Goal: Task Accomplishment & Management: Manage account settings

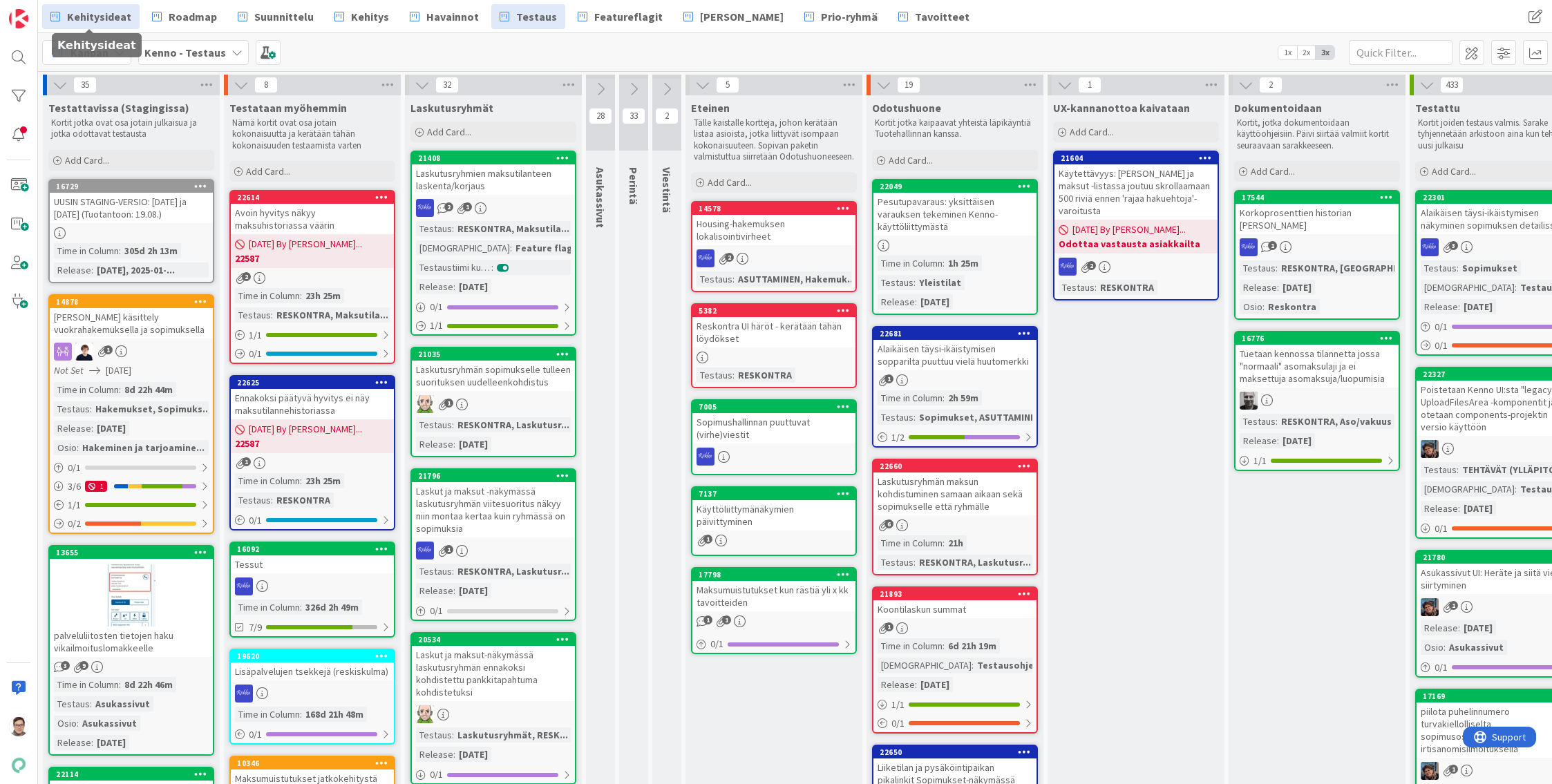
click at [103, 11] on span "Kehitysideat" at bounding box center [98, 16] width 64 height 17
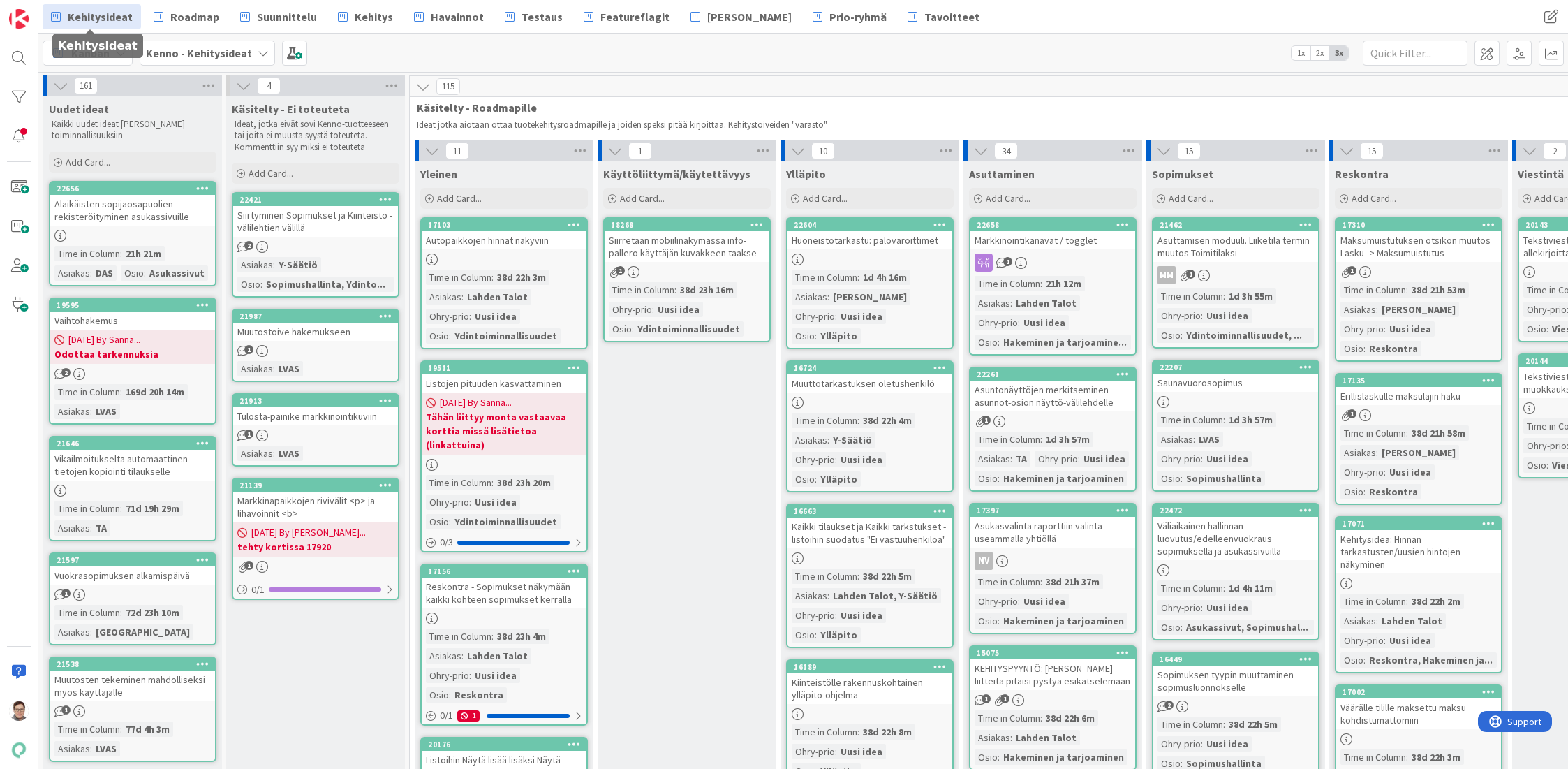
drag, startPoint x: 275, startPoint y: 0, endPoint x: 580, endPoint y: 56, distance: 310.1
click at [580, 56] on div "Kanban Kenno - Kehitysideat 1x 2x 3x" at bounding box center [802, 52] width 1529 height 38
click at [431, 19] on span "Havainnot" at bounding box center [457, 16] width 53 height 17
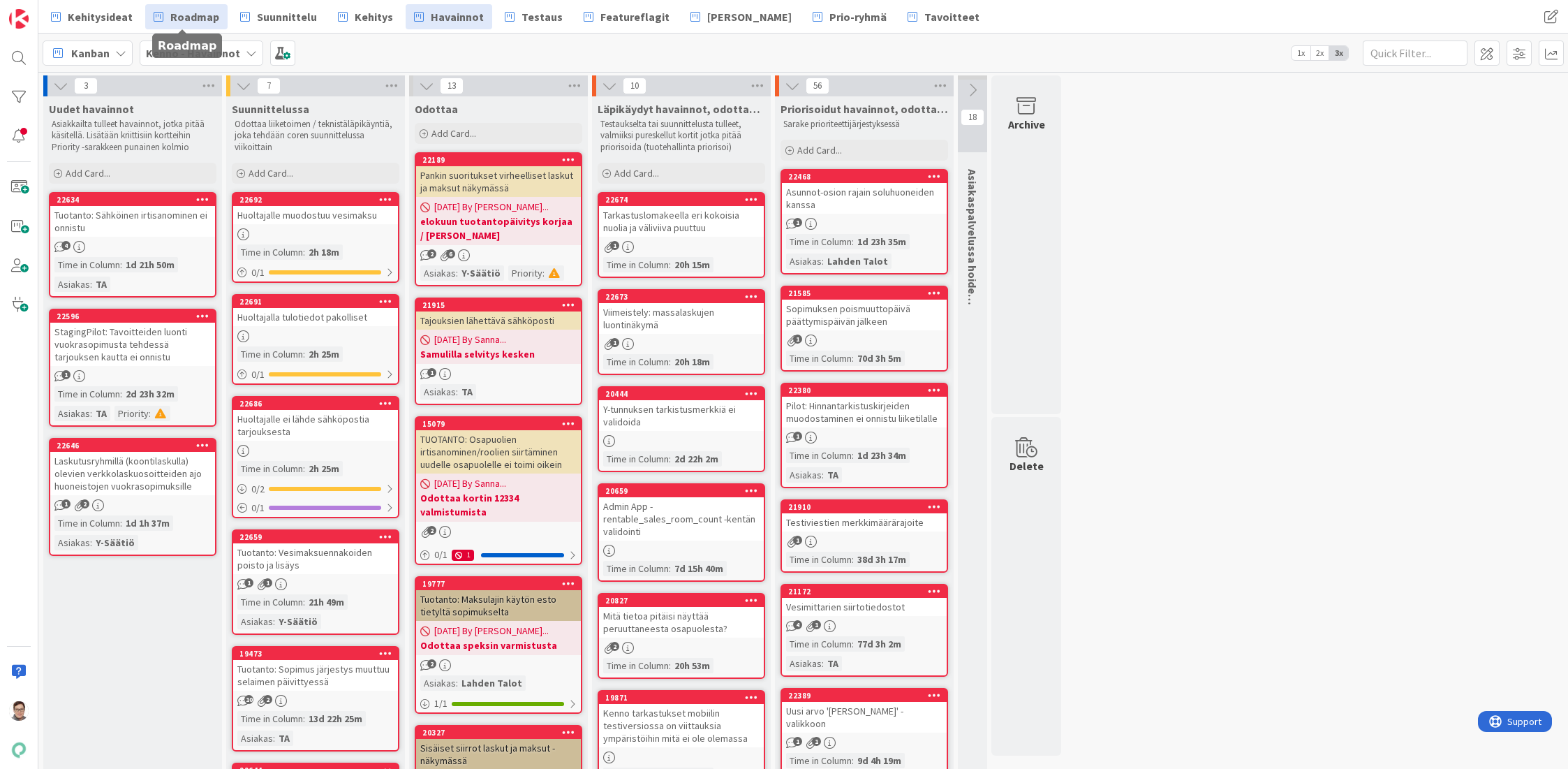
click at [184, 18] on span "Roadmap" at bounding box center [194, 16] width 49 height 17
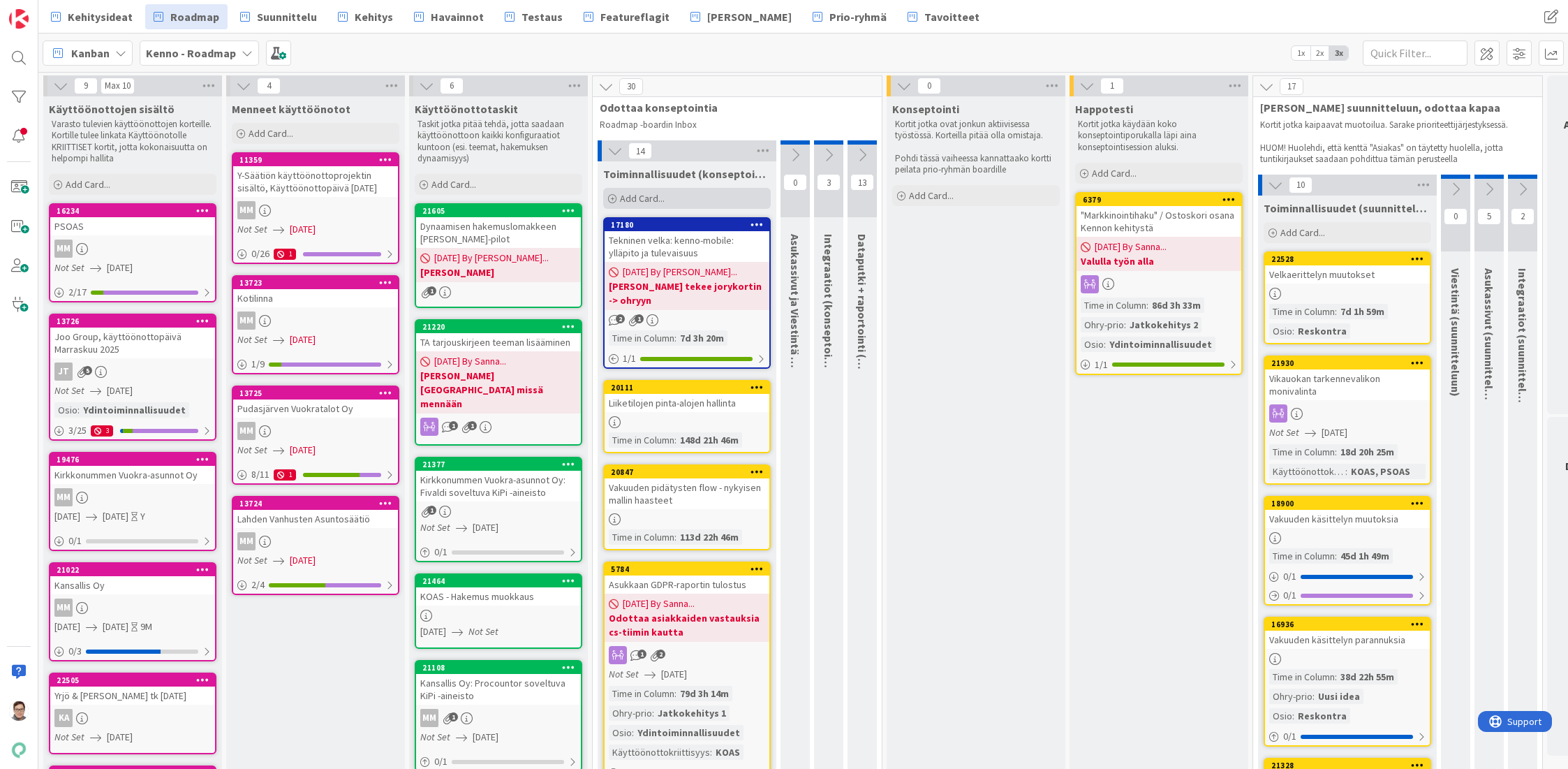
click at [645, 197] on span "Add Card..." at bounding box center [642, 198] width 44 height 12
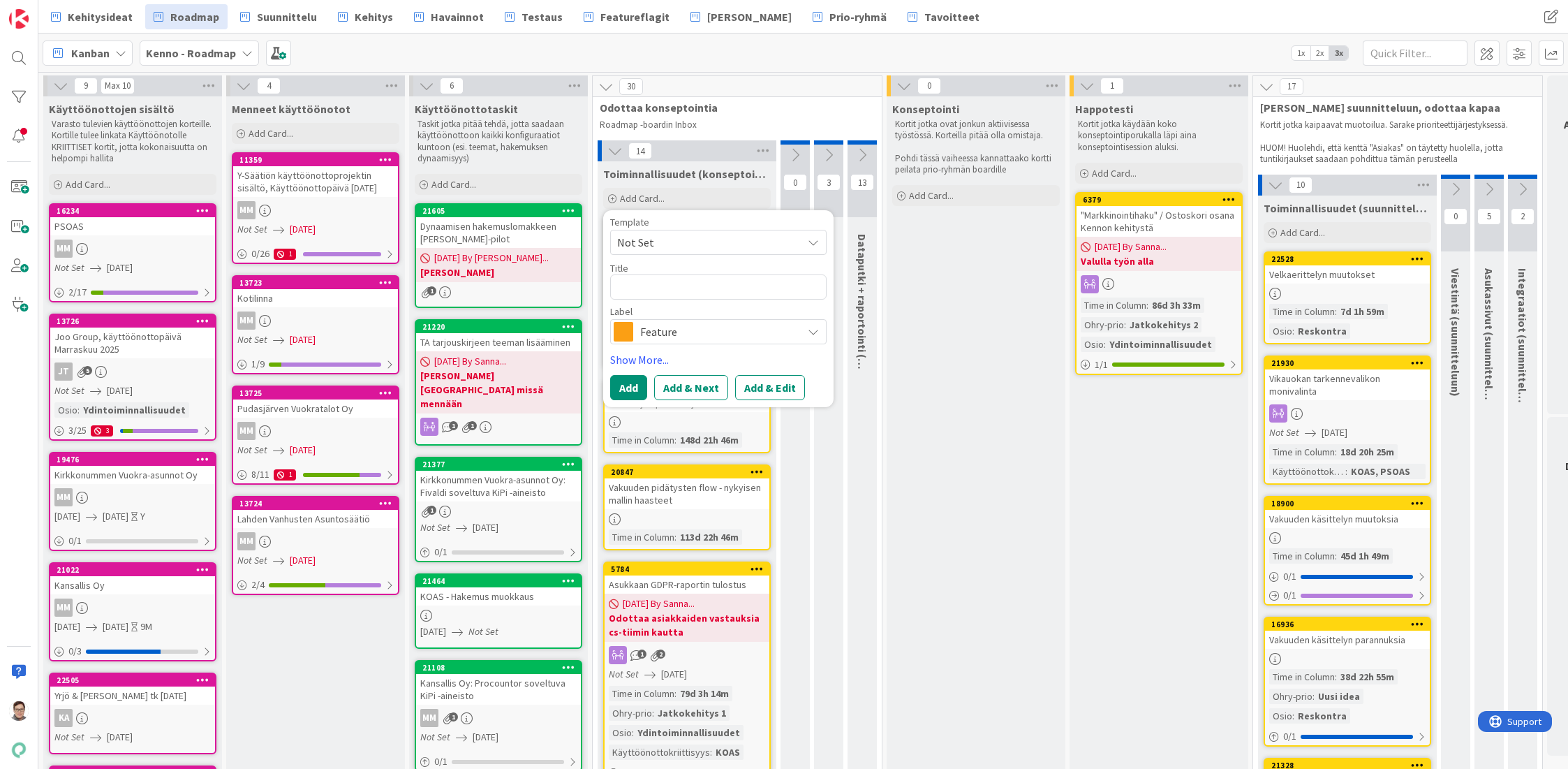
click at [660, 325] on span "Feature" at bounding box center [717, 331] width 155 height 19
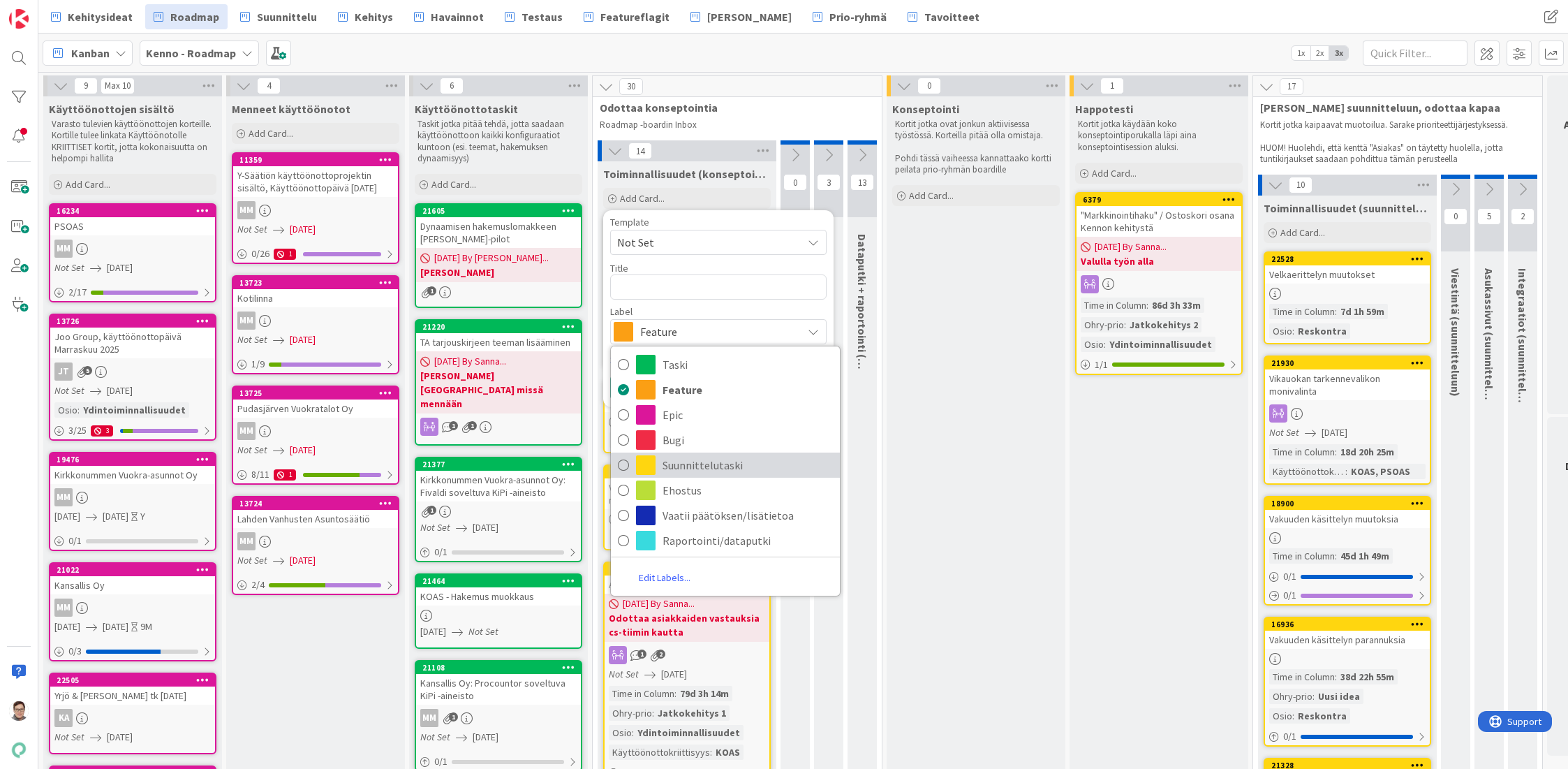
click at [668, 466] on span "Suunnittelutaski" at bounding box center [747, 465] width 170 height 21
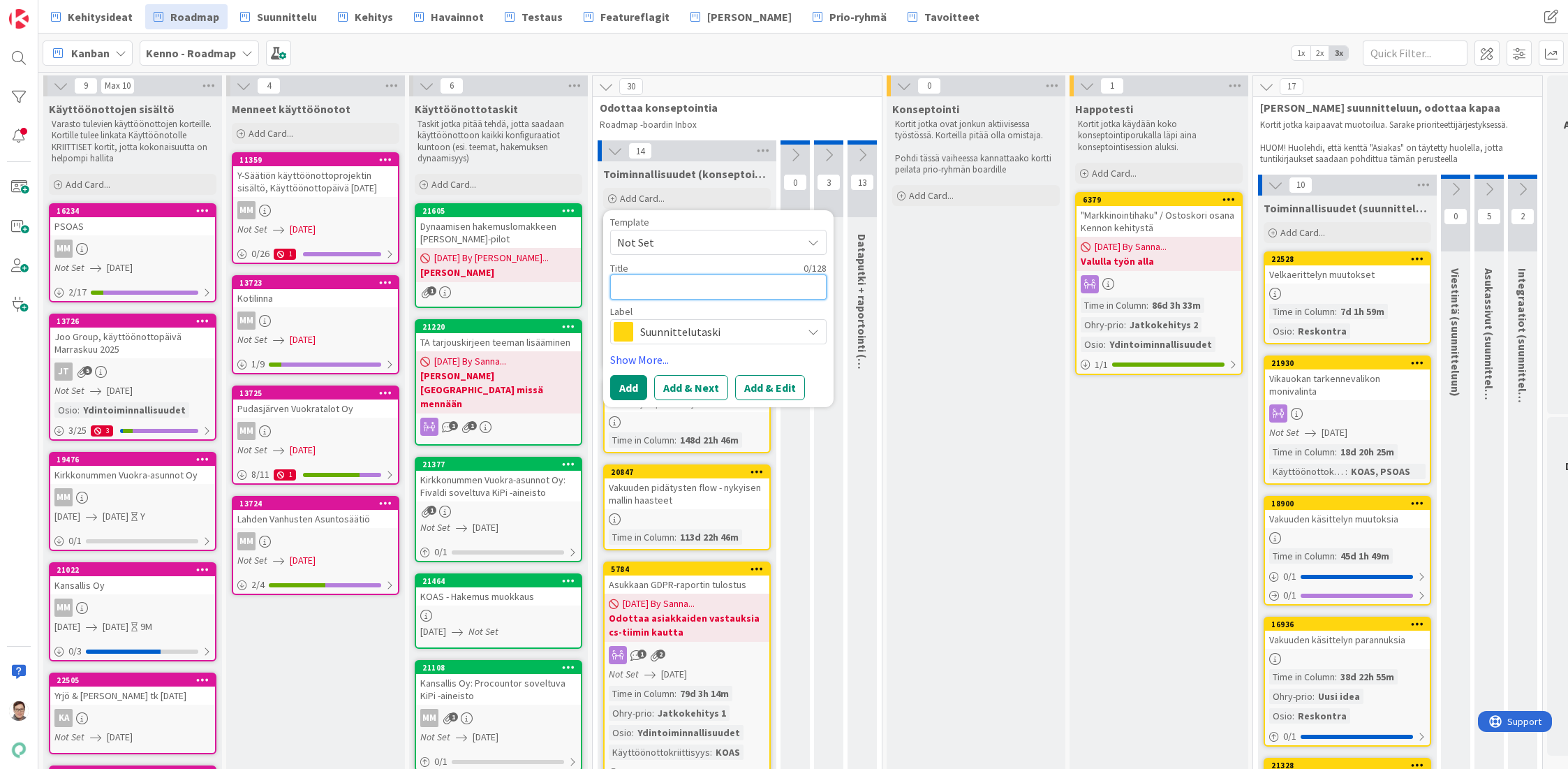
click at [645, 291] on textarea at bounding box center [718, 287] width 216 height 25
type textarea "x"
type textarea "K"
type textarea "x"
type textarea "Ka"
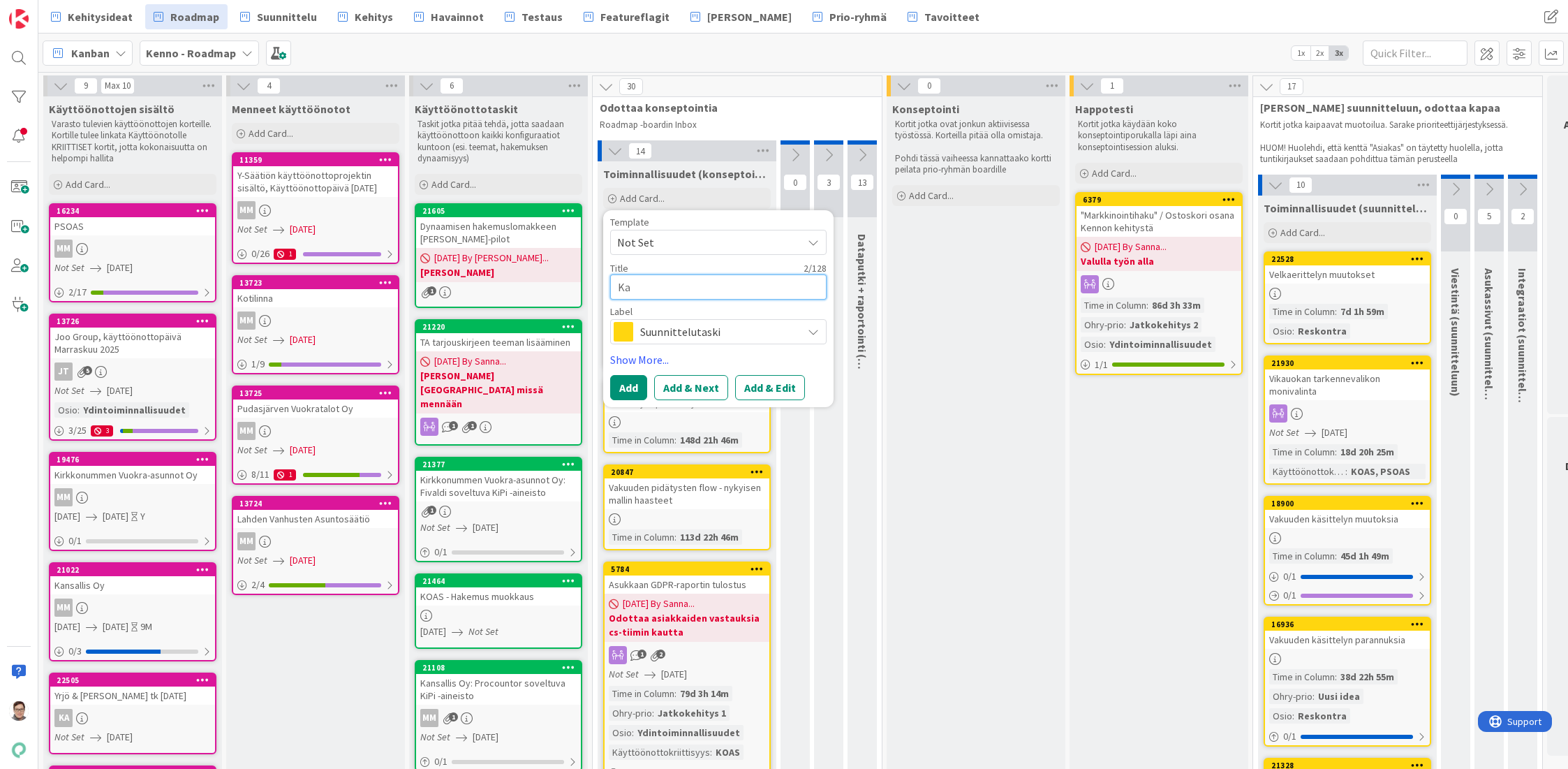
type textarea "x"
type textarea "Kai"
type textarea "x"
type textarea "Kaik"
type textarea "x"
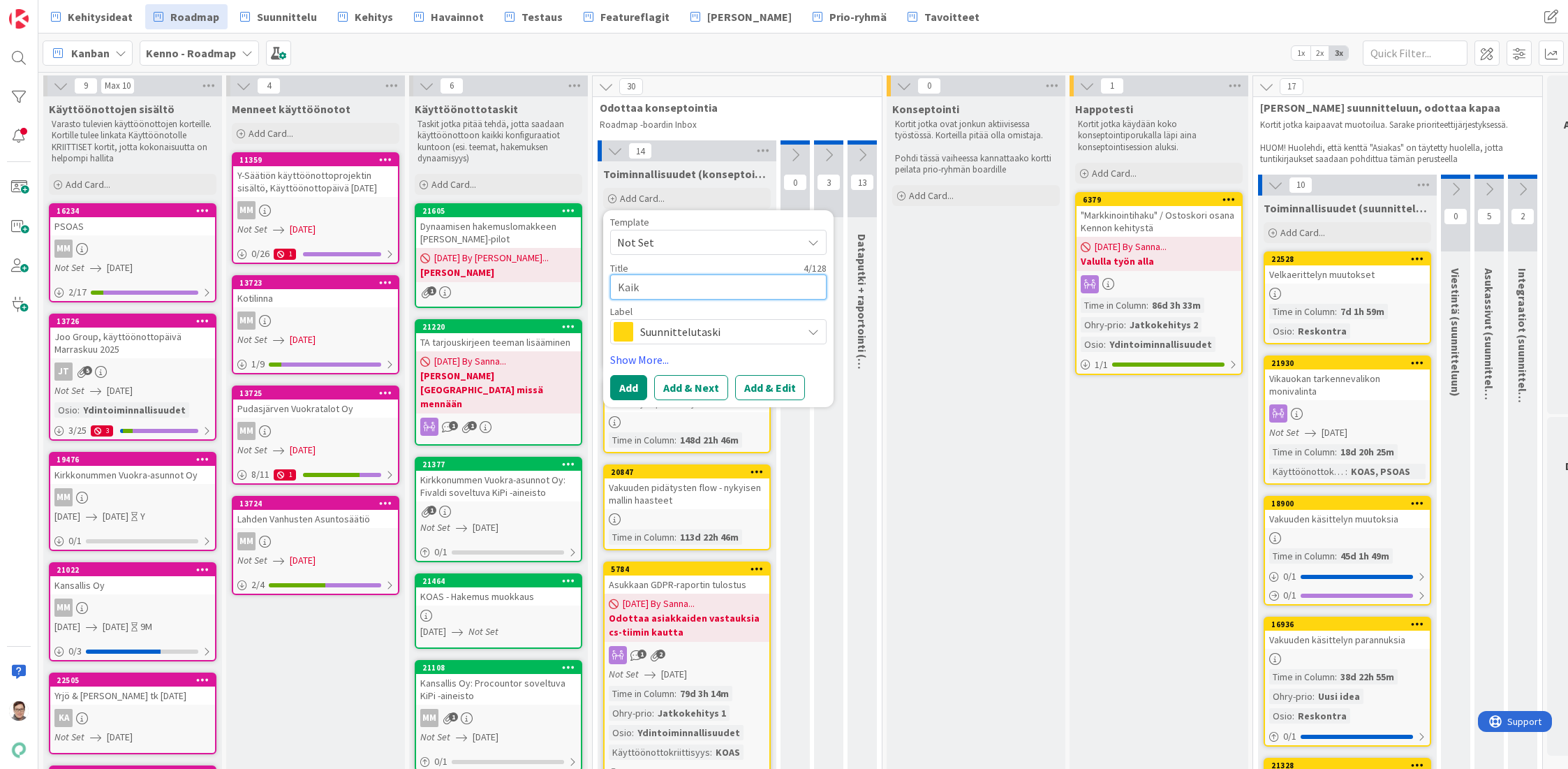
type textarea "Kaikk"
type textarea "x"
type textarea "Kaikki"
type textarea "x"
type textarea "Kaikki"
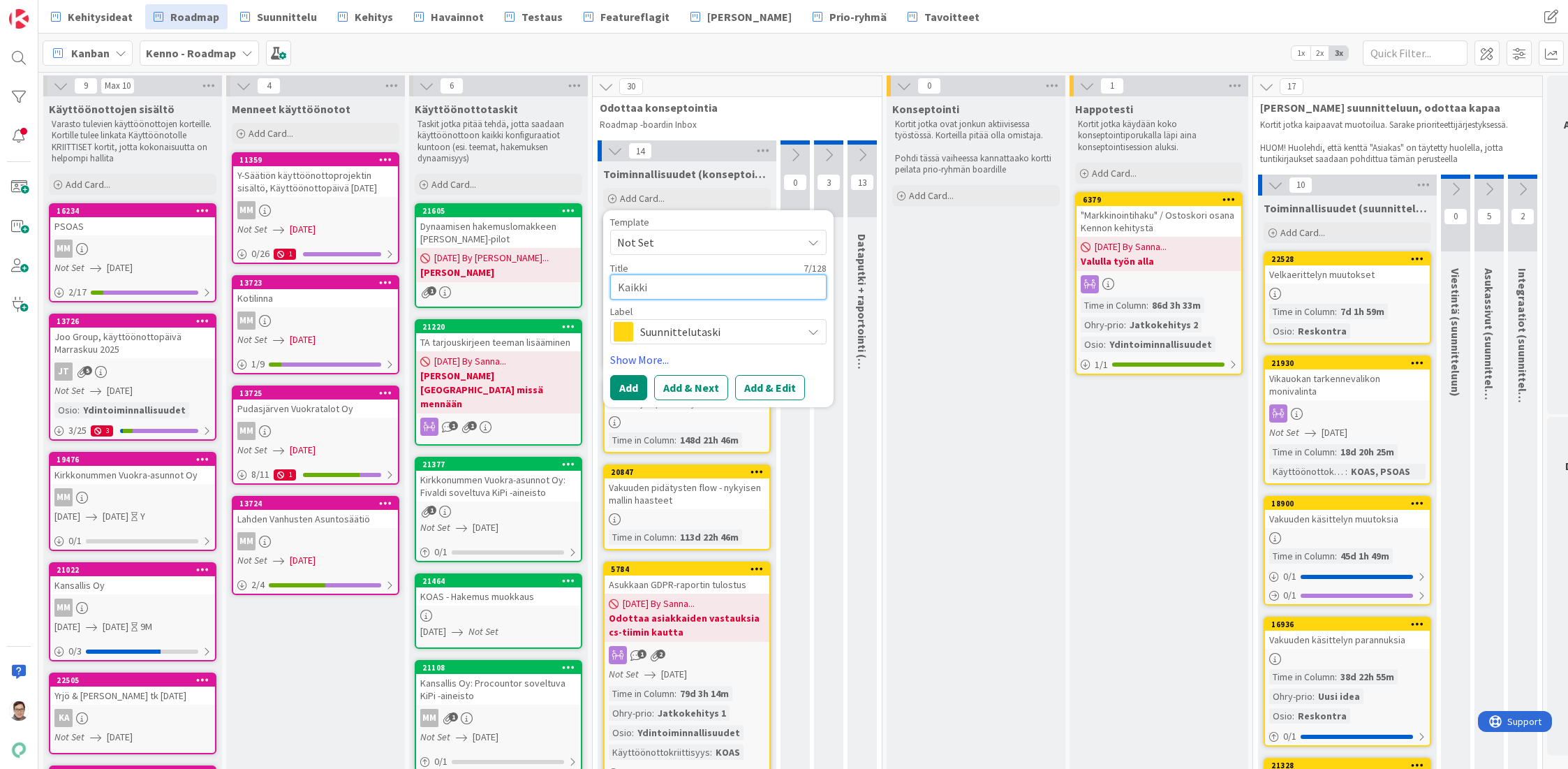
type textarea "x"
type textarea "Kaikki t"
type textarea "x"
type textarea "Kaikki ta"
type textarea "x"
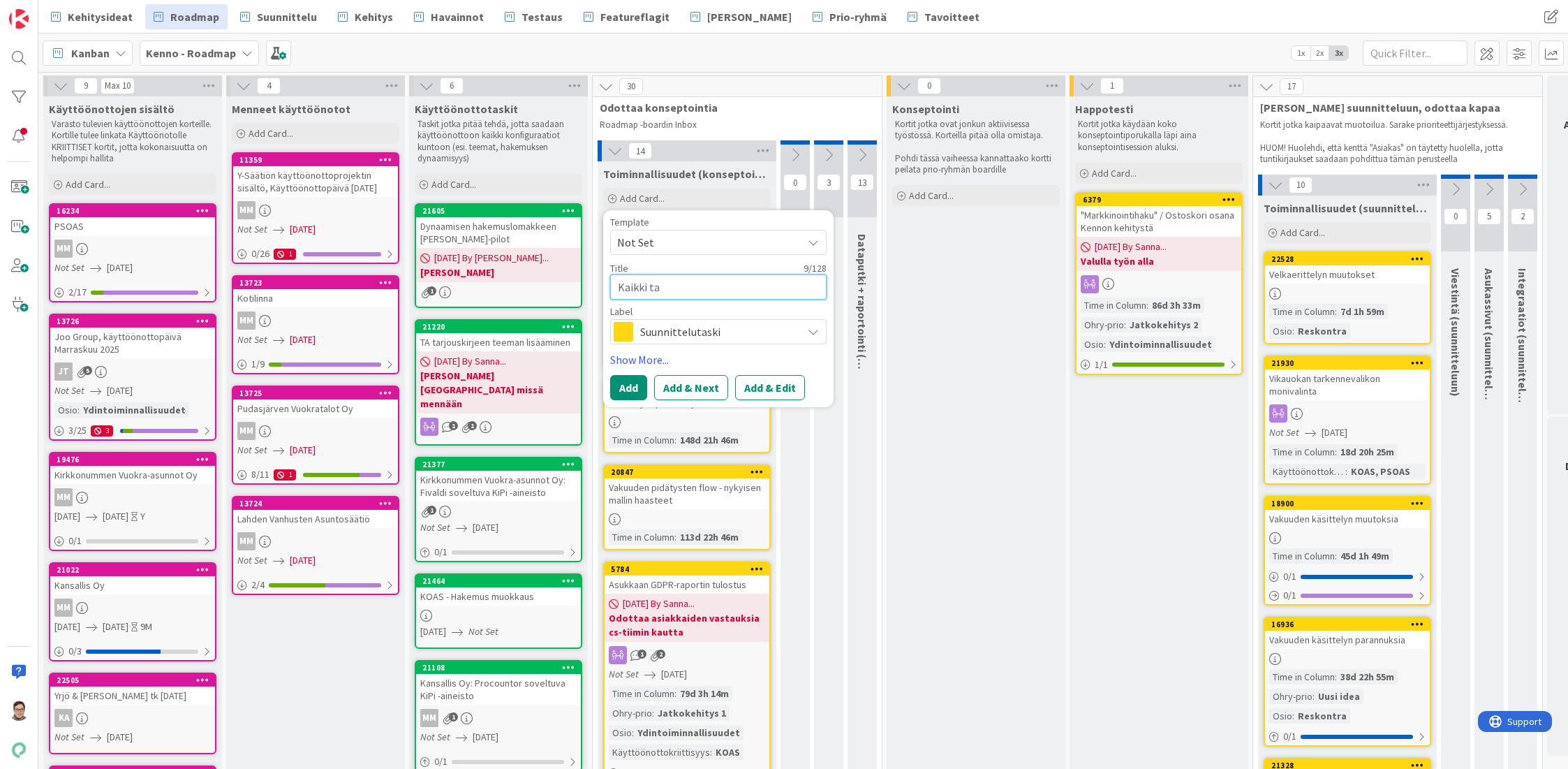
type textarea "Kaikki tar"
type textarea "x"
type textarea "Kaikki tark"
type textarea "x"
type textarea "Kaikki tarka"
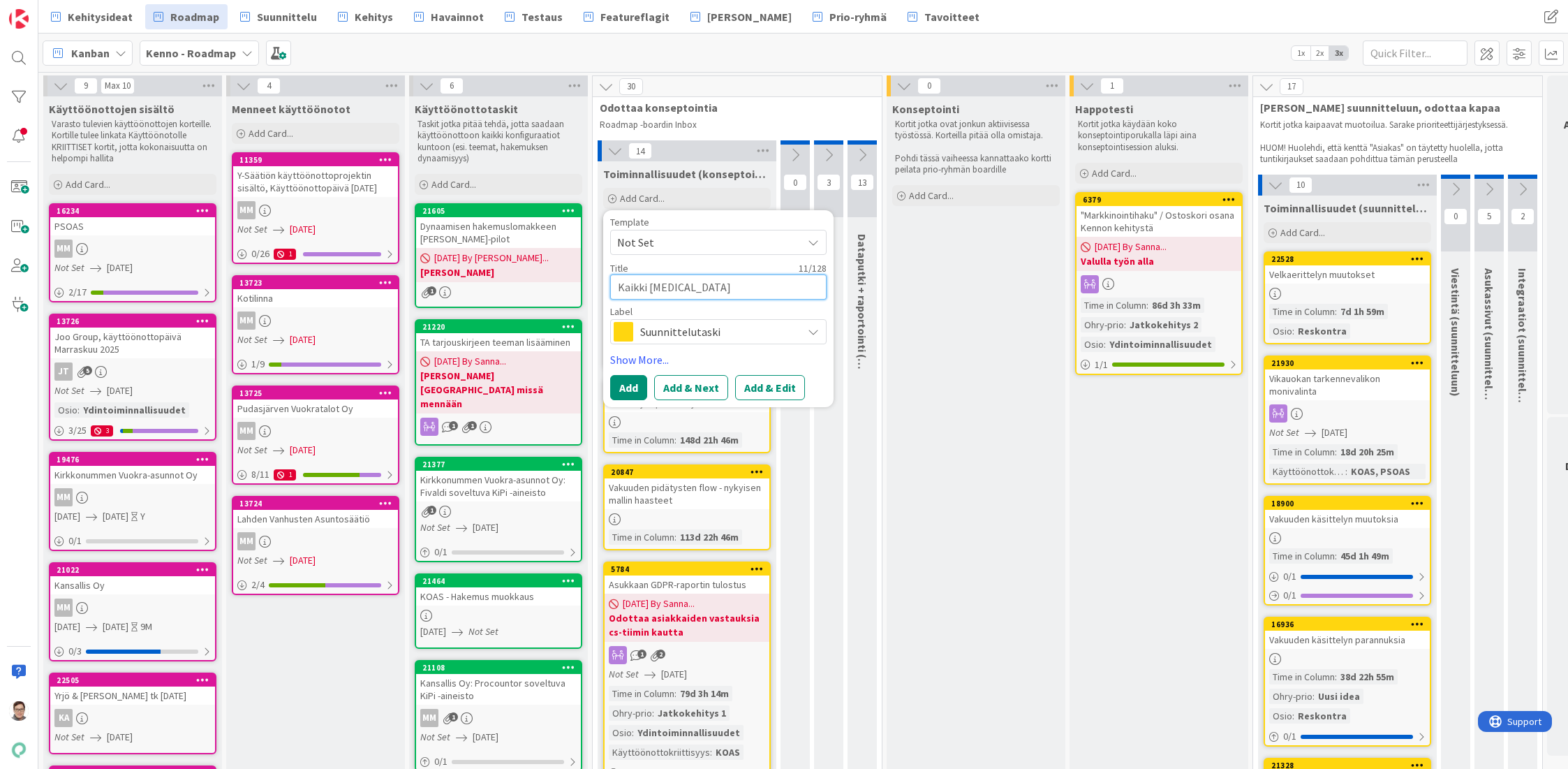
type textarea "x"
type textarea "Kaikki tarkas"
type textarea "x"
type textarea "Kaikki tarkast"
type textarea "x"
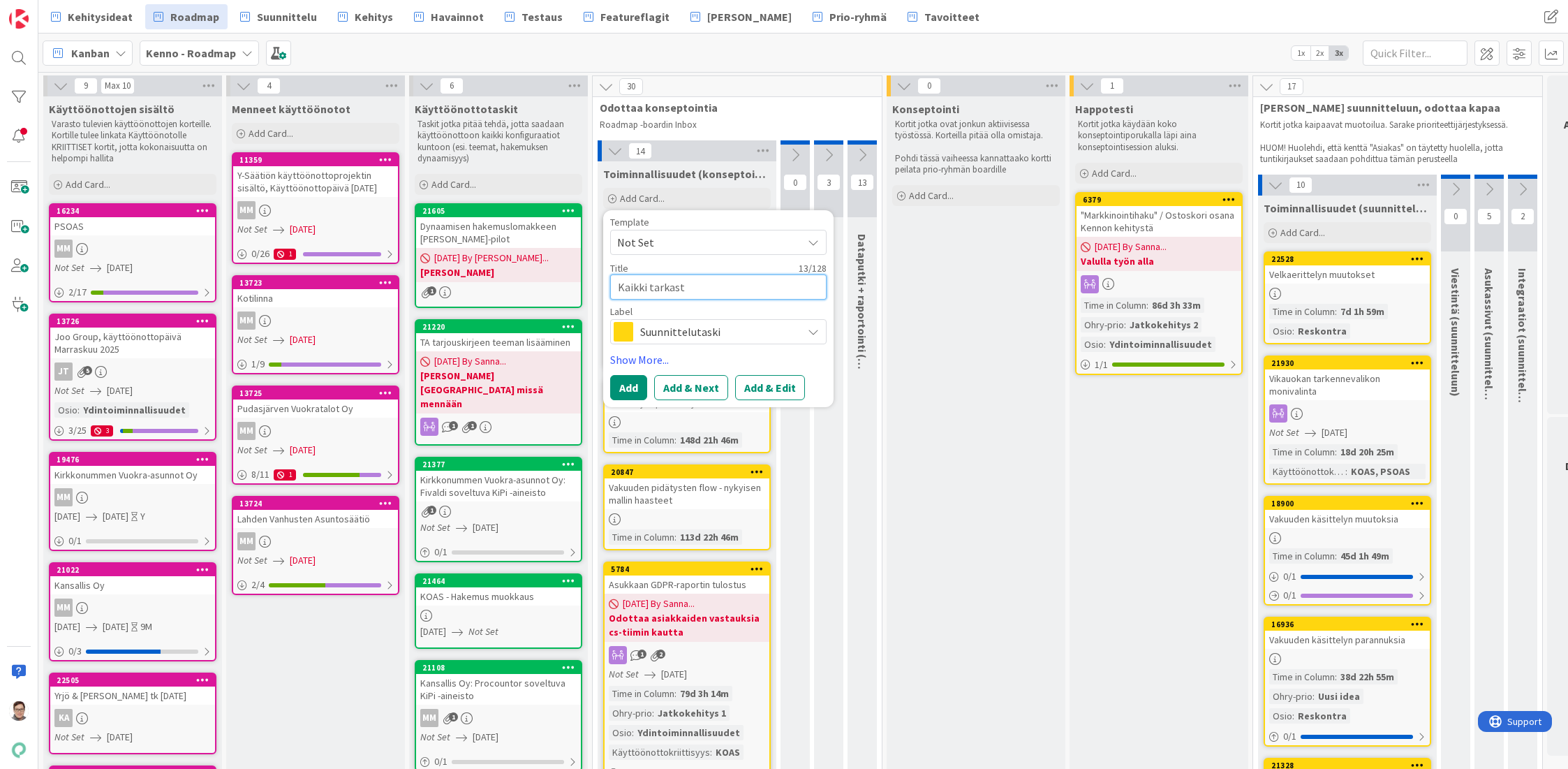
type textarea "Kaikki tarkastu"
type textarea "x"
type textarea "Kaikki tarkast"
type textarea "x"
type textarea "Kaikki tarkas"
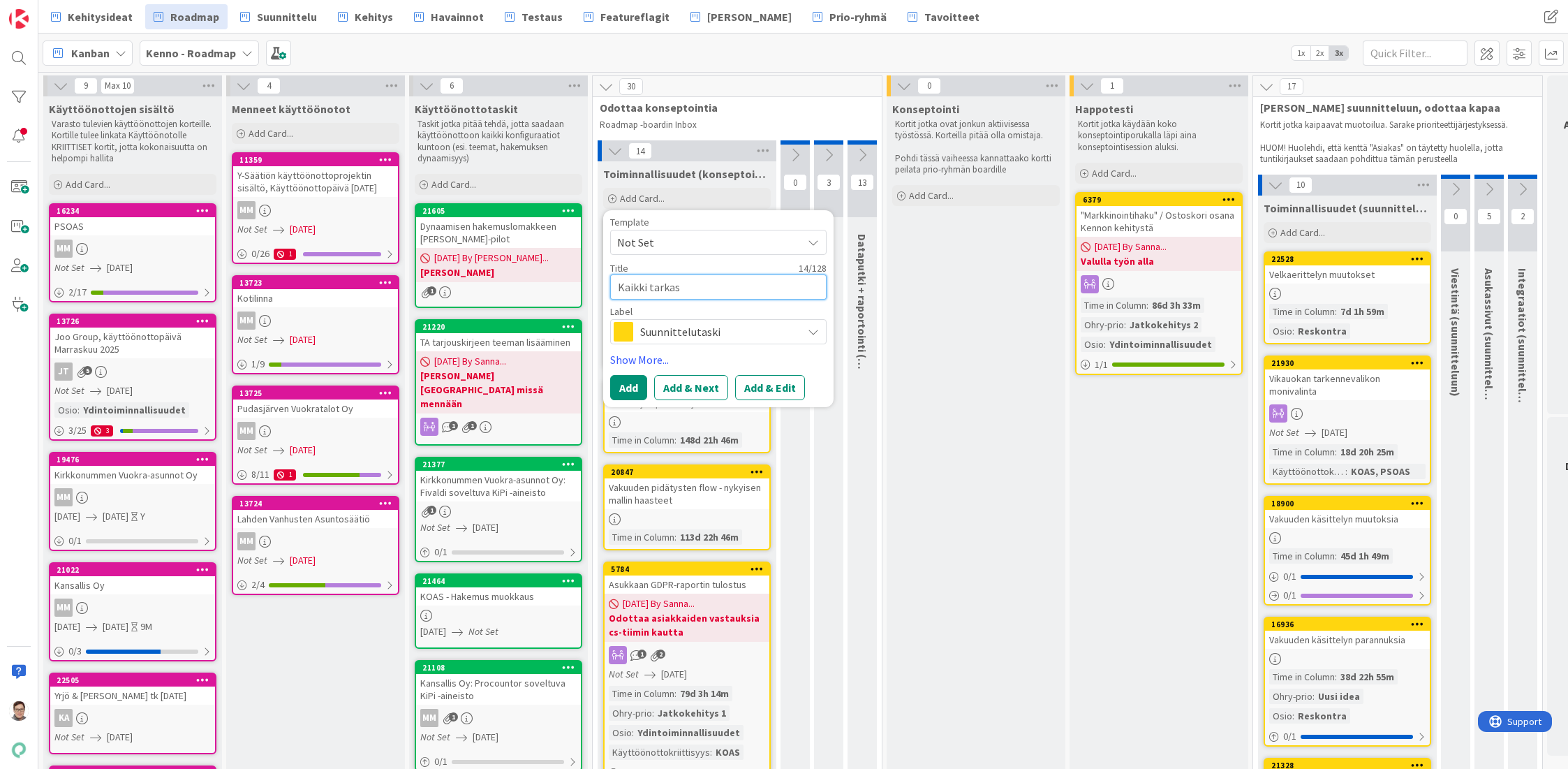
type textarea "x"
type textarea "Kaikki tarka"
type textarea "x"
type textarea "Kaikki tarkas"
type textarea "x"
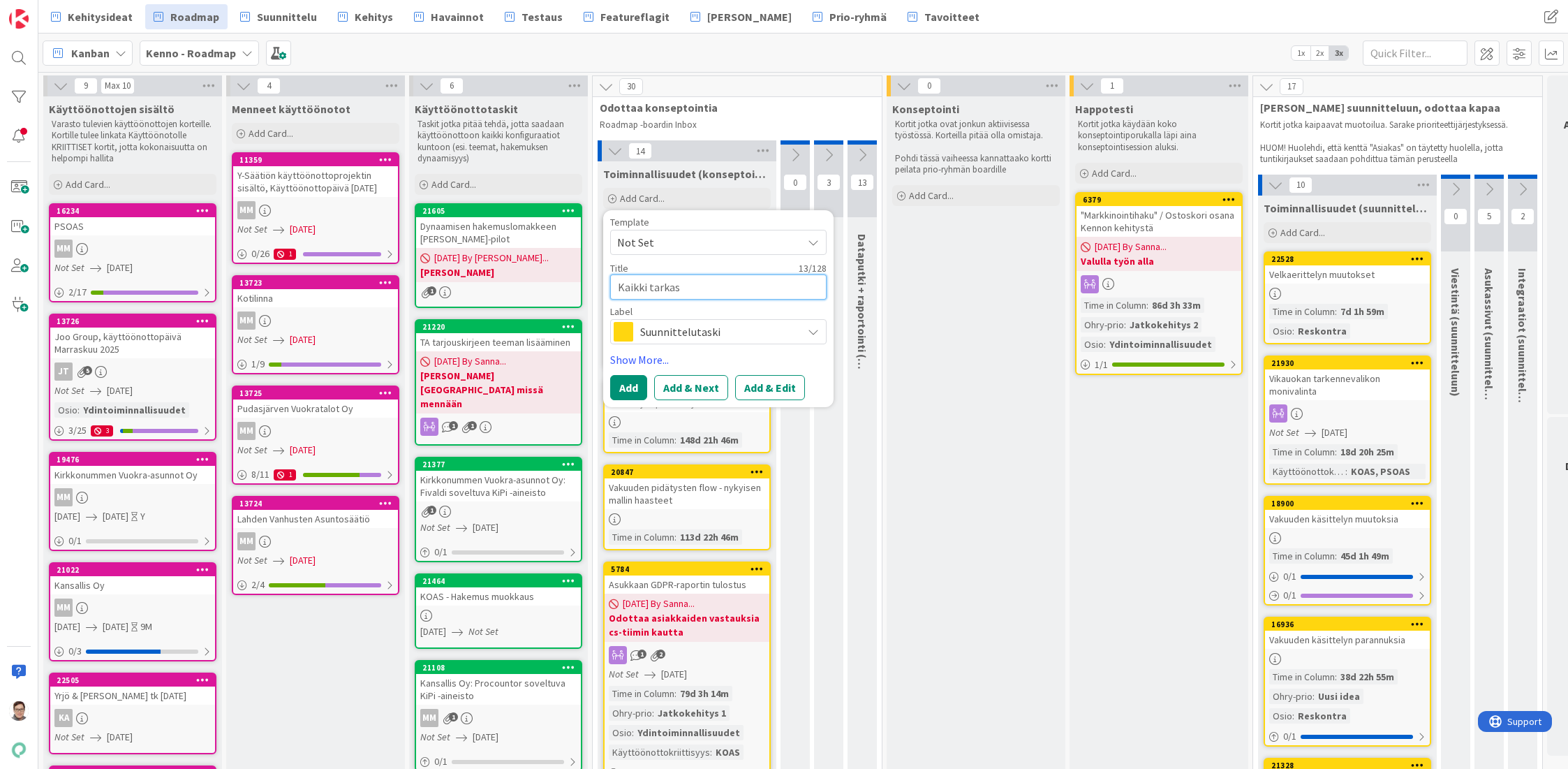
type textarea "Kaikki tarkast"
type textarea "x"
type textarea "Kaikki tarkastu"
type textarea "x"
type textarea "Kaikki tarkastus"
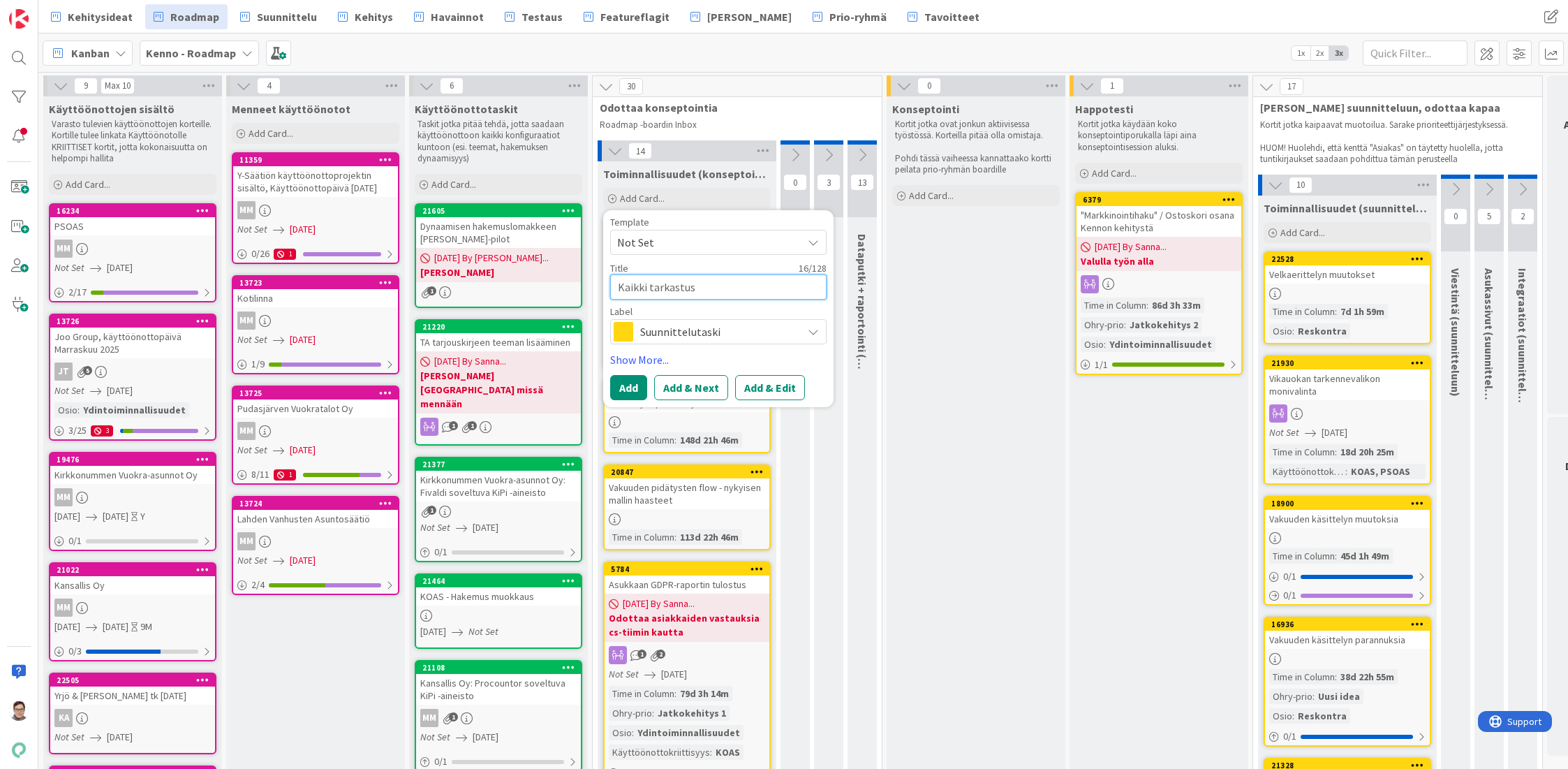
type textarea "x"
type textarea "Kaikki tarkastuse"
type textarea "x"
type textarea "Kaikki tarkastus"
type textarea "x"
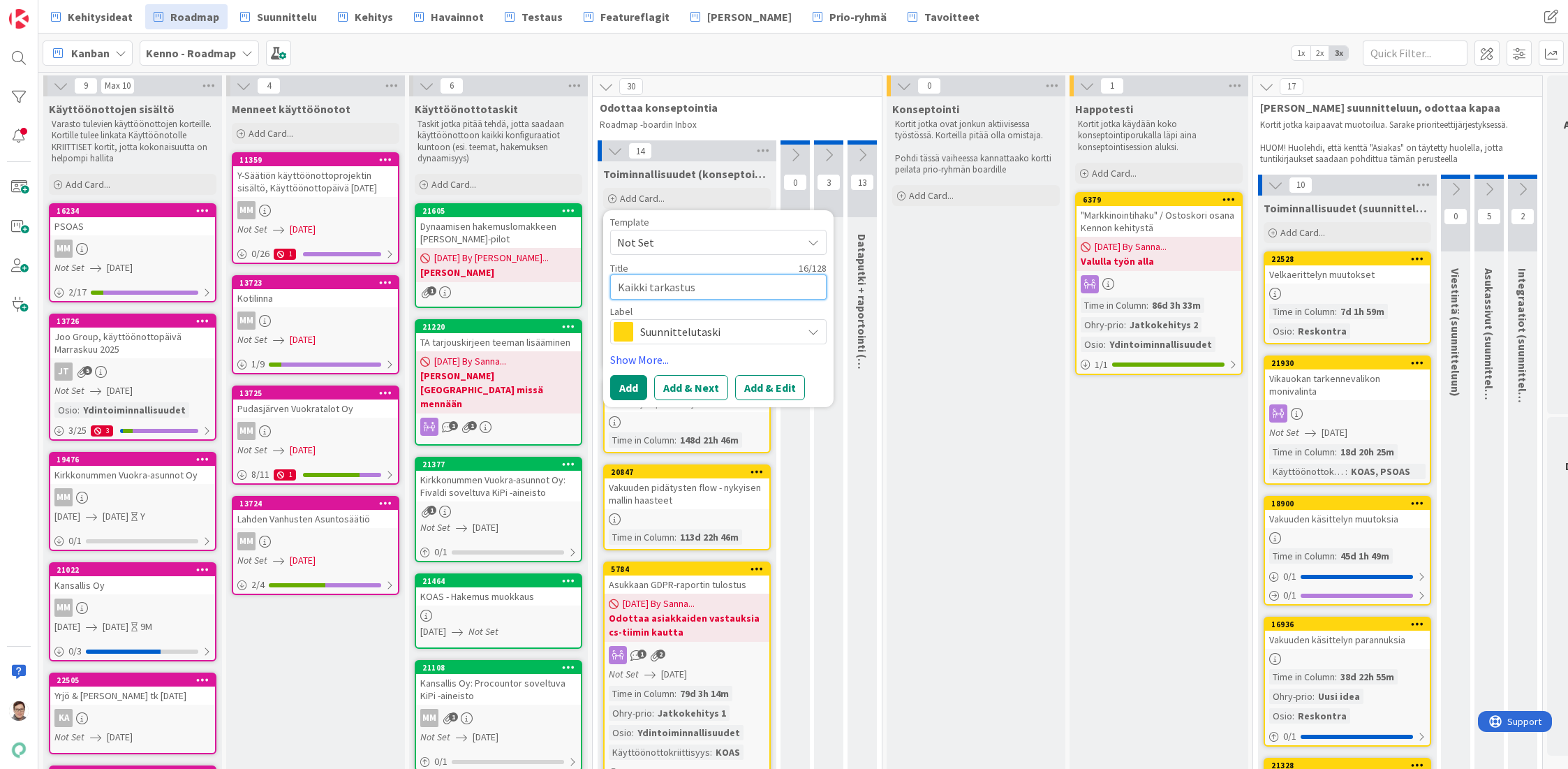
type textarea "Kaikki tarkastu"
type textarea "x"
type textarea "Kaikki tarkastuk"
type textarea "x"
type textarea "Kaikki tarkastuks"
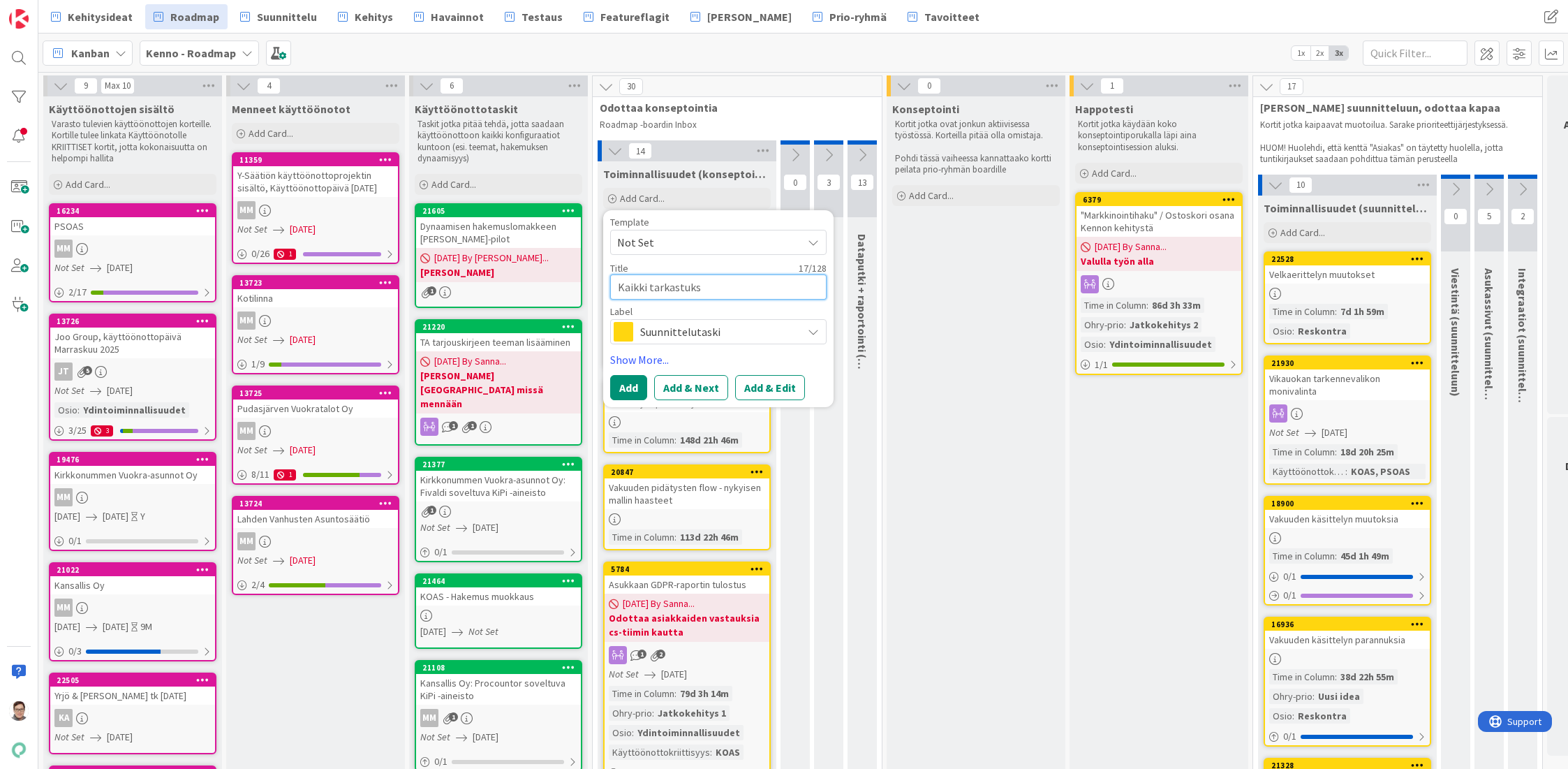
type textarea "x"
type textarea "Kaikki tarkastukse"
type textarea "x"
type textarea "Kaikki tarkastukset"
type textarea "x"
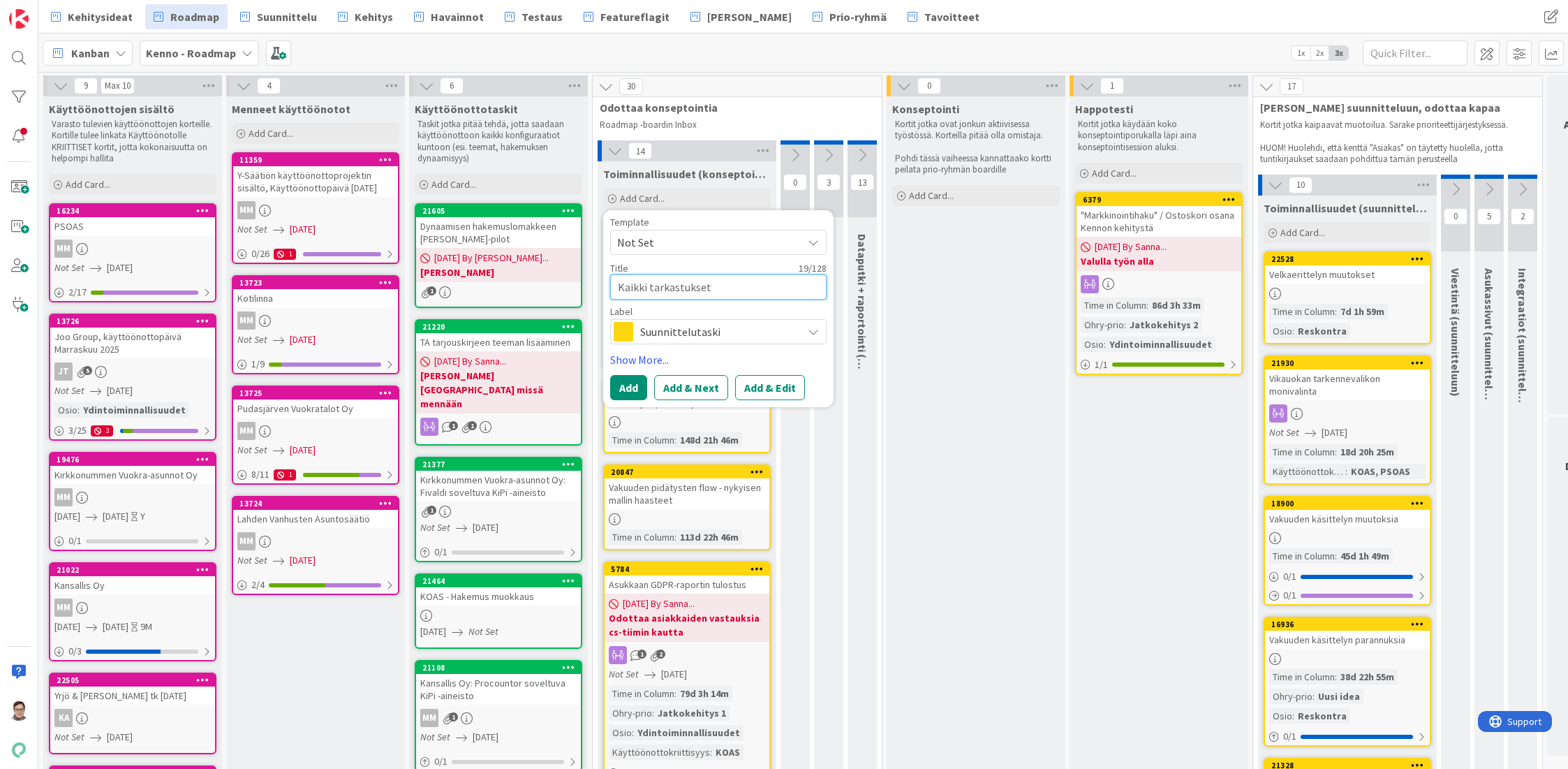
type textarea "Kaikki tarkastukset"
type textarea "x"
type textarea "Kaikki tarkastukset -"
type textarea "x"
type textarea "Kaikki tarkastukset -"
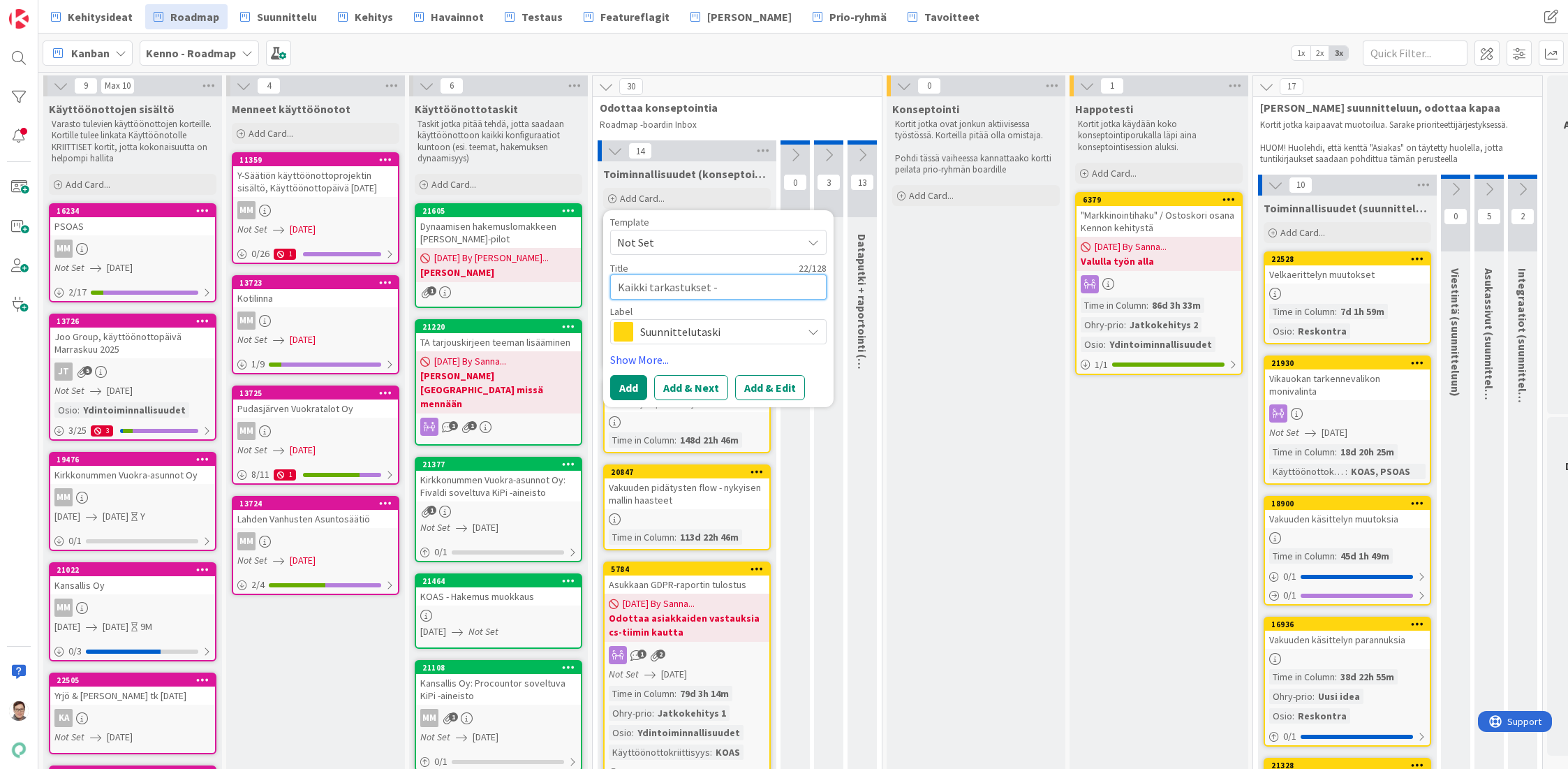
type textarea "x"
type textarea "Kaikki tarkastukset - a"
type textarea "x"
type textarea "Kaikki tarkastukset - av"
type textarea "x"
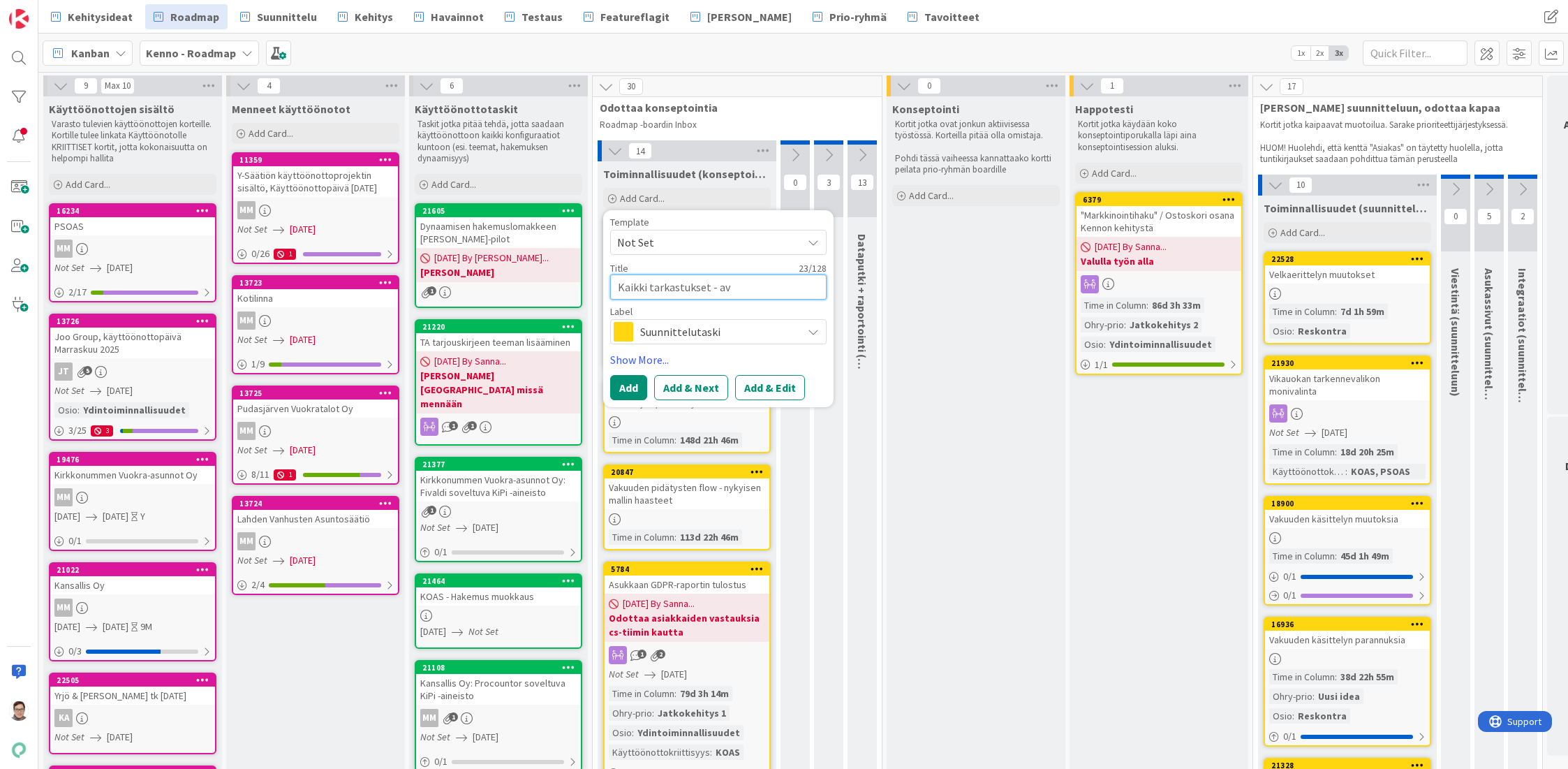
type textarea "Kaikki tarkastukset - ava"
type textarea "x"
type textarea "Kaikki tarkastukset - avai"
type textarea "x"
type textarea "Kaikki tarkastukset - avain"
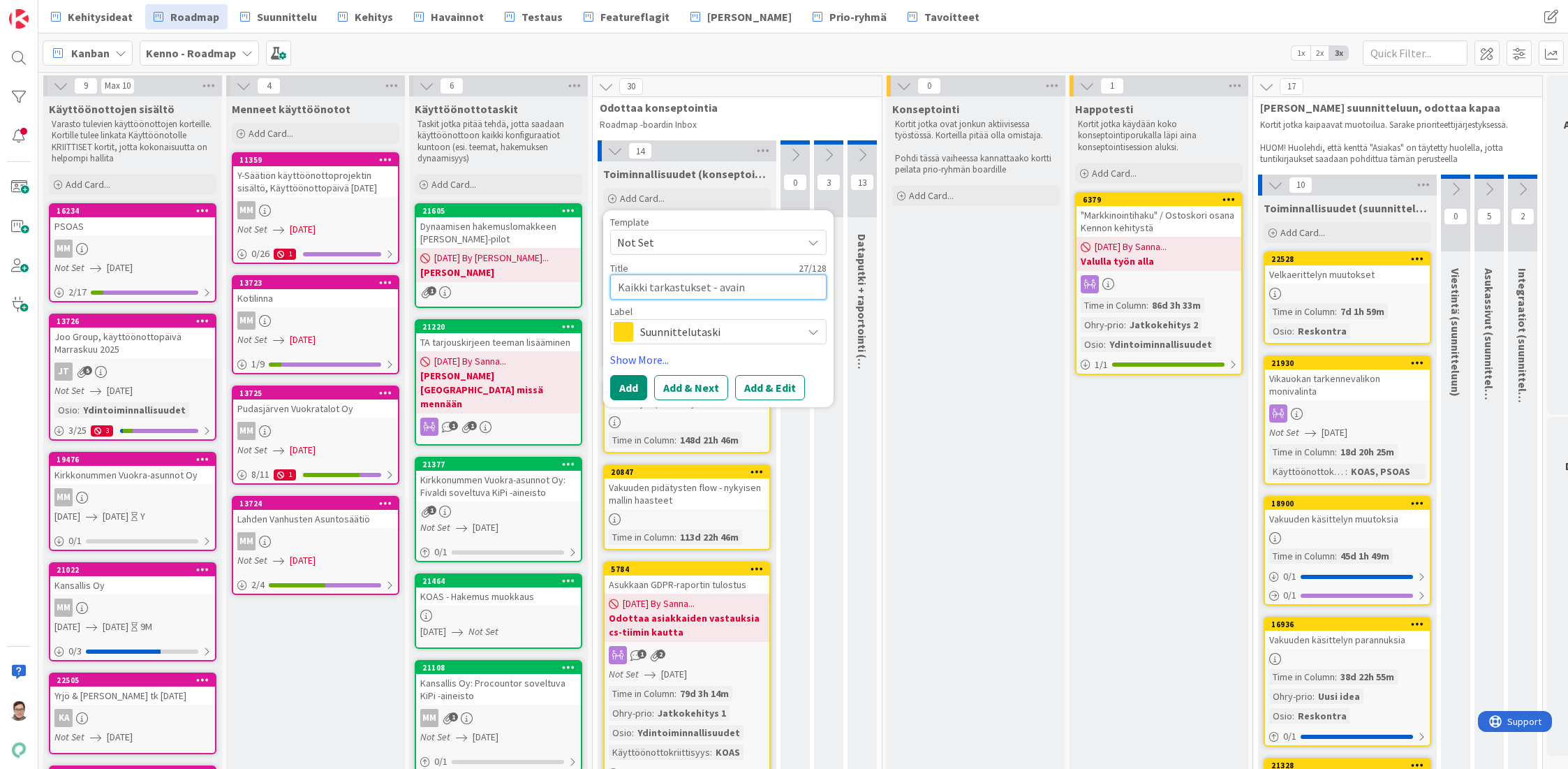
type textarea "x"
type textarea "Kaikki tarkastukset - avaint"
type textarea "x"
type textarea "Kaikki tarkastukset - avainti"
type textarea "x"
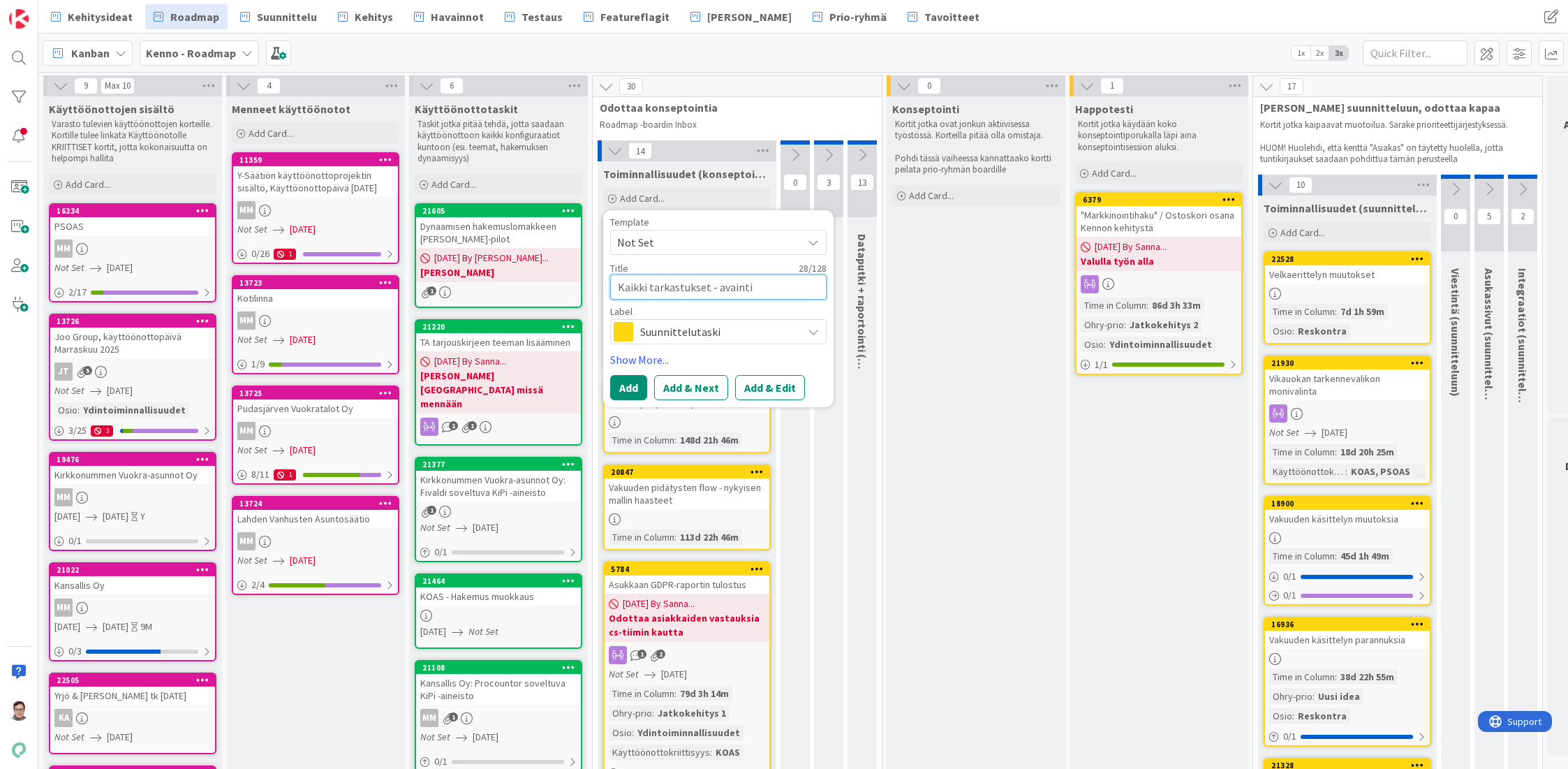
type textarea "Kaikki tarkastukset - avaintie"
type textarea "x"
type textarea "Kaikki tarkastukset - avaintied"
type textarea "x"
type textarea "Kaikki tarkastukset - avaintiedo"
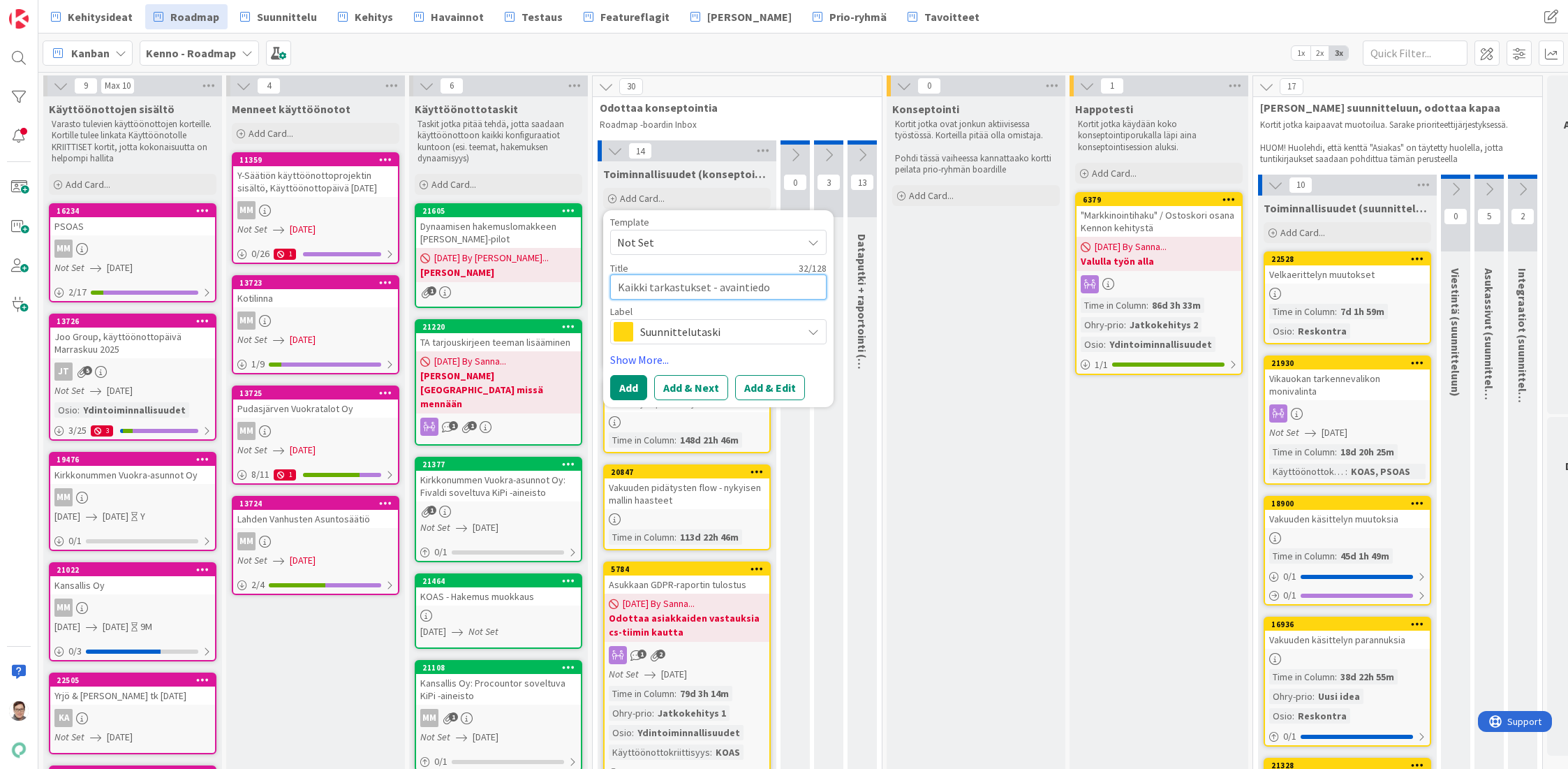
type textarea "x"
type textarea "Kaikki tarkastukset - avaintiedol"
type textarea "x"
type textarea "Kaikki tarkastukset - avaintiedoll"
type textarea "x"
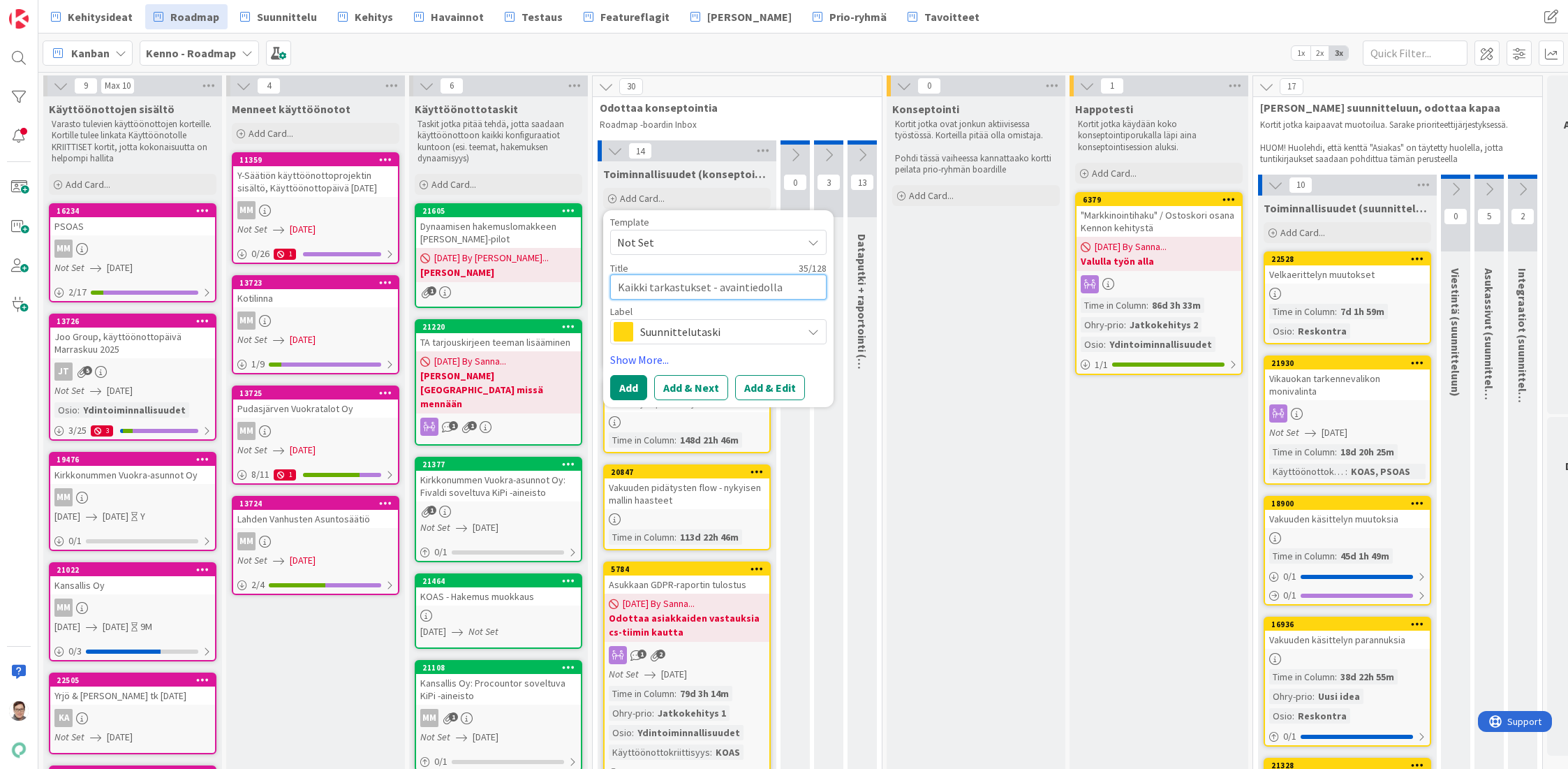
type textarea "Kaikki tarkastukset - avaintiedolla"
type textarea "x"
type textarea "Kaikki tarkastukset - avaintiedolla s"
type textarea "x"
type textarea "Kaikki tarkastukset - avaintiedolla su"
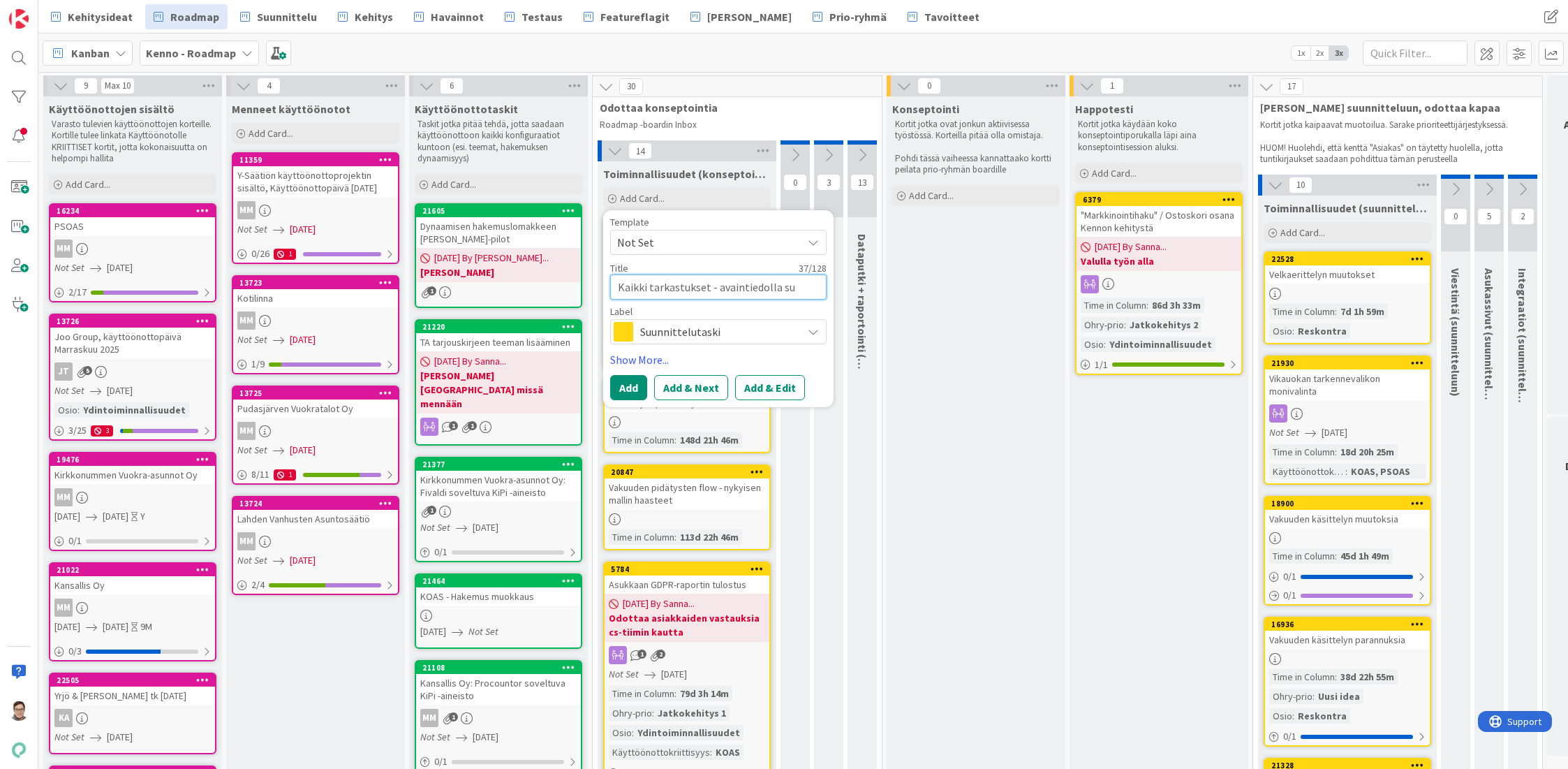
type textarea "x"
type textarea "Kaikki tarkastukset - avaintiedolla suo"
type textarea "x"
type textarea "Kaikki tarkastukset - avaintiedolla suod"
type textarea "x"
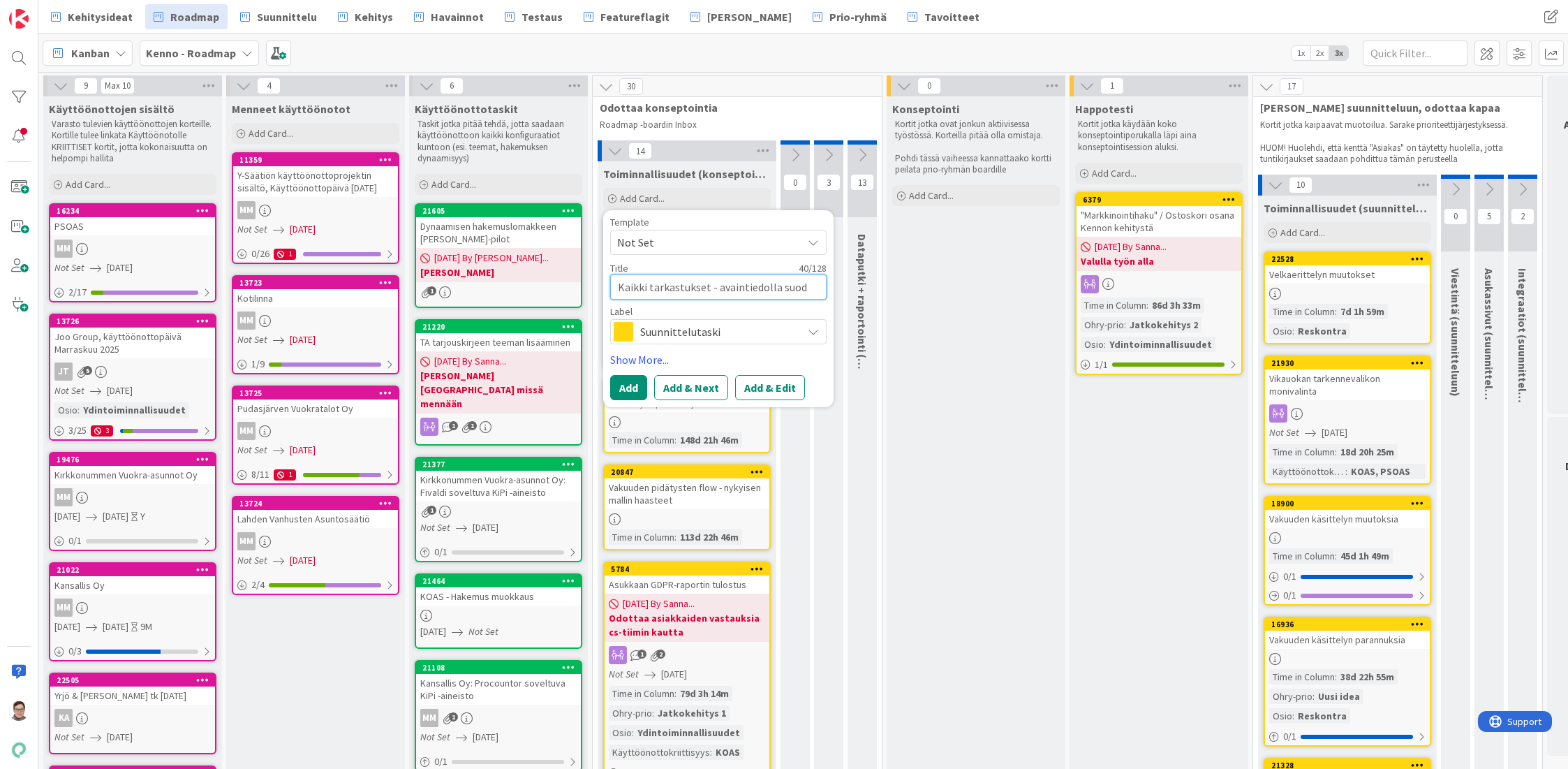
type textarea "Kaikki tarkastukset - avaintiedolla suoda"
type textarea "x"
type textarea "Kaikki tarkastukset - avaintiedolla suodat"
type textarea "x"
type textarea "Kaikki tarkastukset - avaintiedolla suodatu"
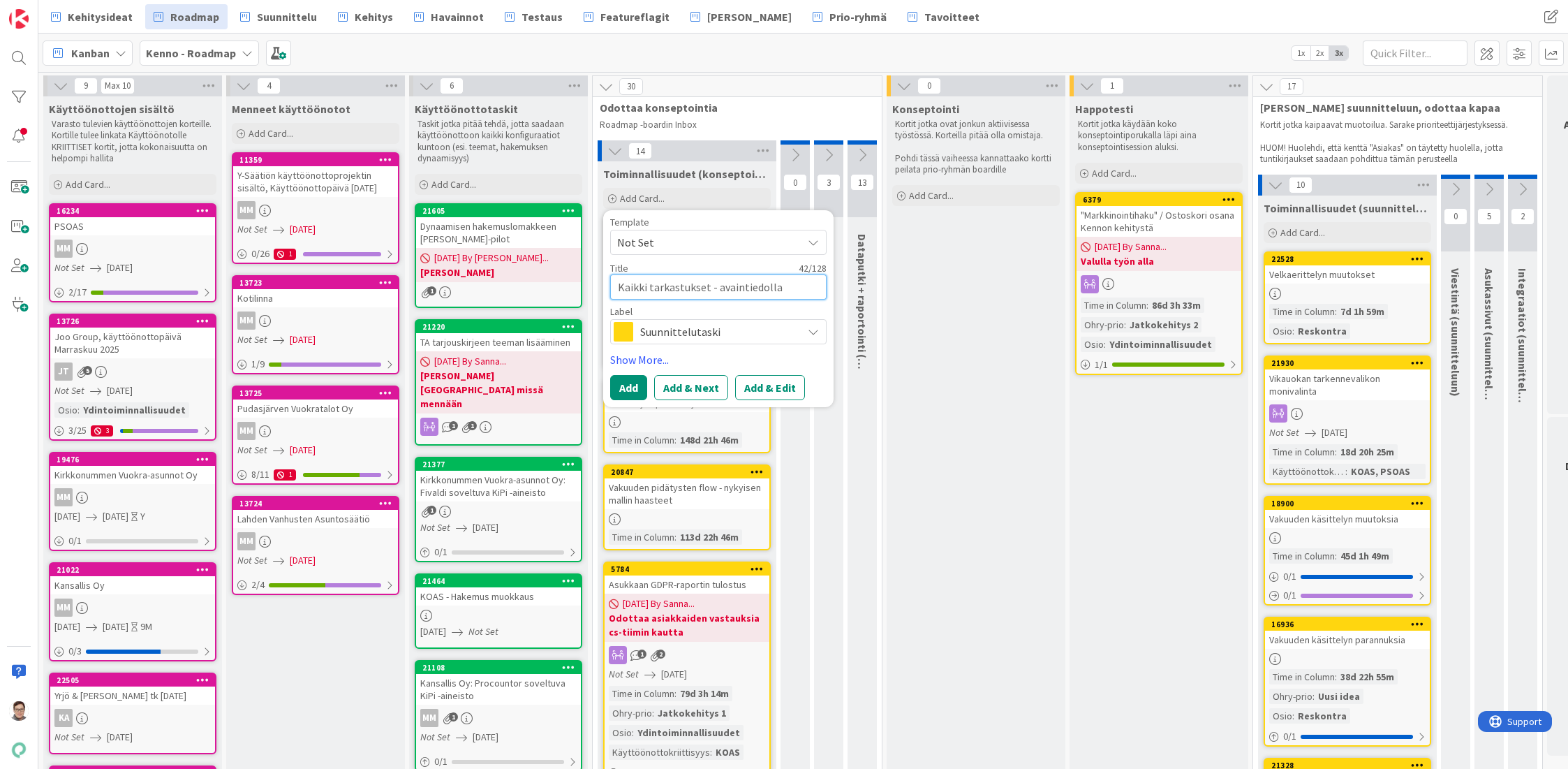
type textarea "x"
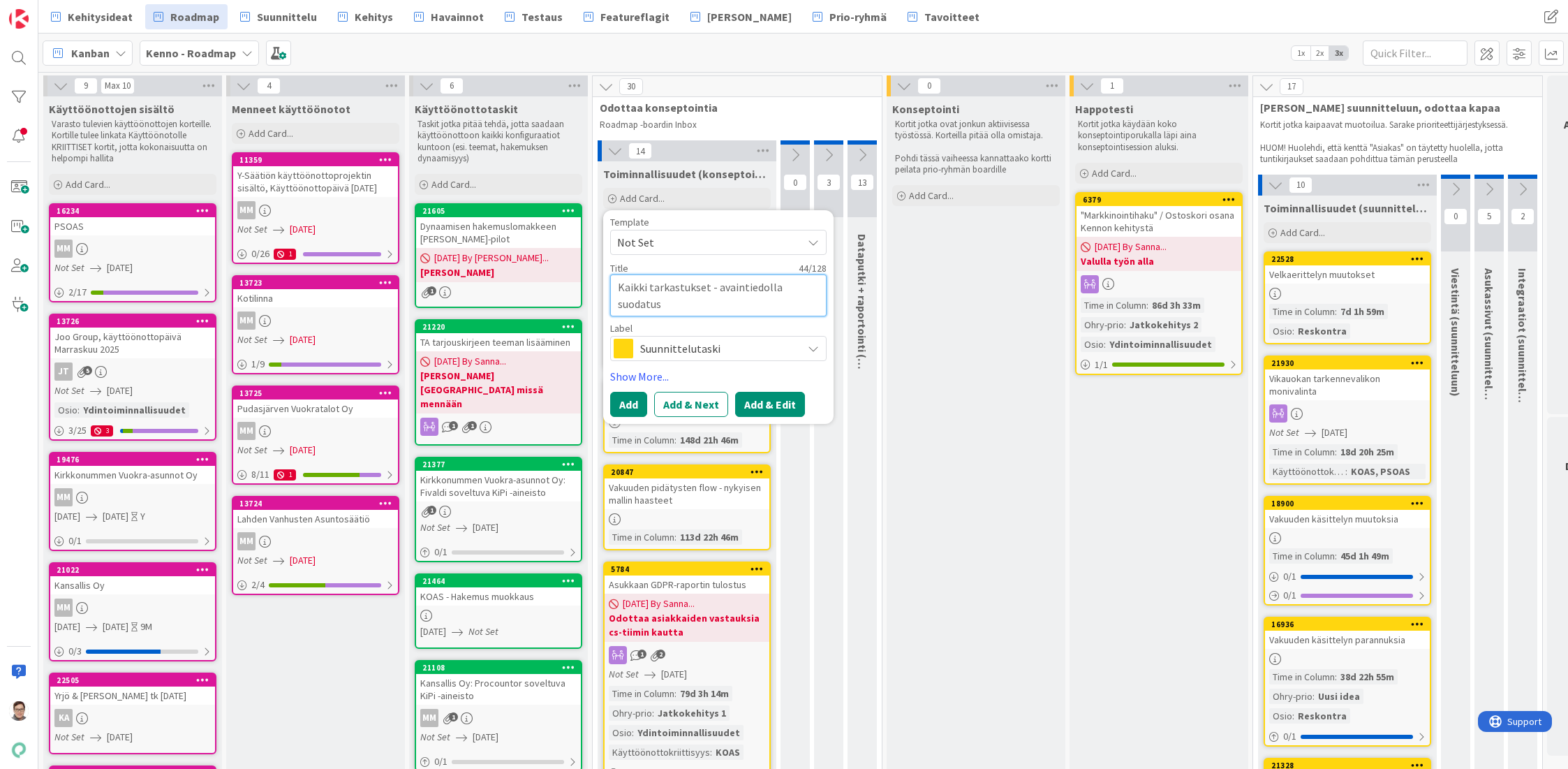
type textarea "Kaikki tarkastukset - avaintiedolla suodatus"
click at [769, 408] on button "Add & Edit" at bounding box center [769, 404] width 70 height 25
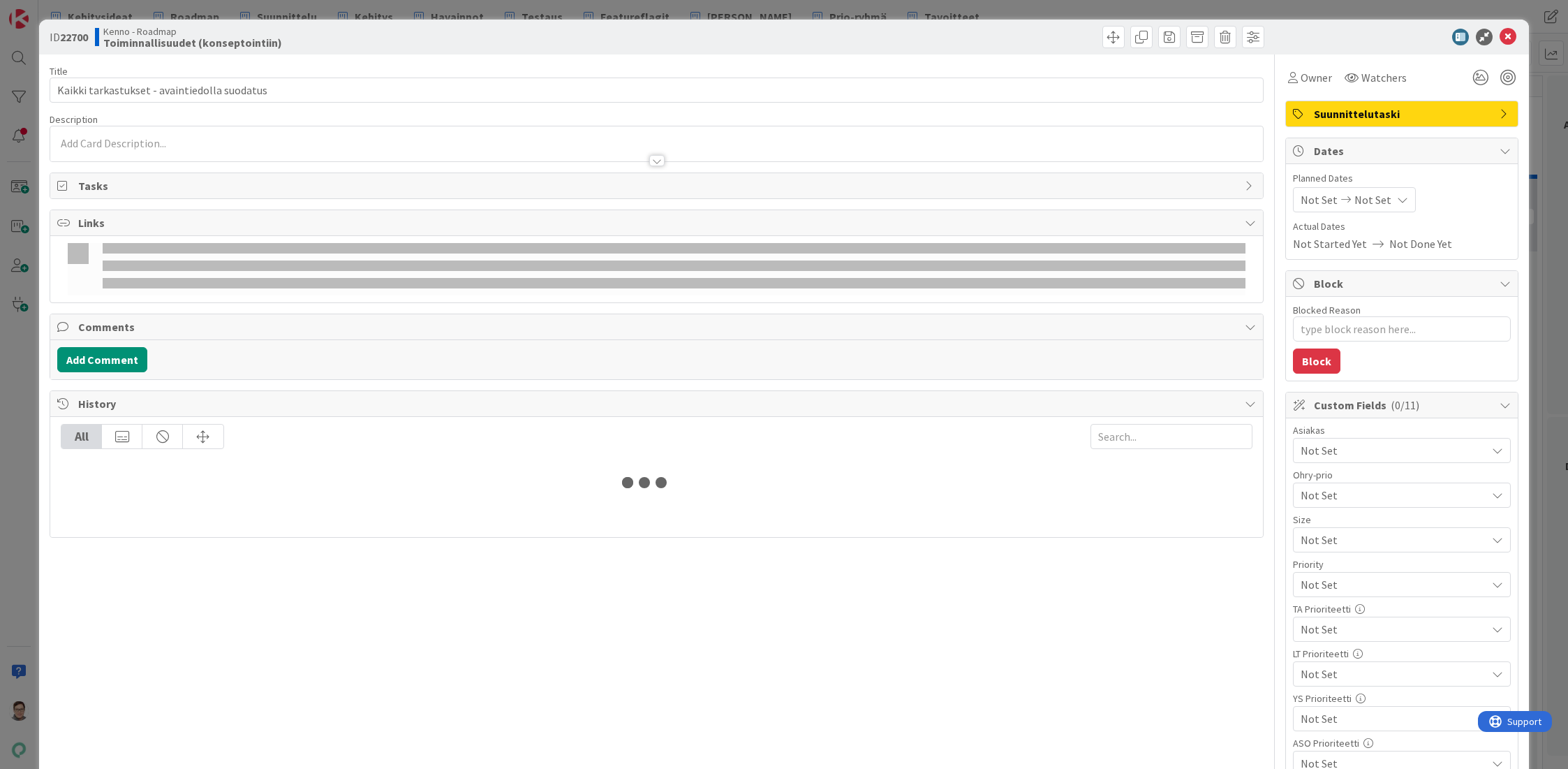
type textarea "x"
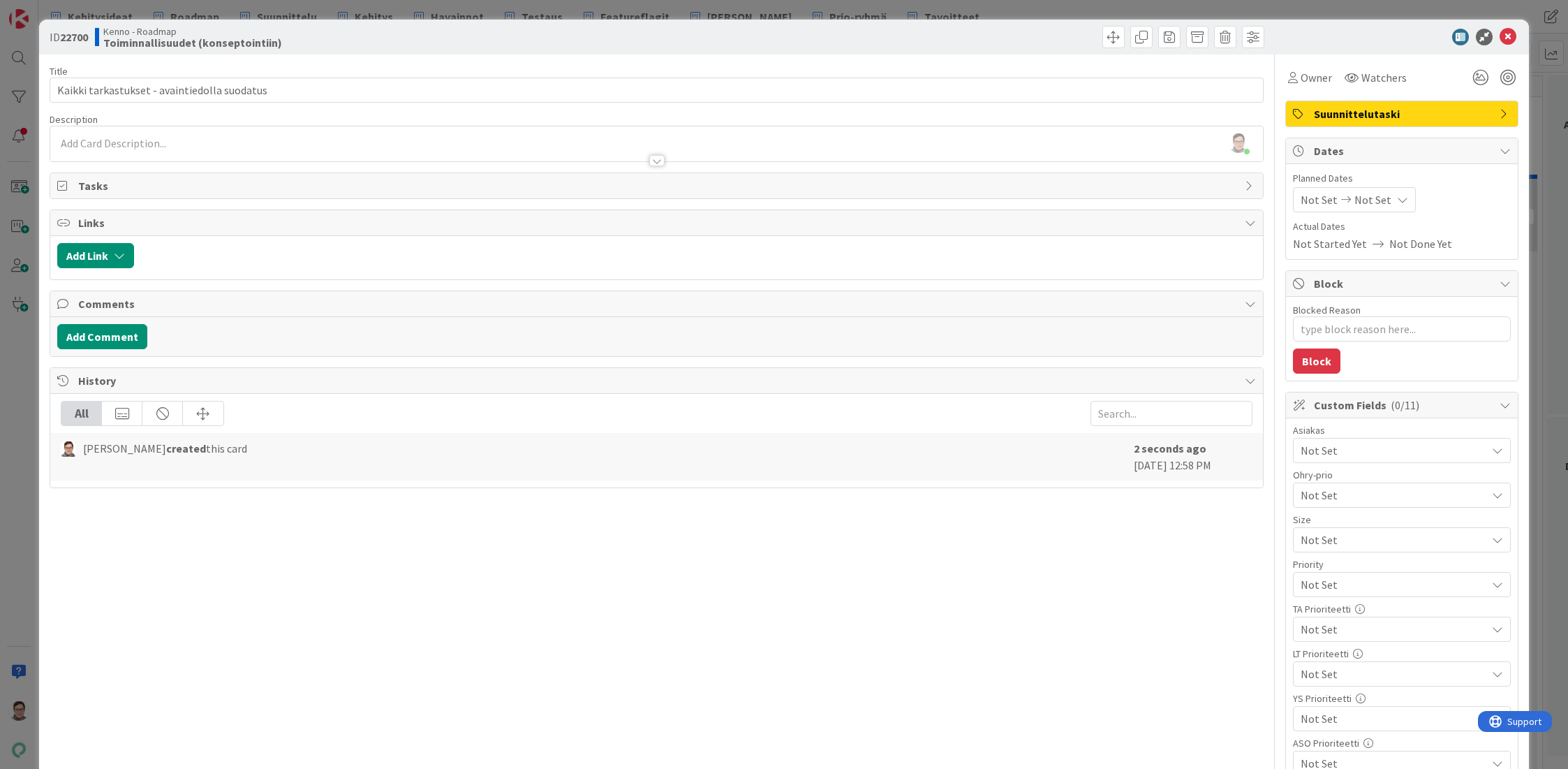
click at [645, 759] on div "Title 44 / 128 Kaikki tarkastukset - avaintiedolla suodatus Description Sanna M…" at bounding box center [656, 619] width 1214 height 1130
click at [154, 137] on div "Sanna Mattila just joined" at bounding box center [657, 144] width 1213 height 35
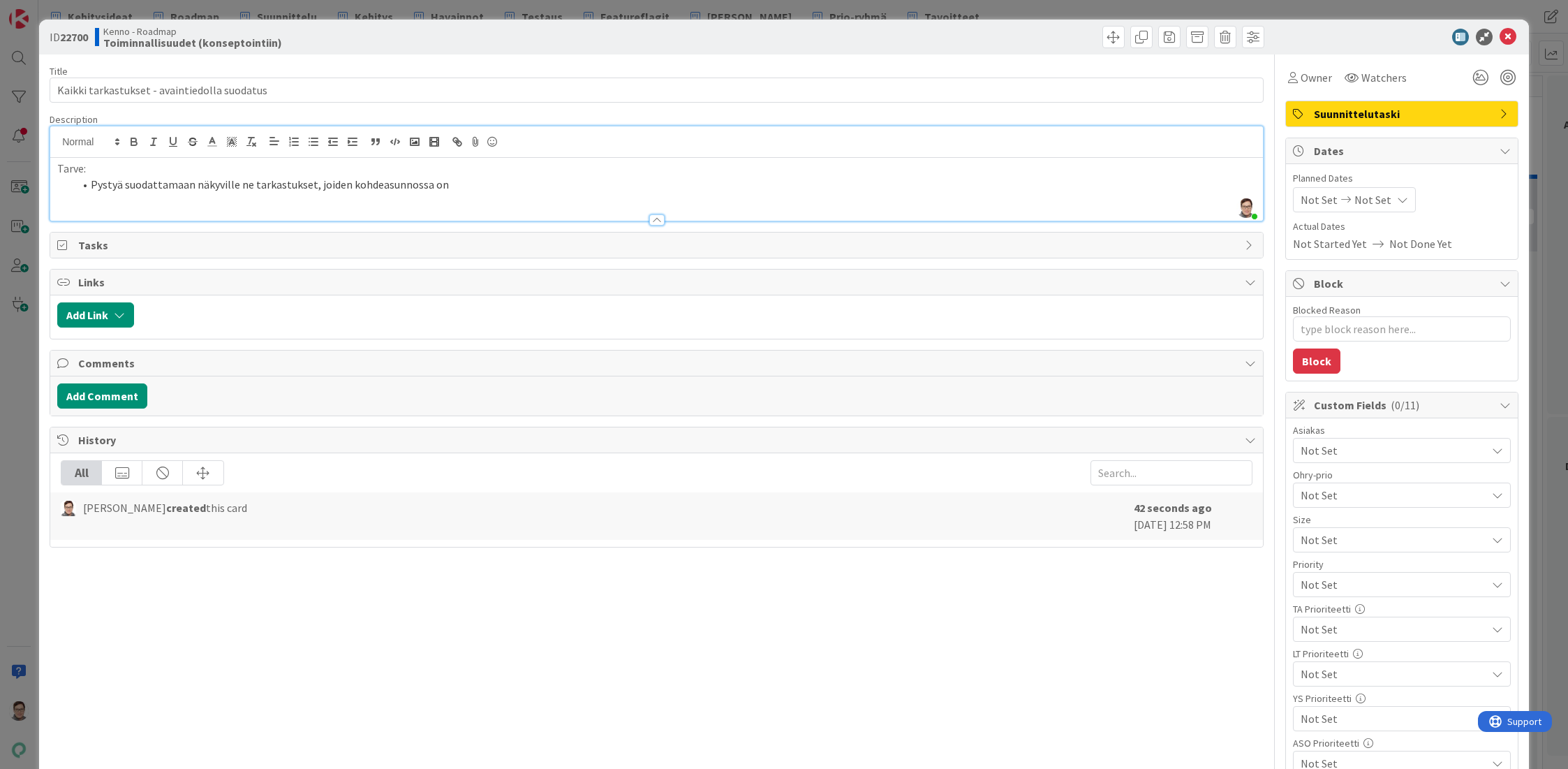
click at [251, 185] on li "Pystyä suodattamaan näkyville ne tarkastukset, joiden kohdeasunnossa on" at bounding box center [665, 184] width 1182 height 16
click at [493, 179] on li "Pystyä suodattamaan näkyville ne (muutto)tarkastukset, joiden kohdeasunnossa on" at bounding box center [665, 184] width 1182 height 16
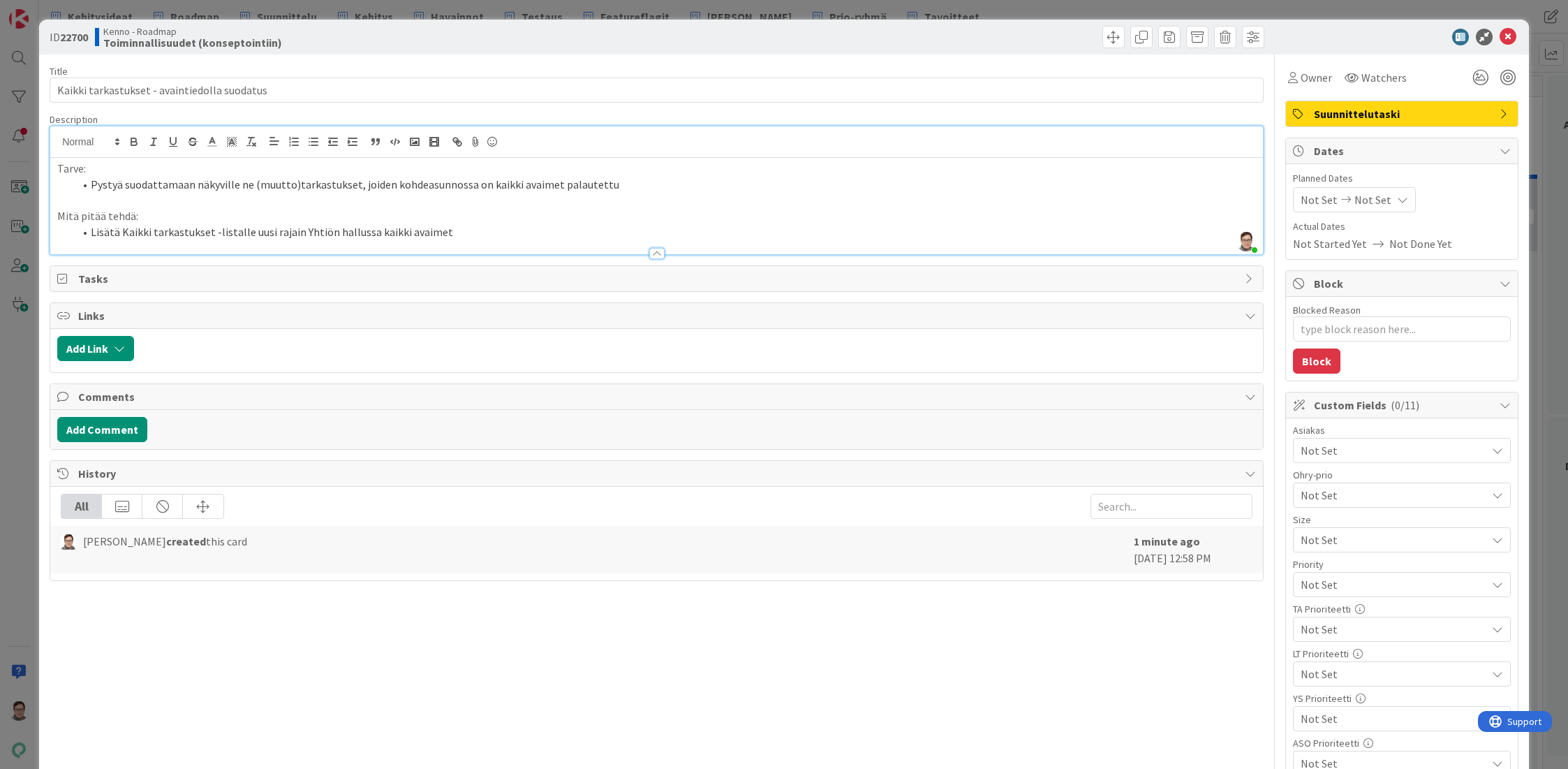
click at [297, 229] on li "Lisätä Kaikki tarkastukset -listalle uusi rajain Yhtiön hallussa kaikki avaimet" at bounding box center [665, 232] width 1182 height 16
click at [445, 228] on li "Lisätä Kaikki tarkastukset -listalle uusi rajain "Yhtiön hallussa kaikki avaimet" at bounding box center [665, 232] width 1182 height 16
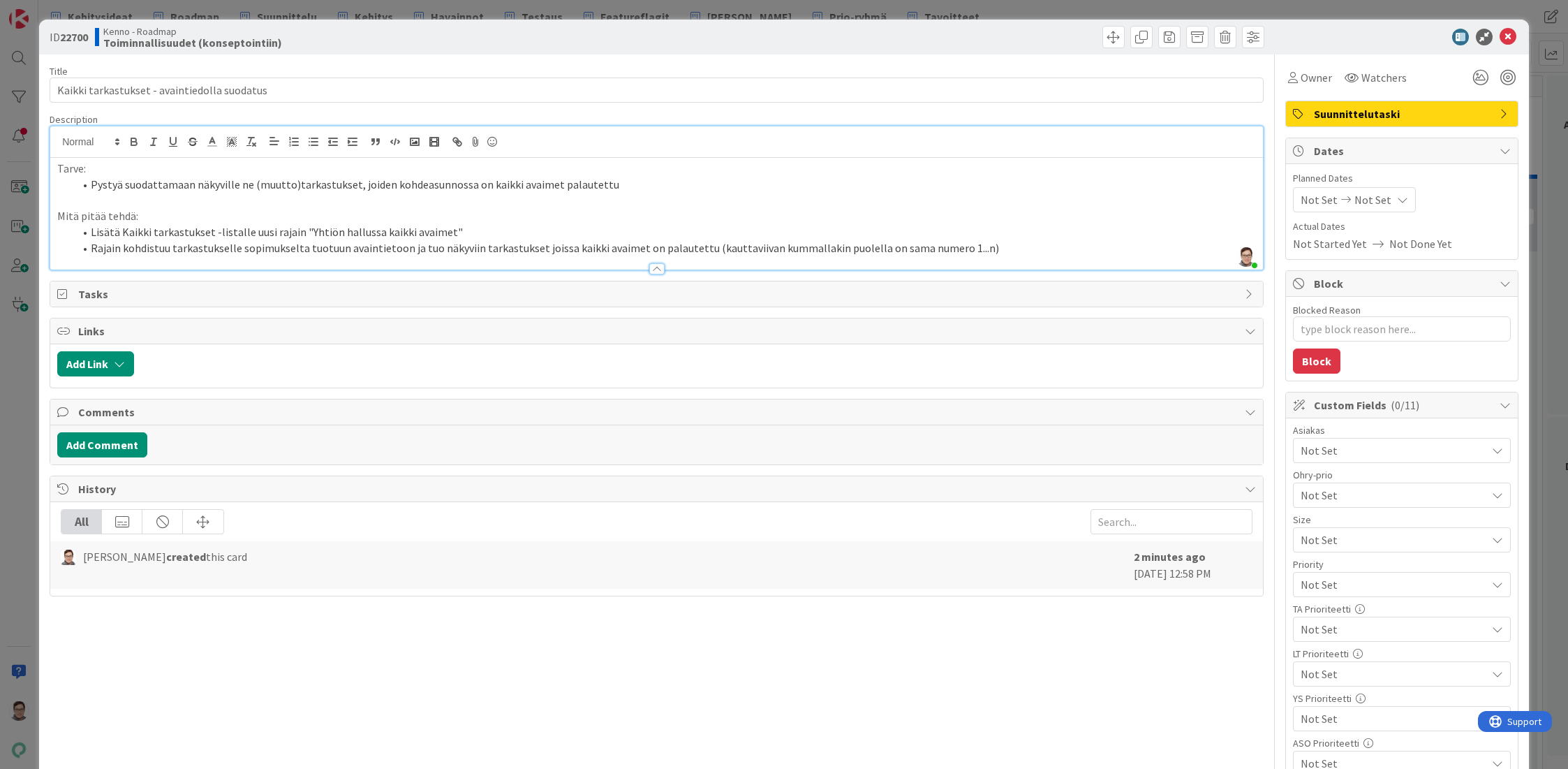
click at [556, 760] on div "Title 44 / 128 Kaikki tarkastukset - avaintiedolla suodatus Description Sanna M…" at bounding box center [656, 619] width 1214 height 1130
click at [651, 263] on div at bounding box center [656, 268] width 15 height 12
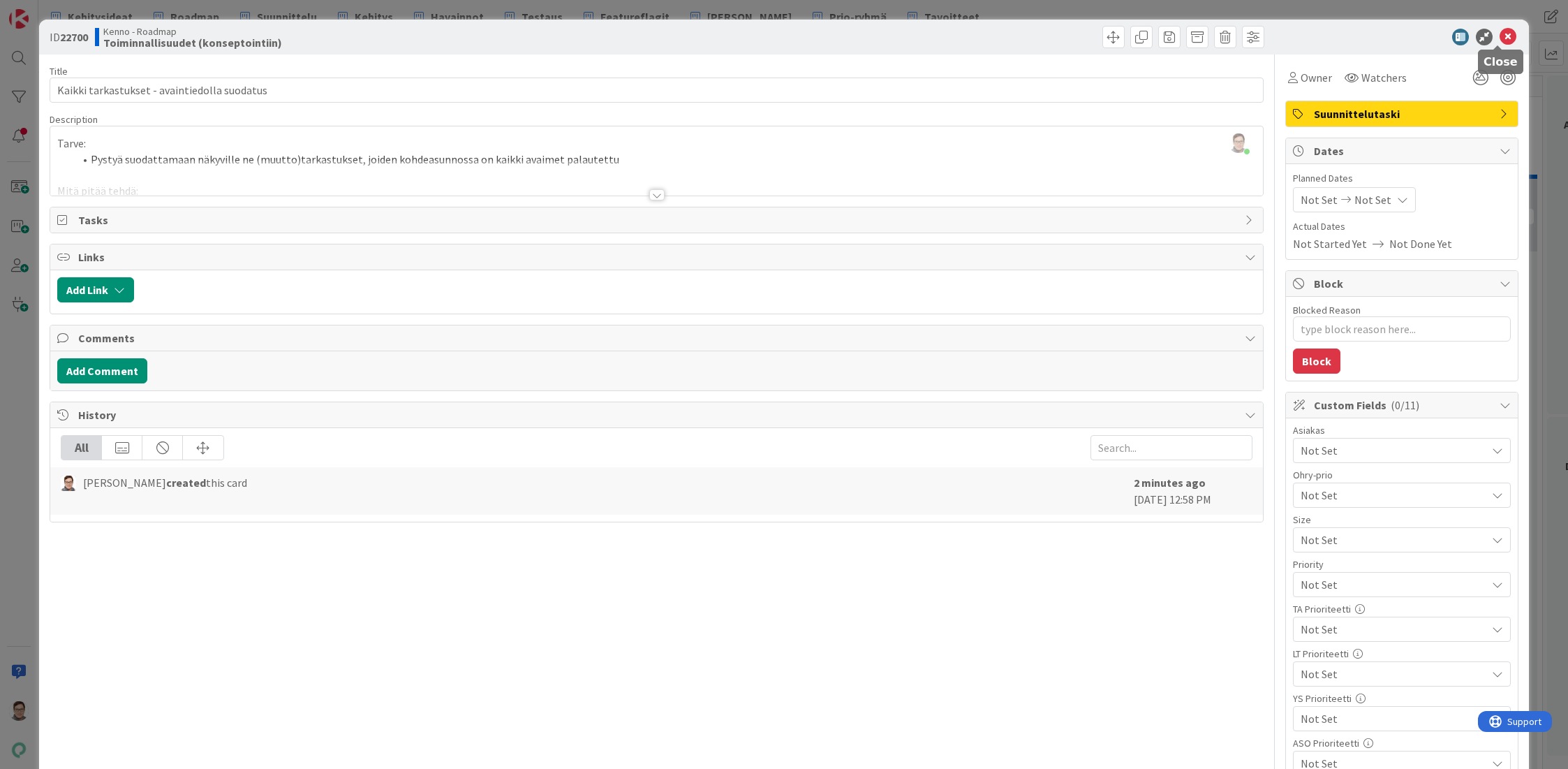
click at [1500, 38] on icon at bounding box center [1508, 36] width 17 height 17
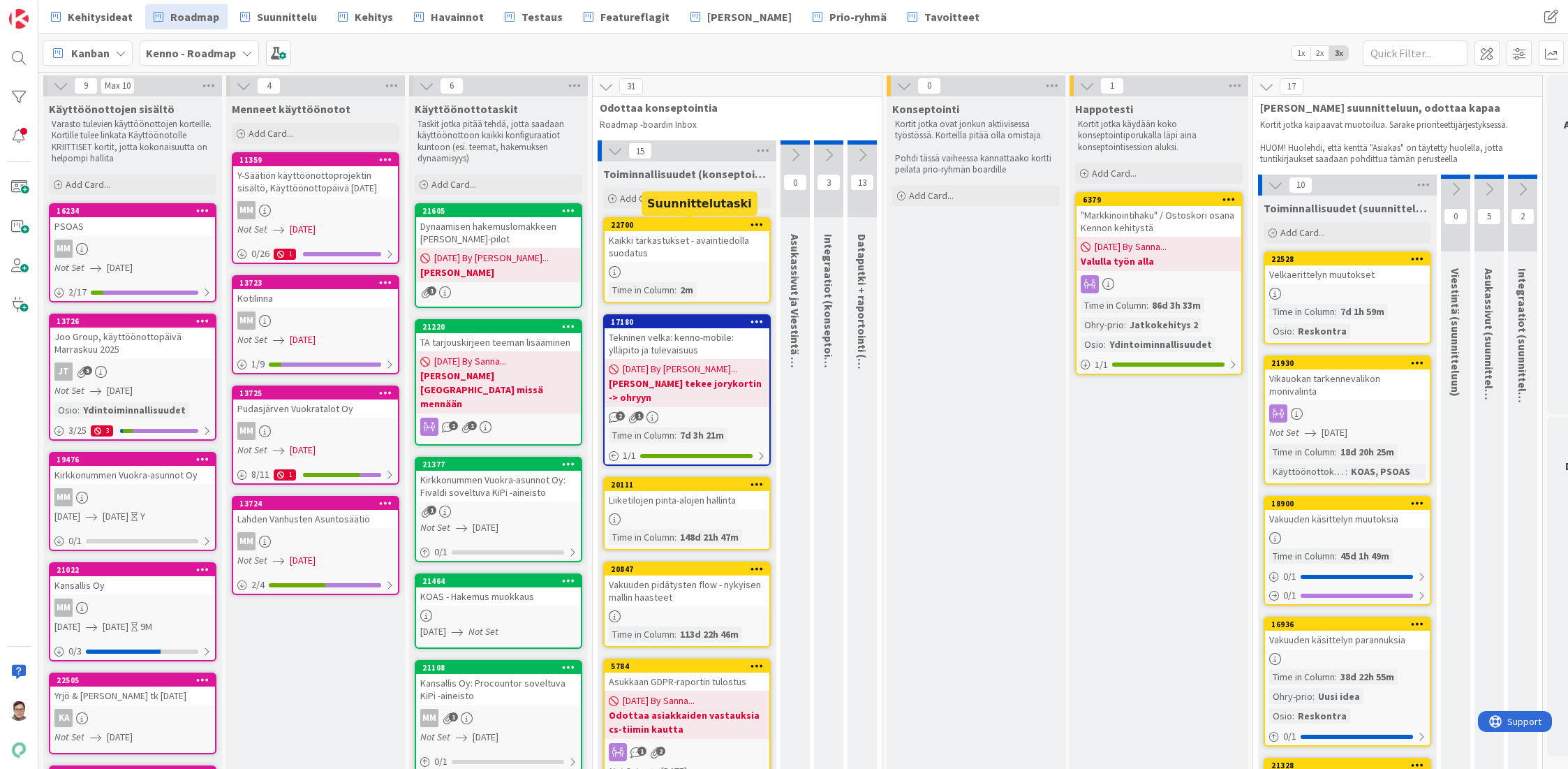
click at [749, 226] on div at bounding box center [756, 224] width 25 height 10
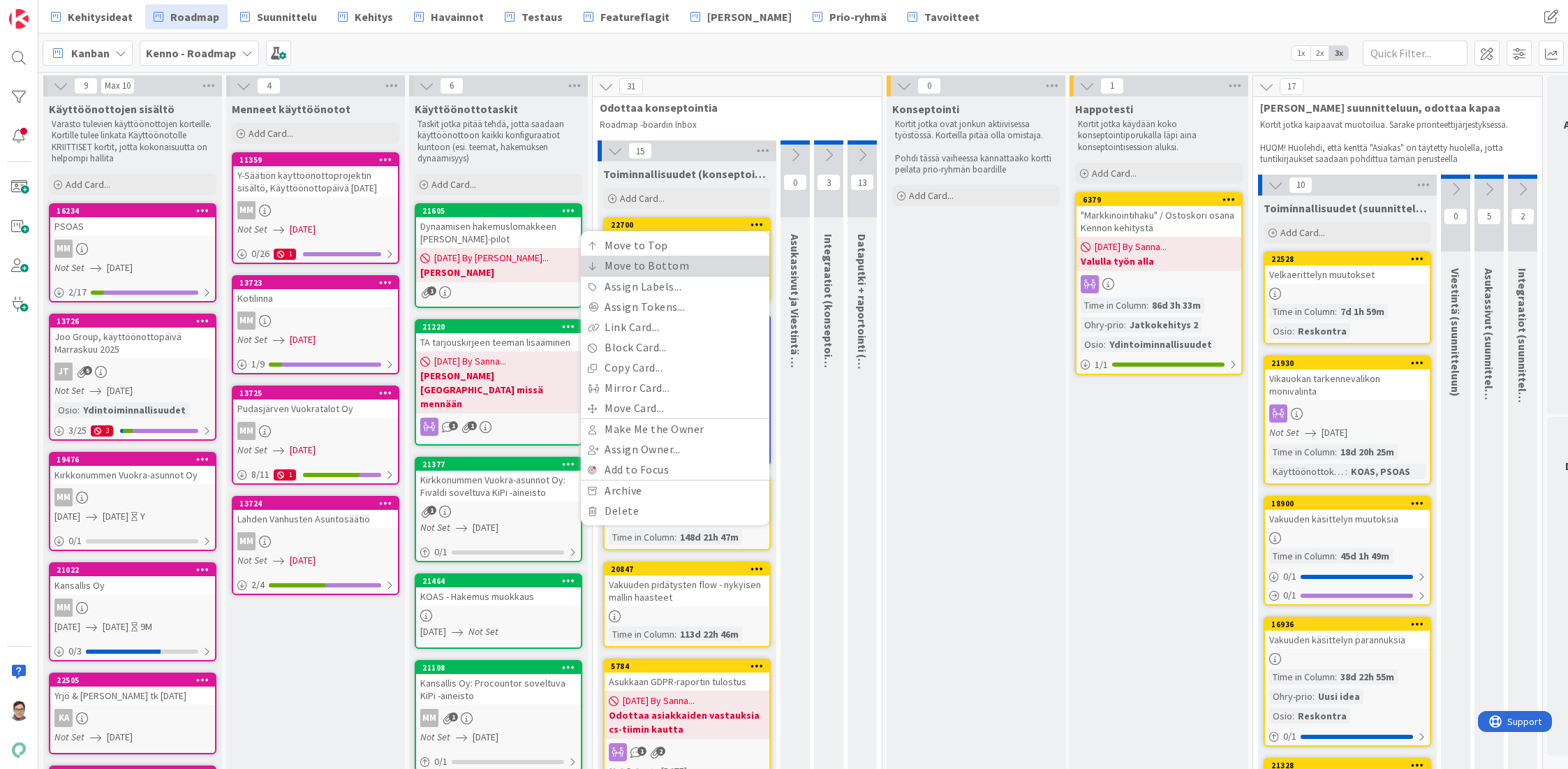
click at [673, 269] on link "Move to Bottom" at bounding box center [675, 266] width 189 height 20
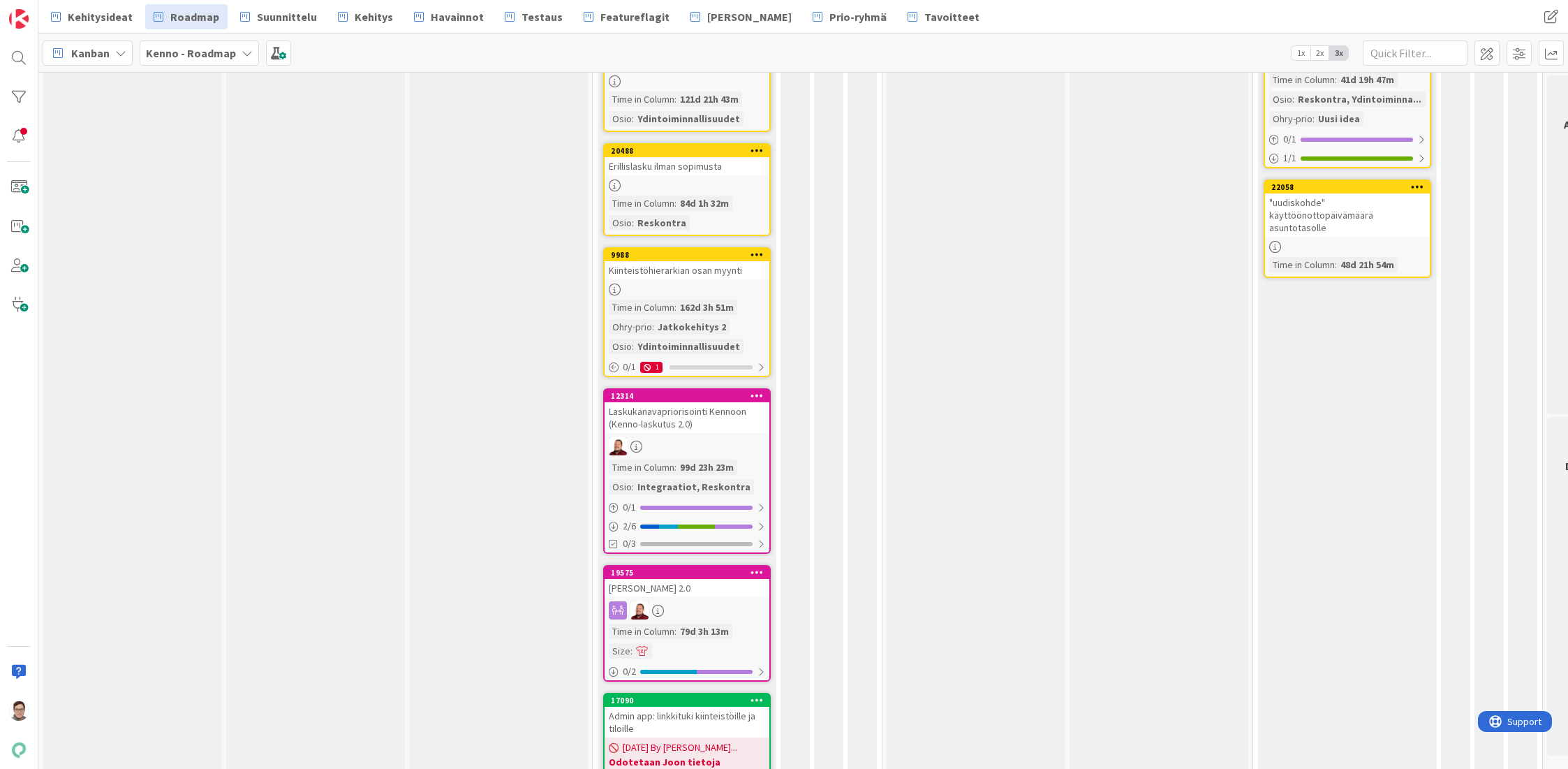
scroll to position [1411, 0]
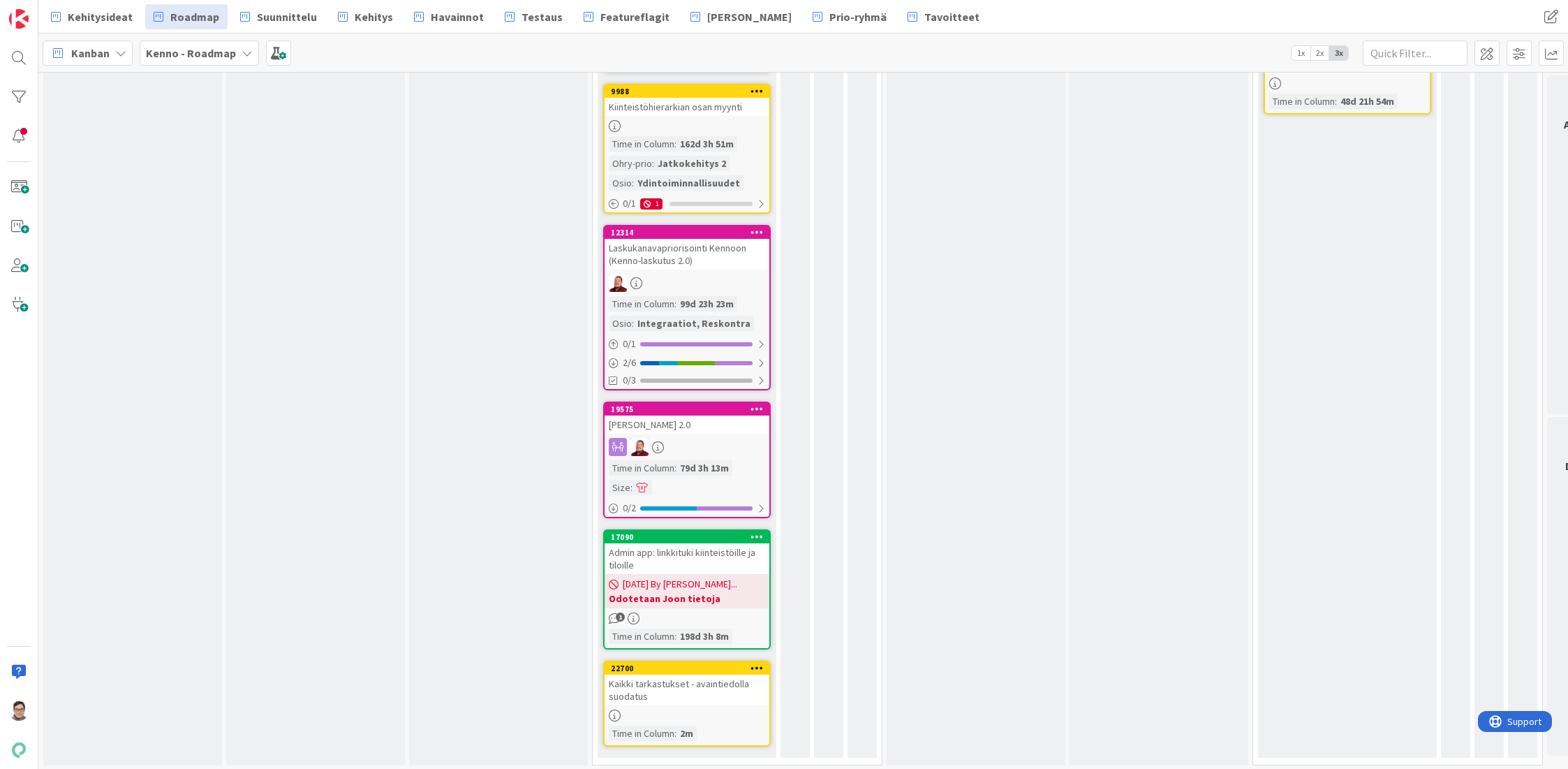
click at [680, 687] on div "Kaikki tarkastukset - avaintiedolla suodatus" at bounding box center [687, 690] width 165 height 31
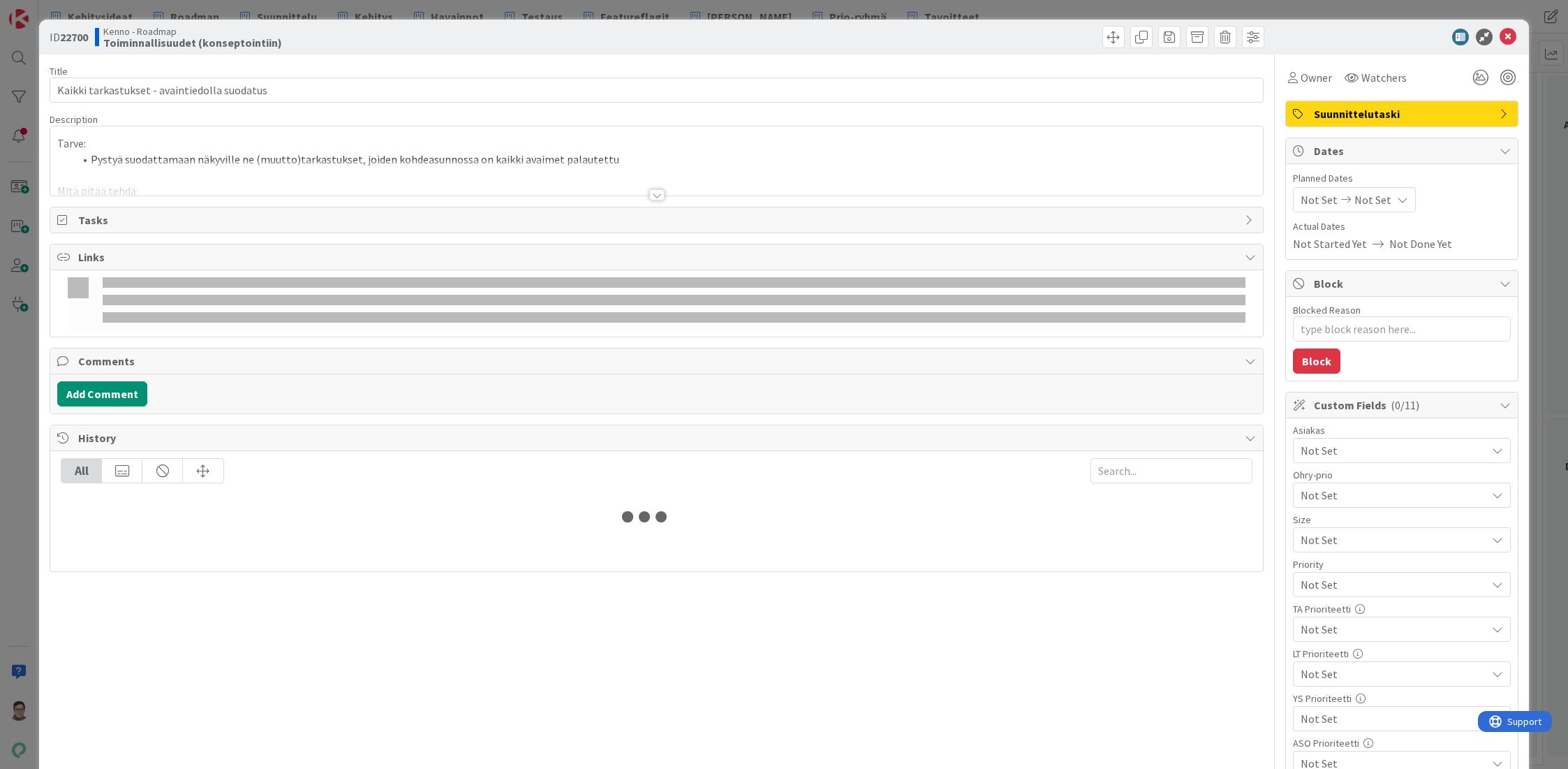
type textarea "x"
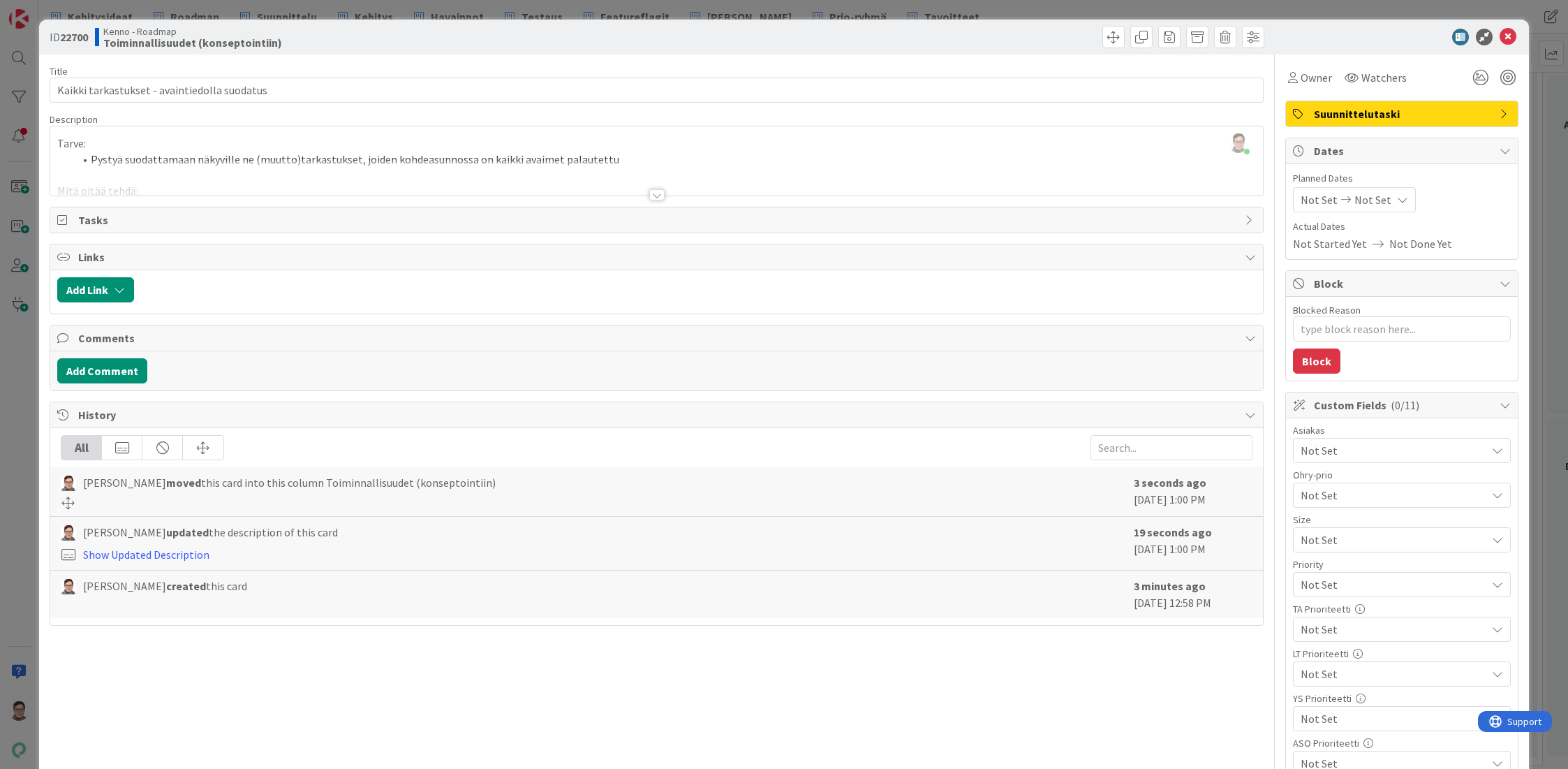
drag, startPoint x: 421, startPoint y: 752, endPoint x: 407, endPoint y: 755, distance: 14.3
click at [421, 752] on div "Title 44 / 128 Kaikki tarkastukset - avaintiedolla suodatus Description Sanna M…" at bounding box center [656, 619] width 1214 height 1130
click at [1500, 40] on icon at bounding box center [1508, 36] width 17 height 17
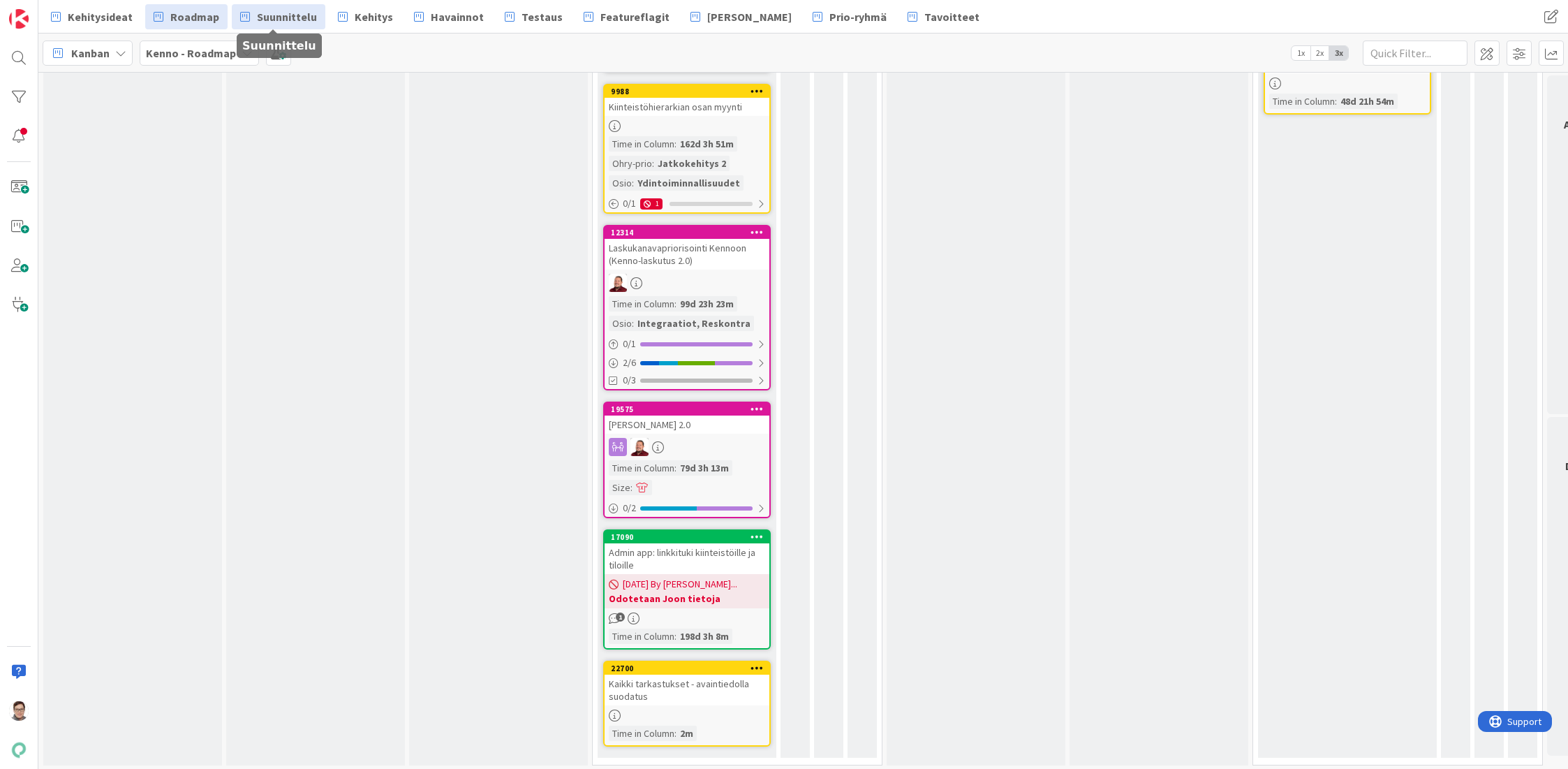
click at [280, 18] on span "Suunnittelu" at bounding box center [287, 16] width 60 height 17
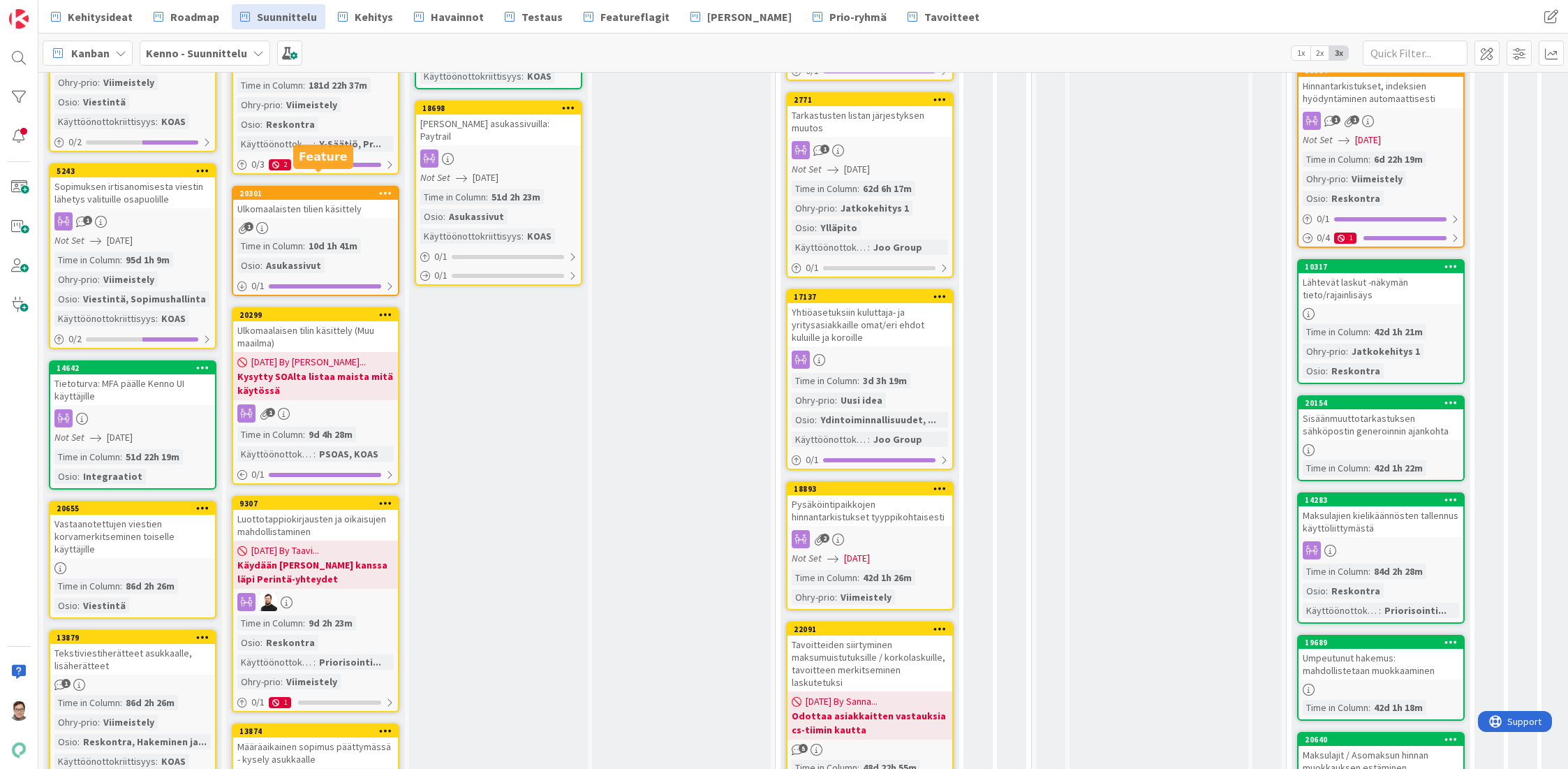
scroll to position [629, 0]
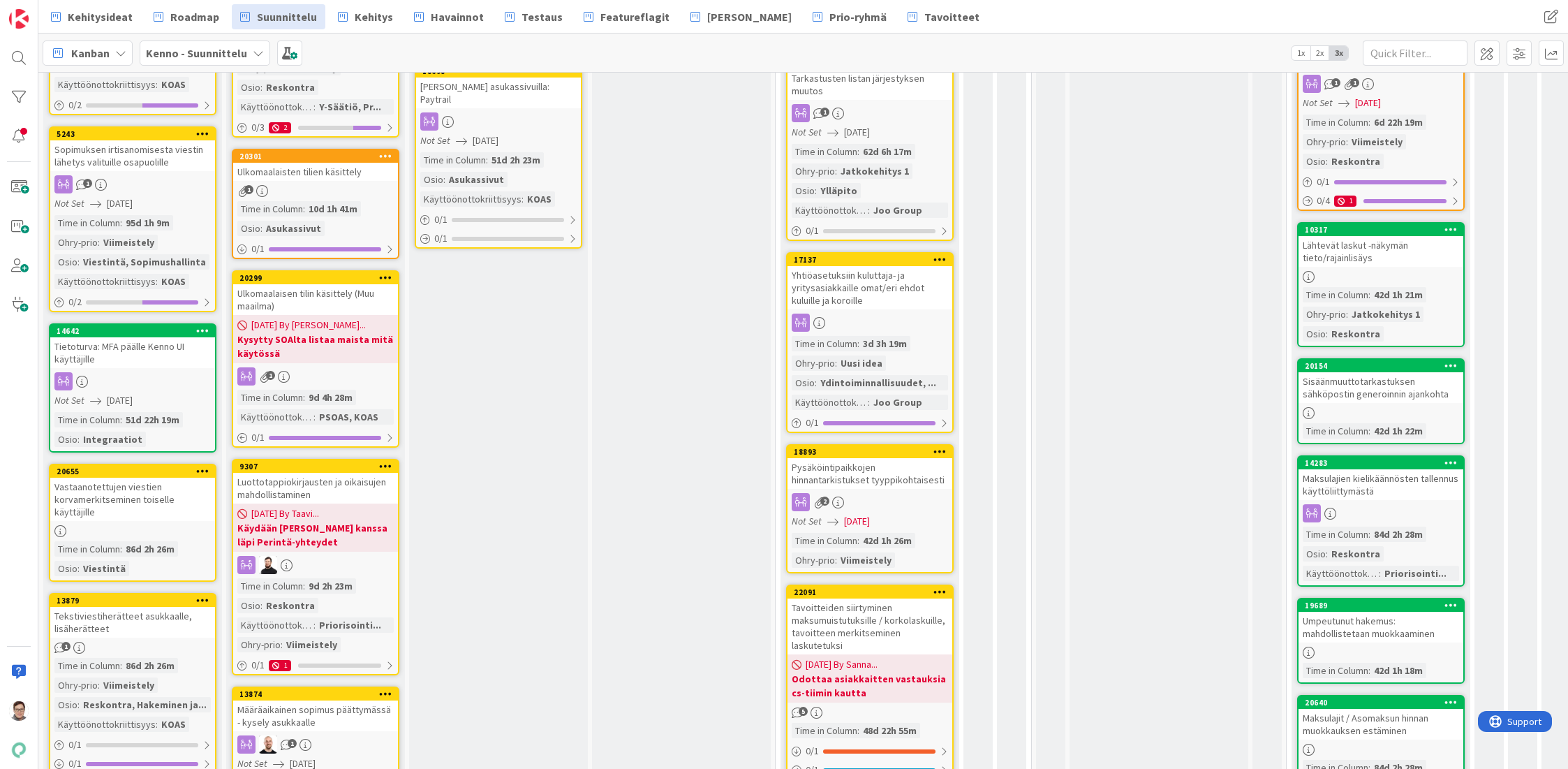
click at [321, 473] on div "Luottotappiokirjausten ja oikaisujen mahdollistaminen" at bounding box center [315, 488] width 165 height 31
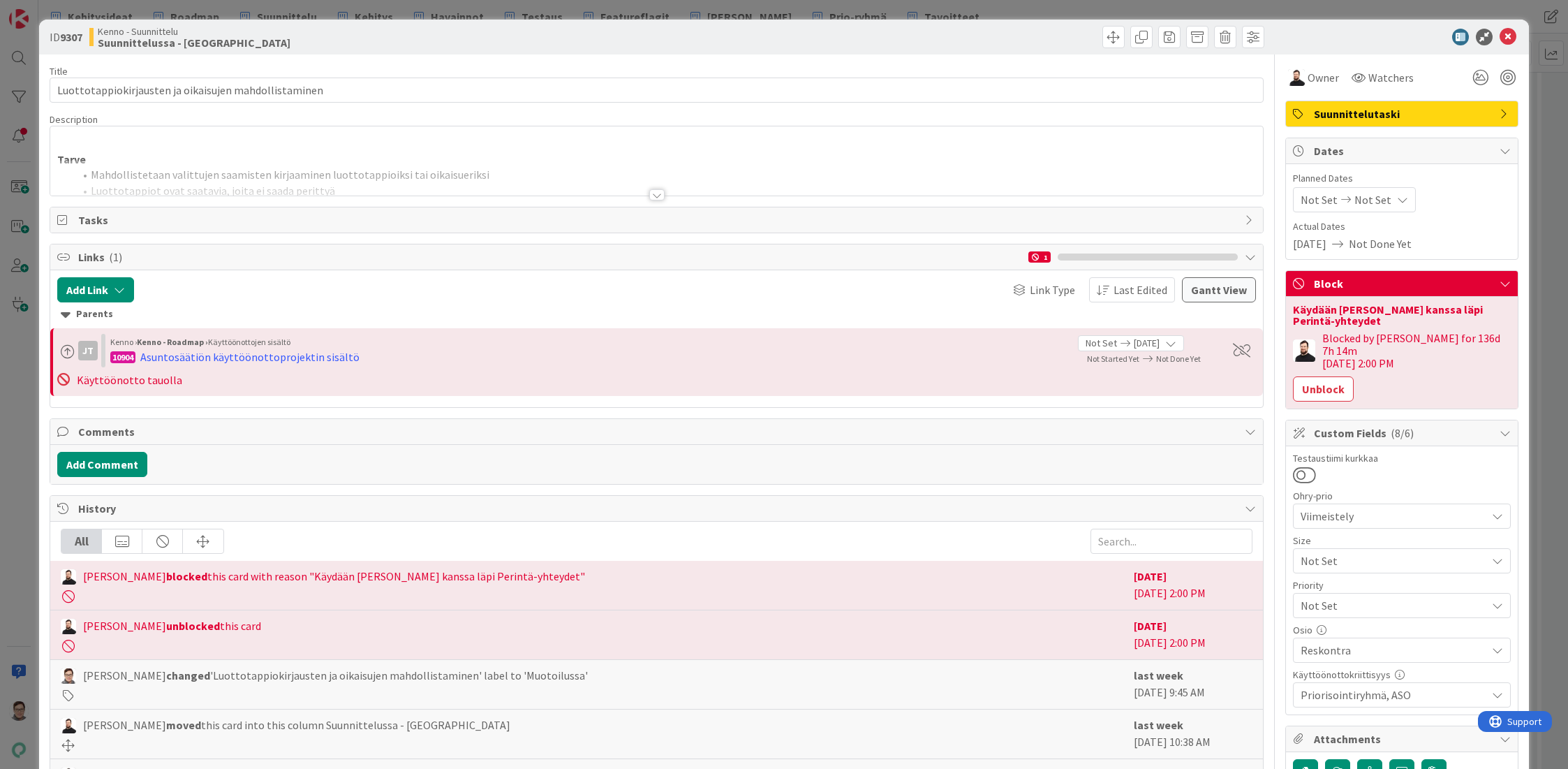
click at [644, 190] on div at bounding box center [657, 178] width 1213 height 35
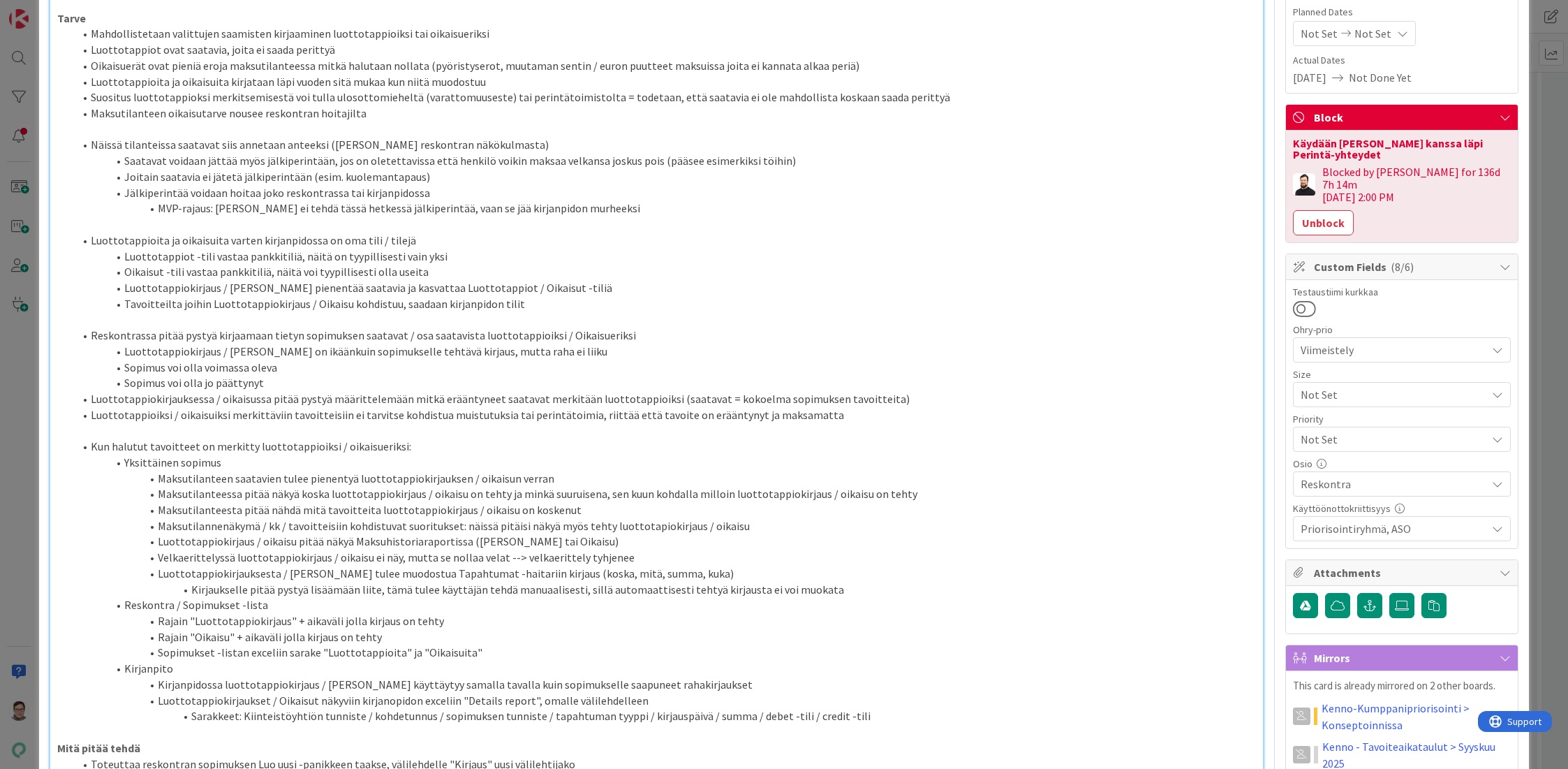
scroll to position [251, 0]
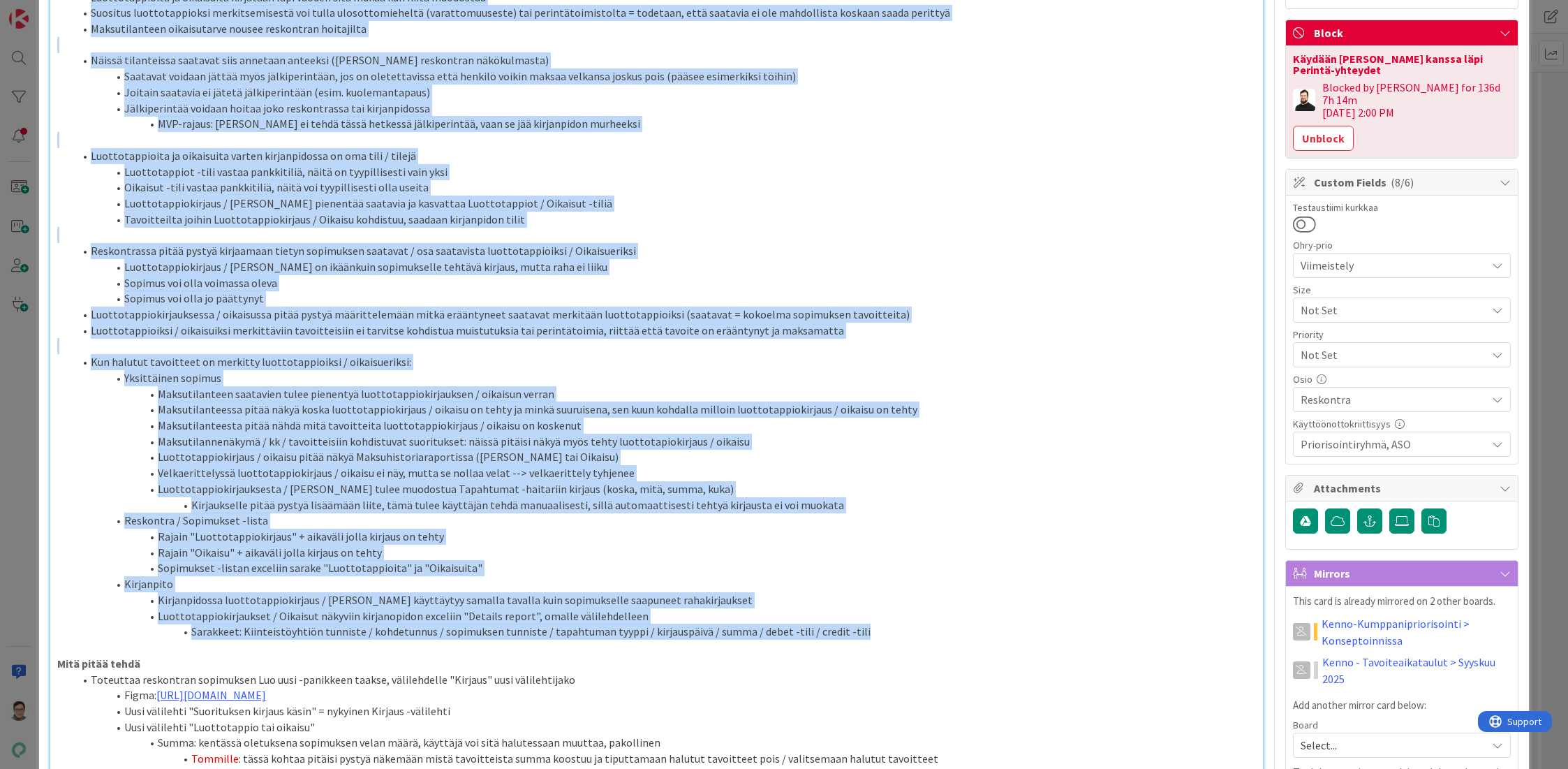
drag, startPoint x: 90, startPoint y: 129, endPoint x: 874, endPoint y: 632, distance: 931.5
click at [874, 632] on div "Tarve Mahdollistetaan valittujen saamisten kirjaaminen luottotappioiksi tai oik…" at bounding box center [657, 598] width 1213 height 1382
copy div "Mahdollistetaan valittujen saamisten kirjaaminen luottotappioiksi tai oikaisuer…"
click at [105, 759] on li "Tommille : tässä kohtaa pitäisi pystyä näkemään mistä tavoitteista summa koostu…" at bounding box center [665, 759] width 1182 height 16
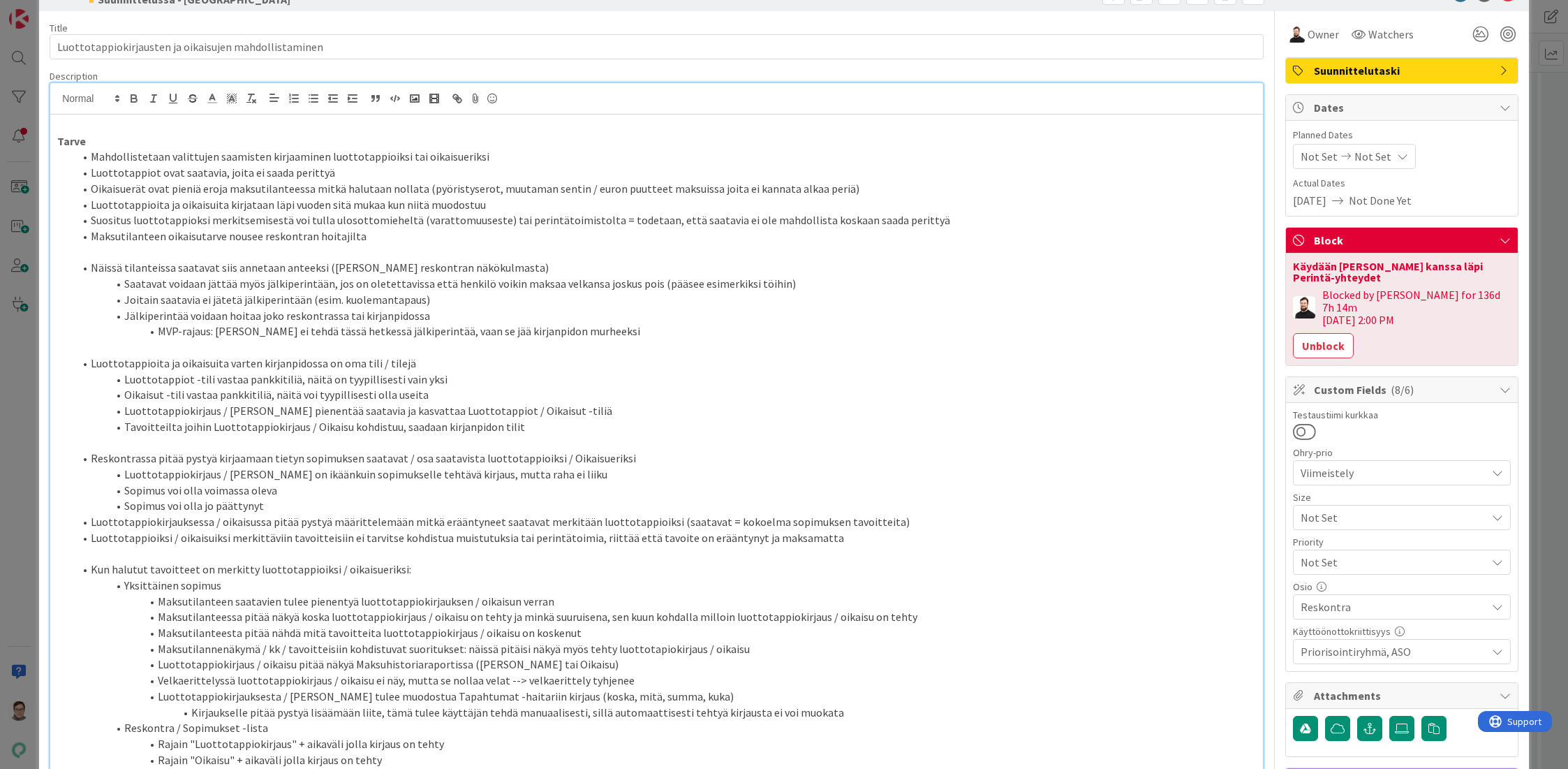
scroll to position [0, 0]
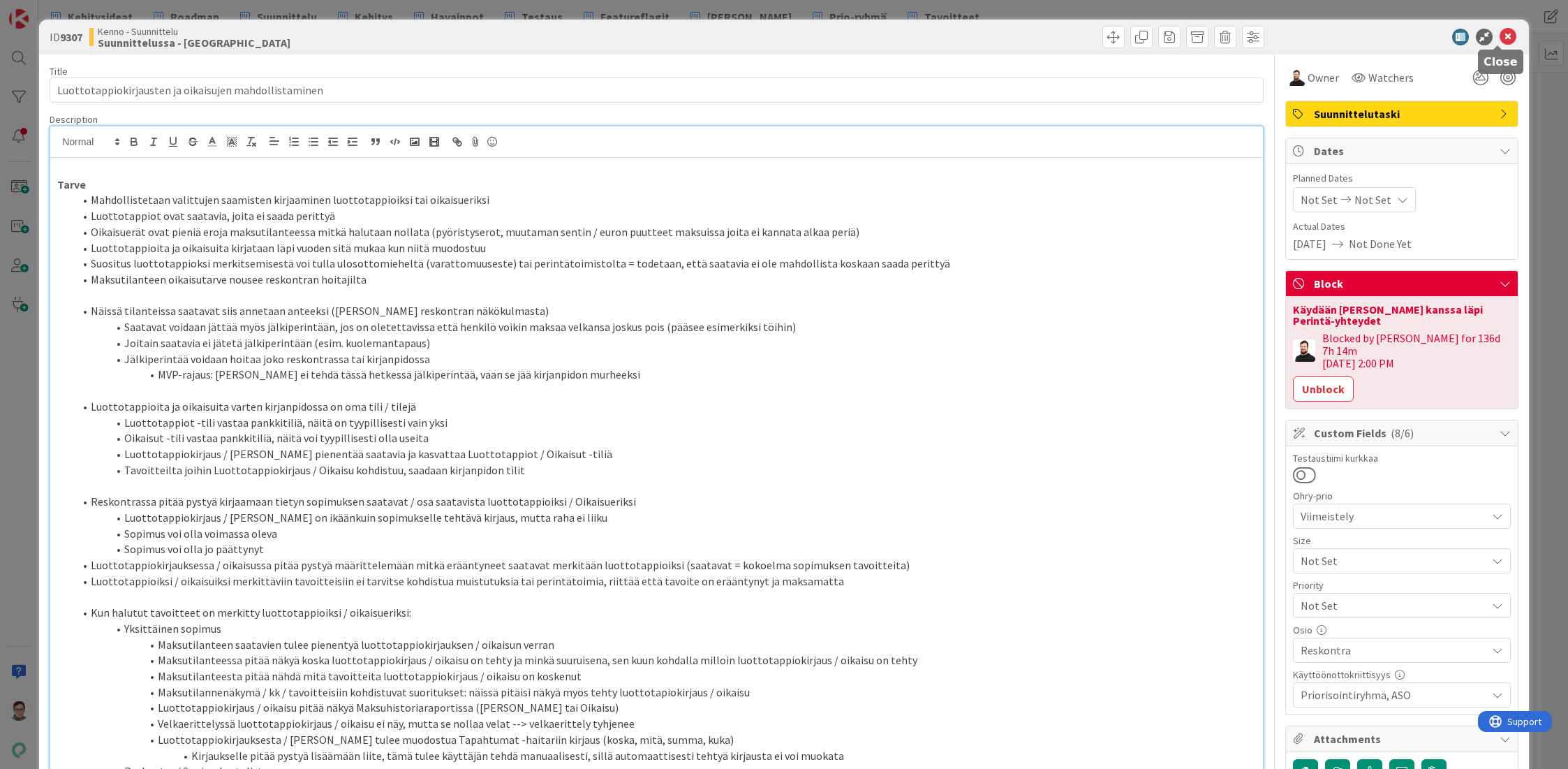
click at [1502, 38] on icon at bounding box center [1508, 36] width 17 height 17
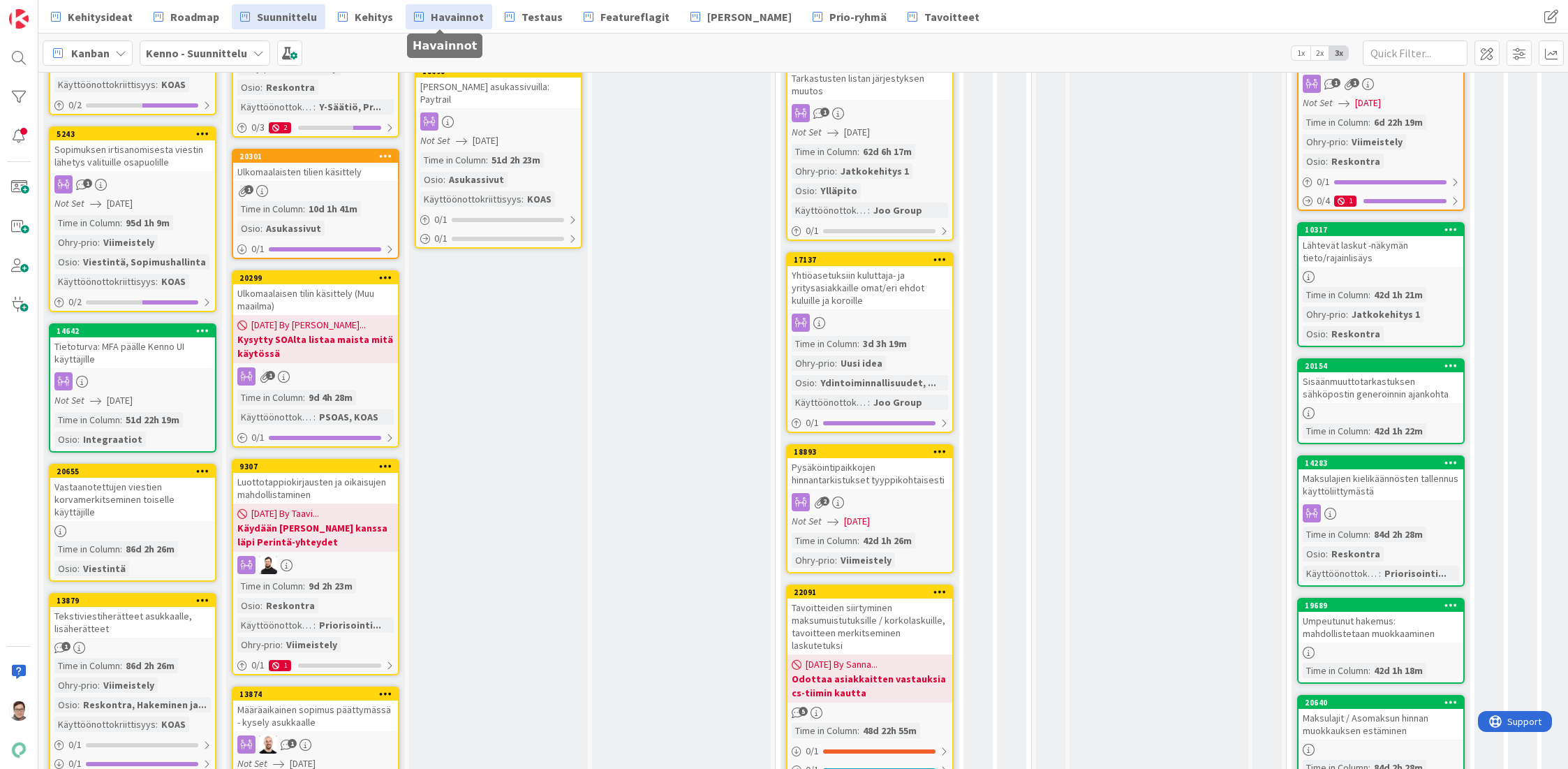
click at [446, 27] on link "Havainnot" at bounding box center [449, 17] width 87 height 25
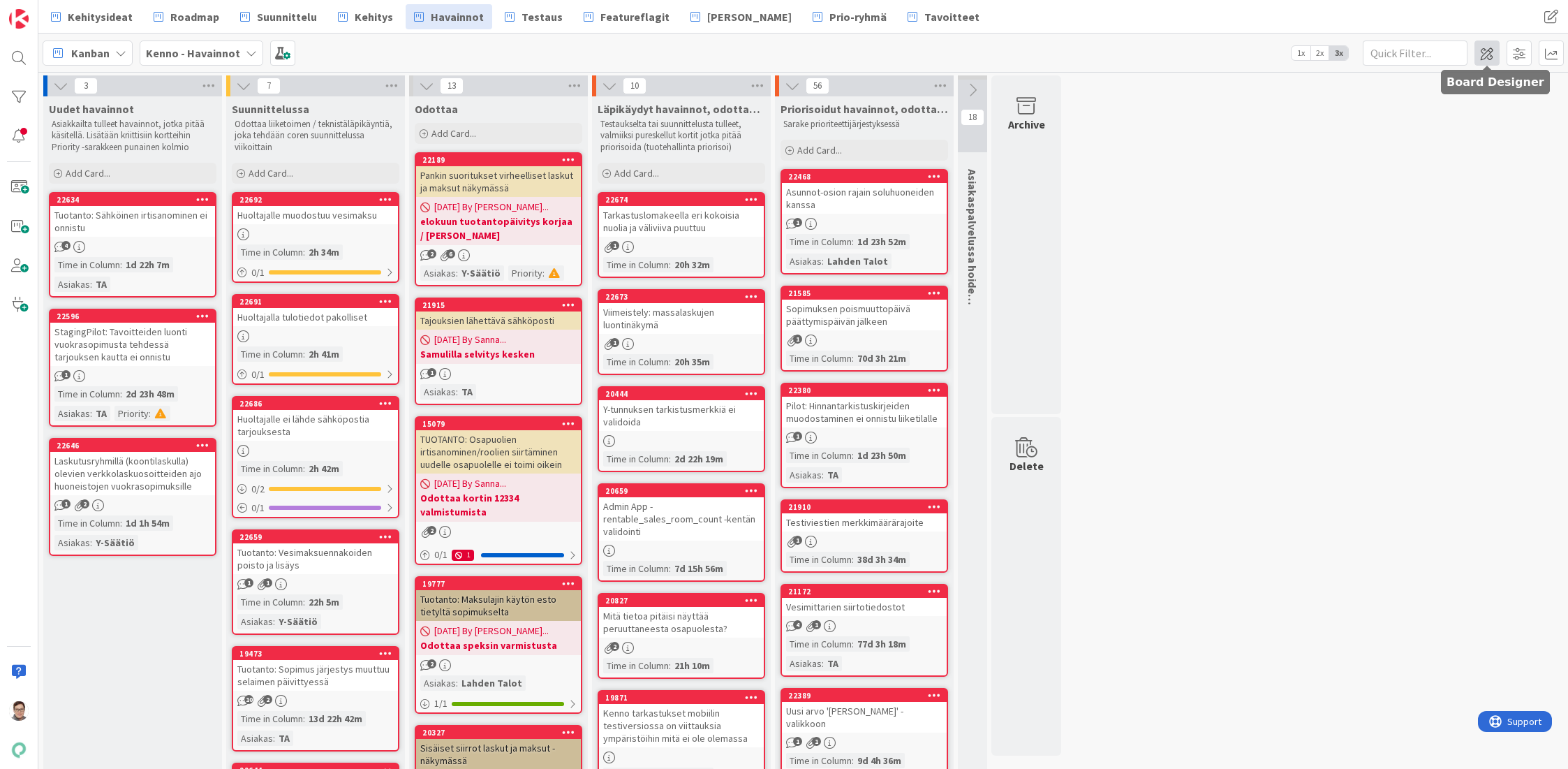
click at [1492, 58] on span at bounding box center [1487, 53] width 25 height 25
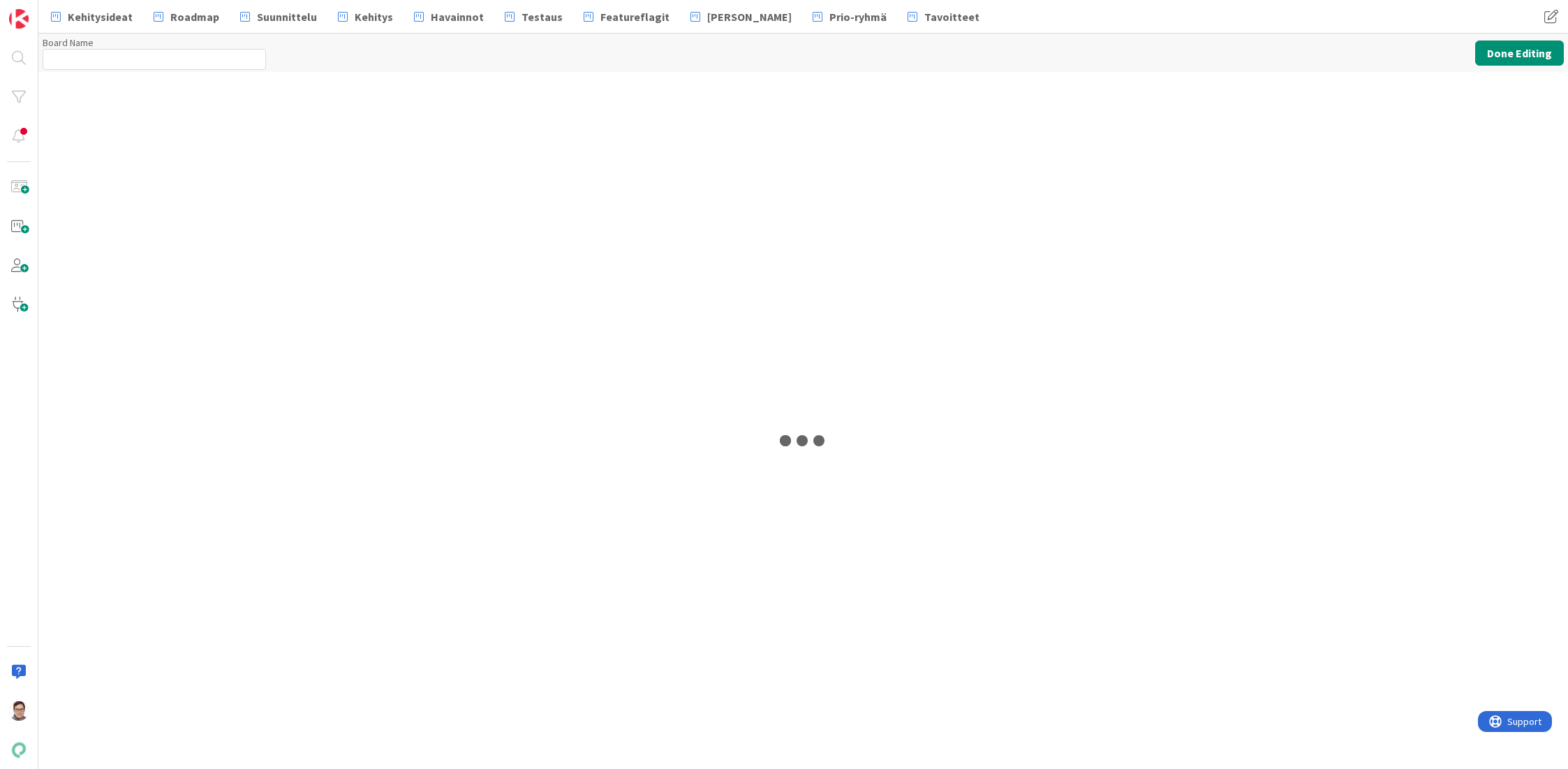
type input "Kenno - Havainnot"
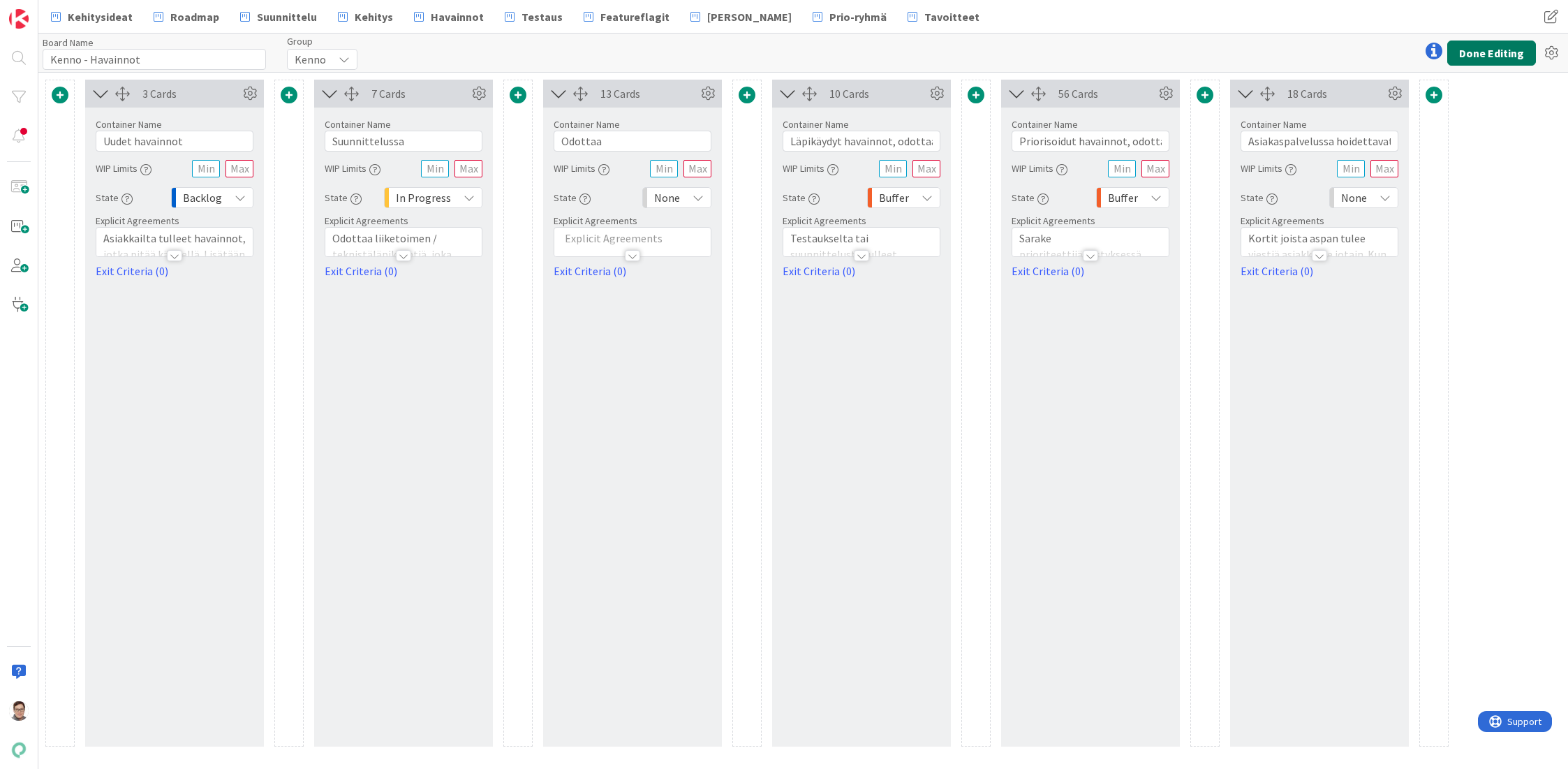
click at [1487, 56] on button "Done Editing" at bounding box center [1491, 53] width 89 height 25
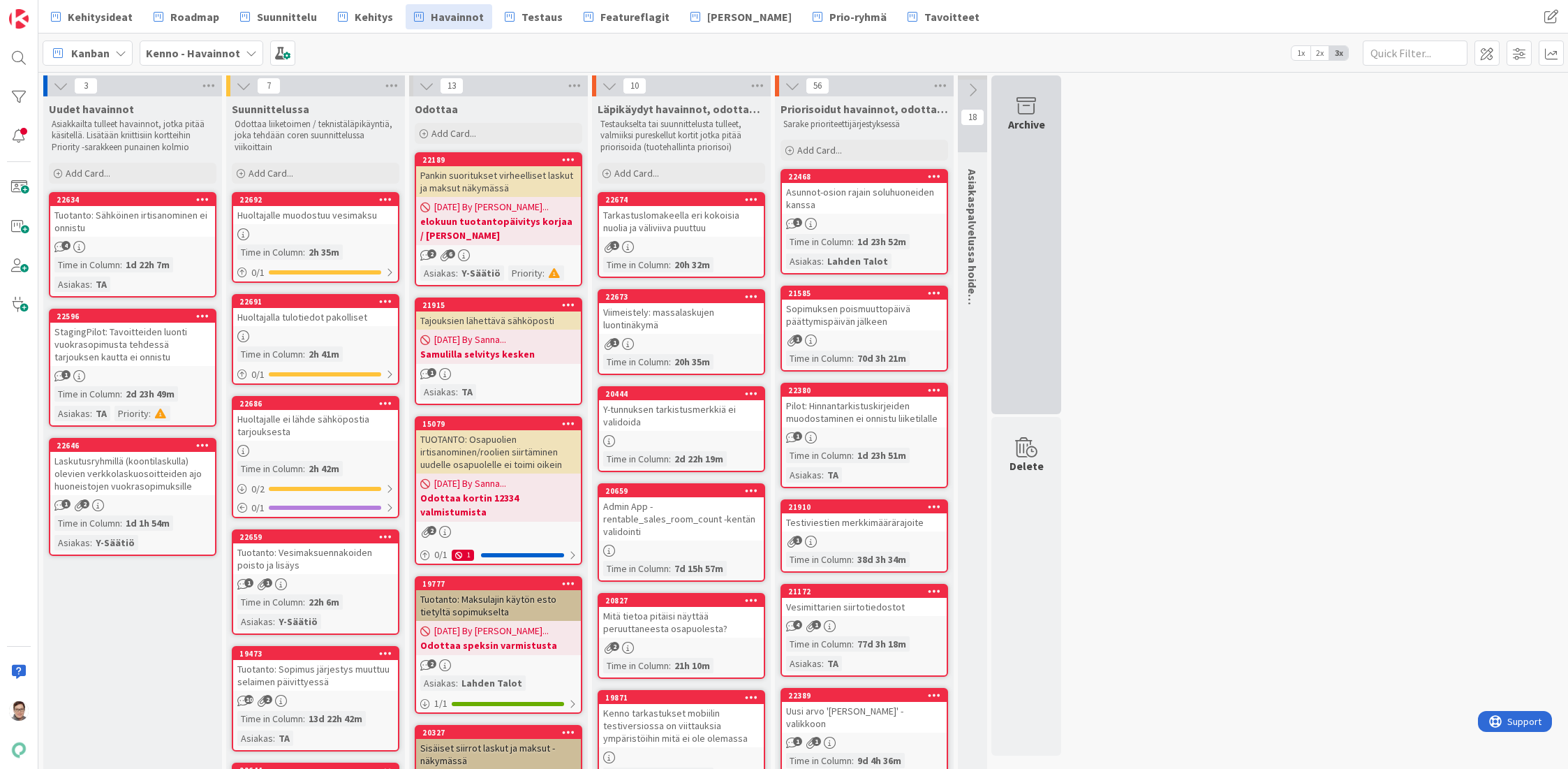
click at [1040, 237] on div "Archive" at bounding box center [1026, 245] width 70 height 338
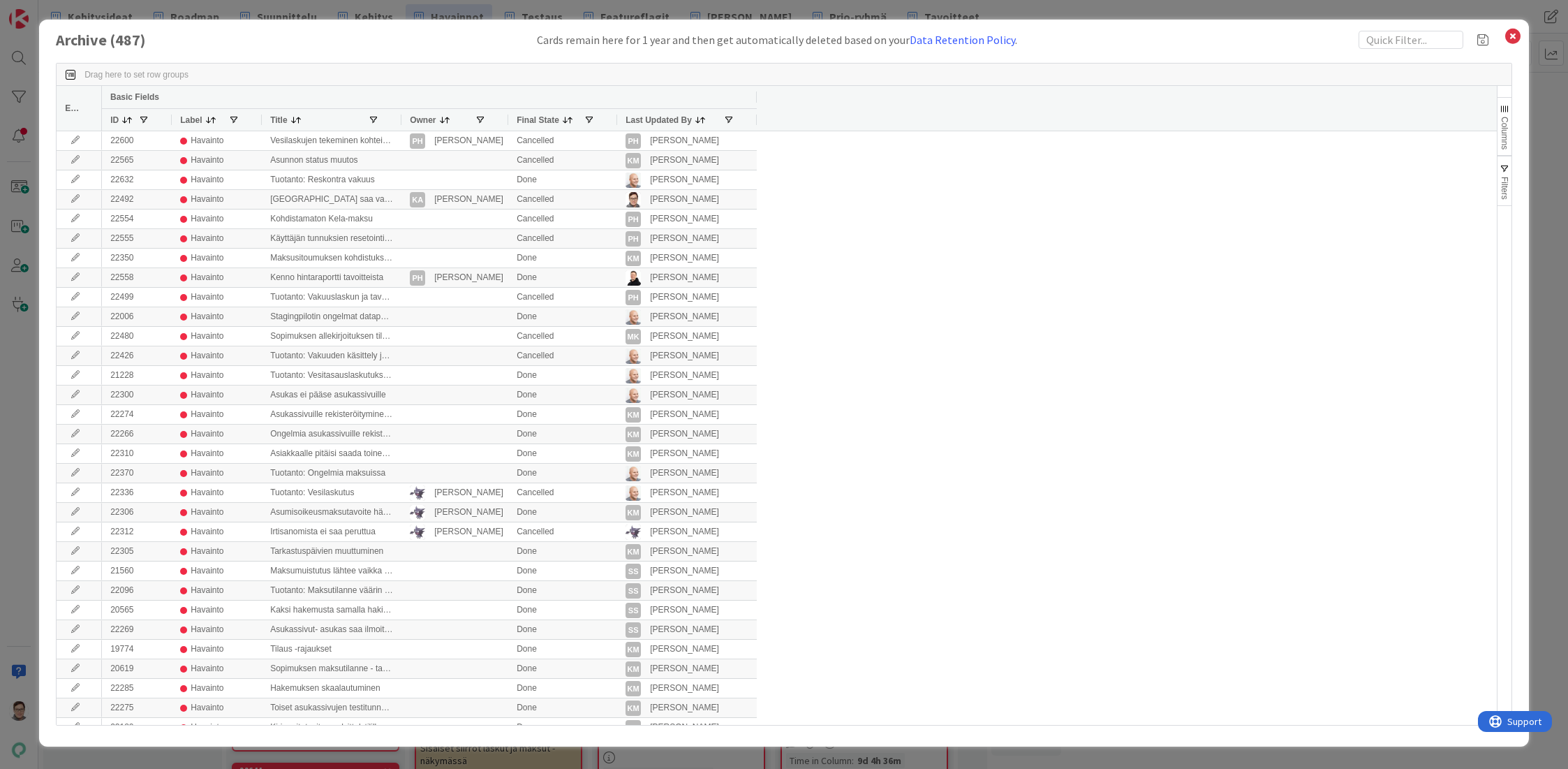
click at [665, 119] on span "Last Updated By" at bounding box center [658, 120] width 66 height 10
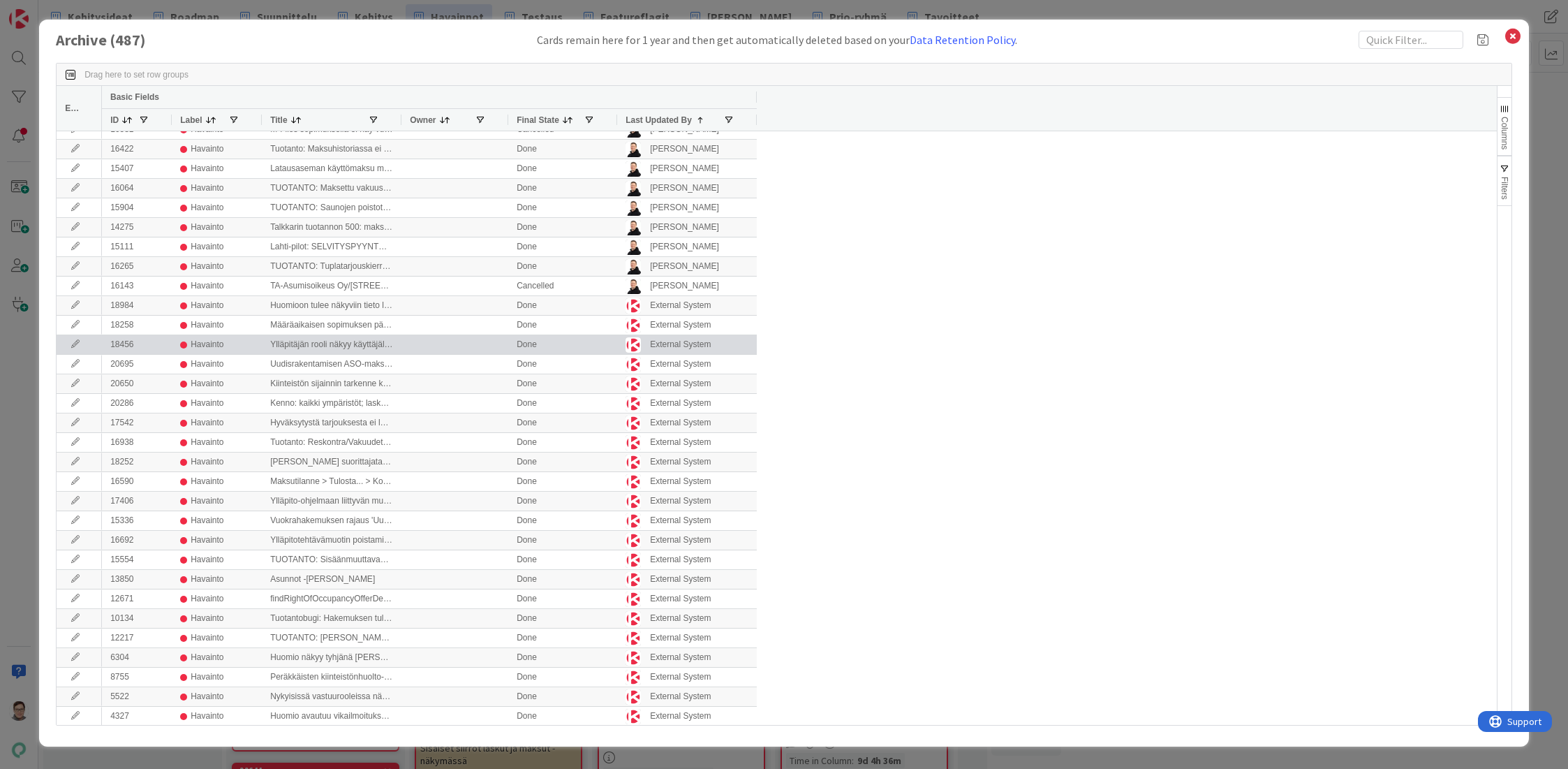
scroll to position [489, 0]
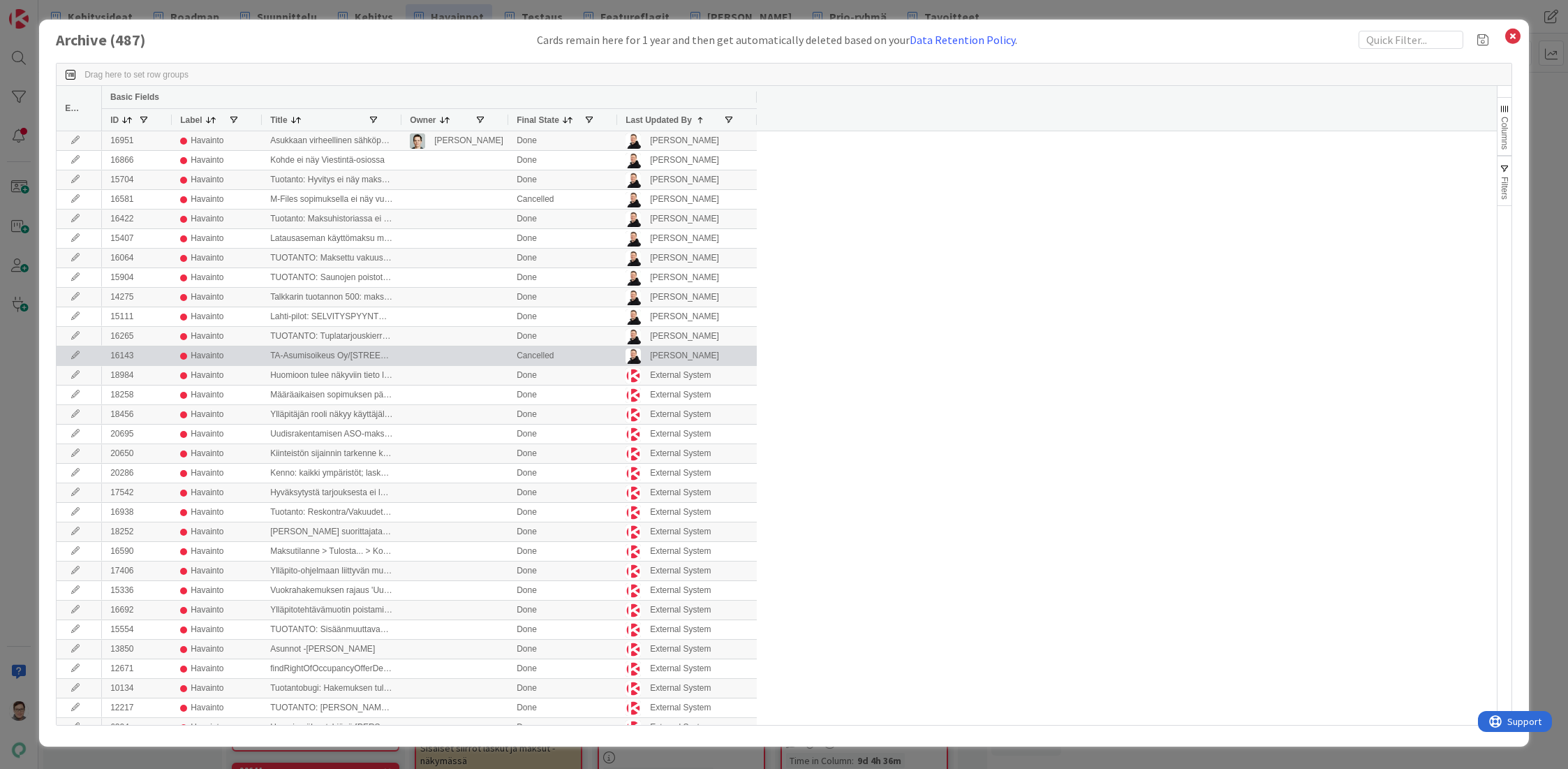
click at [72, 355] on icon at bounding box center [75, 355] width 21 height 8
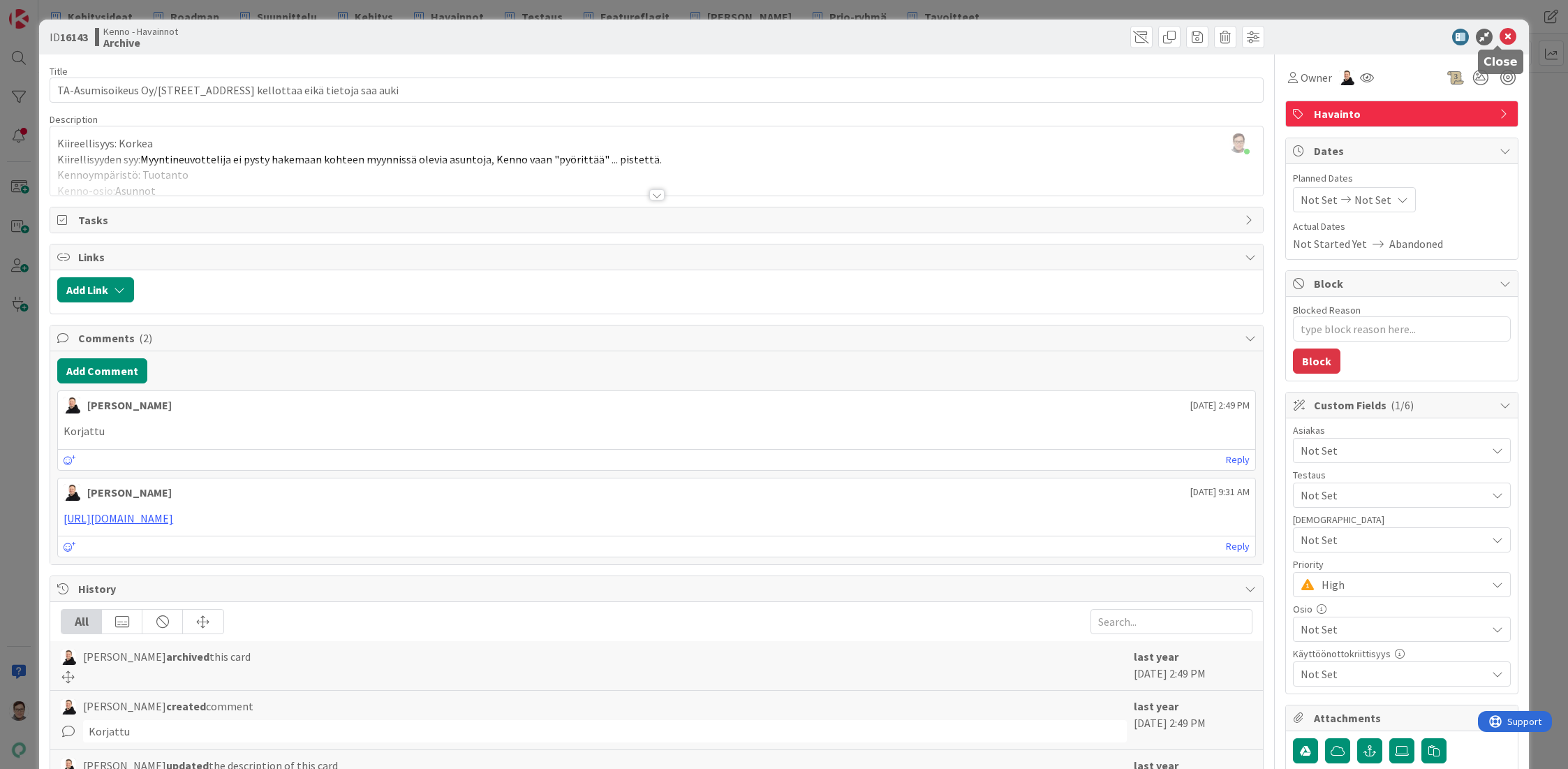
click at [1500, 38] on icon at bounding box center [1508, 36] width 17 height 17
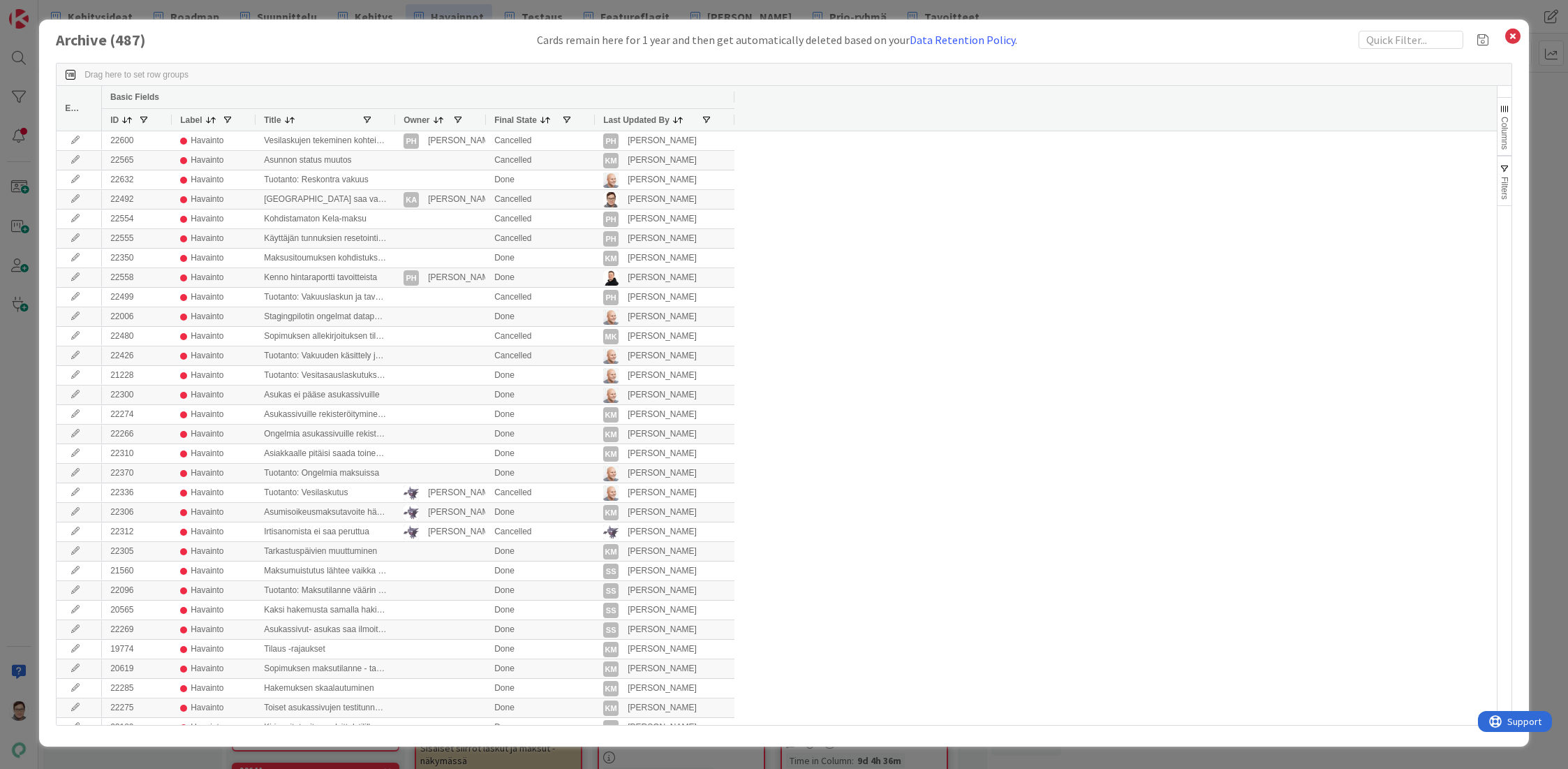
click at [645, 115] on span "Last Updated By" at bounding box center [636, 120] width 66 height 10
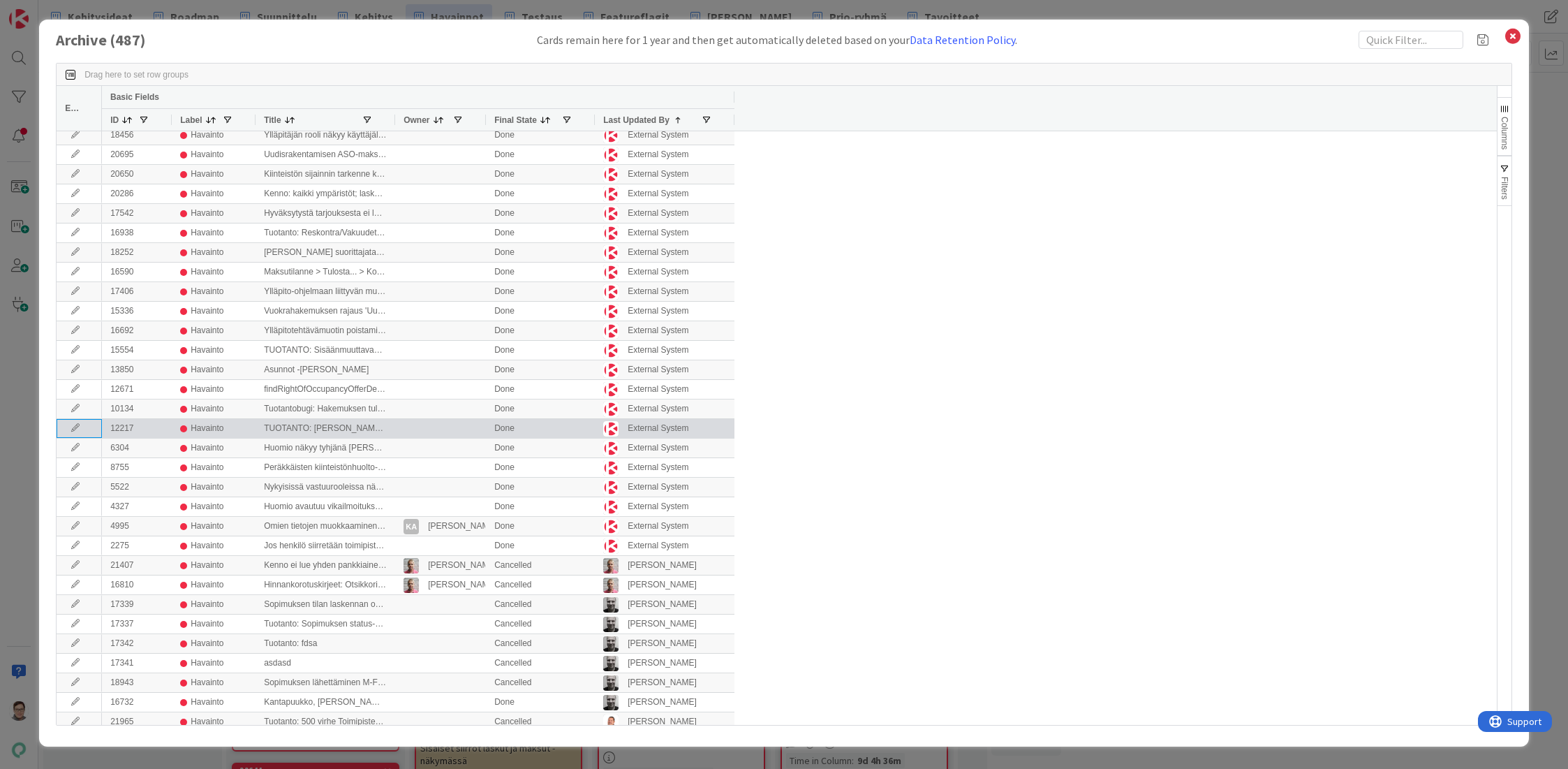
click at [74, 428] on icon at bounding box center [75, 428] width 21 height 8
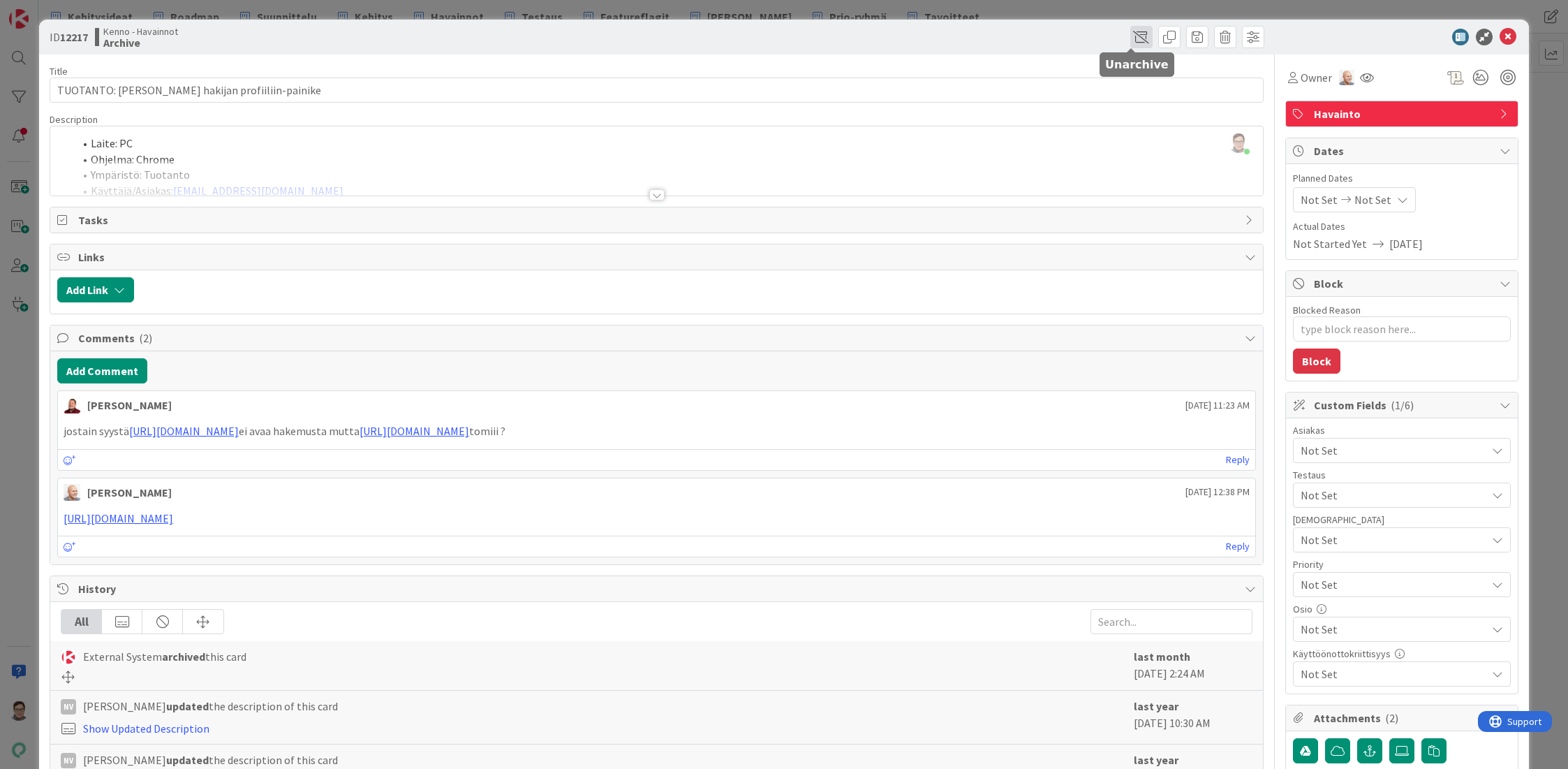
click at [1130, 35] on span at bounding box center [1140, 36] width 22 height 22
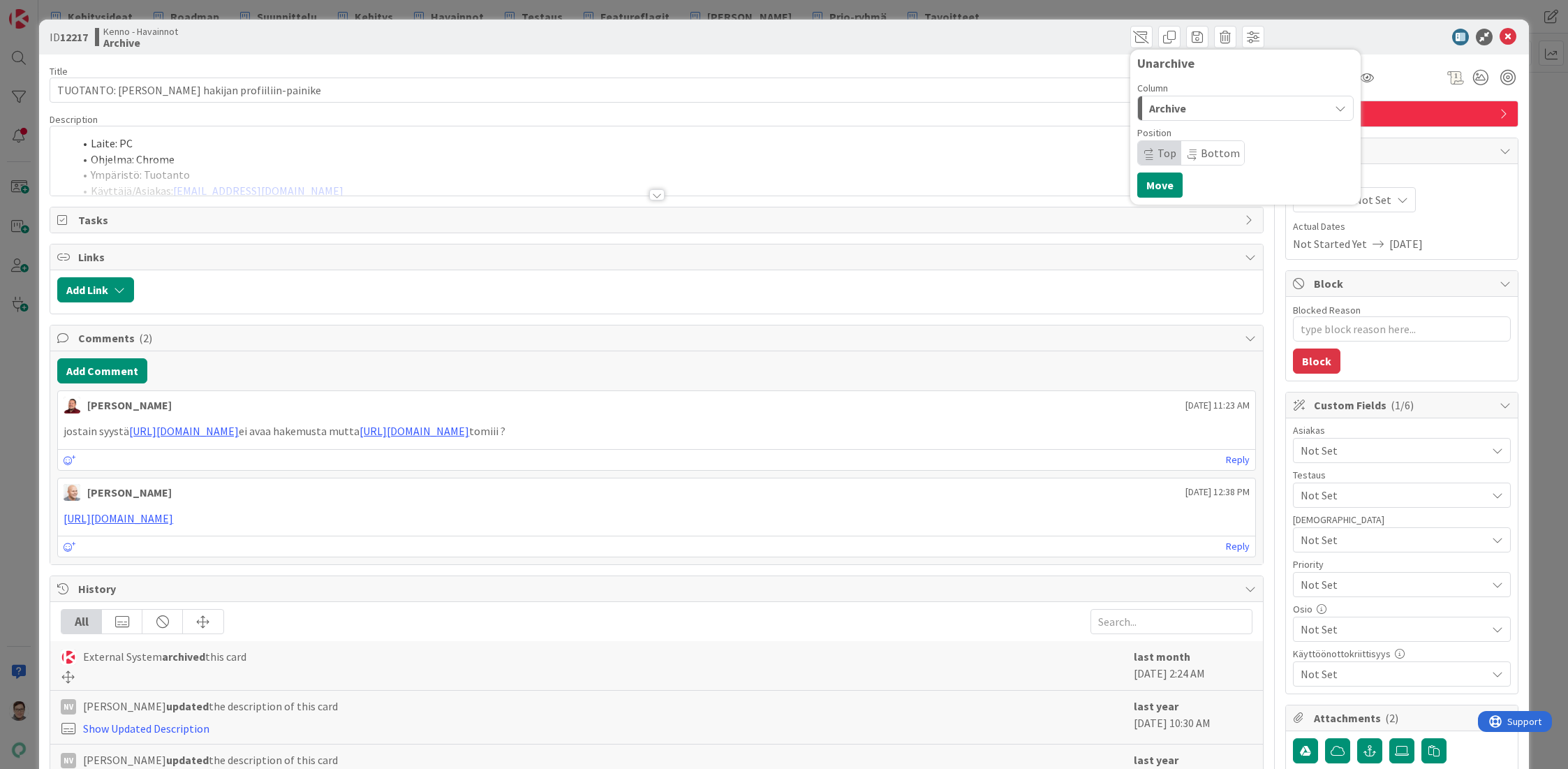
click at [1162, 106] on span "Archive" at bounding box center [1168, 108] width 37 height 18
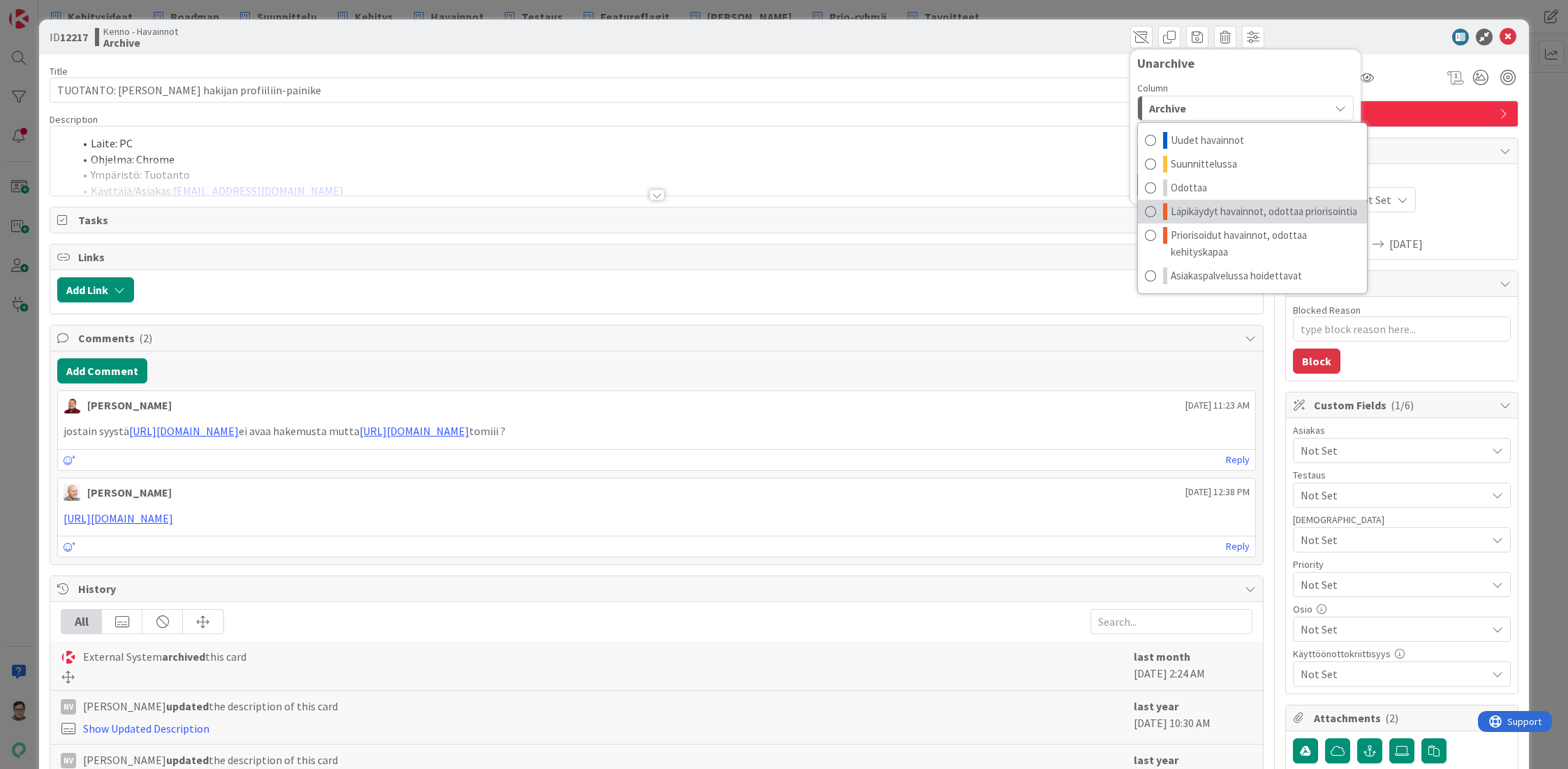
click at [1241, 208] on span "Läpikäydyt havainnot, odottaa priorisointia" at bounding box center [1263, 211] width 187 height 17
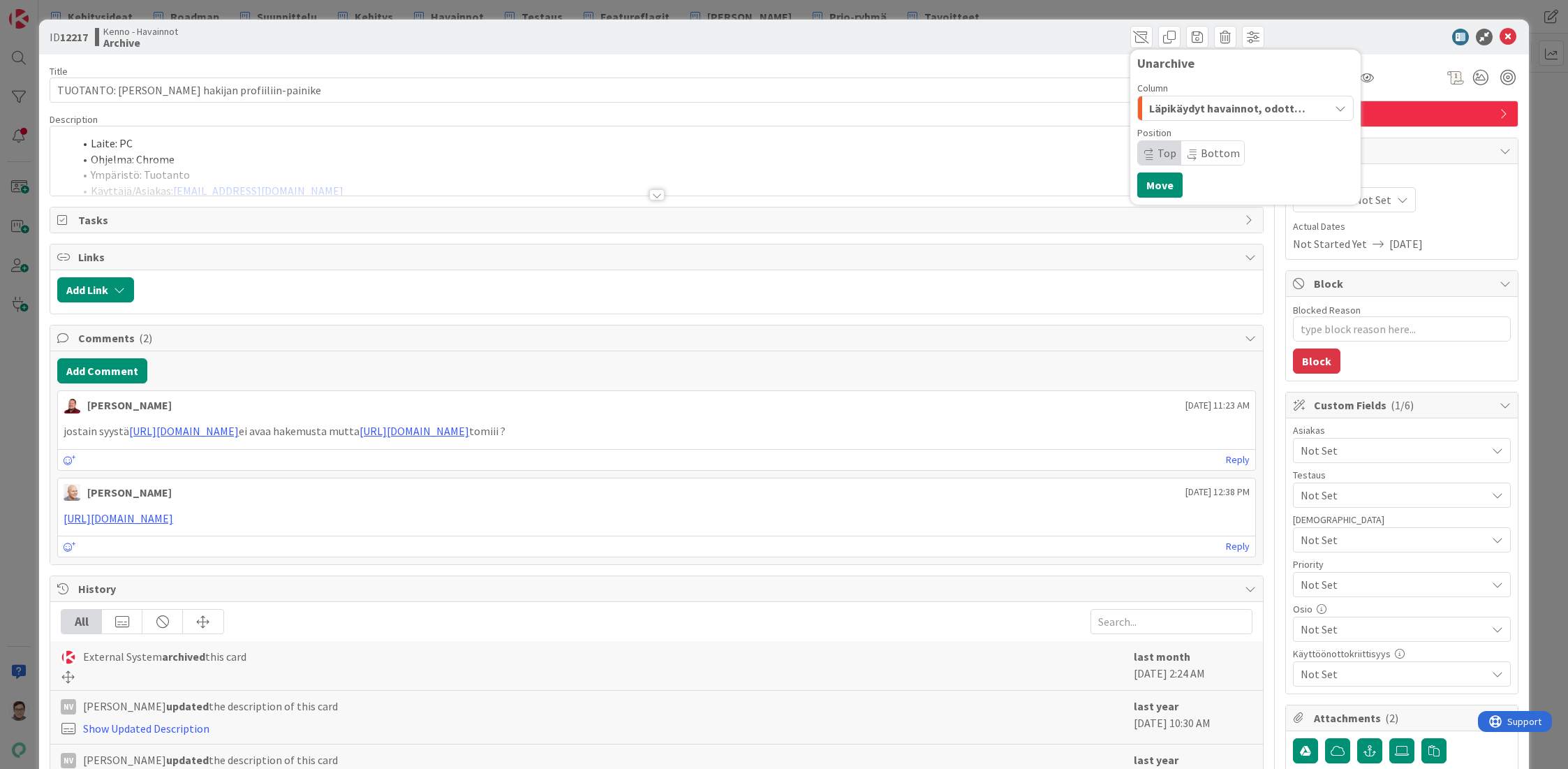
click at [1144, 153] on span "Top" at bounding box center [1159, 152] width 43 height 24
click at [1145, 184] on button "Move" at bounding box center [1159, 185] width 45 height 25
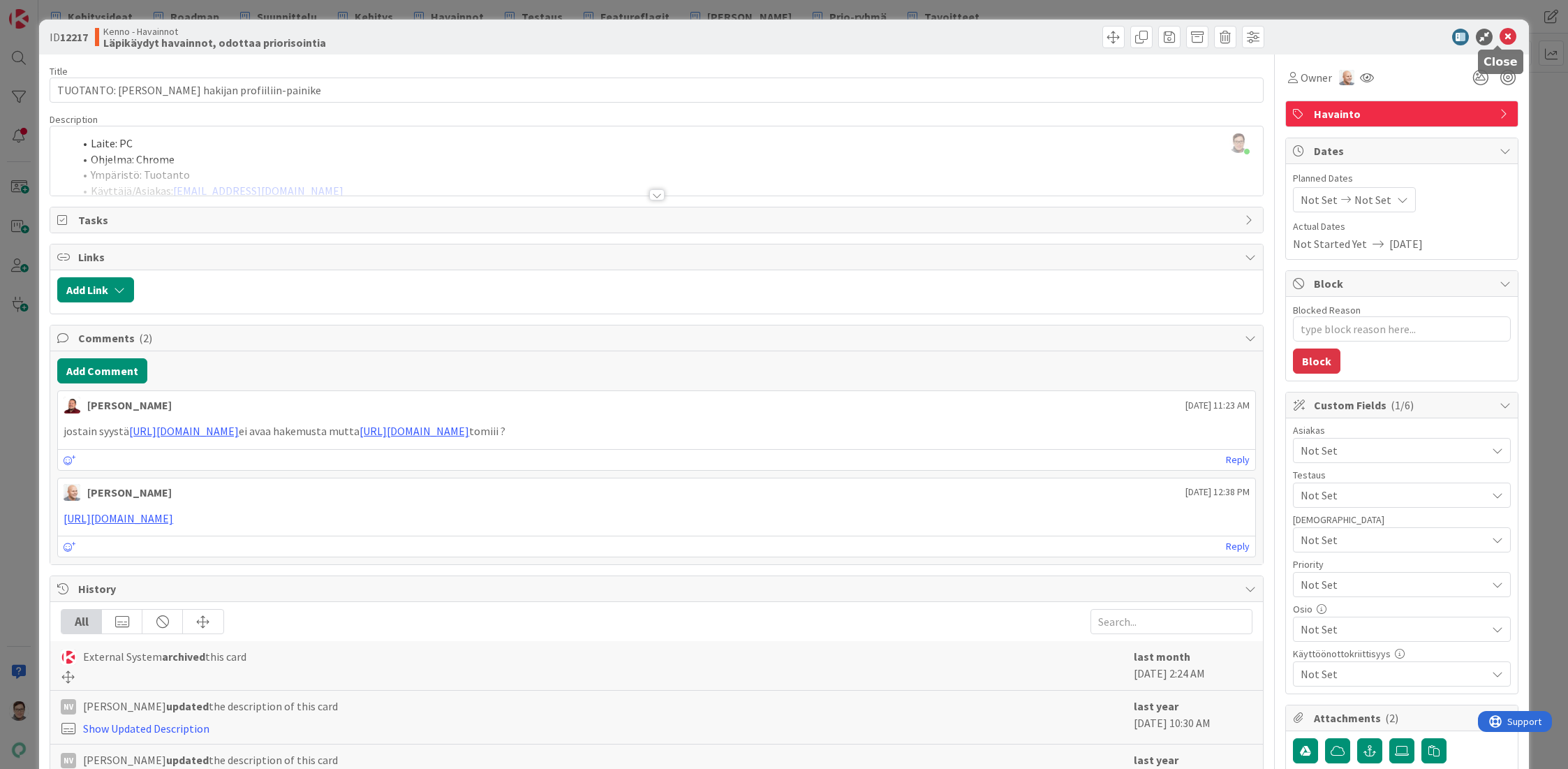
click at [1500, 36] on icon at bounding box center [1508, 36] width 17 height 17
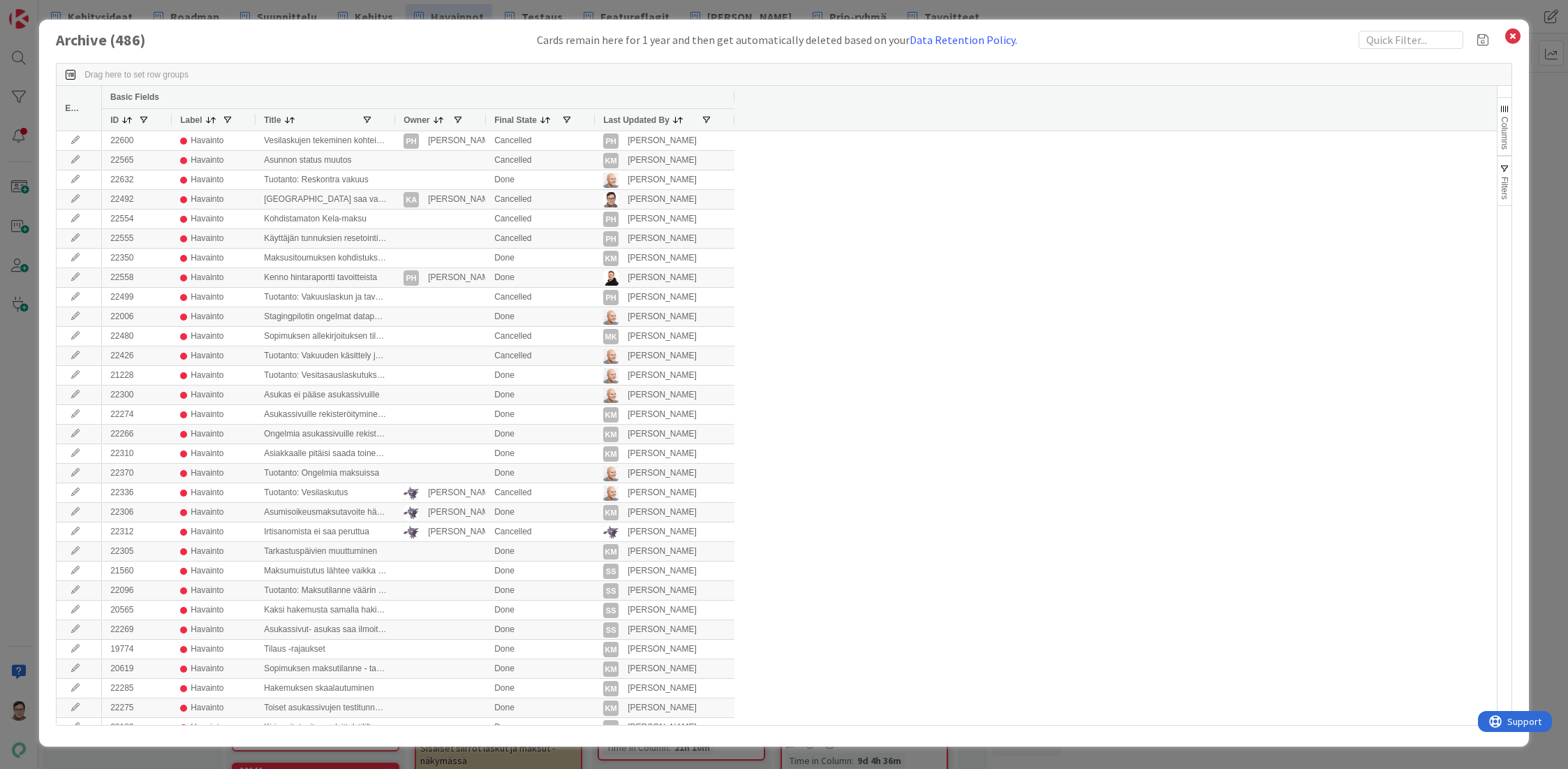
click at [645, 118] on span "Last Updated By" at bounding box center [636, 120] width 66 height 10
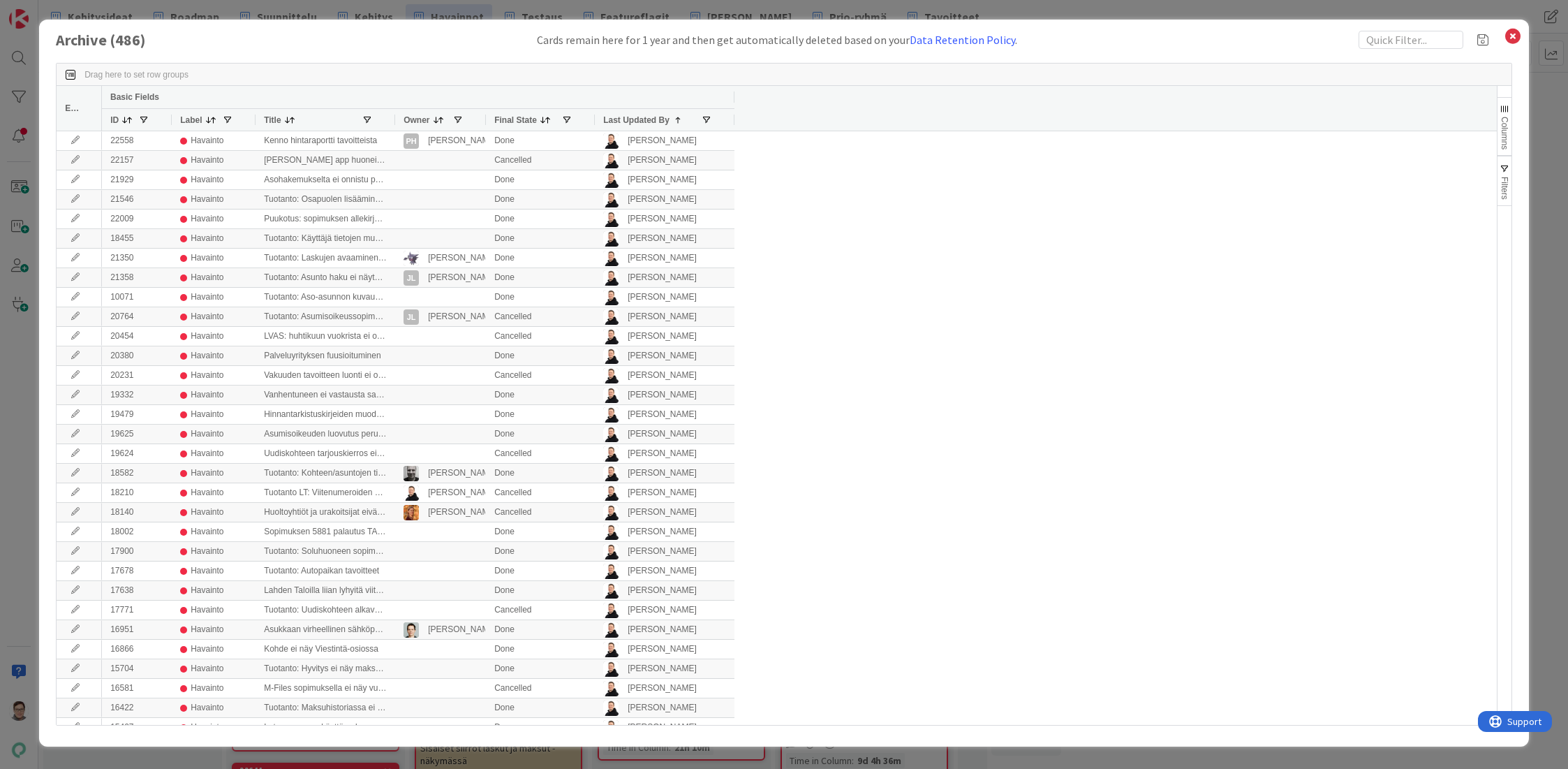
click at [645, 118] on span "Last Updated By" at bounding box center [636, 120] width 66 height 10
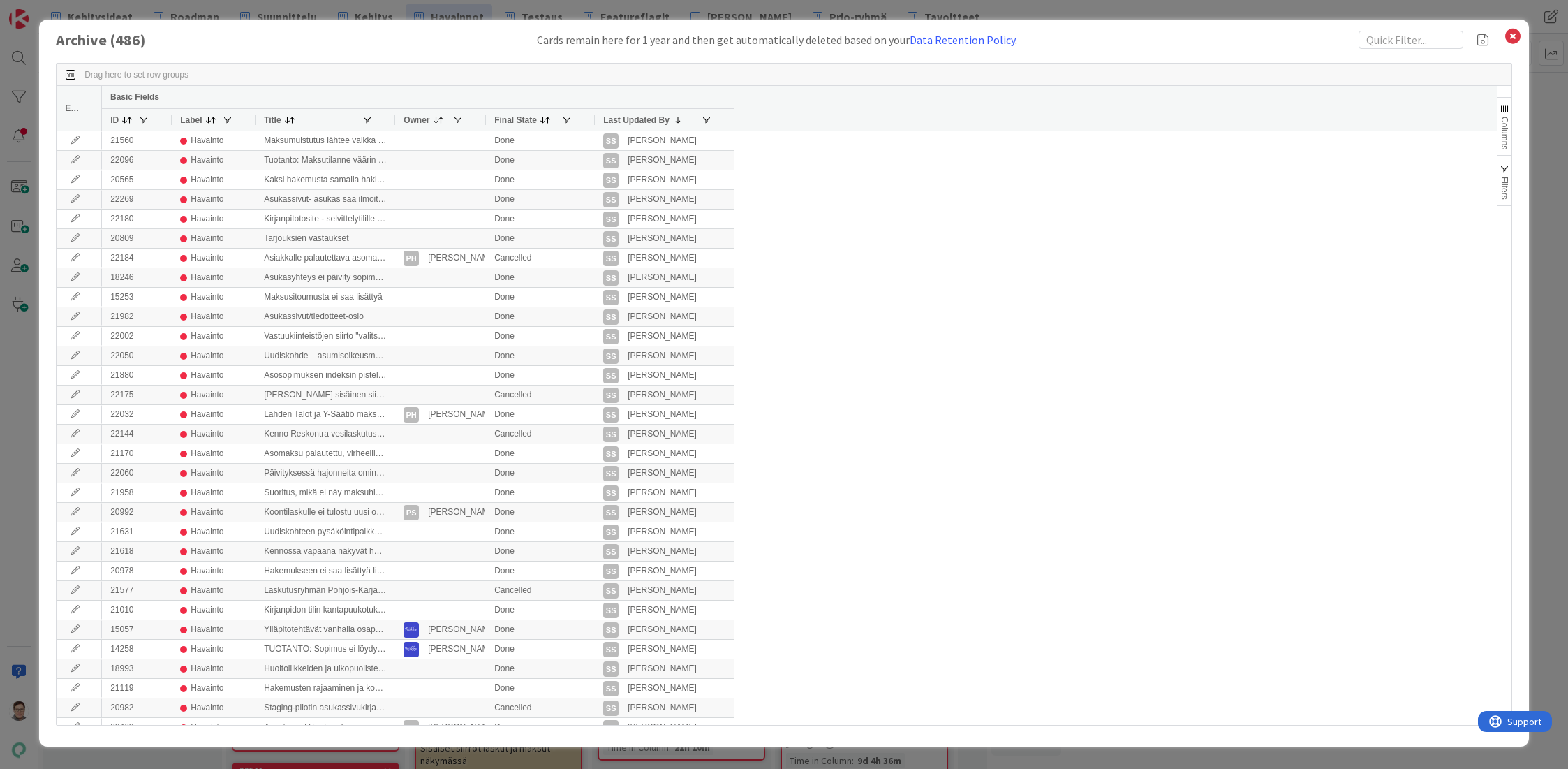
click at [645, 118] on span "Last Updated By" at bounding box center [636, 120] width 66 height 10
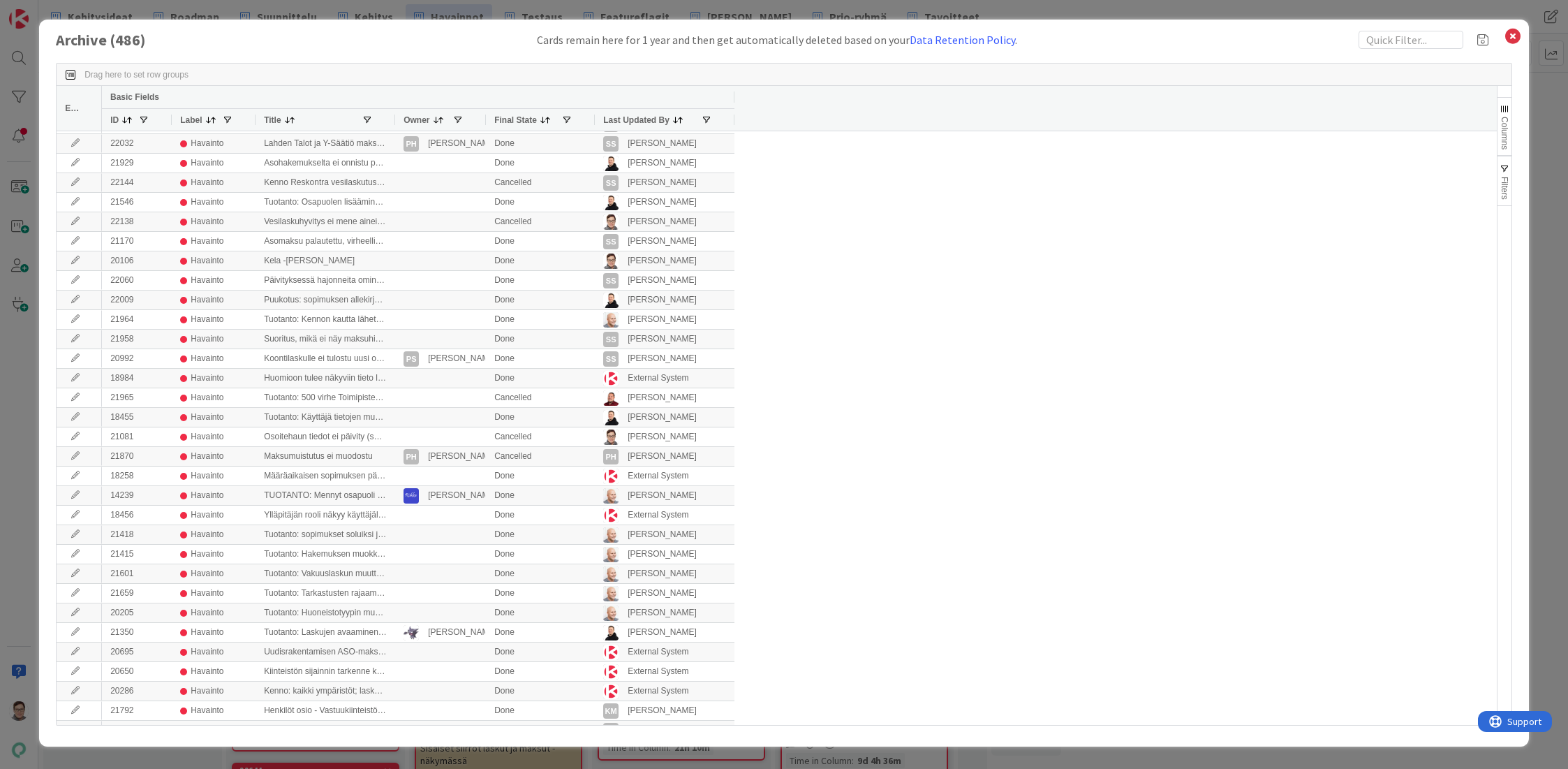
click at [645, 115] on span "Last Updated By" at bounding box center [636, 120] width 66 height 10
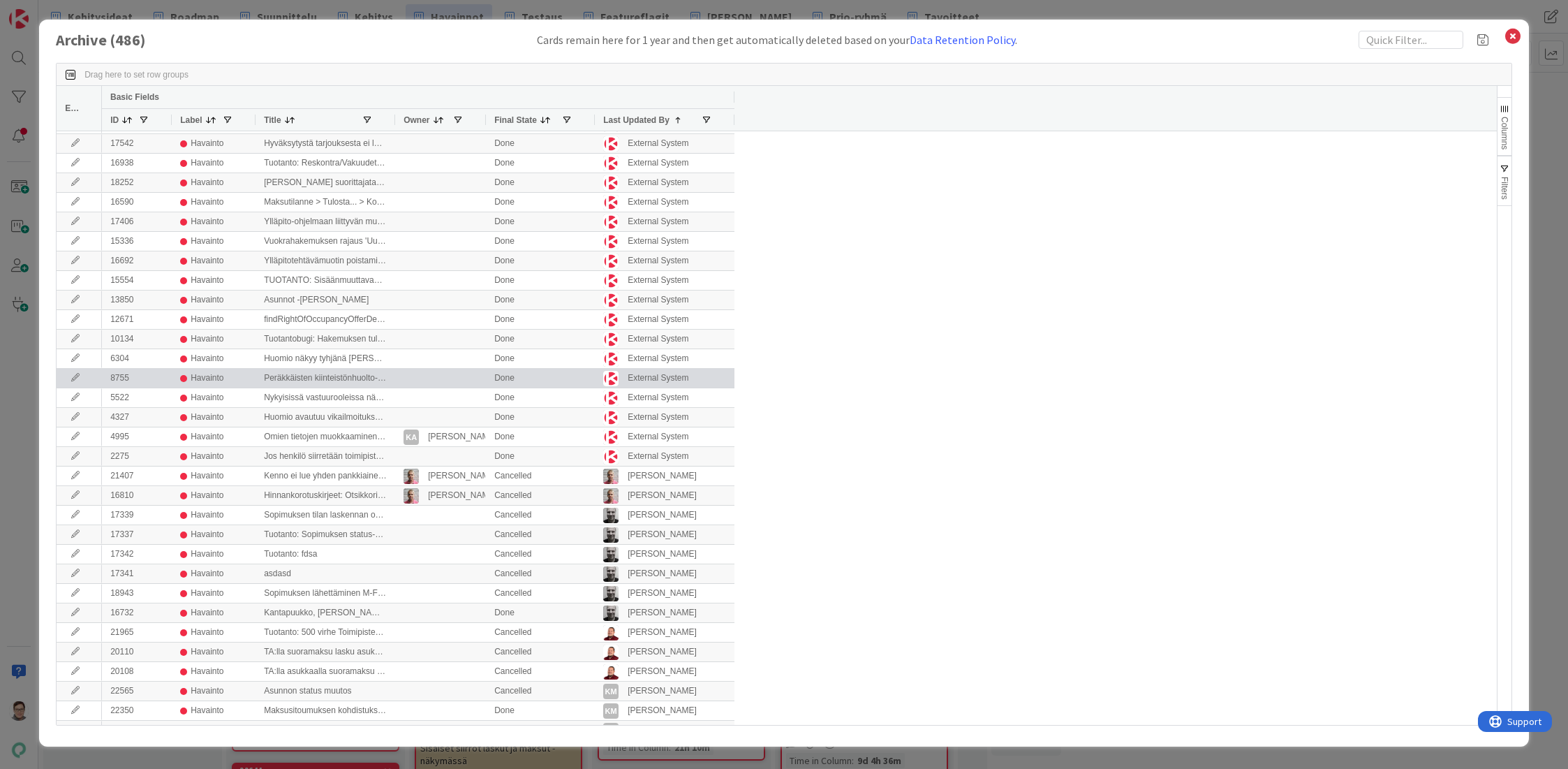
click at [71, 375] on icon at bounding box center [75, 377] width 21 height 8
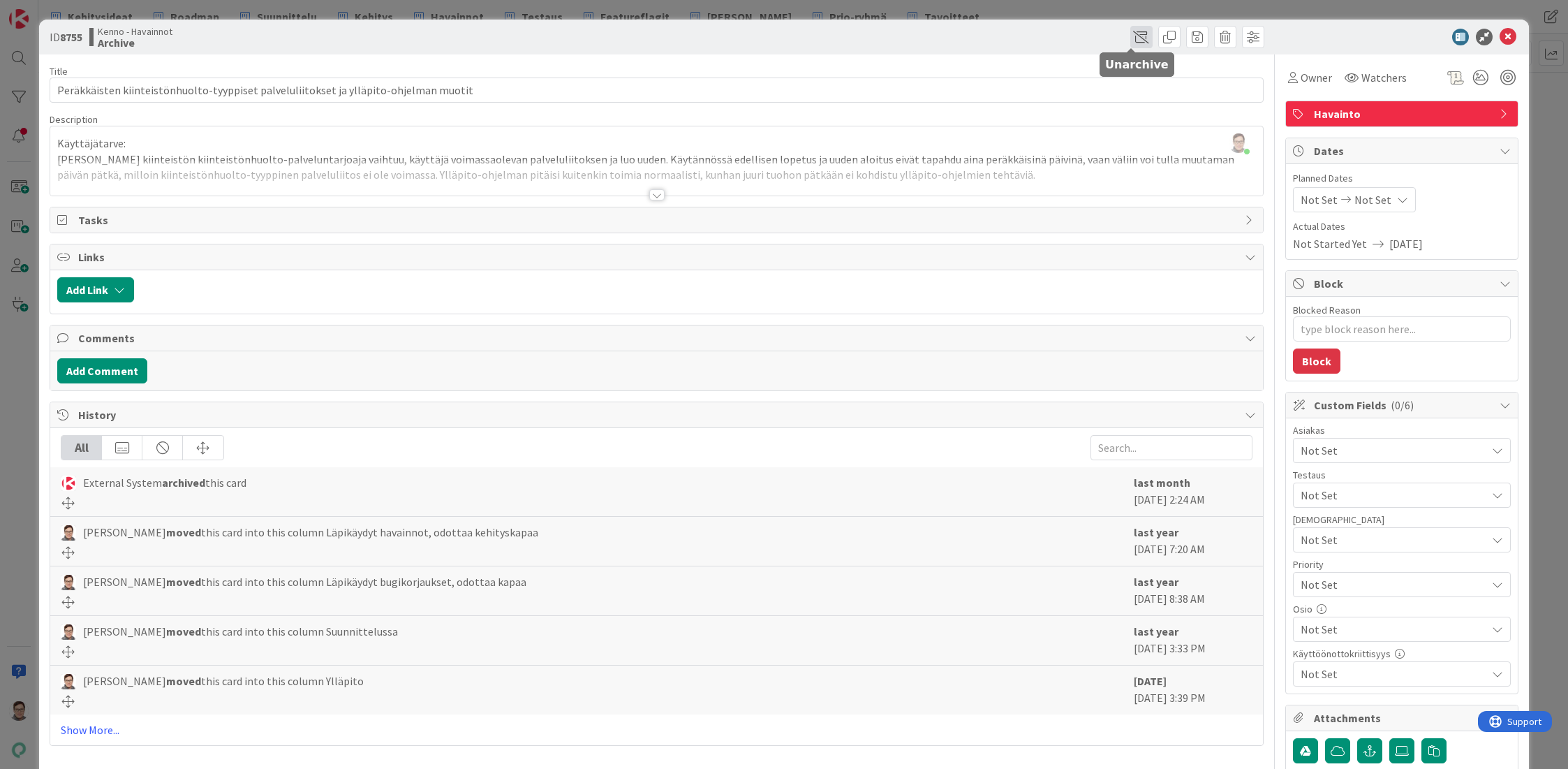
click at [1130, 35] on span at bounding box center [1140, 36] width 22 height 22
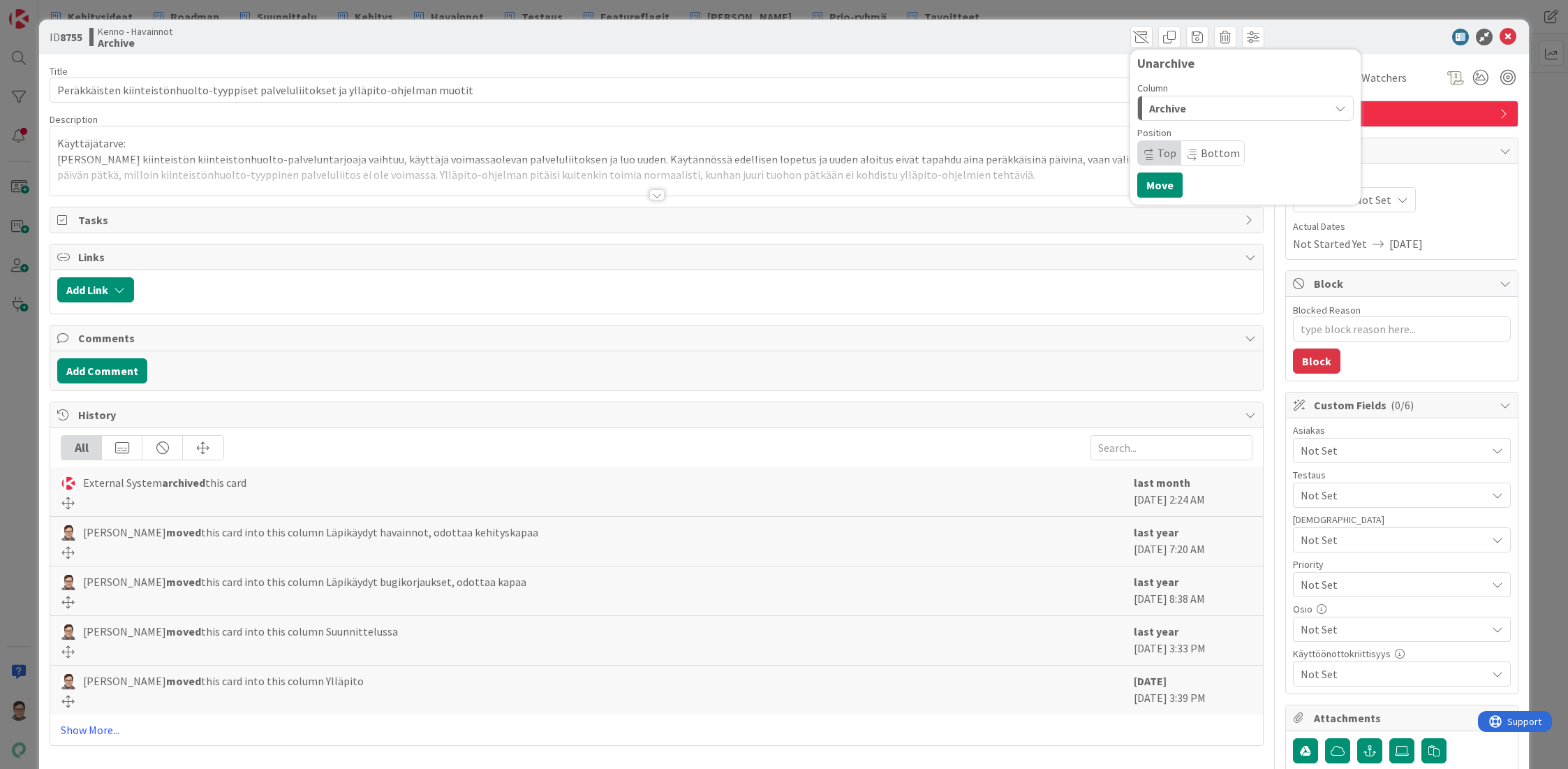
click at [1179, 112] on div "Archive" at bounding box center [1237, 108] width 183 height 22
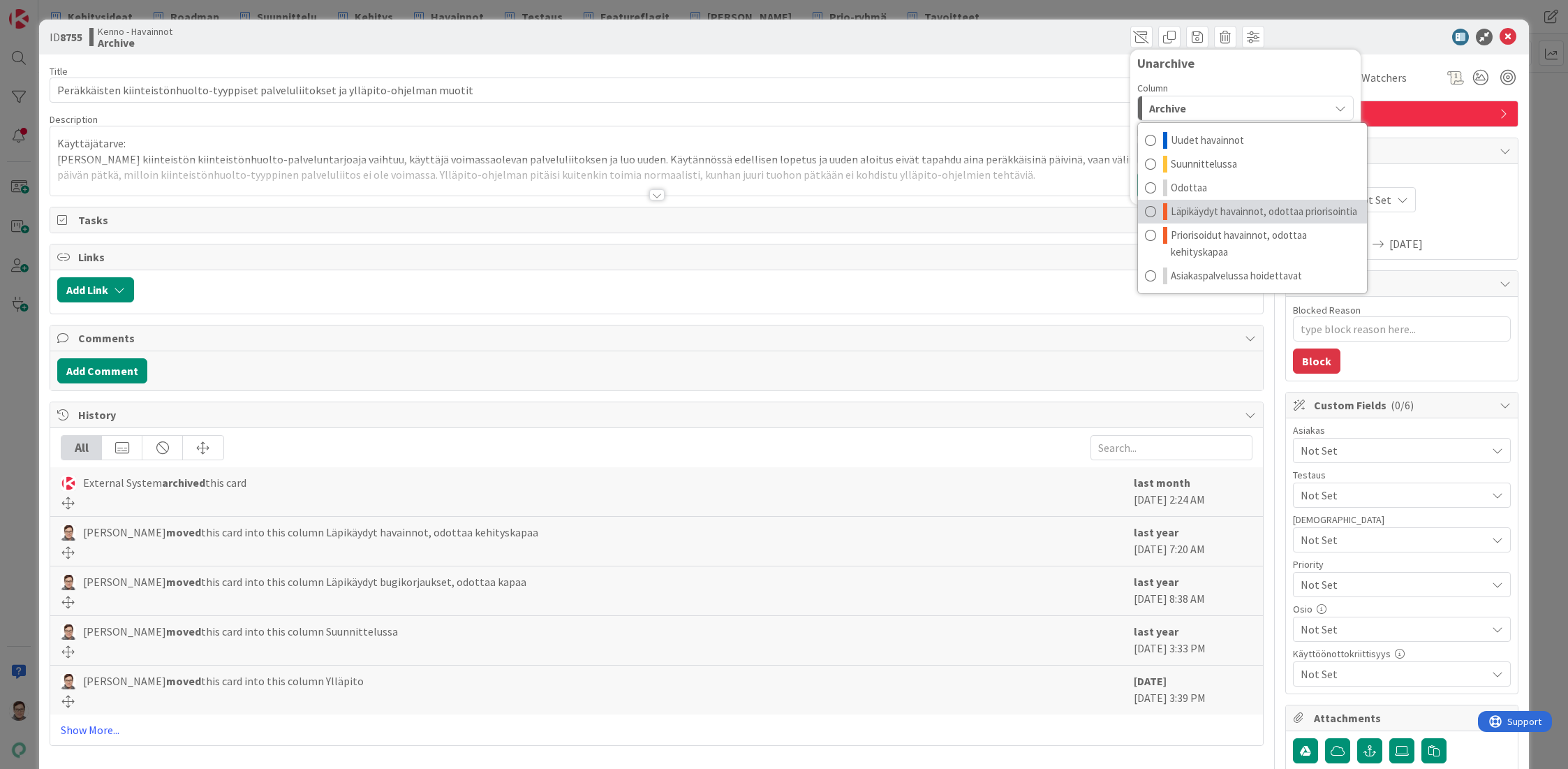
click at [1255, 208] on span "Läpikäydyt havainnot, odottaa priorisointia" at bounding box center [1263, 211] width 187 height 17
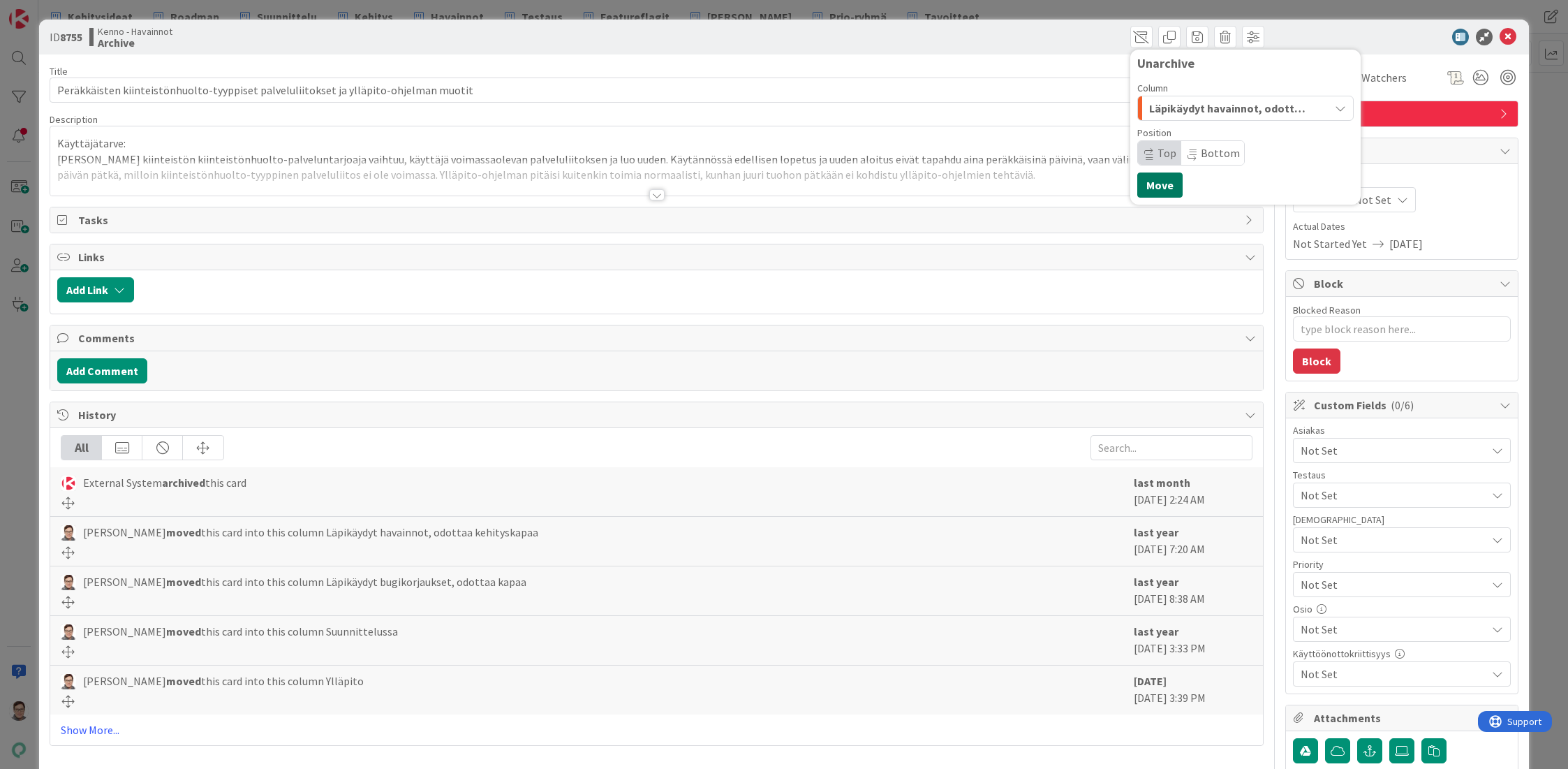
click at [1153, 187] on button "Move" at bounding box center [1159, 185] width 45 height 25
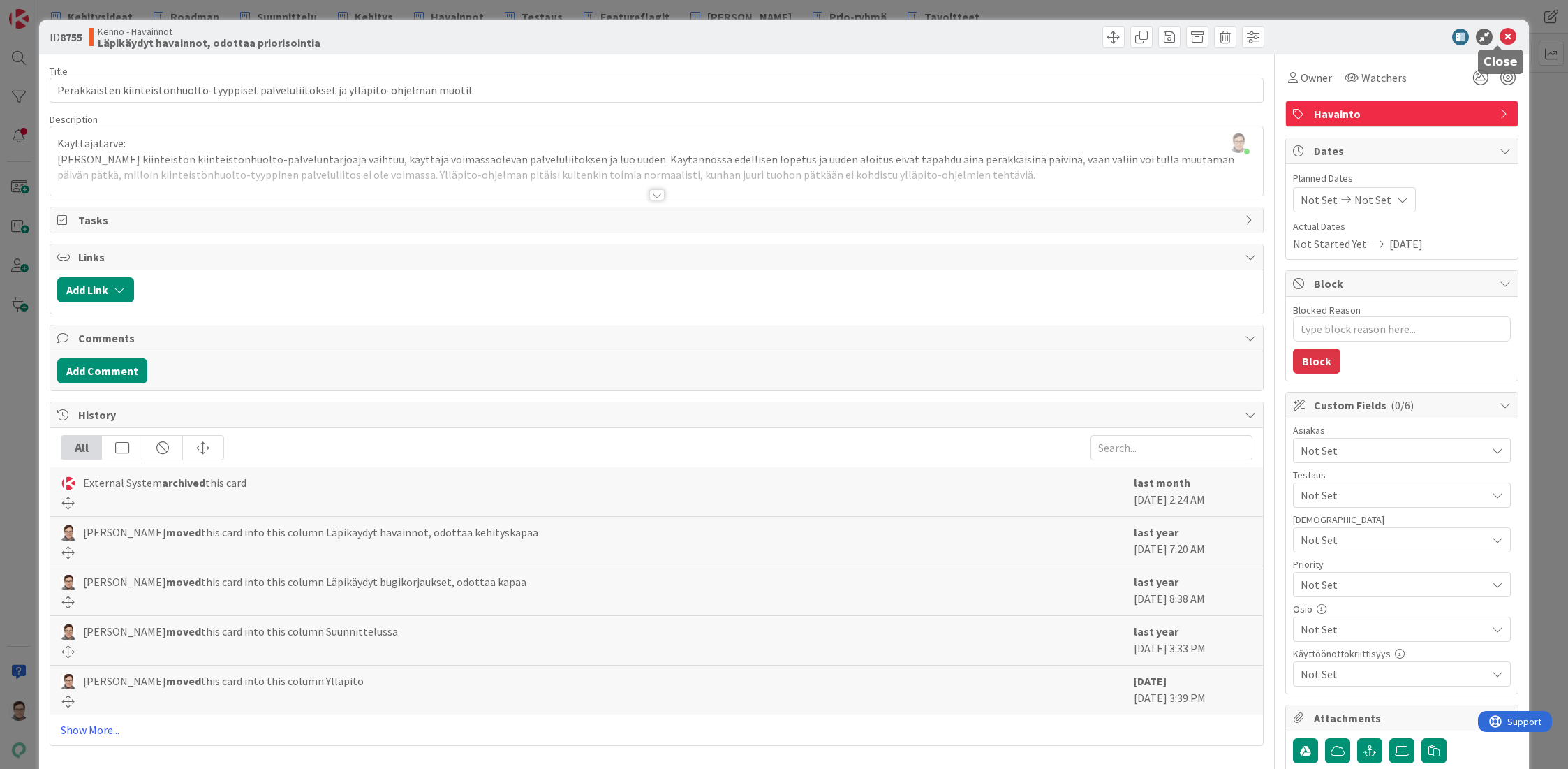
click at [1501, 42] on icon at bounding box center [1508, 36] width 17 height 17
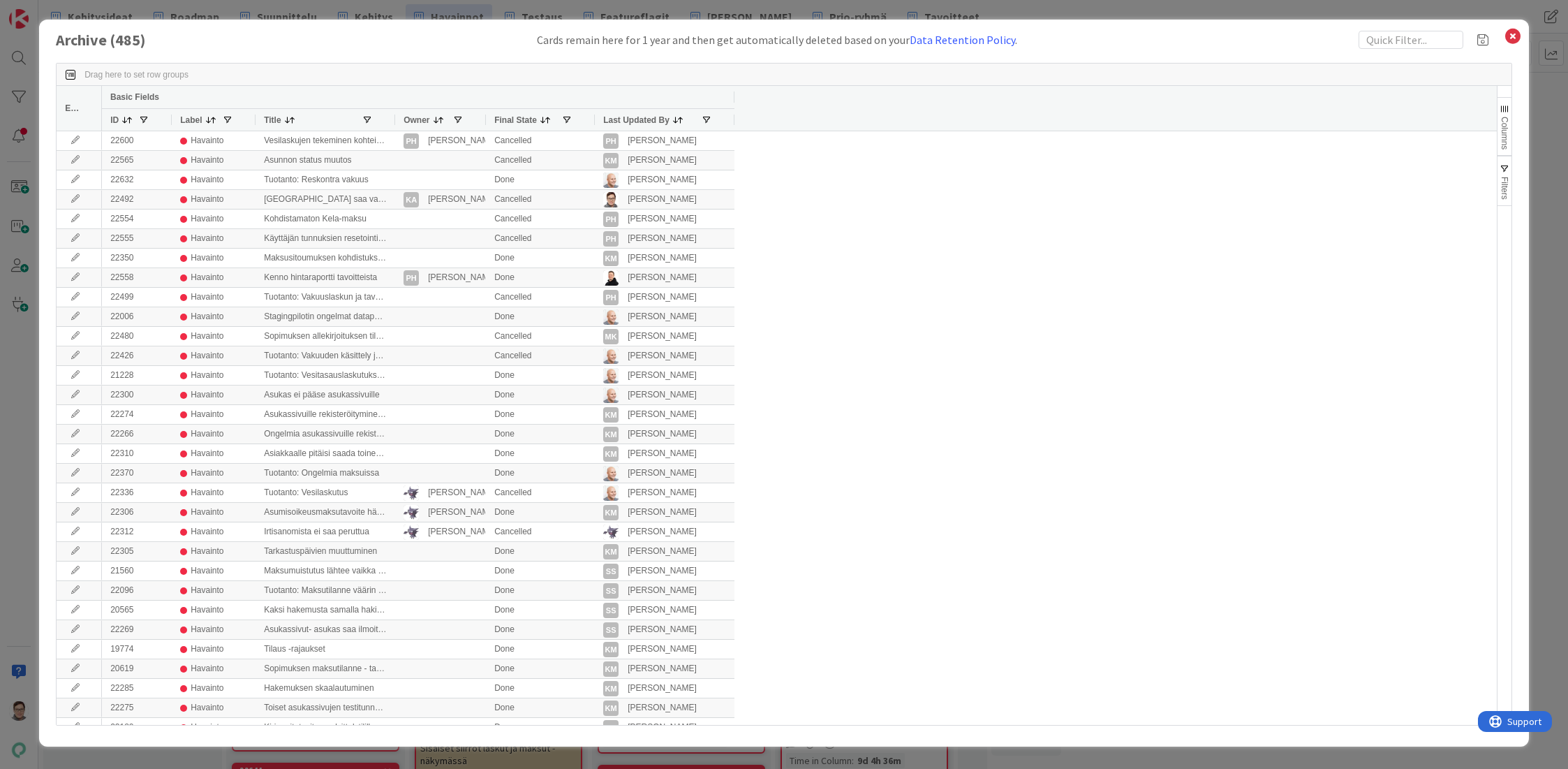
click at [638, 117] on span "Last Updated By" at bounding box center [636, 120] width 66 height 10
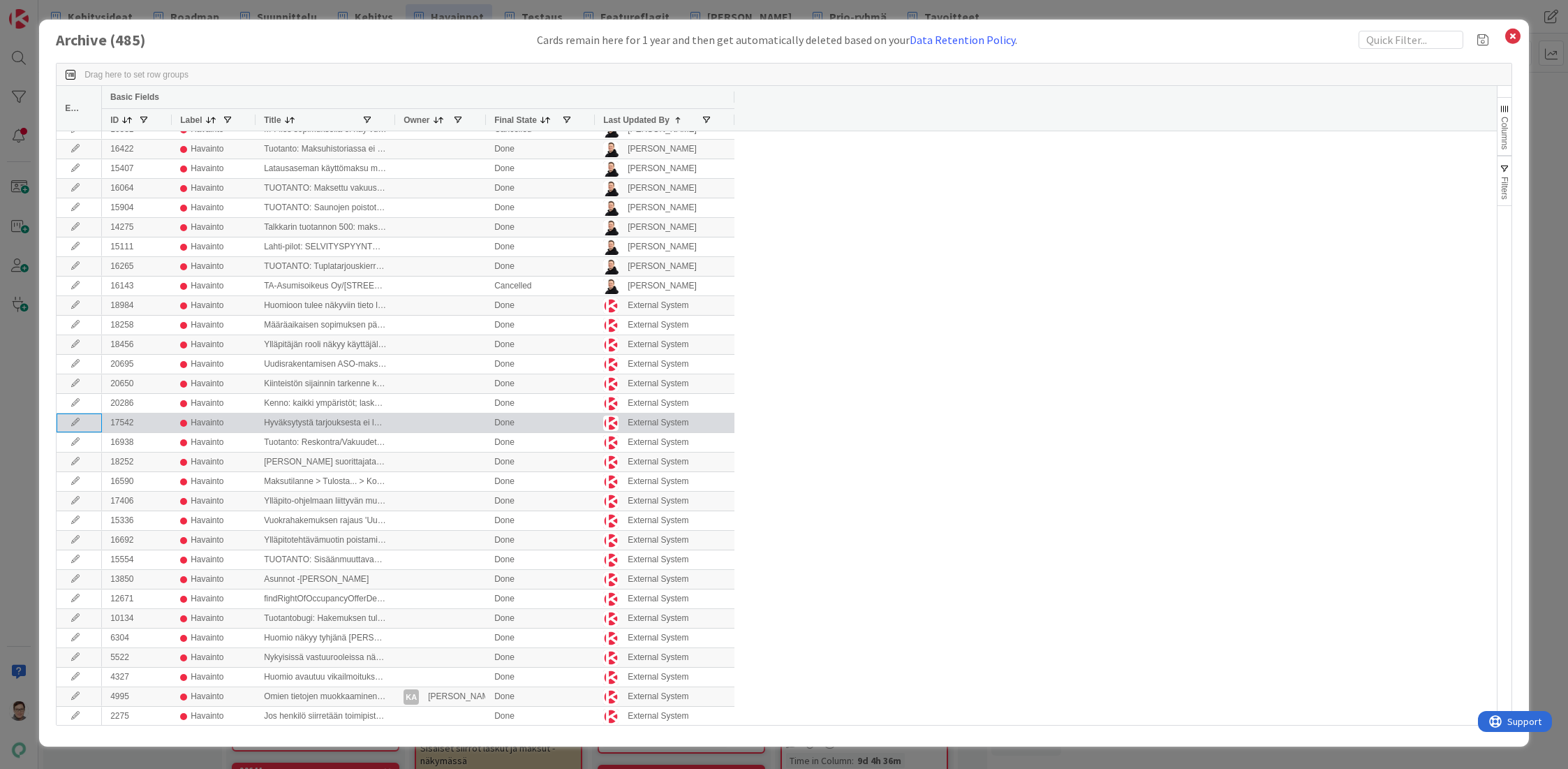
click at [73, 425] on icon at bounding box center [75, 422] width 21 height 8
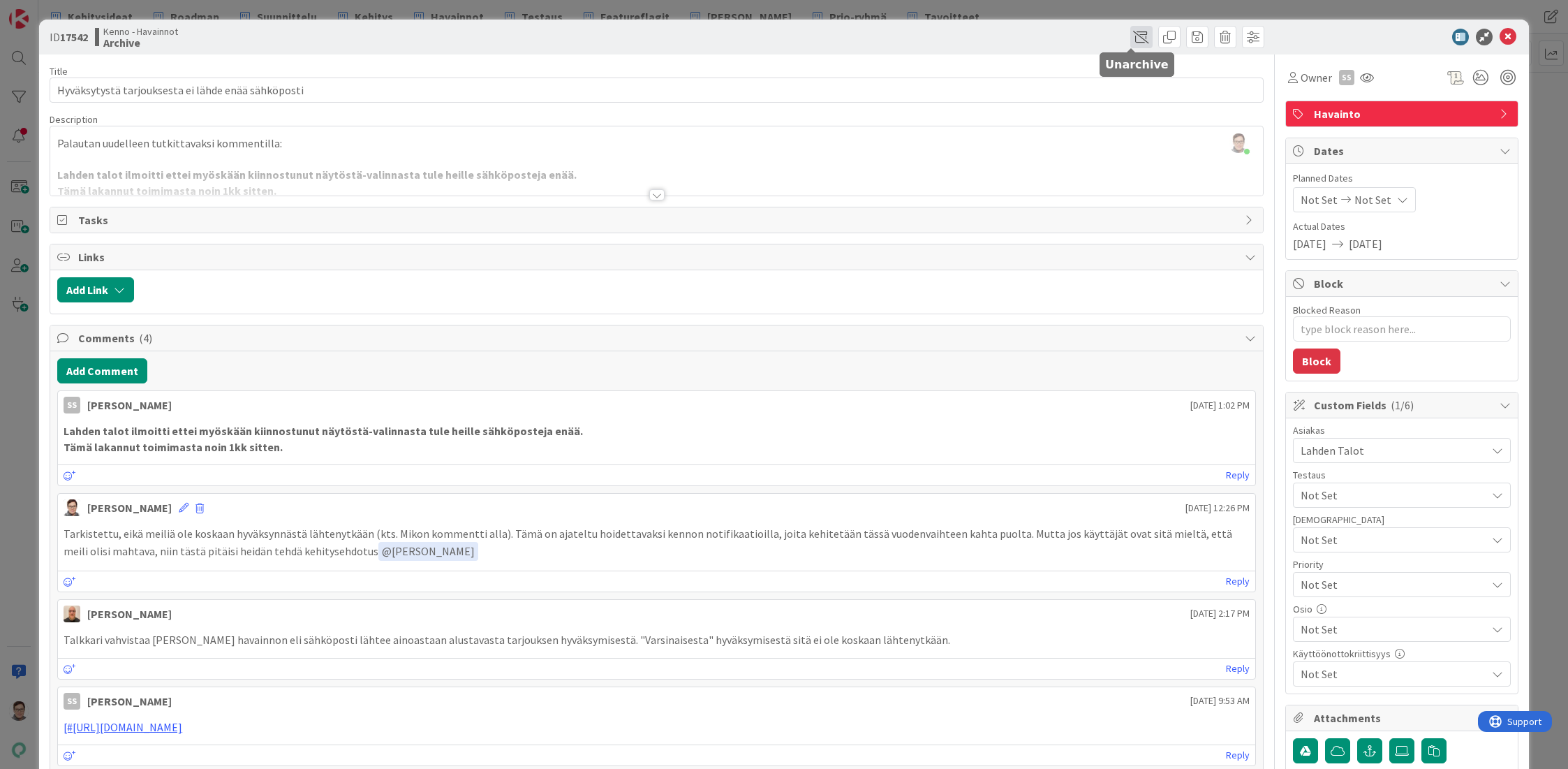
click at [1130, 36] on span at bounding box center [1140, 36] width 22 height 22
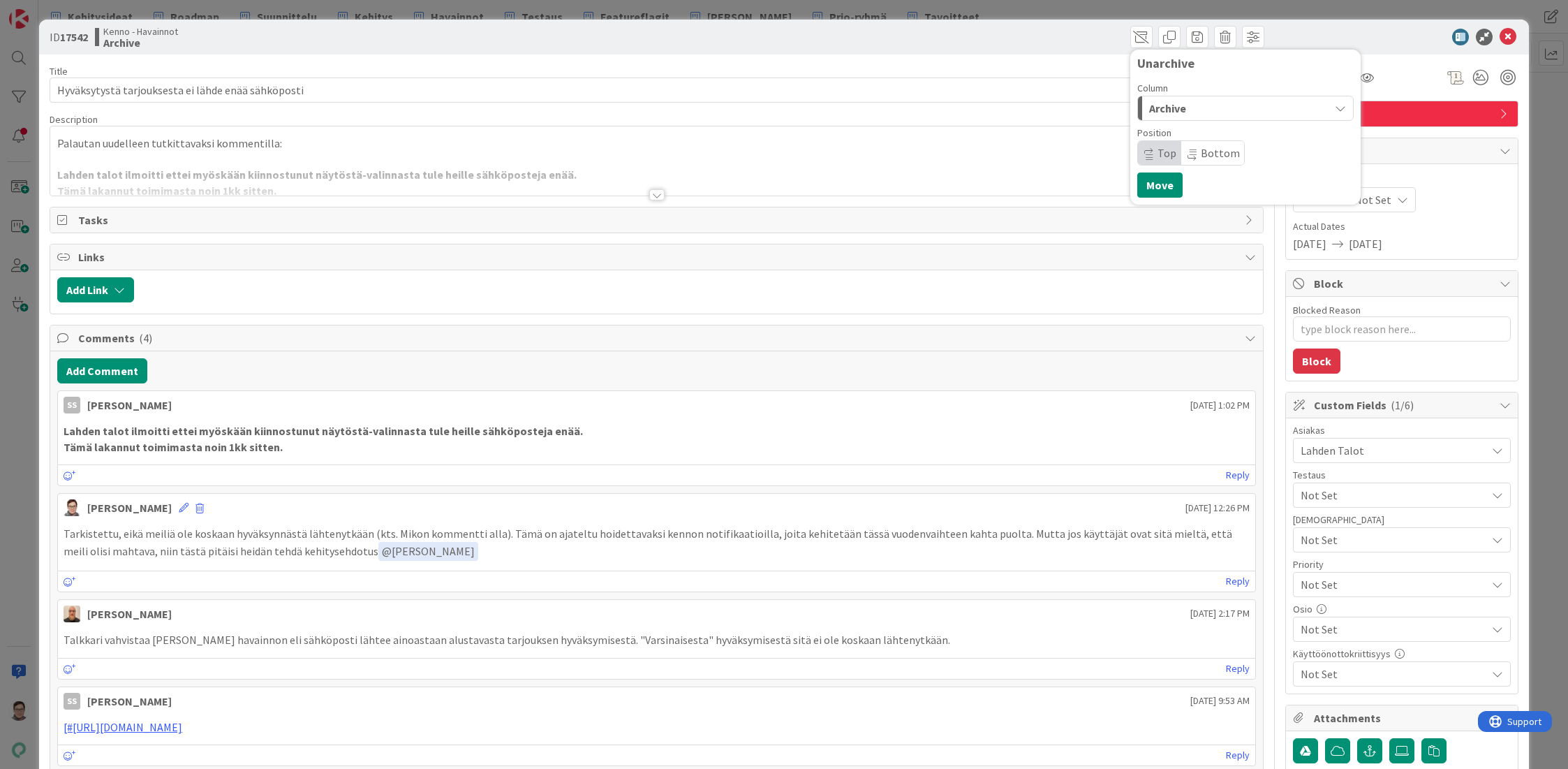
click at [1166, 104] on span "Archive" at bounding box center [1168, 108] width 37 height 18
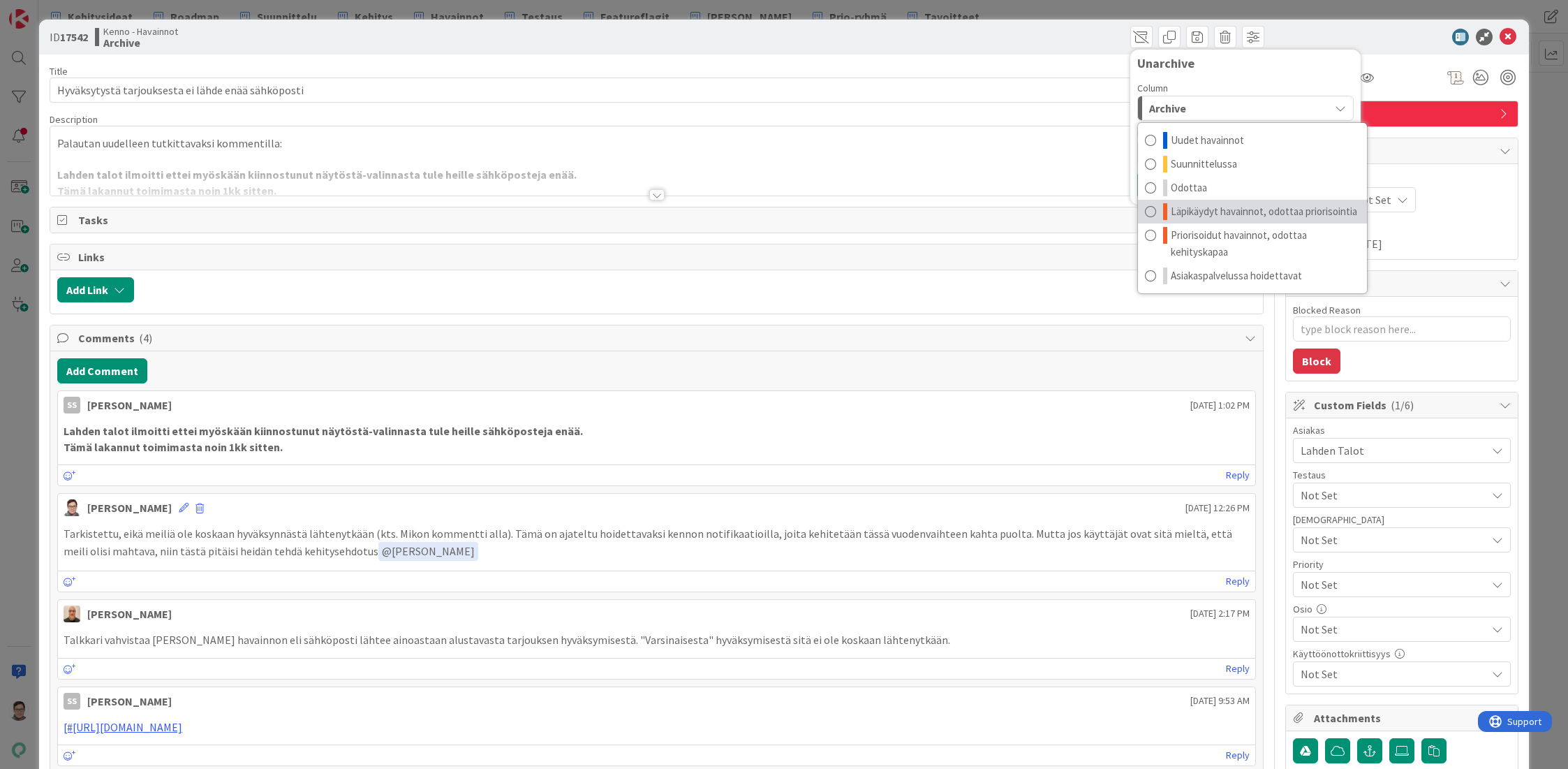
click at [1233, 203] on link "Läpikäydyt havainnot, odottaa priorisointia" at bounding box center [1252, 211] width 229 height 24
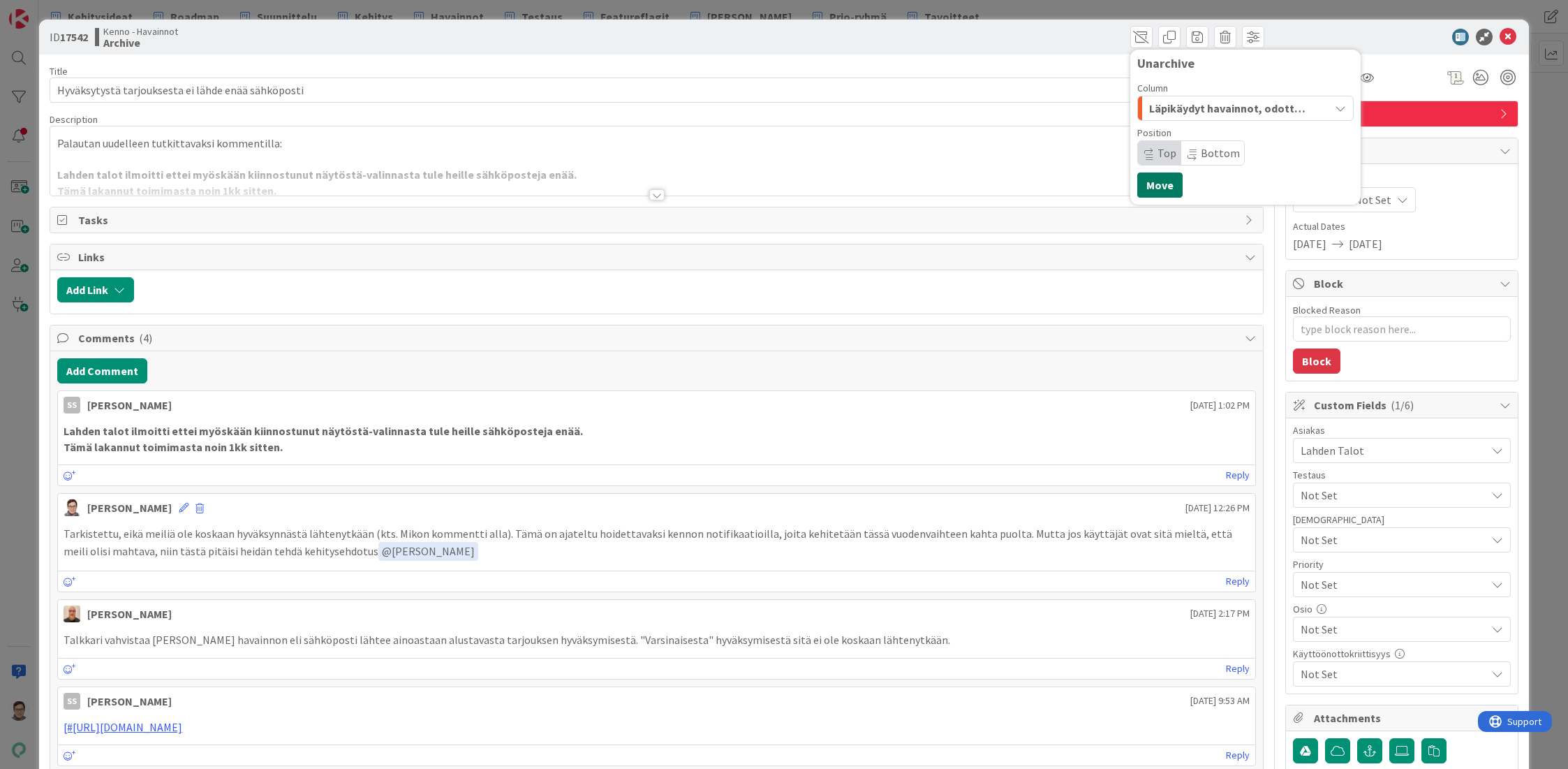
click at [1147, 186] on button "Move" at bounding box center [1159, 185] width 45 height 25
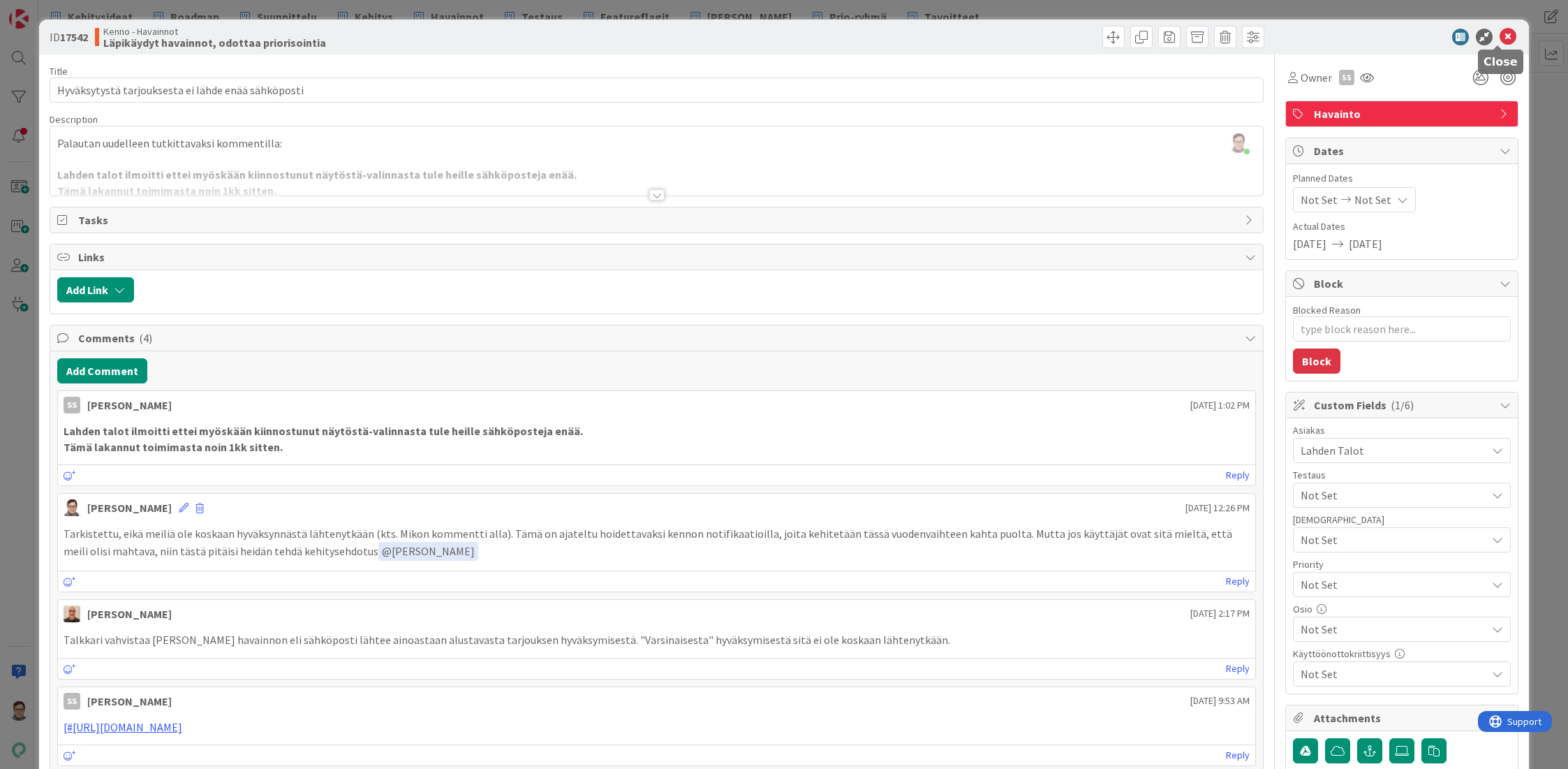
click at [1500, 36] on icon at bounding box center [1508, 36] width 17 height 17
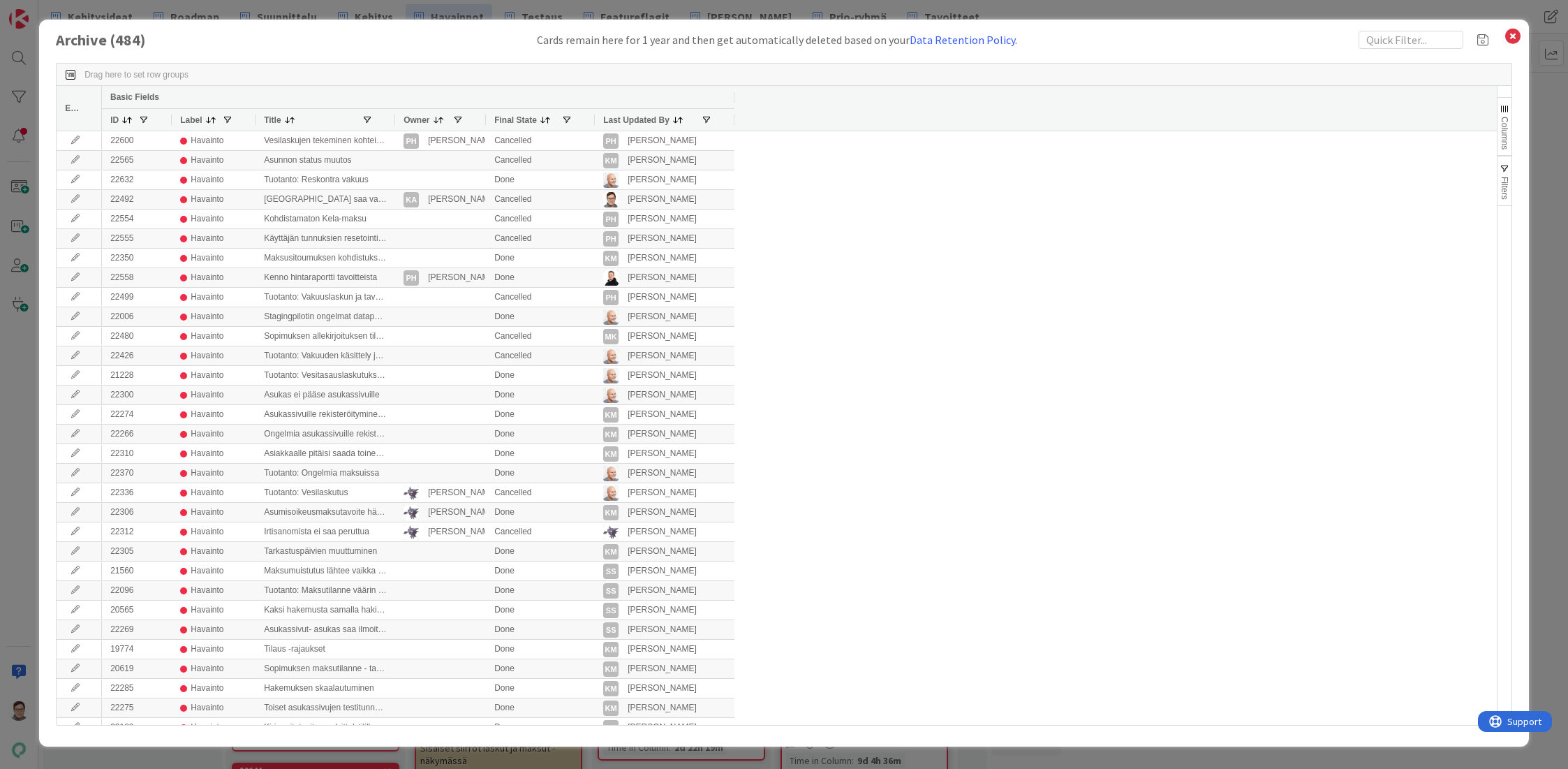
click at [627, 119] on span "Last Updated By" at bounding box center [636, 120] width 66 height 10
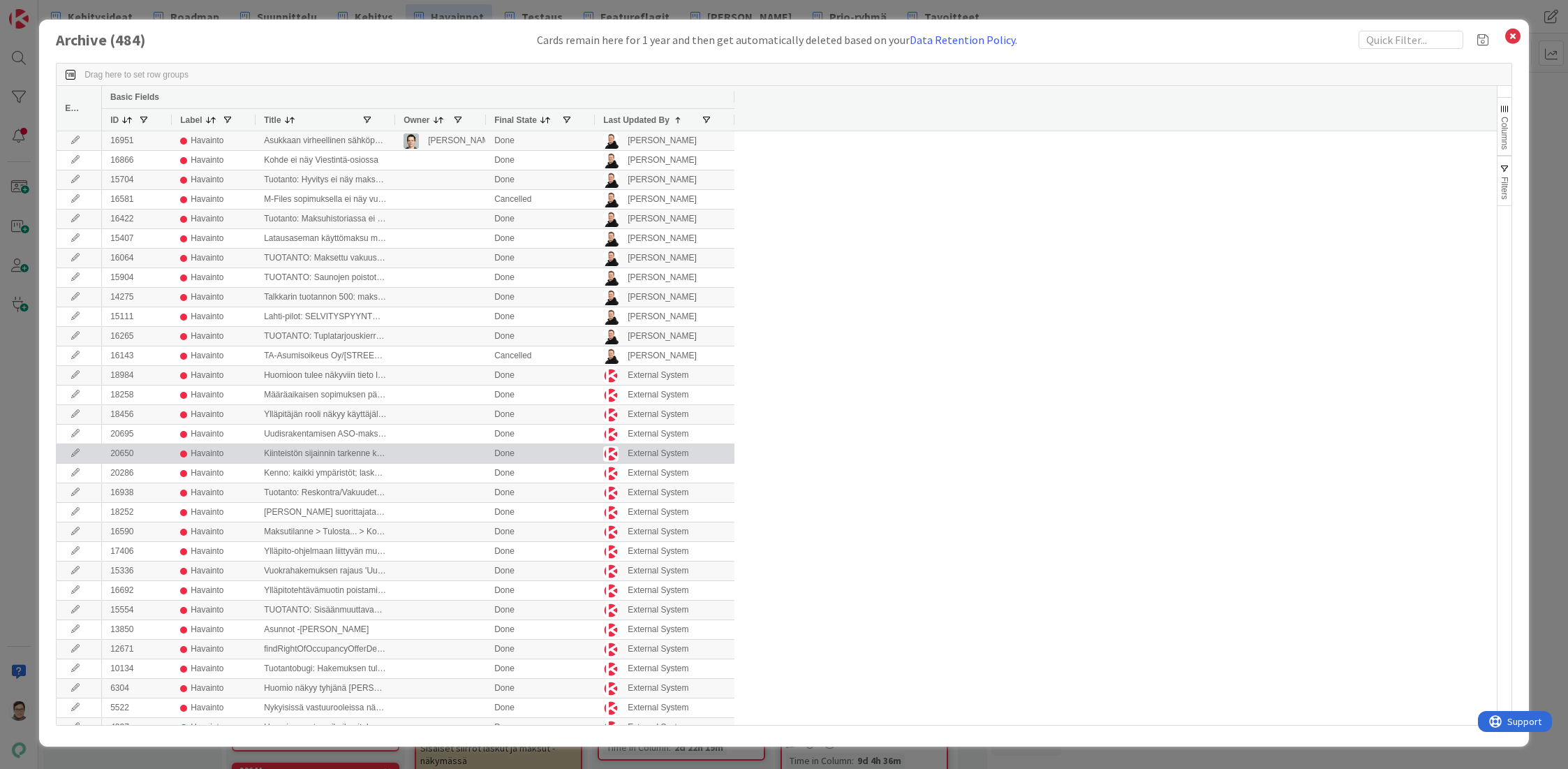
click at [71, 457] on icon at bounding box center [75, 453] width 21 height 8
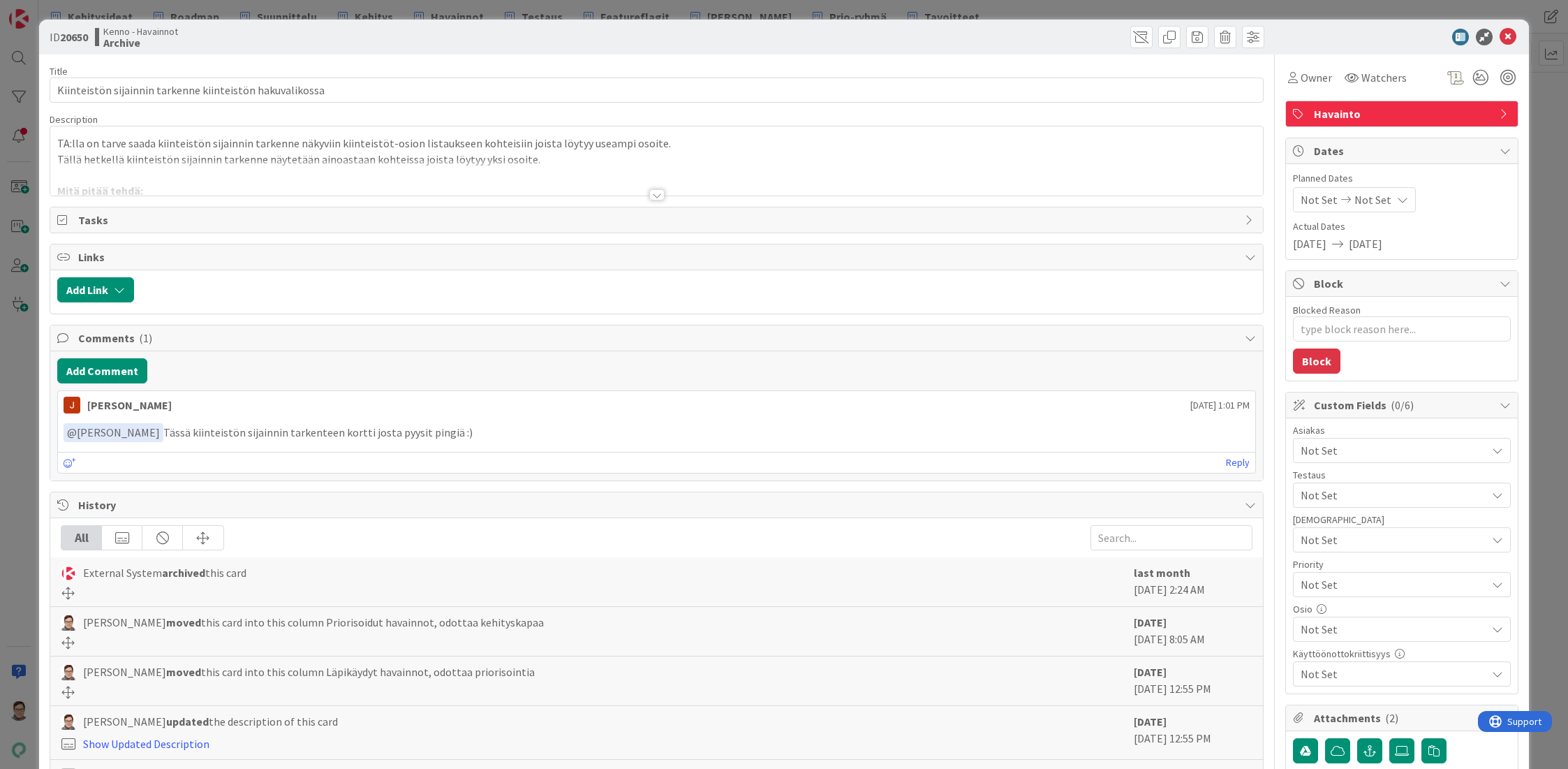
click at [649, 190] on div at bounding box center [656, 195] width 15 height 12
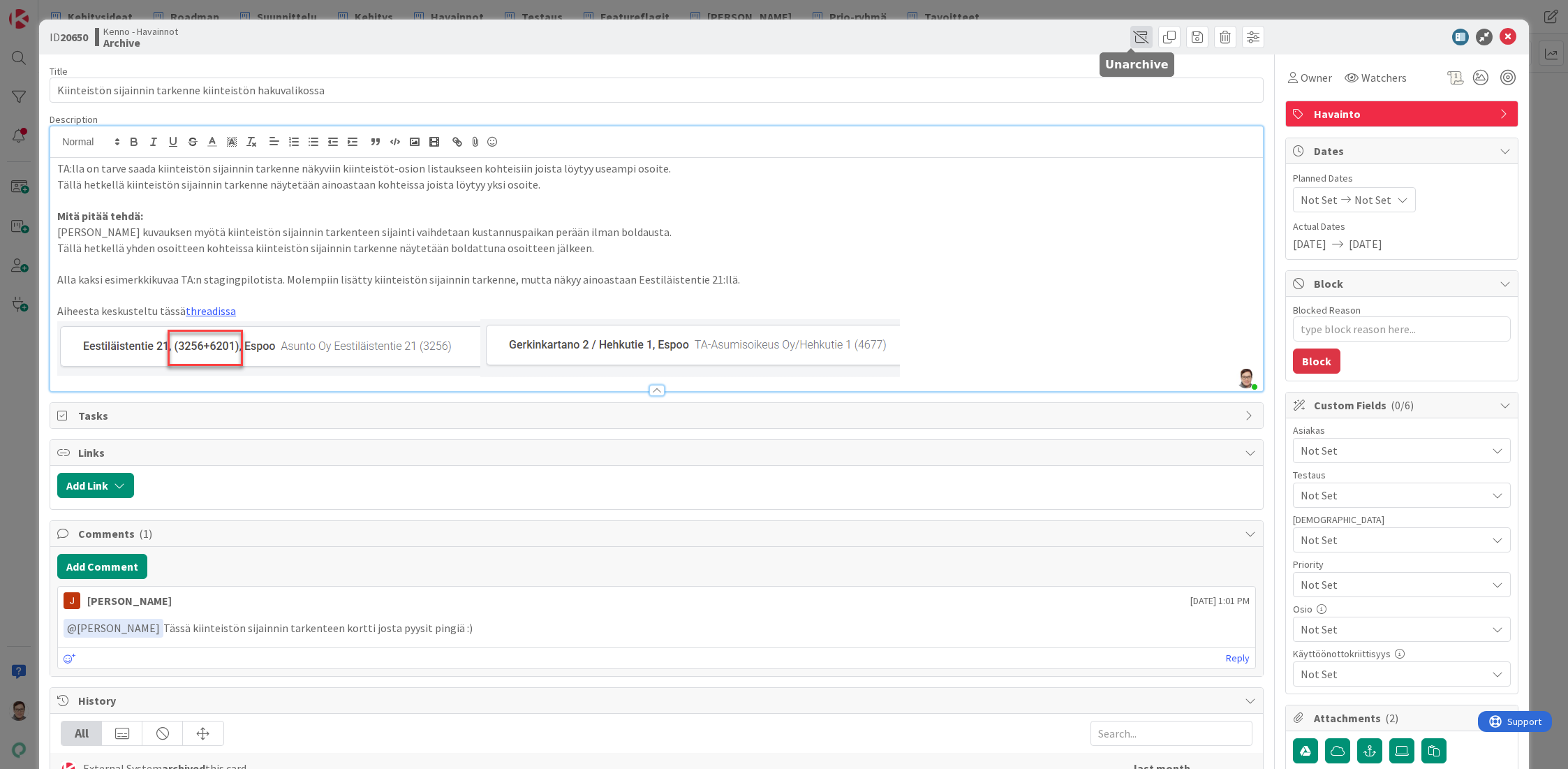
click at [1130, 42] on span at bounding box center [1140, 36] width 22 height 22
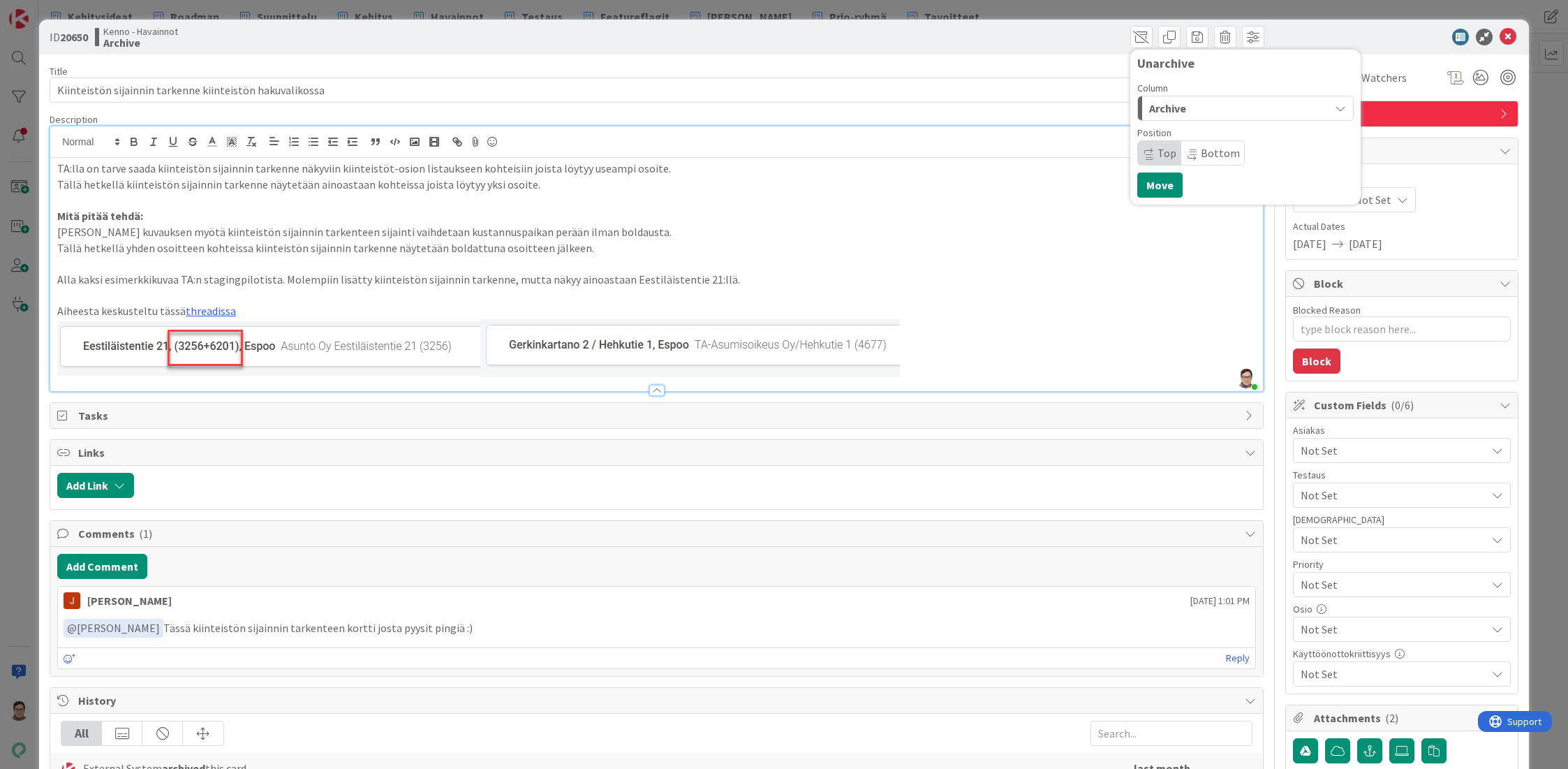
click at [1158, 104] on span "Archive" at bounding box center [1168, 108] width 37 height 18
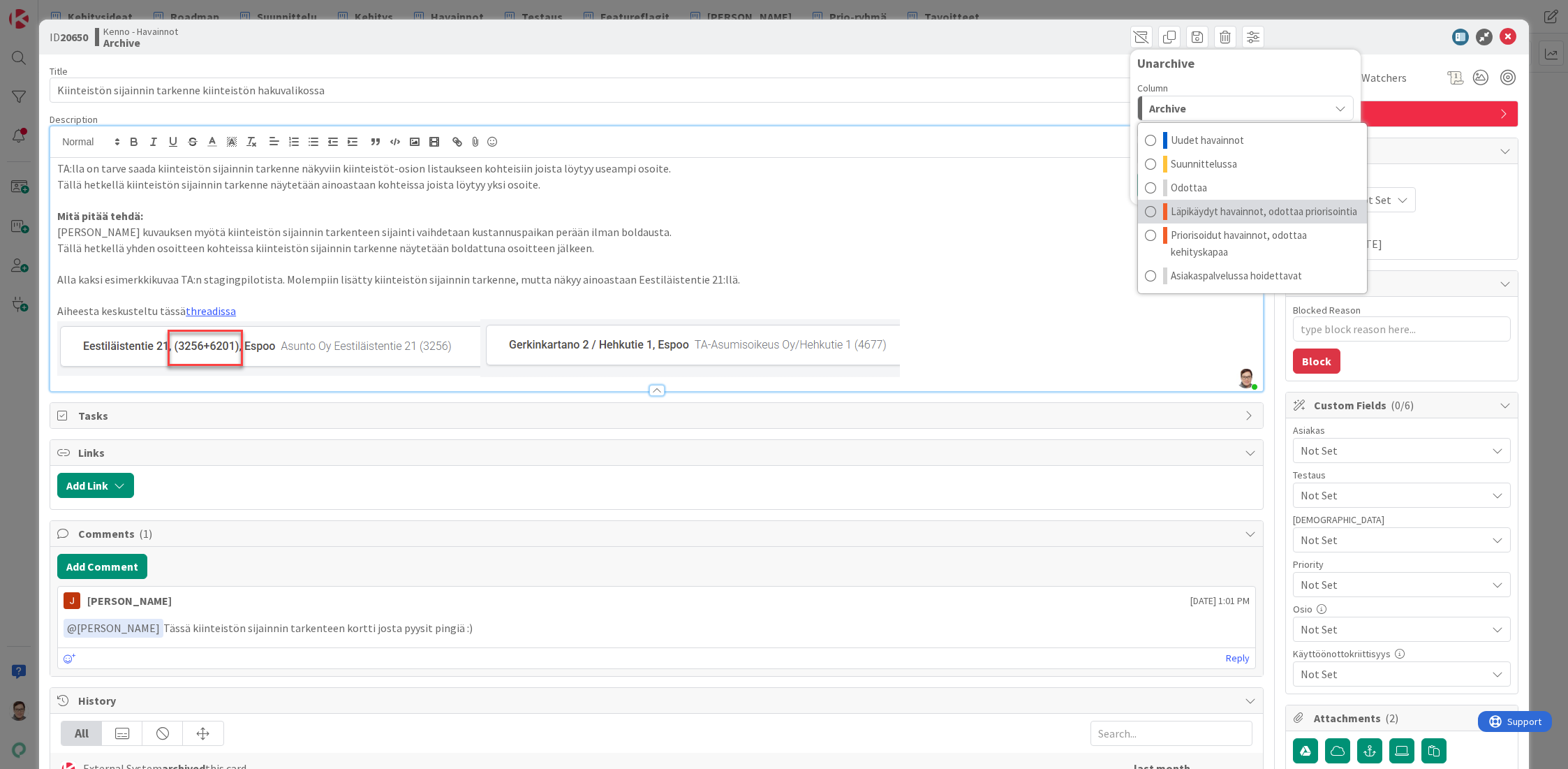
click at [1206, 215] on span "Läpikäydyt havainnot, odottaa priorisointia" at bounding box center [1263, 211] width 187 height 17
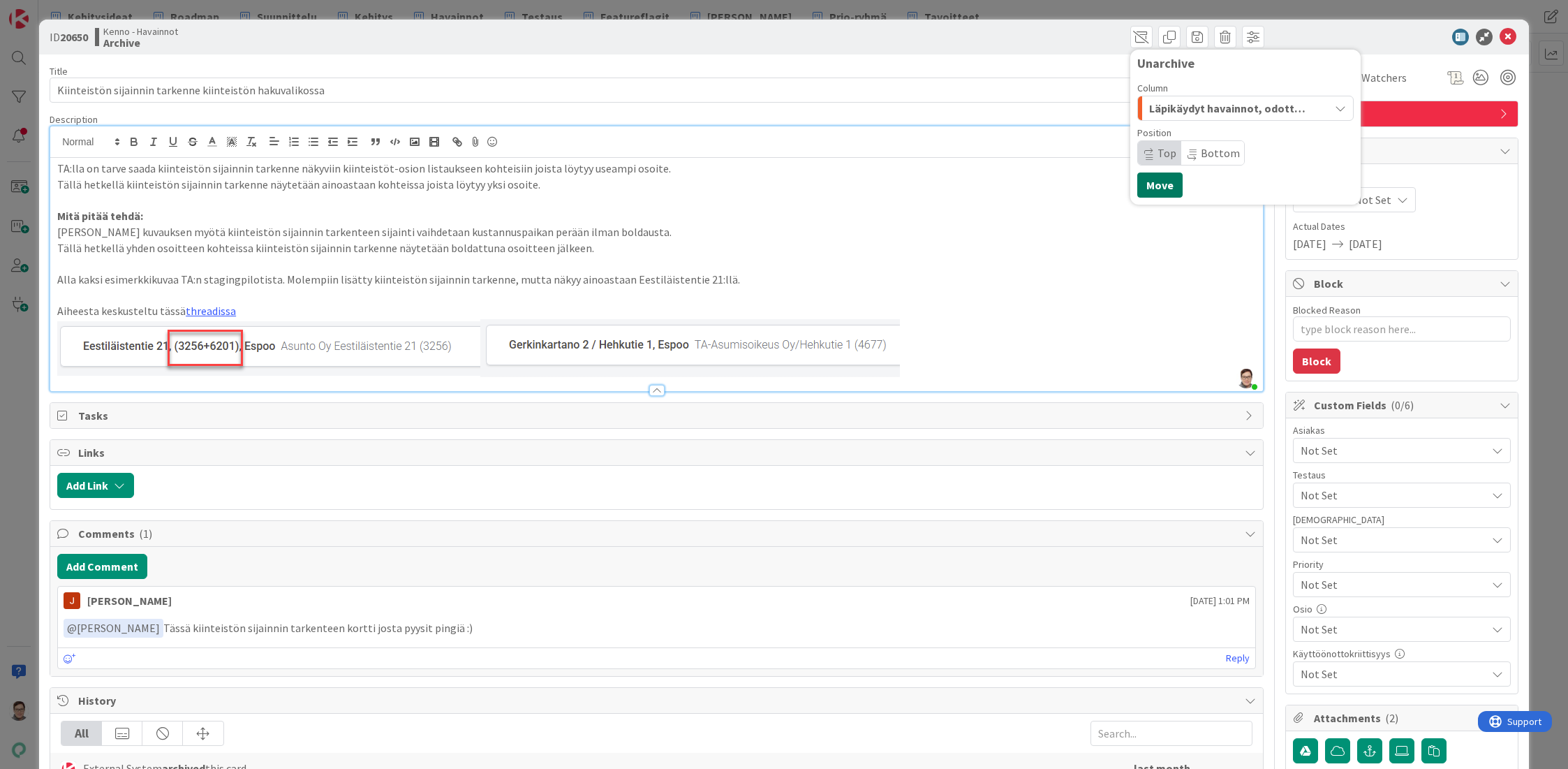
click at [1147, 179] on button "Move" at bounding box center [1159, 185] width 45 height 25
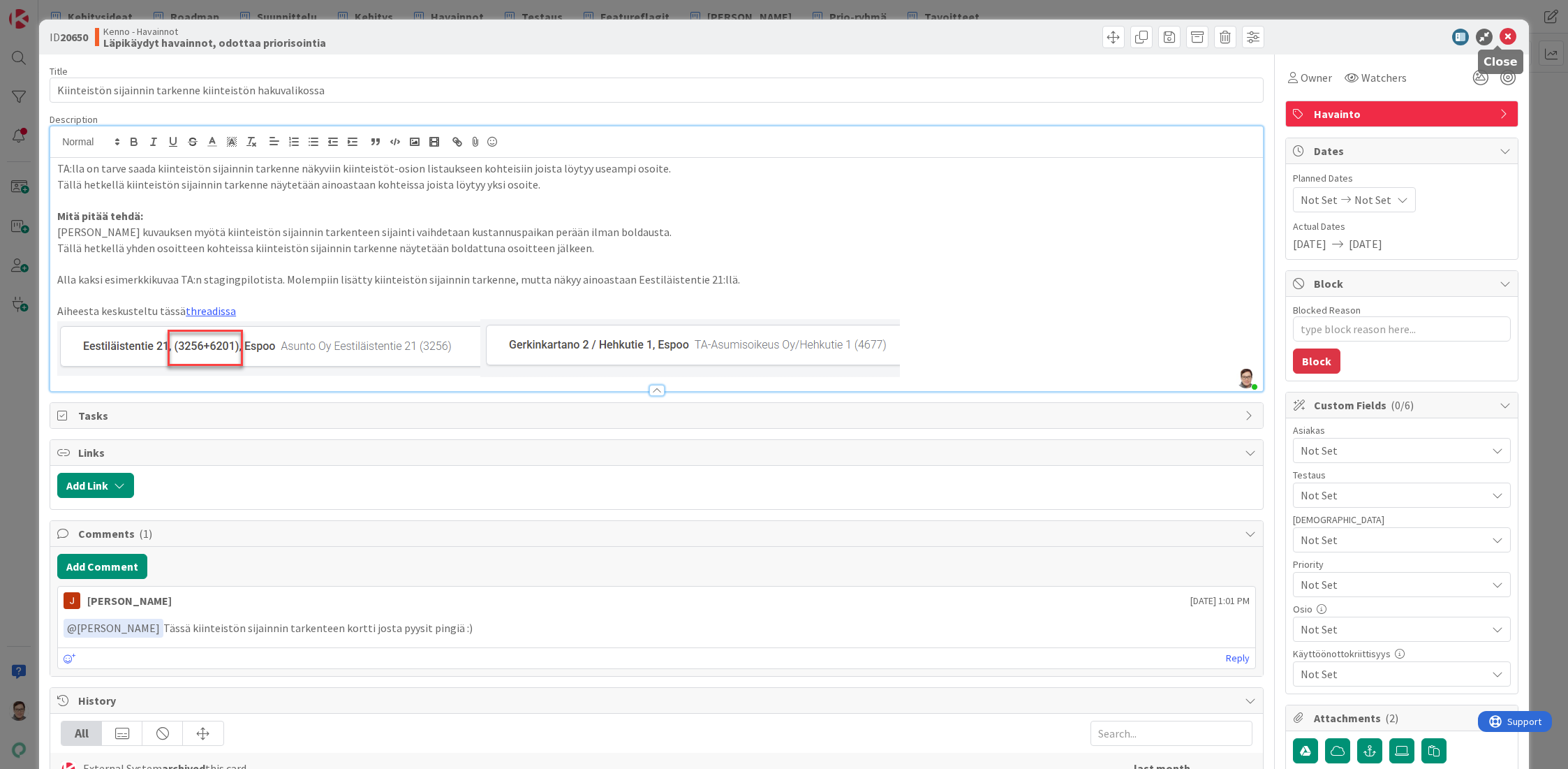
click at [1500, 35] on icon at bounding box center [1508, 36] width 17 height 17
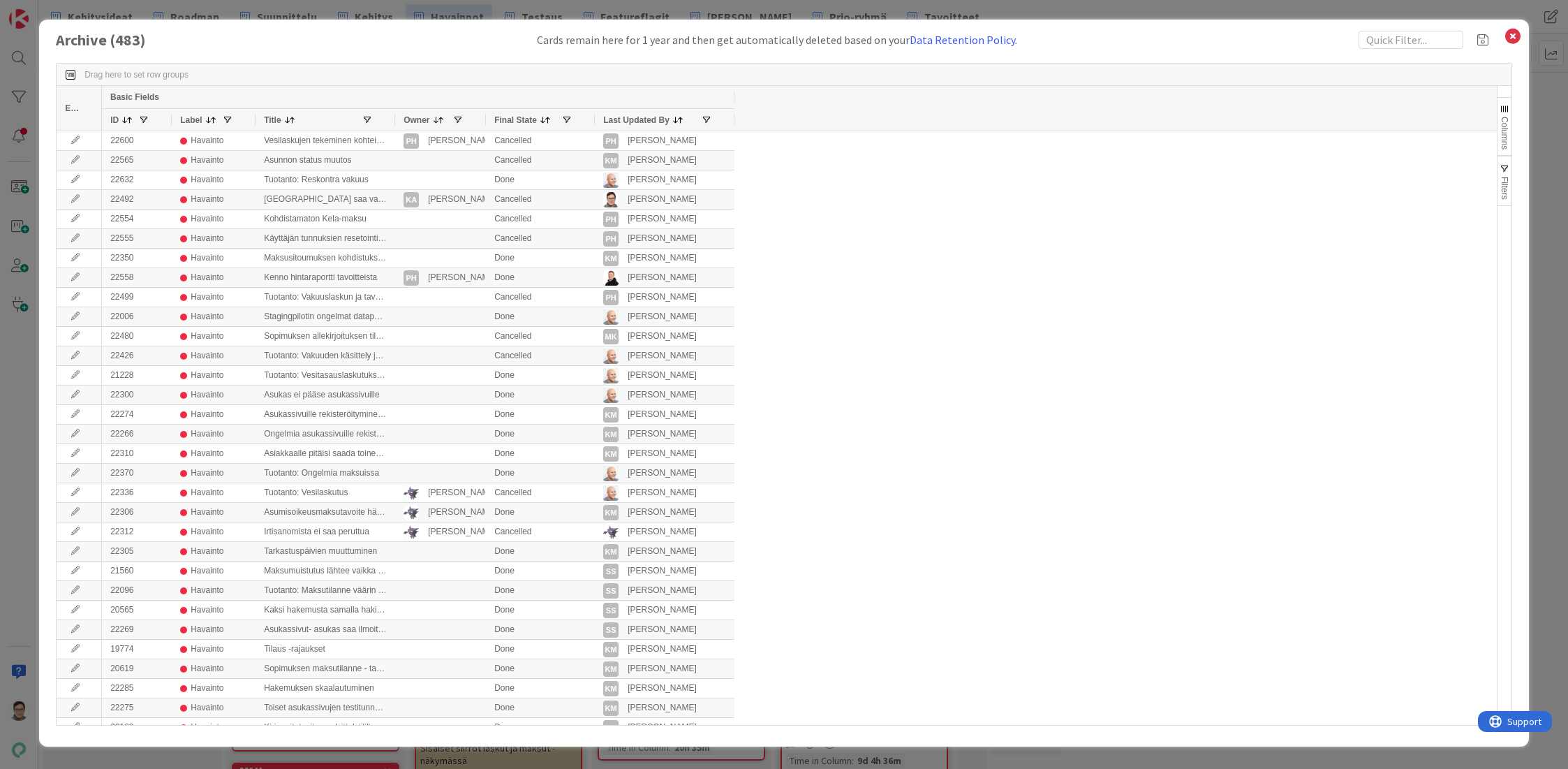
click at [616, 120] on span "Last Updated By" at bounding box center [636, 120] width 66 height 10
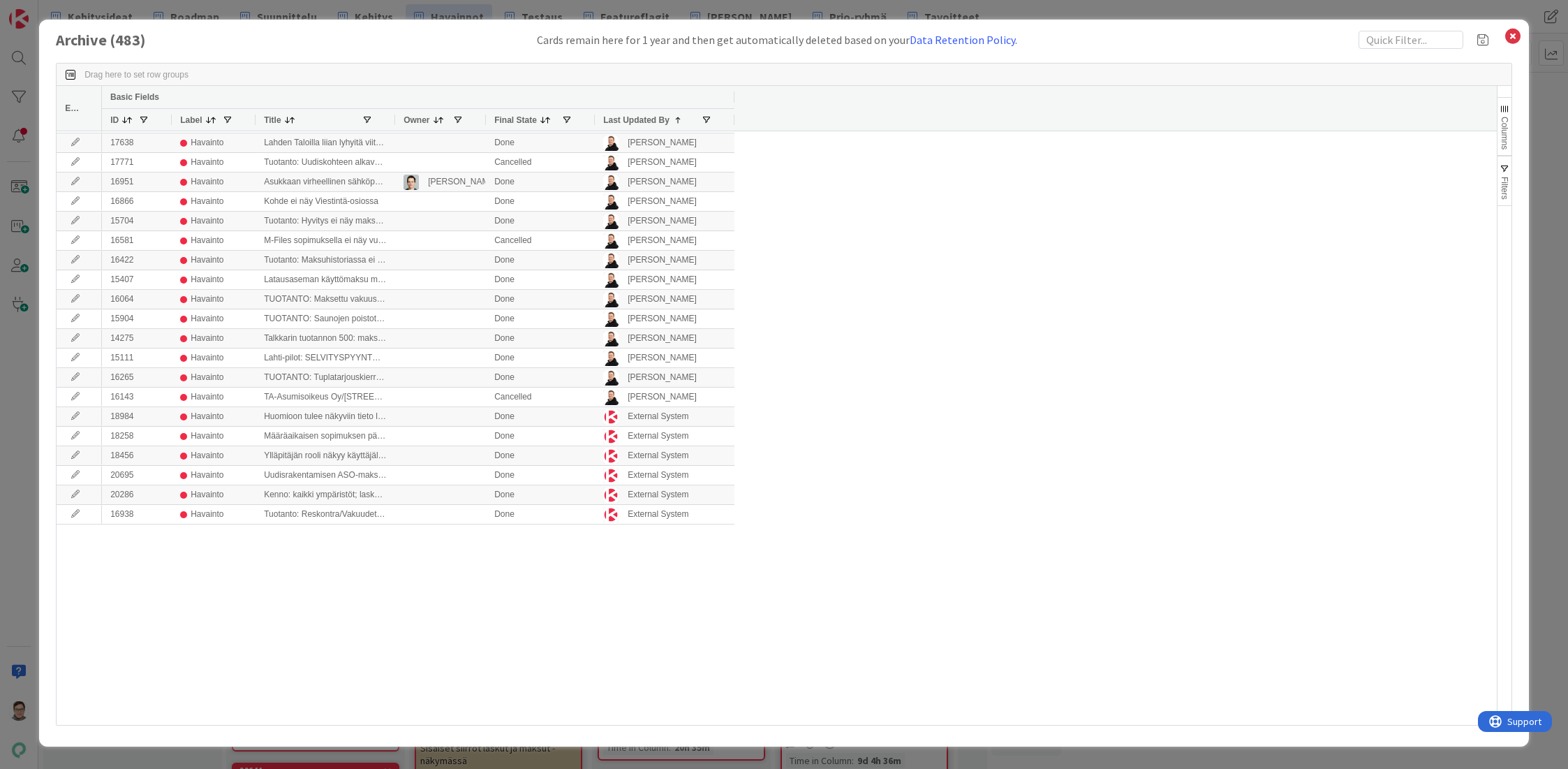
scroll to position [698, 0]
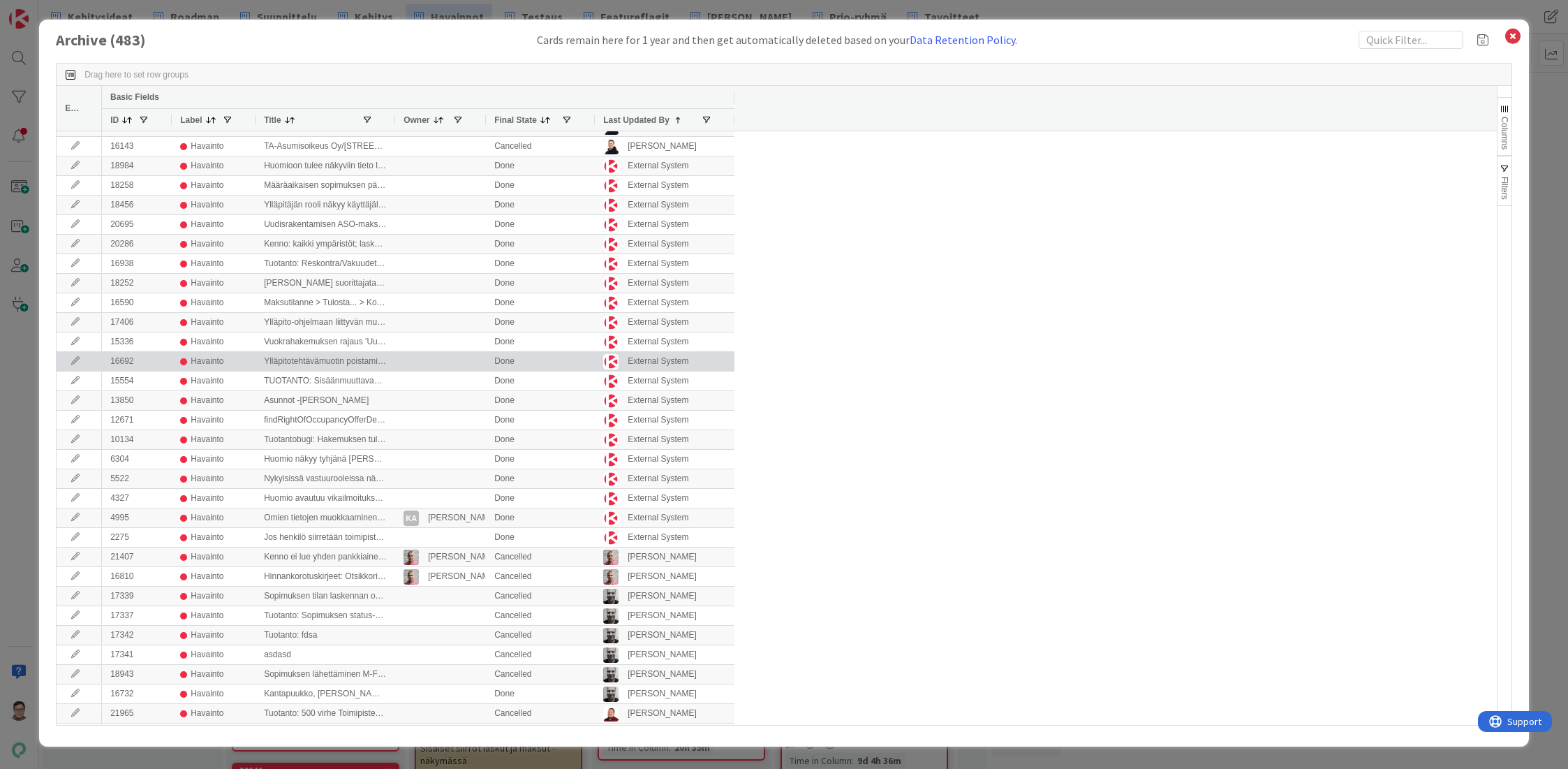
click at [73, 360] on icon at bounding box center [75, 361] width 21 height 8
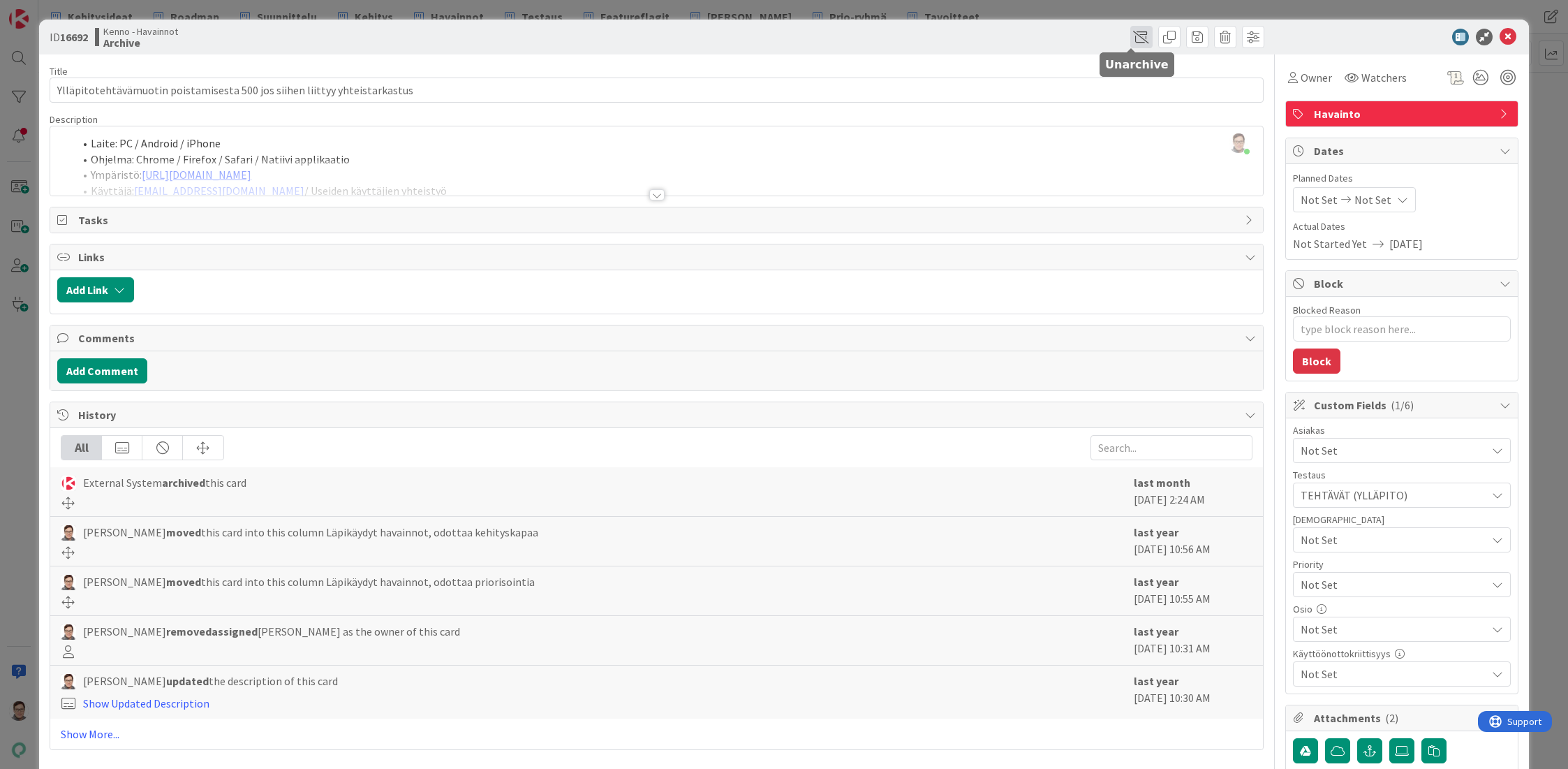
click at [1130, 39] on span at bounding box center [1140, 36] width 22 height 22
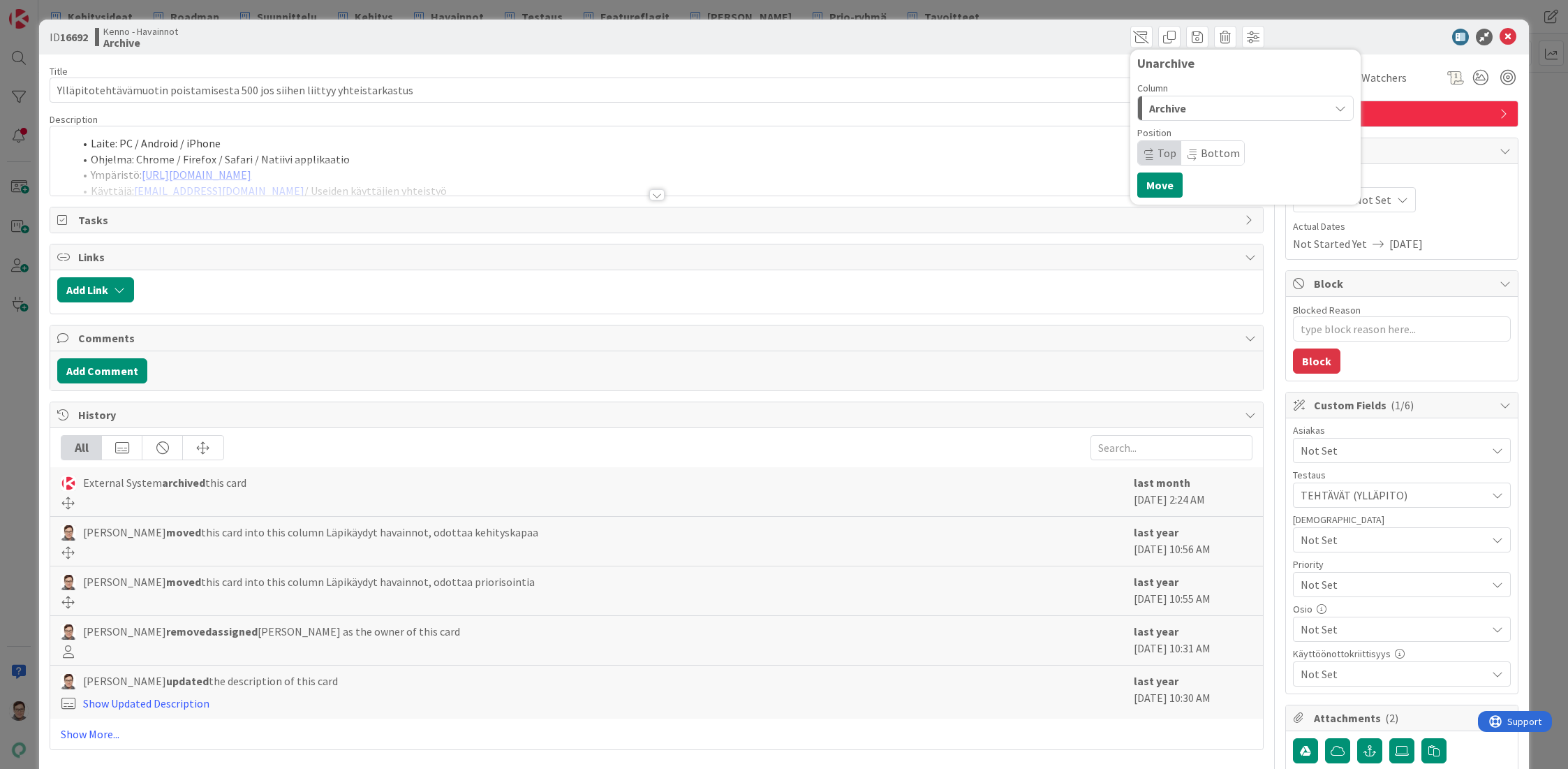
click at [1175, 104] on span "Archive" at bounding box center [1168, 108] width 37 height 18
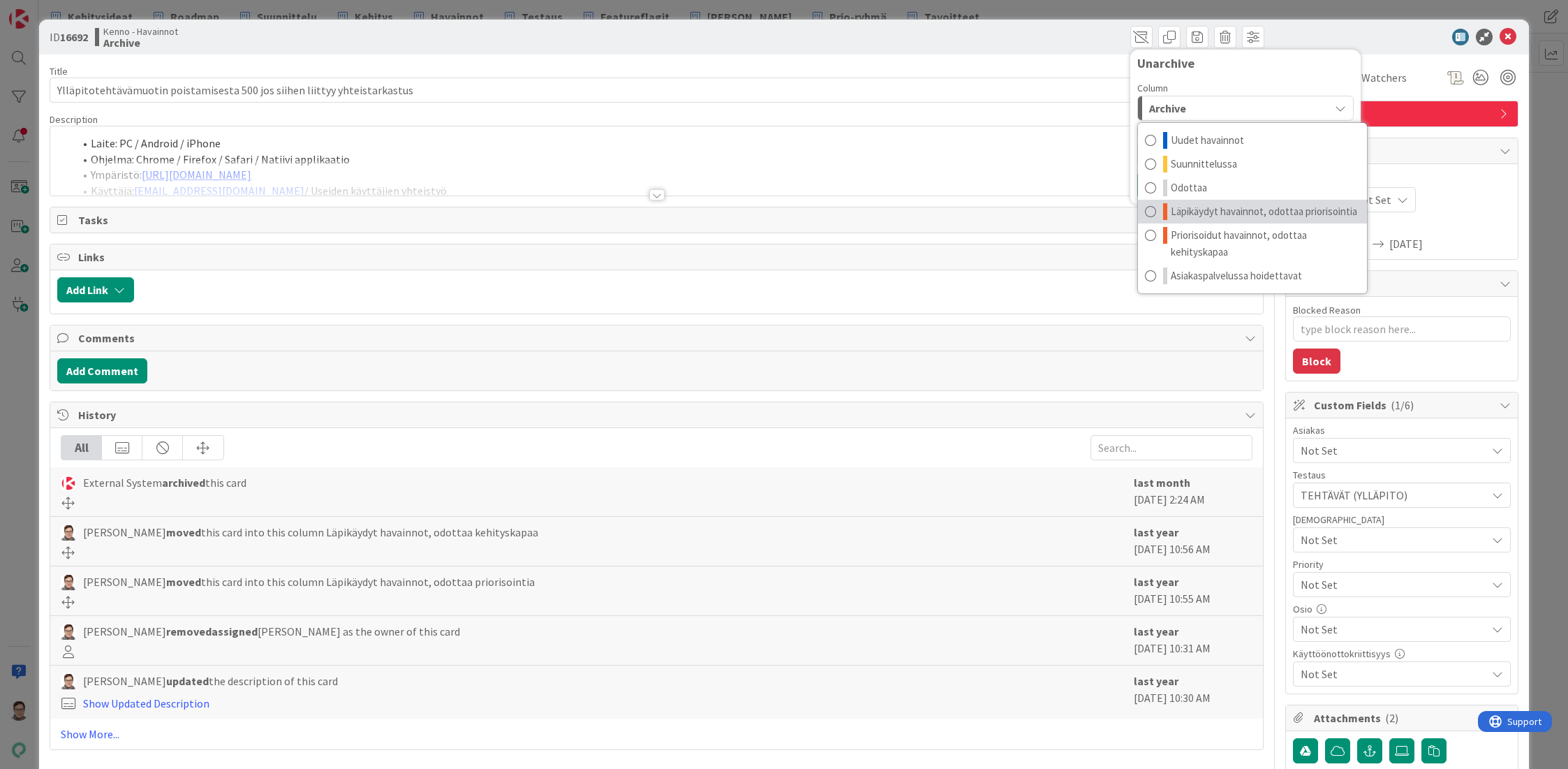
click at [1243, 206] on span "Läpikäydyt havainnot, odottaa priorisointia" at bounding box center [1263, 211] width 187 height 17
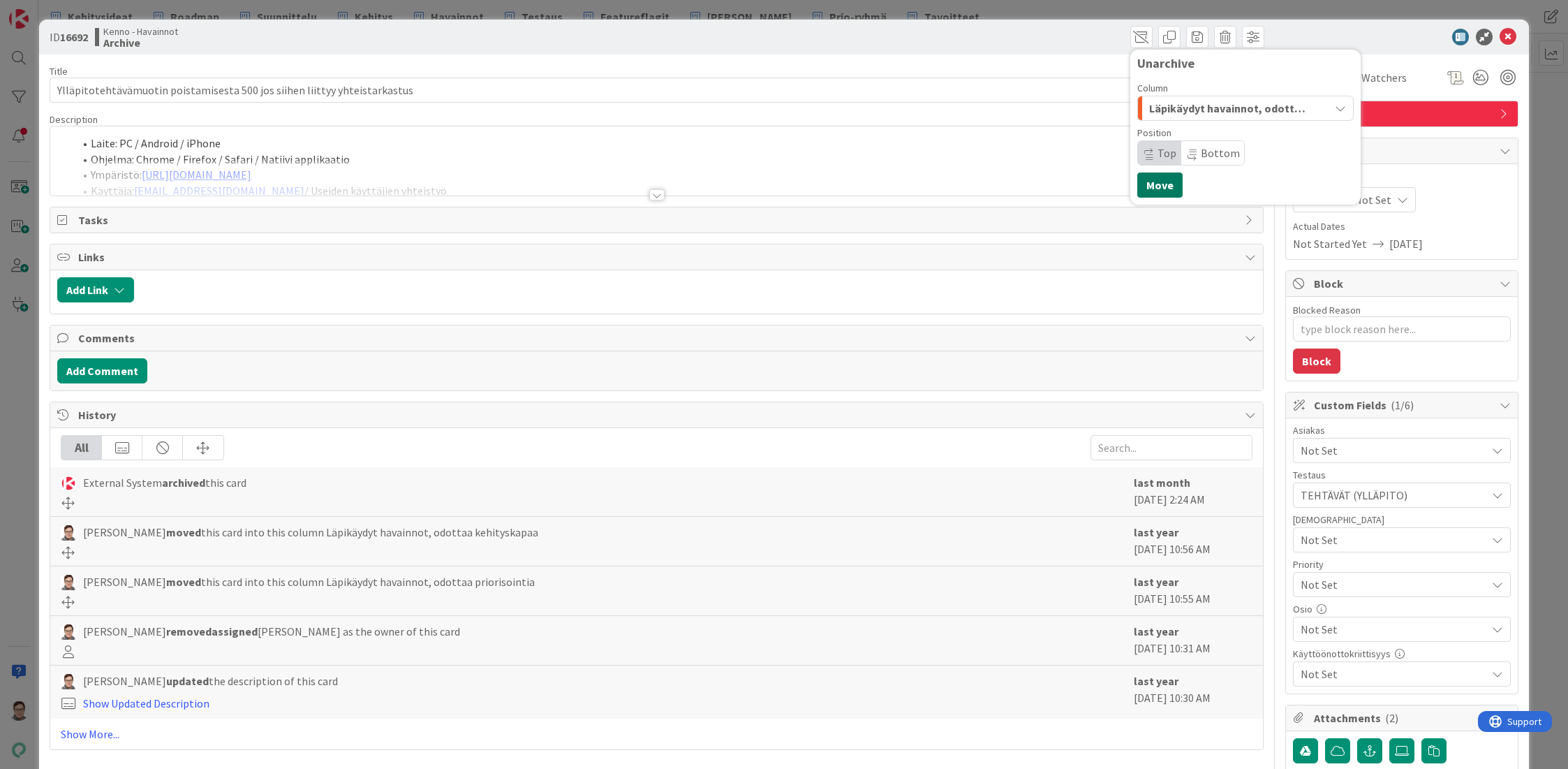
click at [1155, 183] on button "Move" at bounding box center [1159, 185] width 45 height 25
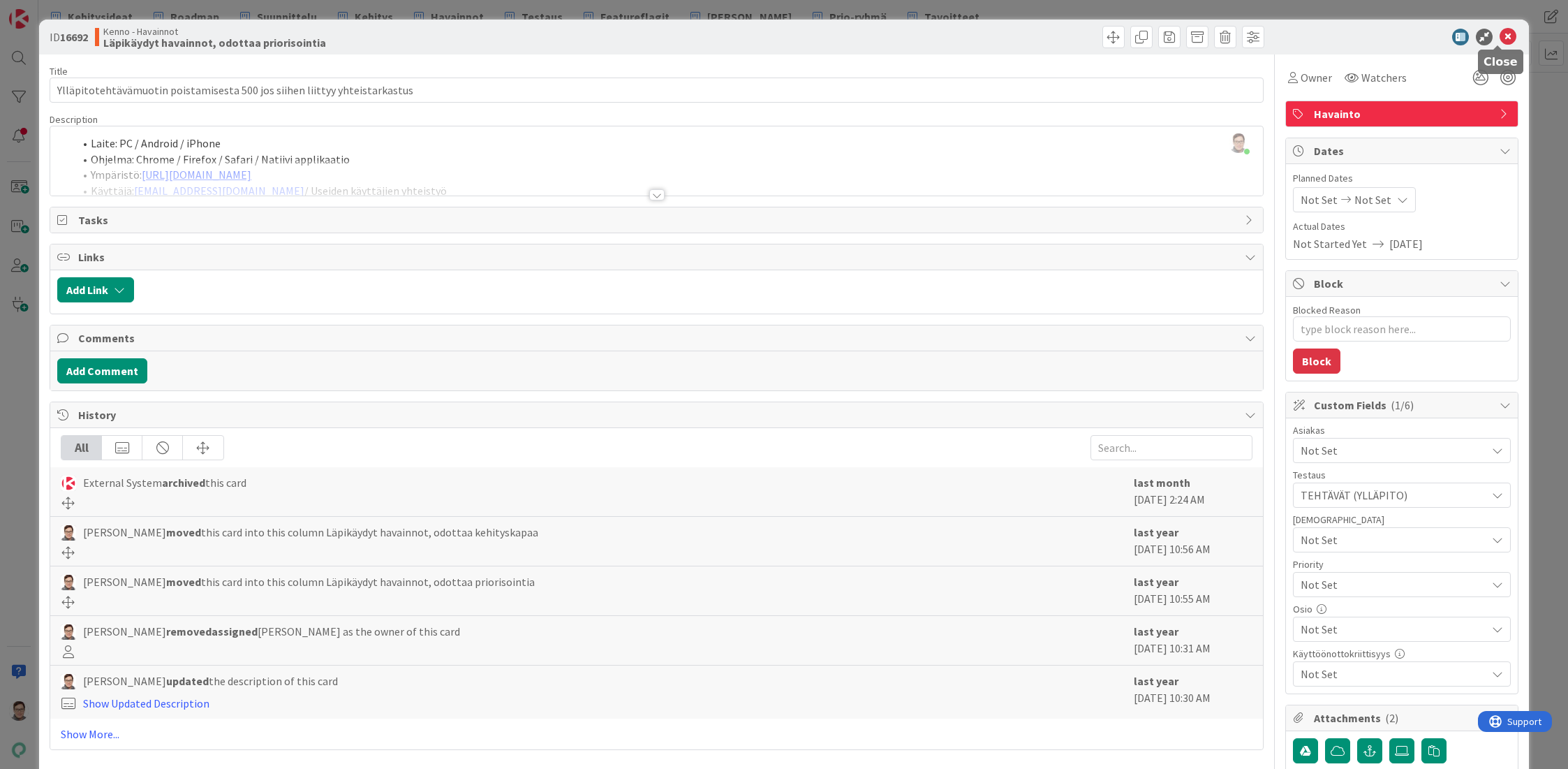
click at [1500, 41] on icon at bounding box center [1508, 36] width 17 height 17
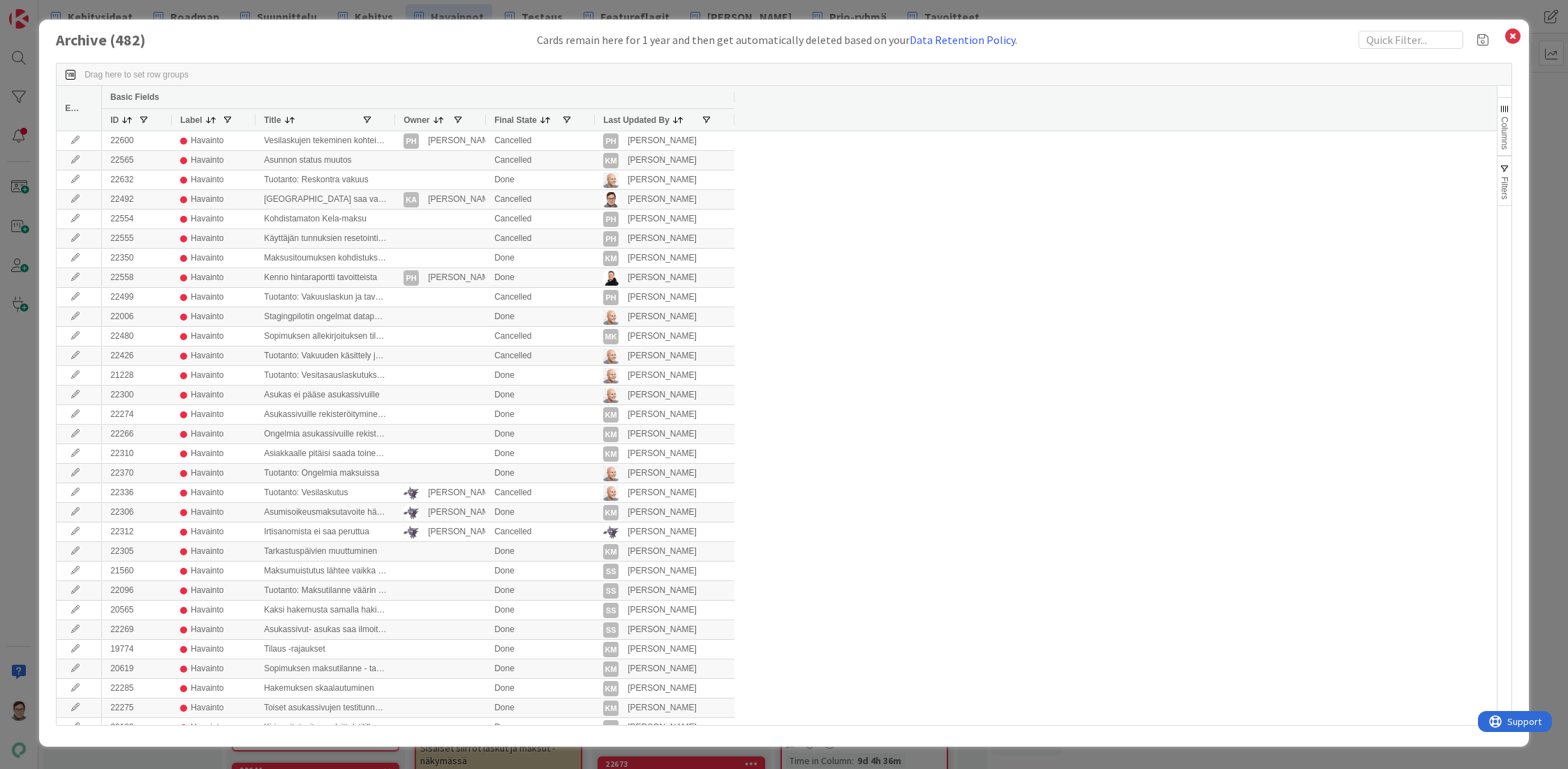
click at [633, 118] on span "Last Updated By" at bounding box center [636, 120] width 66 height 10
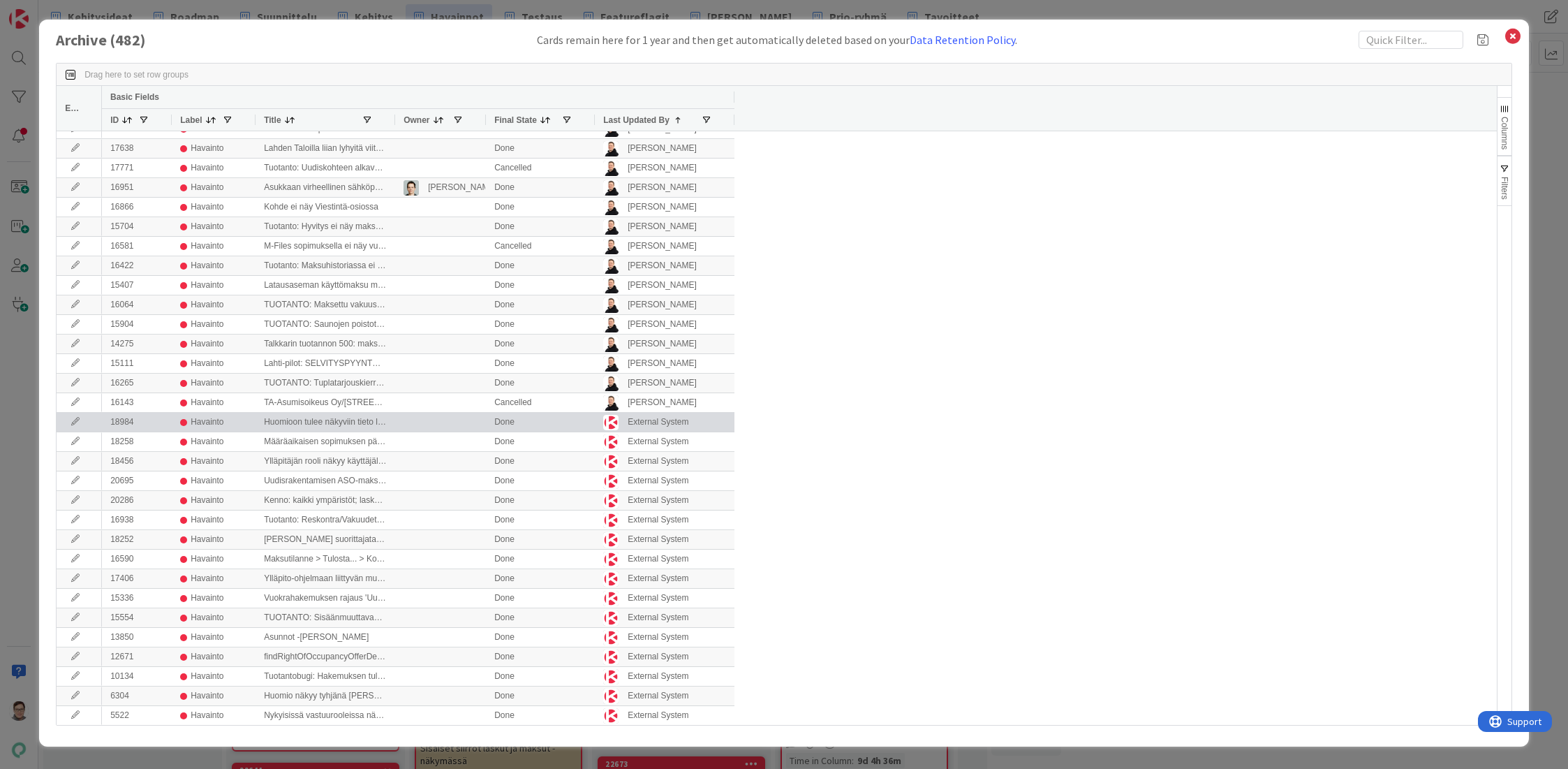
scroll to position [489, 0]
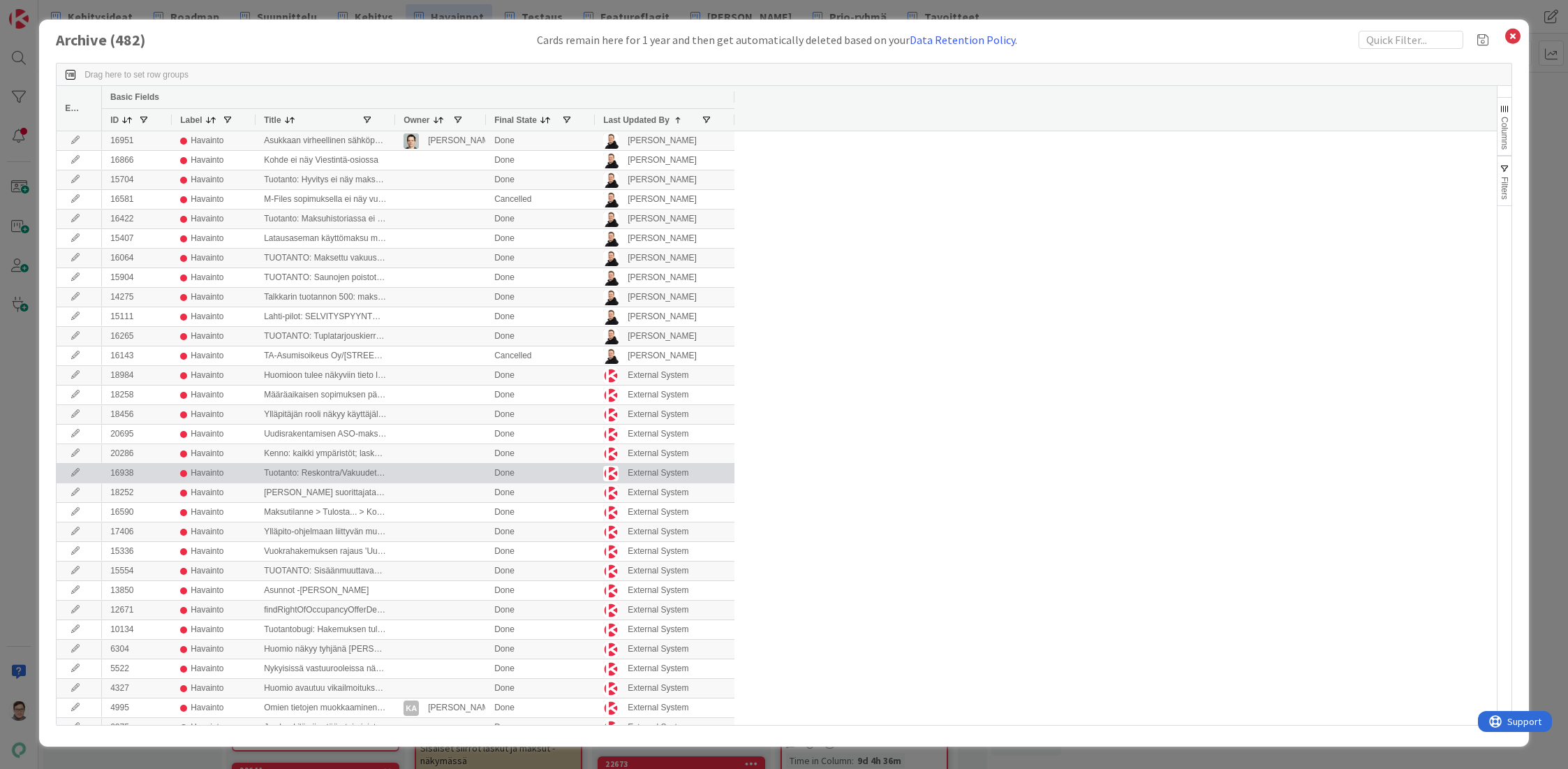
click at [73, 470] on icon at bounding box center [75, 472] width 21 height 8
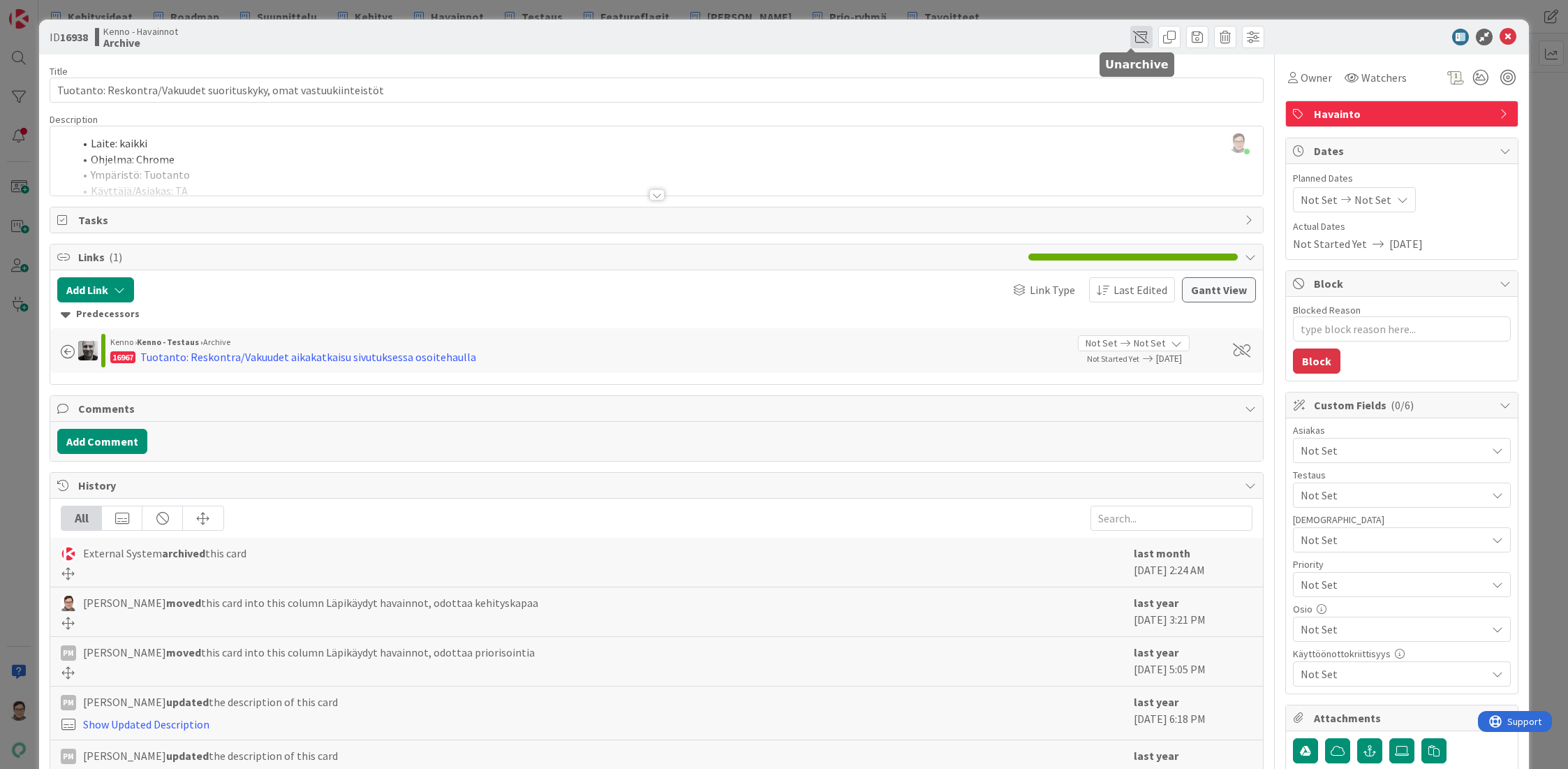
click at [1130, 38] on span at bounding box center [1140, 36] width 22 height 22
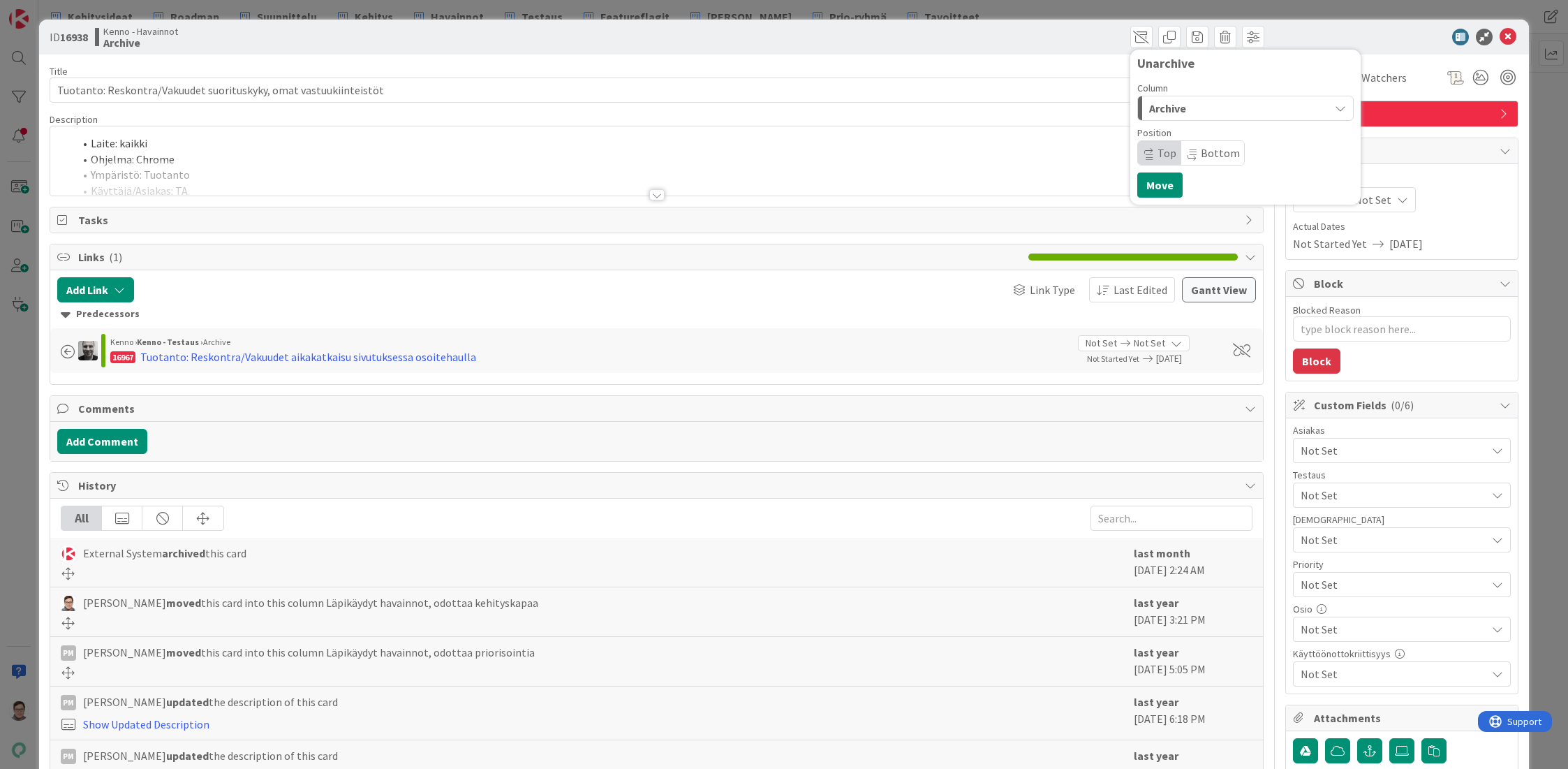
click at [1160, 106] on span "Archive" at bounding box center [1168, 108] width 37 height 18
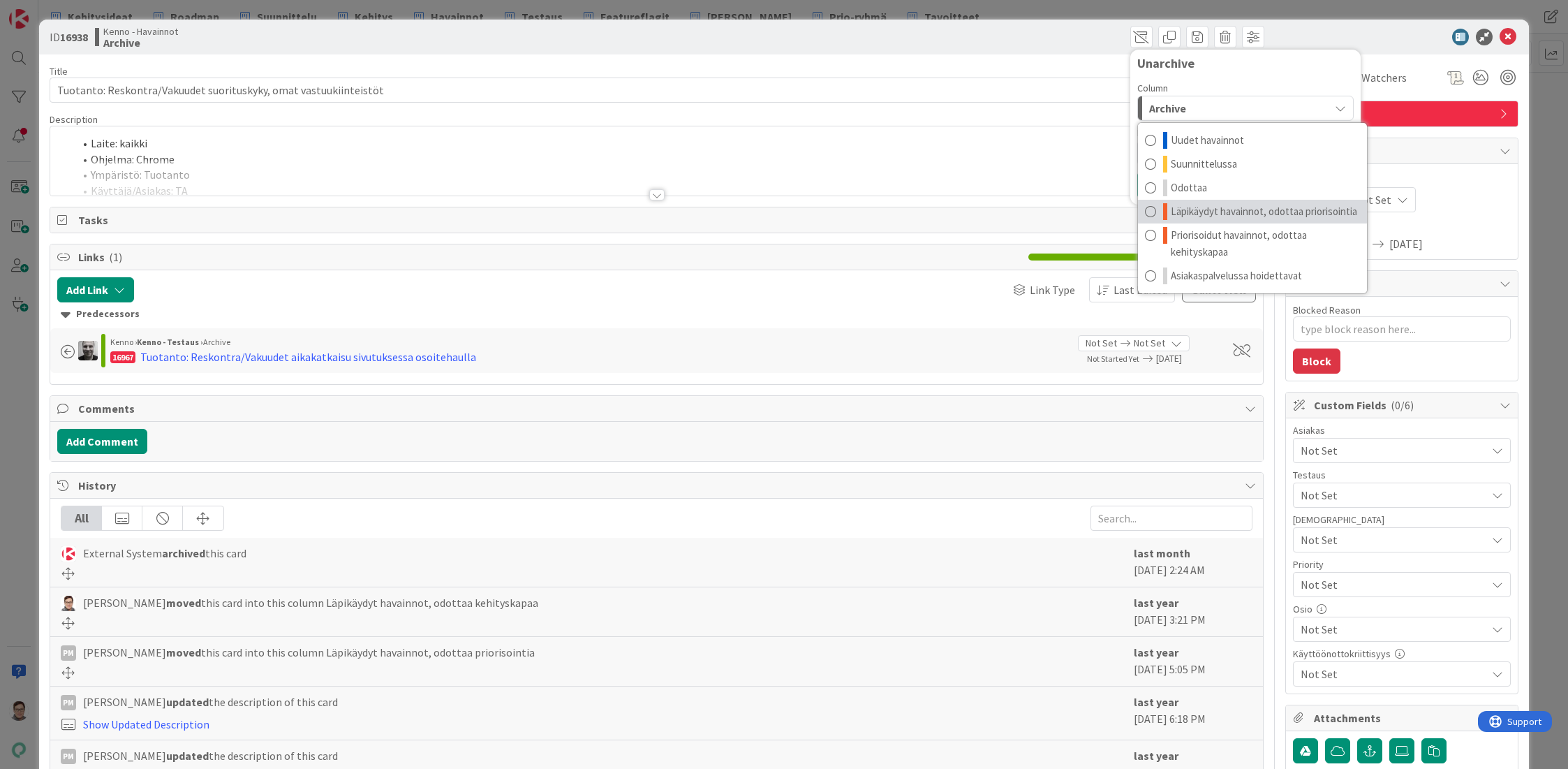
click at [1240, 213] on span "Läpikäydyt havainnot, odottaa priorisointia" at bounding box center [1263, 211] width 187 height 17
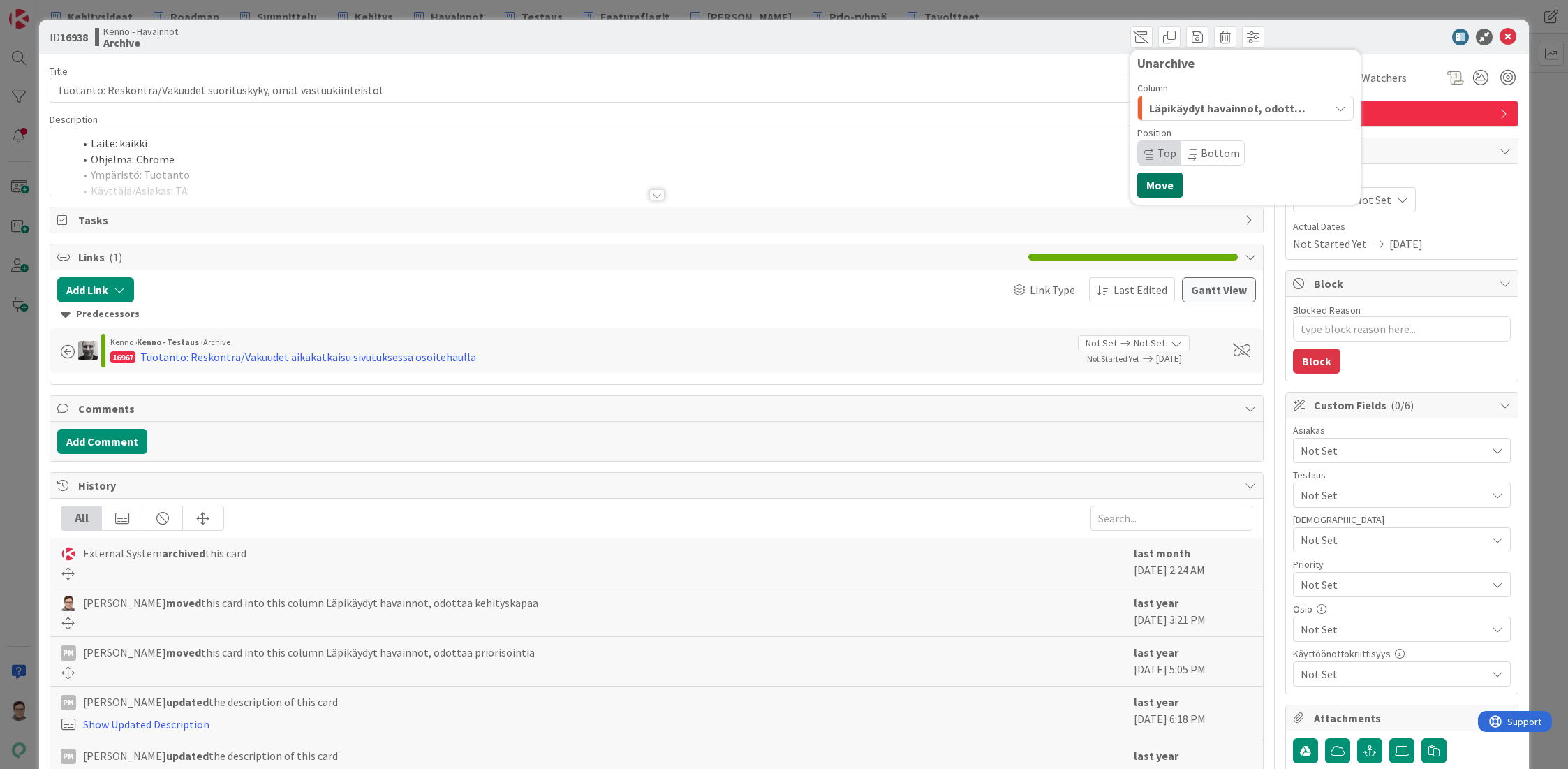
click at [1161, 190] on button "Move" at bounding box center [1159, 185] width 45 height 25
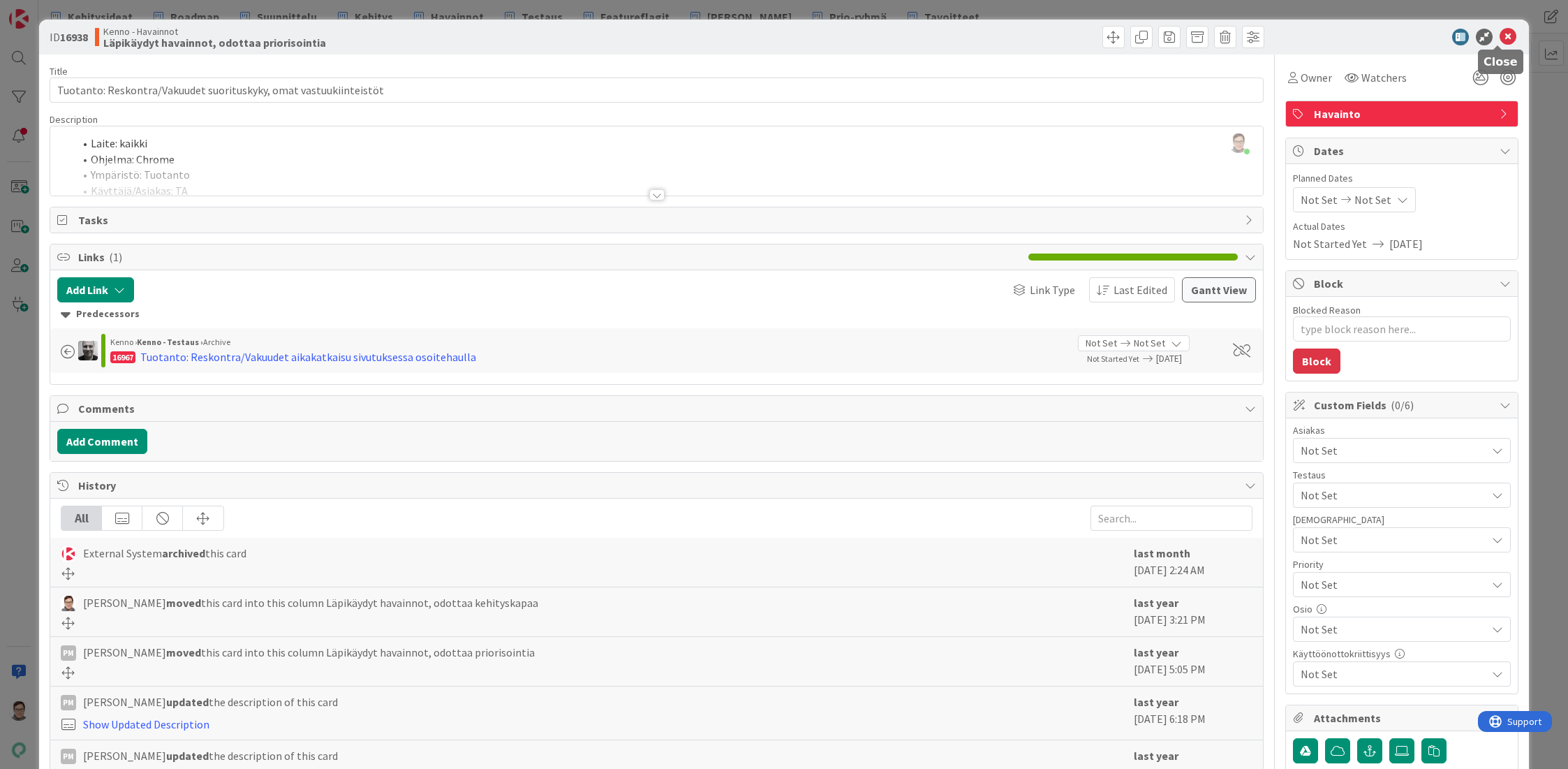
click at [1500, 42] on icon at bounding box center [1508, 36] width 17 height 17
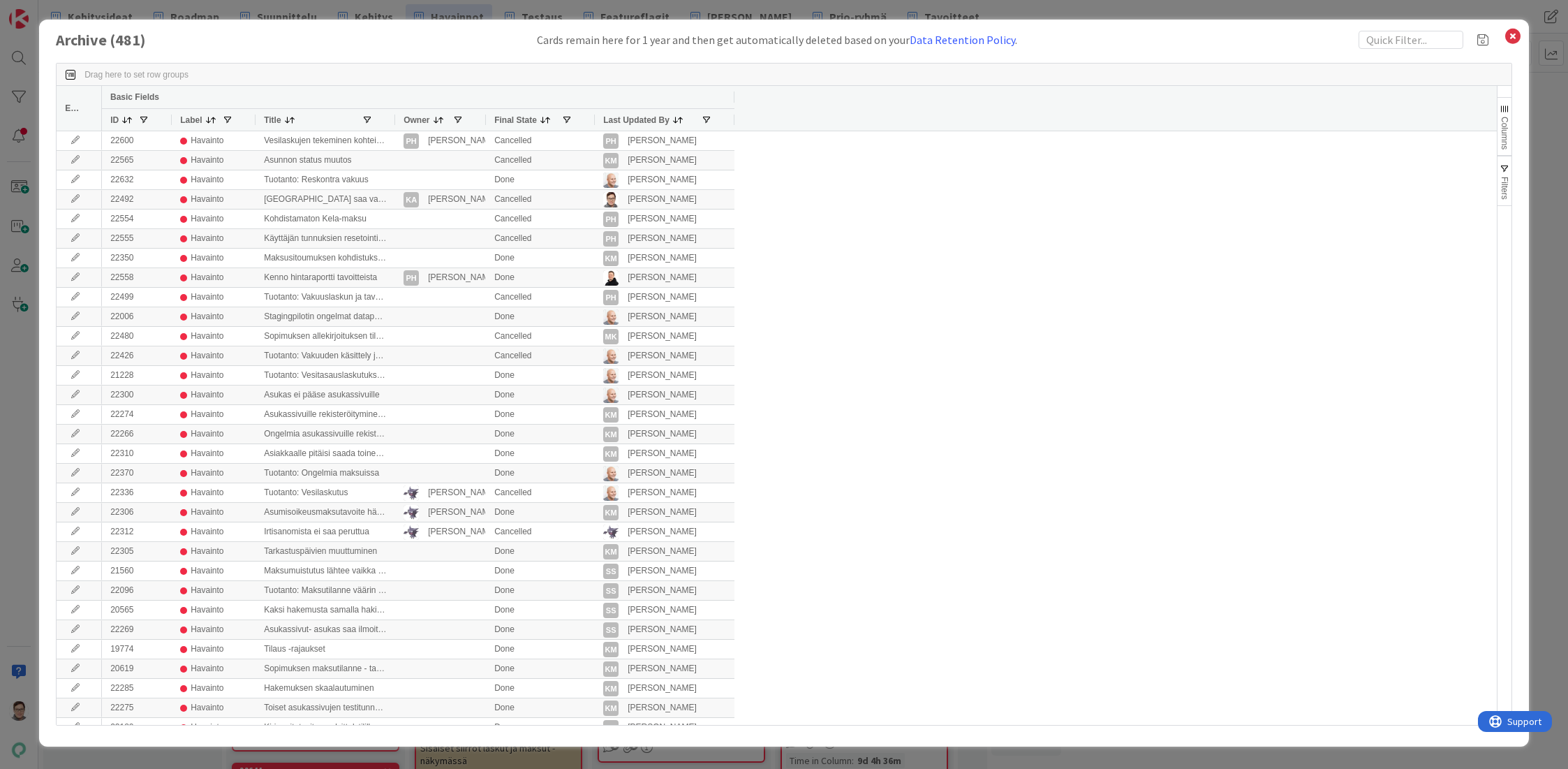
click at [629, 120] on span "Last Updated By" at bounding box center [636, 120] width 66 height 10
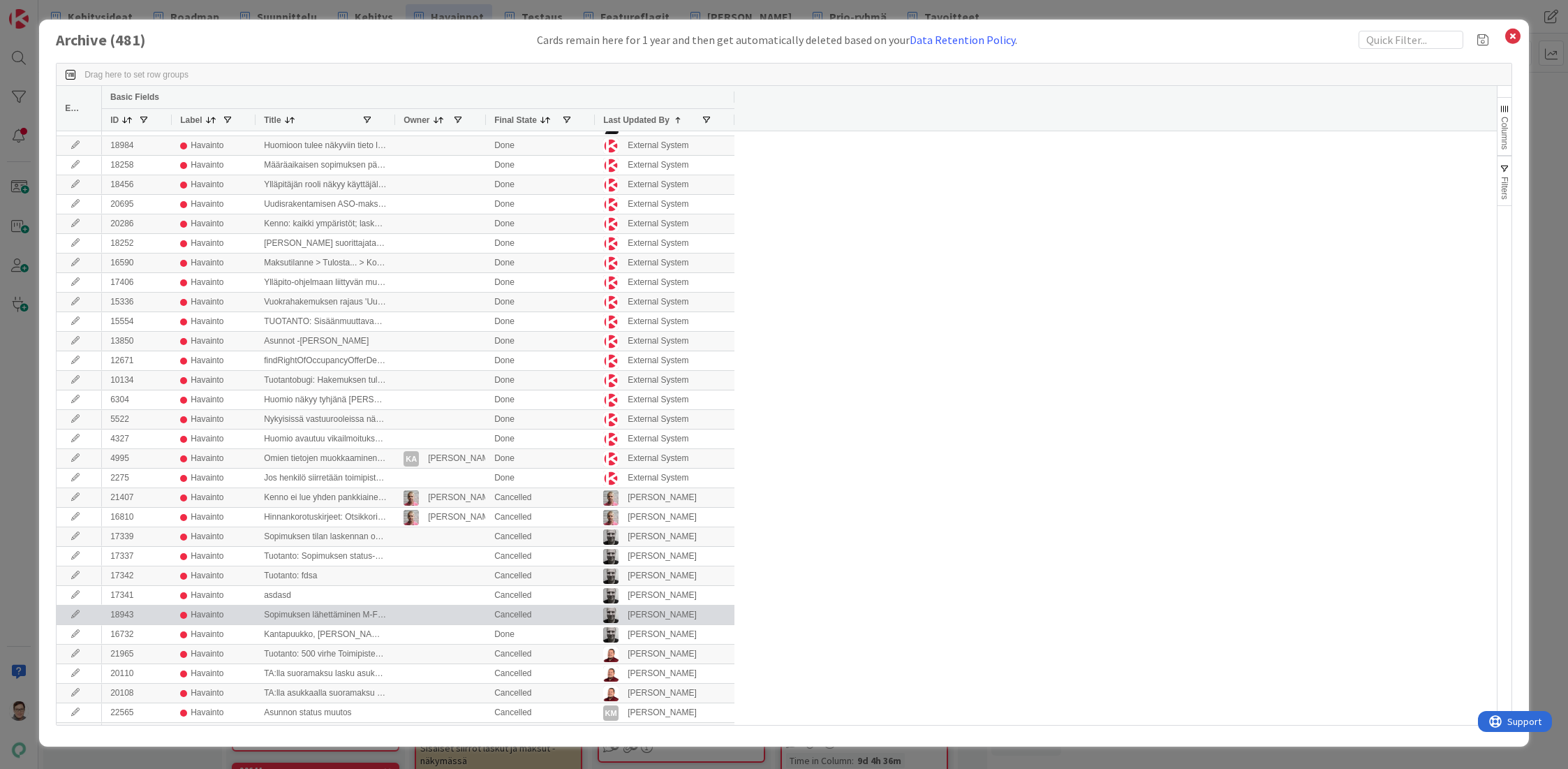
scroll to position [768, 0]
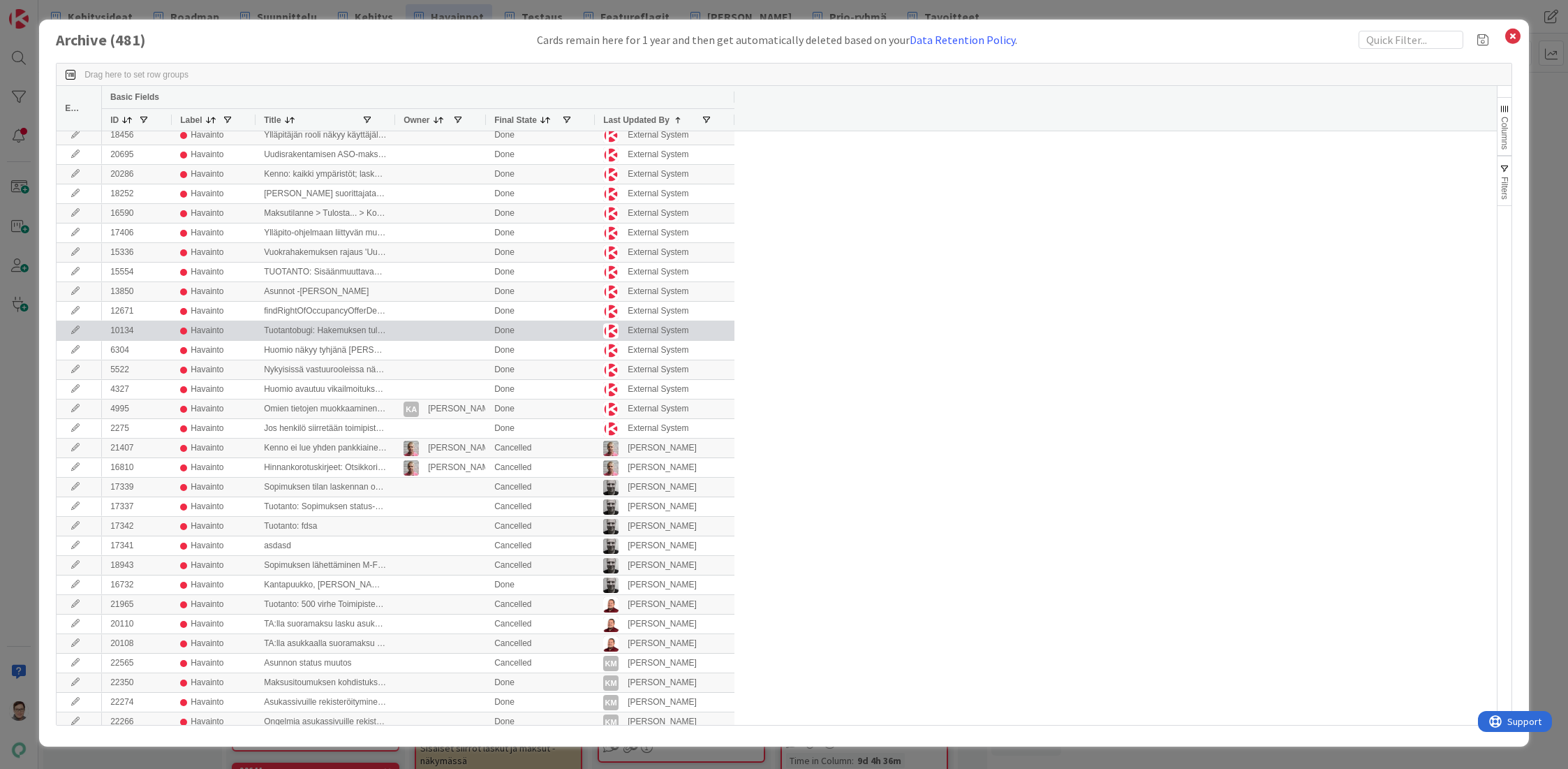
click at [71, 329] on icon at bounding box center [75, 330] width 21 height 8
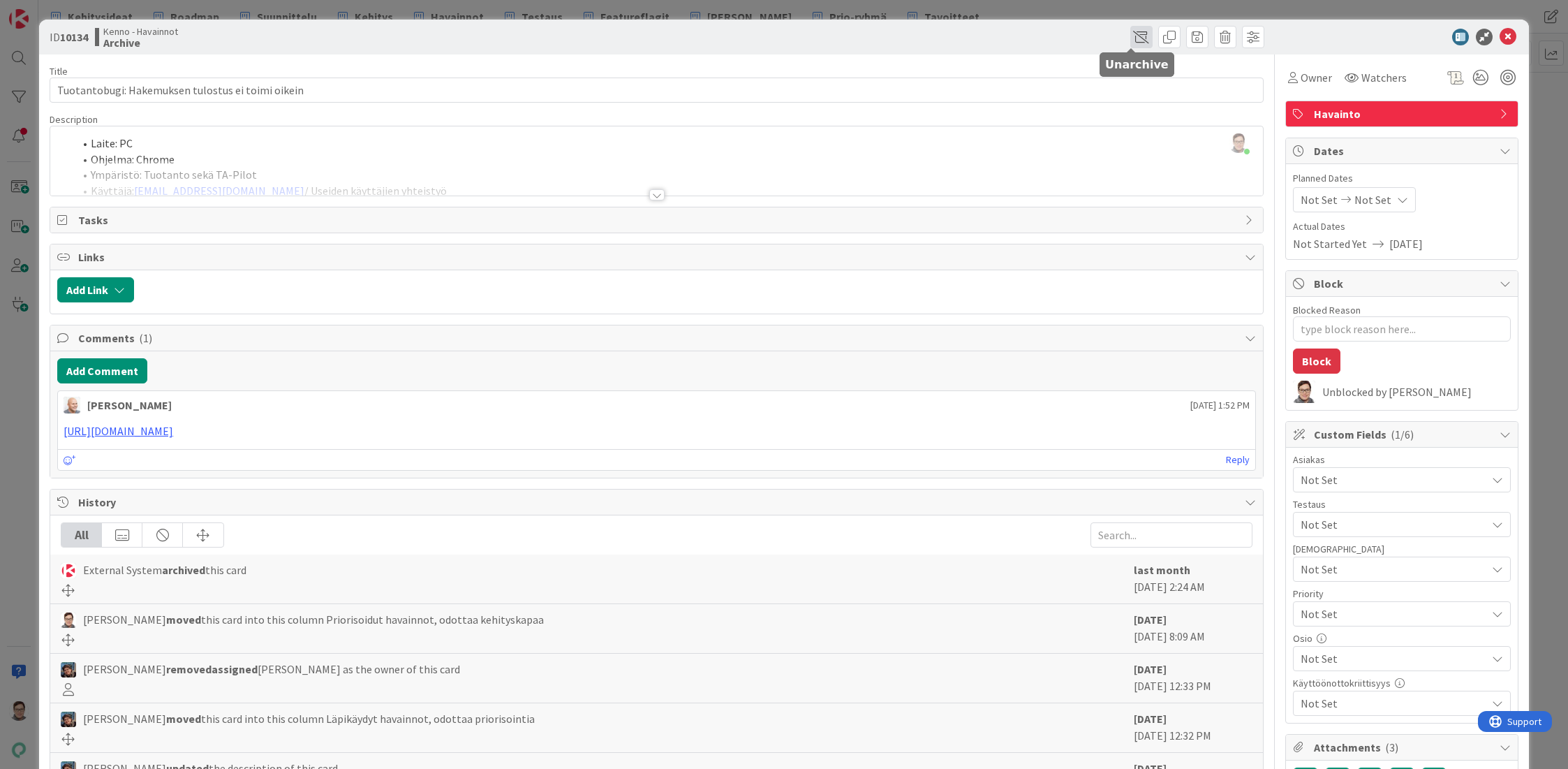
click at [1130, 35] on span at bounding box center [1140, 36] width 22 height 22
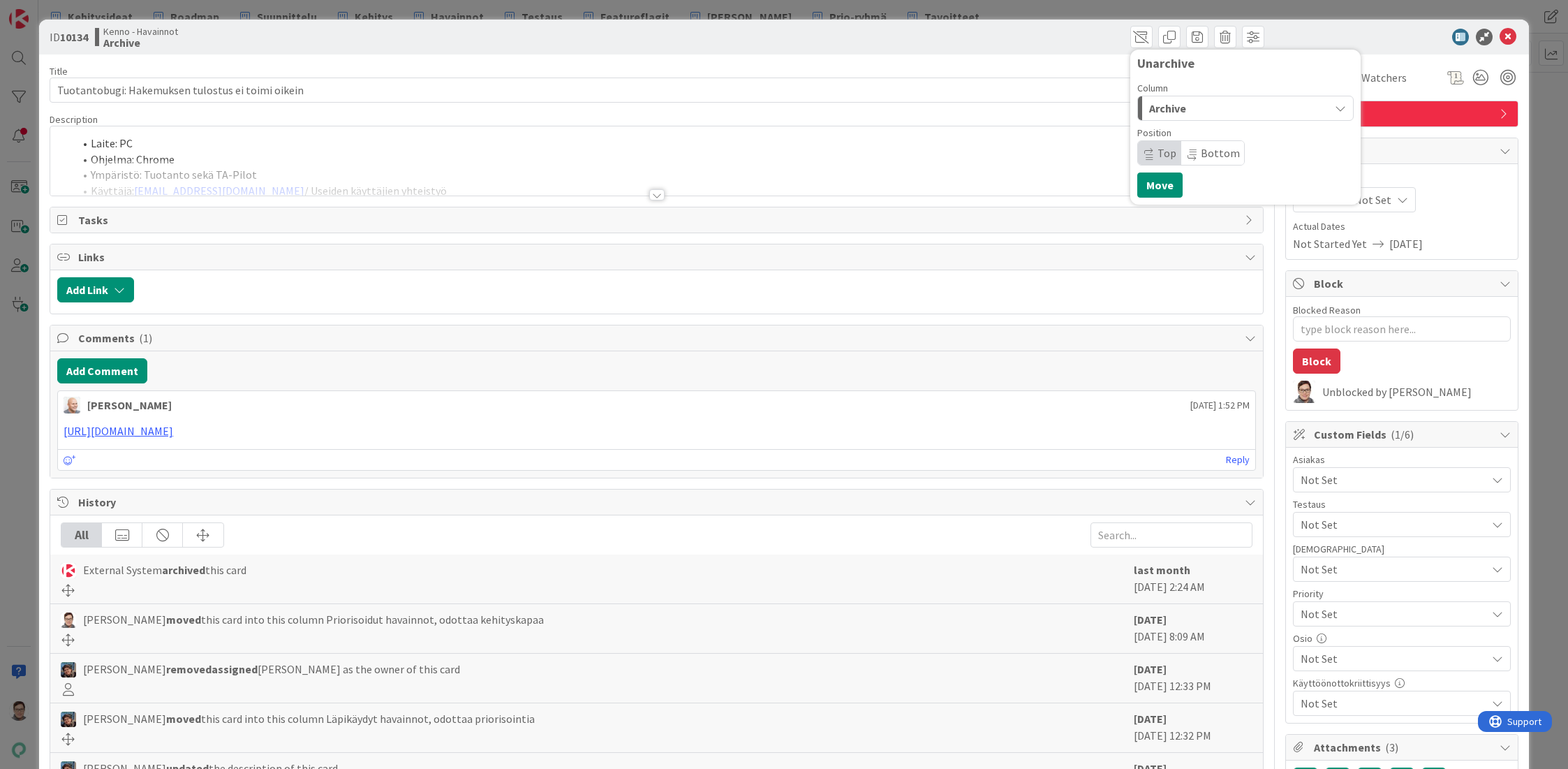
click at [1195, 101] on div "Archive" at bounding box center [1237, 108] width 183 height 22
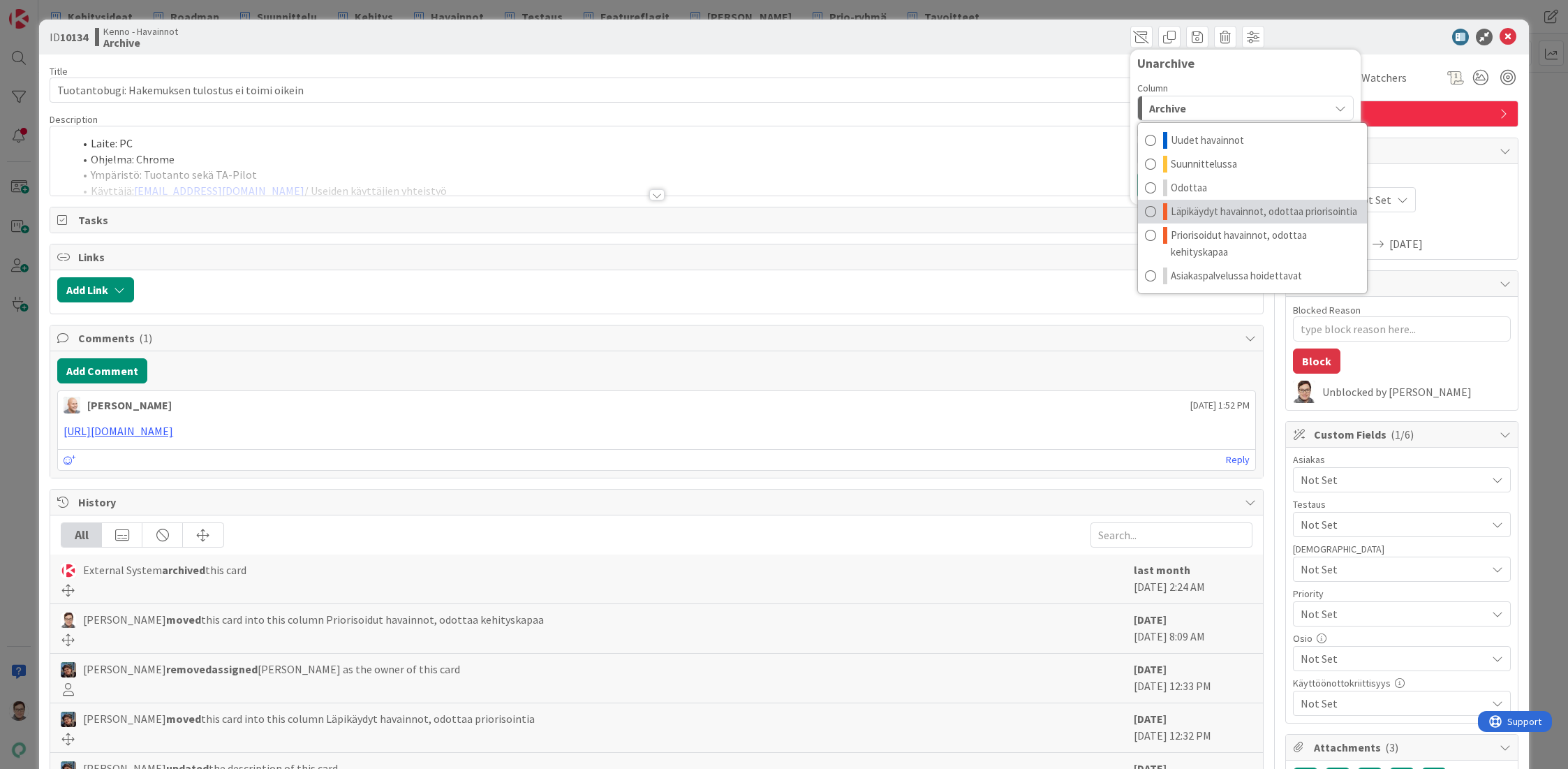
click at [1249, 206] on span "Läpikäydyt havainnot, odottaa priorisointia" at bounding box center [1263, 211] width 187 height 17
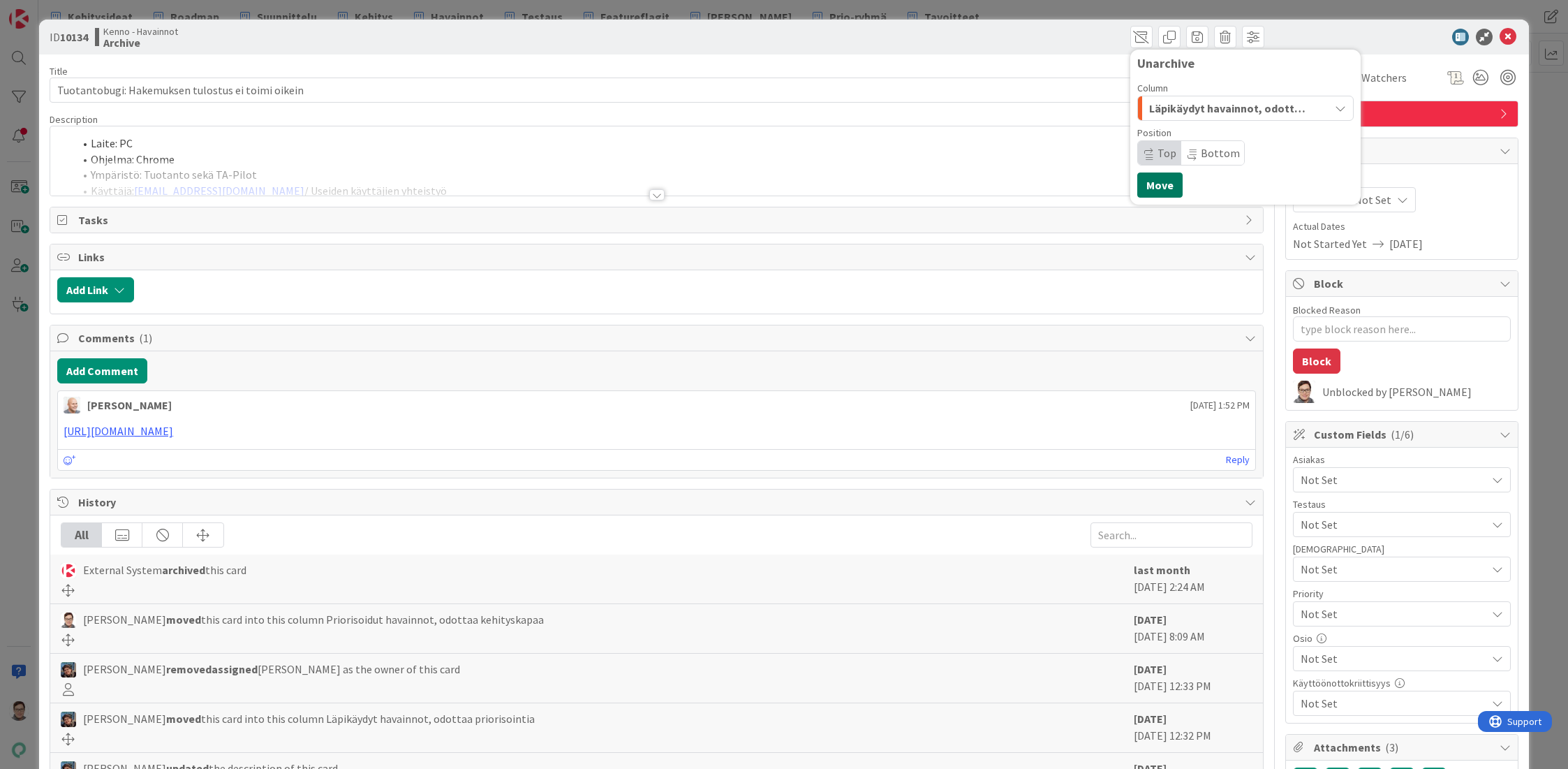
click at [1143, 179] on button "Move" at bounding box center [1159, 185] width 45 height 25
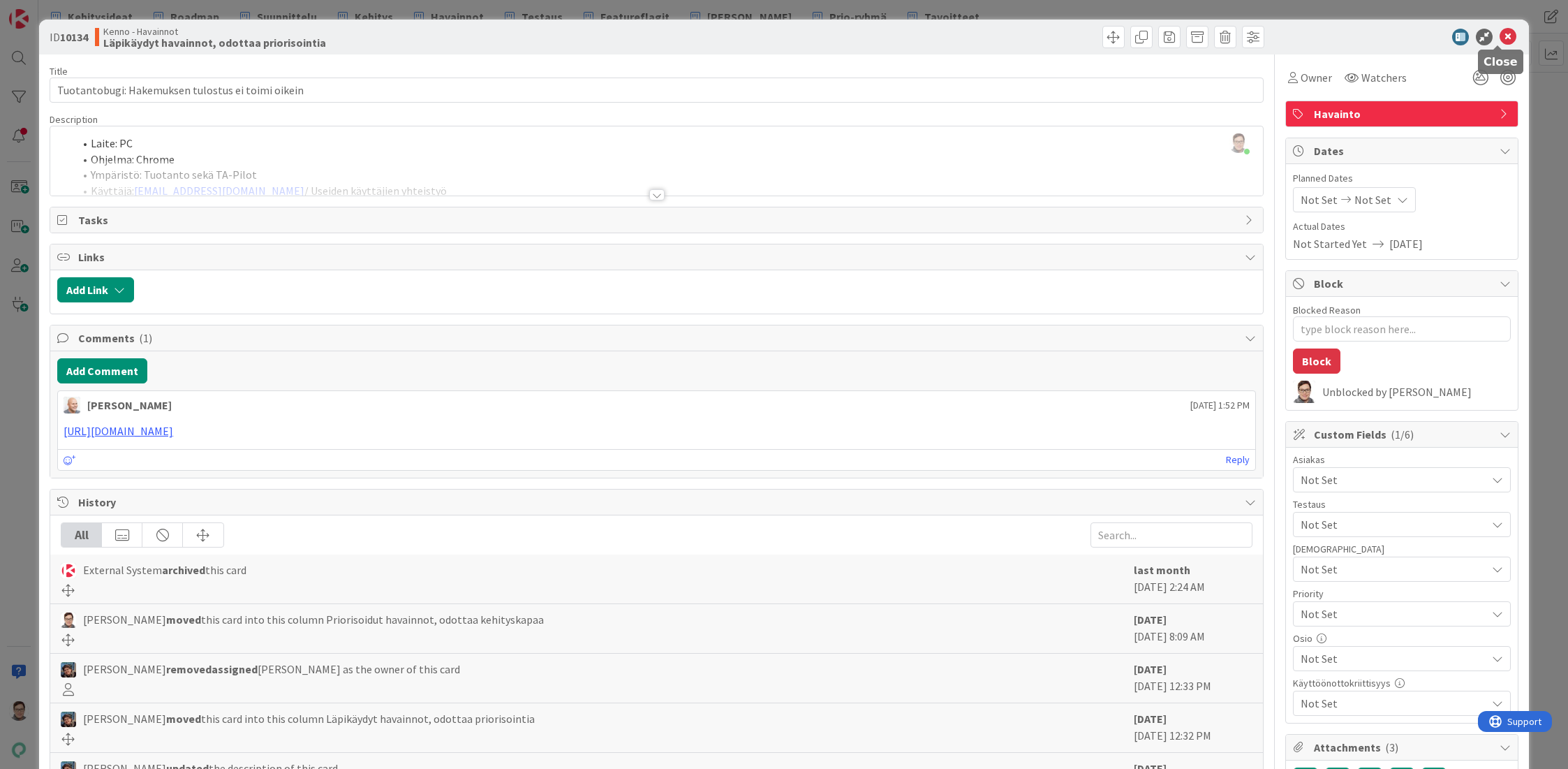
click at [1500, 35] on icon at bounding box center [1508, 36] width 17 height 17
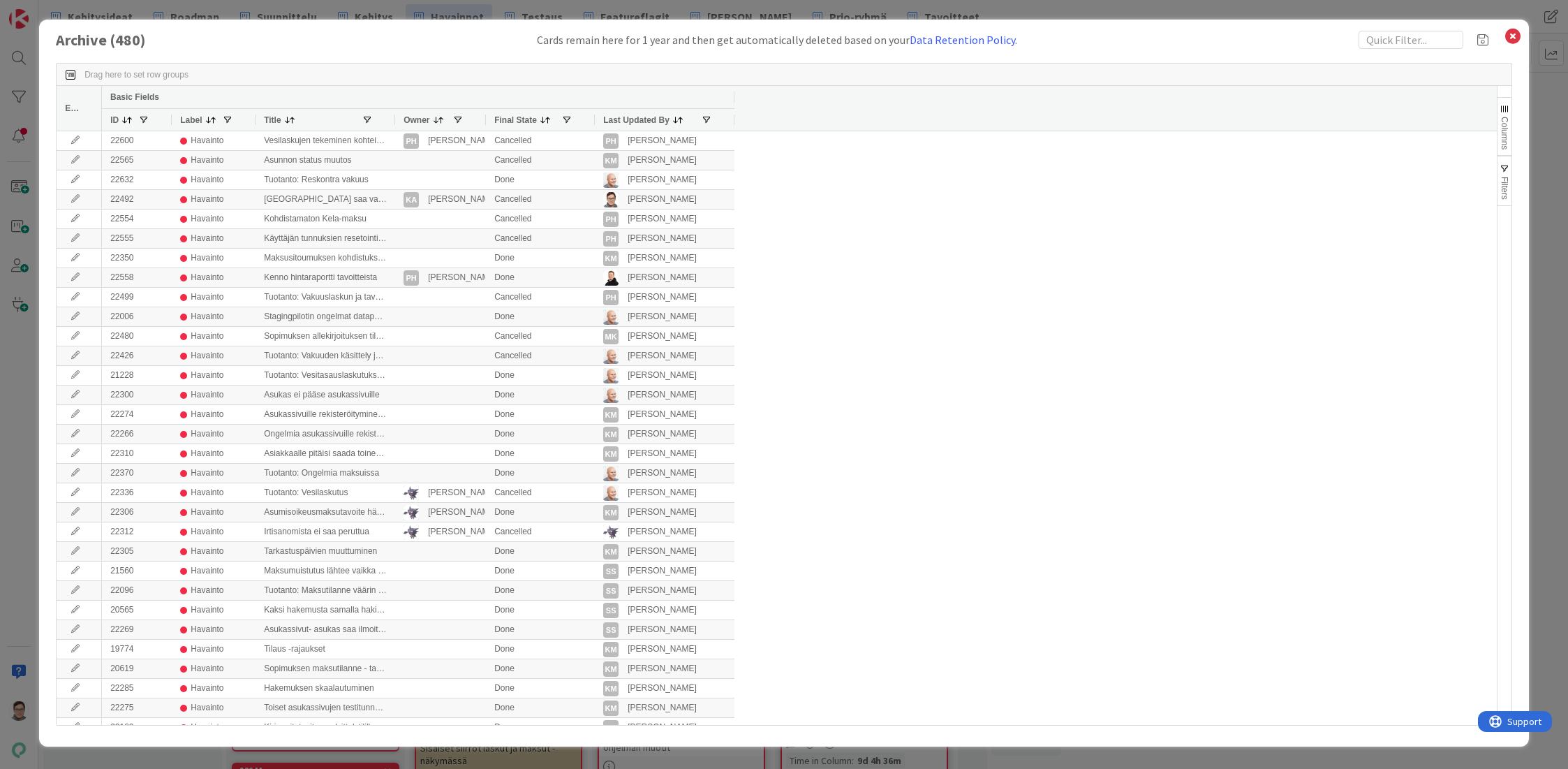
click at [627, 117] on span "Last Updated By" at bounding box center [636, 120] width 66 height 10
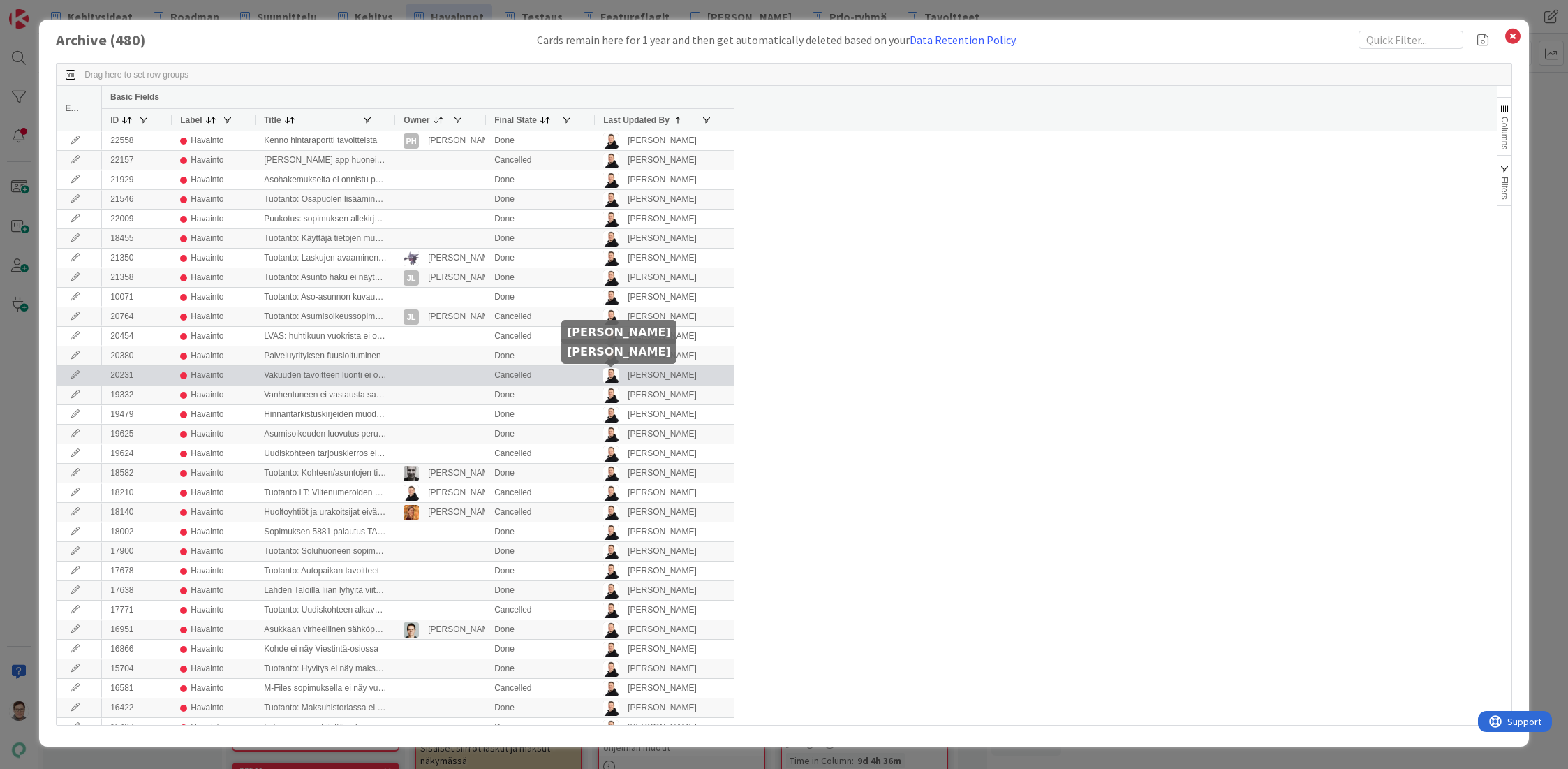
scroll to position [489, 0]
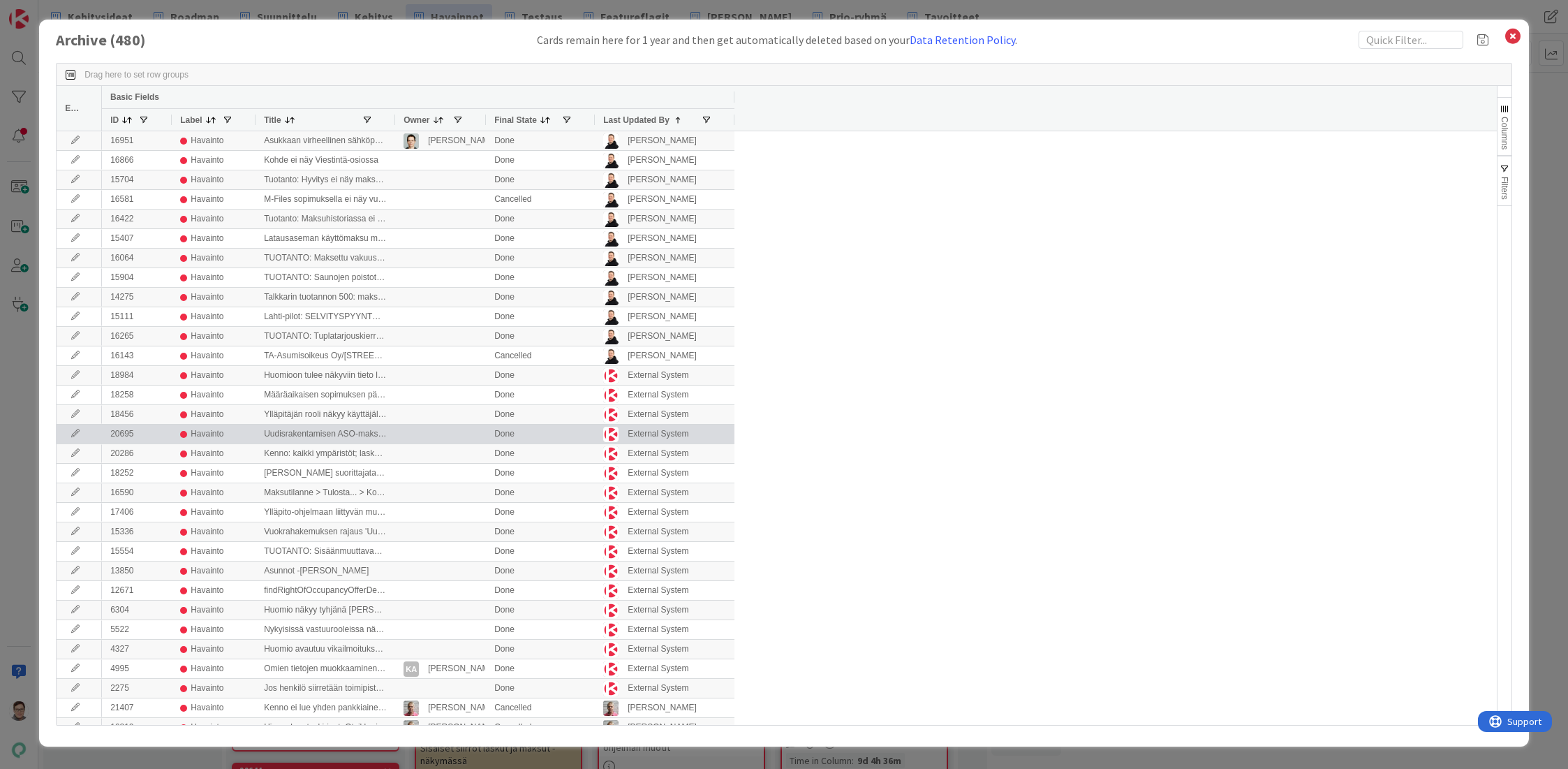
click at [78, 434] on icon at bounding box center [75, 433] width 21 height 8
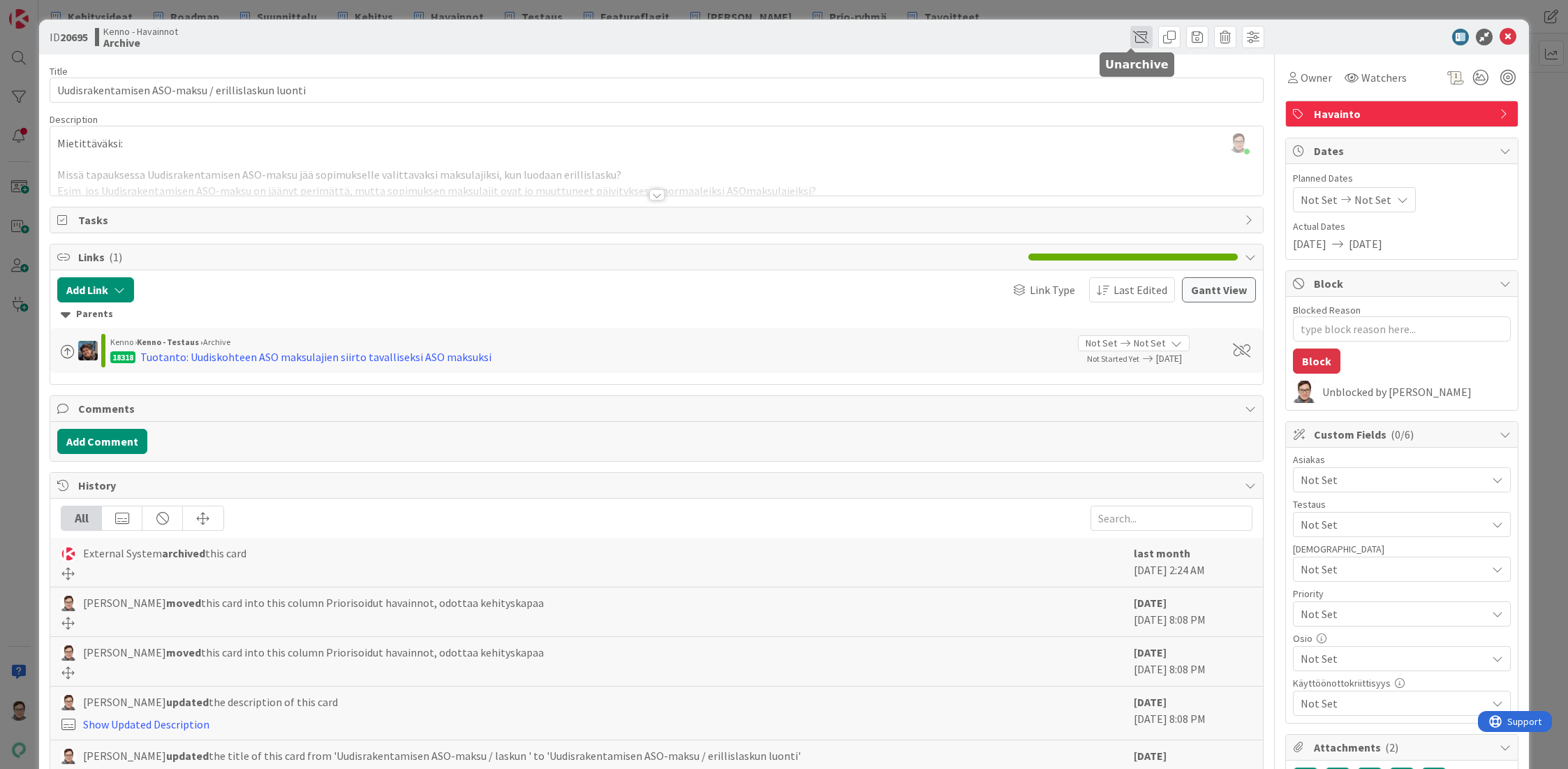
click at [1130, 42] on span at bounding box center [1140, 36] width 22 height 22
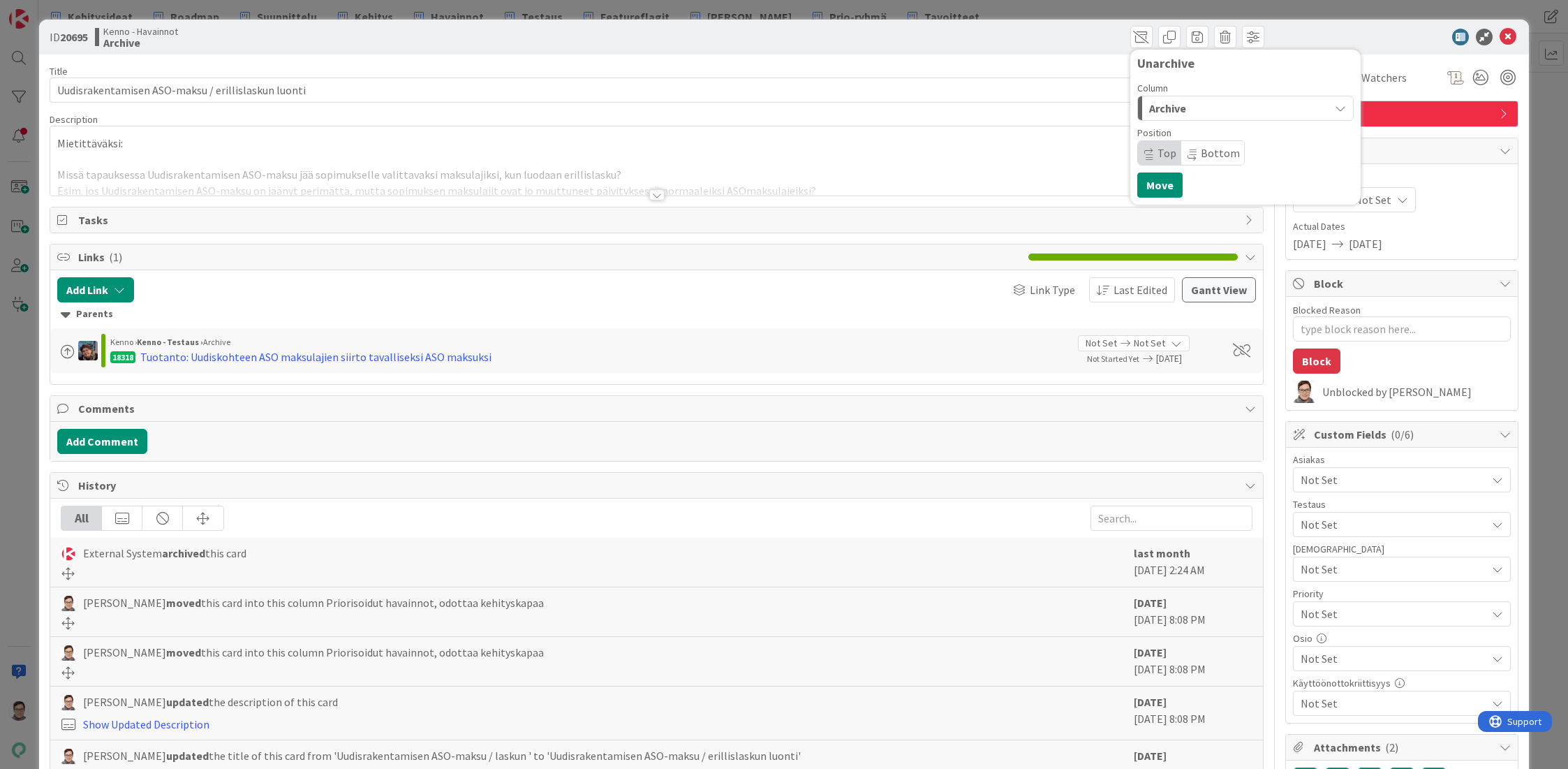
click at [1181, 105] on div "Archive" at bounding box center [1237, 108] width 183 height 22
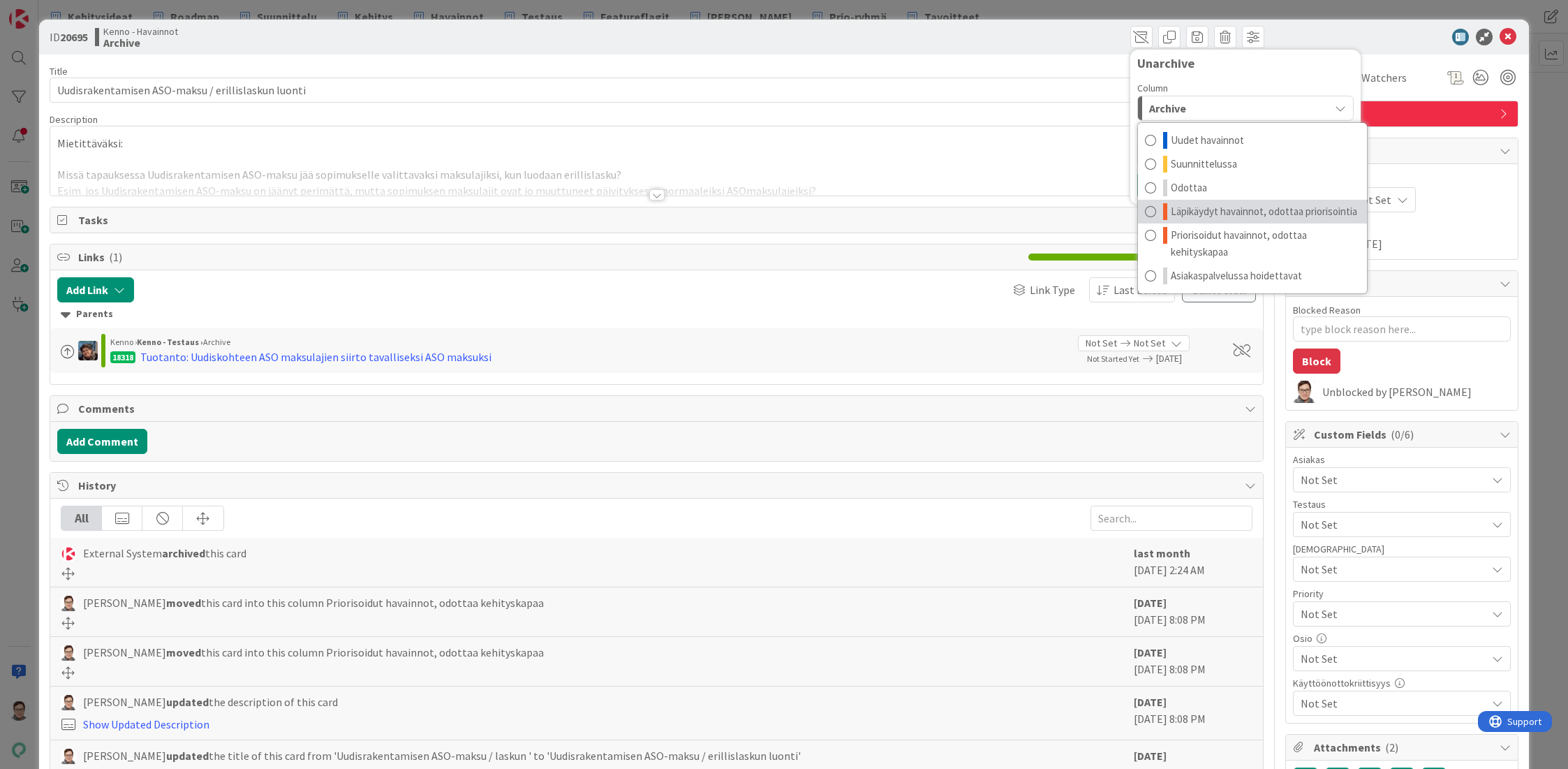
click at [1240, 206] on span "Läpikäydyt havainnot, odottaa priorisointia" at bounding box center [1263, 211] width 187 height 17
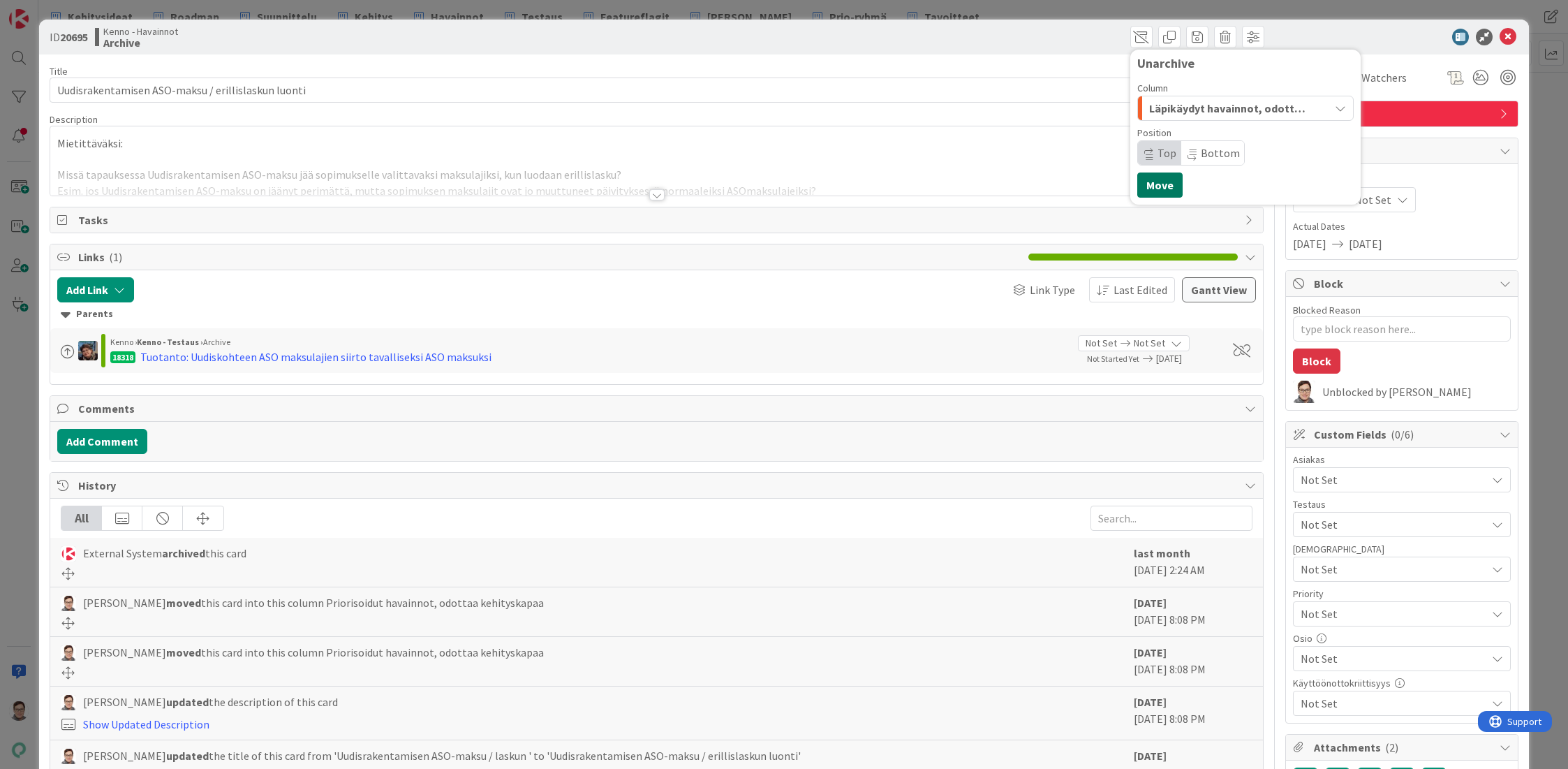
click at [1153, 178] on button "Move" at bounding box center [1159, 185] width 45 height 25
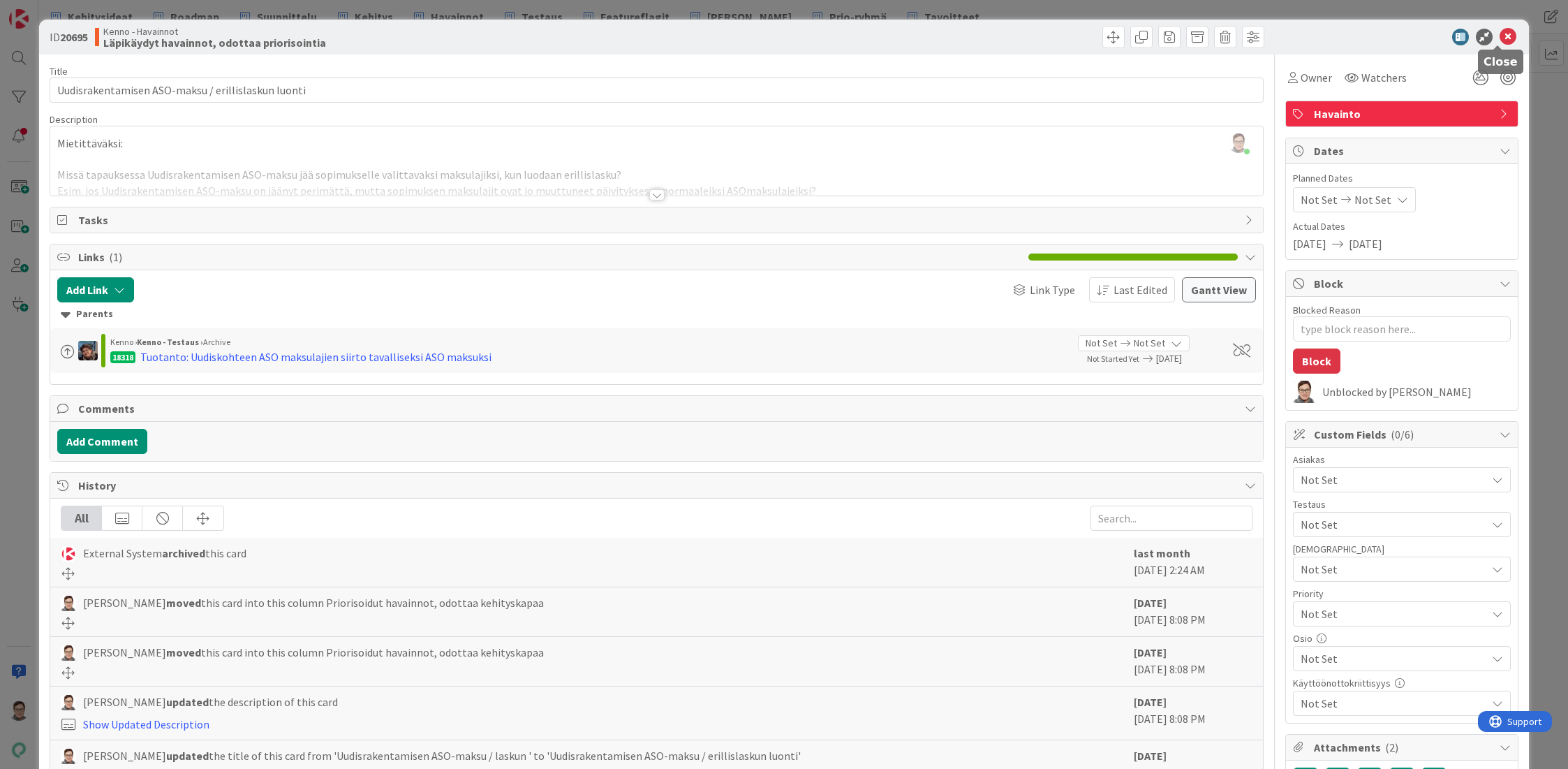
click at [1500, 35] on icon at bounding box center [1508, 36] width 17 height 17
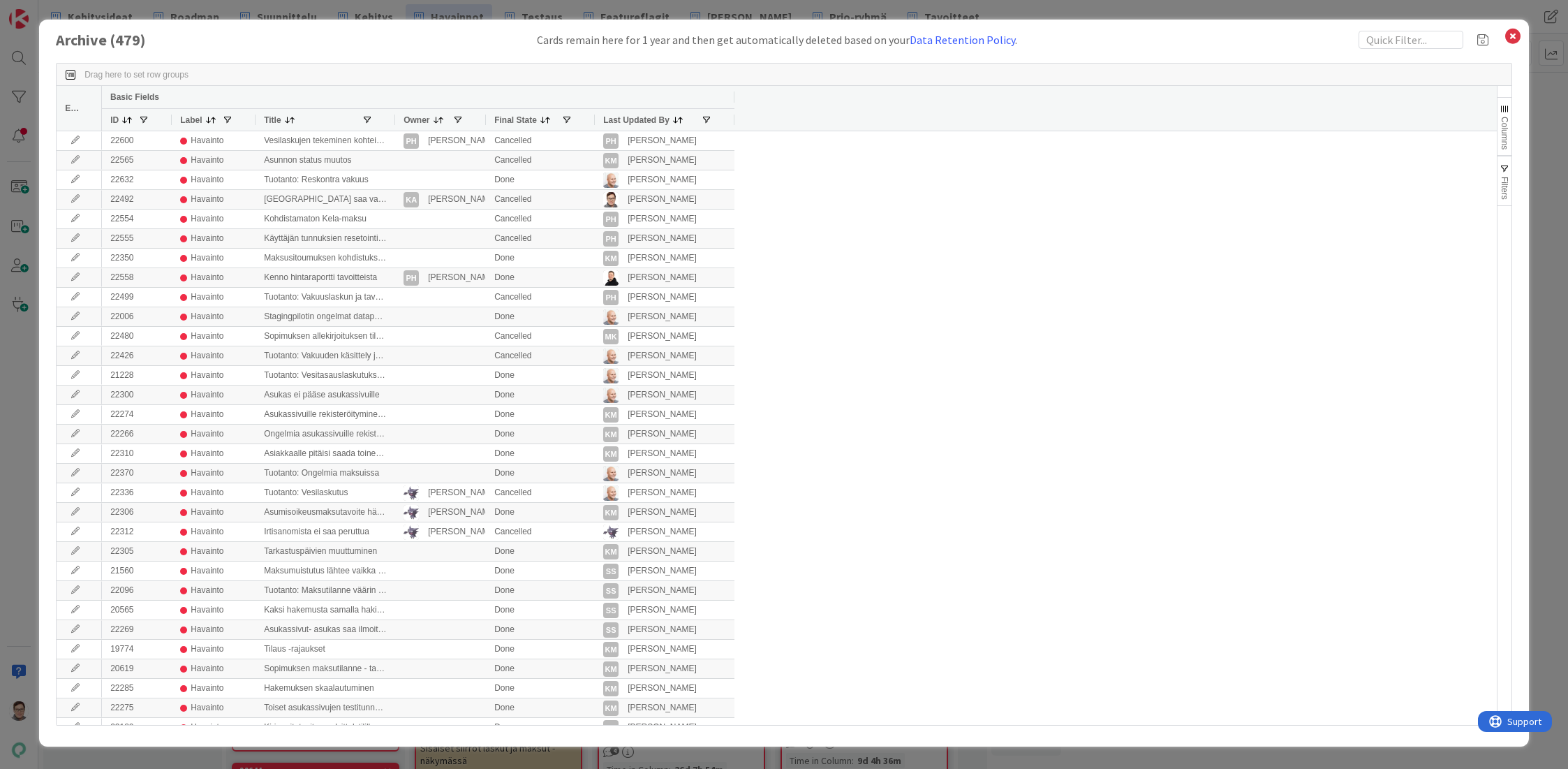
click at [618, 113] on div "Last Updated By" at bounding box center [652, 120] width 97 height 15
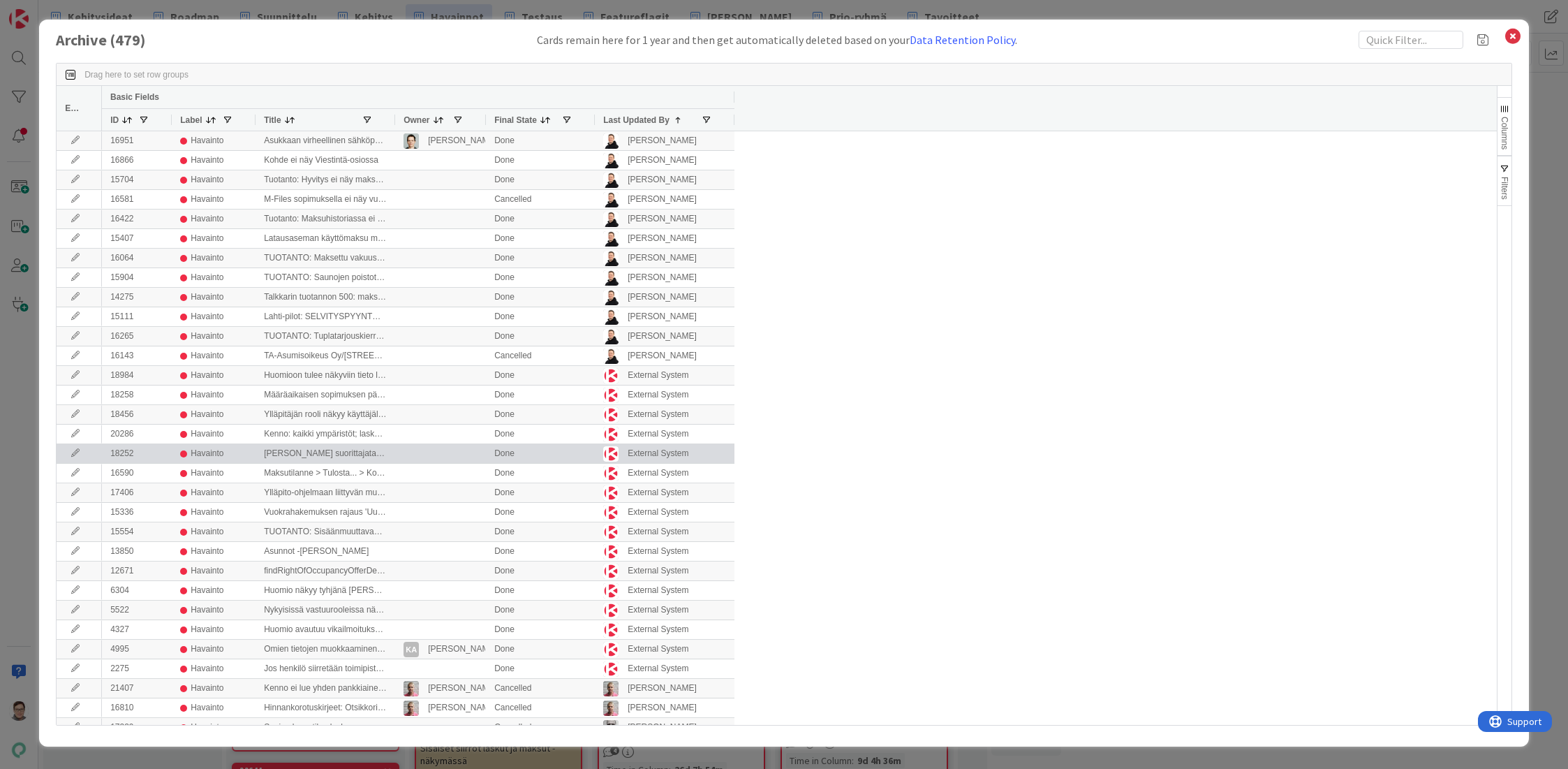
click at [73, 453] on icon at bounding box center [75, 453] width 21 height 8
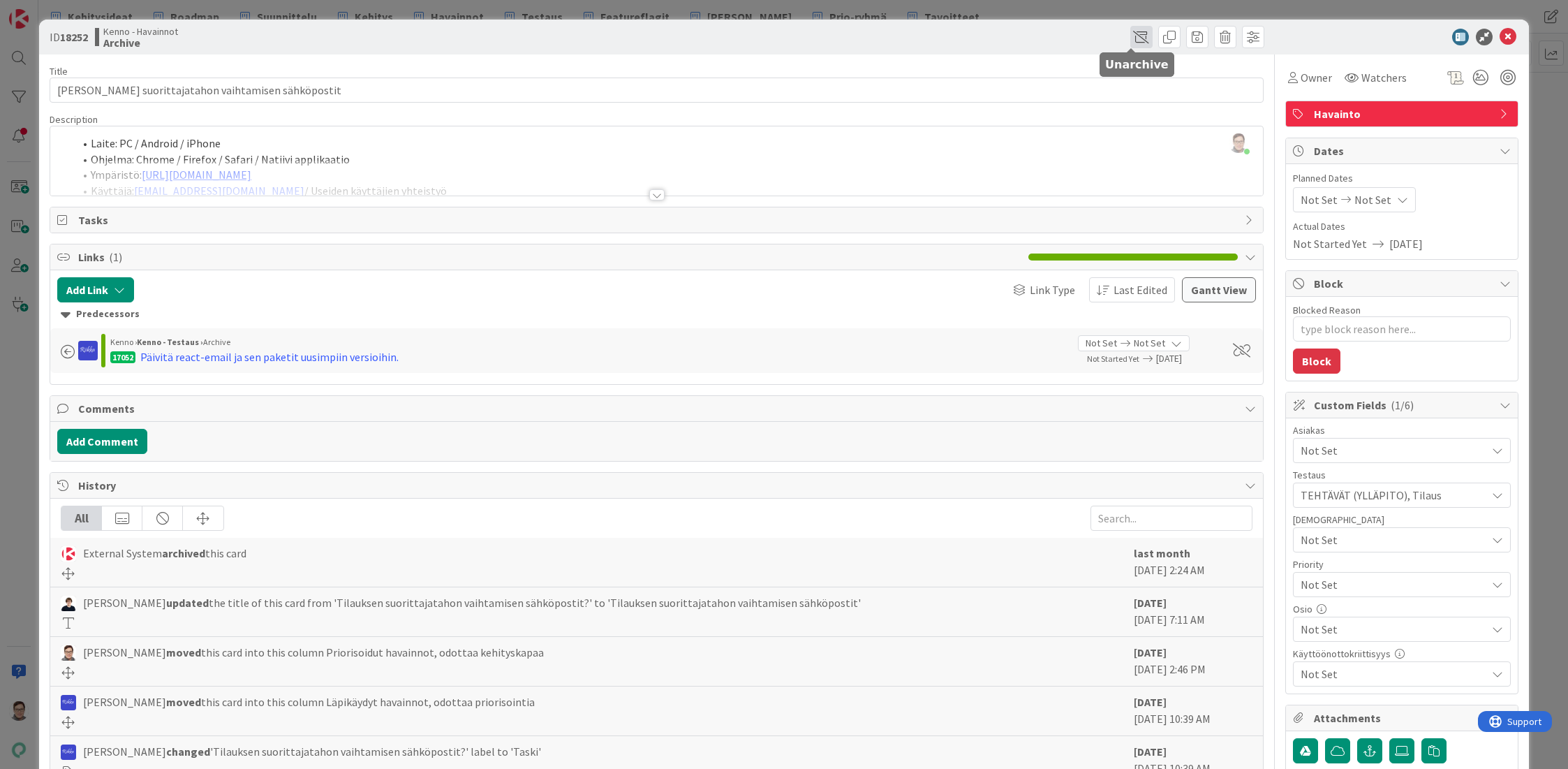
click at [1136, 41] on span at bounding box center [1140, 36] width 22 height 22
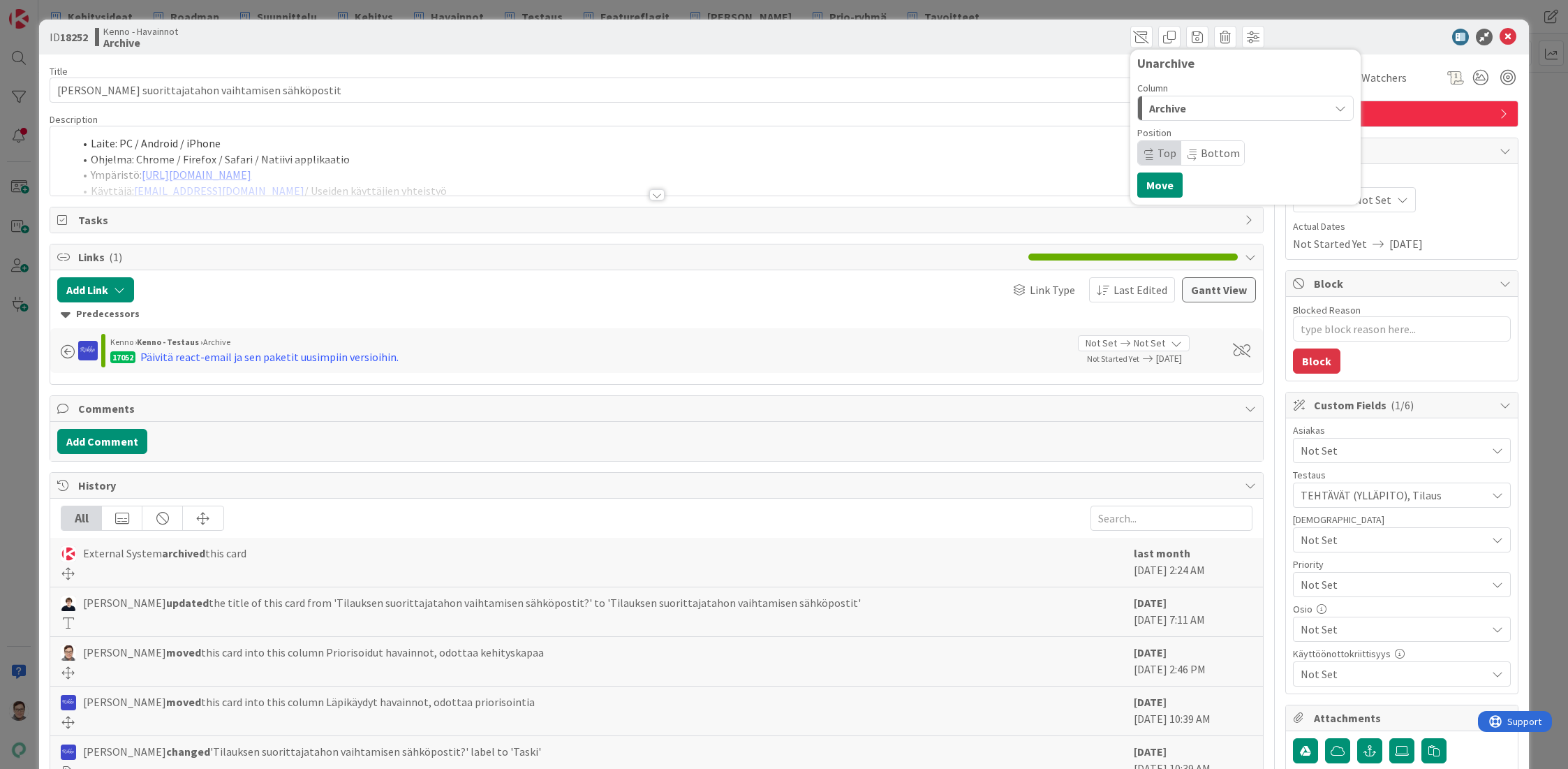
click at [1186, 104] on div "Archive" at bounding box center [1237, 108] width 183 height 22
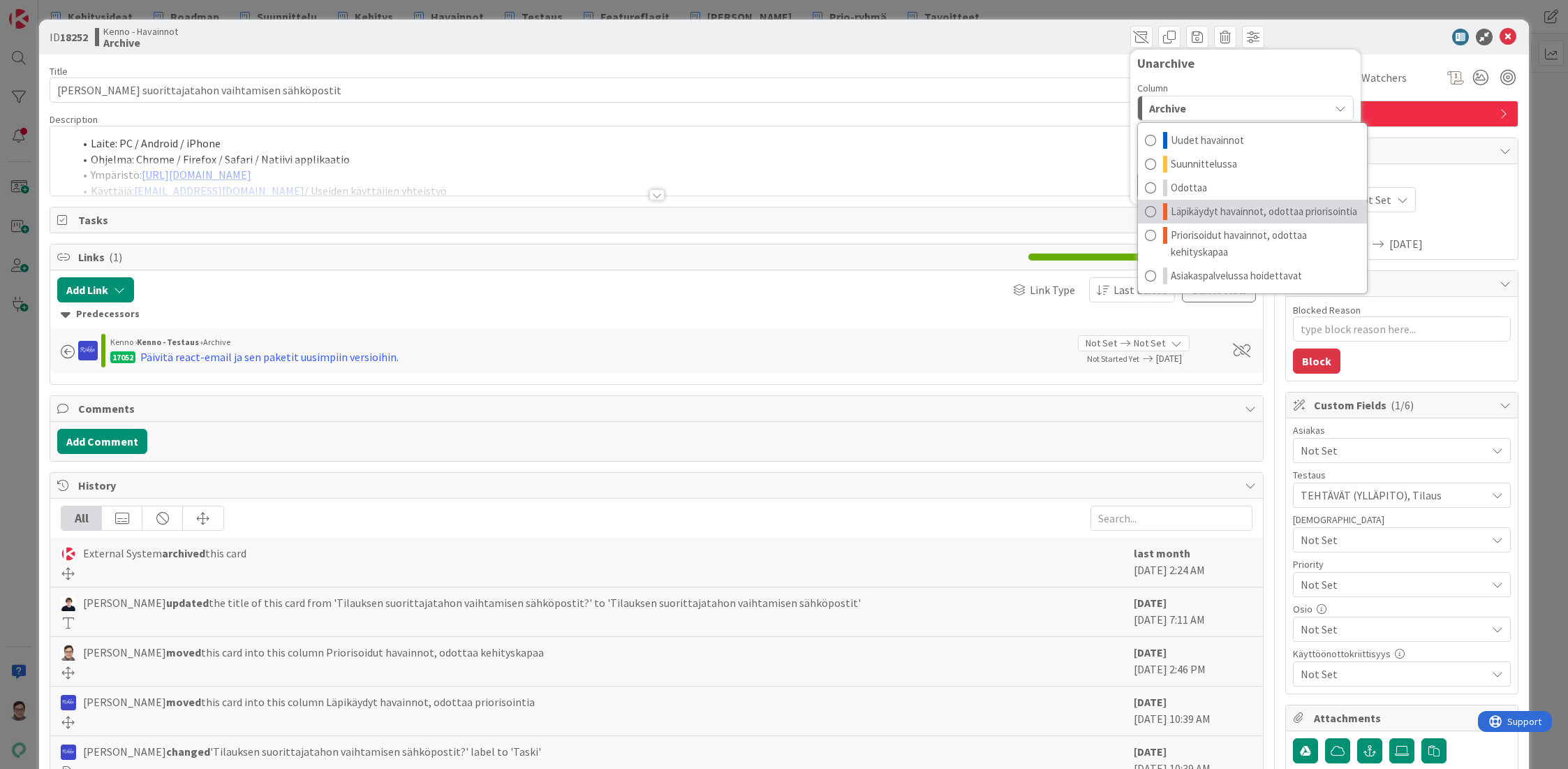
click at [1255, 208] on span "Läpikäydyt havainnot, odottaa priorisointia" at bounding box center [1263, 211] width 187 height 17
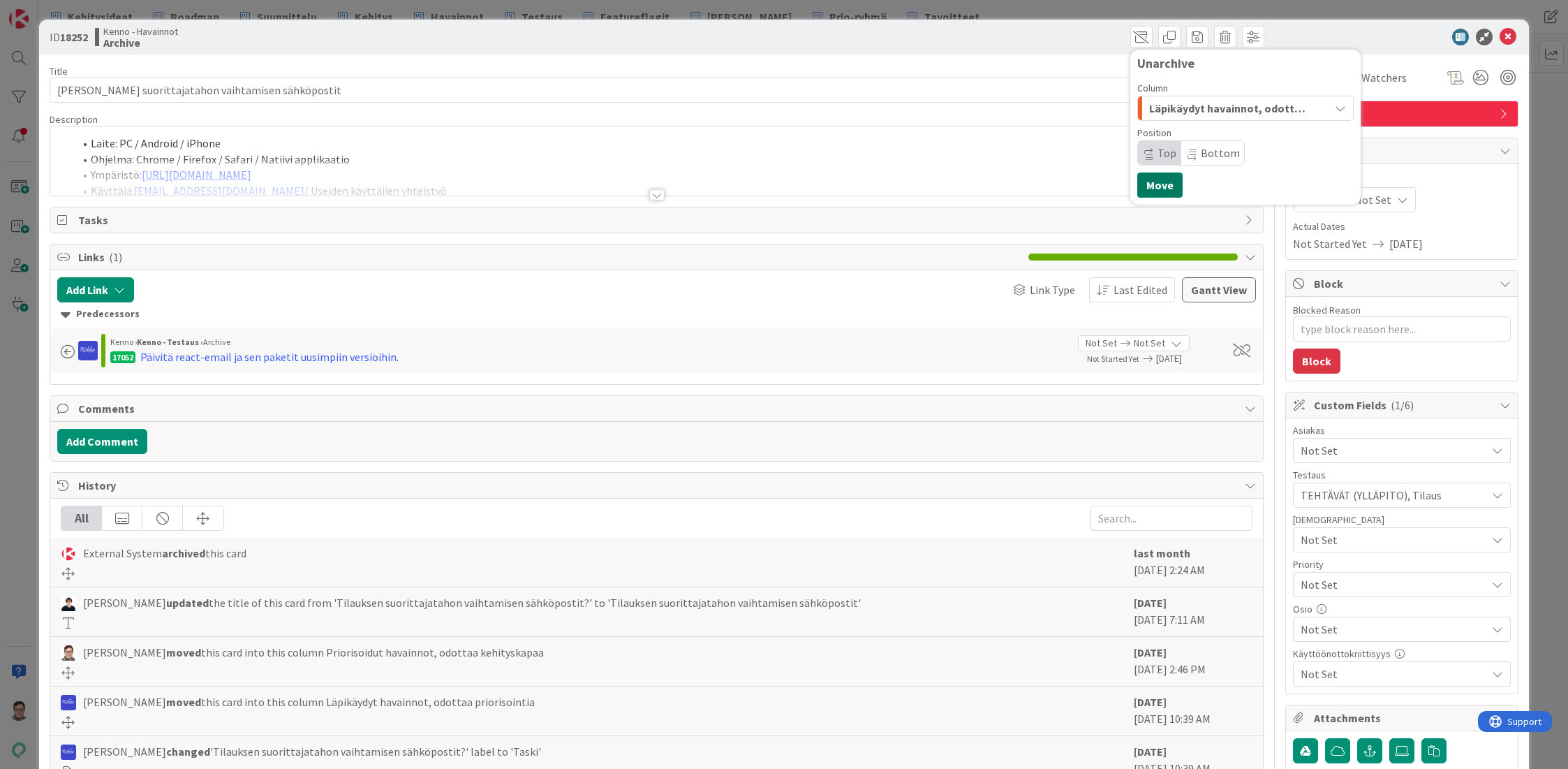
click at [1152, 187] on button "Move" at bounding box center [1159, 185] width 45 height 25
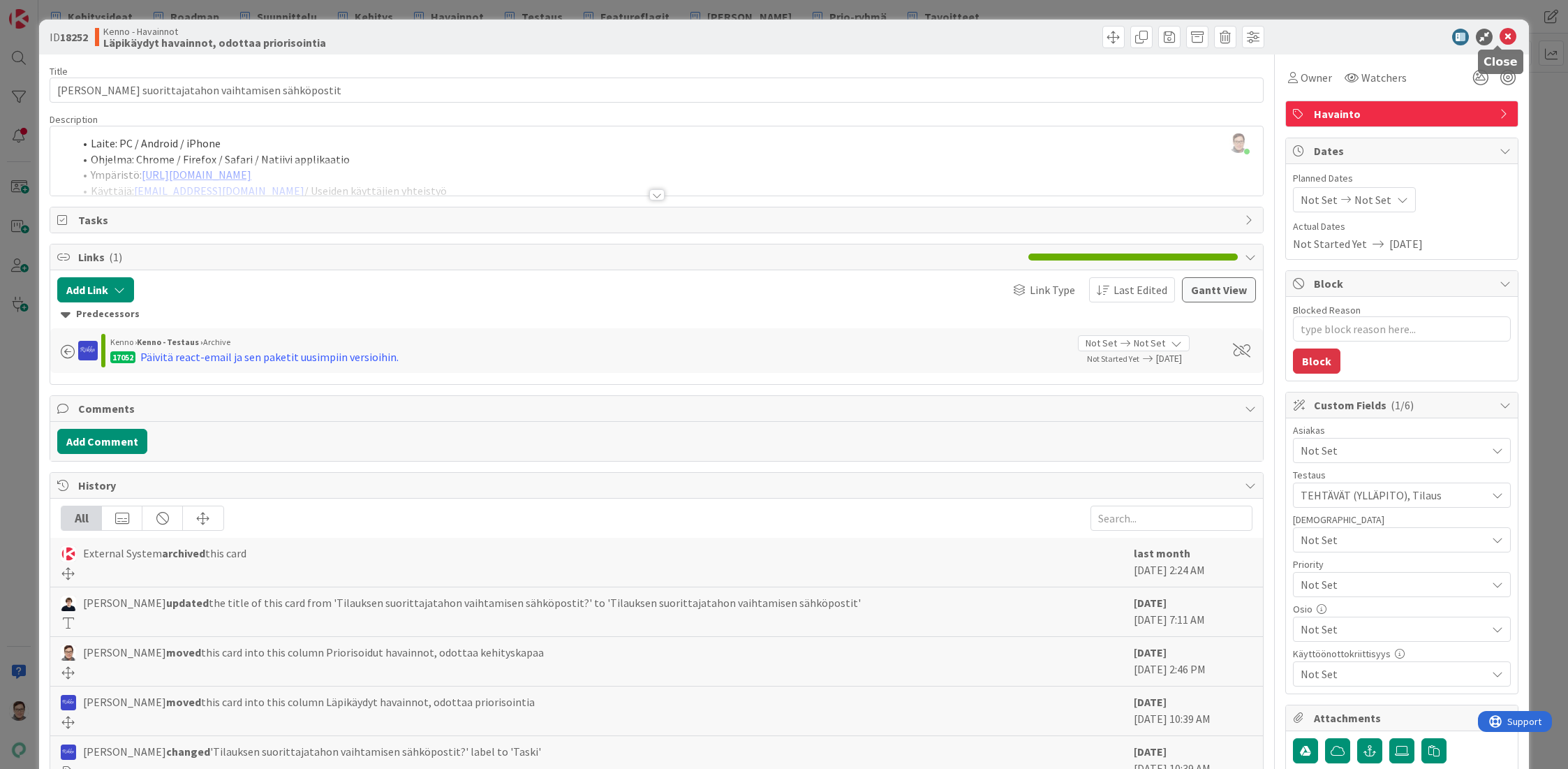
click at [1500, 38] on icon at bounding box center [1508, 36] width 17 height 17
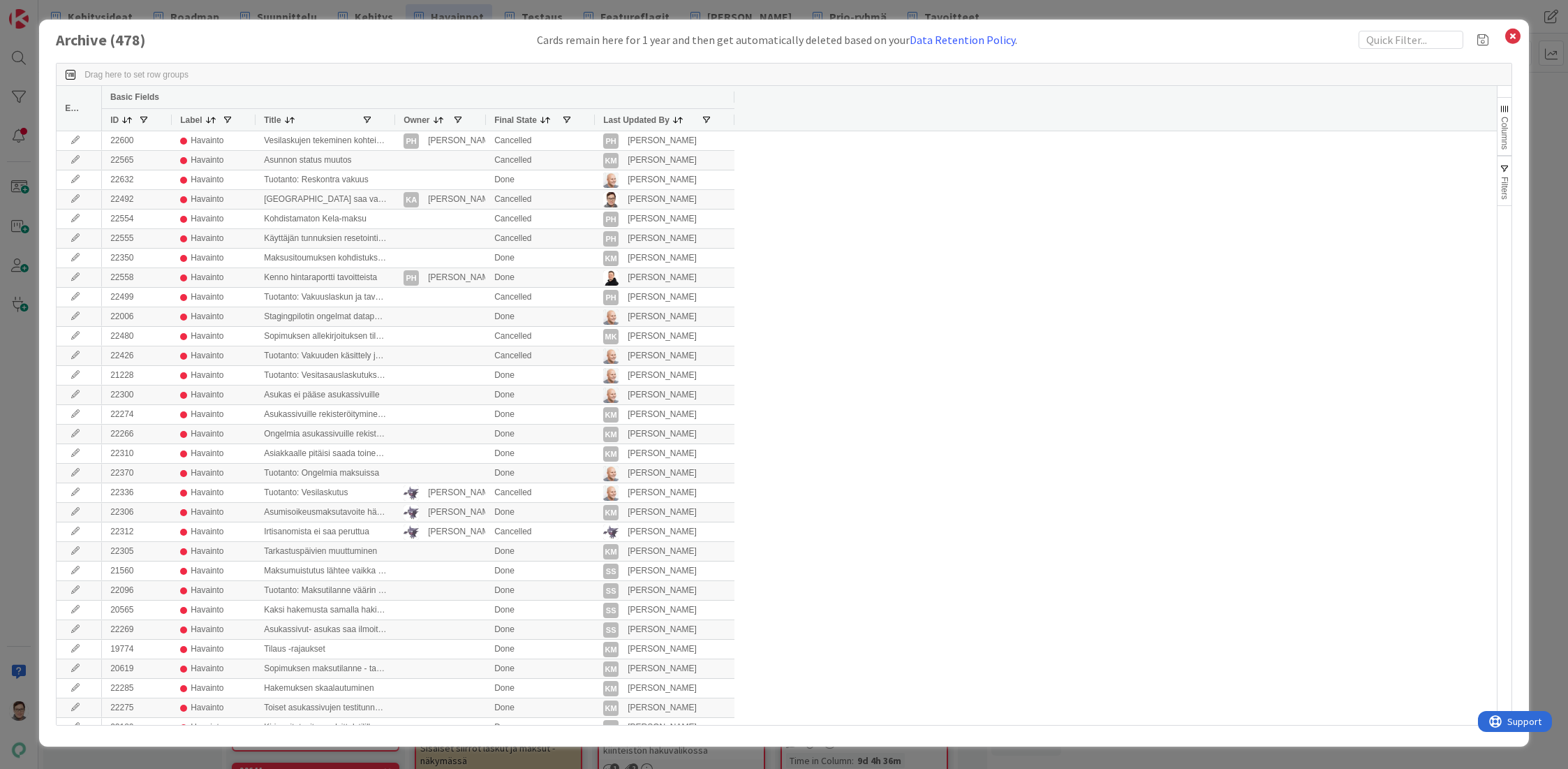
click at [650, 122] on span "Last Updated By" at bounding box center [636, 120] width 66 height 10
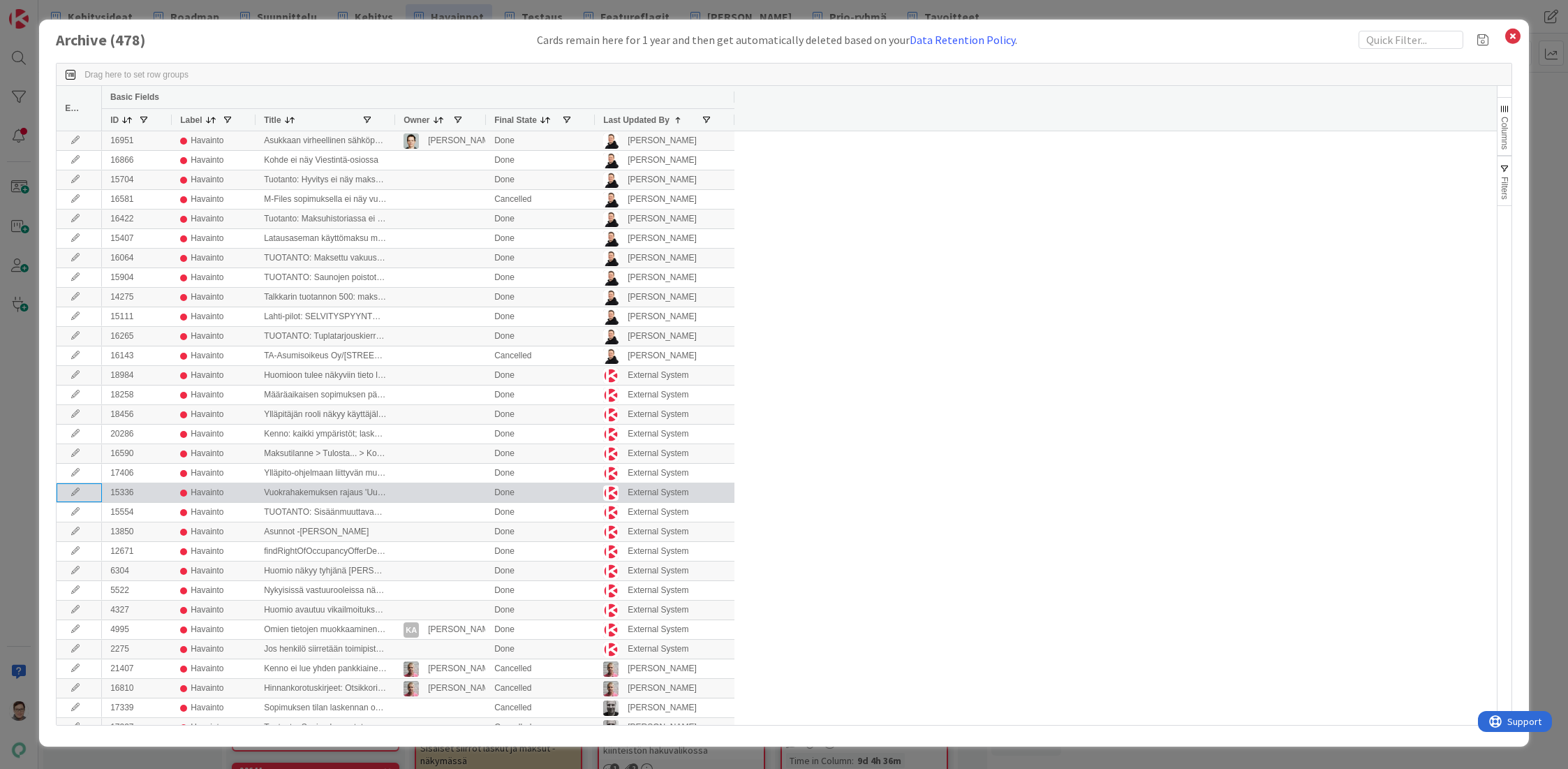
click at [71, 493] on icon at bounding box center [75, 492] width 21 height 8
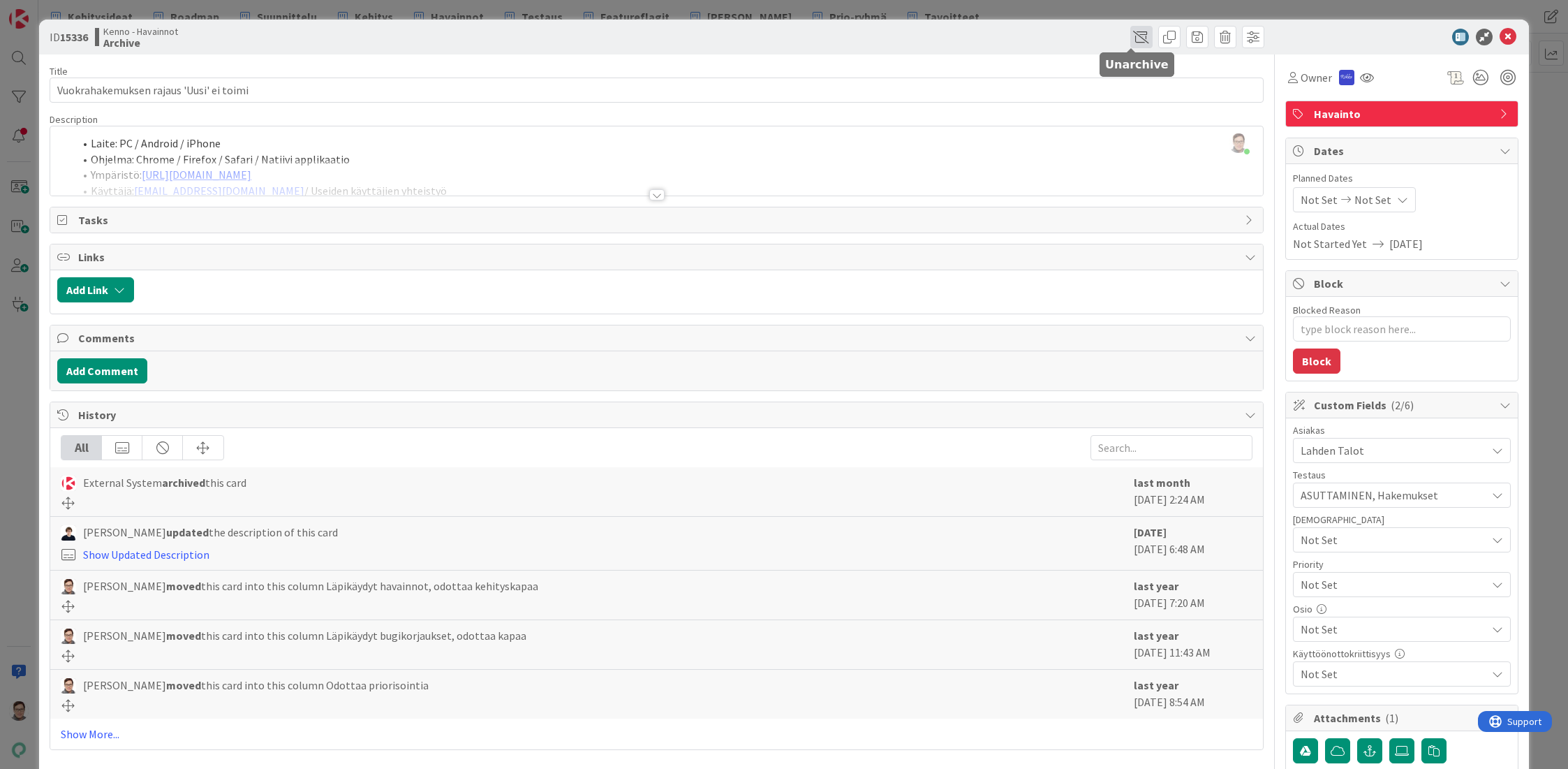
click at [1130, 35] on span at bounding box center [1140, 36] width 22 height 22
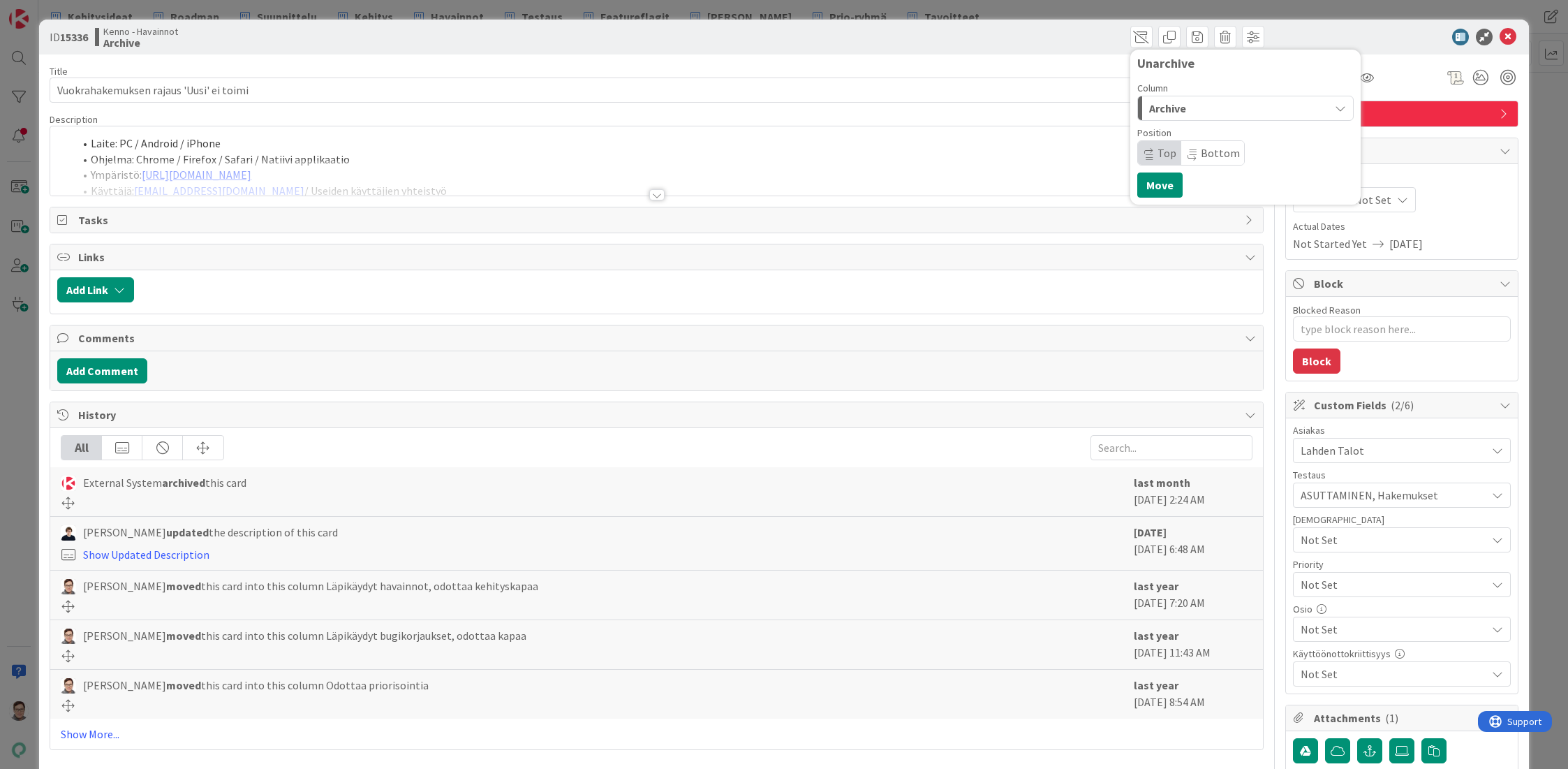
click at [1162, 99] on span "Archive" at bounding box center [1168, 108] width 37 height 18
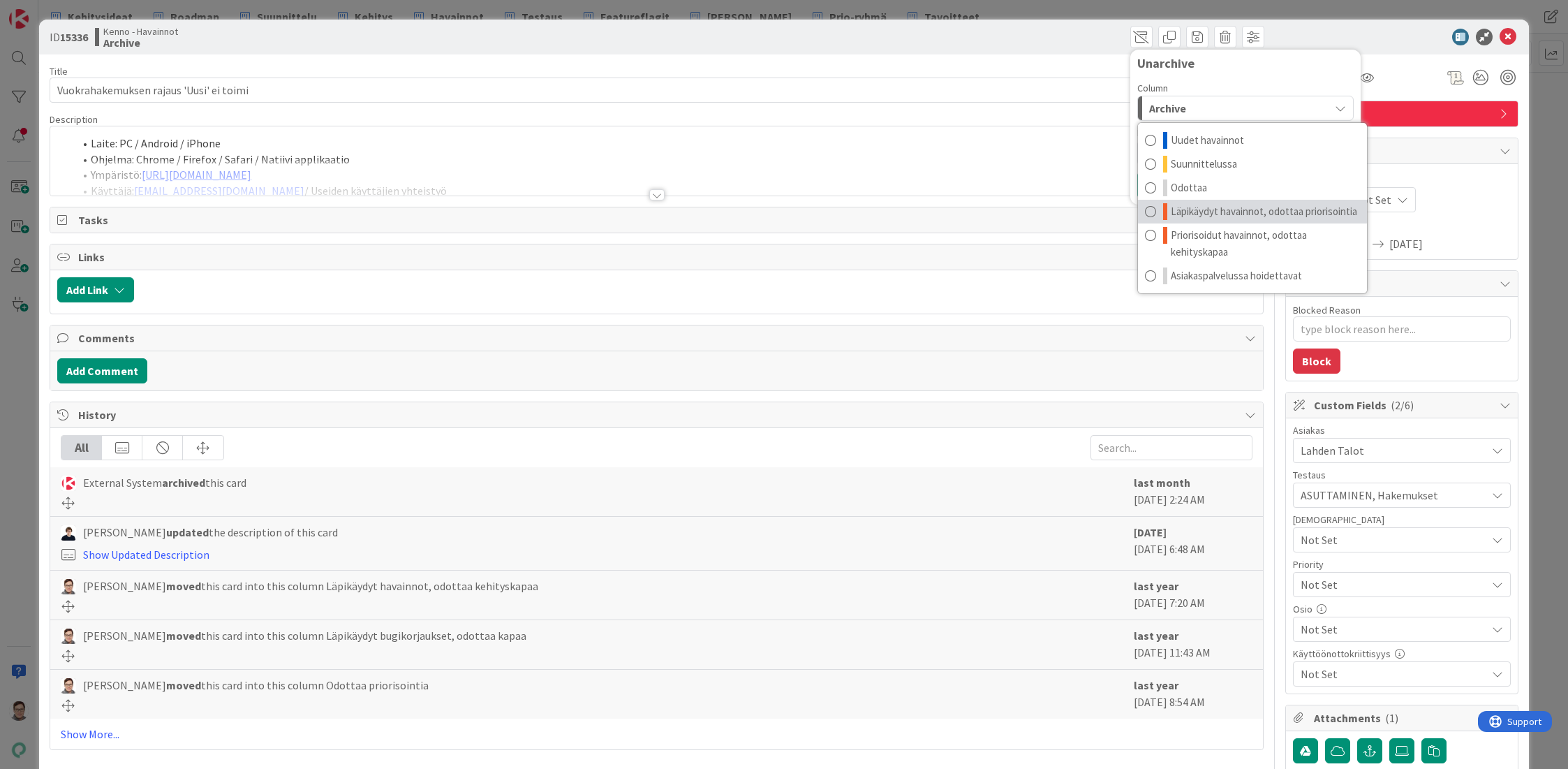
click at [1269, 206] on span "Läpikäydyt havainnot, odottaa priorisointia" at bounding box center [1263, 211] width 187 height 17
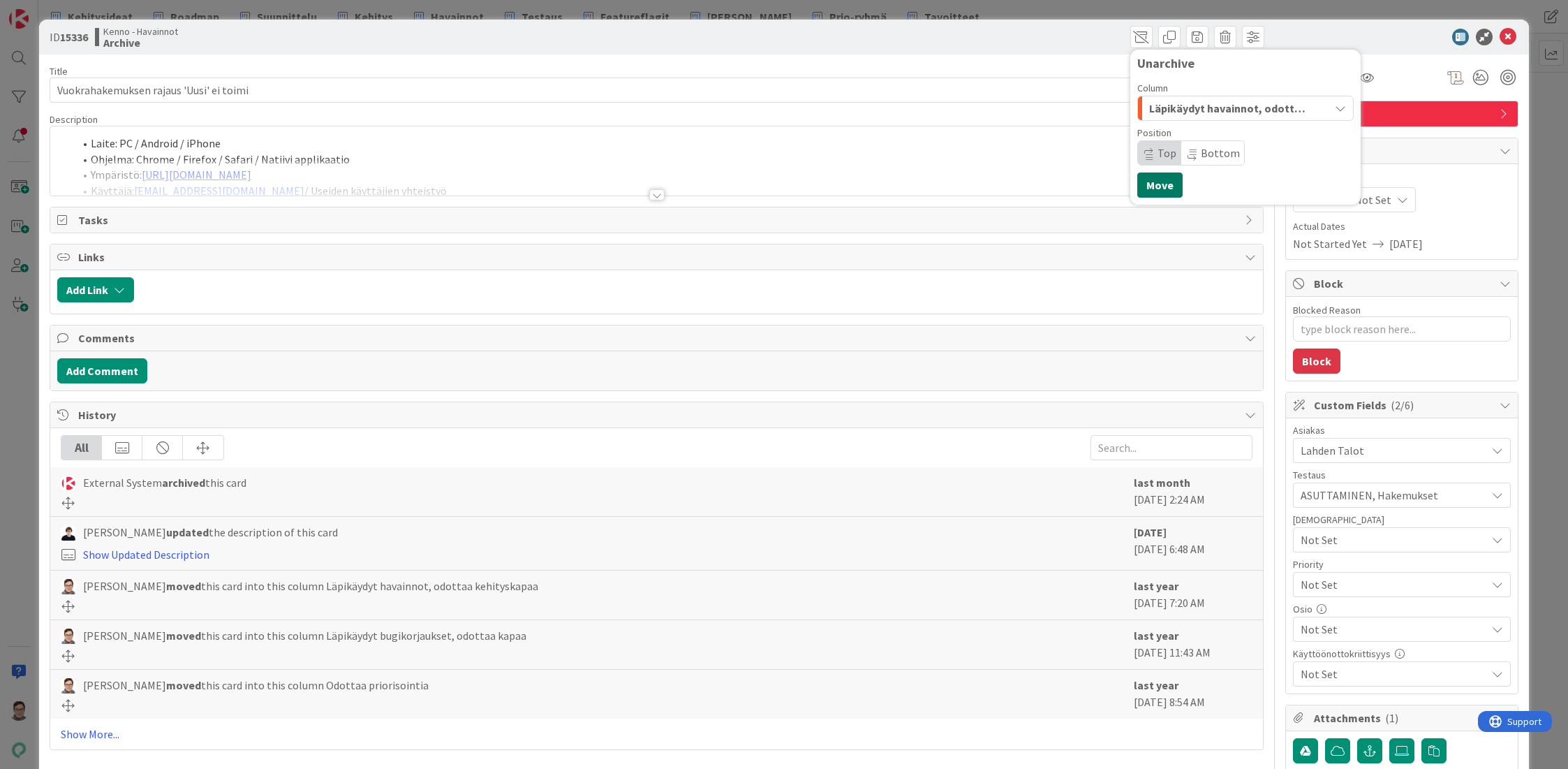
click at [1165, 184] on button "Move" at bounding box center [1159, 185] width 45 height 25
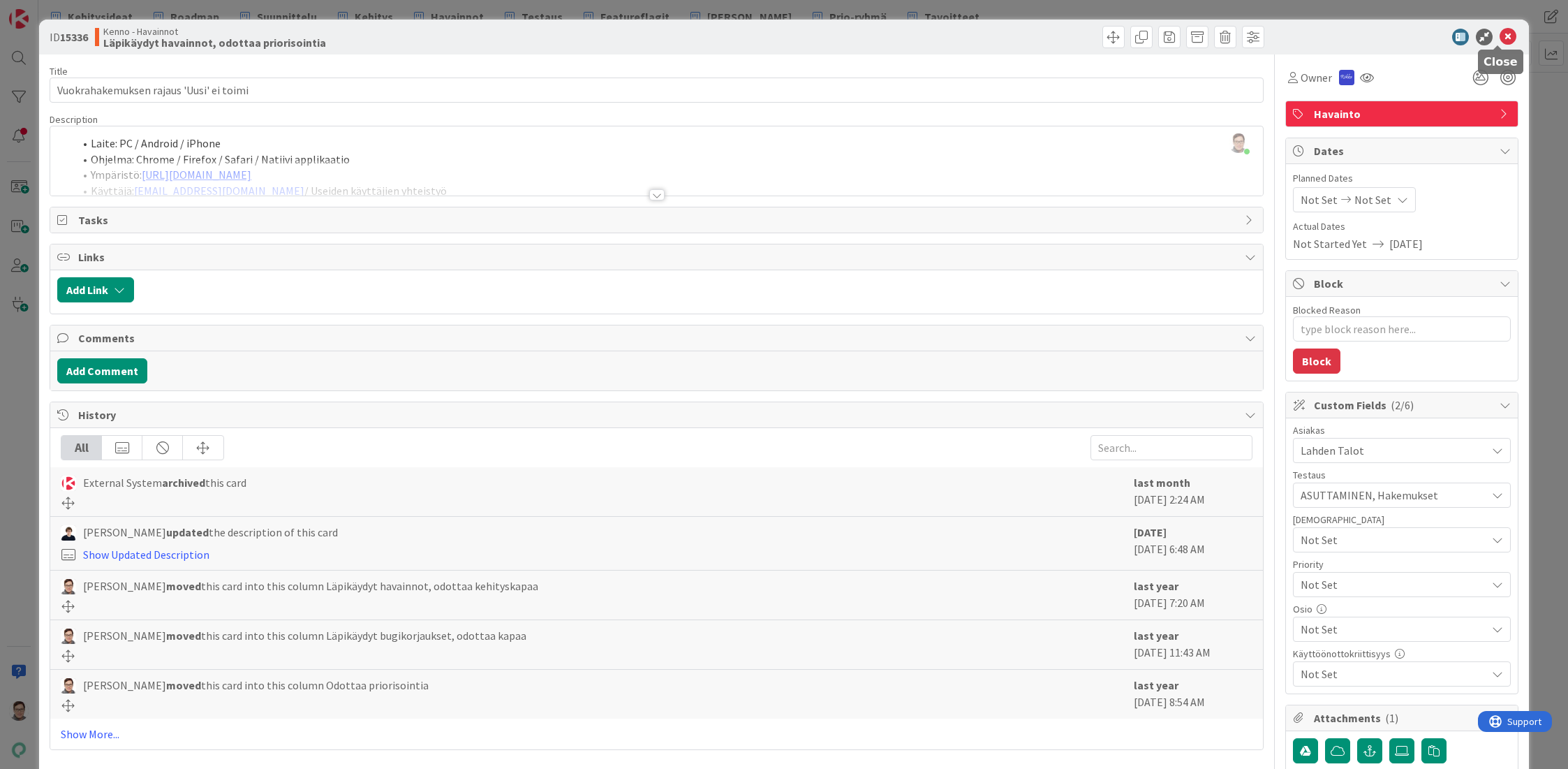
click at [1500, 41] on icon at bounding box center [1508, 36] width 17 height 17
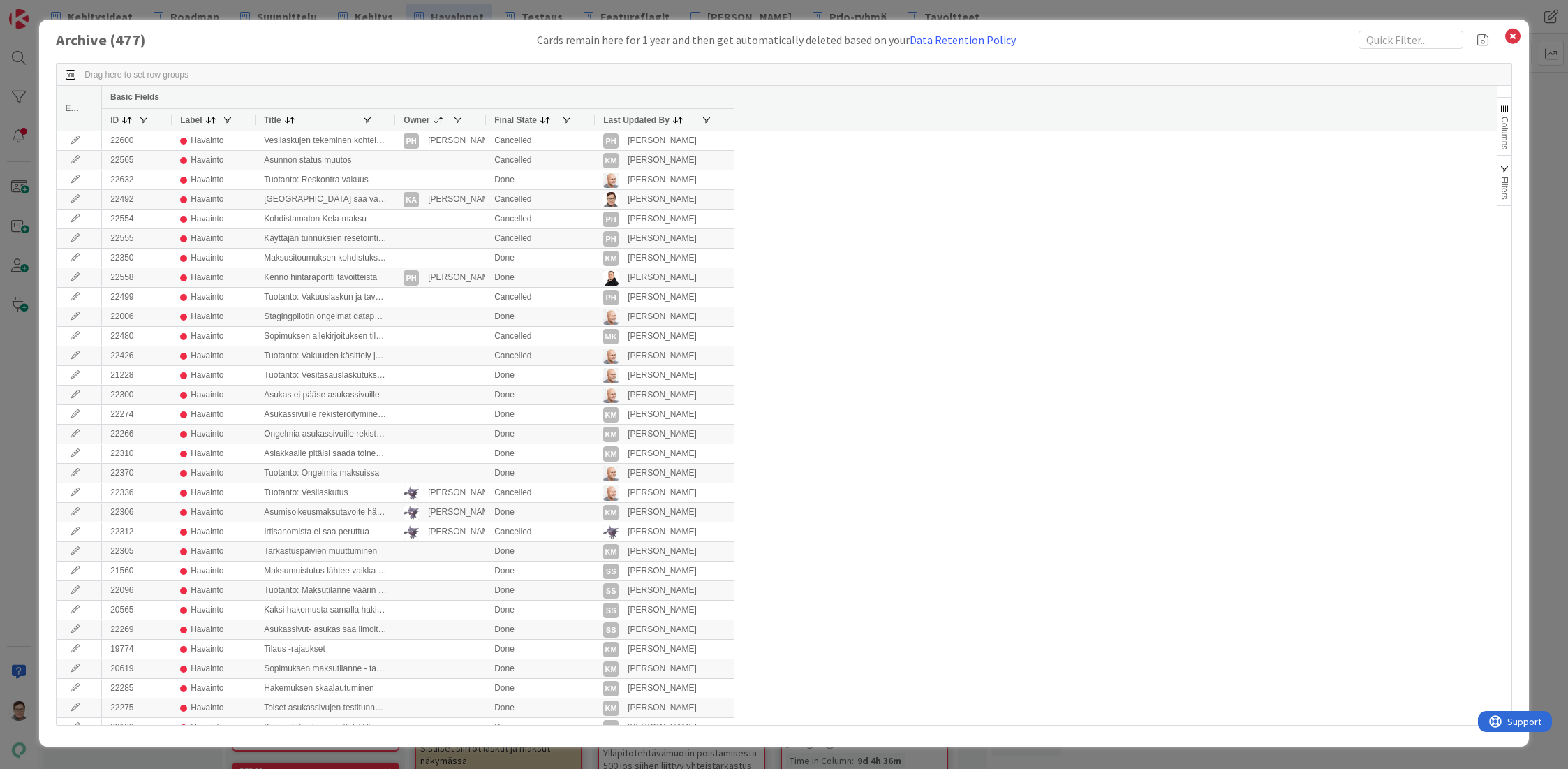
click at [642, 122] on span "Last Updated By" at bounding box center [636, 120] width 66 height 10
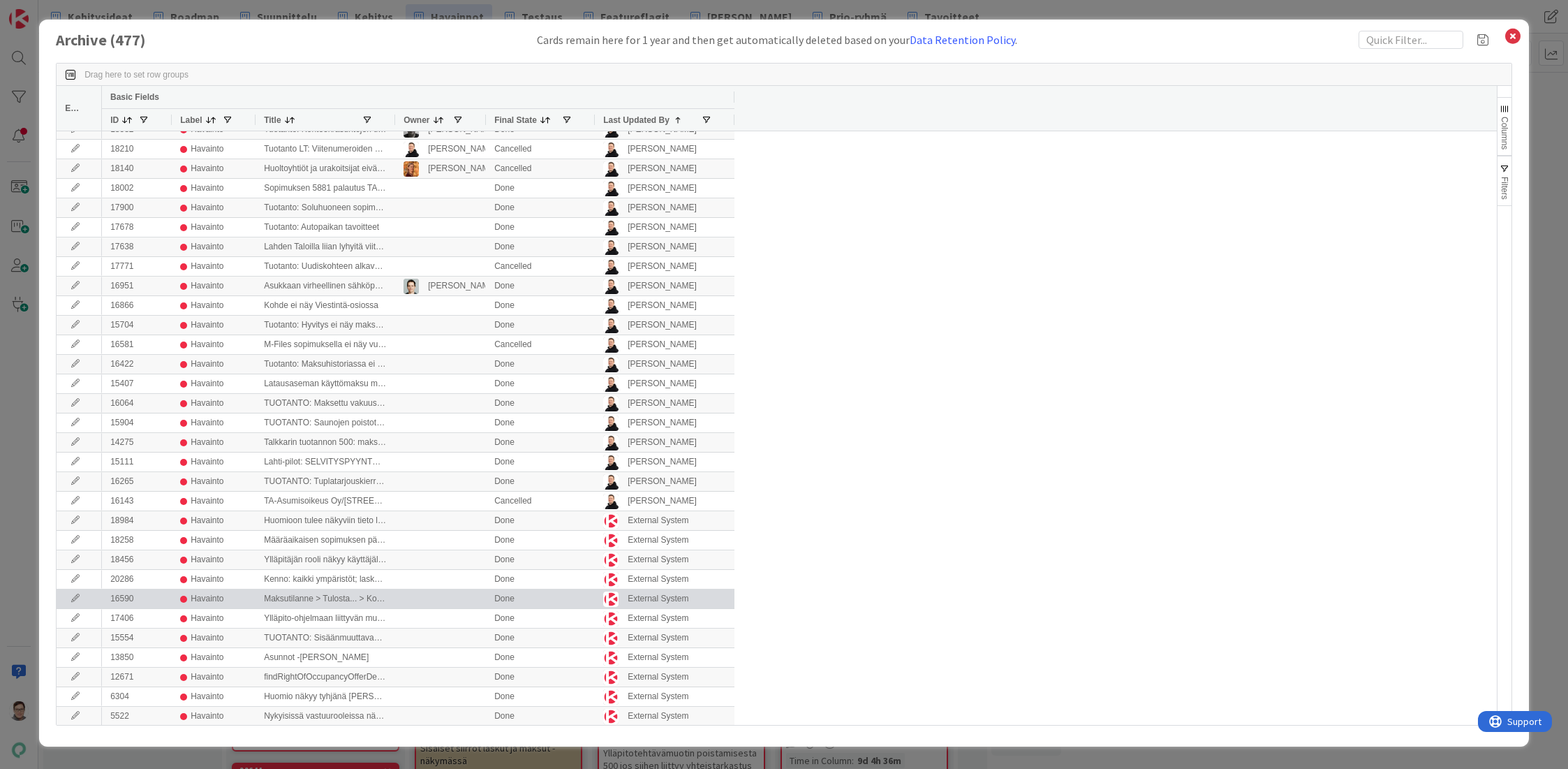
scroll to position [489, 0]
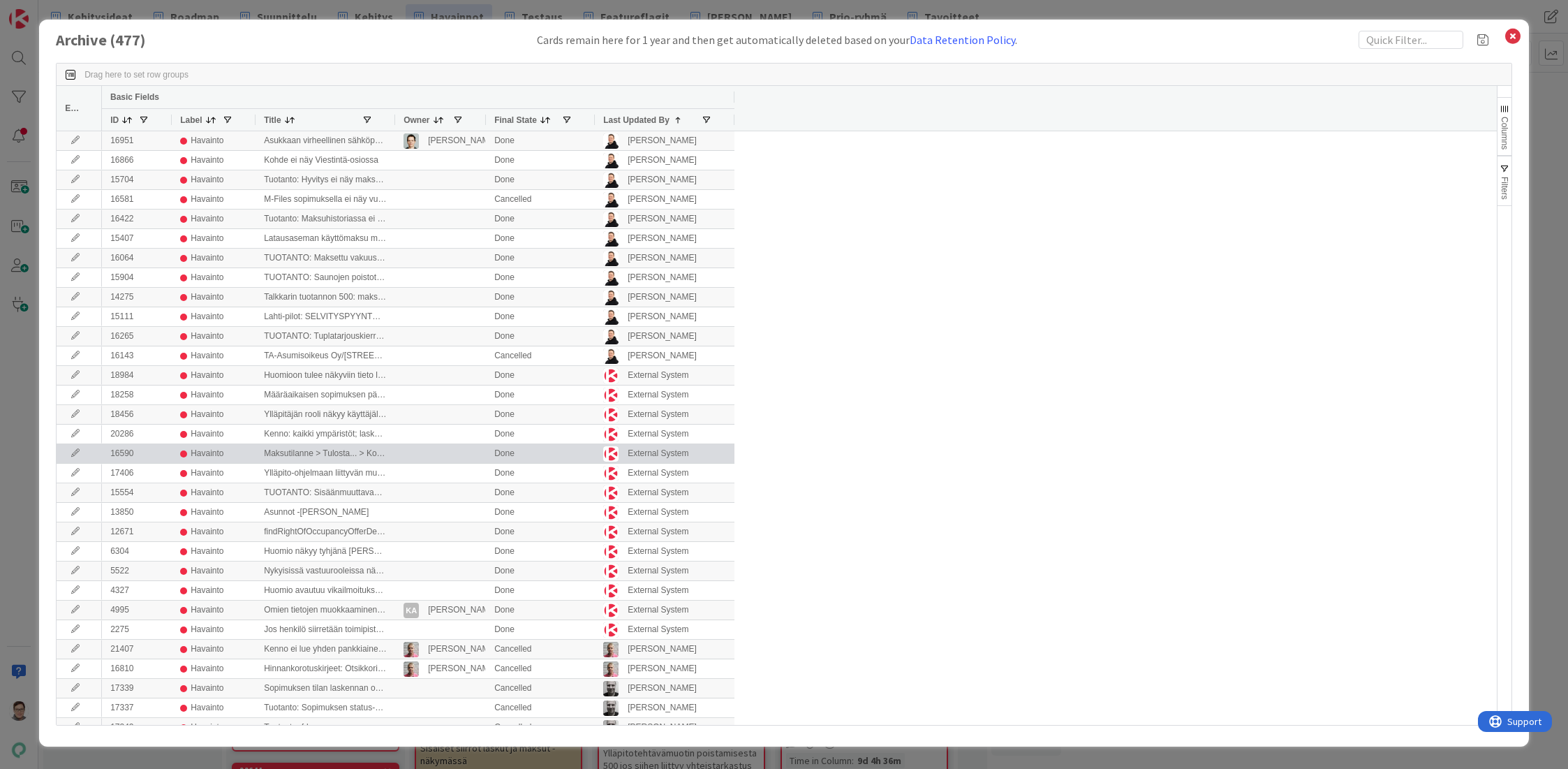
click at [71, 458] on div at bounding box center [79, 453] width 45 height 19
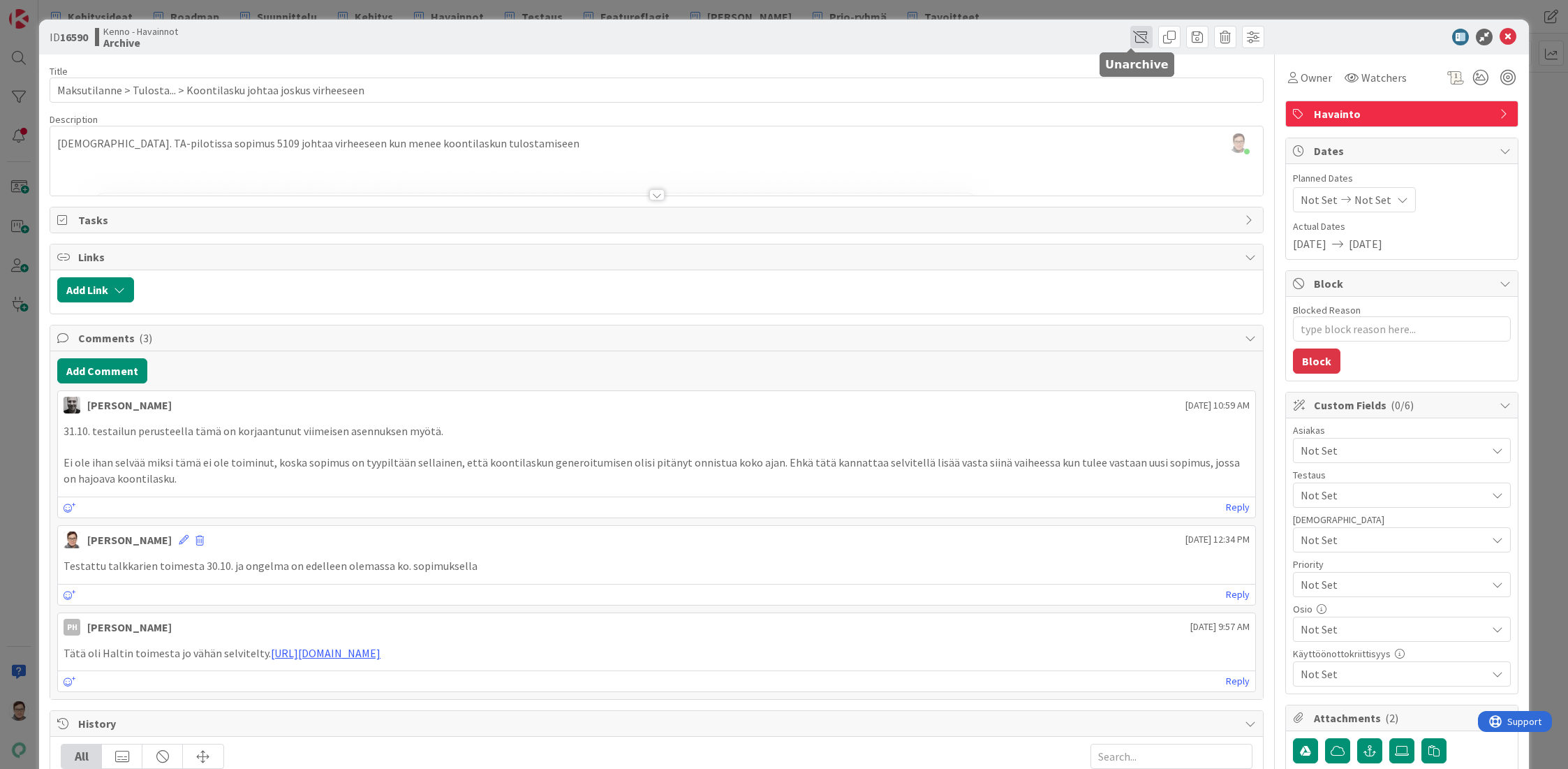
click at [1130, 35] on span at bounding box center [1140, 36] width 22 height 22
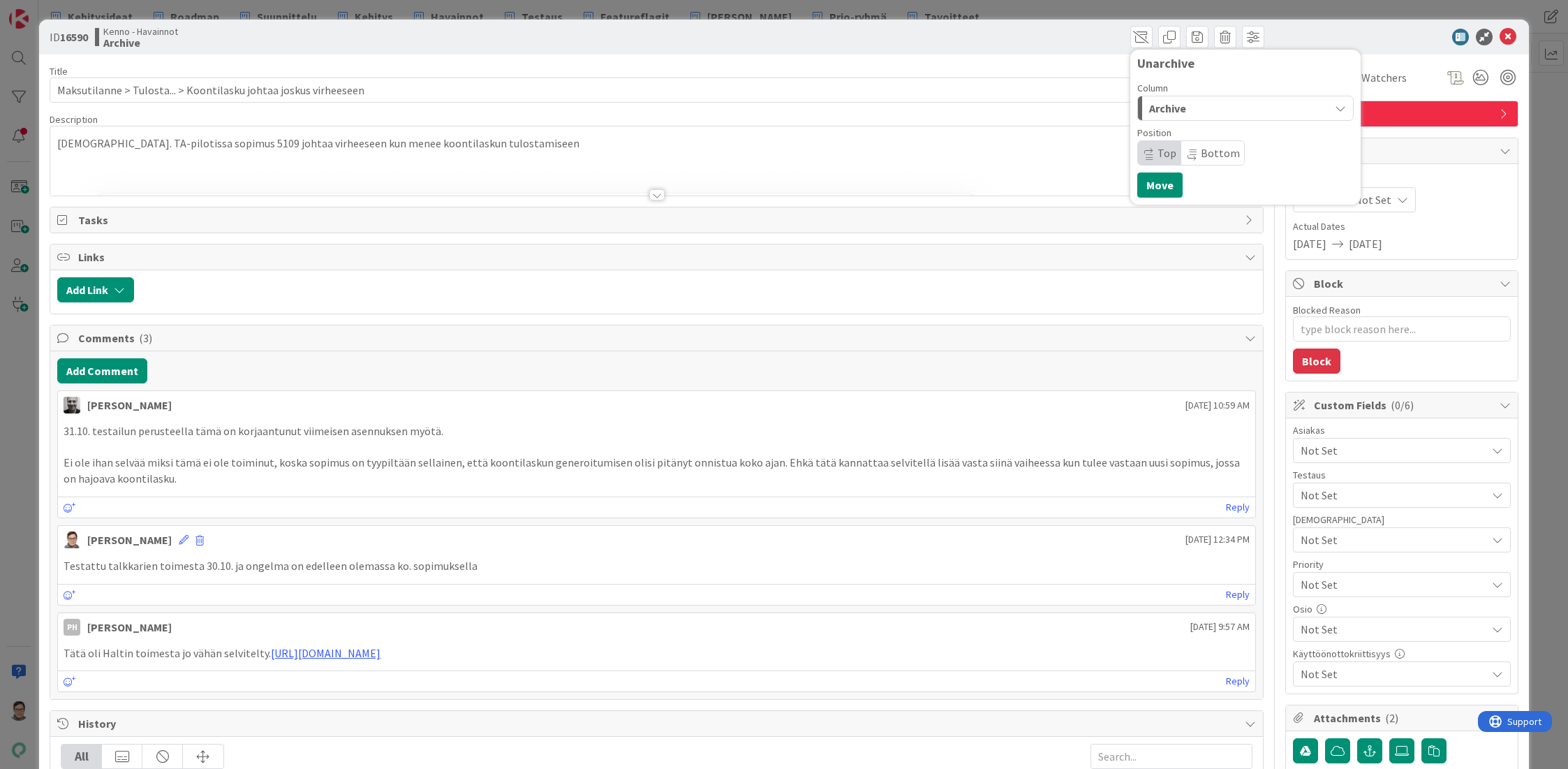
click at [1170, 109] on span "Archive" at bounding box center [1168, 108] width 37 height 18
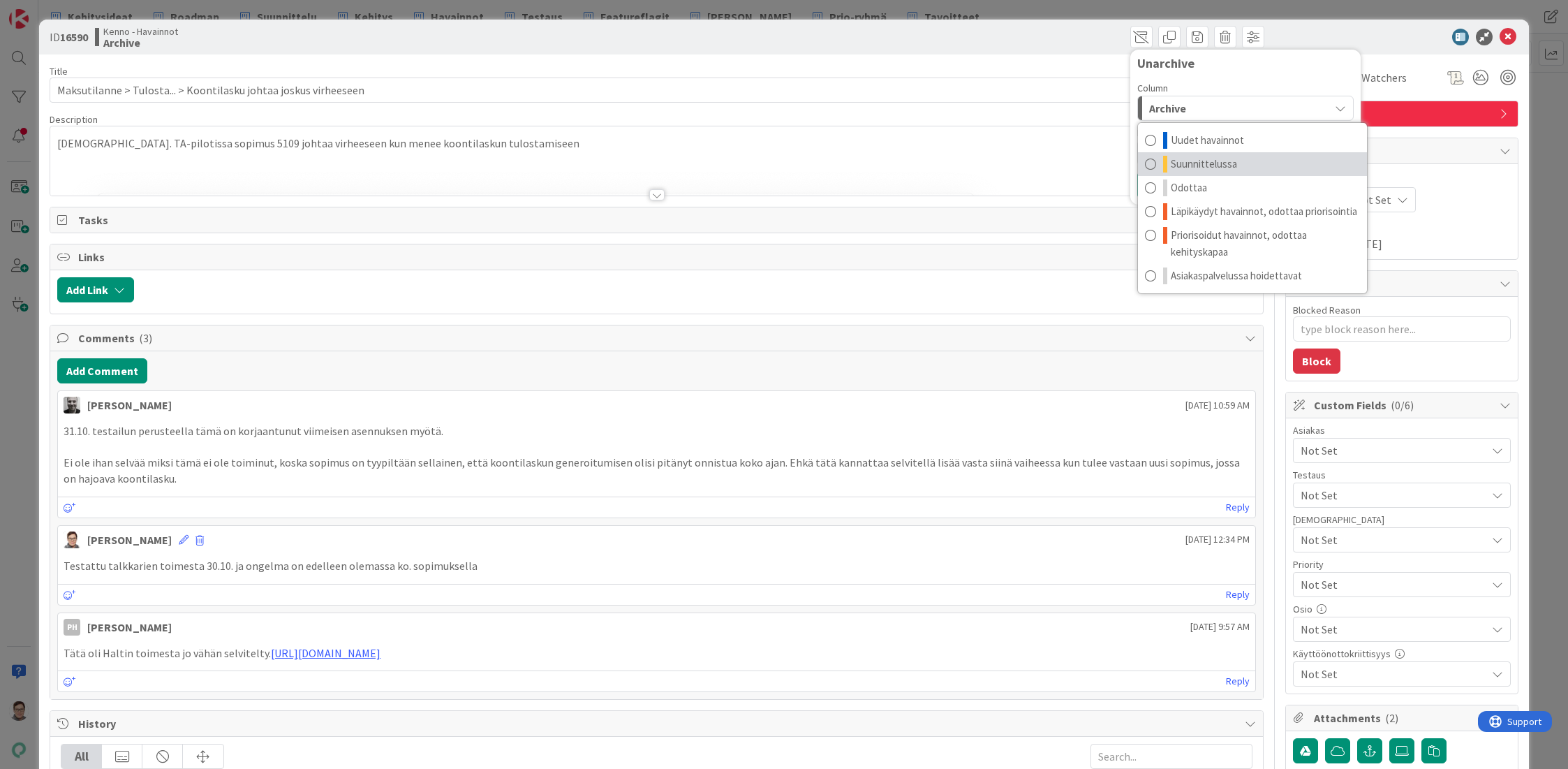
click at [1183, 159] on span "Suunnittelussa" at bounding box center [1203, 164] width 66 height 17
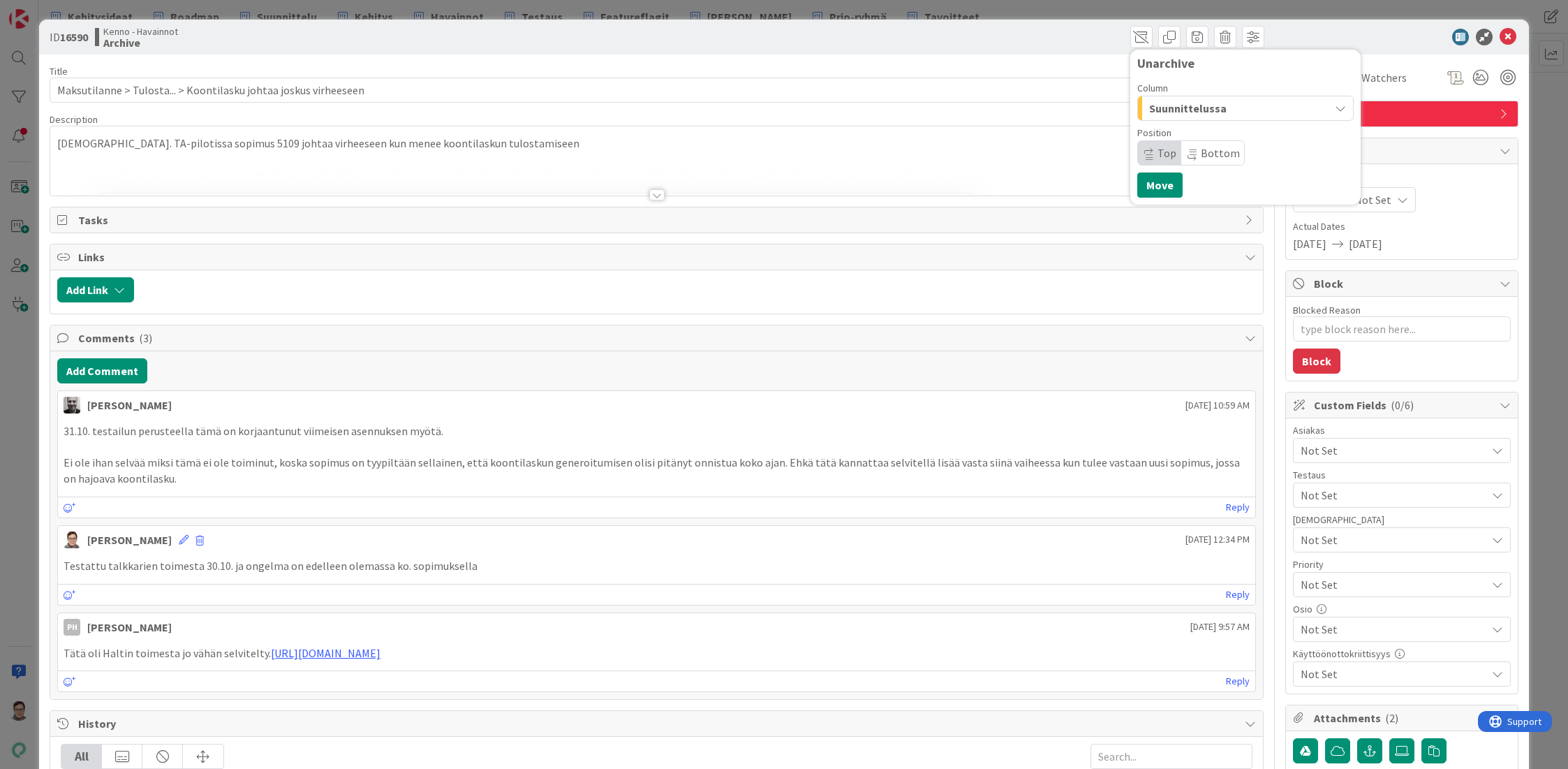
click at [1157, 151] on span "Top" at bounding box center [1166, 153] width 19 height 14
click at [1150, 185] on button "Move" at bounding box center [1159, 185] width 45 height 25
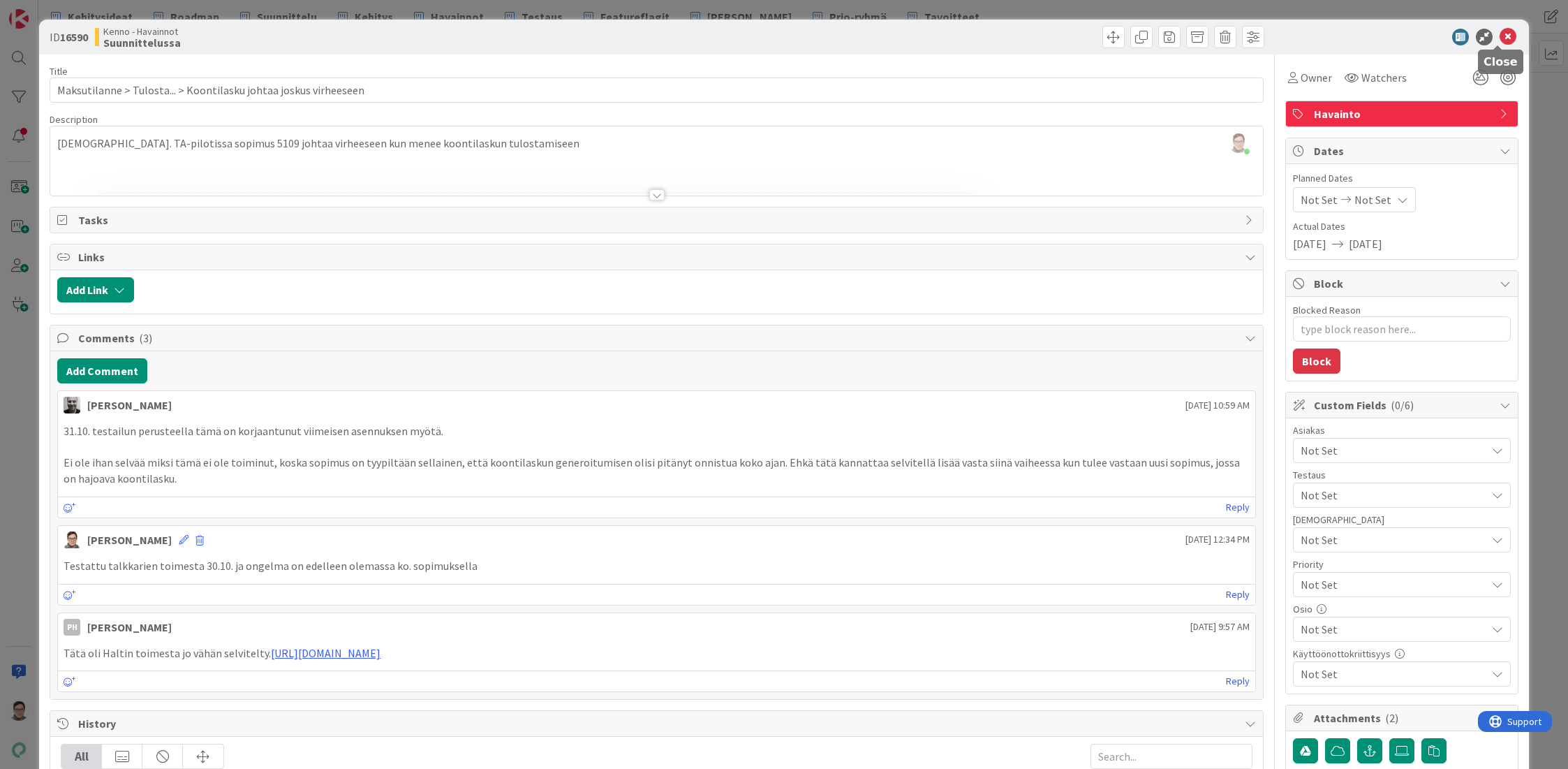
click at [1500, 38] on icon at bounding box center [1508, 36] width 17 height 17
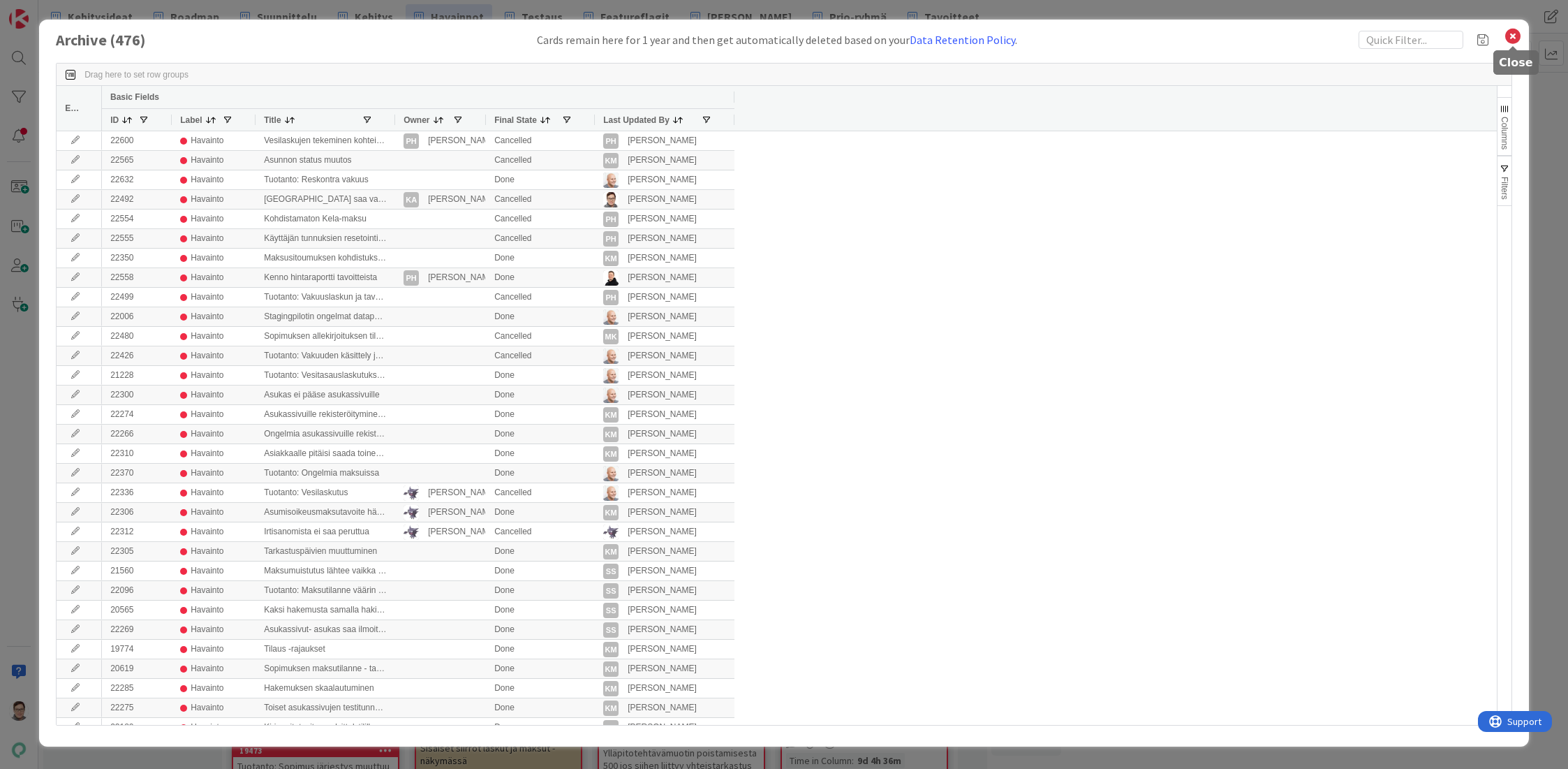
click at [1508, 40] on icon at bounding box center [1512, 36] width 18 height 19
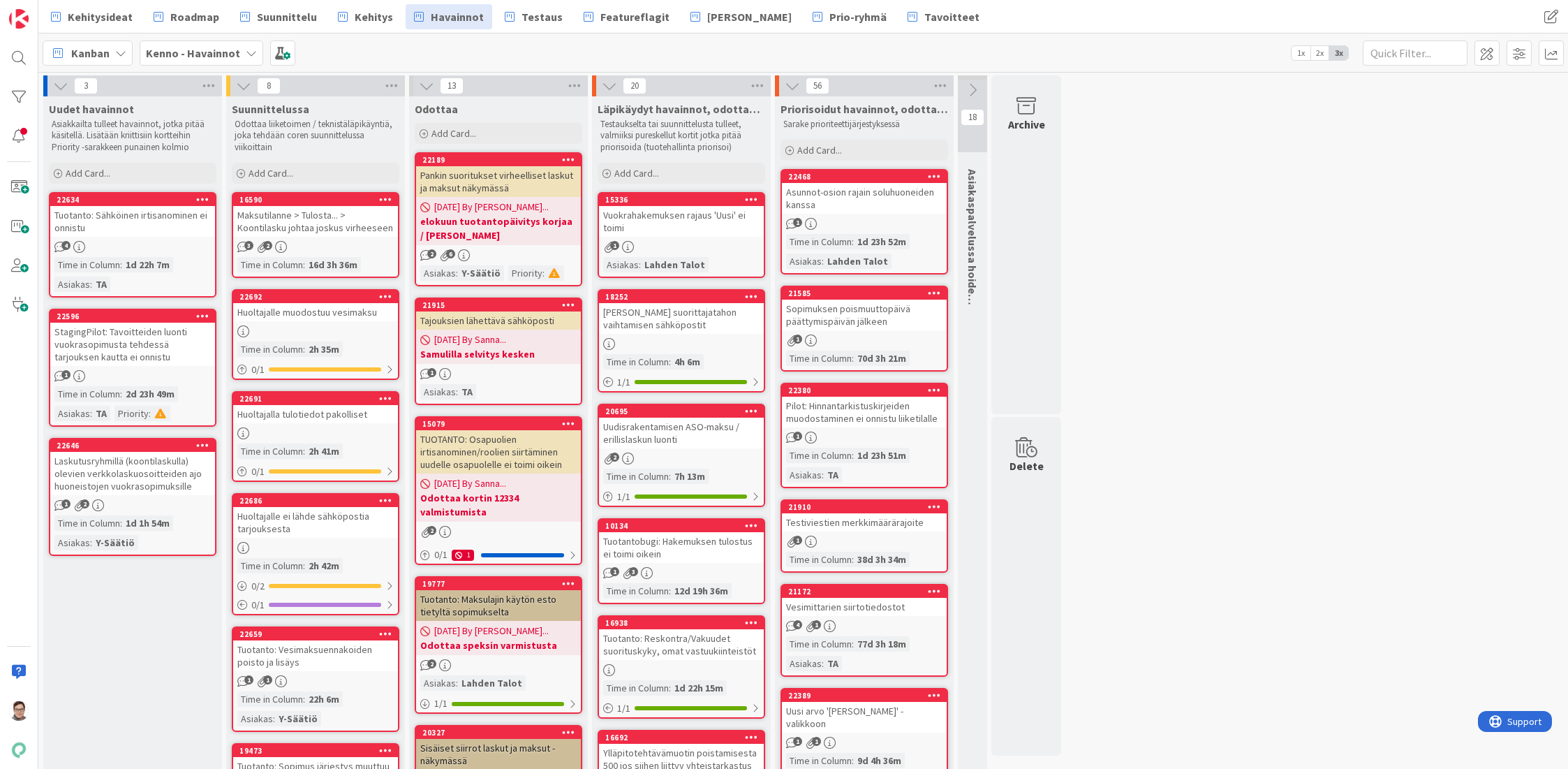
click at [303, 214] on div "Maksutilanne > Tulosta... > Koontilasku johtaa joskus virheeseen" at bounding box center [315, 221] width 165 height 31
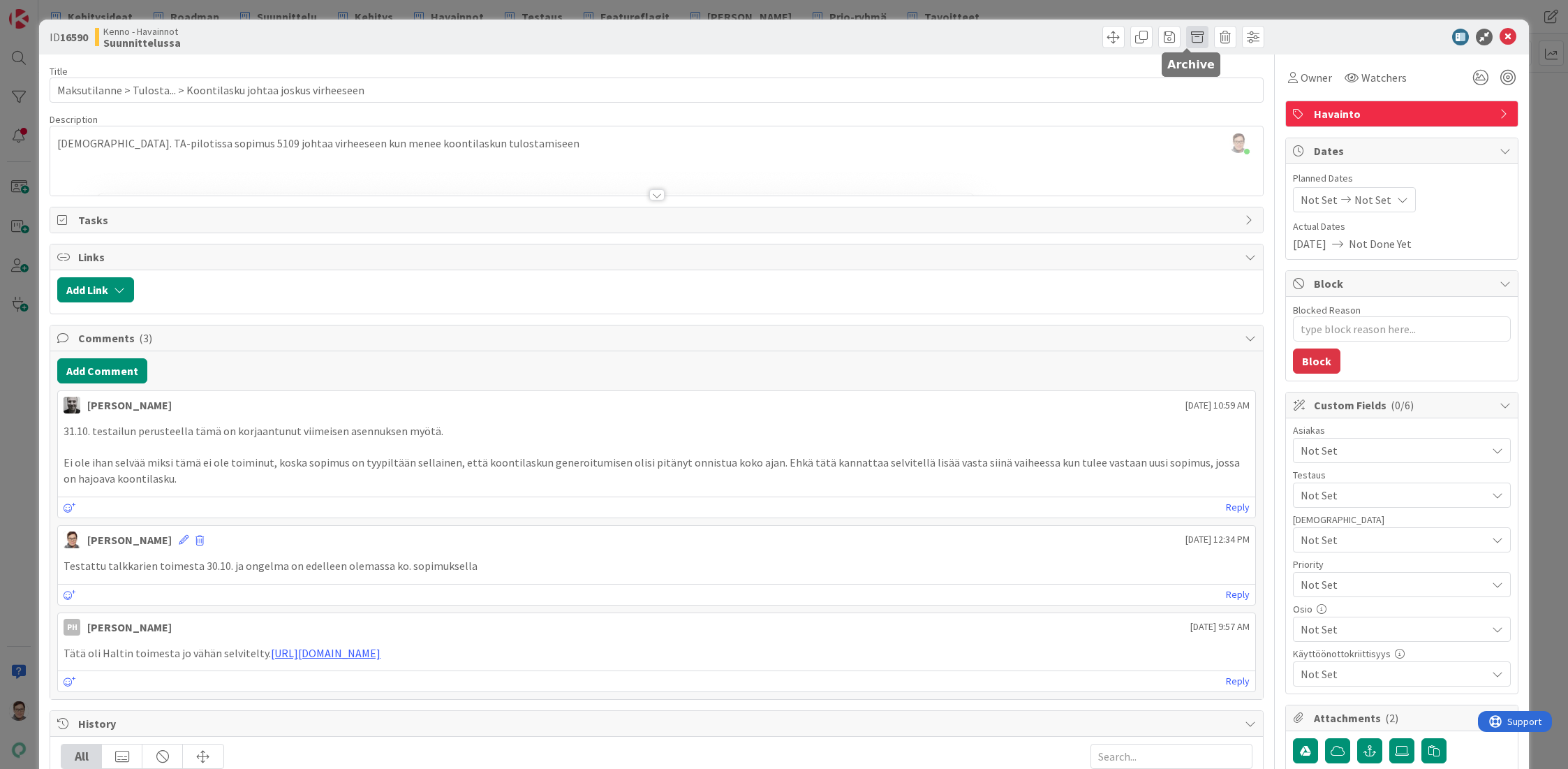
click at [1187, 38] on span at bounding box center [1197, 36] width 22 height 22
click at [1217, 110] on button "Archive" at bounding box center [1220, 103] width 55 height 25
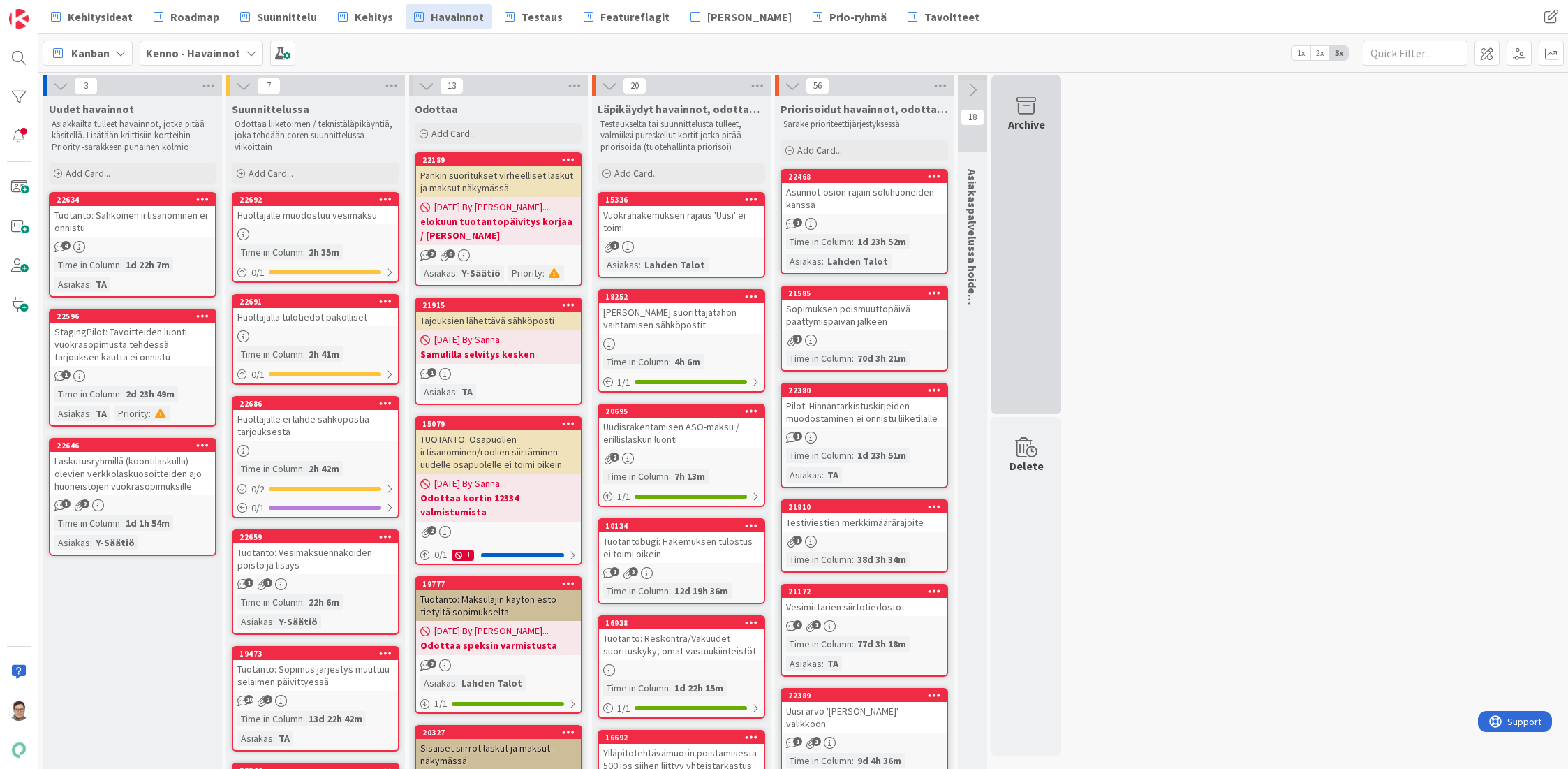
click at [1031, 124] on div "Archive" at bounding box center [1026, 124] width 37 height 17
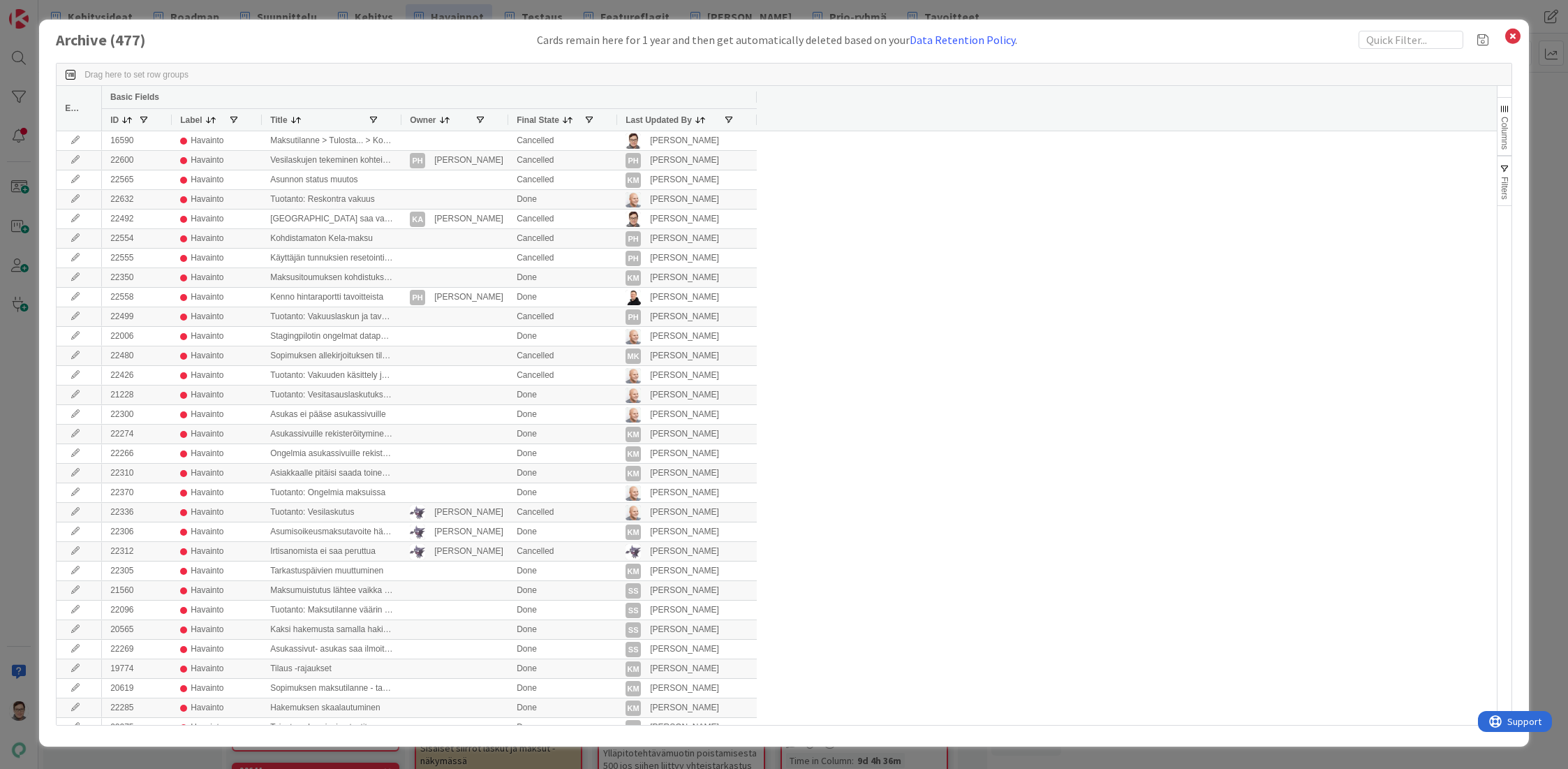
click at [658, 120] on span "Last Updated By" at bounding box center [658, 120] width 66 height 10
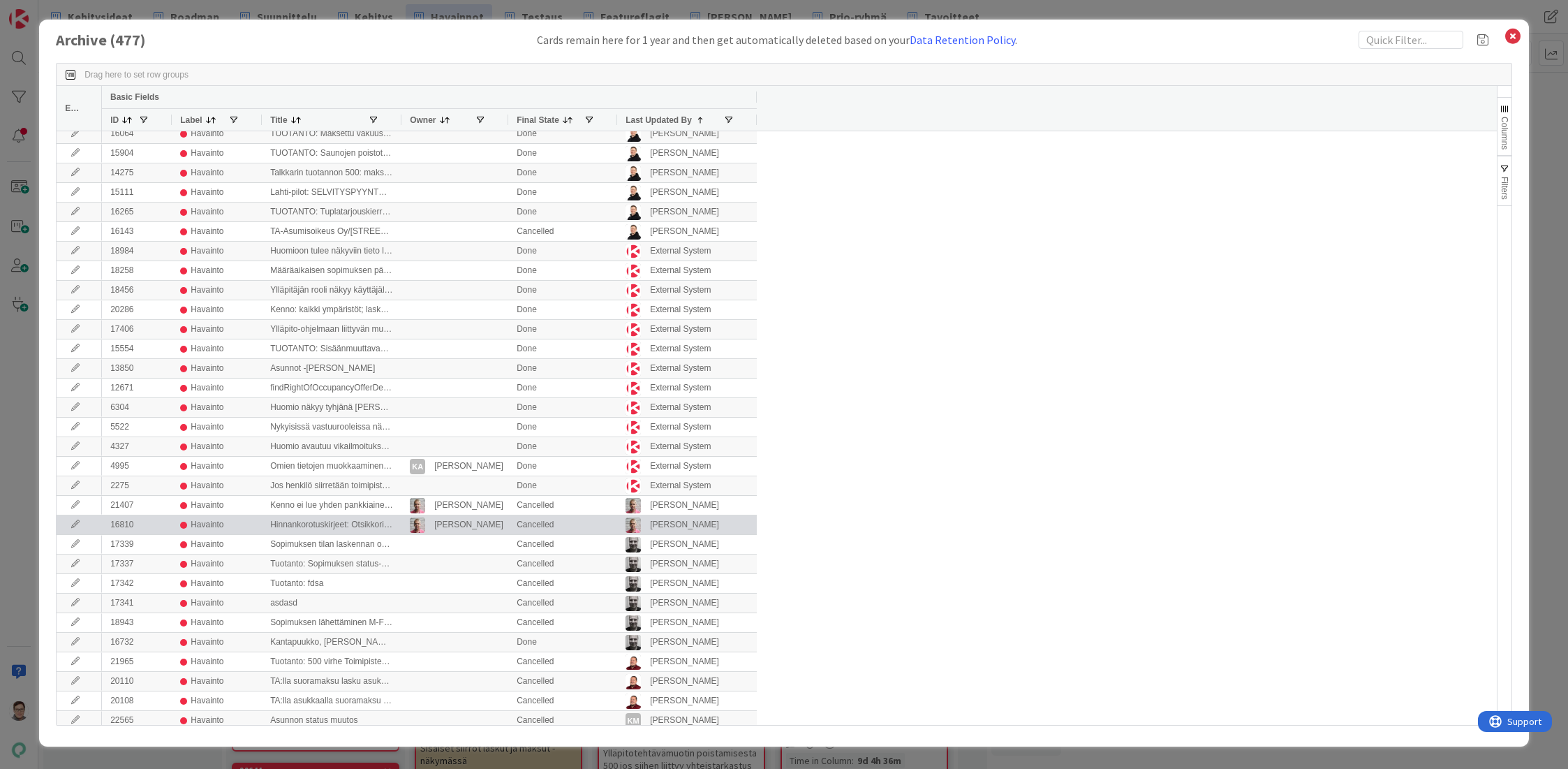
scroll to position [629, 0]
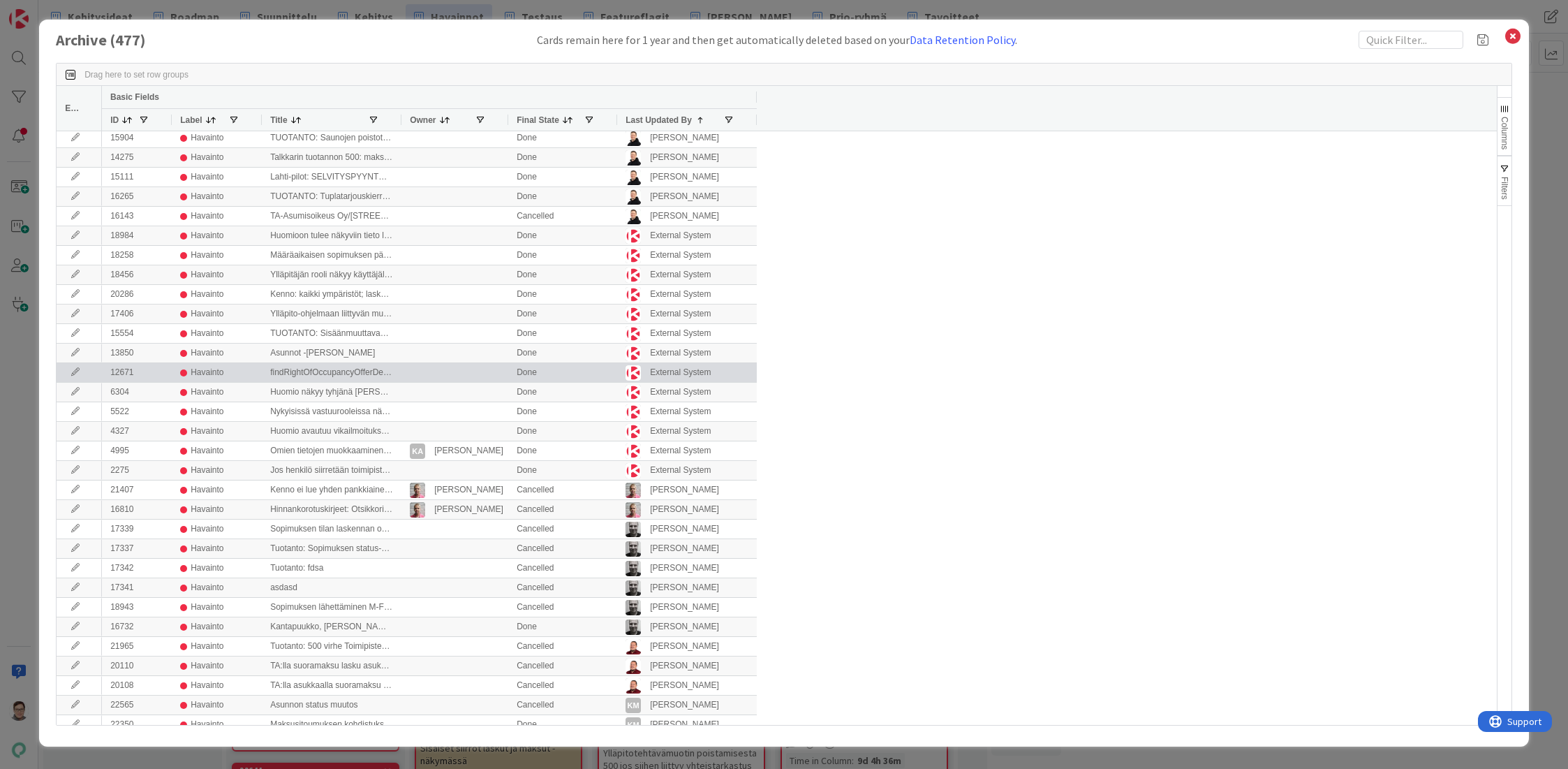
click at [73, 372] on icon at bounding box center [75, 372] width 21 height 8
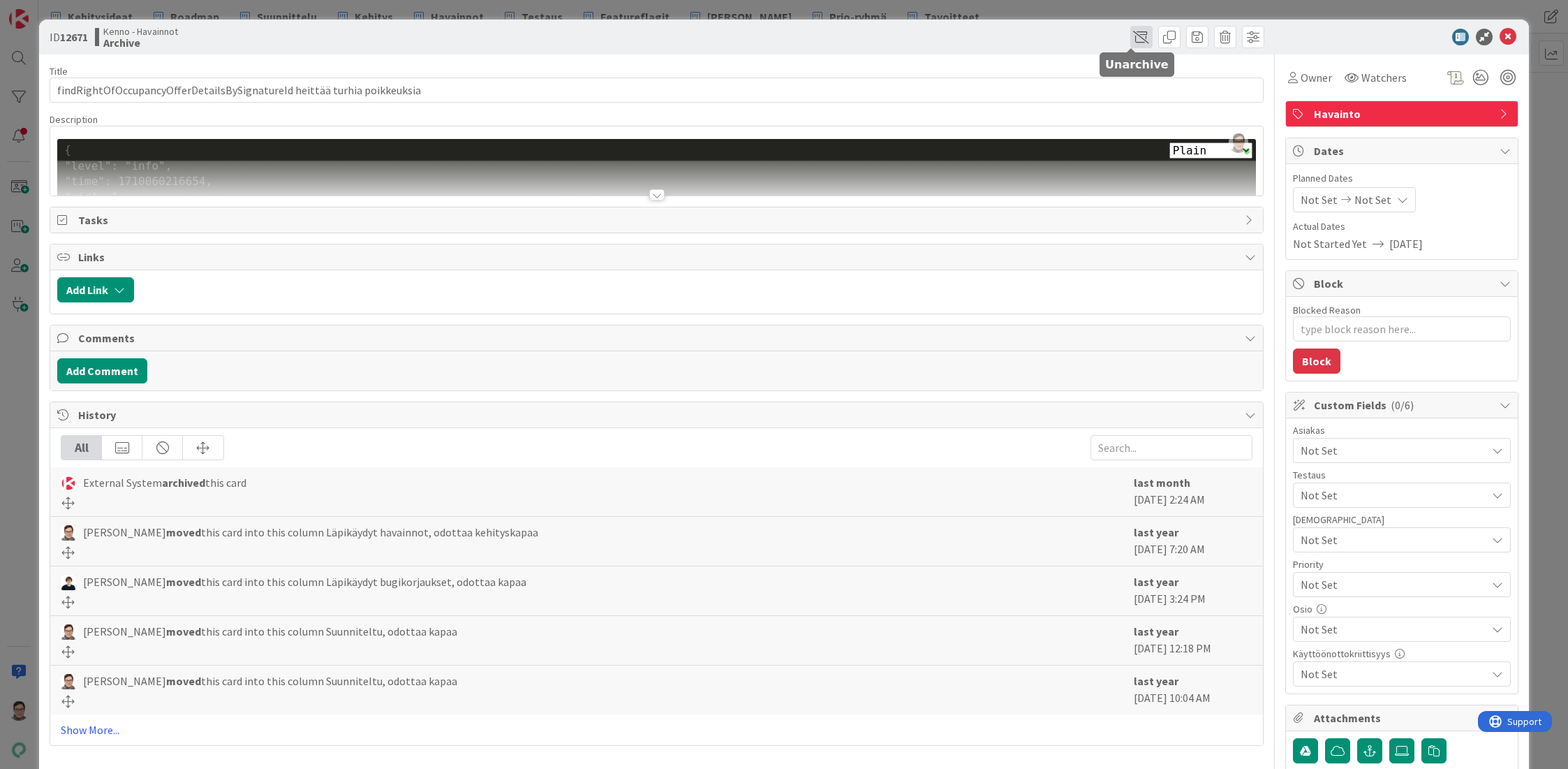
click at [1133, 42] on span at bounding box center [1140, 36] width 22 height 22
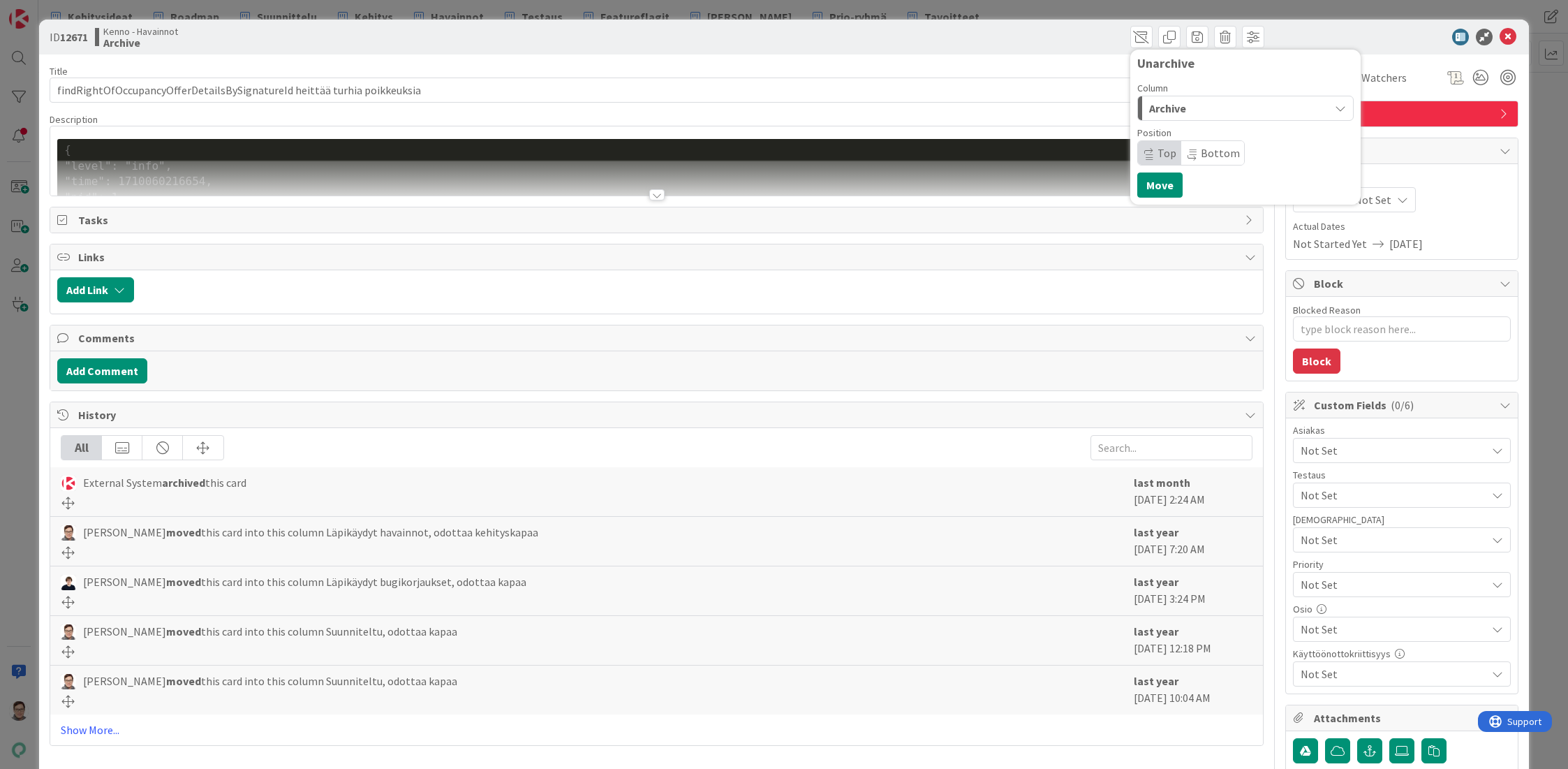
click at [1180, 110] on div "Archive" at bounding box center [1237, 108] width 183 height 22
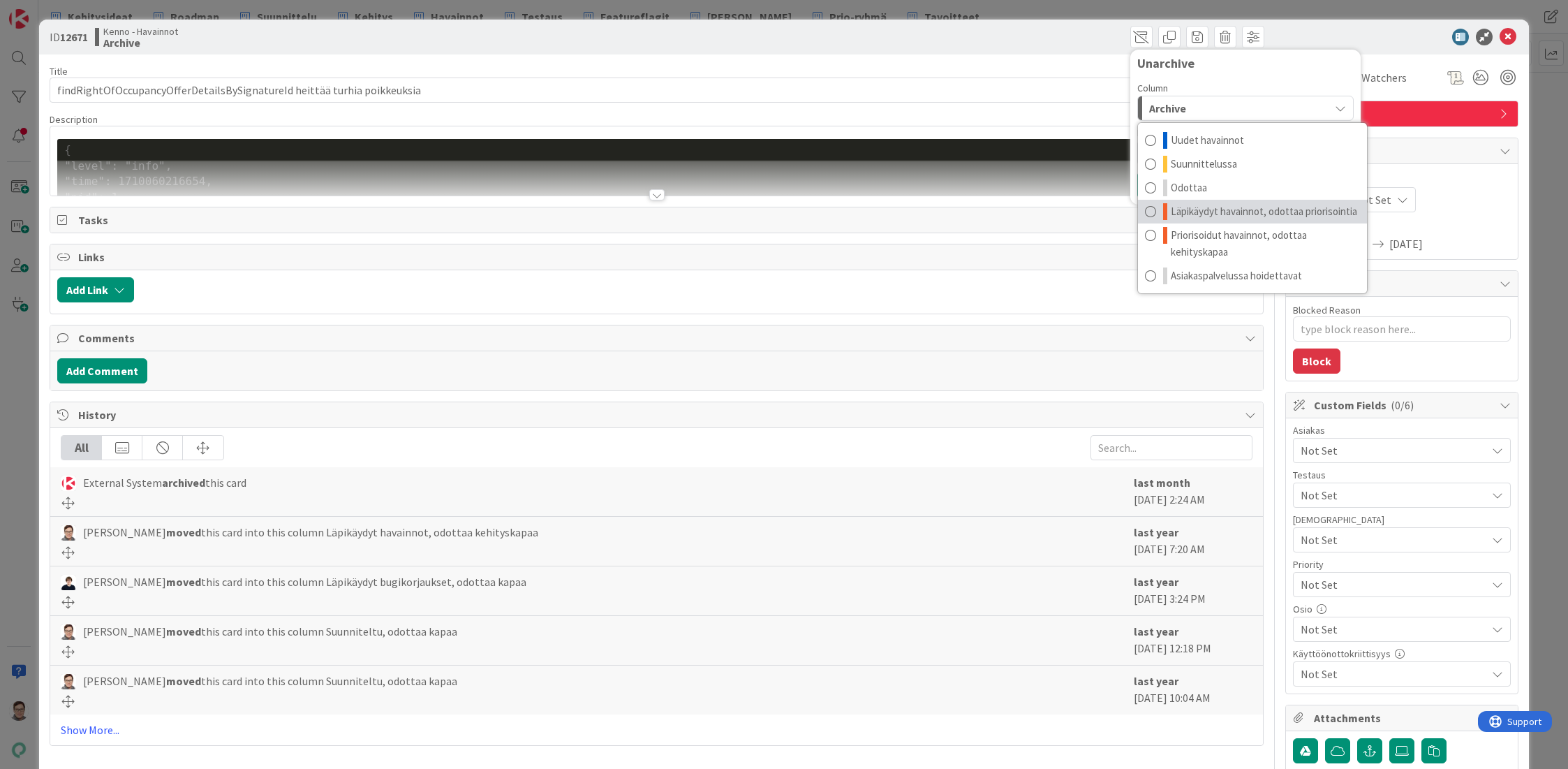
click at [1241, 211] on span "Läpikäydyt havainnot, odottaa priorisointia" at bounding box center [1263, 211] width 187 height 17
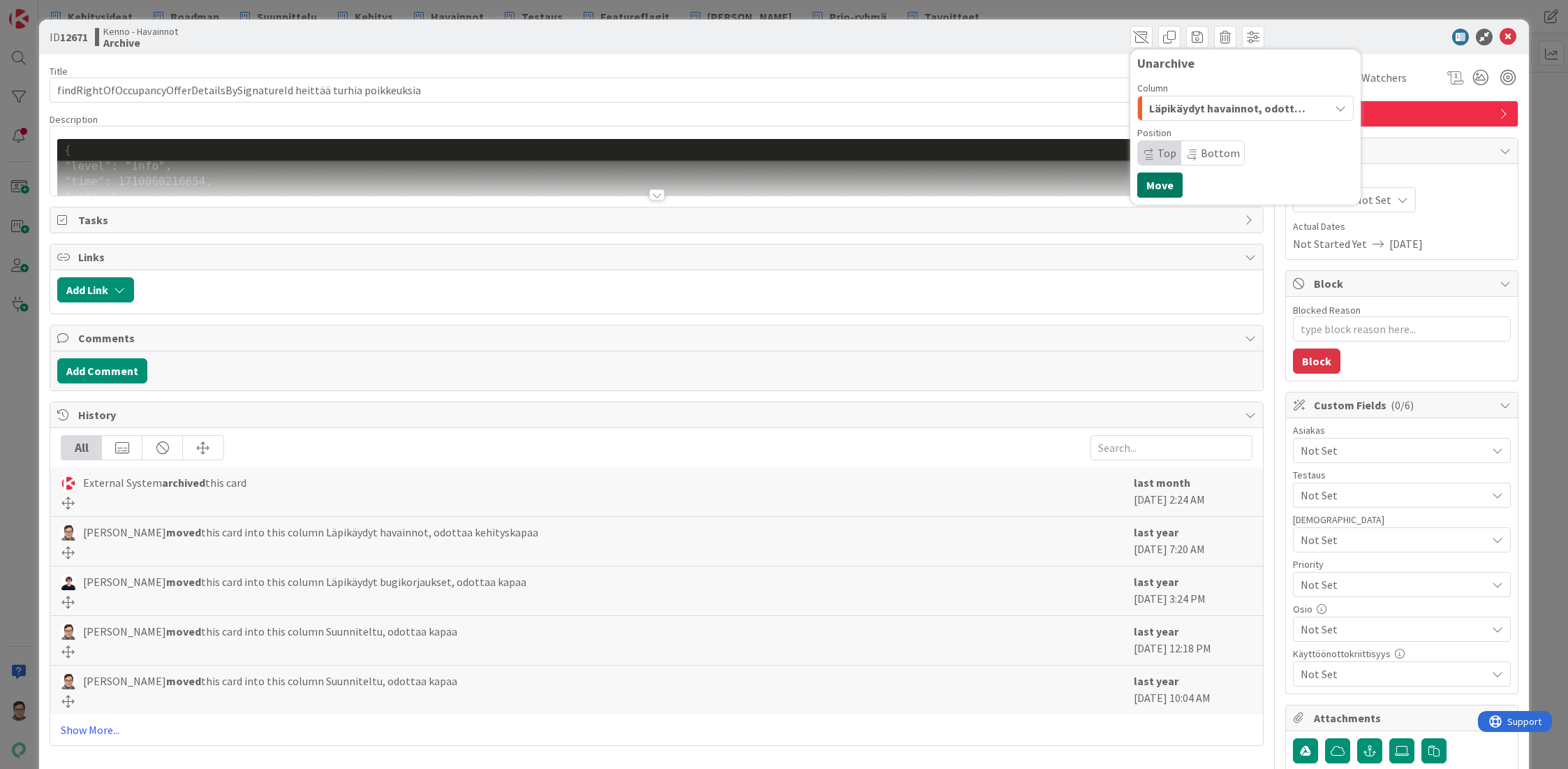
click at [1146, 183] on button "Move" at bounding box center [1159, 185] width 45 height 25
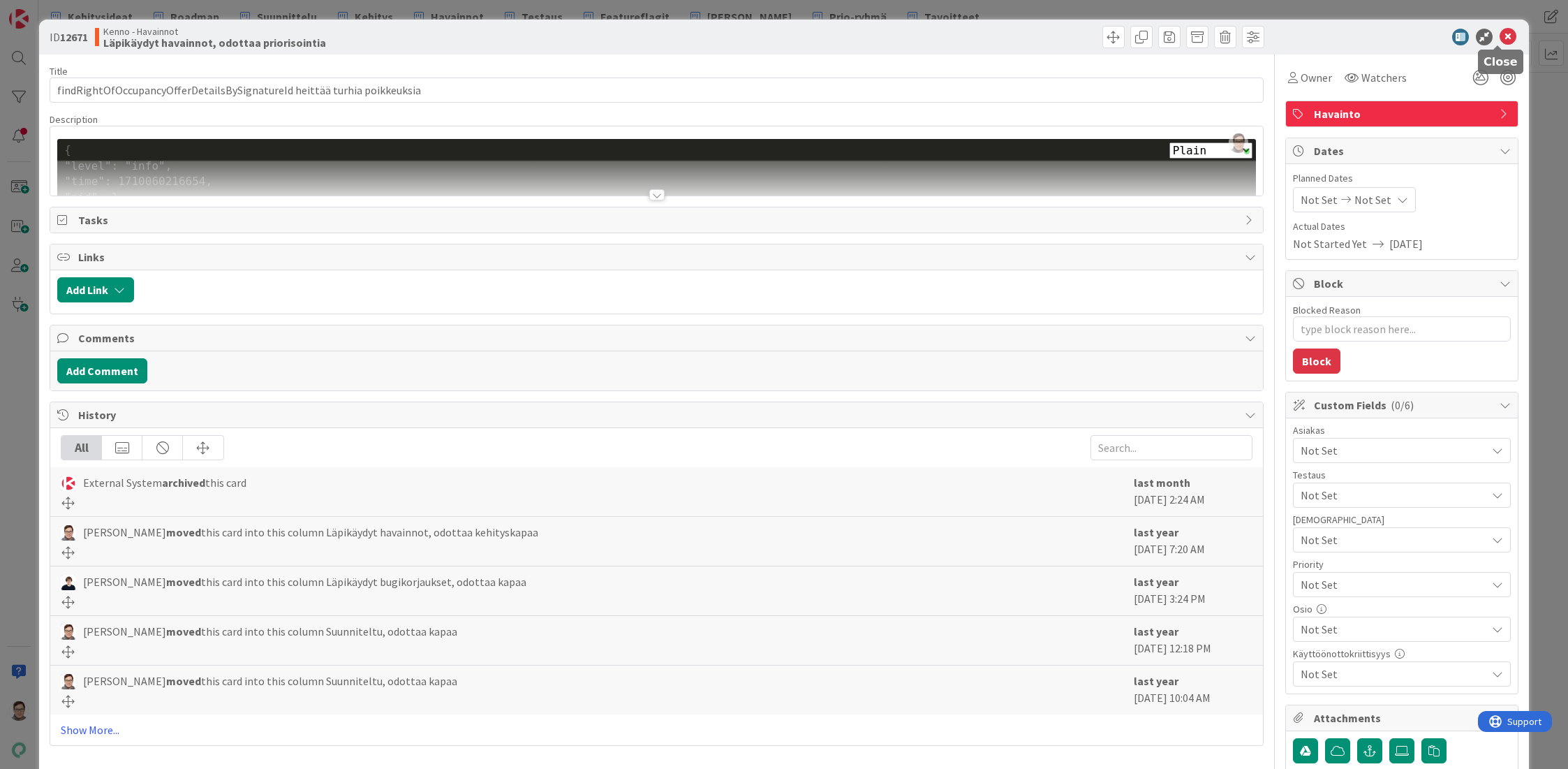
click at [1500, 35] on icon at bounding box center [1508, 36] width 17 height 17
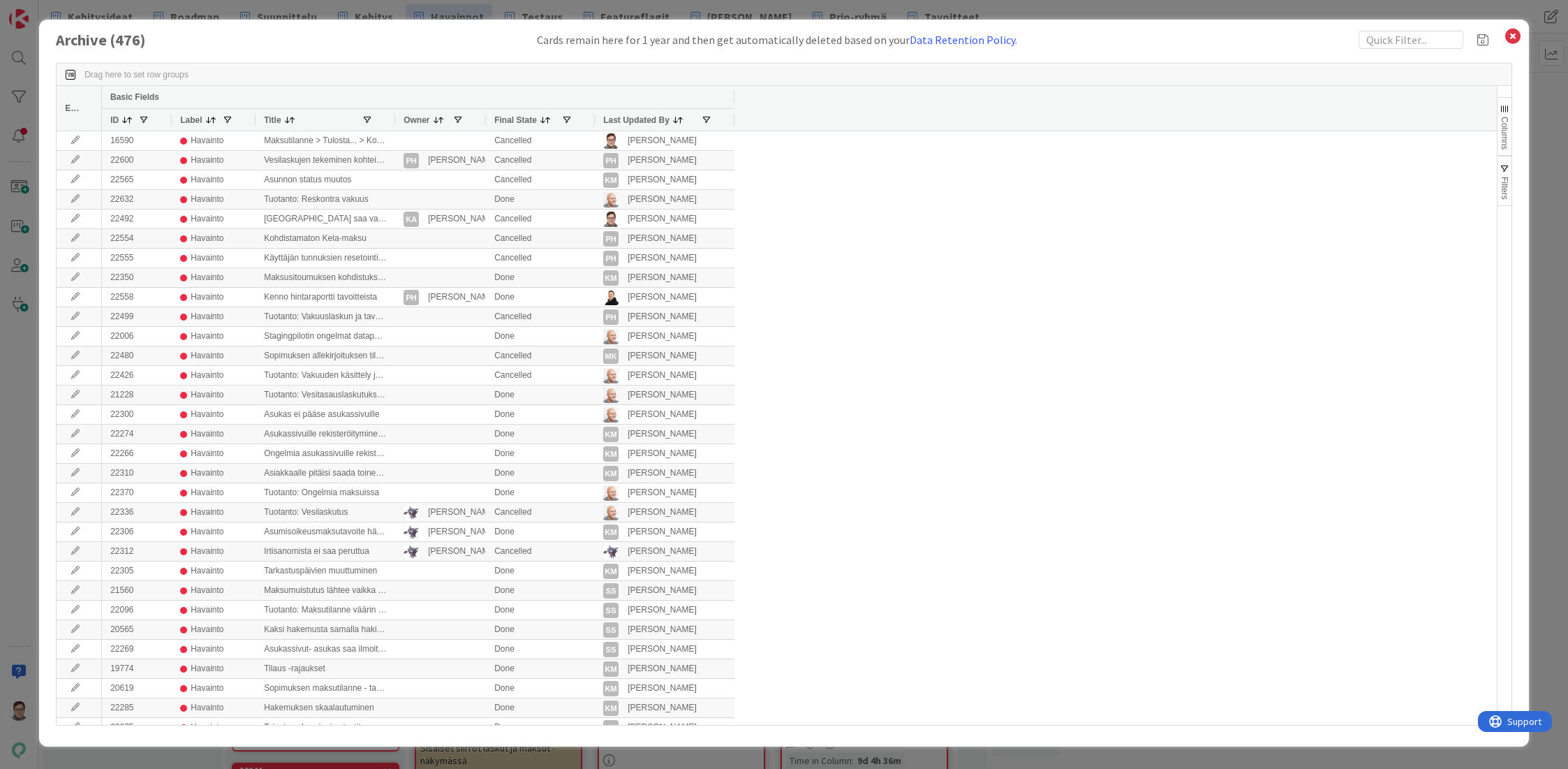
click at [639, 120] on span "Last Updated By" at bounding box center [636, 120] width 66 height 10
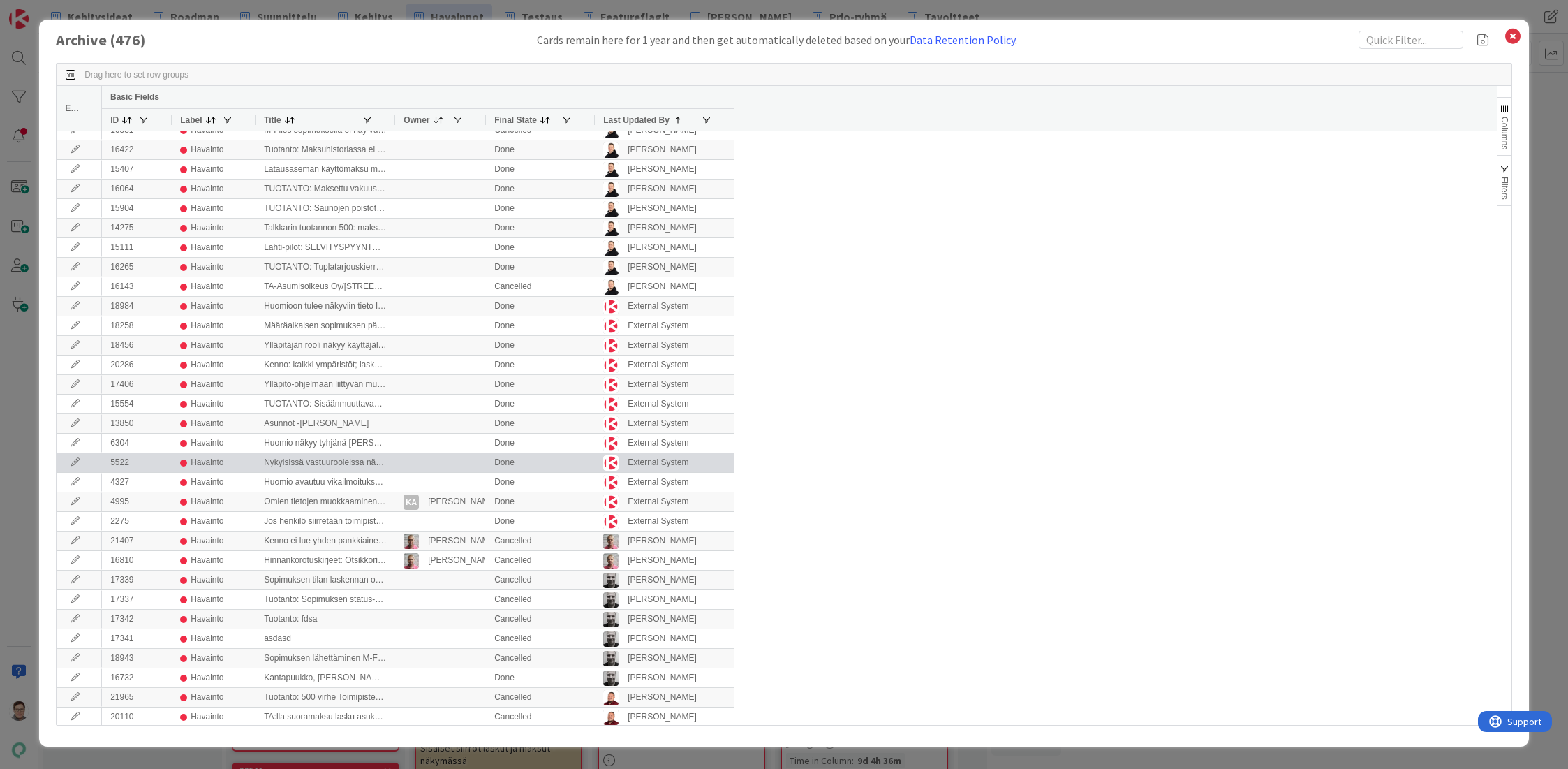
scroll to position [559, 0]
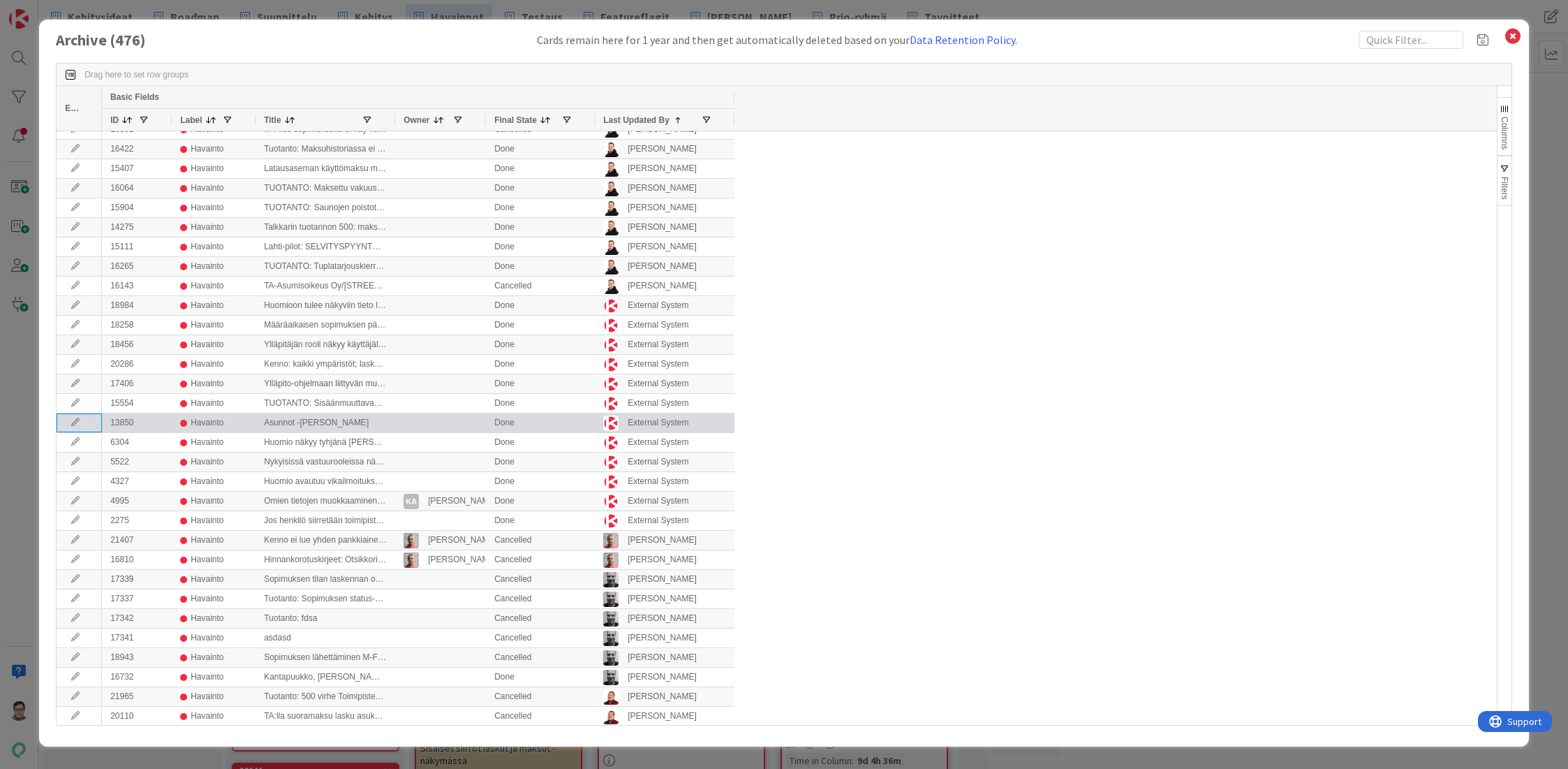
click at [70, 424] on icon at bounding box center [75, 422] width 21 height 8
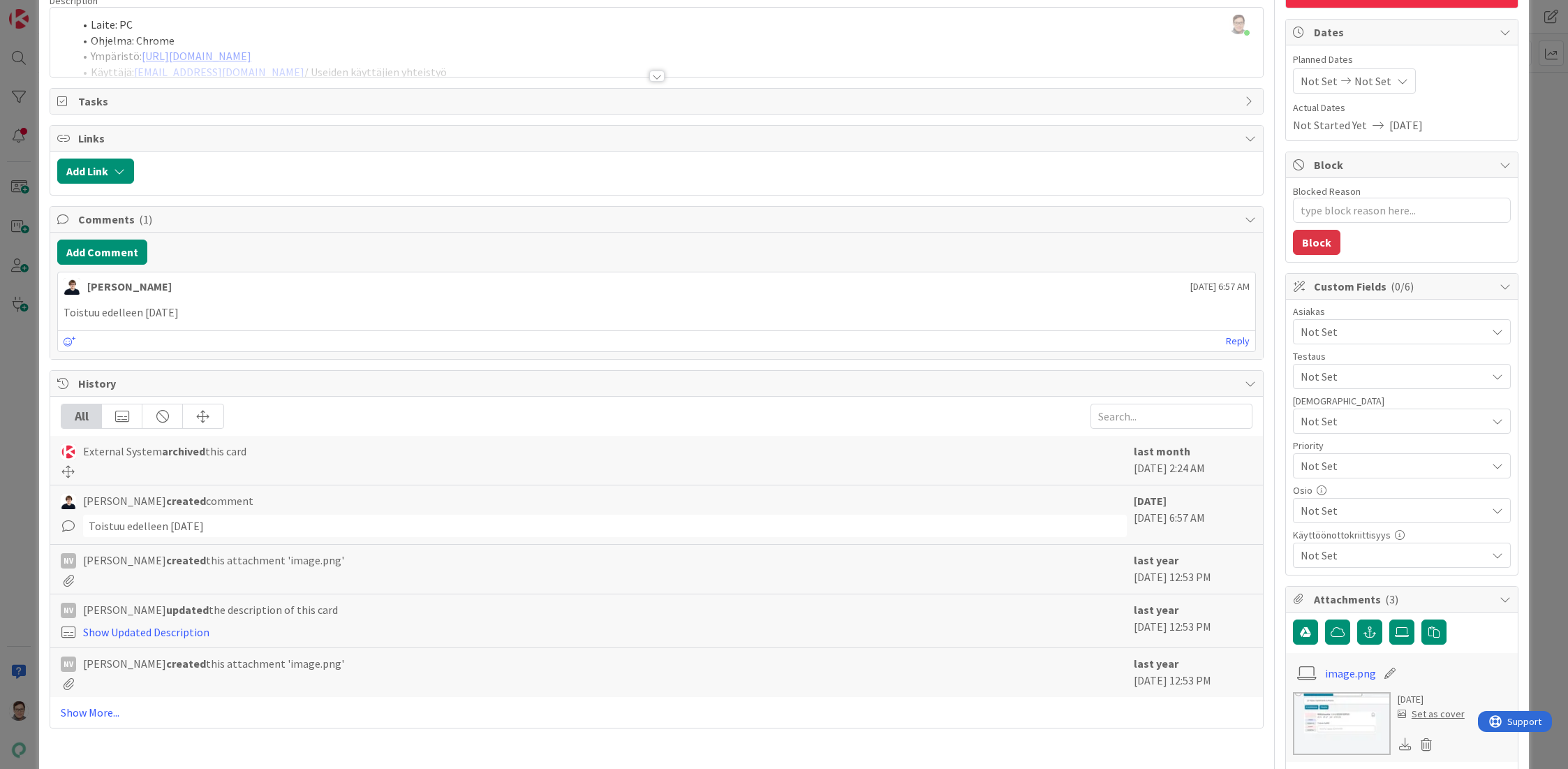
scroll to position [140, 0]
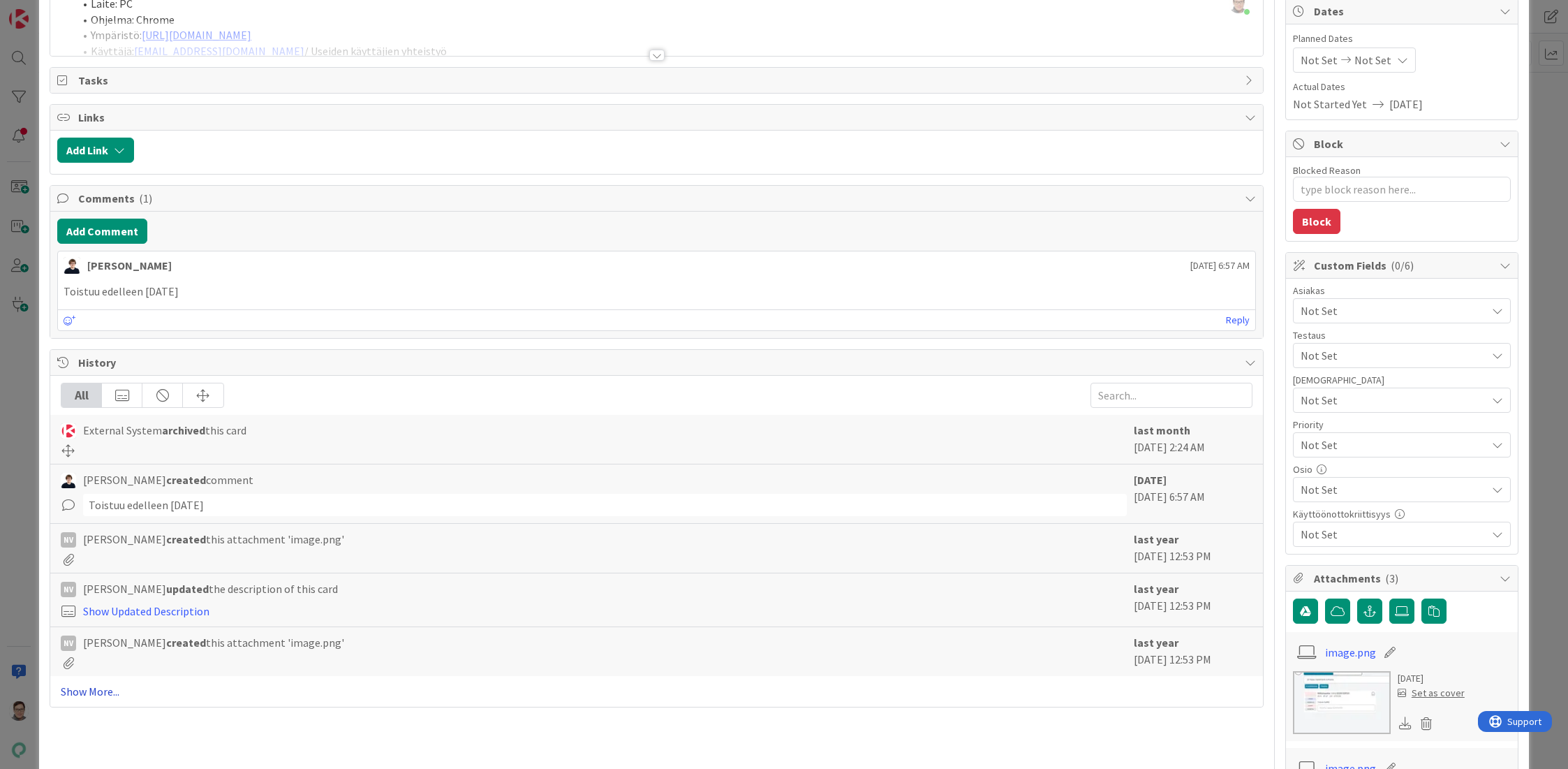
click at [89, 692] on link "Show More..." at bounding box center [657, 691] width 1192 height 17
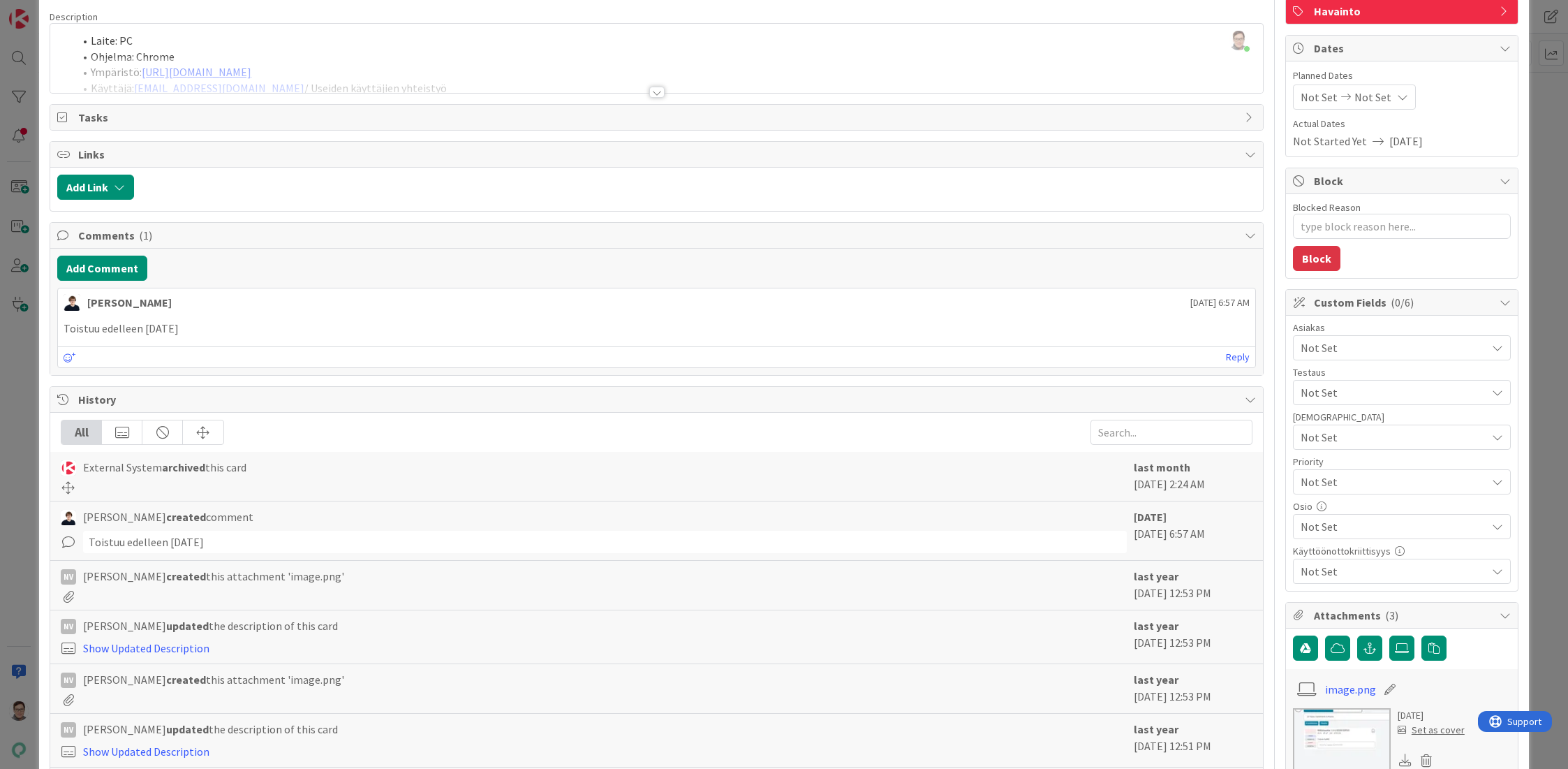
scroll to position [0, 0]
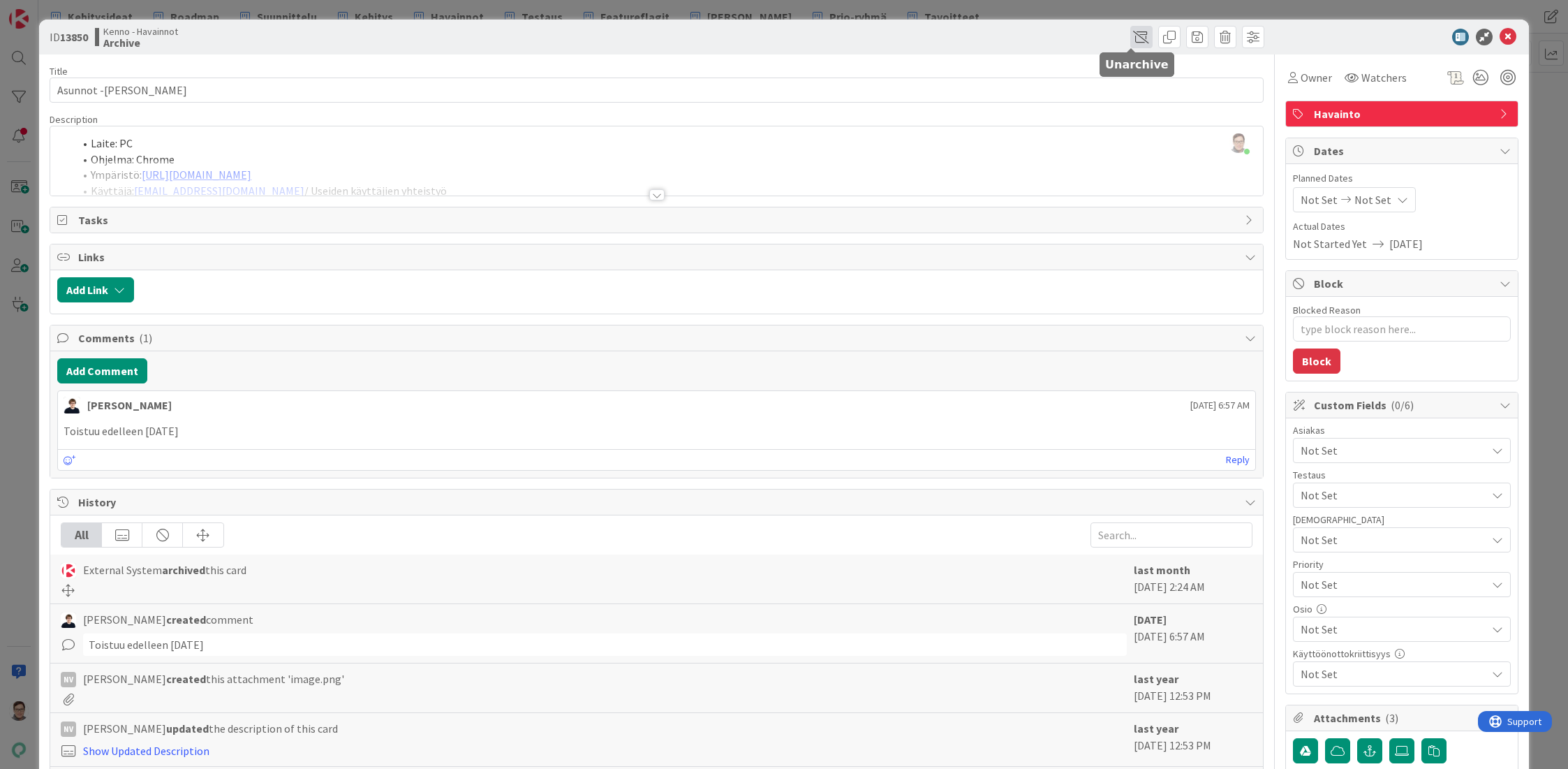
click at [1132, 35] on span at bounding box center [1140, 36] width 22 height 22
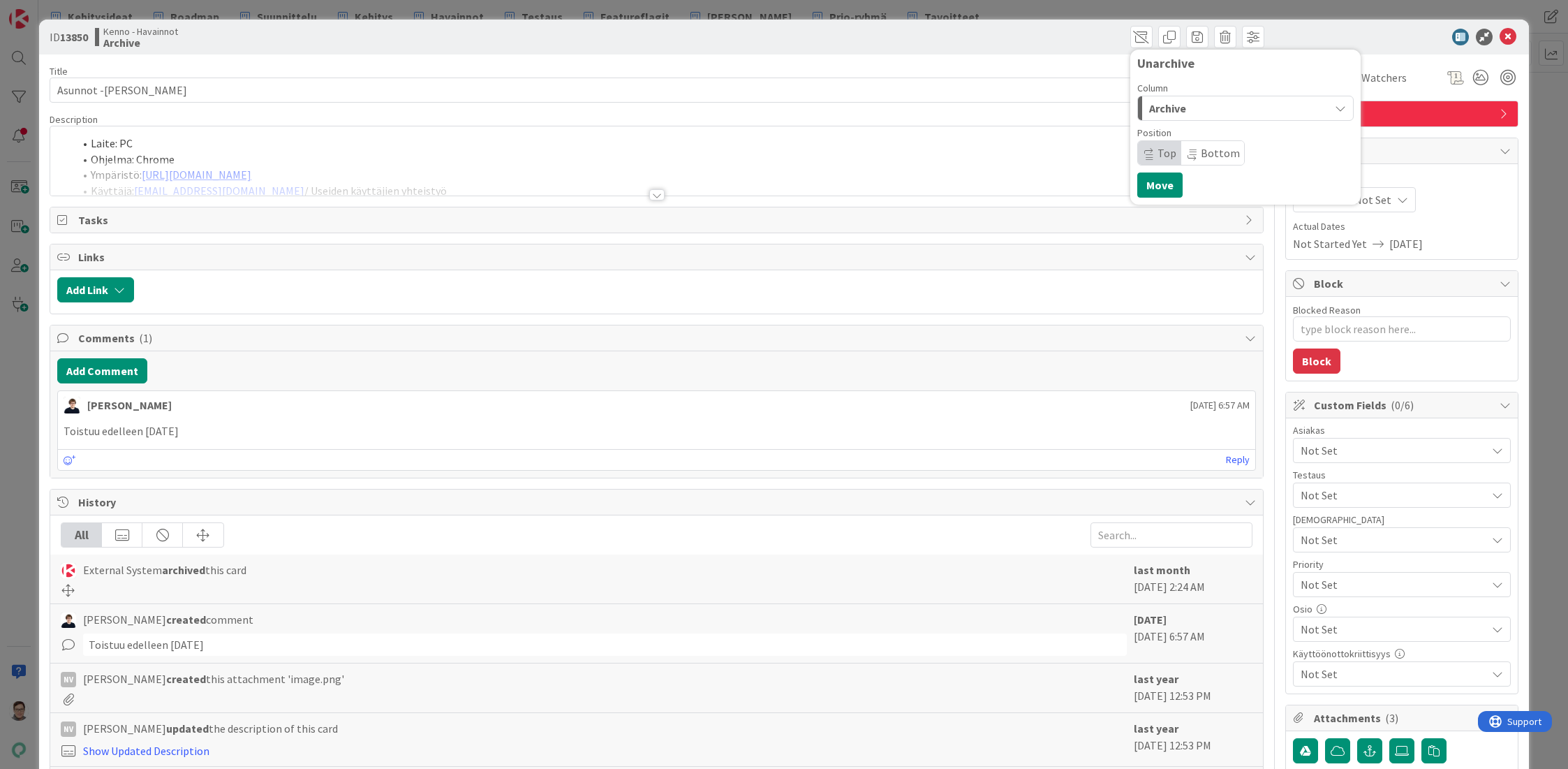
click at [1181, 100] on div "Archive" at bounding box center [1237, 108] width 183 height 22
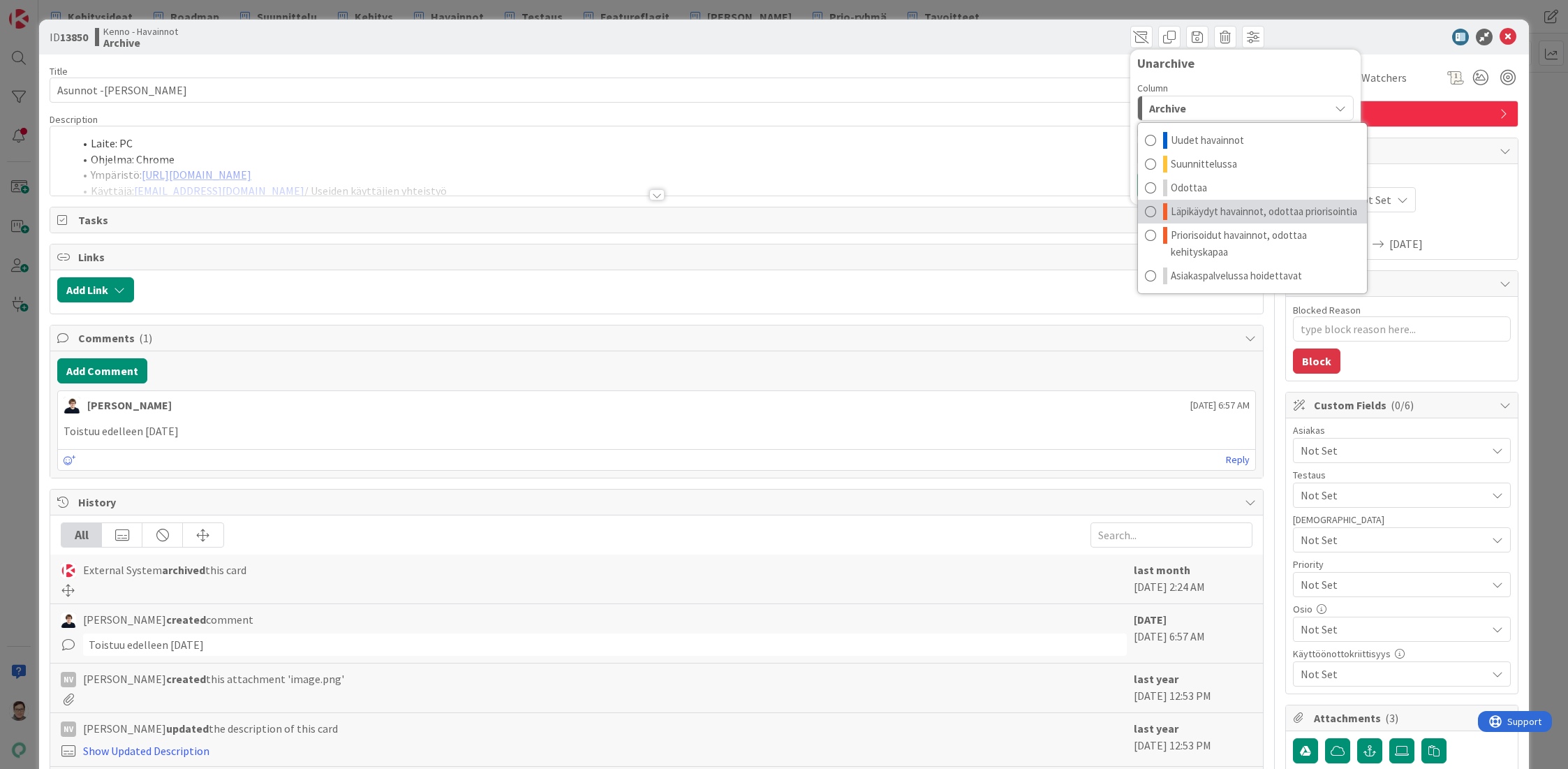
click at [1264, 206] on span "Läpikäydyt havainnot, odottaa priorisointia" at bounding box center [1263, 211] width 187 height 17
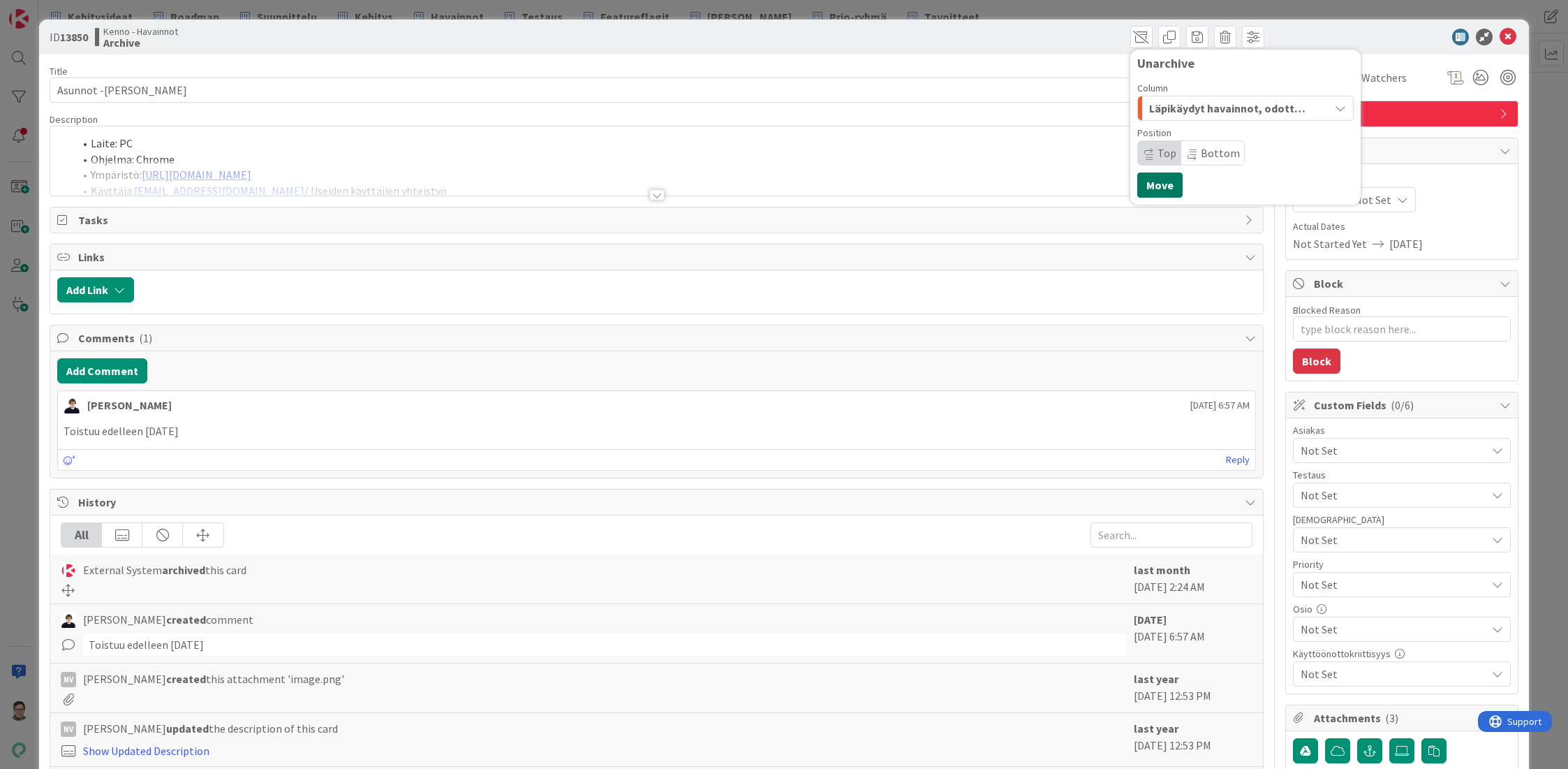
click at [1153, 186] on button "Move" at bounding box center [1159, 185] width 45 height 25
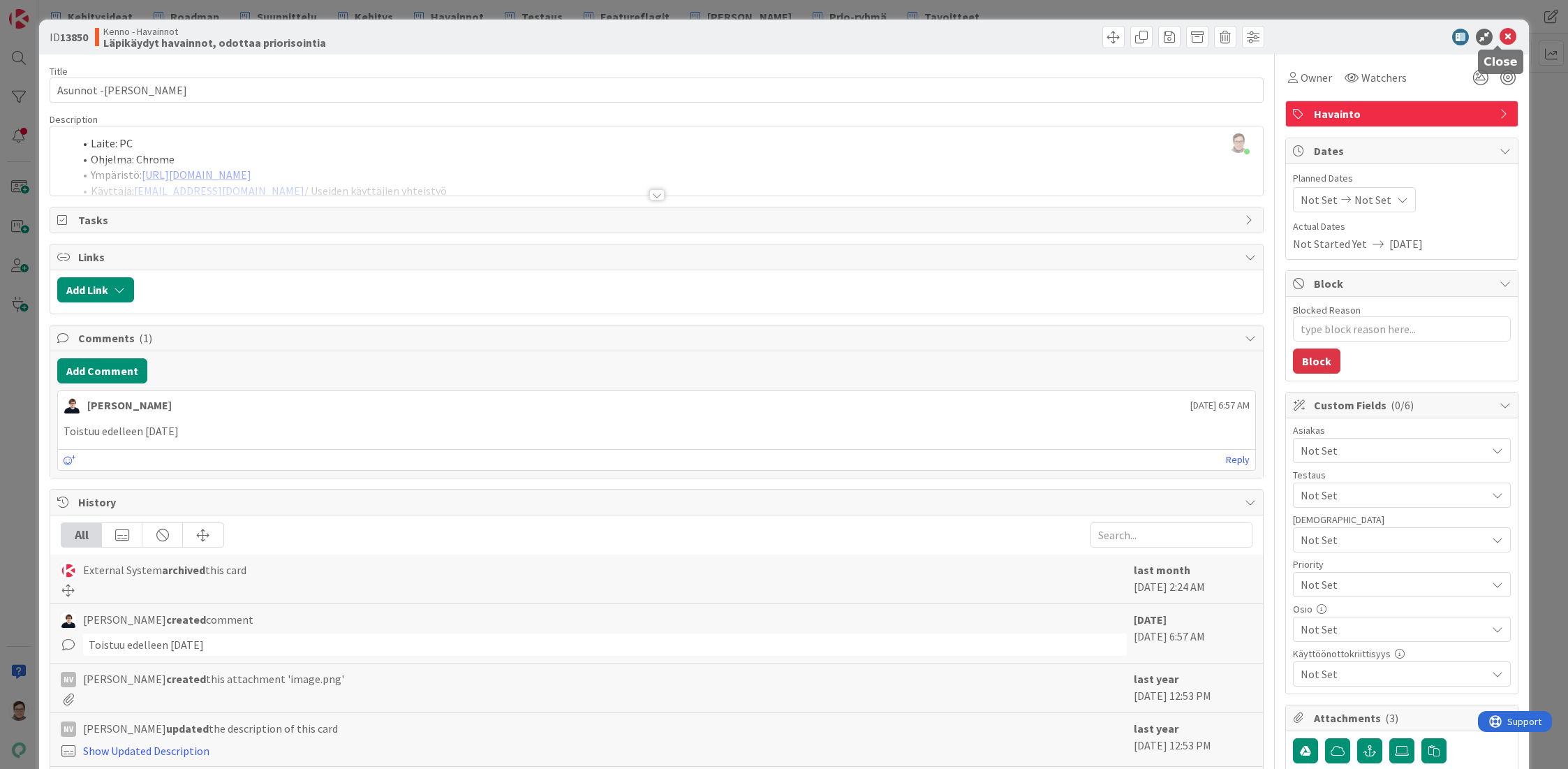
click at [1502, 37] on icon at bounding box center [1508, 36] width 17 height 17
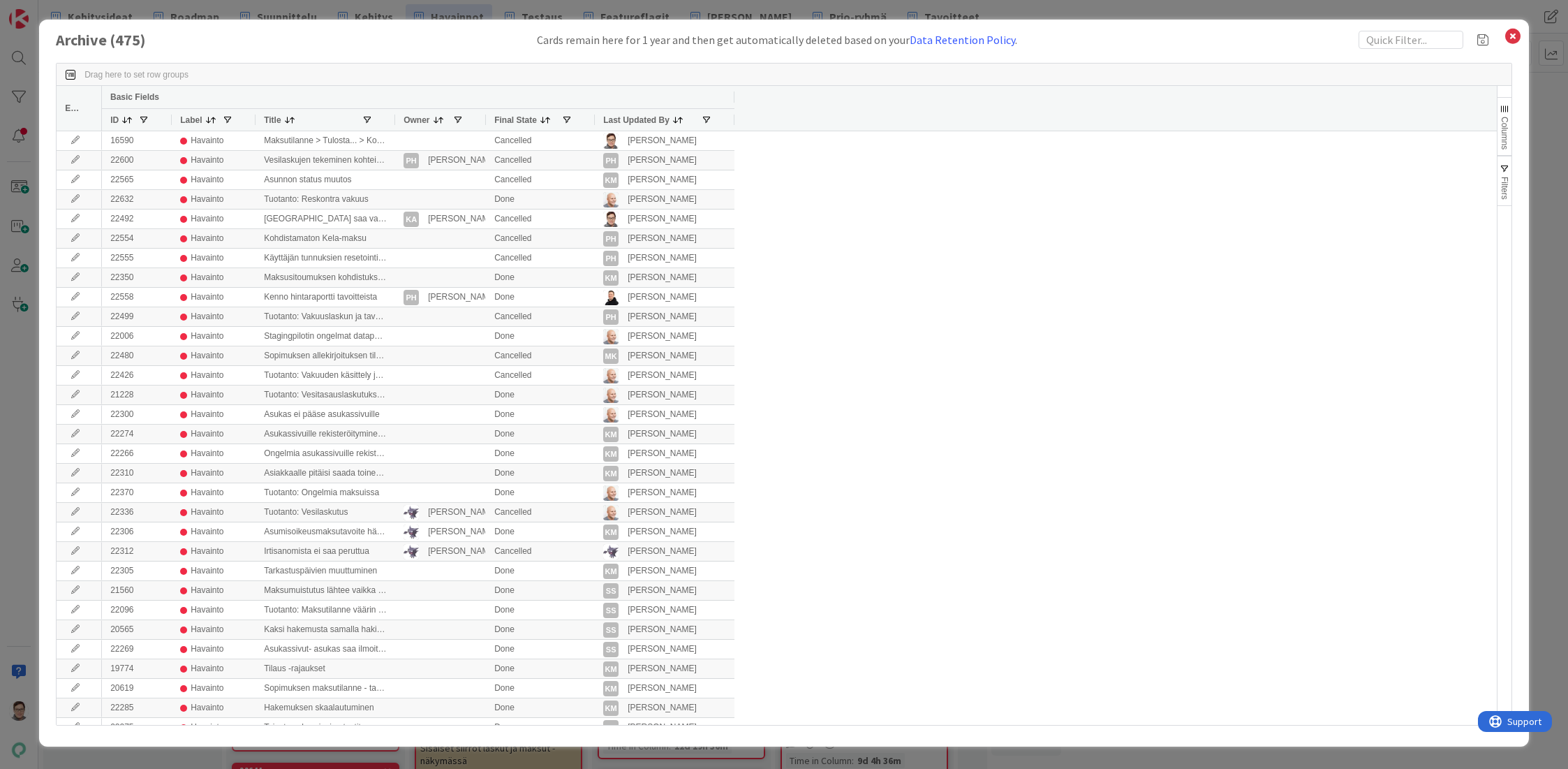
click at [649, 120] on span "Last Updated By" at bounding box center [636, 120] width 66 height 10
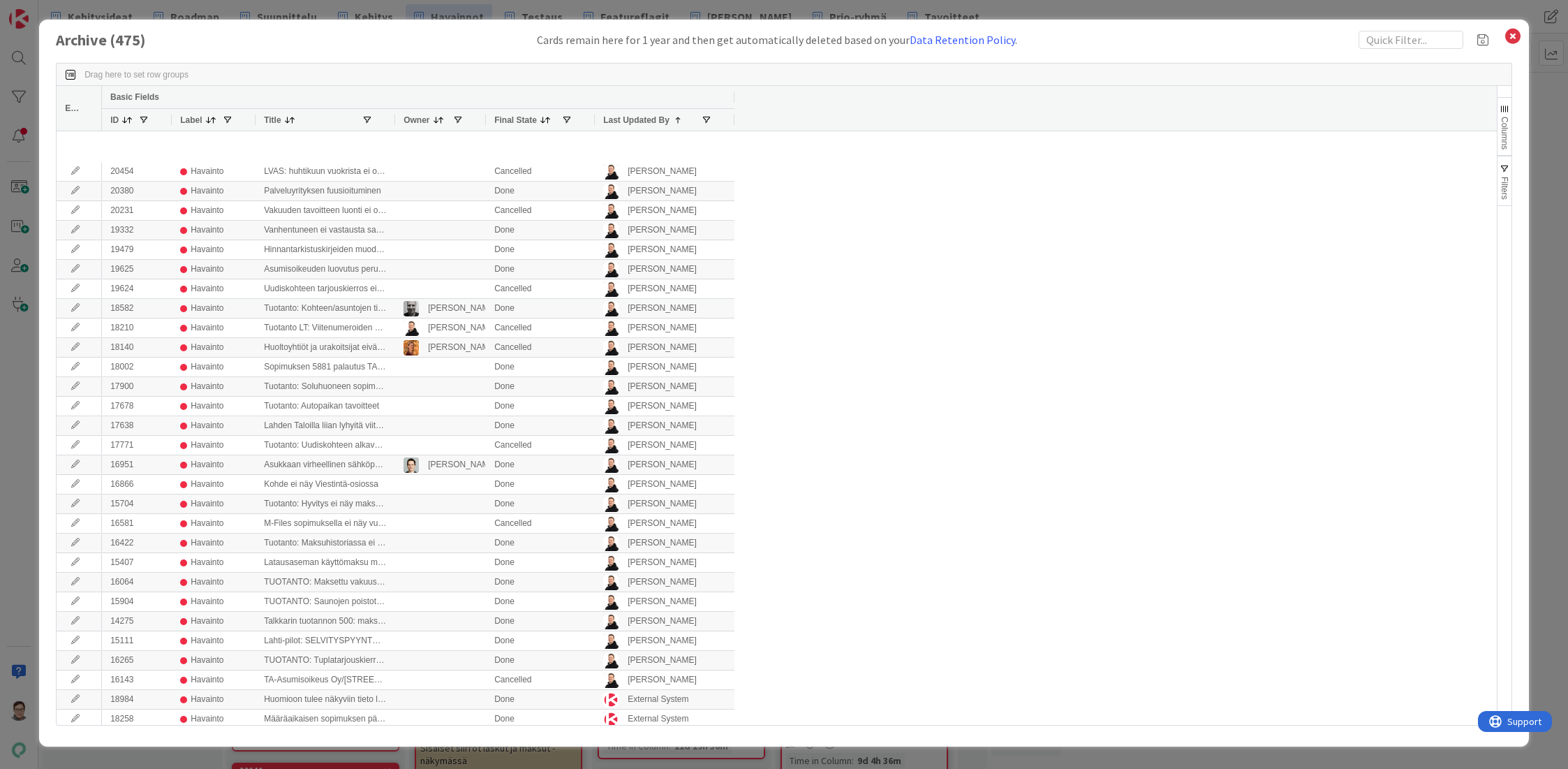
scroll to position [479, 0]
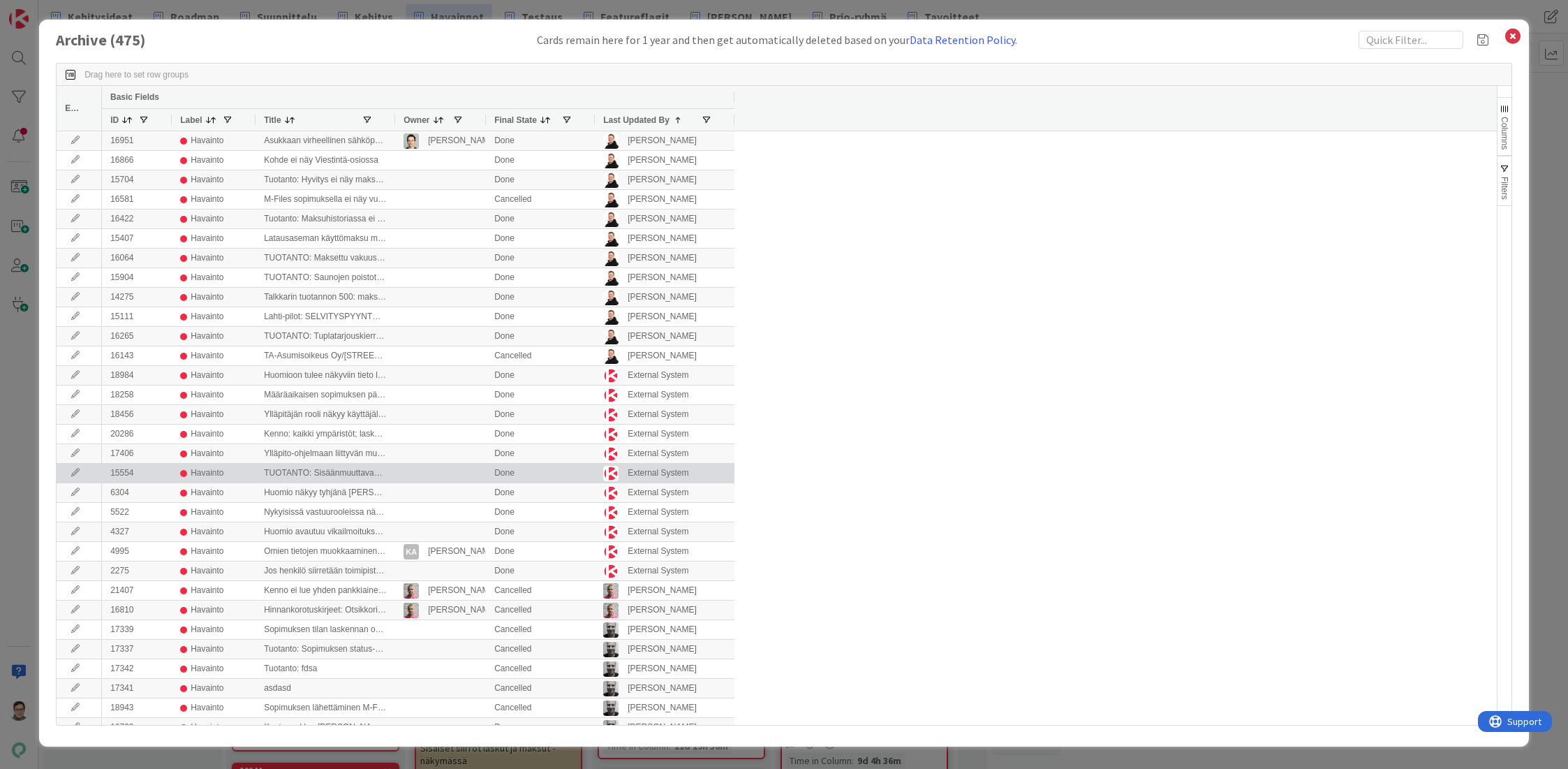
click at [72, 470] on icon at bounding box center [75, 472] width 21 height 8
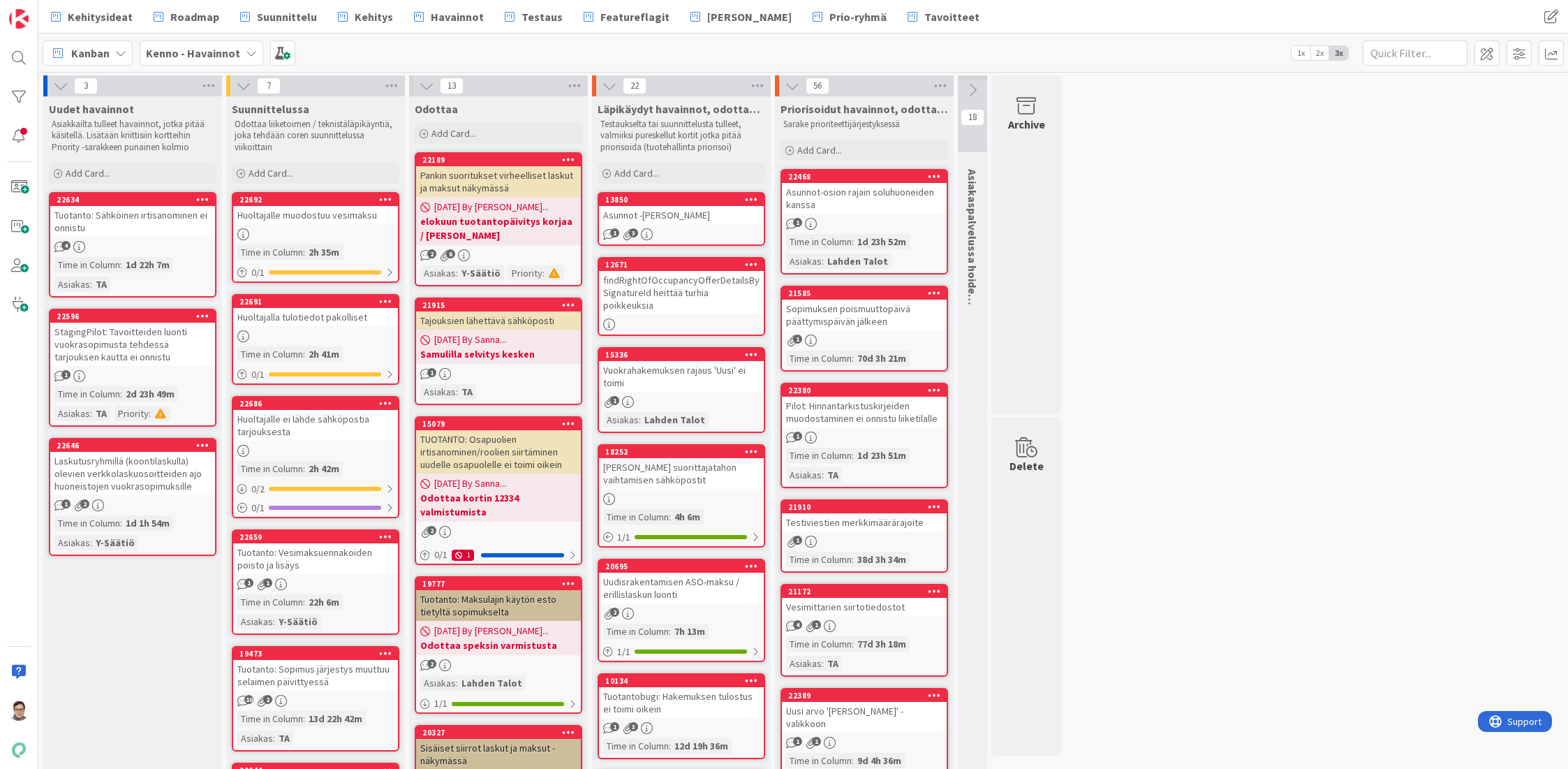
type textarea "x"
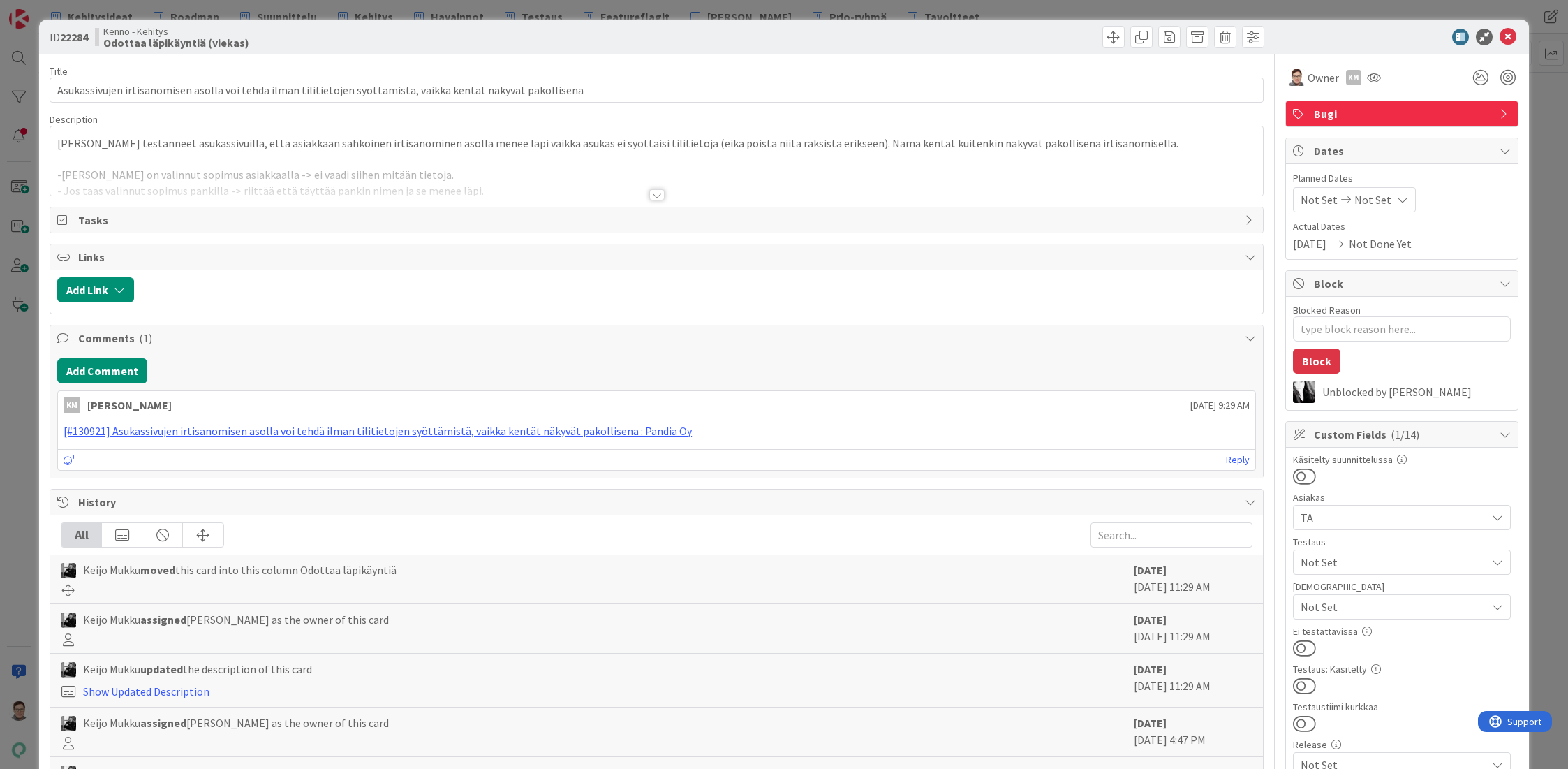
type textarea "x"
click at [654, 192] on div at bounding box center [656, 195] width 15 height 12
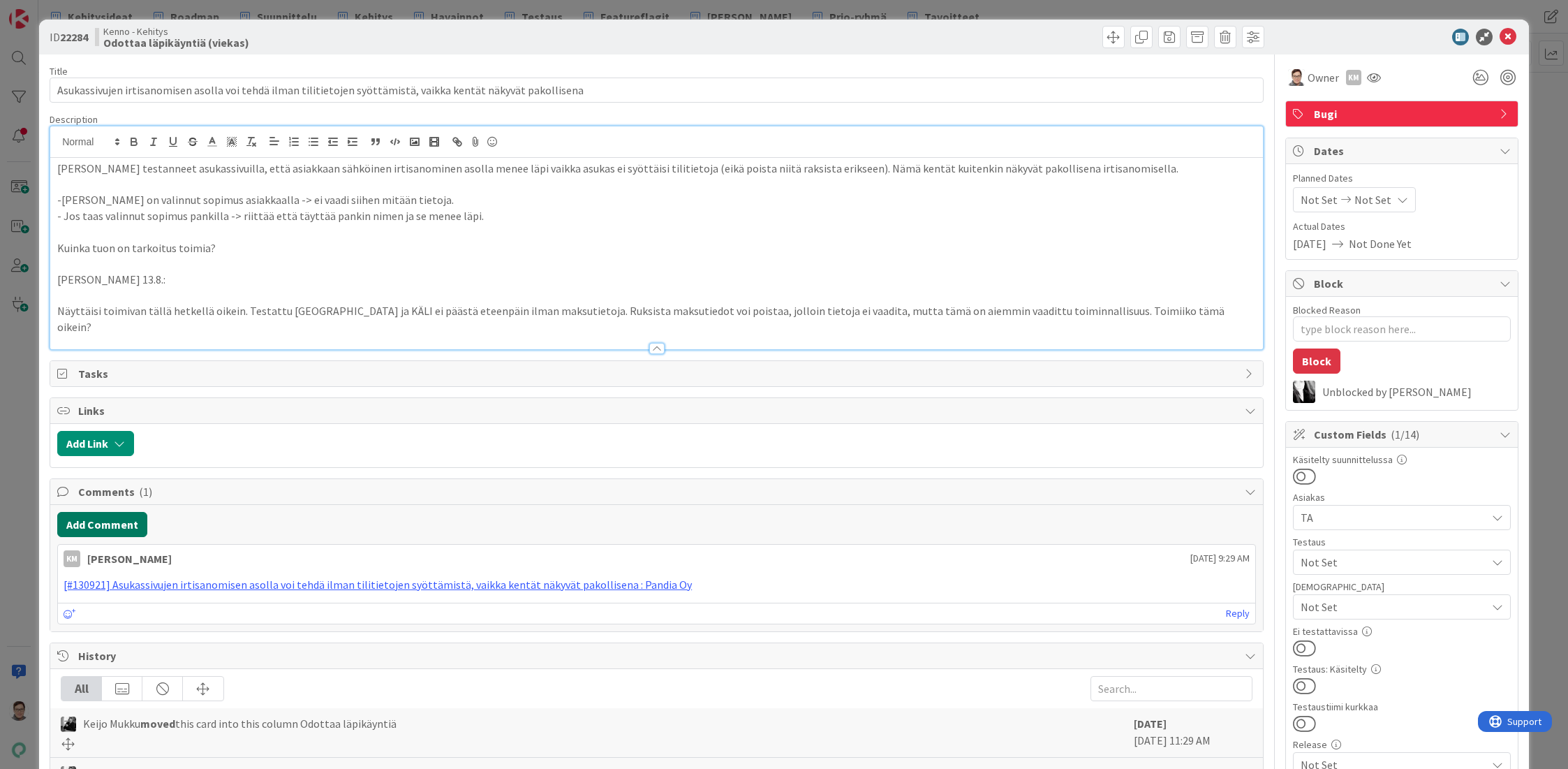
click at [111, 512] on button "Add Comment" at bounding box center [103, 524] width 90 height 25
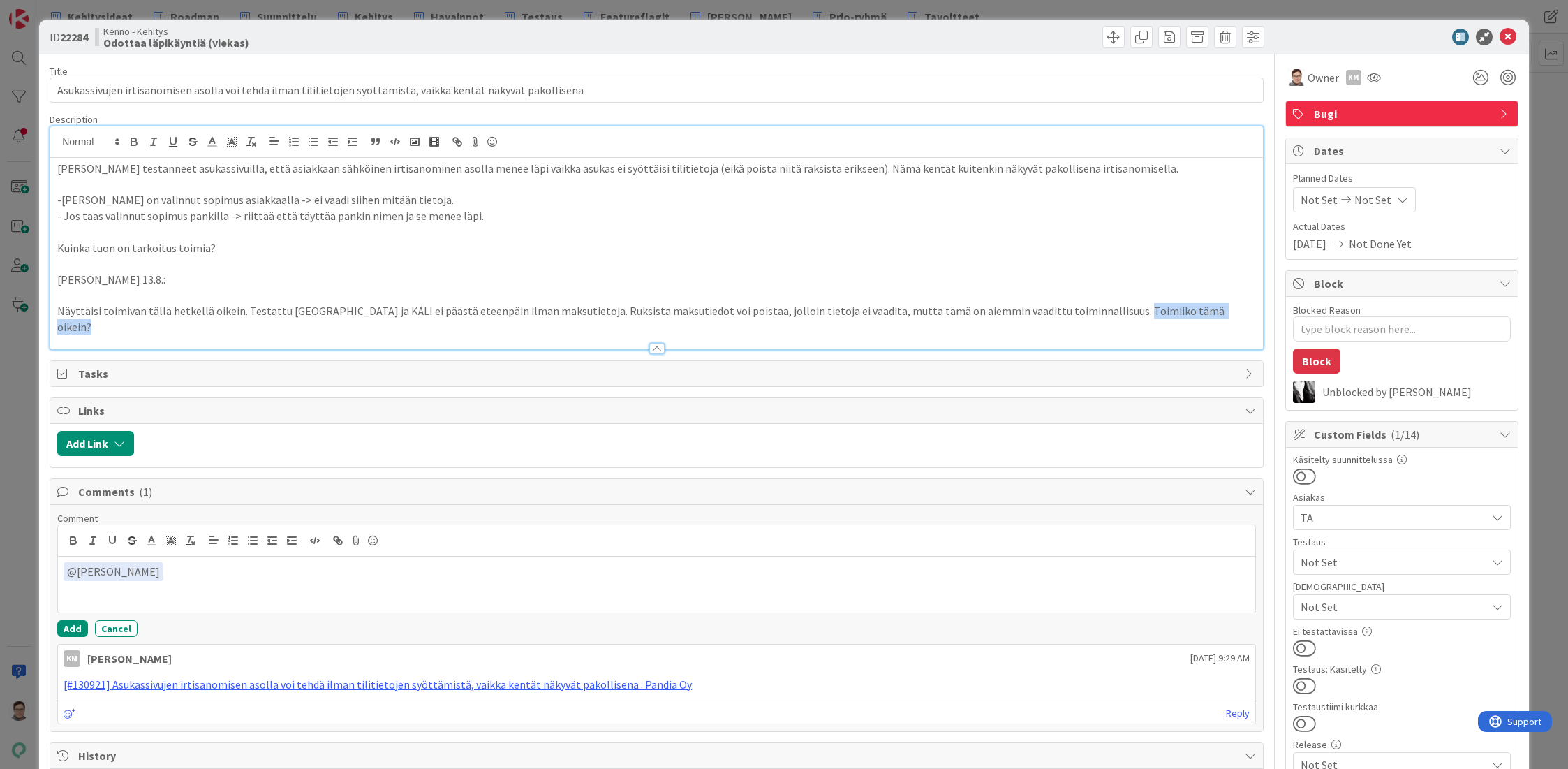
drag, startPoint x: 1210, startPoint y: 312, endPoint x: 1101, endPoint y: 309, distance: 109.0
click at [1101, 309] on p "Näyttäisi toimivan tällä hetkellä oikein. Testattu Kauno Kukkamaalla ja KÄLI ei…" at bounding box center [657, 318] width 1199 height 31
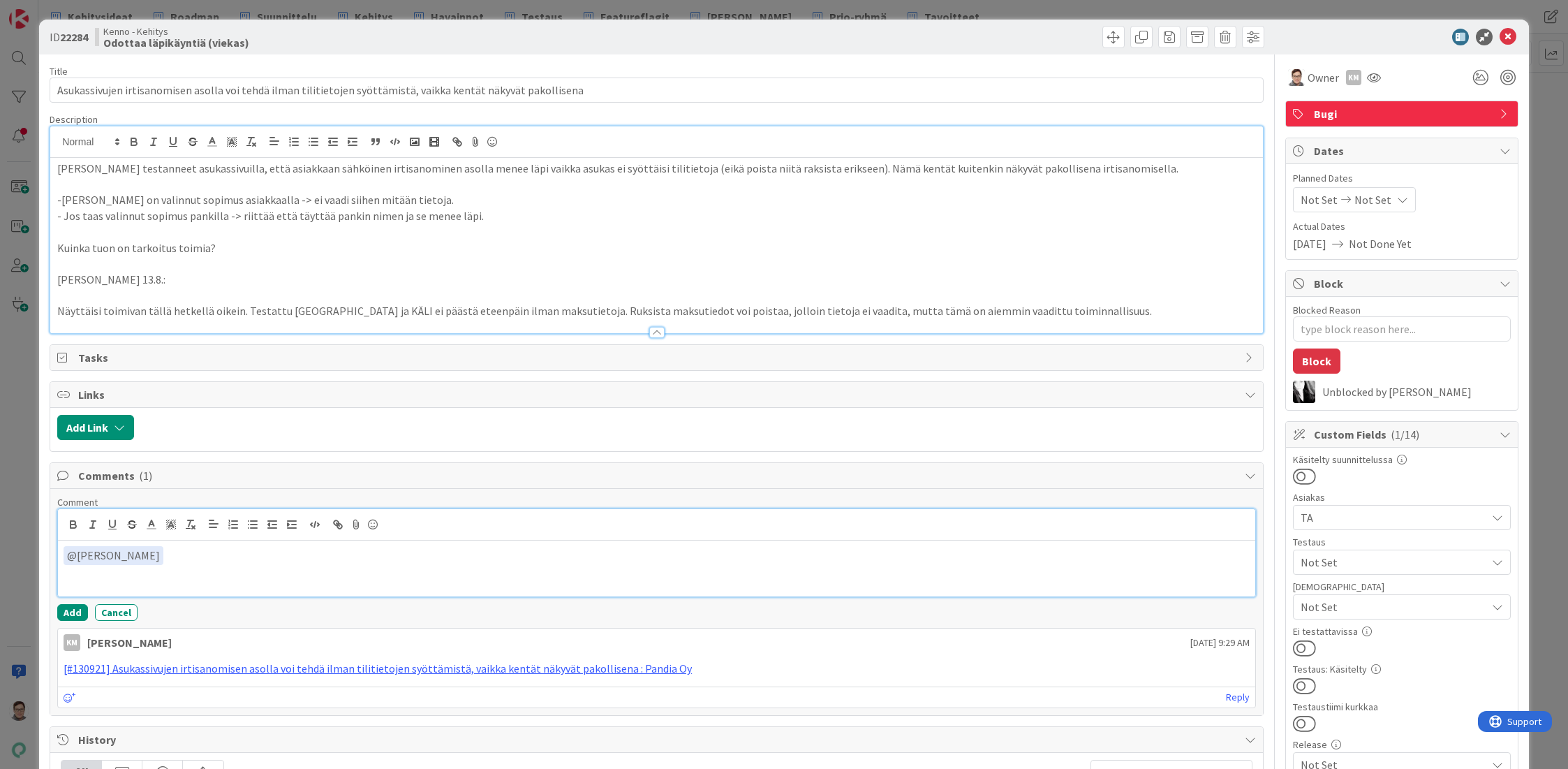
click at [196, 560] on p "﻿ @ Kaisa Moilanen ﻿" at bounding box center [657, 555] width 1186 height 19
click at [68, 615] on button "Add" at bounding box center [73, 612] width 31 height 17
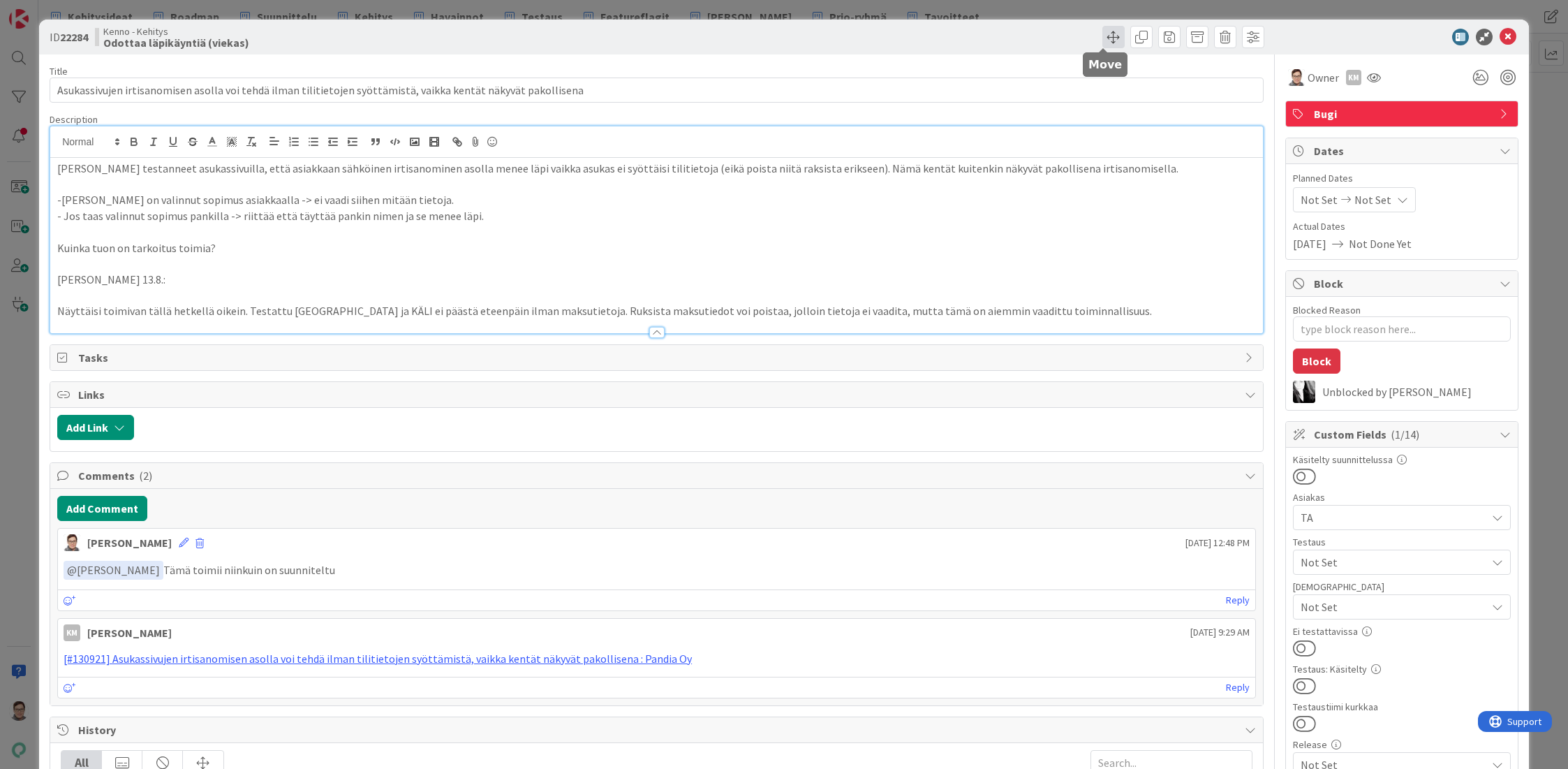
click at [1102, 32] on span at bounding box center [1113, 36] width 22 height 22
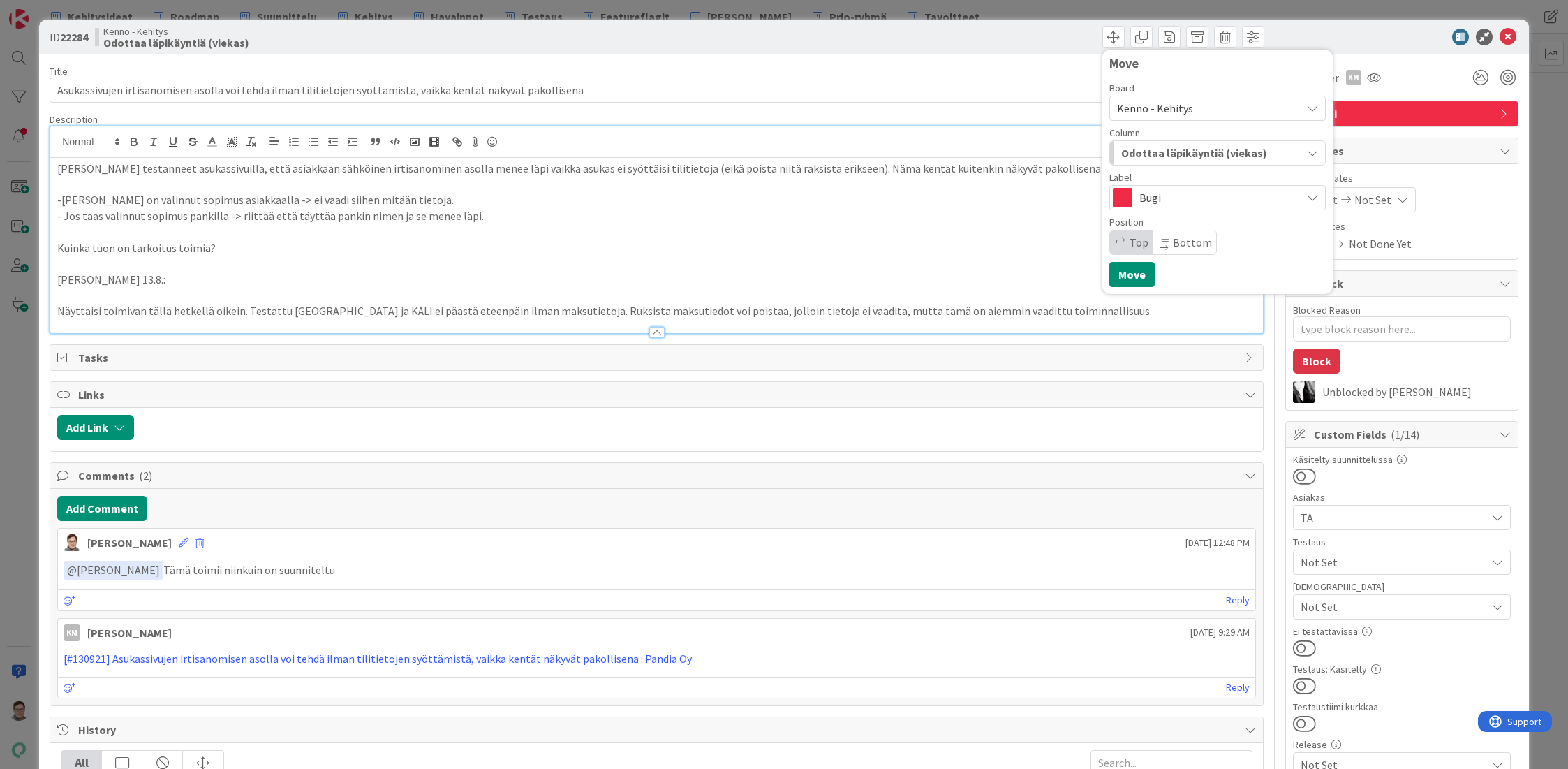
click at [1170, 156] on span "Odottaa läpikäyntiä (viekas)" at bounding box center [1193, 152] width 146 height 18
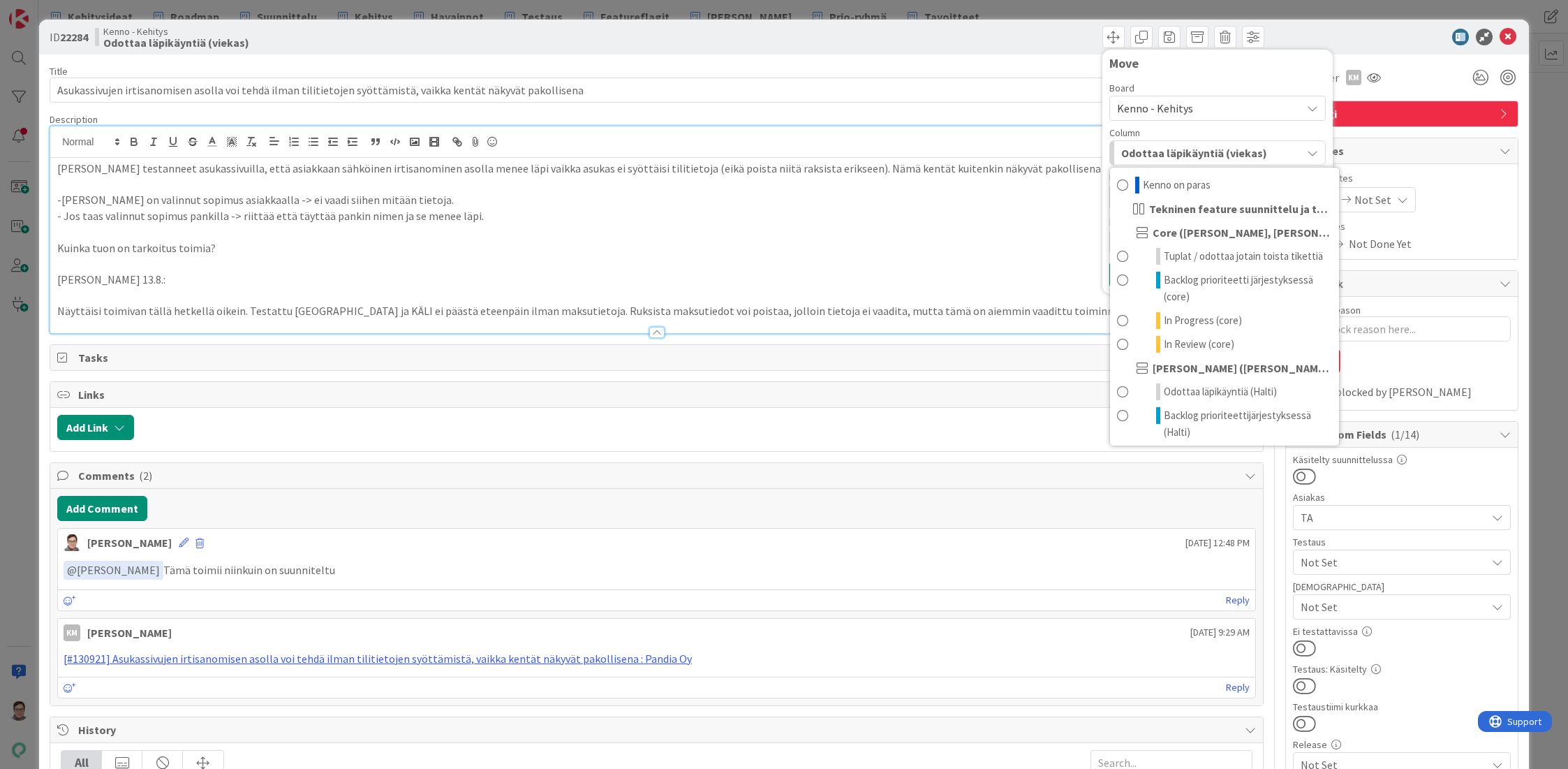
click at [1169, 102] on span "Kenno - Kehitys" at bounding box center [1155, 108] width 76 height 14
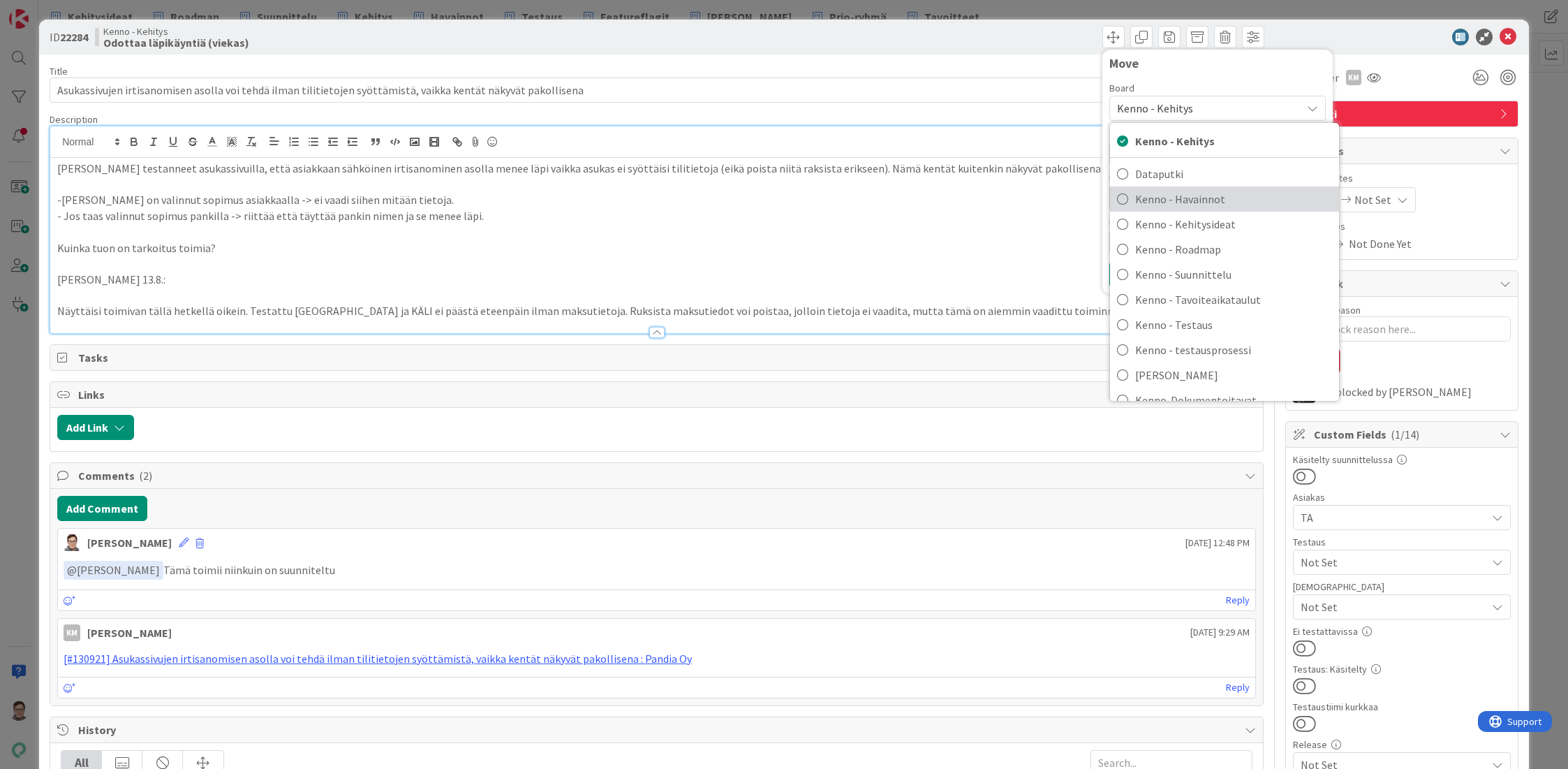
click at [1194, 201] on span "Kenno - Havainnot" at bounding box center [1233, 199] width 197 height 21
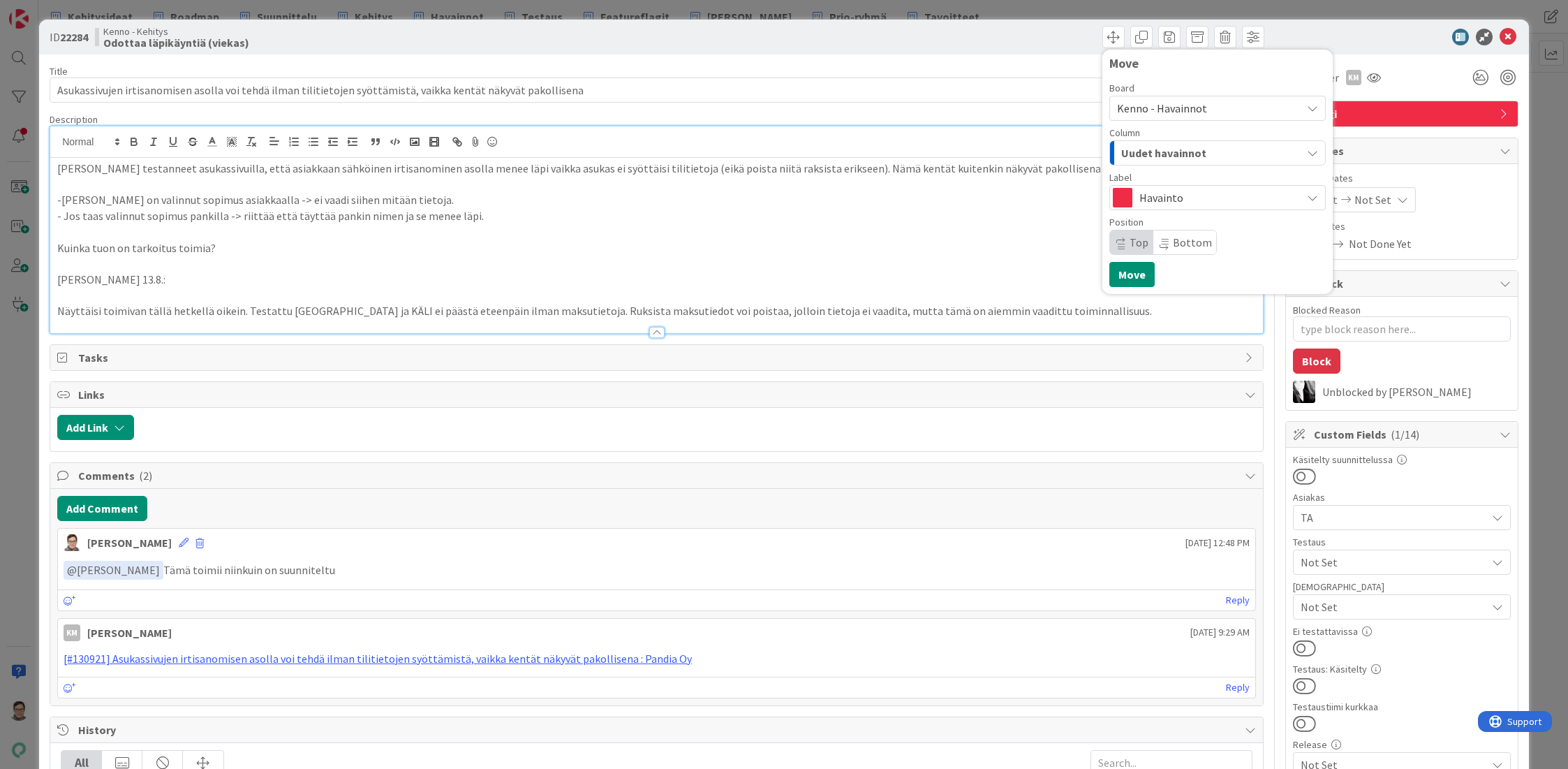
click at [1198, 149] on div "Uudet havainnot" at bounding box center [1209, 152] width 183 height 22
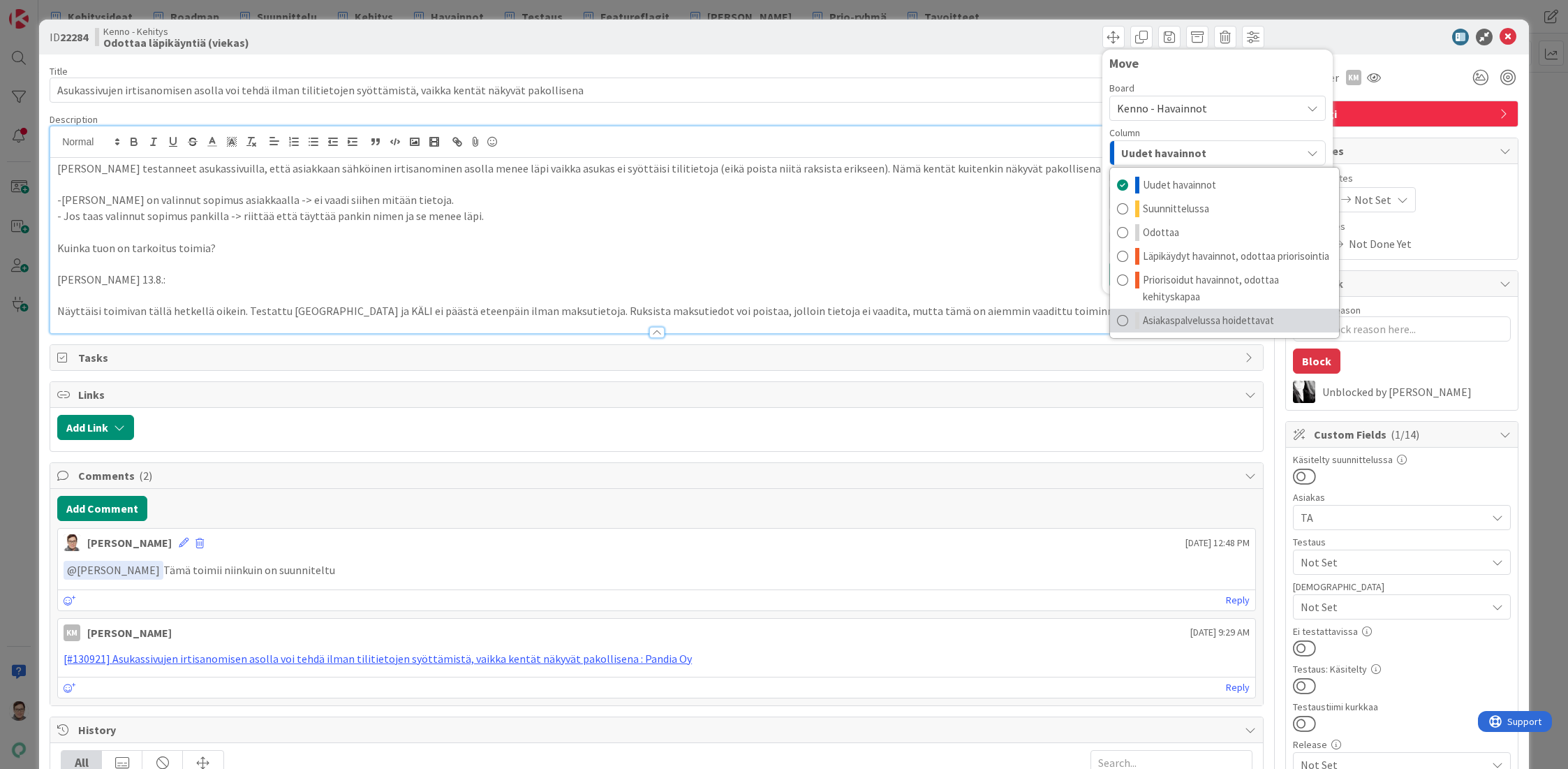
click at [1202, 319] on span "Asiakaspalvelussa hoidettavat" at bounding box center [1209, 320] width 131 height 17
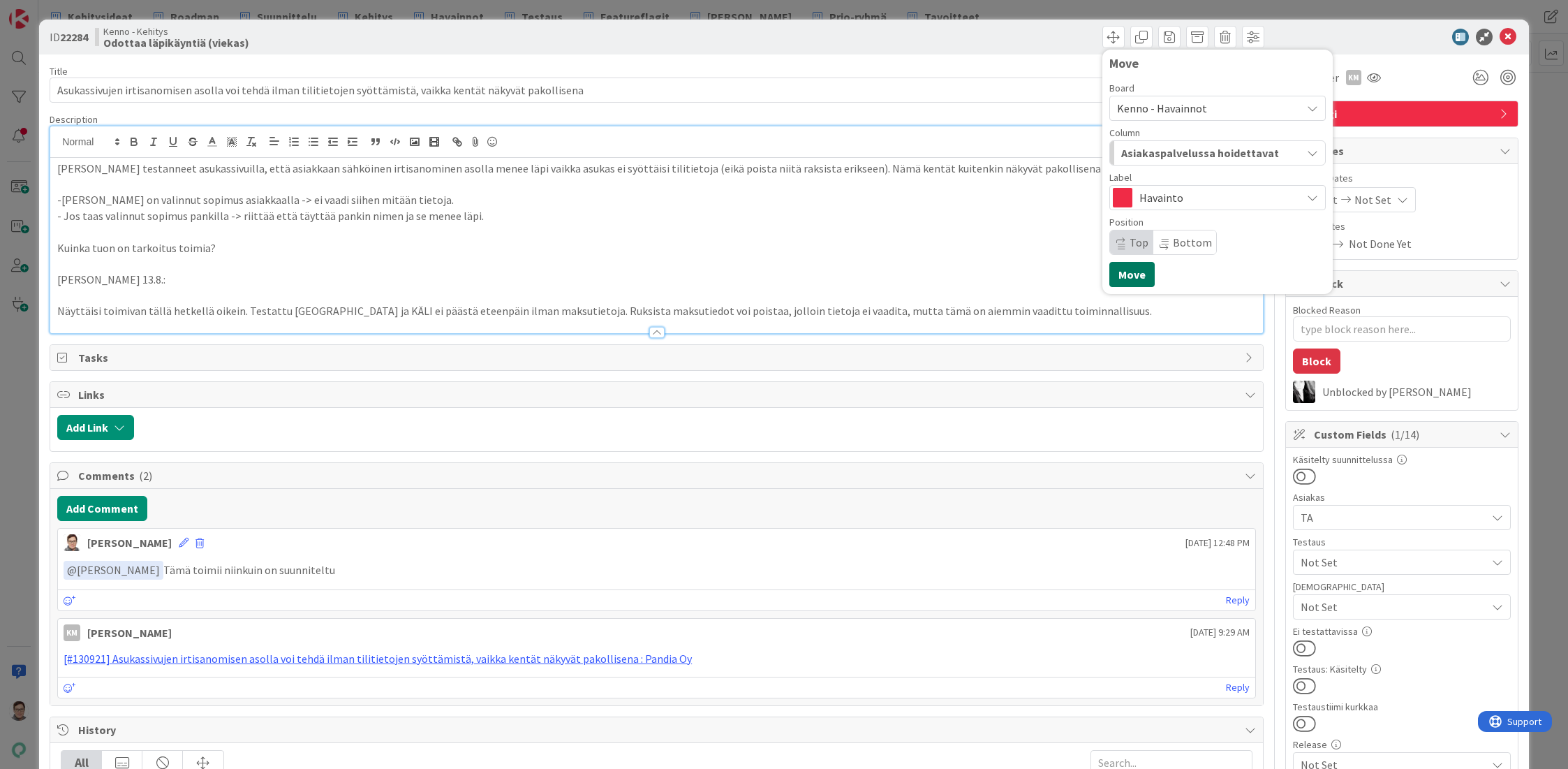
click at [1116, 283] on button "Move" at bounding box center [1132, 275] width 45 height 25
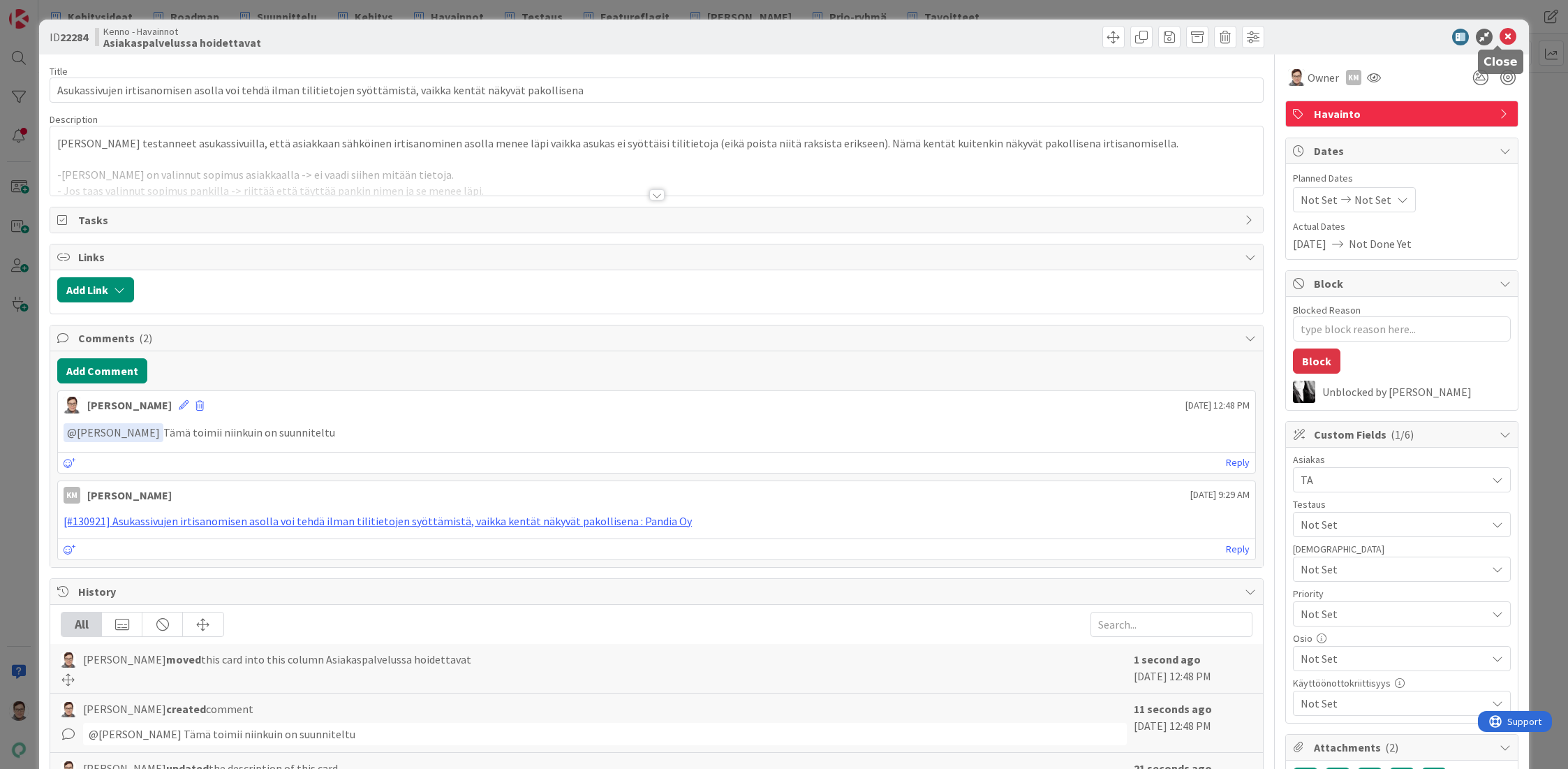
type textarea "x"
click at [1500, 38] on icon at bounding box center [1508, 36] width 17 height 17
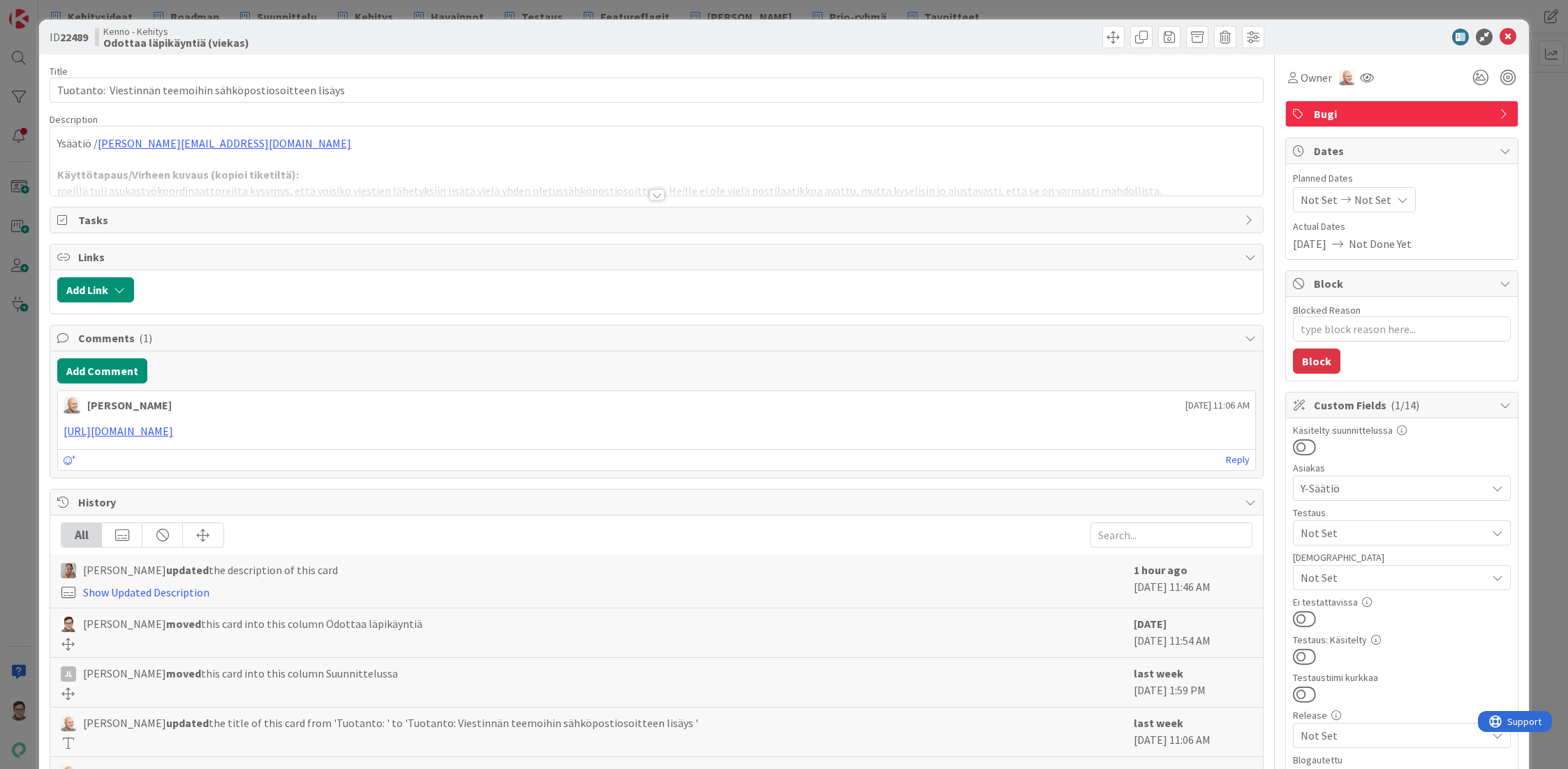
type textarea "x"
click at [652, 196] on div at bounding box center [656, 195] width 15 height 12
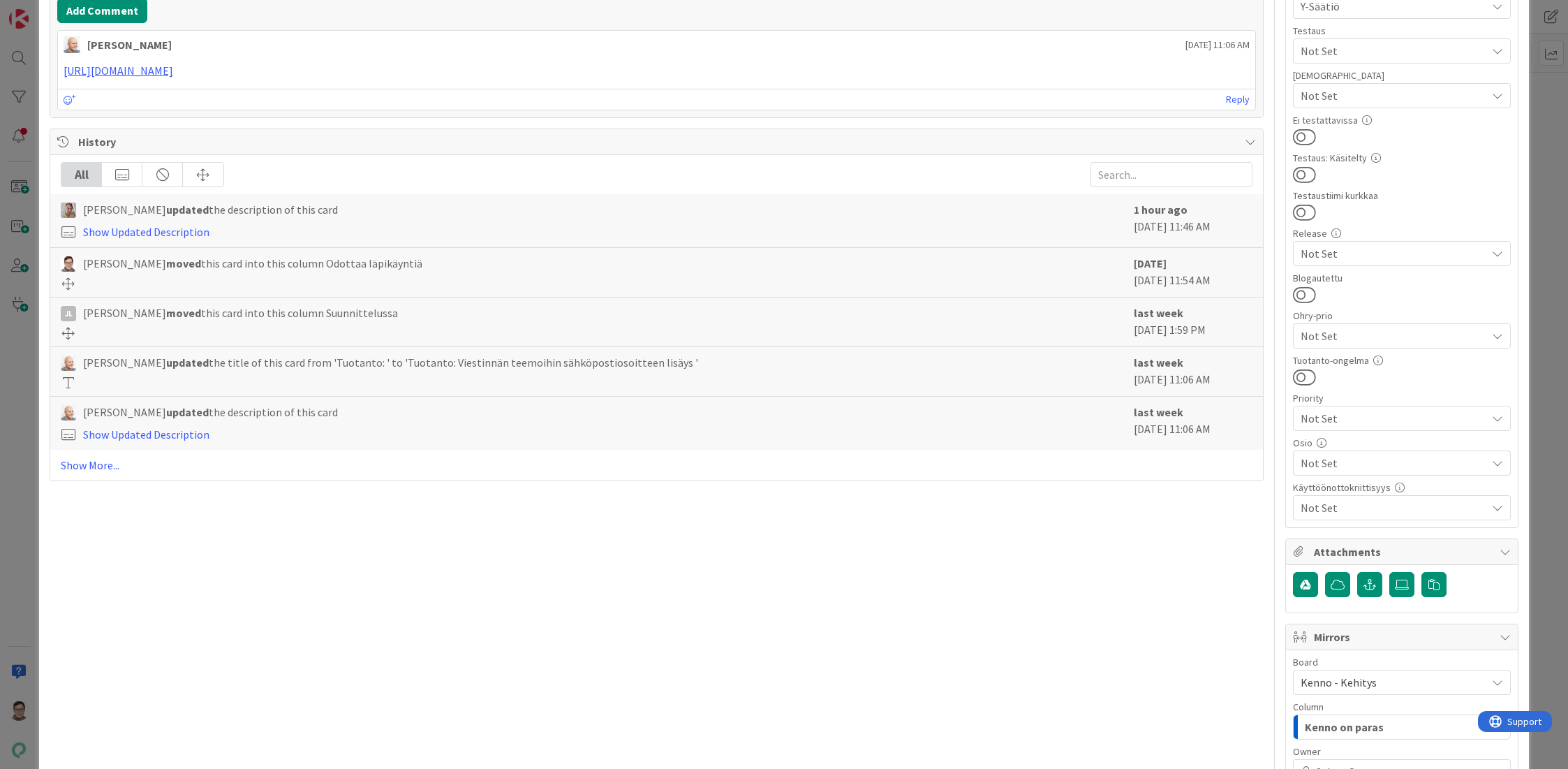
scroll to position [489, 0]
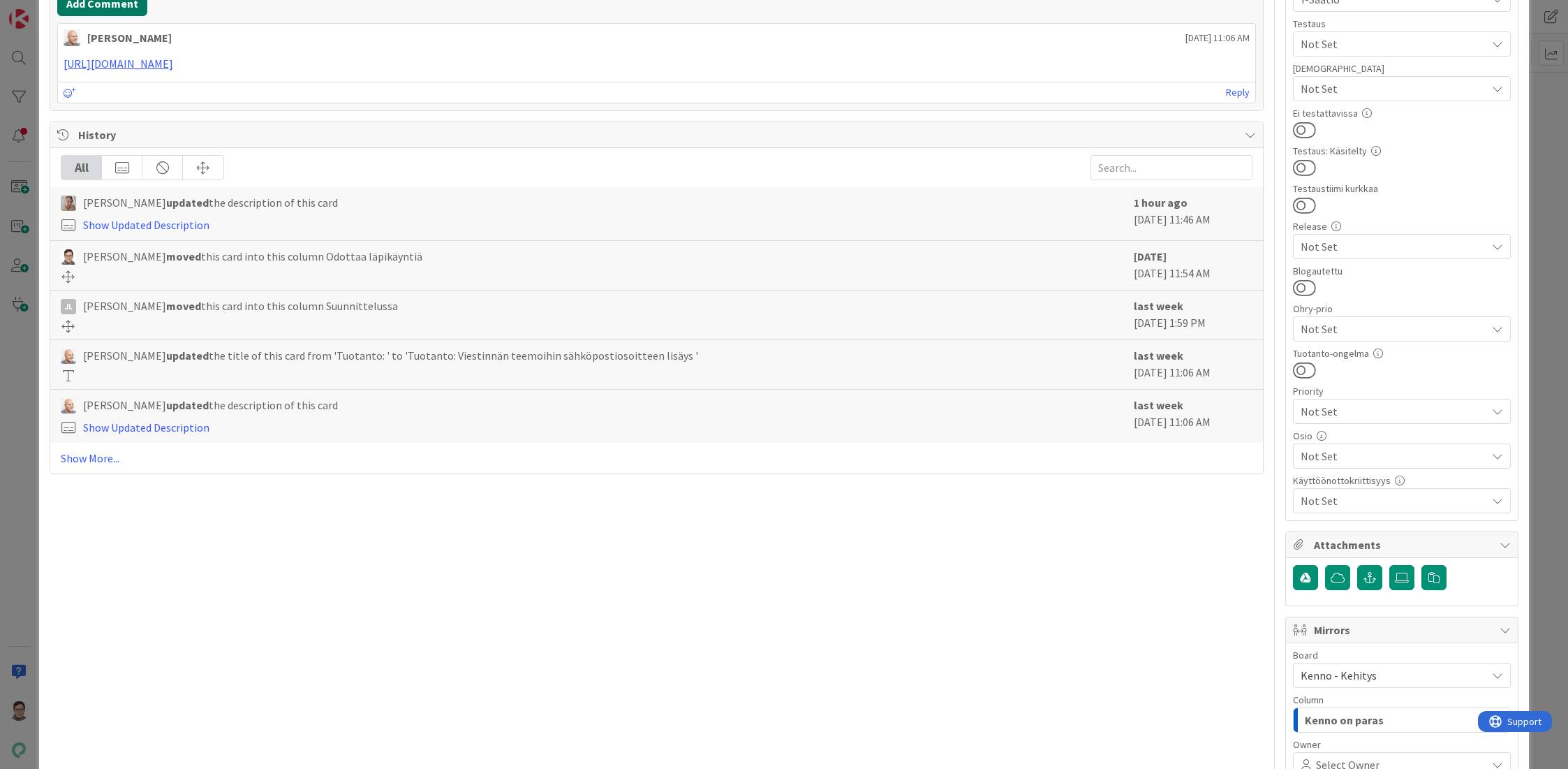
click at [122, 16] on button "Add Comment" at bounding box center [103, 4] width 90 height 25
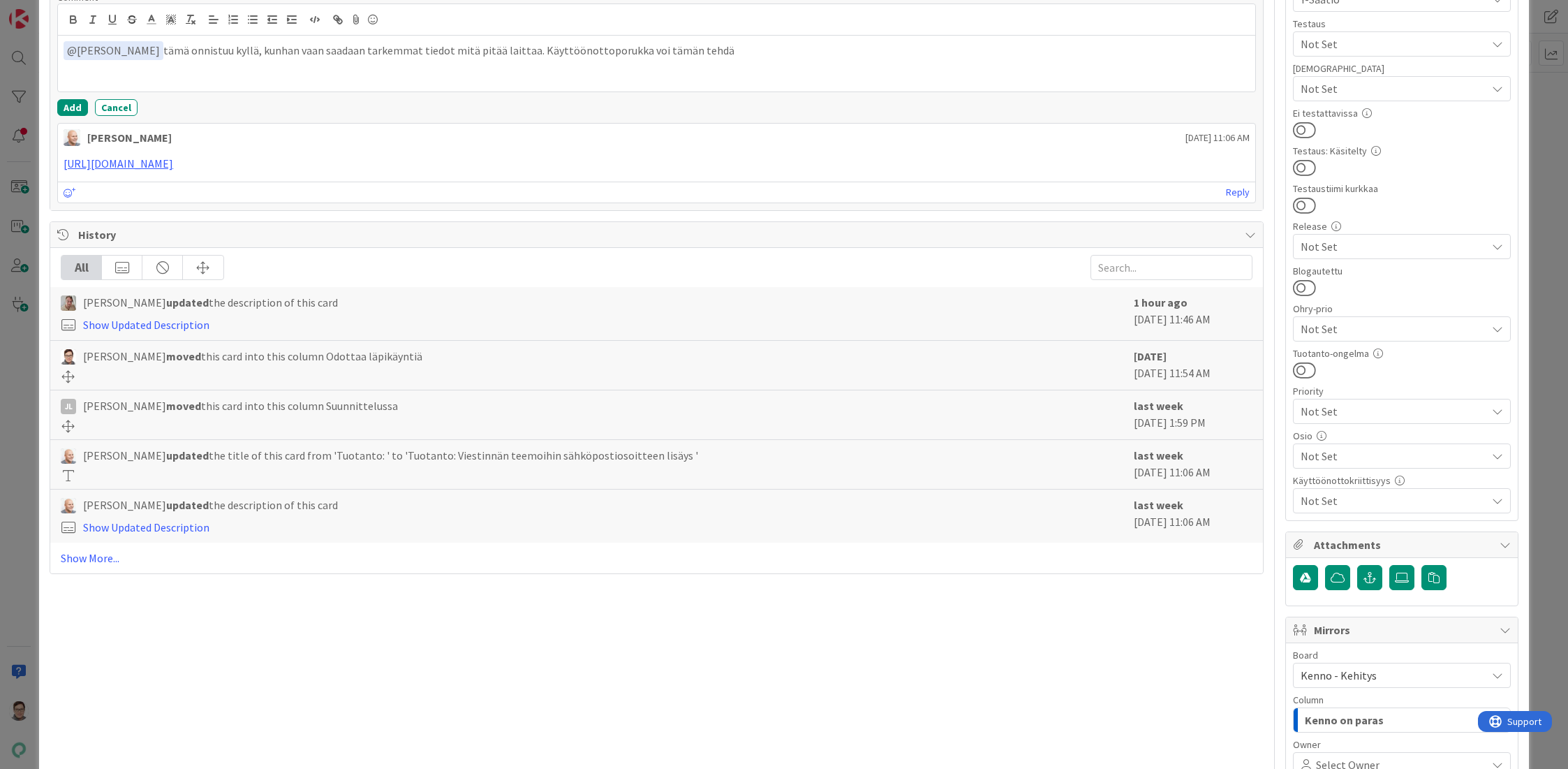
click at [630, 60] on p "﻿ @ Nicklas Granroth ﻿ tämä onnistuu kyllä, kunhan vaan saadaan tarkemmat tiedo…" at bounding box center [657, 50] width 1186 height 19
click at [66, 116] on button "Add" at bounding box center [73, 107] width 31 height 17
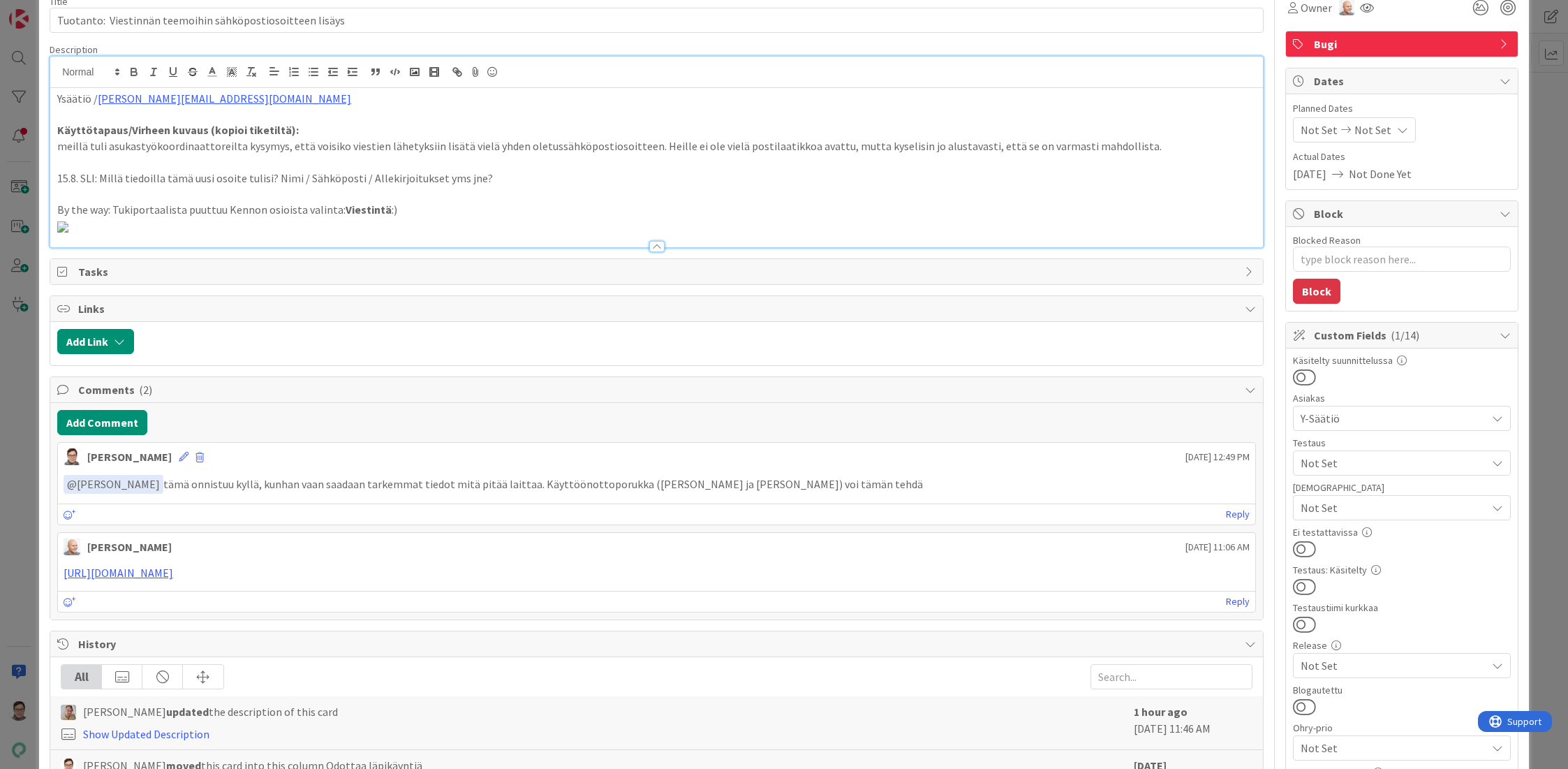
scroll to position [0, 0]
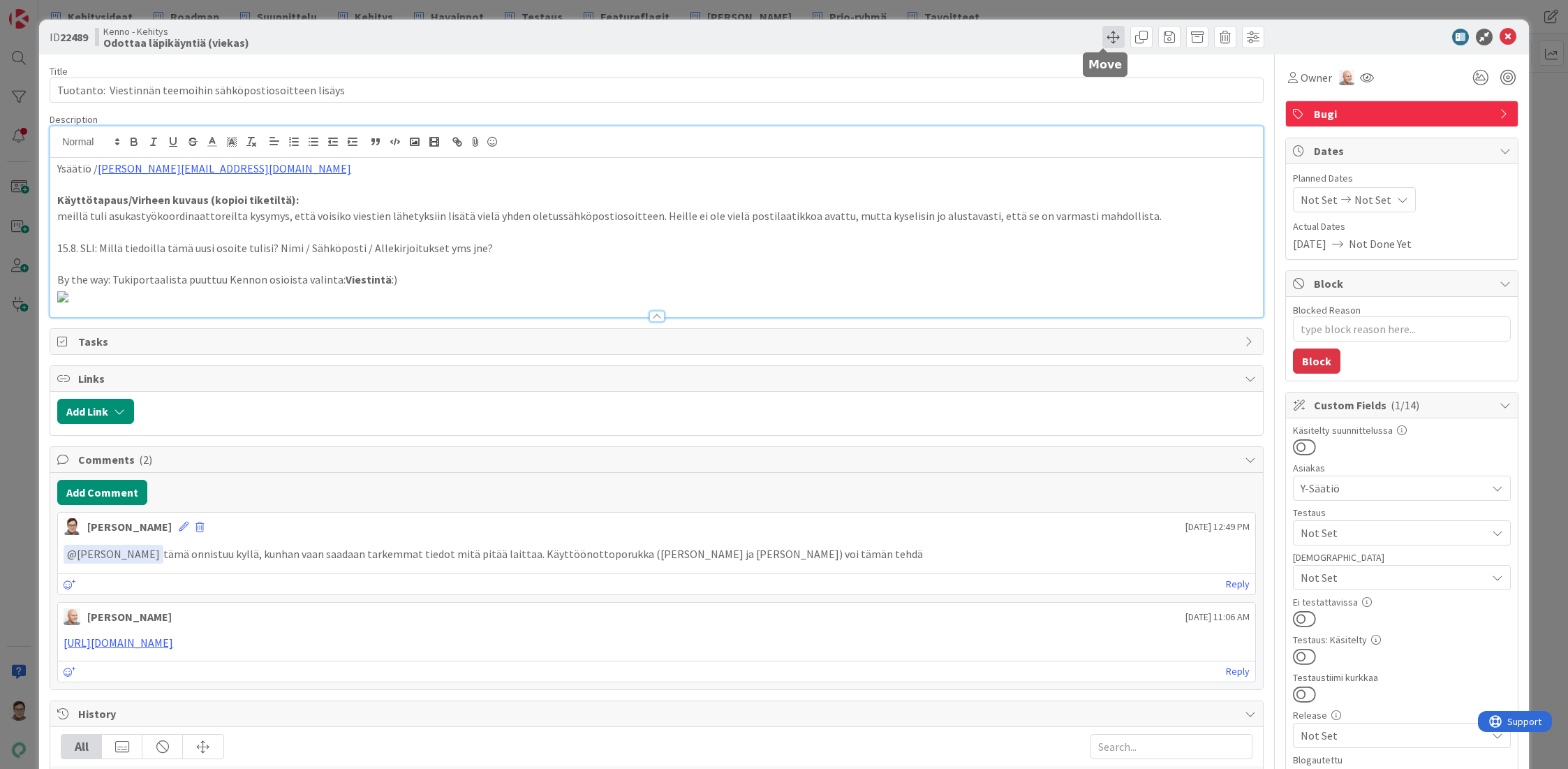
click at [1102, 36] on span at bounding box center [1113, 36] width 22 height 22
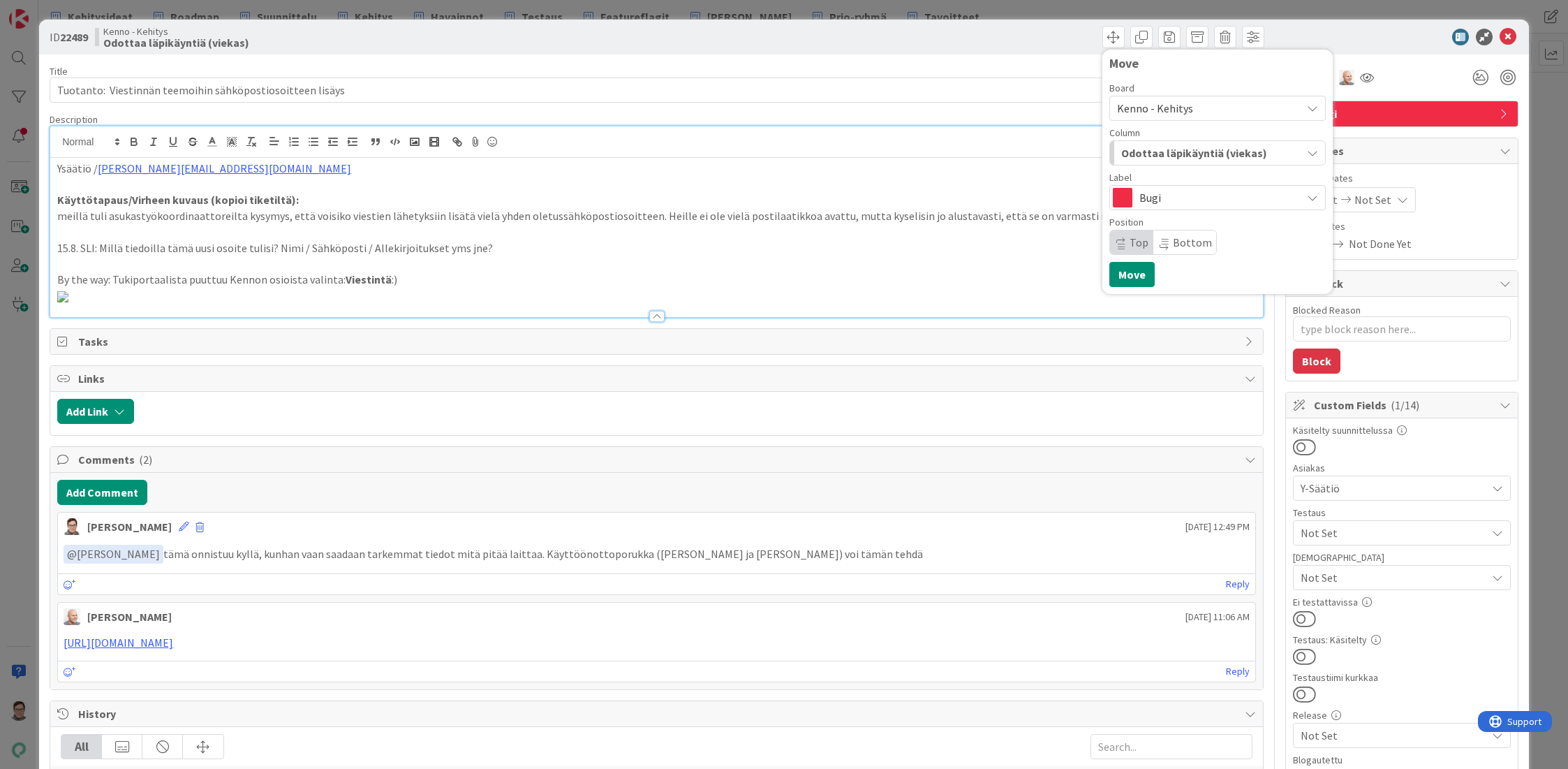
click at [1171, 106] on span "Kenno - Kehitys" at bounding box center [1155, 108] width 76 height 14
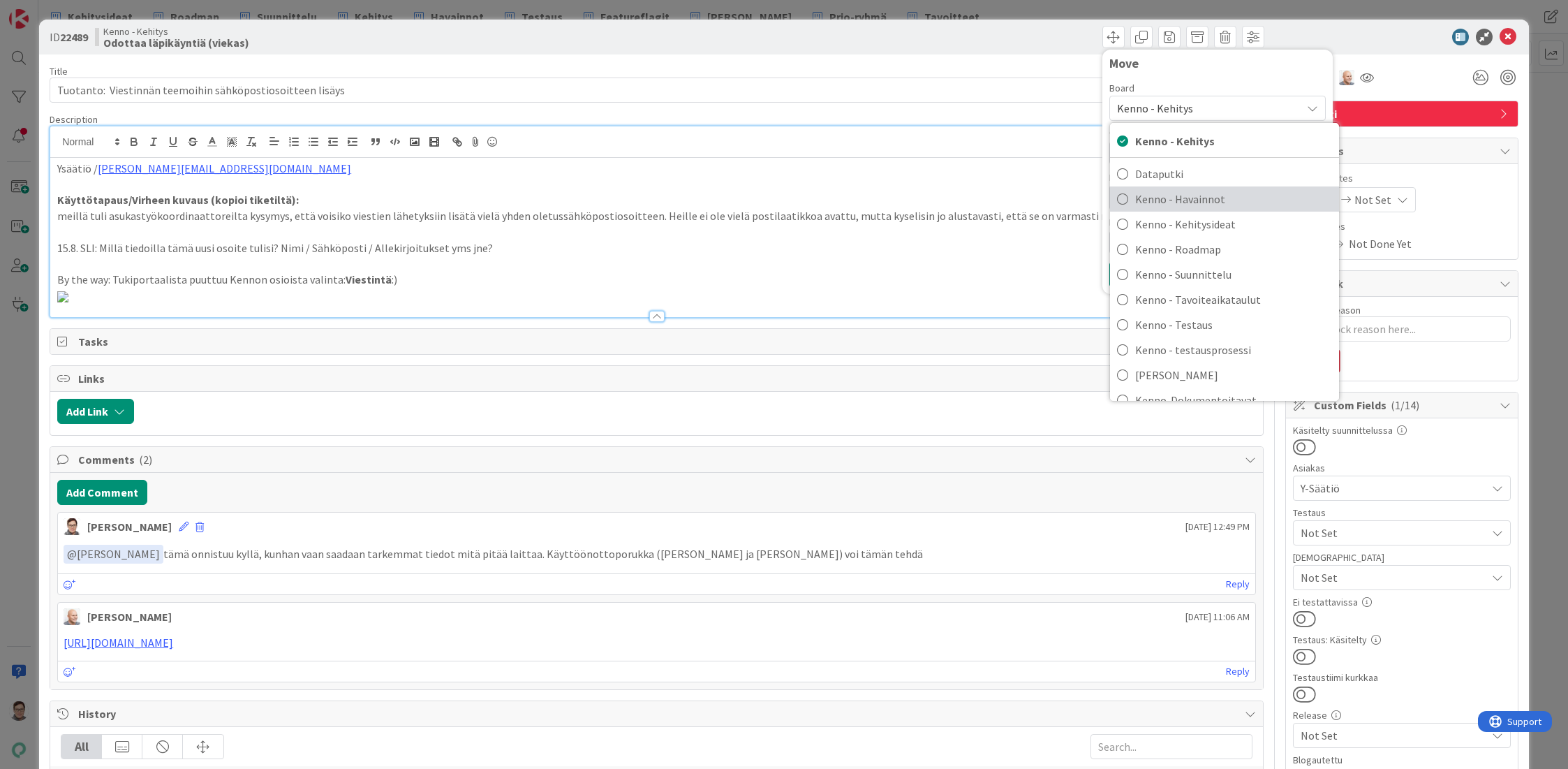
click at [1183, 203] on span "Kenno - Havainnot" at bounding box center [1233, 199] width 197 height 21
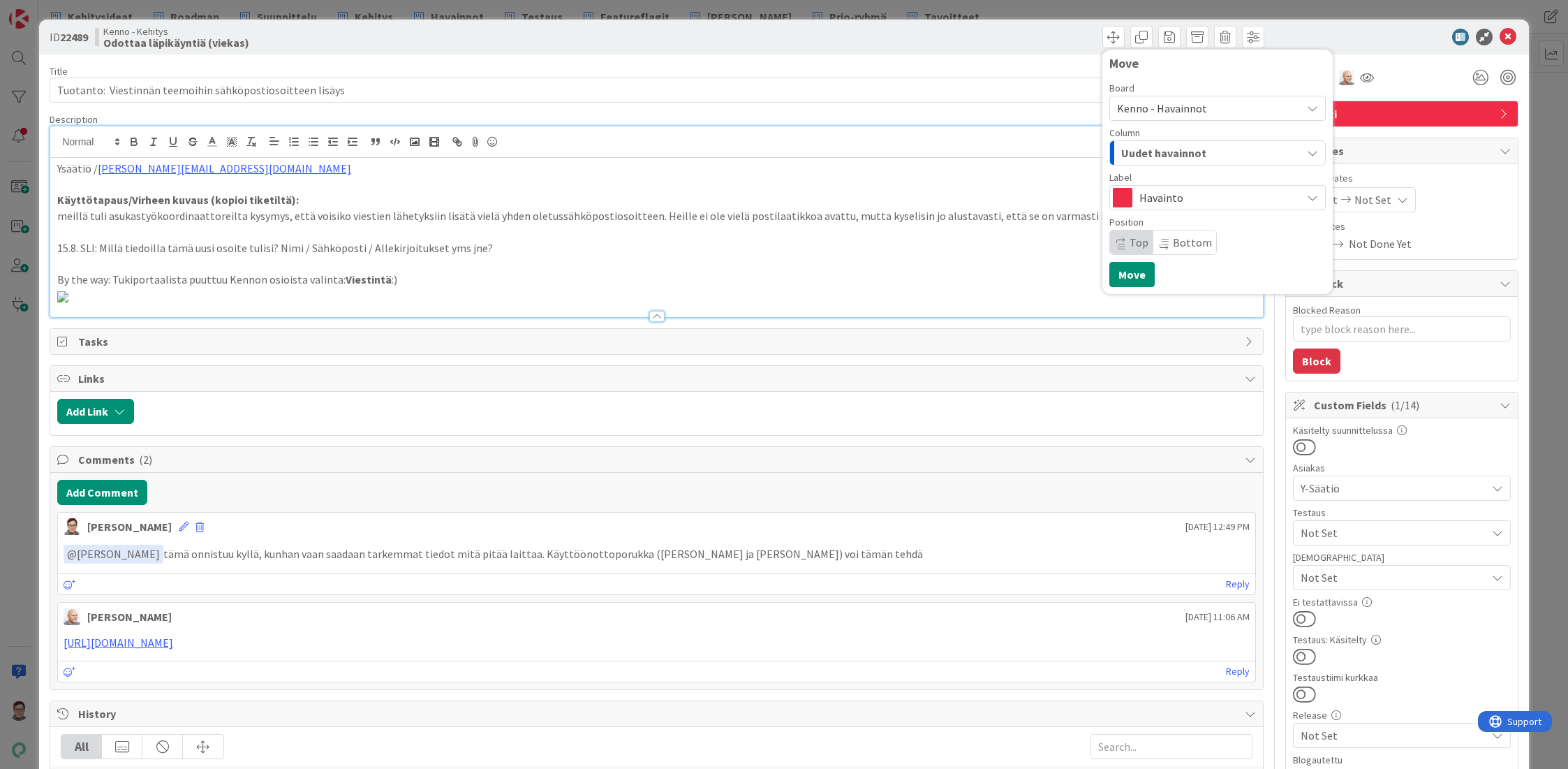
click at [1179, 151] on span "Uudet havainnot" at bounding box center [1163, 152] width 85 height 18
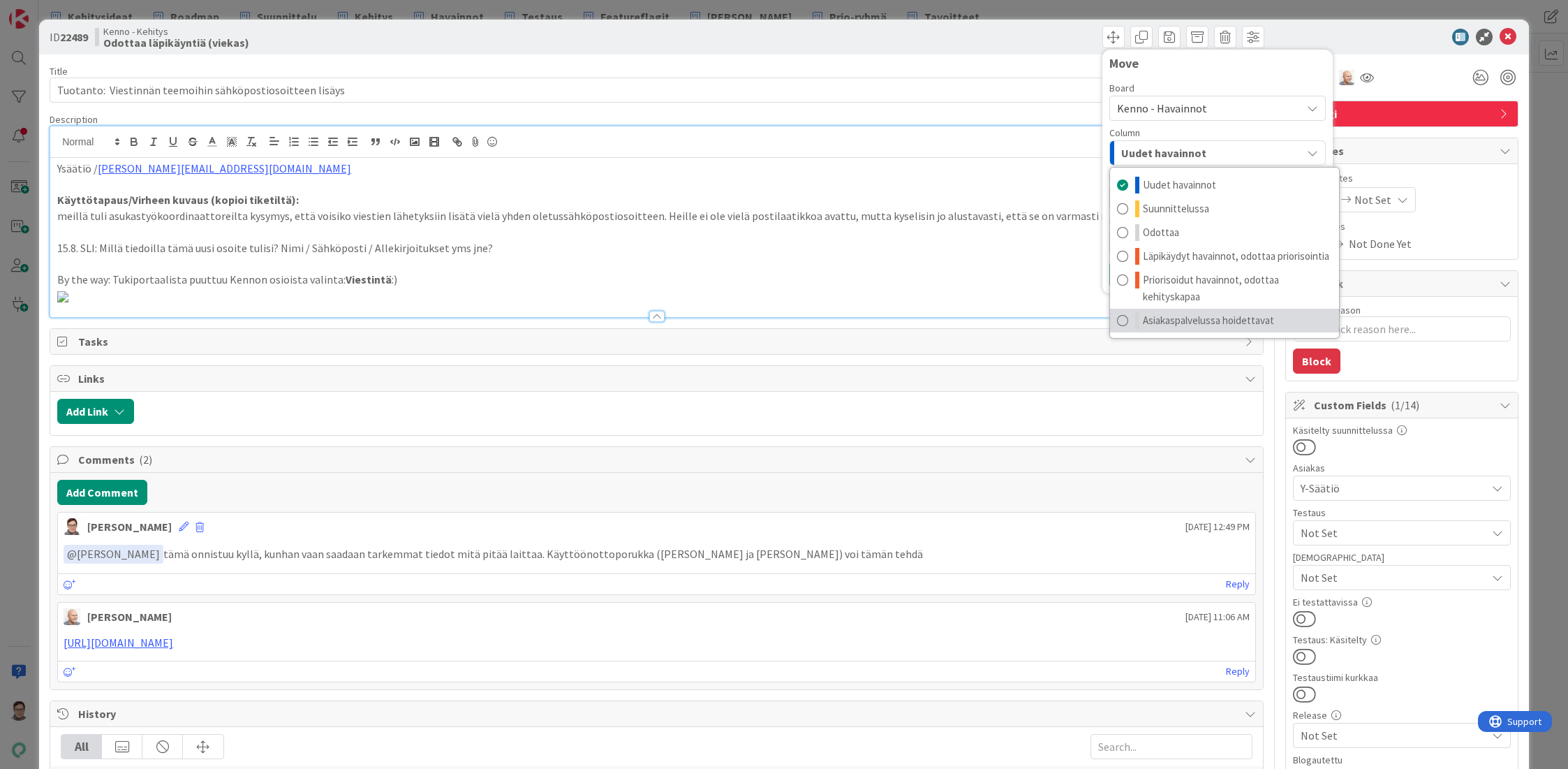
click at [1188, 326] on span "Asiakaspalvelussa hoidettavat" at bounding box center [1209, 320] width 131 height 17
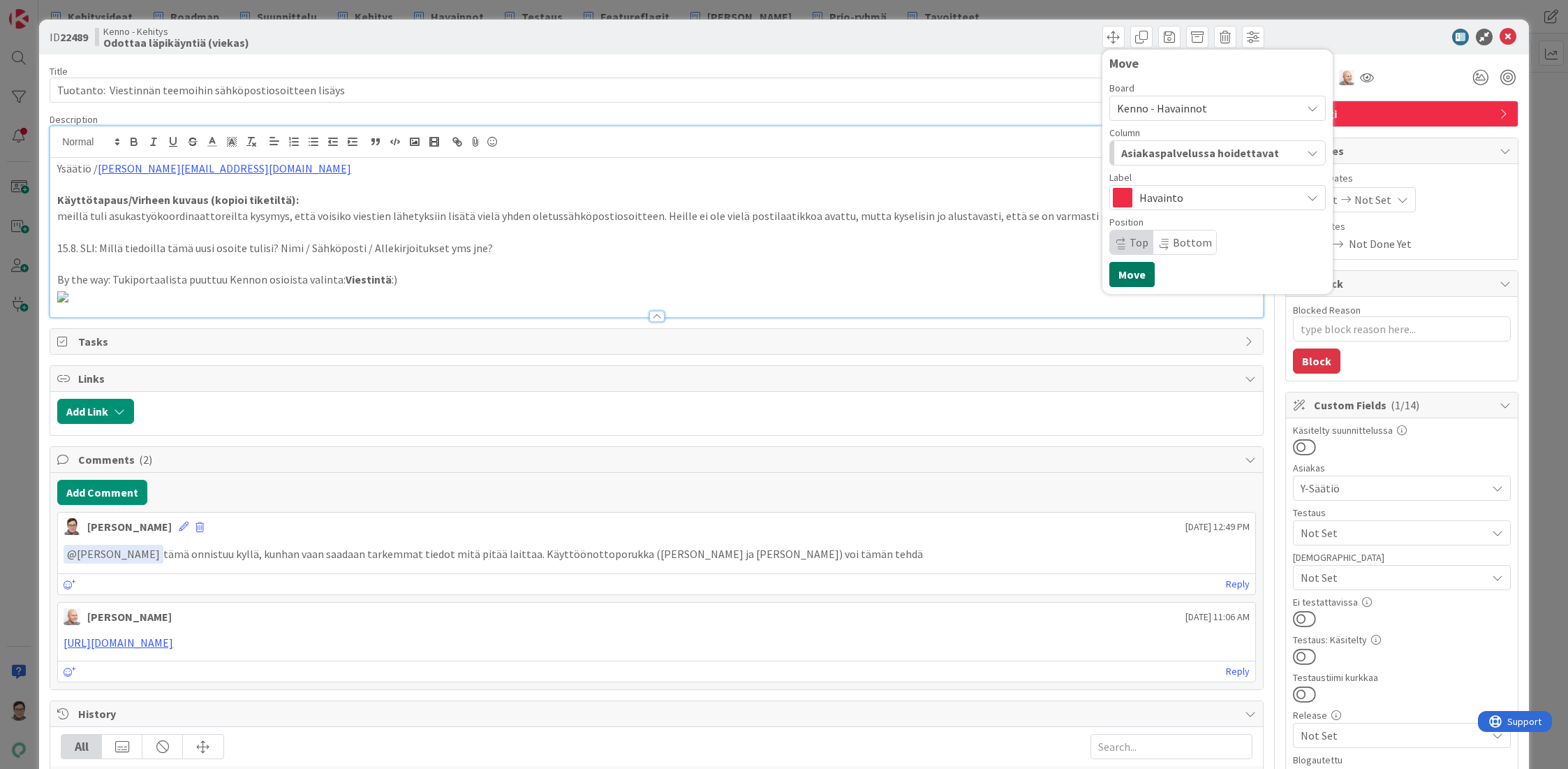
click at [1126, 276] on button "Move" at bounding box center [1132, 275] width 45 height 25
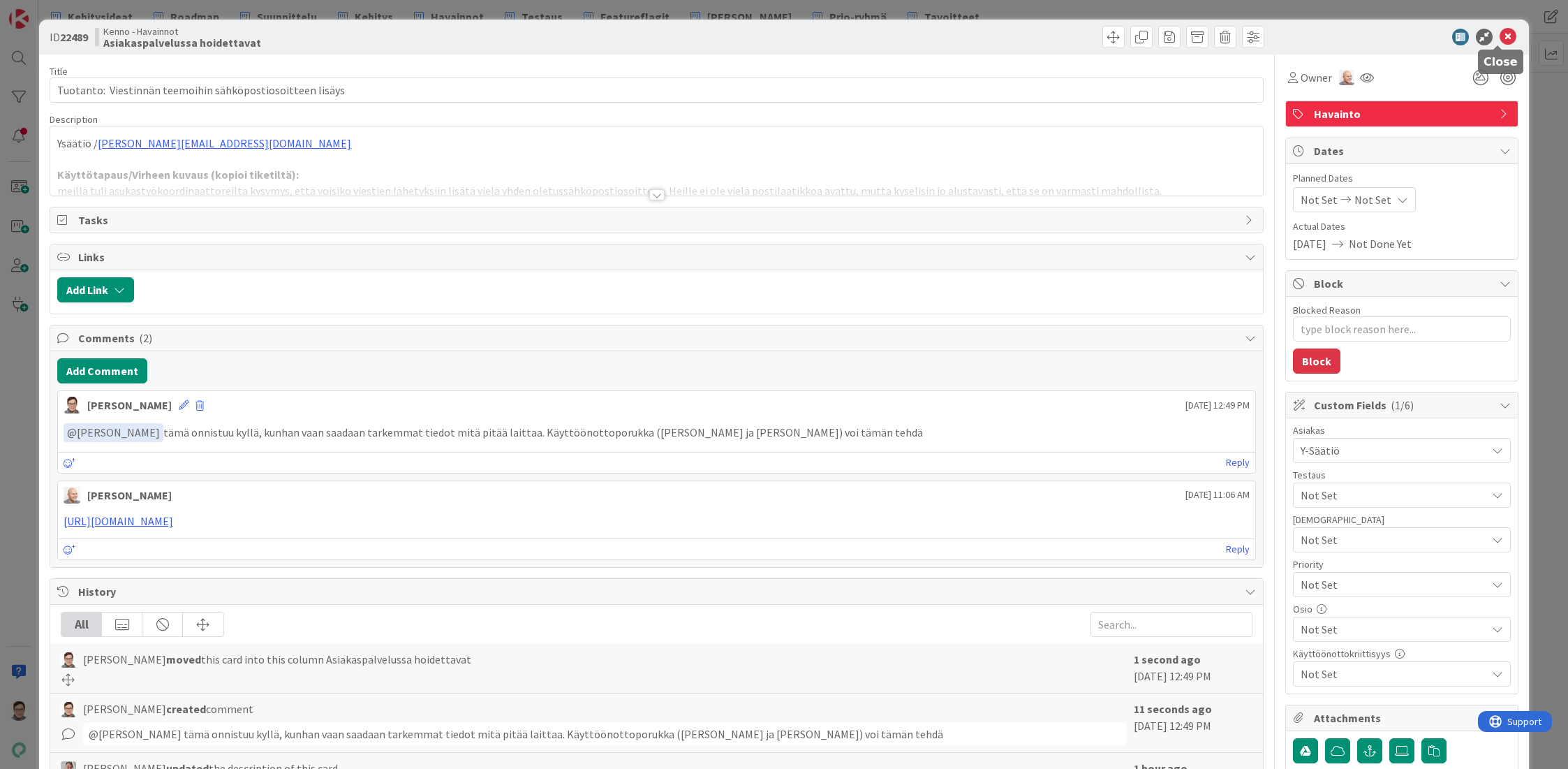
type textarea "x"
click at [1500, 35] on icon at bounding box center [1508, 36] width 17 height 17
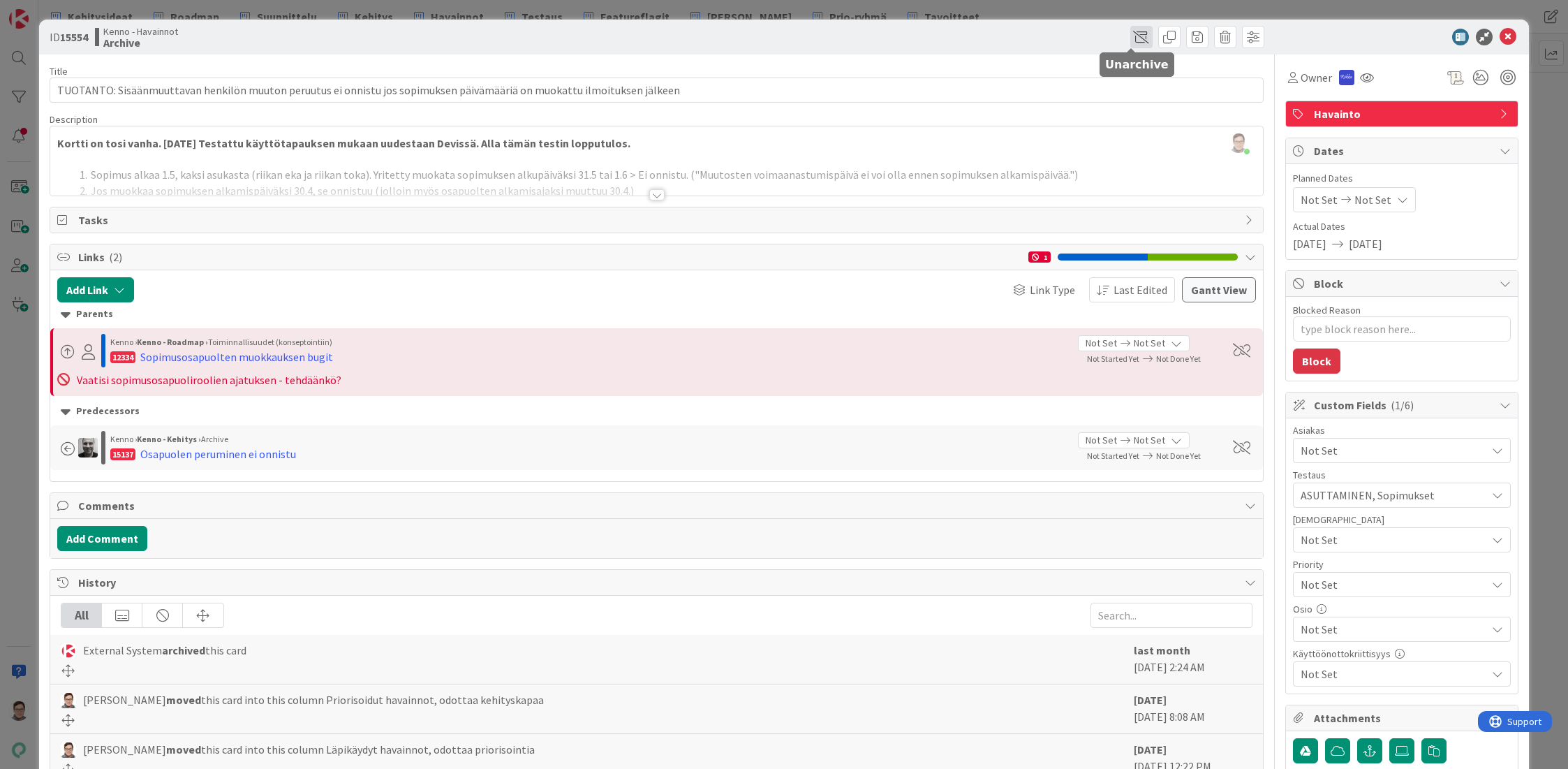
click at [1130, 31] on span at bounding box center [1140, 36] width 22 height 22
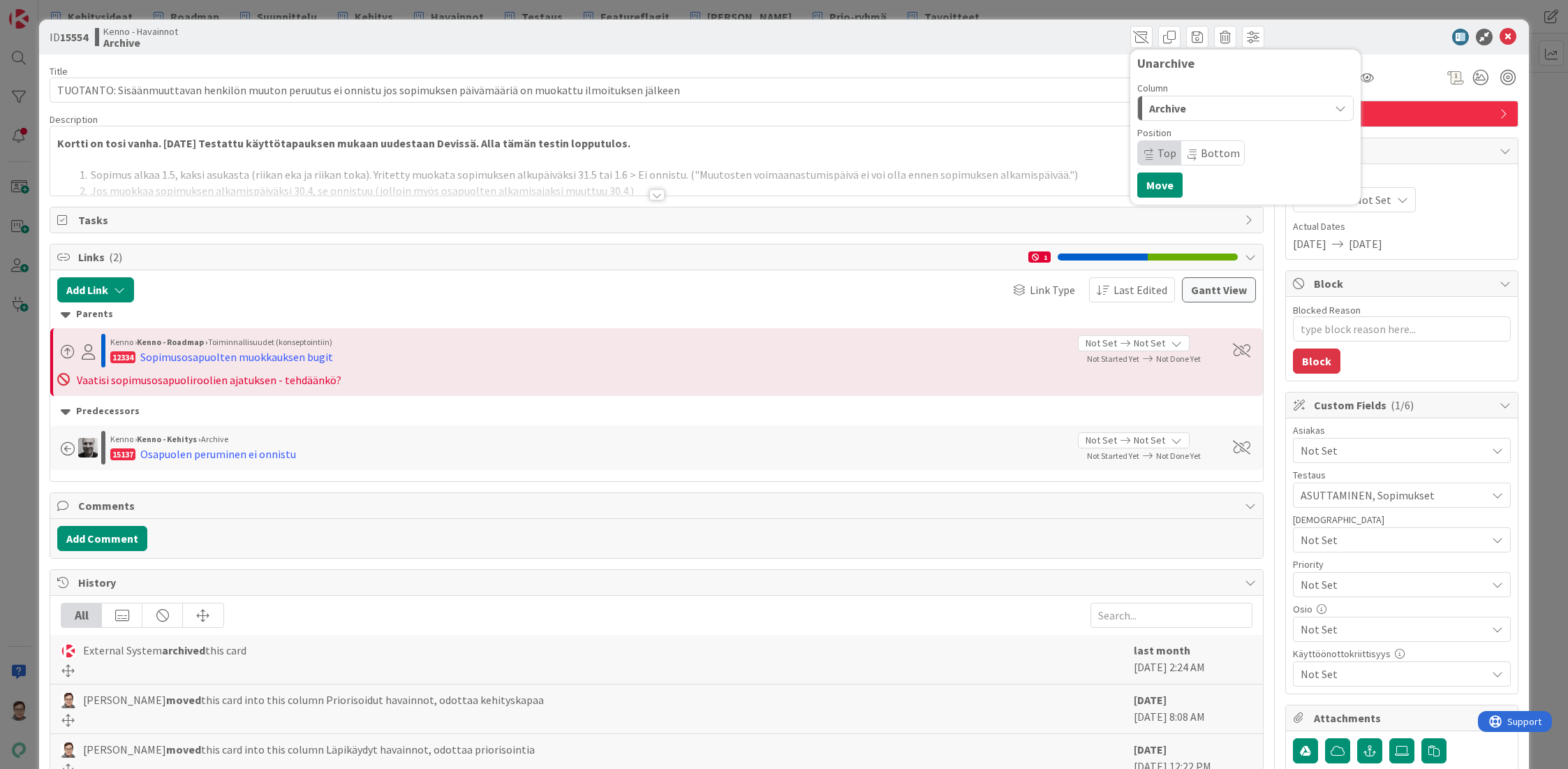
click at [1188, 103] on div "Archive" at bounding box center [1237, 108] width 183 height 22
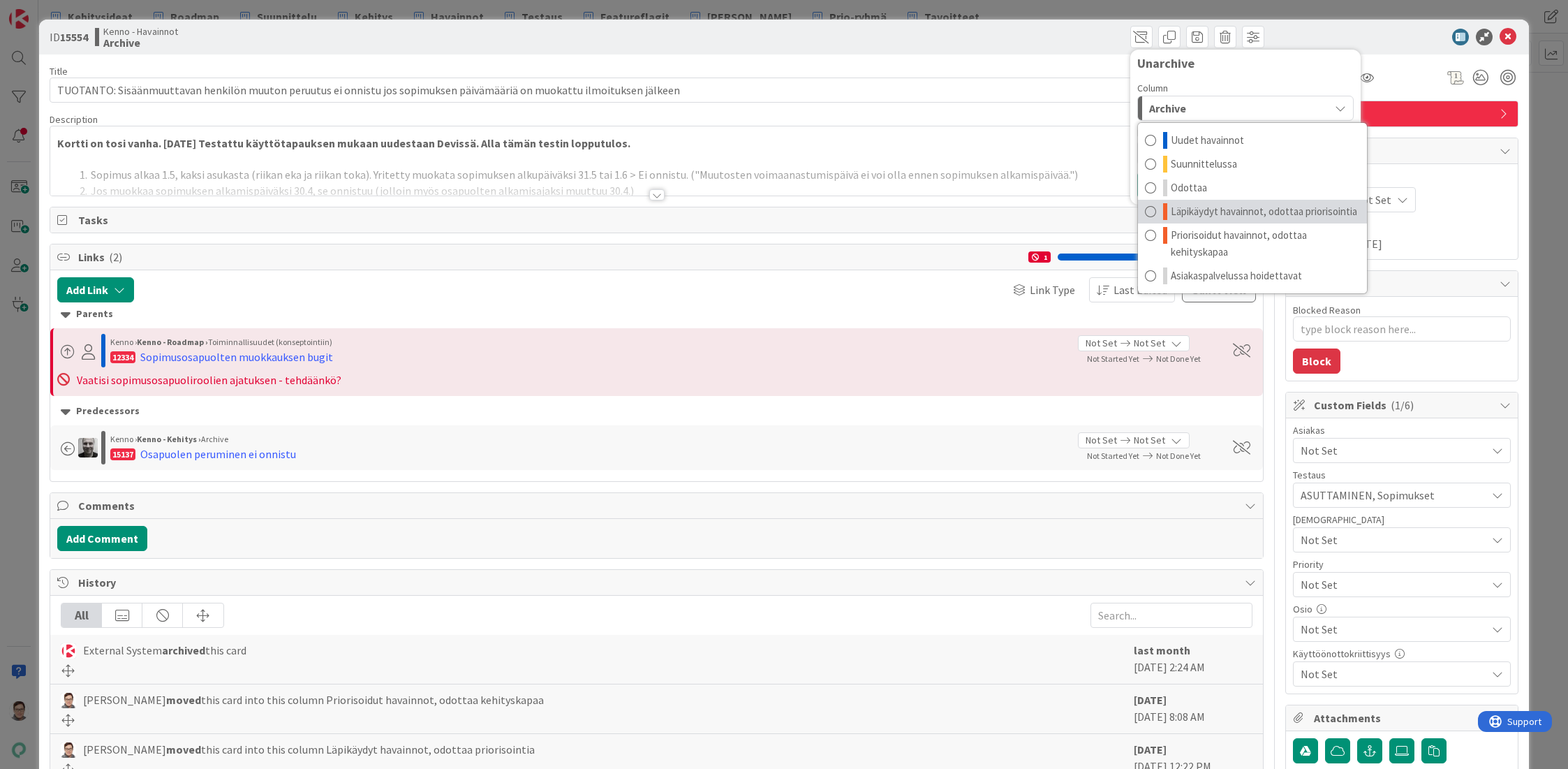
click at [1251, 213] on span "Läpikäydyt havainnot, odottaa priorisointia" at bounding box center [1263, 211] width 187 height 17
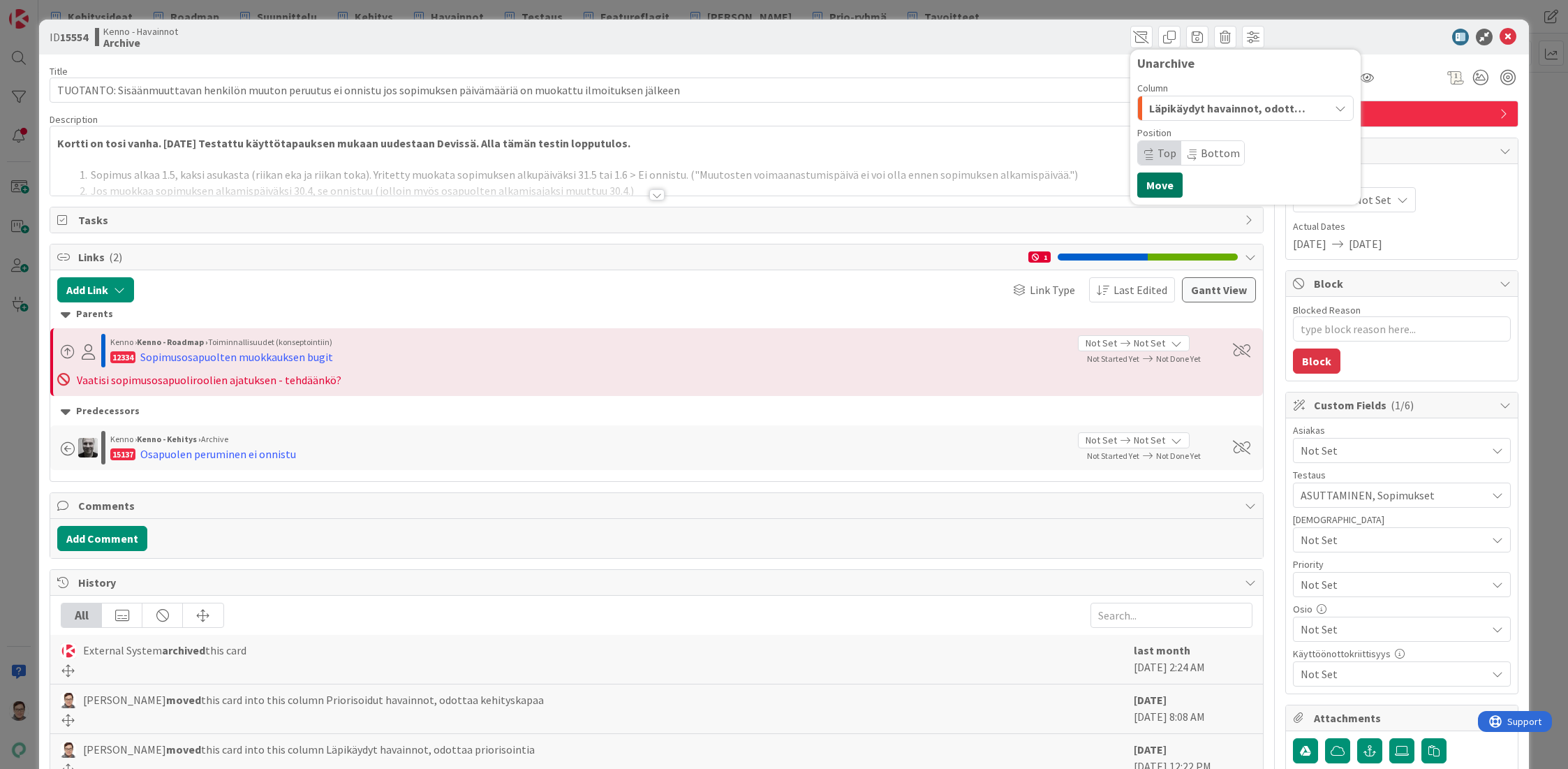
click at [1150, 182] on button "Move" at bounding box center [1159, 185] width 45 height 25
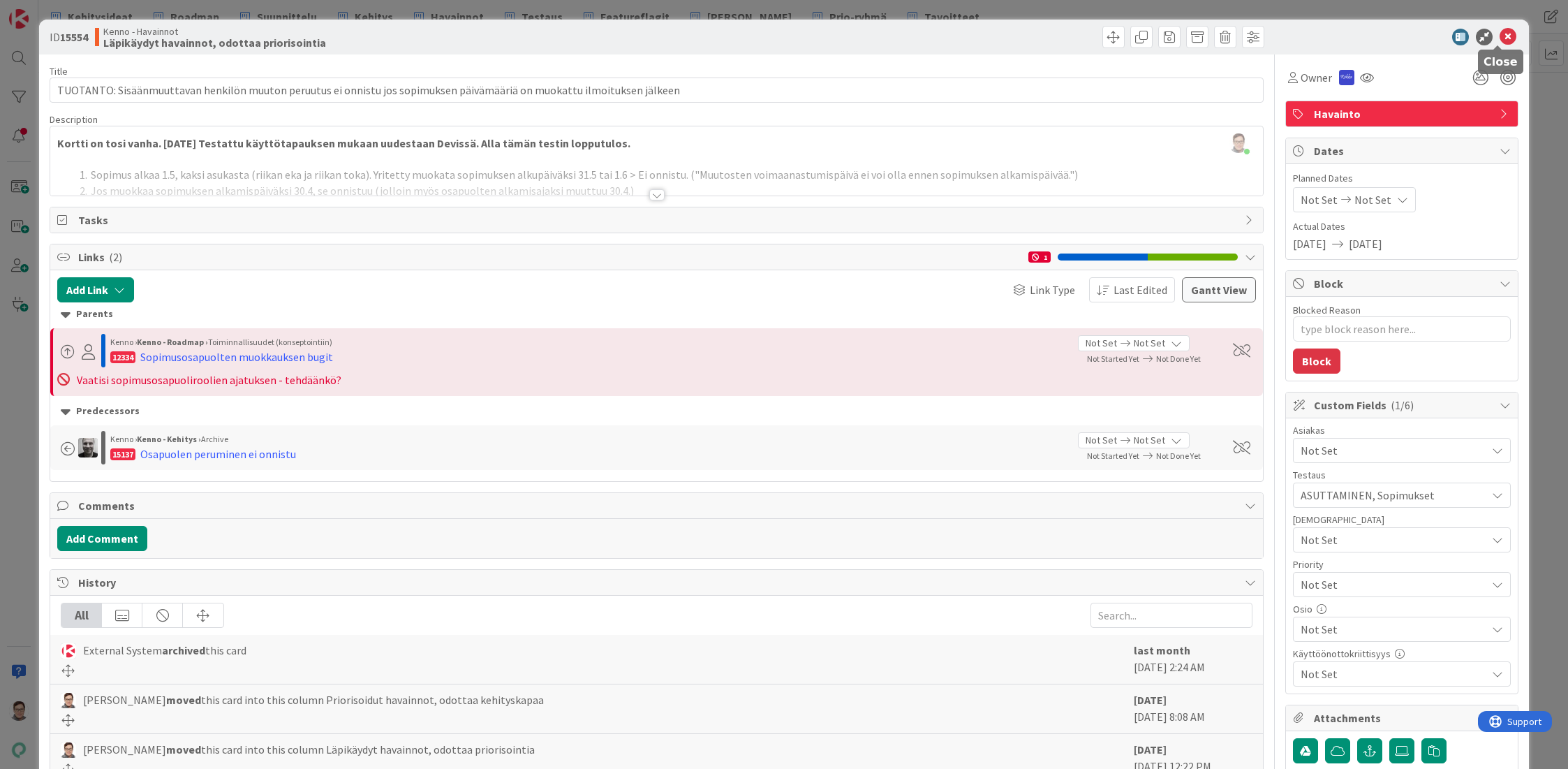
click at [1500, 38] on icon at bounding box center [1508, 36] width 17 height 17
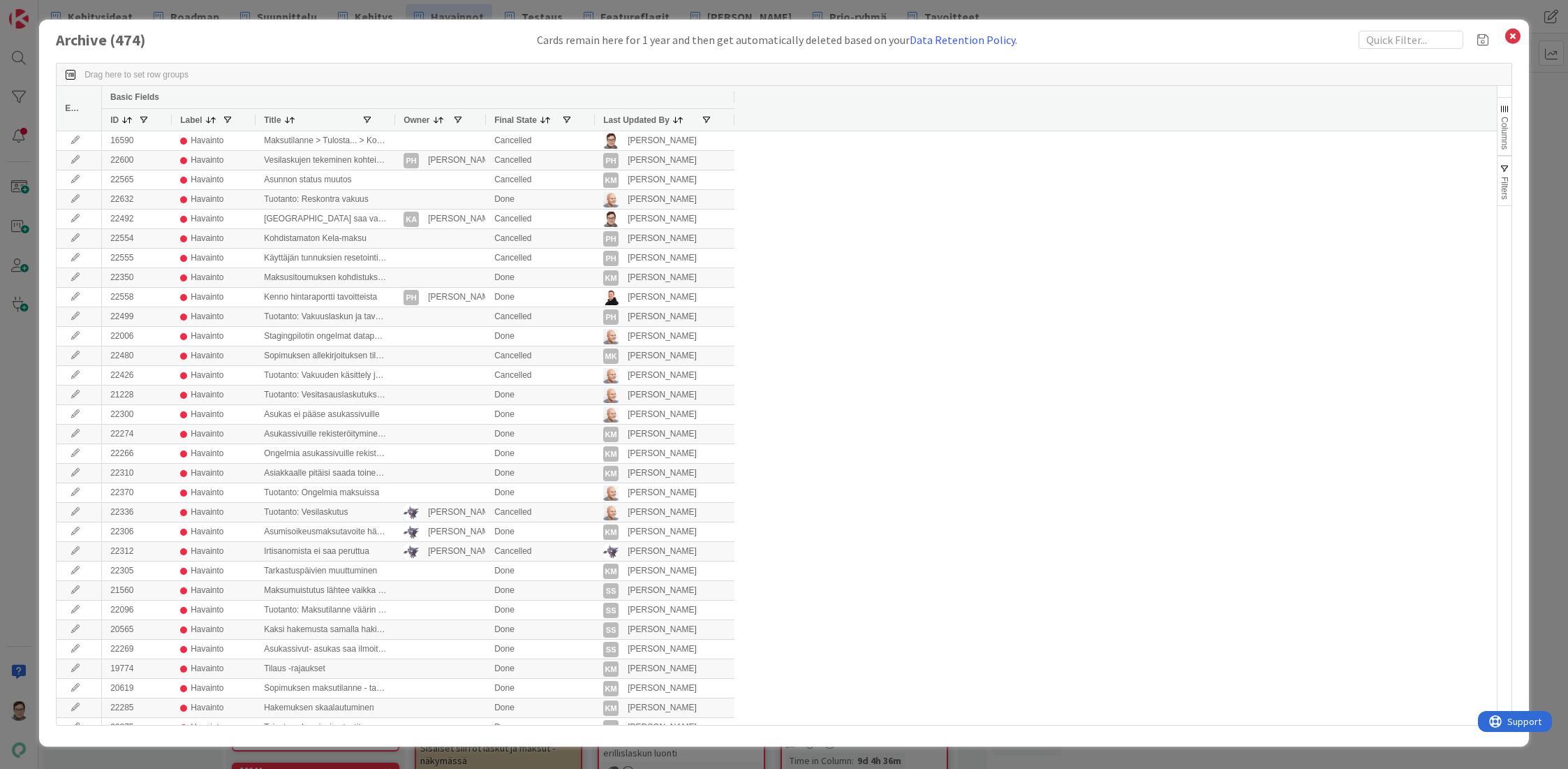
click at [637, 117] on span "Last Updated By" at bounding box center [636, 120] width 66 height 10
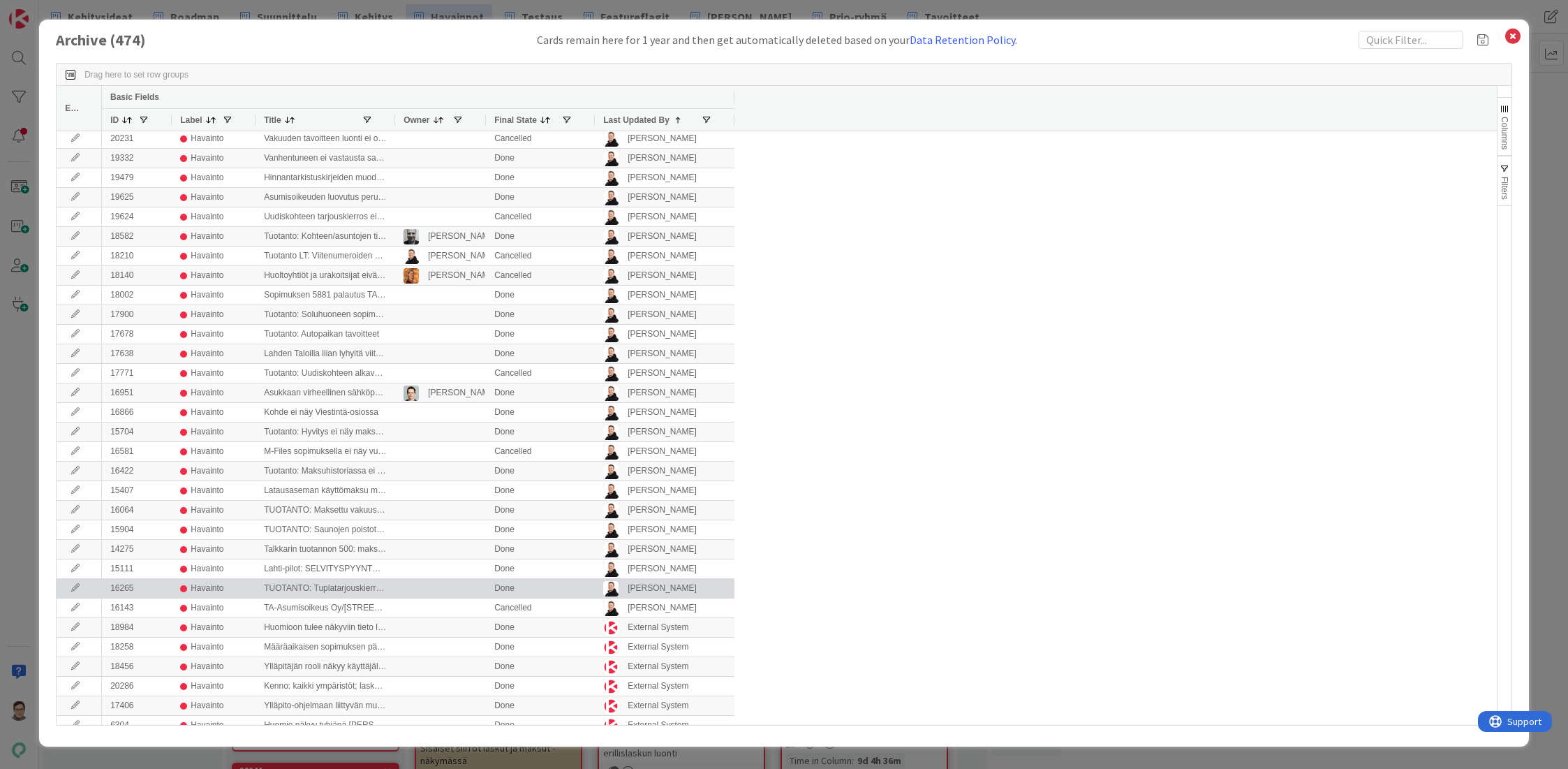
scroll to position [489, 0]
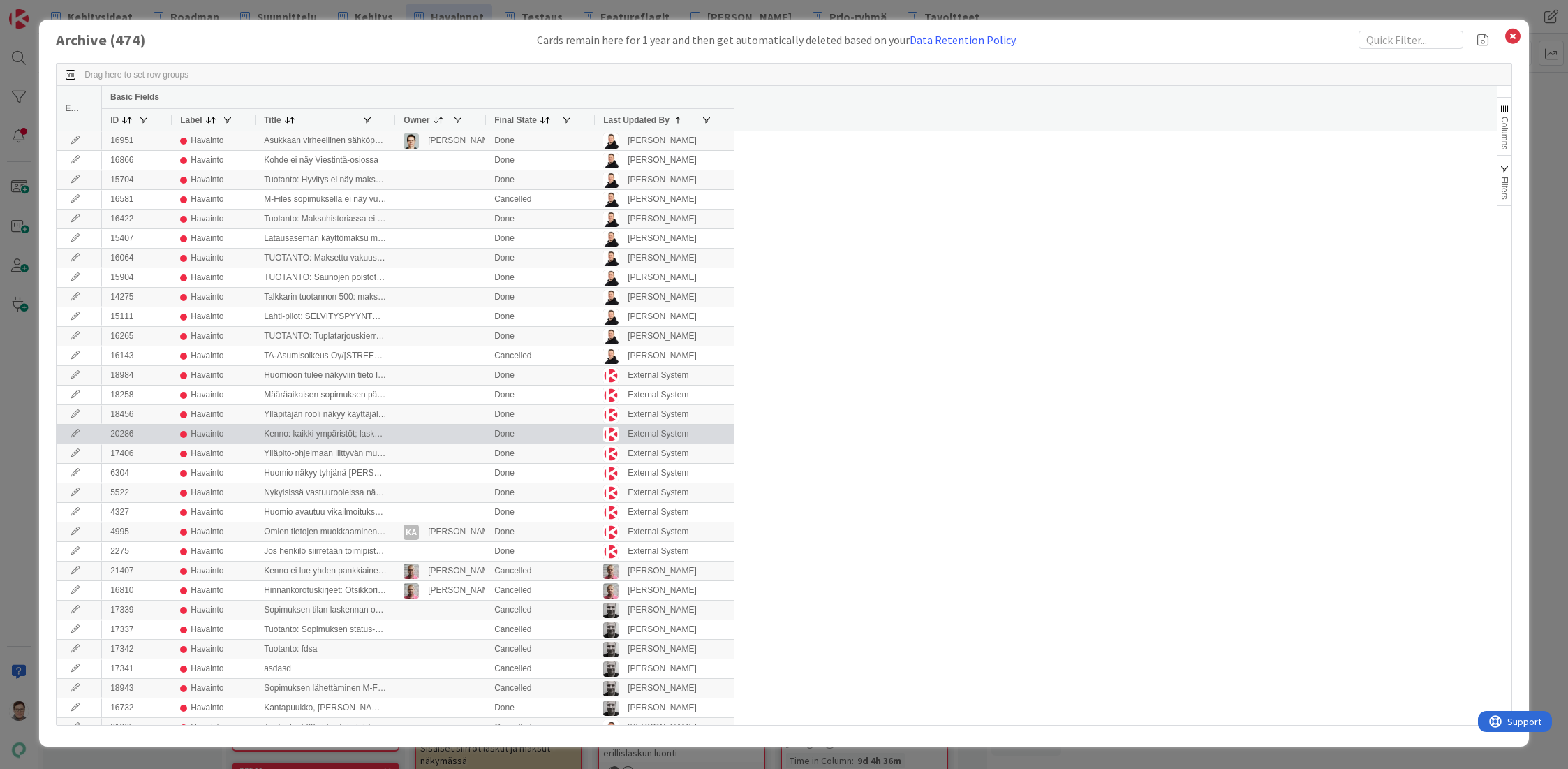
click at [74, 438] on icon at bounding box center [75, 433] width 21 height 8
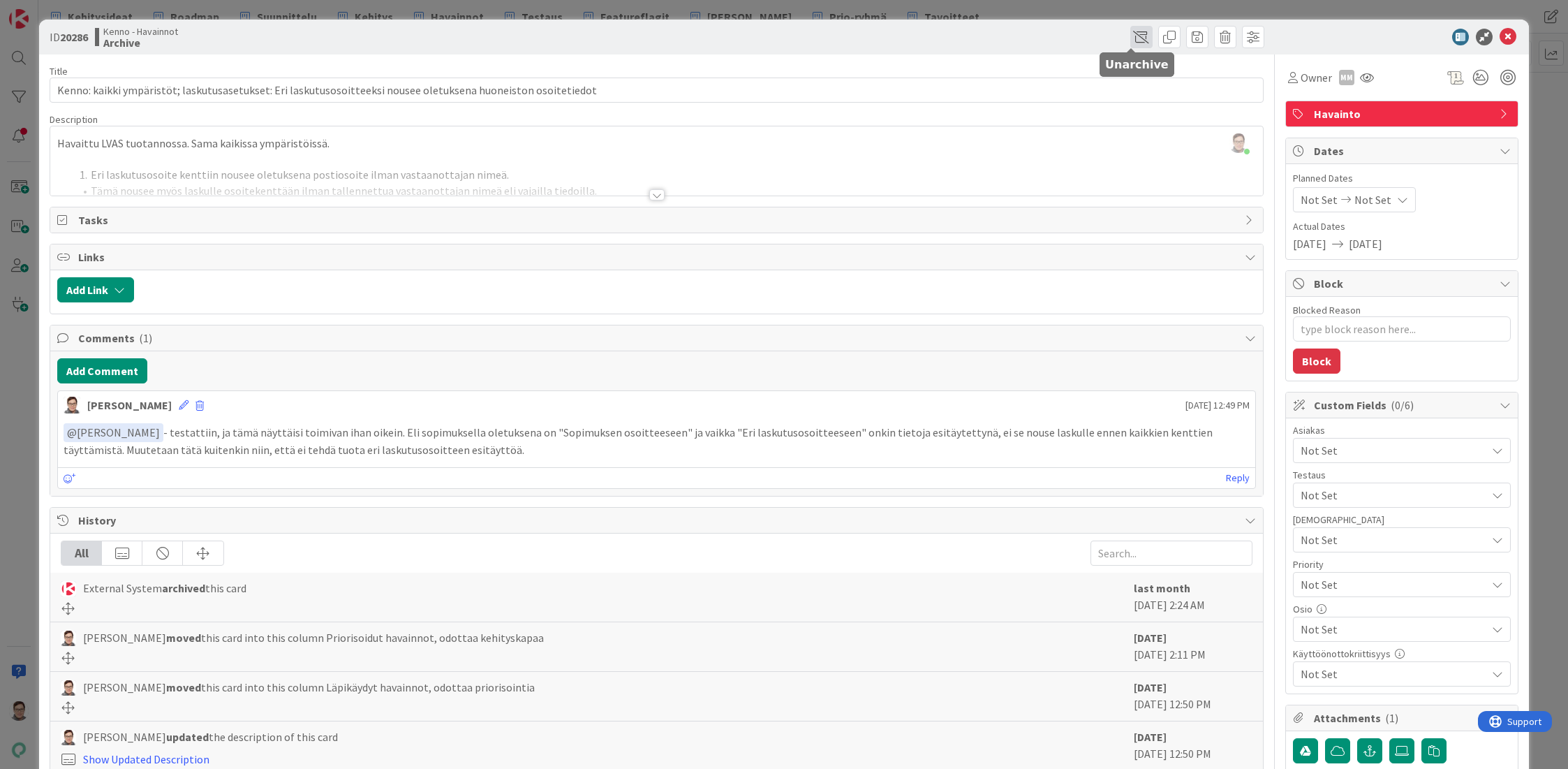
click at [1136, 37] on span at bounding box center [1140, 36] width 22 height 22
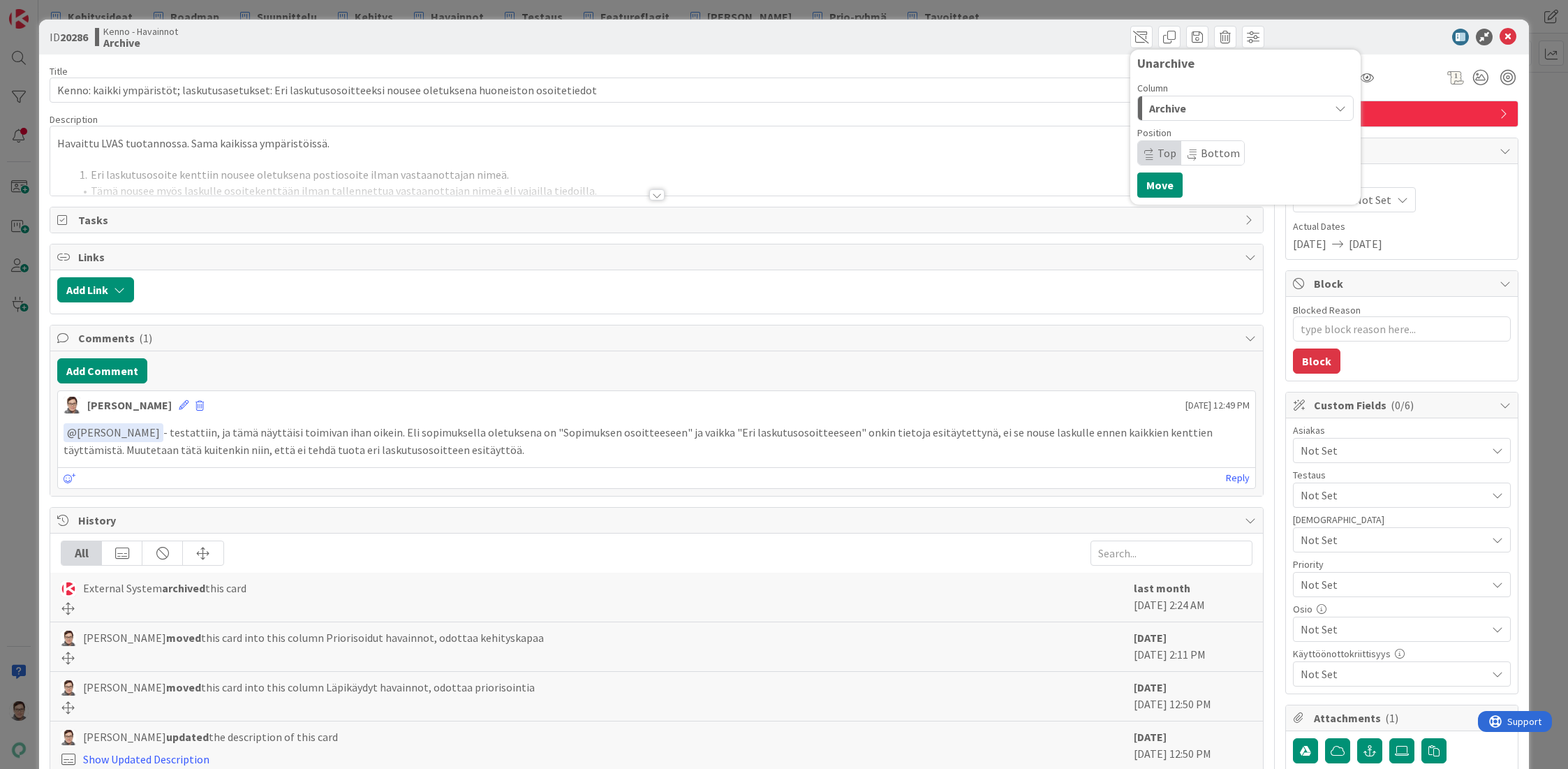
click at [1184, 117] on div "Archive" at bounding box center [1237, 108] width 183 height 22
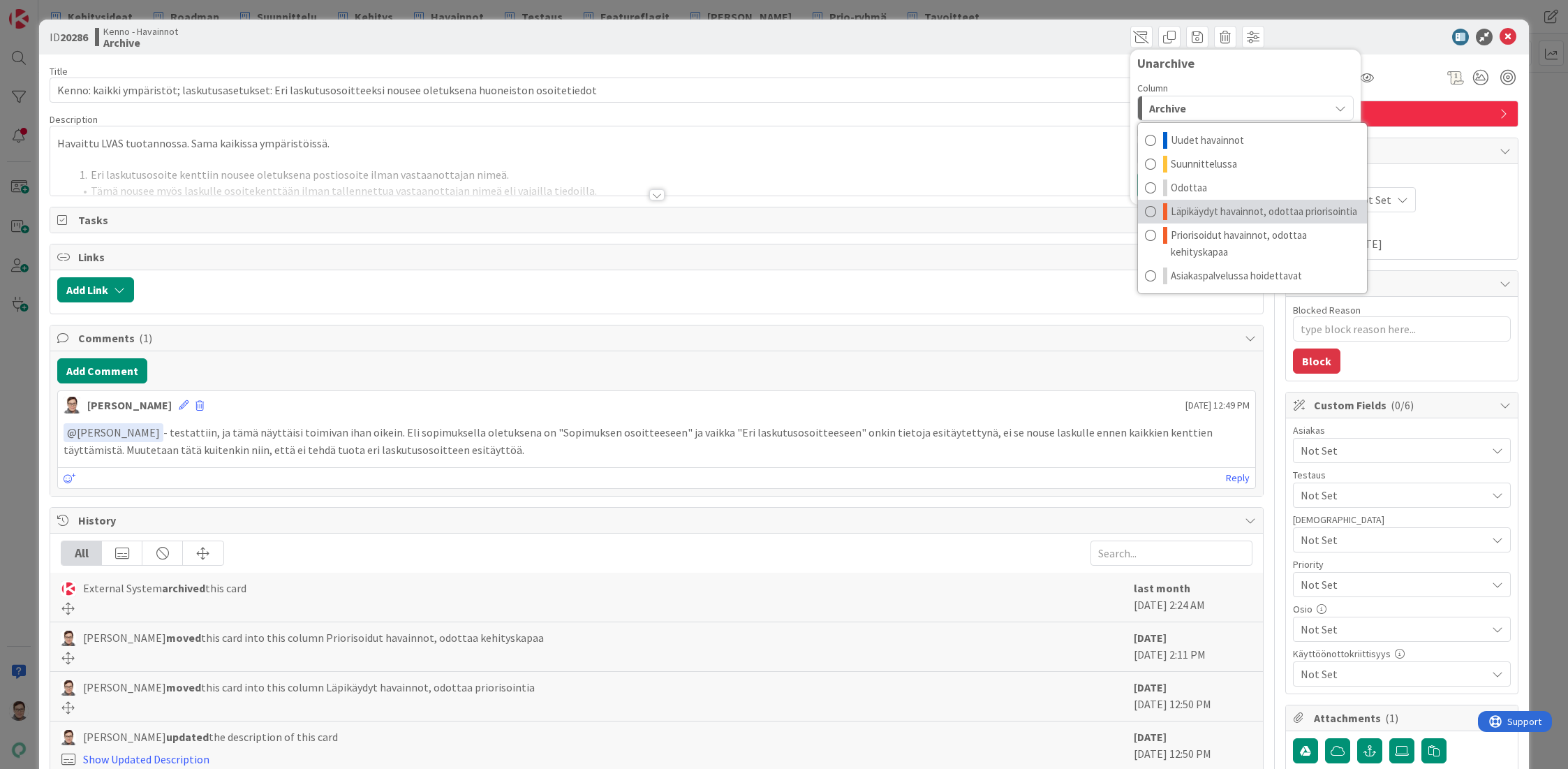
click at [1258, 212] on span "Läpikäydyt havainnot, odottaa priorisointia" at bounding box center [1263, 211] width 187 height 17
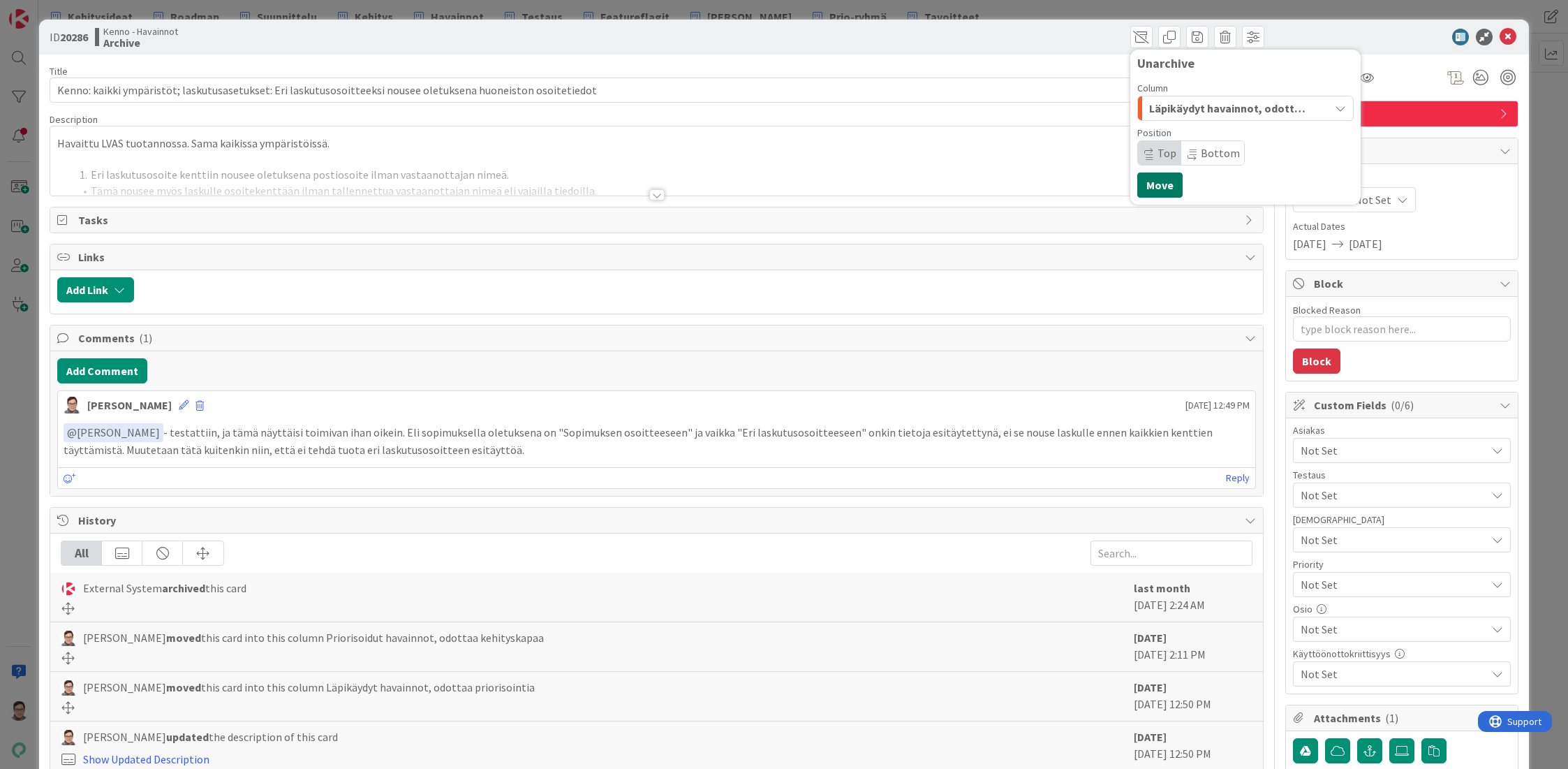
click at [1152, 183] on button "Move" at bounding box center [1159, 185] width 45 height 25
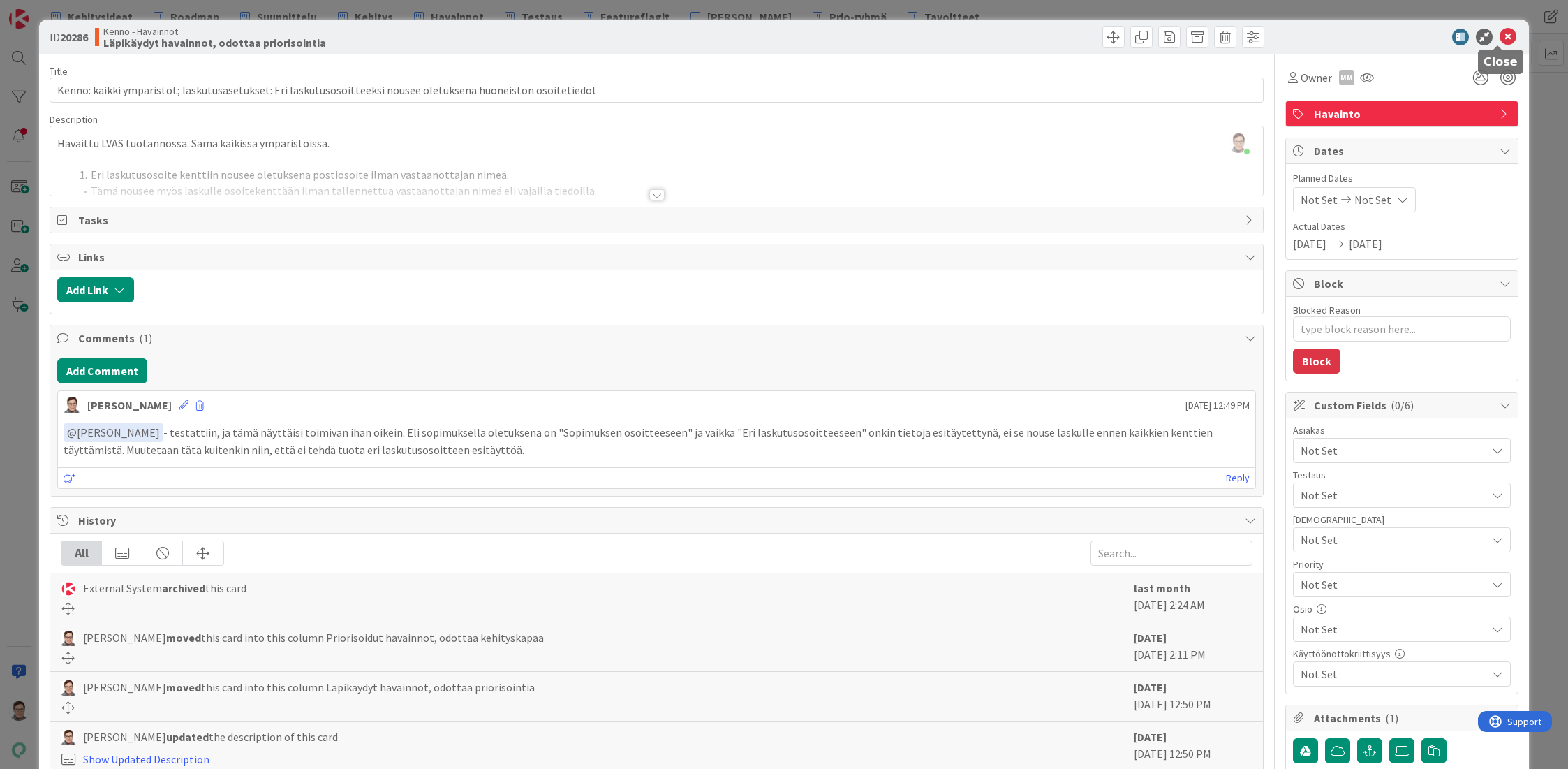
click at [1500, 38] on icon at bounding box center [1508, 36] width 17 height 17
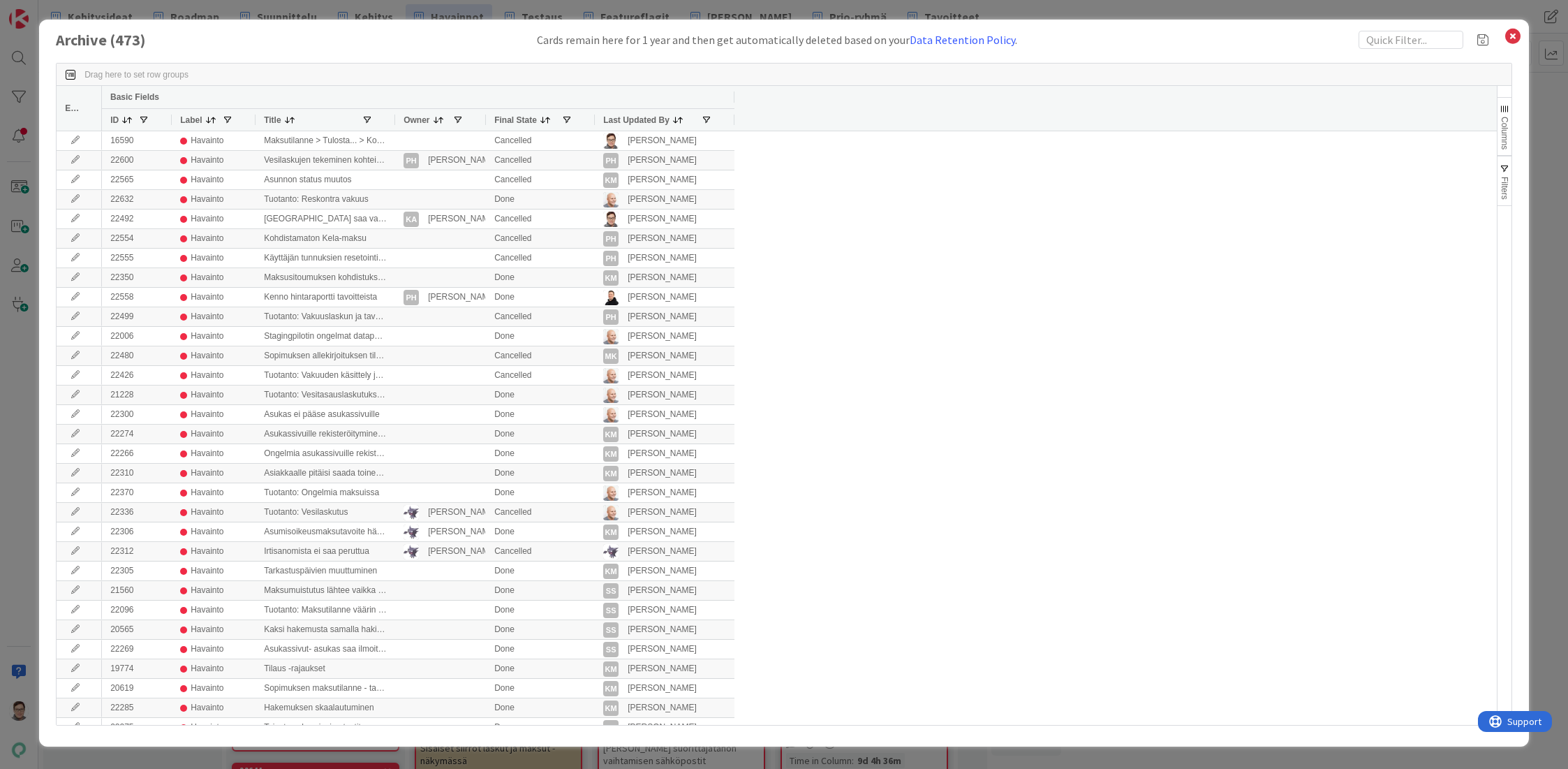
click at [642, 121] on span "Last Updated By" at bounding box center [636, 120] width 66 height 10
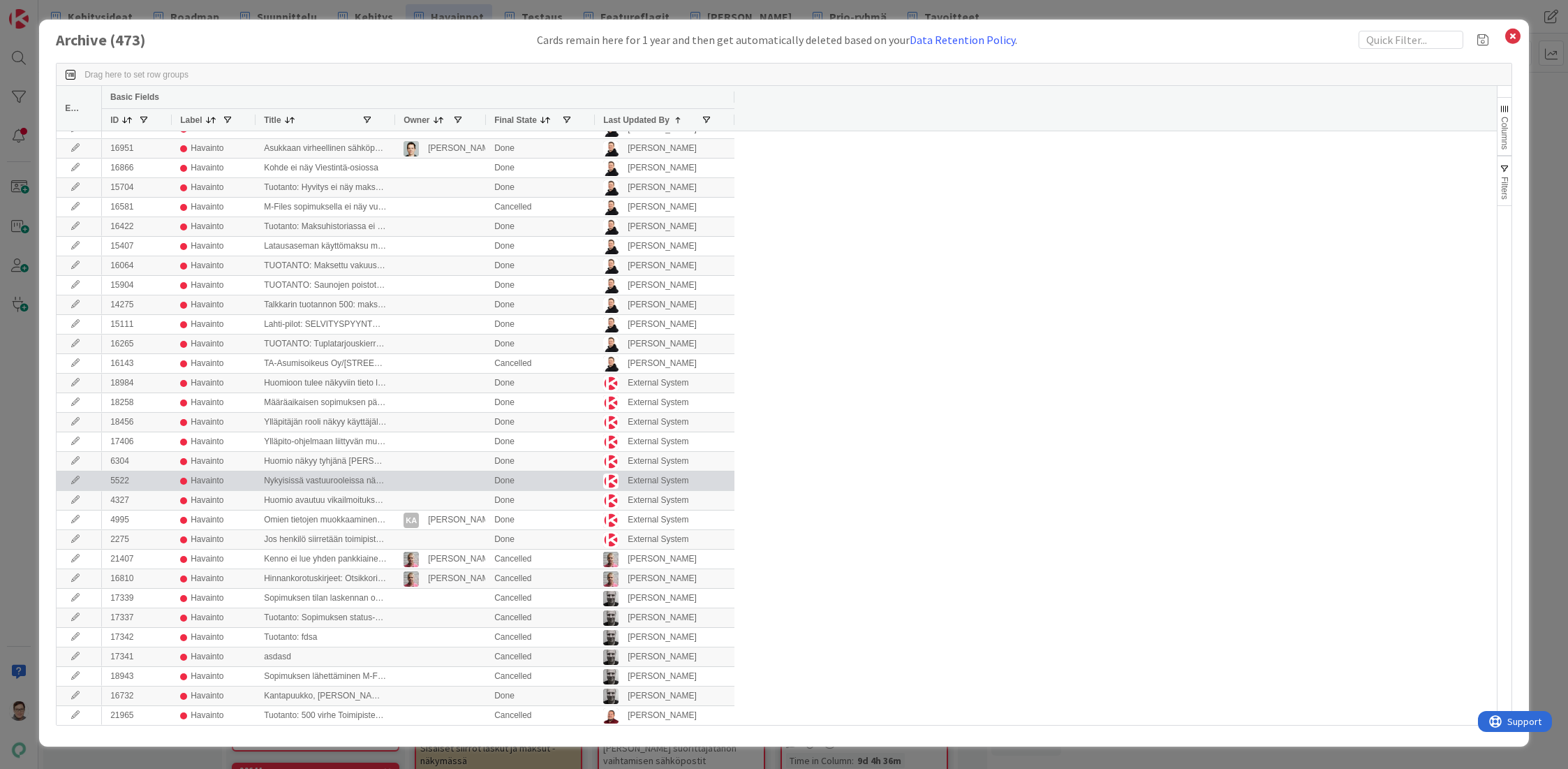
scroll to position [559, 0]
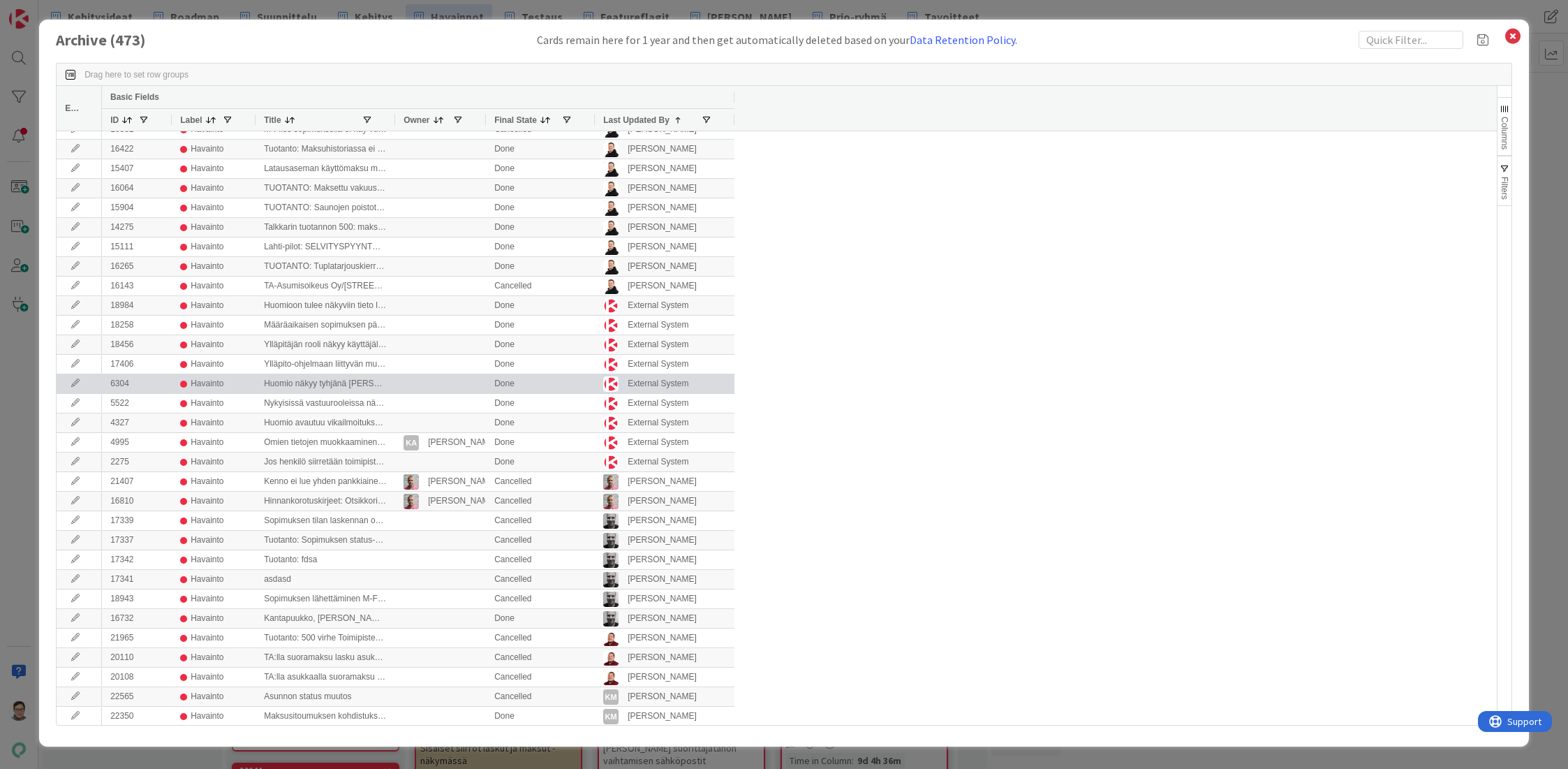
click at [71, 387] on icon at bounding box center [75, 383] width 21 height 8
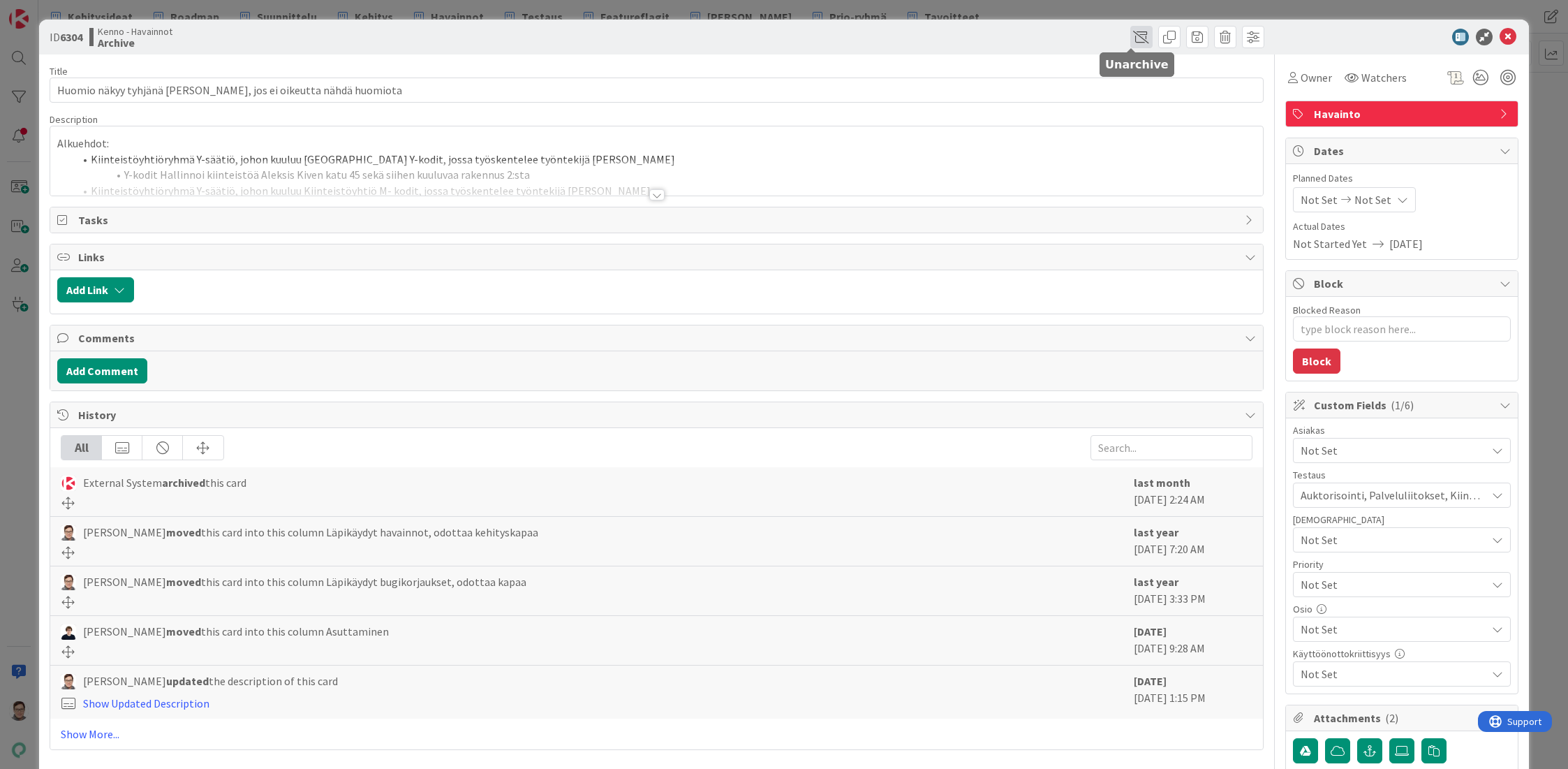
click at [1130, 42] on span at bounding box center [1140, 36] width 22 height 22
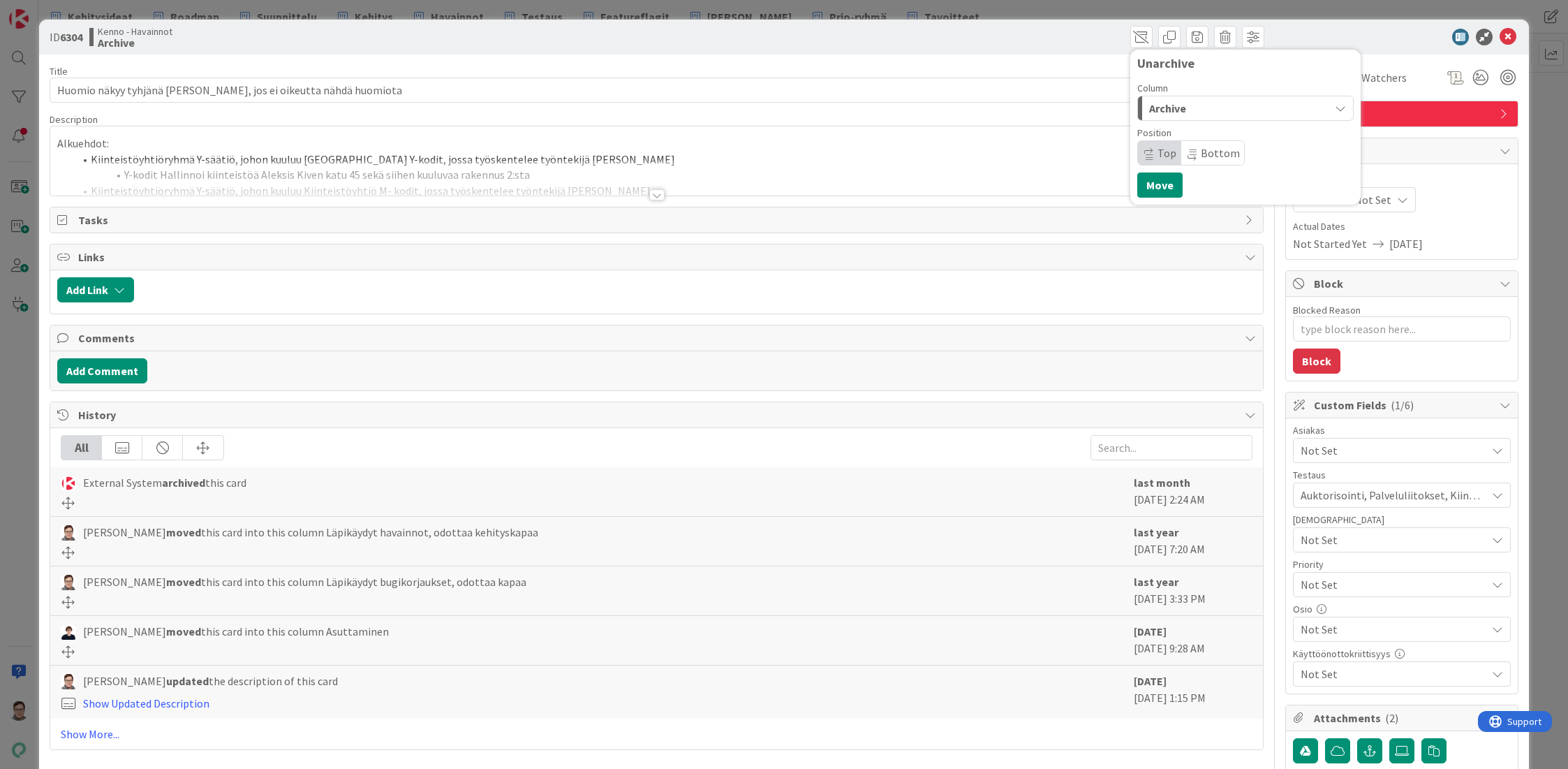
click at [1178, 108] on div "Archive" at bounding box center [1237, 108] width 183 height 22
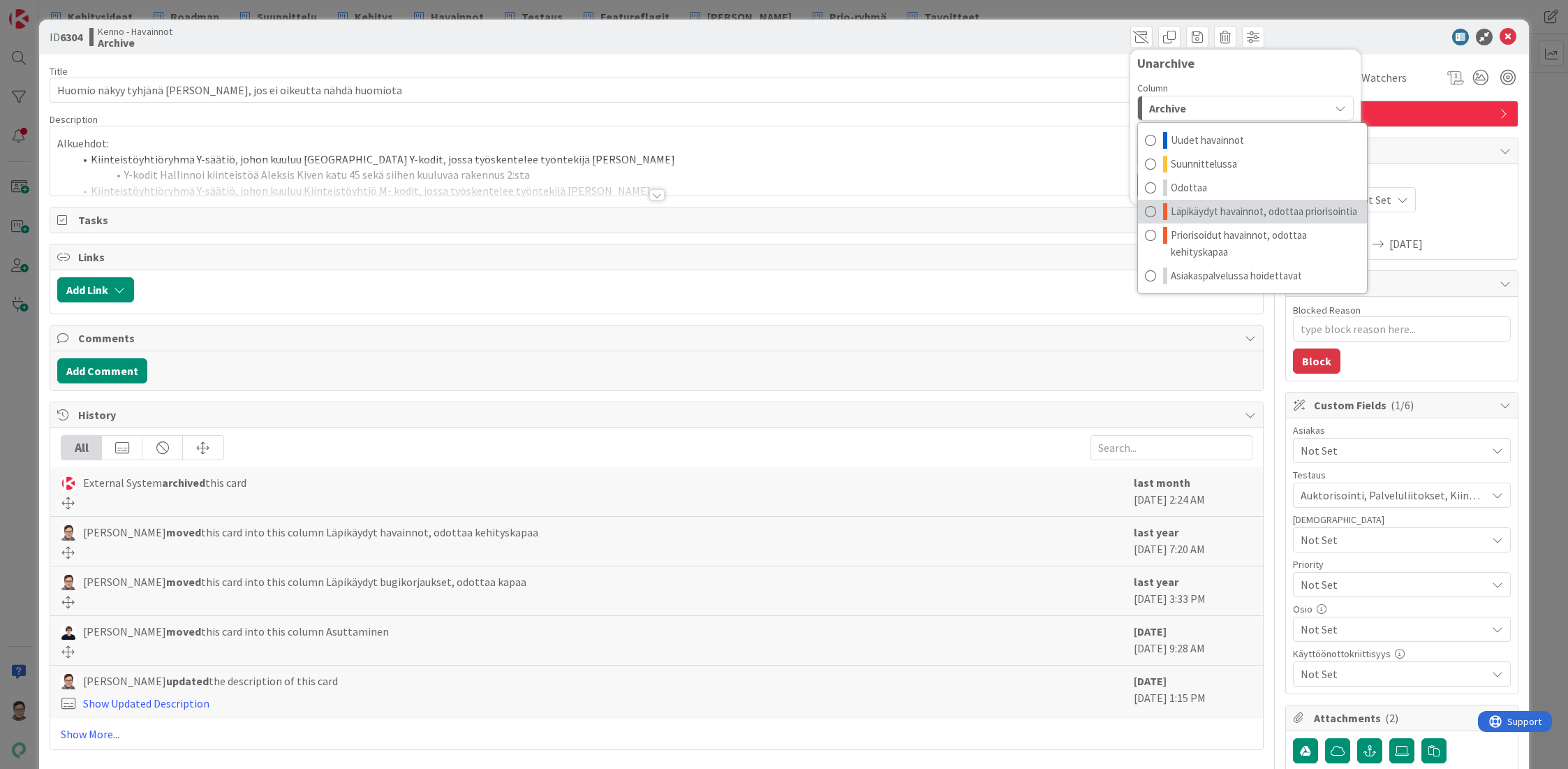
click at [1225, 213] on span "Läpikäydyt havainnot, odottaa priorisointia" at bounding box center [1263, 211] width 187 height 17
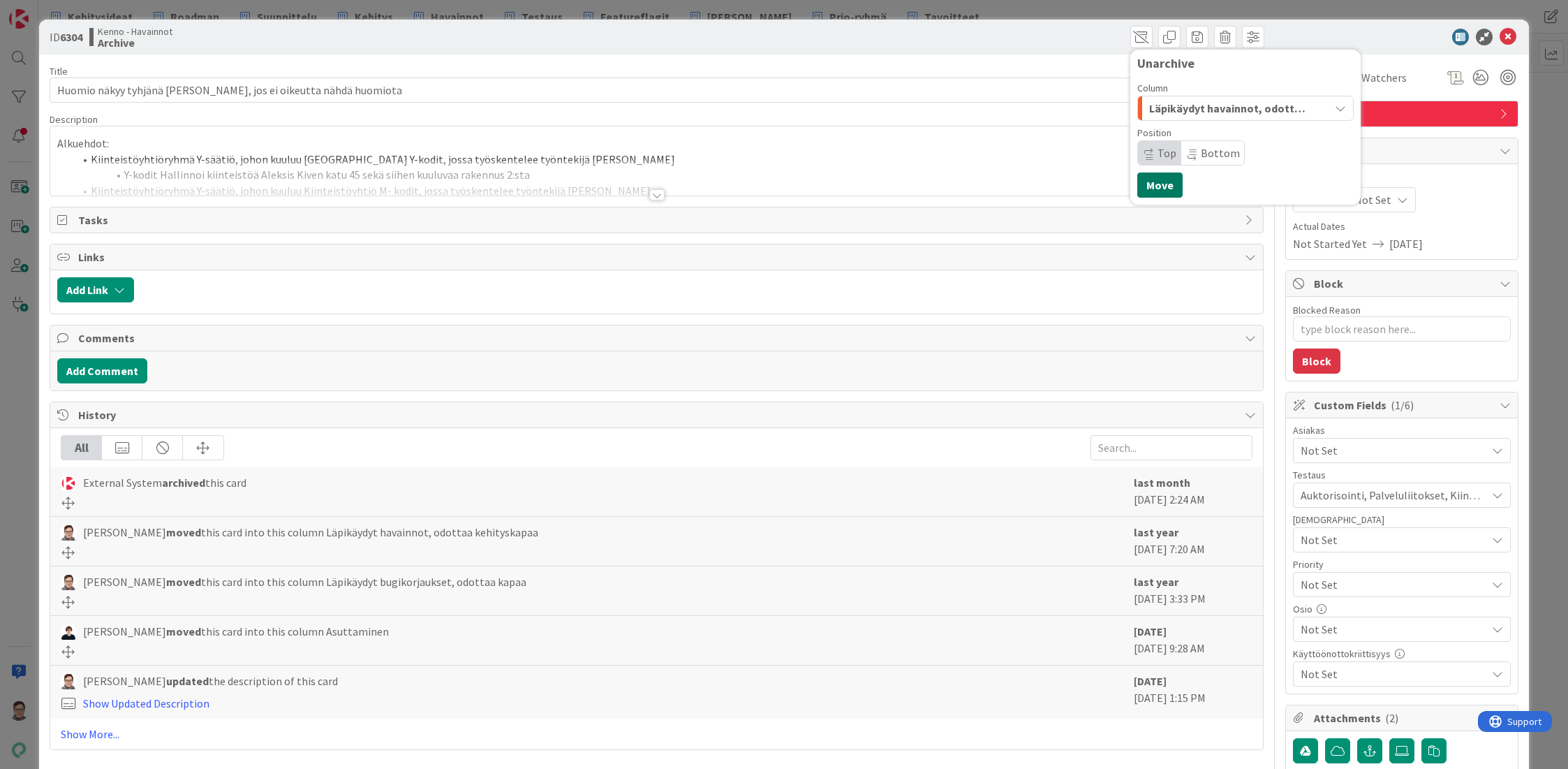
click at [1145, 189] on button "Move" at bounding box center [1159, 185] width 45 height 25
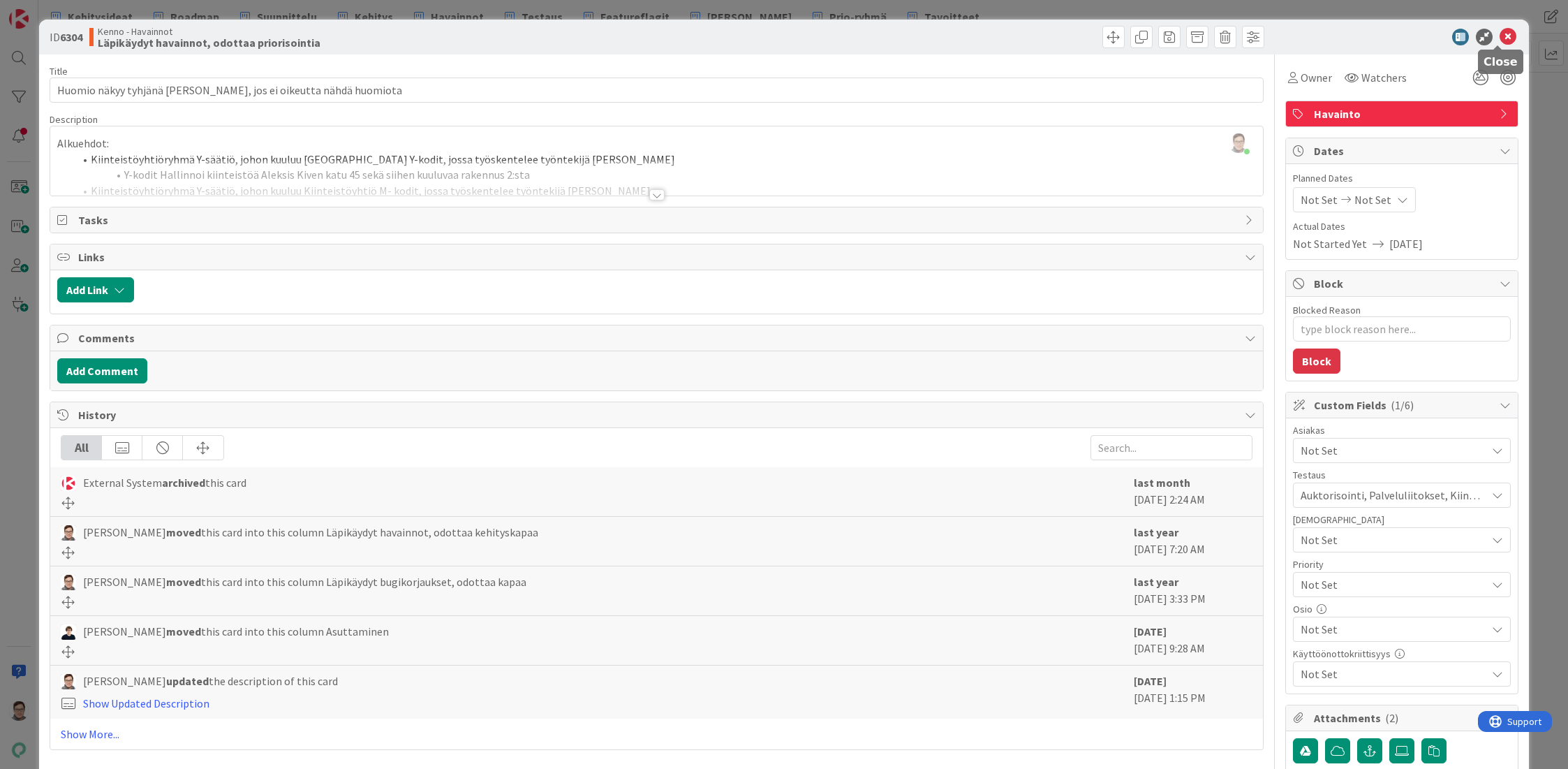
click at [1500, 37] on icon at bounding box center [1508, 36] width 17 height 17
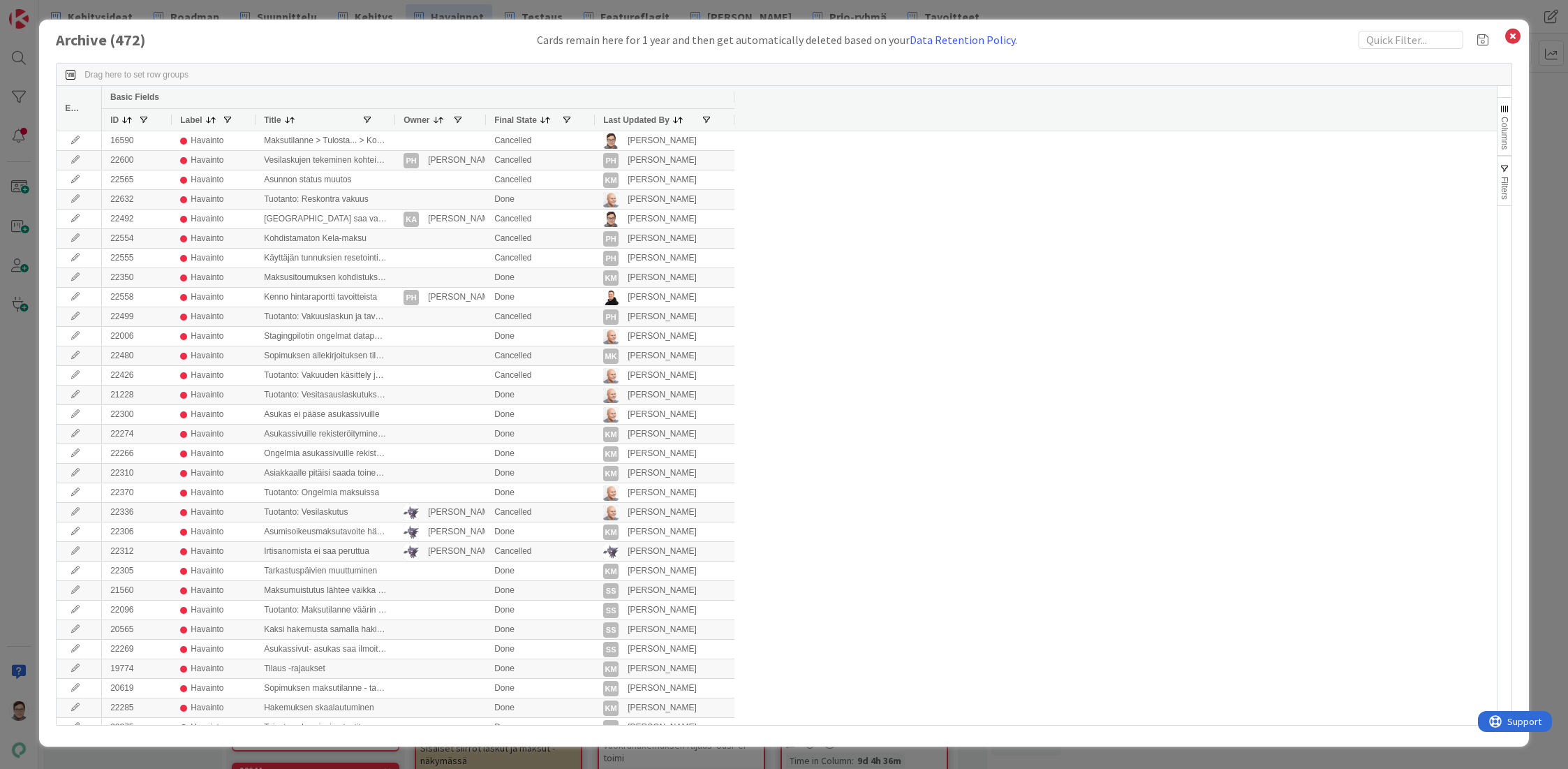
click at [637, 115] on span "Last Updated By" at bounding box center [636, 120] width 66 height 10
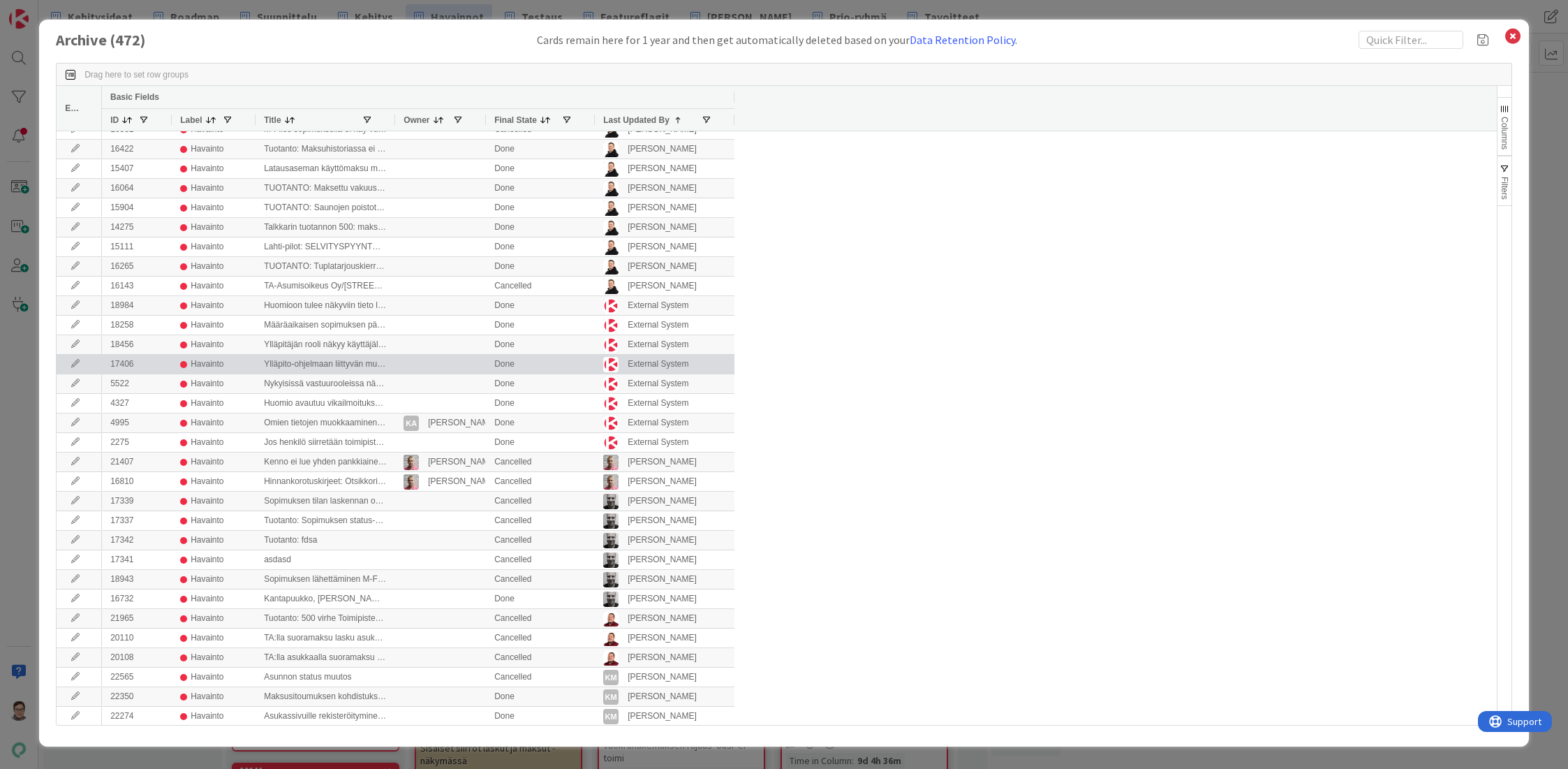
click at [70, 365] on icon at bounding box center [75, 363] width 21 height 8
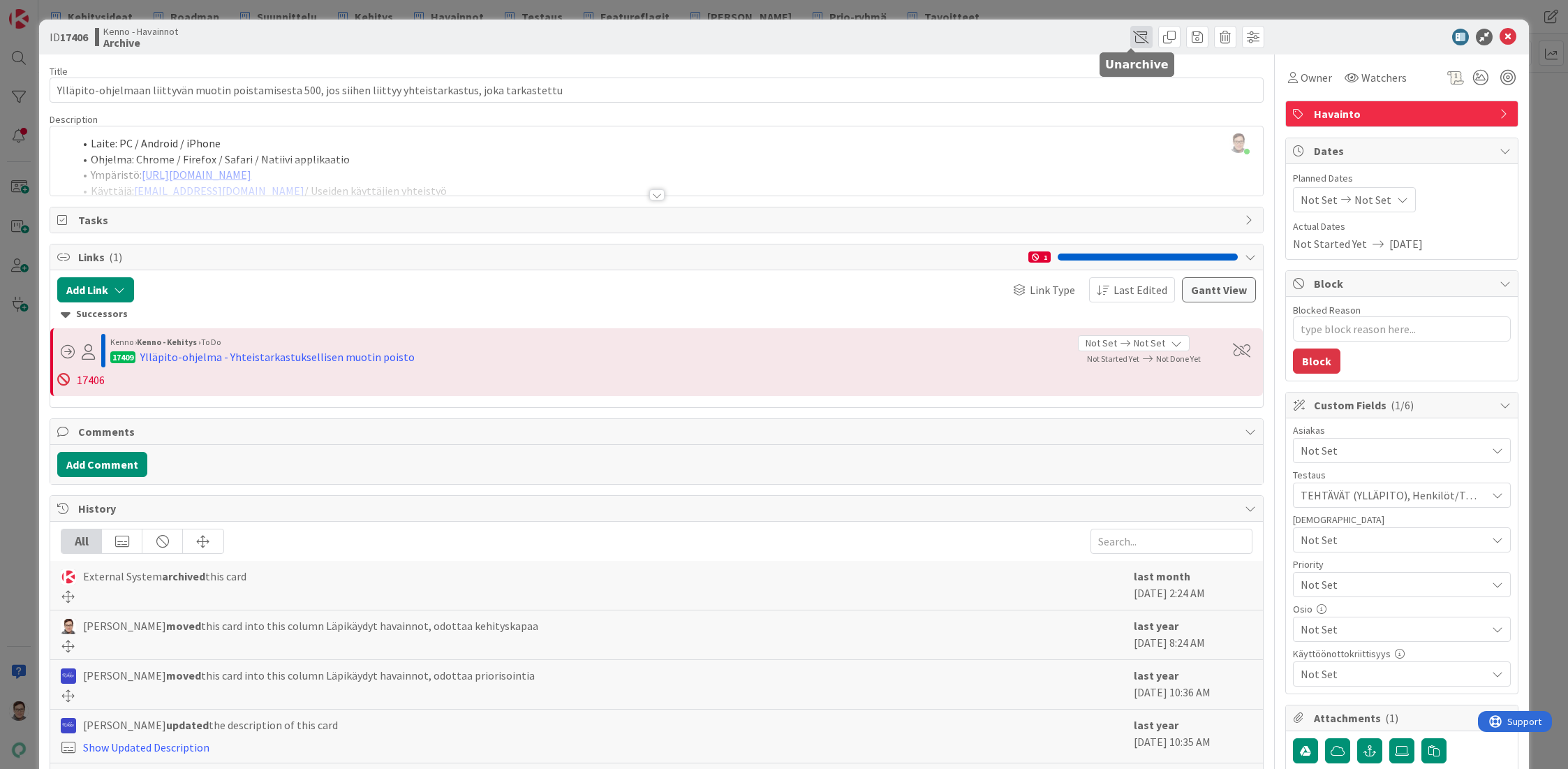
click at [1133, 40] on span at bounding box center [1140, 36] width 22 height 22
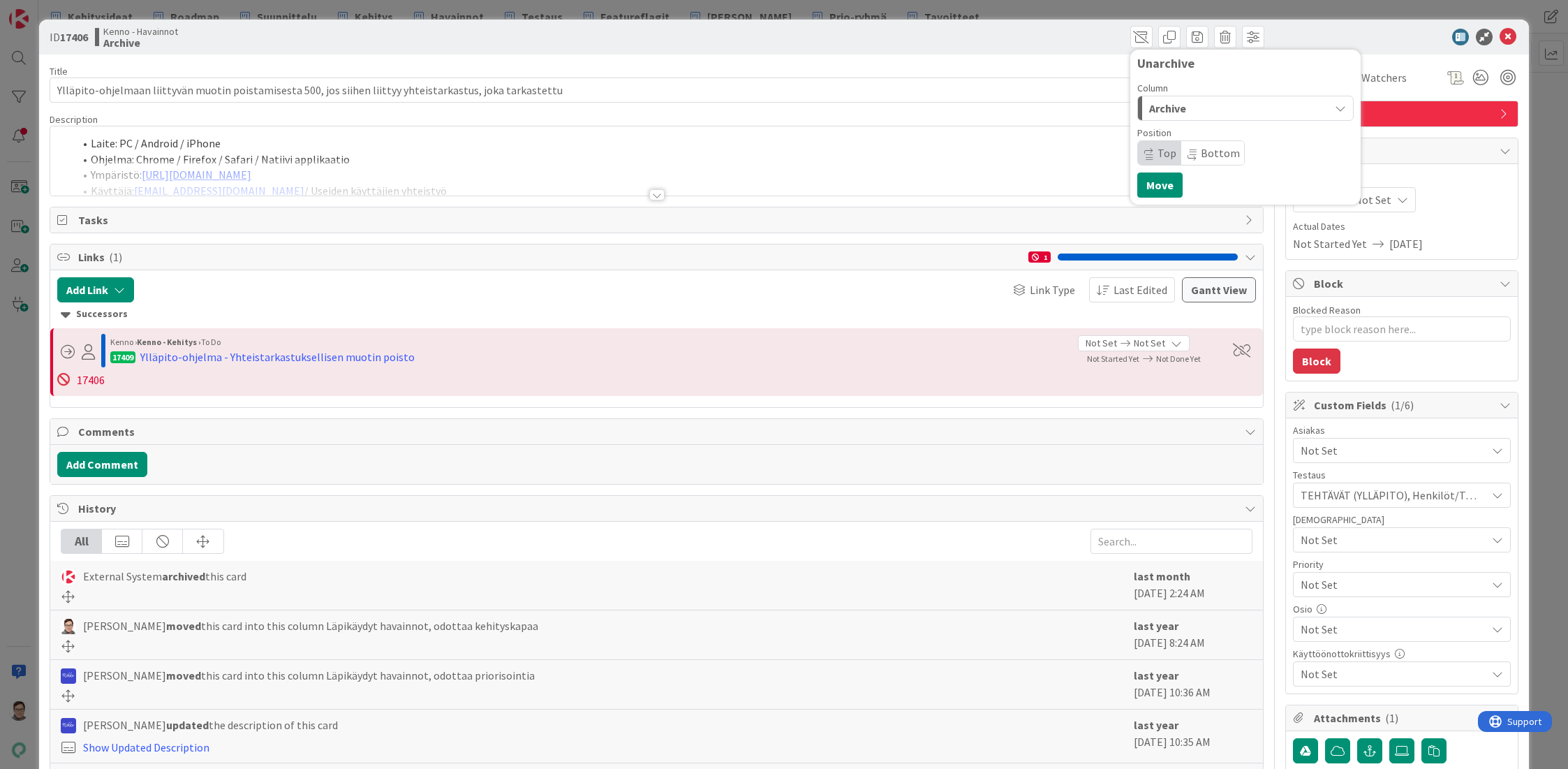
click at [1178, 112] on div "Archive" at bounding box center [1237, 108] width 183 height 22
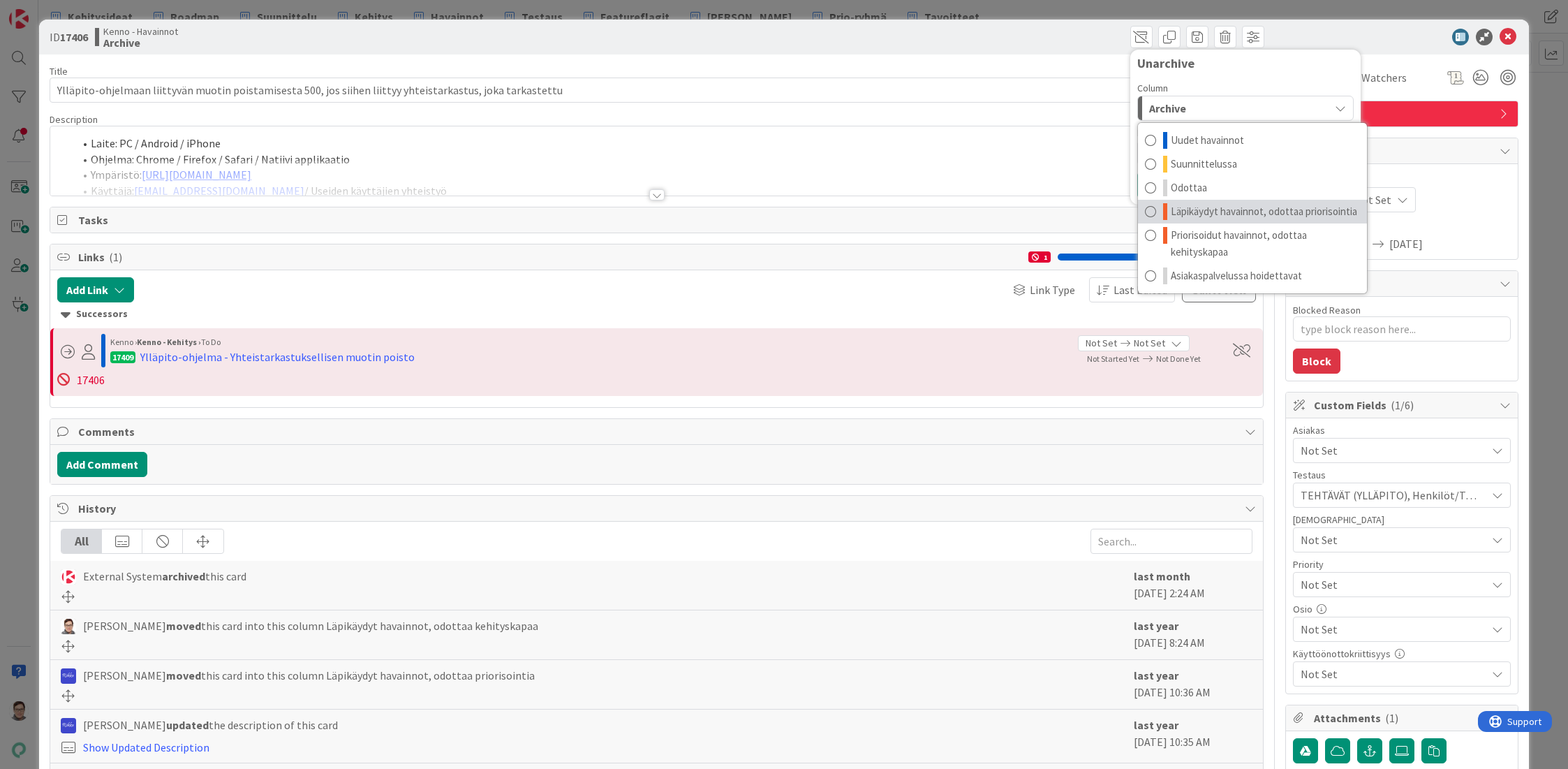
click at [1239, 210] on span "Läpikäydyt havainnot, odottaa priorisointia" at bounding box center [1263, 211] width 187 height 17
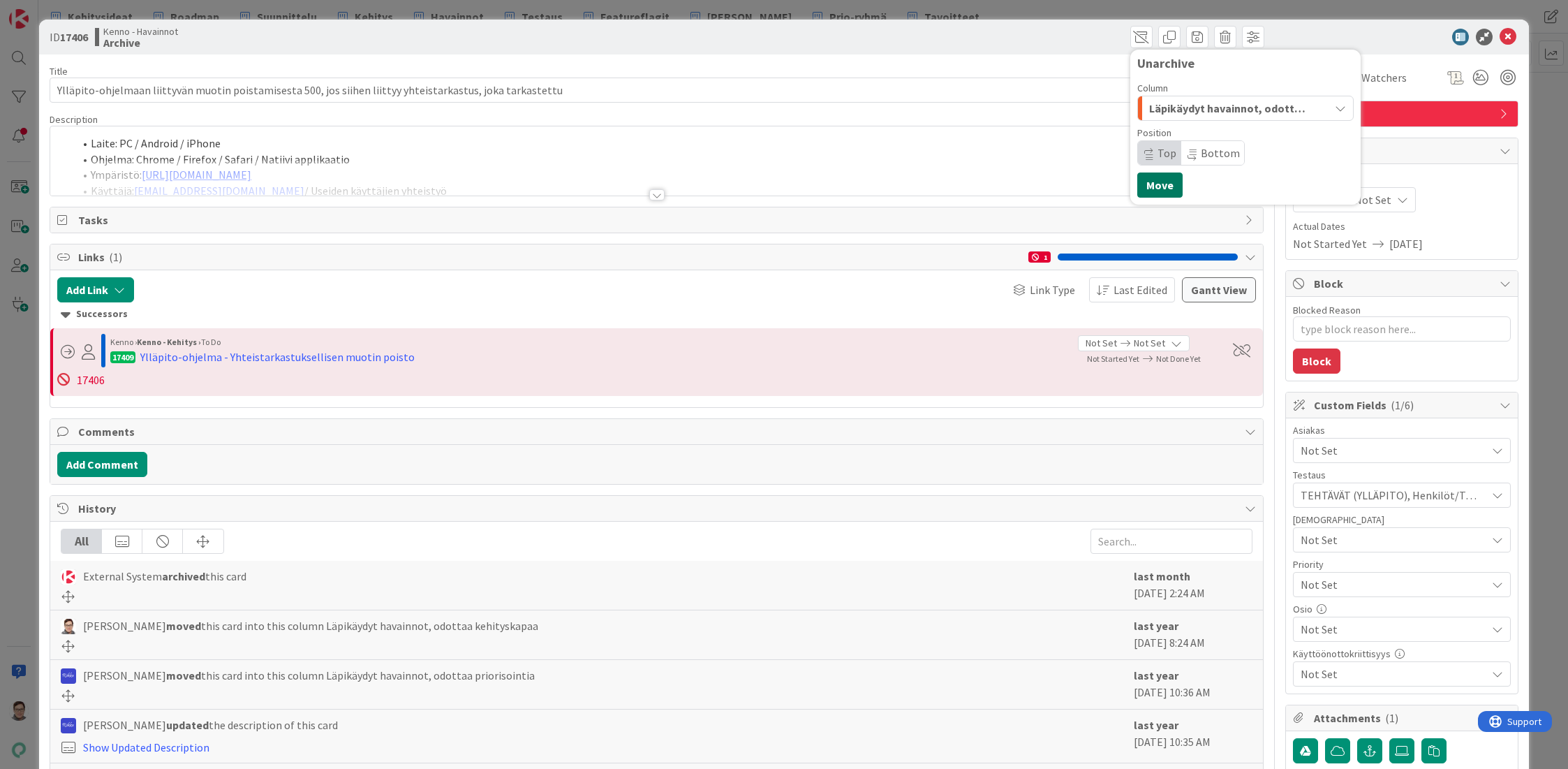
click at [1158, 177] on button "Move" at bounding box center [1159, 185] width 45 height 25
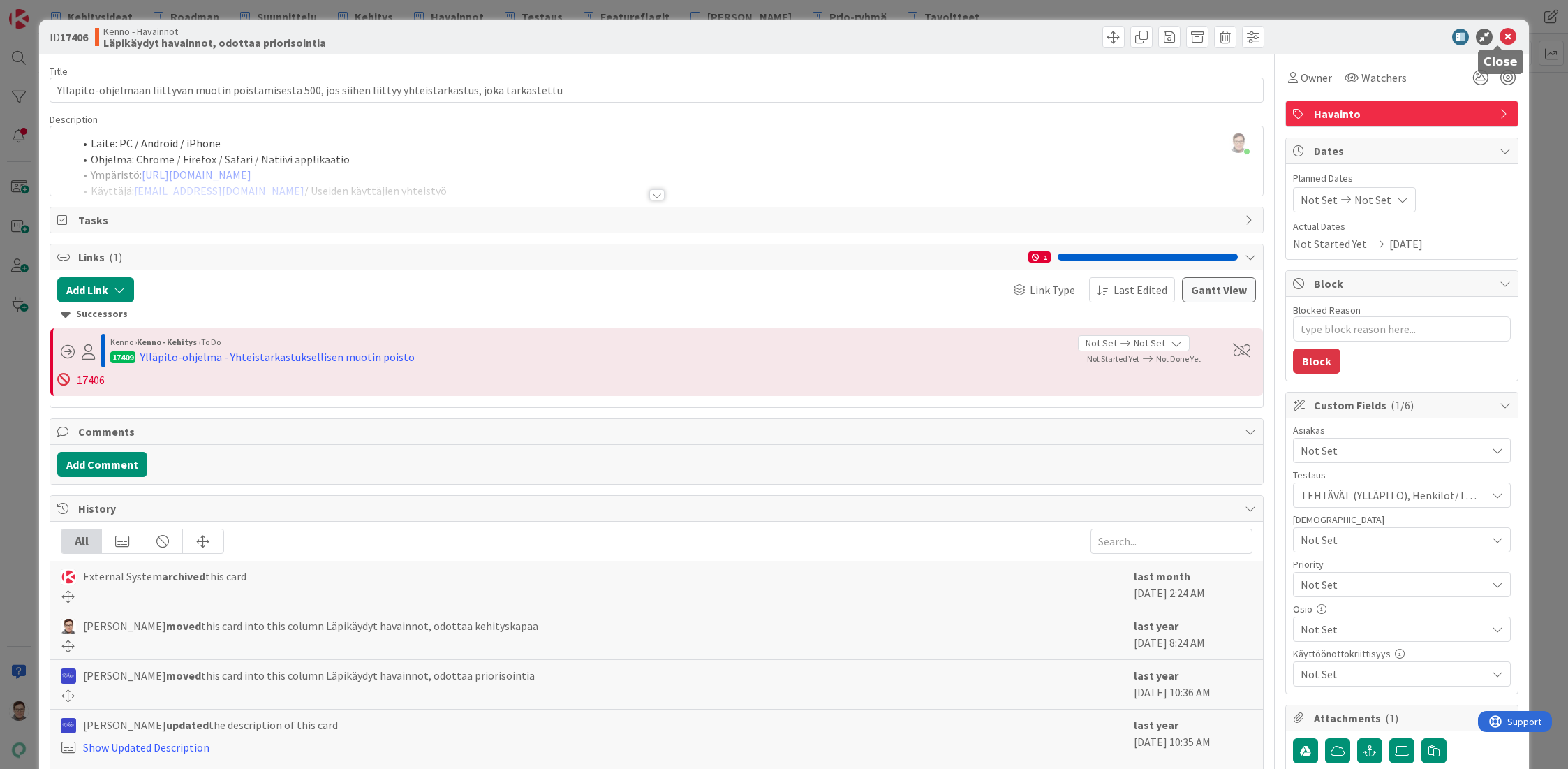
click at [1500, 38] on icon at bounding box center [1508, 36] width 17 height 17
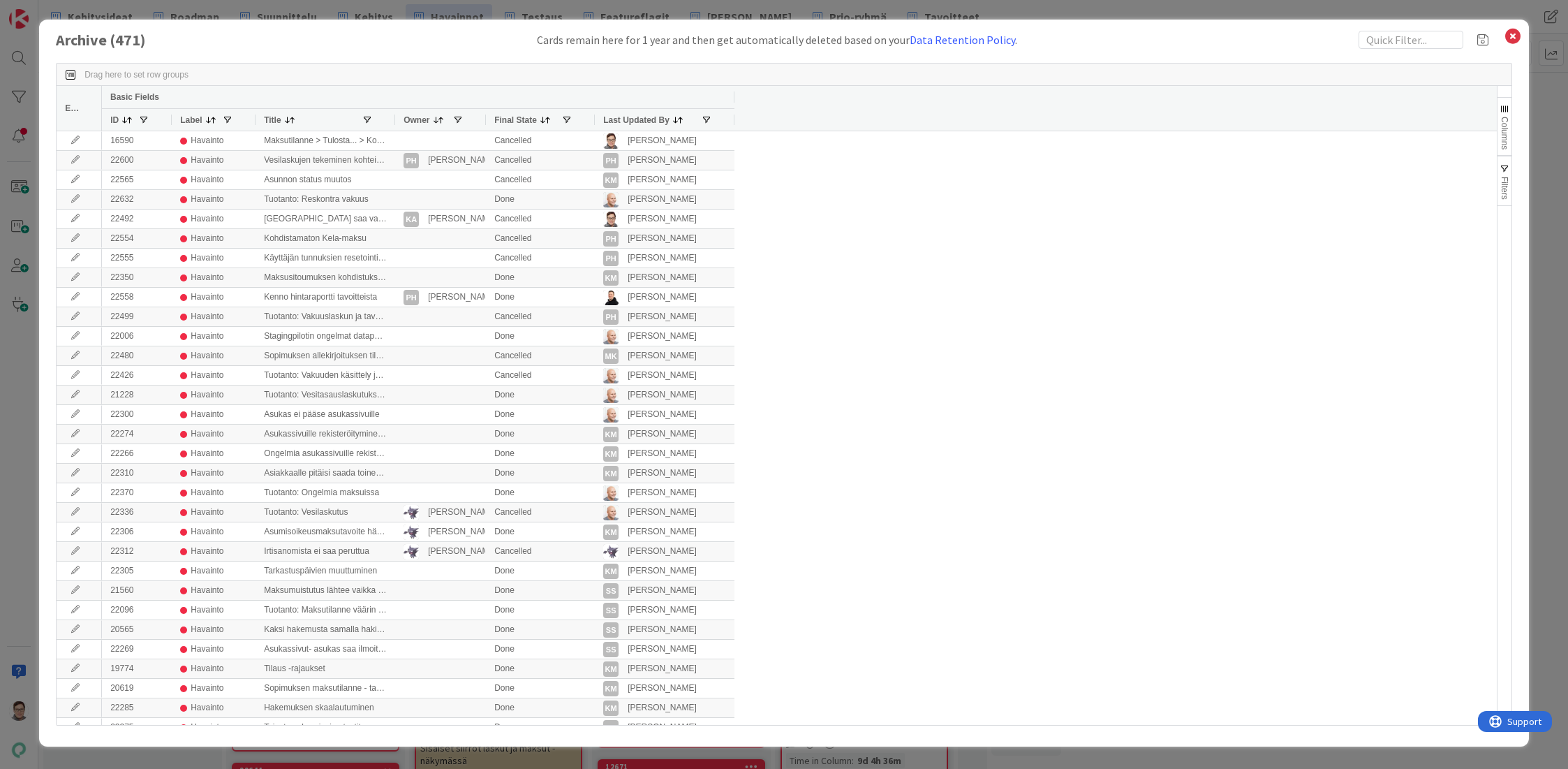
click at [629, 118] on span "Last Updated By" at bounding box center [636, 120] width 66 height 10
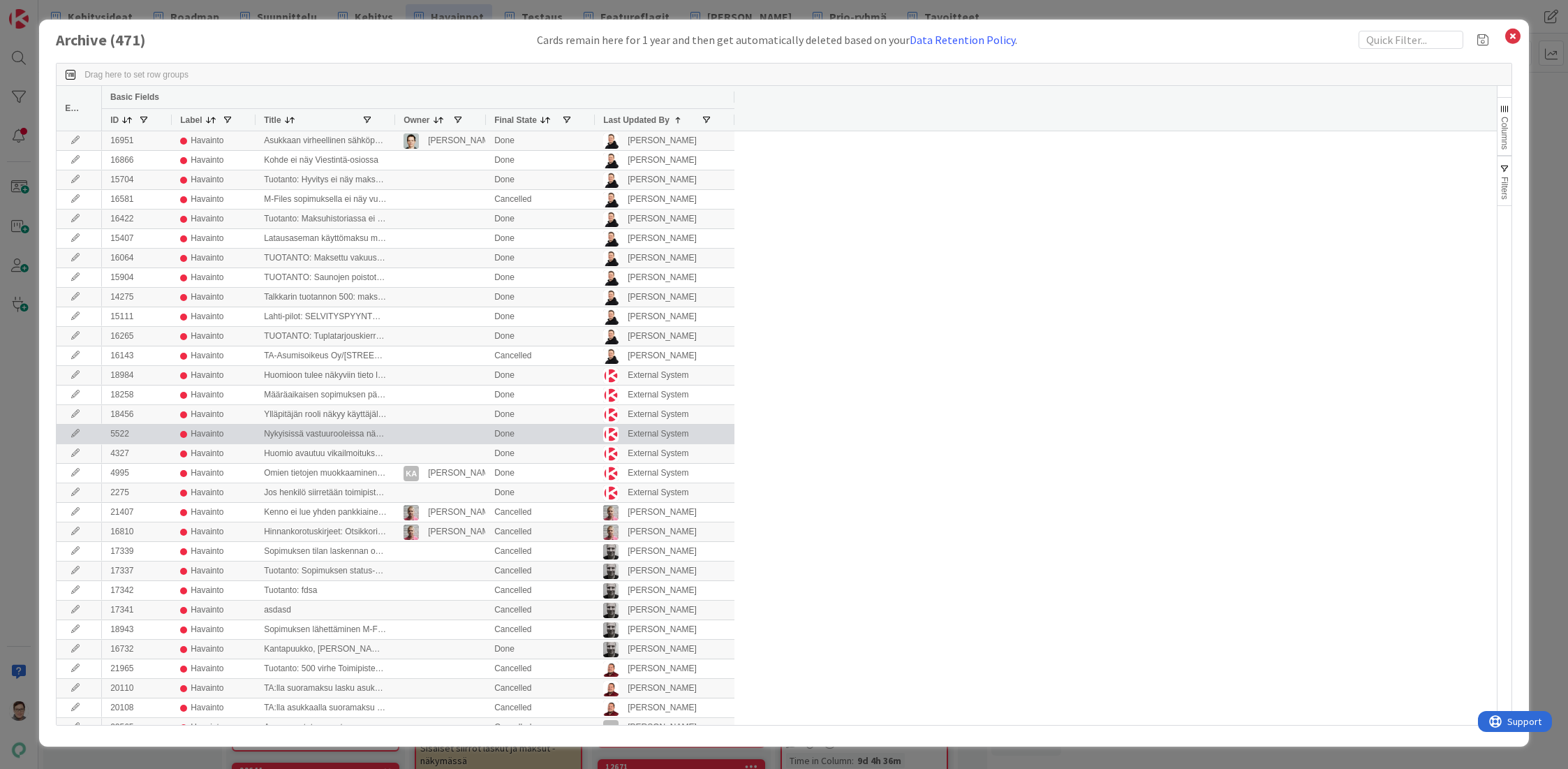
click at [74, 433] on icon at bounding box center [75, 433] width 21 height 8
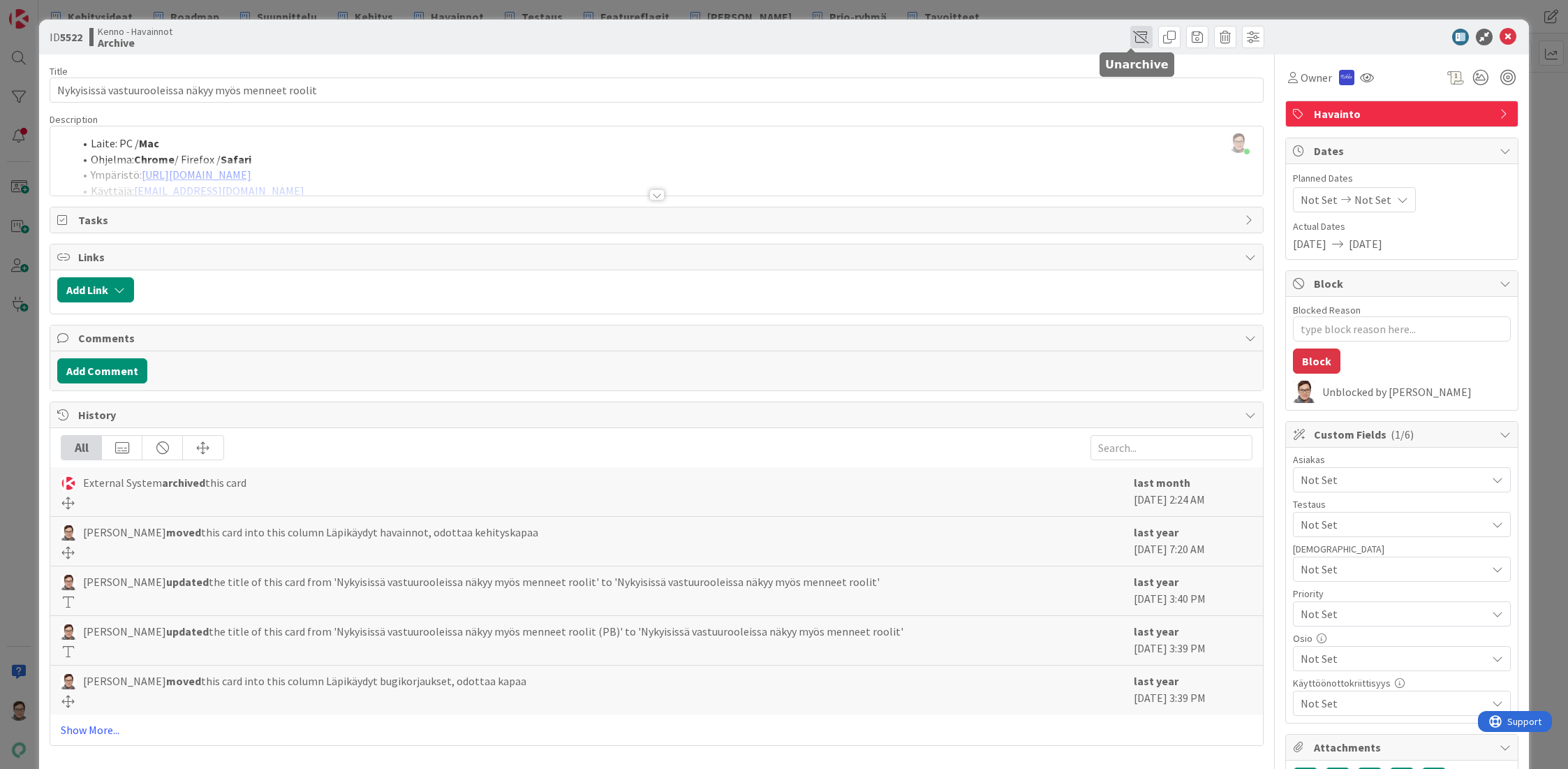
click at [1130, 35] on span at bounding box center [1140, 36] width 22 height 22
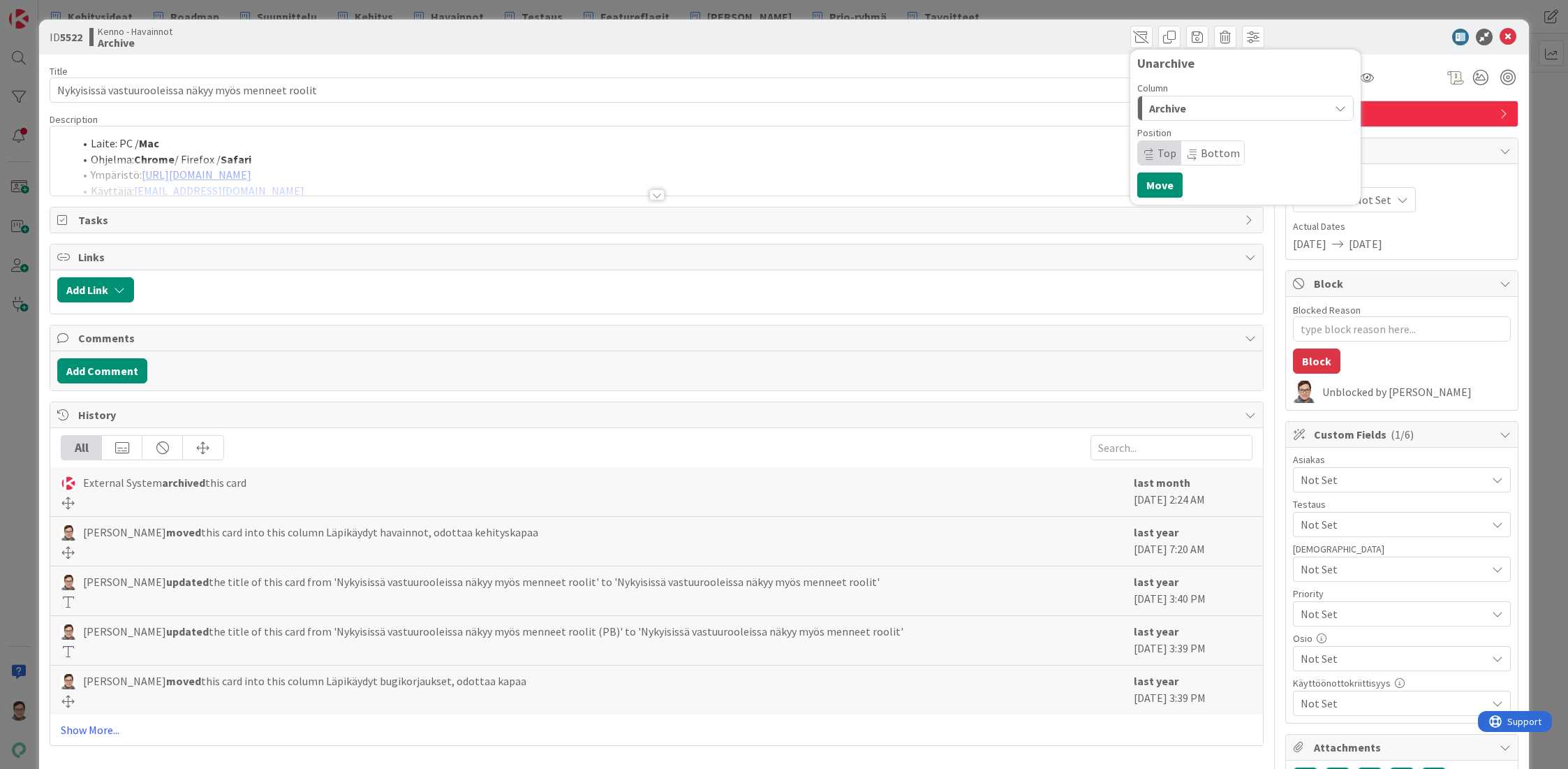
click at [1170, 111] on span "Archive" at bounding box center [1168, 108] width 37 height 18
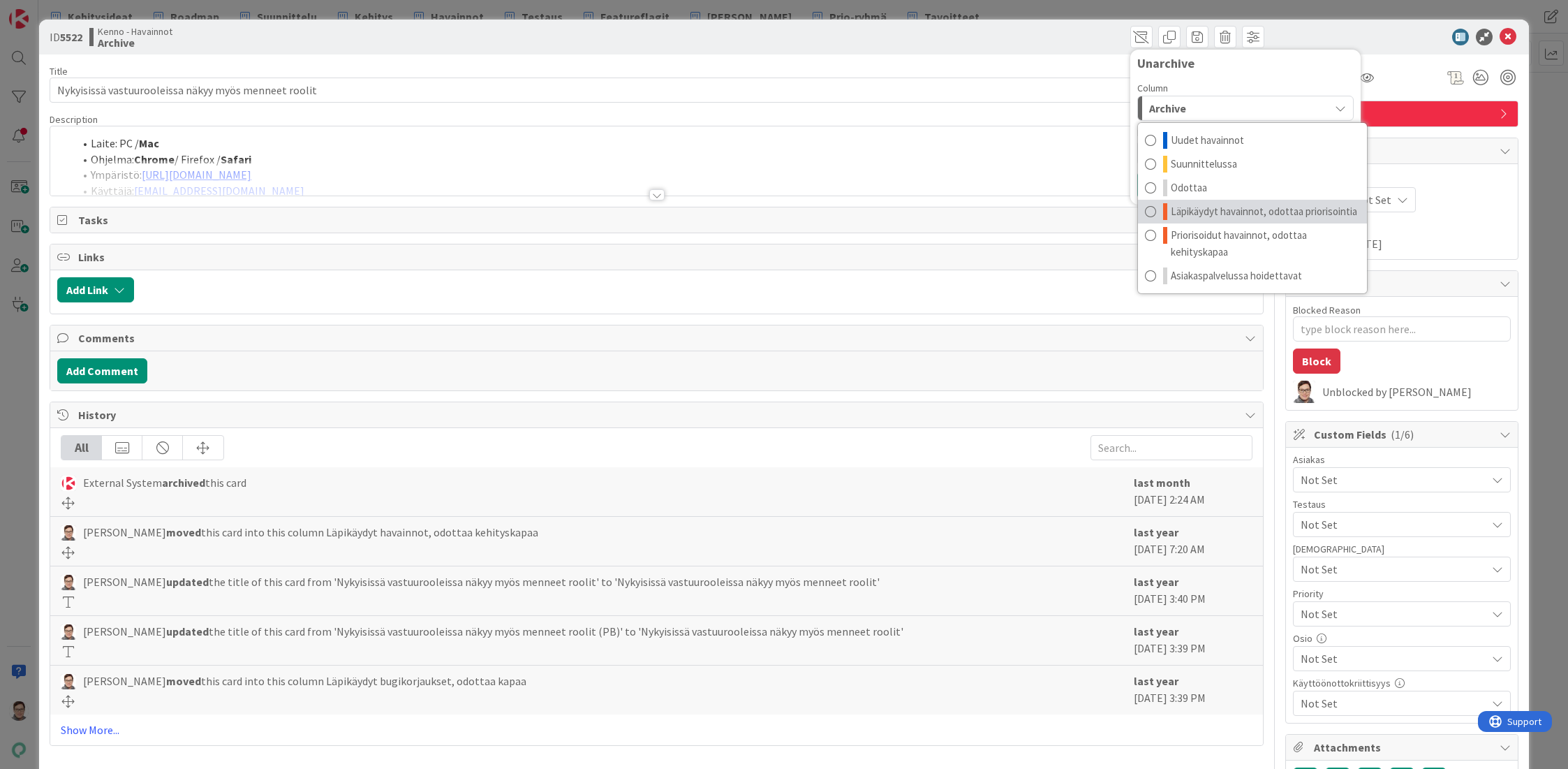
click at [1252, 212] on span "Läpikäydyt havainnot, odottaa priorisointia" at bounding box center [1263, 211] width 187 height 17
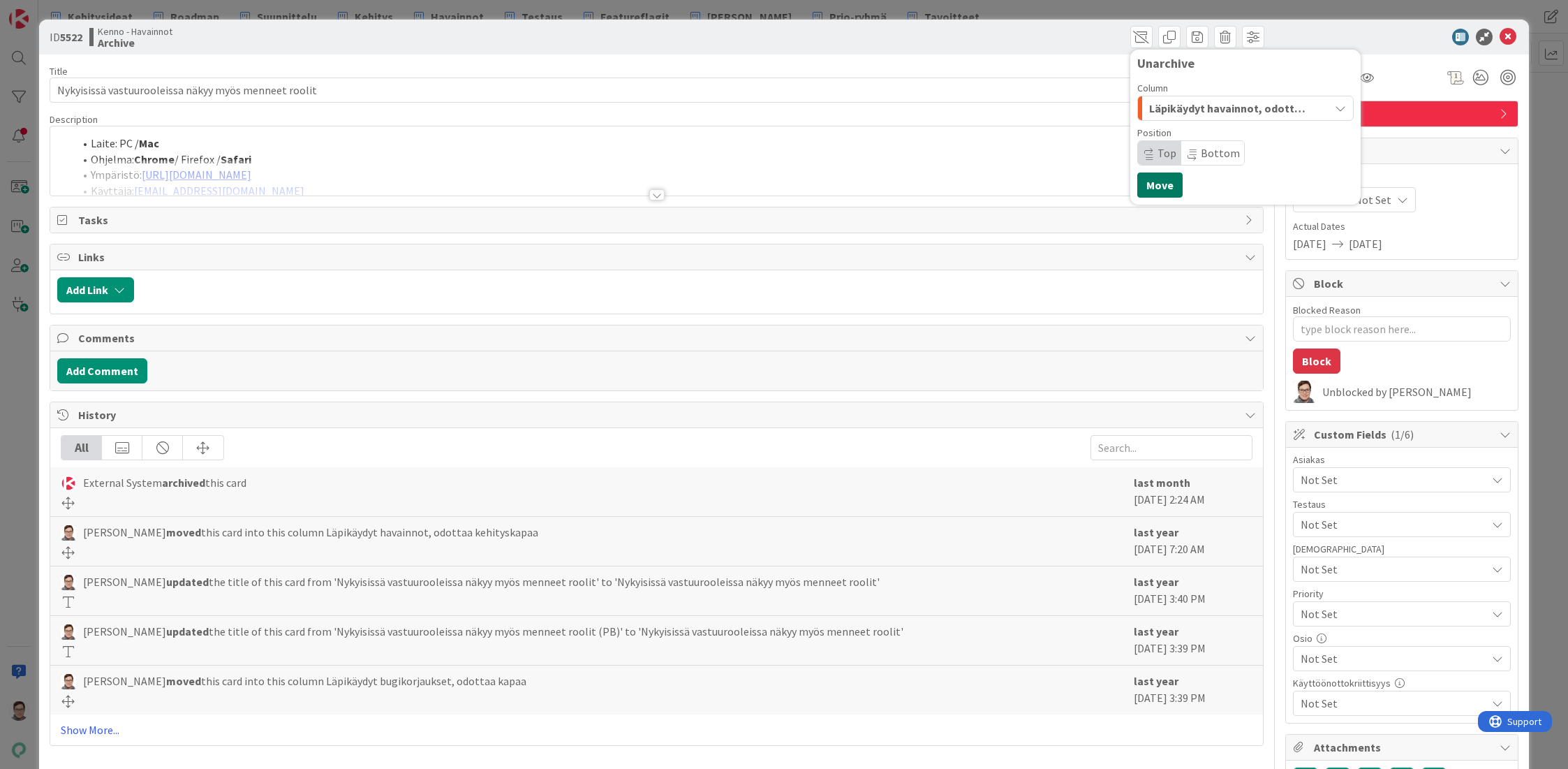
click at [1158, 187] on button "Move" at bounding box center [1159, 185] width 45 height 25
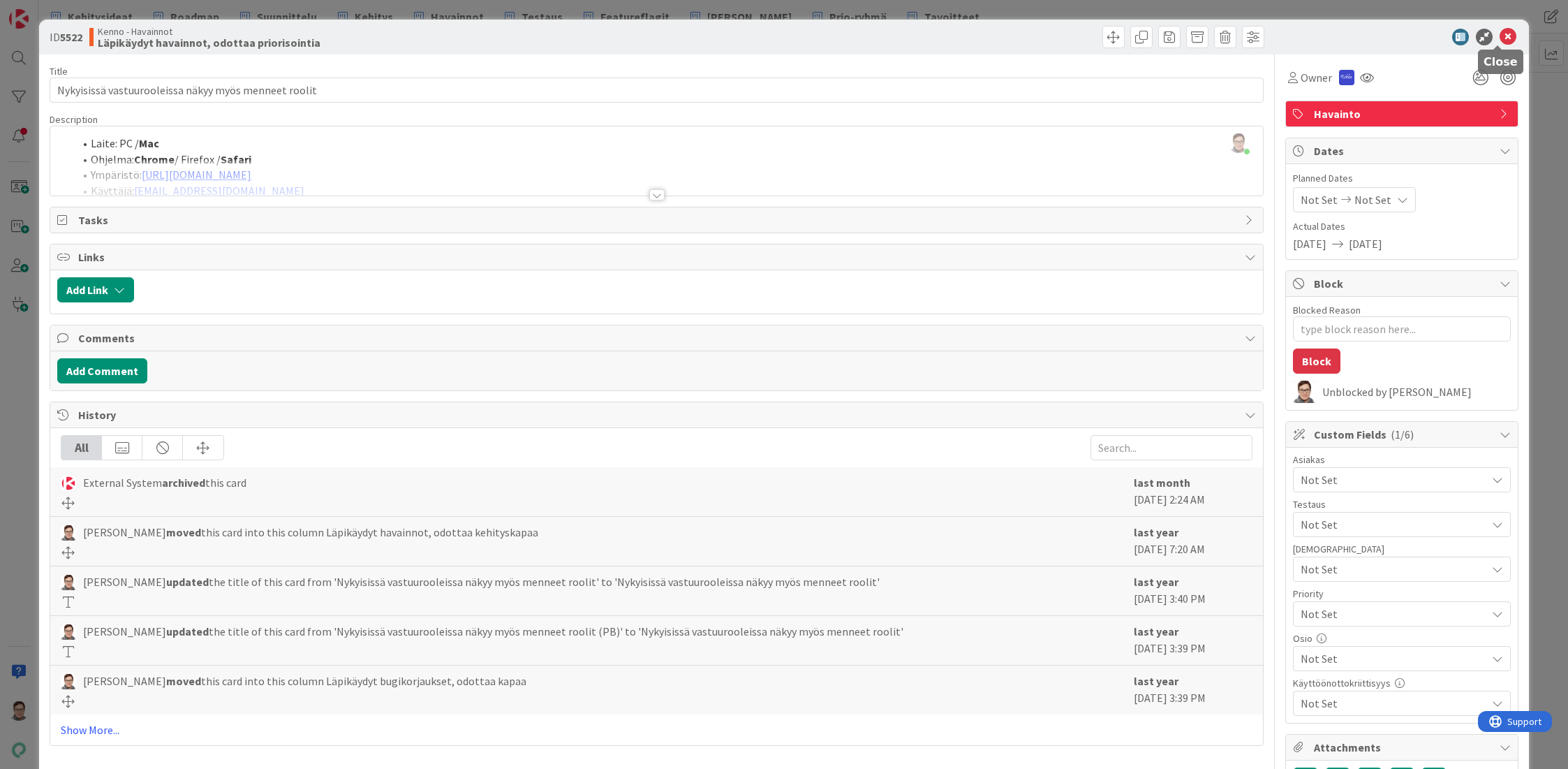
click at [1500, 40] on icon at bounding box center [1508, 36] width 17 height 17
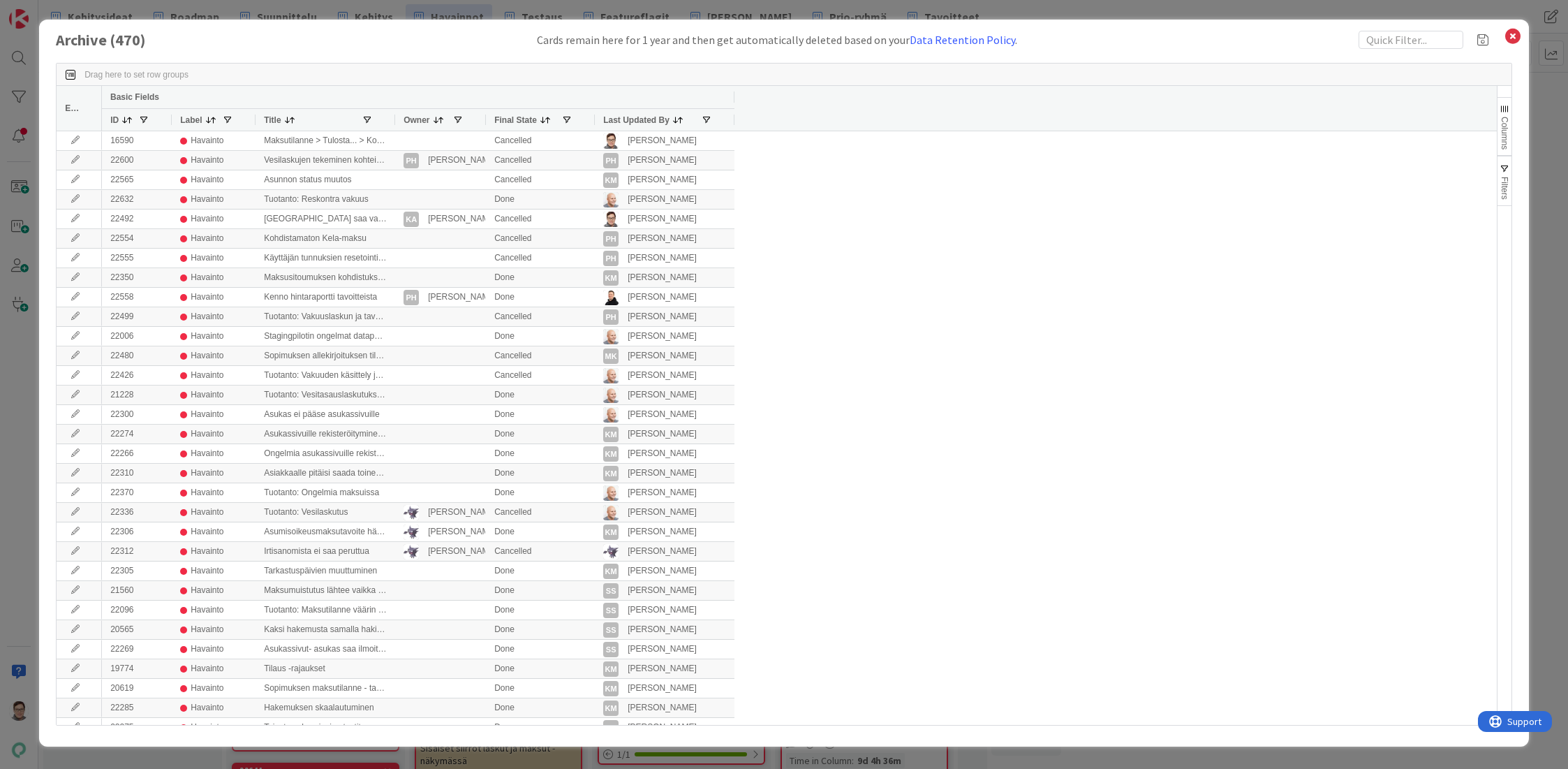
click at [628, 124] on span "Last Updated By" at bounding box center [636, 120] width 66 height 10
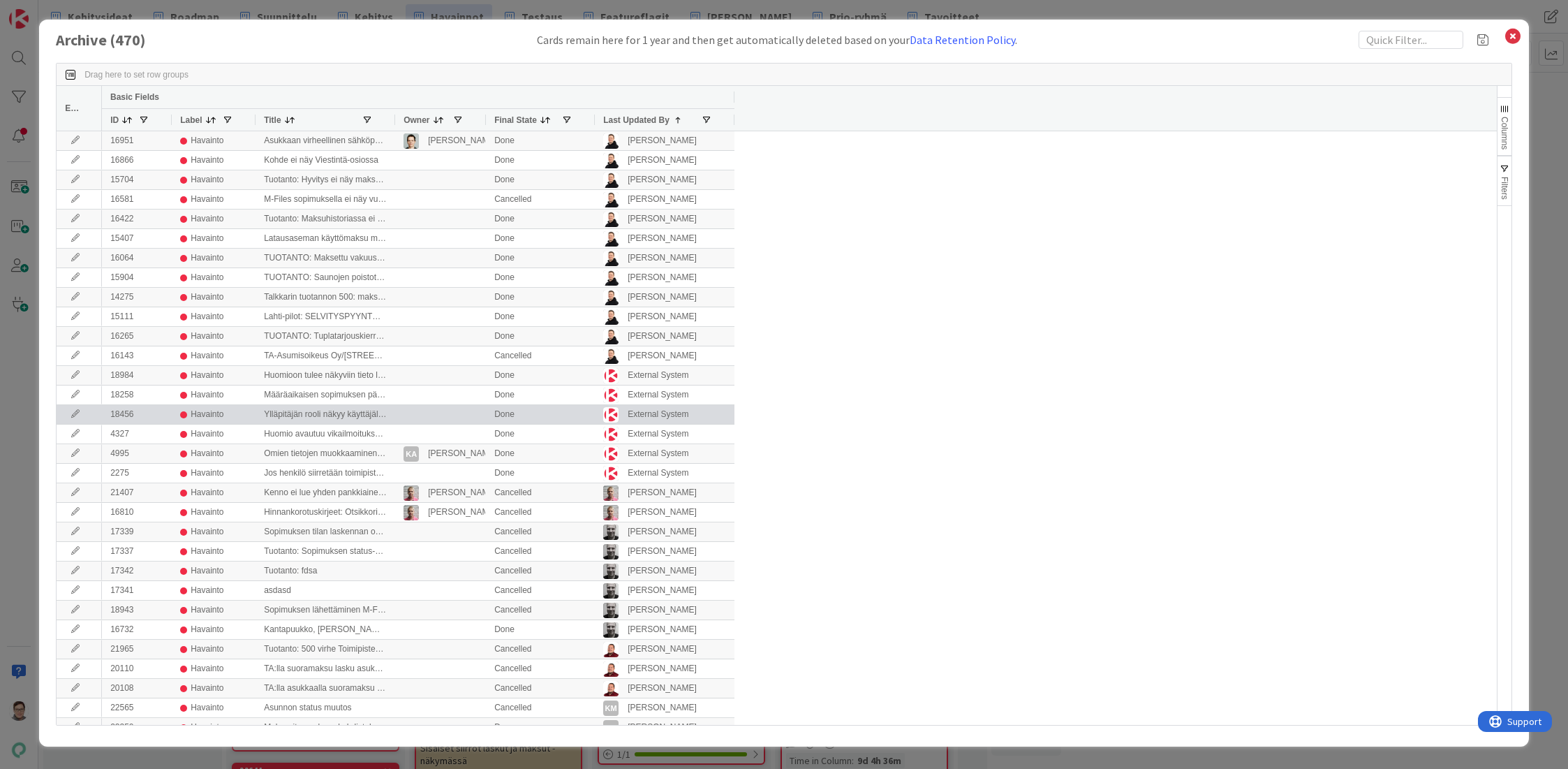
click at [71, 418] on icon at bounding box center [75, 414] width 21 height 8
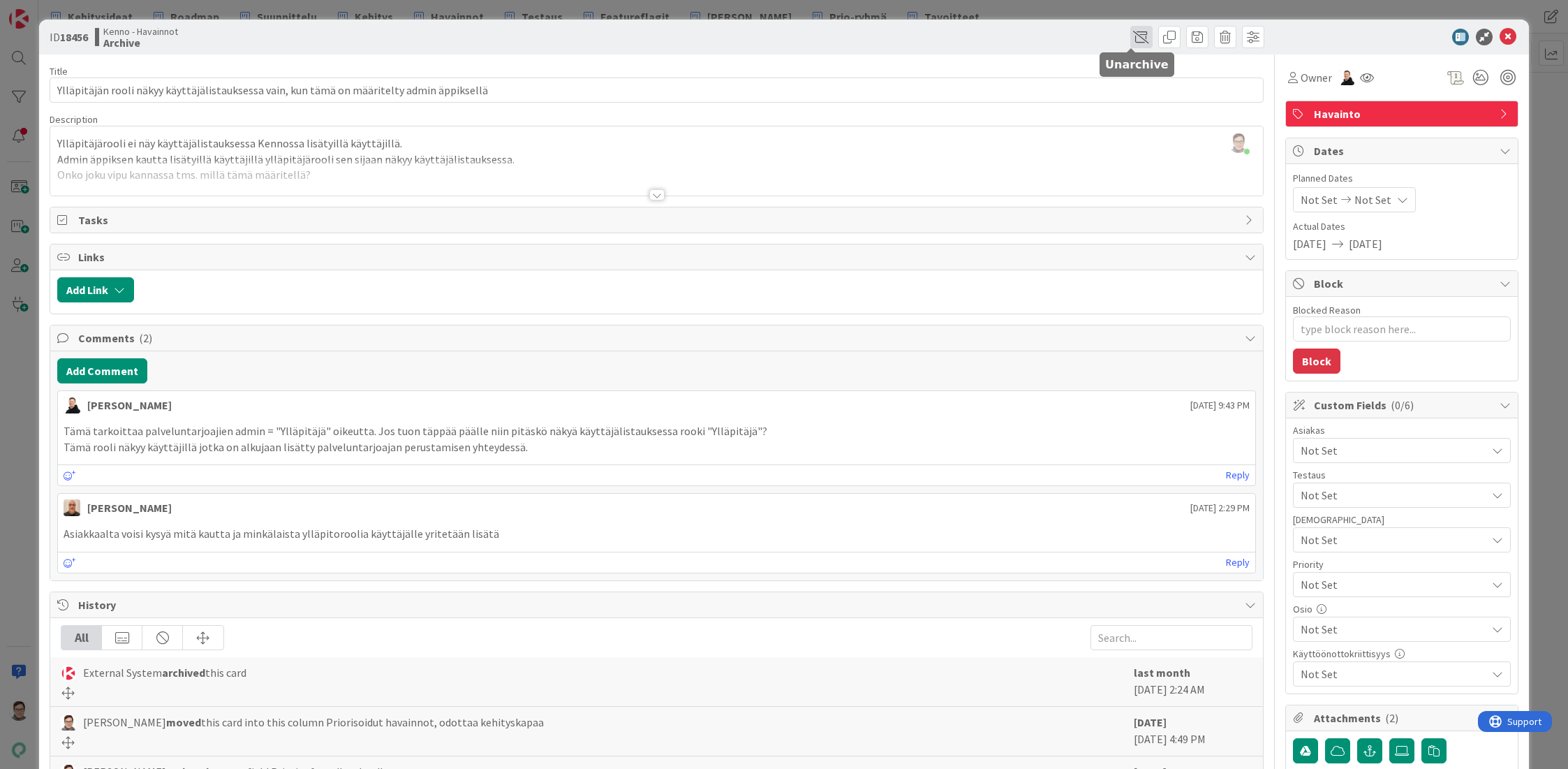
click at [1130, 34] on span at bounding box center [1140, 36] width 22 height 22
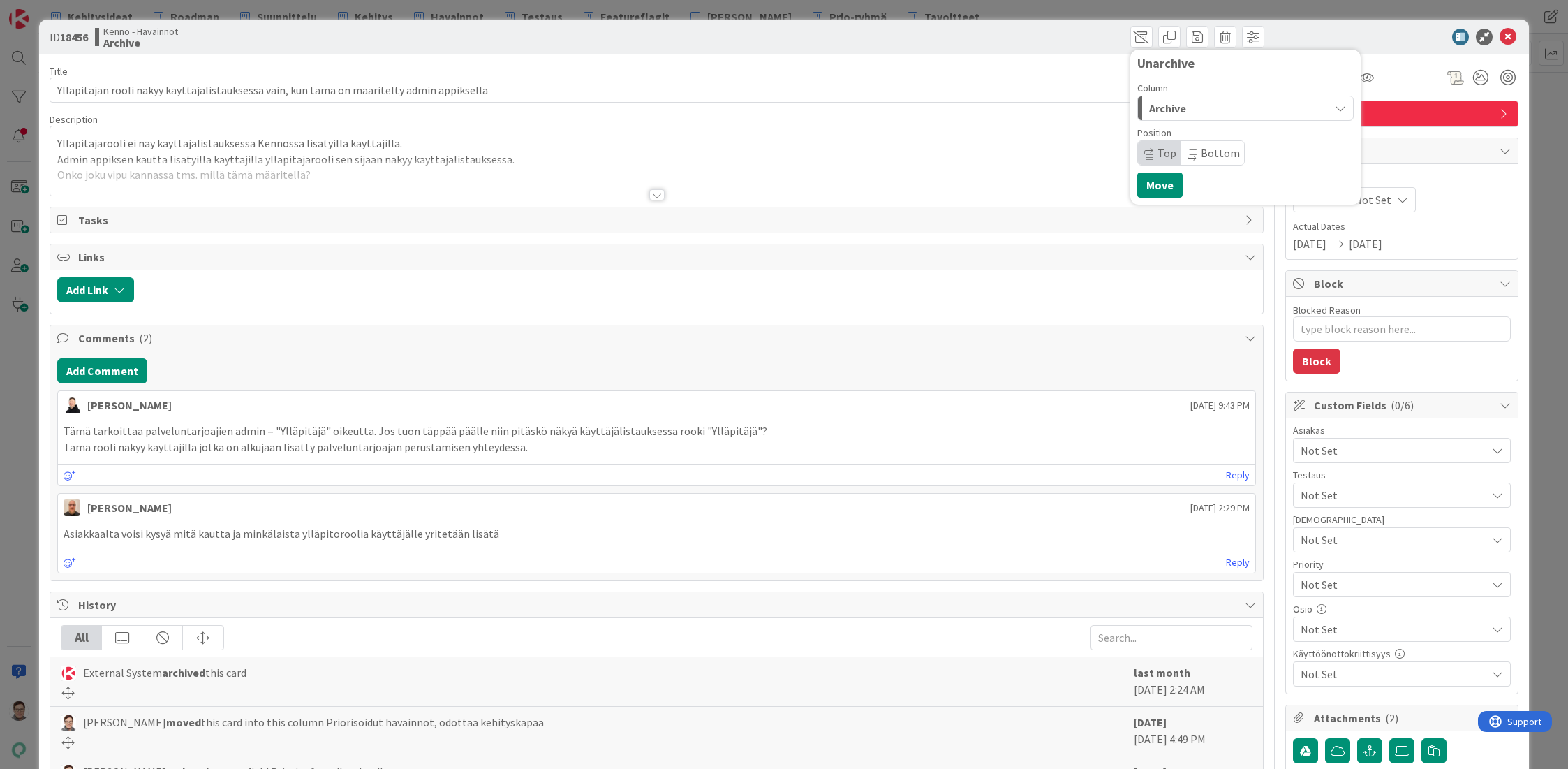
click at [1177, 112] on div "Archive" at bounding box center [1237, 108] width 183 height 22
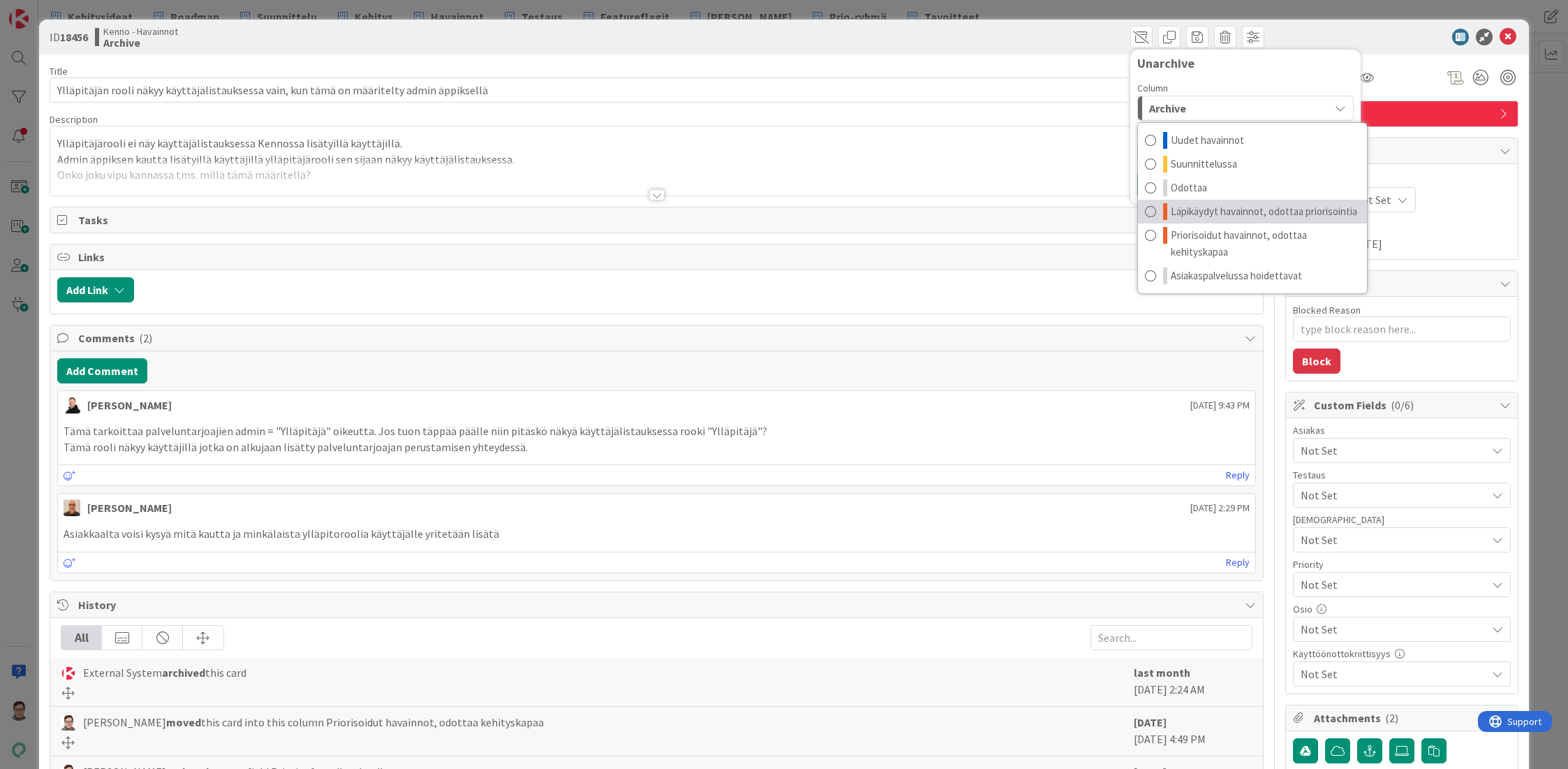
click at [1224, 214] on span "Läpikäydyt havainnot, odottaa priorisointia" at bounding box center [1263, 211] width 187 height 17
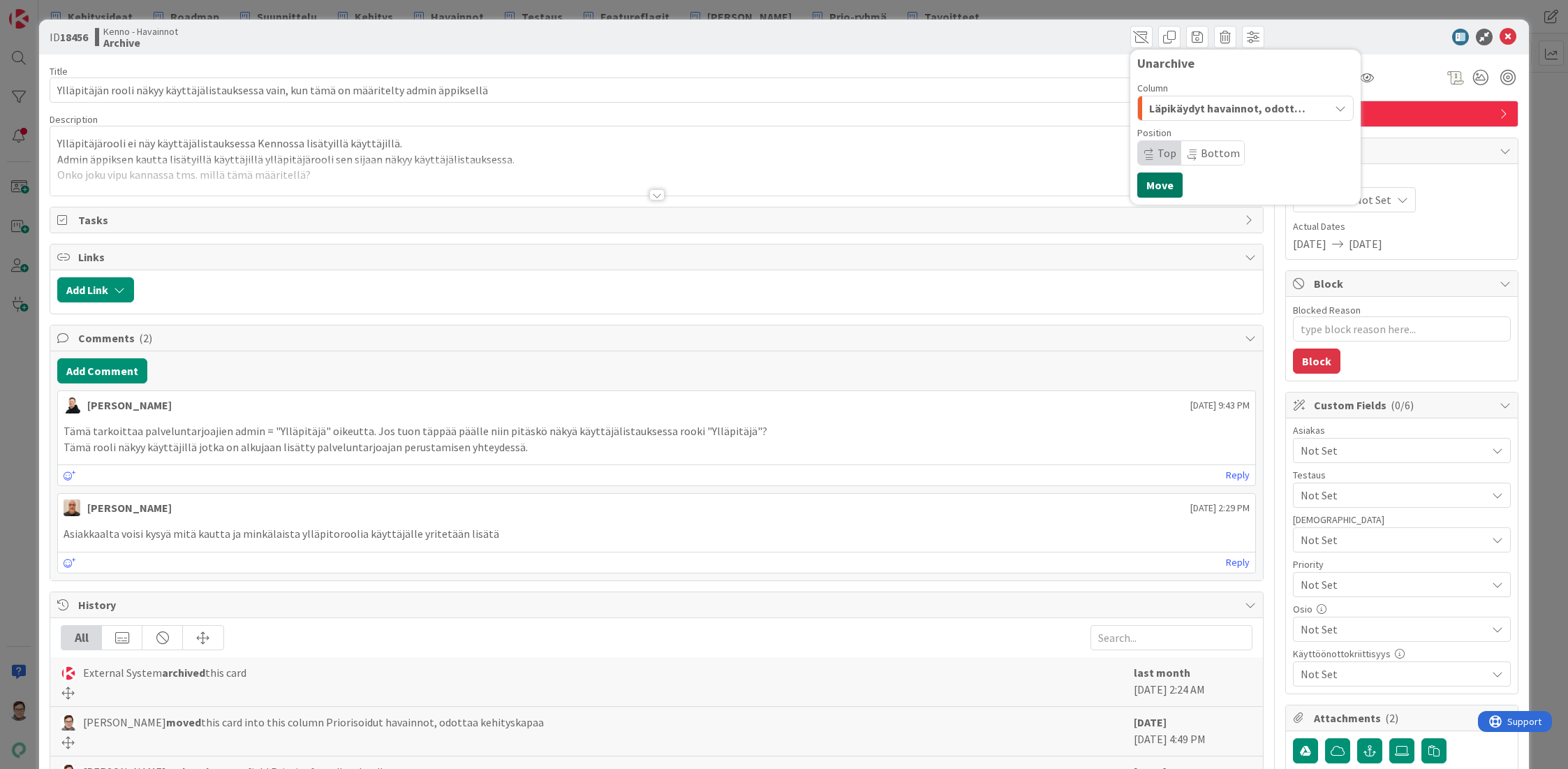
click at [1142, 183] on button "Move" at bounding box center [1159, 185] width 45 height 25
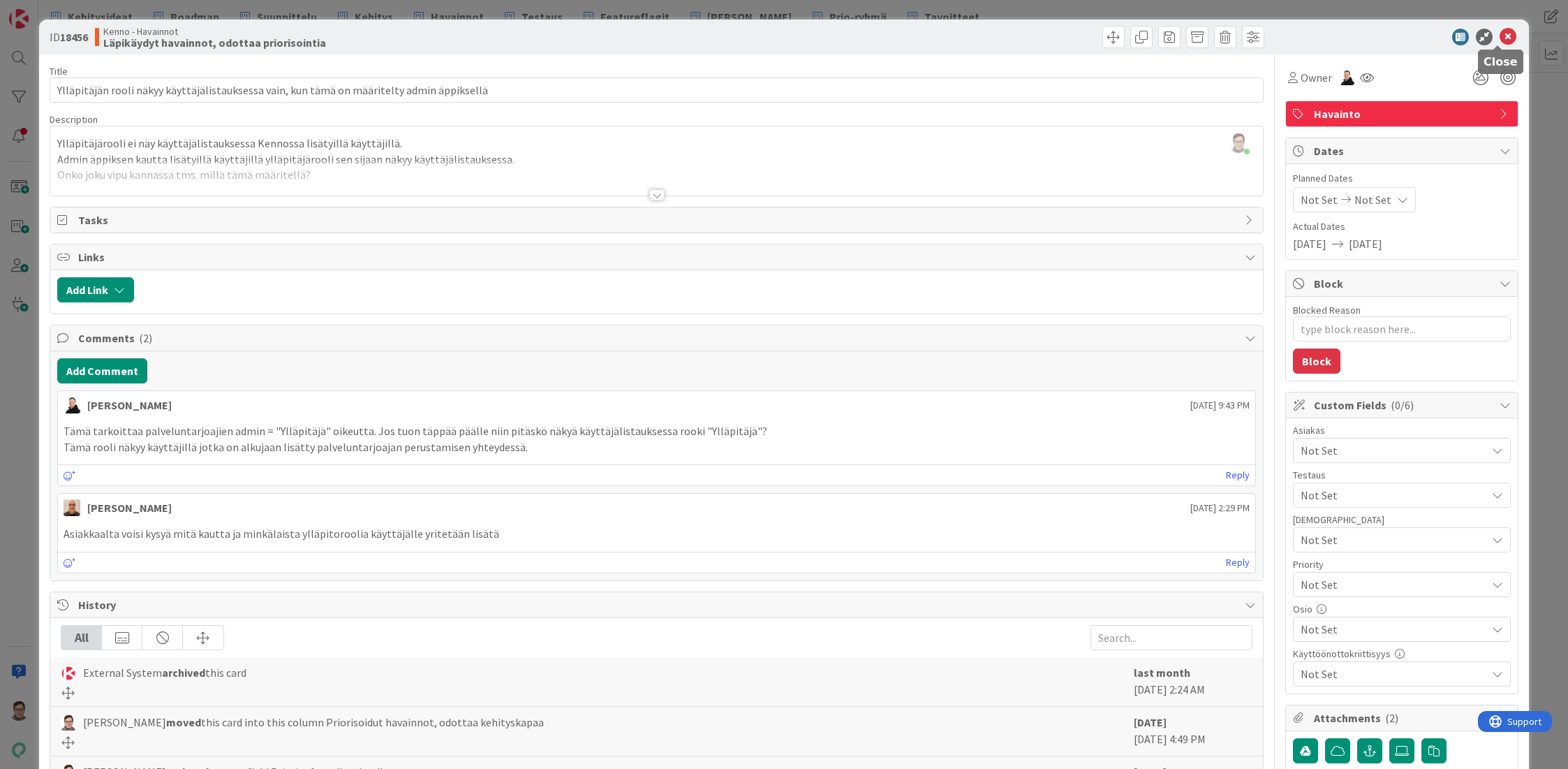
click at [1500, 33] on icon at bounding box center [1508, 36] width 17 height 17
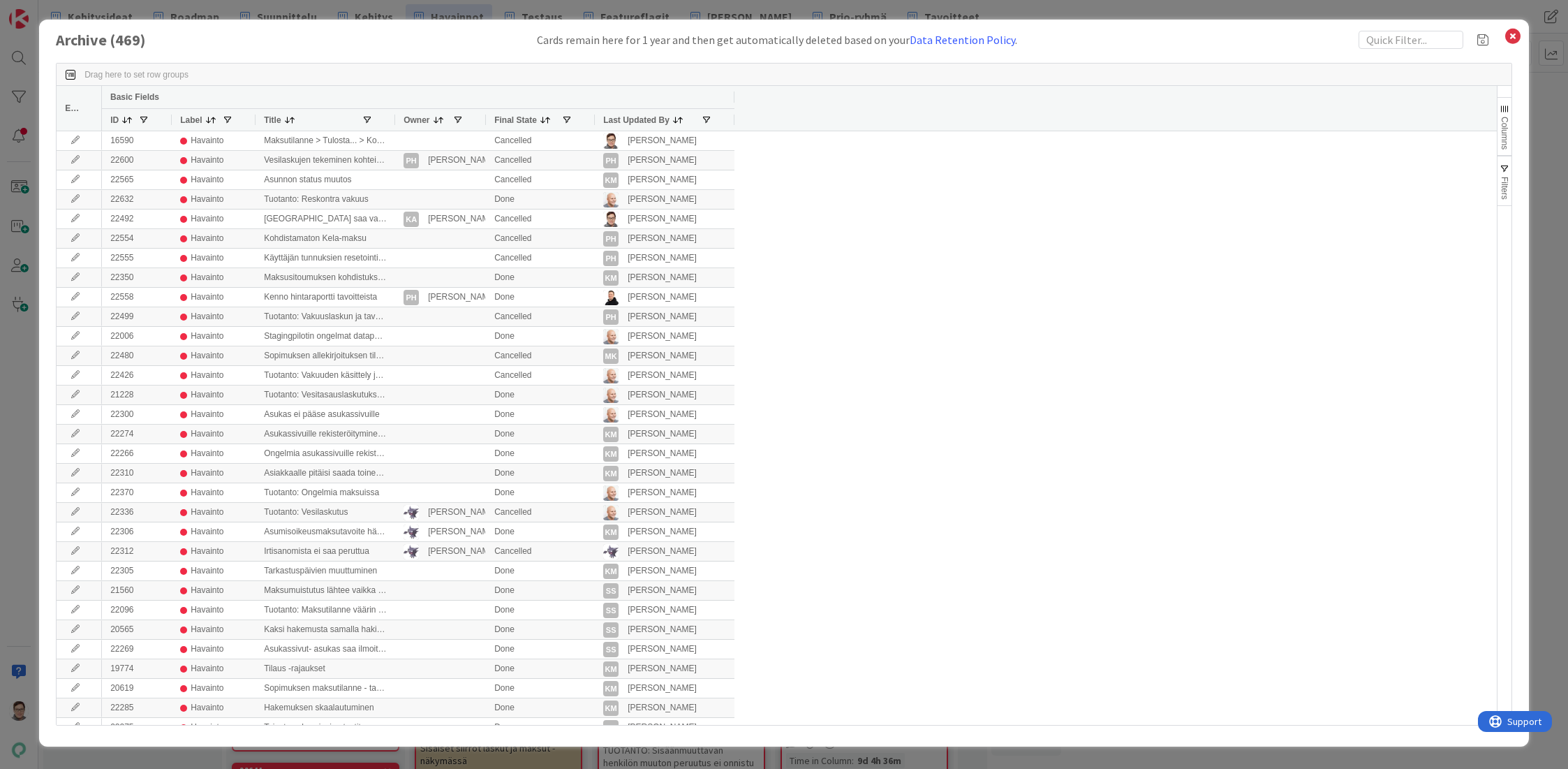
click at [632, 117] on span "Last Updated By" at bounding box center [636, 120] width 66 height 10
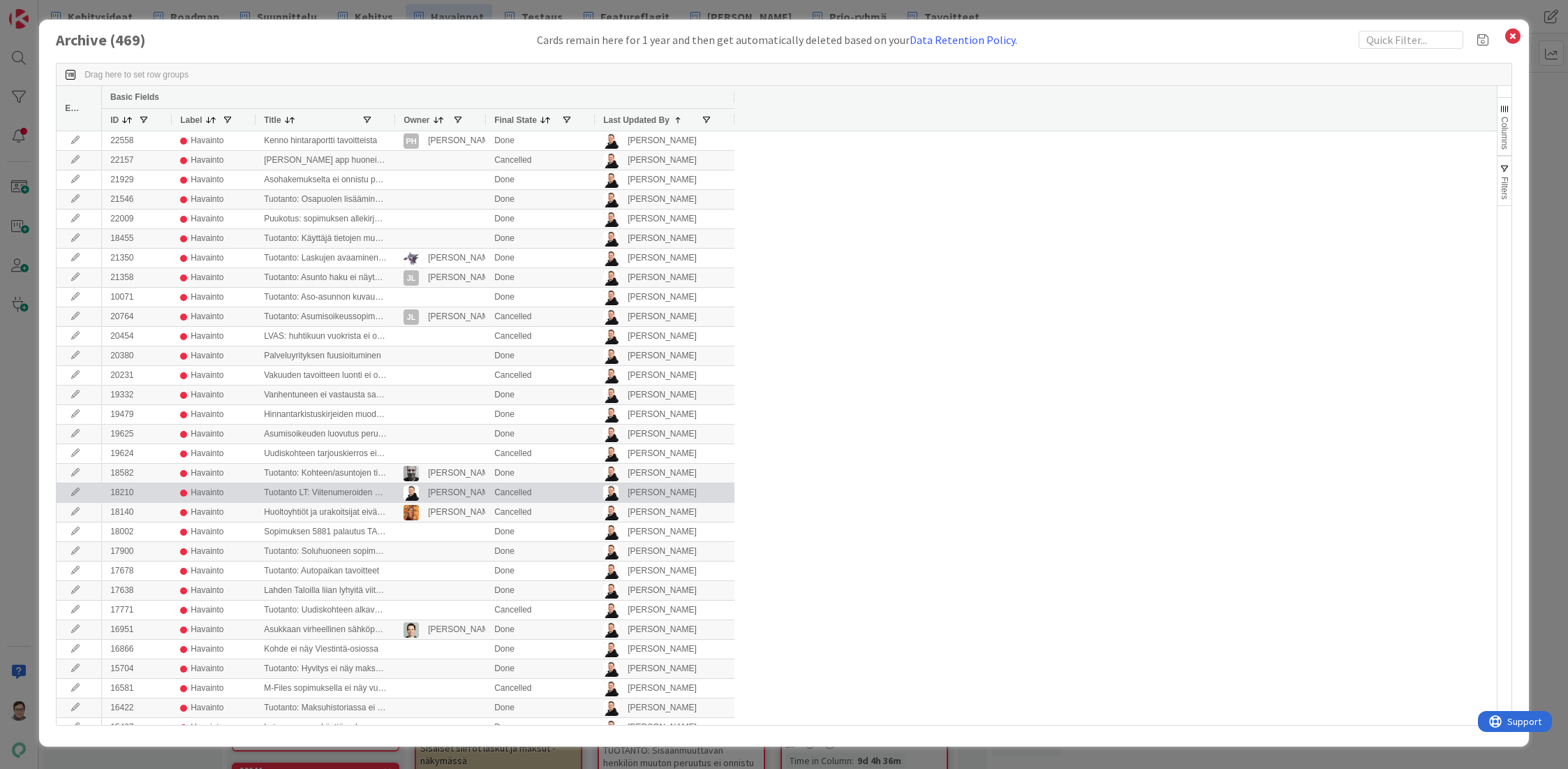
scroll to position [213, 0]
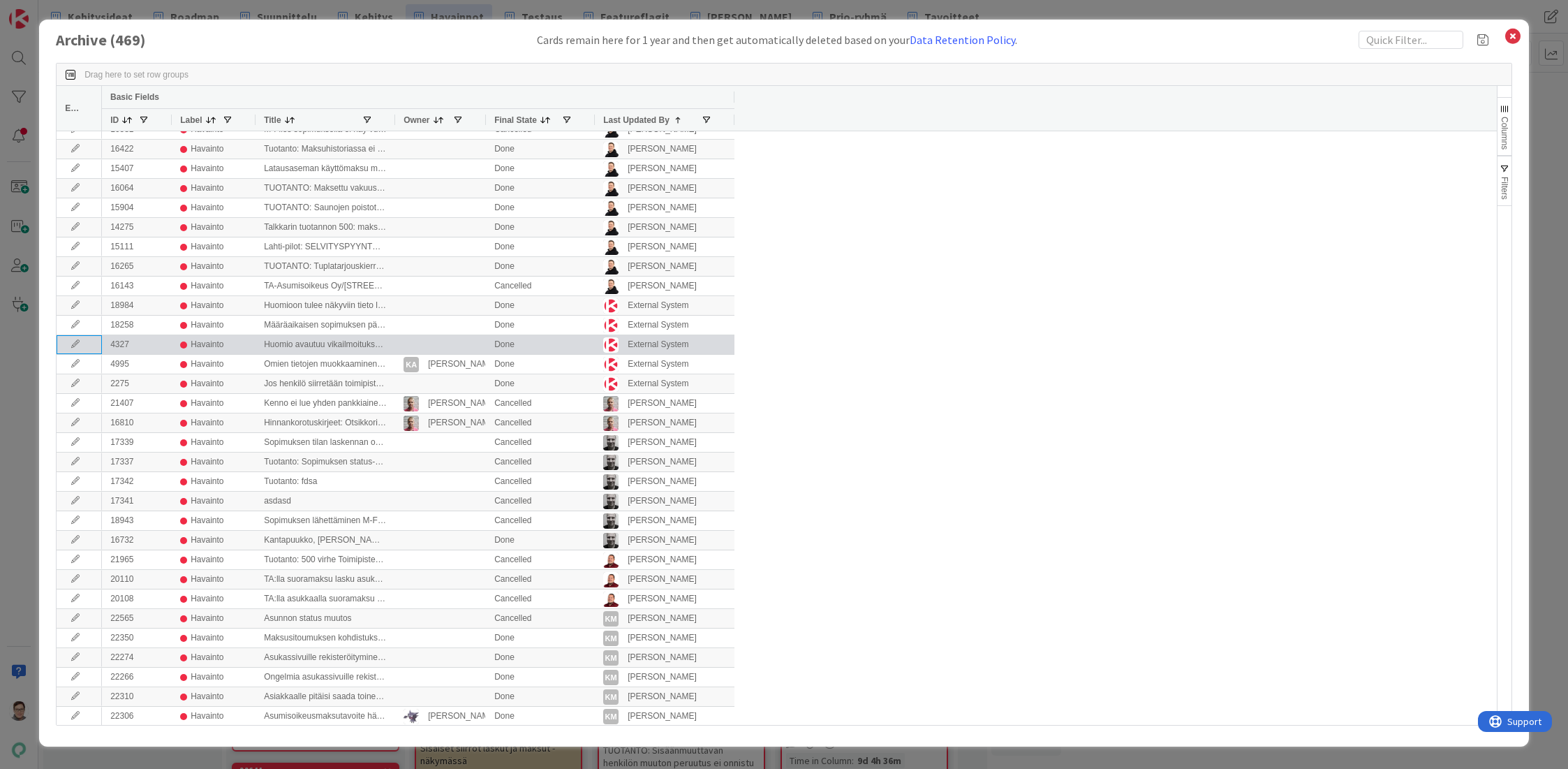
click at [70, 343] on icon at bounding box center [75, 344] width 21 height 8
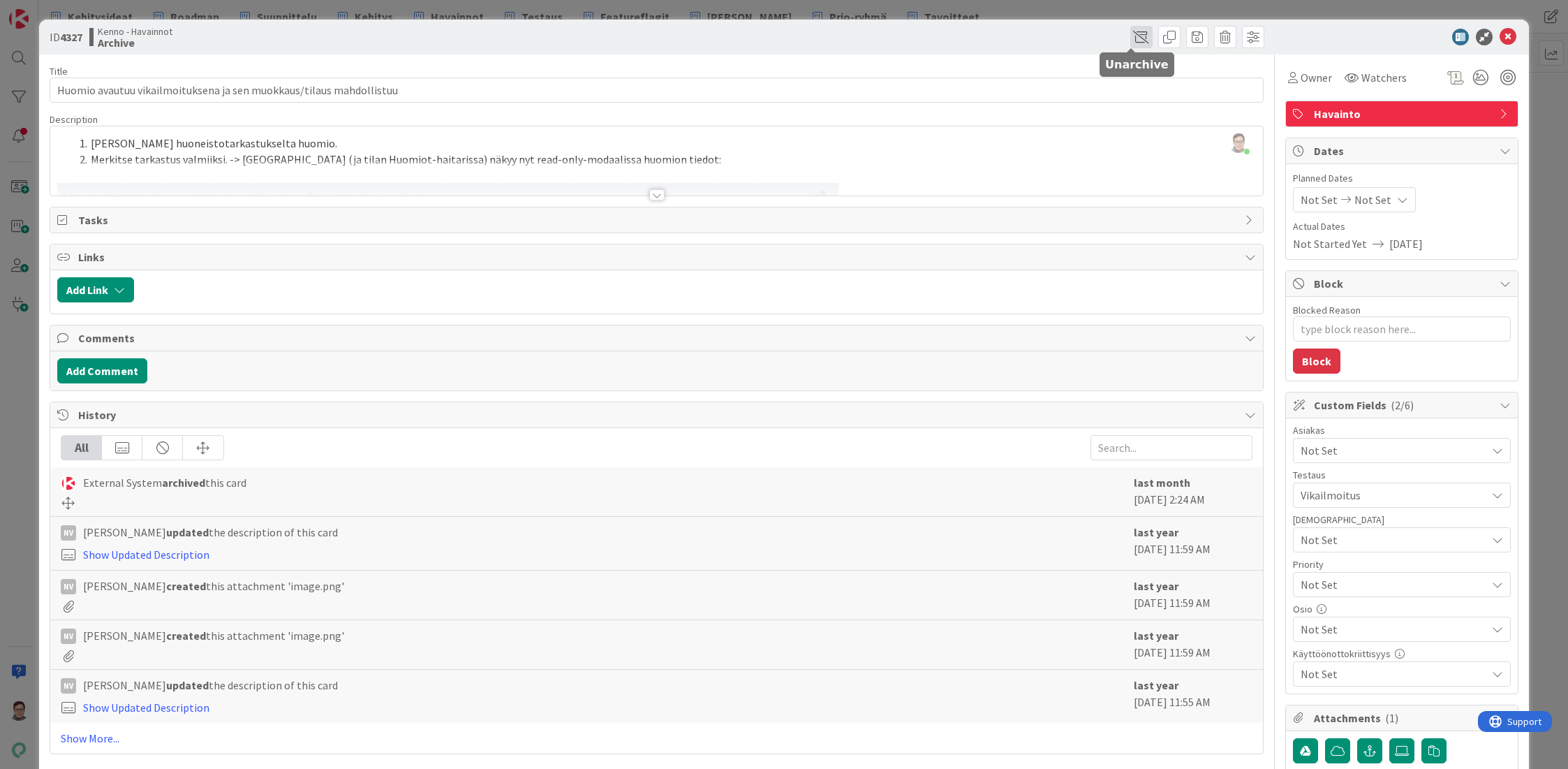
click at [1132, 39] on span at bounding box center [1140, 36] width 22 height 22
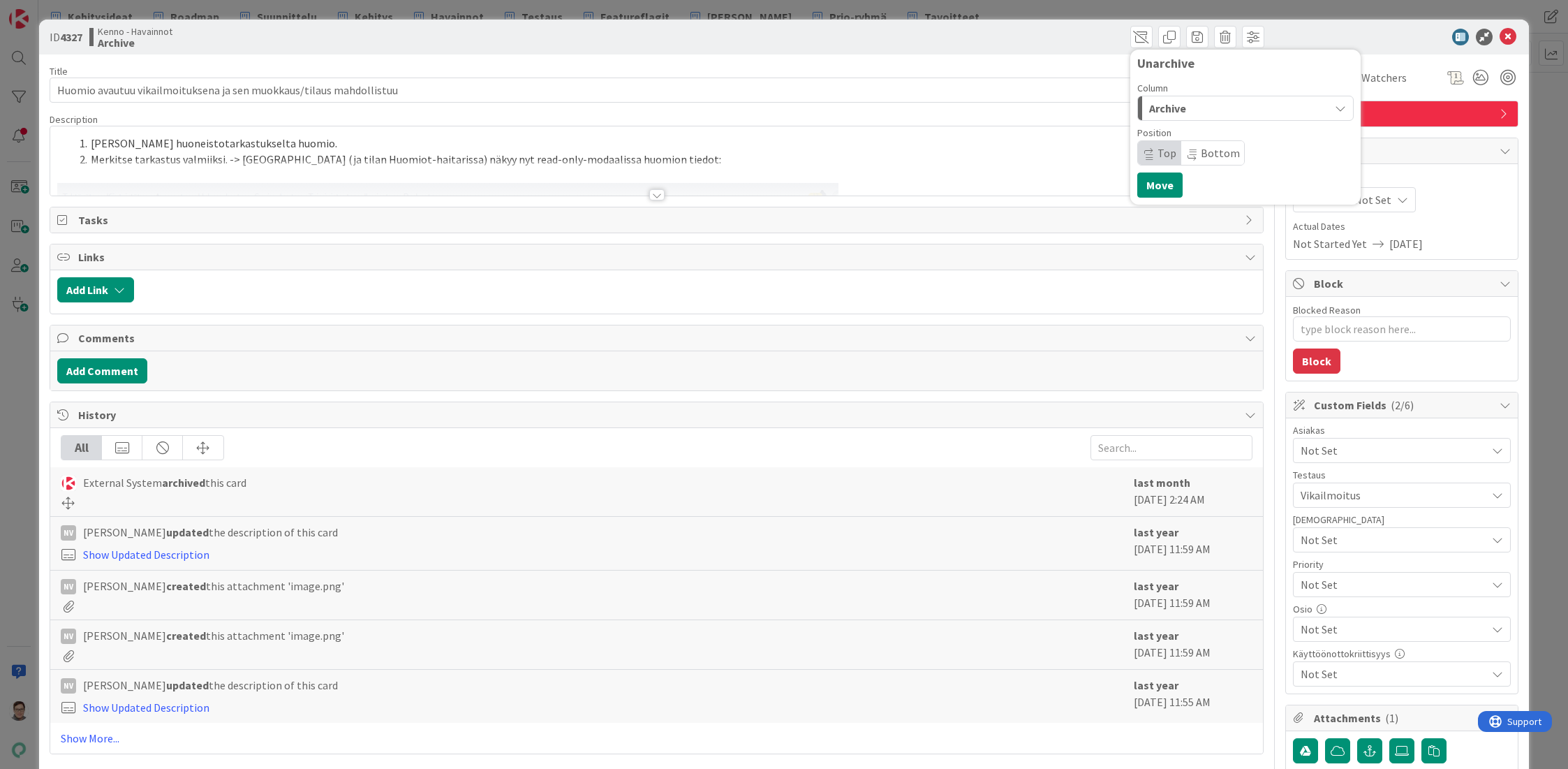
click at [1194, 105] on div "Archive" at bounding box center [1237, 108] width 183 height 22
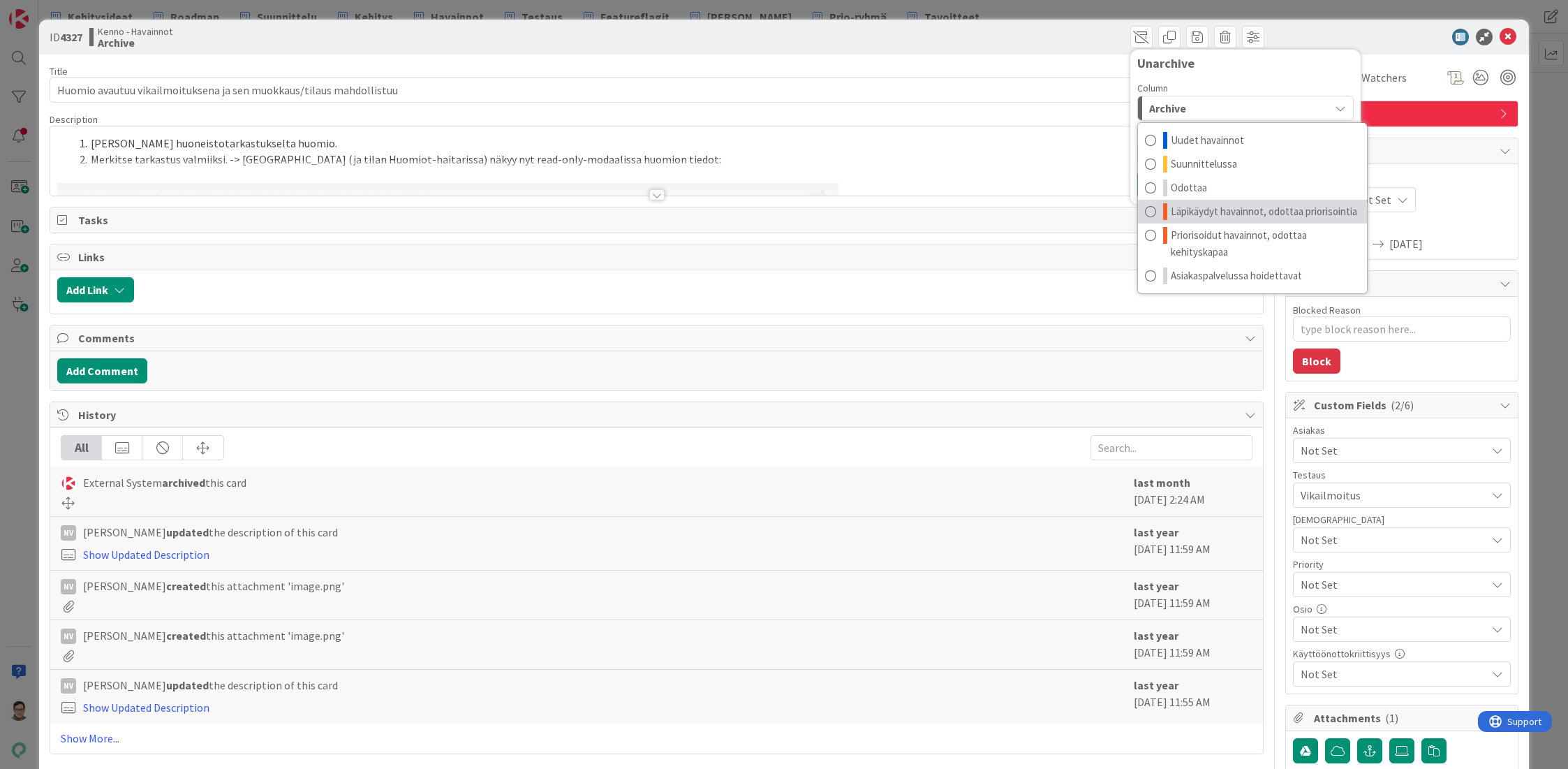
click at [1240, 214] on span "Läpikäydyt havainnot, odottaa priorisointia" at bounding box center [1263, 211] width 187 height 17
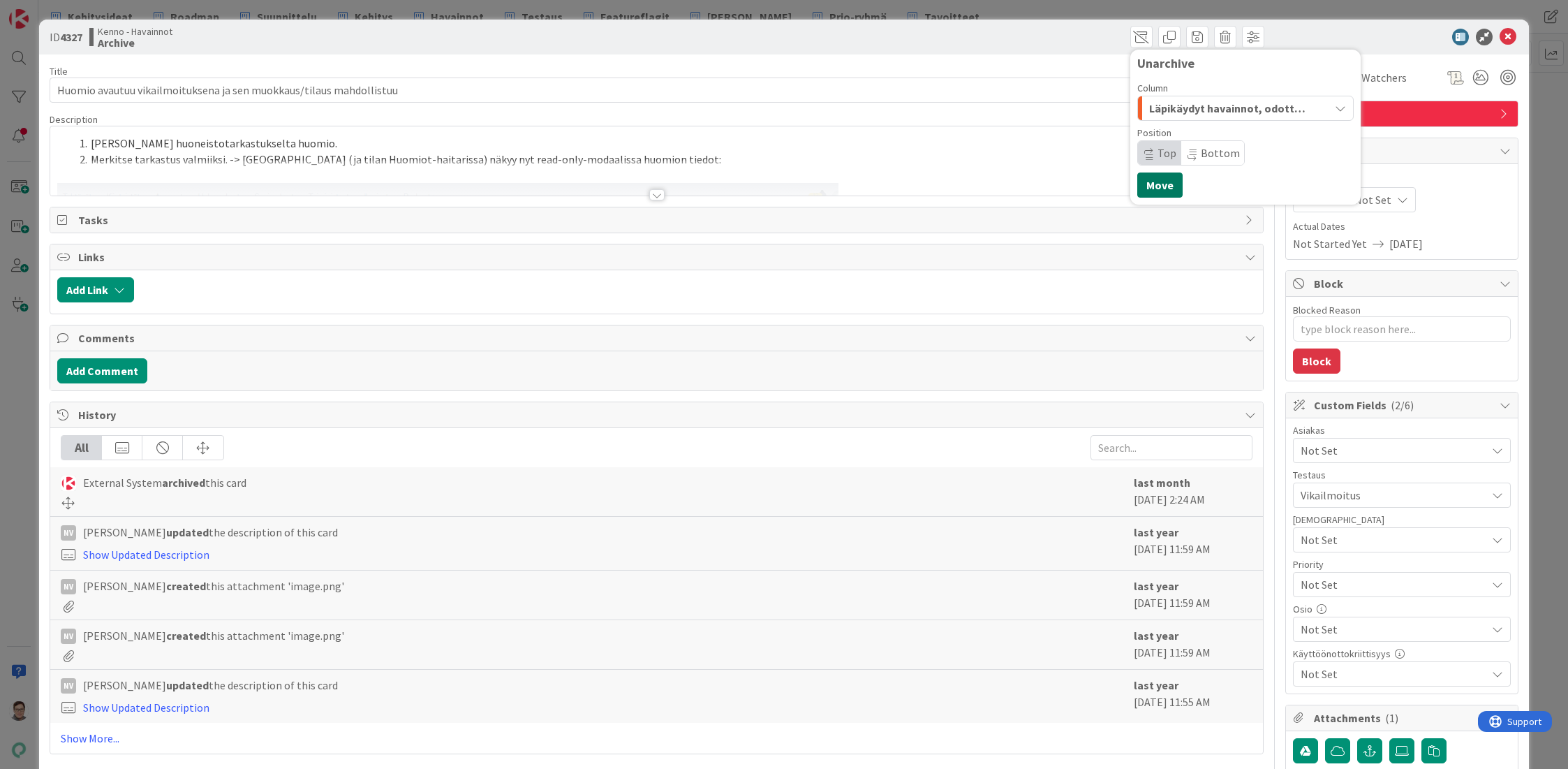
click at [1156, 190] on button "Move" at bounding box center [1159, 185] width 45 height 25
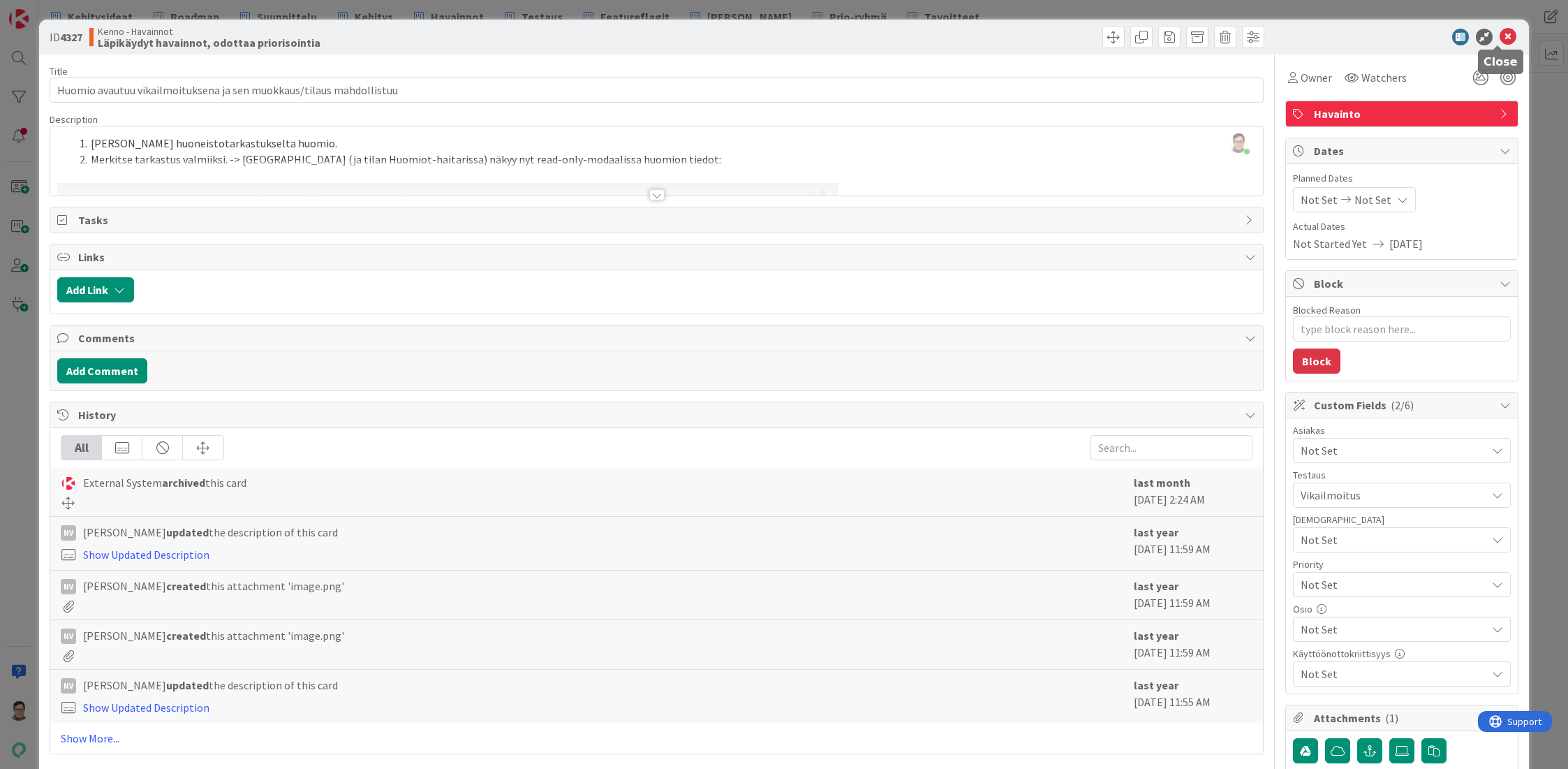
click at [1500, 39] on icon at bounding box center [1508, 36] width 17 height 17
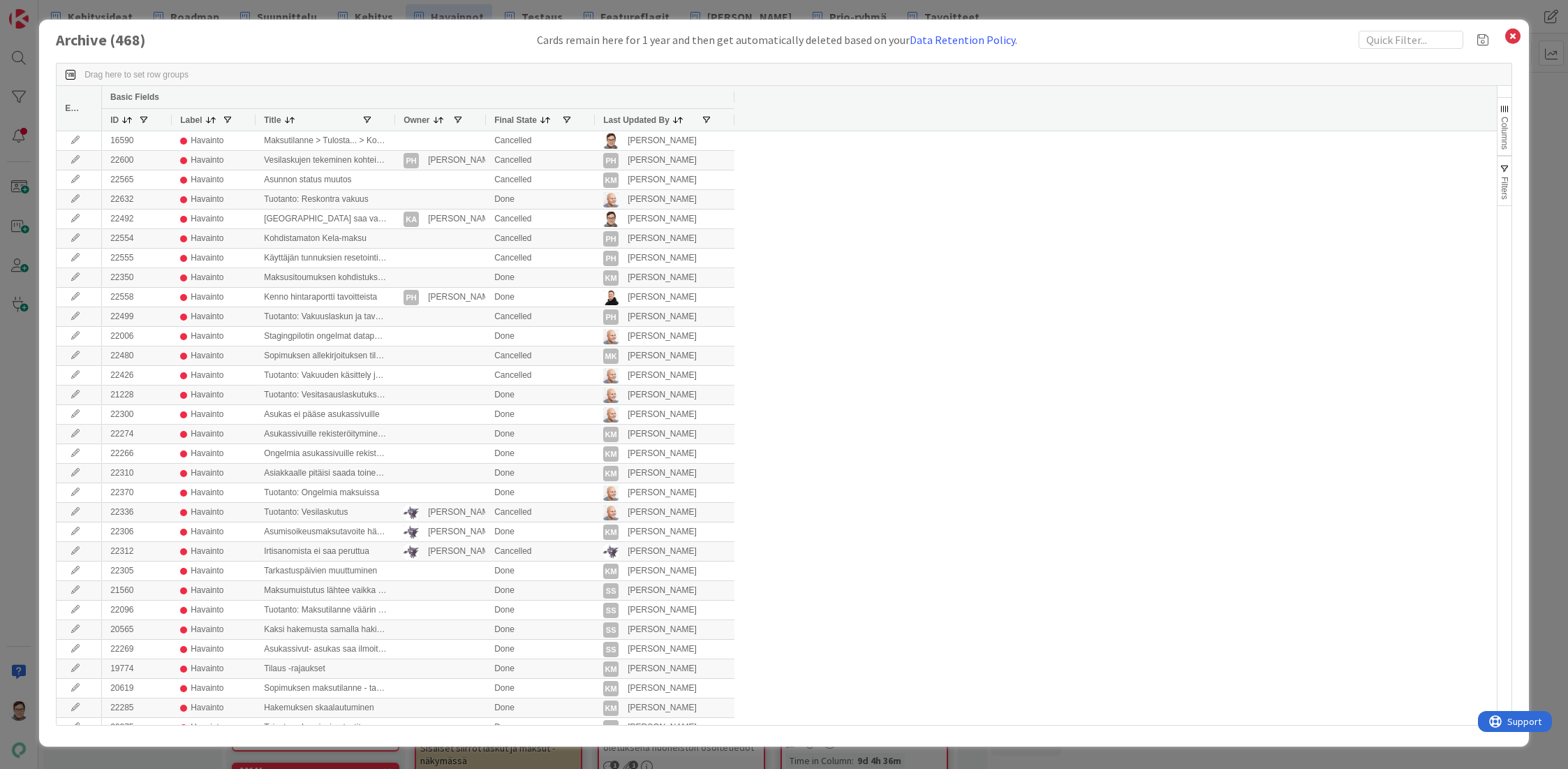
click at [634, 121] on span "Last Updated By" at bounding box center [636, 120] width 66 height 10
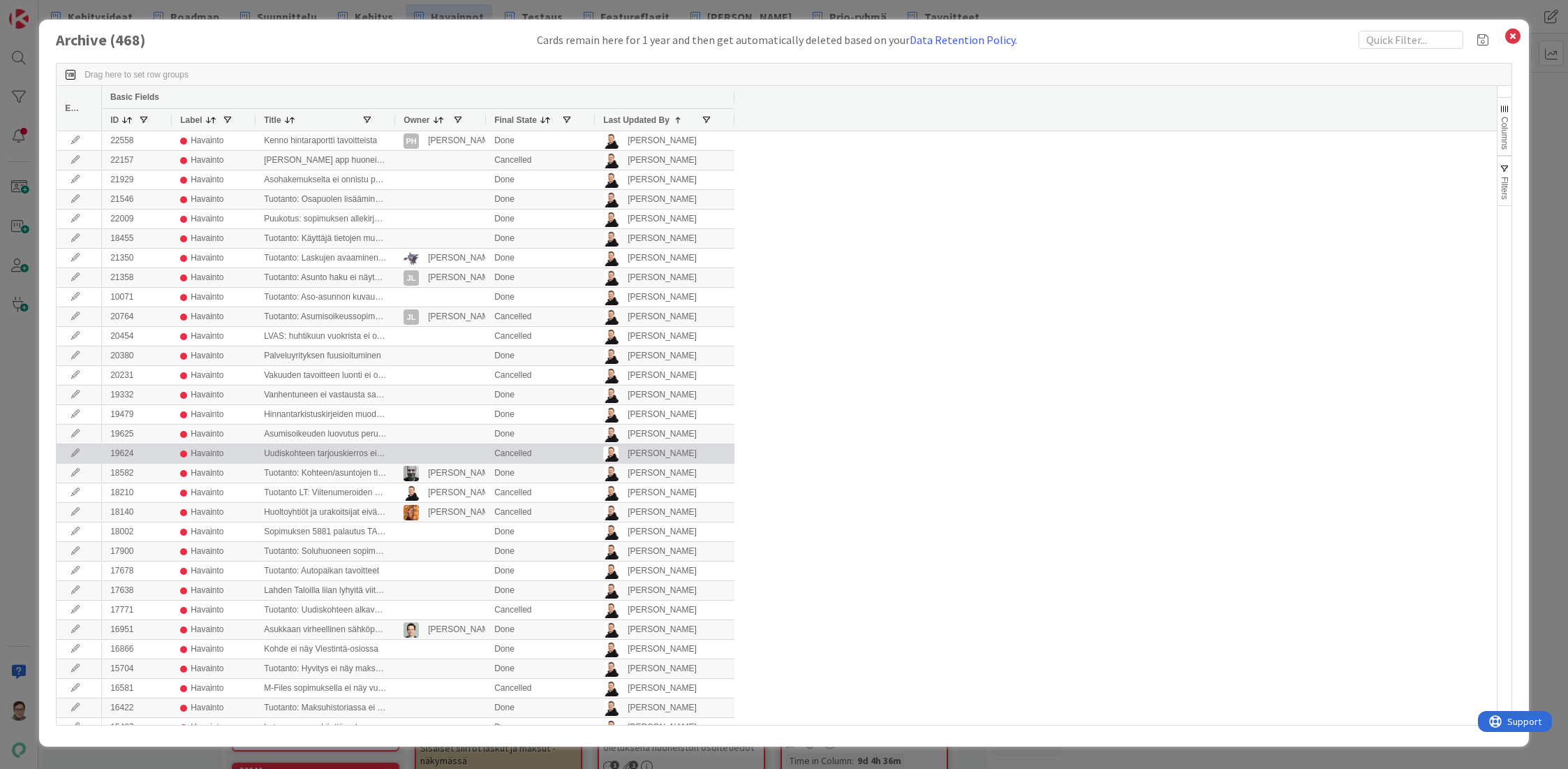
scroll to position [43, 0]
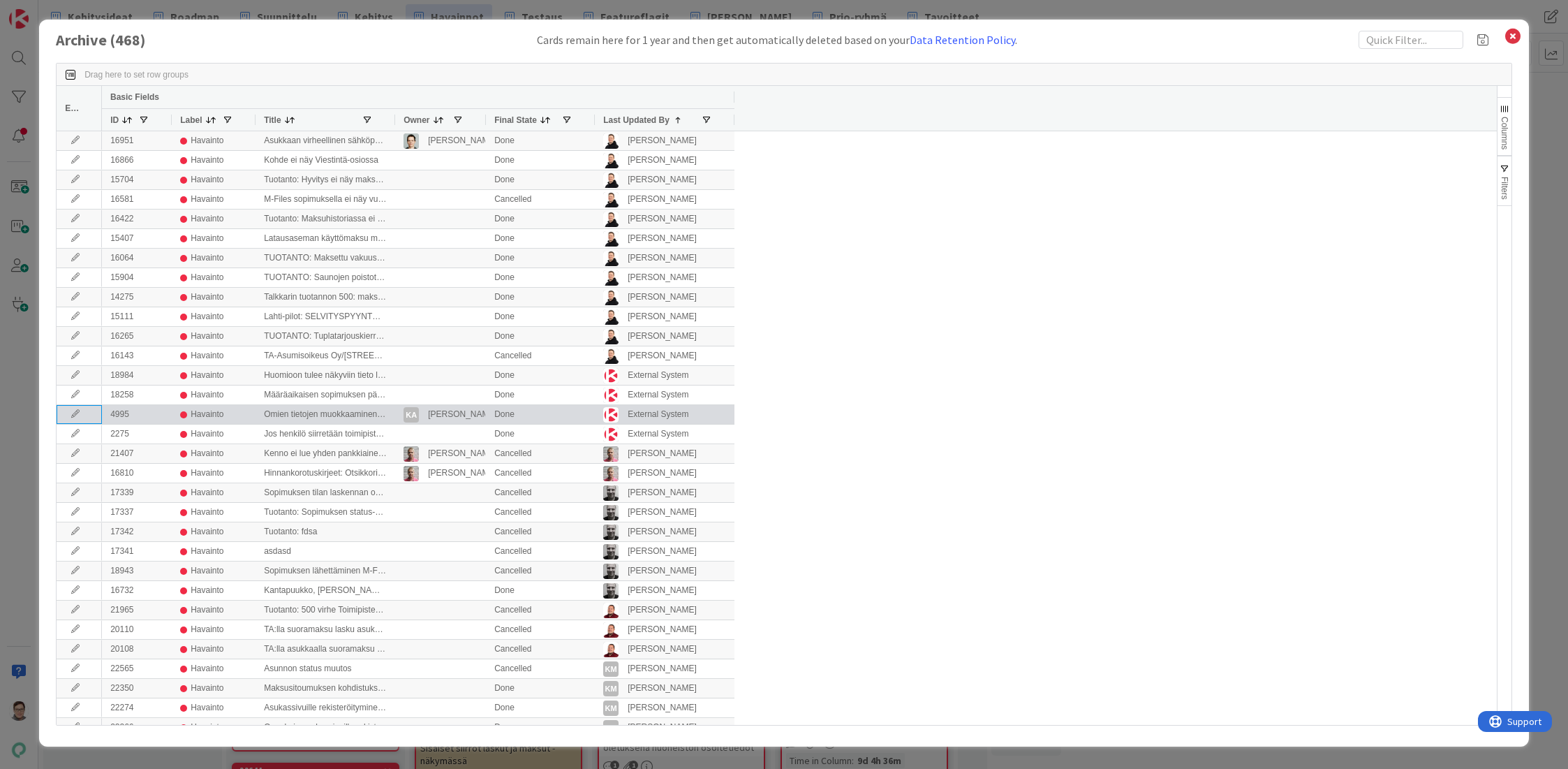
click at [72, 413] on icon at bounding box center [75, 414] width 21 height 8
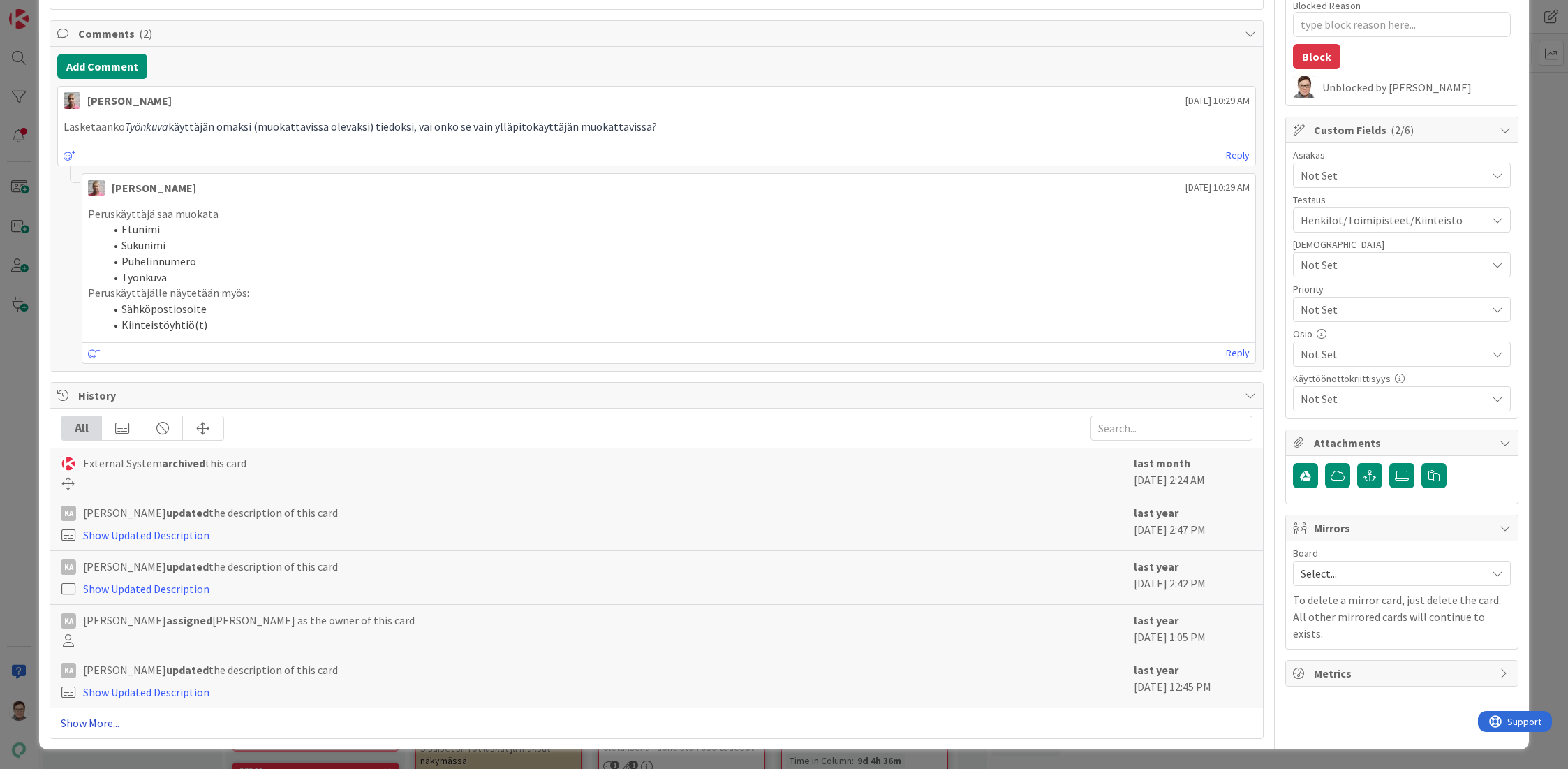
click at [102, 721] on link "Show More..." at bounding box center [657, 723] width 1192 height 17
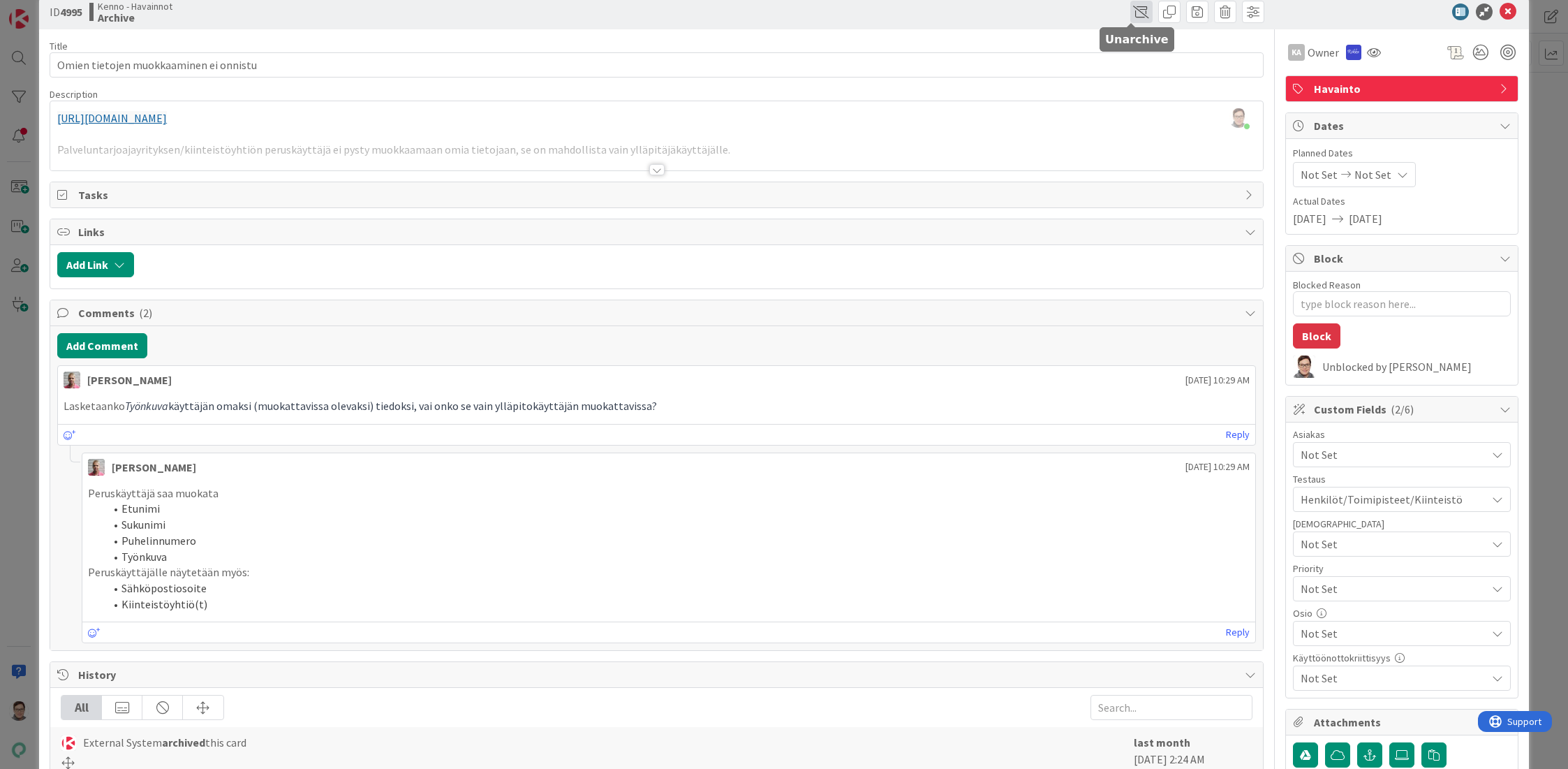
click at [1132, 17] on span at bounding box center [1140, 12] width 22 height 22
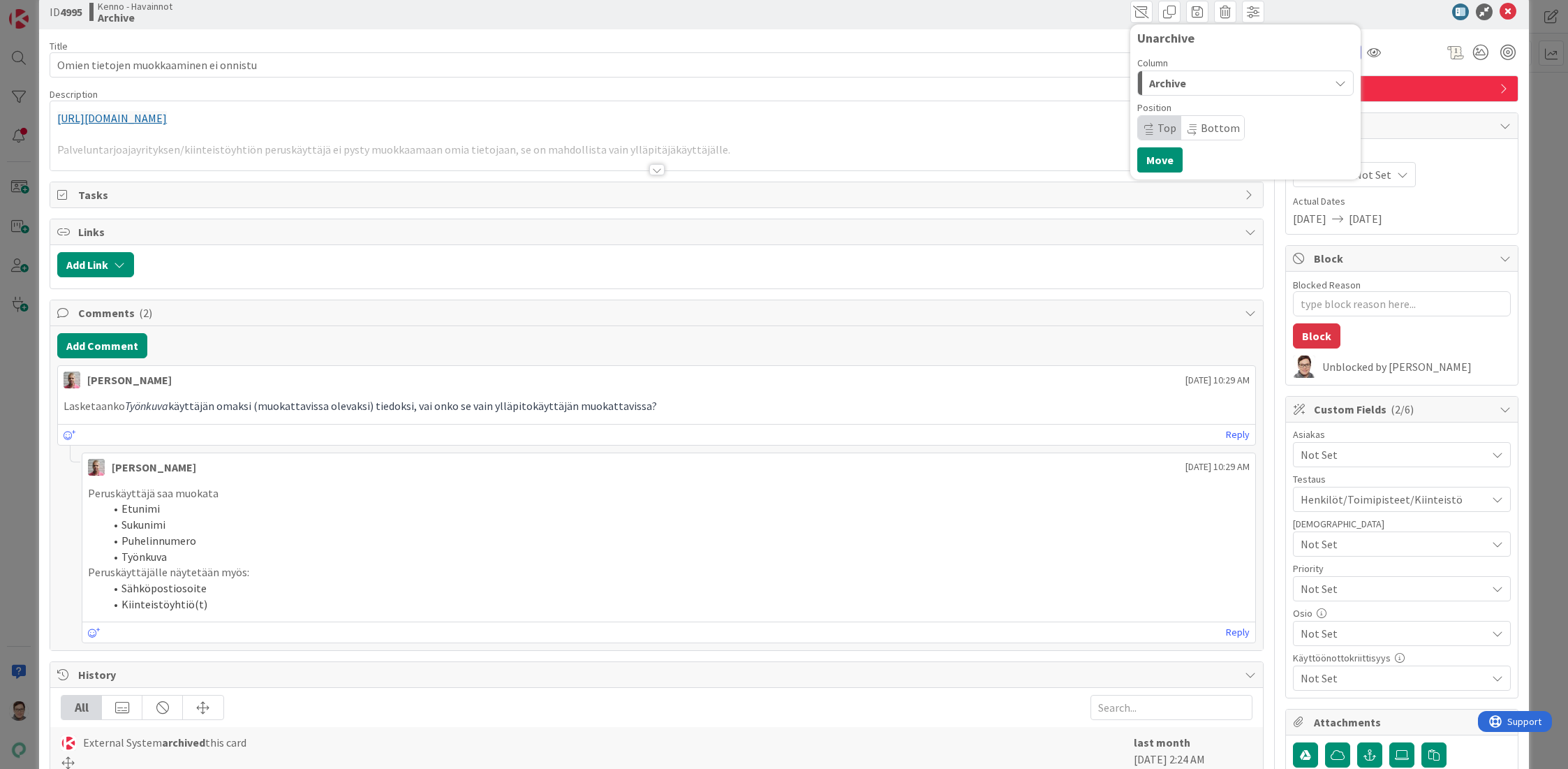
click at [1182, 83] on div "Archive" at bounding box center [1237, 82] width 183 height 22
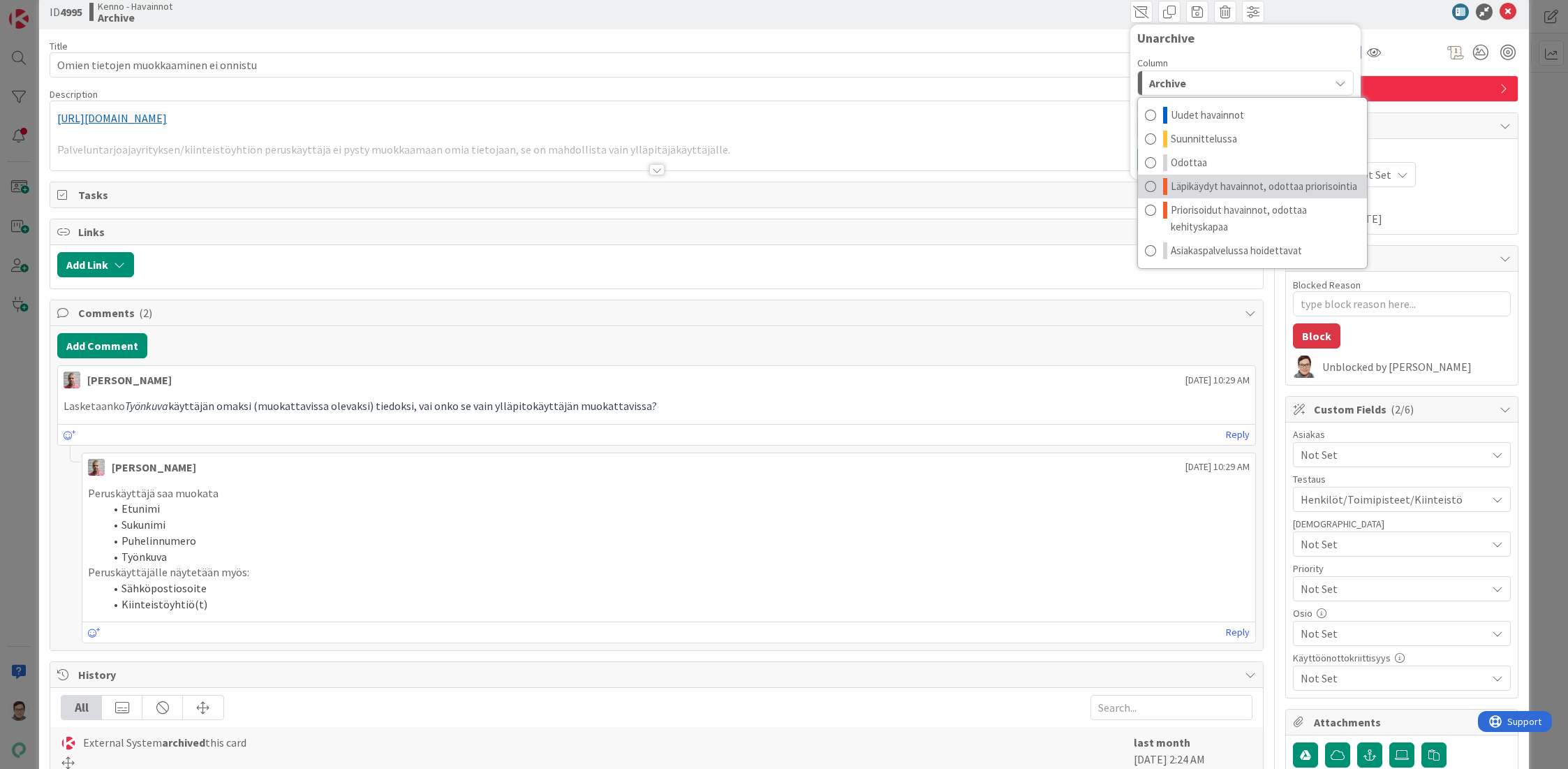
click at [1234, 184] on span "Läpikäydyt havainnot, odottaa priorisointia" at bounding box center [1263, 186] width 187 height 17
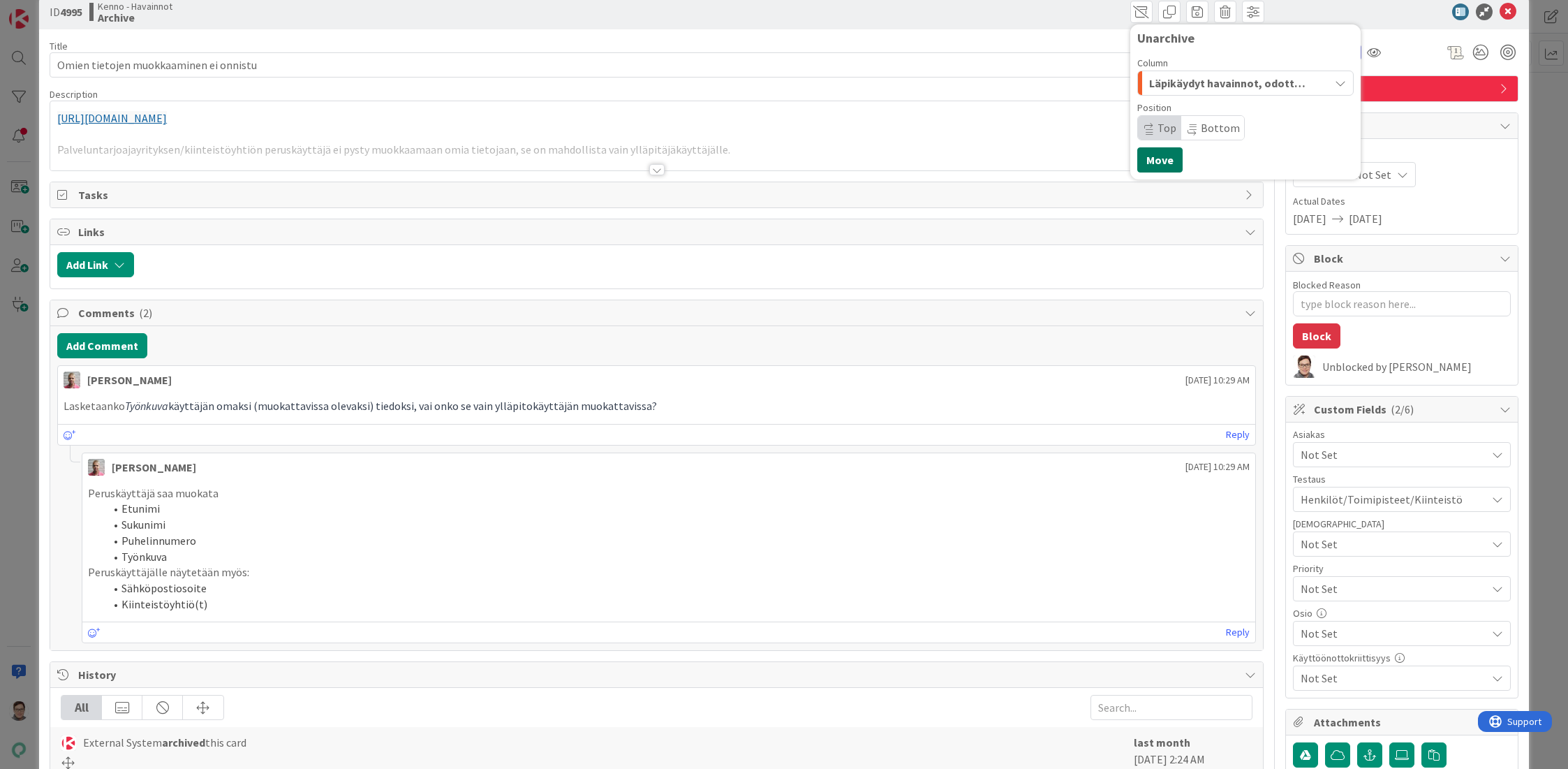
click at [1140, 158] on button "Move" at bounding box center [1159, 159] width 45 height 25
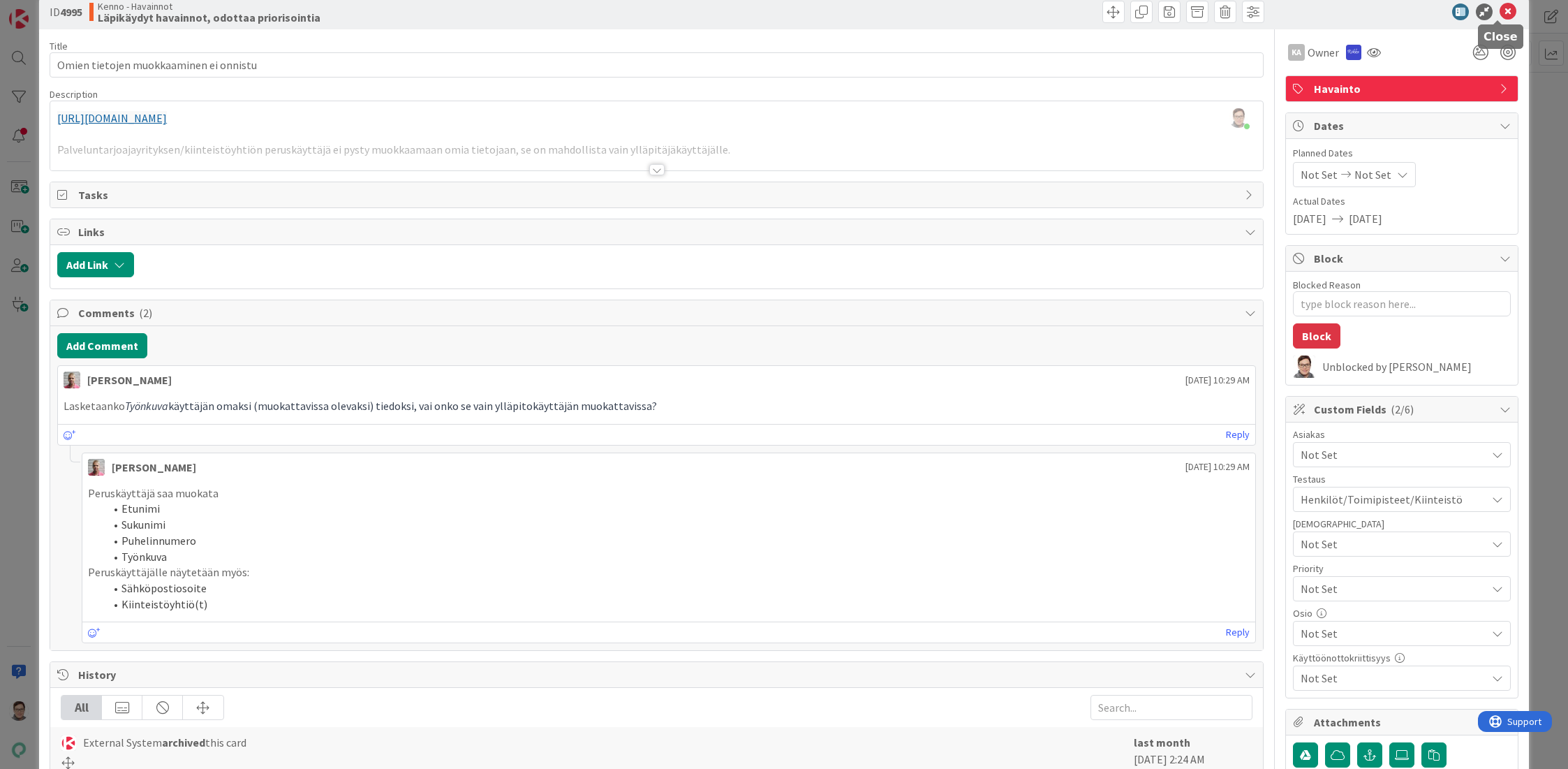
click at [1500, 9] on icon at bounding box center [1508, 12] width 17 height 17
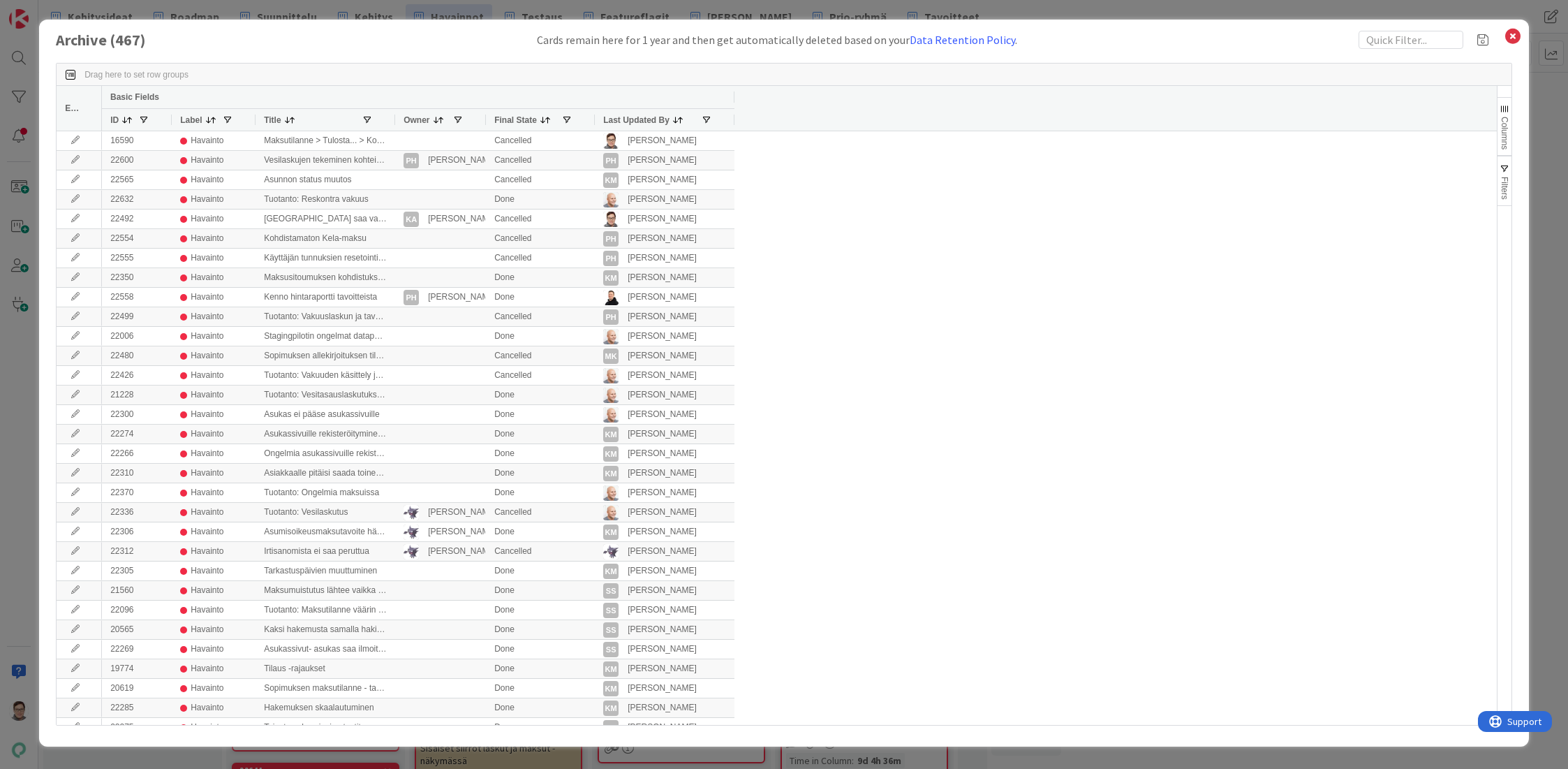
click at [634, 121] on span "Last Updated By" at bounding box center [636, 120] width 66 height 10
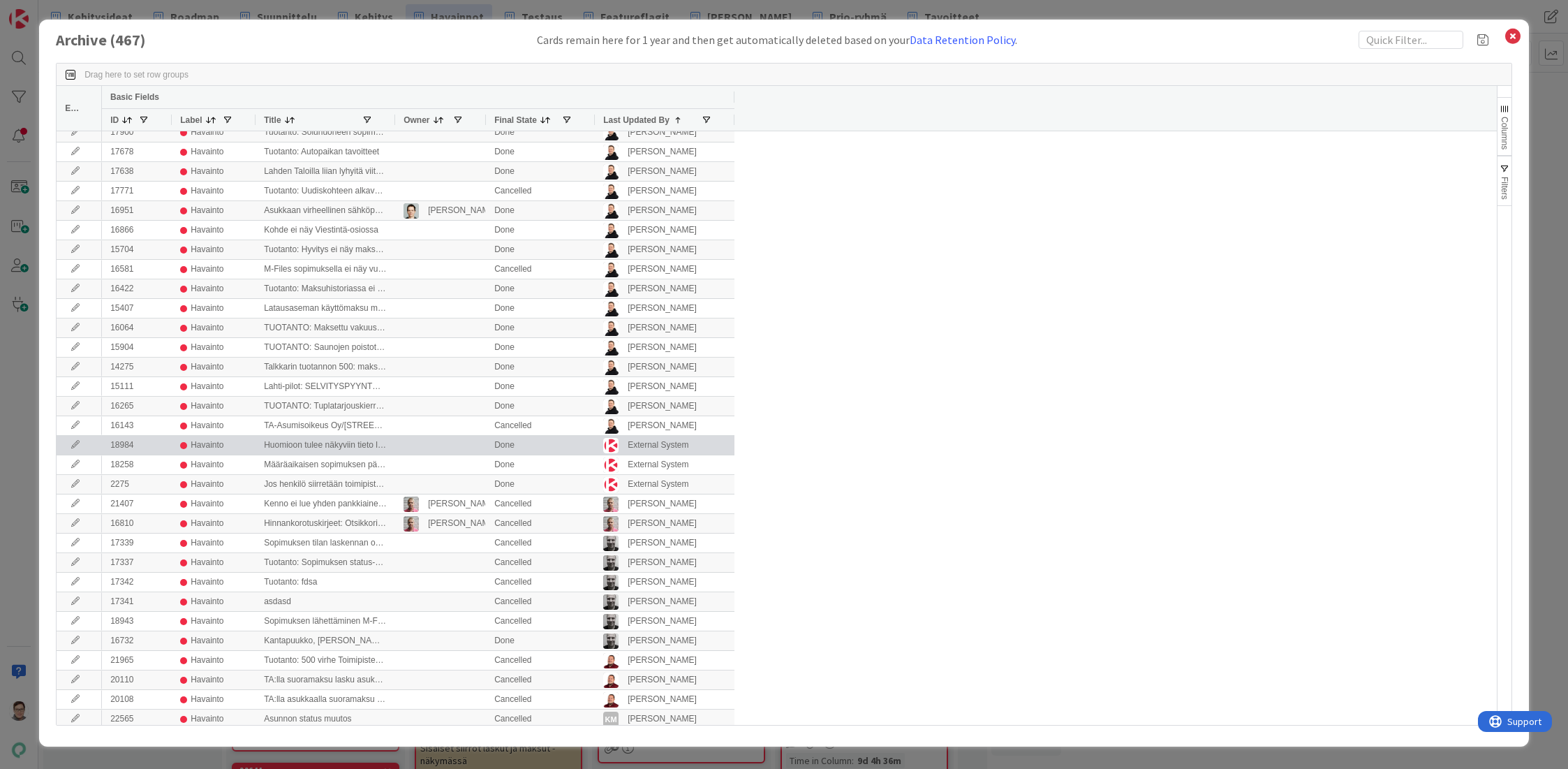
click at [73, 444] on icon at bounding box center [75, 445] width 21 height 8
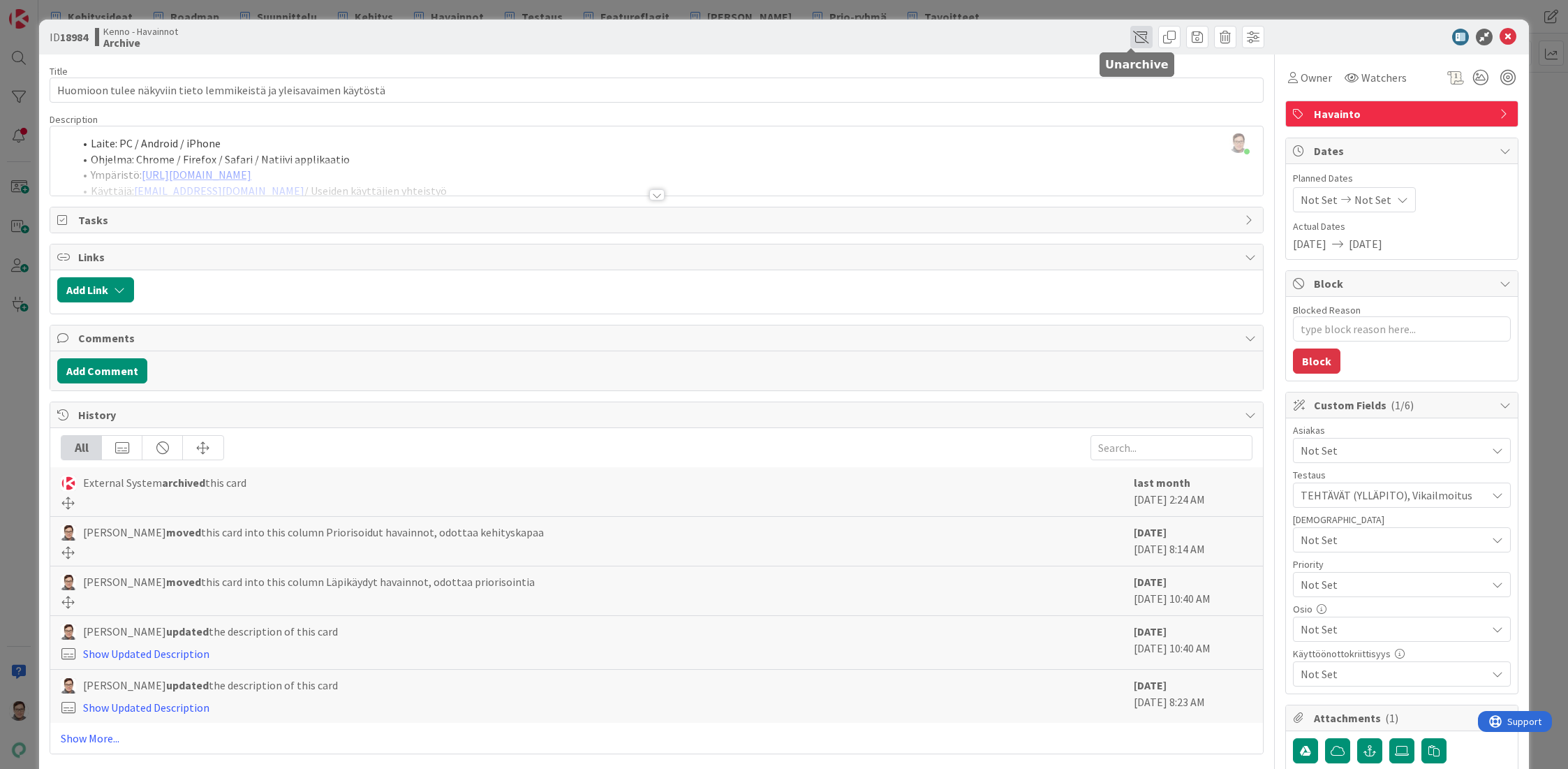
click at [1132, 38] on span at bounding box center [1140, 36] width 22 height 22
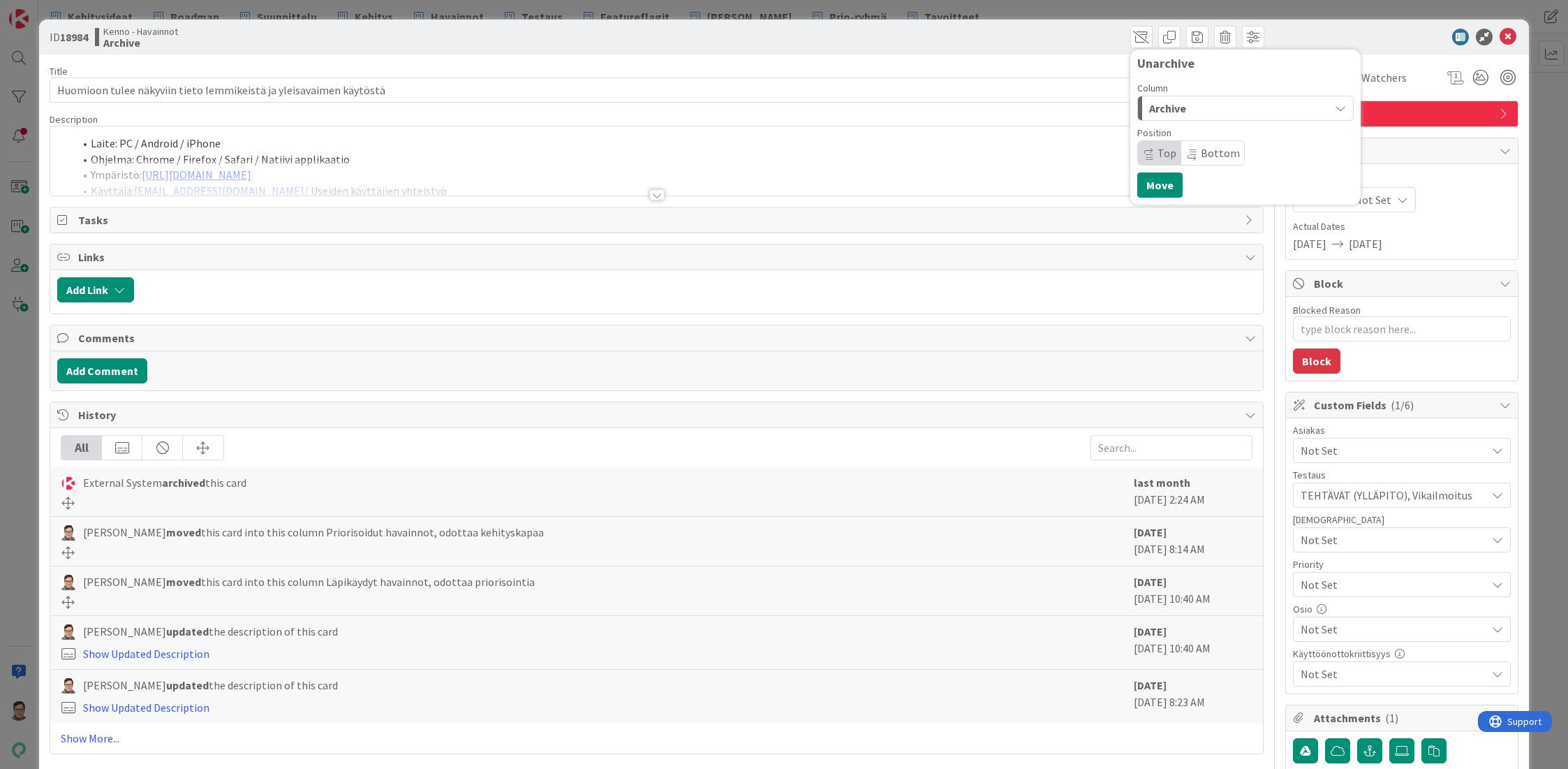
click at [1183, 109] on div "Archive" at bounding box center [1237, 108] width 183 height 22
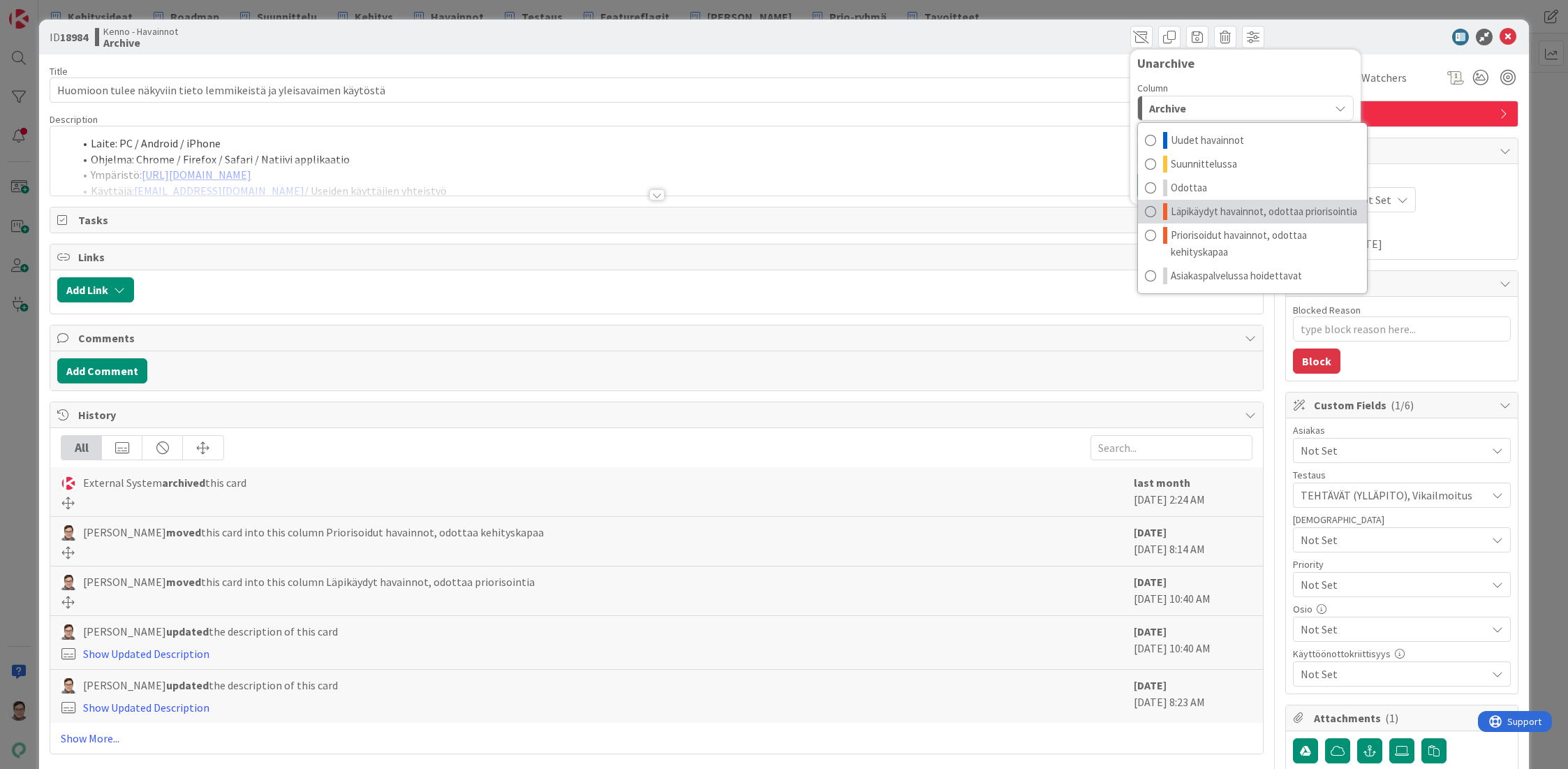
click at [1217, 210] on span "Läpikäydyt havainnot, odottaa priorisointia" at bounding box center [1263, 211] width 187 height 17
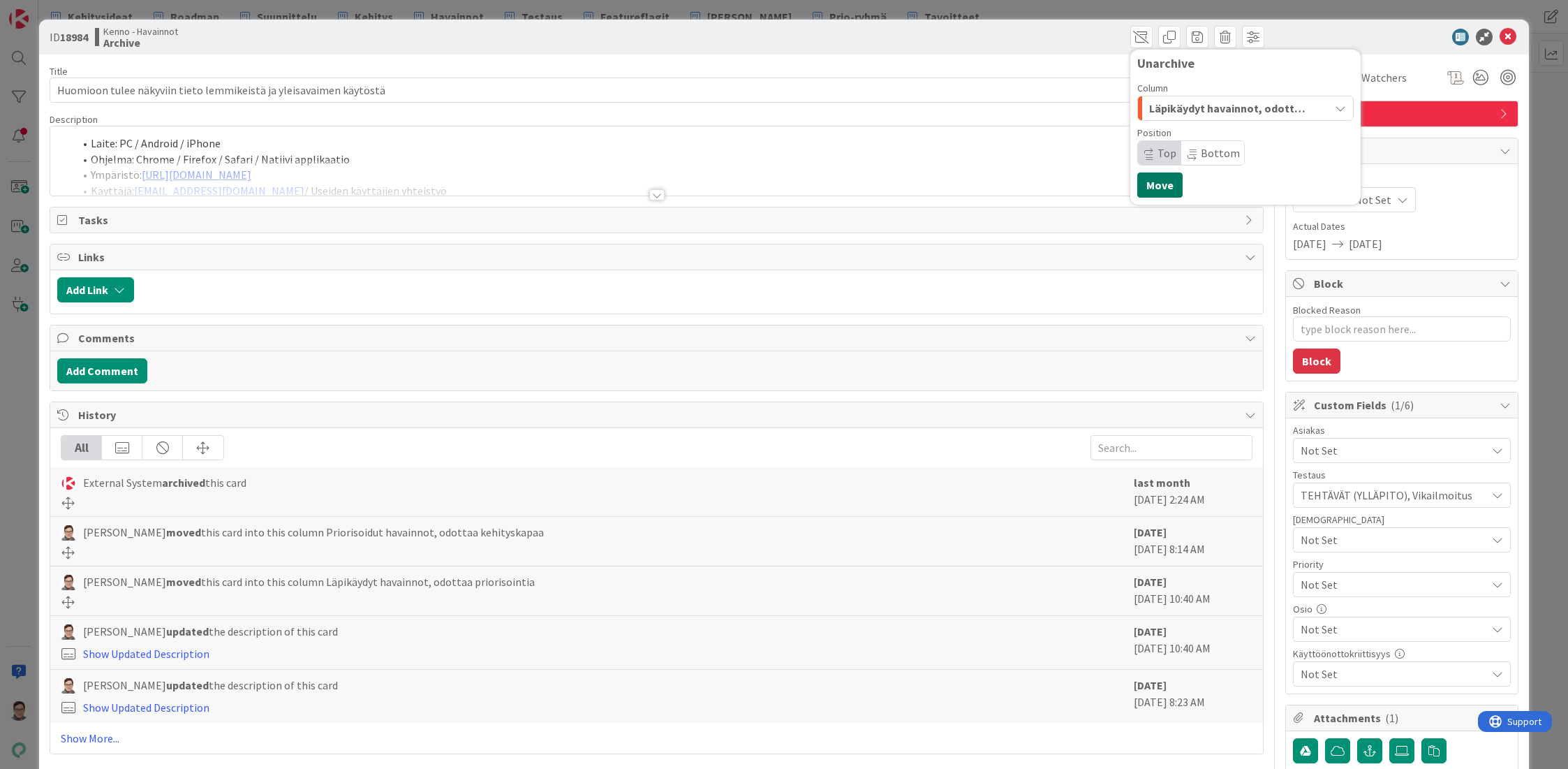
click at [1154, 181] on button "Move" at bounding box center [1159, 185] width 45 height 25
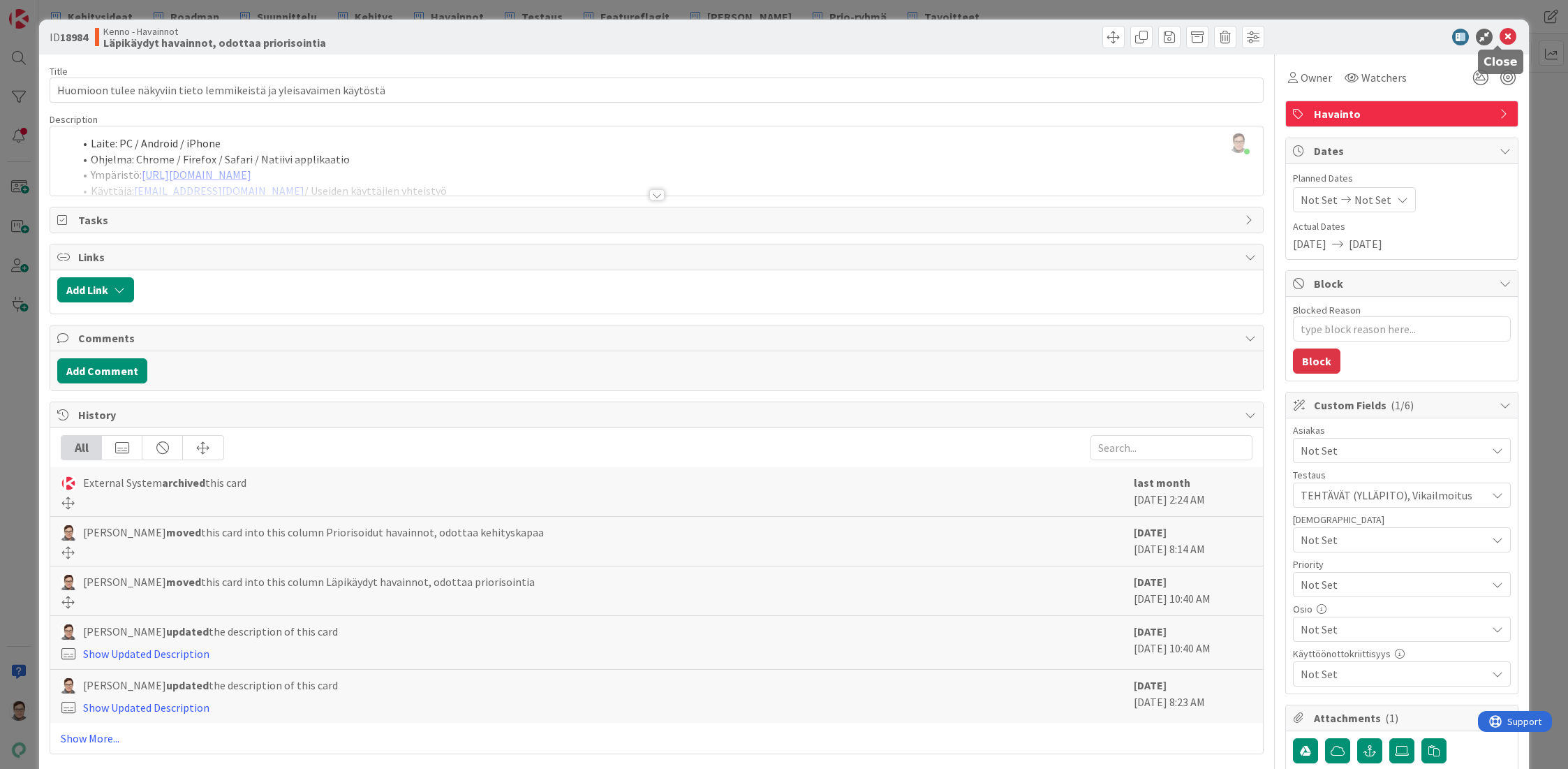
click at [1500, 34] on icon at bounding box center [1508, 36] width 17 height 17
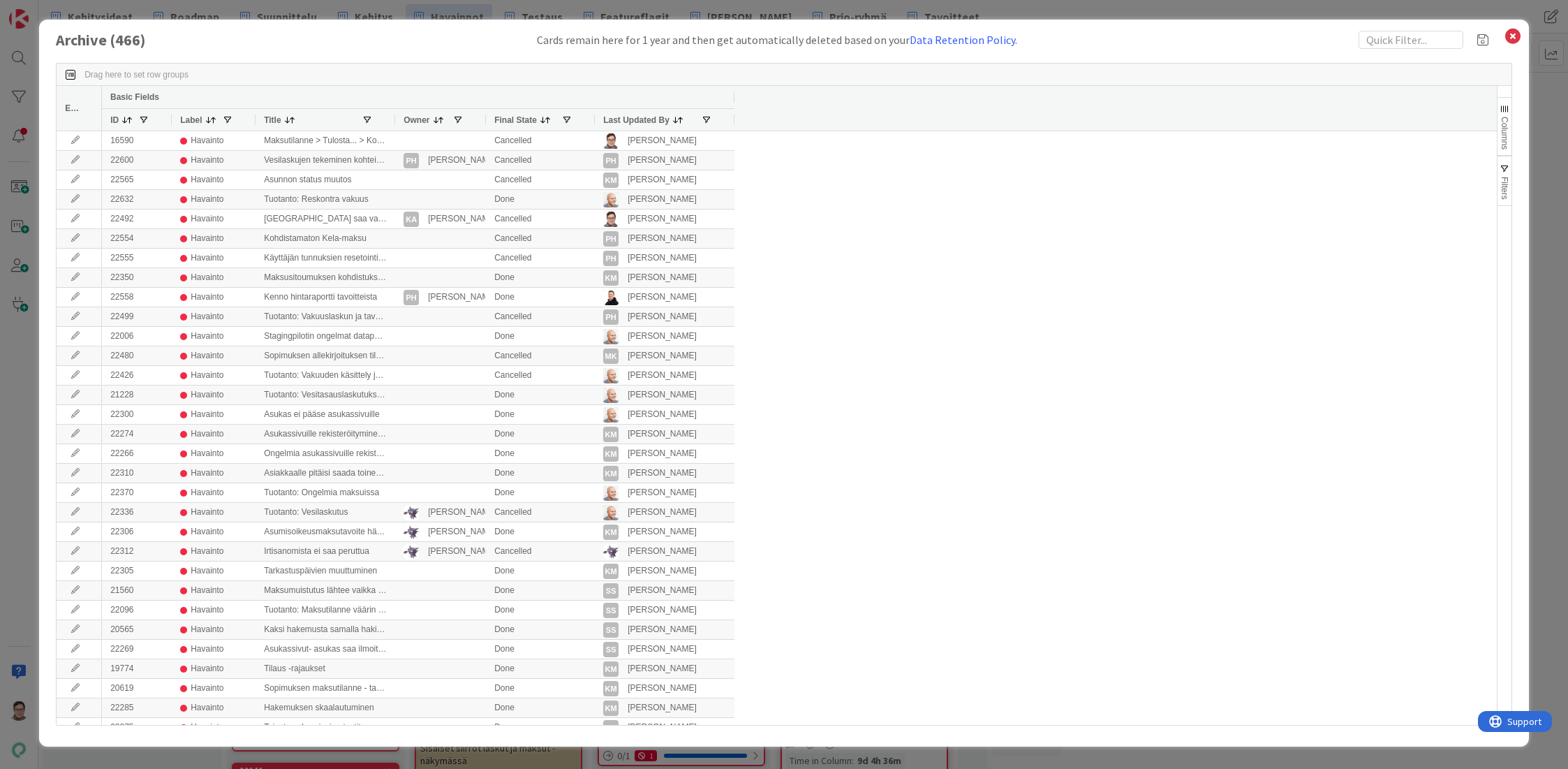
click at [619, 120] on span "Last Updated By" at bounding box center [636, 120] width 66 height 10
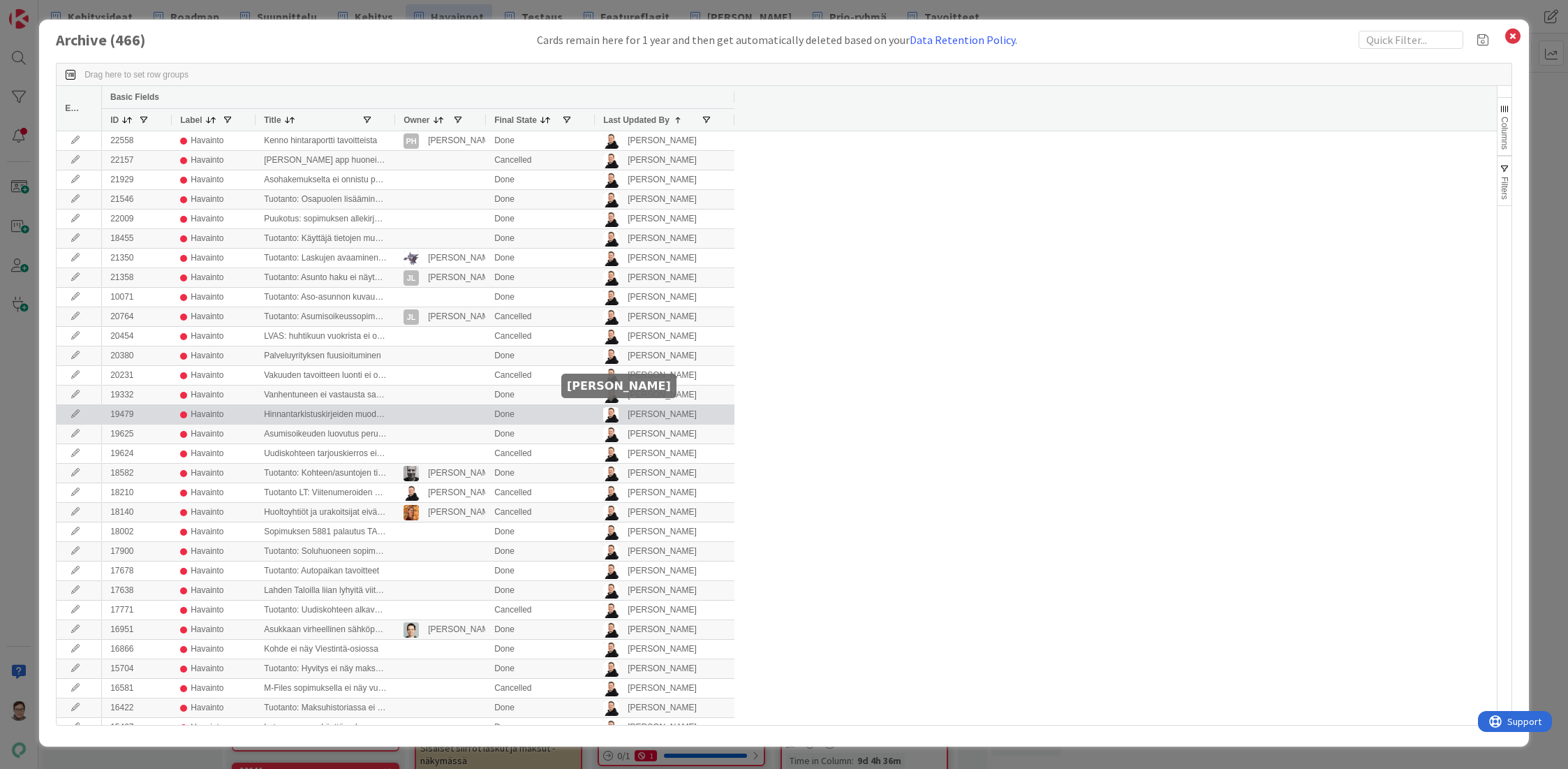
scroll to position [157, 0]
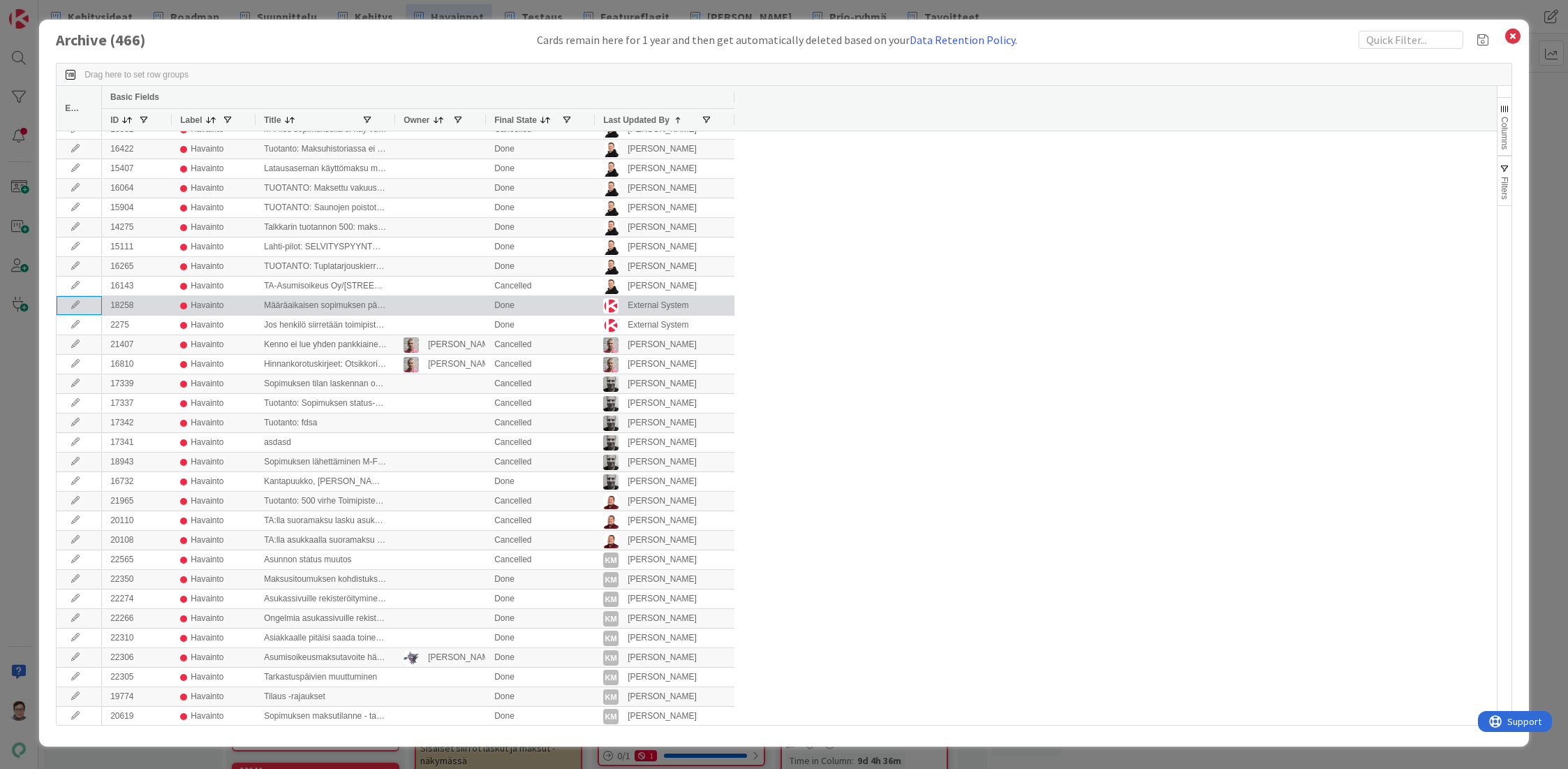
click at [73, 302] on icon at bounding box center [75, 305] width 21 height 8
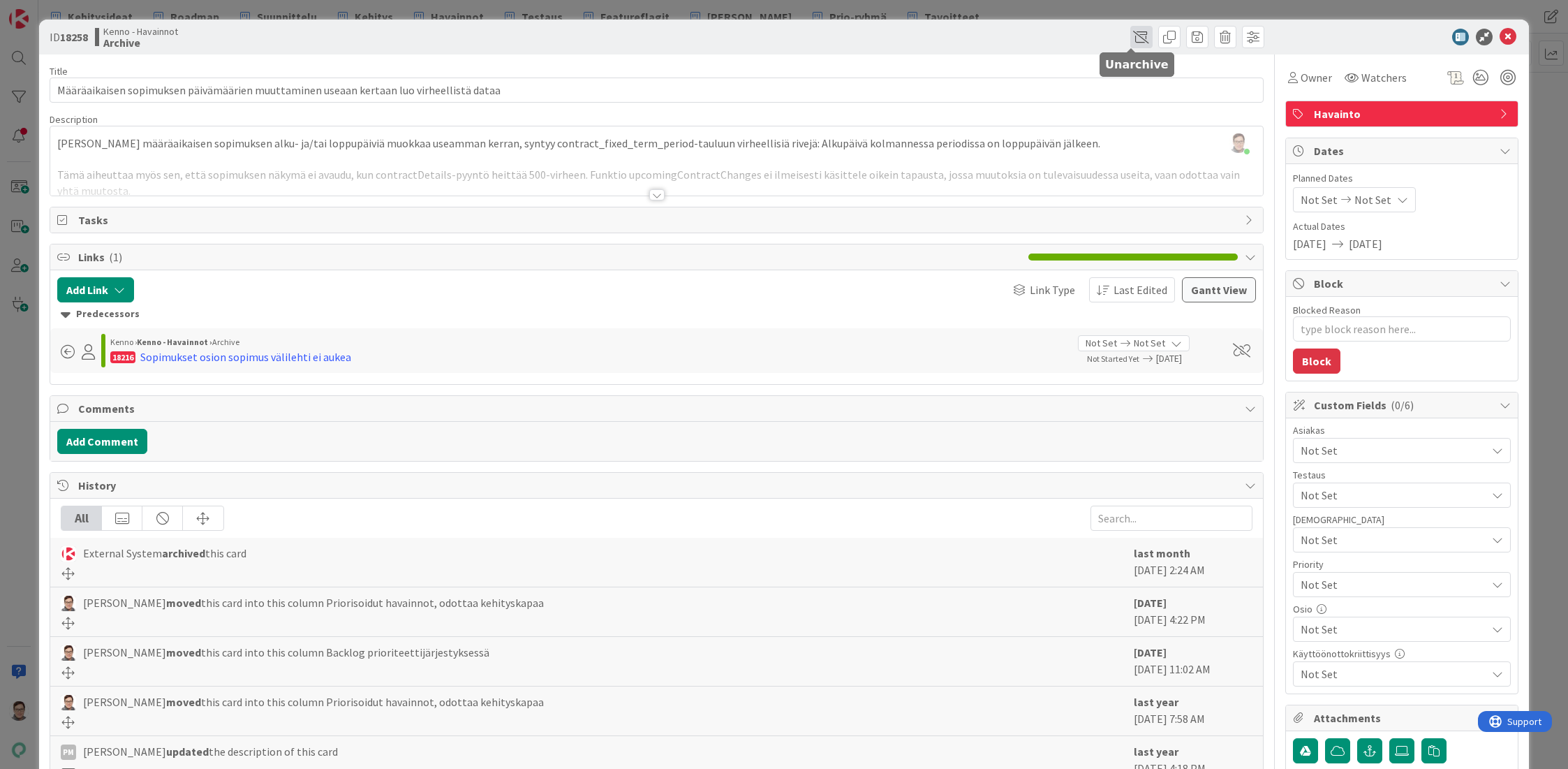
click at [1130, 38] on span at bounding box center [1140, 36] width 22 height 22
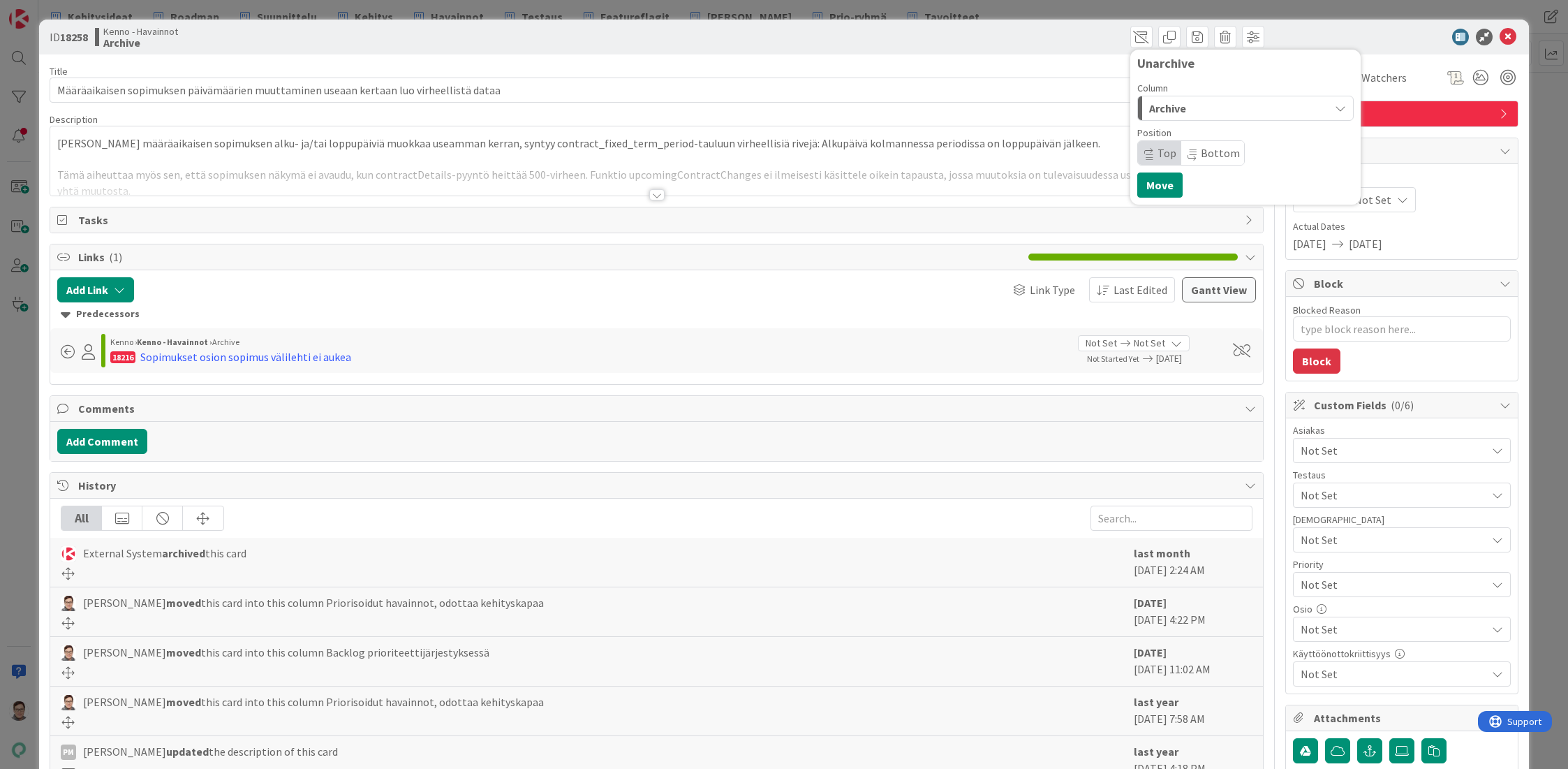
click at [1173, 108] on span "Archive" at bounding box center [1168, 108] width 37 height 18
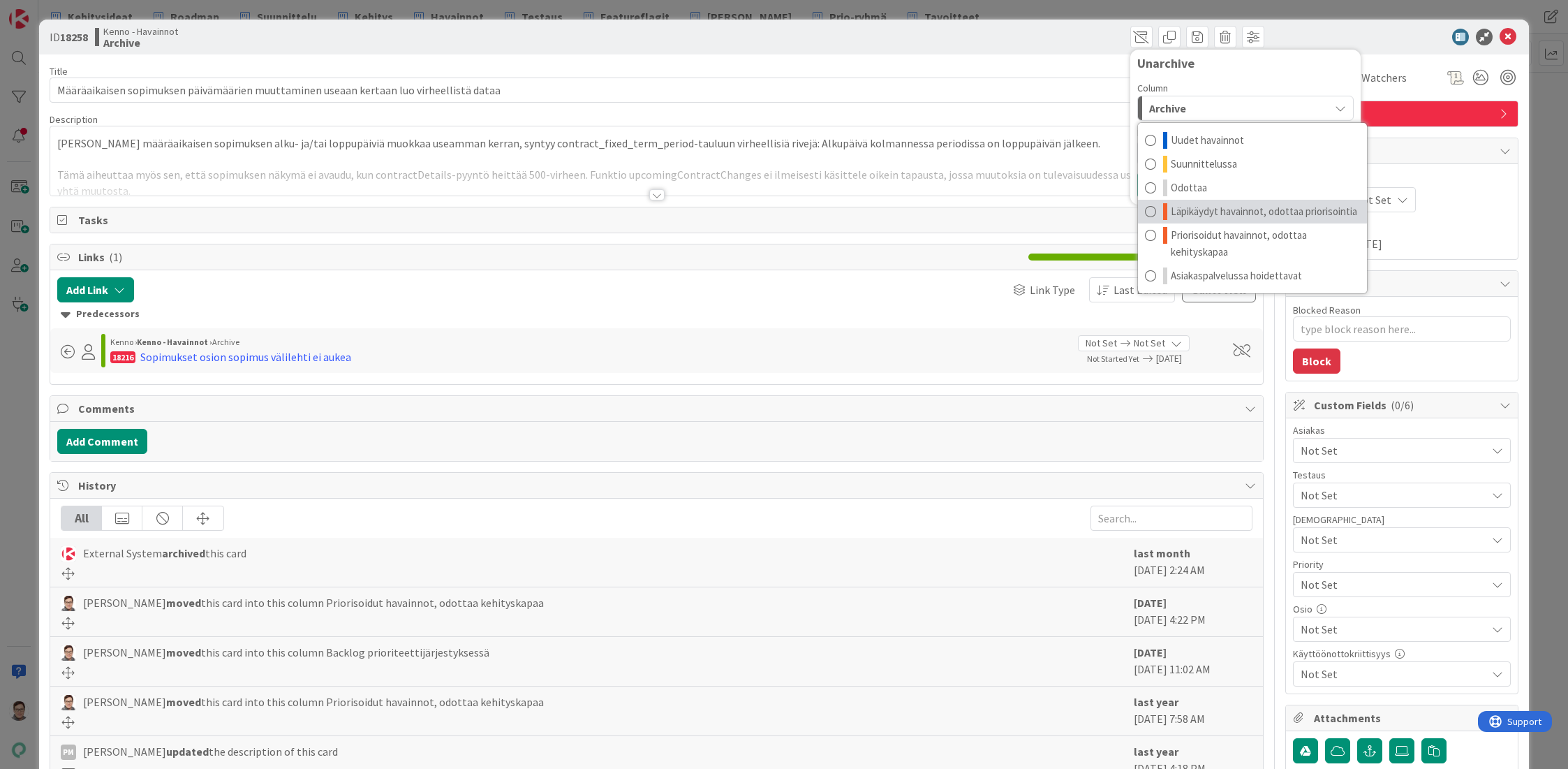
click at [1204, 210] on span "Läpikäydyt havainnot, odottaa priorisointia" at bounding box center [1263, 211] width 187 height 17
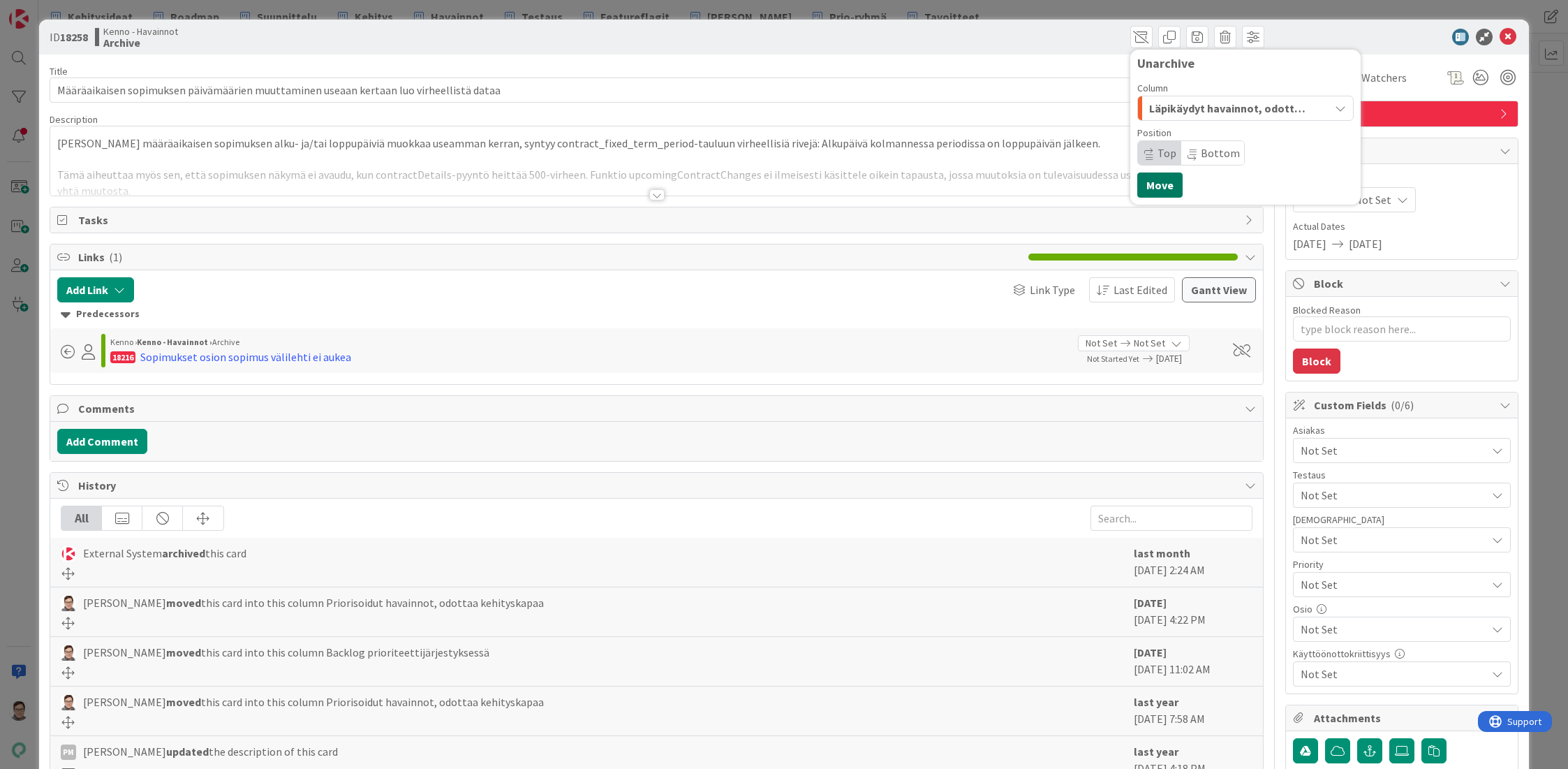
click at [1156, 179] on button "Move" at bounding box center [1159, 185] width 45 height 25
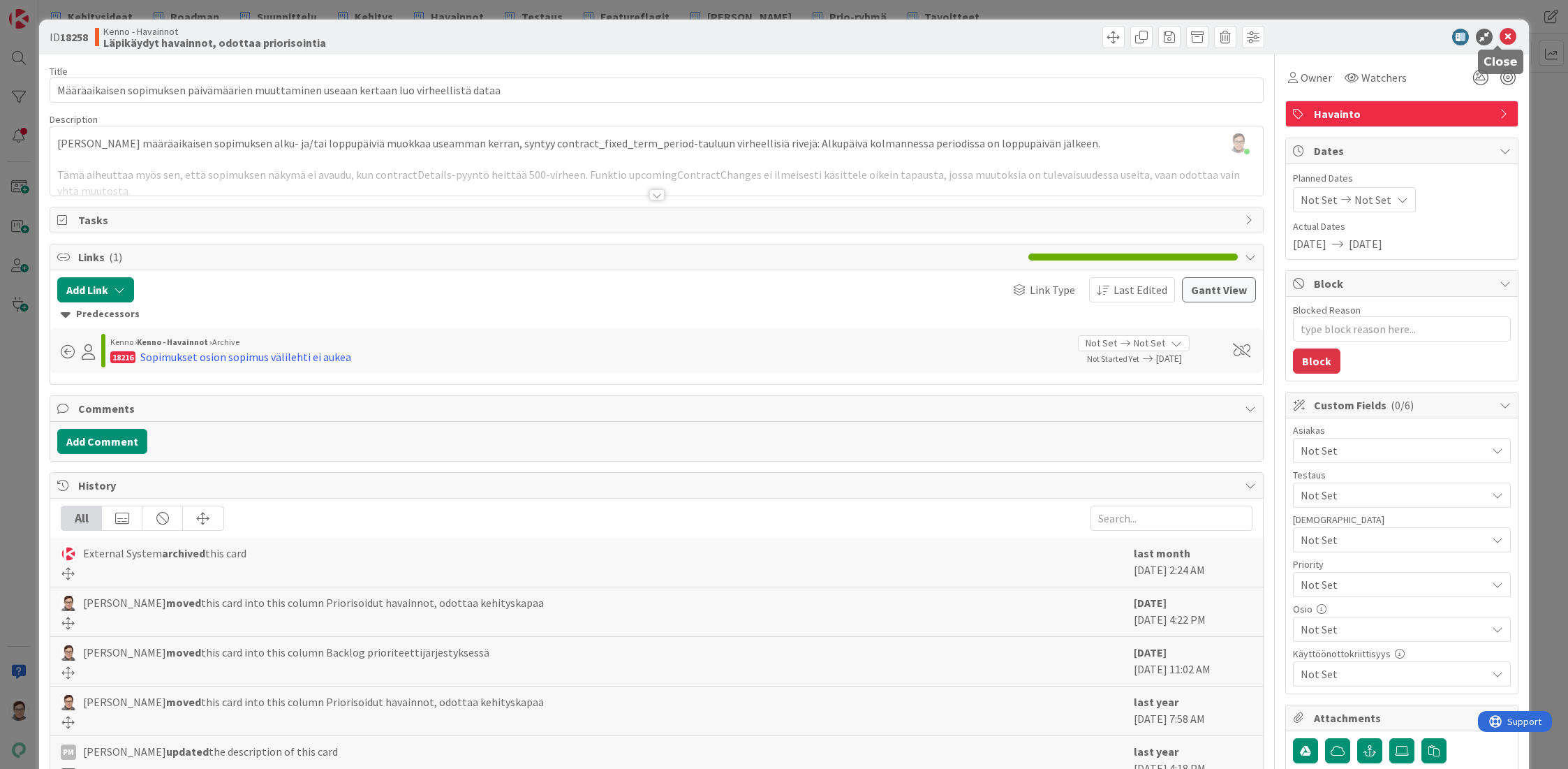
click at [1500, 31] on icon at bounding box center [1508, 36] width 17 height 17
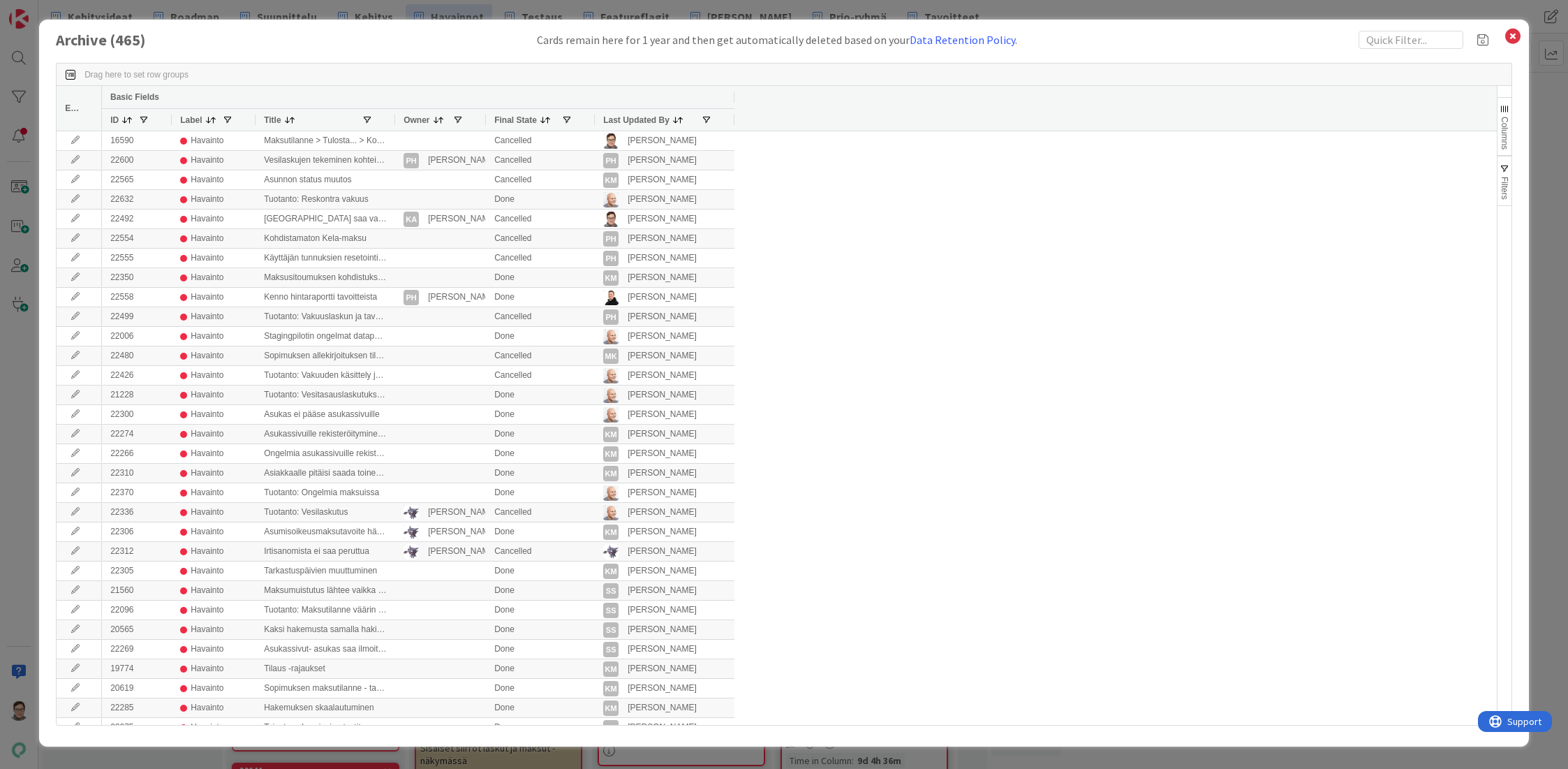
click at [647, 117] on span "Last Updated By" at bounding box center [636, 120] width 66 height 10
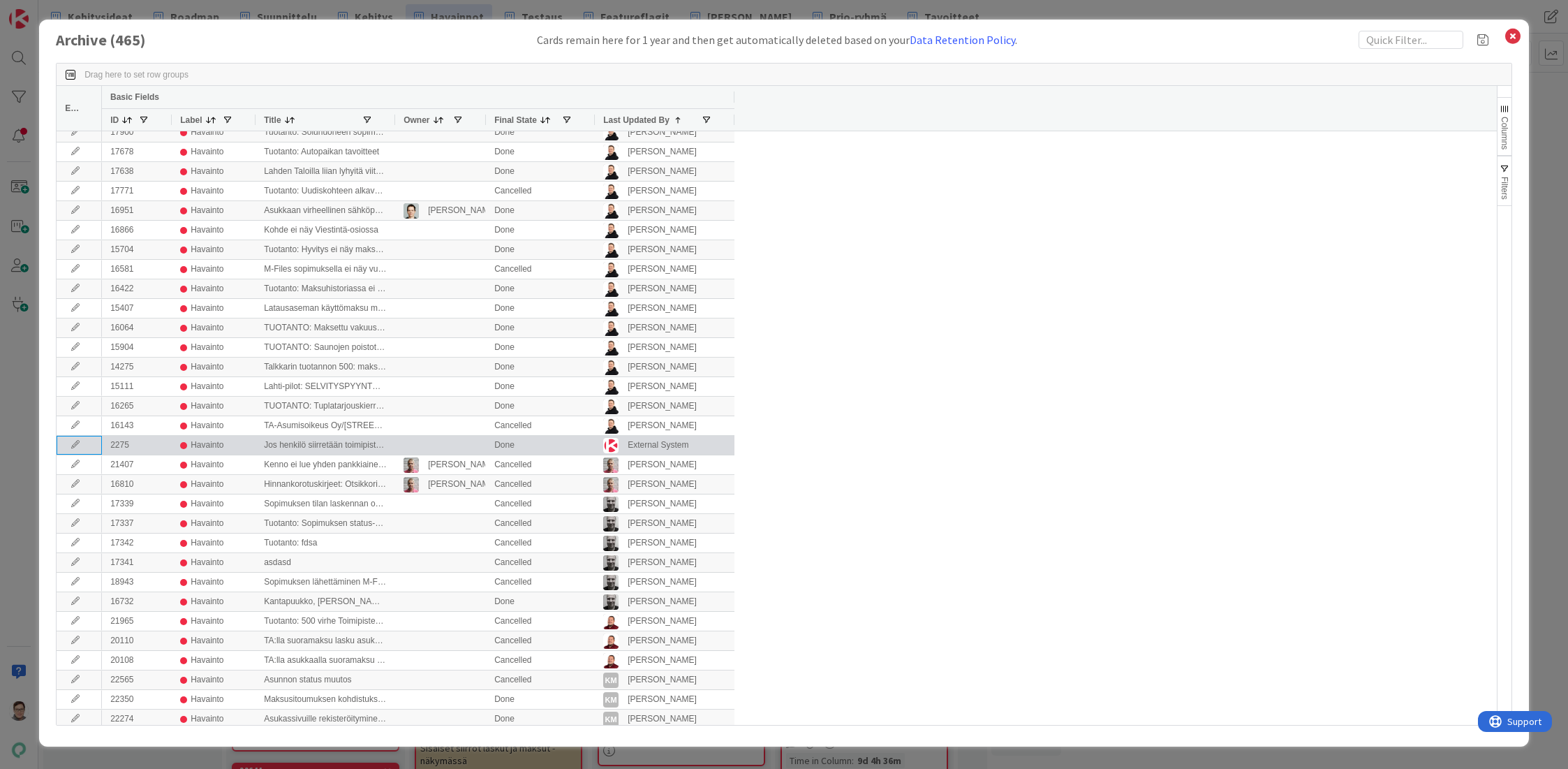
click at [76, 444] on icon at bounding box center [75, 445] width 21 height 8
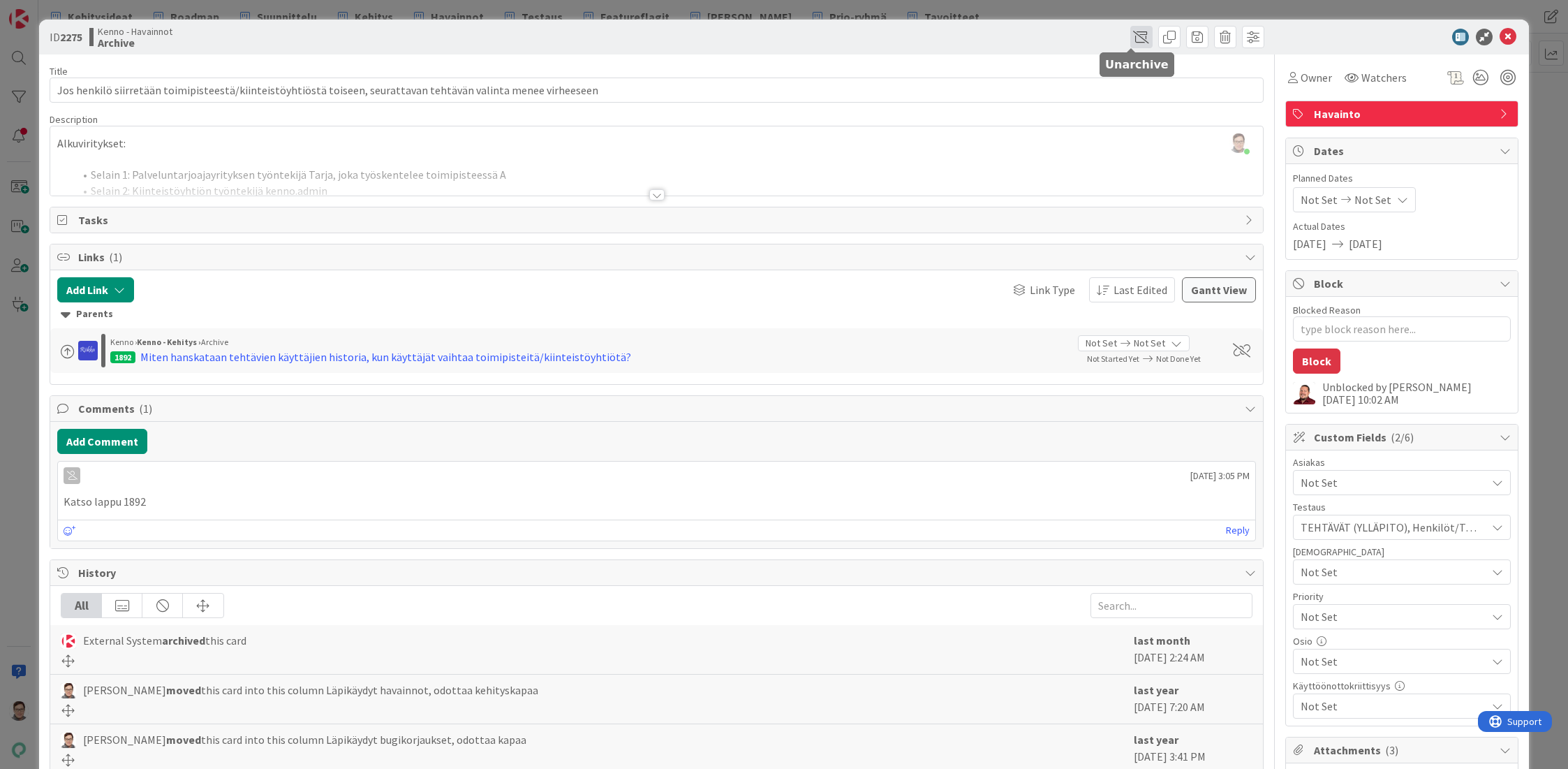
click at [1130, 38] on span at bounding box center [1140, 36] width 22 height 22
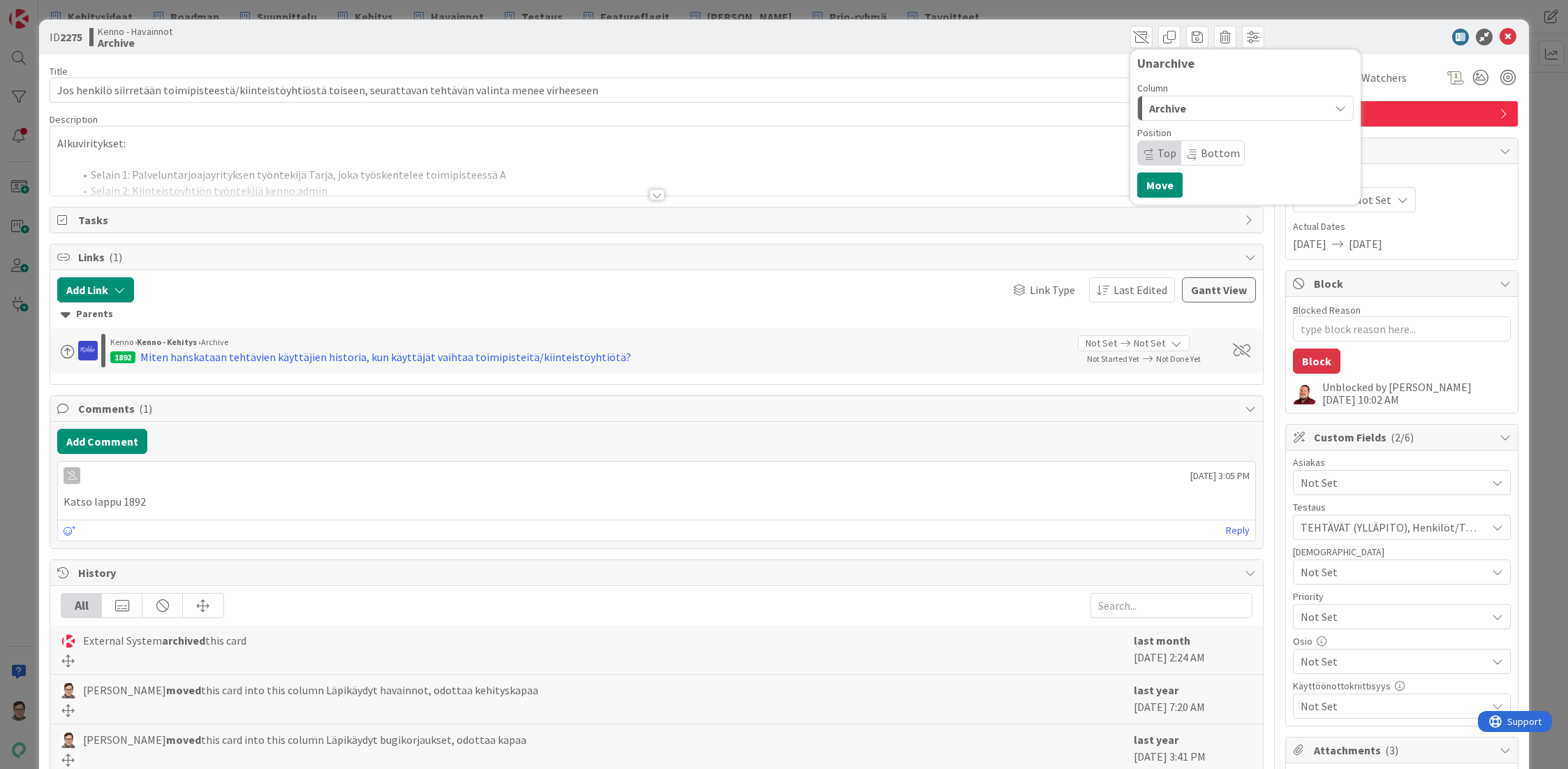
click at [1181, 112] on div "Archive" at bounding box center [1237, 108] width 183 height 22
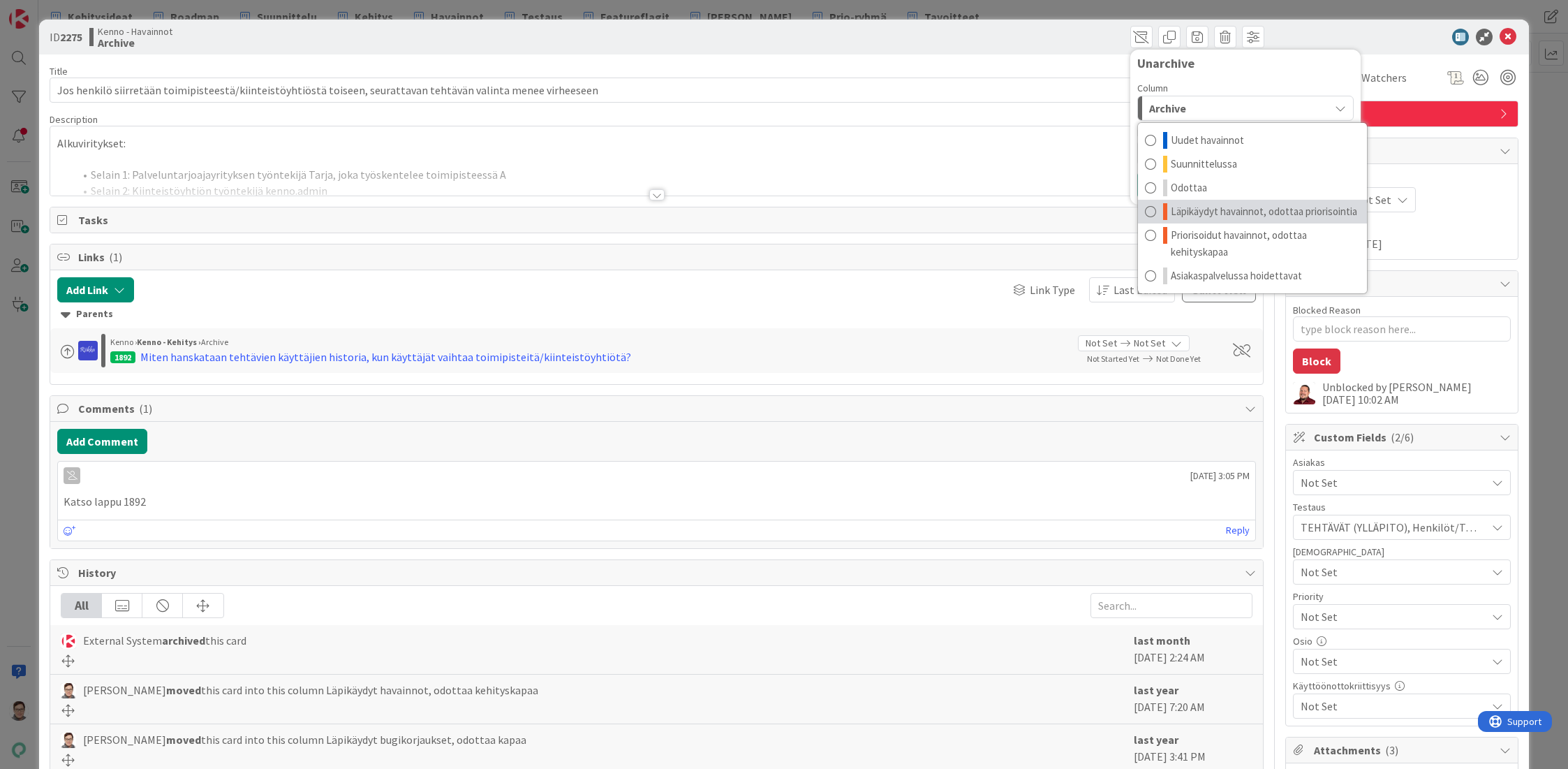
click at [1219, 209] on span "Läpikäydyt havainnot, odottaa priorisointia" at bounding box center [1263, 211] width 187 height 17
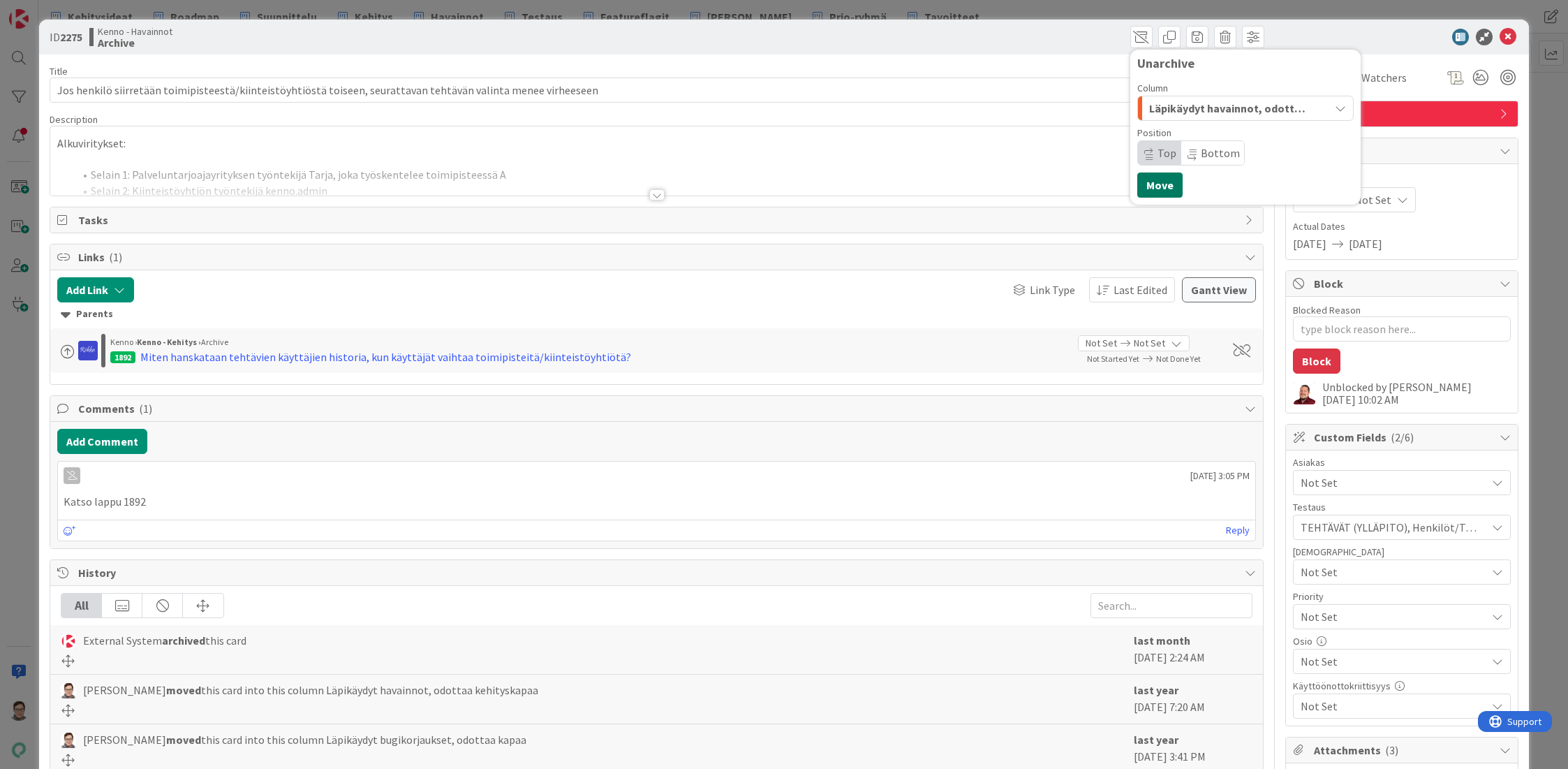
click at [1149, 182] on button "Move" at bounding box center [1159, 185] width 45 height 25
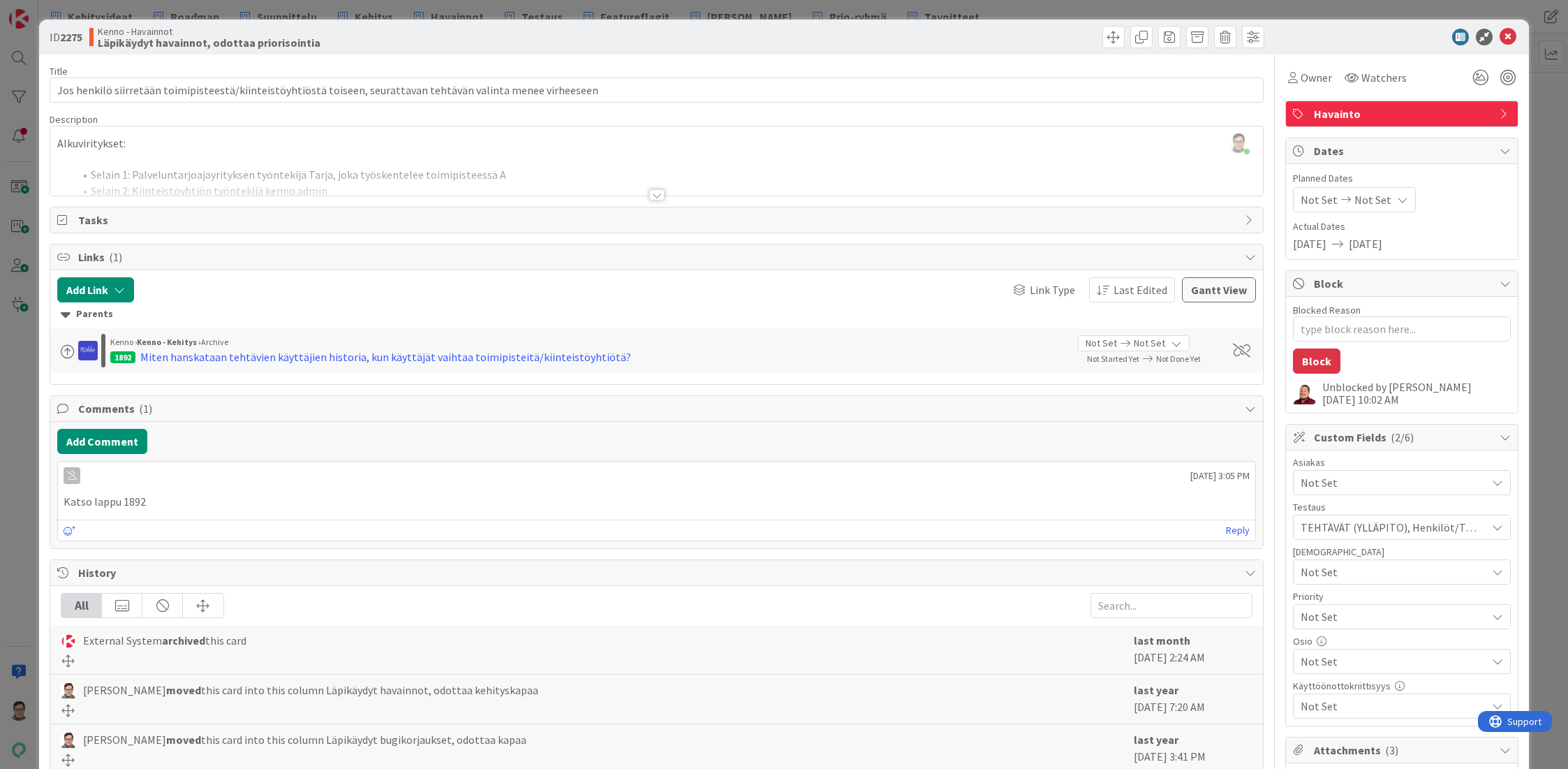
type textarea "x"
click at [1500, 32] on icon at bounding box center [1508, 36] width 17 height 17
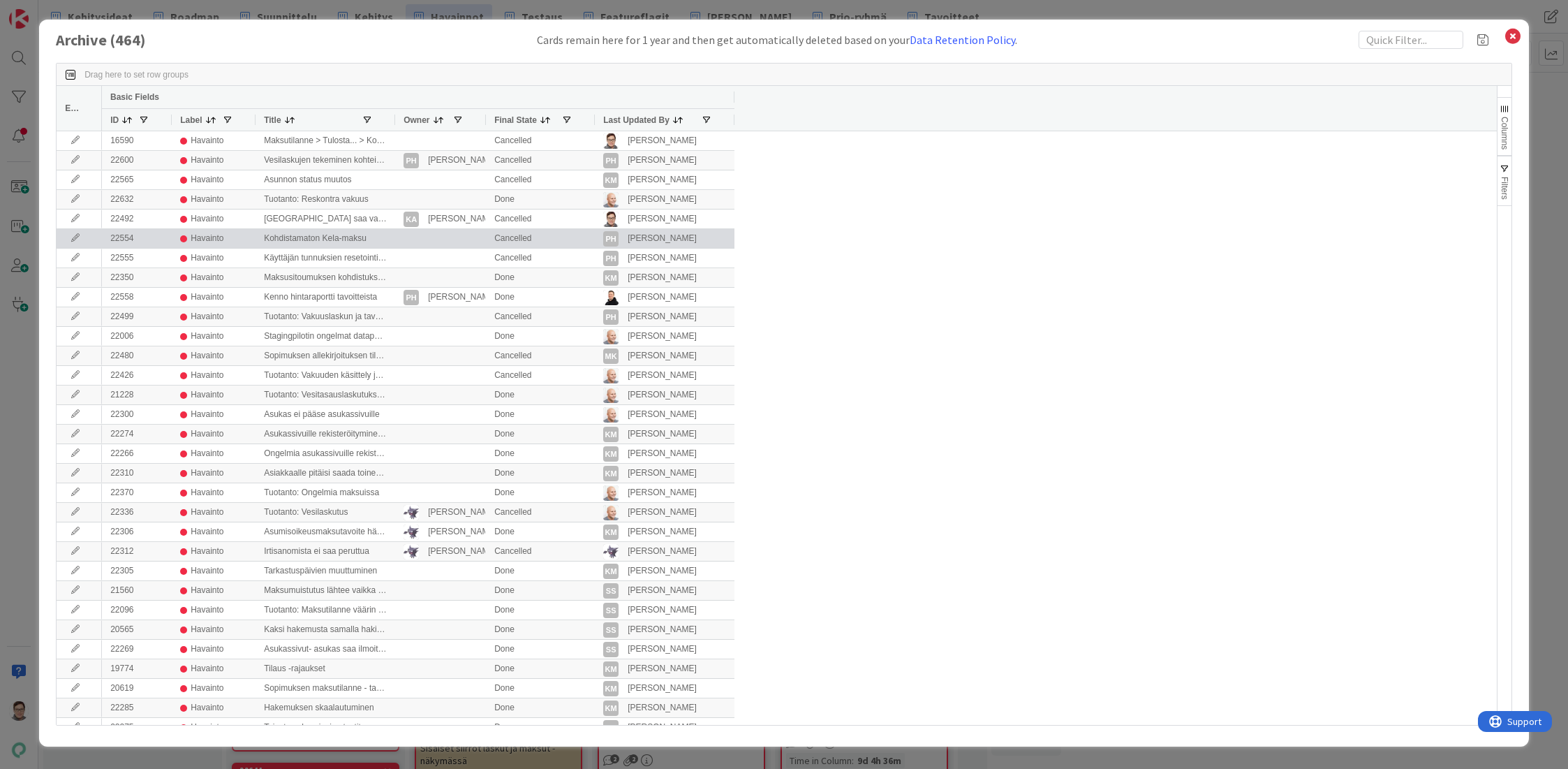
click at [630, 117] on span "Last Updated By" at bounding box center [636, 120] width 66 height 10
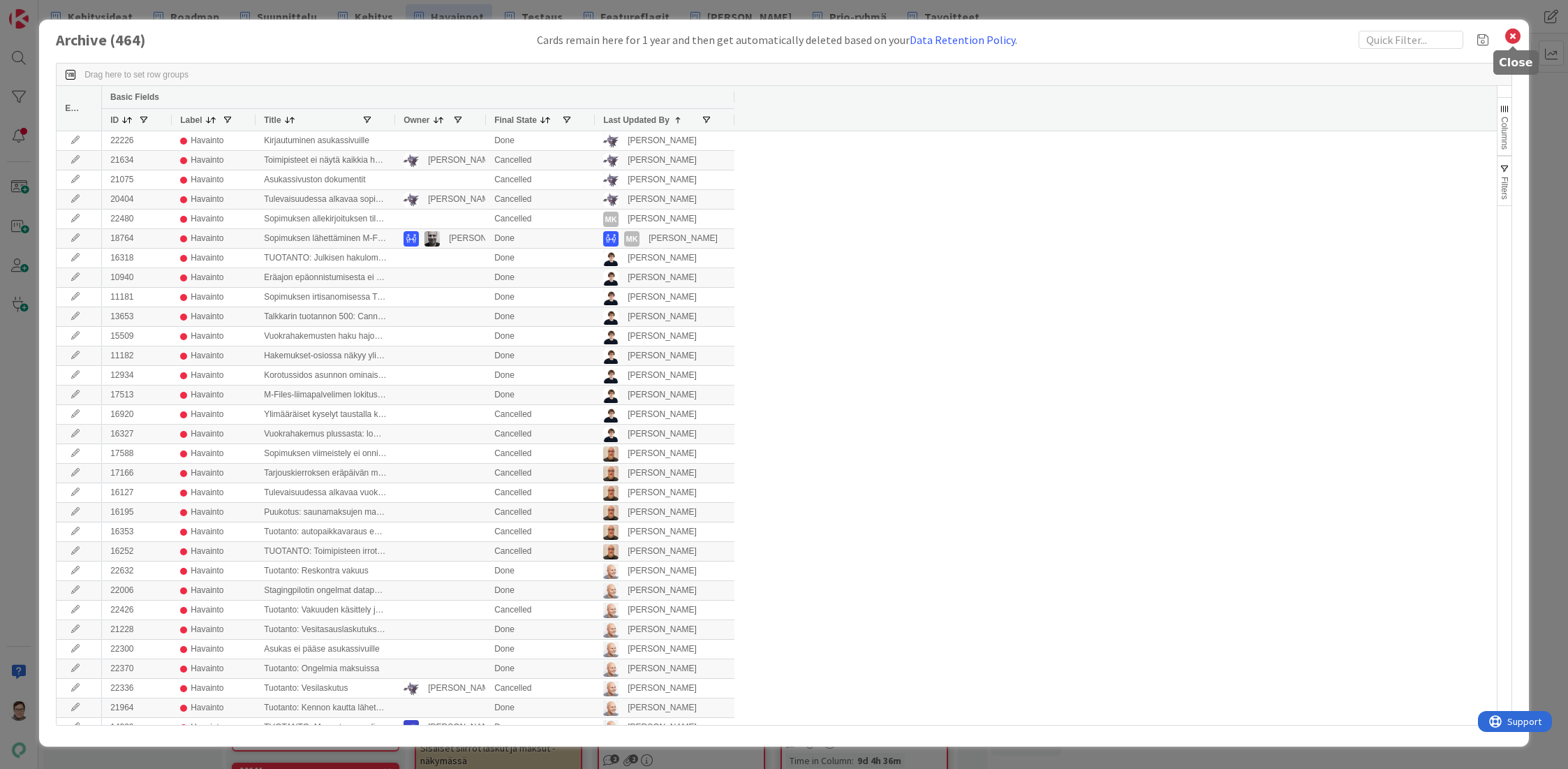
click at [1512, 38] on icon at bounding box center [1512, 36] width 18 height 19
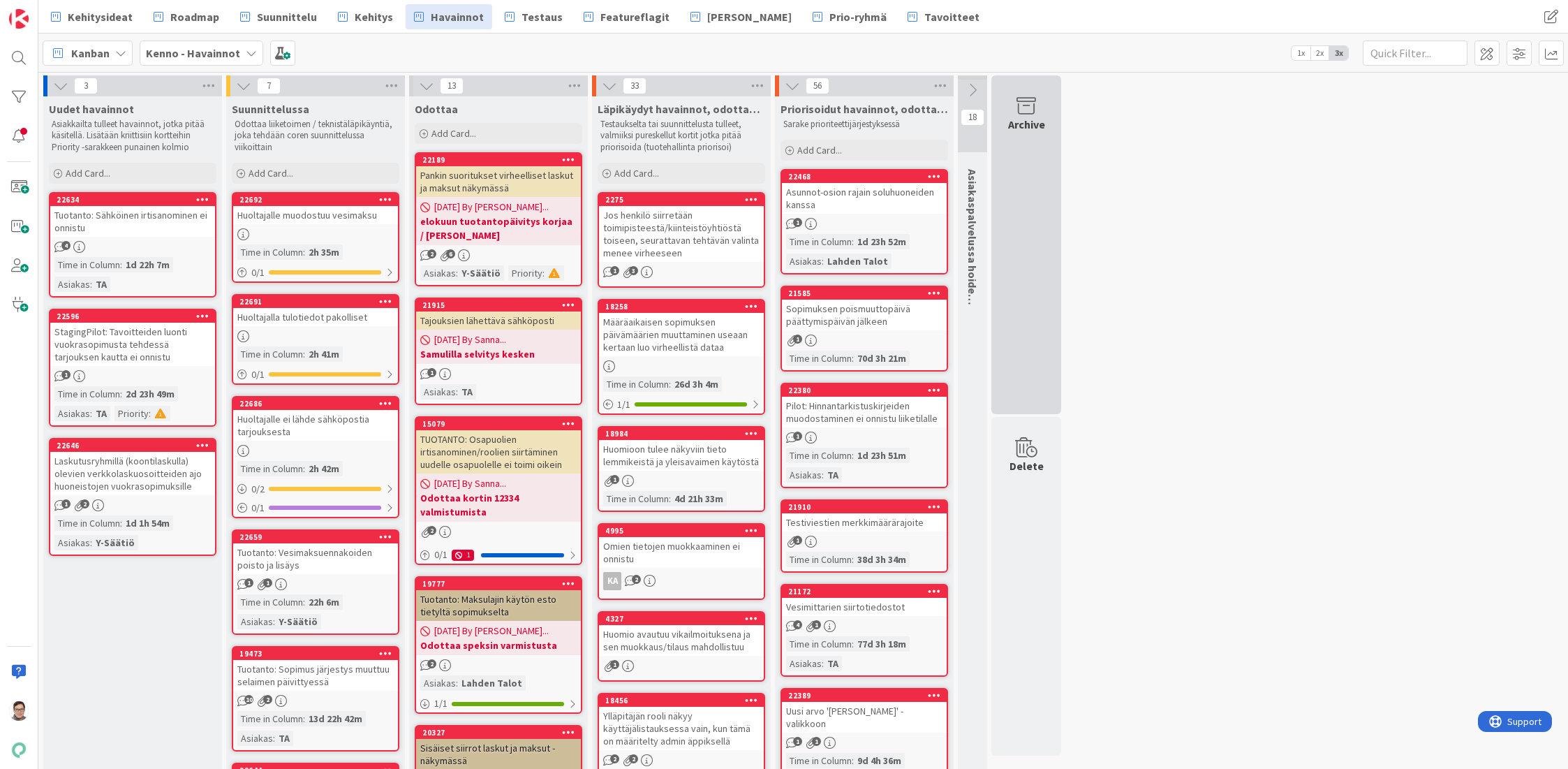
click at [1025, 124] on div "Archive" at bounding box center [1026, 124] width 37 height 17
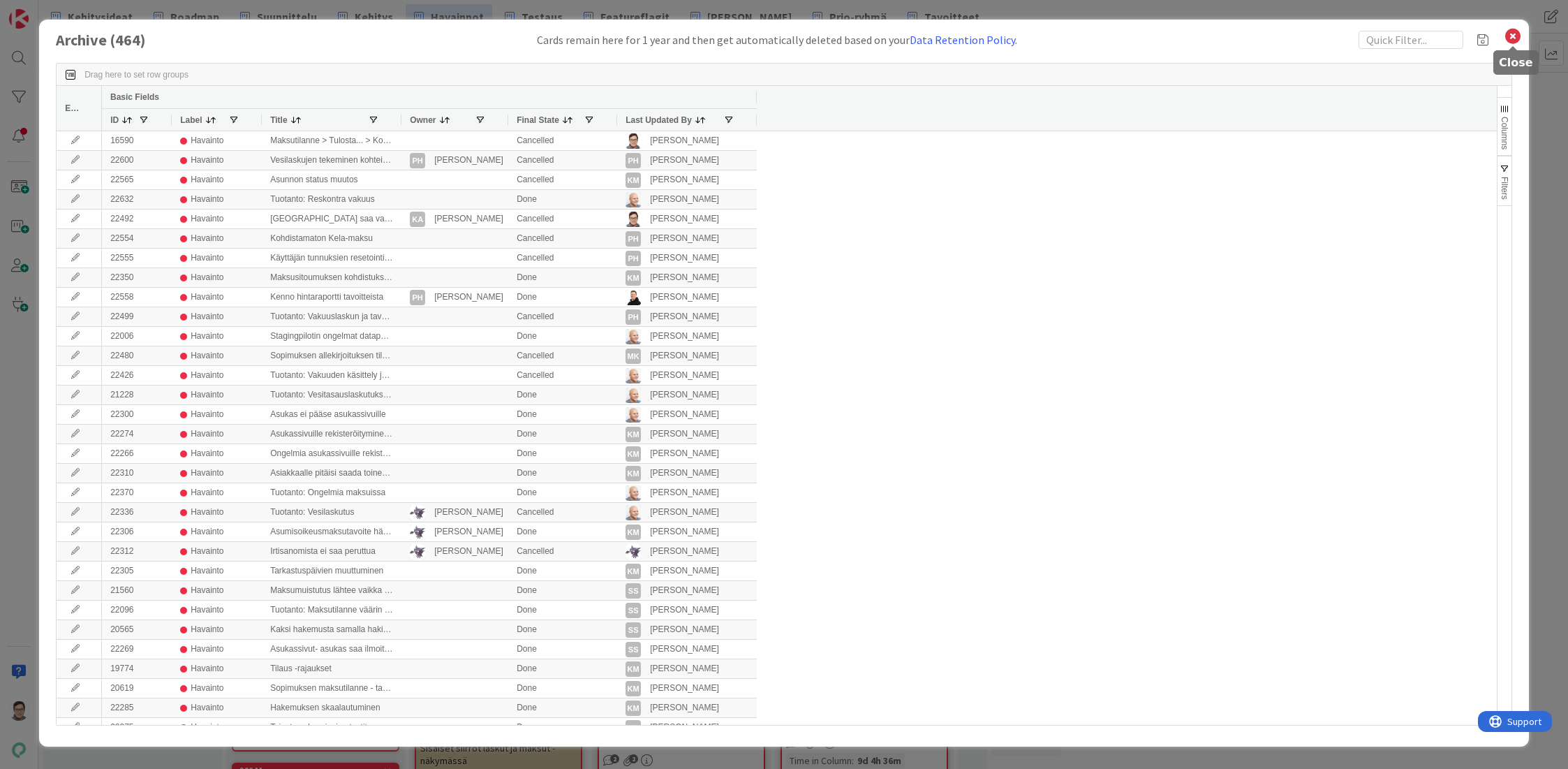
click at [1514, 34] on icon at bounding box center [1512, 36] width 18 height 19
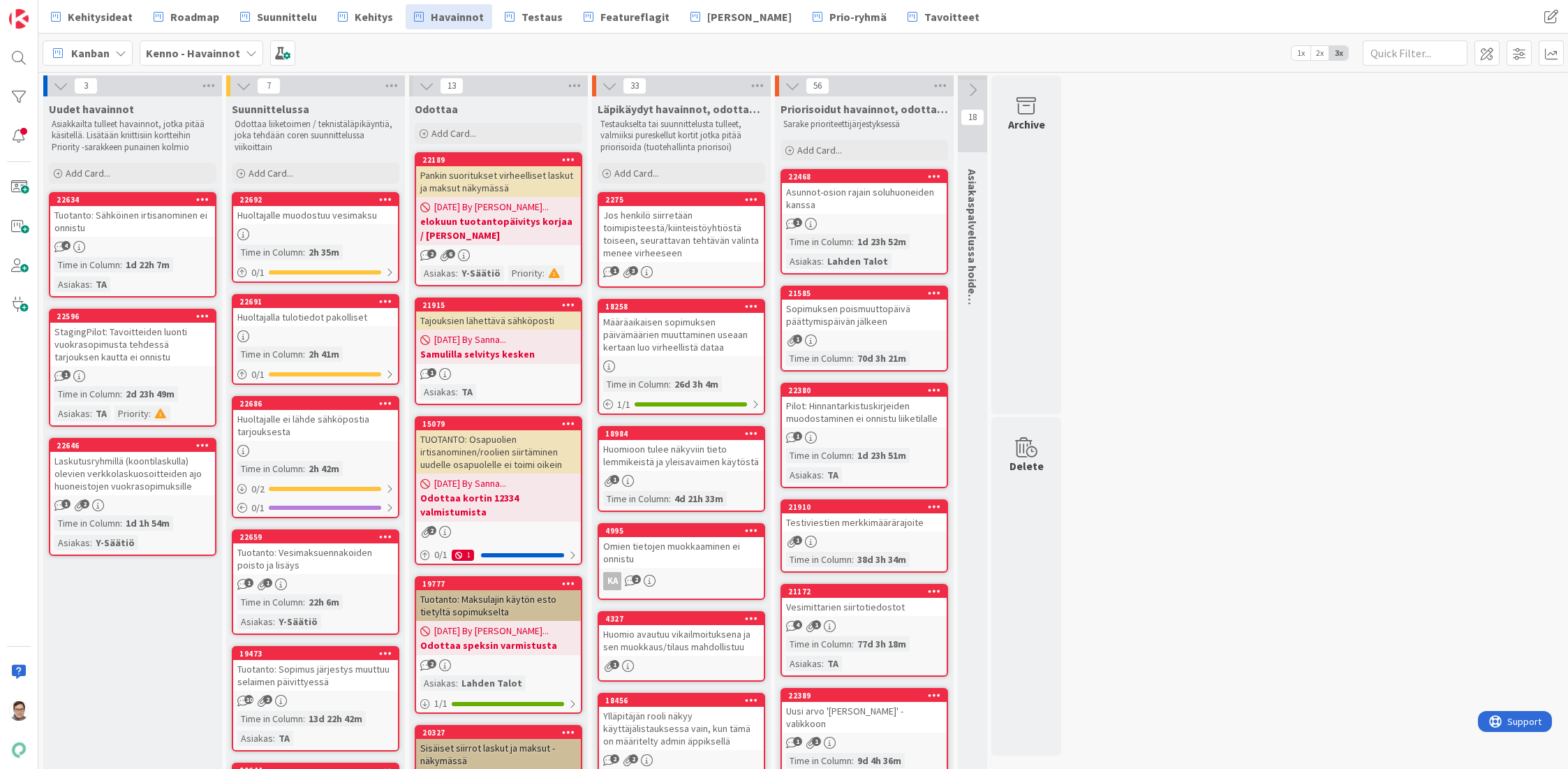
click at [357, 17] on span "Kehitys" at bounding box center [374, 16] width 38 height 17
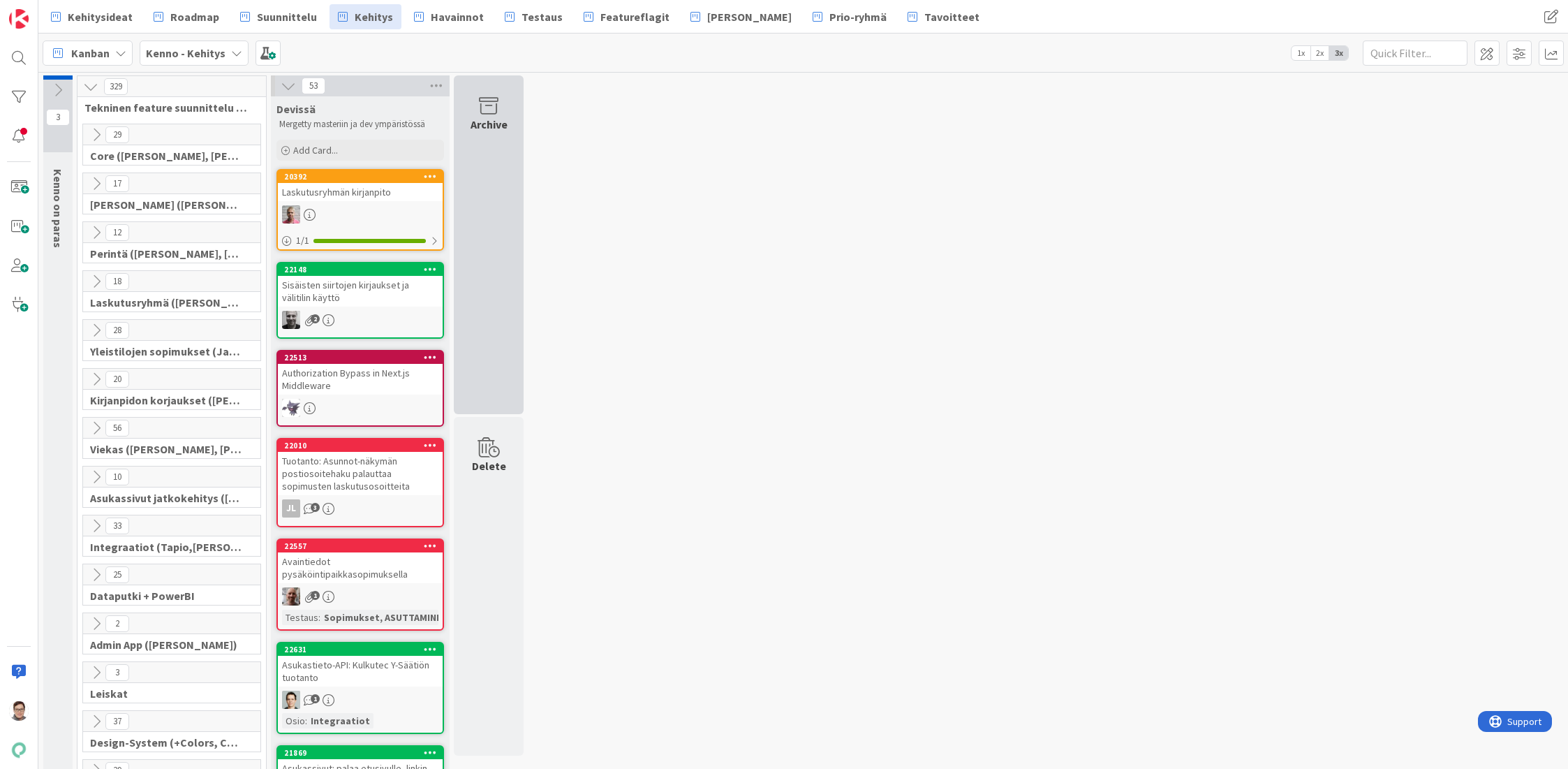
click at [497, 187] on div "Archive" at bounding box center [488, 245] width 70 height 338
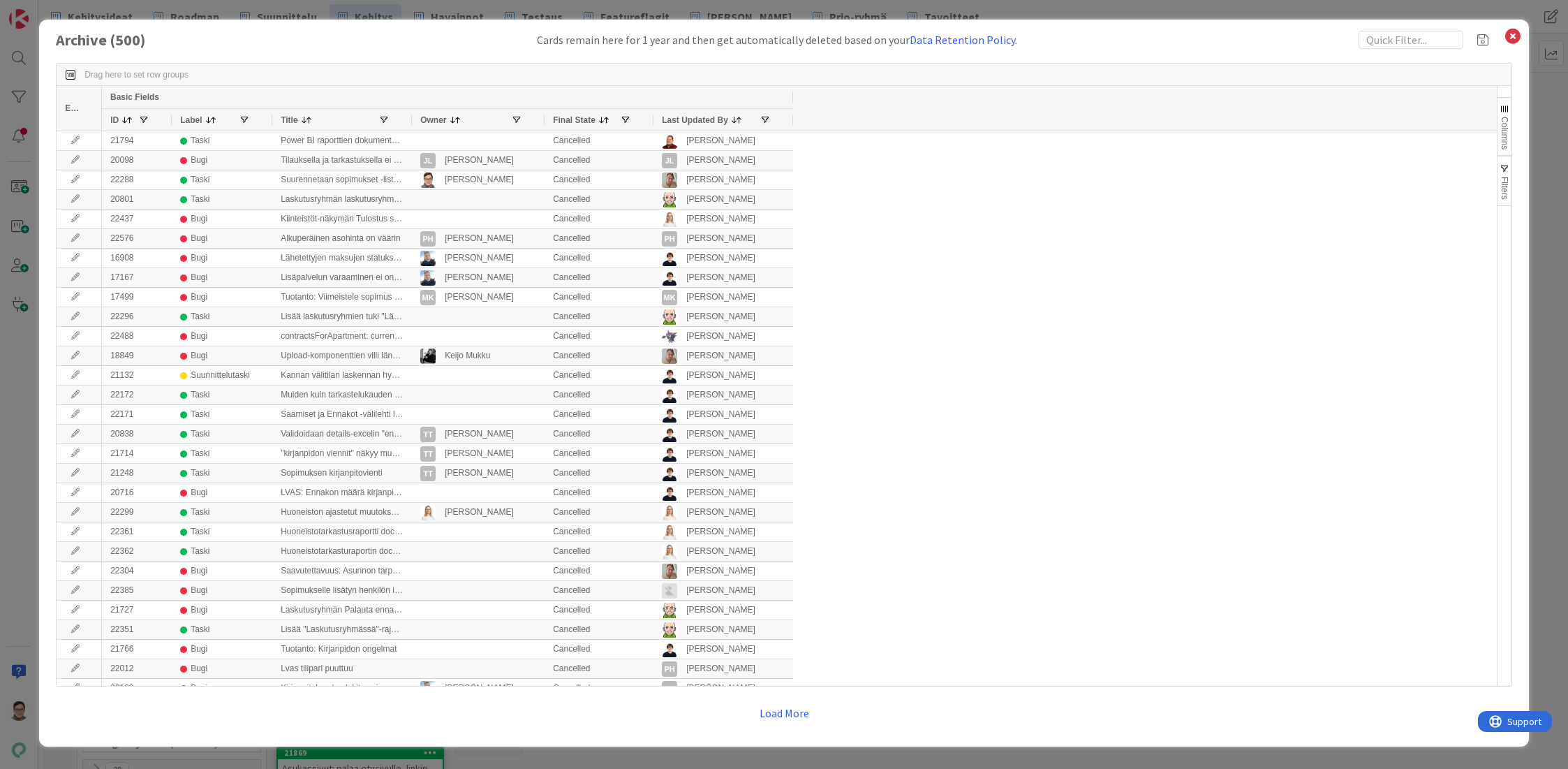
click at [699, 119] on span "Last Updated By" at bounding box center [694, 120] width 66 height 10
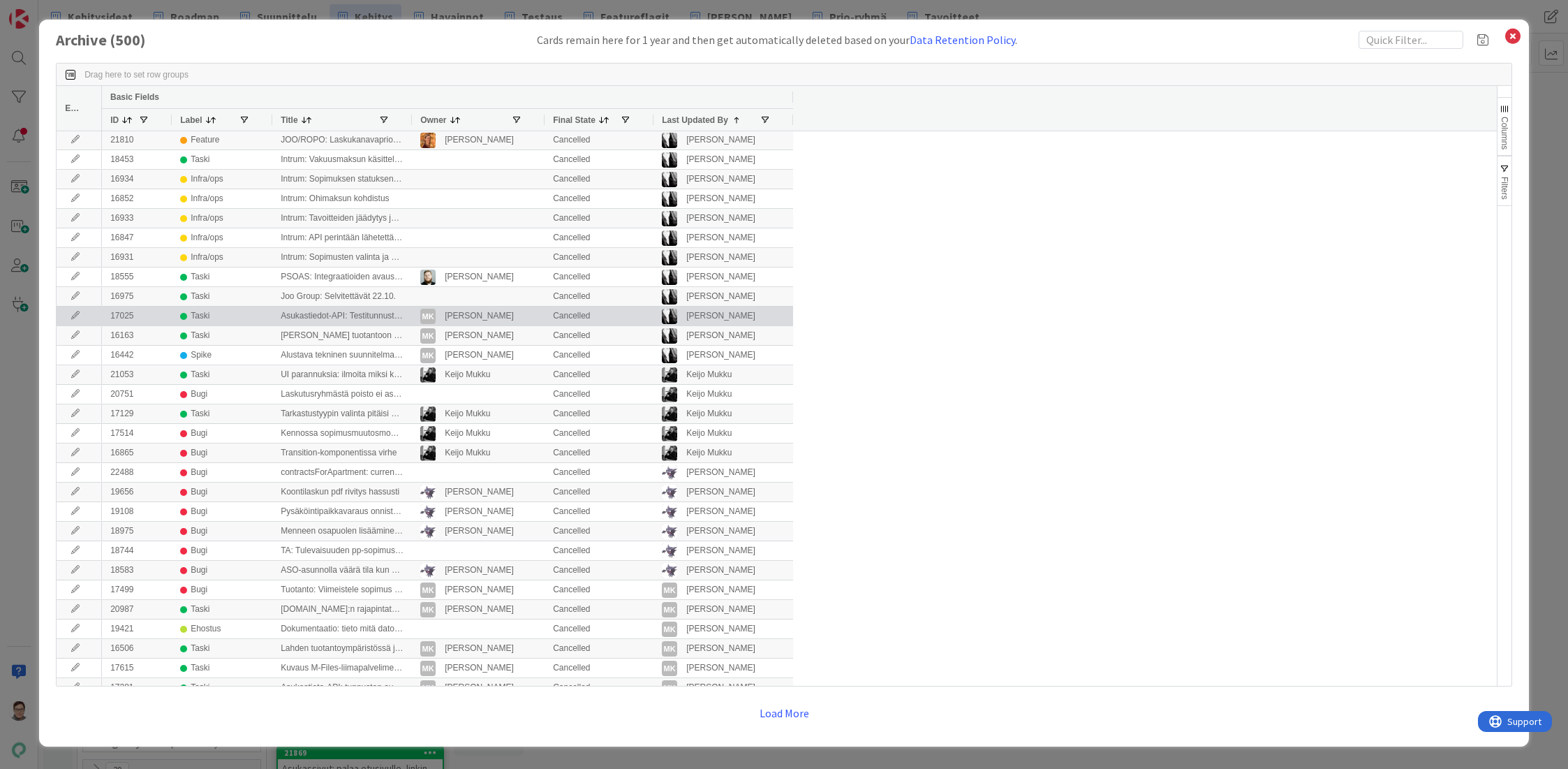
scroll to position [2514, 0]
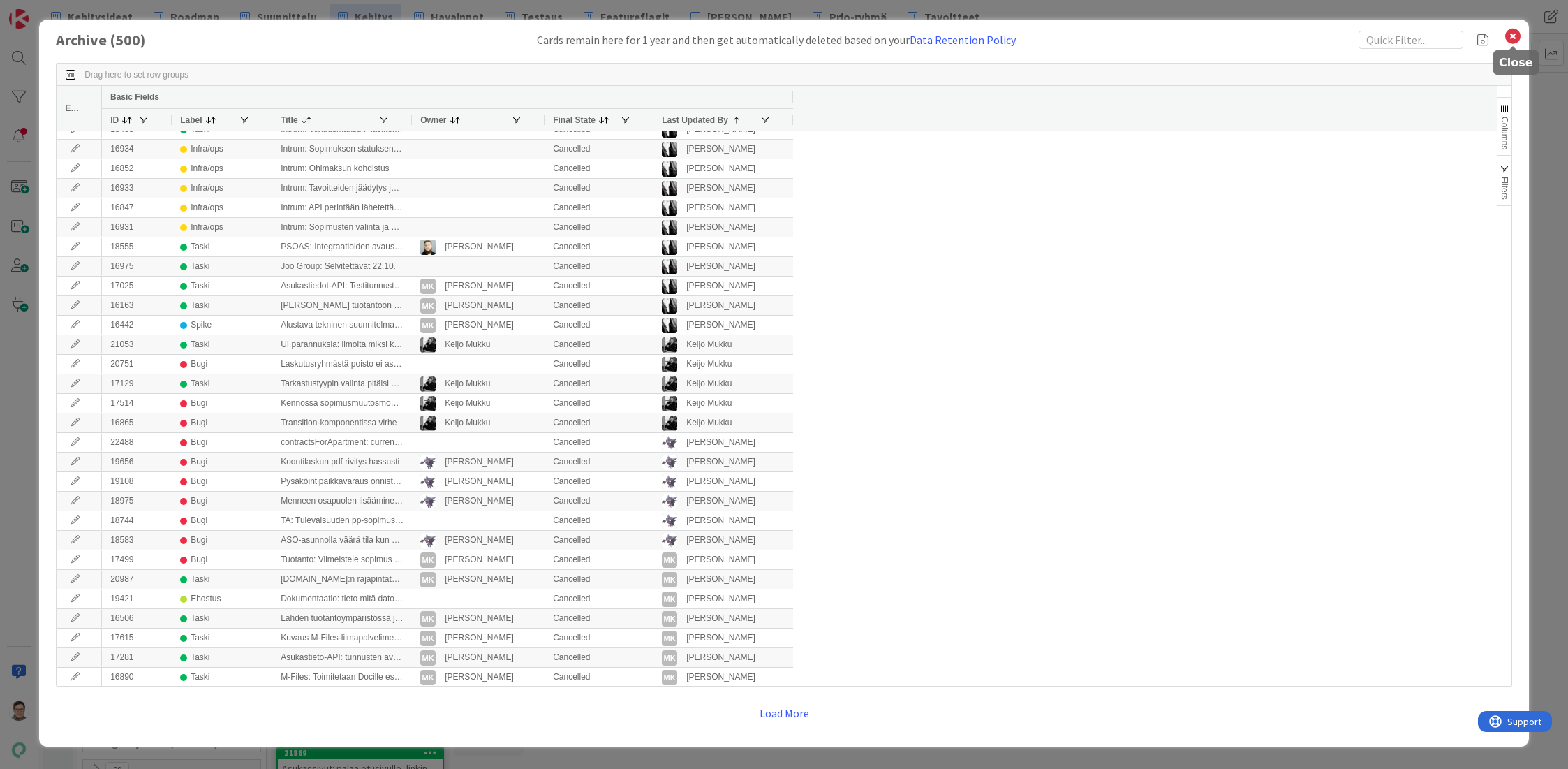
click at [1510, 37] on icon at bounding box center [1512, 36] width 18 height 19
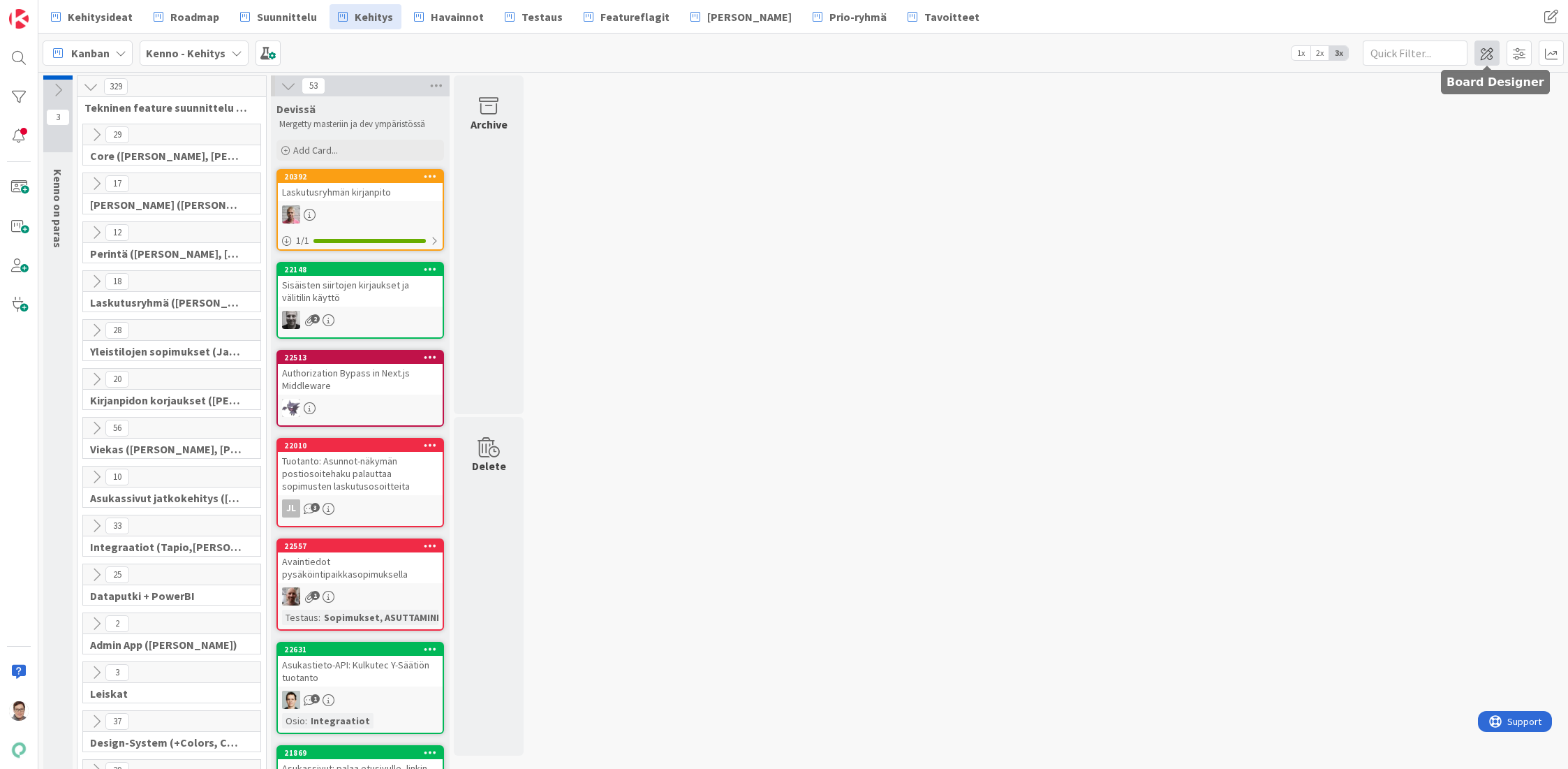
click at [1489, 59] on span at bounding box center [1487, 53] width 25 height 25
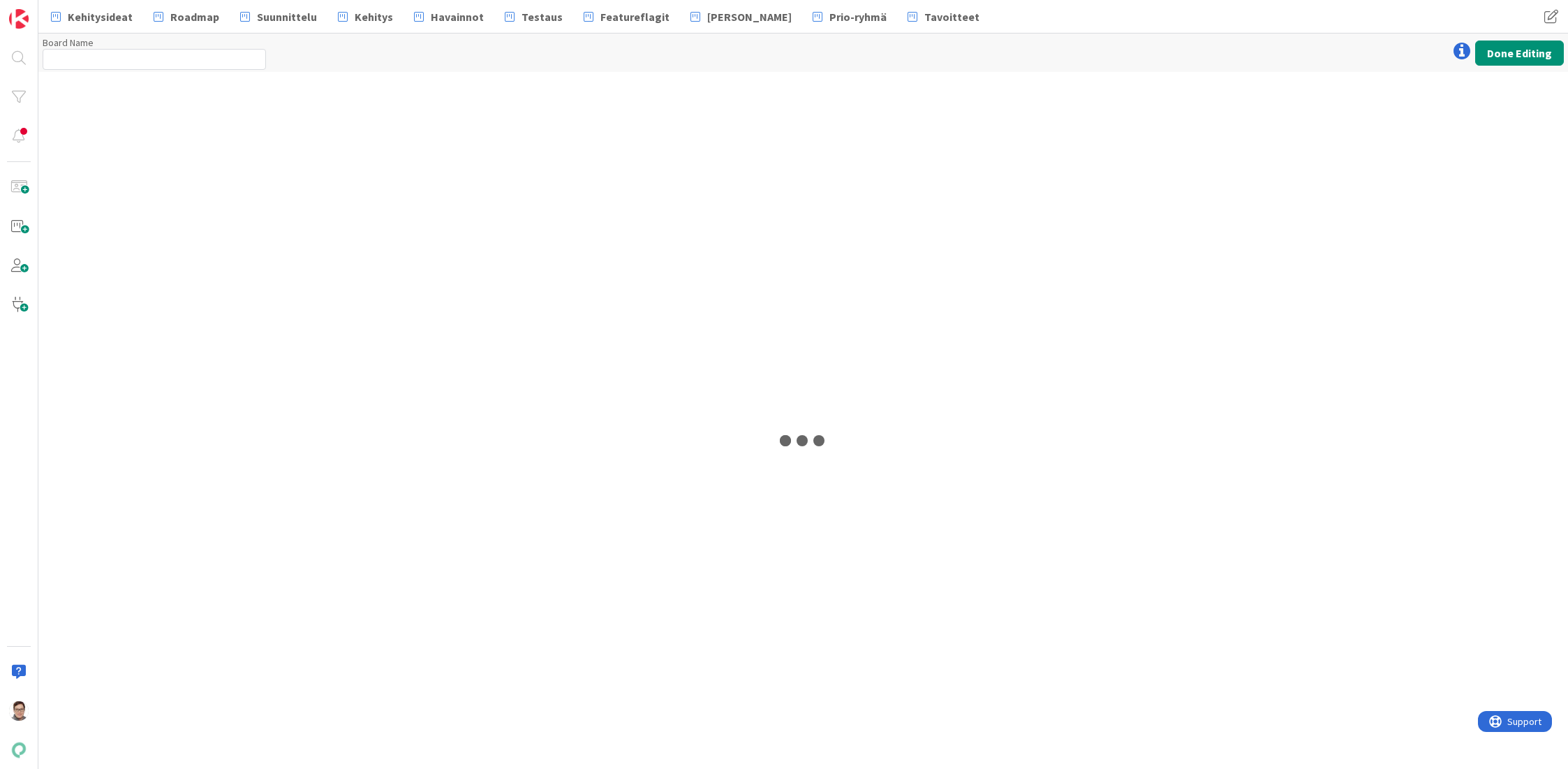
type input "Kenno - Kehitys"
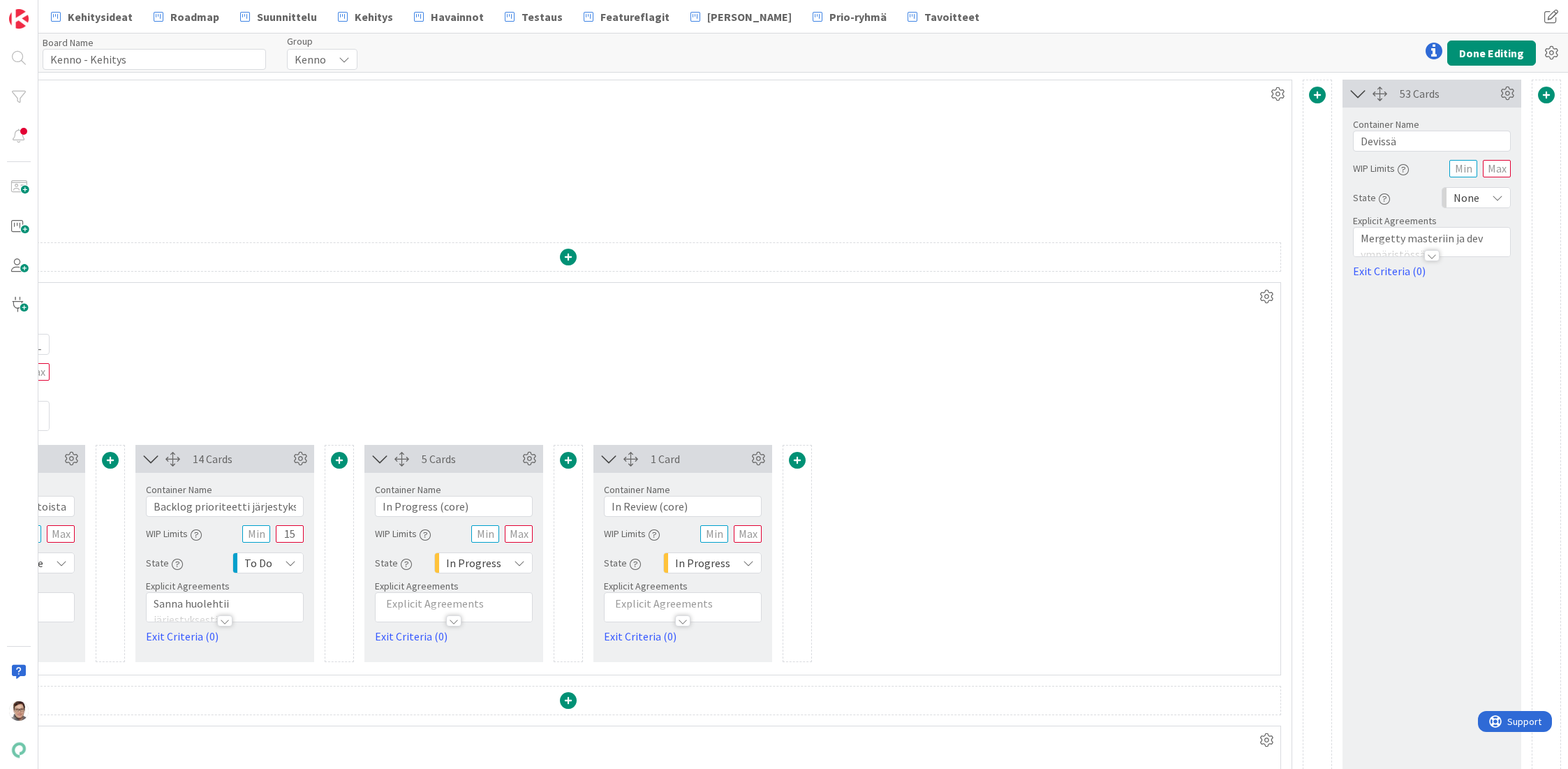
click at [1476, 199] on div "None" at bounding box center [1476, 198] width 69 height 21
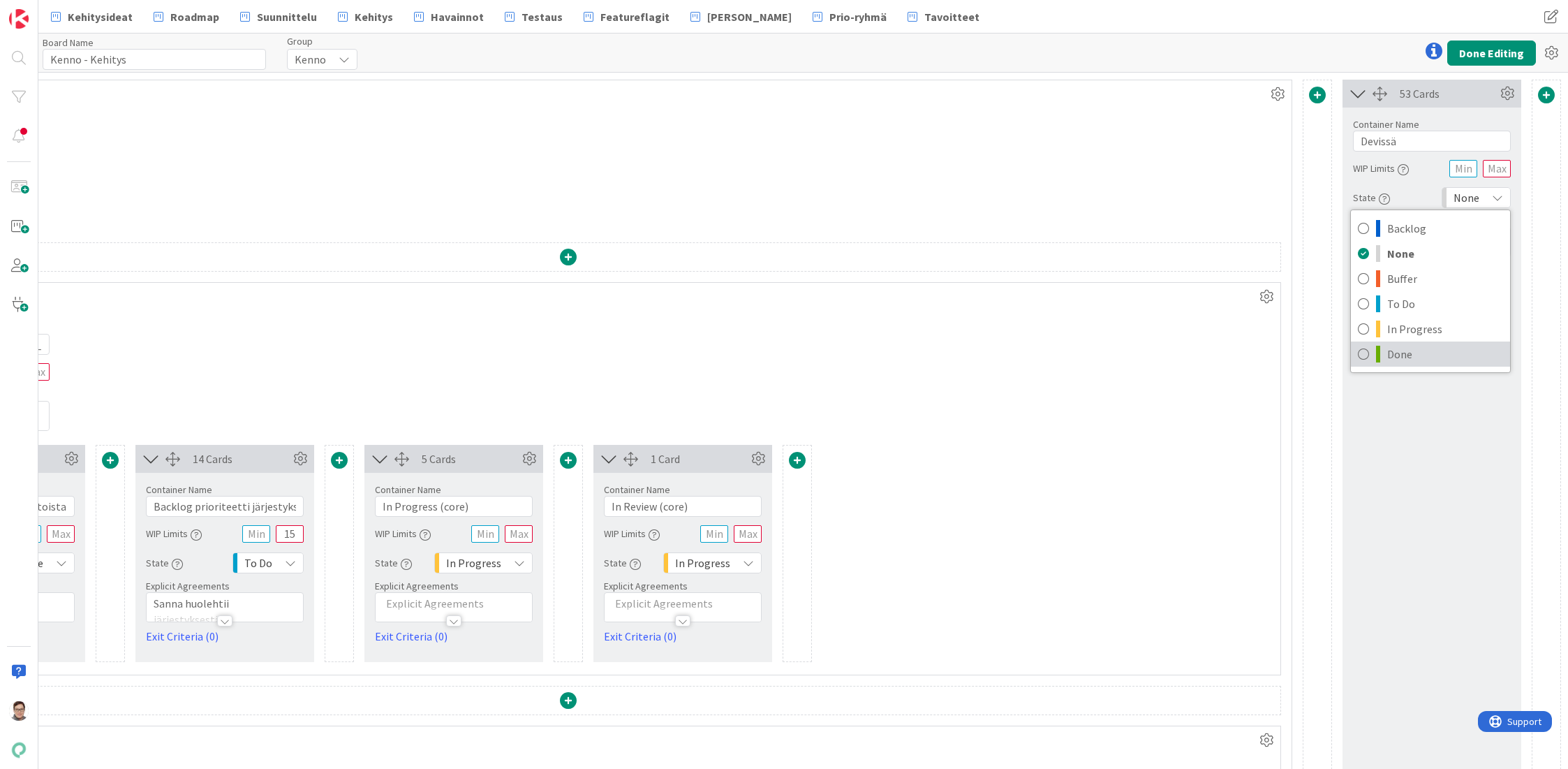
click at [1387, 356] on span "Done" at bounding box center [1445, 354] width 116 height 21
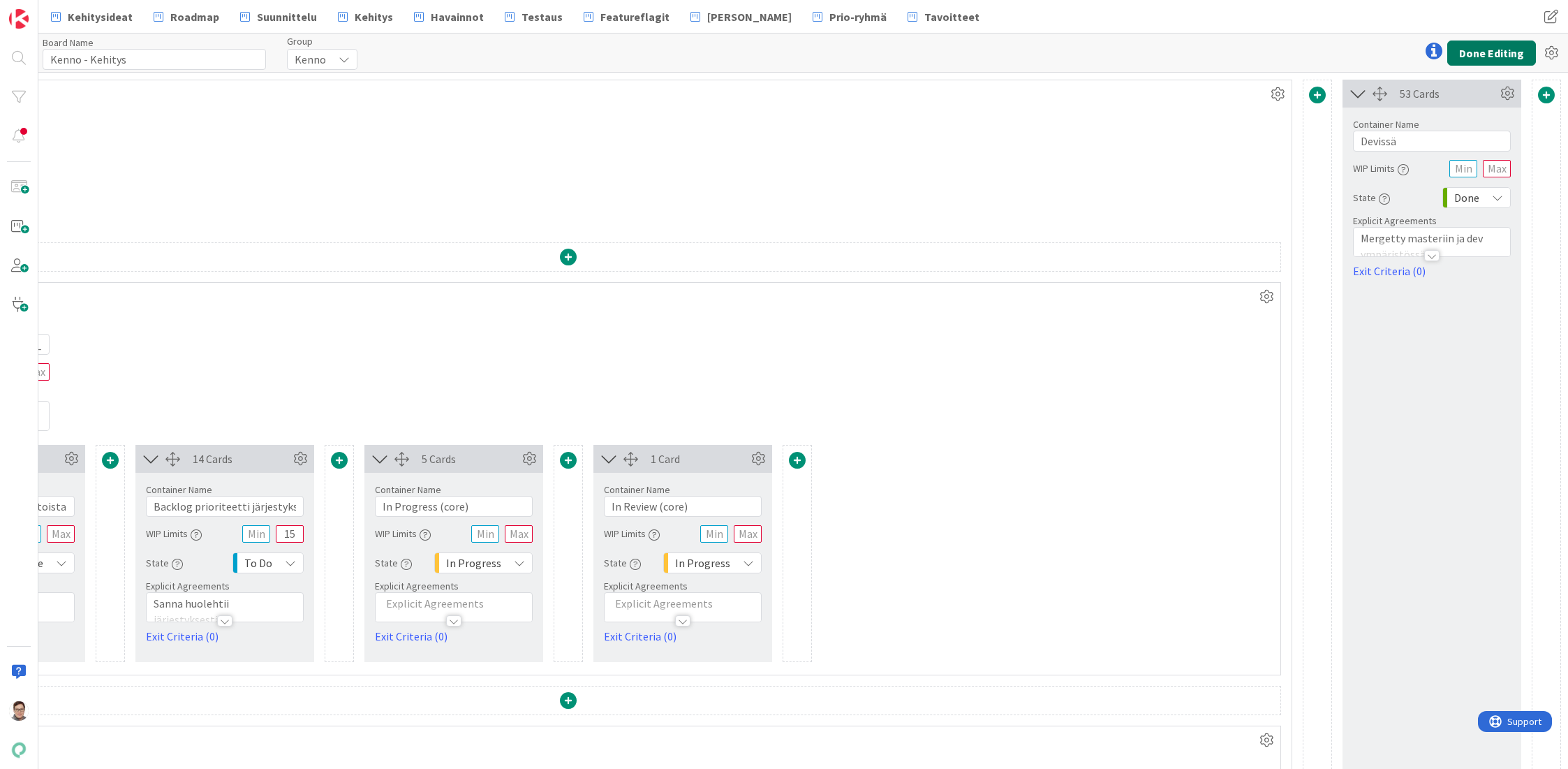
click at [1503, 54] on button "Done Editing" at bounding box center [1491, 53] width 89 height 25
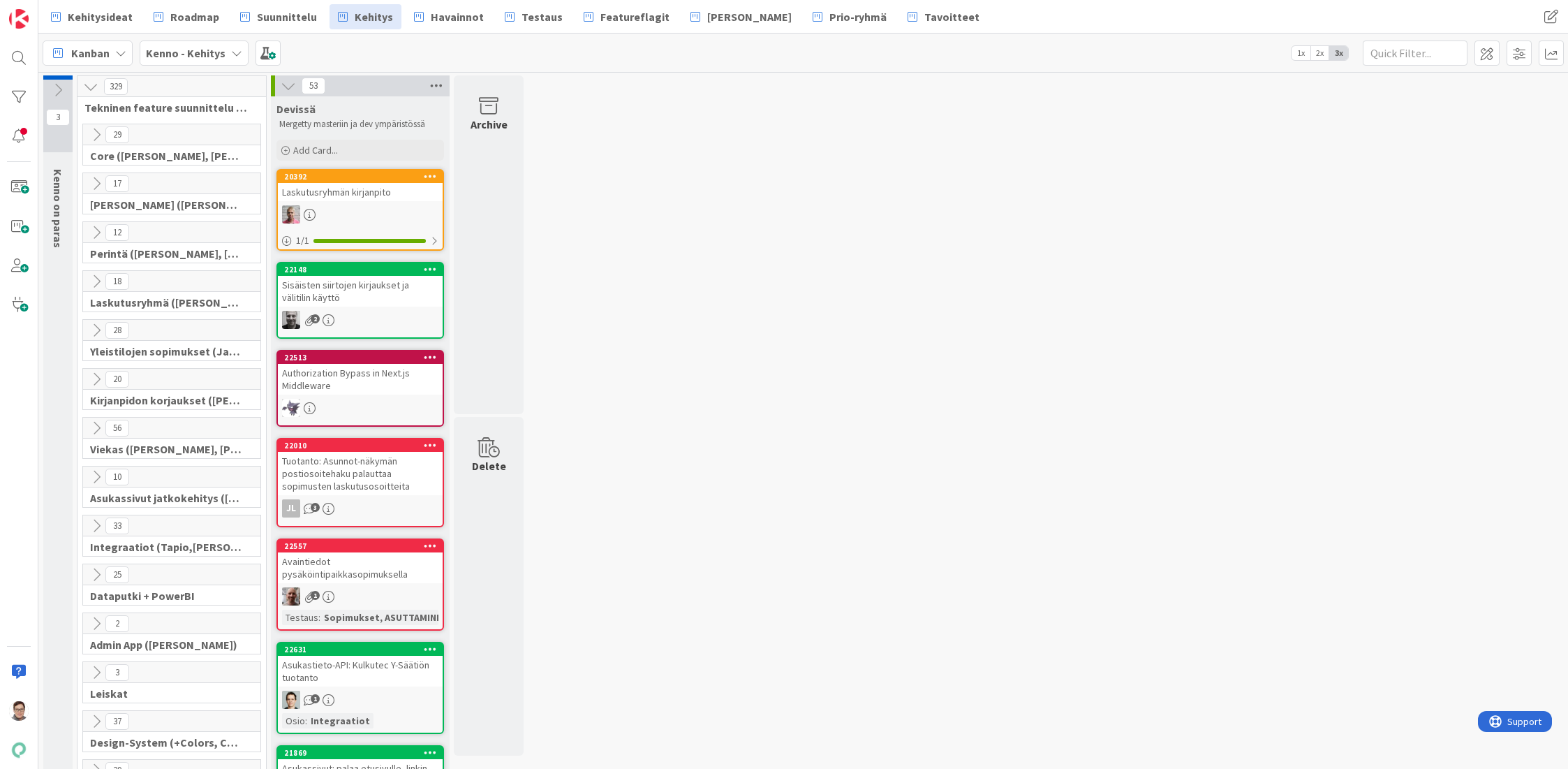
click at [435, 85] on icon at bounding box center [436, 86] width 18 height 21
click at [490, 234] on span "Archive Cards..." at bounding box center [485, 244] width 70 height 20
click at [294, 16] on span "Suunnittelu" at bounding box center [287, 16] width 60 height 17
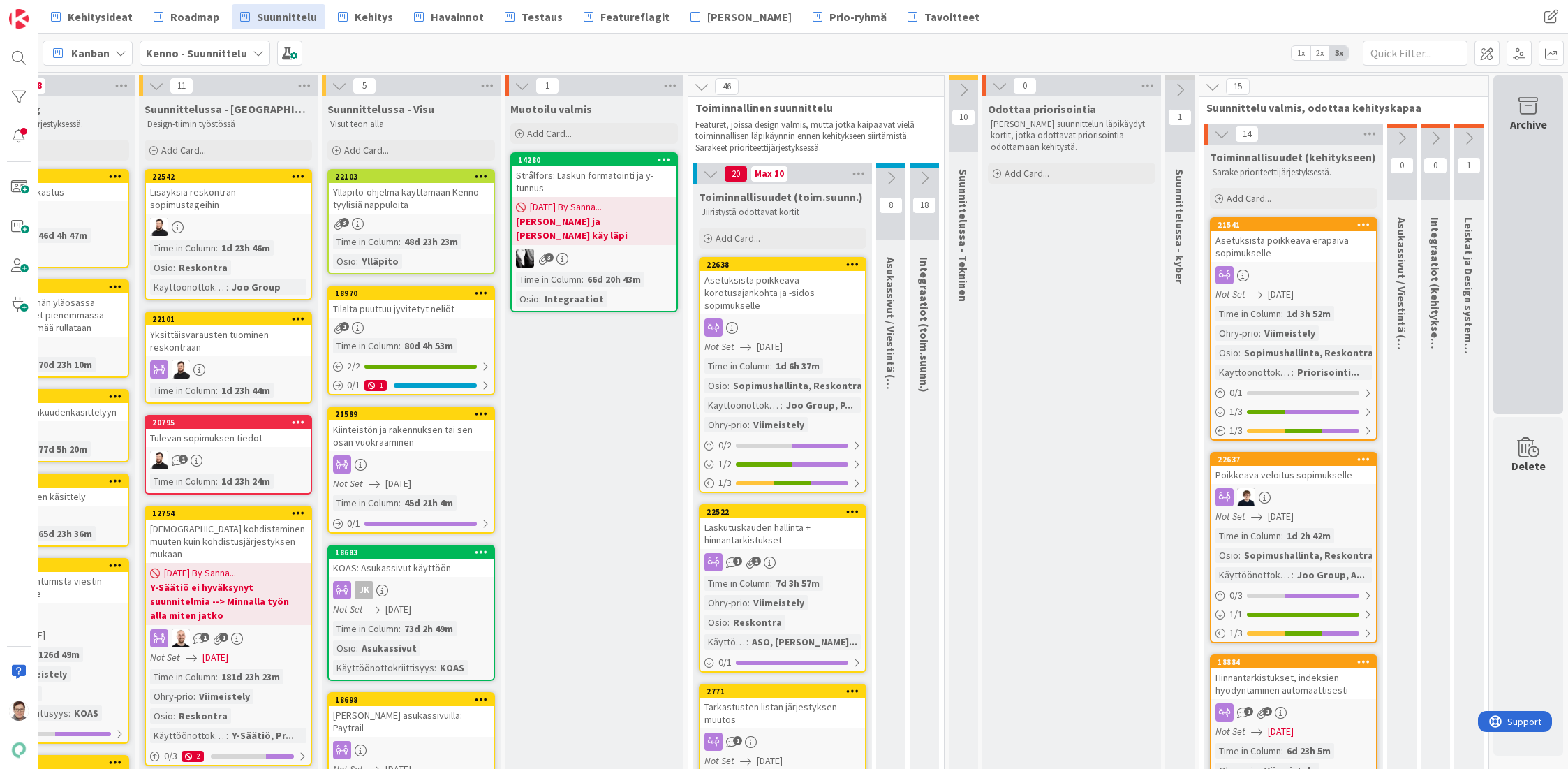
click at [1512, 137] on div "Archive" at bounding box center [1527, 245] width 70 height 338
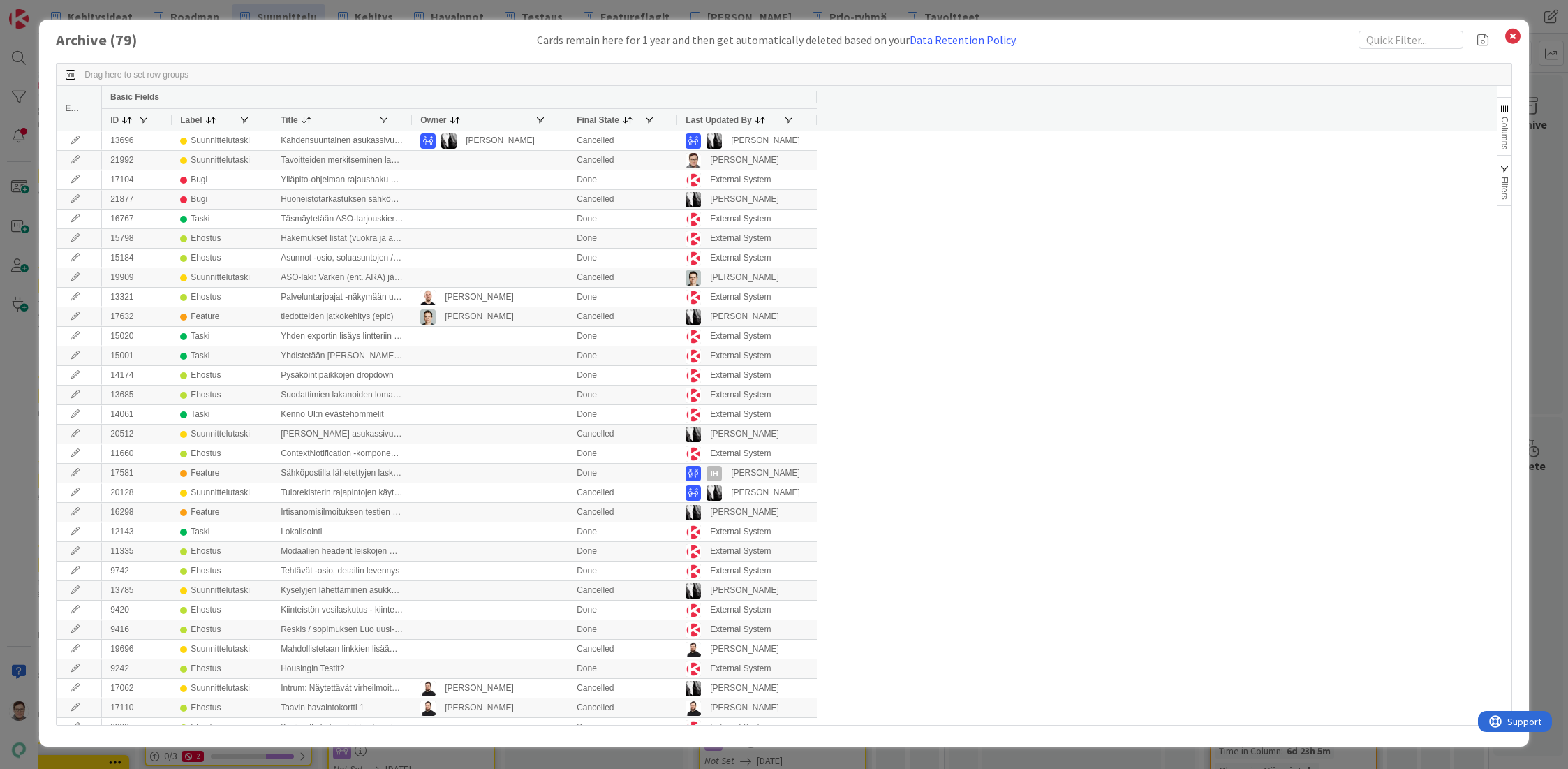
click at [718, 118] on span "Last Updated By" at bounding box center [718, 120] width 66 height 10
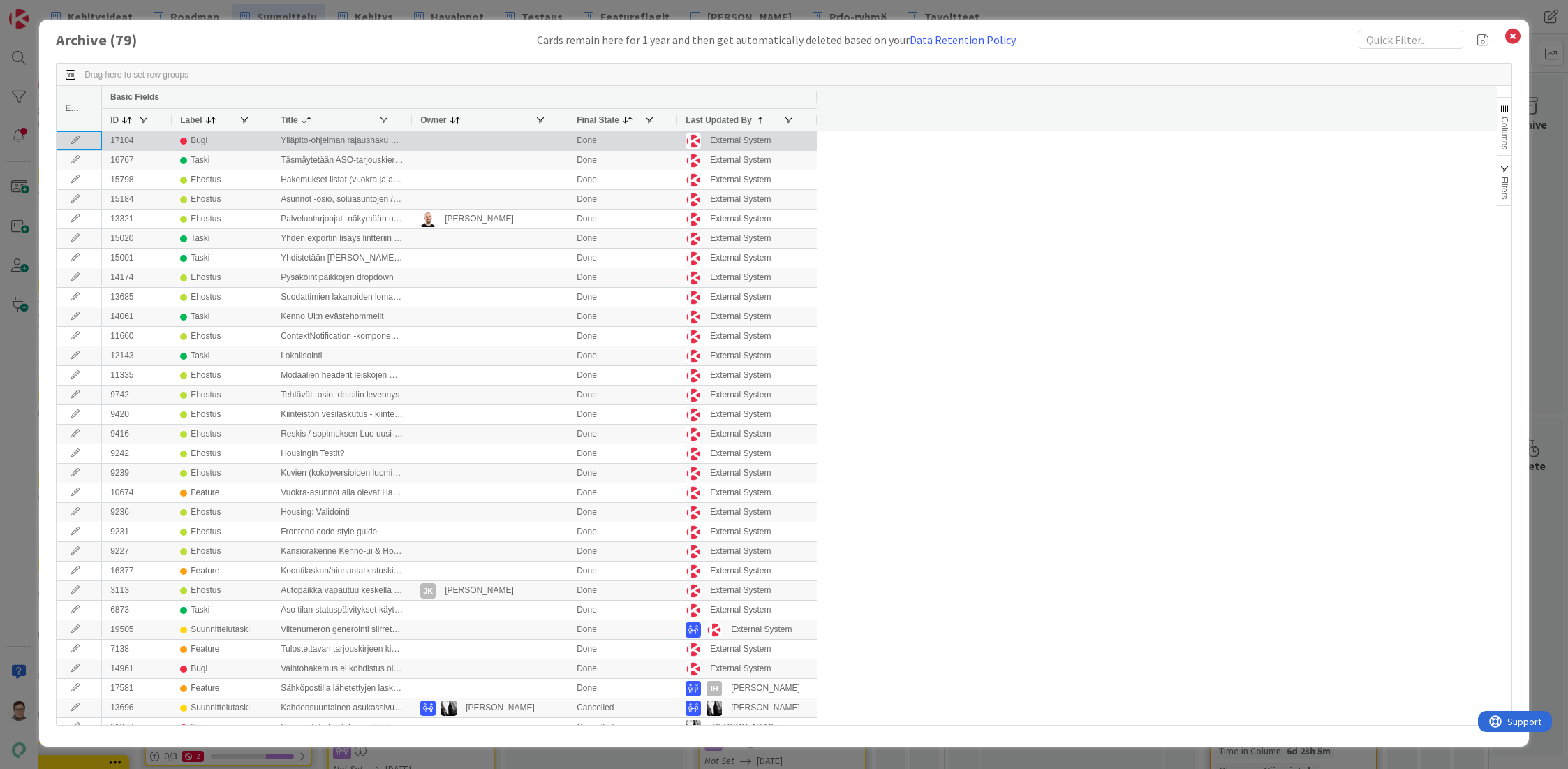
click at [72, 143] on icon at bounding box center [75, 140] width 21 height 8
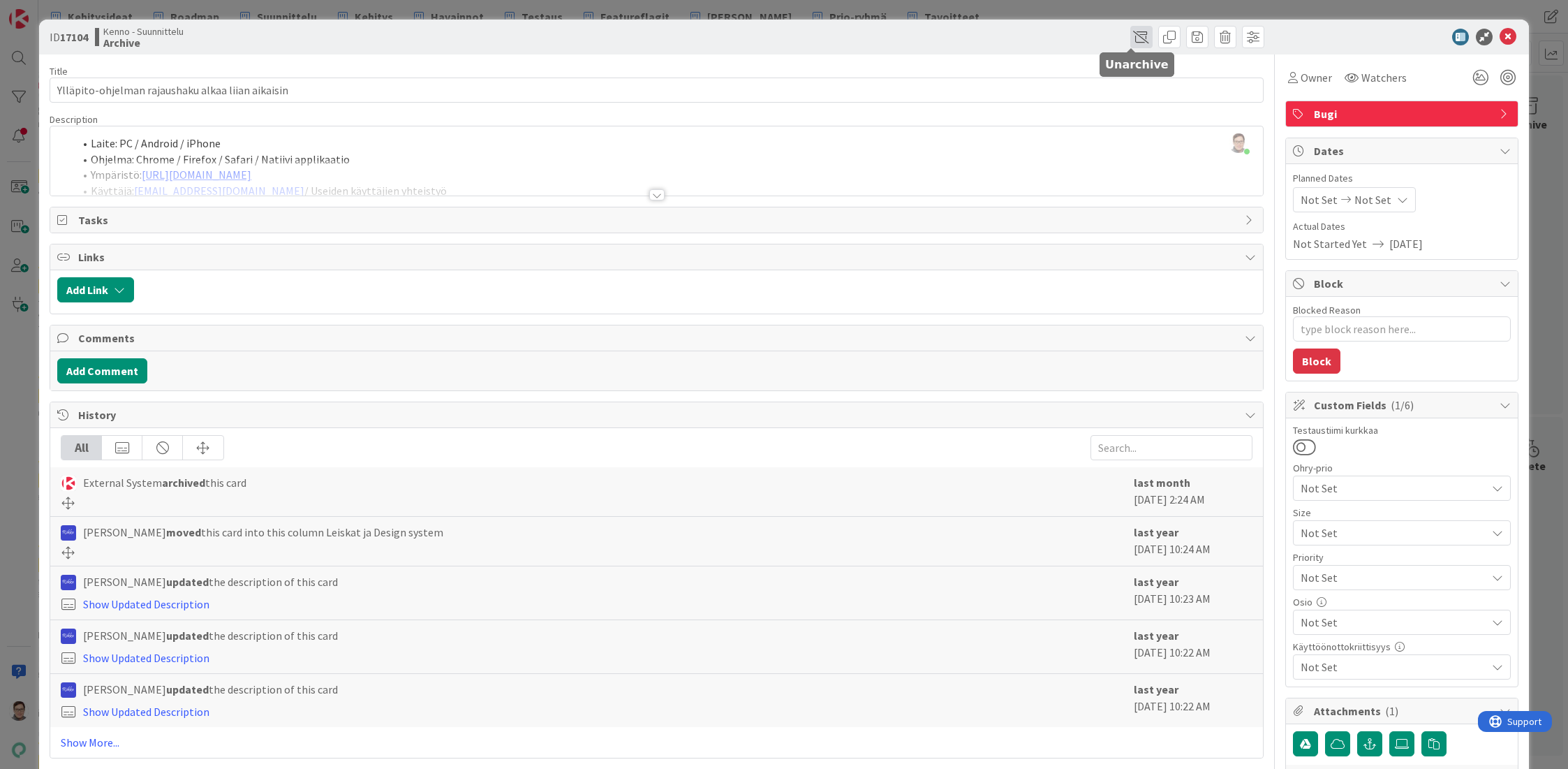
click at [1130, 35] on span at bounding box center [1140, 36] width 22 height 22
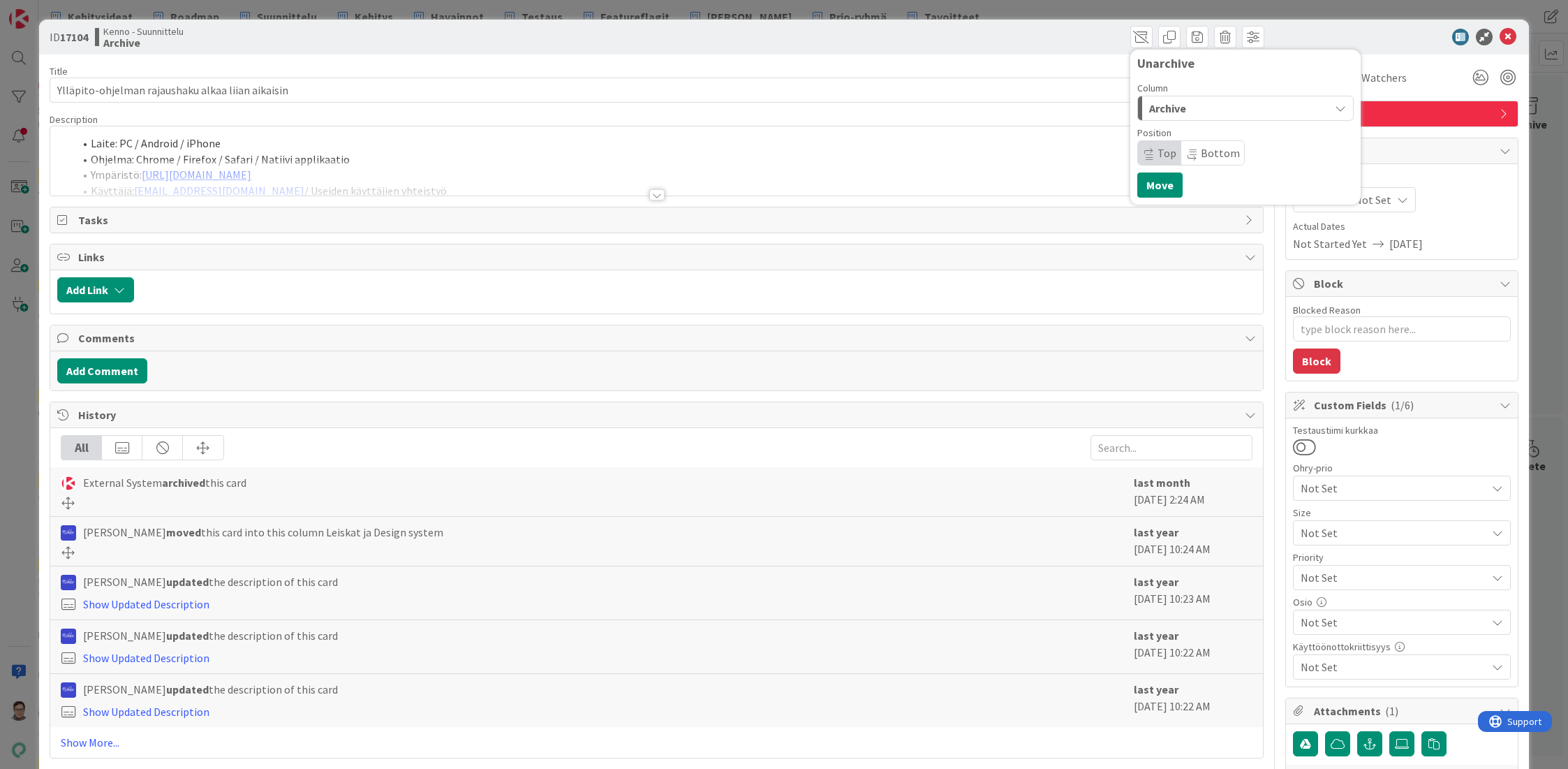
click at [1170, 113] on span "Archive" at bounding box center [1168, 108] width 37 height 18
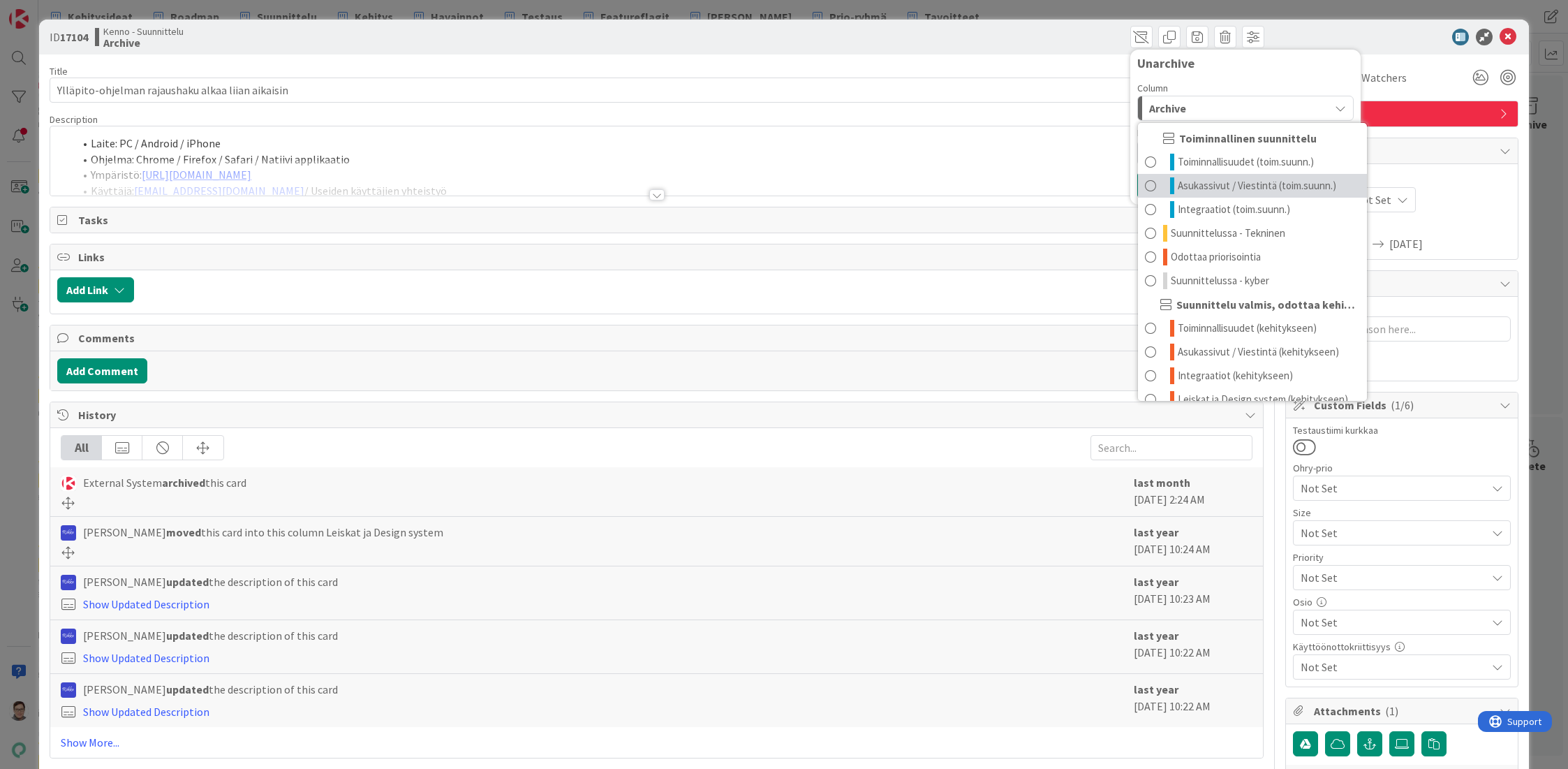
scroll to position [113, 0]
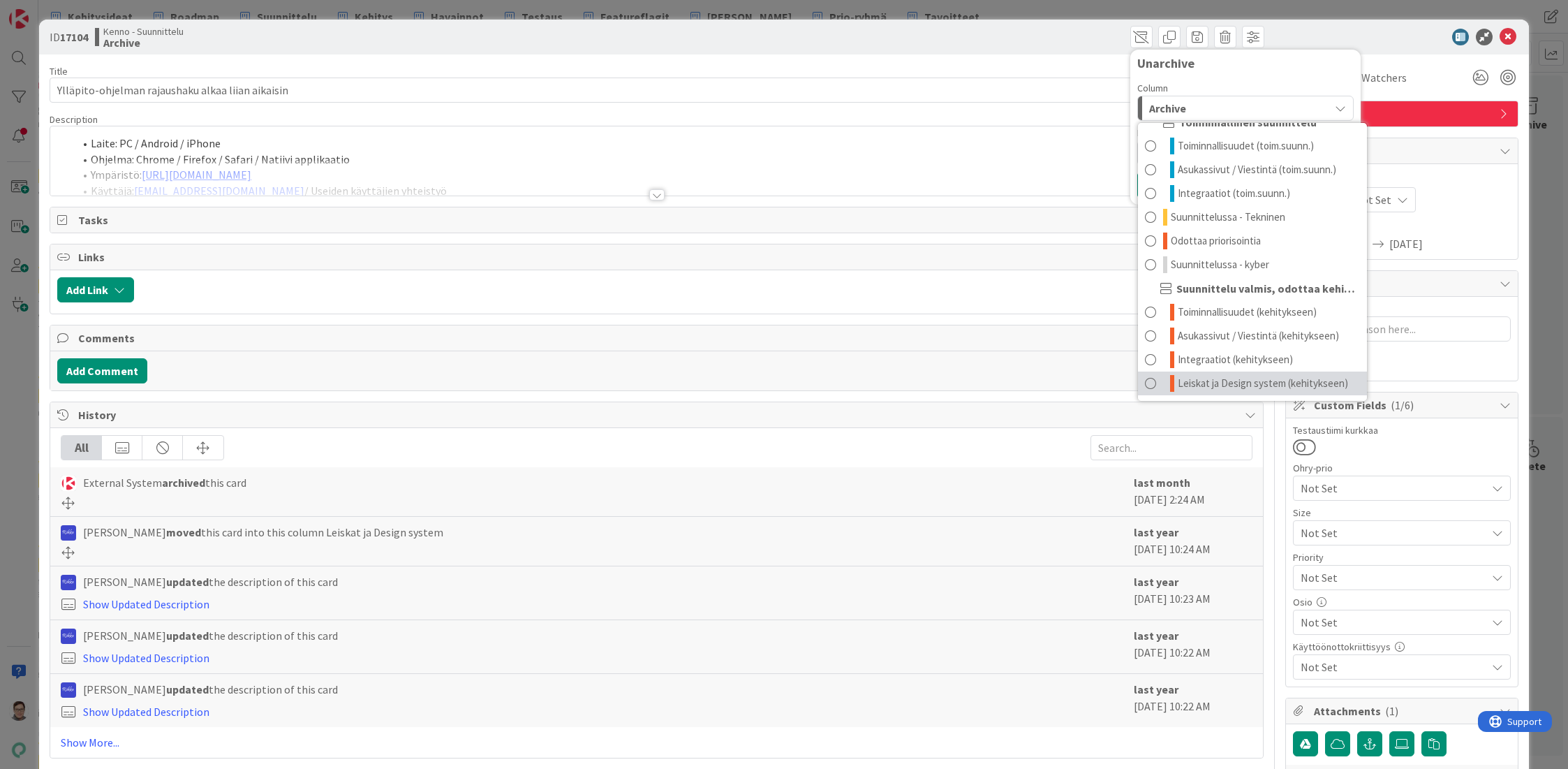
click at [1226, 384] on span "Leiskat ja Design system (kehitykseen)" at bounding box center [1263, 383] width 170 height 17
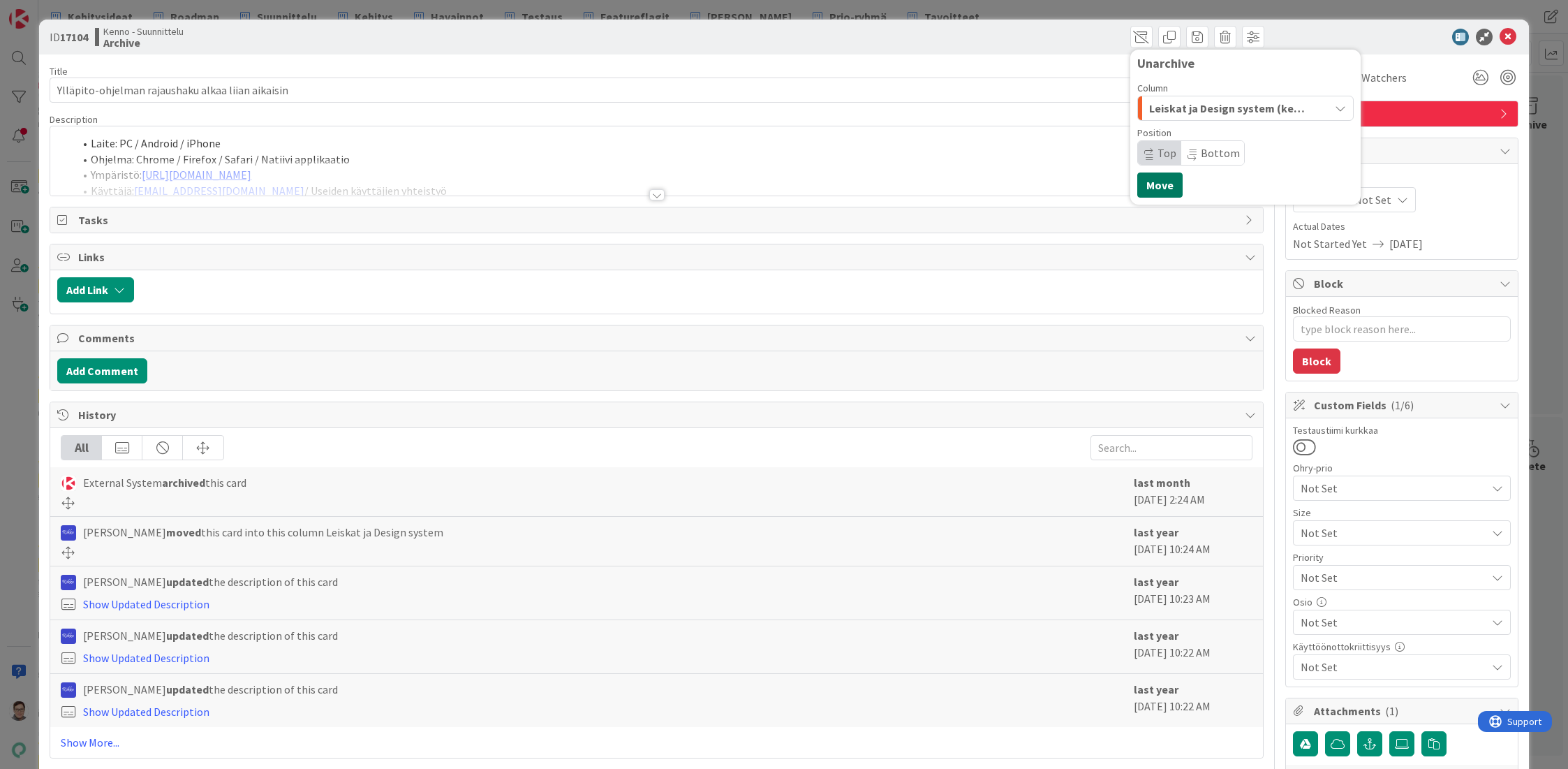
click at [1156, 180] on button "Move" at bounding box center [1159, 185] width 45 height 25
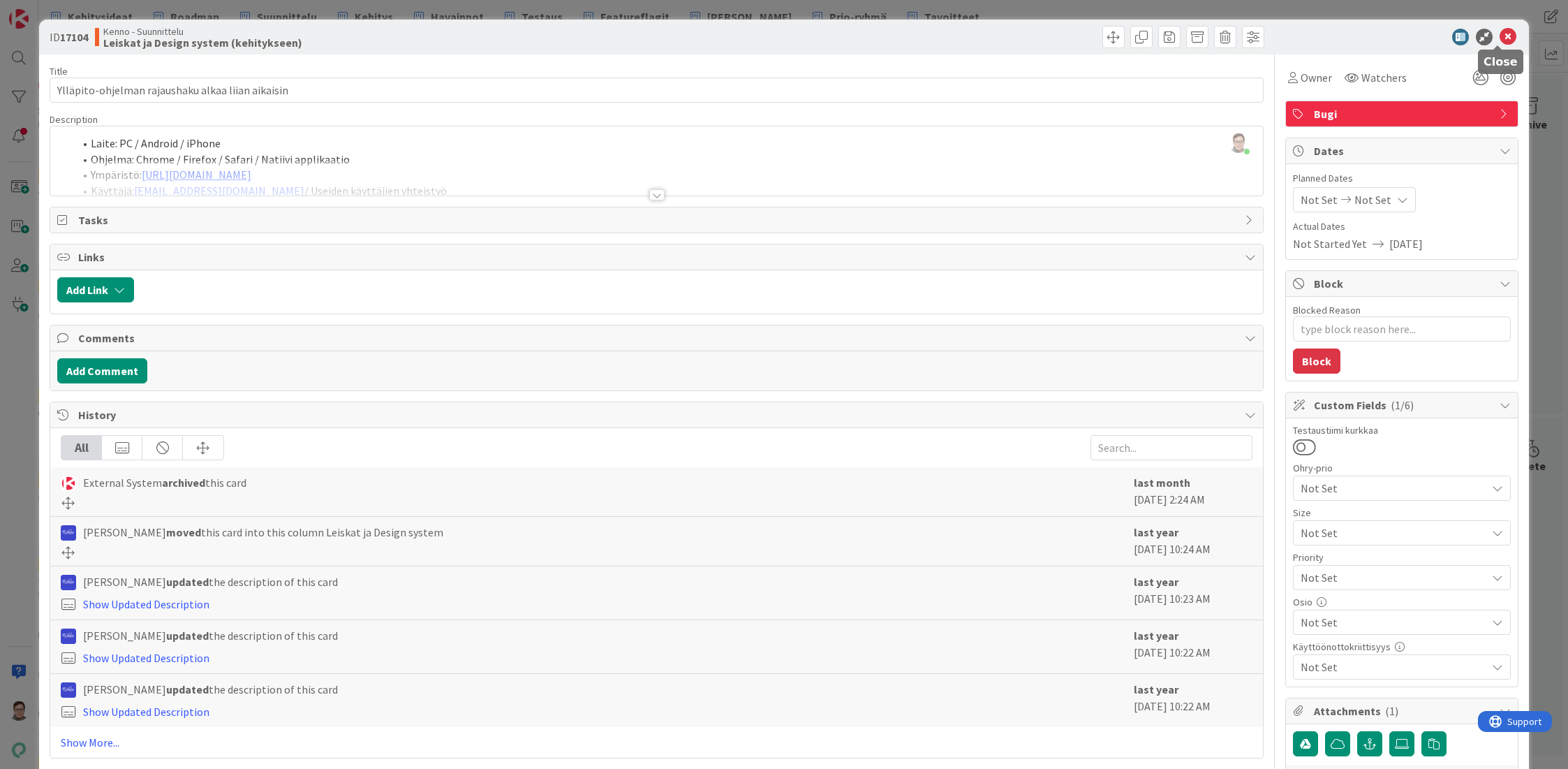
click at [1500, 37] on icon at bounding box center [1508, 36] width 17 height 17
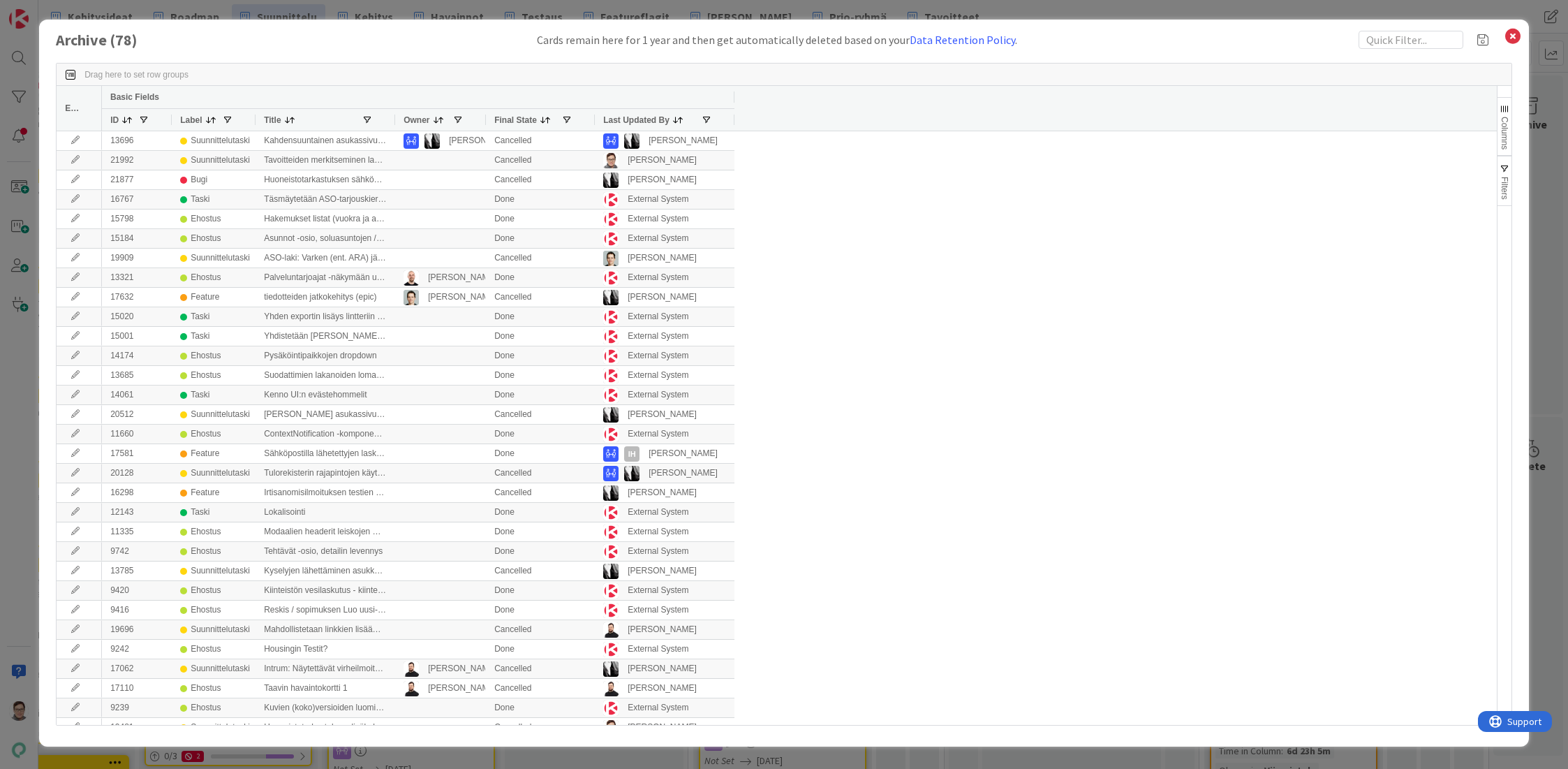
click at [630, 119] on span "Last Updated By" at bounding box center [636, 120] width 66 height 10
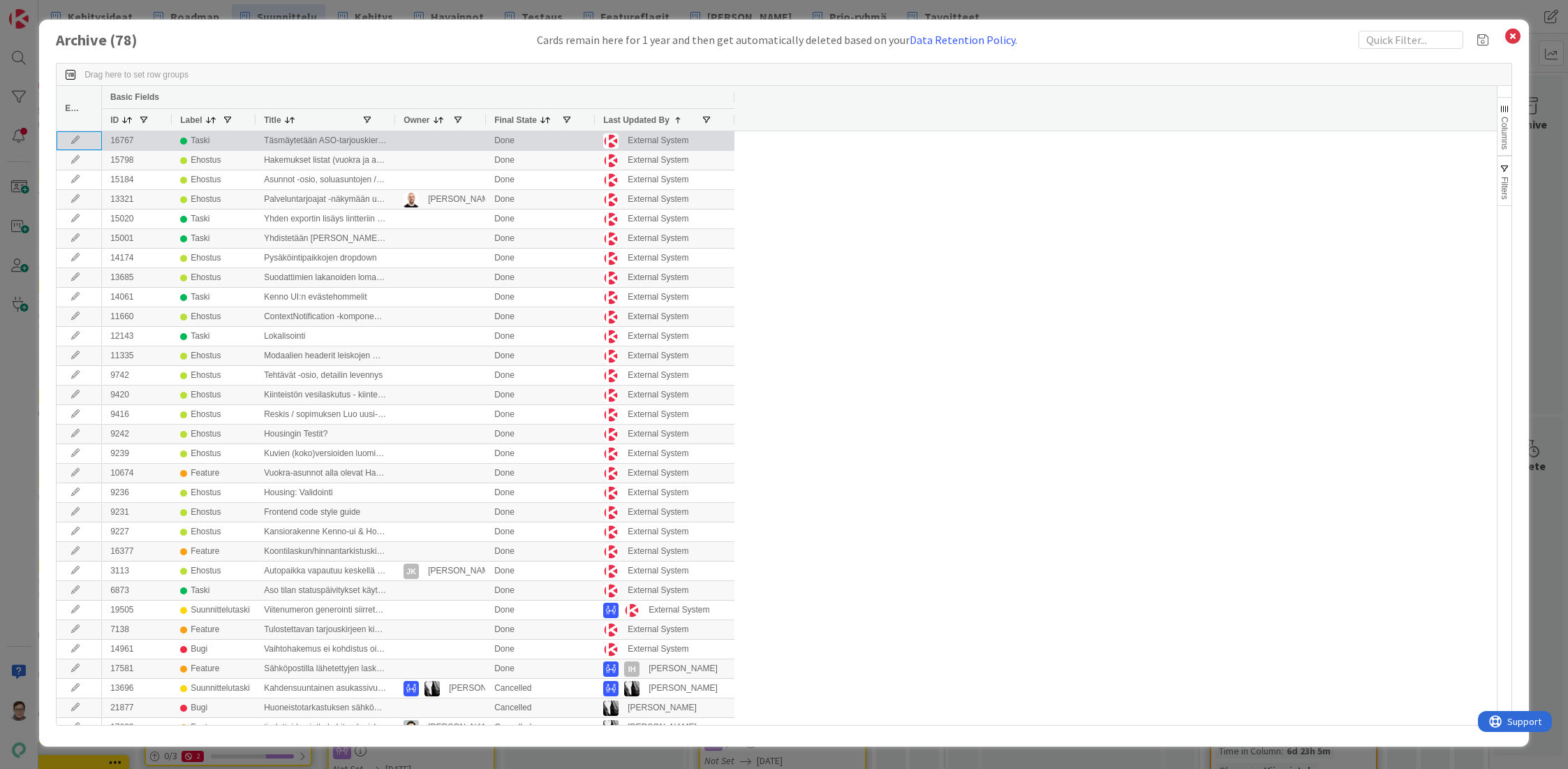
click at [74, 140] on icon at bounding box center [75, 140] width 21 height 8
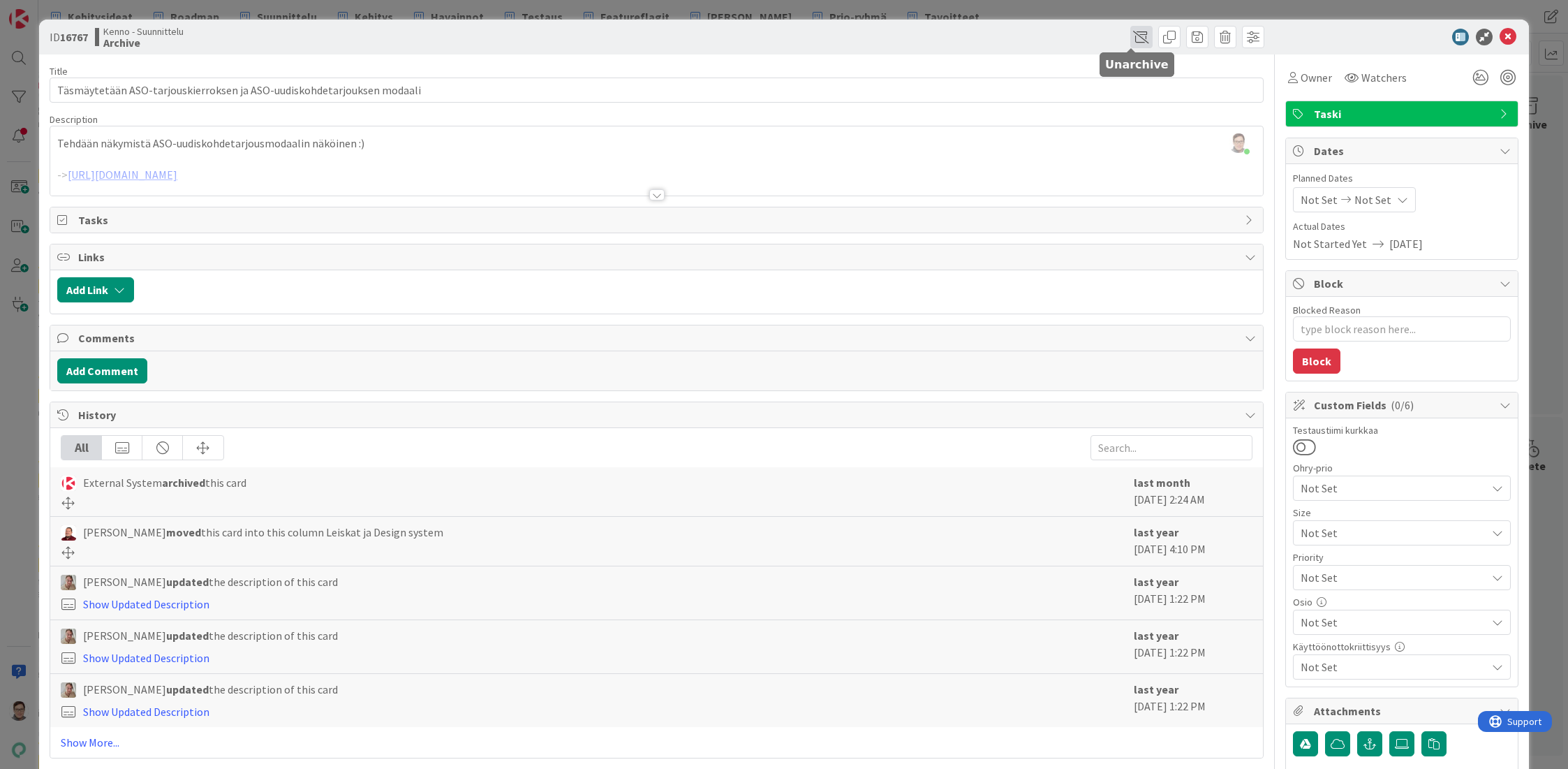
click at [1130, 35] on span at bounding box center [1140, 36] width 22 height 22
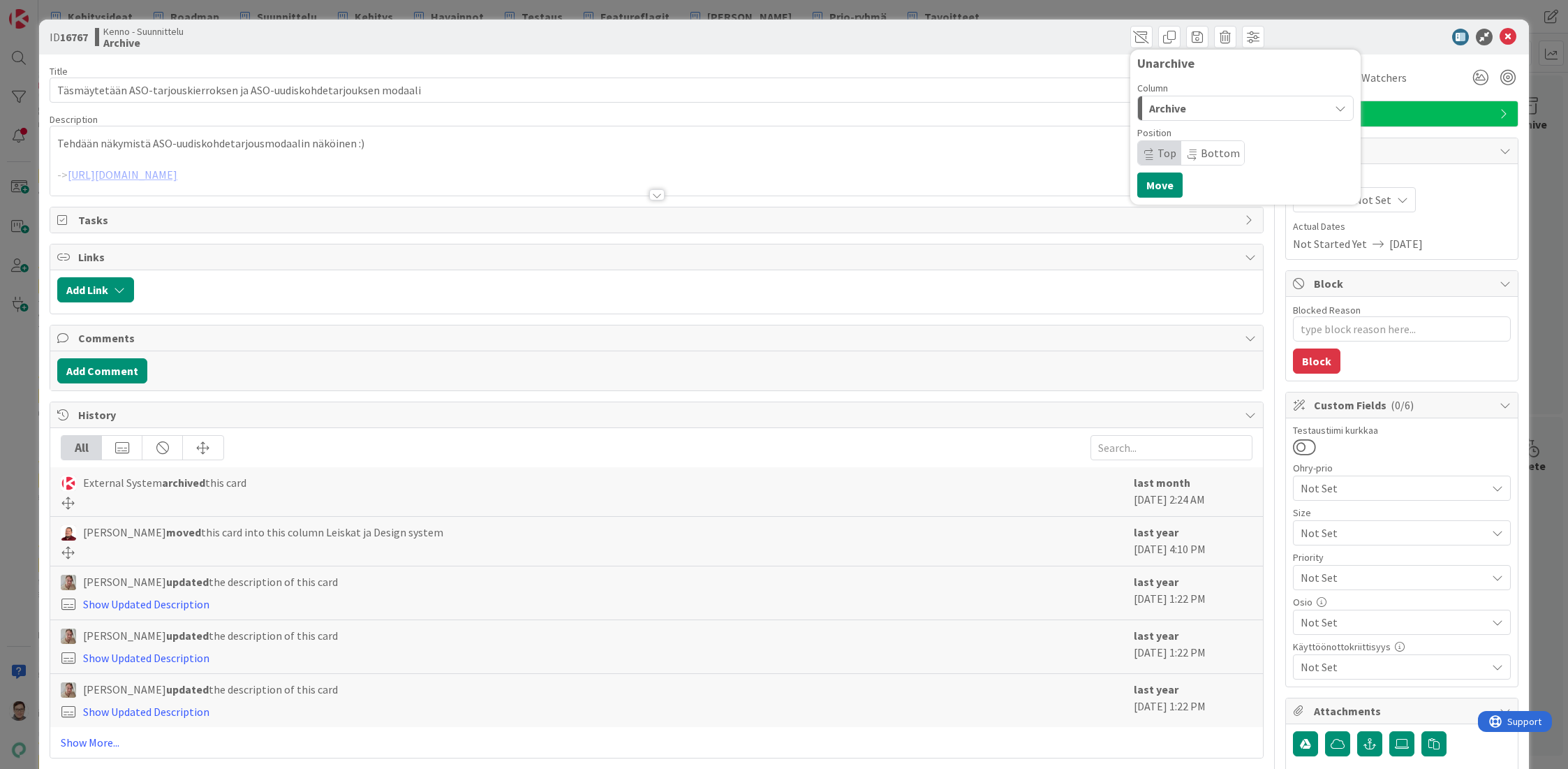
click at [1173, 105] on span "Archive" at bounding box center [1168, 108] width 37 height 18
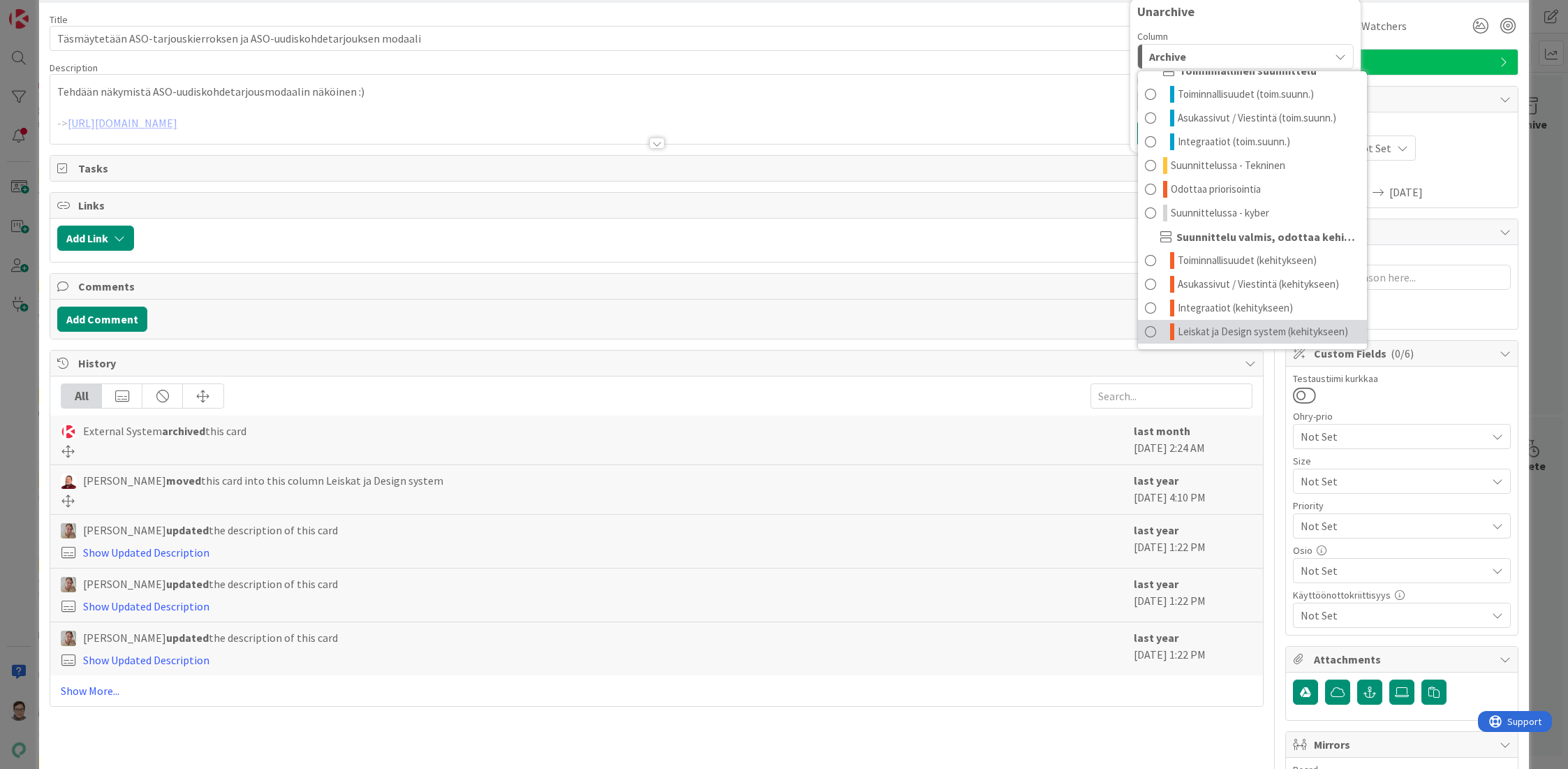
scroll to position [199, 0]
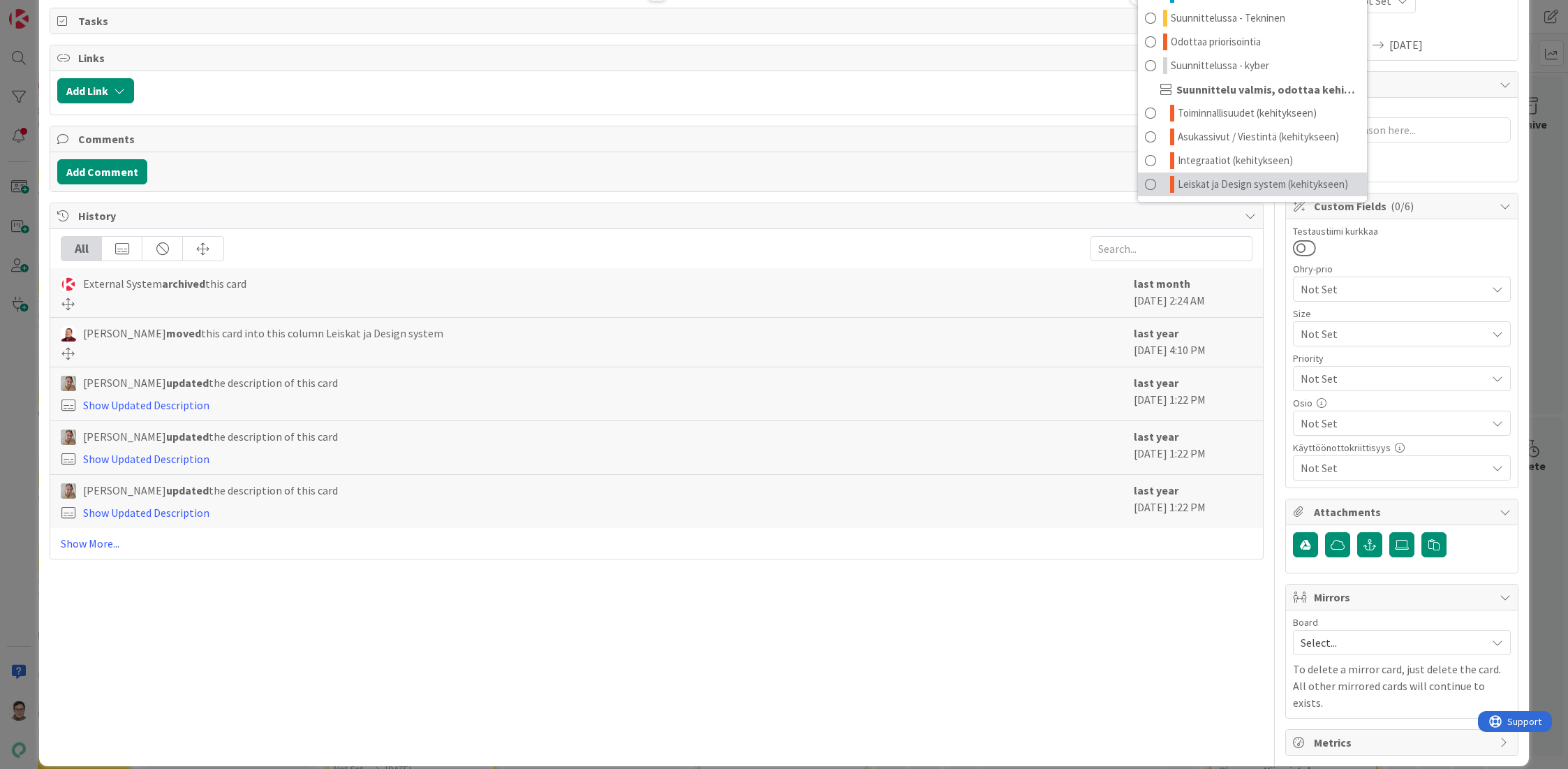
click at [1240, 186] on span "Leiskat ja Design system (kehitykseen)" at bounding box center [1263, 184] width 170 height 17
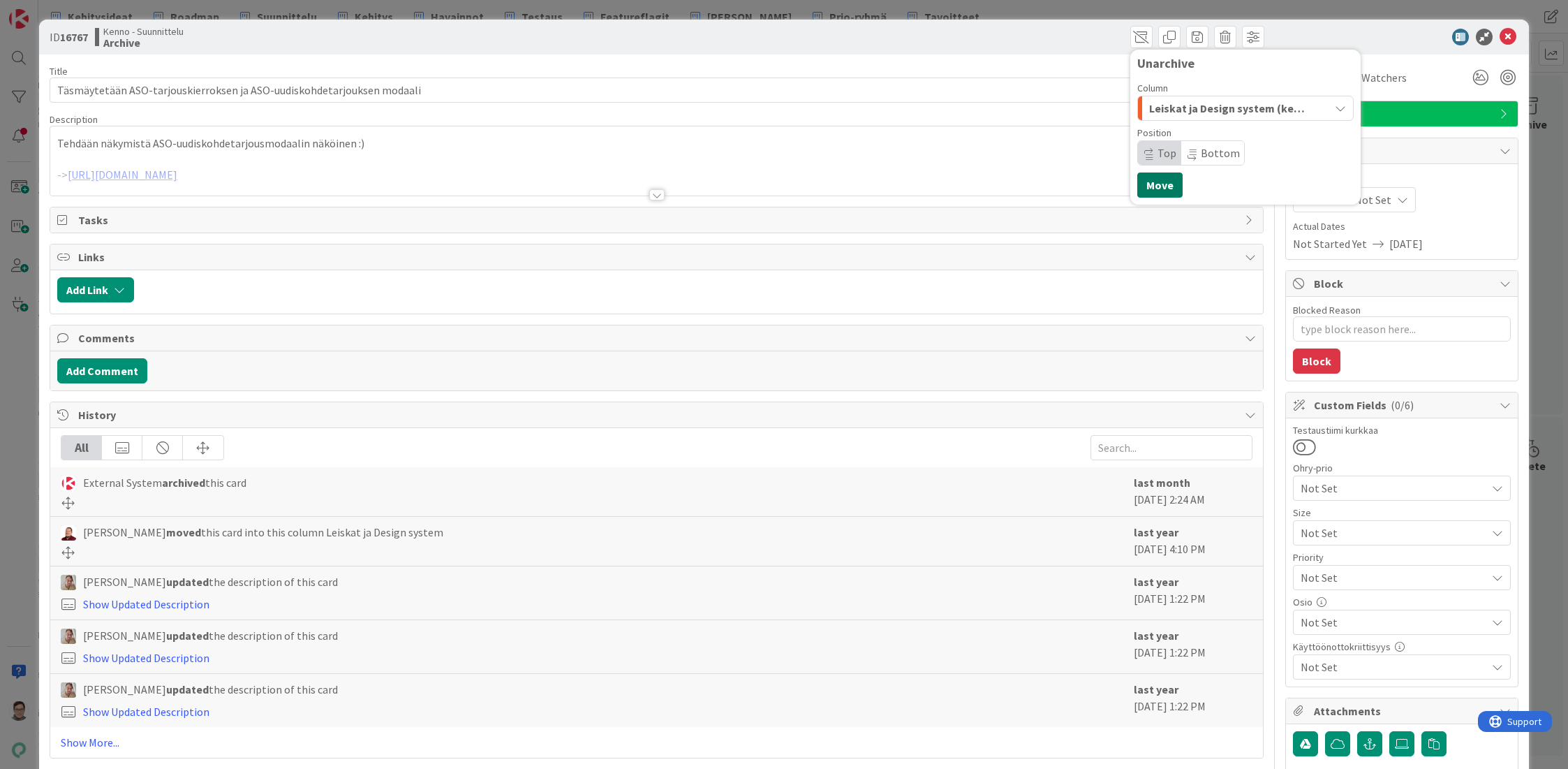
click at [1153, 183] on button "Move" at bounding box center [1159, 185] width 45 height 25
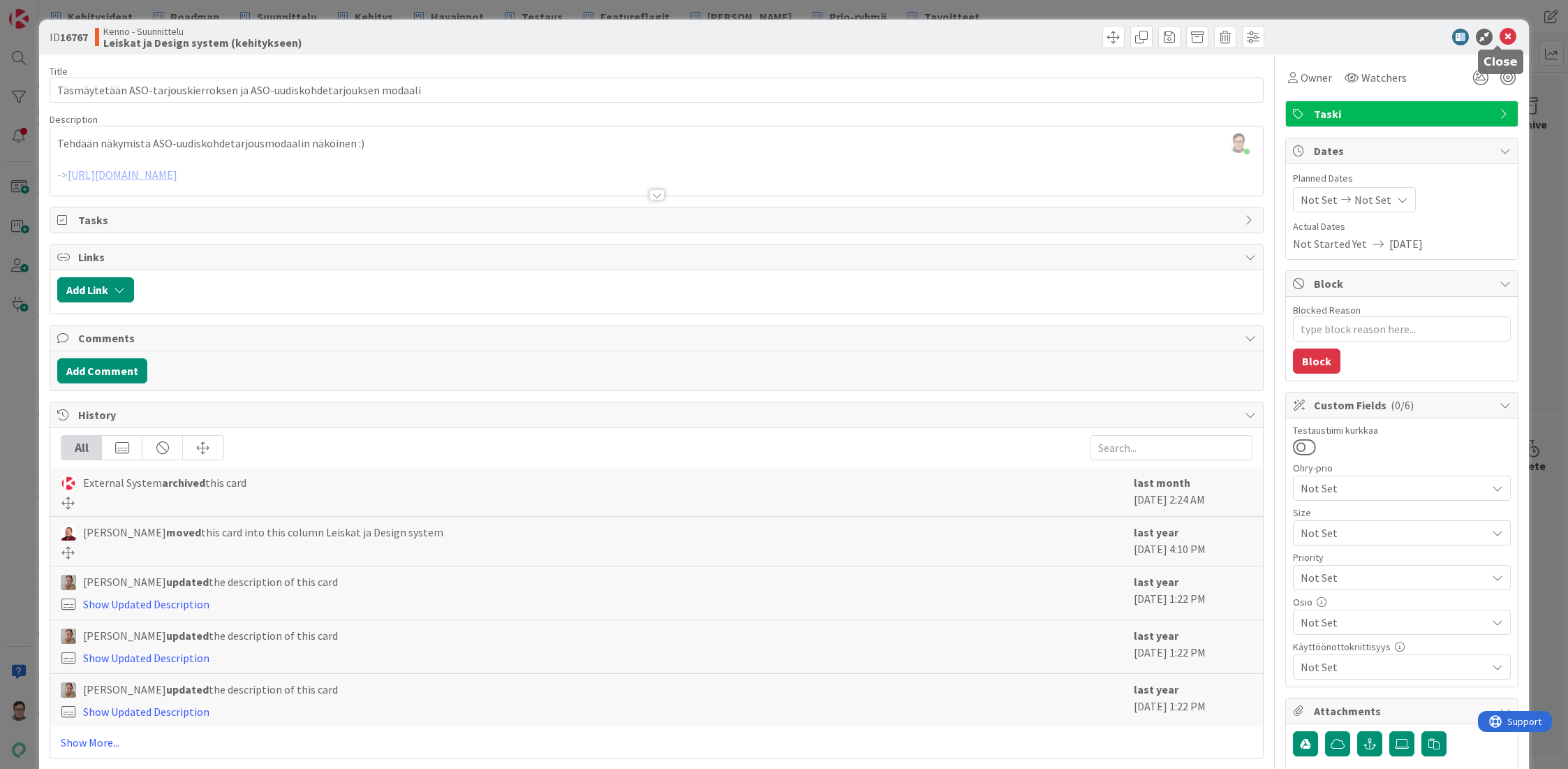
click at [1500, 35] on icon at bounding box center [1508, 36] width 17 height 17
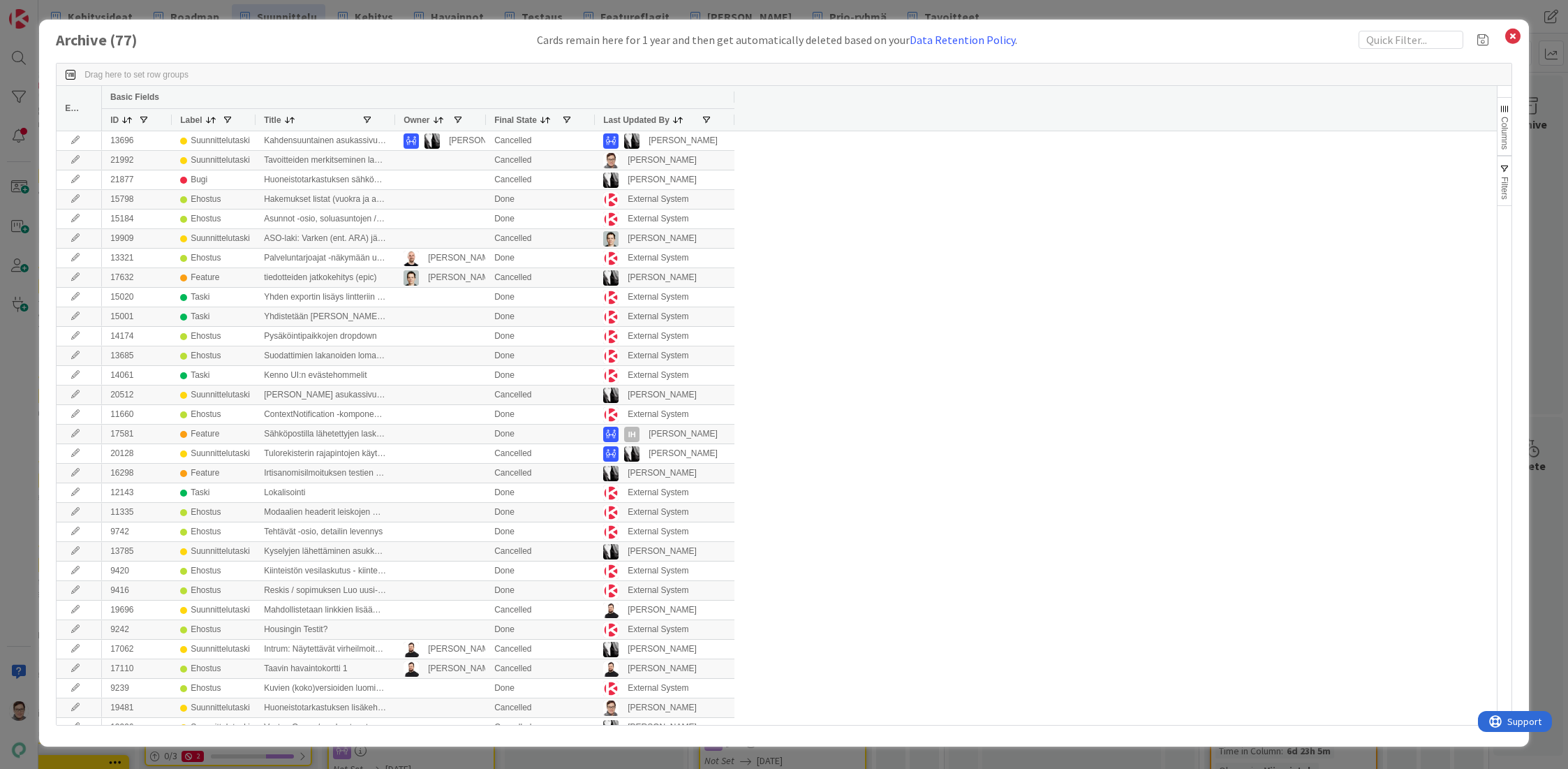
click at [630, 120] on span "Last Updated By" at bounding box center [636, 120] width 66 height 10
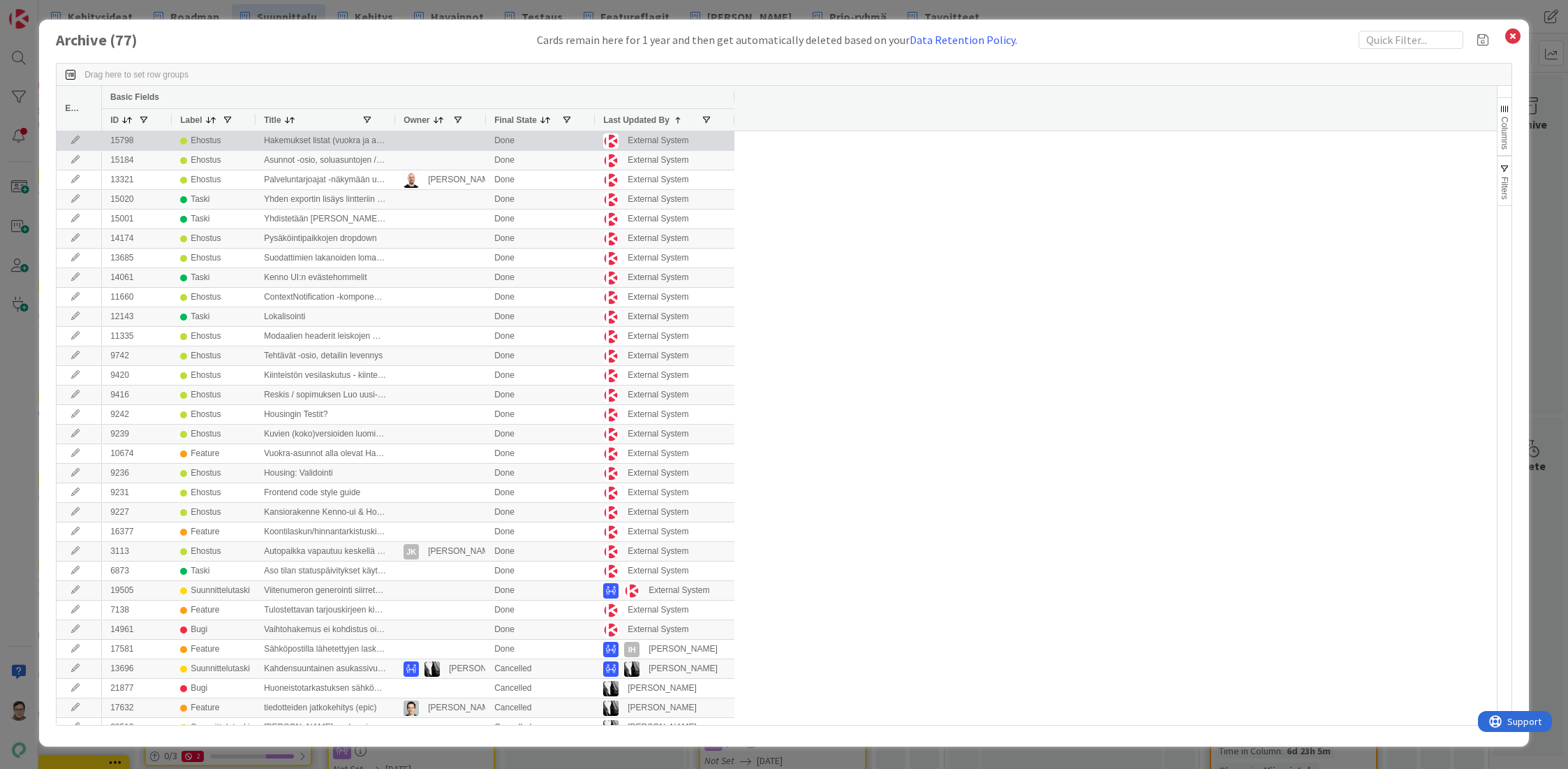
click at [71, 140] on icon at bounding box center [75, 140] width 21 height 8
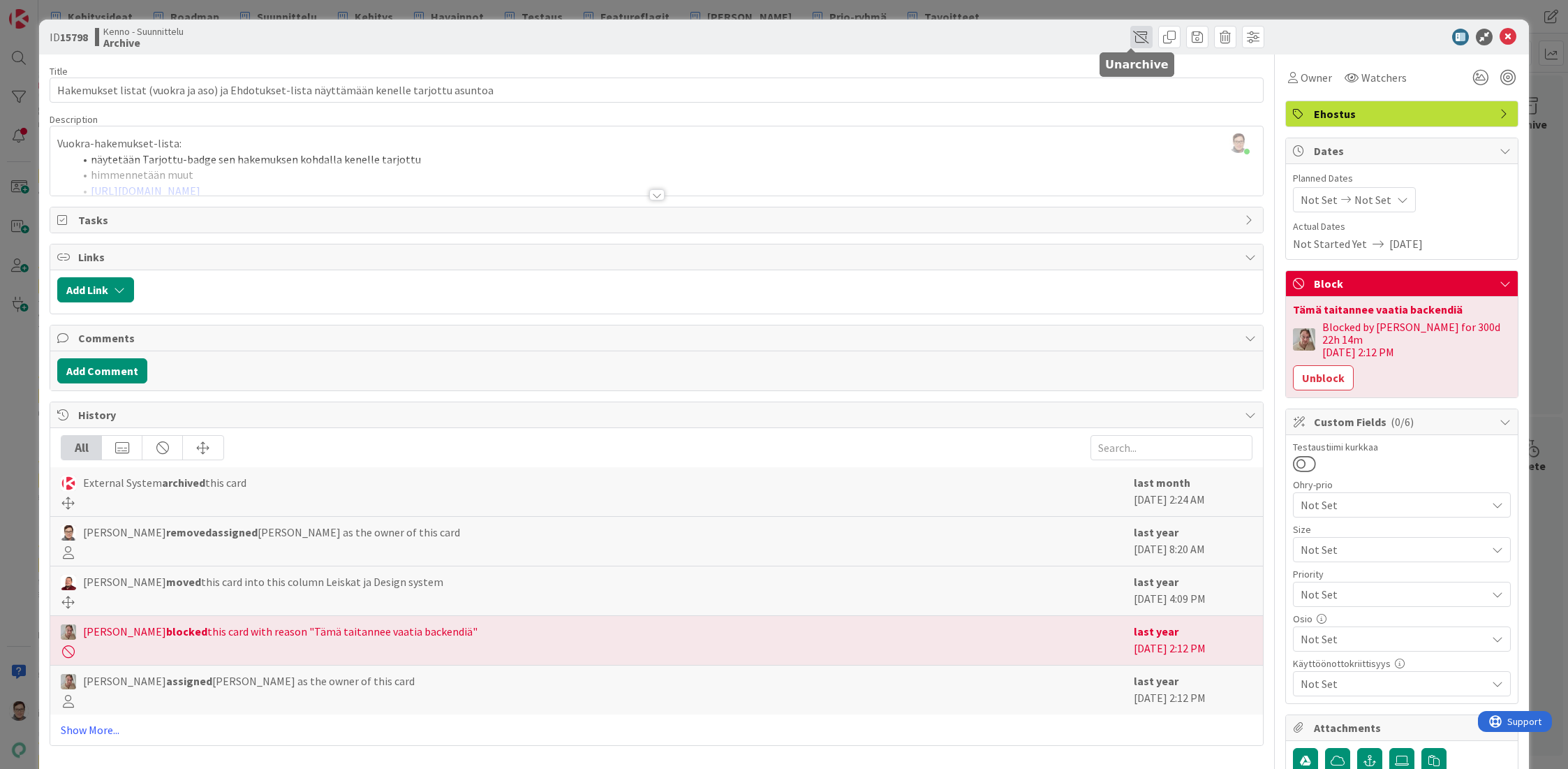
click at [1133, 34] on span at bounding box center [1140, 36] width 22 height 22
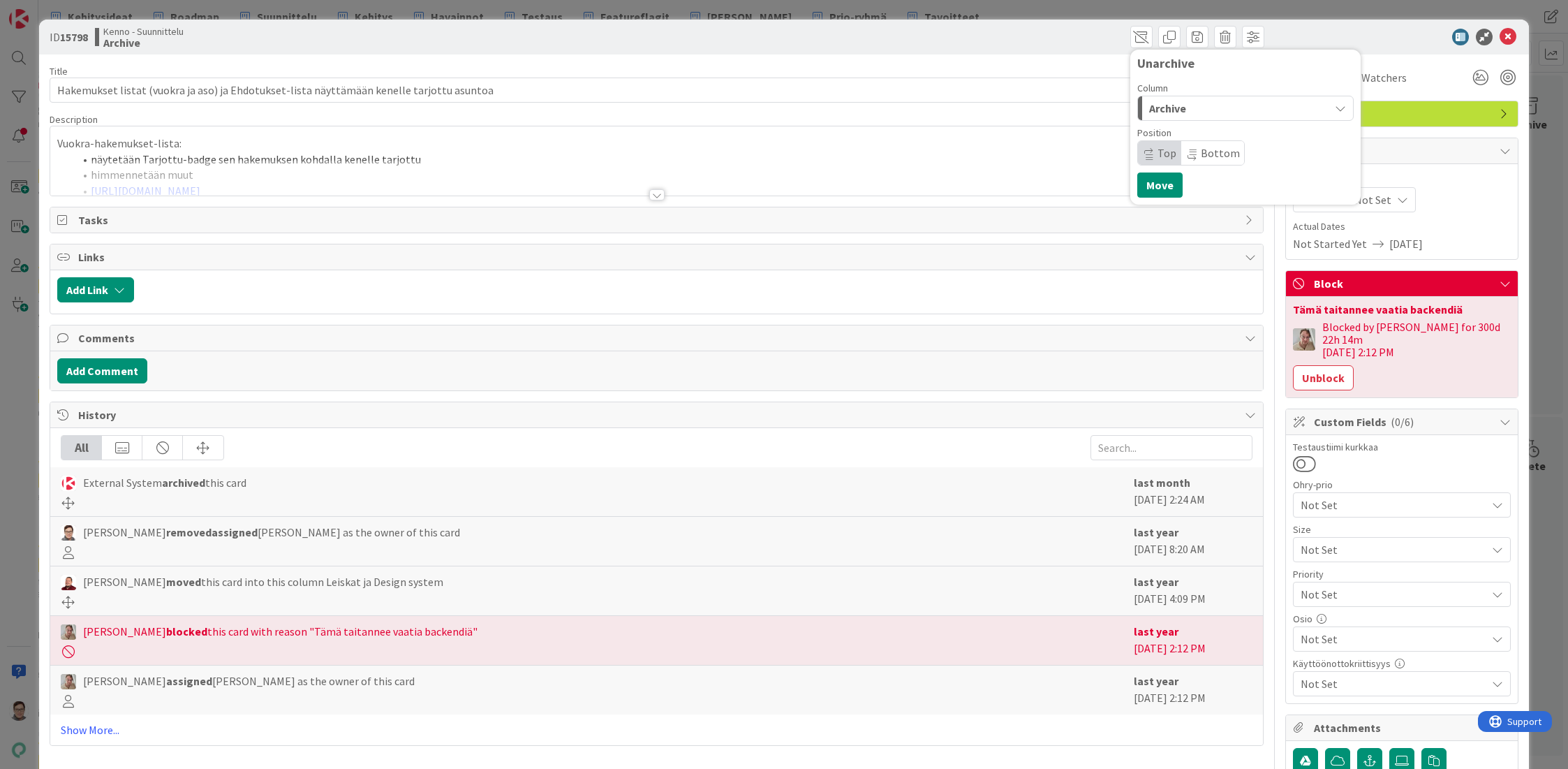
click at [1187, 110] on div "Archive" at bounding box center [1237, 108] width 183 height 22
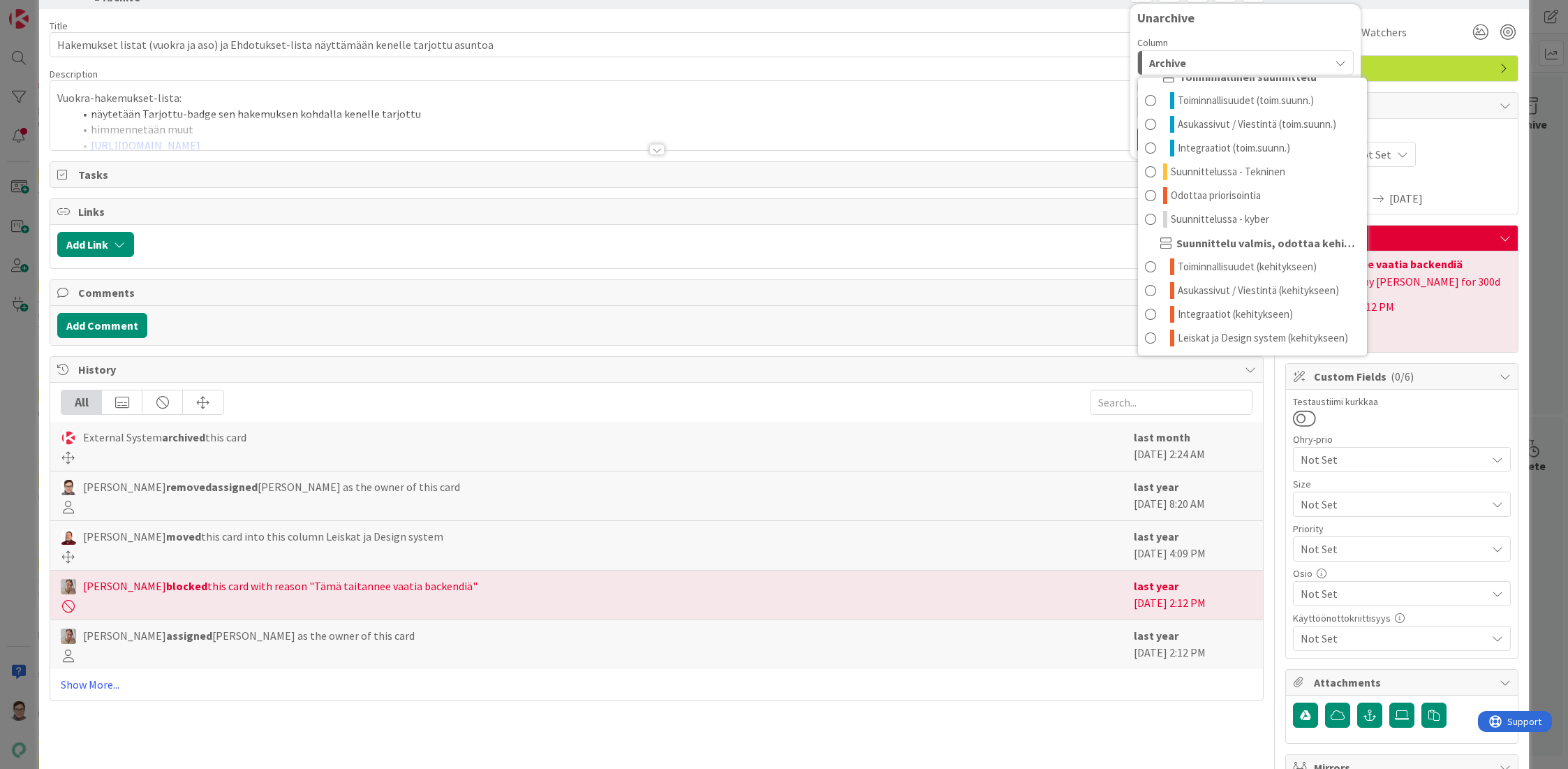
scroll to position [70, 0]
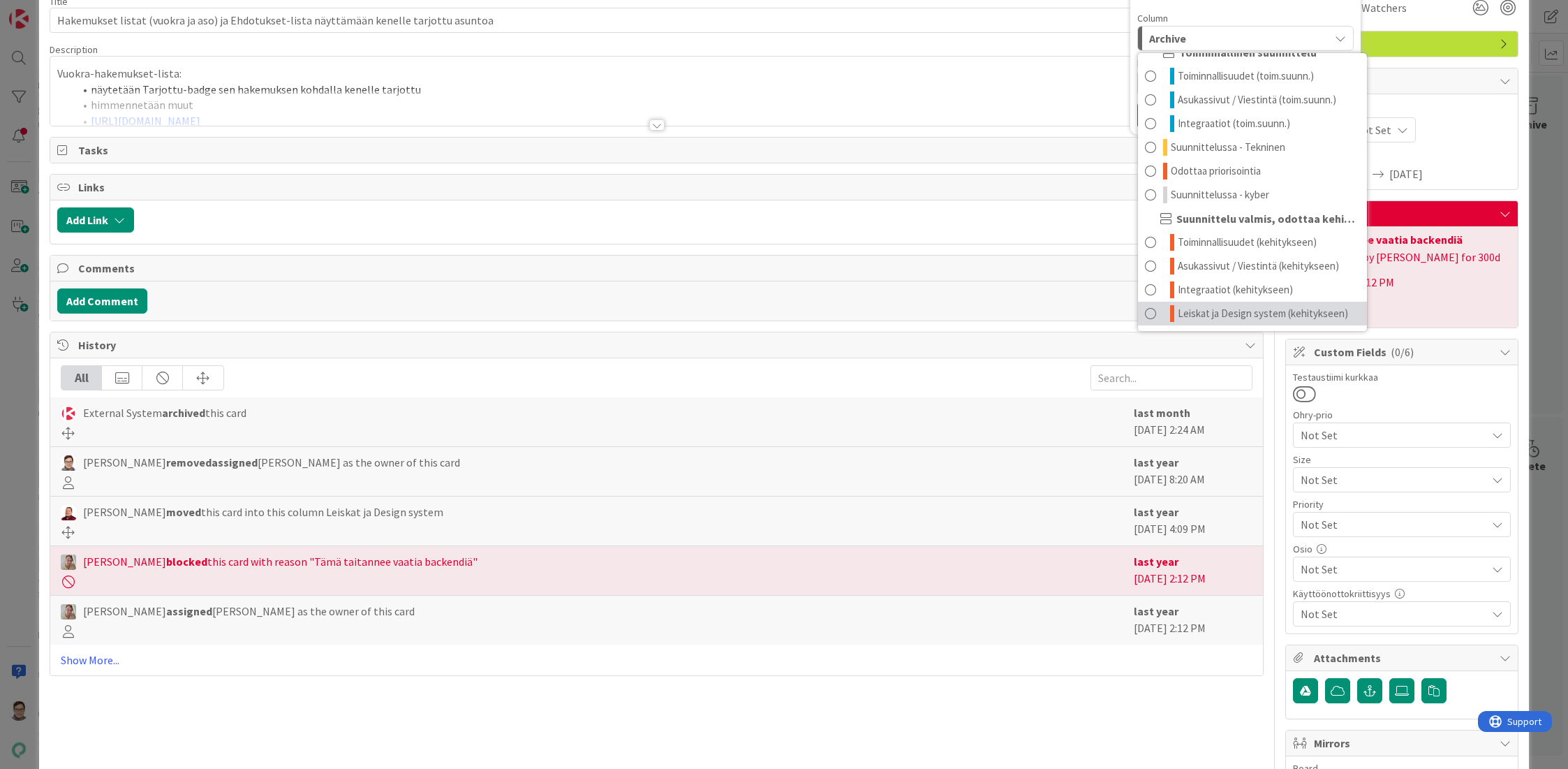
click at [1205, 312] on span "Leiskat ja Design system (kehitykseen)" at bounding box center [1263, 314] width 170 height 17
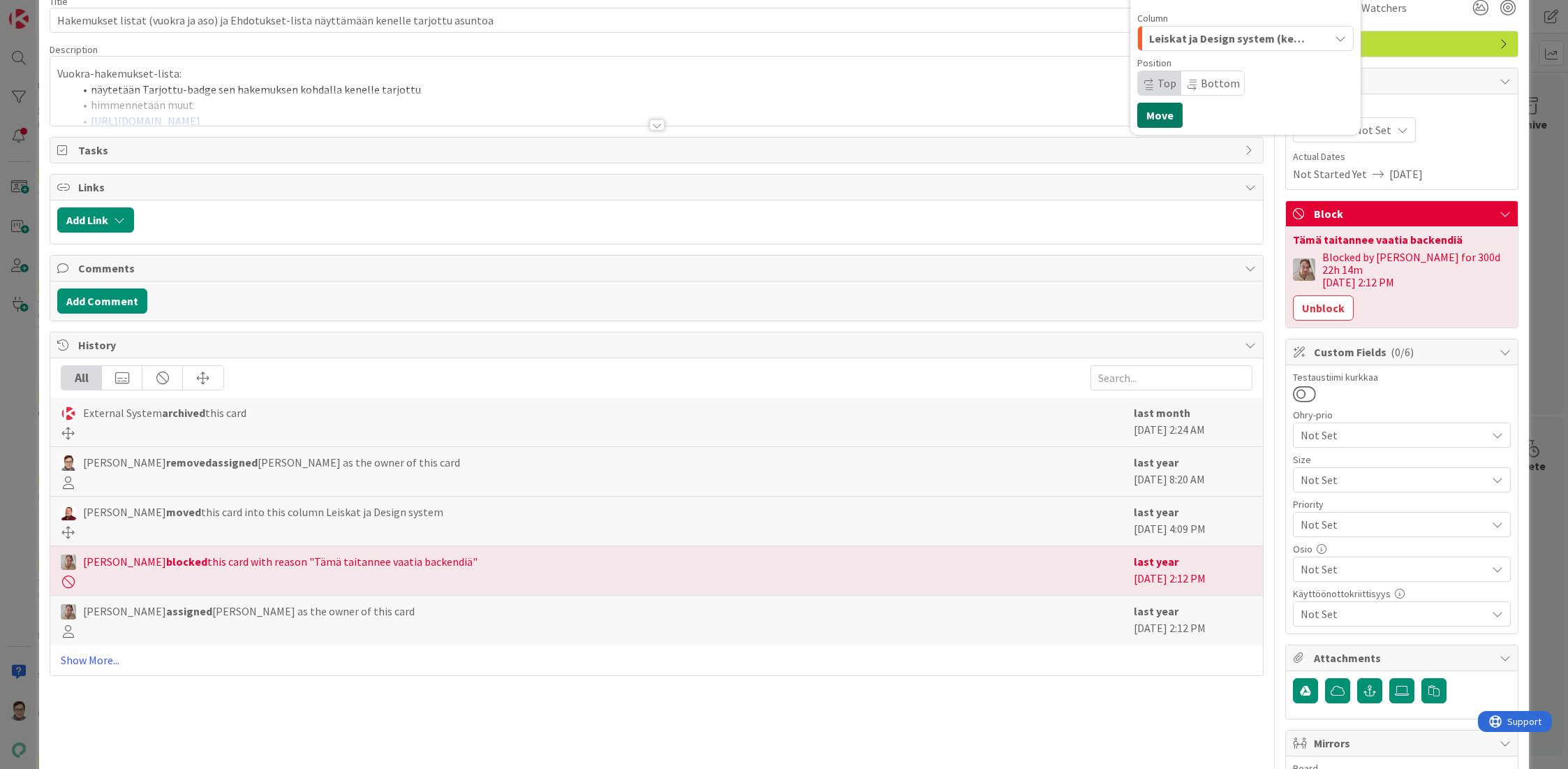
click at [1154, 119] on button "Move" at bounding box center [1159, 115] width 45 height 25
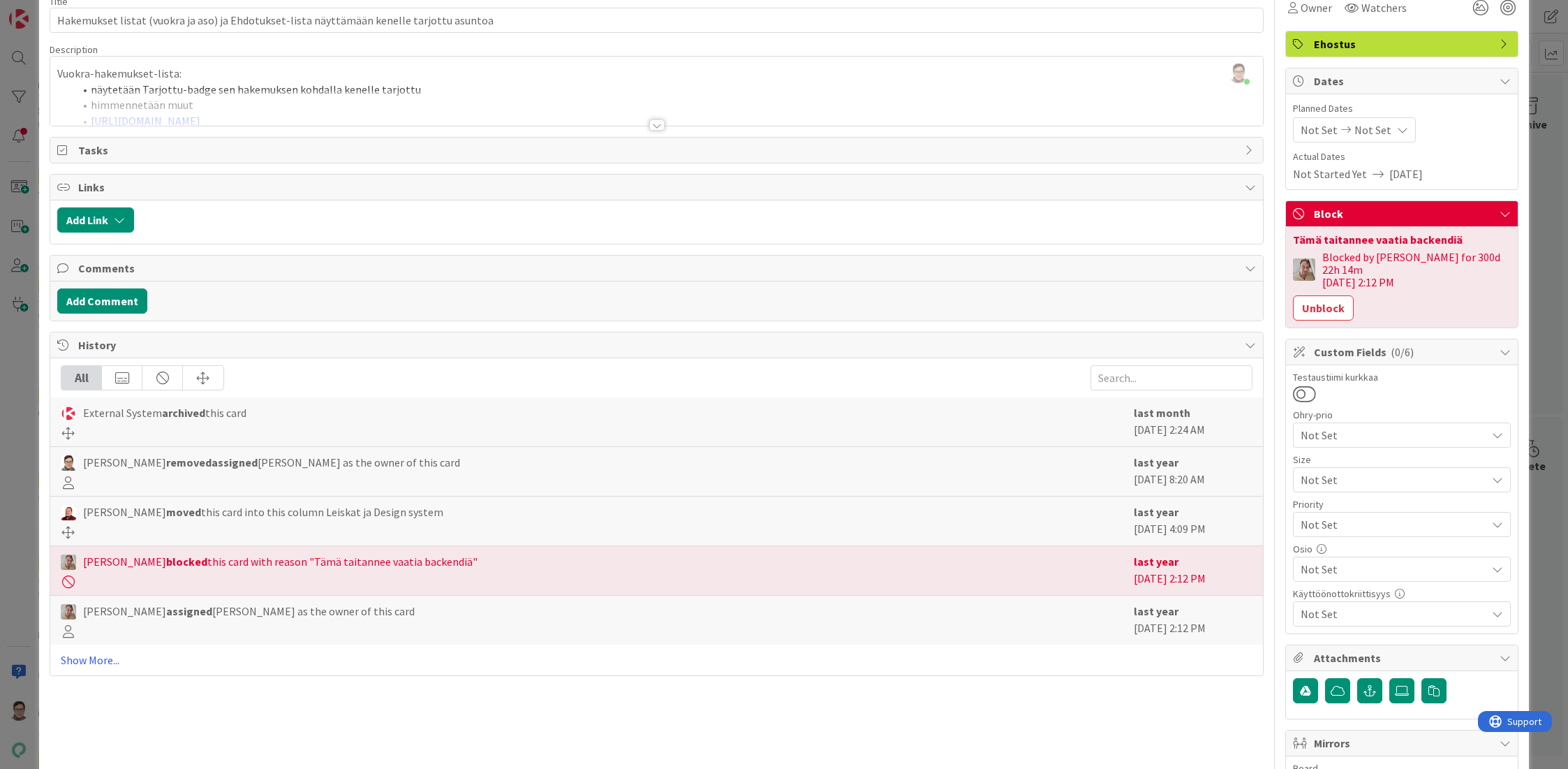
scroll to position [0, 0]
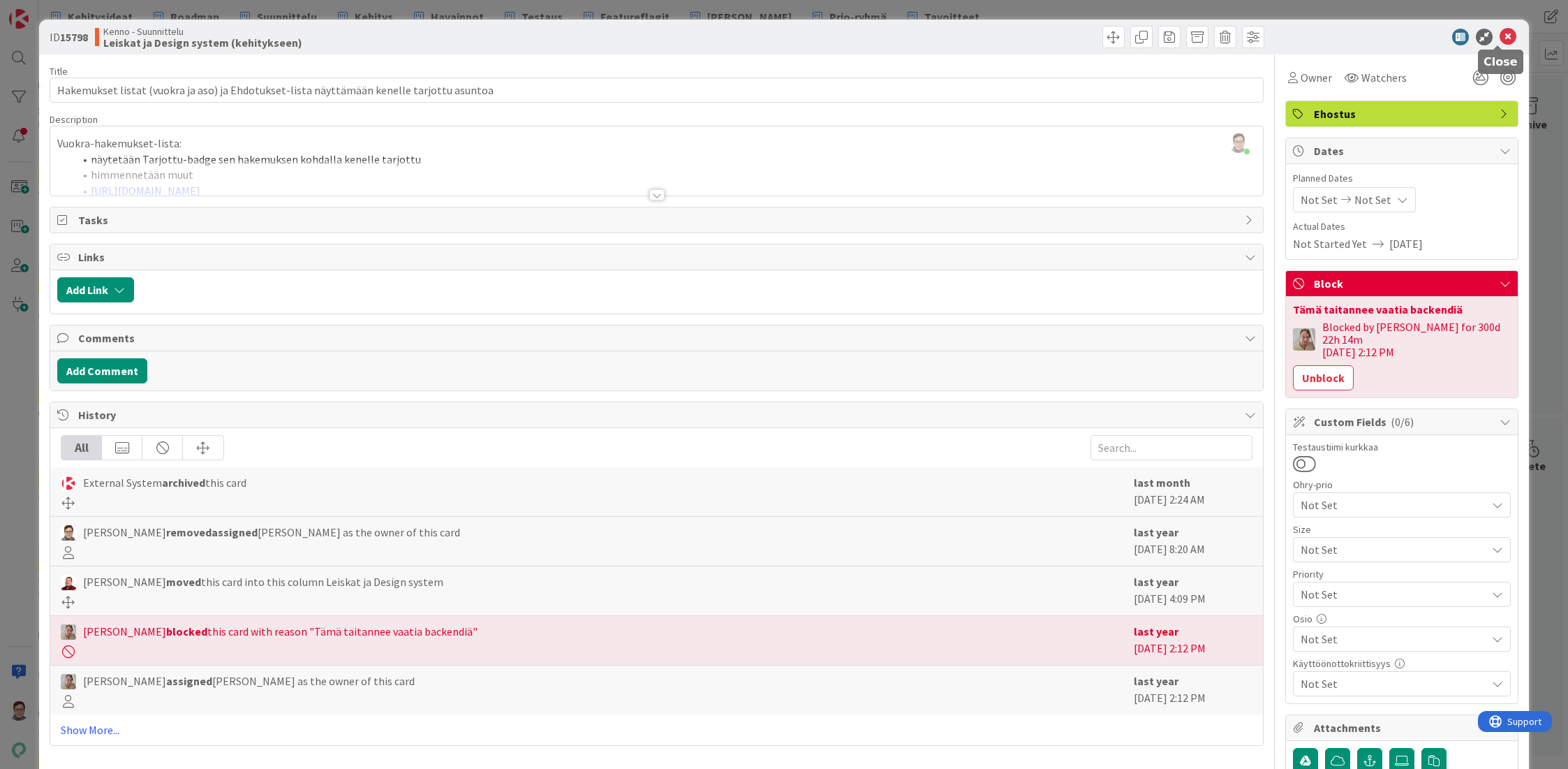
click at [1500, 39] on icon at bounding box center [1508, 36] width 17 height 17
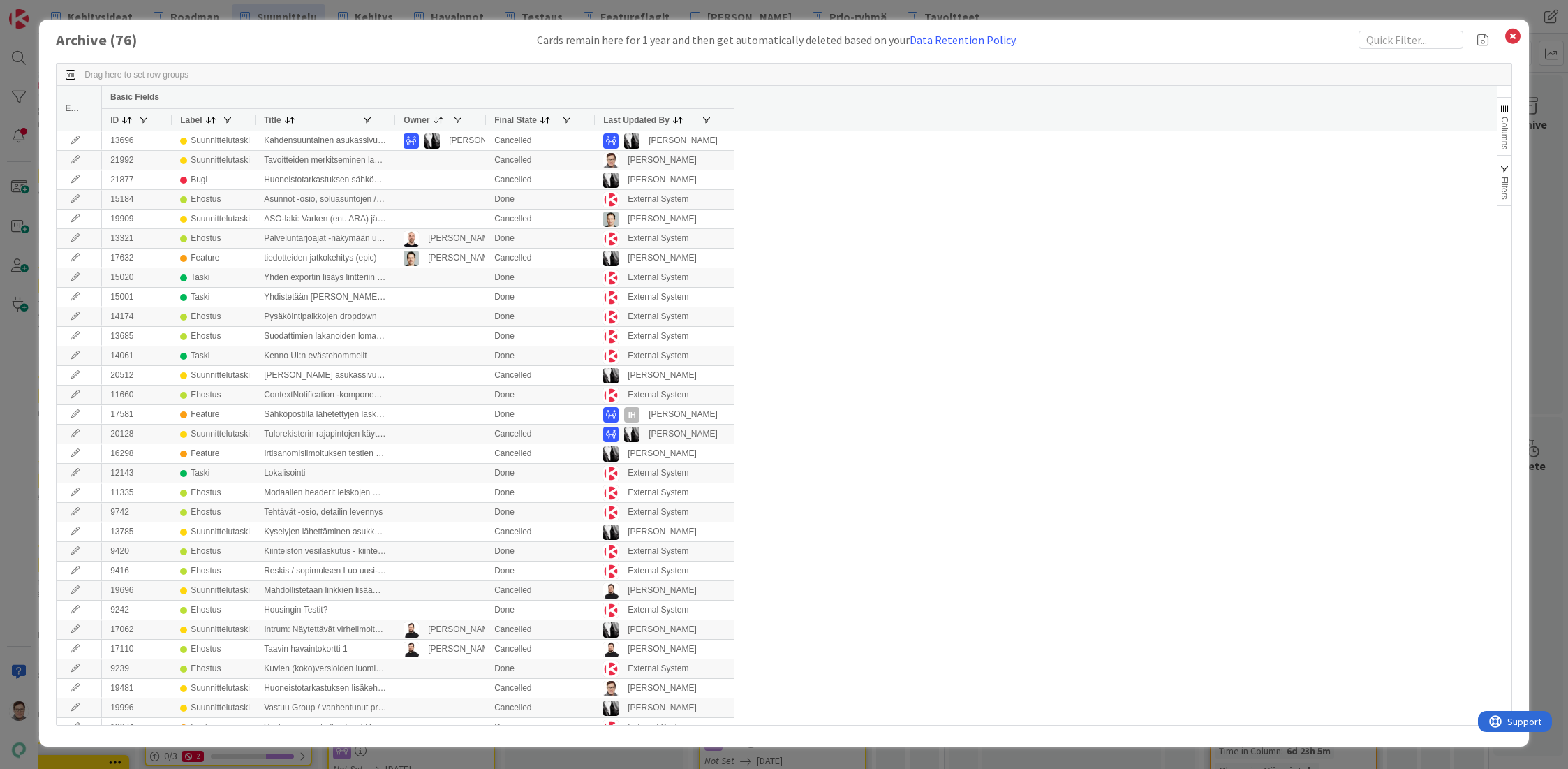
click at [630, 122] on span "Last Updated By" at bounding box center [636, 120] width 66 height 10
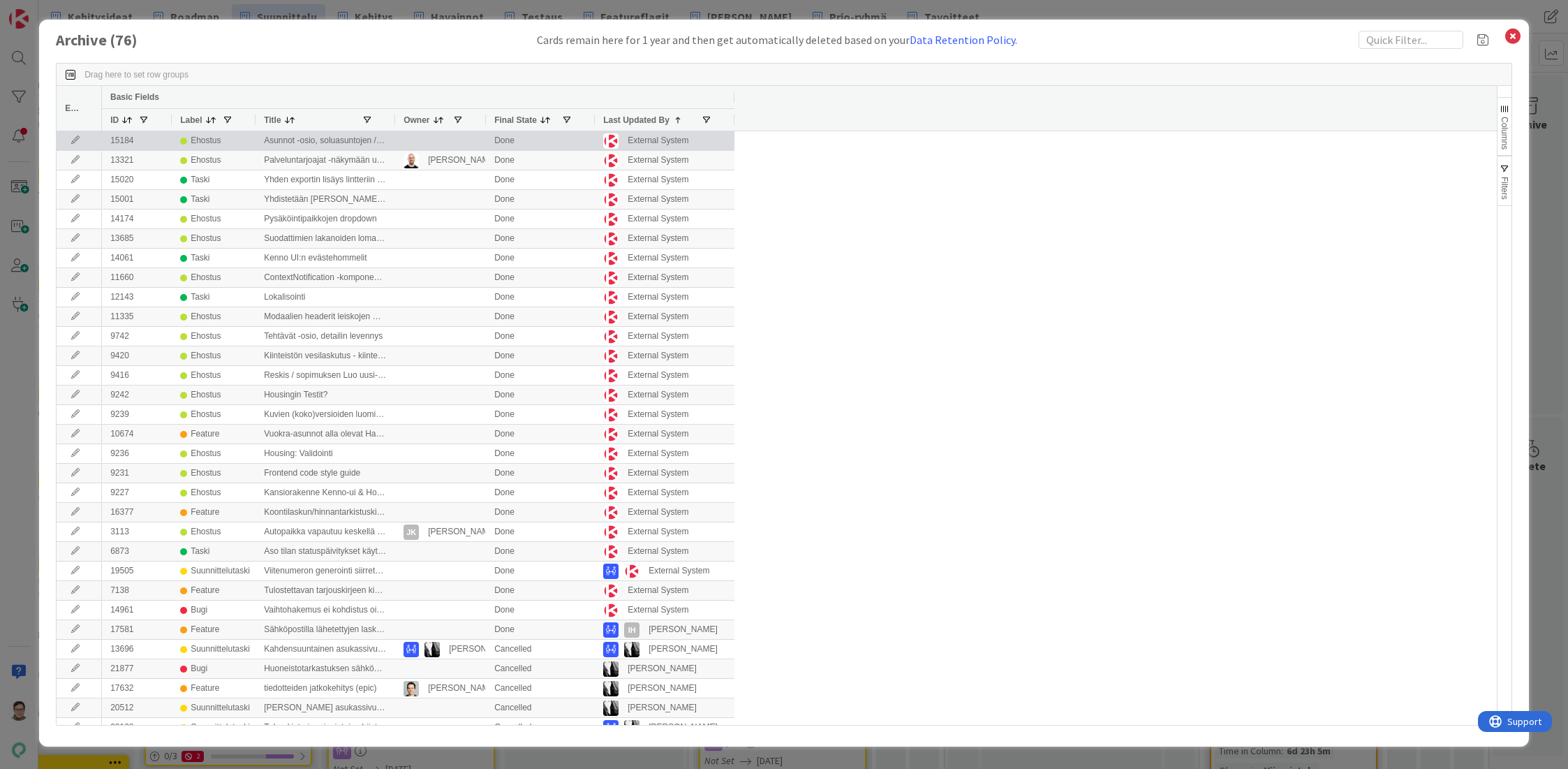
click at [74, 140] on icon at bounding box center [75, 140] width 21 height 8
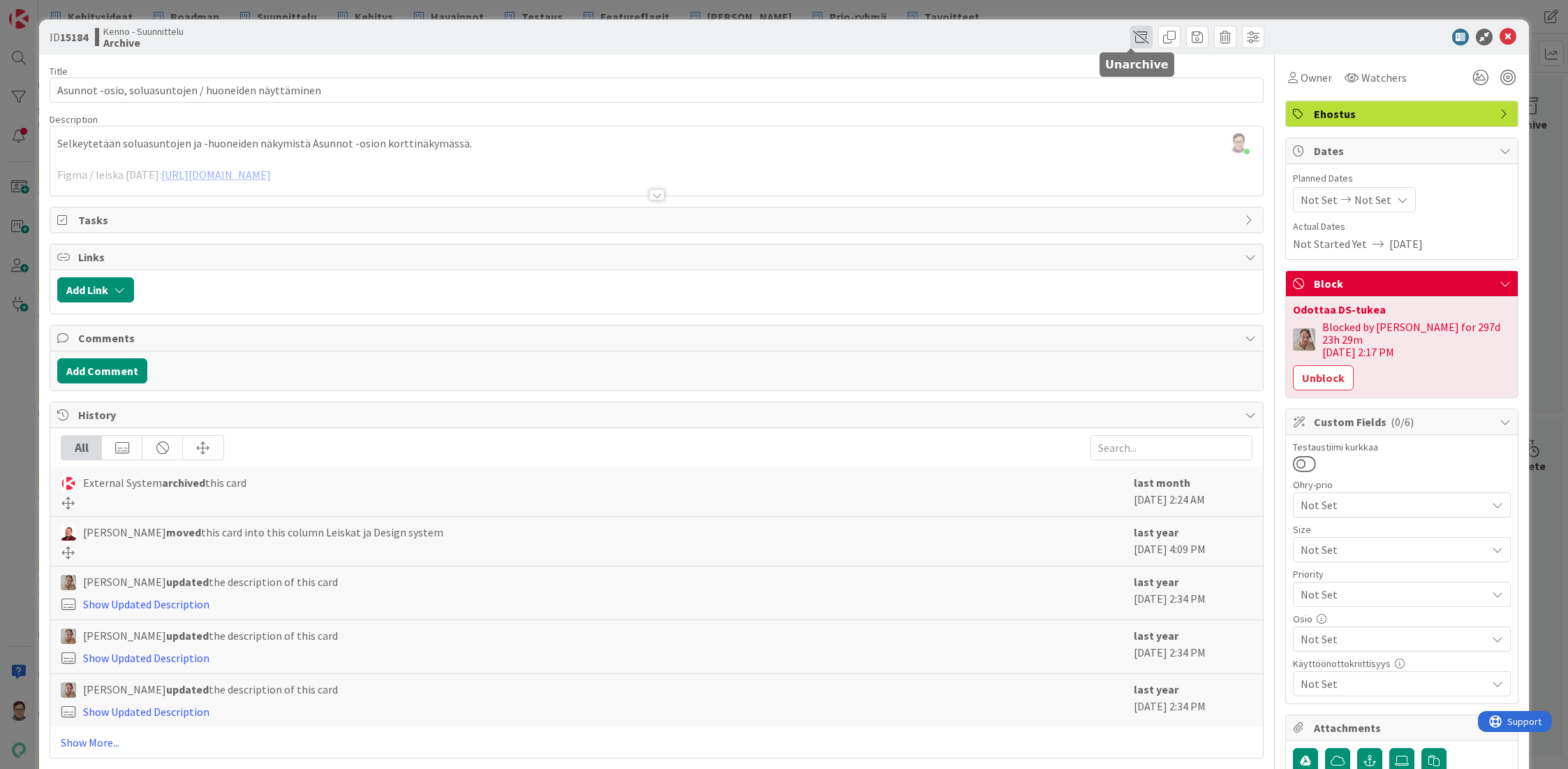
click at [1130, 39] on span at bounding box center [1140, 36] width 22 height 22
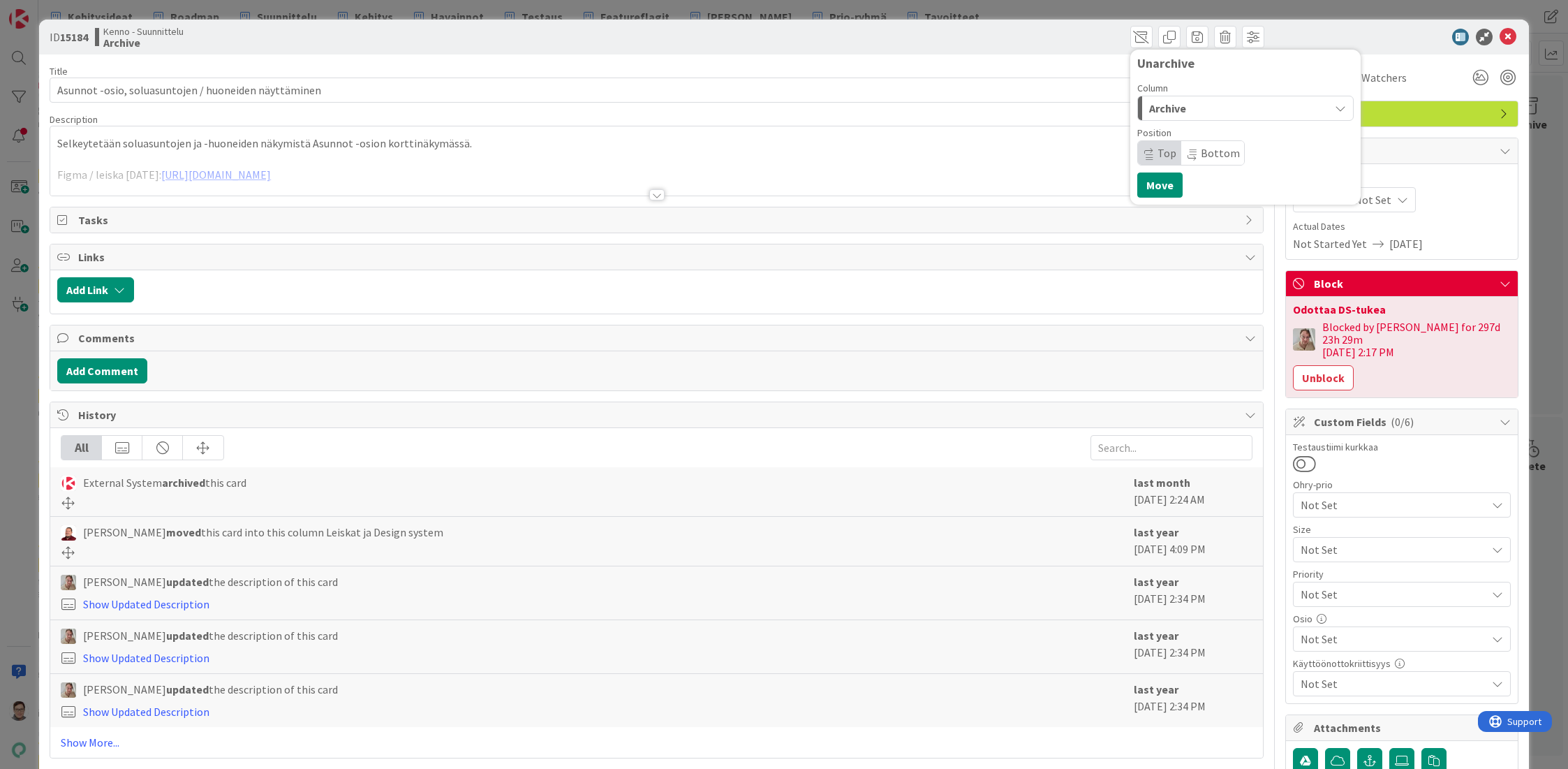
click at [1184, 97] on div "Archive" at bounding box center [1237, 108] width 183 height 22
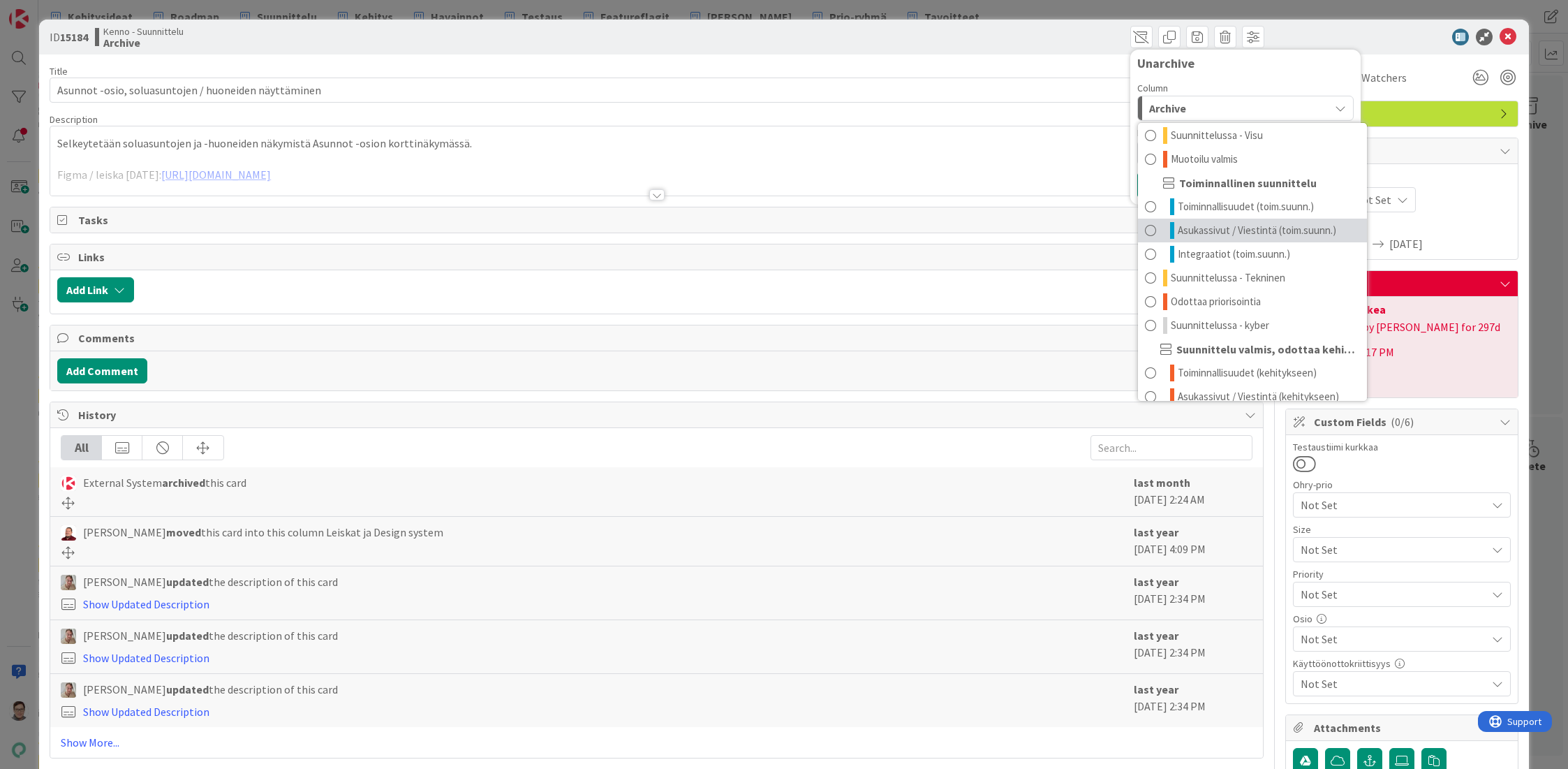
scroll to position [113, 0]
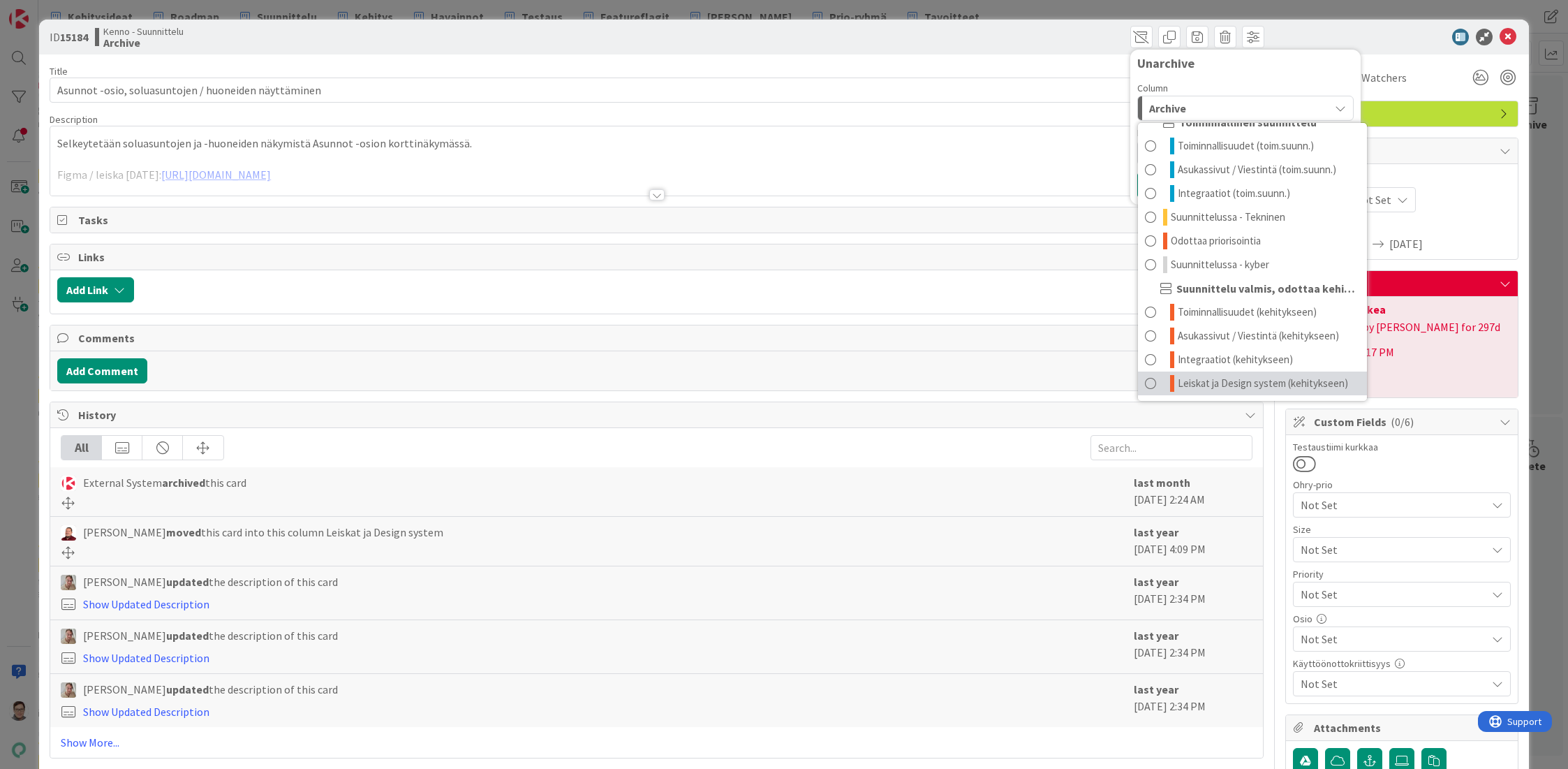
click at [1205, 379] on span "Leiskat ja Design system (kehitykseen)" at bounding box center [1263, 383] width 170 height 17
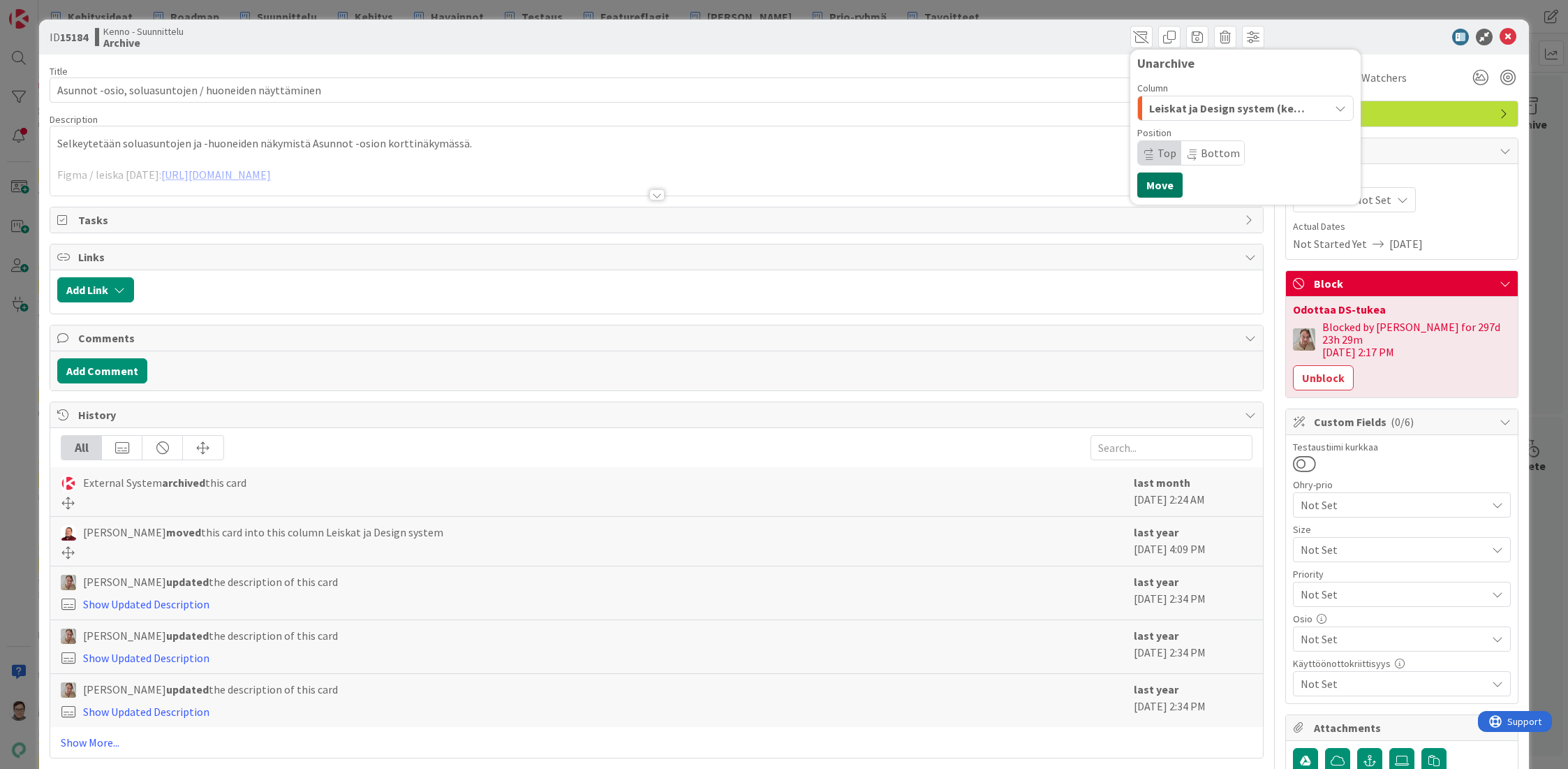
click at [1153, 190] on button "Move" at bounding box center [1159, 185] width 45 height 25
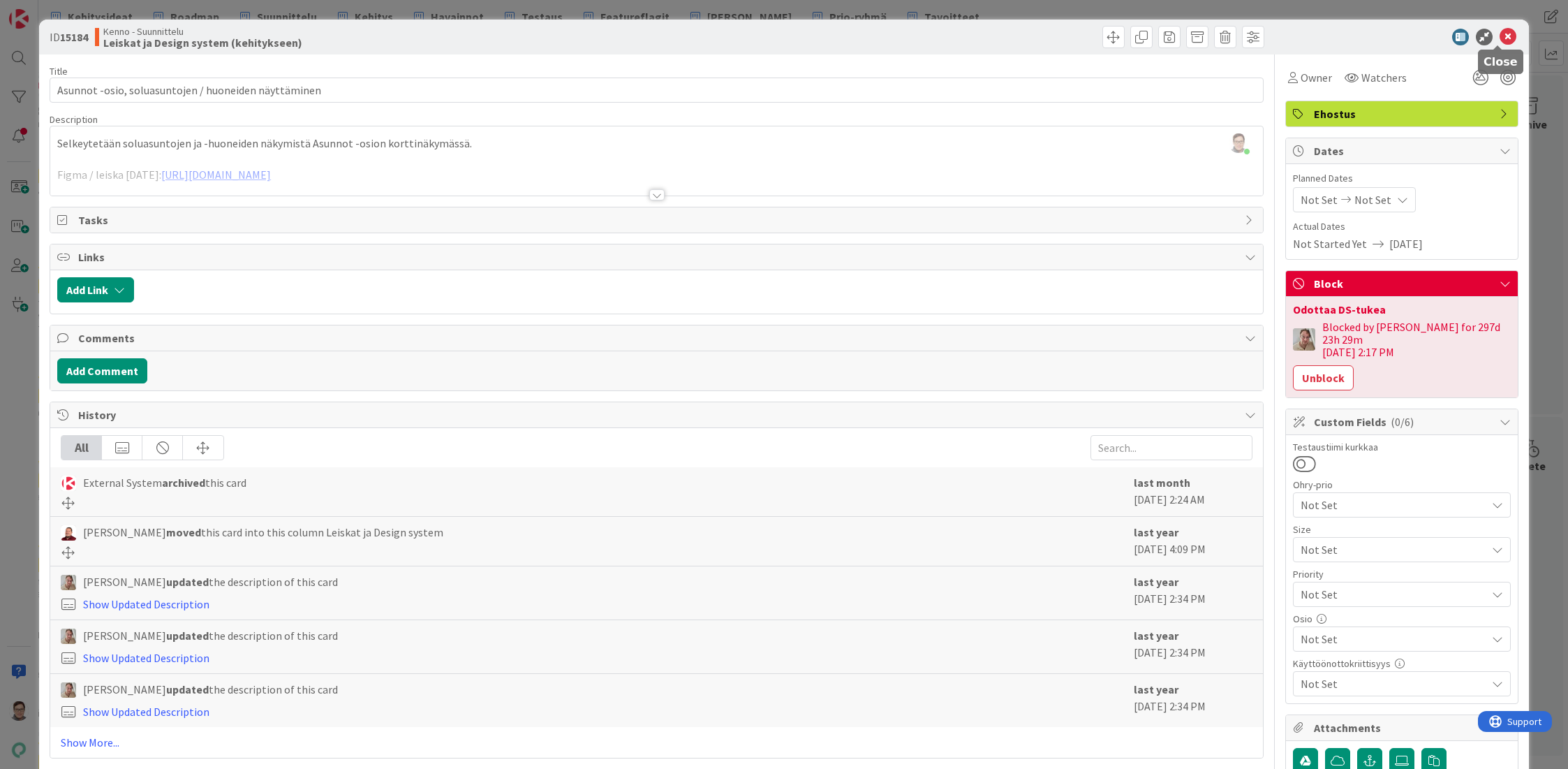
click at [1502, 42] on icon at bounding box center [1508, 36] width 17 height 17
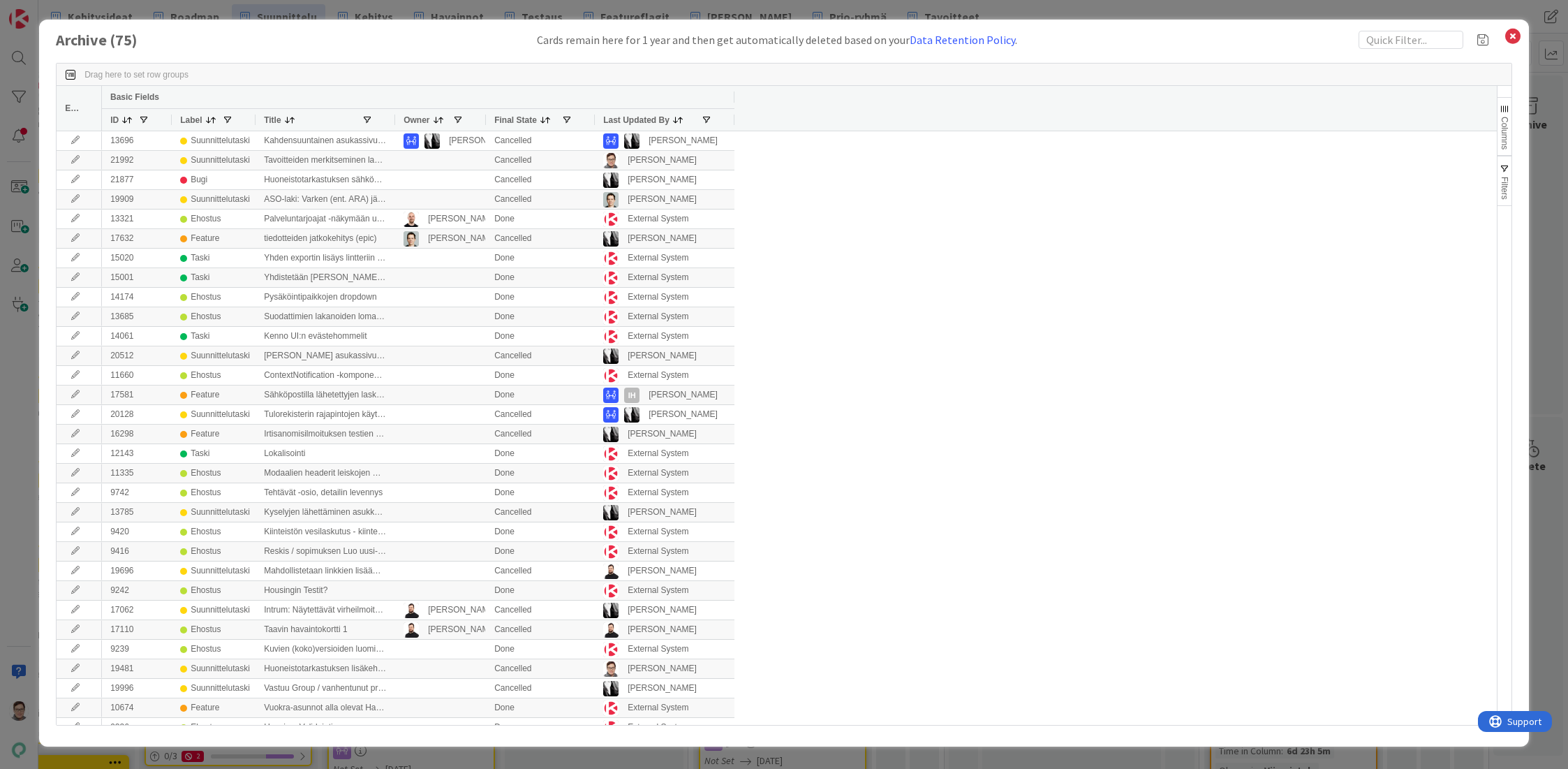
click at [617, 119] on span "Last Updated By" at bounding box center [636, 120] width 66 height 10
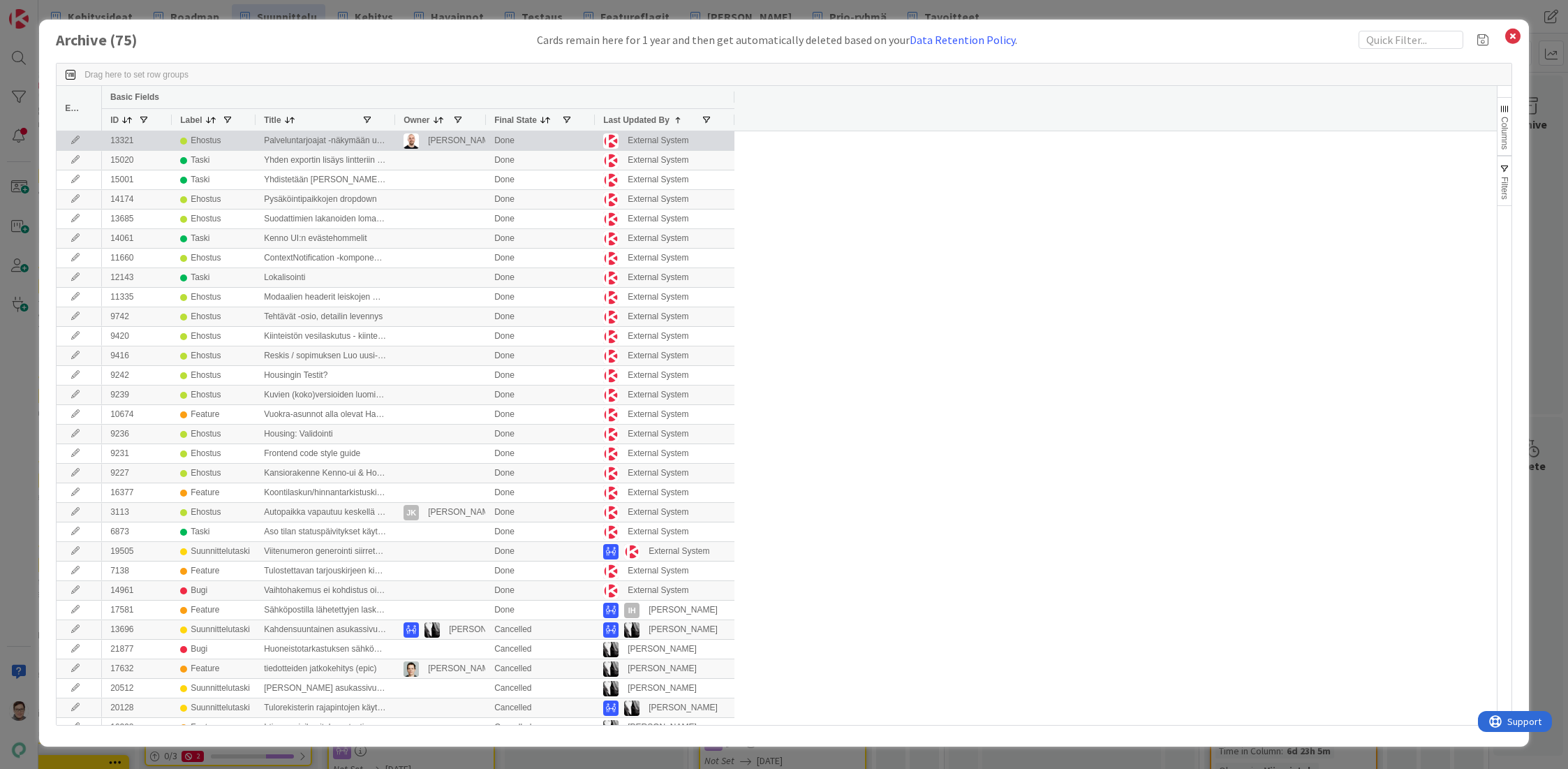
click at [74, 140] on icon at bounding box center [75, 140] width 21 height 8
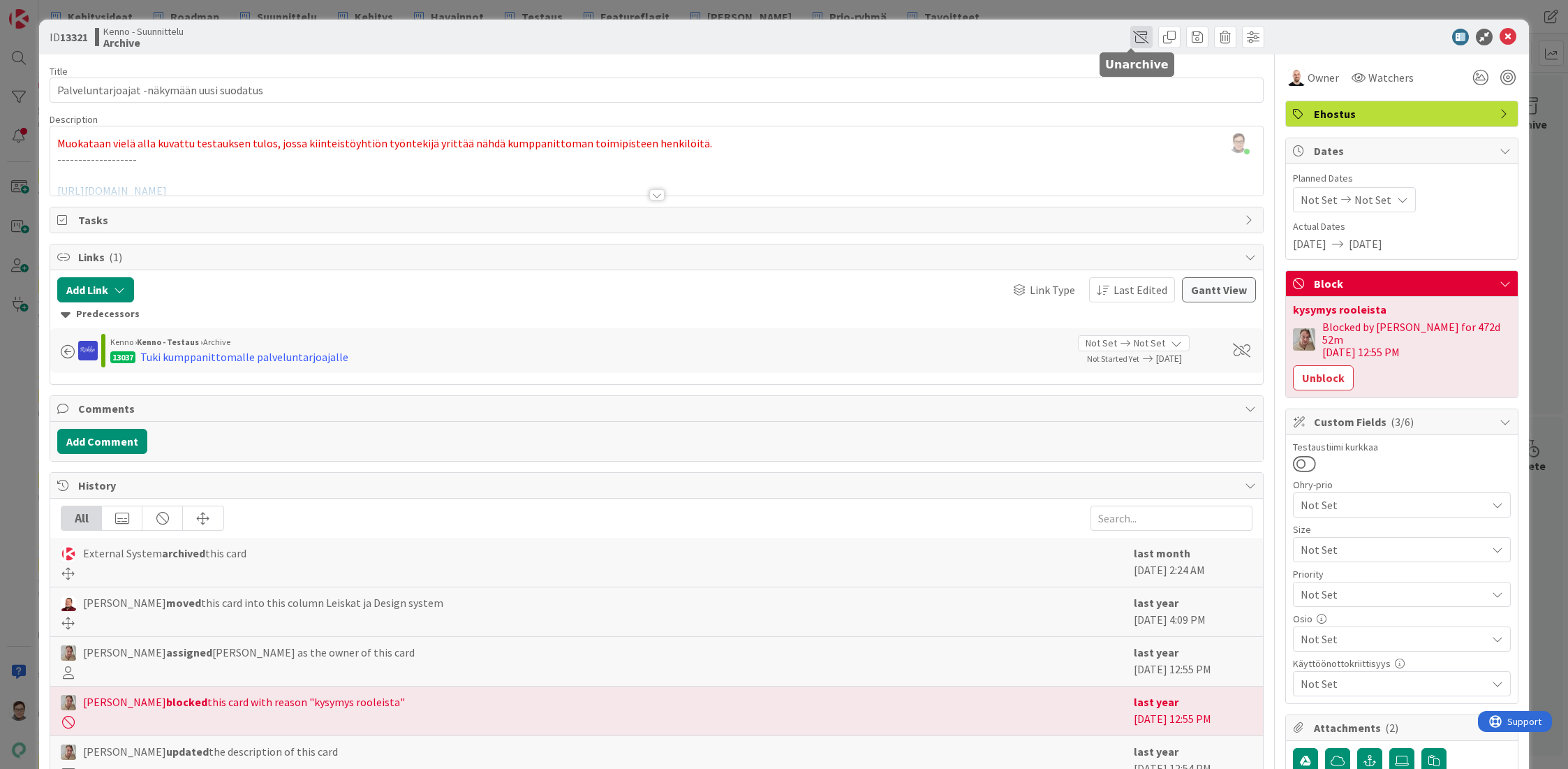
click at [1130, 34] on span at bounding box center [1140, 36] width 22 height 22
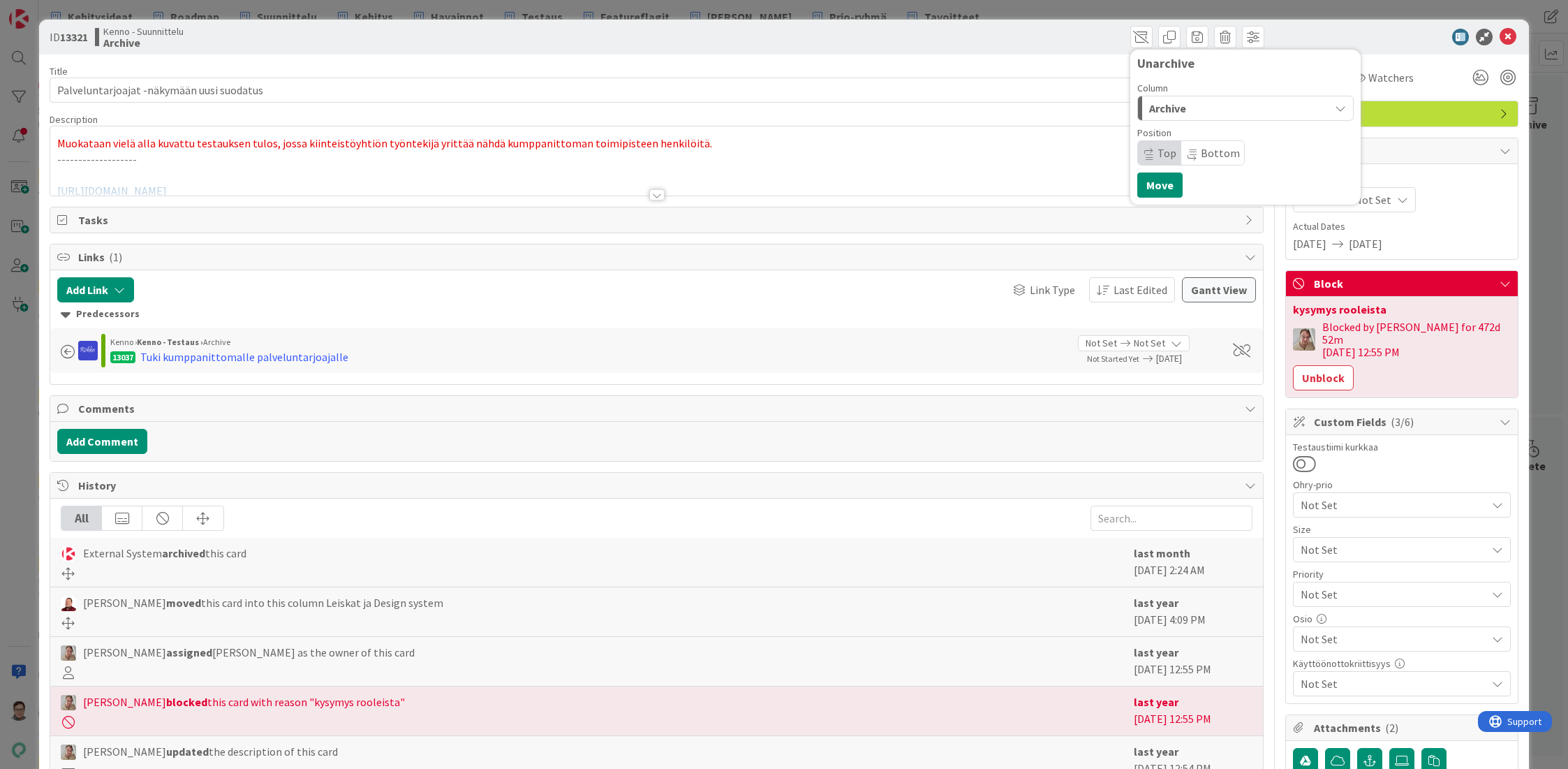
click at [1199, 103] on div "Archive" at bounding box center [1237, 108] width 183 height 22
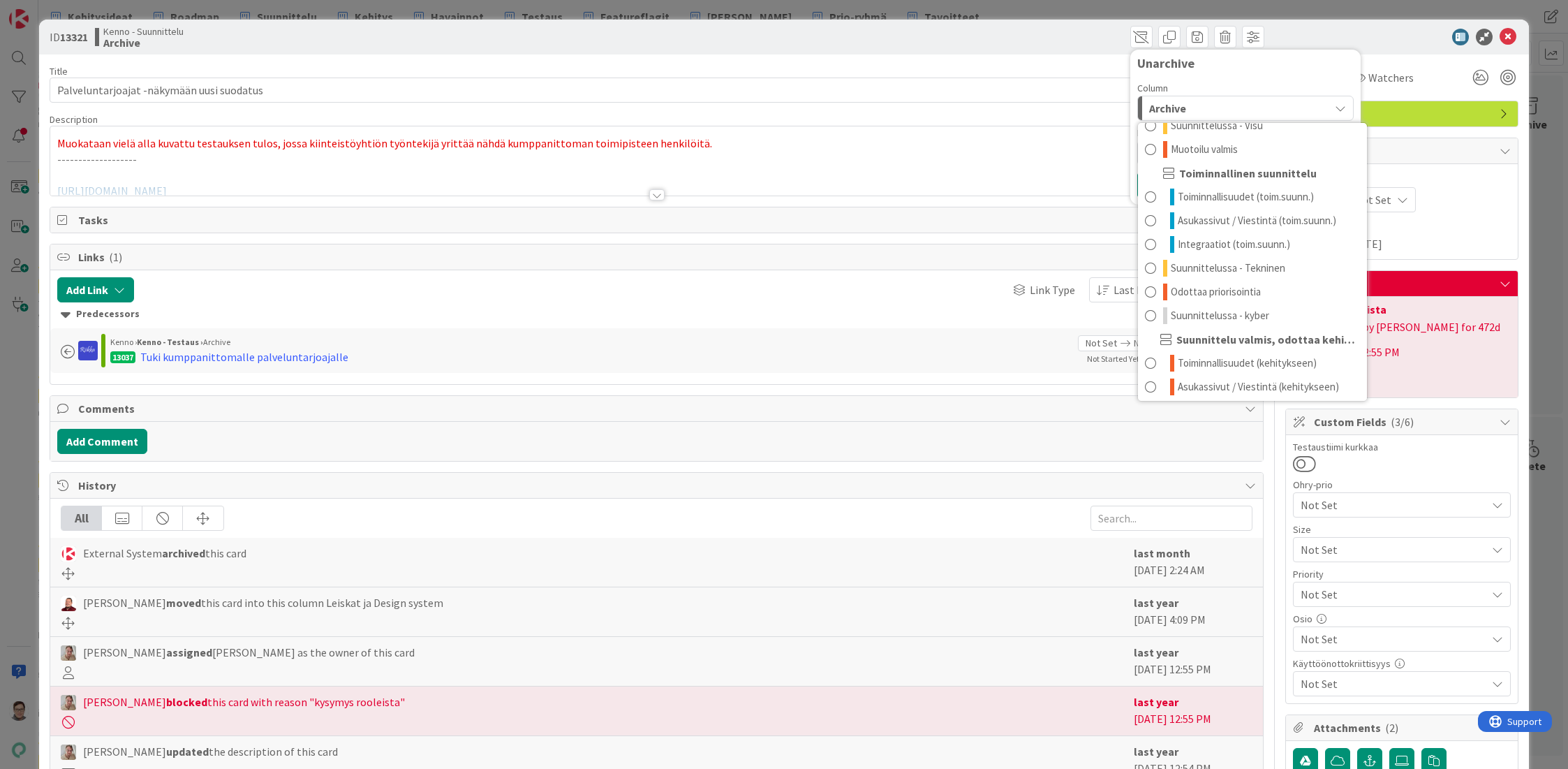
scroll to position [113, 0]
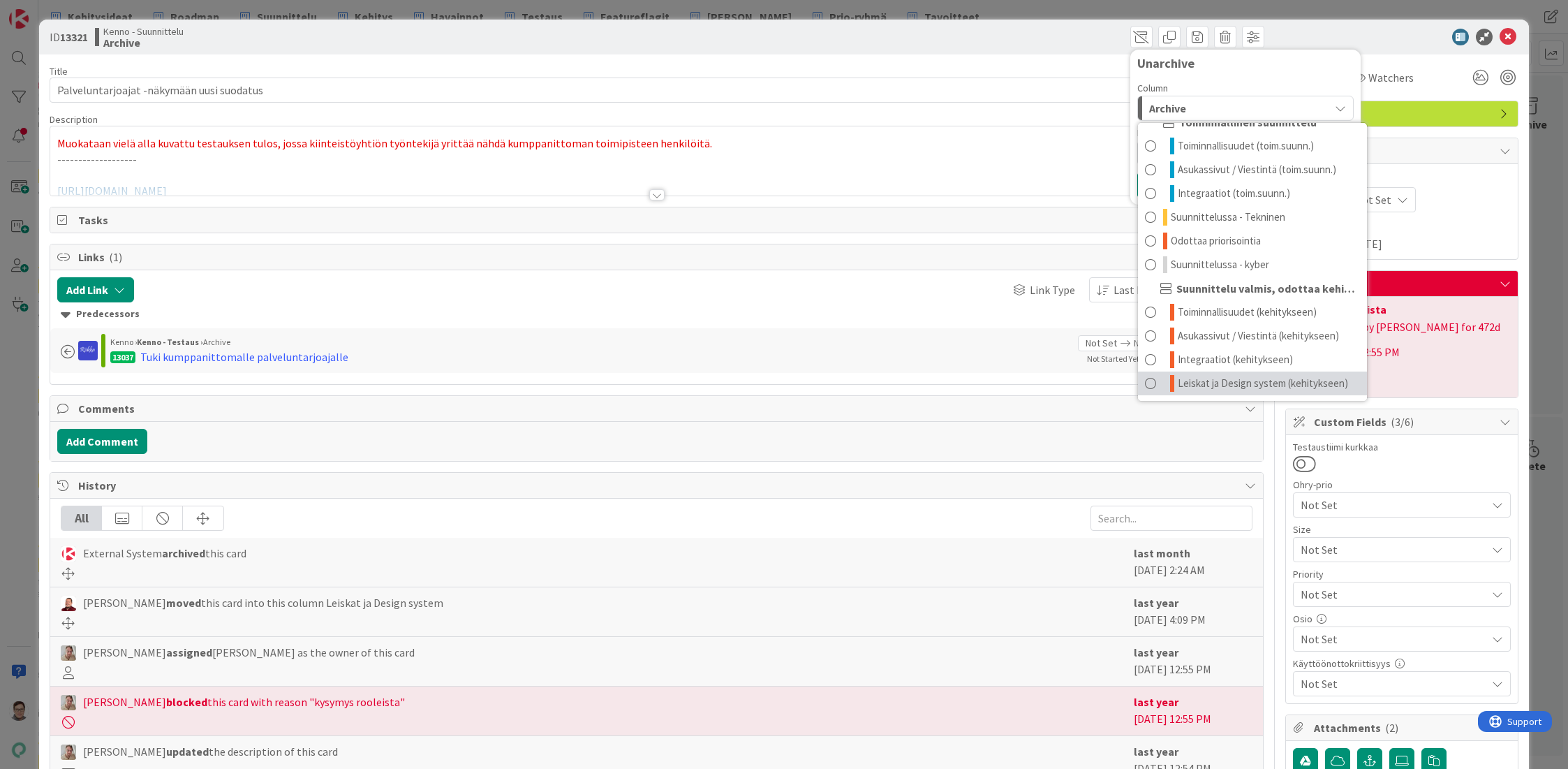
click at [1225, 377] on span "Leiskat ja Design system (kehitykseen)" at bounding box center [1263, 383] width 170 height 17
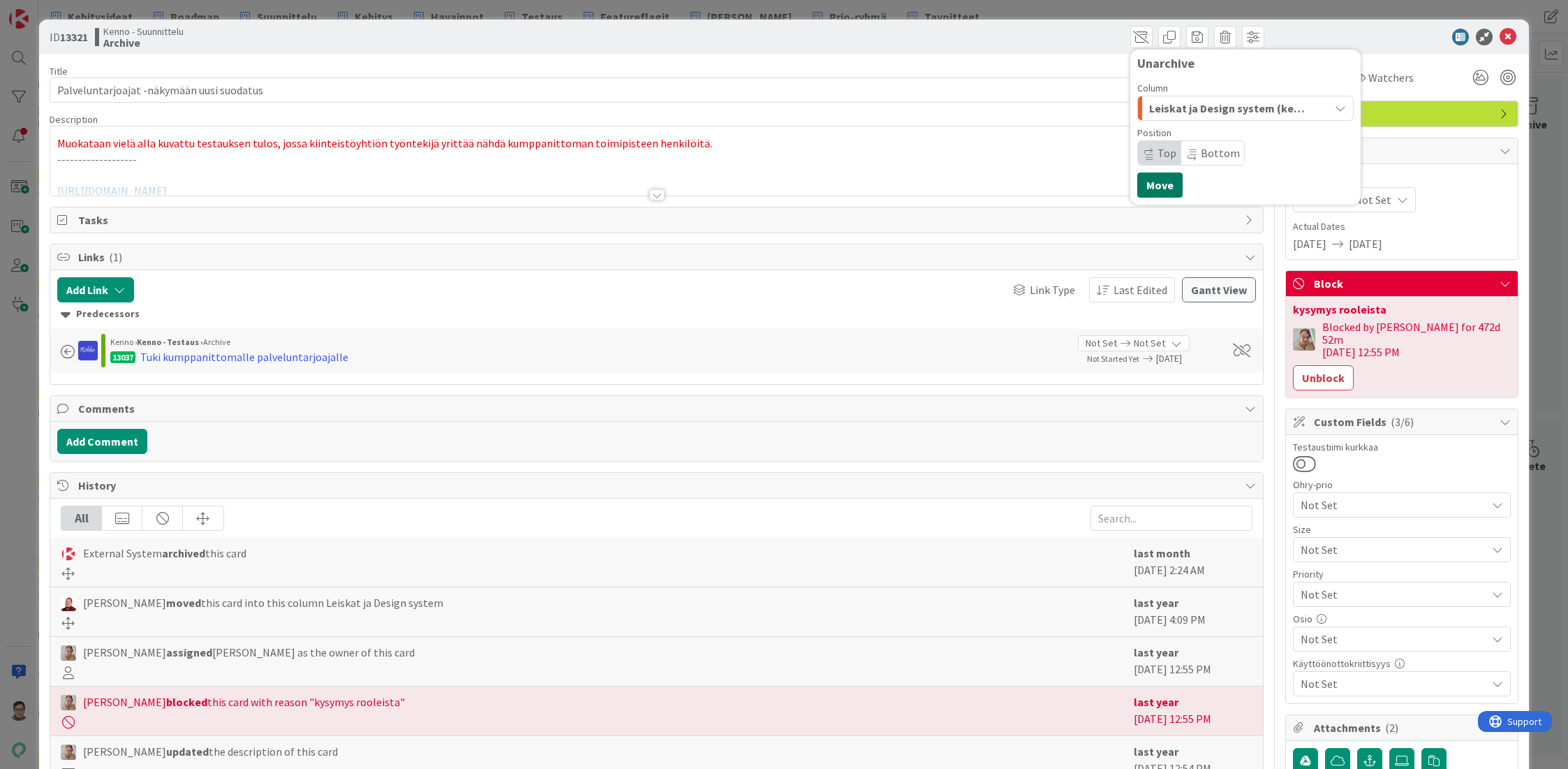
click at [1150, 188] on button "Move" at bounding box center [1159, 185] width 45 height 25
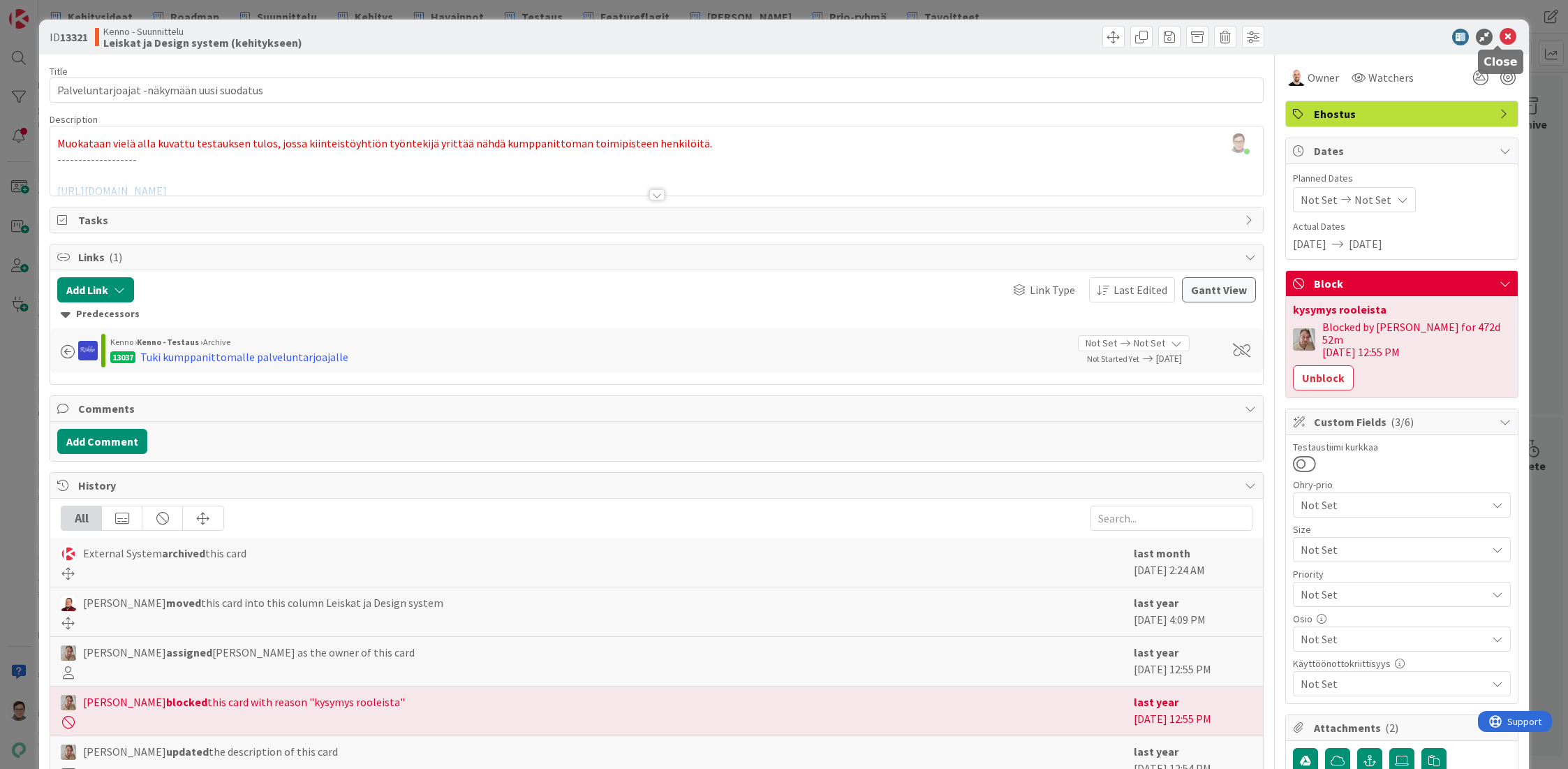
click at [1500, 33] on icon at bounding box center [1508, 36] width 17 height 17
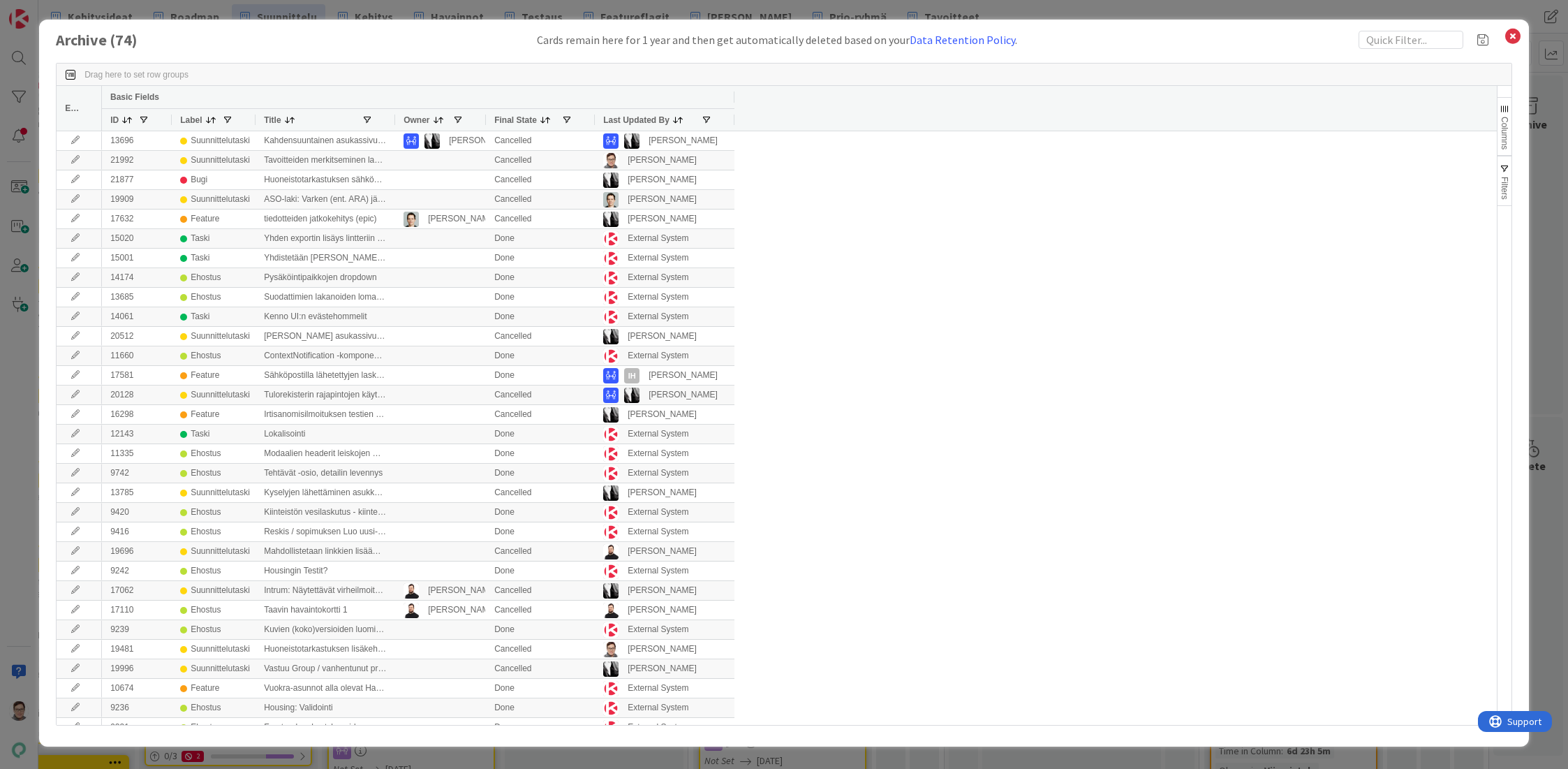
click at [637, 120] on span "Last Updated By" at bounding box center [636, 120] width 66 height 10
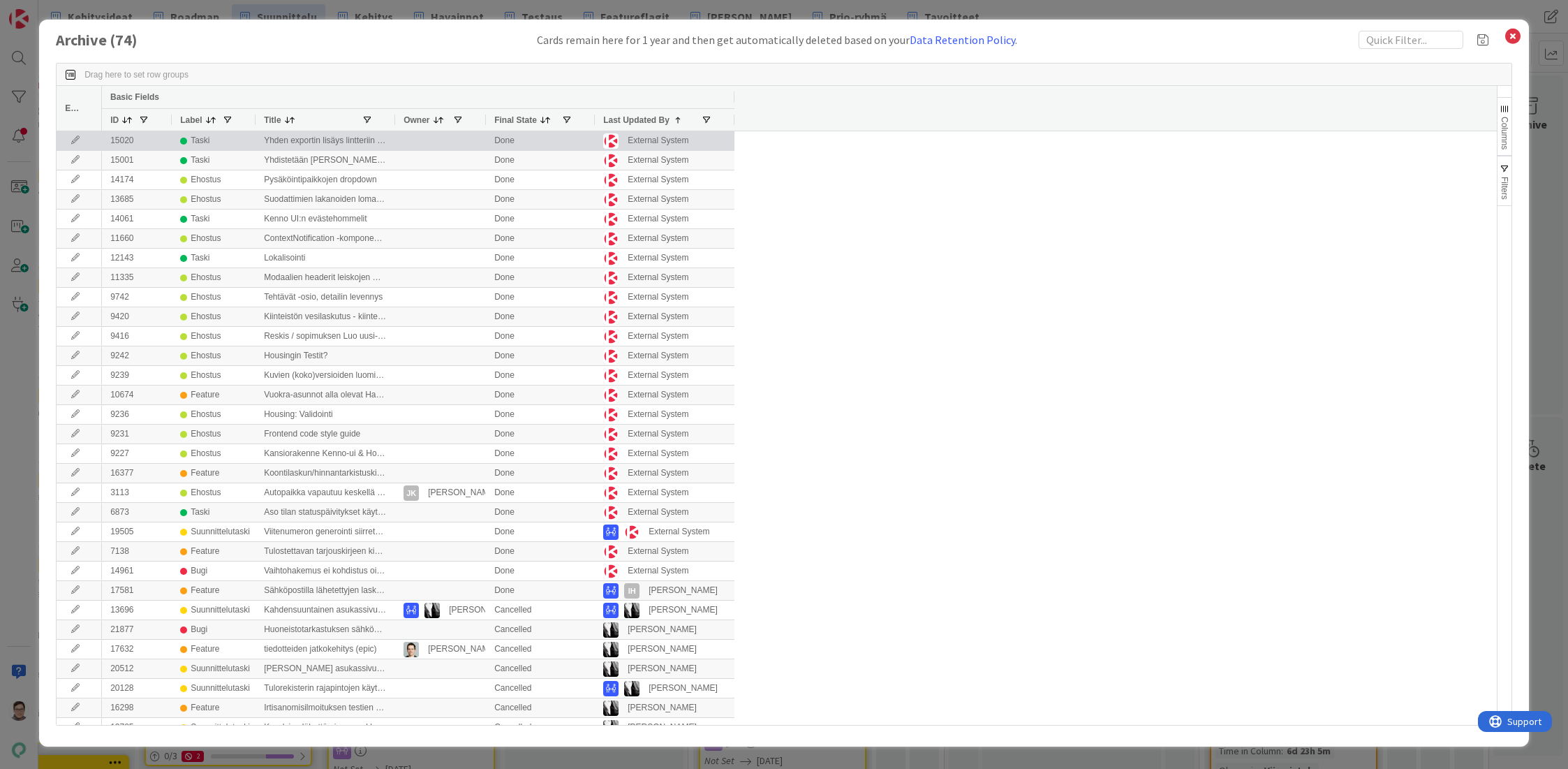
click at [72, 140] on icon at bounding box center [75, 140] width 21 height 8
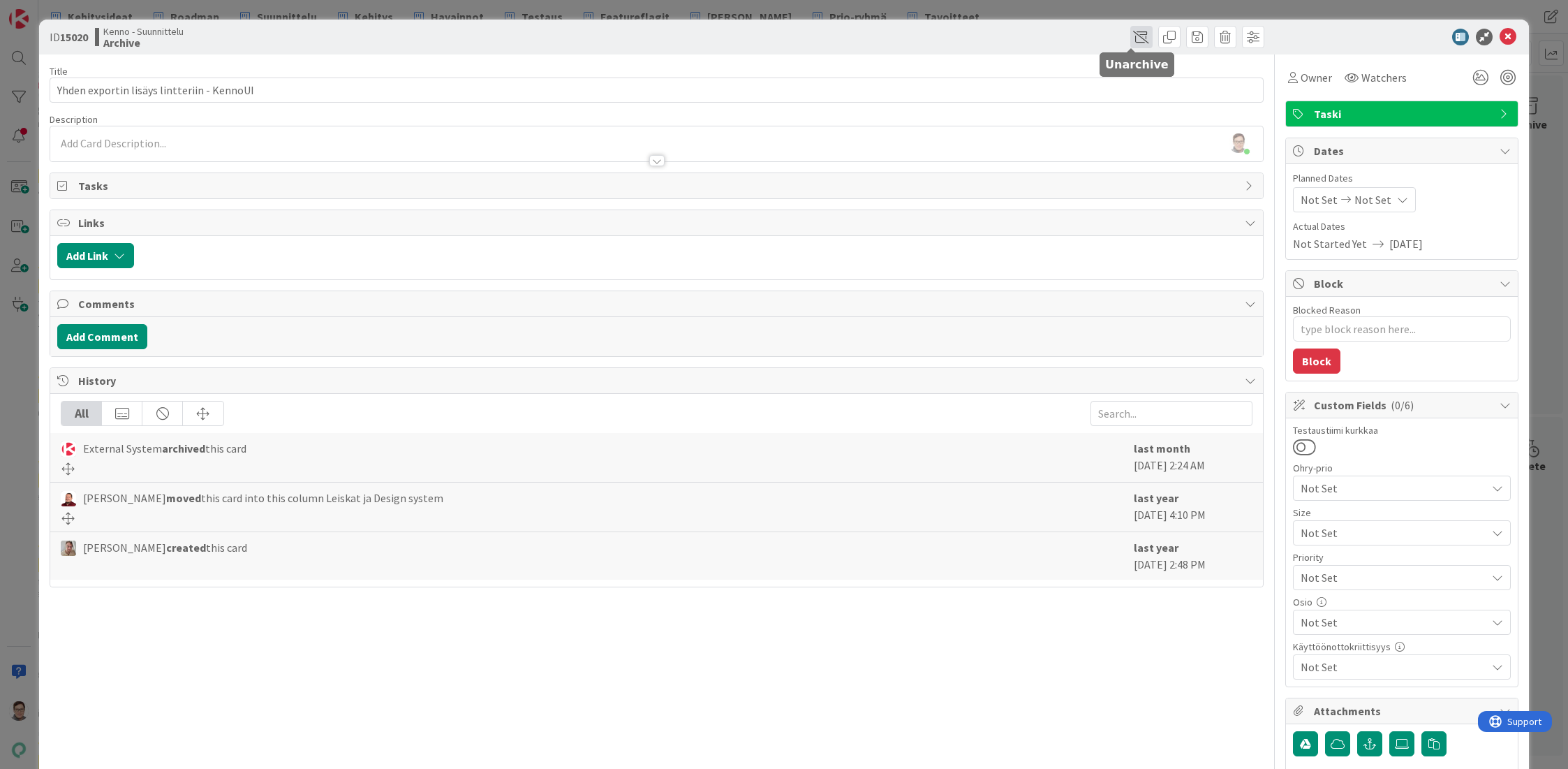
click at [1130, 34] on span at bounding box center [1140, 36] width 22 height 22
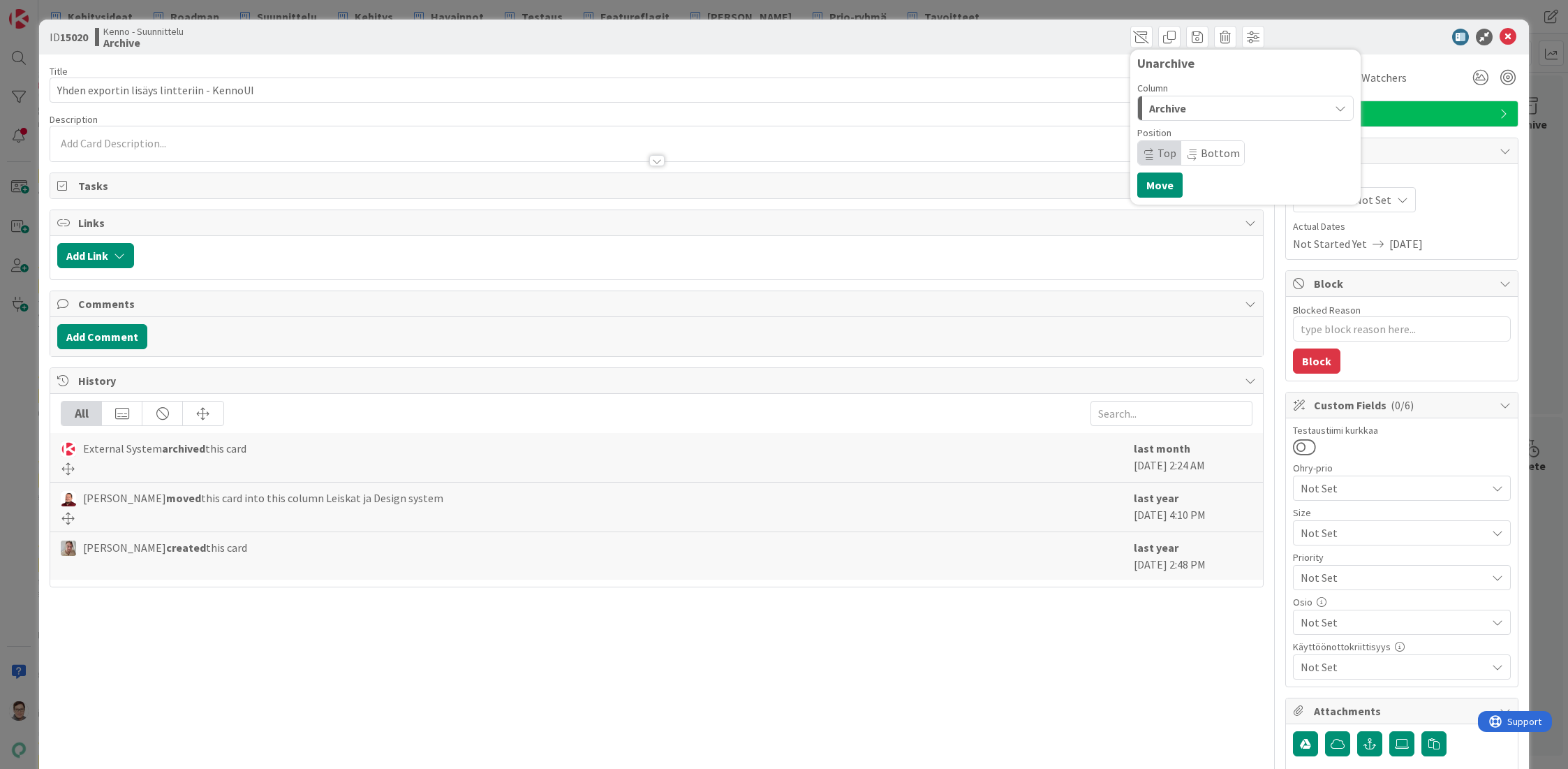
click at [1168, 102] on span "Archive" at bounding box center [1168, 108] width 37 height 18
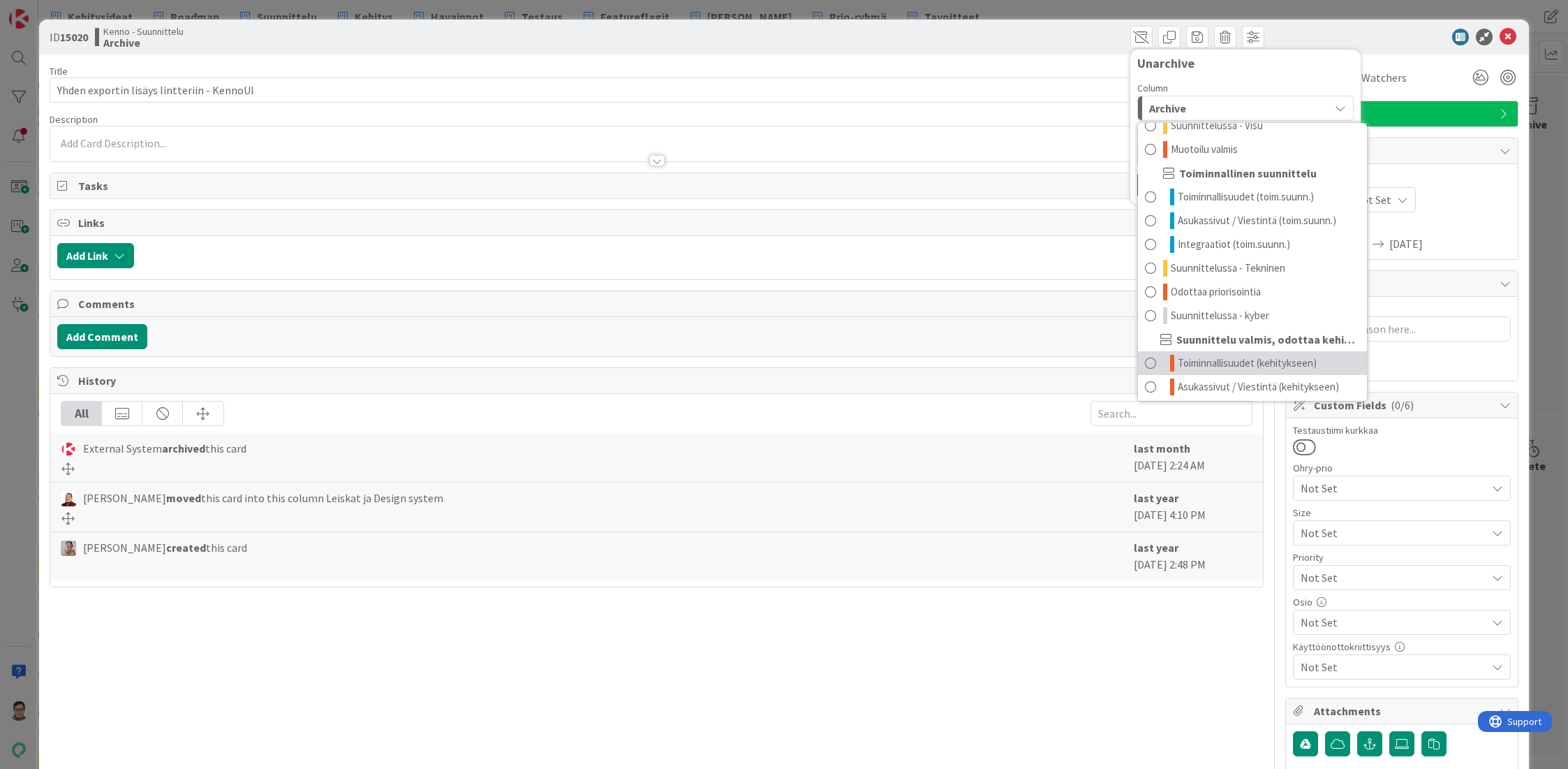
scroll to position [113, 0]
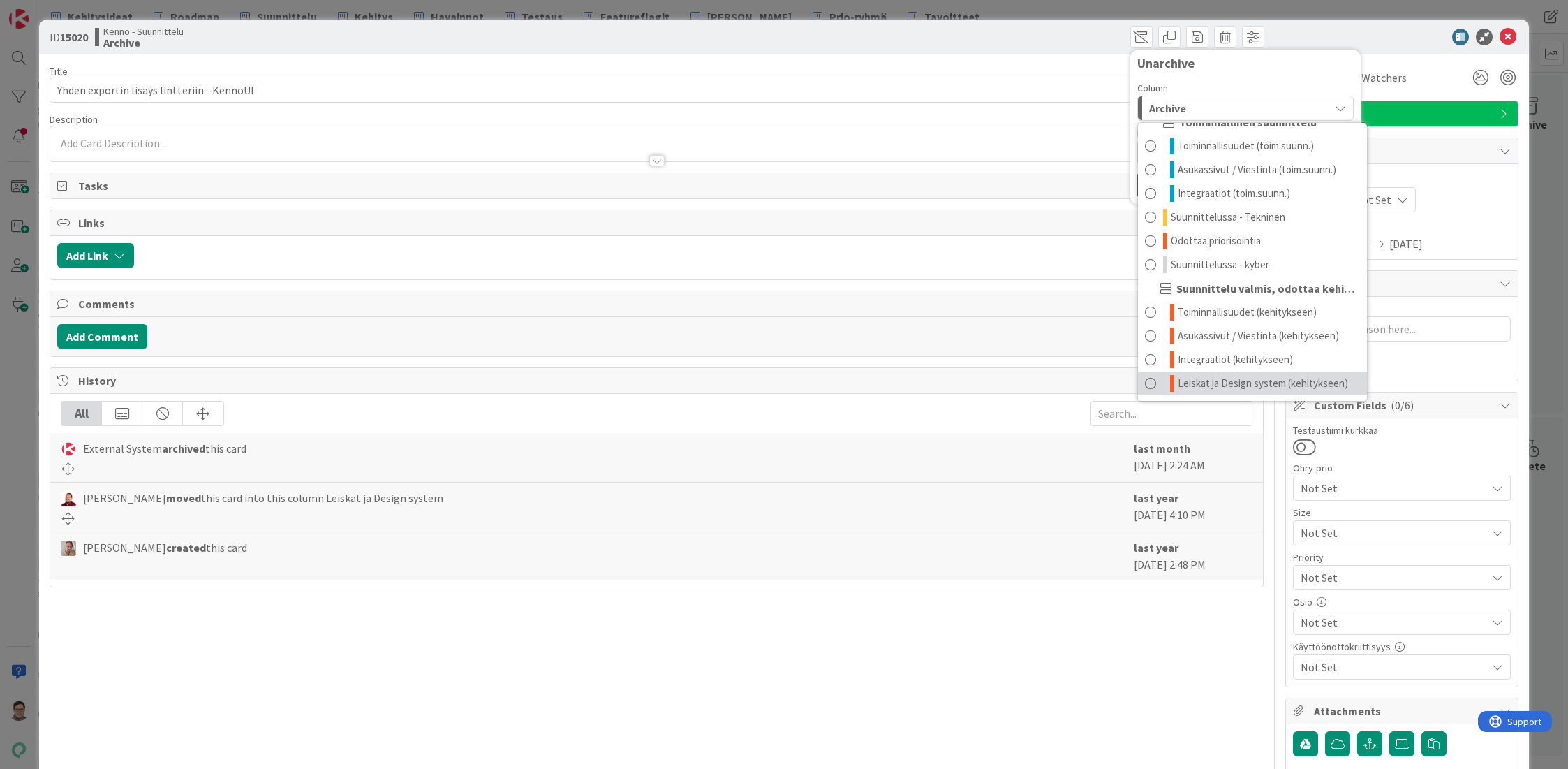
click at [1201, 376] on span "Leiskat ja Design system (kehitykseen)" at bounding box center [1263, 383] width 170 height 17
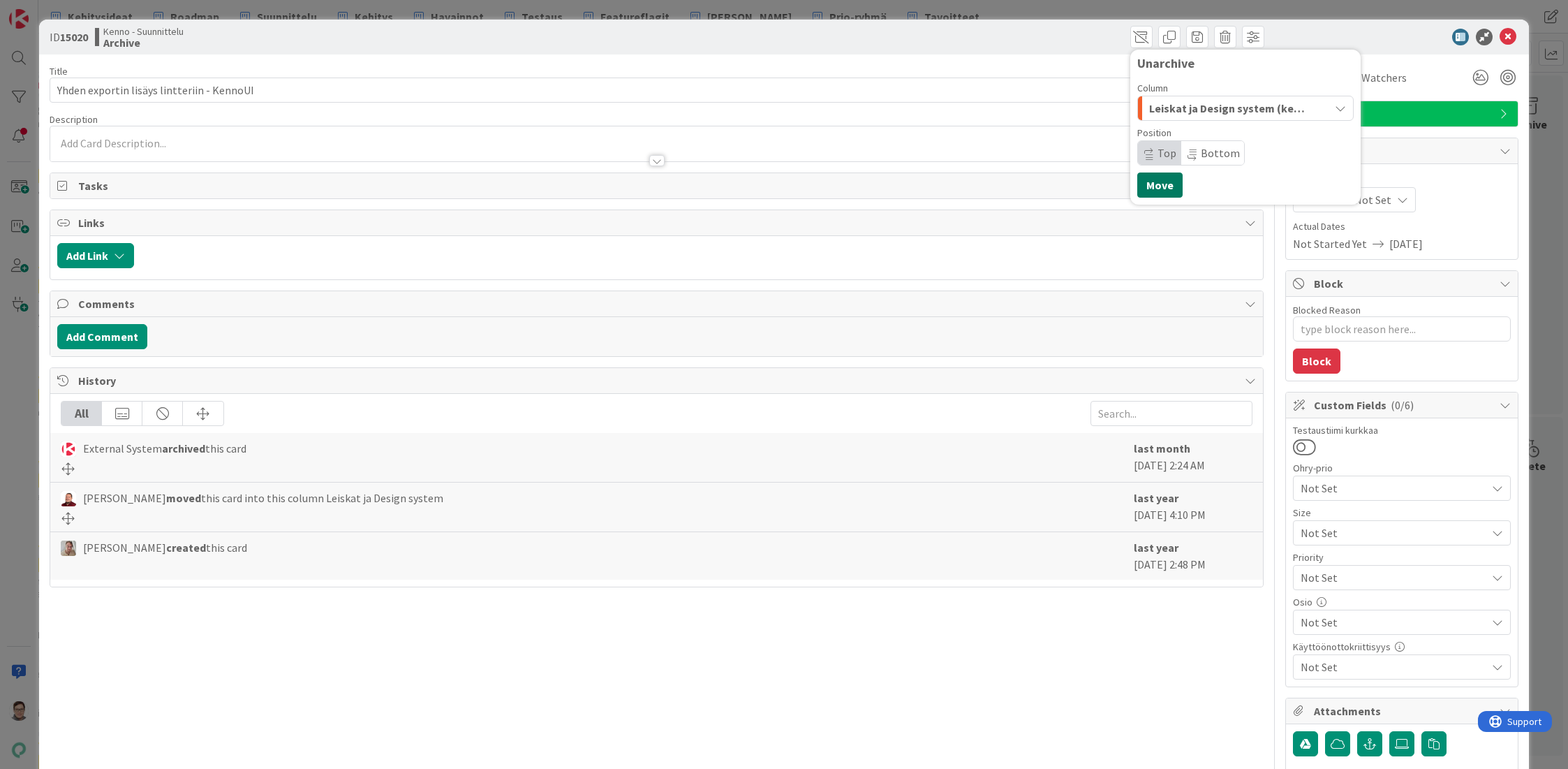
click at [1156, 187] on button "Move" at bounding box center [1159, 185] width 45 height 25
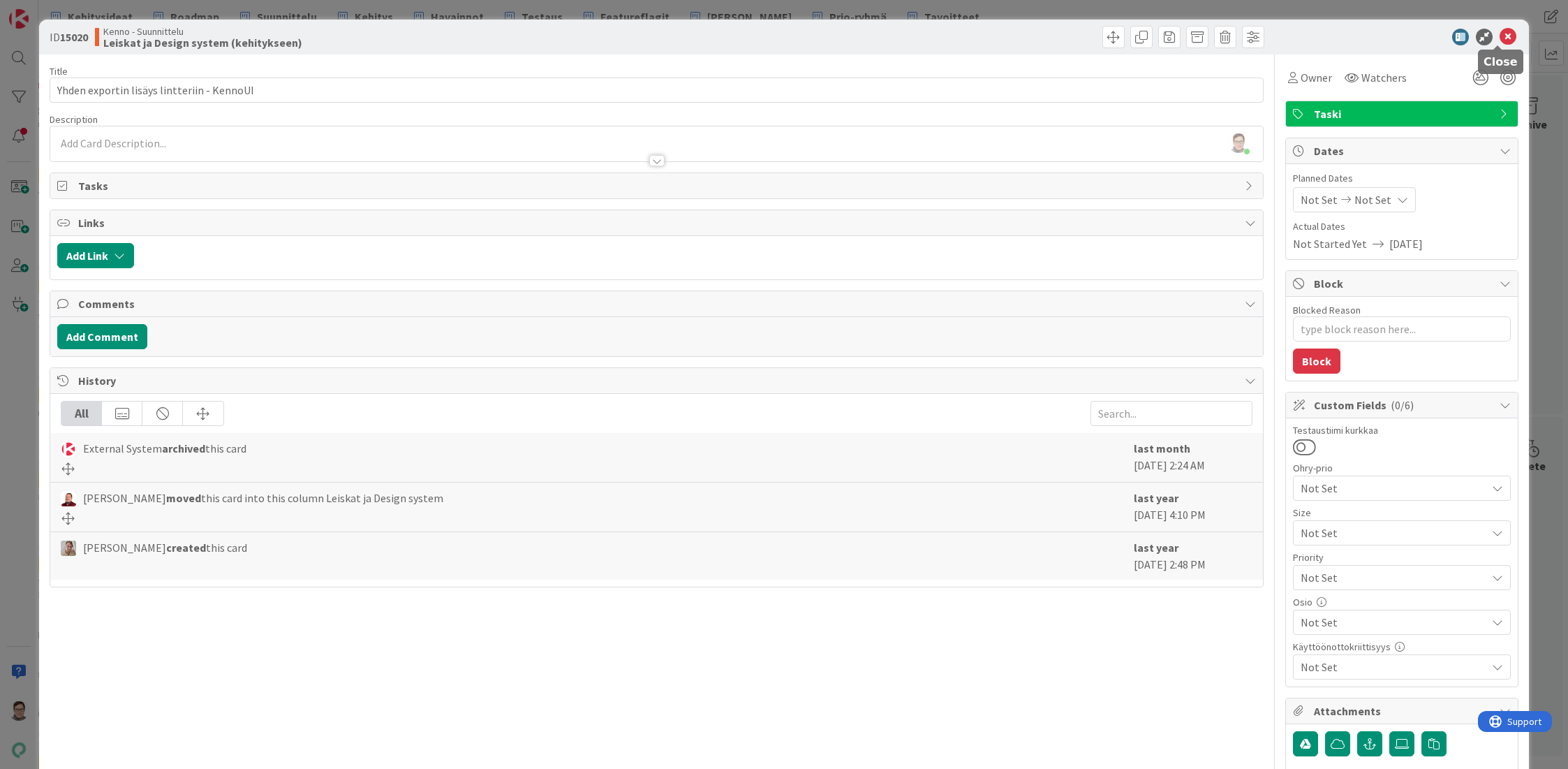
click at [1500, 41] on icon at bounding box center [1508, 36] width 17 height 17
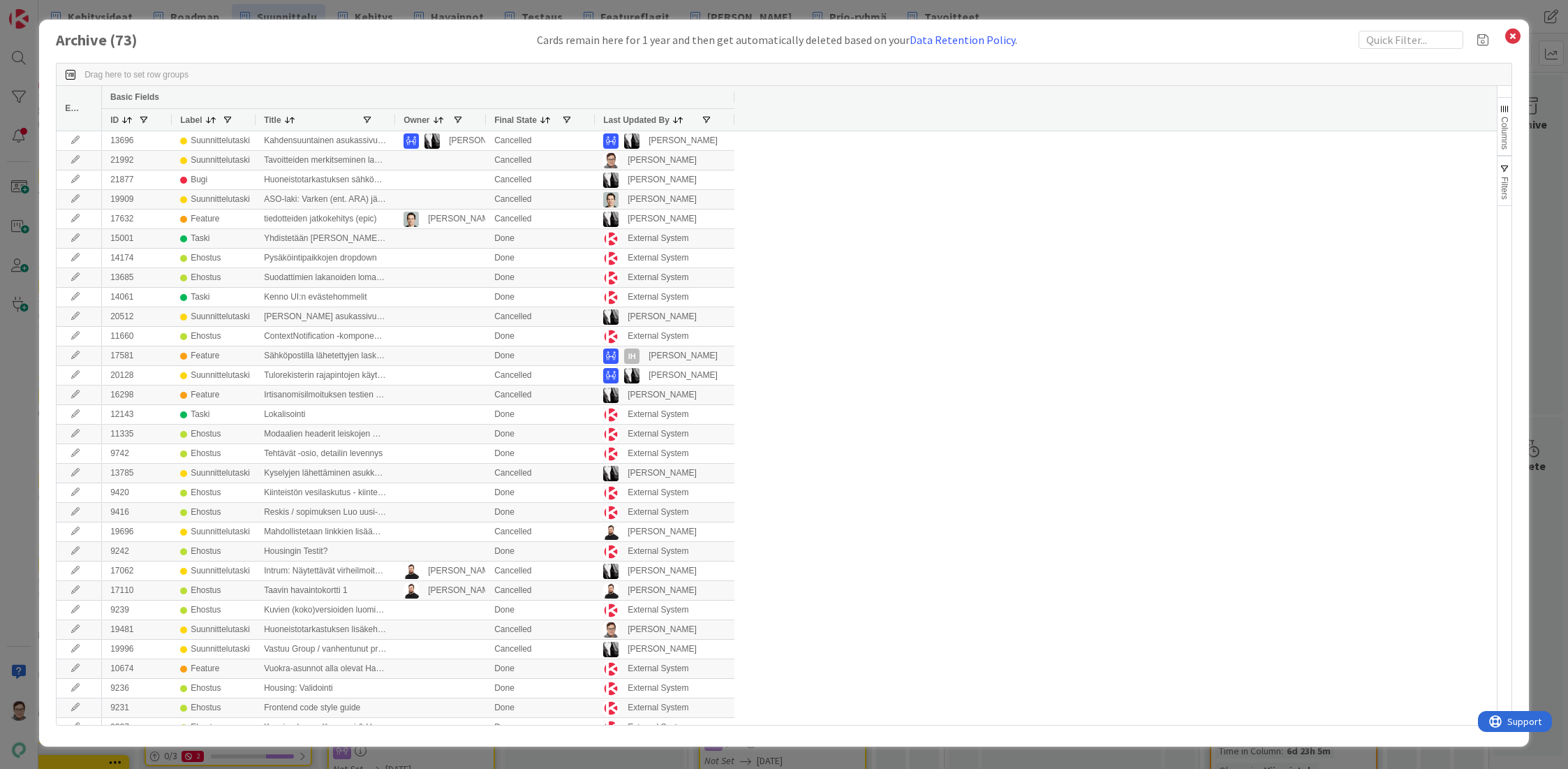
click at [638, 125] on span "Last Updated By" at bounding box center [636, 120] width 66 height 10
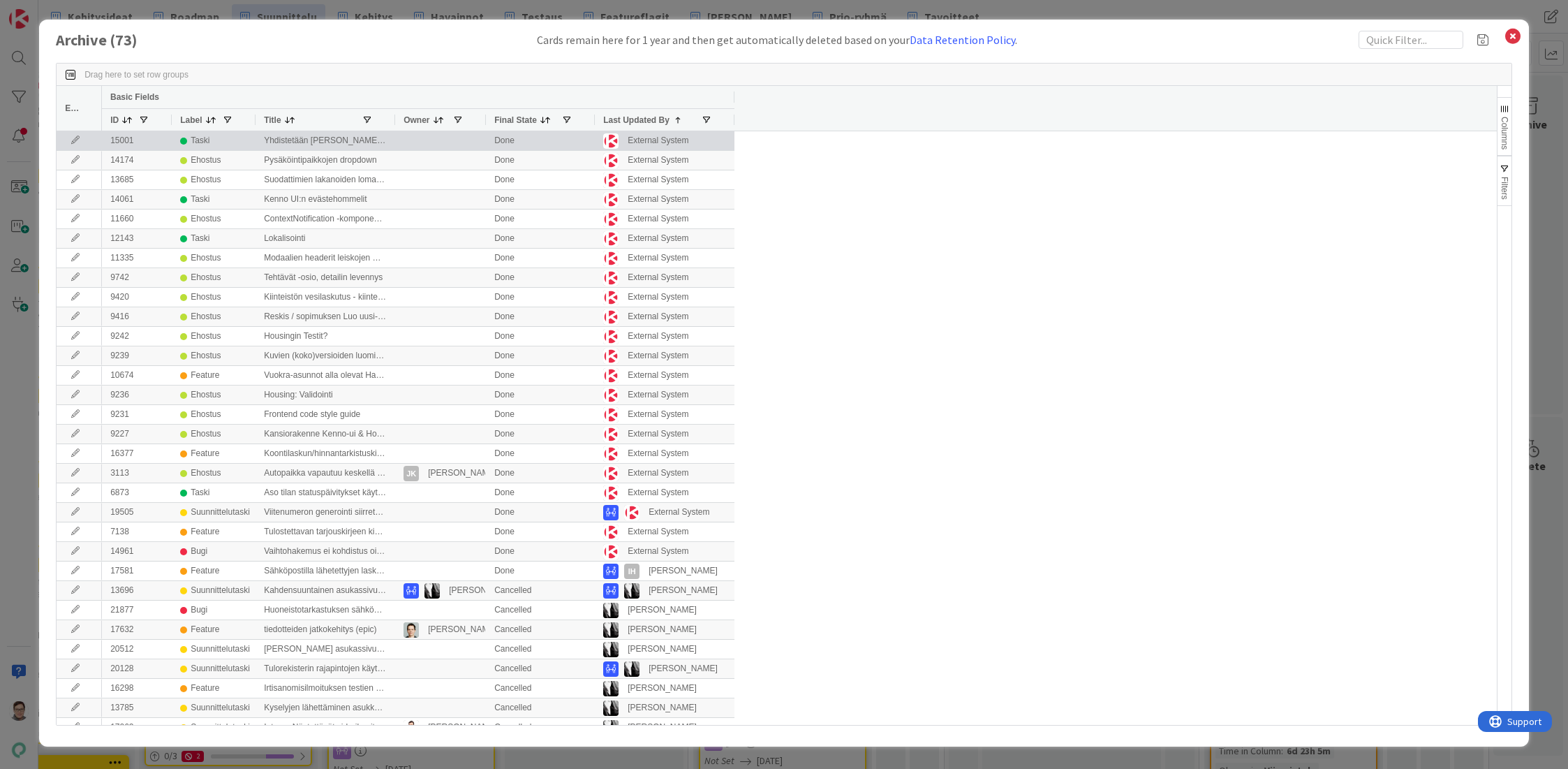
click at [76, 143] on icon at bounding box center [75, 140] width 21 height 8
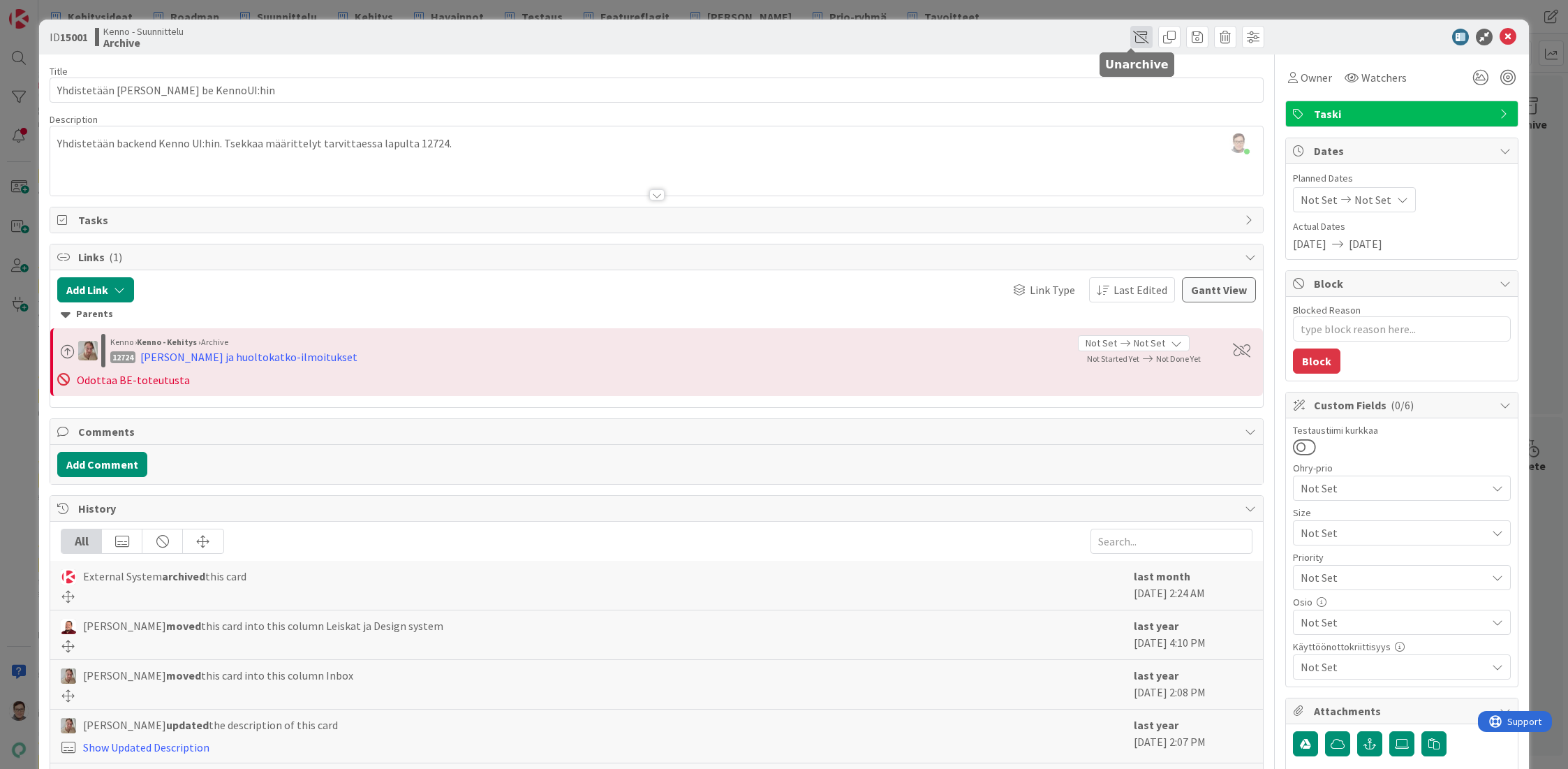
click at [1130, 35] on span at bounding box center [1140, 36] width 22 height 22
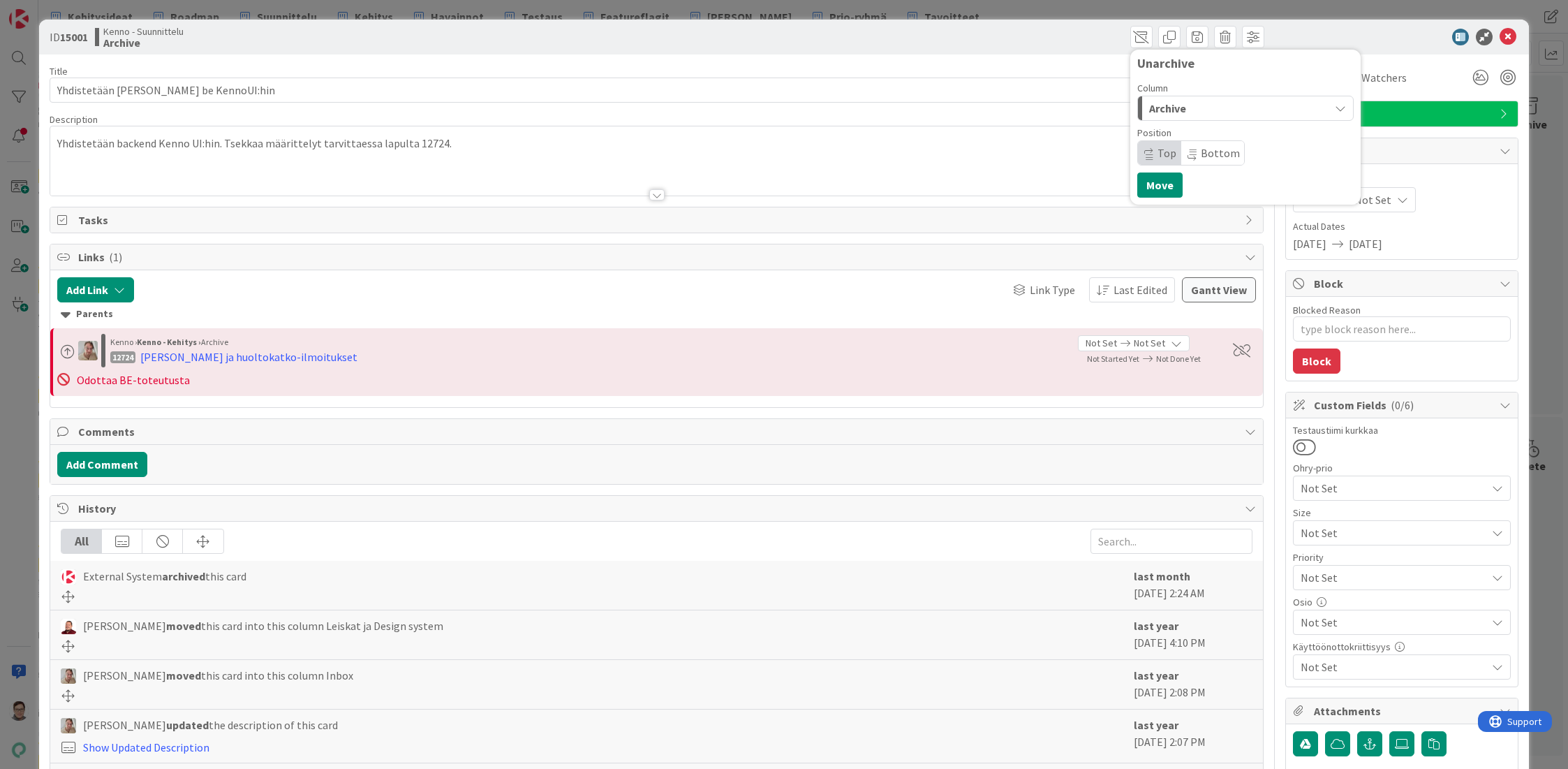
click at [1182, 115] on div "Archive" at bounding box center [1237, 108] width 183 height 22
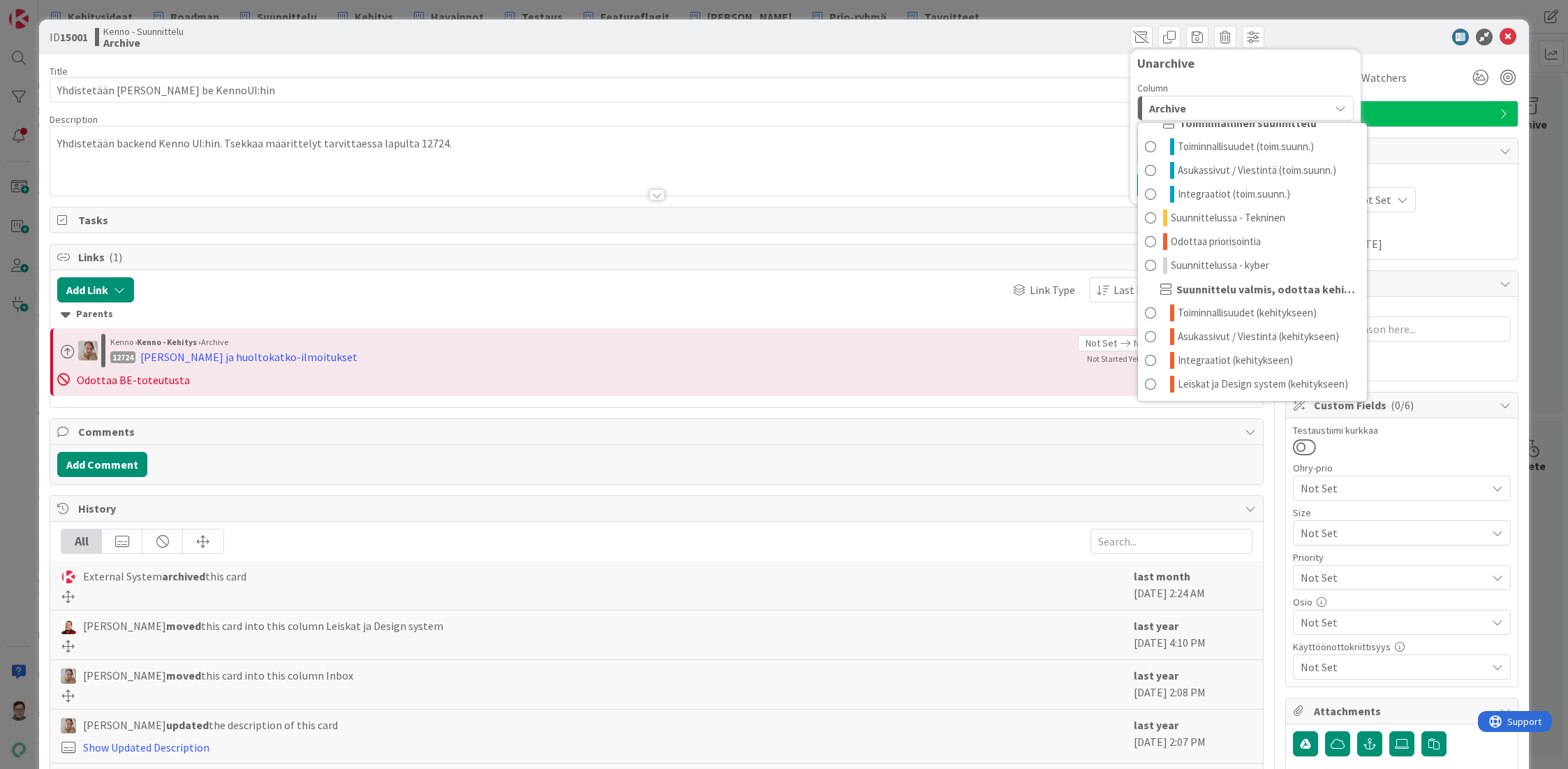
scroll to position [113, 0]
click at [1210, 377] on span "Leiskat ja Design system (kehitykseen)" at bounding box center [1263, 383] width 170 height 17
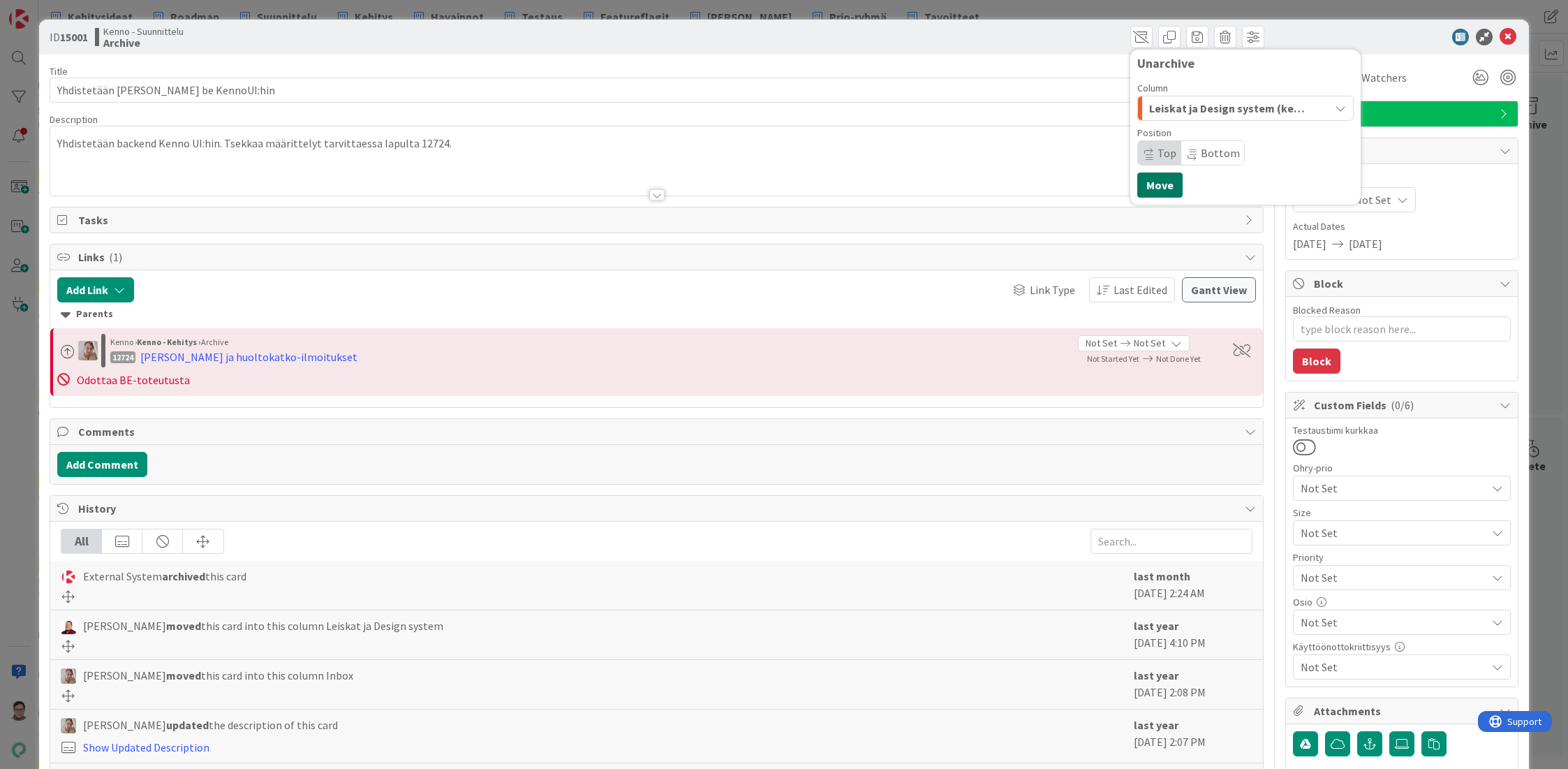
click at [1150, 184] on button "Move" at bounding box center [1159, 185] width 45 height 25
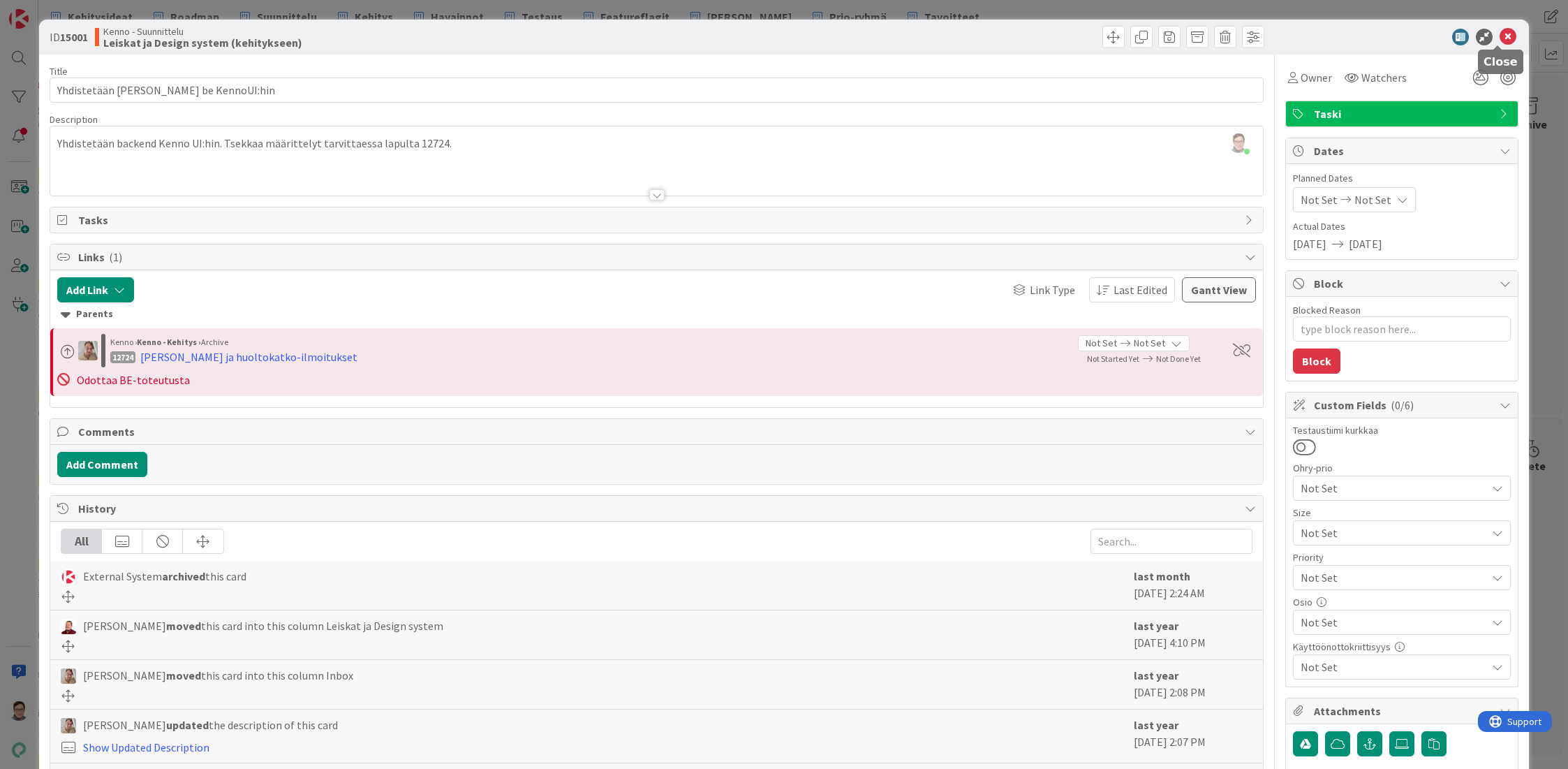
click at [1500, 38] on icon at bounding box center [1508, 36] width 17 height 17
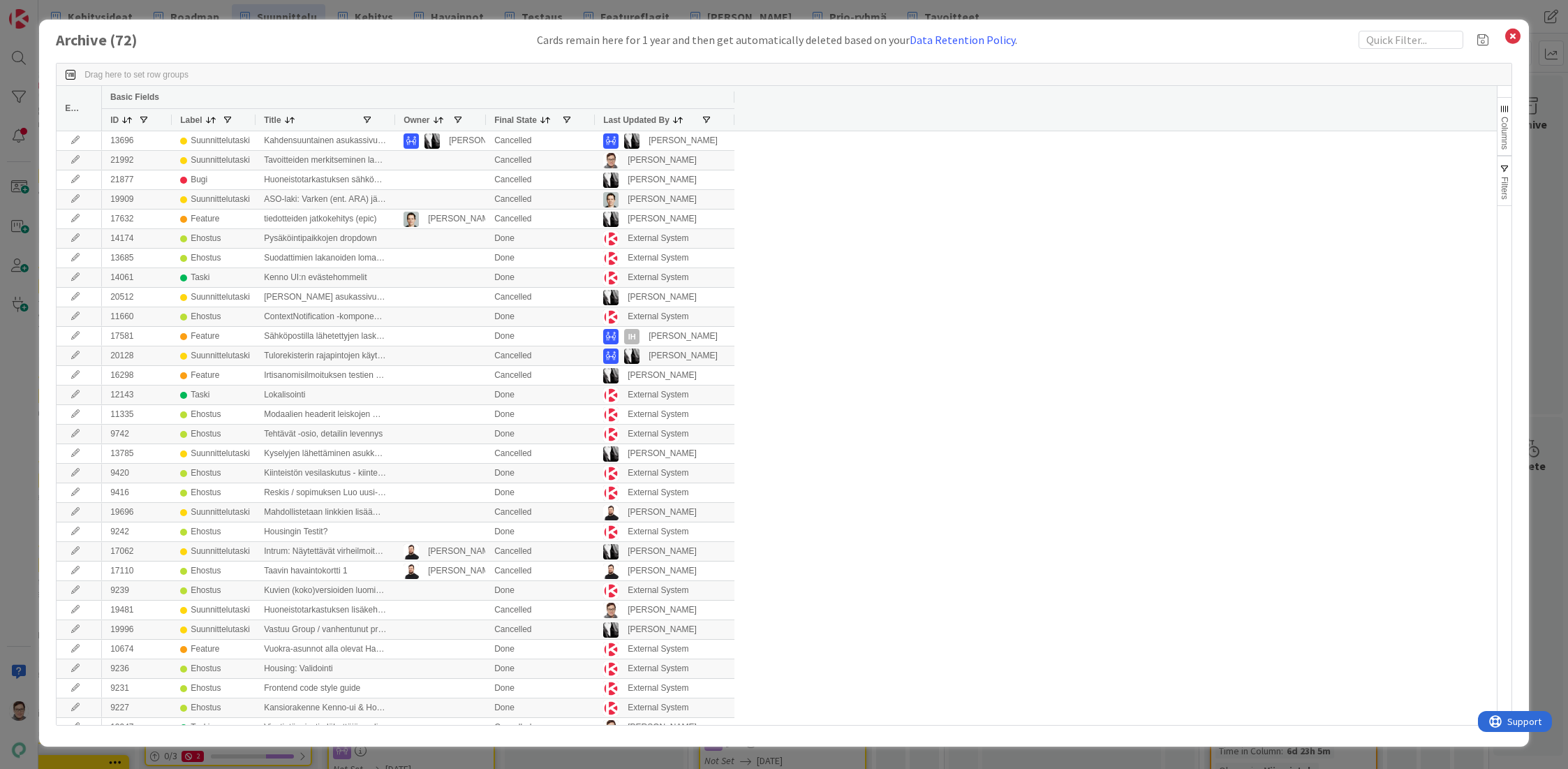
click at [624, 122] on span "Last Updated By" at bounding box center [636, 120] width 66 height 10
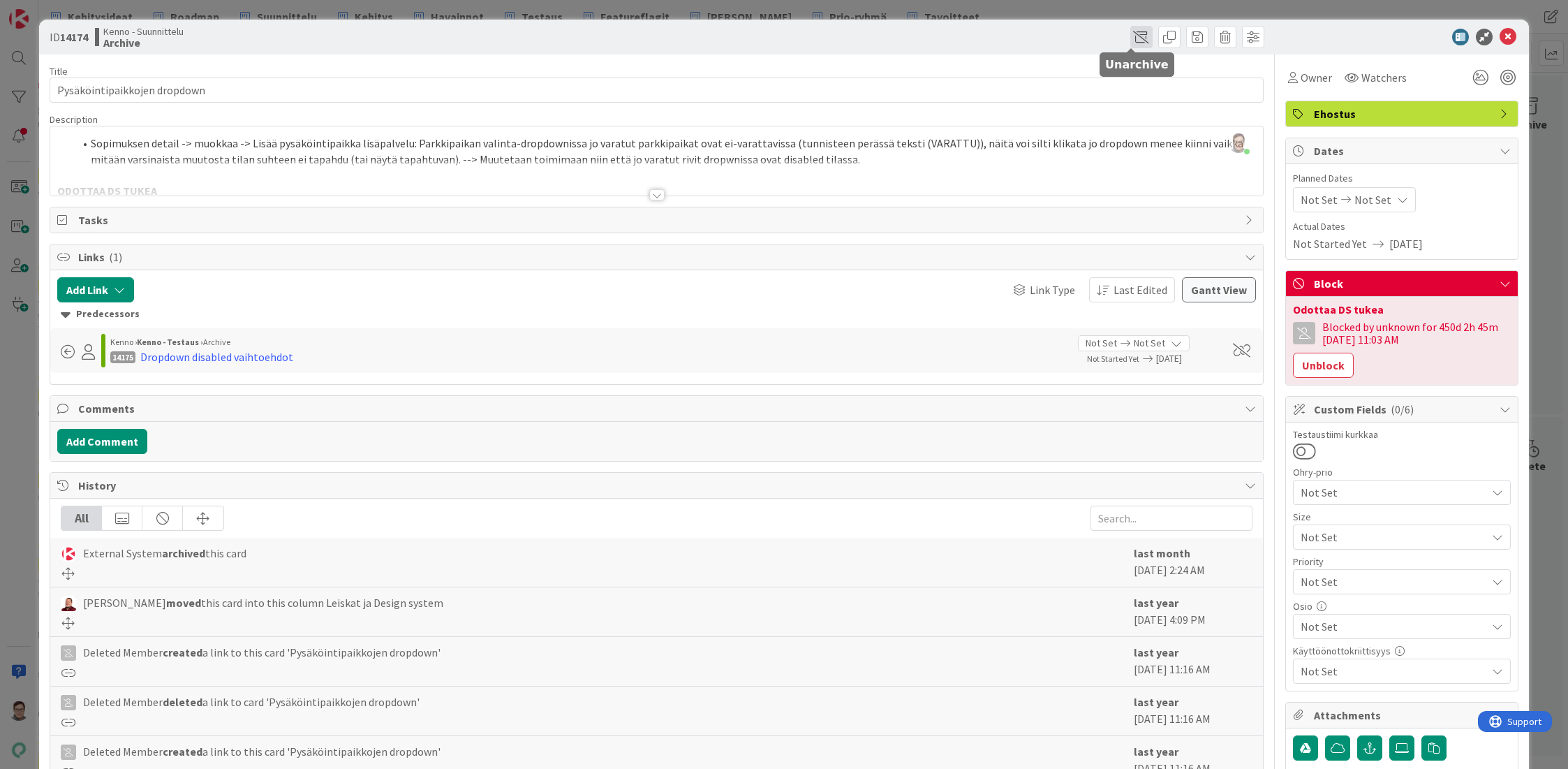
click at [1130, 35] on span at bounding box center [1140, 36] width 22 height 22
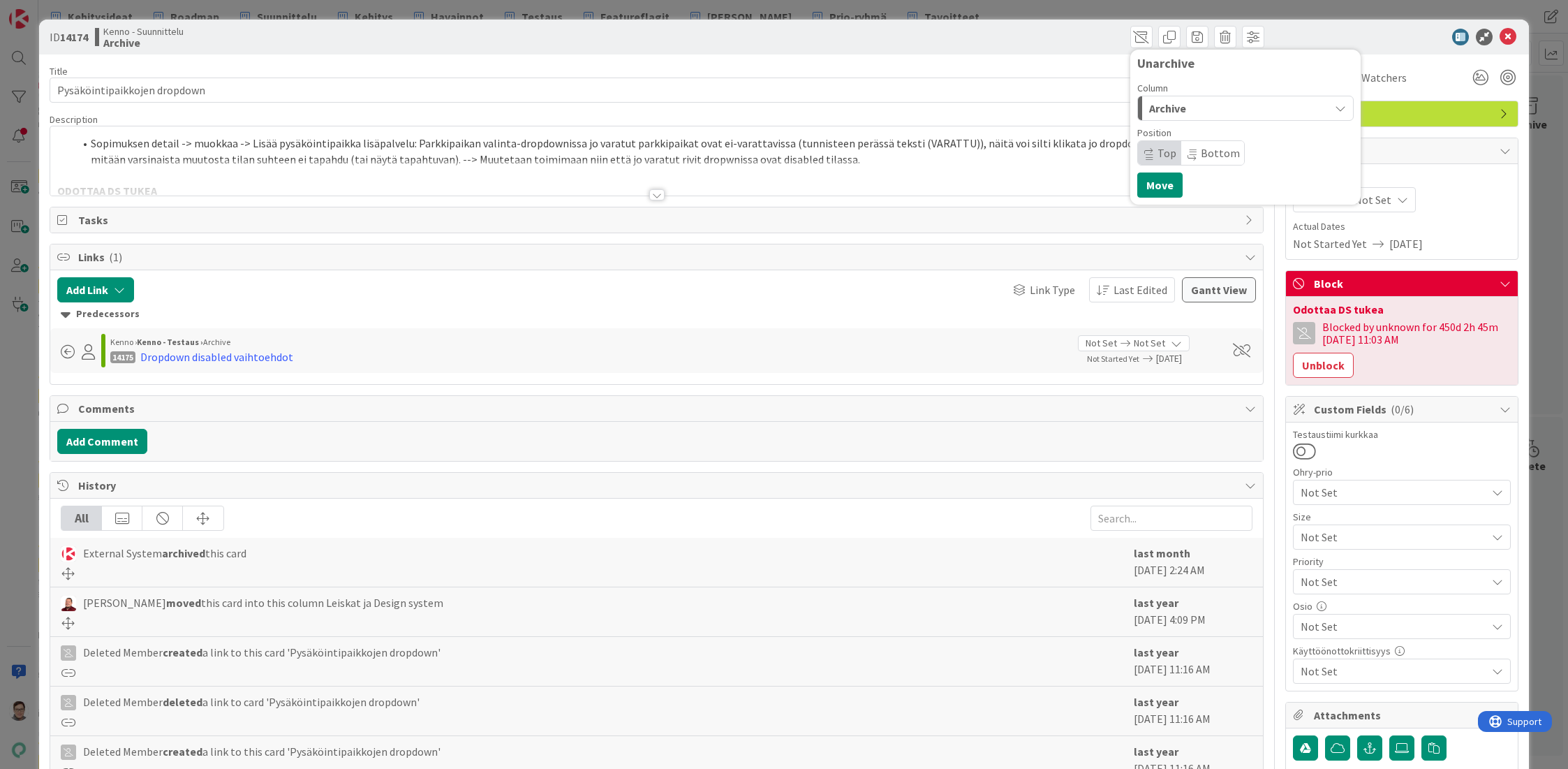
click at [1181, 104] on div "Archive" at bounding box center [1237, 108] width 183 height 22
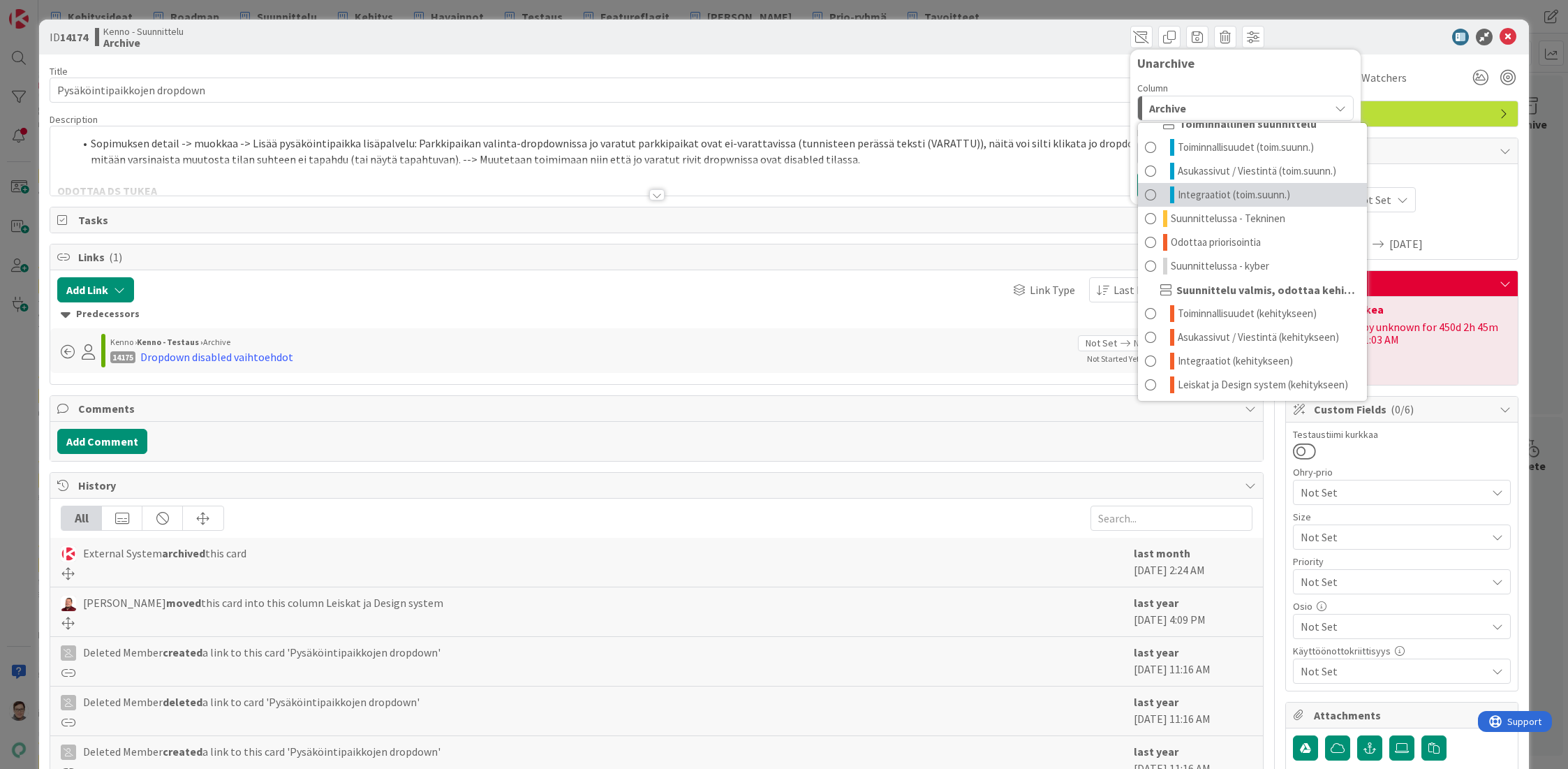
scroll to position [113, 0]
click at [1214, 379] on span "Leiskat ja Design system (kehitykseen)" at bounding box center [1263, 383] width 170 height 17
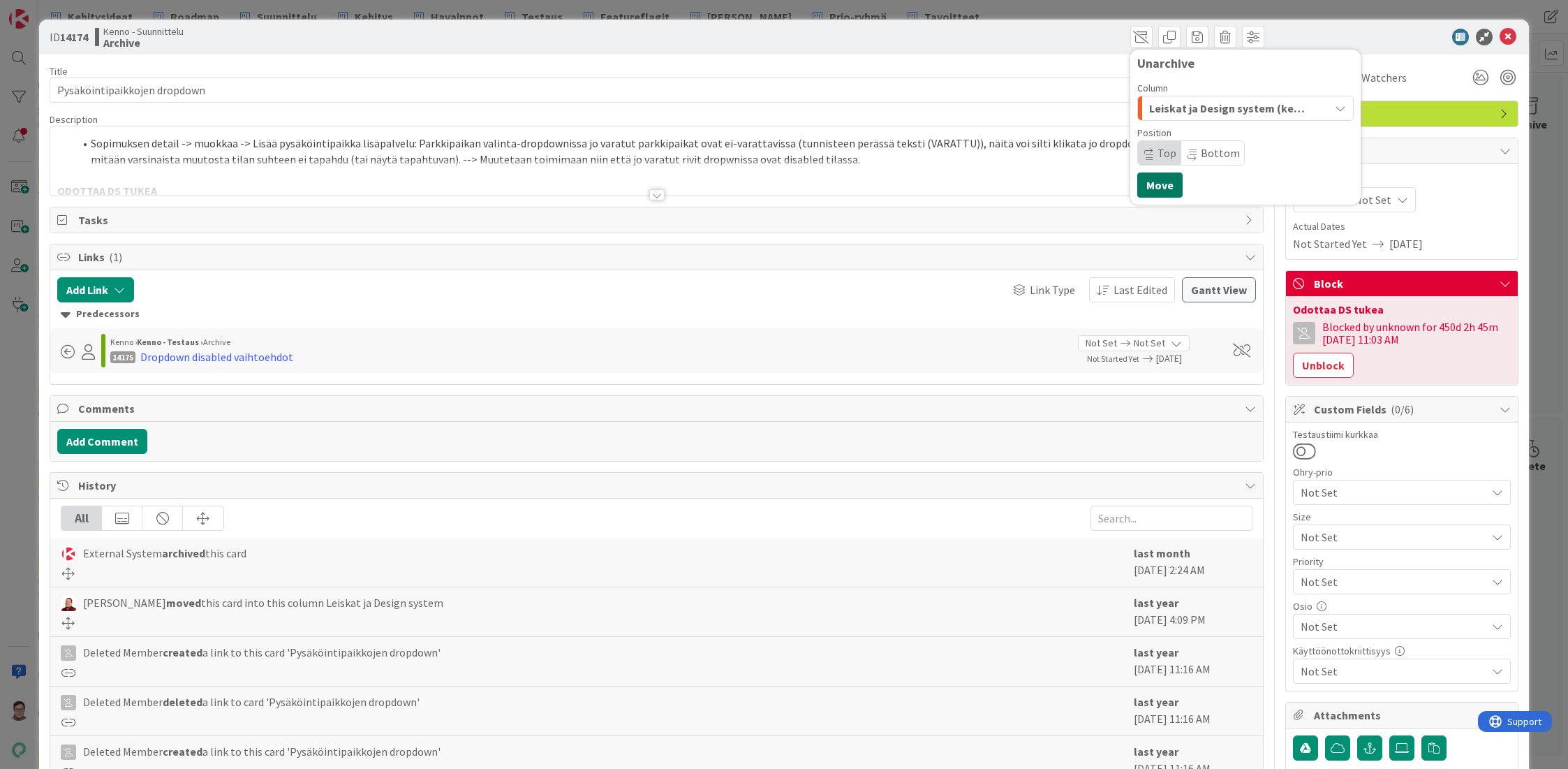
click at [1140, 180] on button "Move" at bounding box center [1159, 185] width 45 height 25
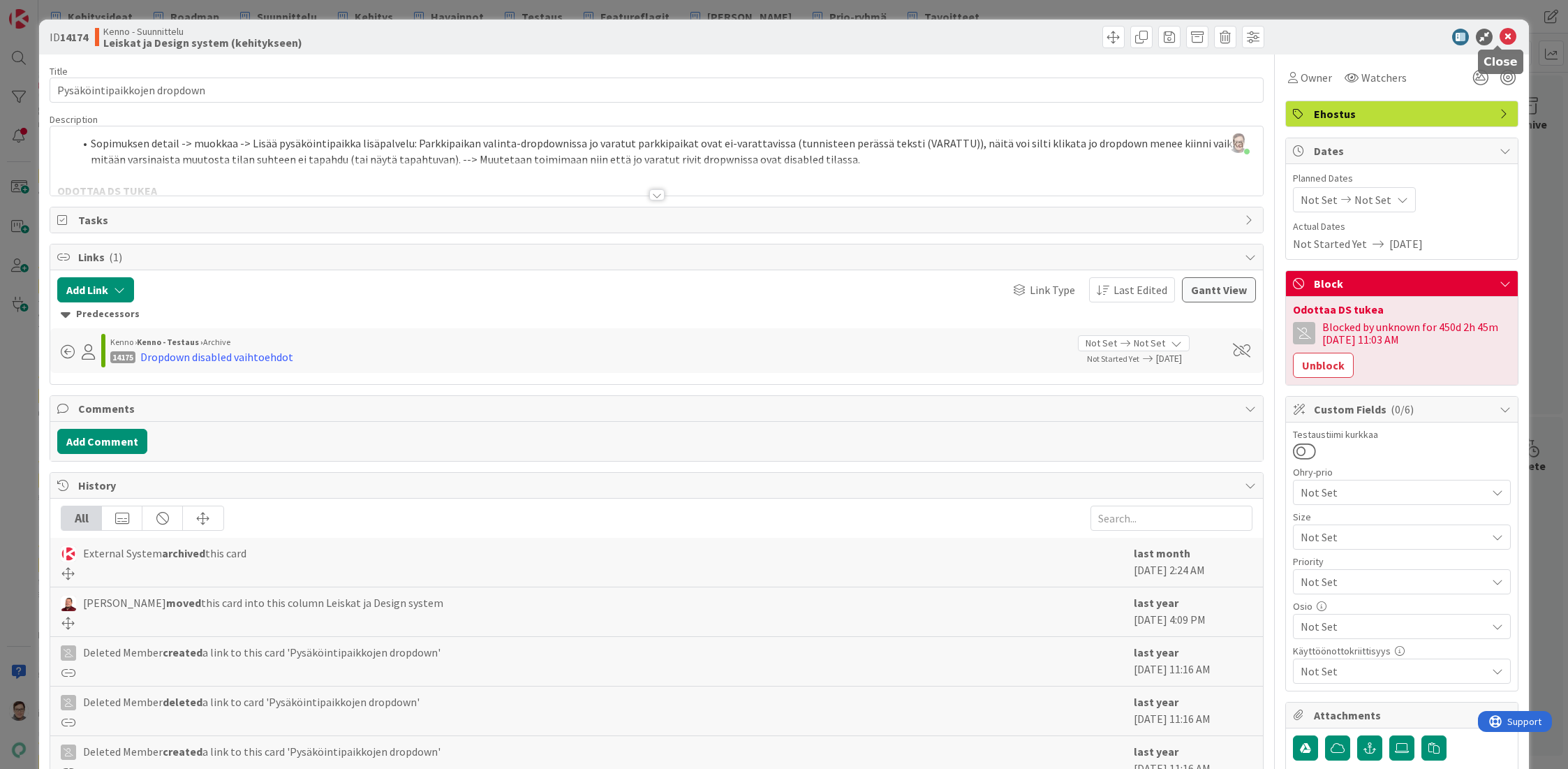
click at [1500, 37] on icon at bounding box center [1508, 36] width 17 height 17
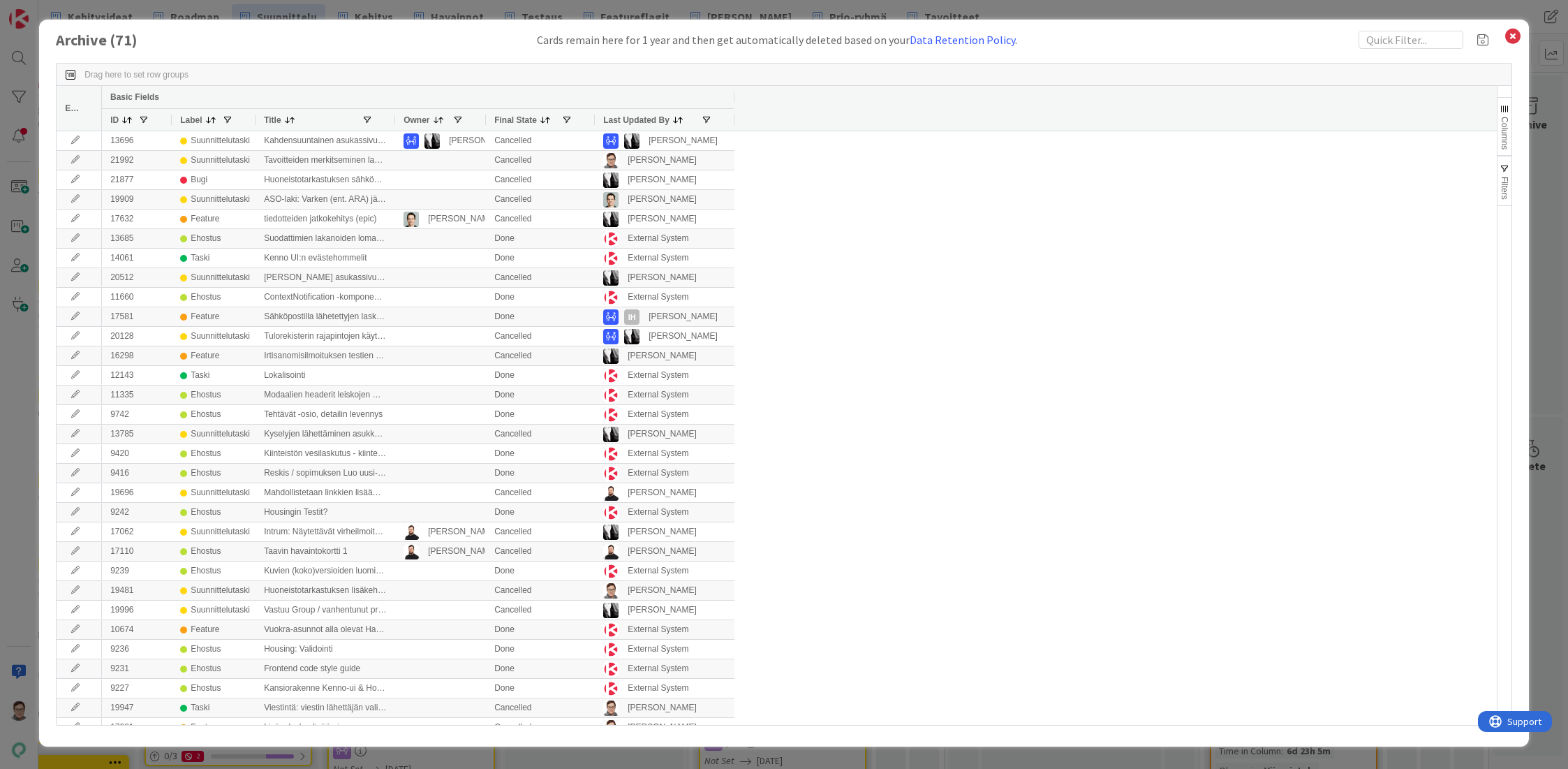
click at [615, 116] on span "Last Updated By" at bounding box center [636, 120] width 66 height 10
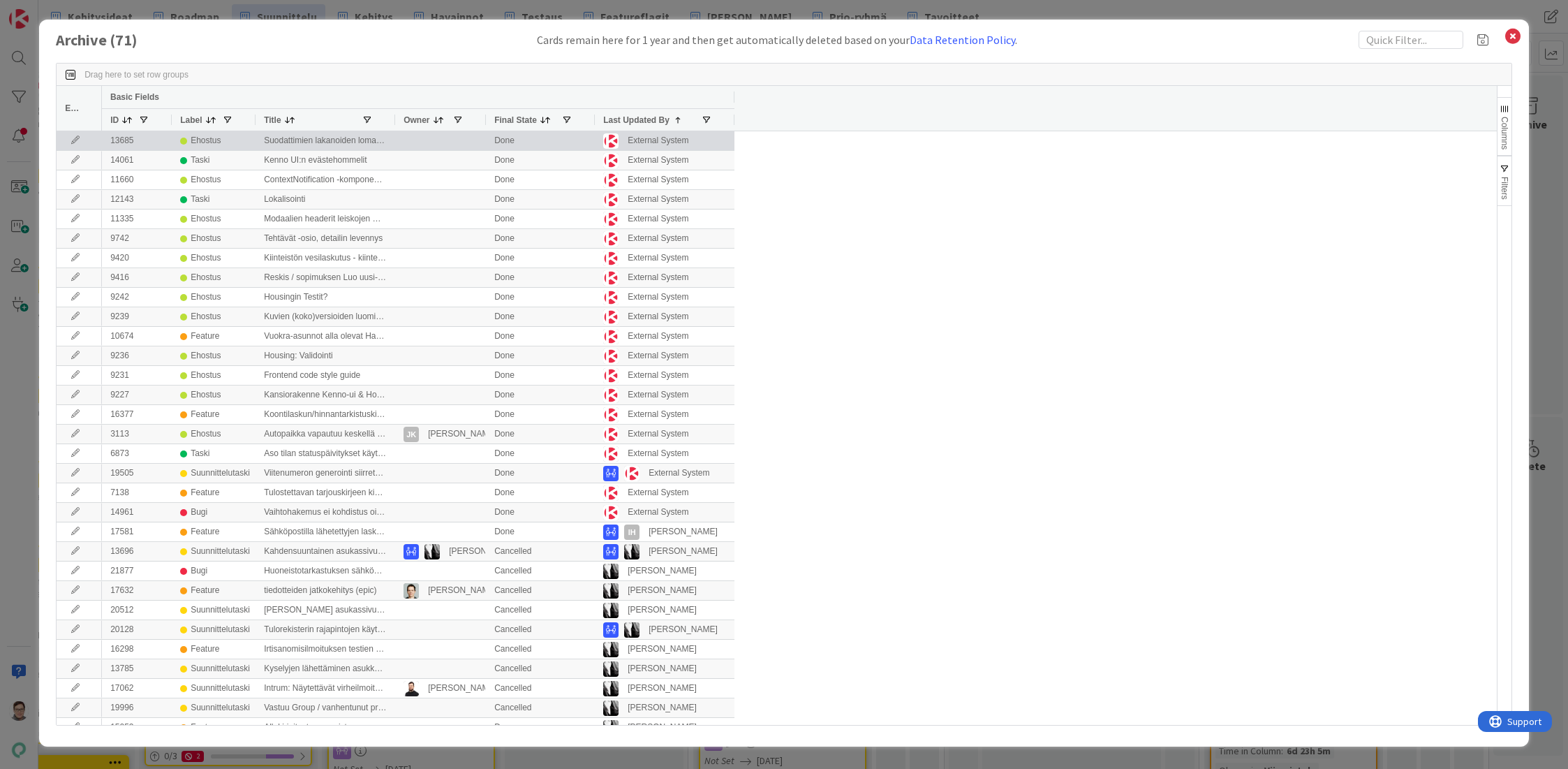
click at [71, 139] on icon at bounding box center [75, 140] width 21 height 8
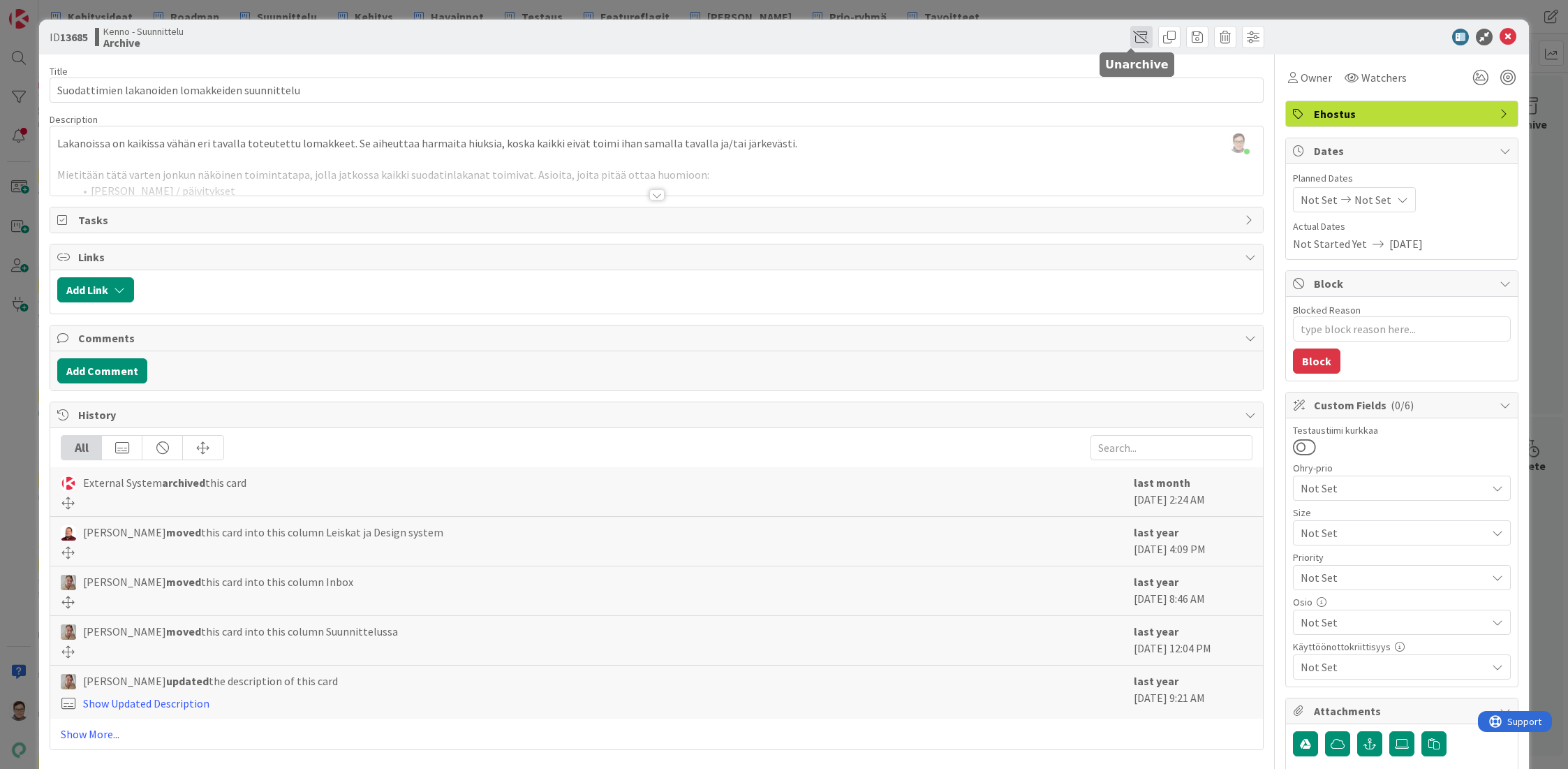
click at [1137, 34] on span at bounding box center [1140, 36] width 22 height 22
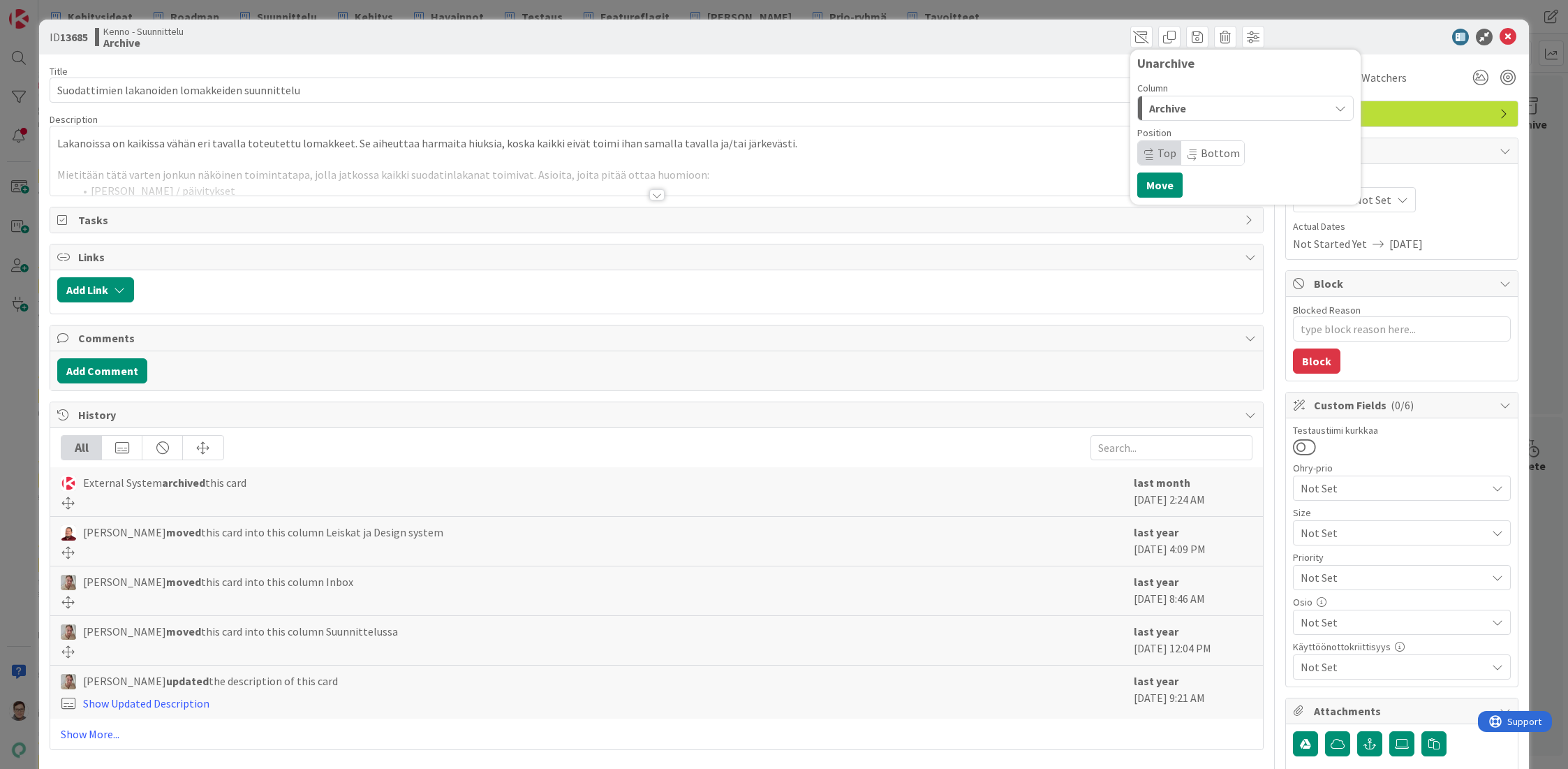
click at [1158, 113] on span "Archive" at bounding box center [1168, 108] width 37 height 18
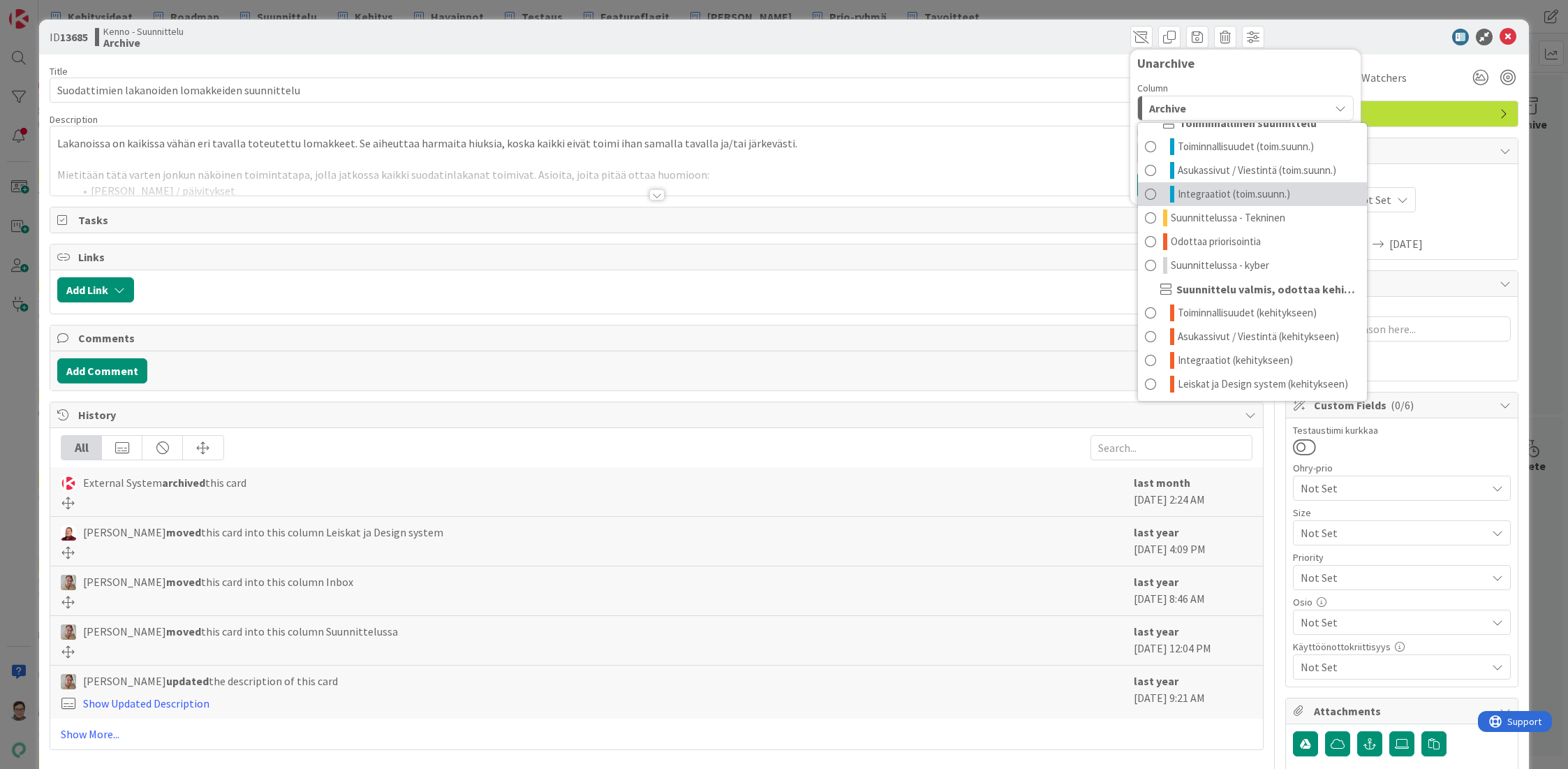
scroll to position [113, 0]
click at [1195, 384] on span "Leiskat ja Design system (kehitykseen)" at bounding box center [1263, 383] width 170 height 17
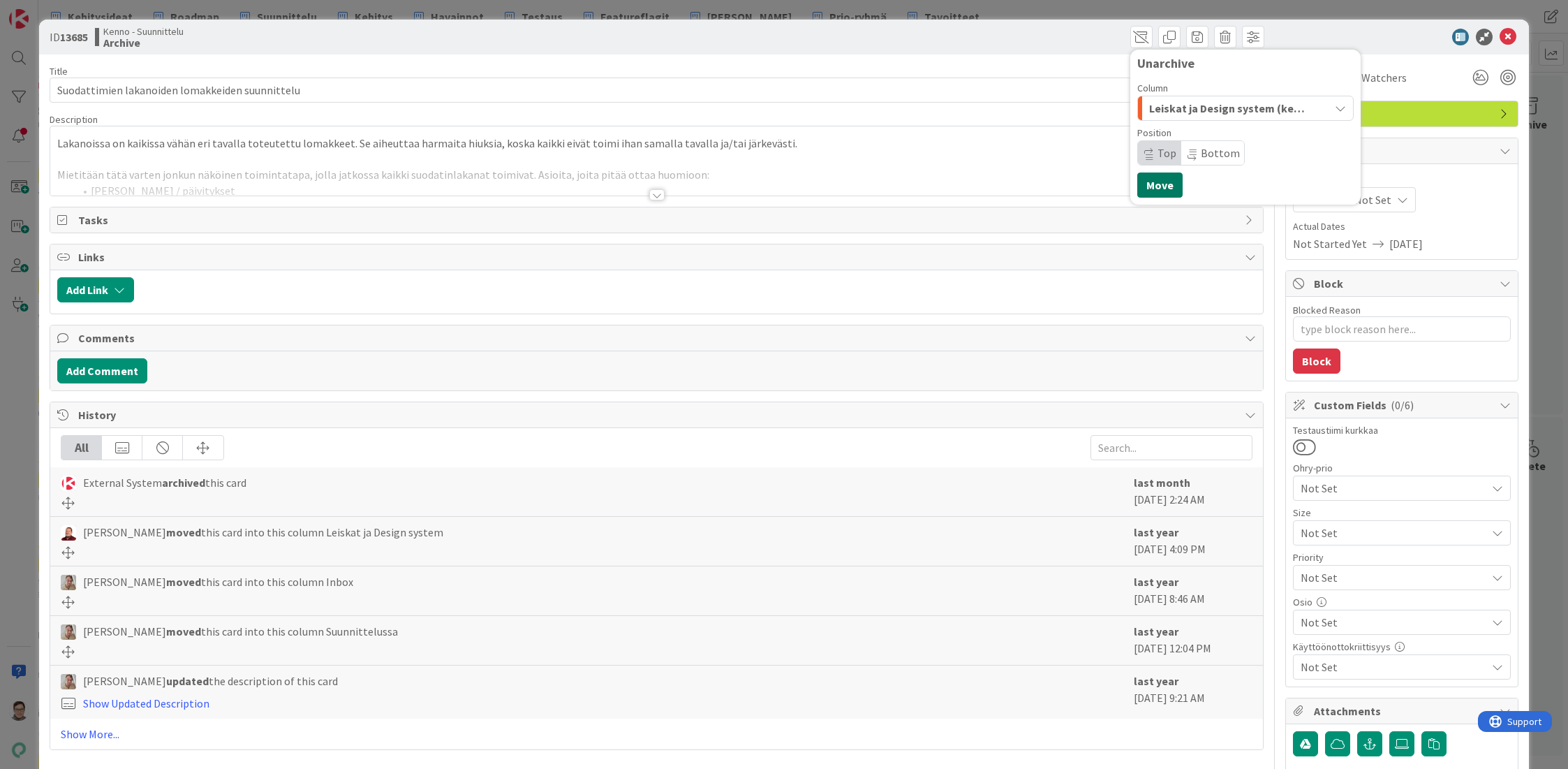
click at [1162, 190] on button "Move" at bounding box center [1159, 185] width 45 height 25
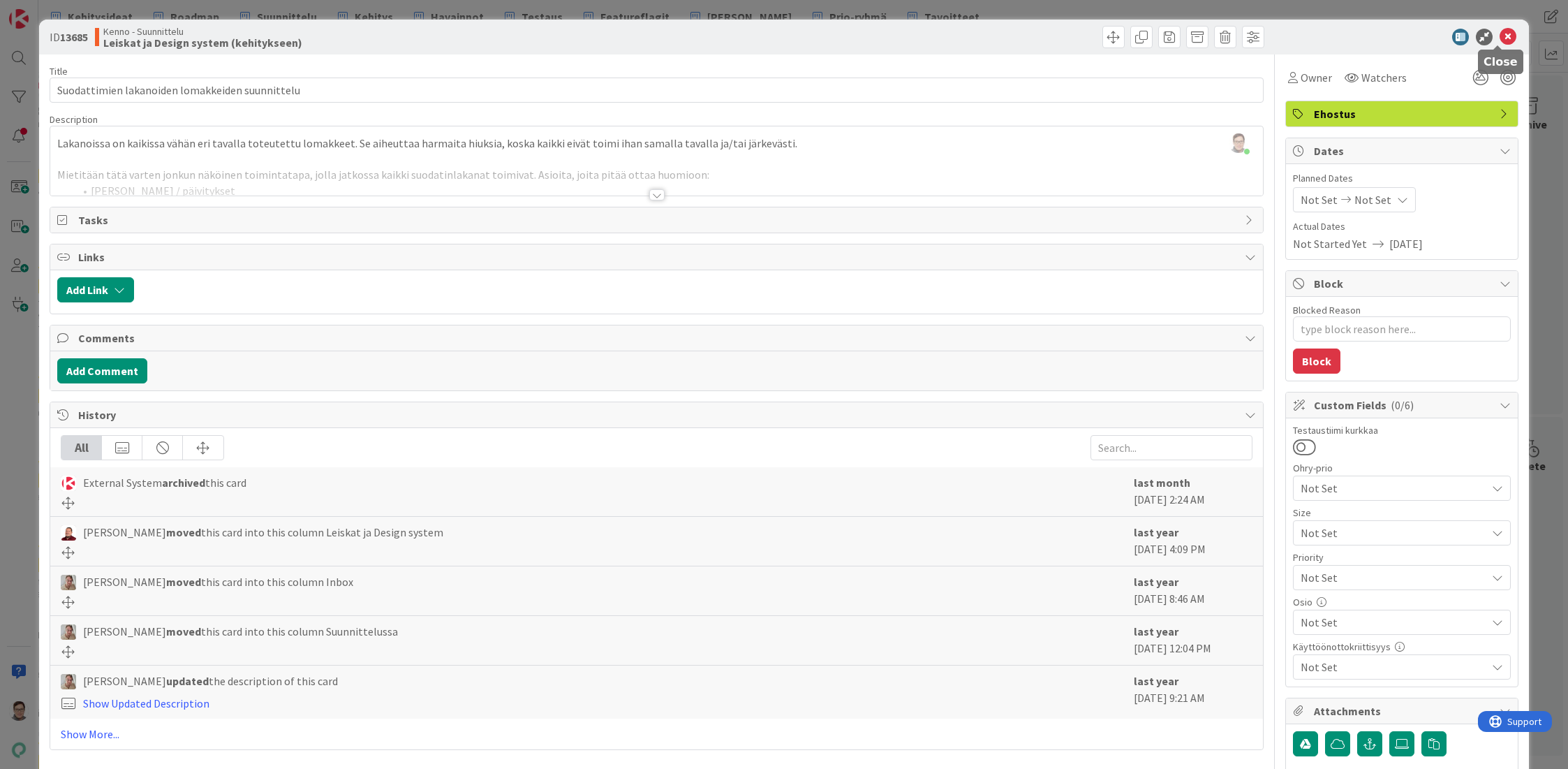
click at [1500, 40] on icon at bounding box center [1508, 36] width 17 height 17
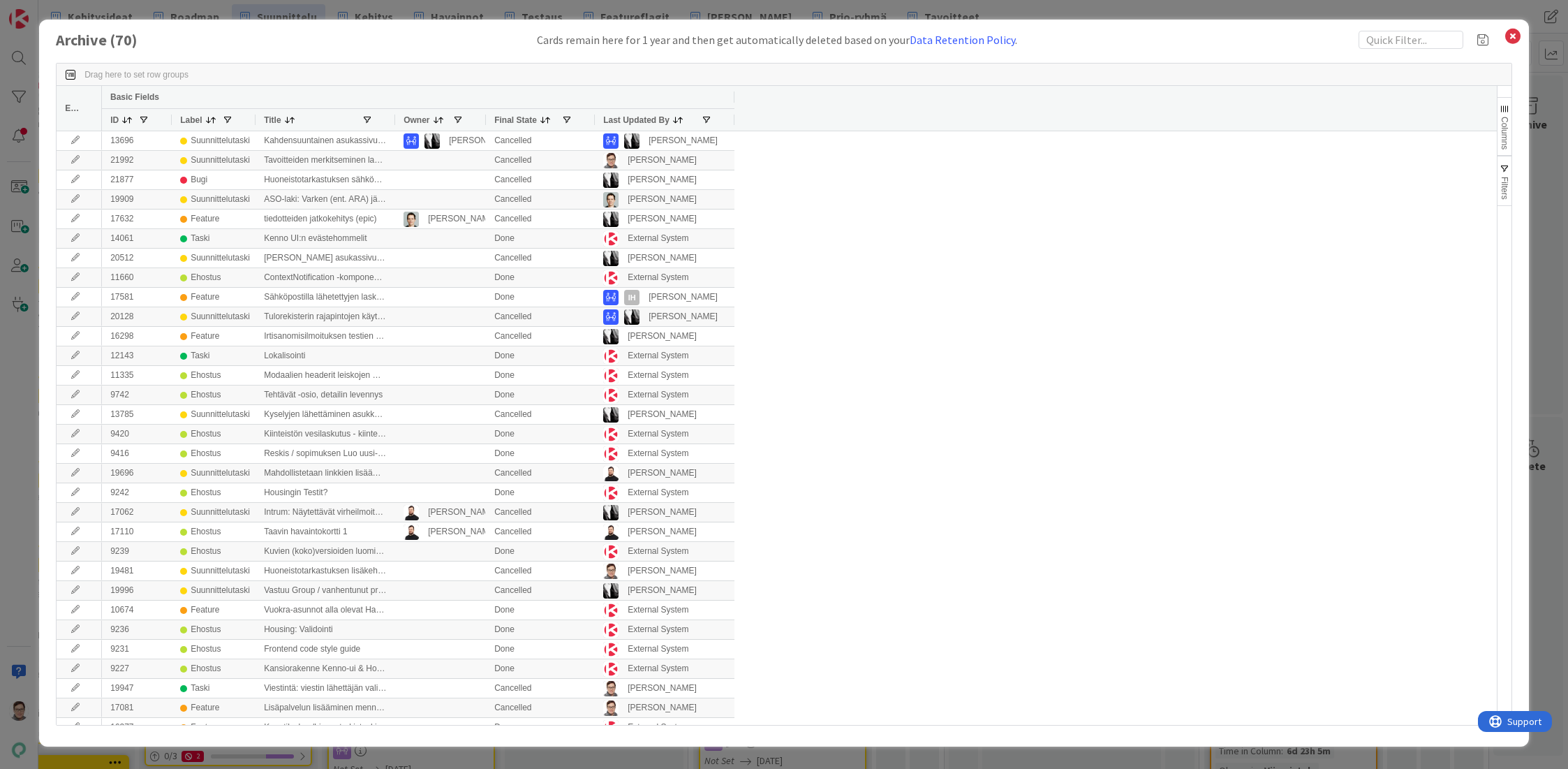
click at [622, 122] on span "Last Updated By" at bounding box center [636, 120] width 66 height 10
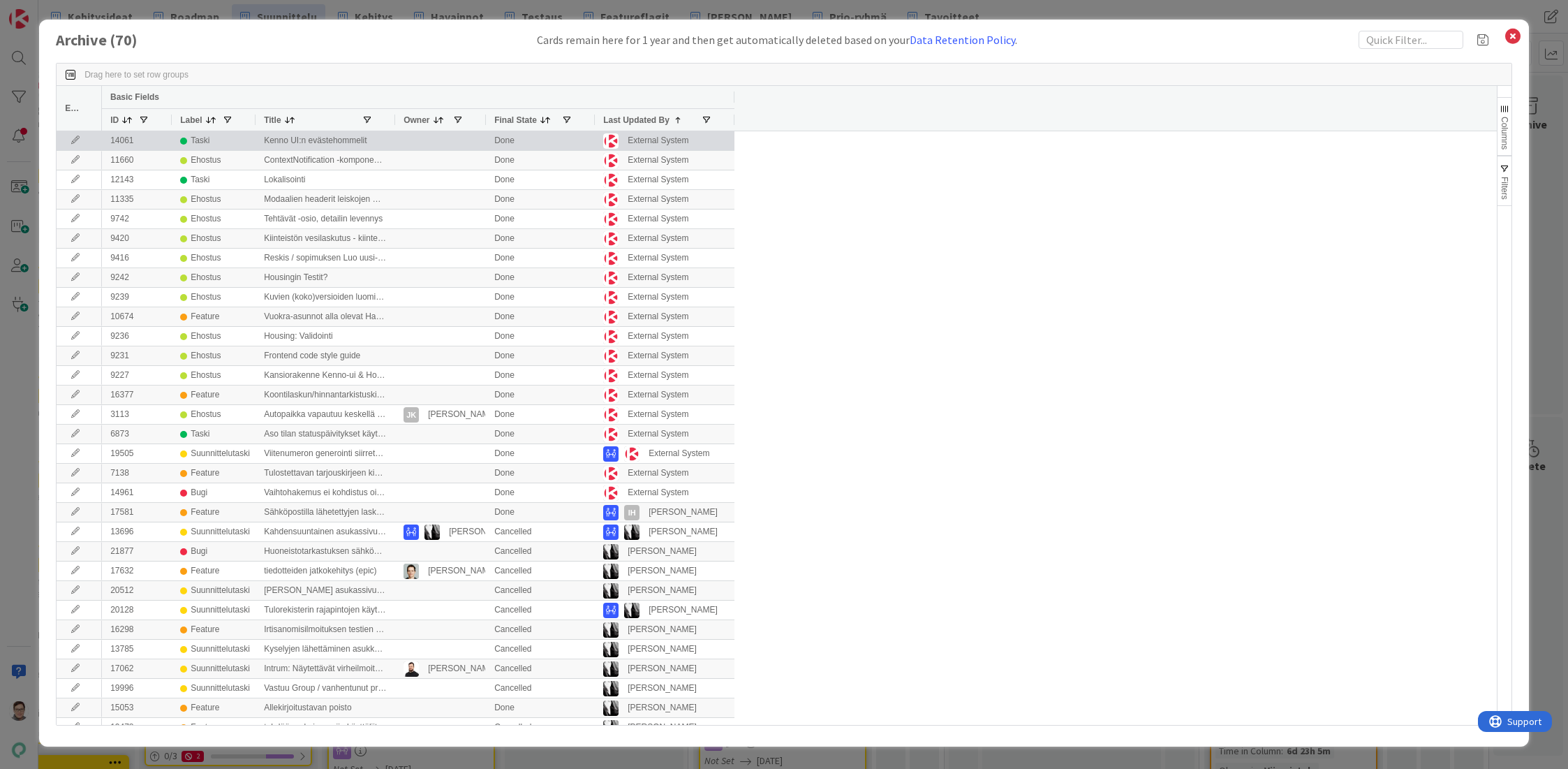
click at [73, 140] on icon at bounding box center [75, 140] width 21 height 8
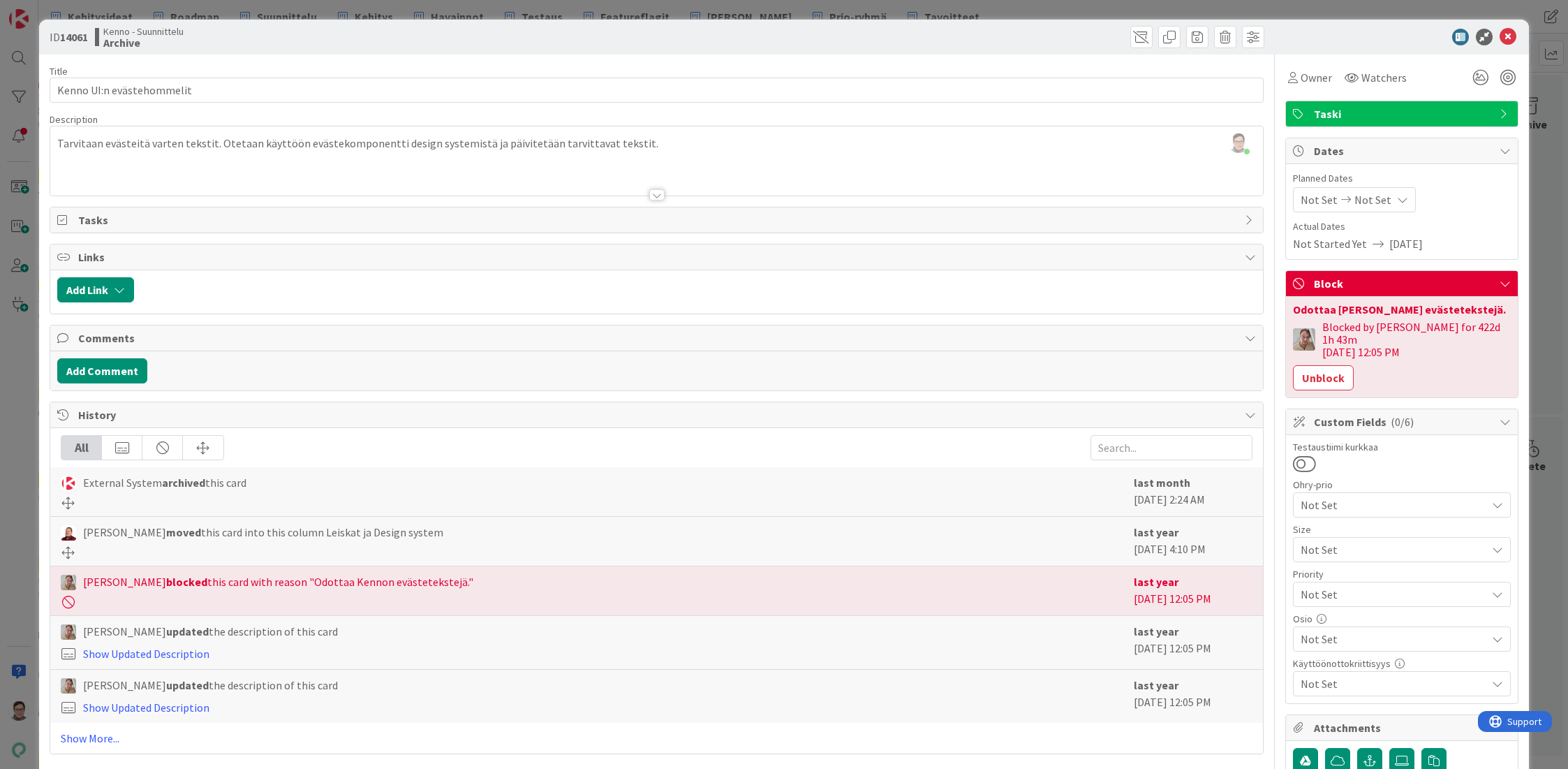
click at [655, 194] on div at bounding box center [656, 195] width 15 height 12
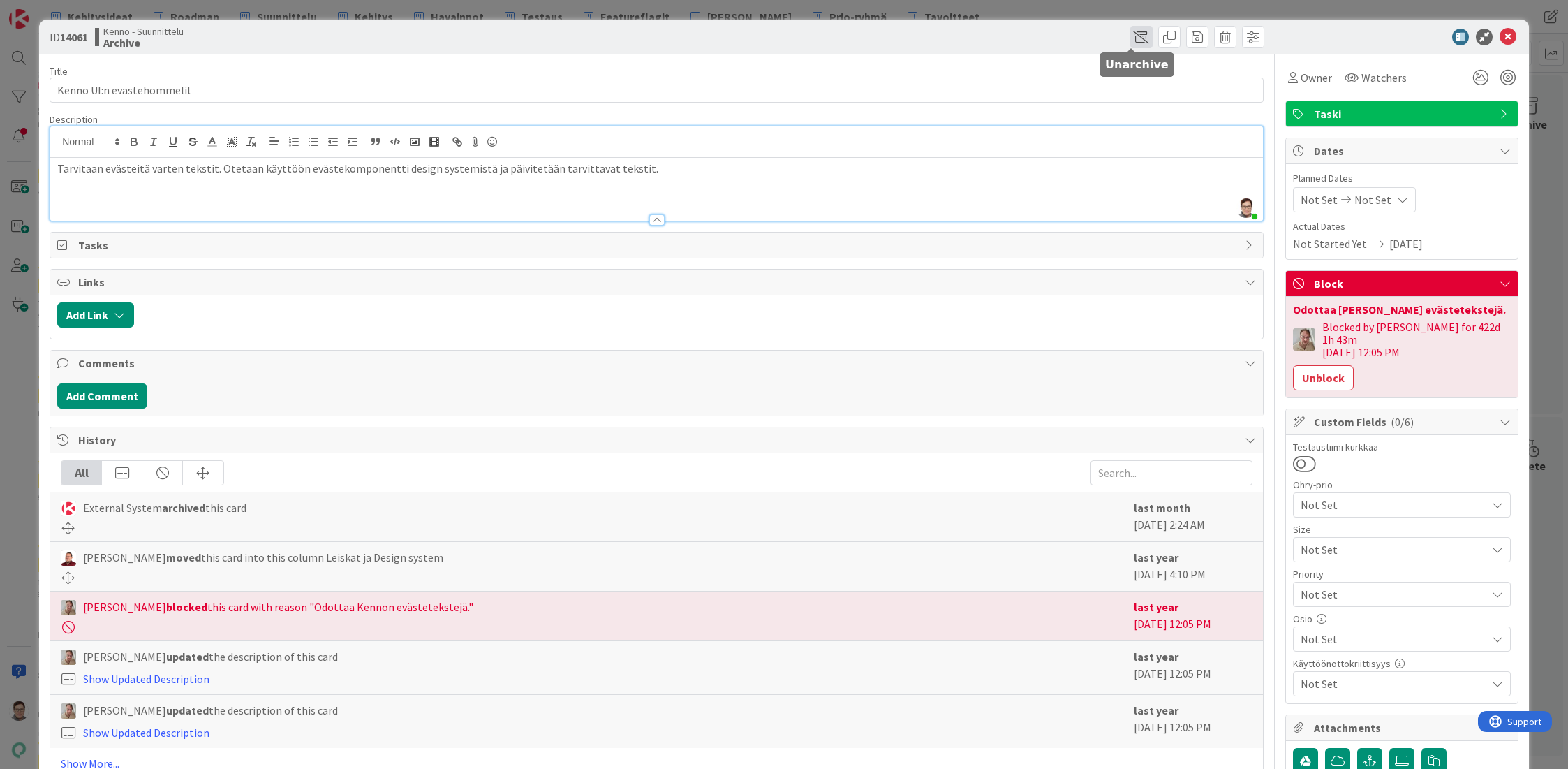
click at [1130, 38] on span at bounding box center [1140, 36] width 22 height 22
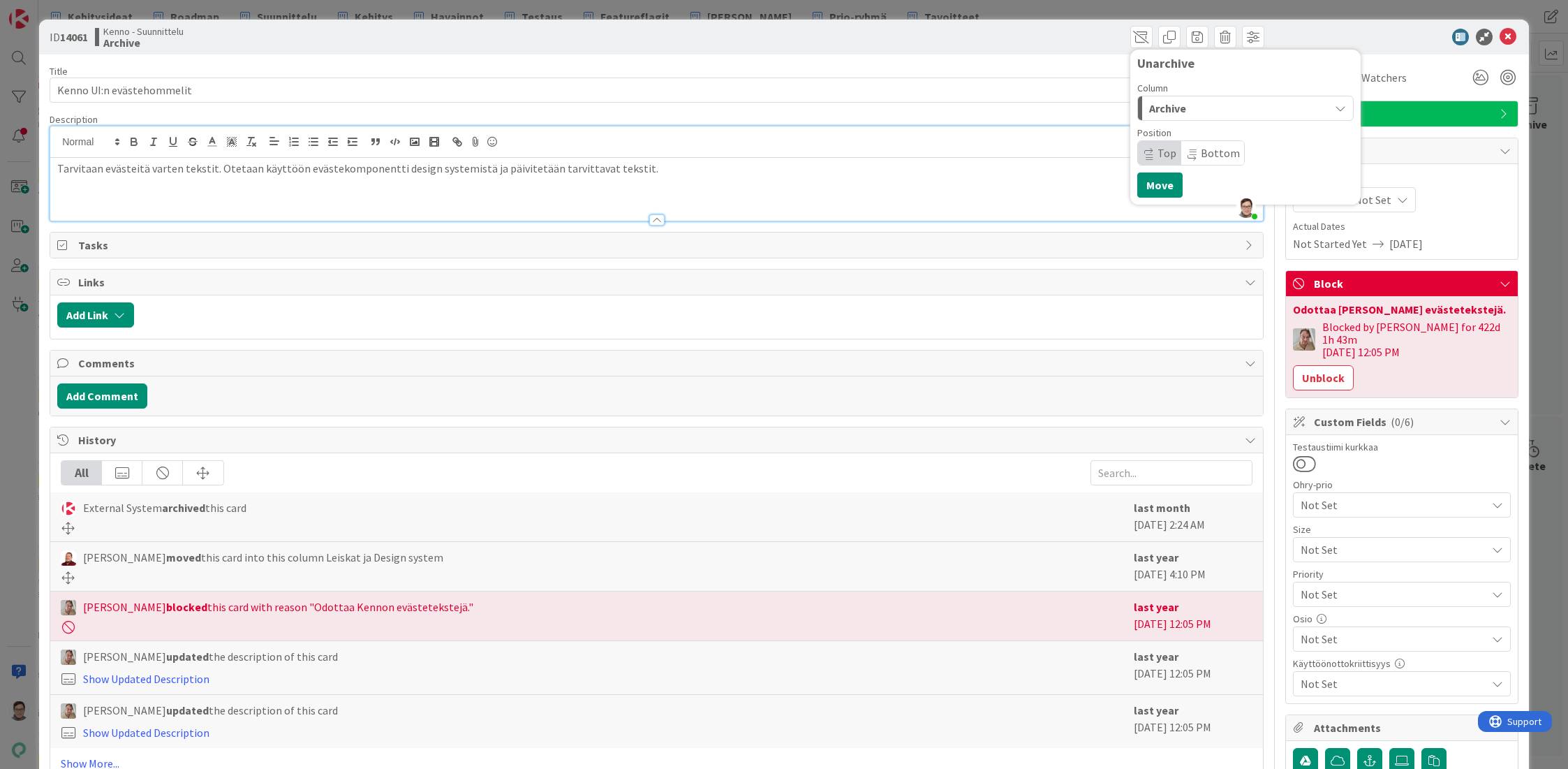
click at [1178, 111] on div "Archive" at bounding box center [1237, 108] width 183 height 22
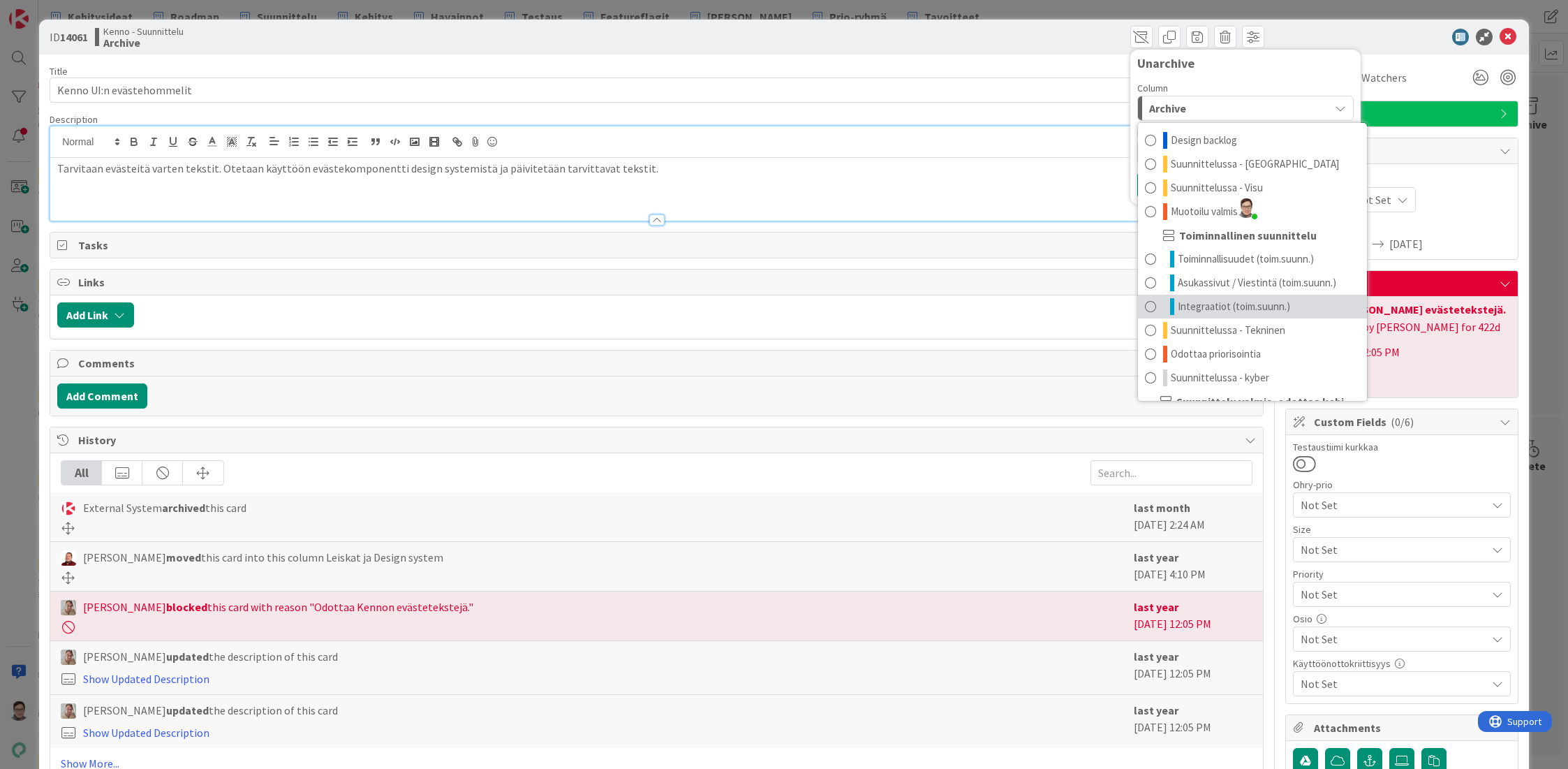
scroll to position [113, 0]
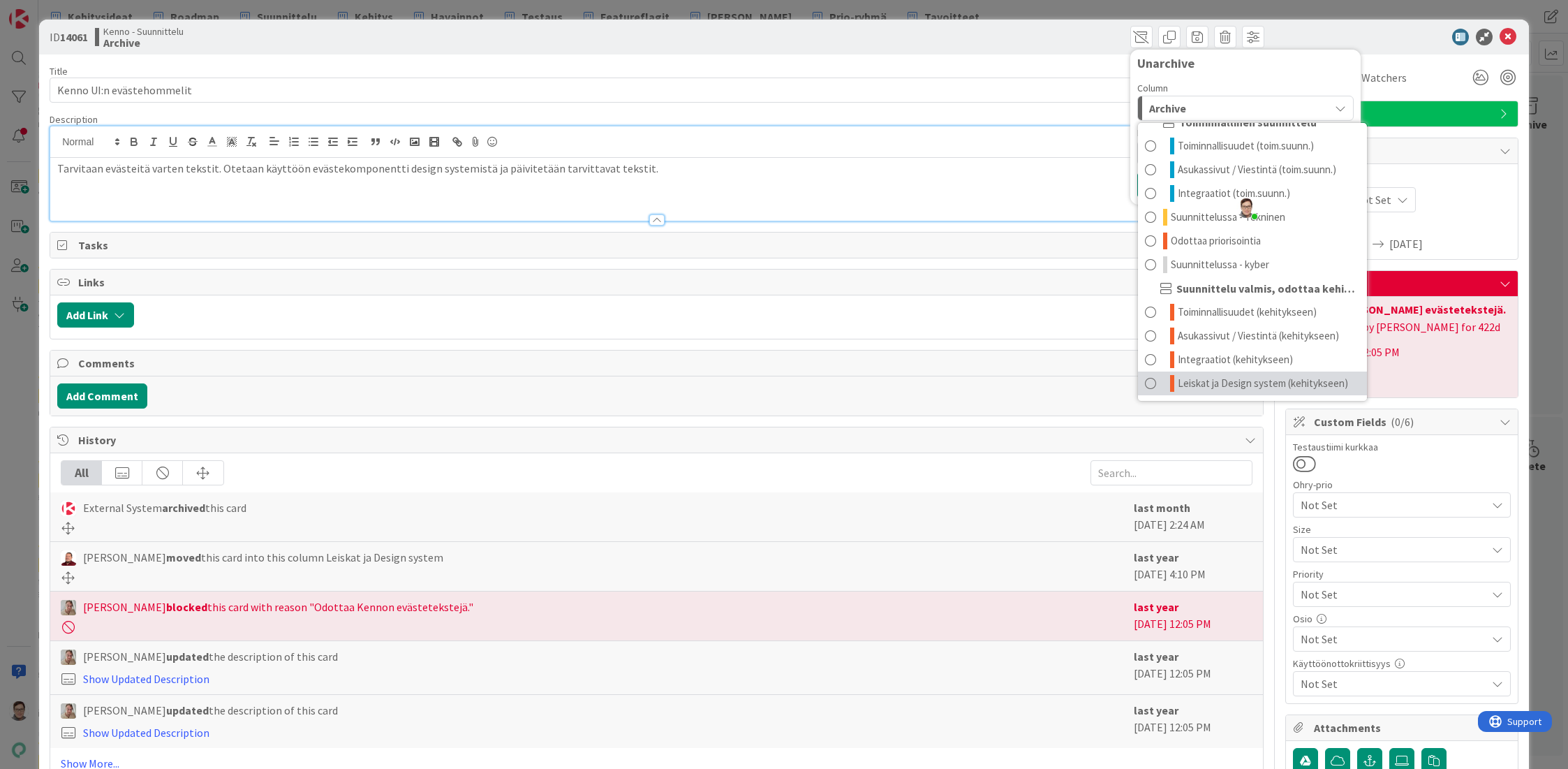
click at [1193, 382] on span "Leiskat ja Design system (kehitykseen)" at bounding box center [1263, 383] width 170 height 17
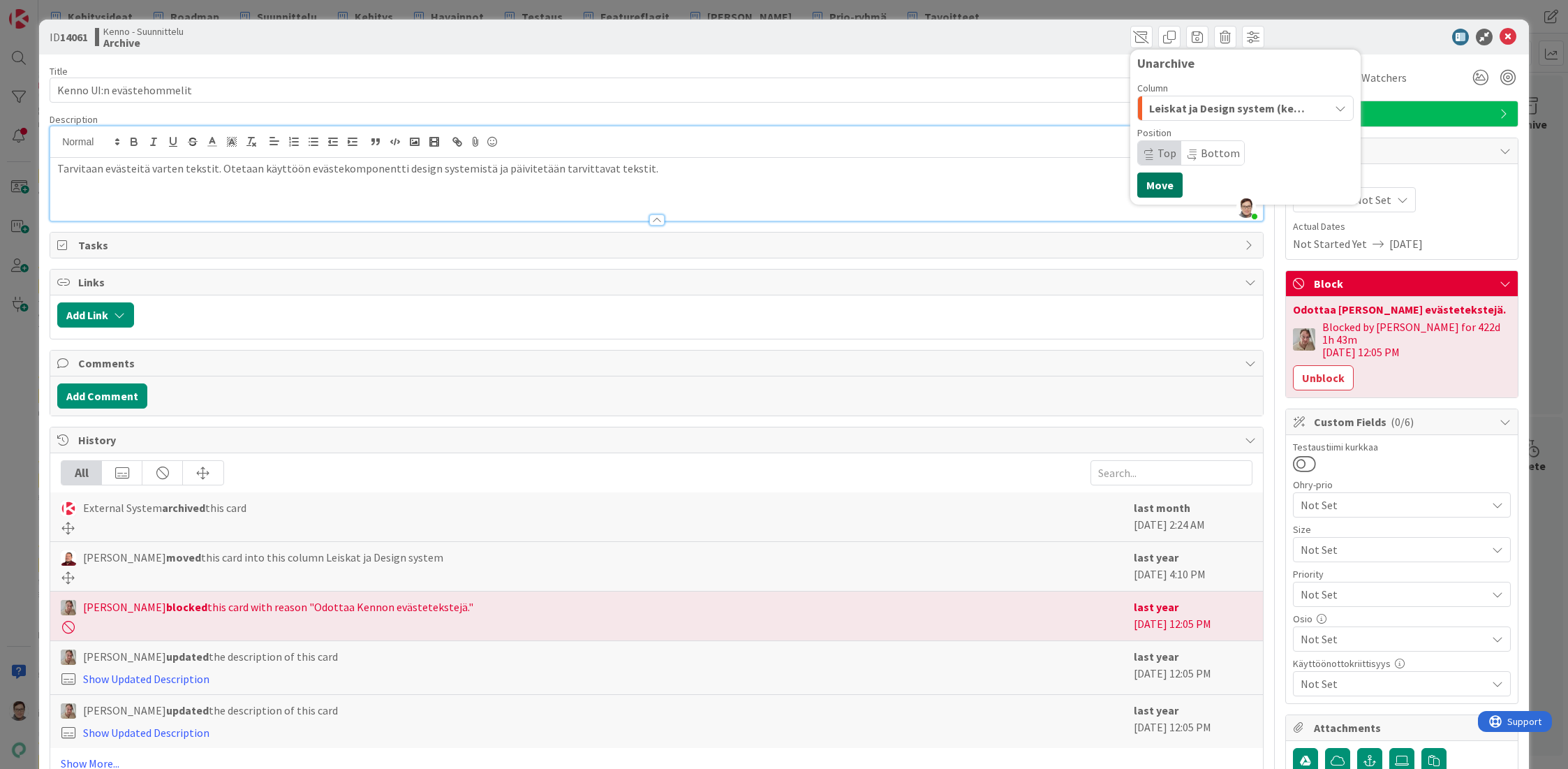
click at [1153, 189] on button "Move" at bounding box center [1159, 185] width 45 height 25
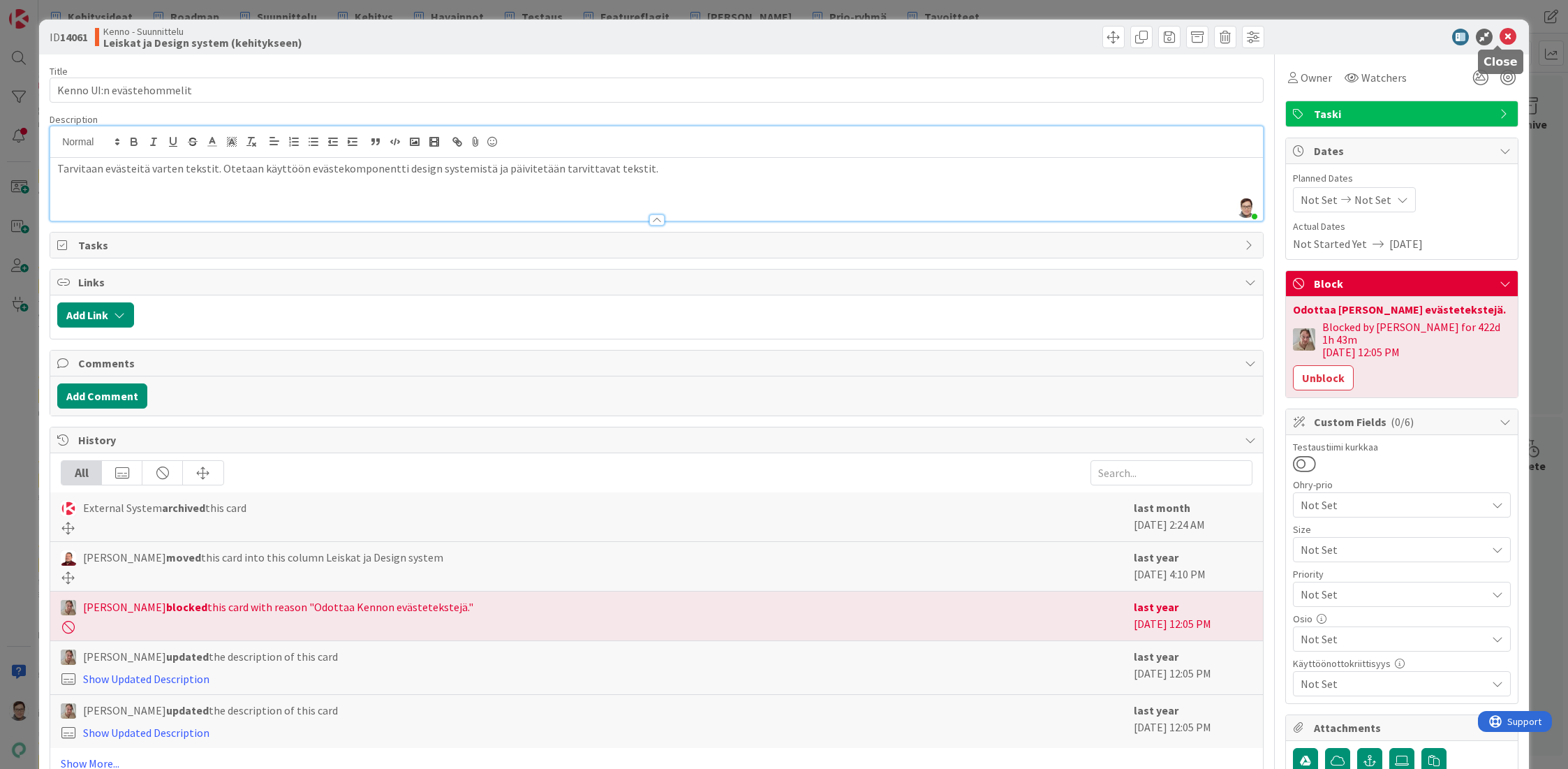
click at [1500, 35] on icon at bounding box center [1508, 36] width 17 height 17
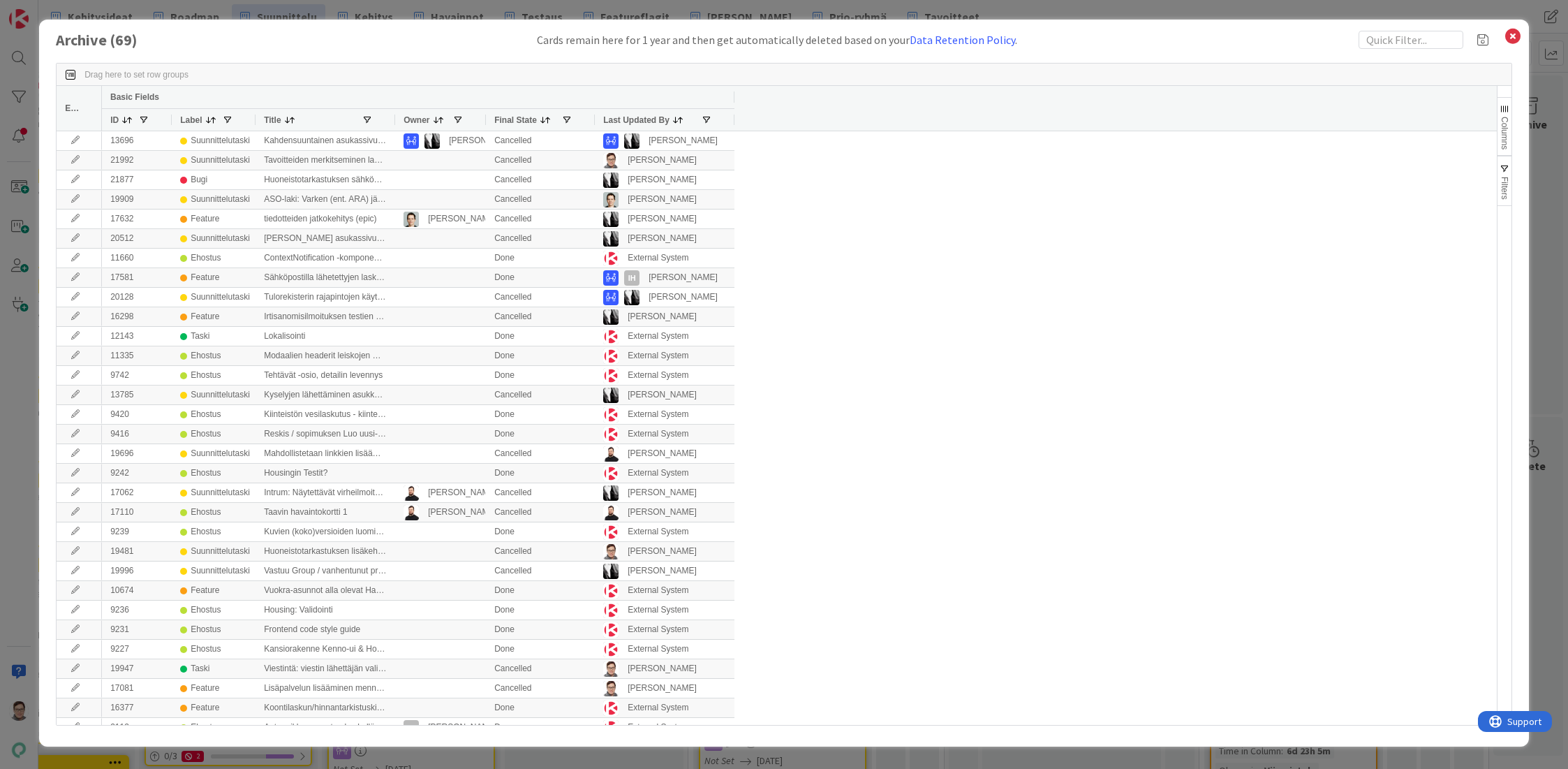
click at [622, 117] on span "Last Updated By" at bounding box center [636, 120] width 66 height 10
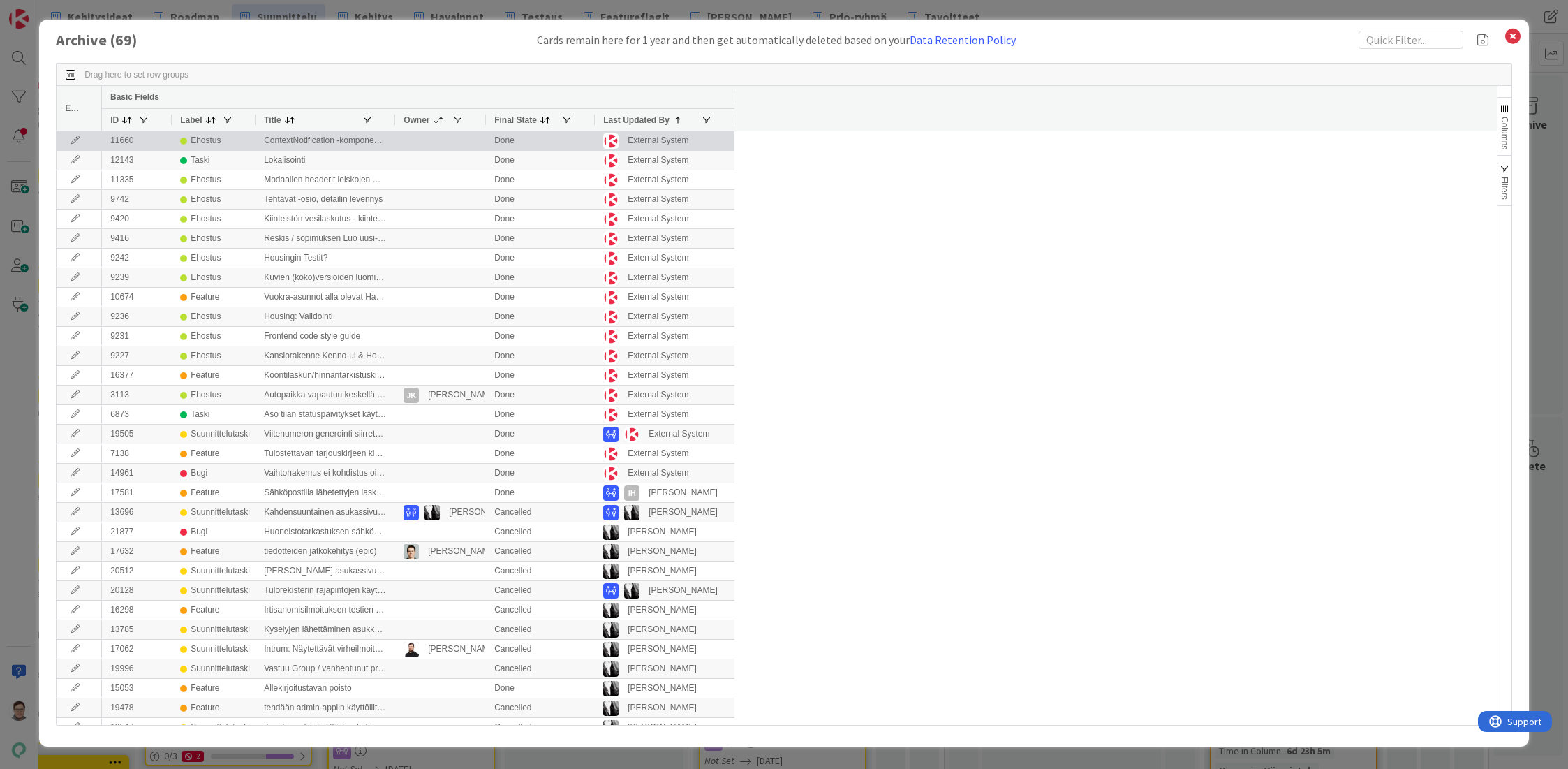
click at [72, 140] on icon at bounding box center [75, 140] width 21 height 8
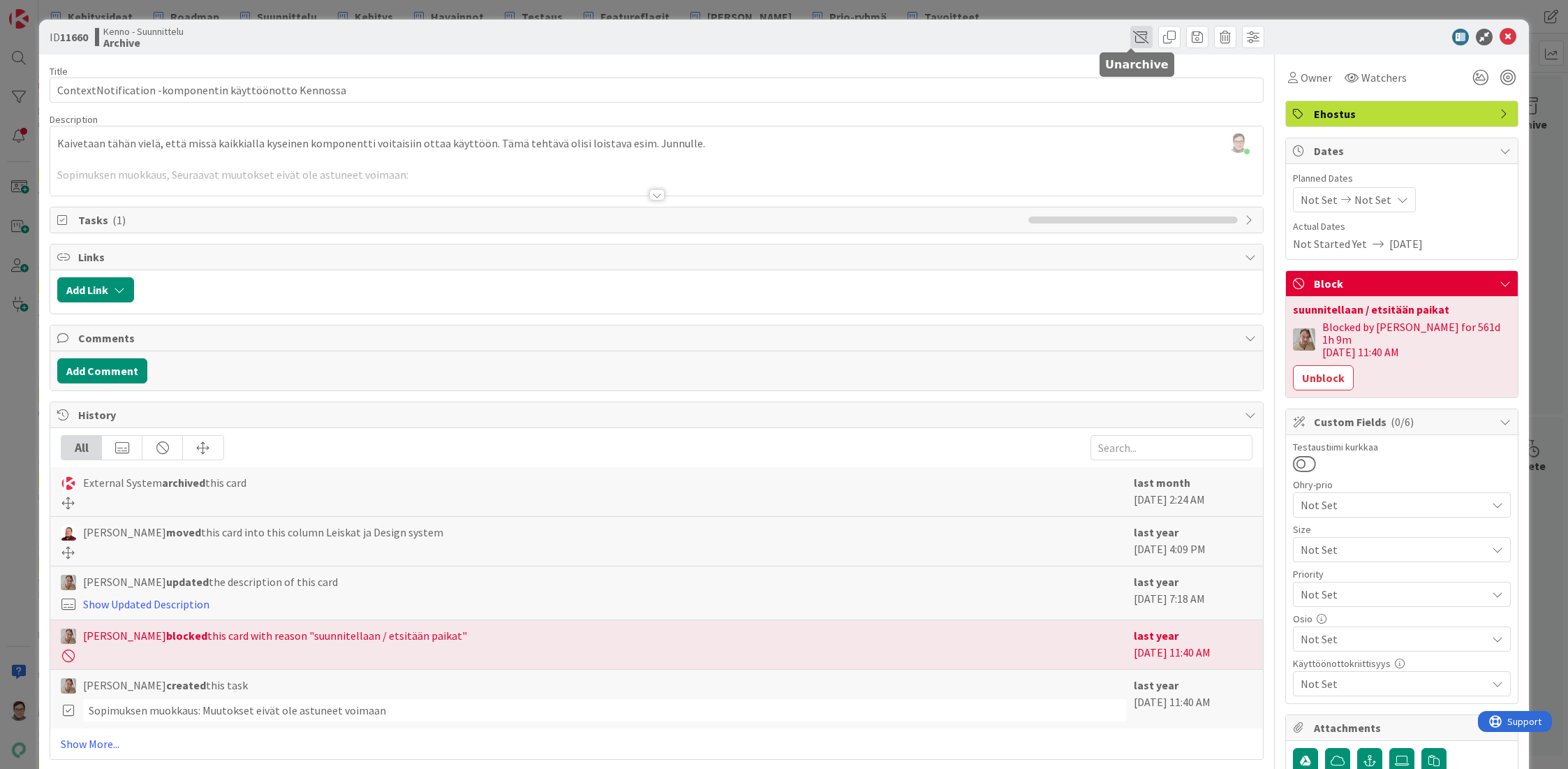
click at [1130, 36] on span at bounding box center [1140, 36] width 22 height 22
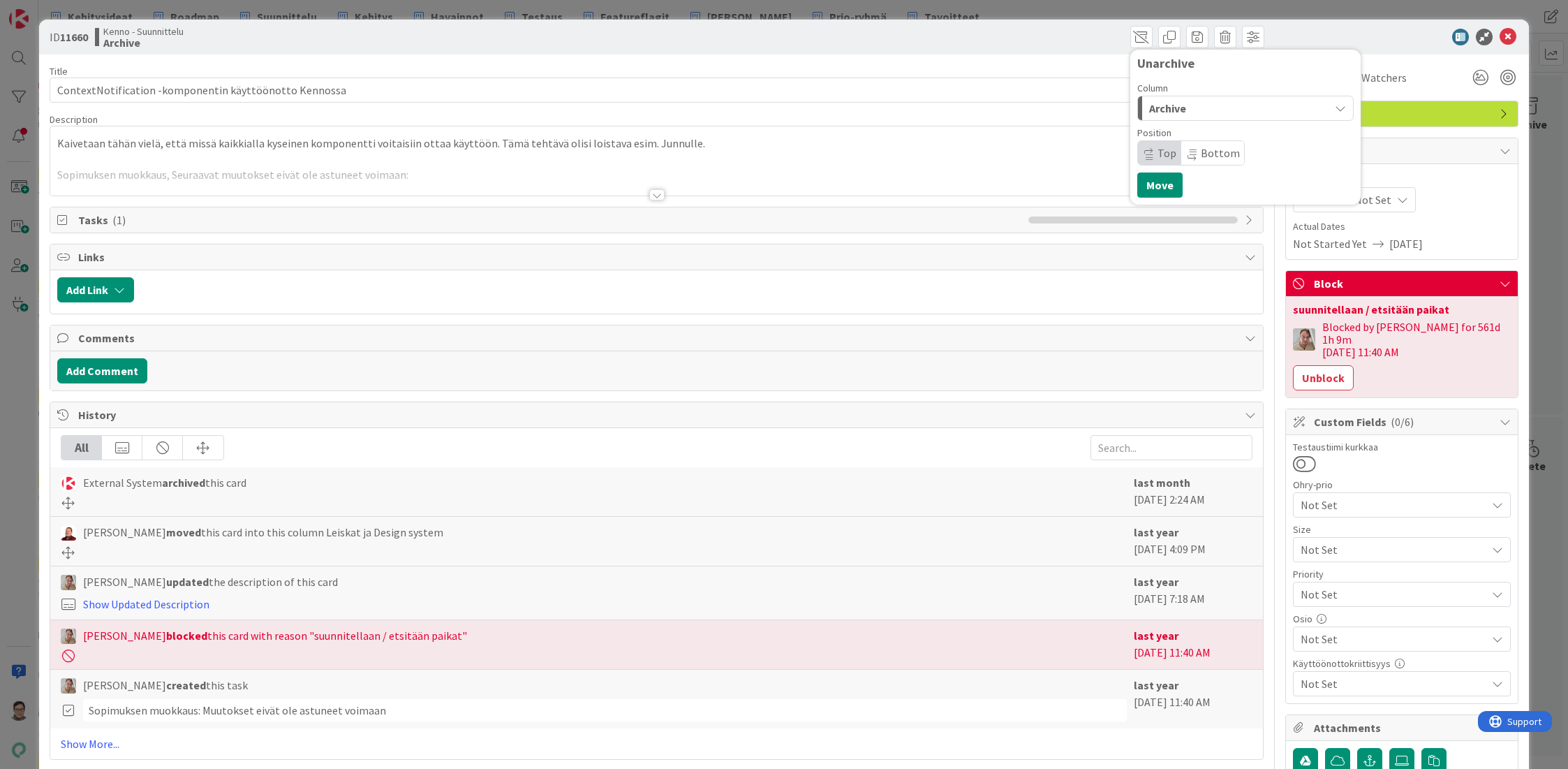
click at [1177, 101] on div "Archive" at bounding box center [1237, 108] width 183 height 22
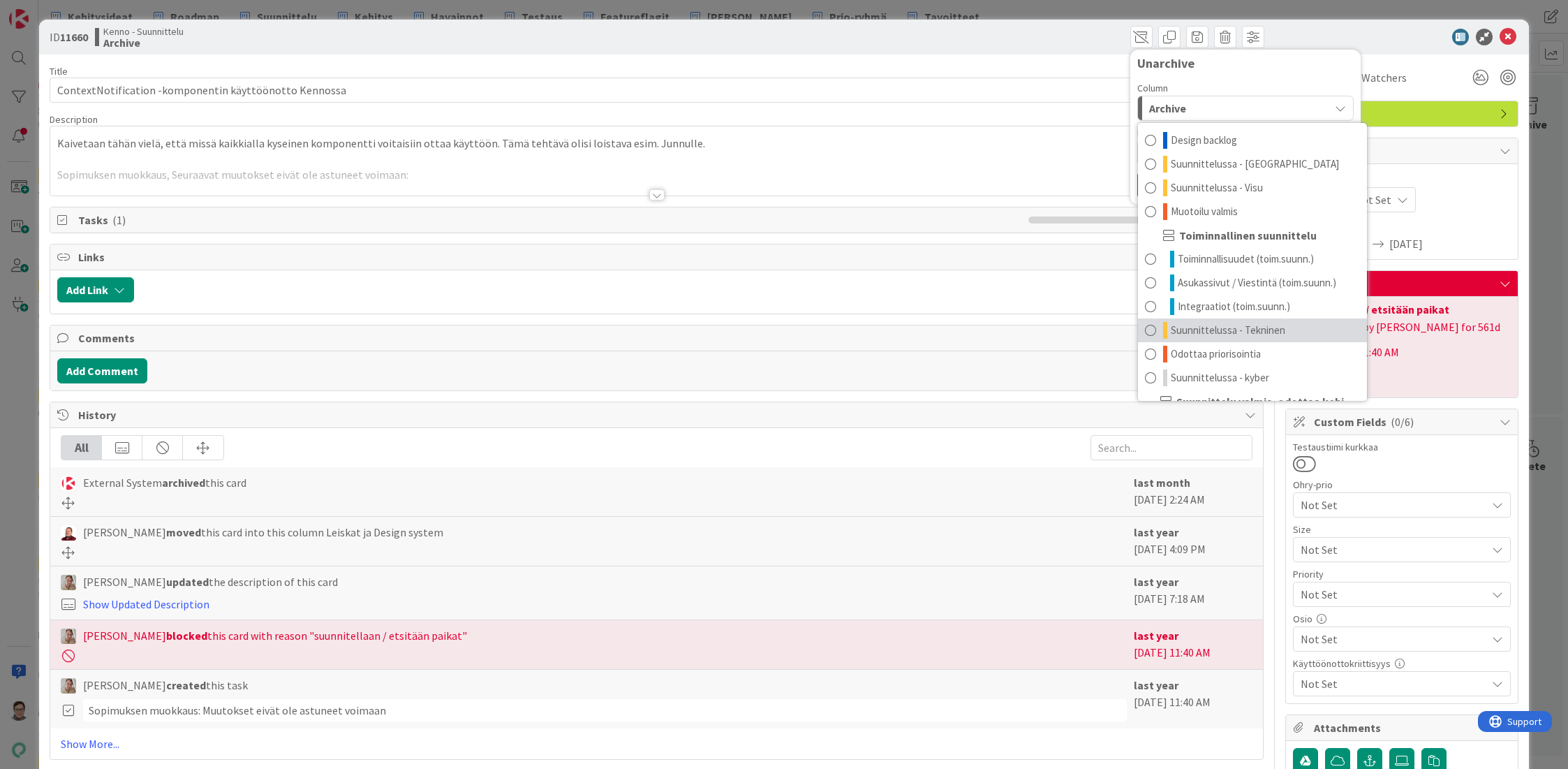
scroll to position [113, 0]
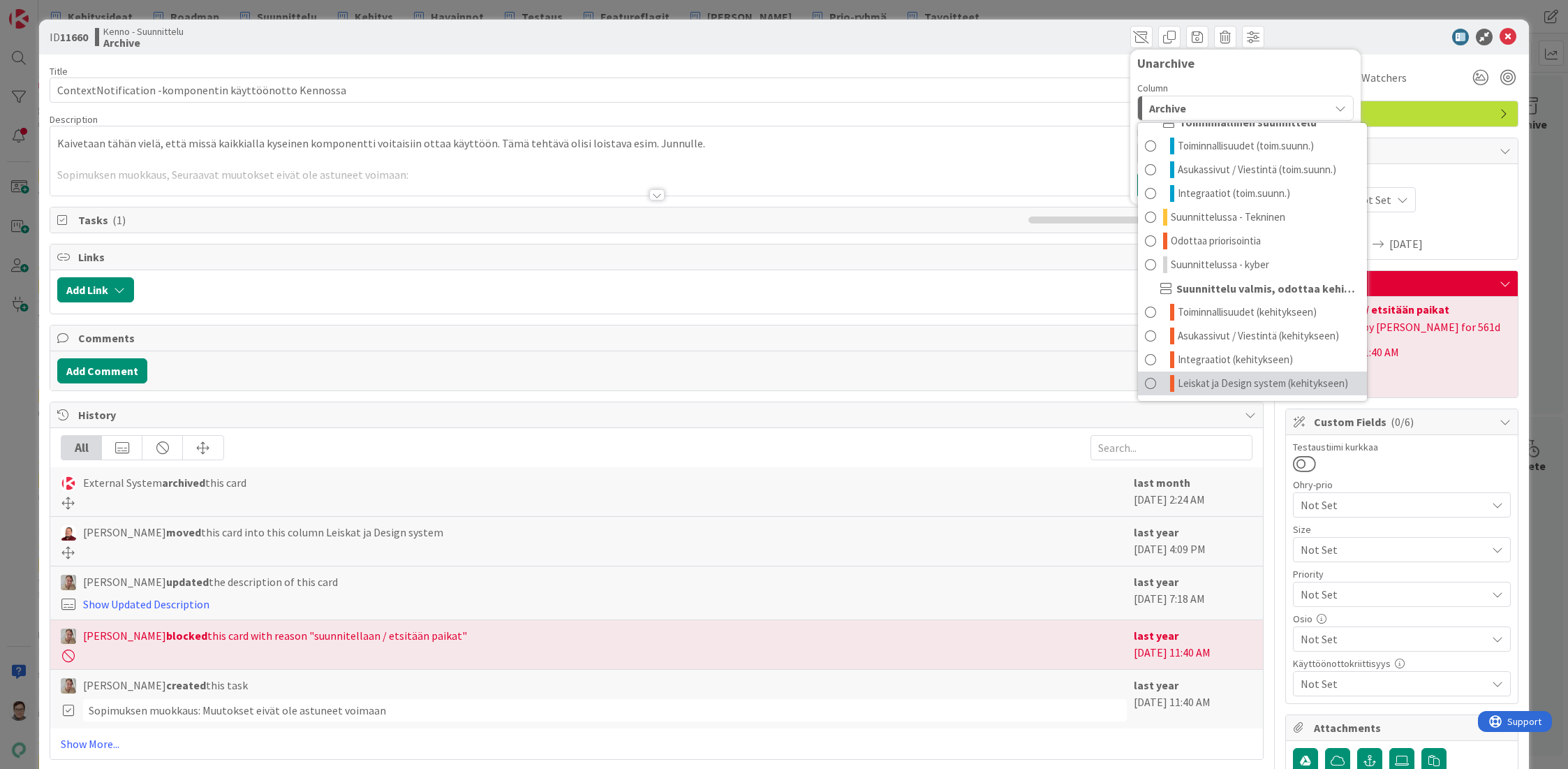
click at [1191, 374] on link "Leiskat ja Design system (kehitykseen)" at bounding box center [1252, 383] width 229 height 24
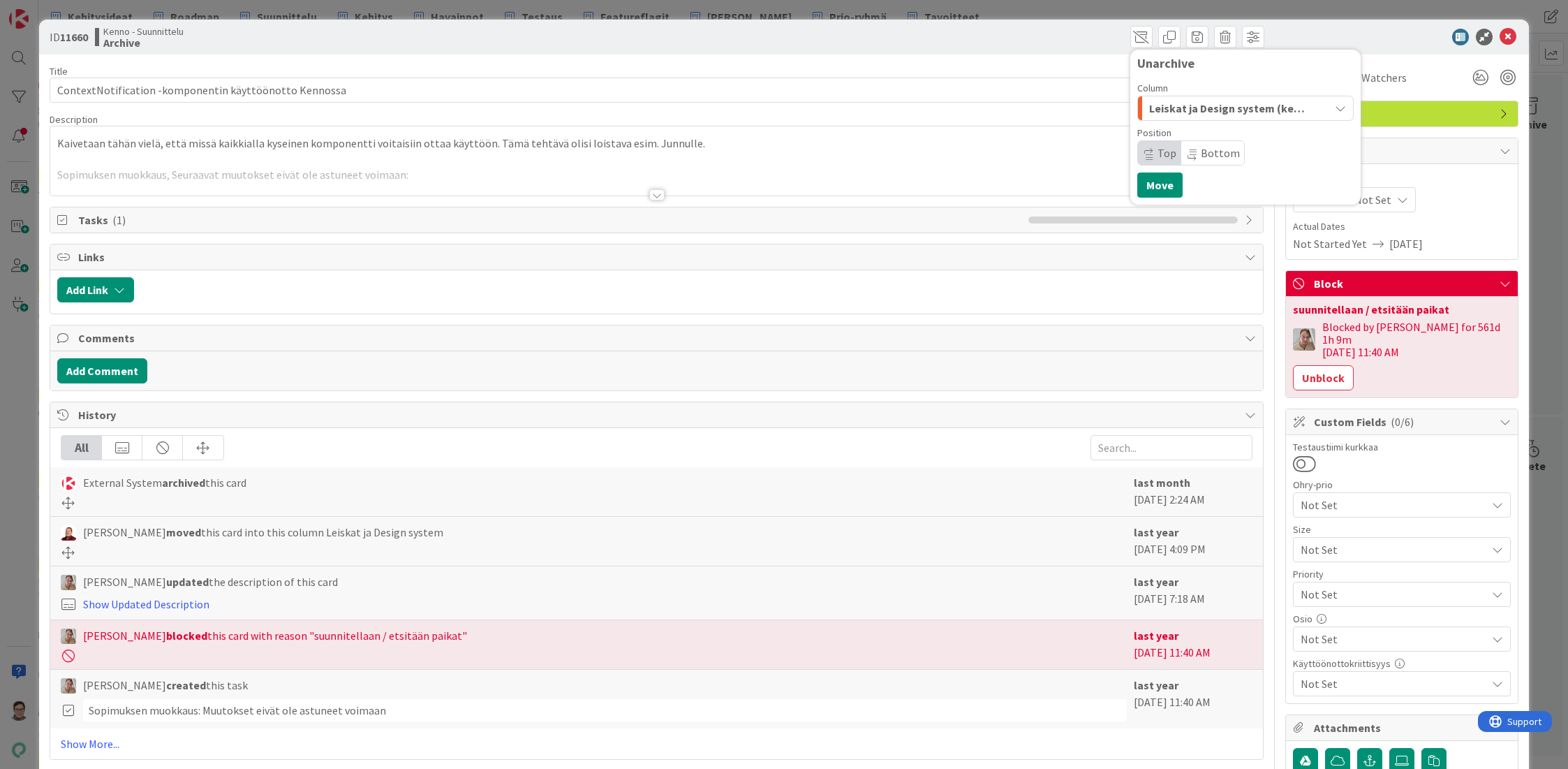
click at [1147, 172] on div "Unarchive Column Leiskat ja Design system (kehitykseen) Design backlog Suunnitt…" at bounding box center [1245, 127] width 216 height 141
click at [1145, 183] on button "Move" at bounding box center [1159, 185] width 45 height 25
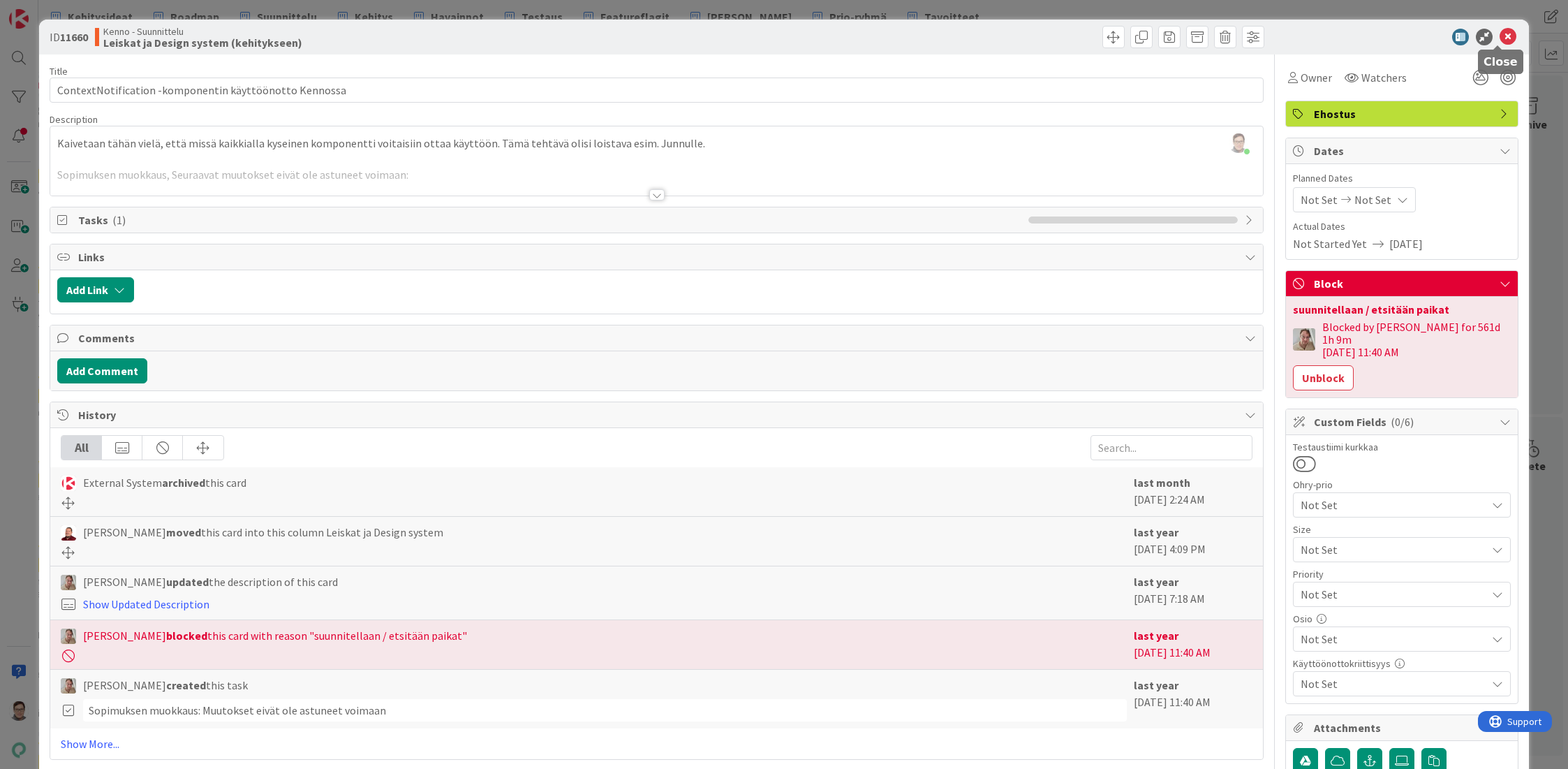
click at [1500, 34] on icon at bounding box center [1508, 36] width 17 height 17
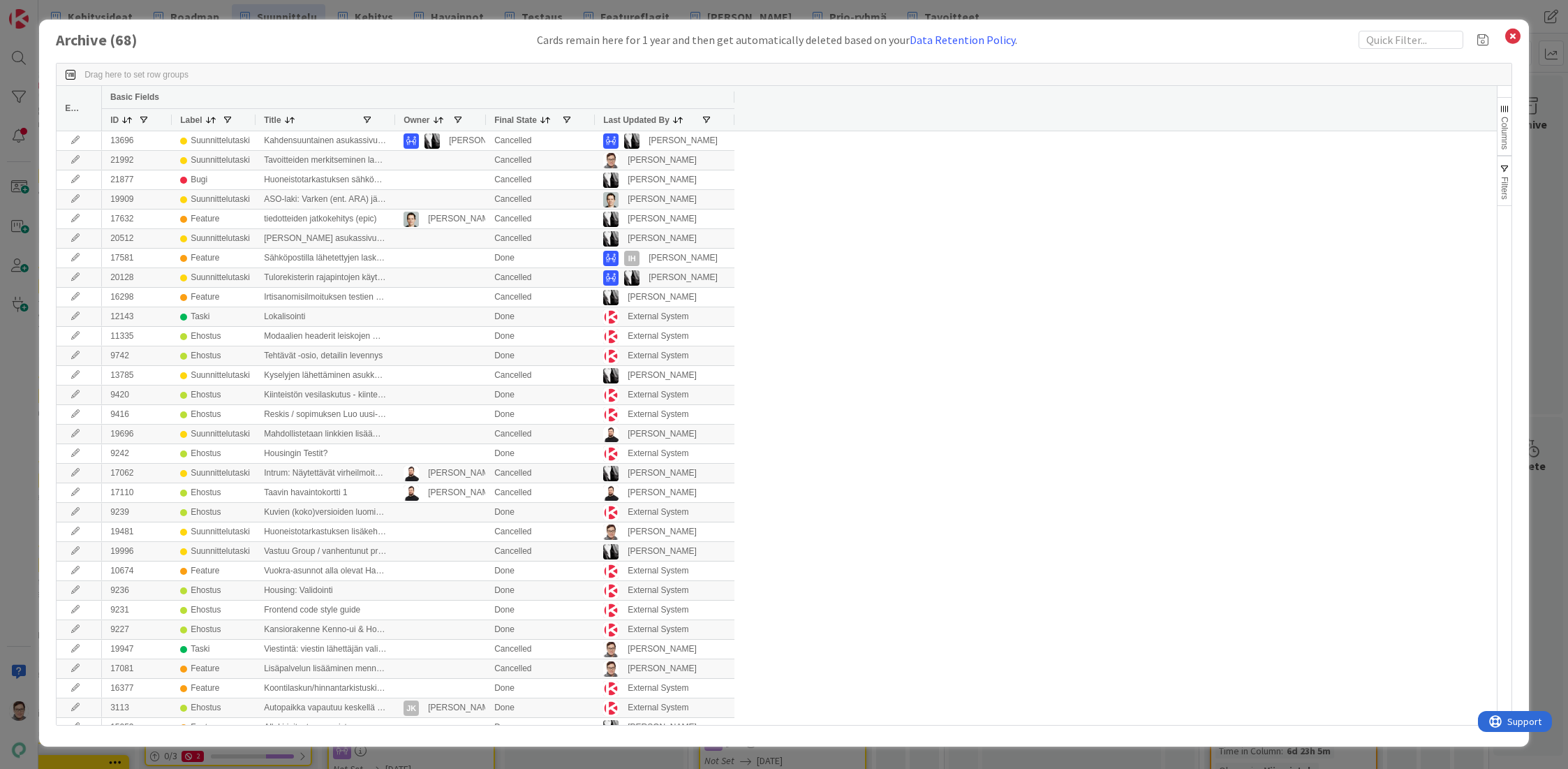
click at [632, 117] on span "Last Updated By" at bounding box center [636, 120] width 66 height 10
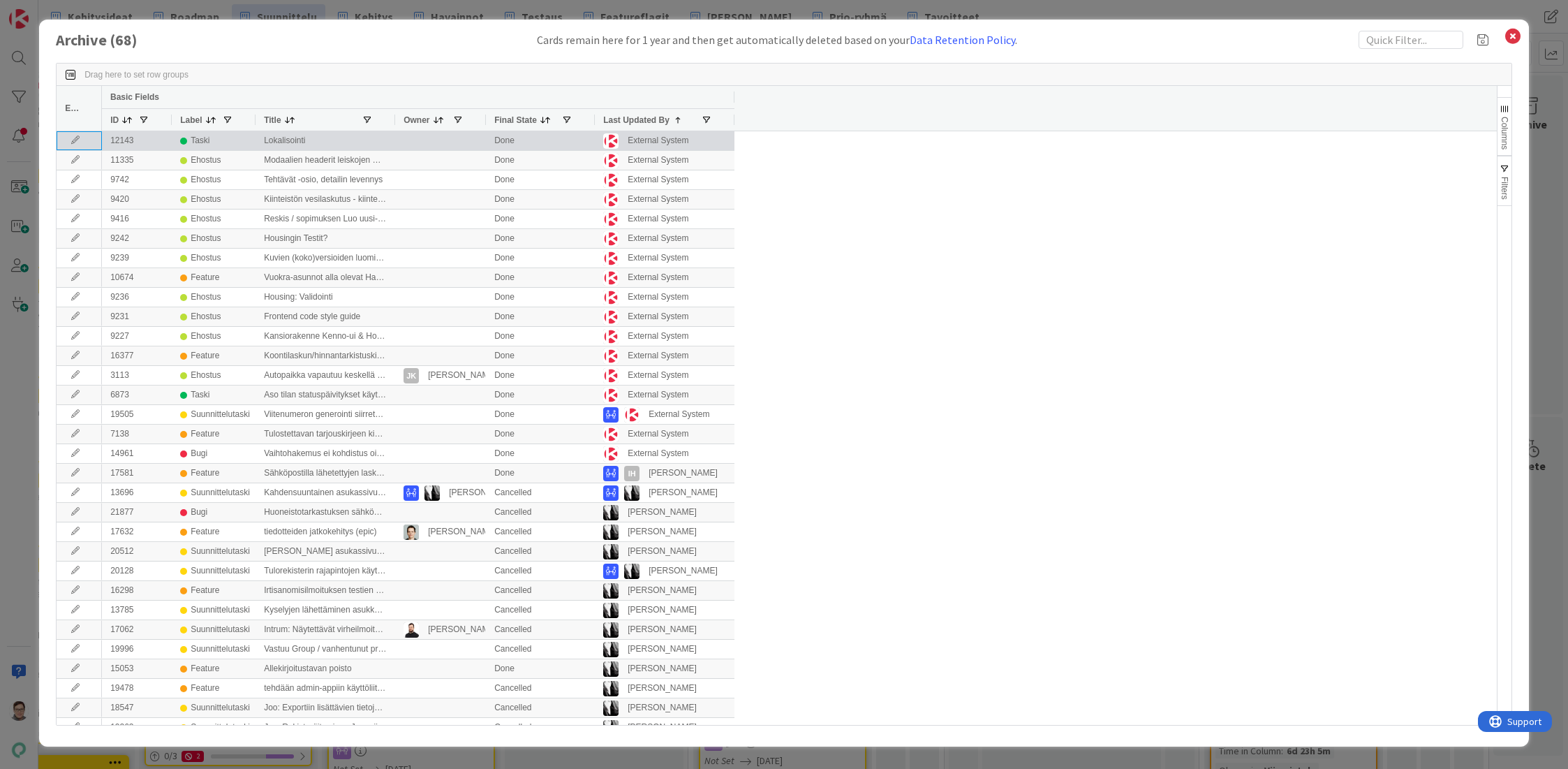
click at [77, 137] on icon at bounding box center [75, 140] width 21 height 8
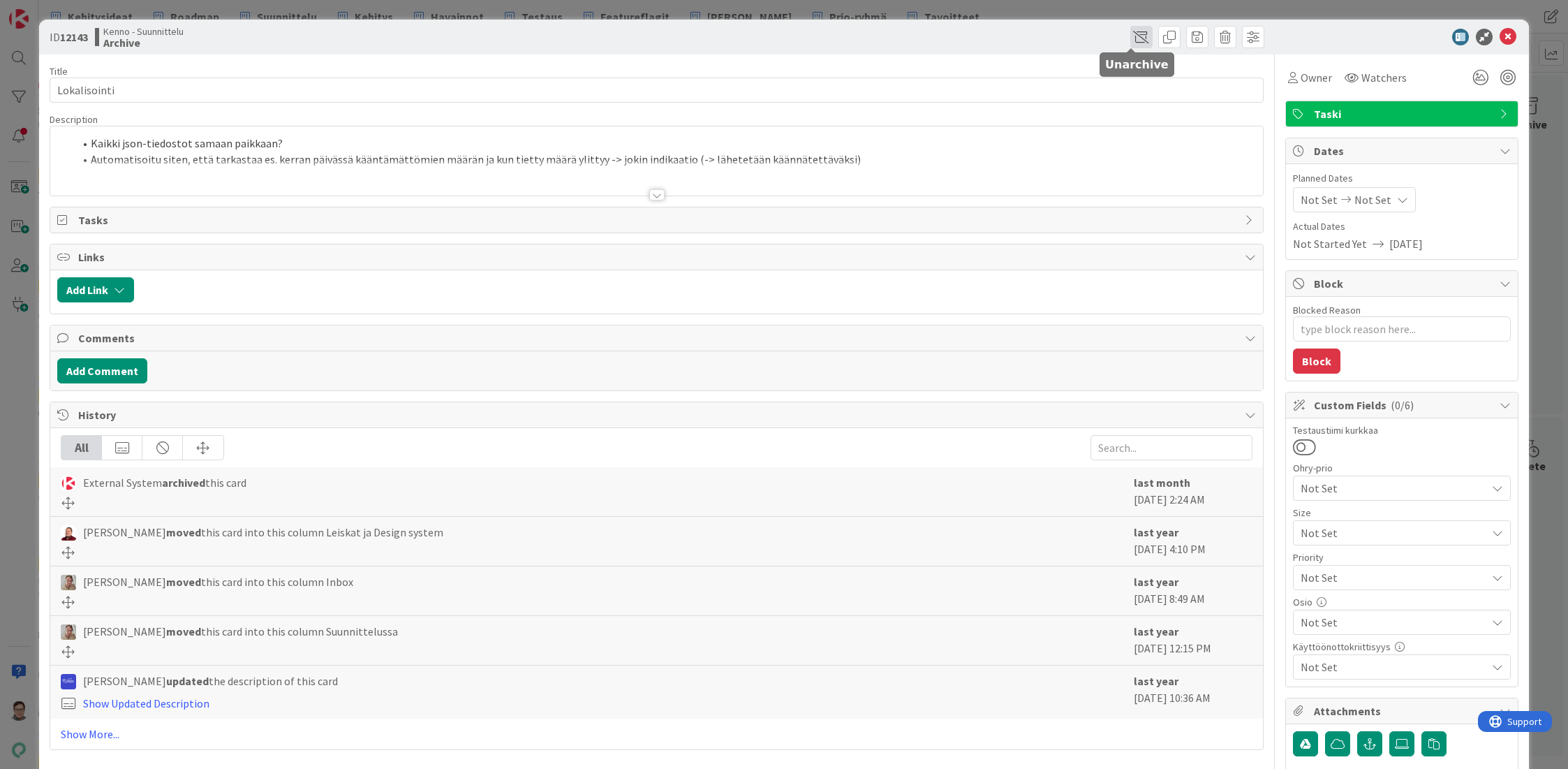
click at [1130, 35] on span at bounding box center [1140, 36] width 22 height 22
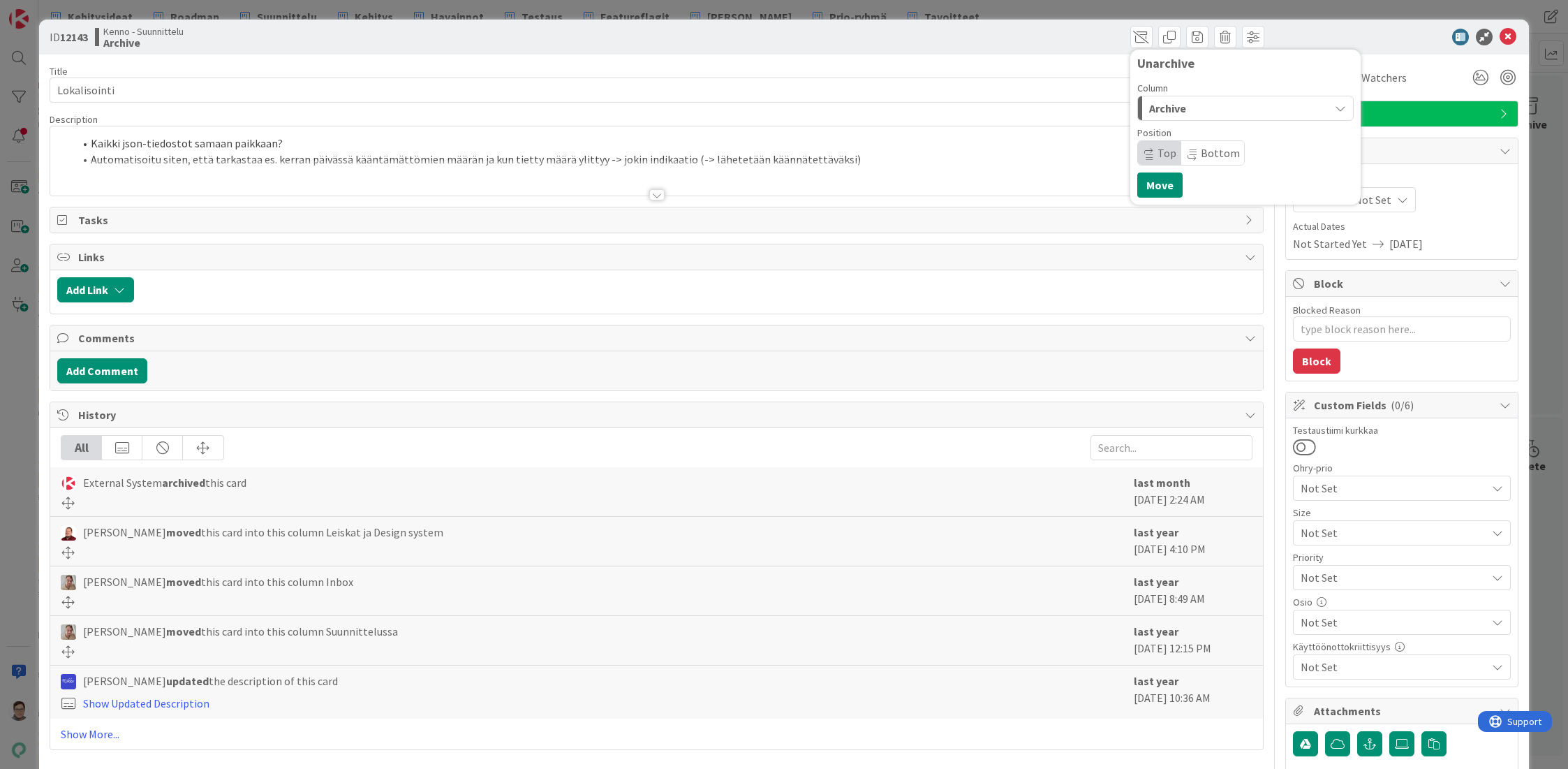
click at [1158, 110] on span "Archive" at bounding box center [1168, 108] width 37 height 18
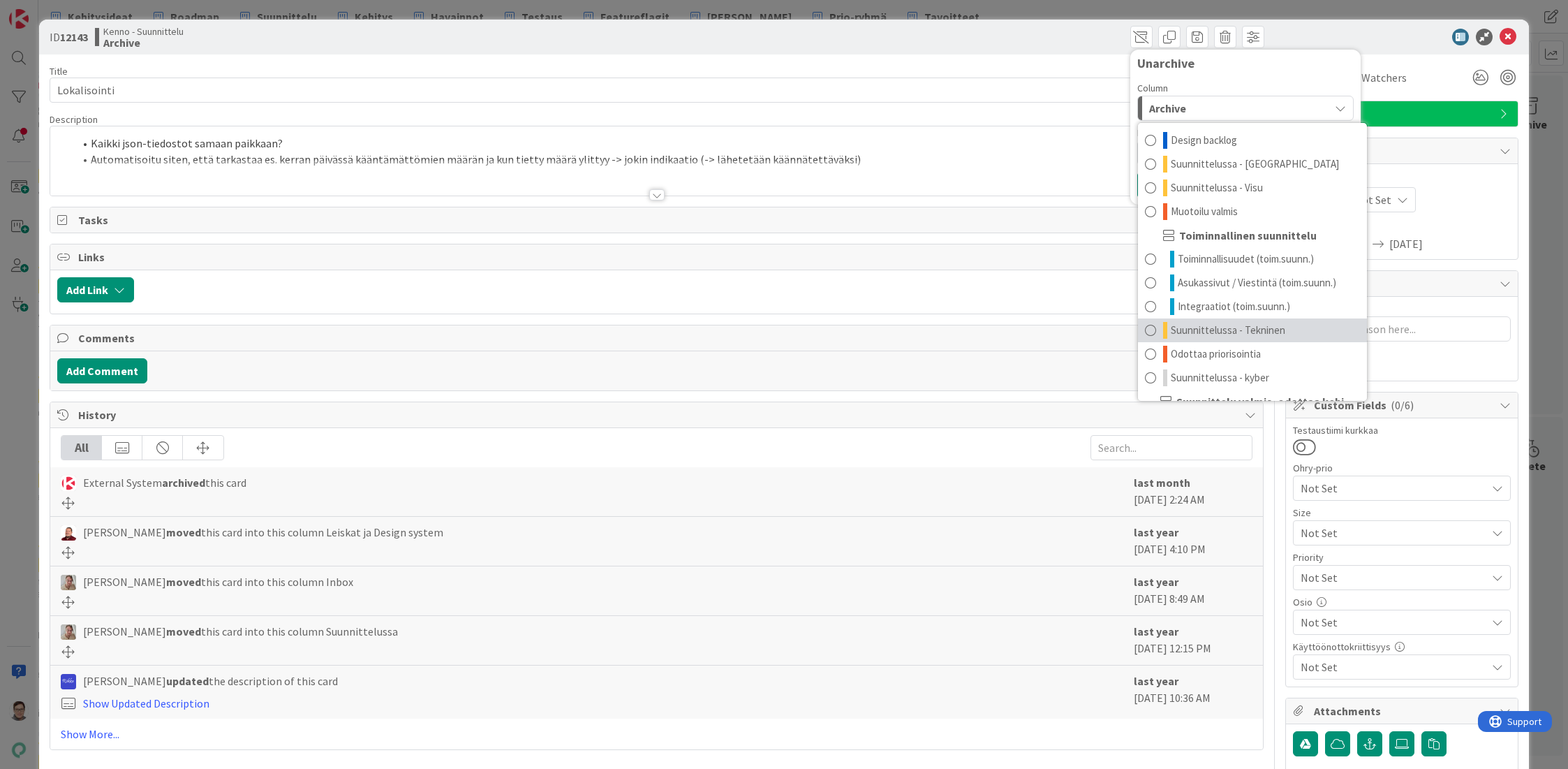
scroll to position [113, 0]
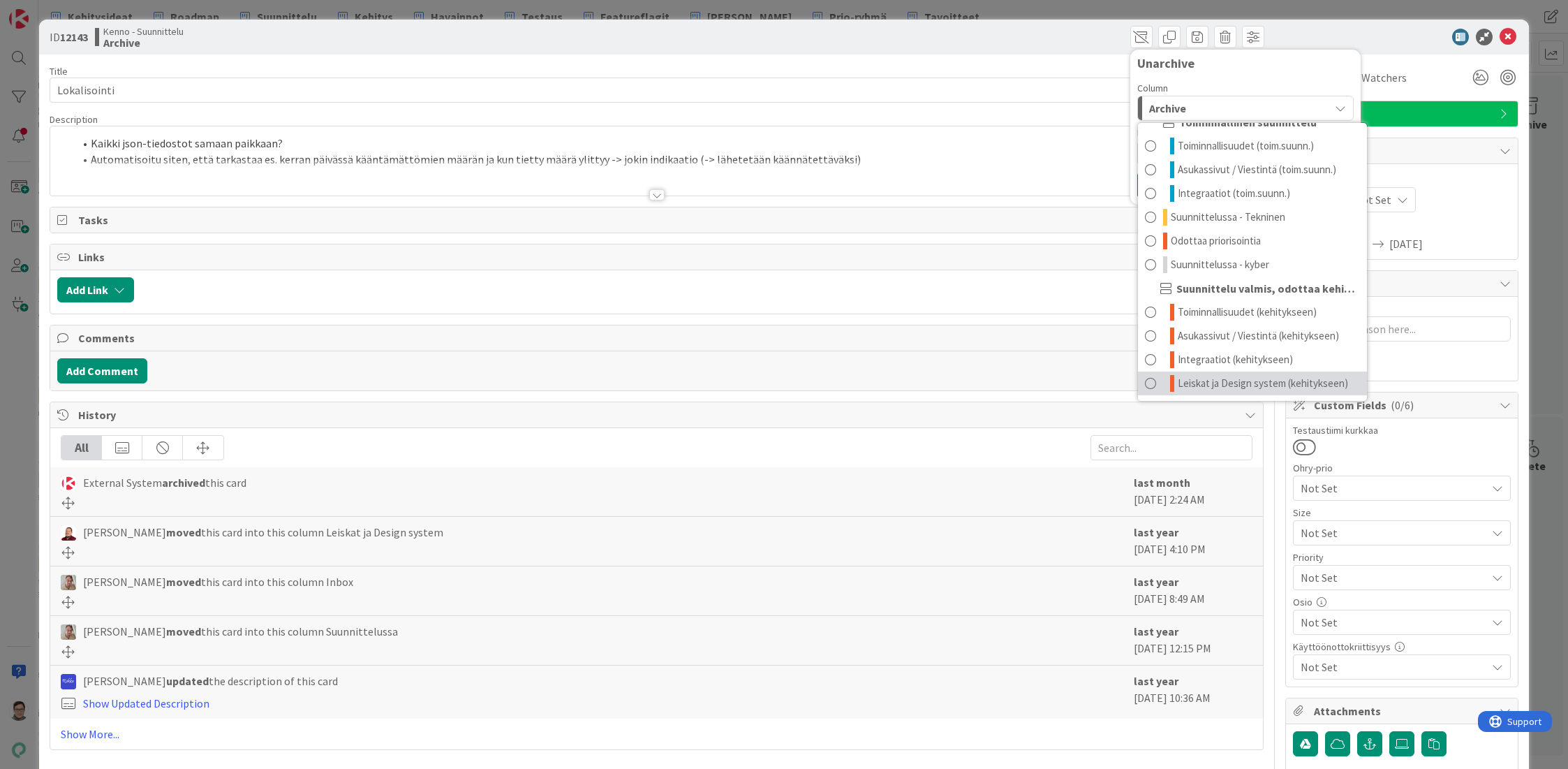
click at [1192, 375] on link "Leiskat ja Design system (kehitykseen)" at bounding box center [1252, 383] width 229 height 24
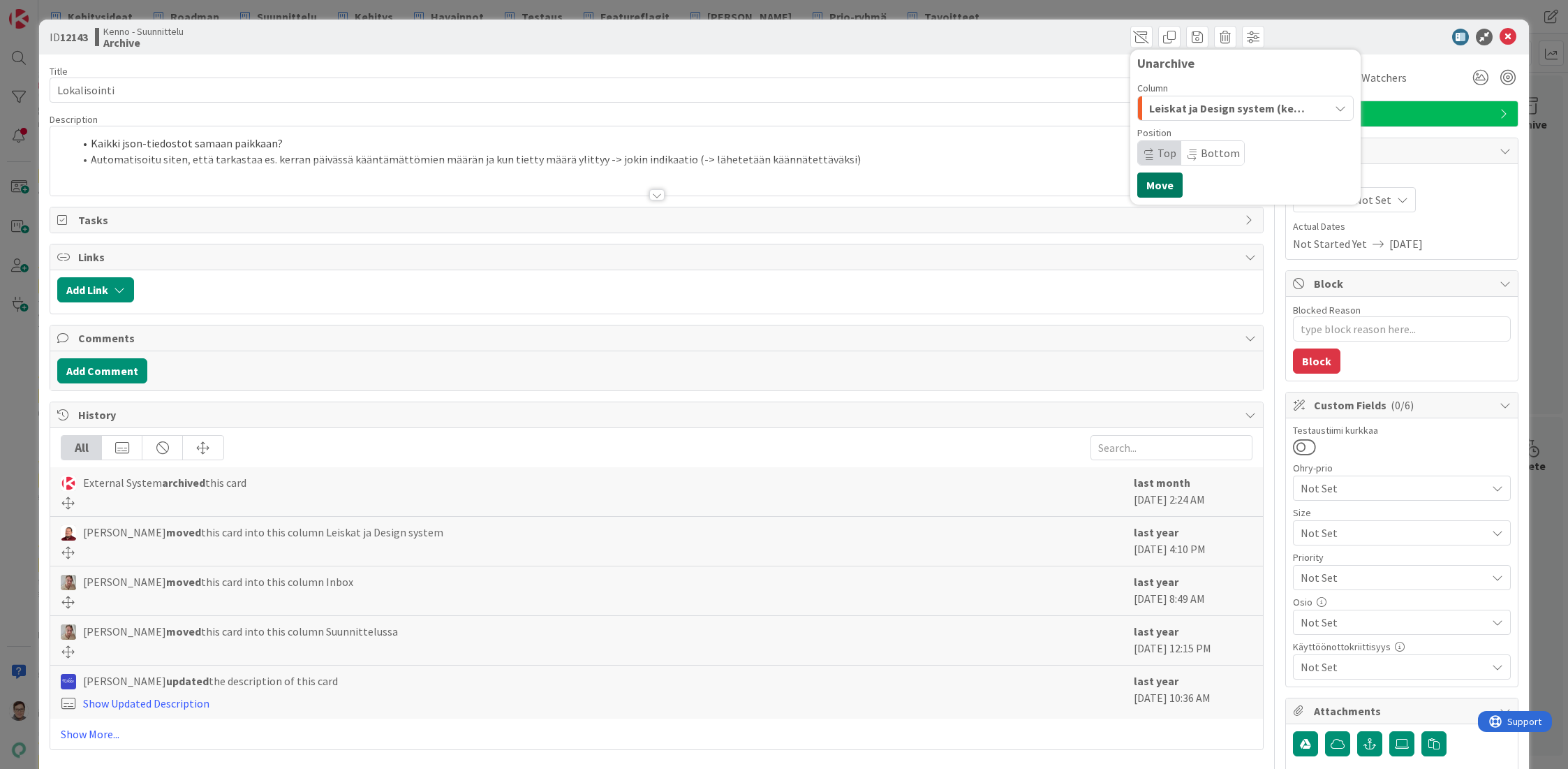
click at [1150, 187] on button "Move" at bounding box center [1159, 185] width 45 height 25
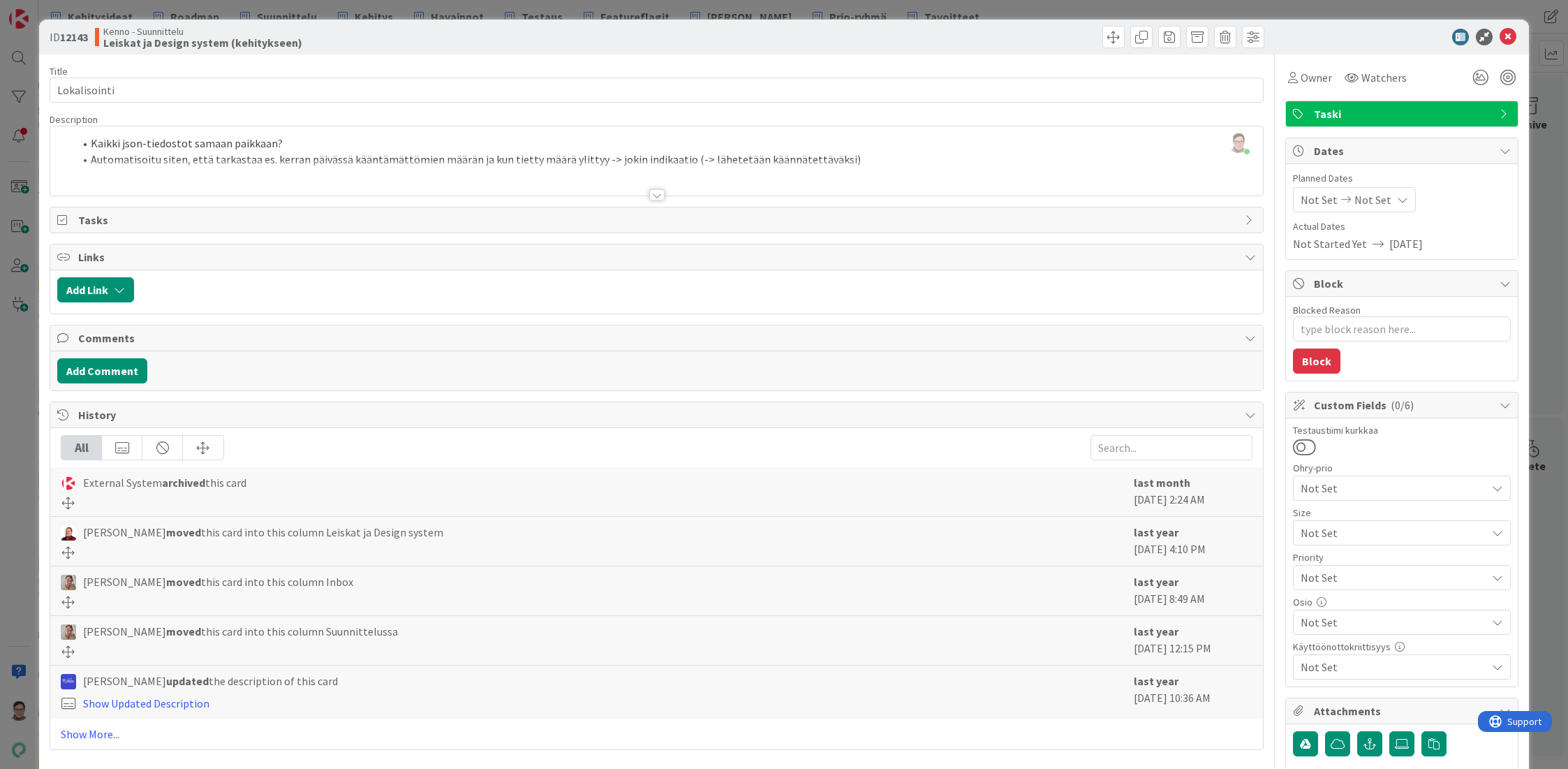
type textarea "x"
click at [1500, 35] on icon at bounding box center [1508, 36] width 17 height 17
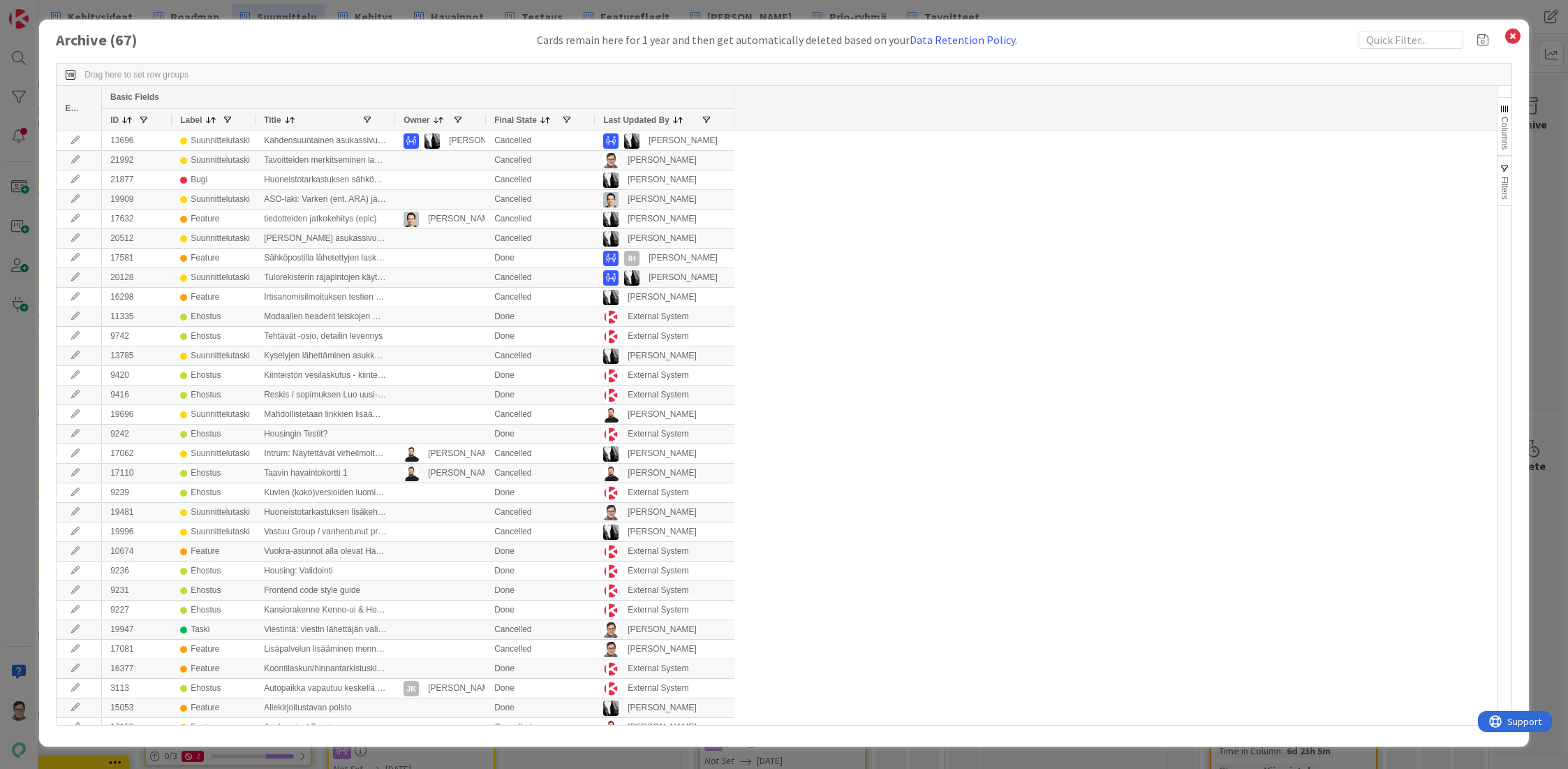
click at [642, 124] on span "Last Updated By" at bounding box center [636, 120] width 66 height 10
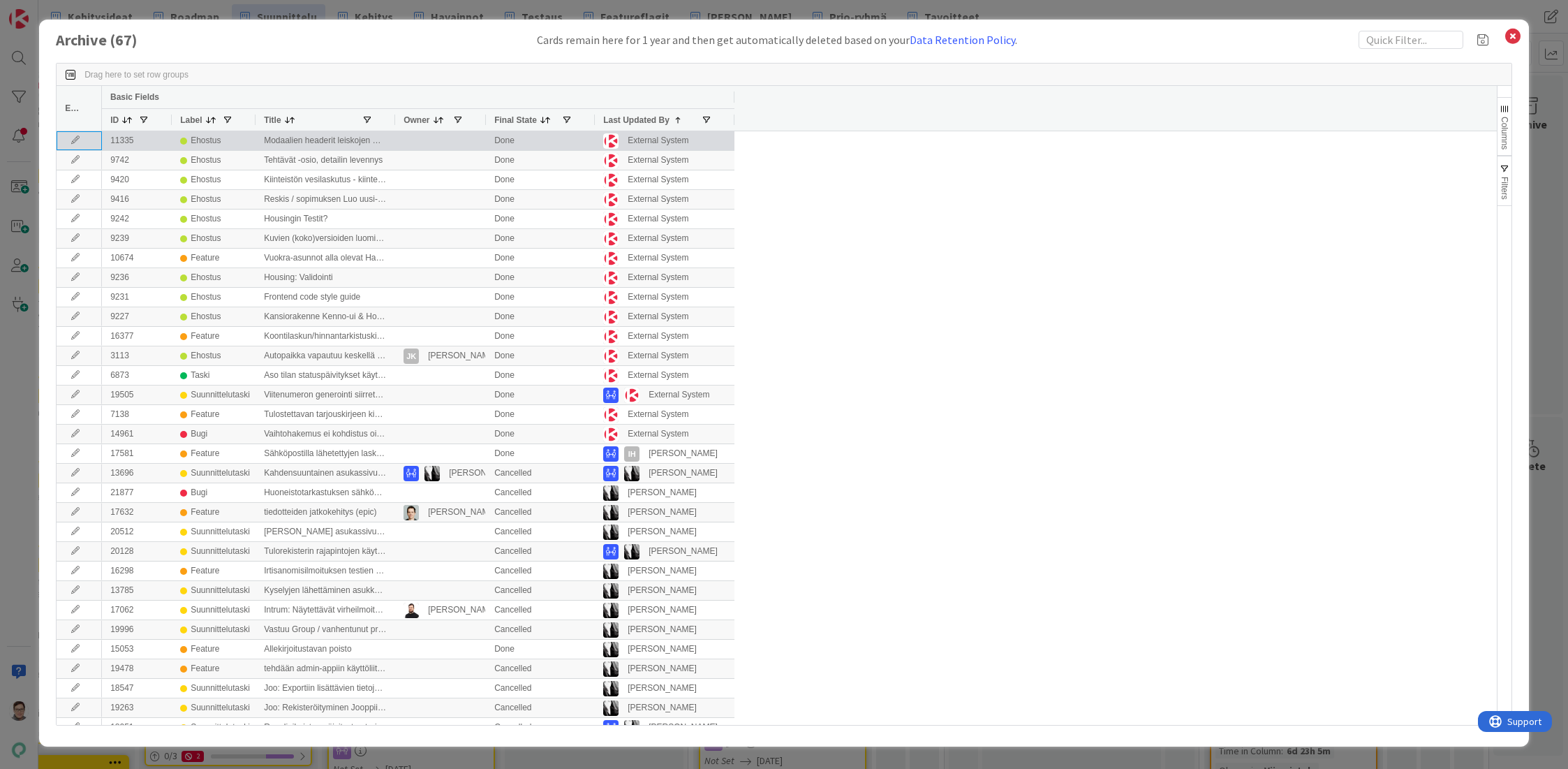
click at [71, 139] on icon at bounding box center [75, 140] width 21 height 8
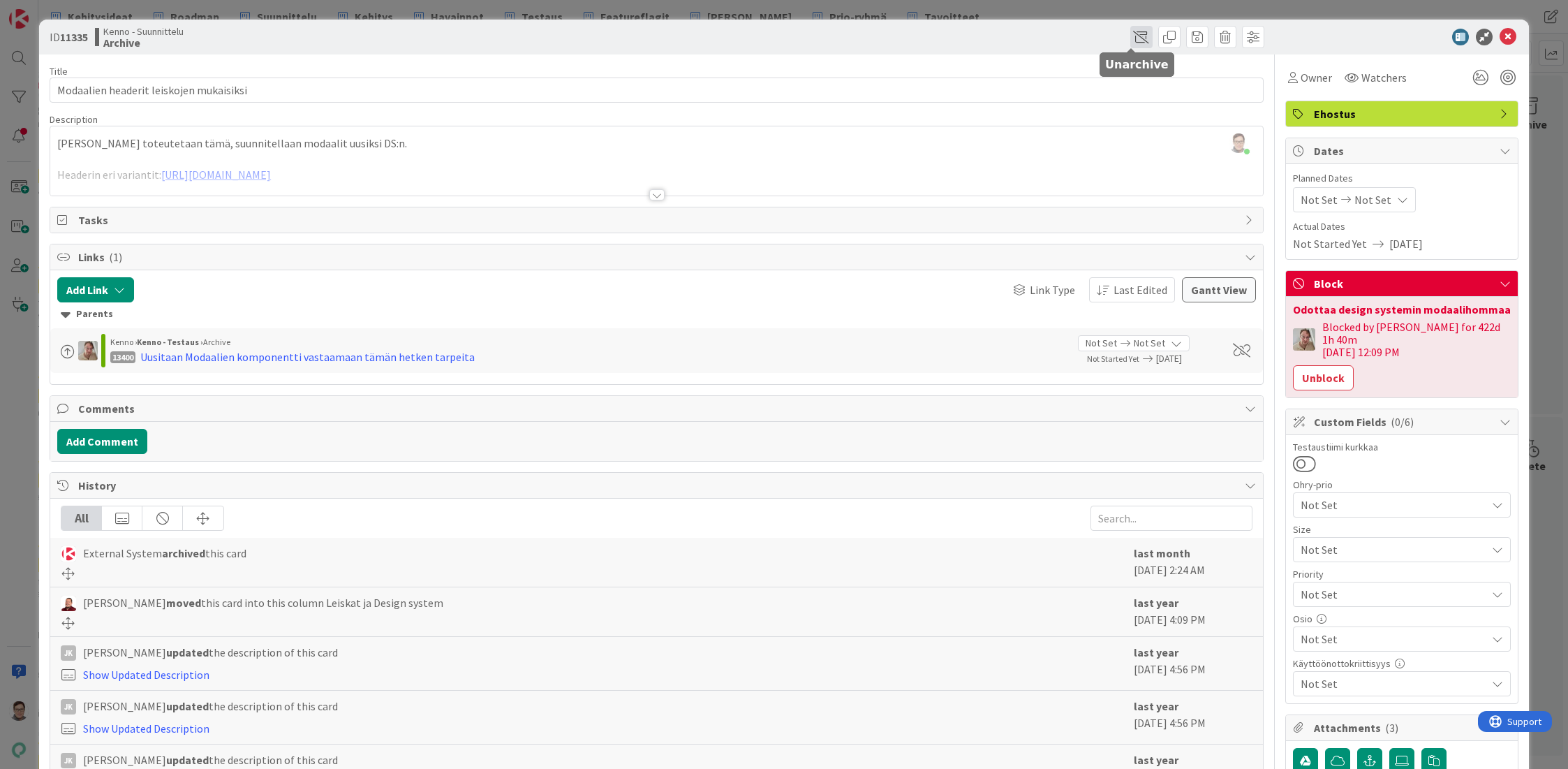
click at [1130, 32] on span at bounding box center [1140, 36] width 22 height 22
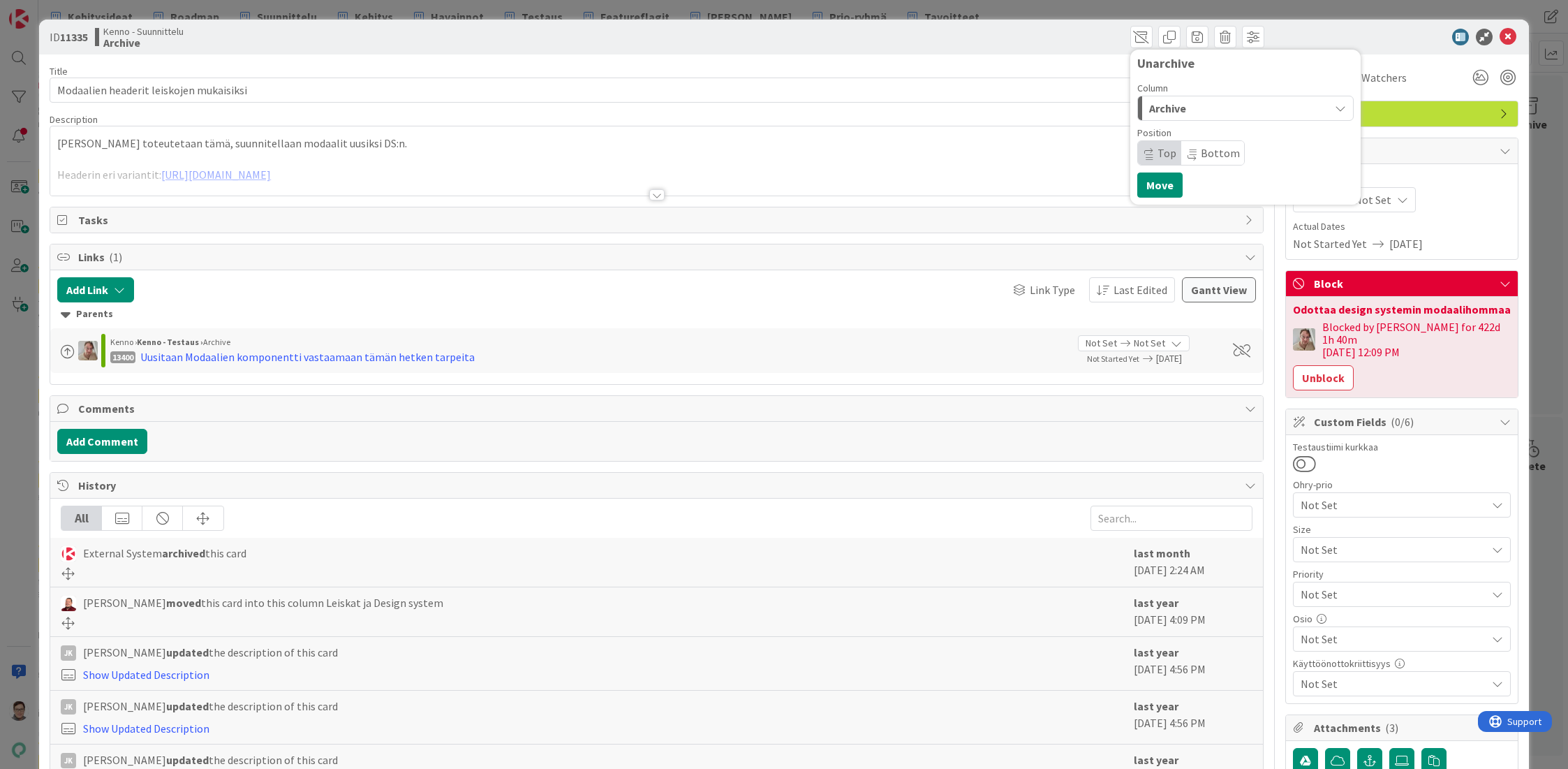
click at [1196, 106] on div "Archive" at bounding box center [1237, 108] width 183 height 22
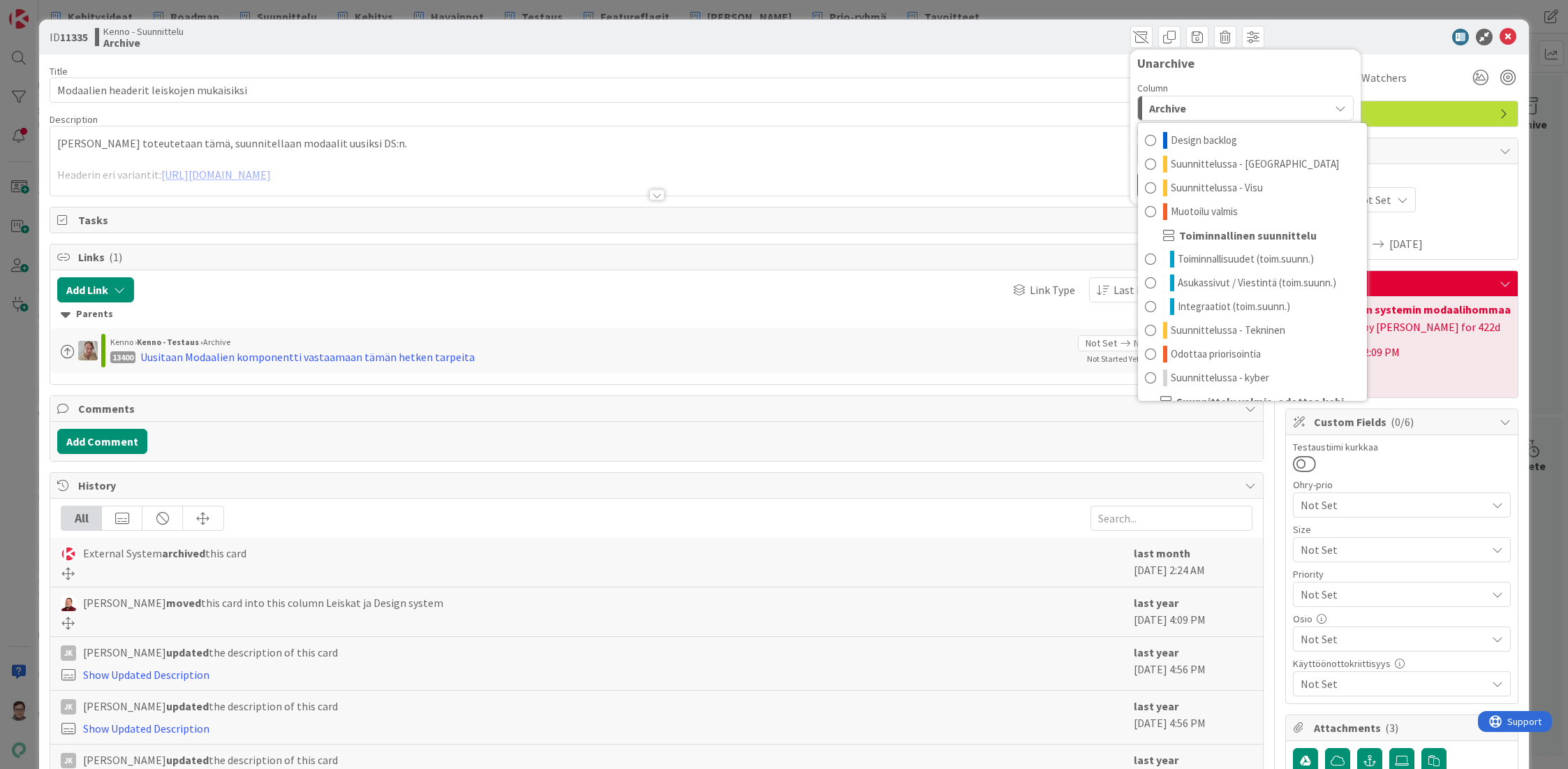
scroll to position [113, 0]
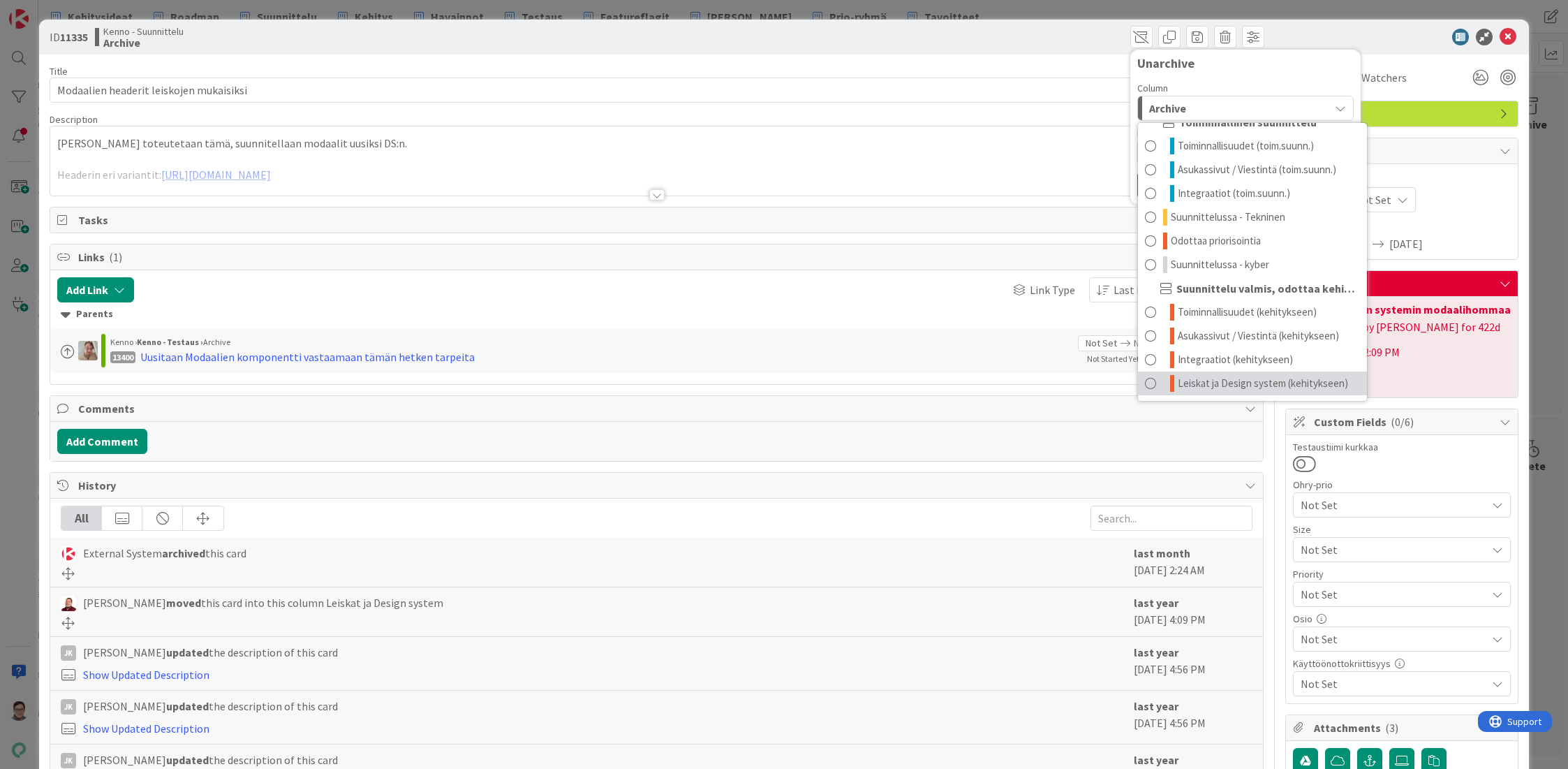
click at [1204, 377] on span "Leiskat ja Design system (kehitykseen)" at bounding box center [1263, 383] width 170 height 17
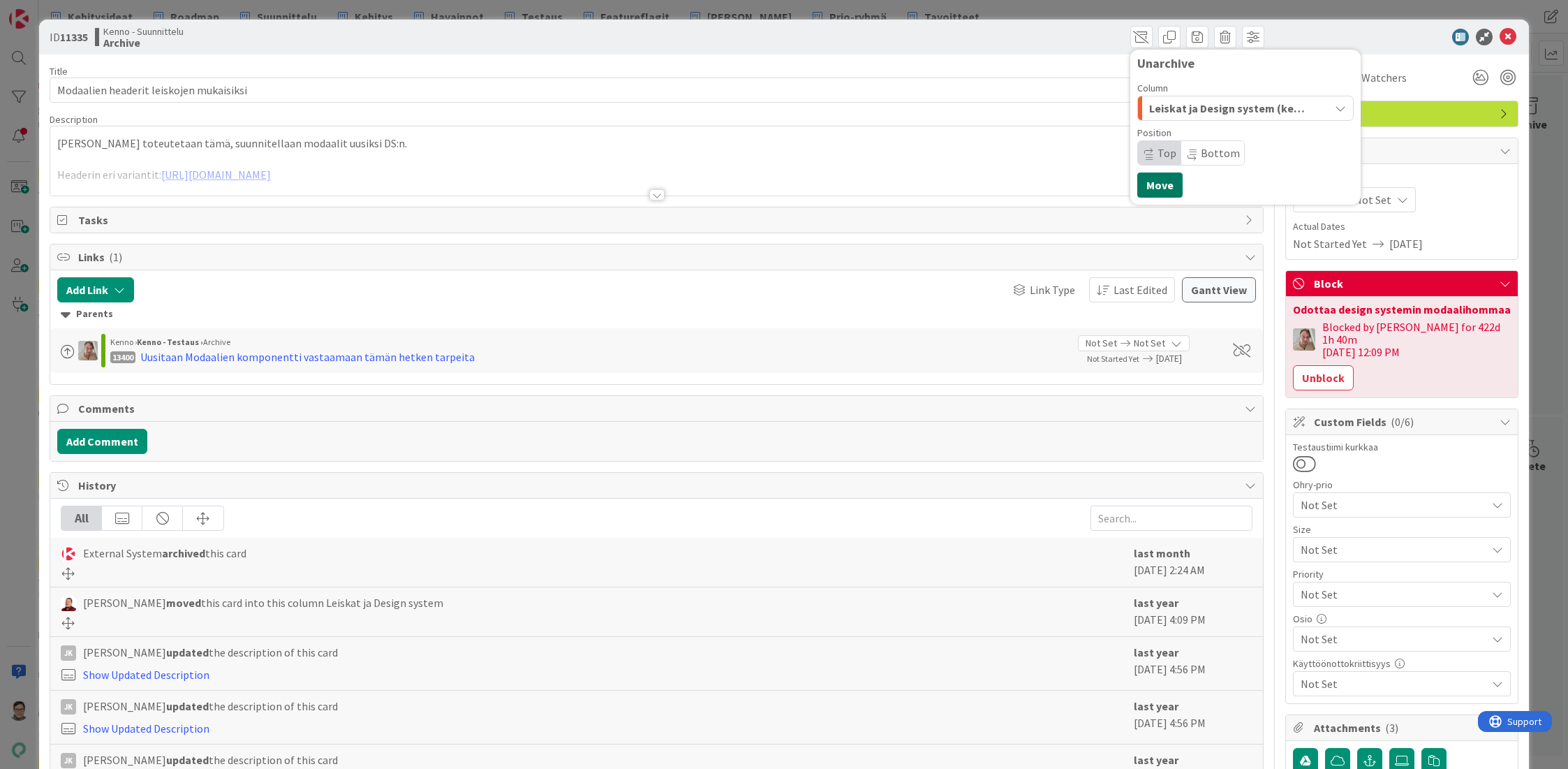
click at [1156, 176] on button "Move" at bounding box center [1159, 185] width 45 height 25
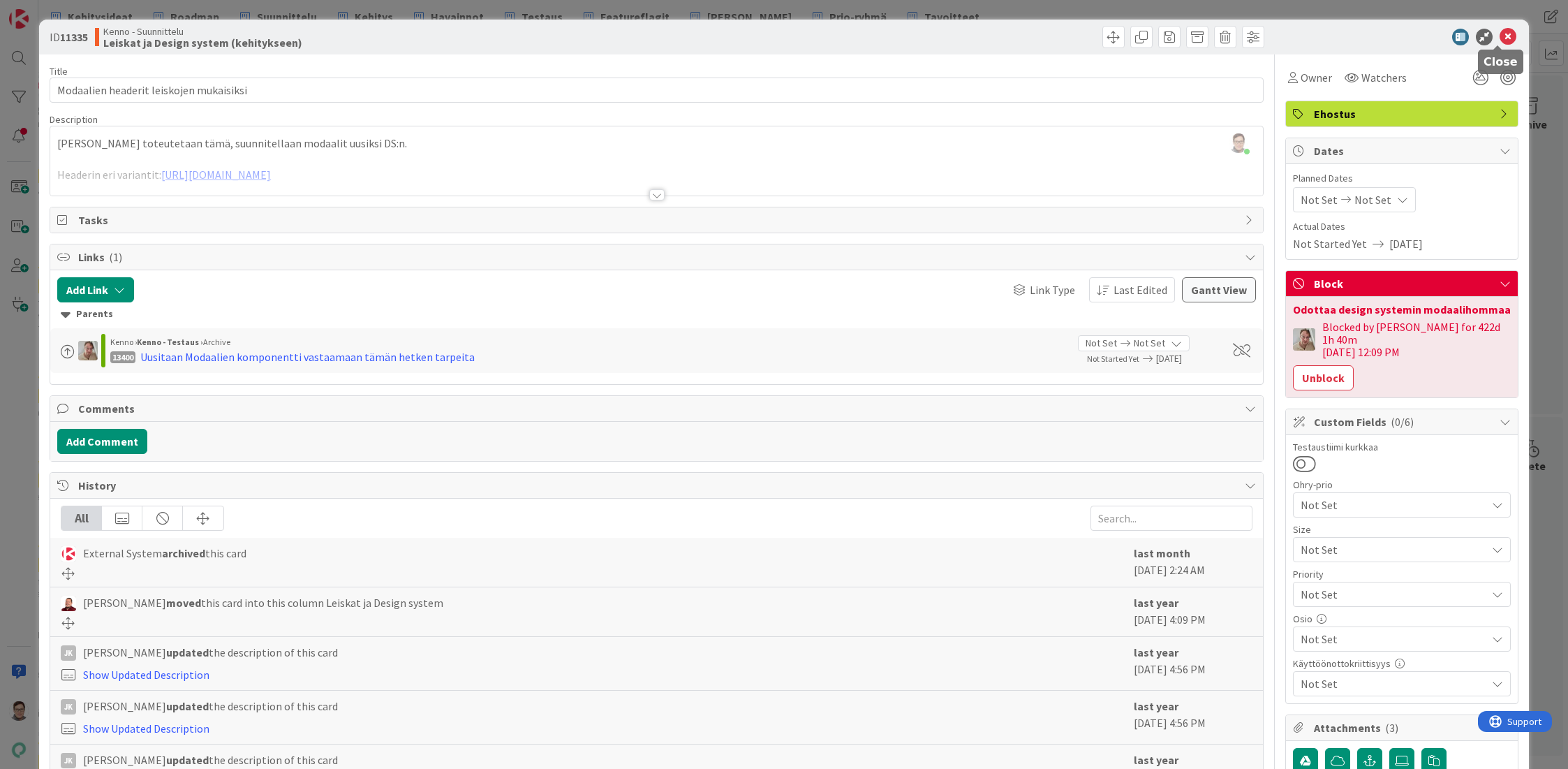
click at [1500, 43] on icon at bounding box center [1508, 36] width 17 height 17
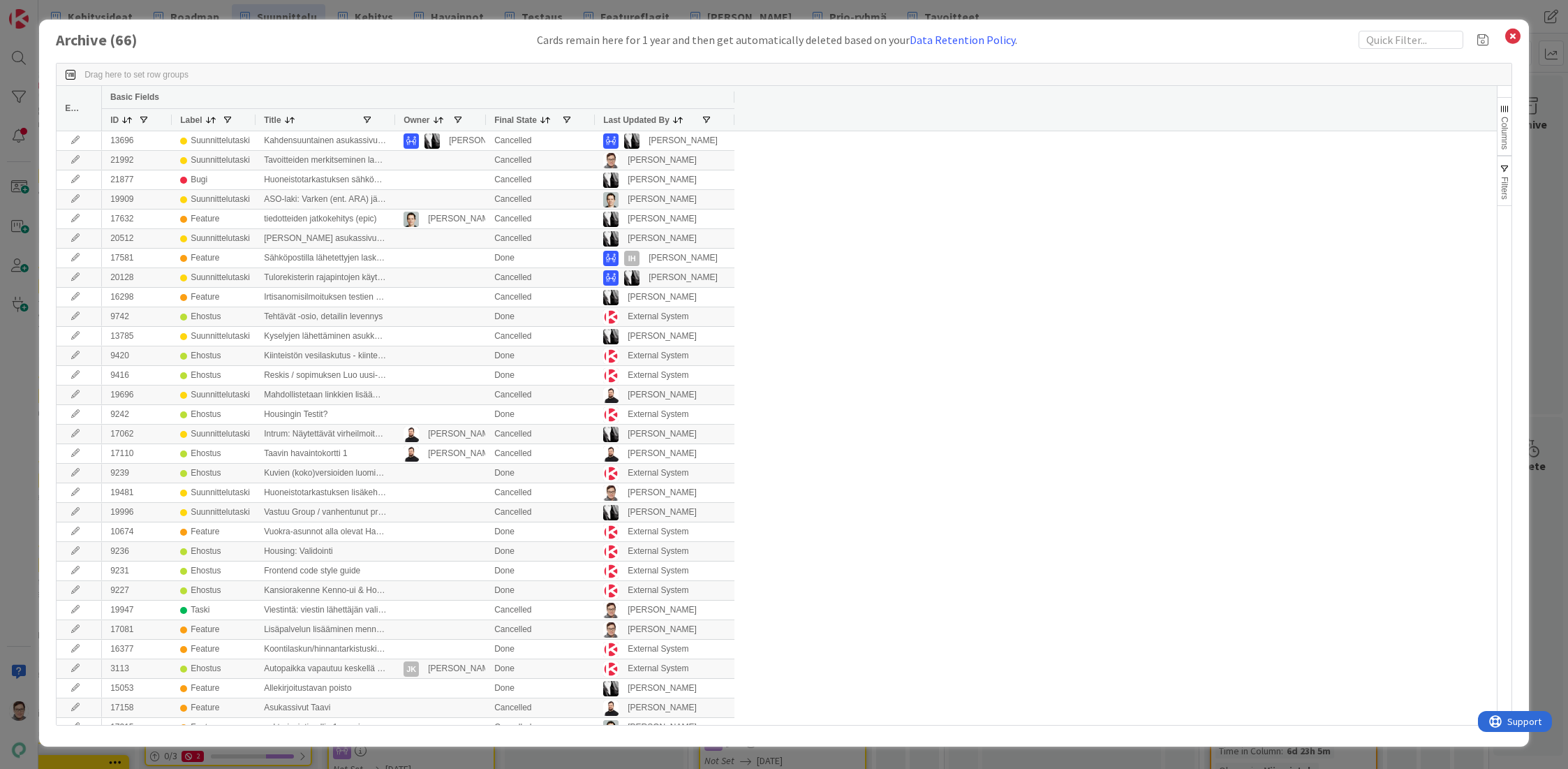
click at [632, 121] on span "Last Updated By" at bounding box center [636, 120] width 66 height 10
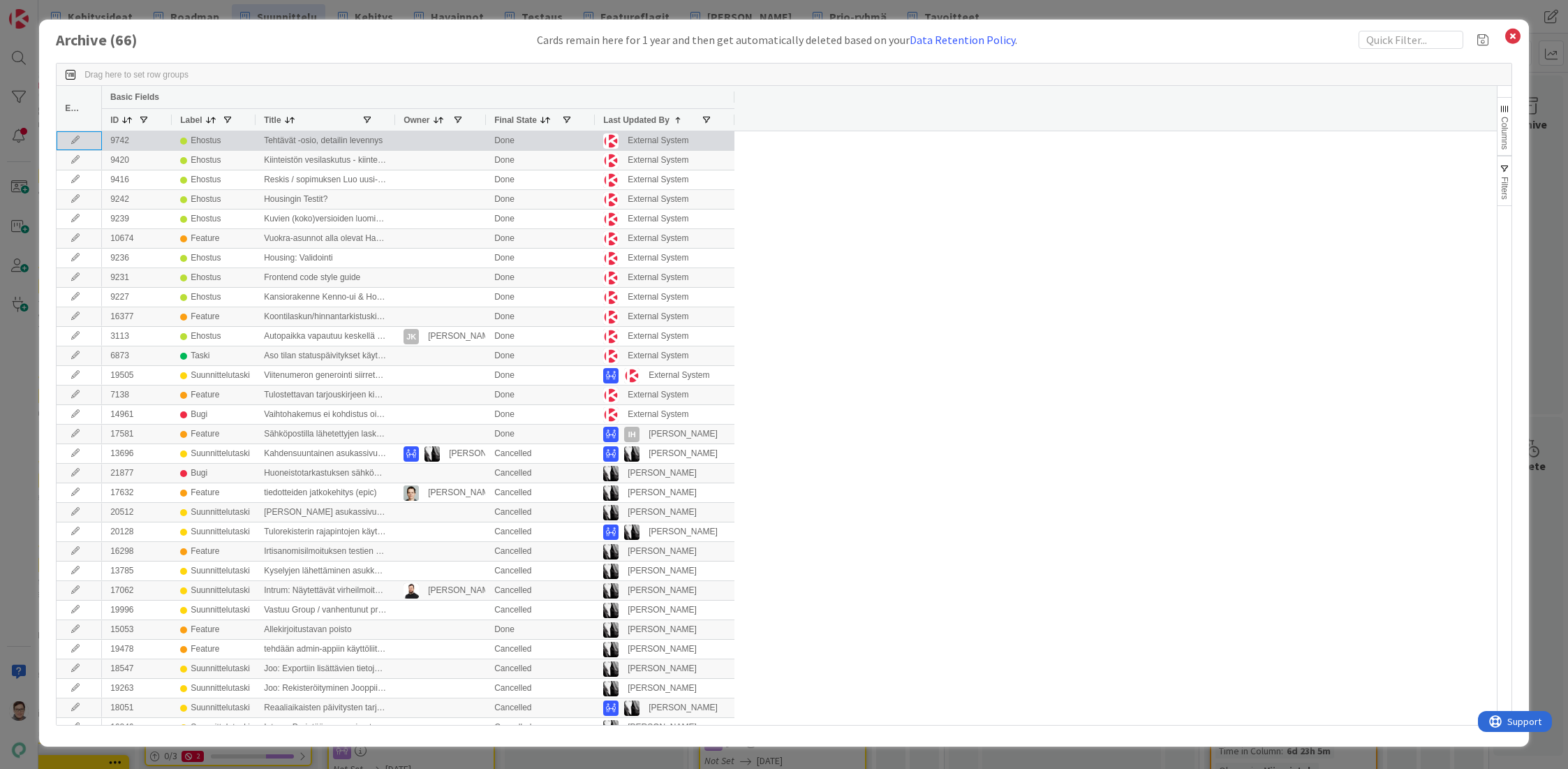
click at [68, 142] on icon at bounding box center [75, 140] width 21 height 8
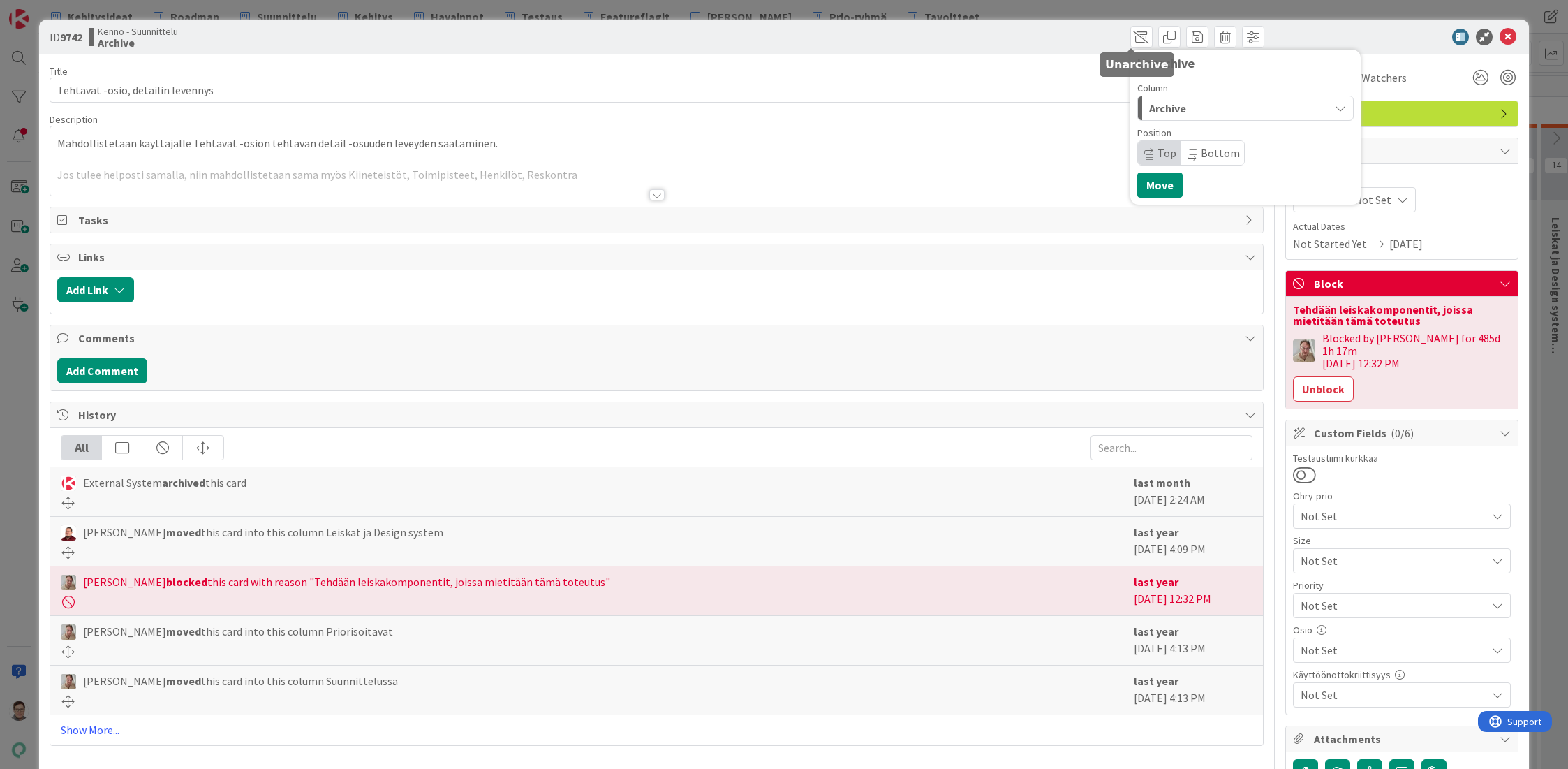
scroll to position [0, 97]
click at [1176, 103] on span "Archive" at bounding box center [1168, 108] width 37 height 18
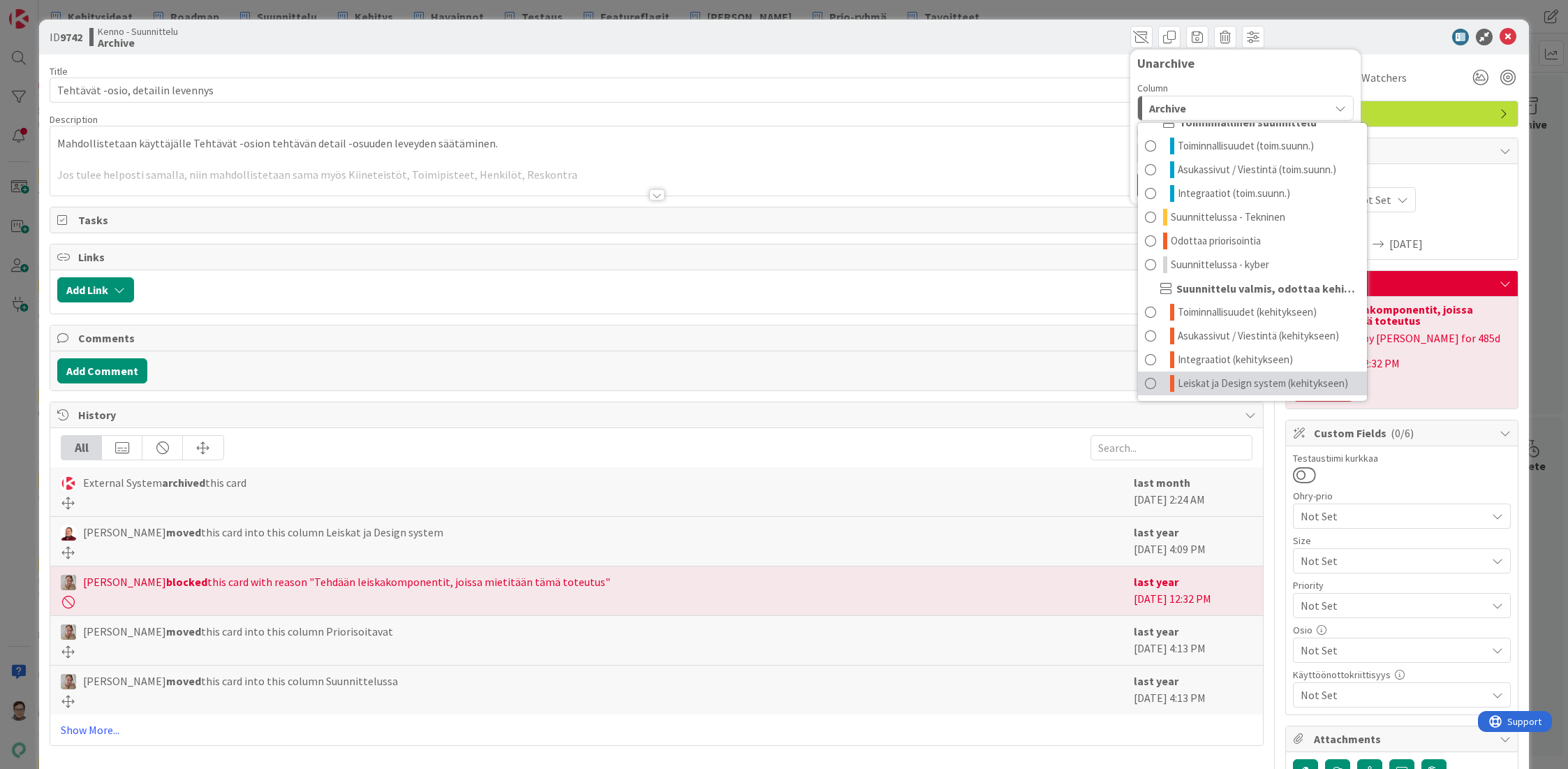
click at [1197, 377] on span "Leiskat ja Design system (kehitykseen)" at bounding box center [1263, 383] width 170 height 17
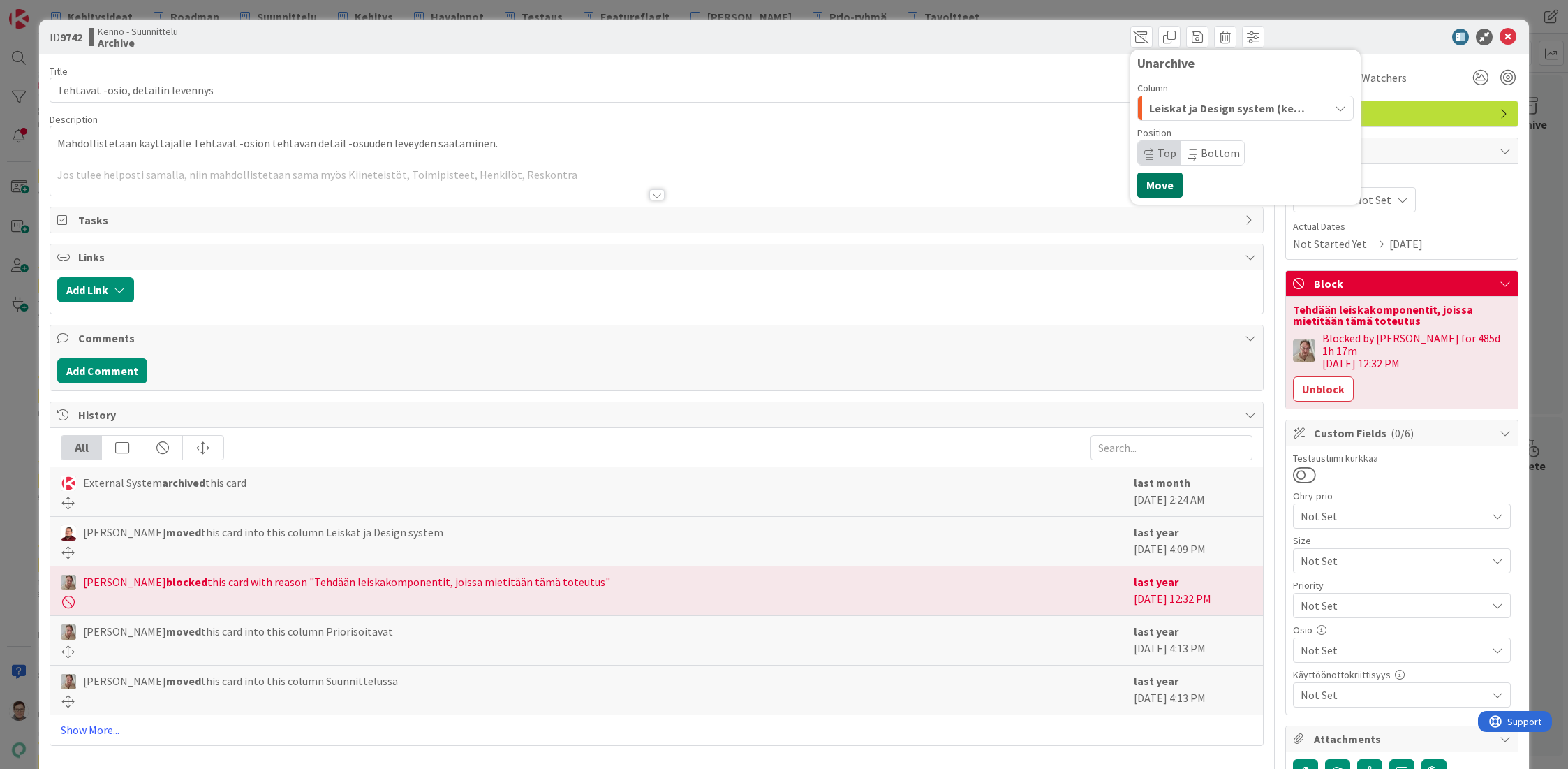
click at [1153, 184] on button "Move" at bounding box center [1159, 185] width 45 height 25
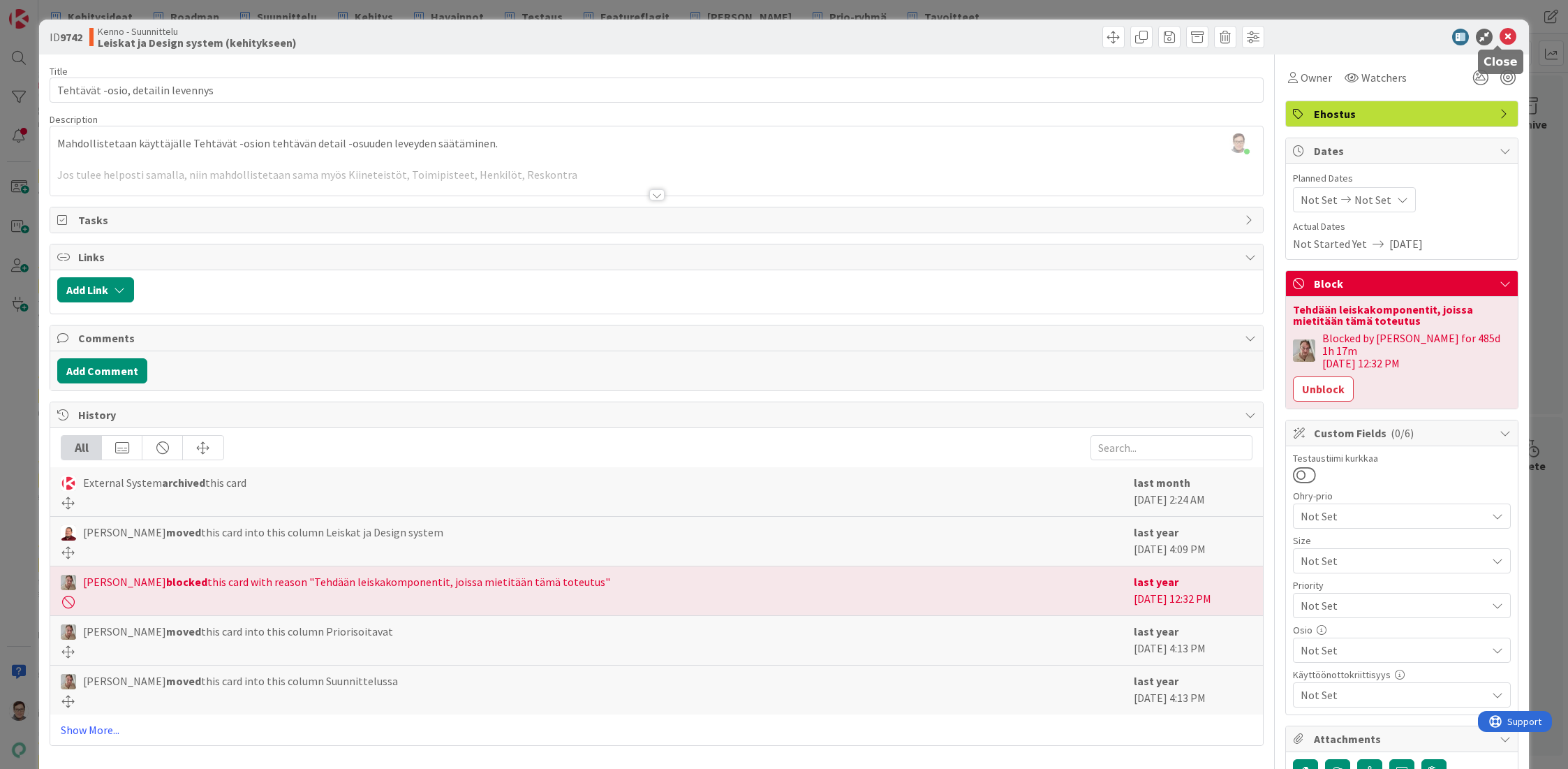
click at [1500, 35] on icon at bounding box center [1508, 36] width 17 height 17
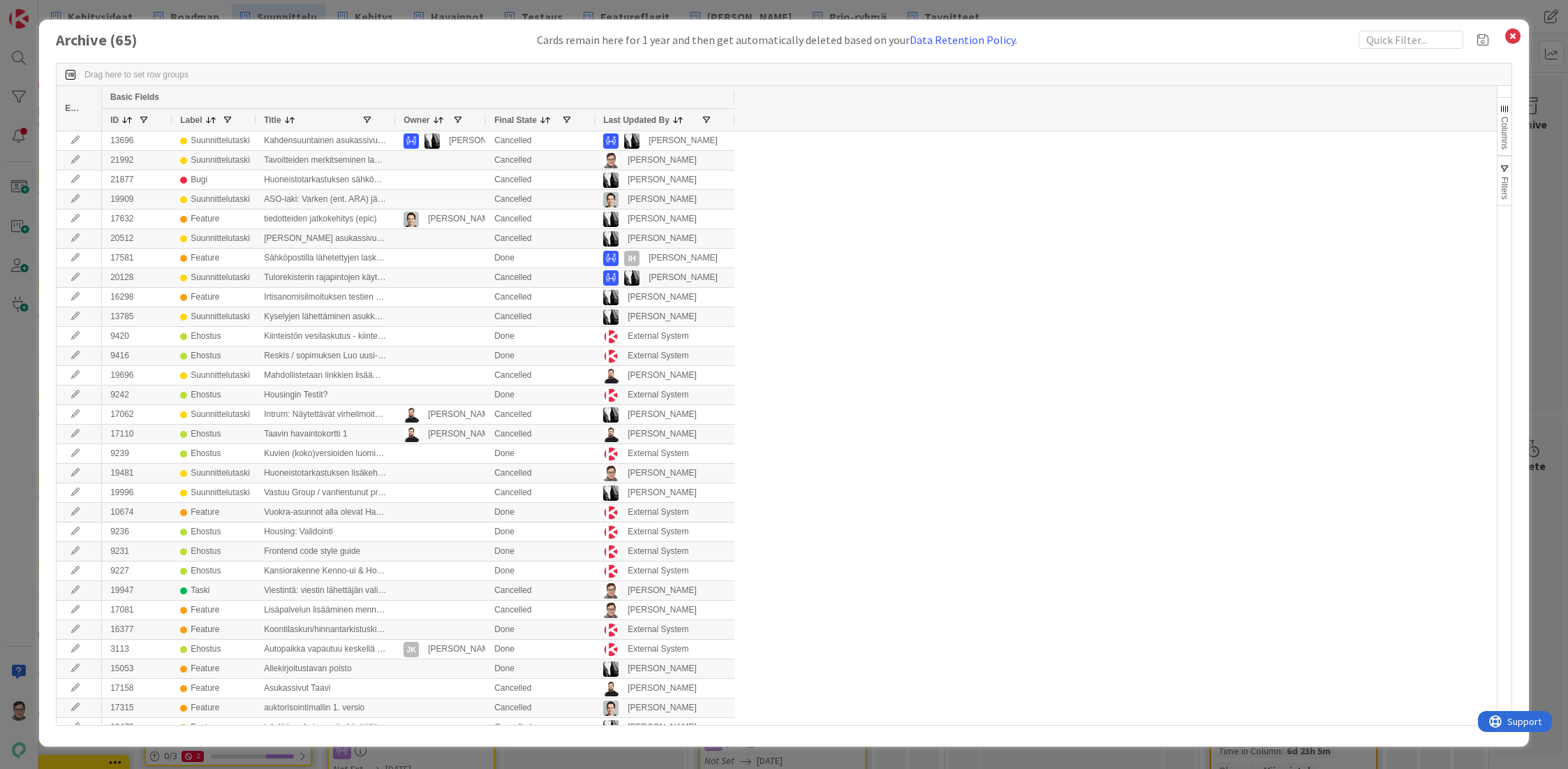
click at [620, 113] on div "Last Updated By" at bounding box center [652, 120] width 97 height 15
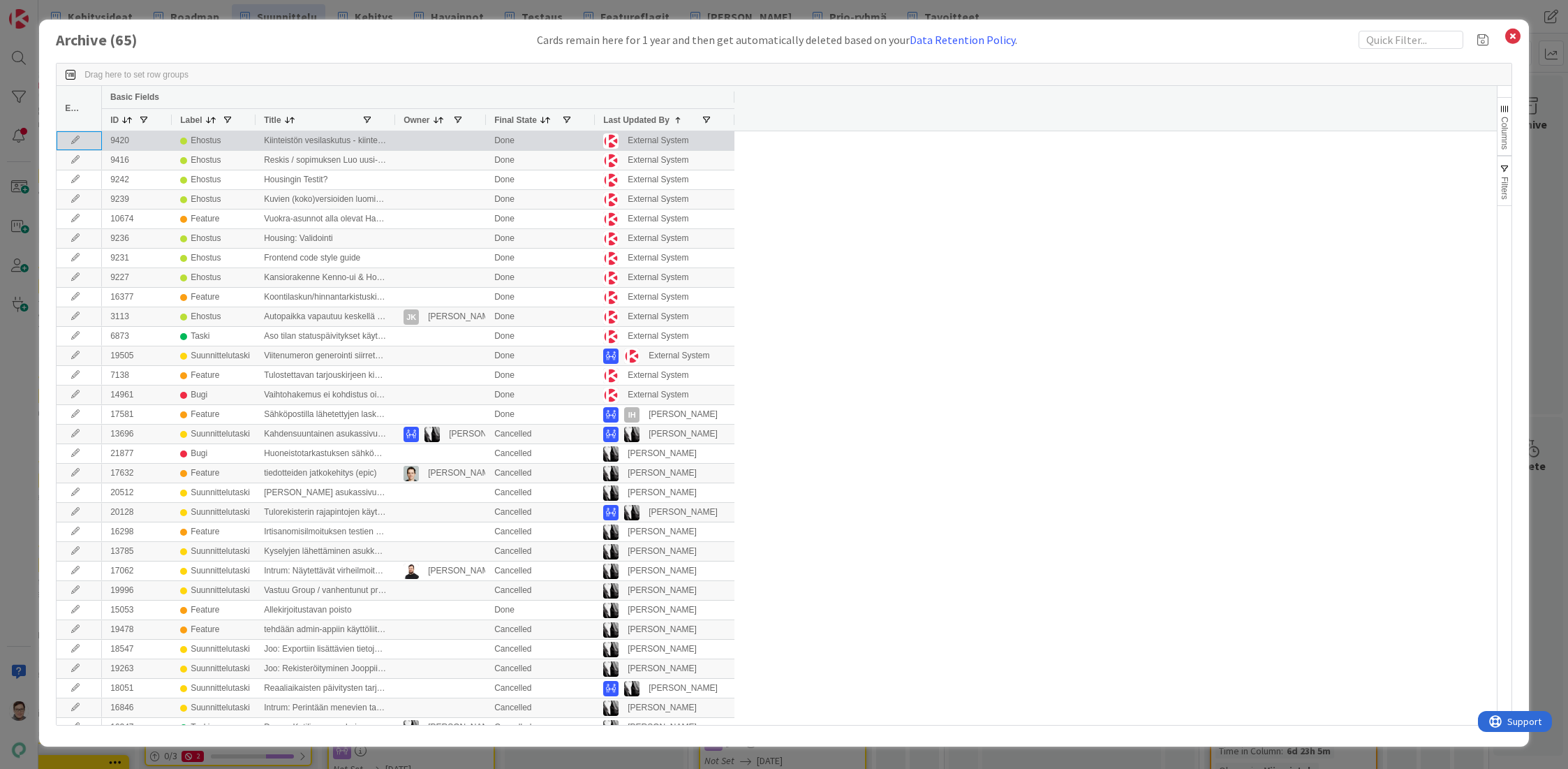
click at [70, 143] on icon at bounding box center [75, 140] width 21 height 8
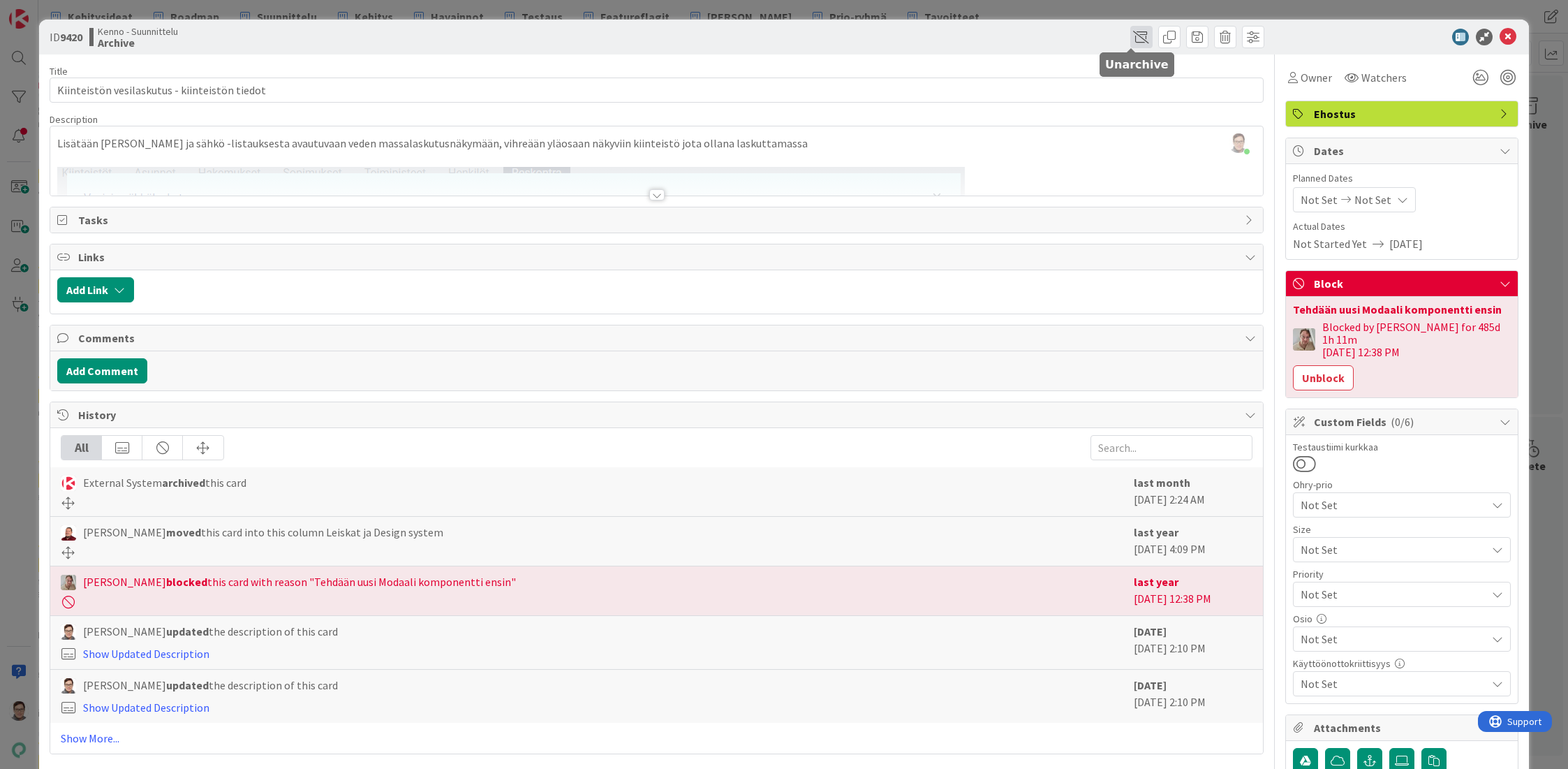
click at [1130, 37] on span at bounding box center [1140, 36] width 22 height 22
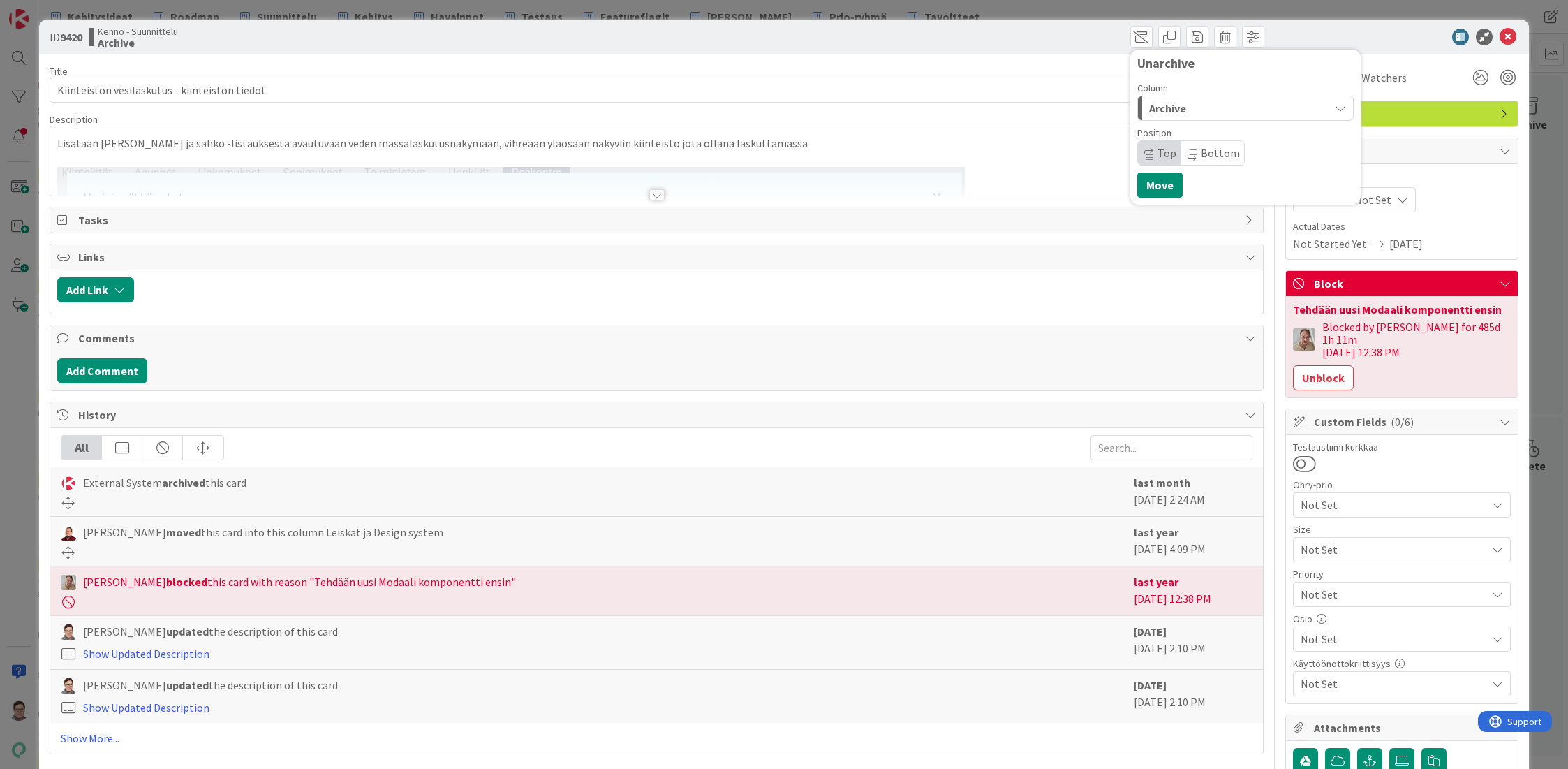
click at [1168, 100] on span "Archive" at bounding box center [1168, 108] width 37 height 18
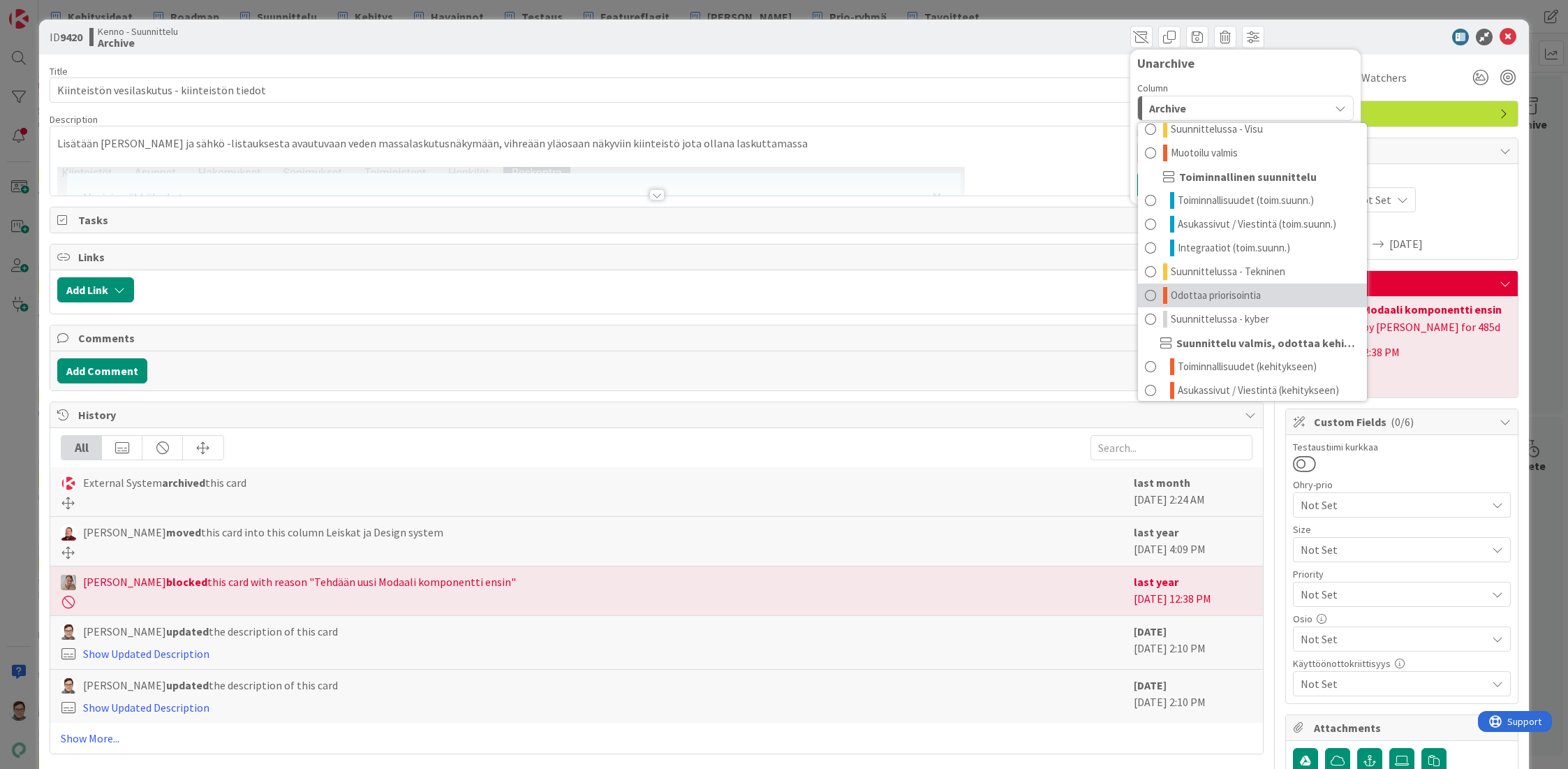
scroll to position [113, 0]
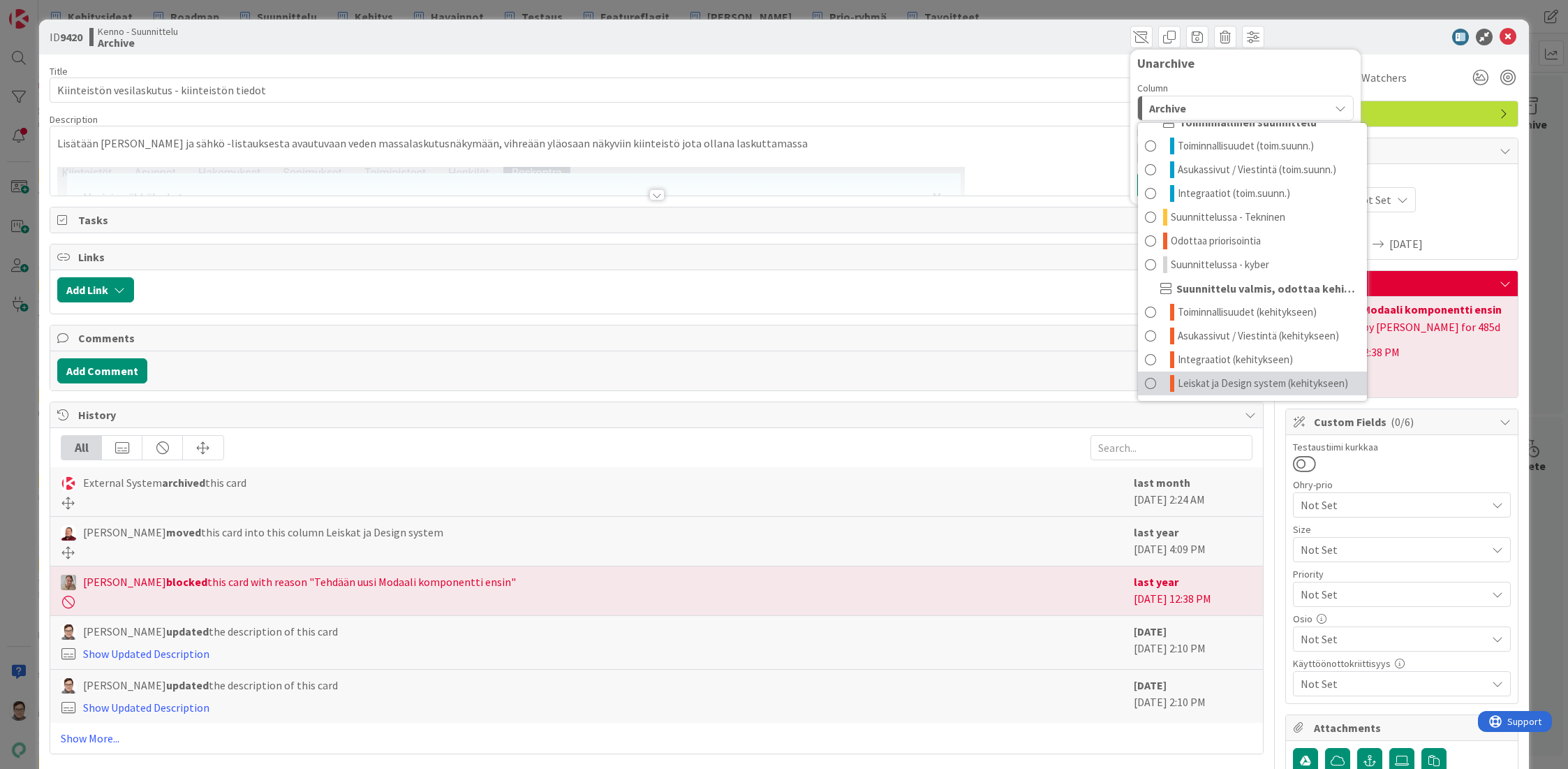
click at [1191, 378] on span "Leiskat ja Design system (kehitykseen)" at bounding box center [1263, 383] width 170 height 17
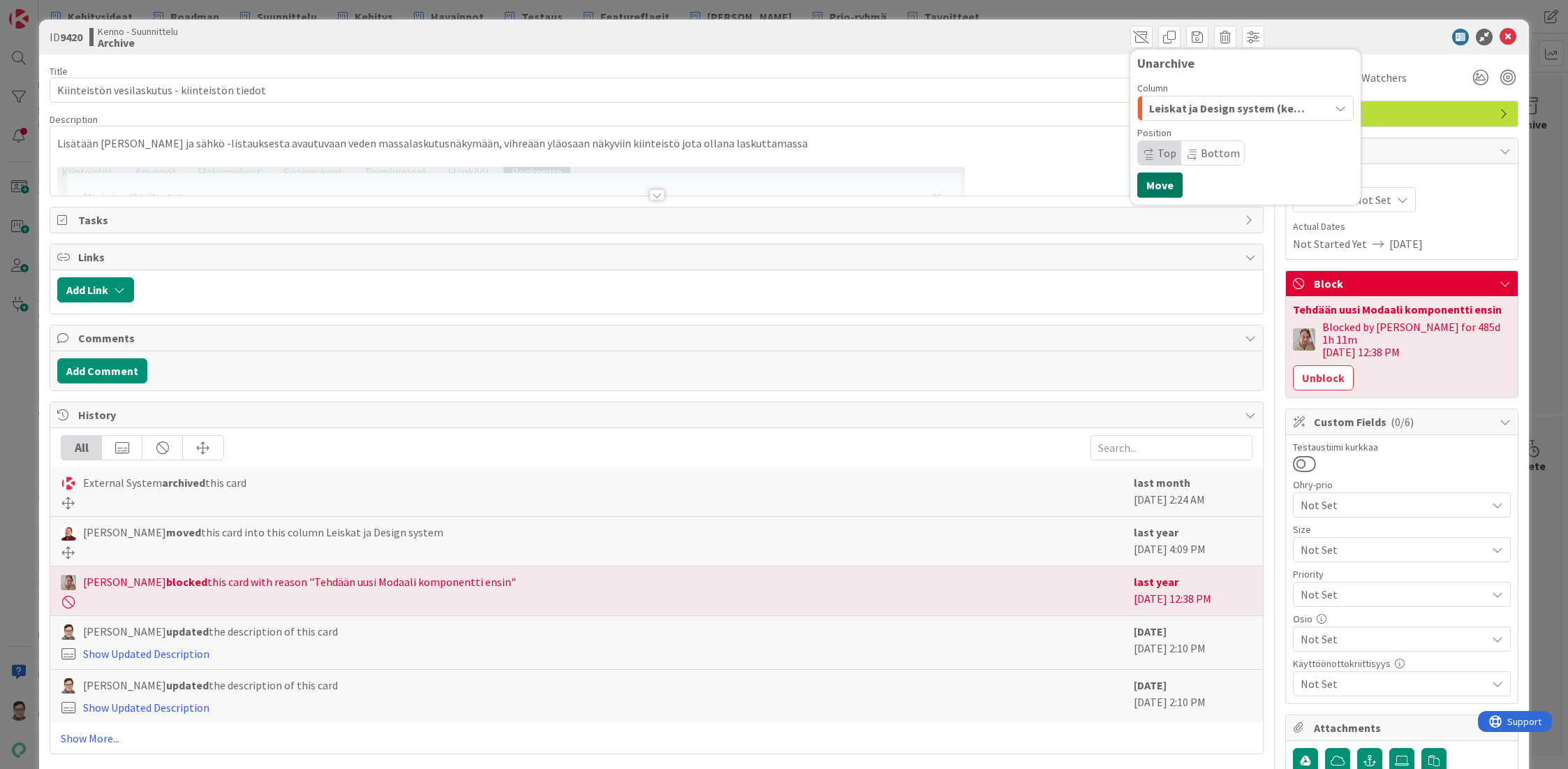
click at [1148, 179] on button "Move" at bounding box center [1159, 185] width 45 height 25
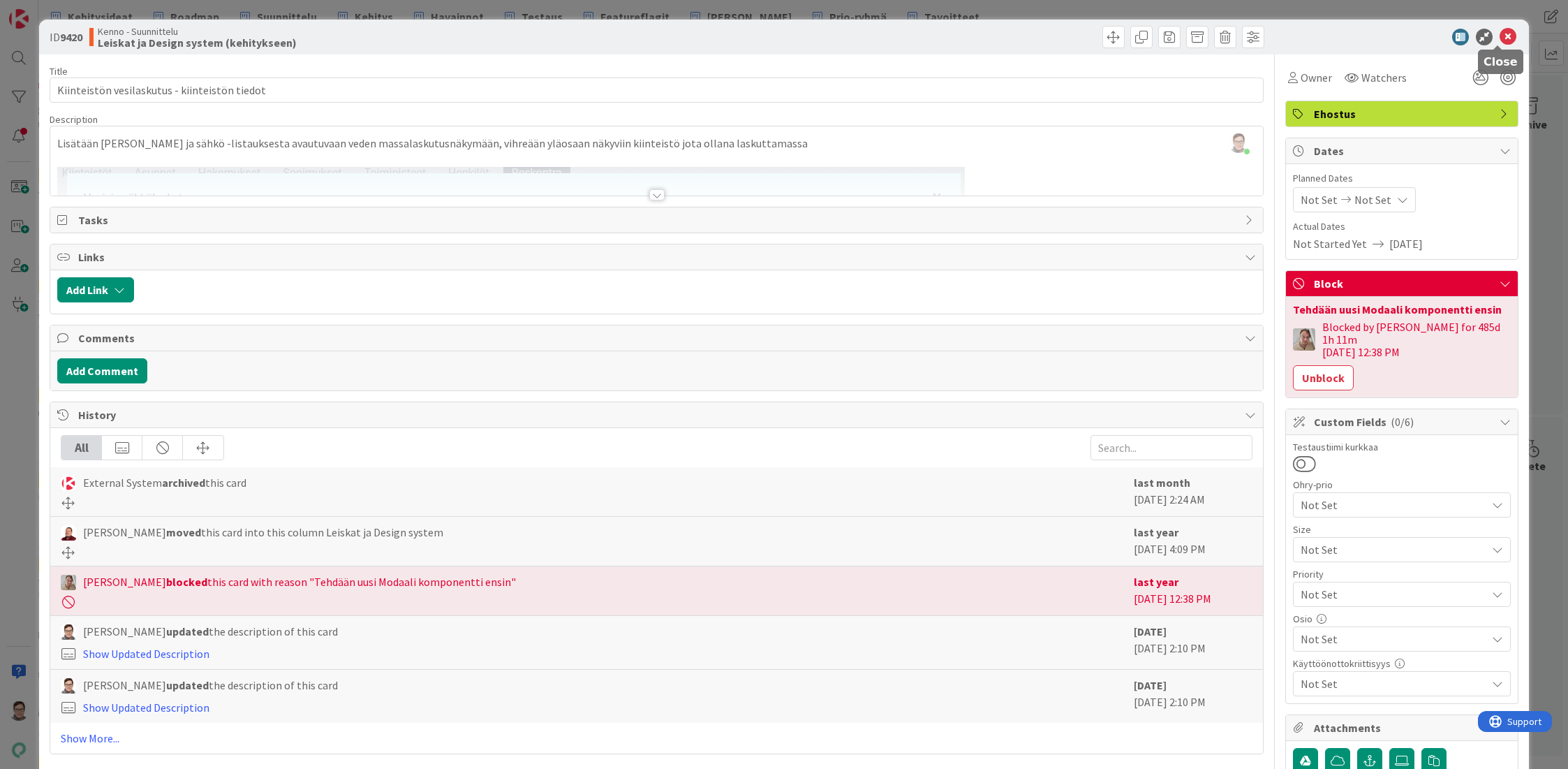
click at [1500, 39] on icon at bounding box center [1508, 36] width 17 height 17
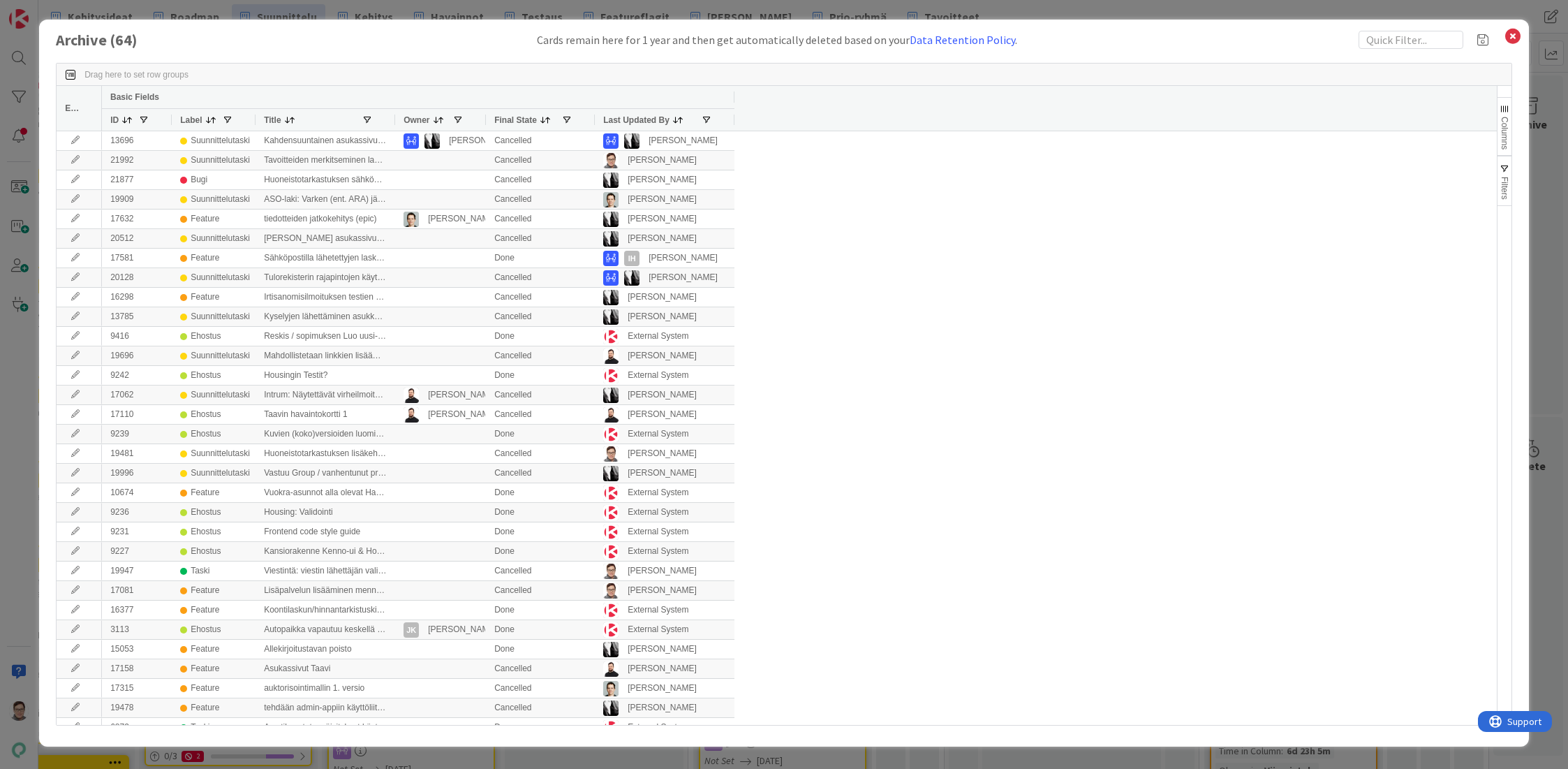
click at [623, 124] on span "Last Updated By" at bounding box center [636, 120] width 66 height 10
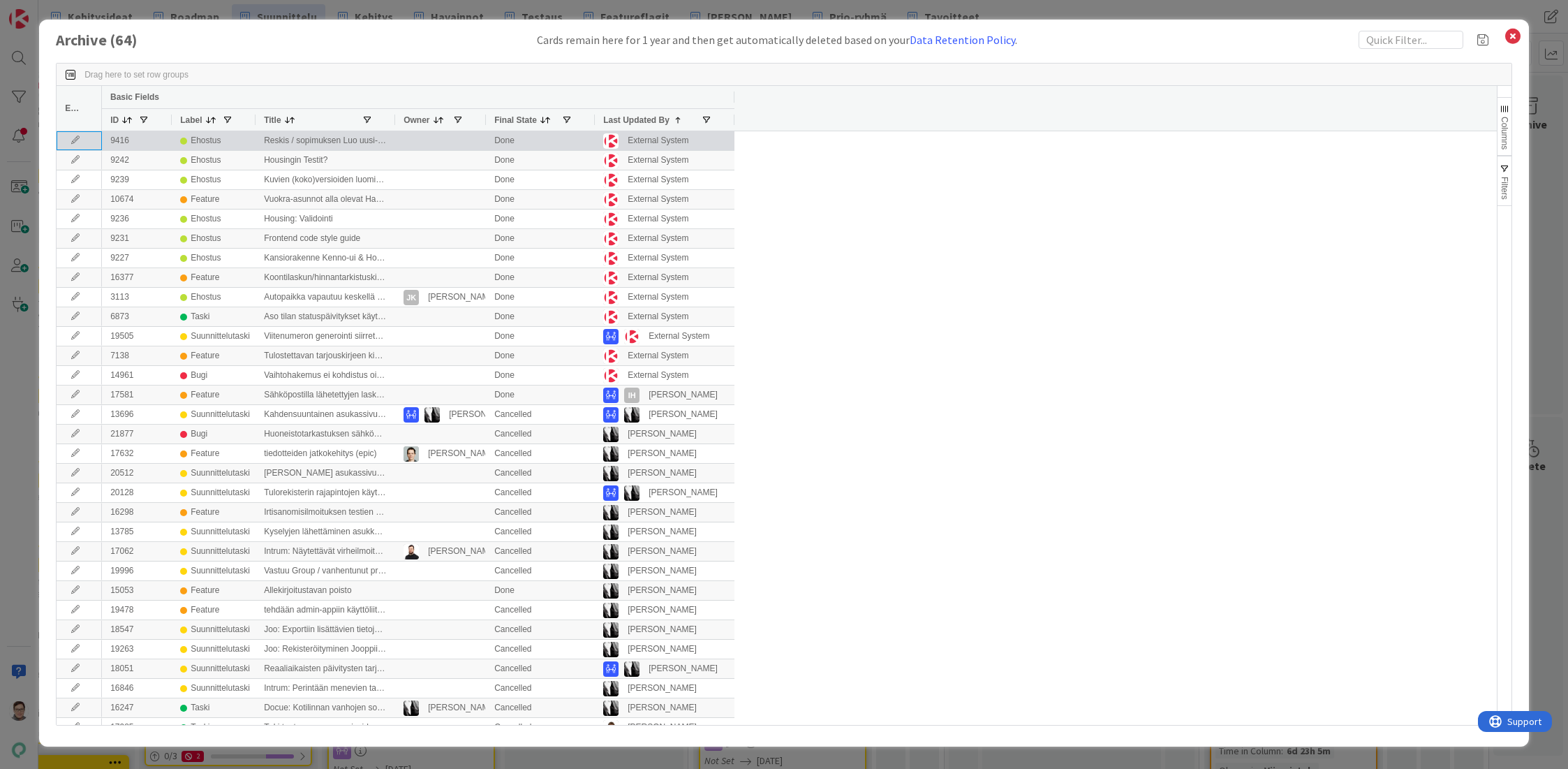
click at [67, 144] on icon at bounding box center [75, 140] width 21 height 8
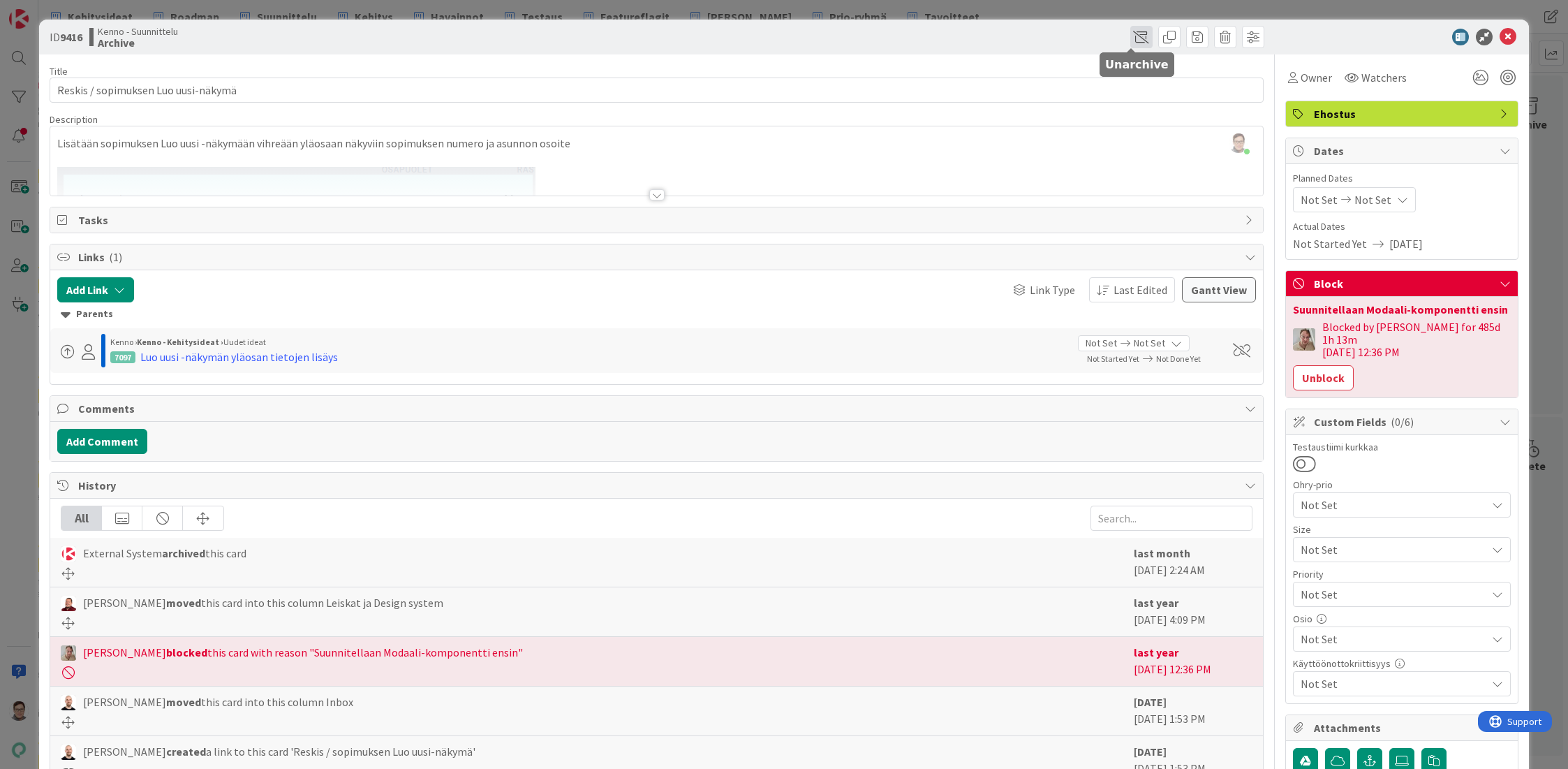
click at [1130, 36] on span at bounding box center [1140, 36] width 22 height 22
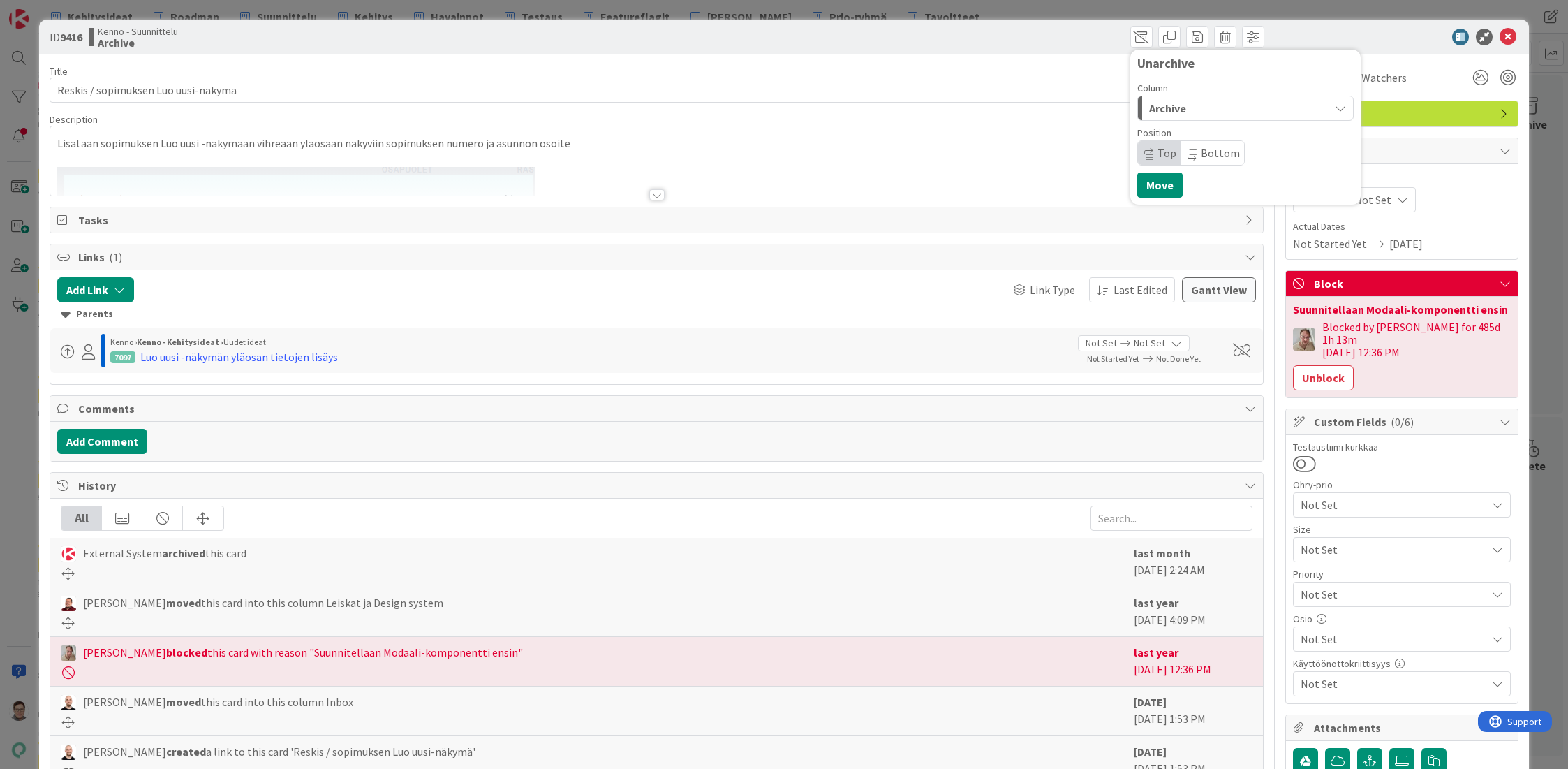
click at [1165, 105] on span "Archive" at bounding box center [1168, 108] width 37 height 18
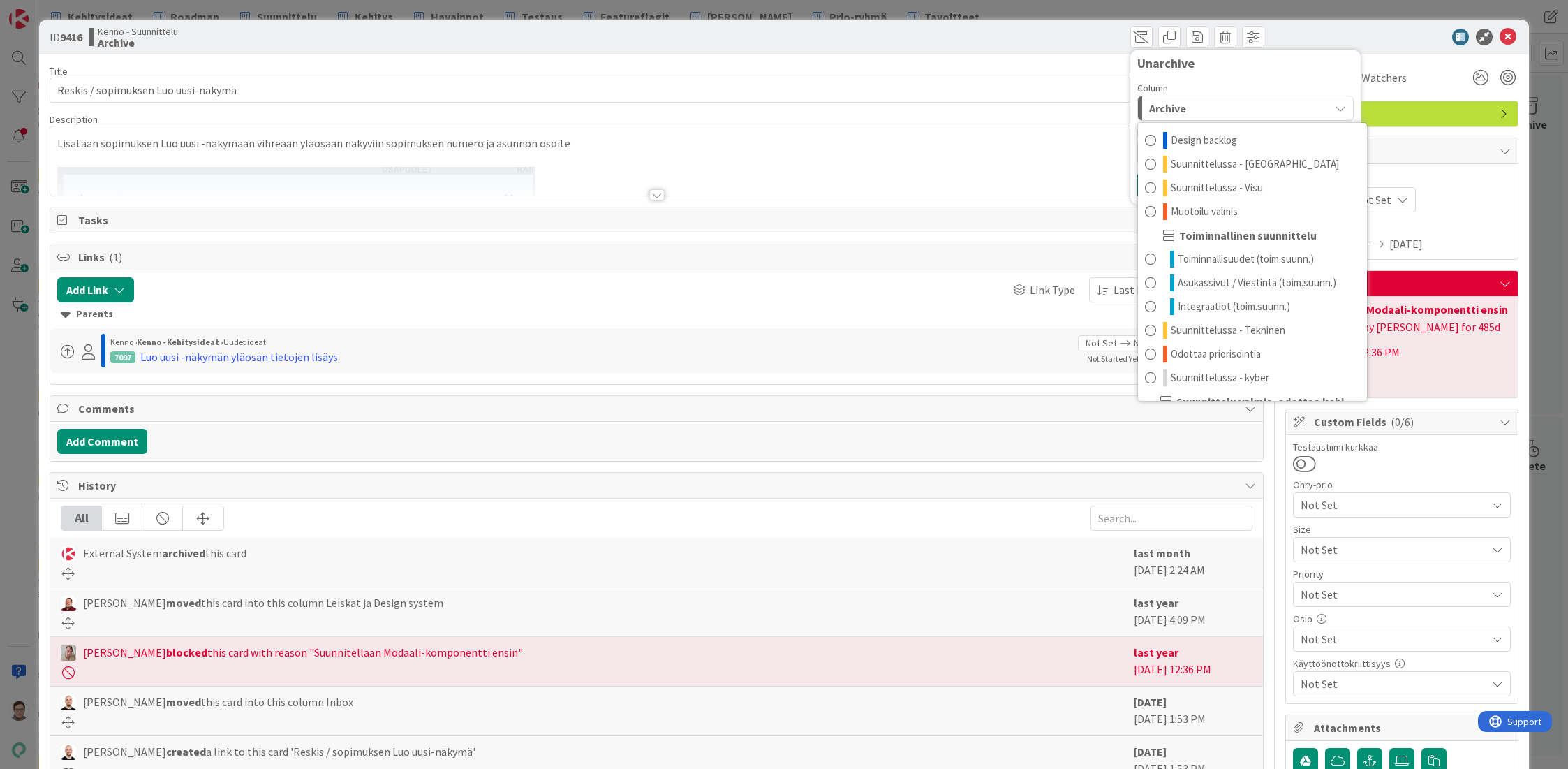
scroll to position [113, 0]
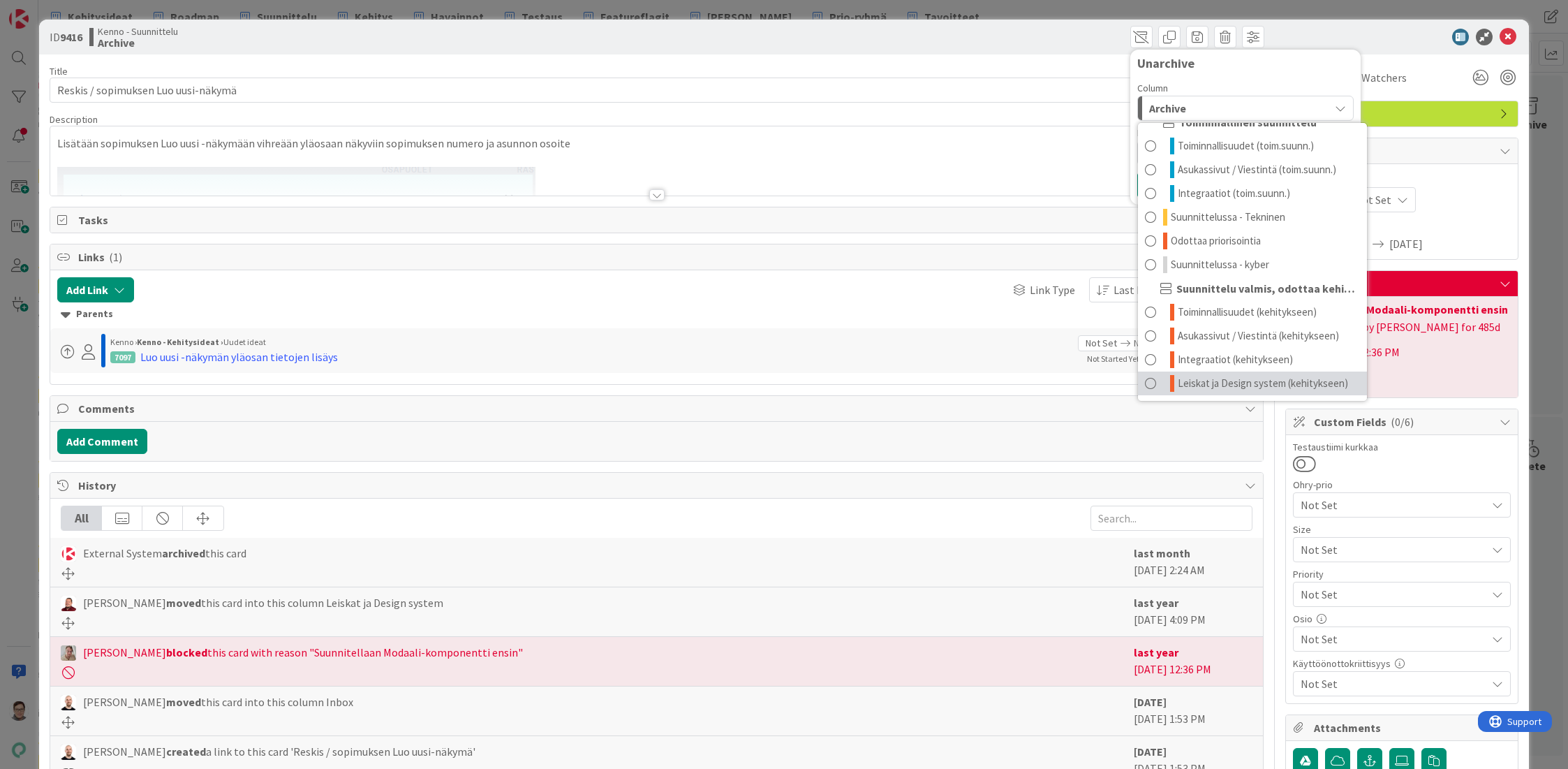
click at [1178, 378] on span "Leiskat ja Design system (kehitykseen)" at bounding box center [1263, 383] width 170 height 17
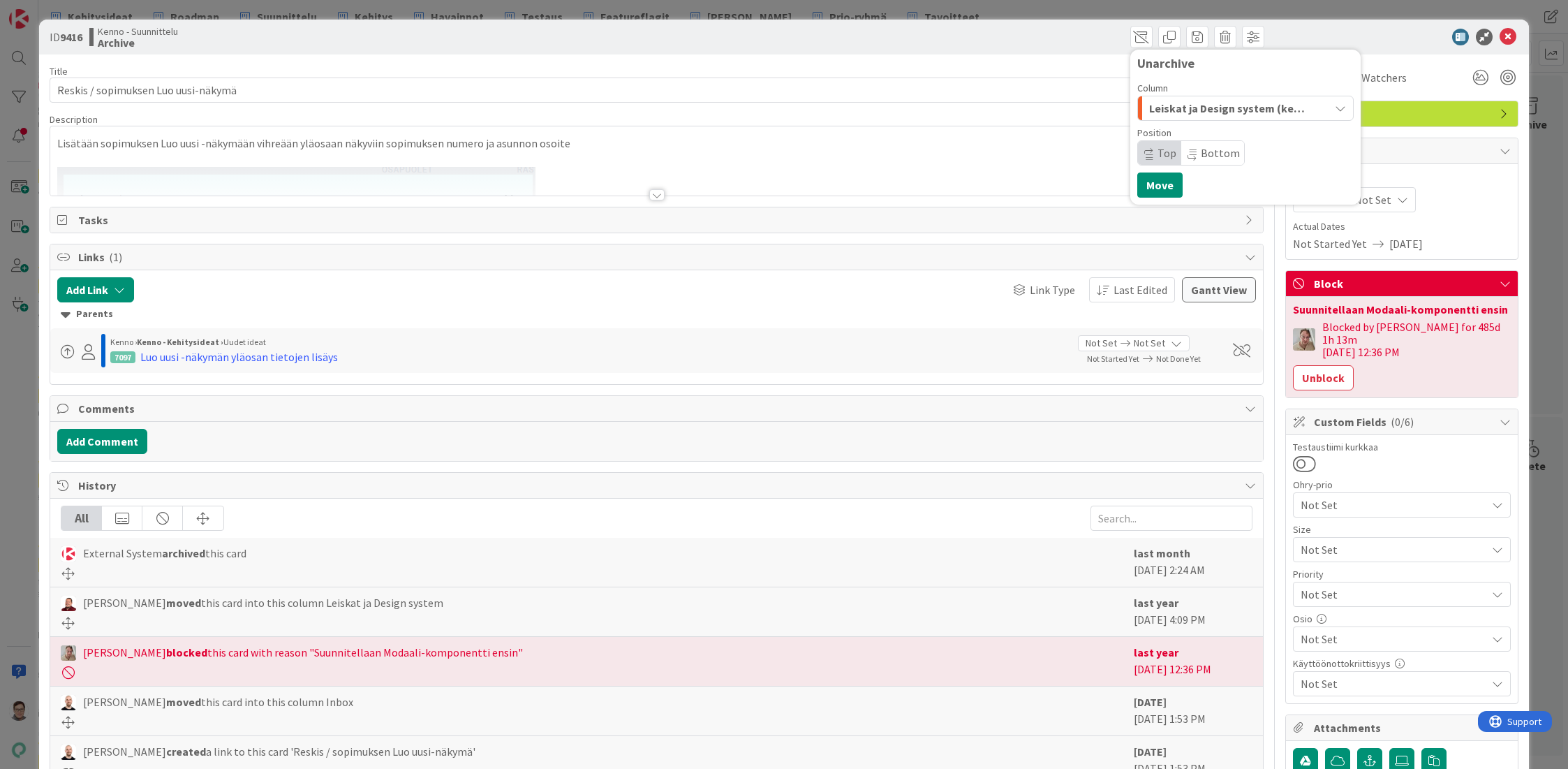
click at [1143, 167] on div "Unarchive Column Leiskat ja Design system (kehitykseen) Design backlog Suunnitt…" at bounding box center [1245, 127] width 216 height 141
click at [1143, 182] on button "Move" at bounding box center [1159, 185] width 45 height 25
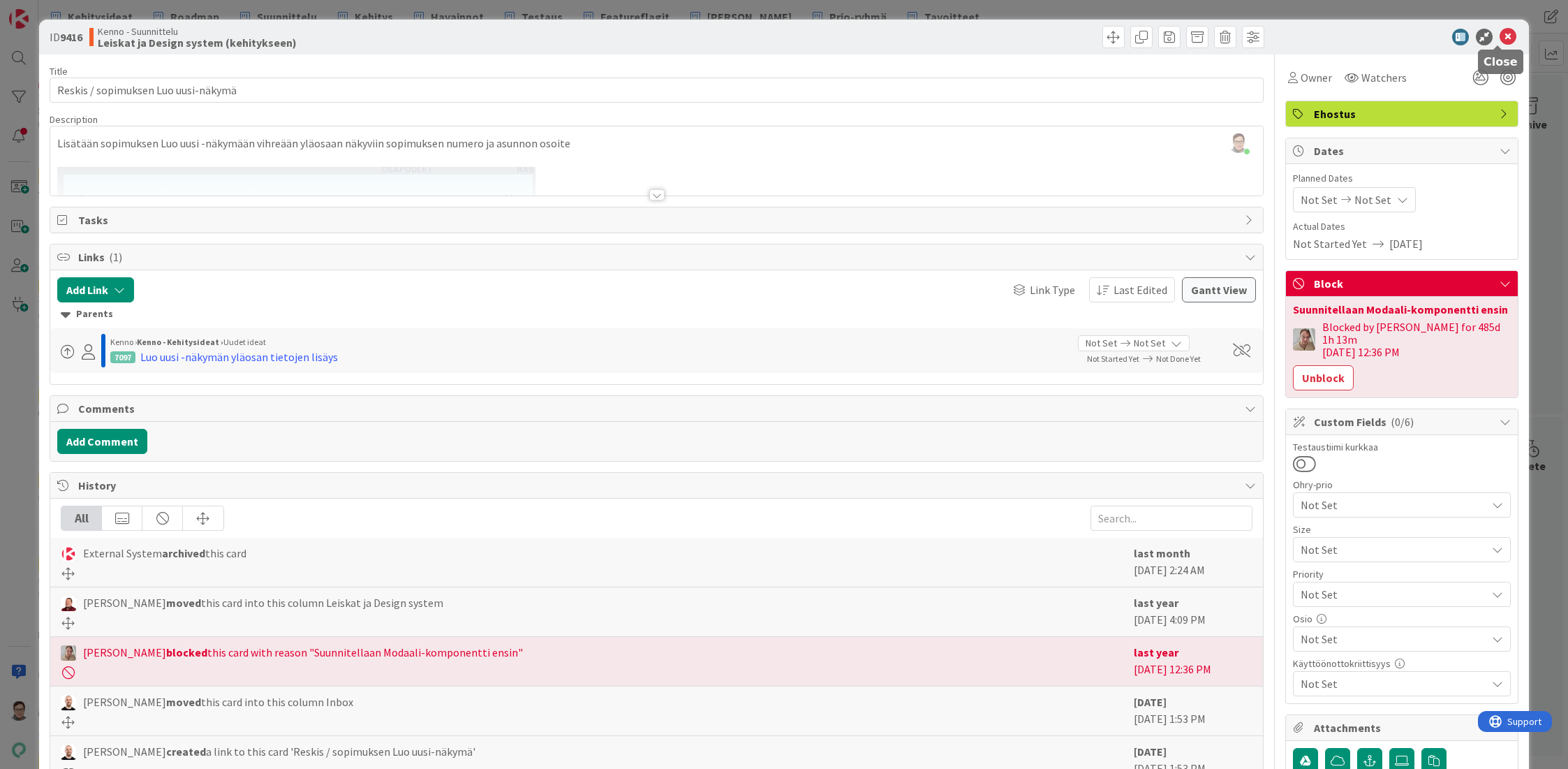
click at [1503, 38] on icon at bounding box center [1508, 36] width 17 height 17
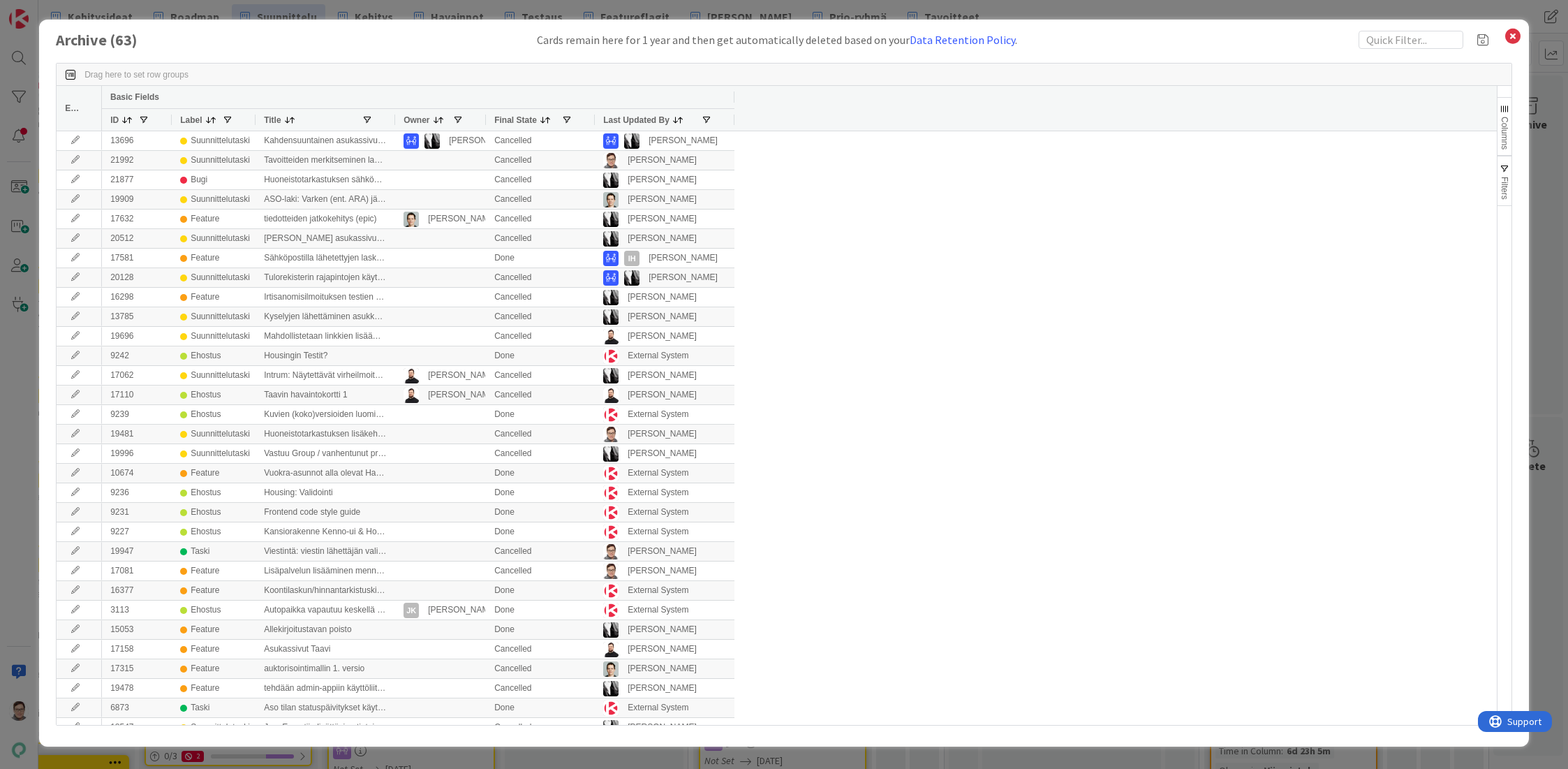
click at [628, 128] on div "Last Updated By" at bounding box center [664, 120] width 123 height 21
click at [628, 117] on span "Last Updated By" at bounding box center [636, 120] width 66 height 10
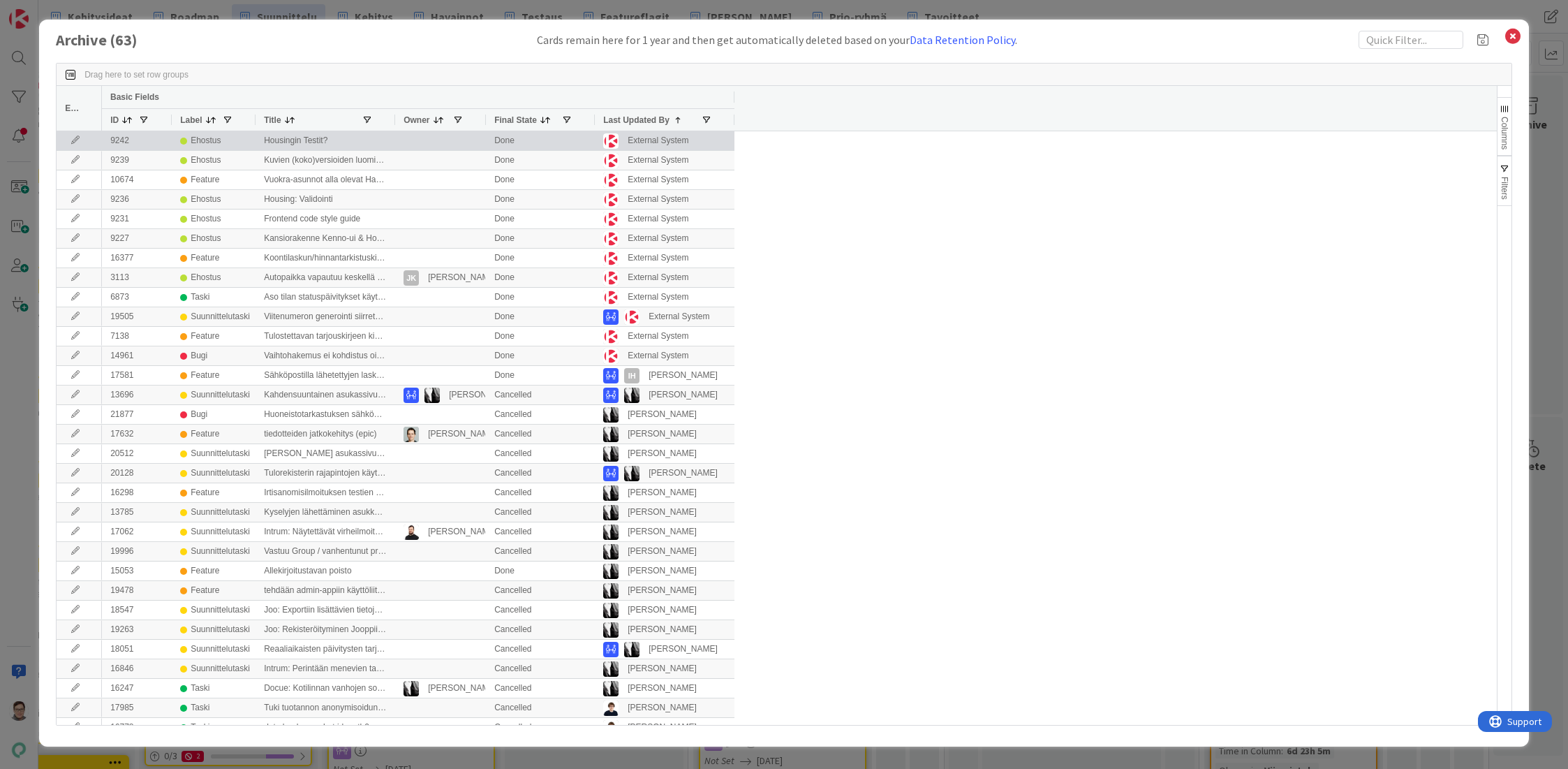
click at [74, 141] on icon at bounding box center [75, 140] width 21 height 8
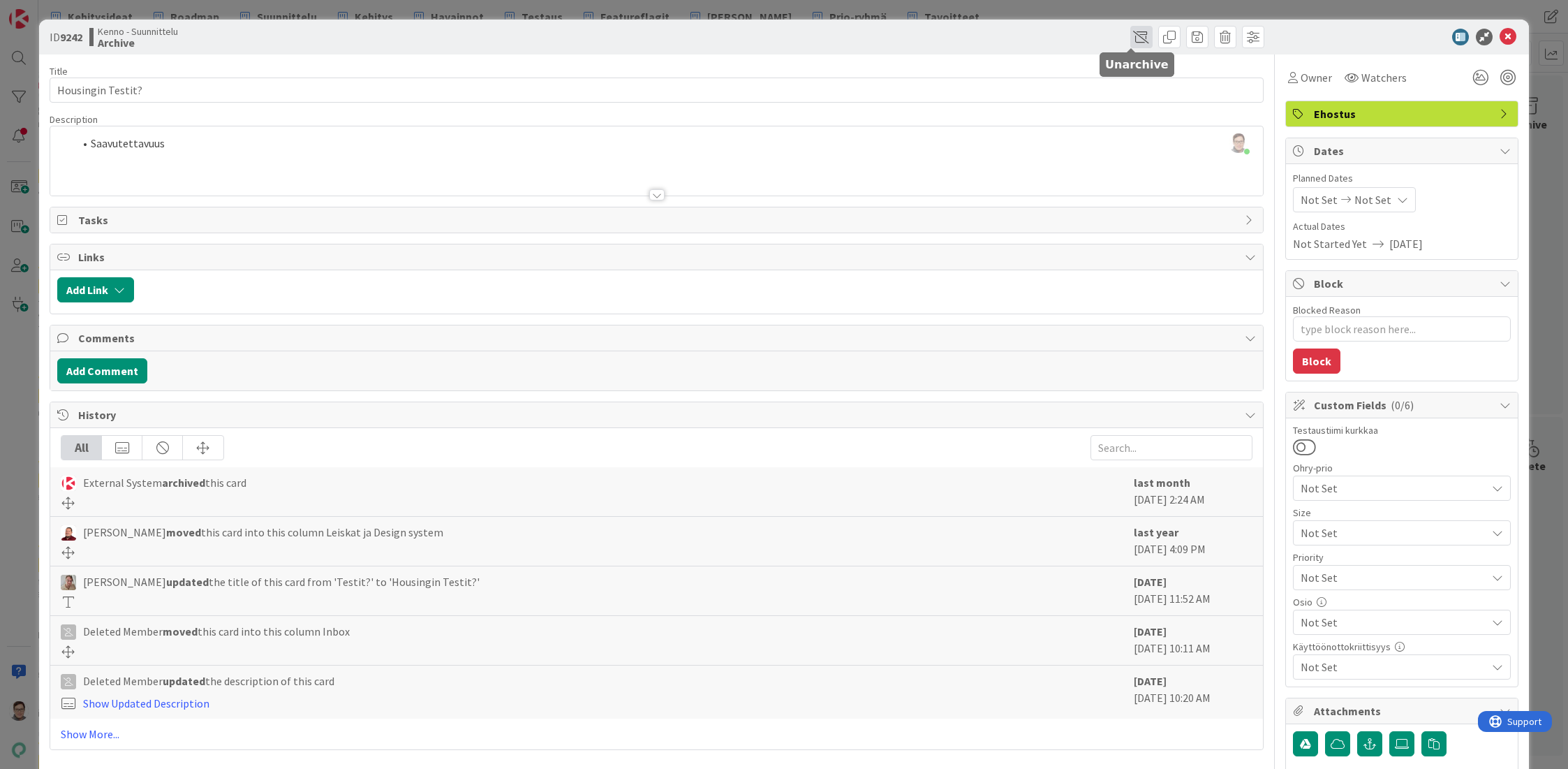
click at [1130, 37] on span at bounding box center [1140, 36] width 22 height 22
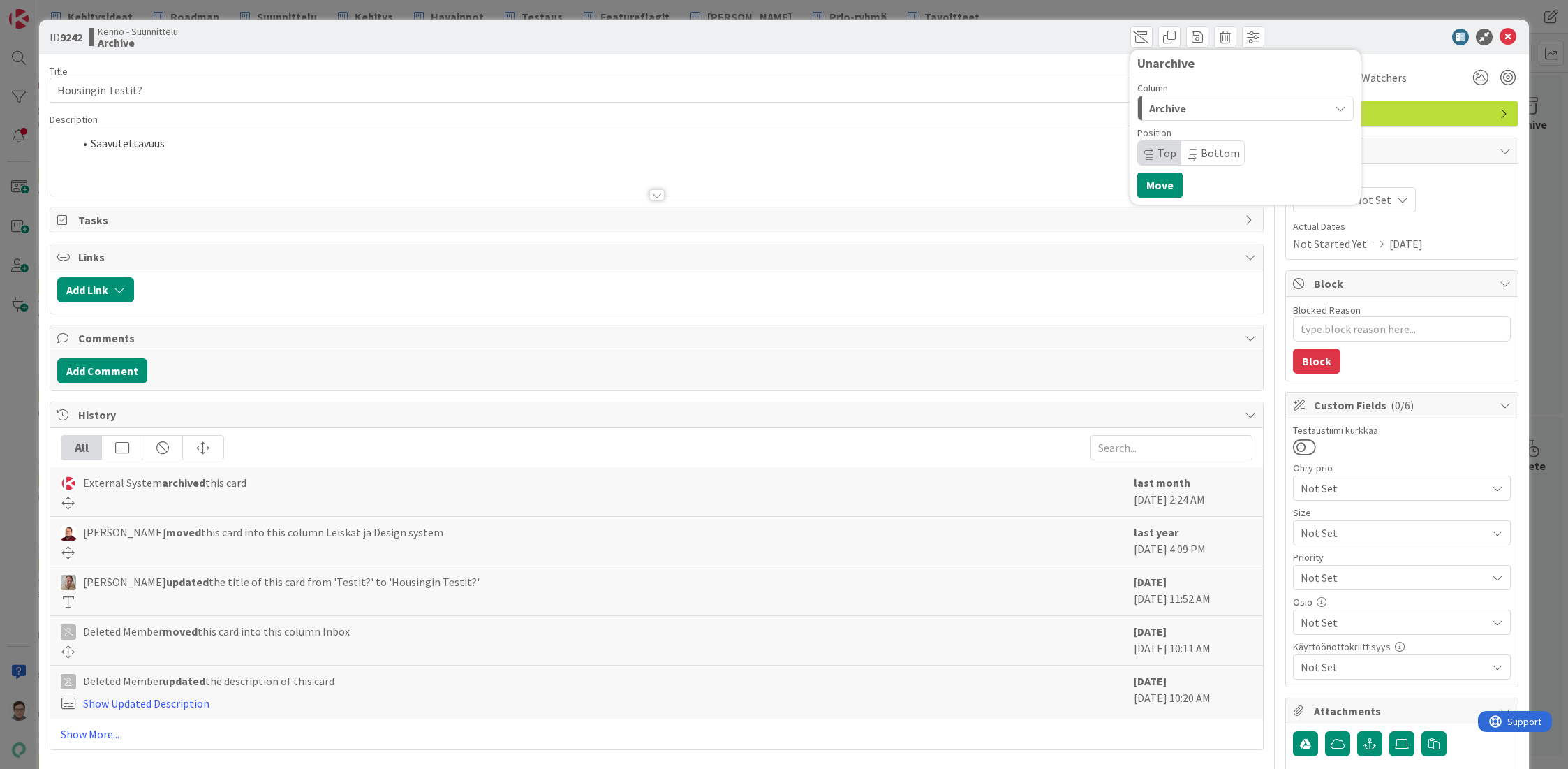
click at [1169, 109] on span "Archive" at bounding box center [1168, 108] width 37 height 18
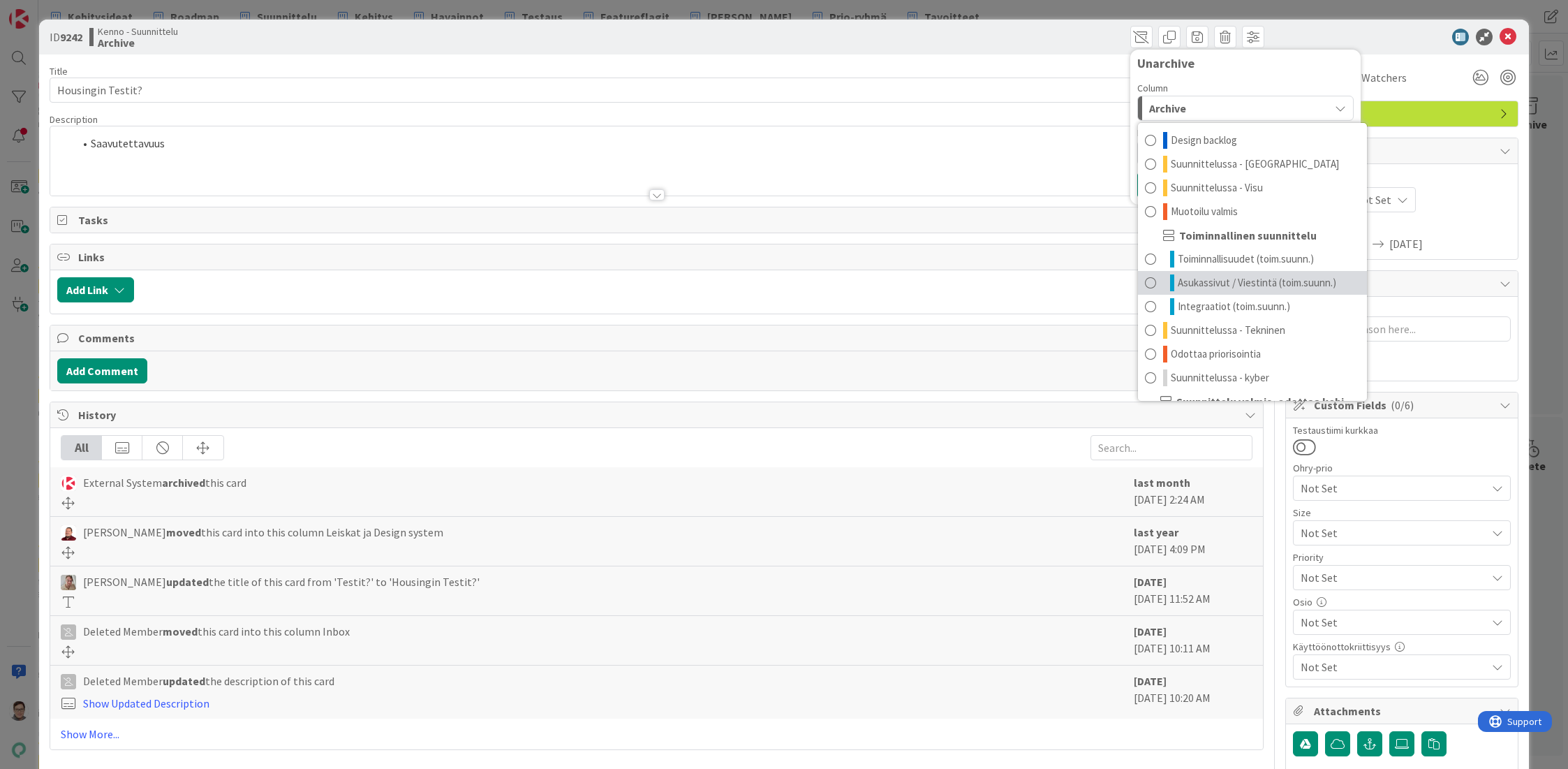
scroll to position [113, 0]
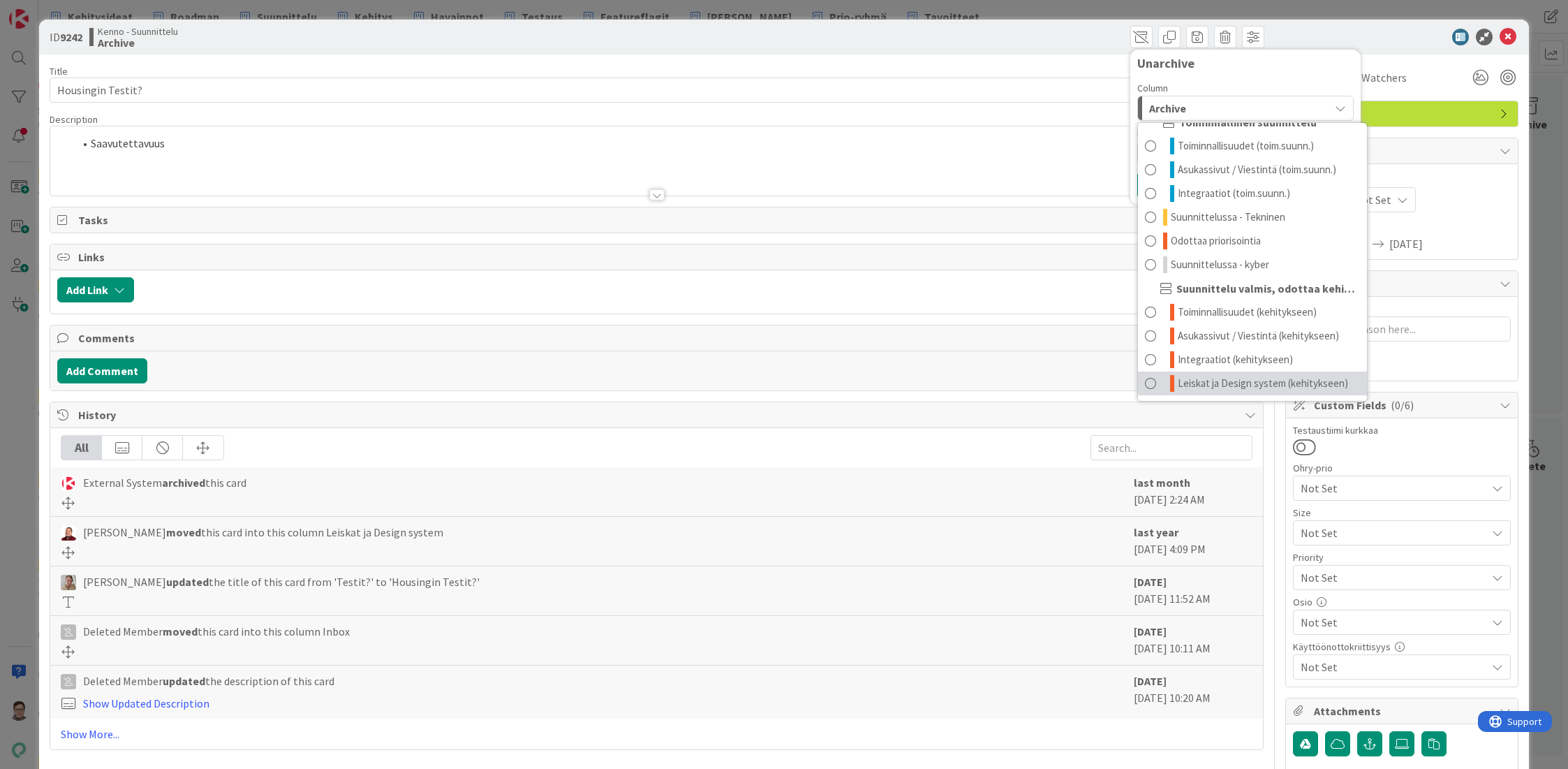
click at [1192, 382] on span "Leiskat ja Design system (kehitykseen)" at bounding box center [1263, 383] width 170 height 17
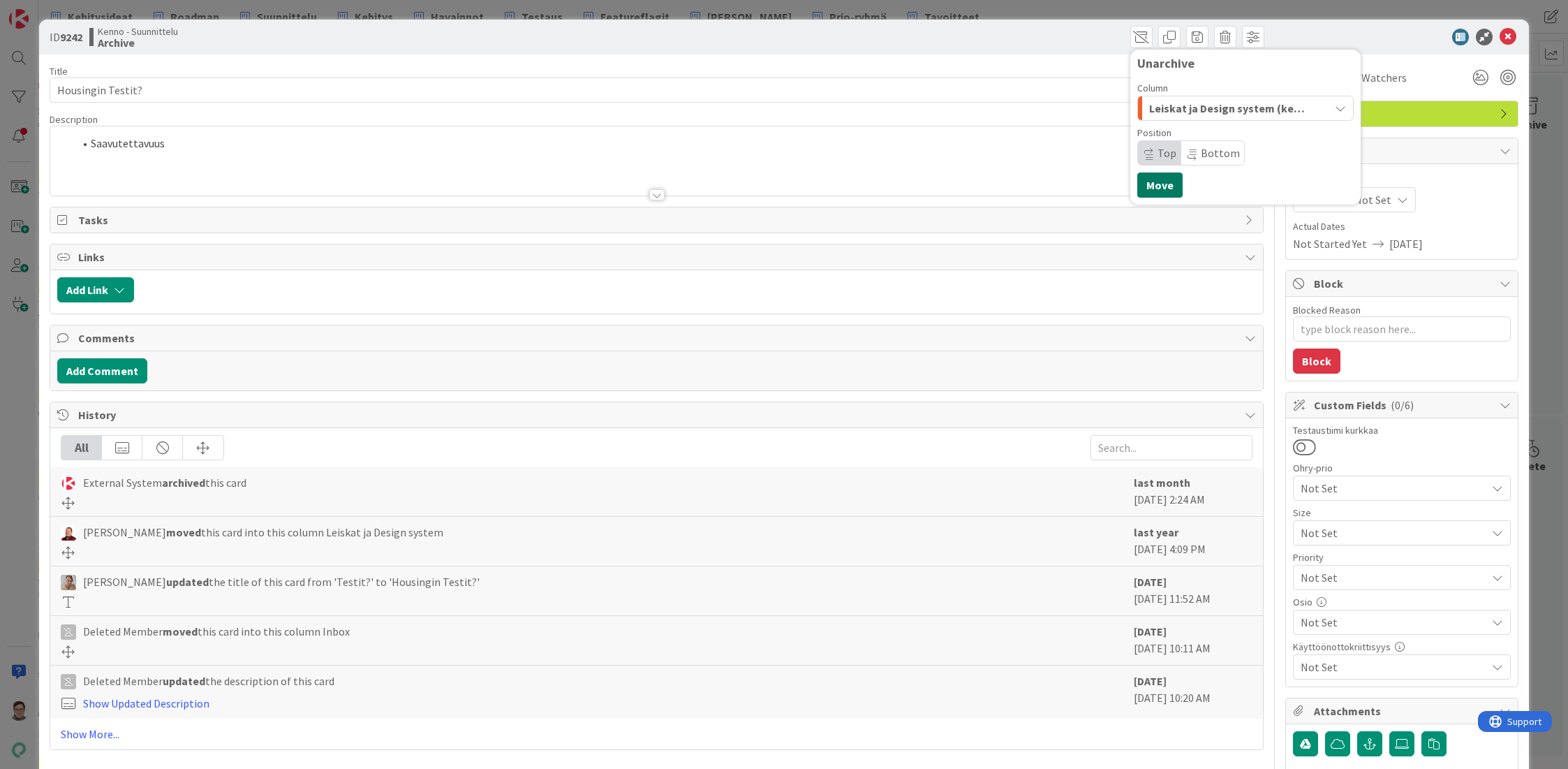
click at [1147, 177] on button "Move" at bounding box center [1159, 185] width 45 height 25
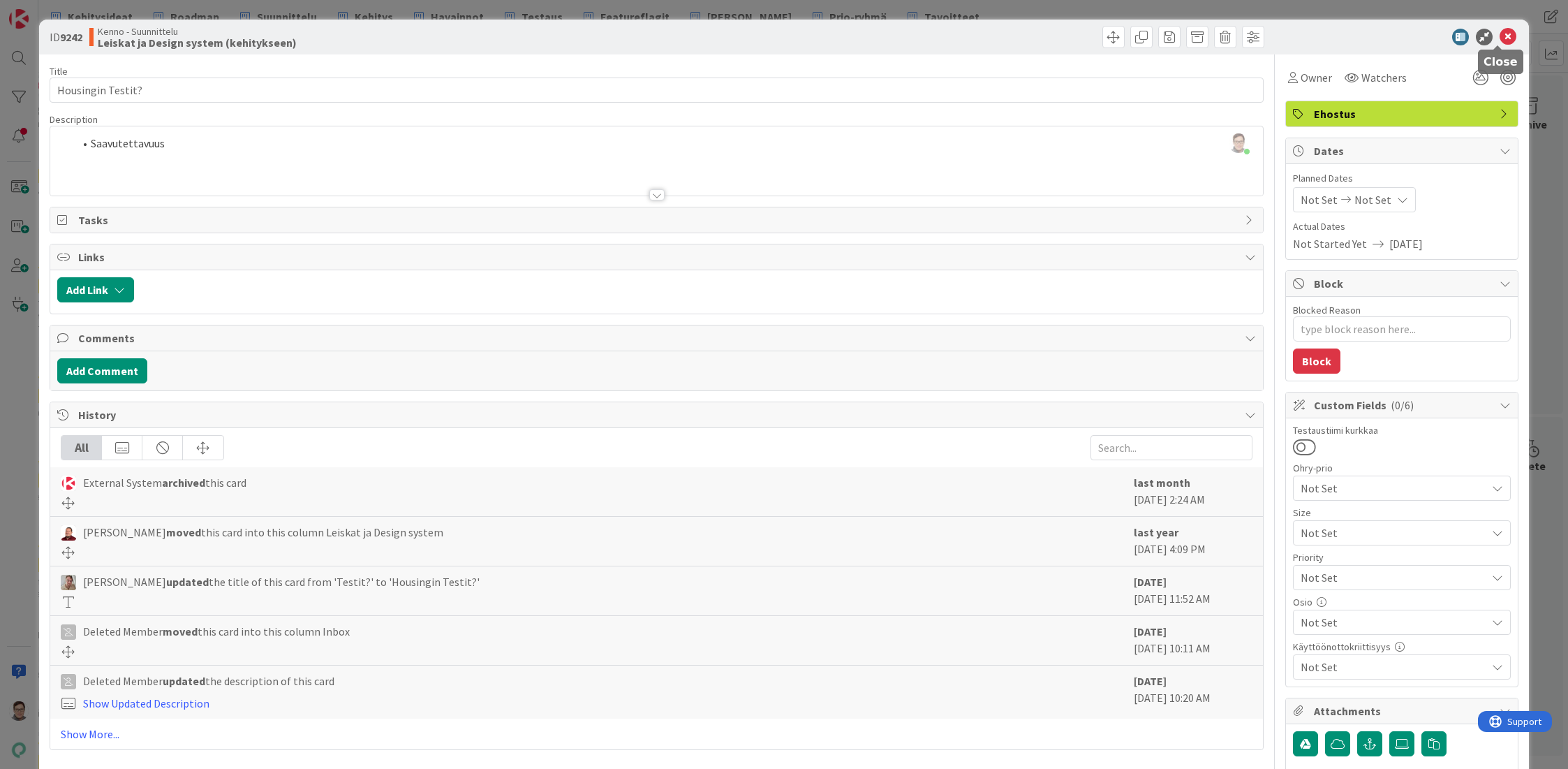
click at [1500, 43] on icon at bounding box center [1508, 36] width 17 height 17
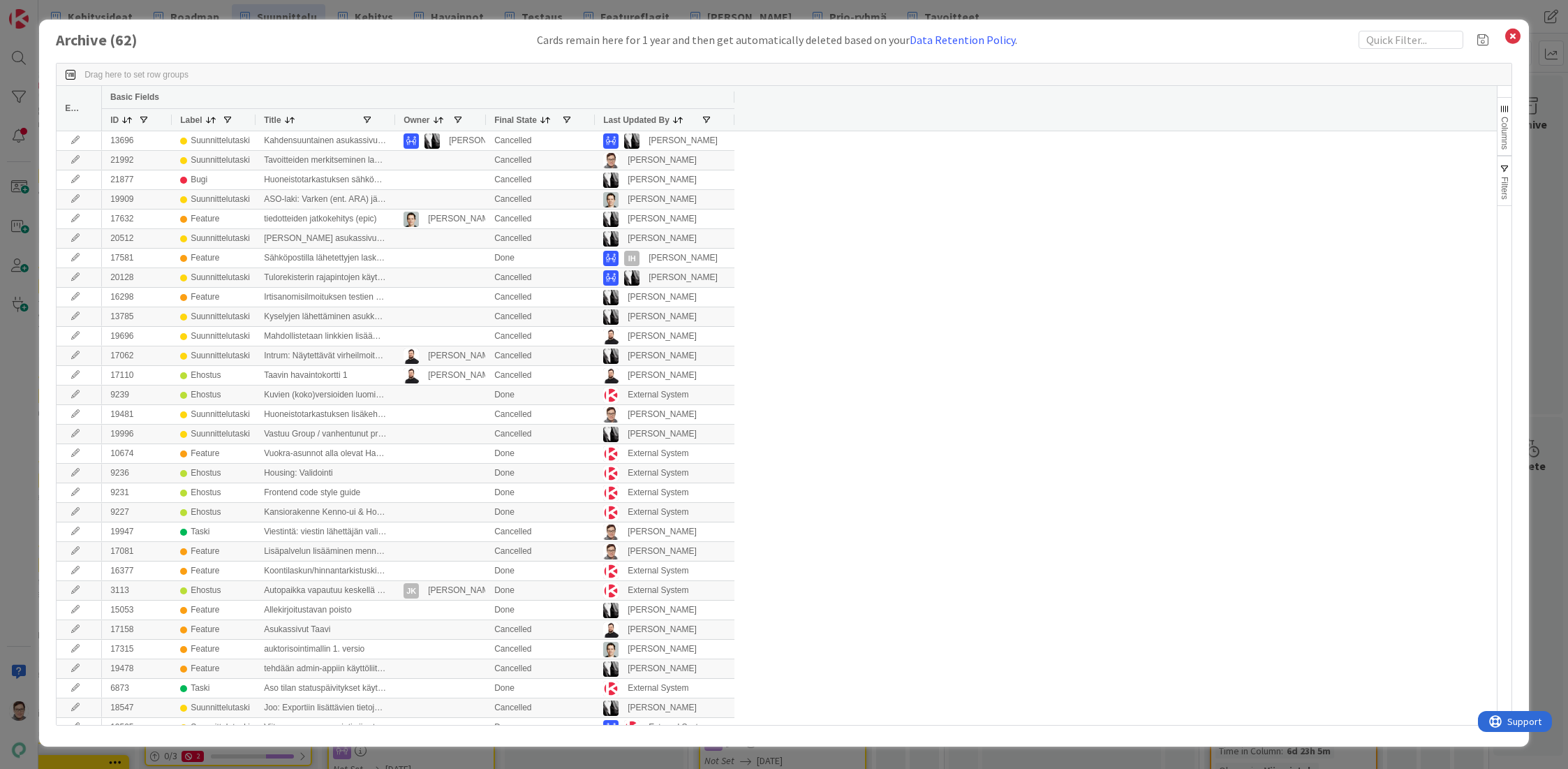
click at [634, 120] on span "Last Updated By" at bounding box center [636, 120] width 66 height 10
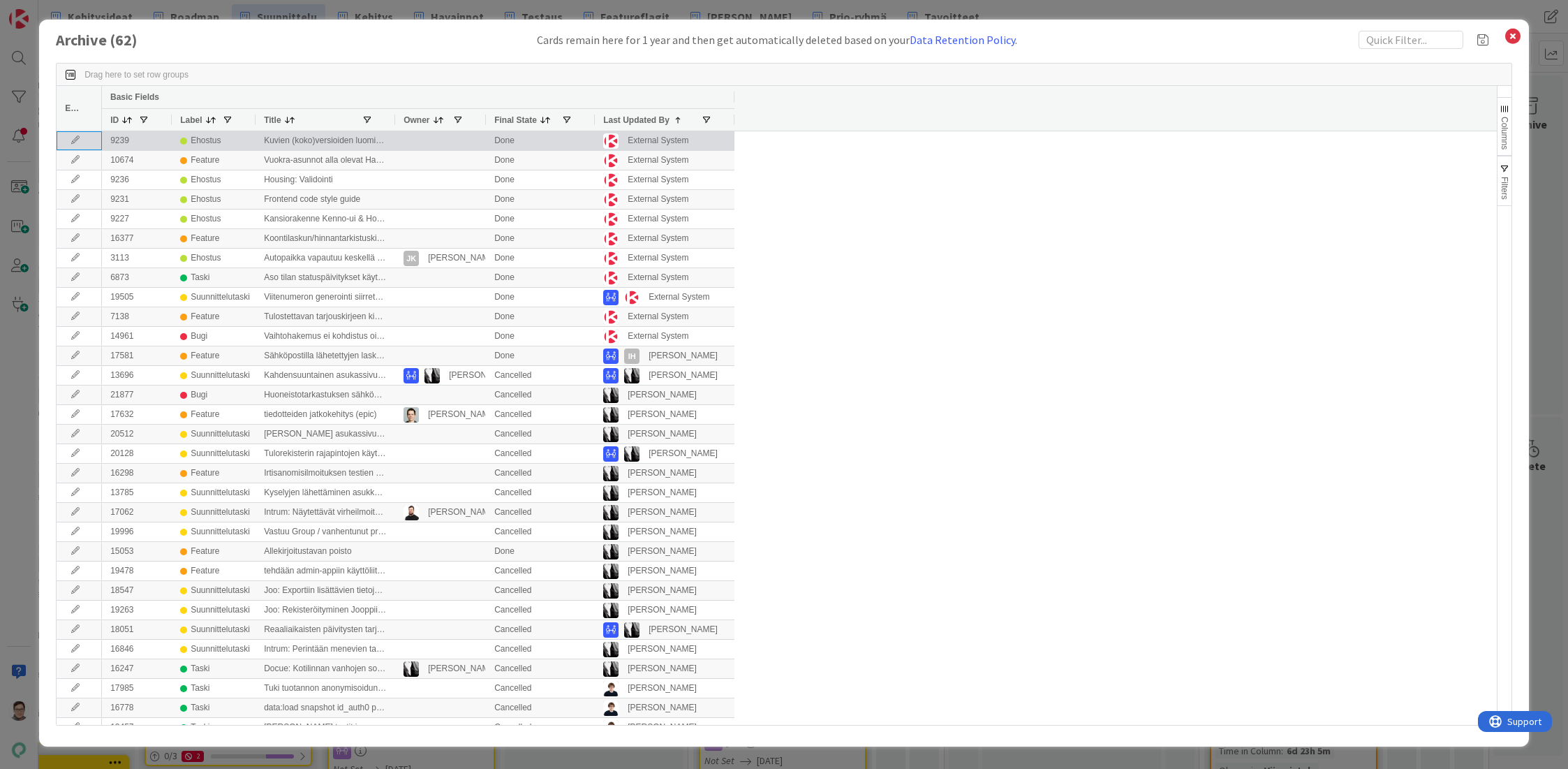
click at [75, 137] on icon at bounding box center [75, 140] width 21 height 8
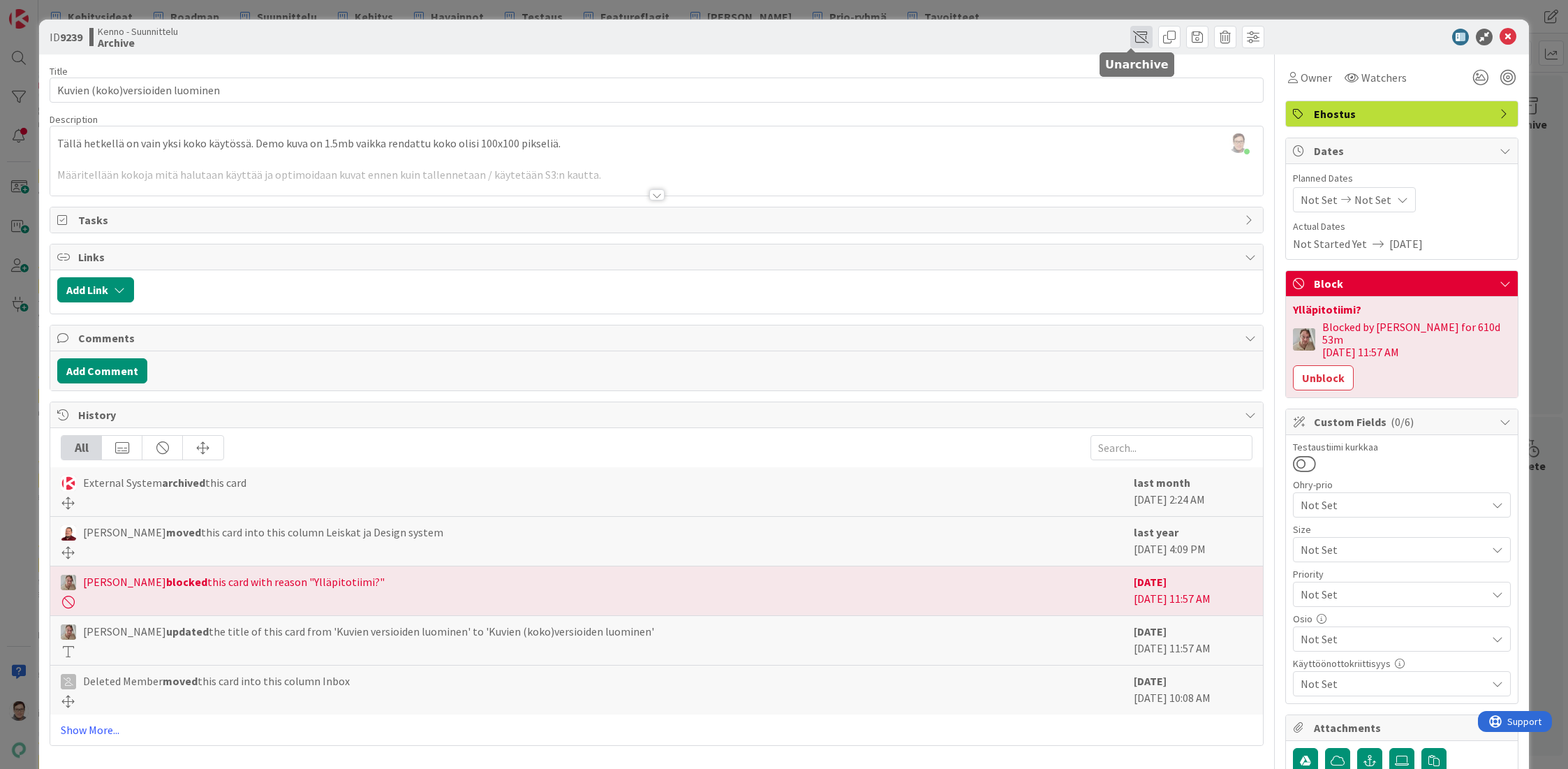
click at [1130, 32] on span at bounding box center [1140, 36] width 22 height 22
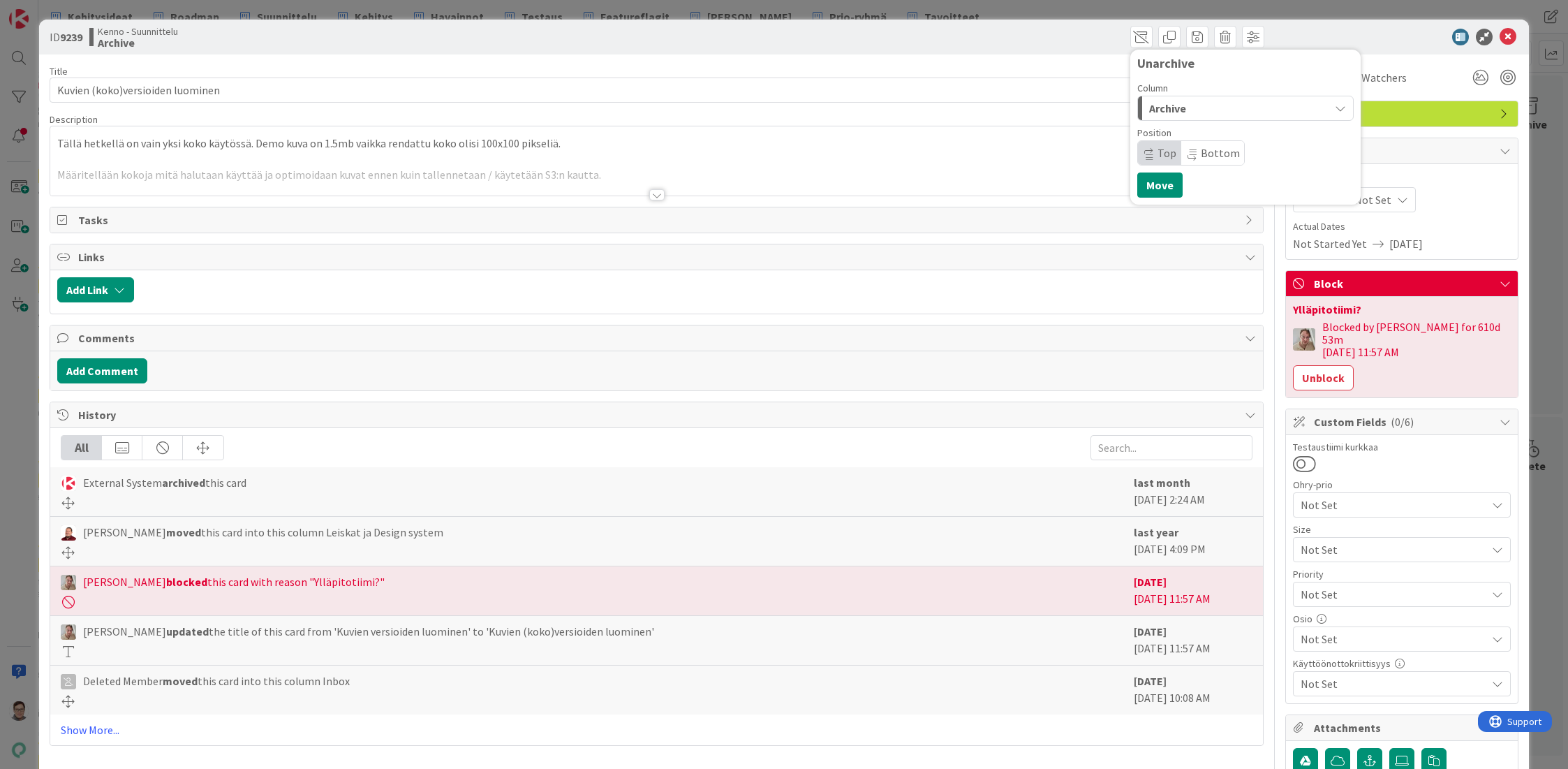
click at [1193, 115] on div "Archive" at bounding box center [1237, 108] width 183 height 22
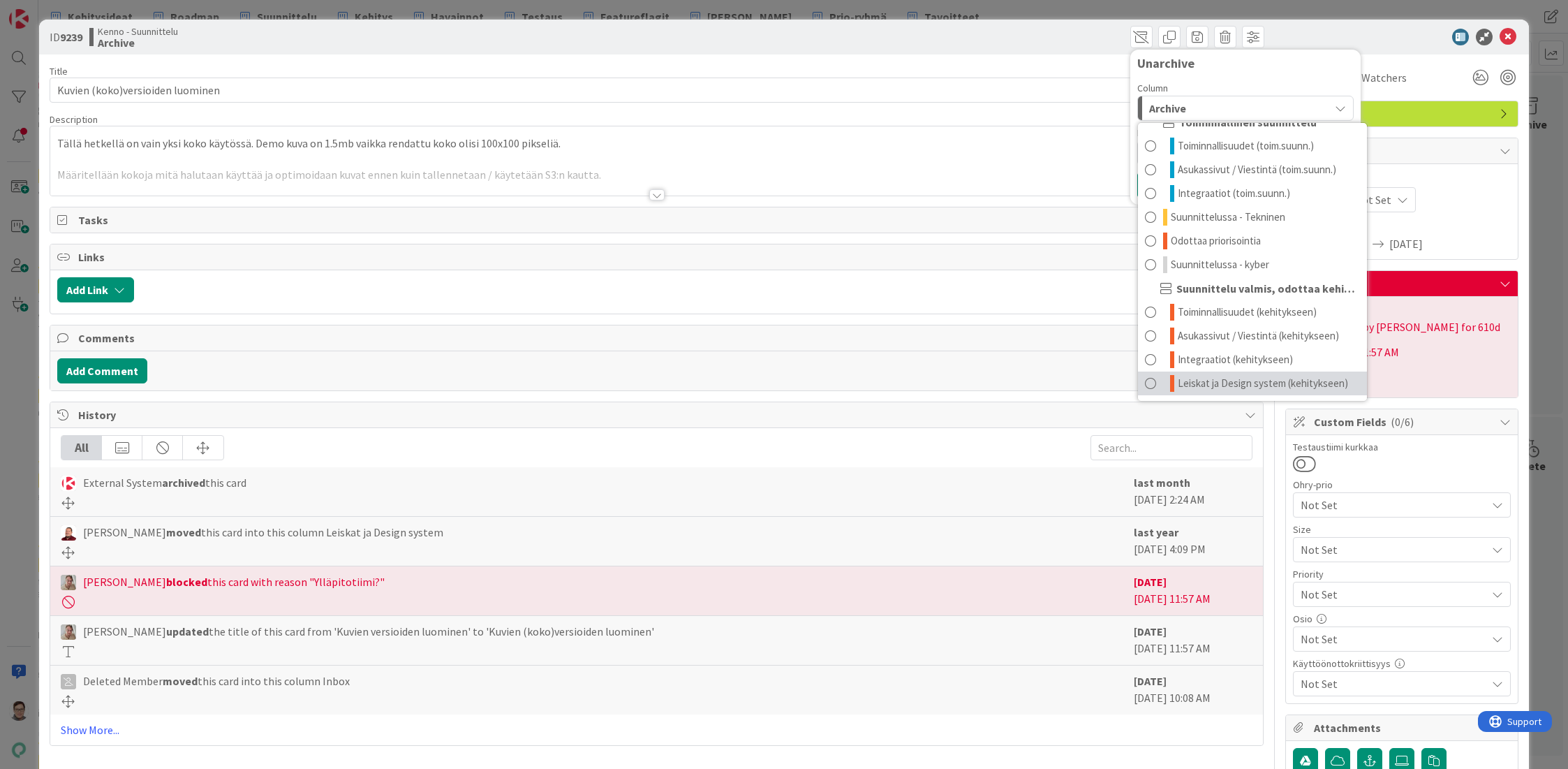
click at [1185, 379] on span "Leiskat ja Design system (kehitykseen)" at bounding box center [1263, 383] width 170 height 17
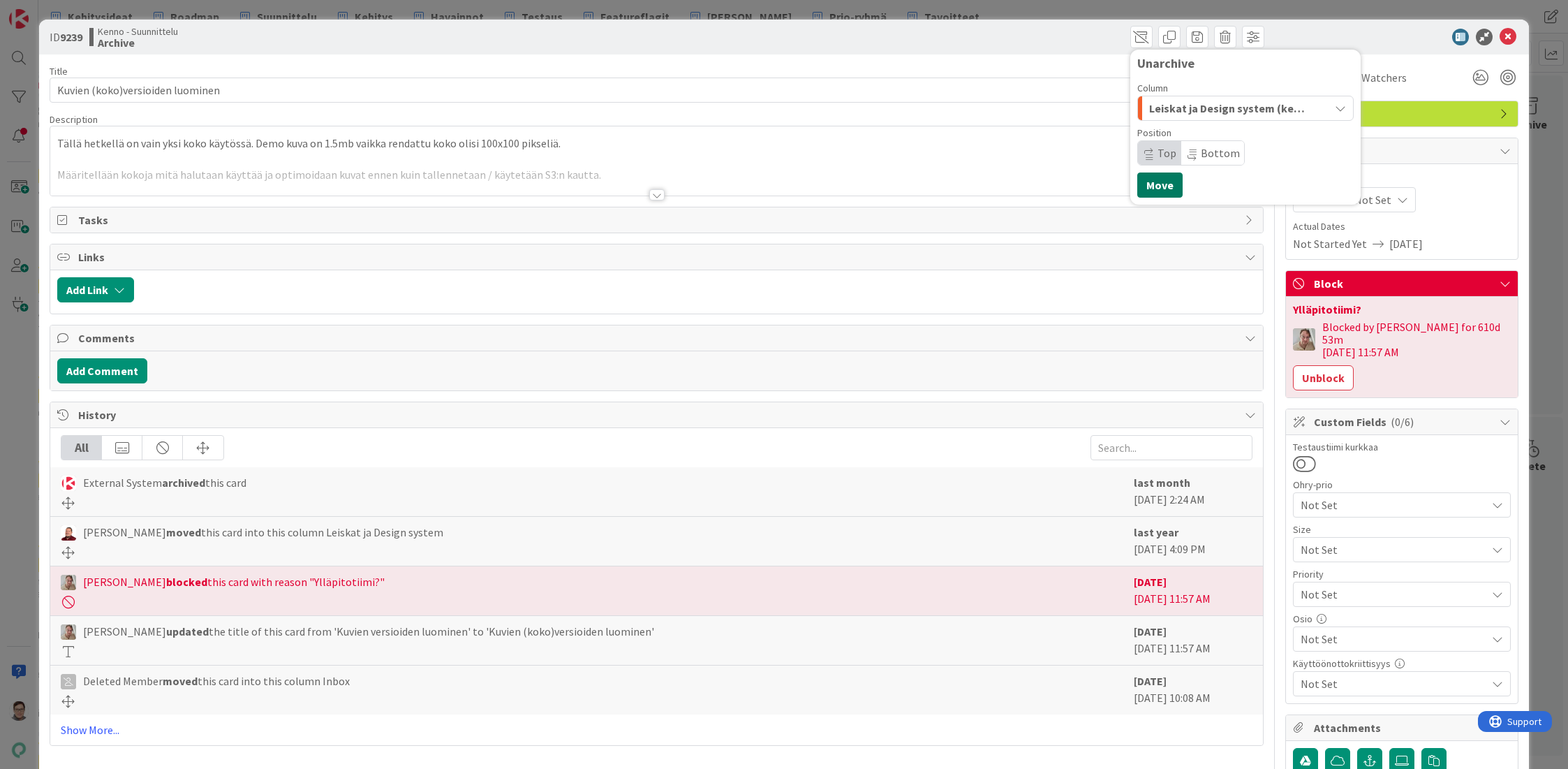
click at [1147, 180] on button "Move" at bounding box center [1159, 185] width 45 height 25
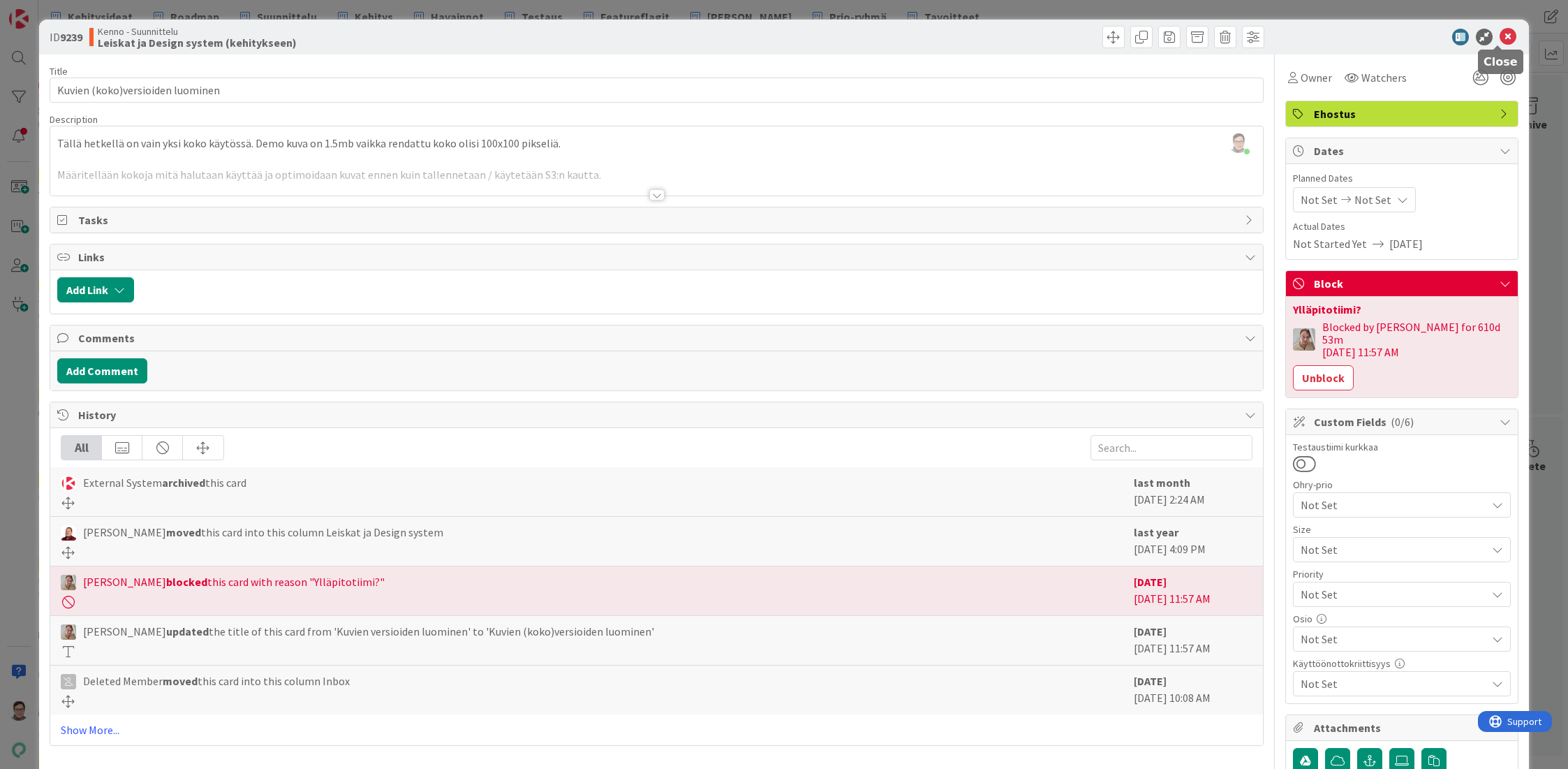
click at [1500, 38] on icon at bounding box center [1508, 36] width 17 height 17
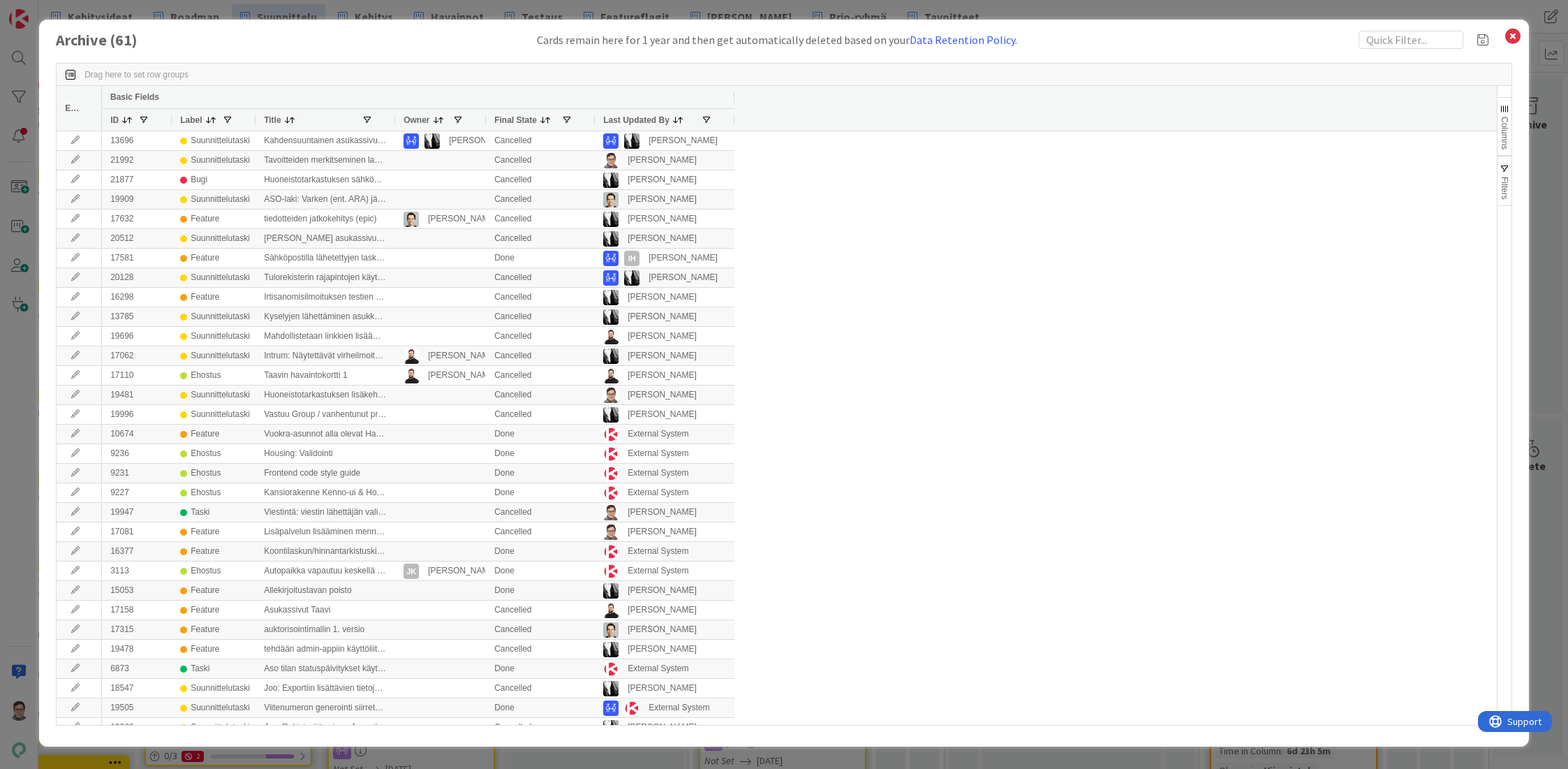
click at [630, 115] on span "Last Updated By" at bounding box center [636, 120] width 66 height 10
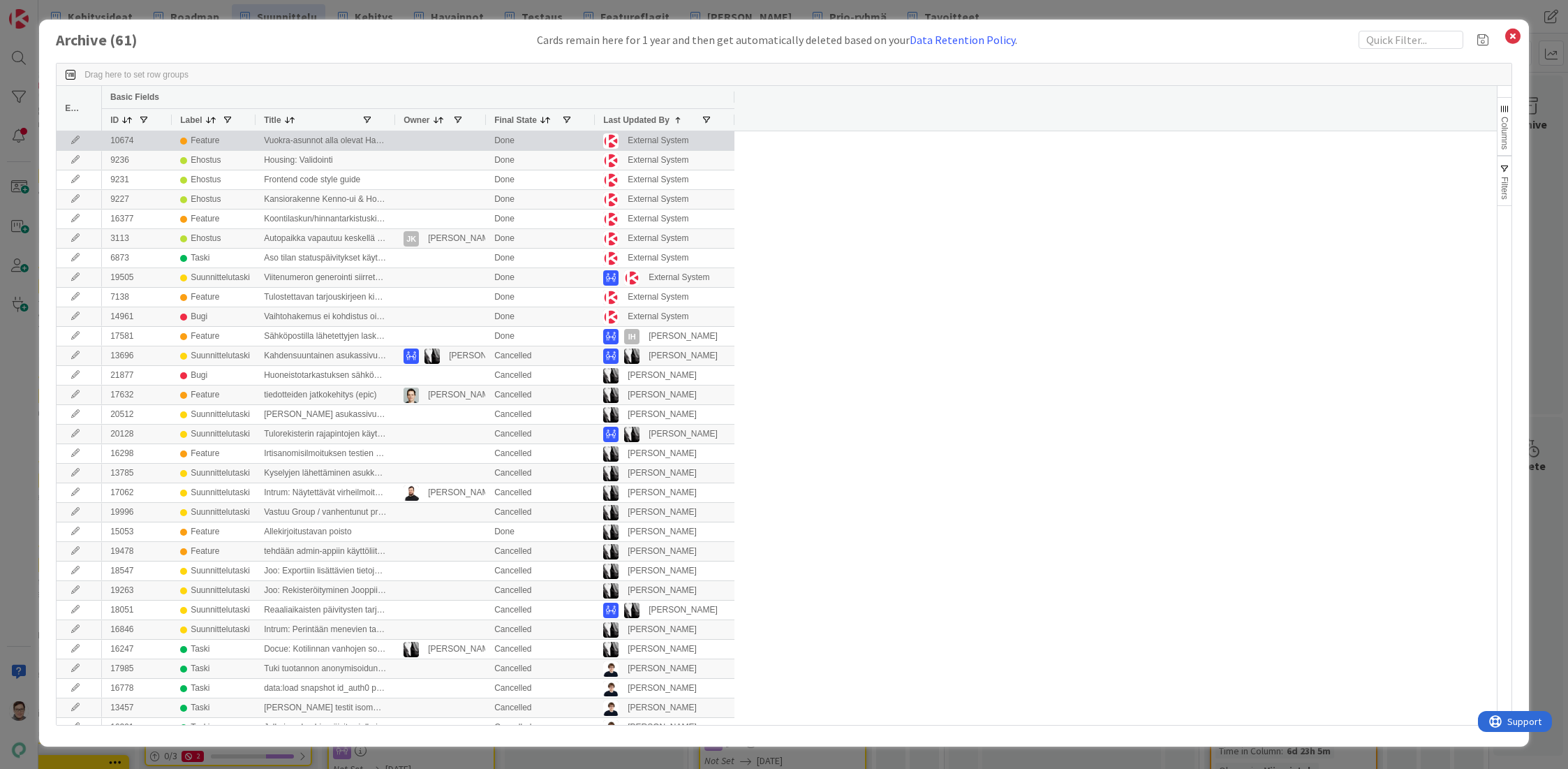
click at [71, 137] on icon at bounding box center [75, 140] width 21 height 8
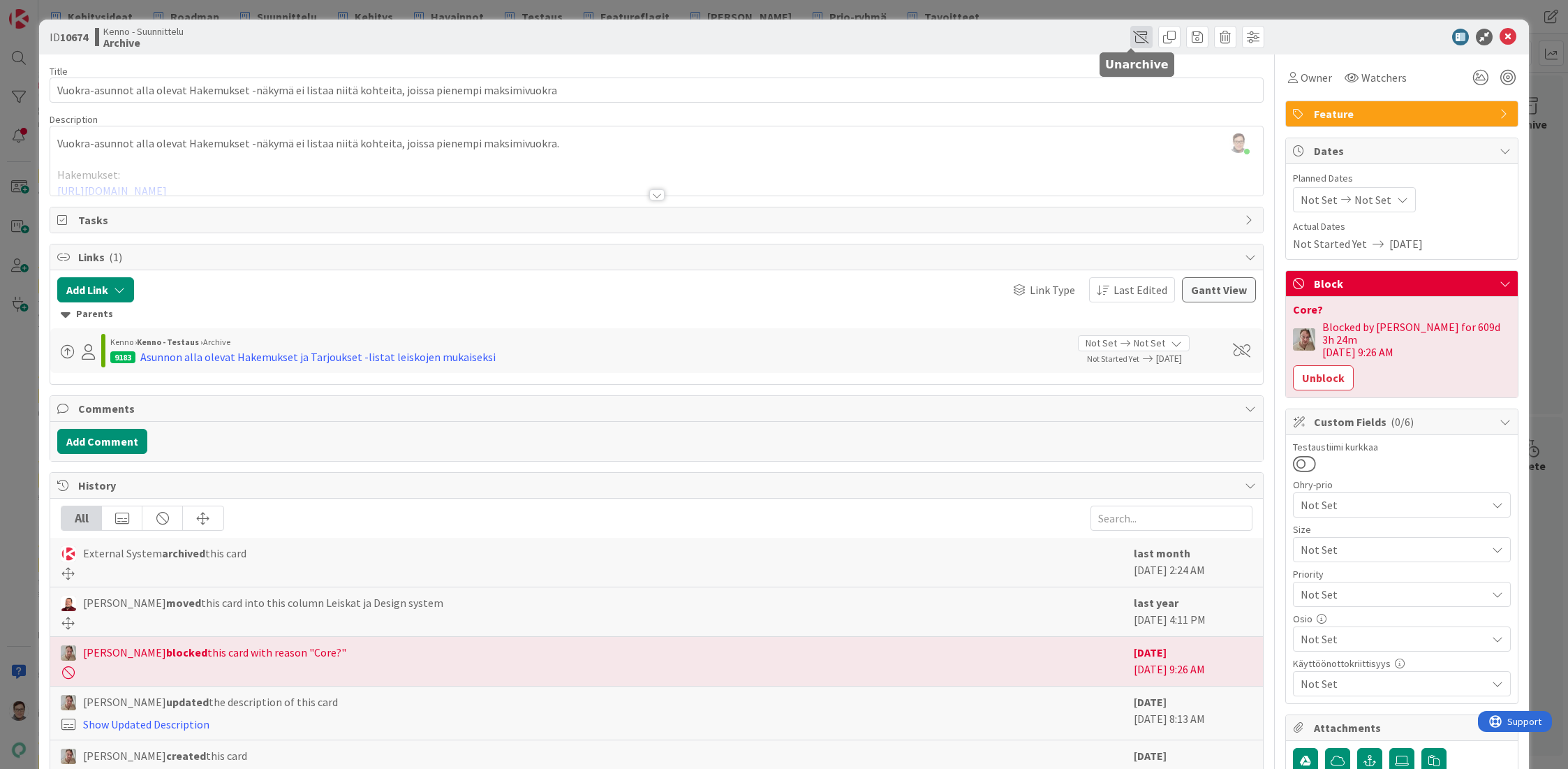
click at [1132, 38] on span at bounding box center [1140, 36] width 22 height 22
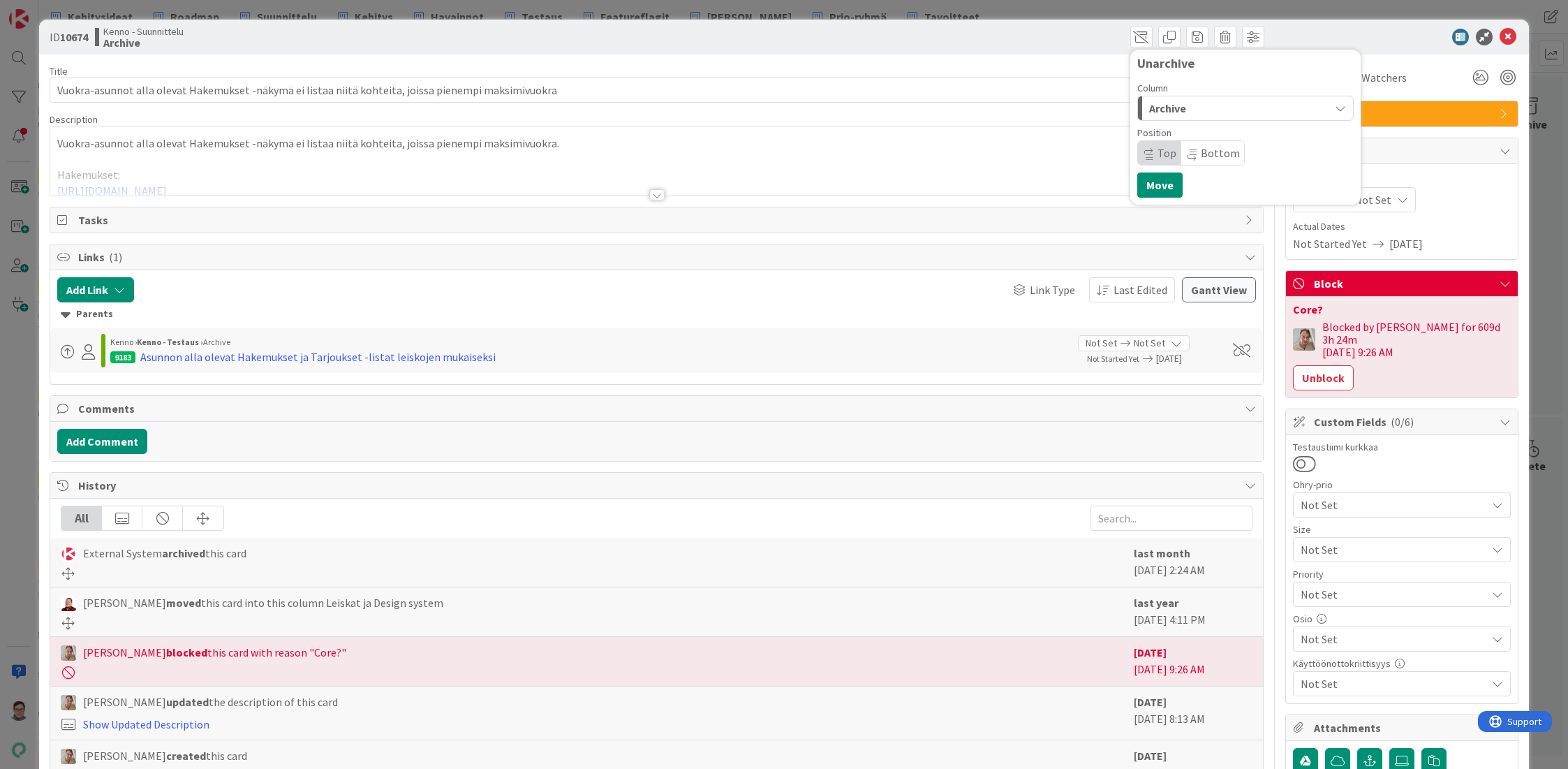
click at [1186, 105] on div "Archive" at bounding box center [1237, 108] width 183 height 22
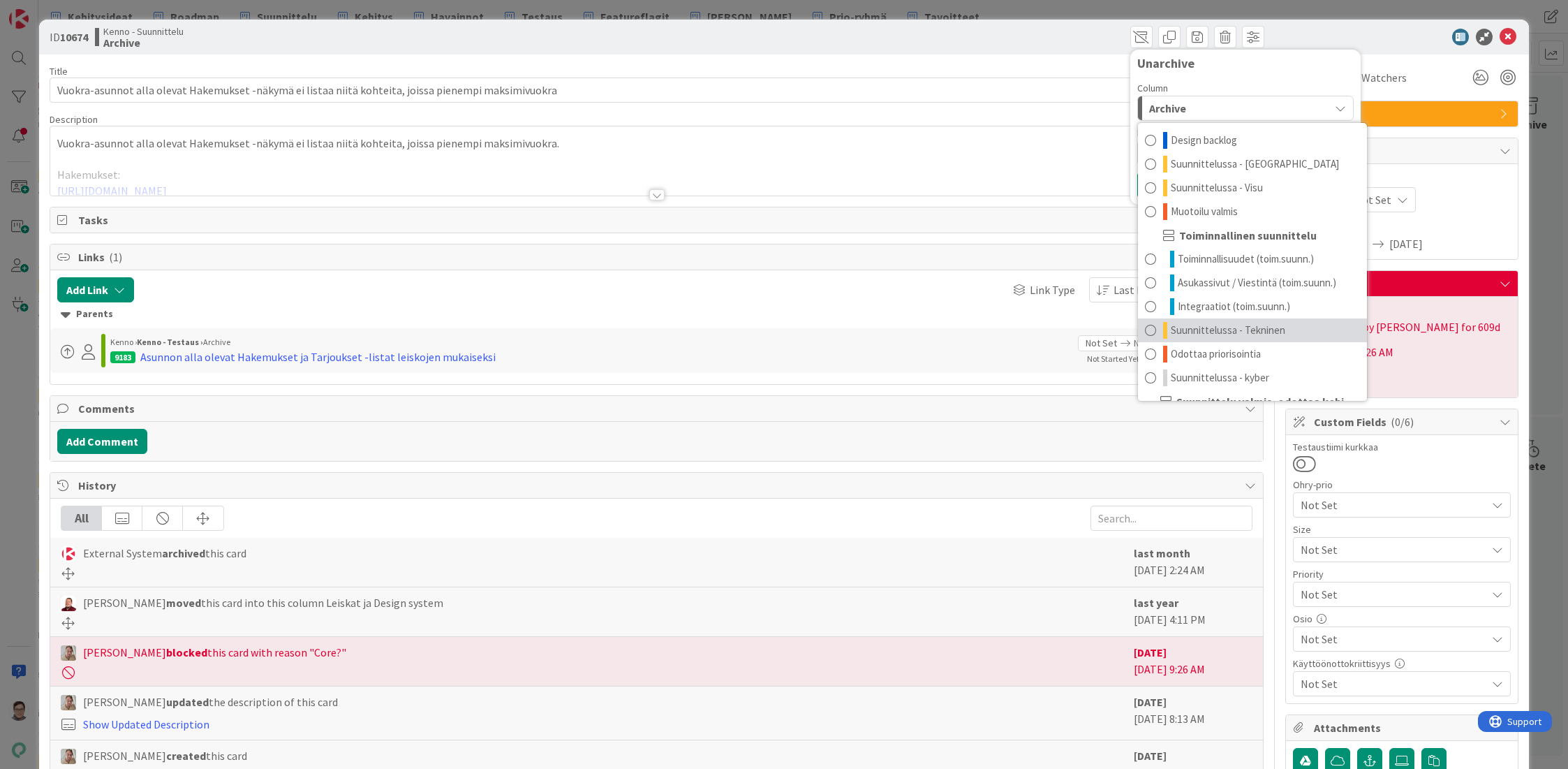
scroll to position [113, 0]
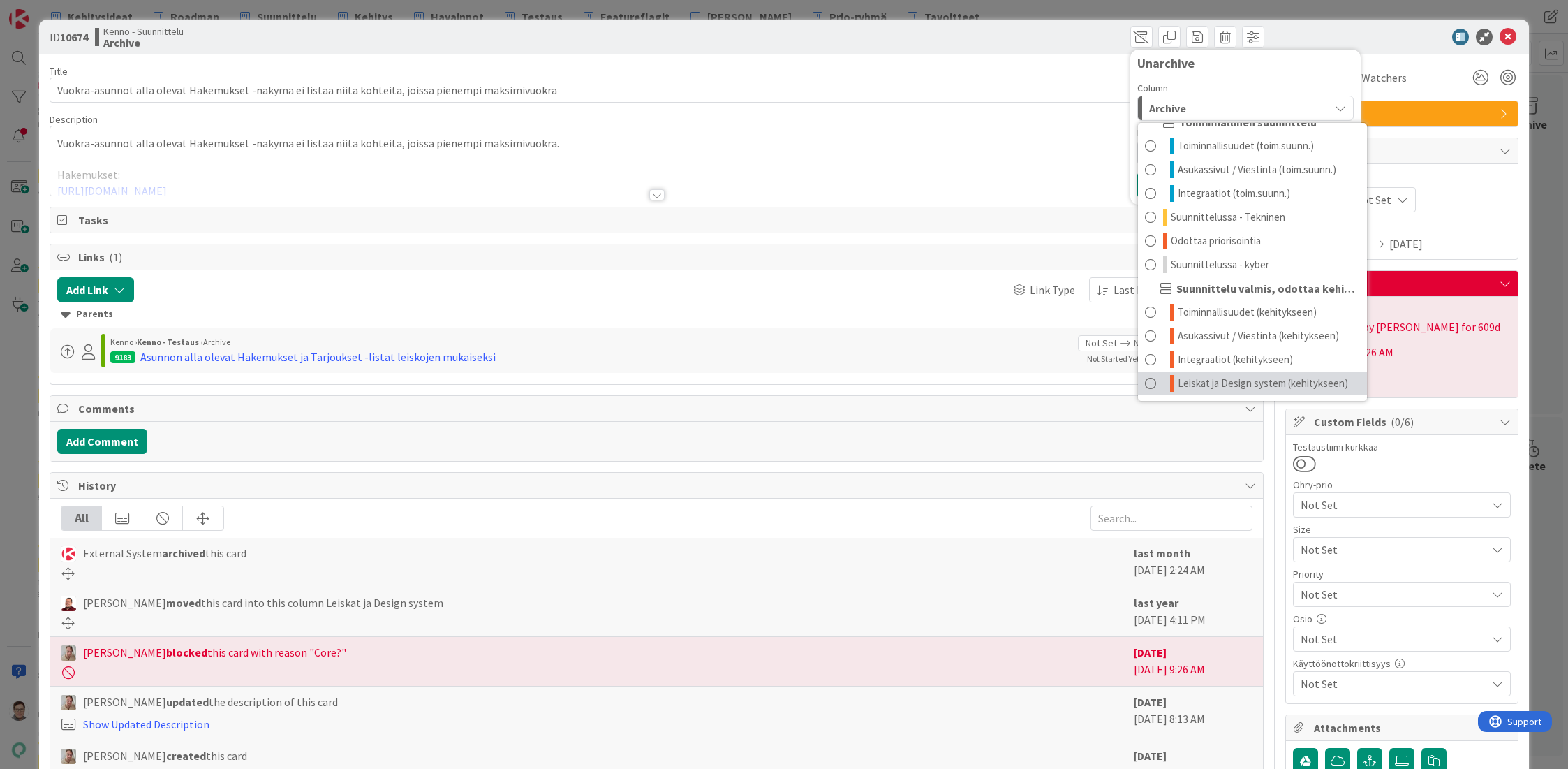
click at [1186, 384] on span "Leiskat ja Design system (kehitykseen)" at bounding box center [1263, 383] width 170 height 17
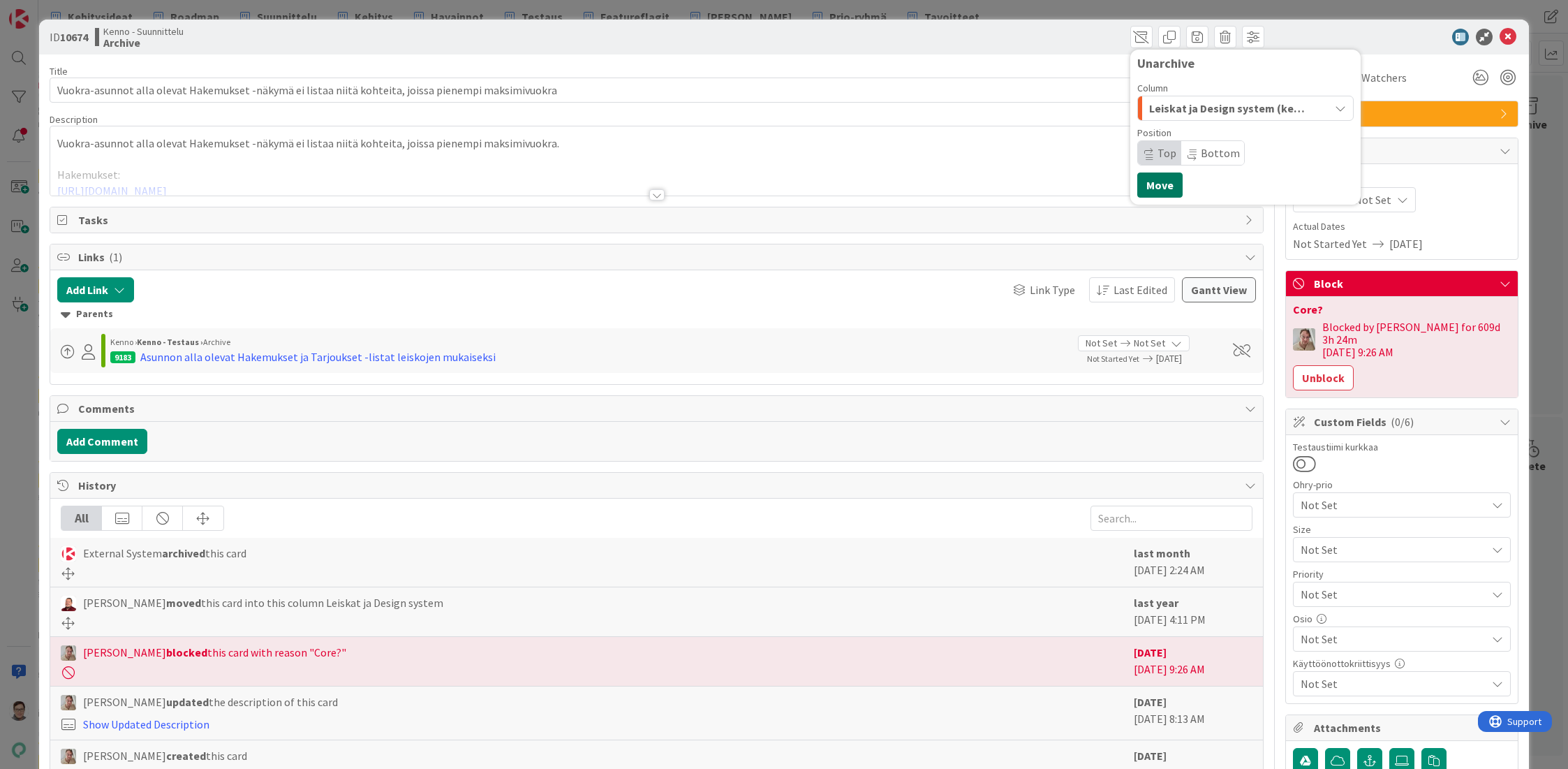
click at [1149, 187] on button "Move" at bounding box center [1159, 185] width 45 height 25
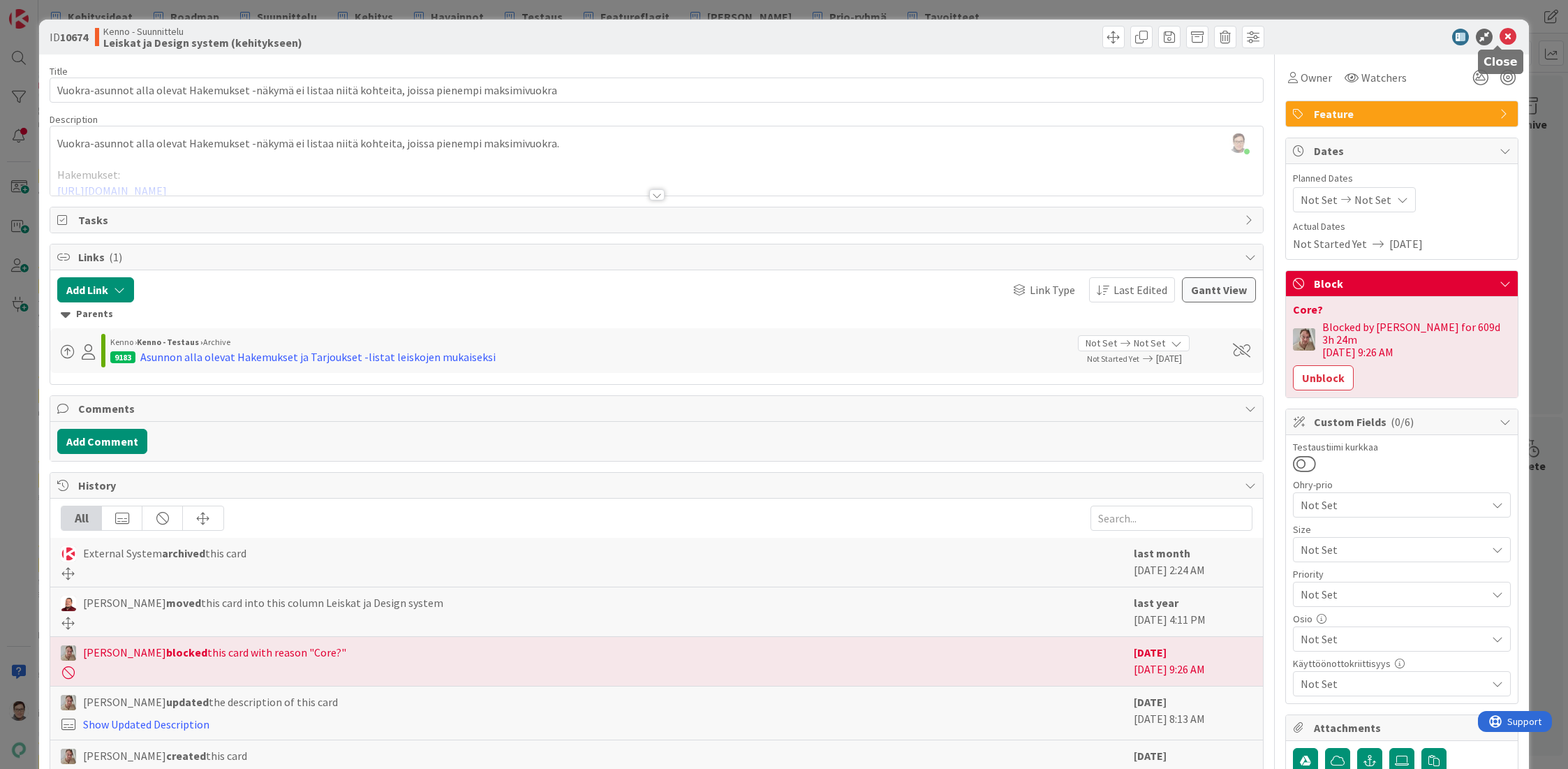
click at [1500, 35] on icon at bounding box center [1508, 36] width 17 height 17
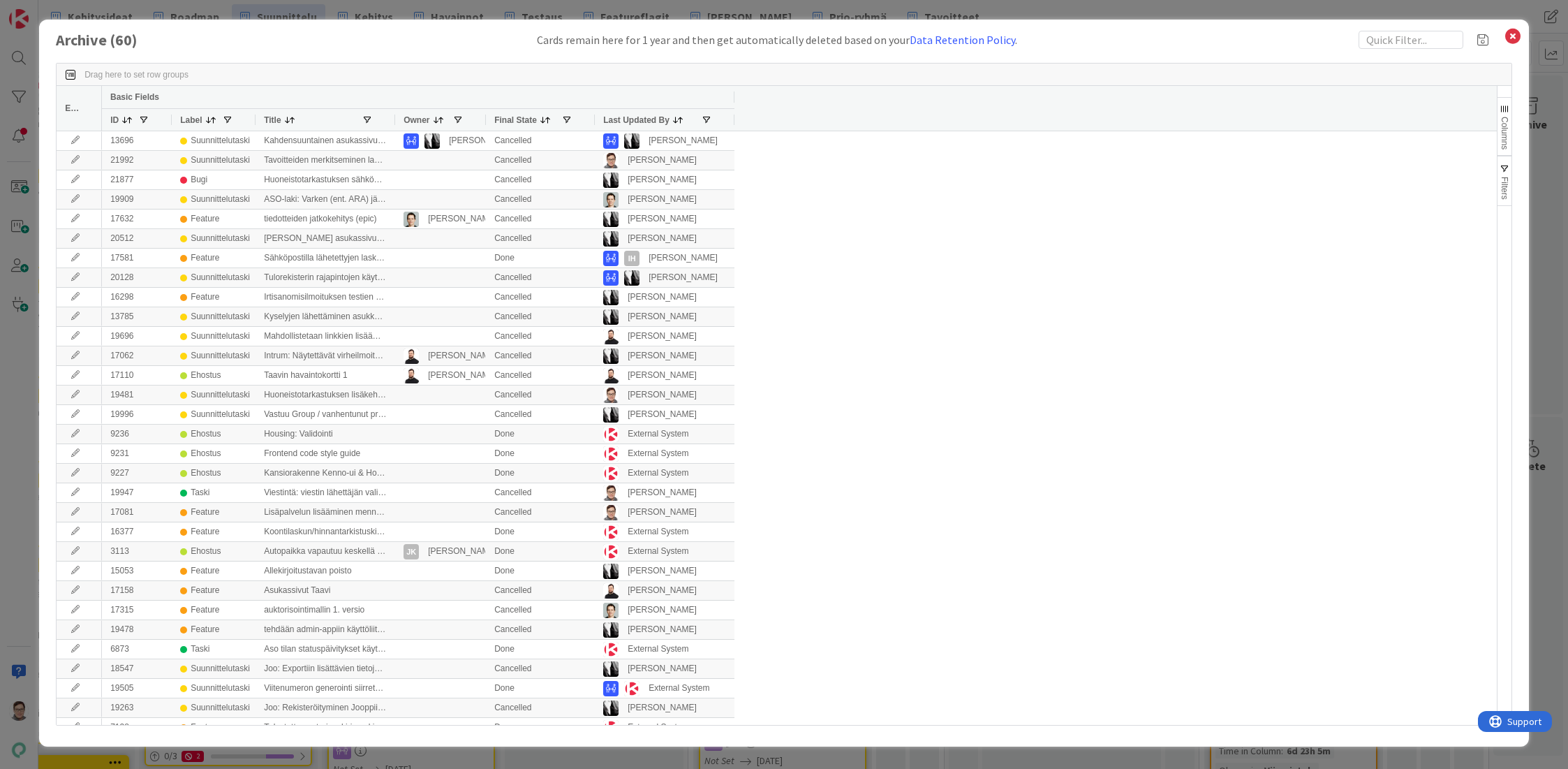
click at [632, 117] on span "Last Updated By" at bounding box center [636, 120] width 66 height 10
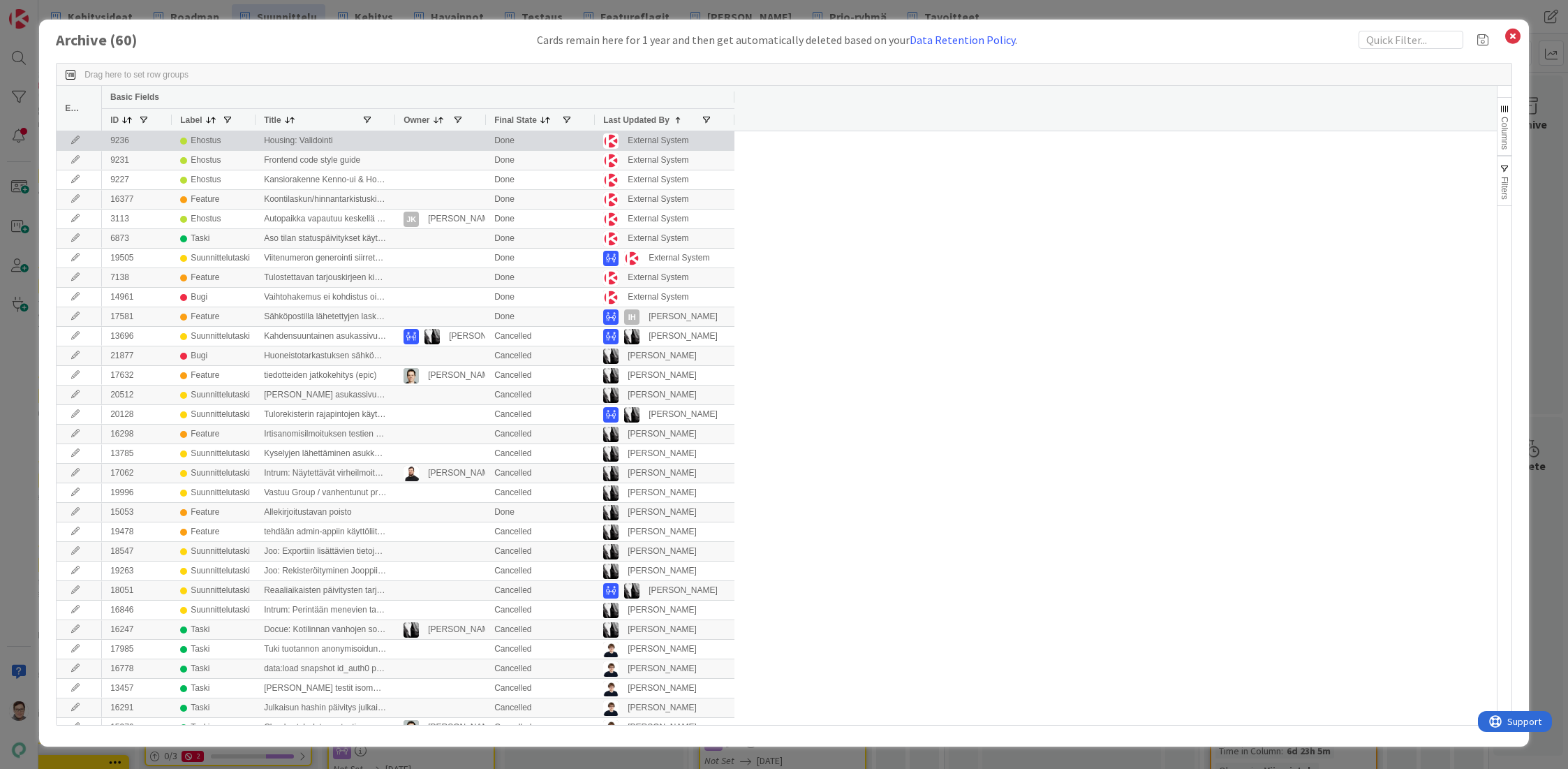
click at [73, 140] on icon at bounding box center [75, 140] width 21 height 8
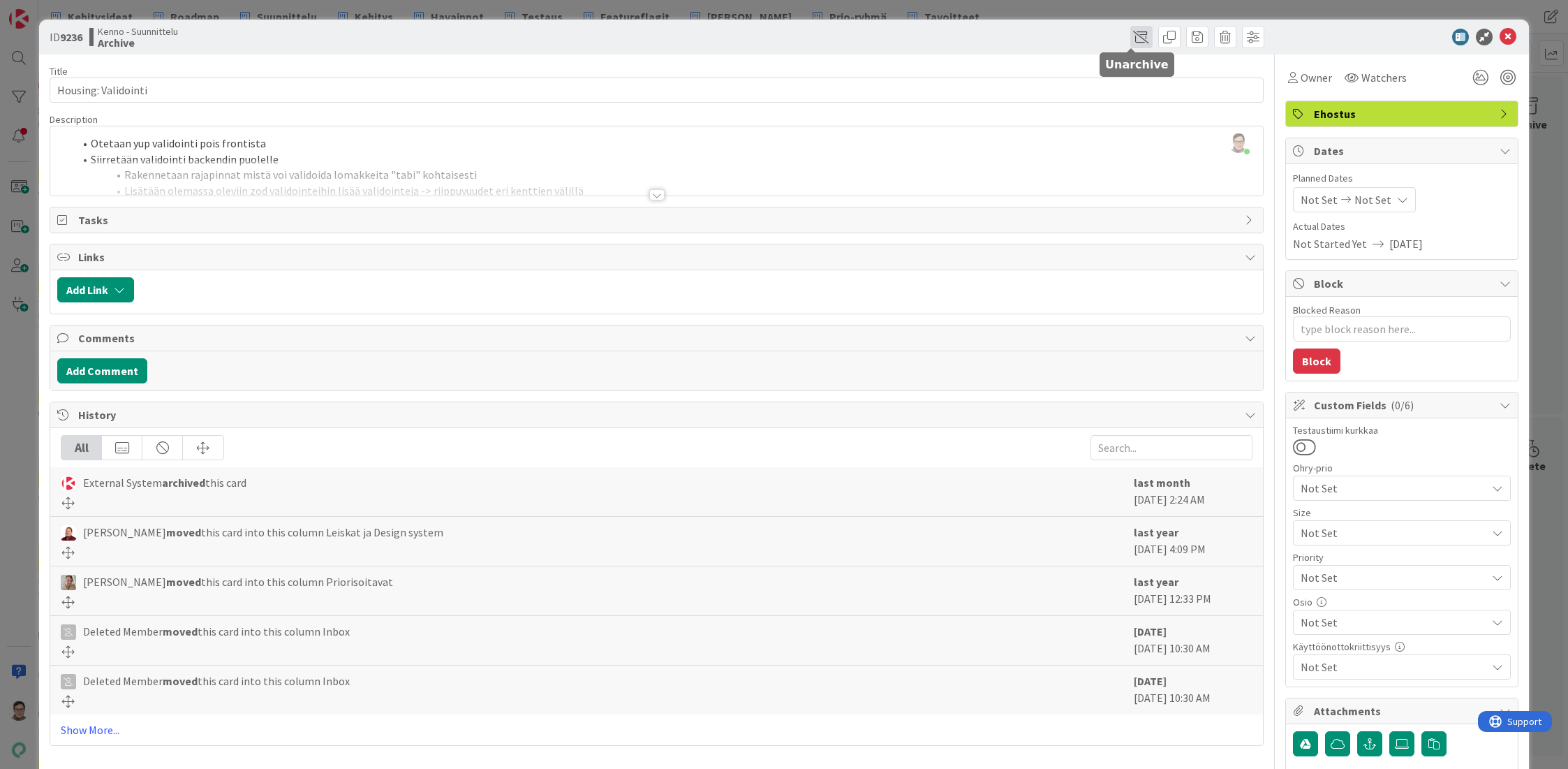
click at [1132, 43] on span at bounding box center [1140, 36] width 22 height 22
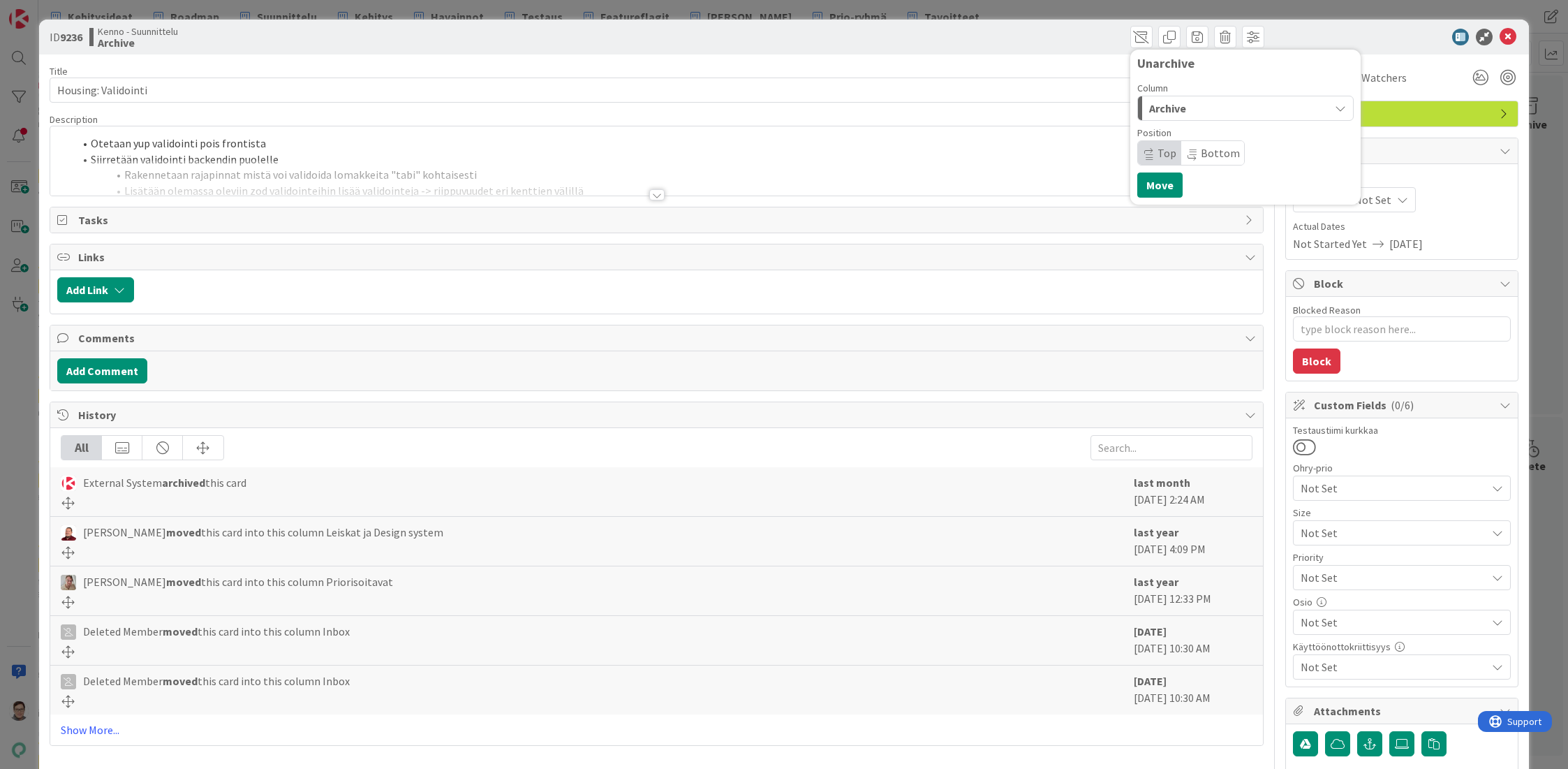
click at [1195, 109] on div "Archive" at bounding box center [1237, 108] width 183 height 22
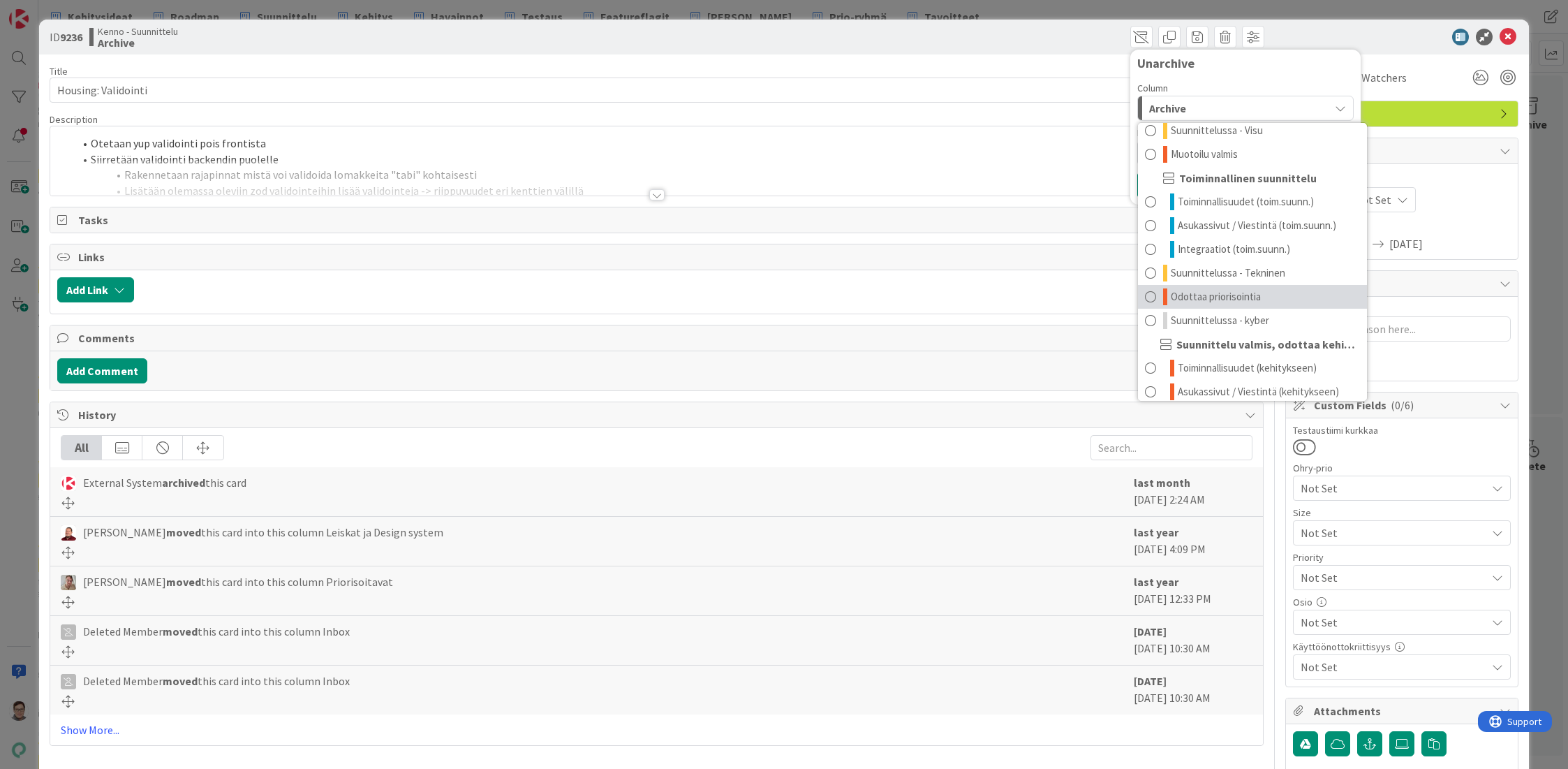
scroll to position [113, 0]
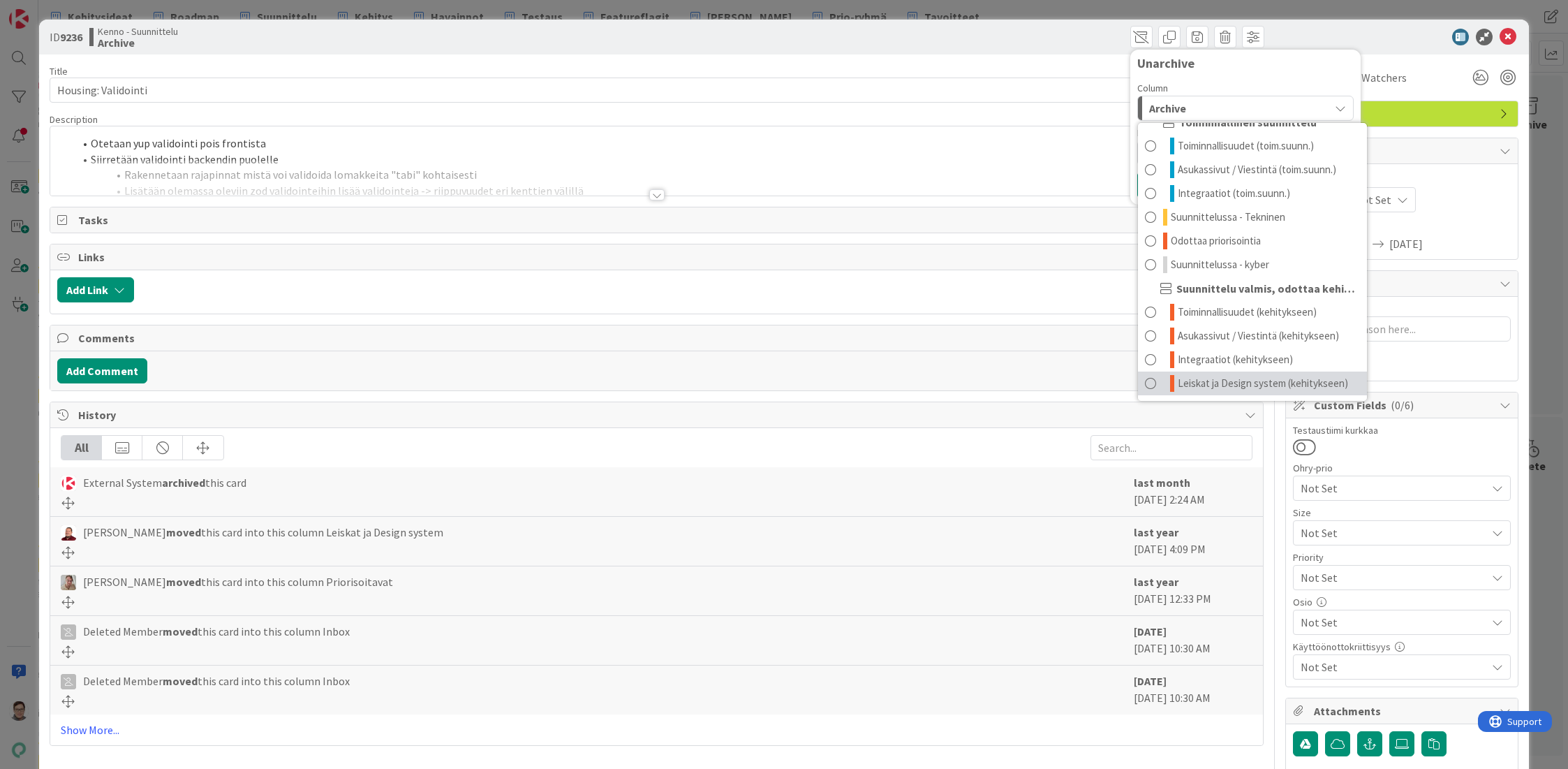
click at [1178, 384] on span "Leiskat ja Design system (kehitykseen)" at bounding box center [1263, 383] width 170 height 17
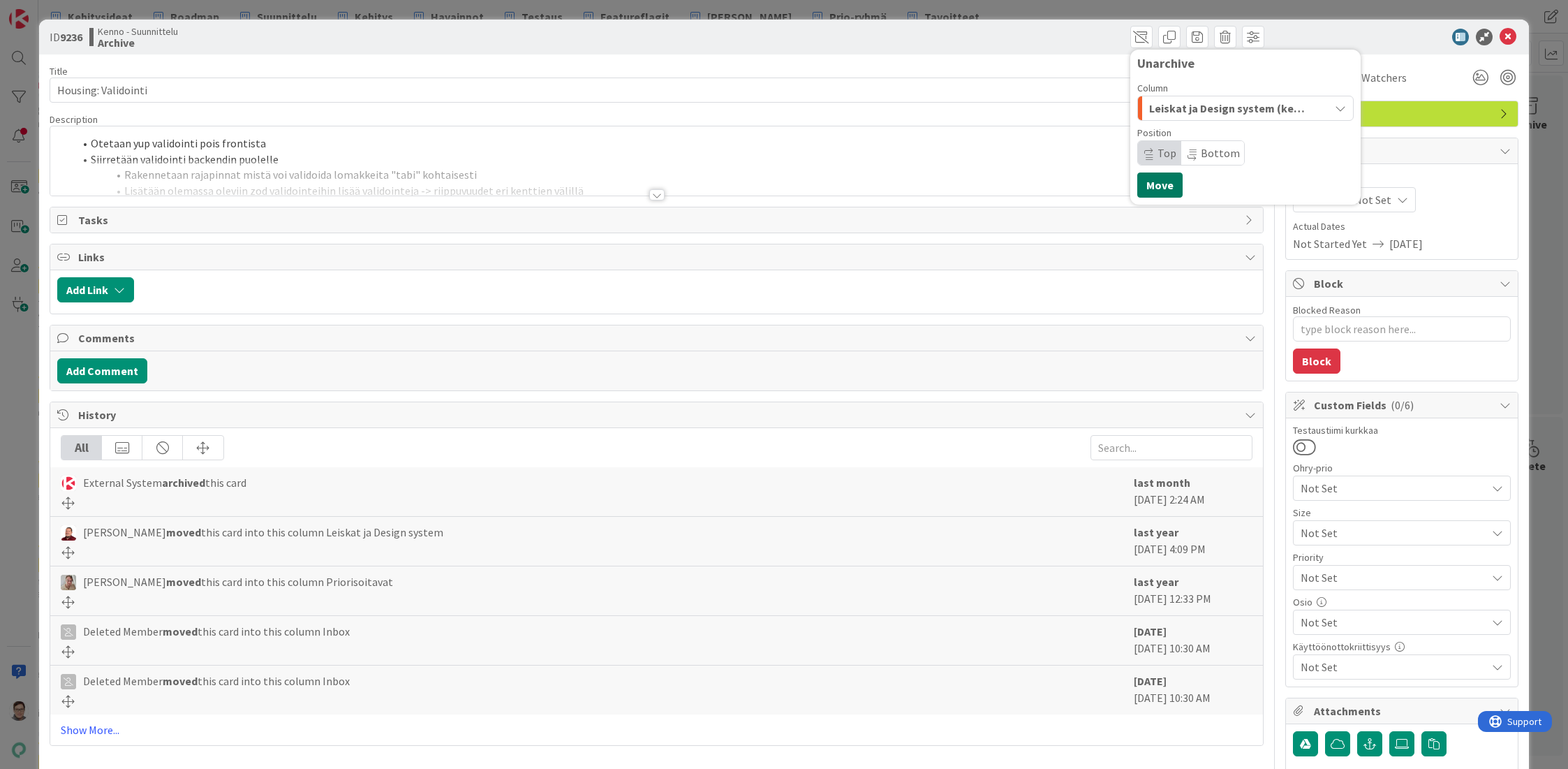
click at [1145, 185] on button "Move" at bounding box center [1159, 185] width 45 height 25
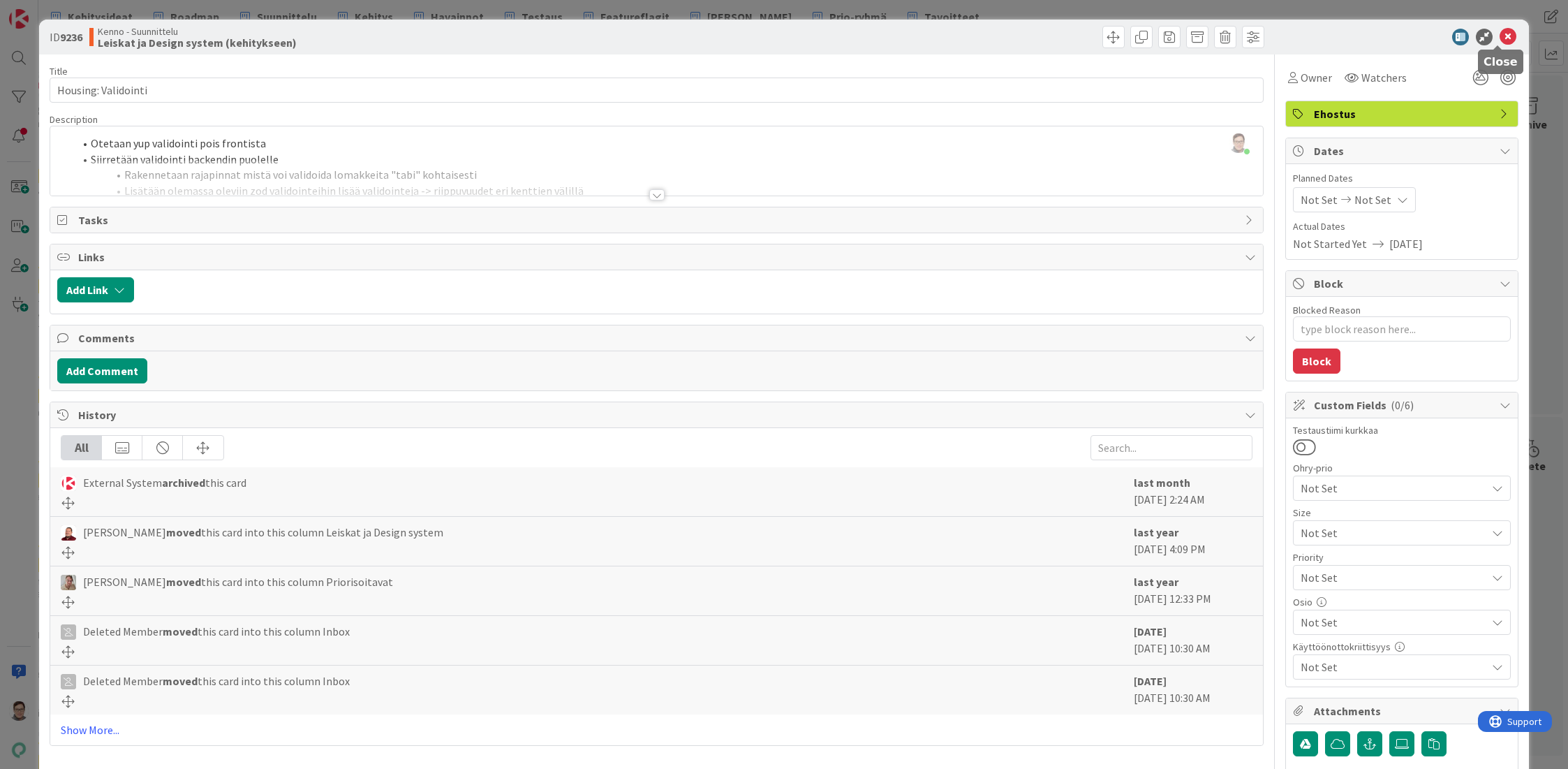
click at [1503, 38] on icon at bounding box center [1508, 36] width 17 height 17
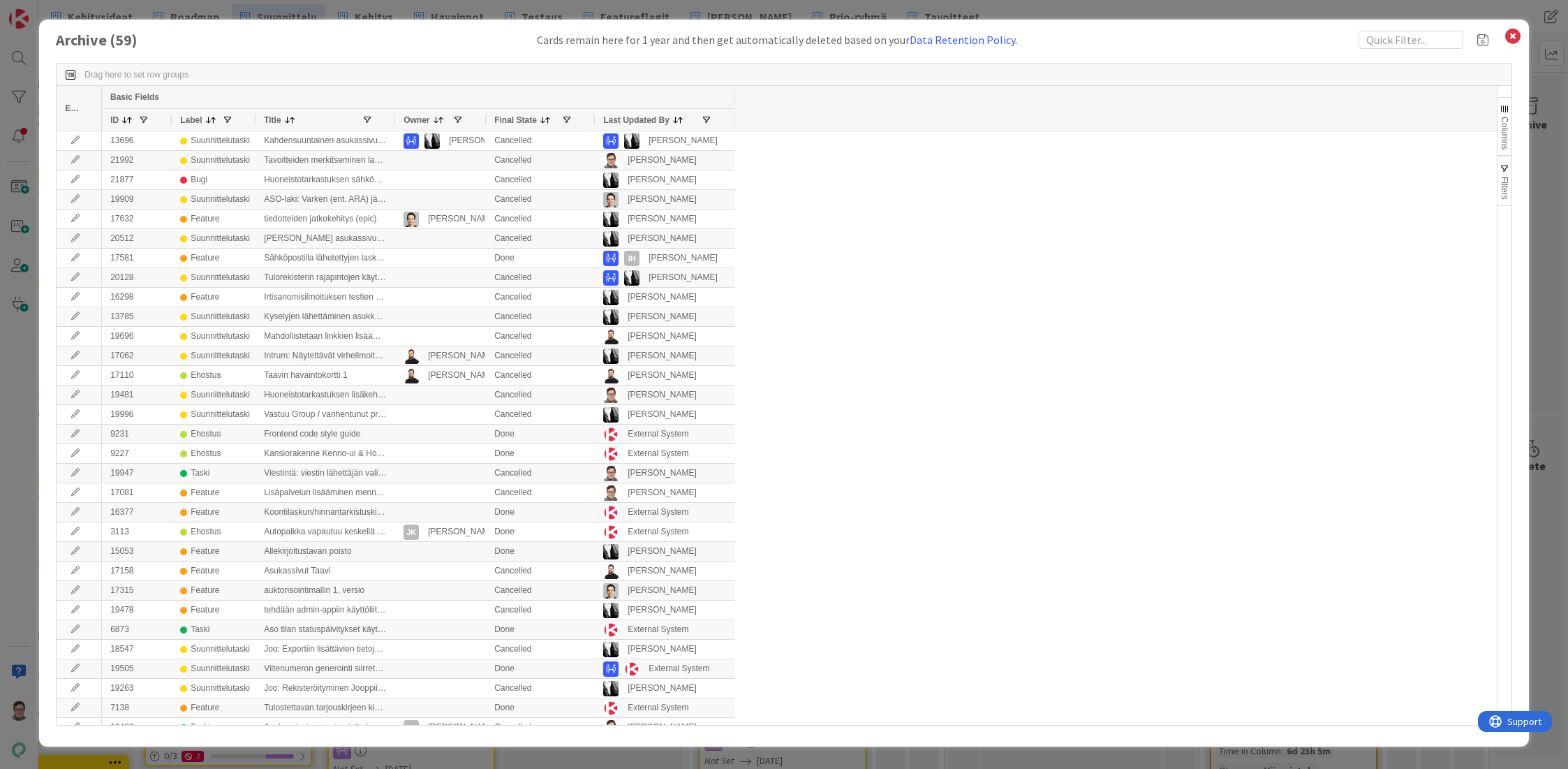
click at [622, 116] on span "Last Updated By" at bounding box center [636, 120] width 66 height 10
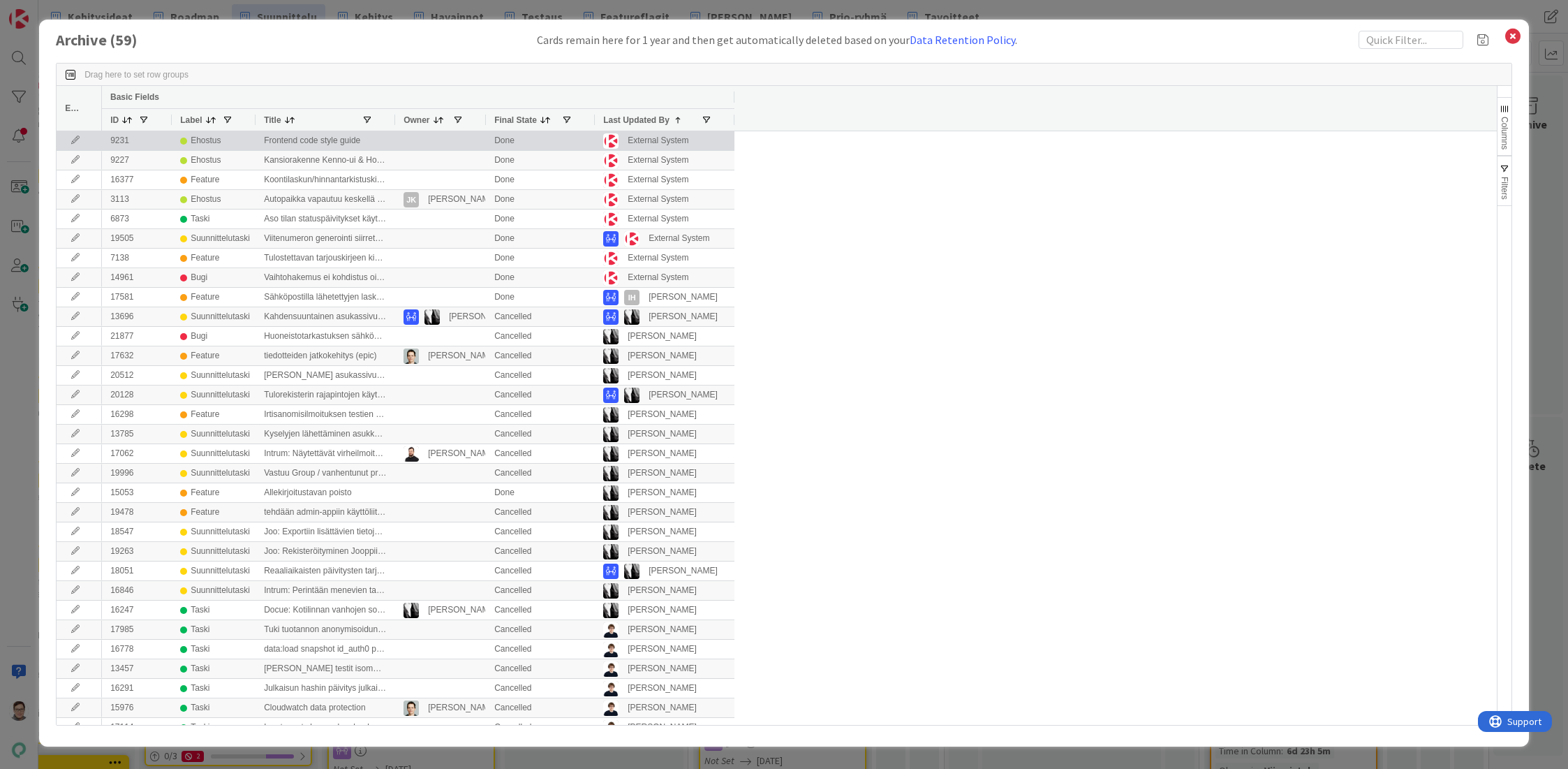
click at [79, 141] on icon at bounding box center [75, 140] width 21 height 8
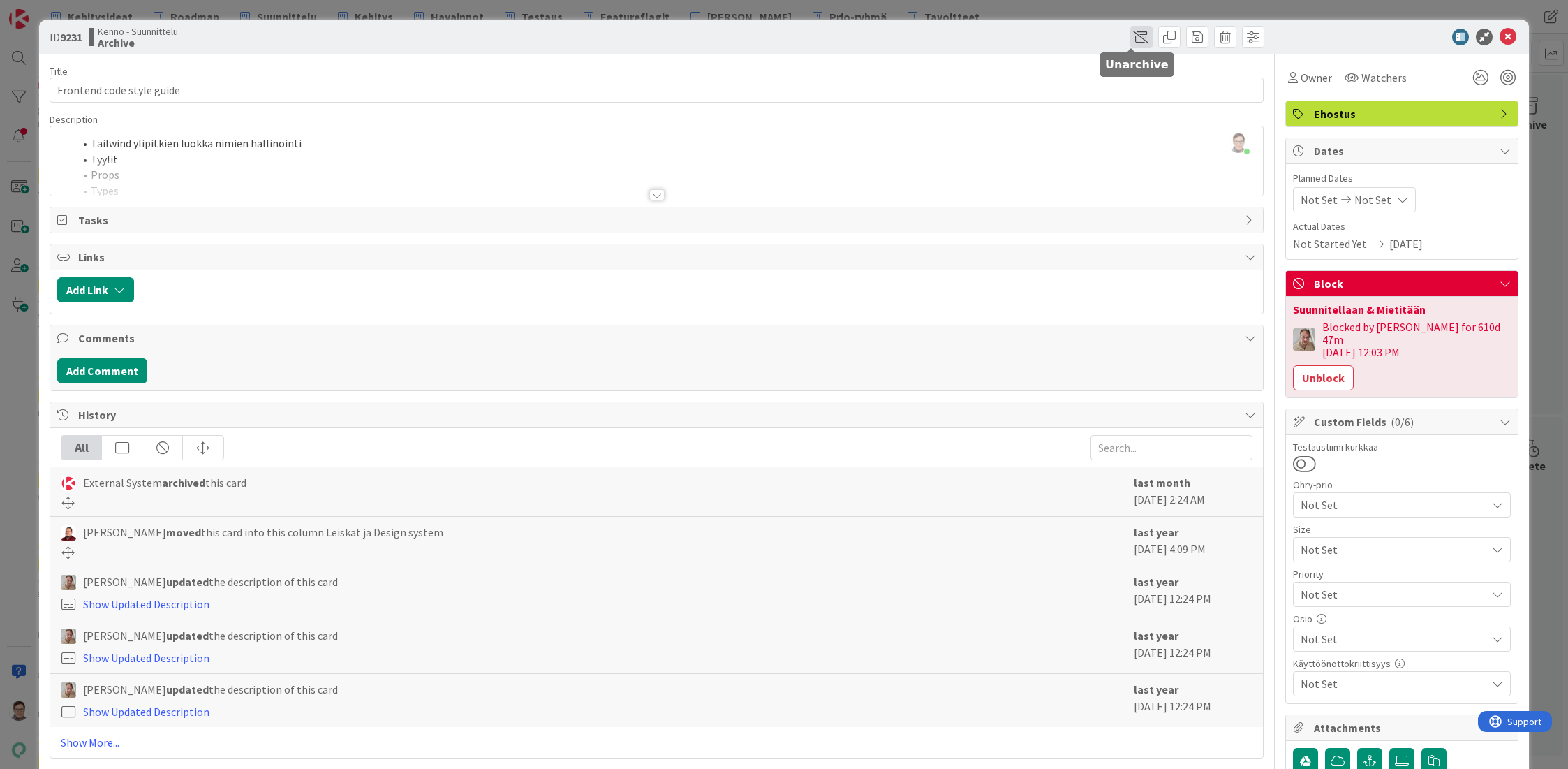
click at [1131, 31] on span at bounding box center [1140, 36] width 22 height 22
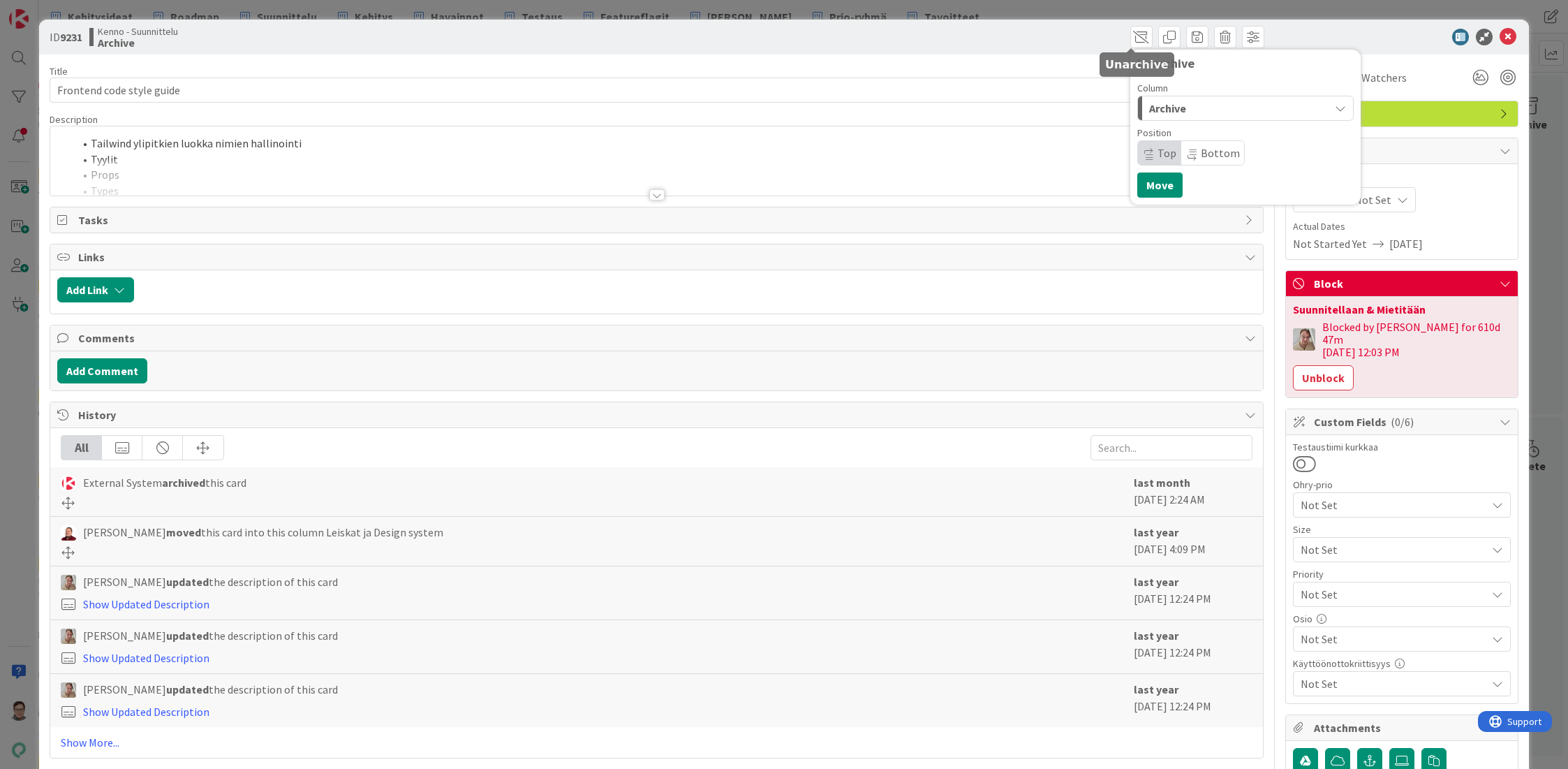
click at [1155, 105] on span "Archive" at bounding box center [1168, 108] width 37 height 18
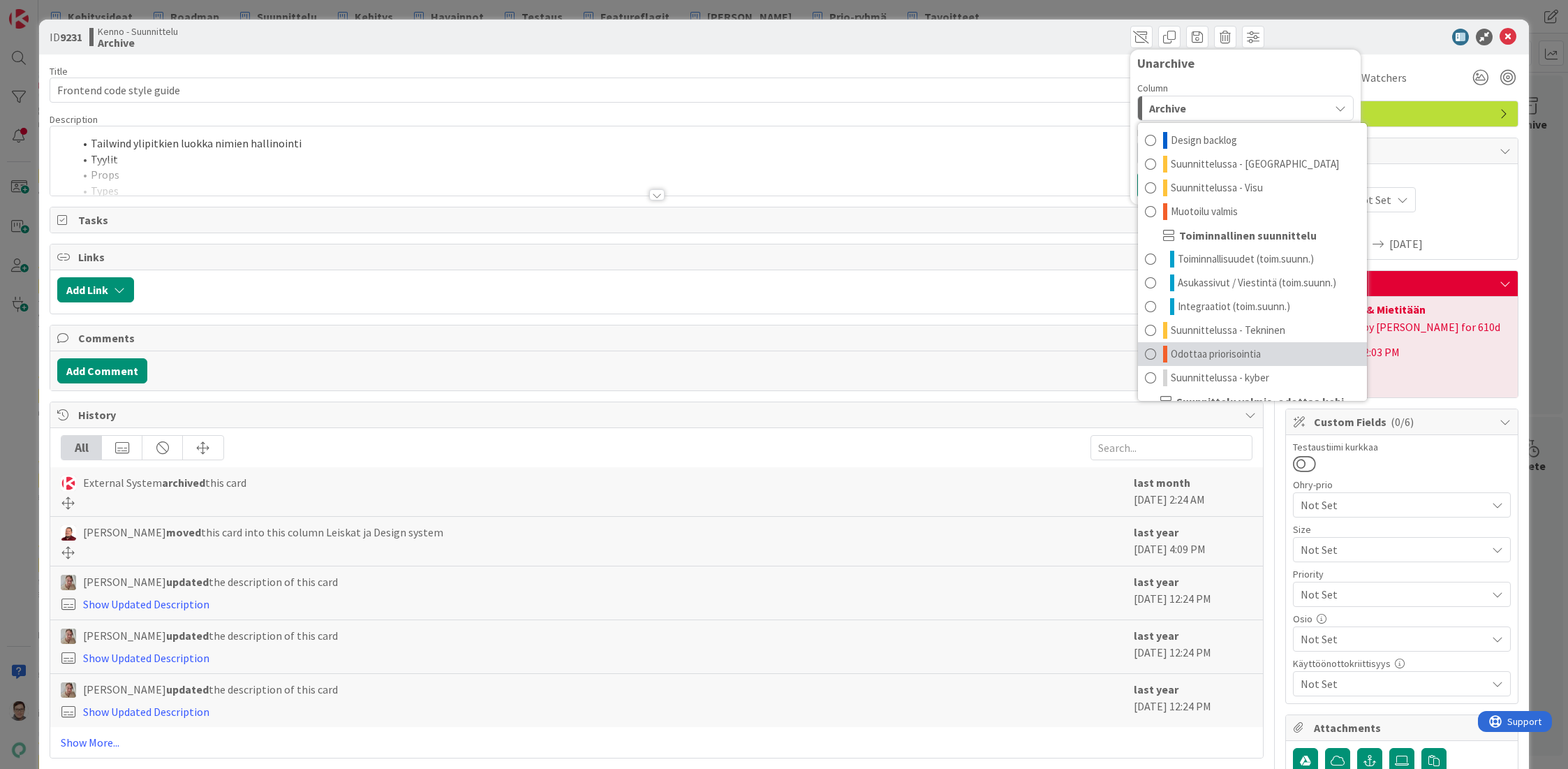
scroll to position [113, 0]
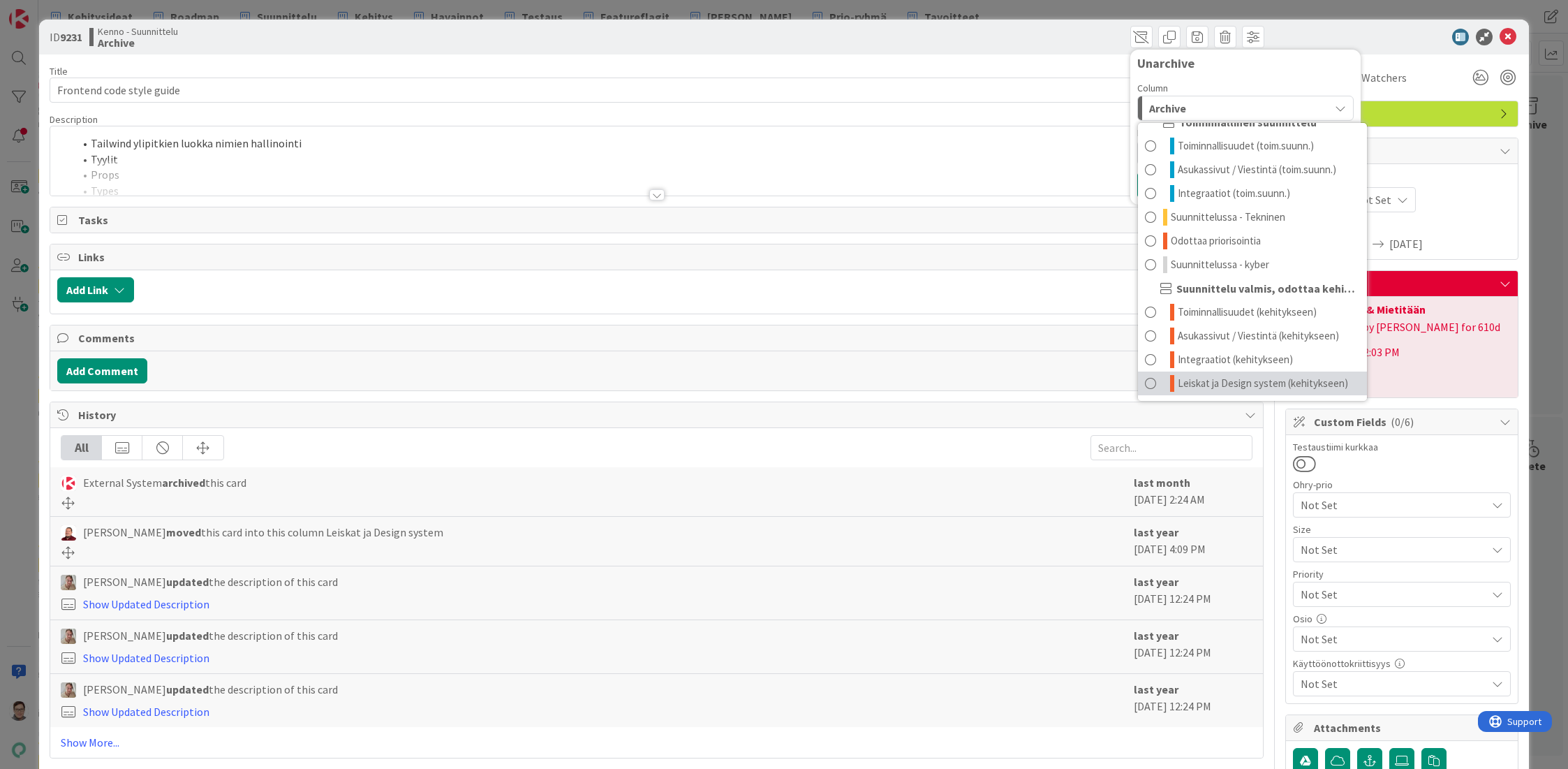
click at [1180, 381] on span "Leiskat ja Design system (kehitykseen)" at bounding box center [1263, 383] width 170 height 17
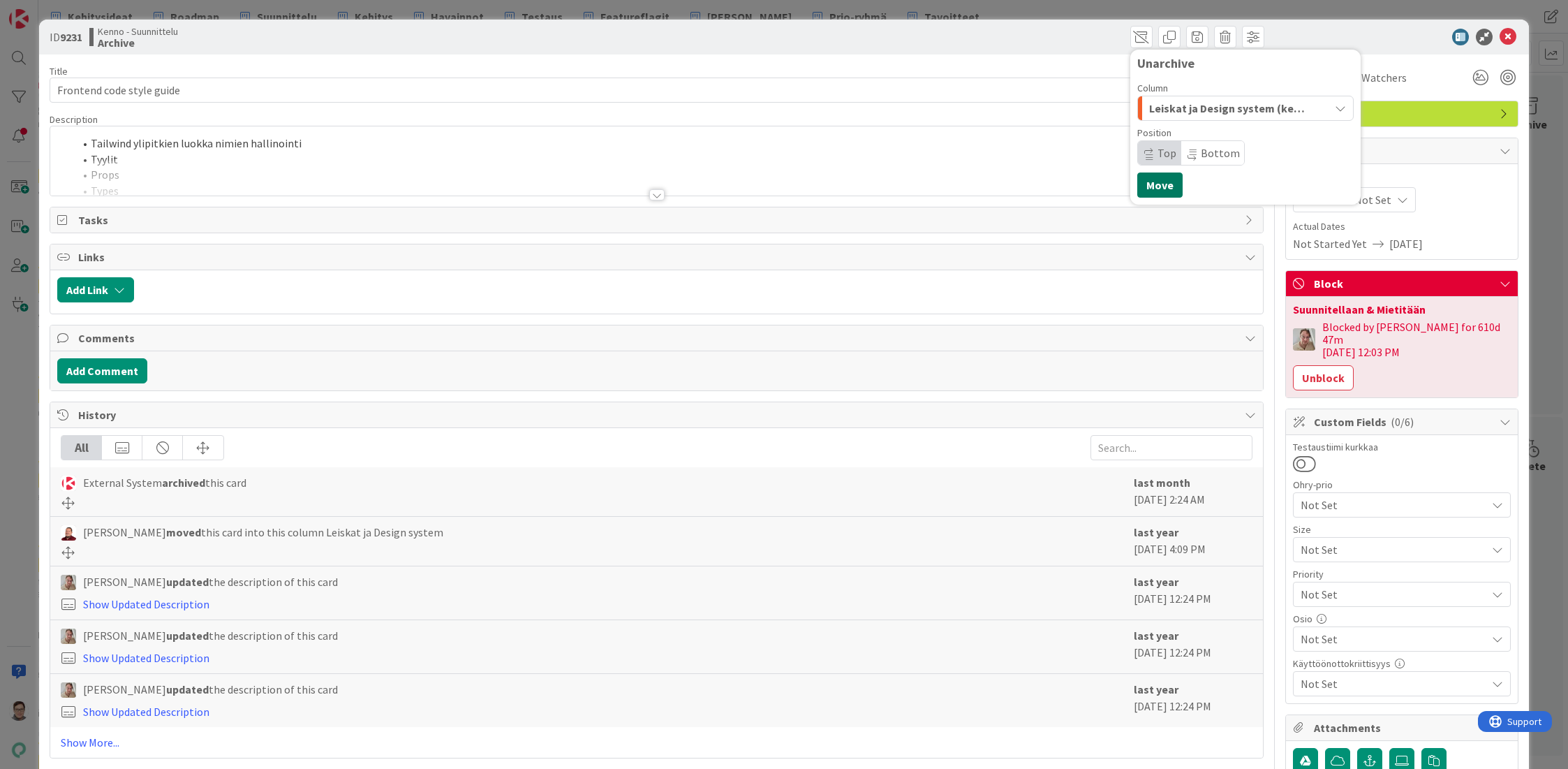
click at [1153, 183] on button "Move" at bounding box center [1159, 185] width 45 height 25
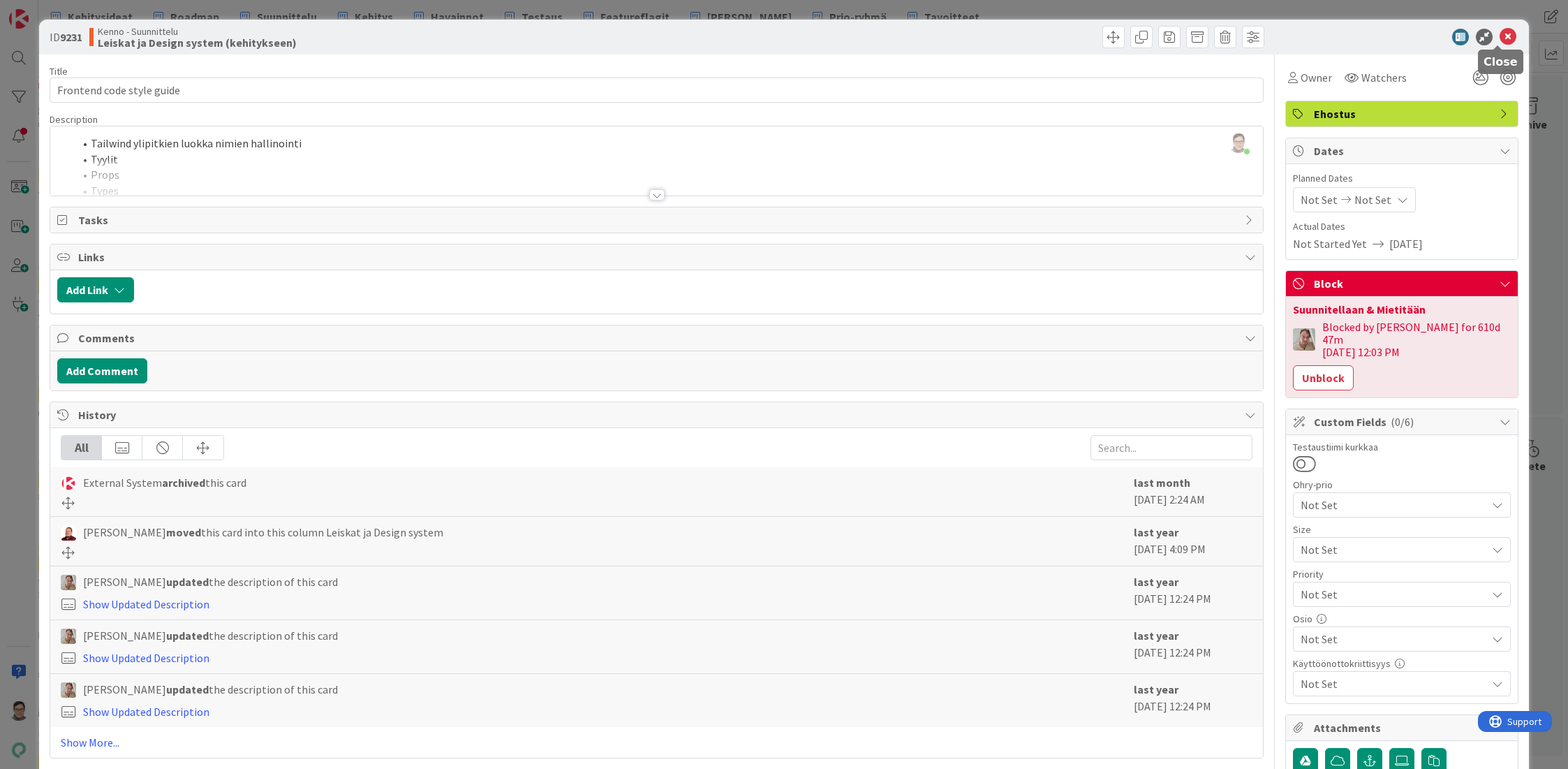
click at [1500, 36] on icon at bounding box center [1508, 36] width 17 height 17
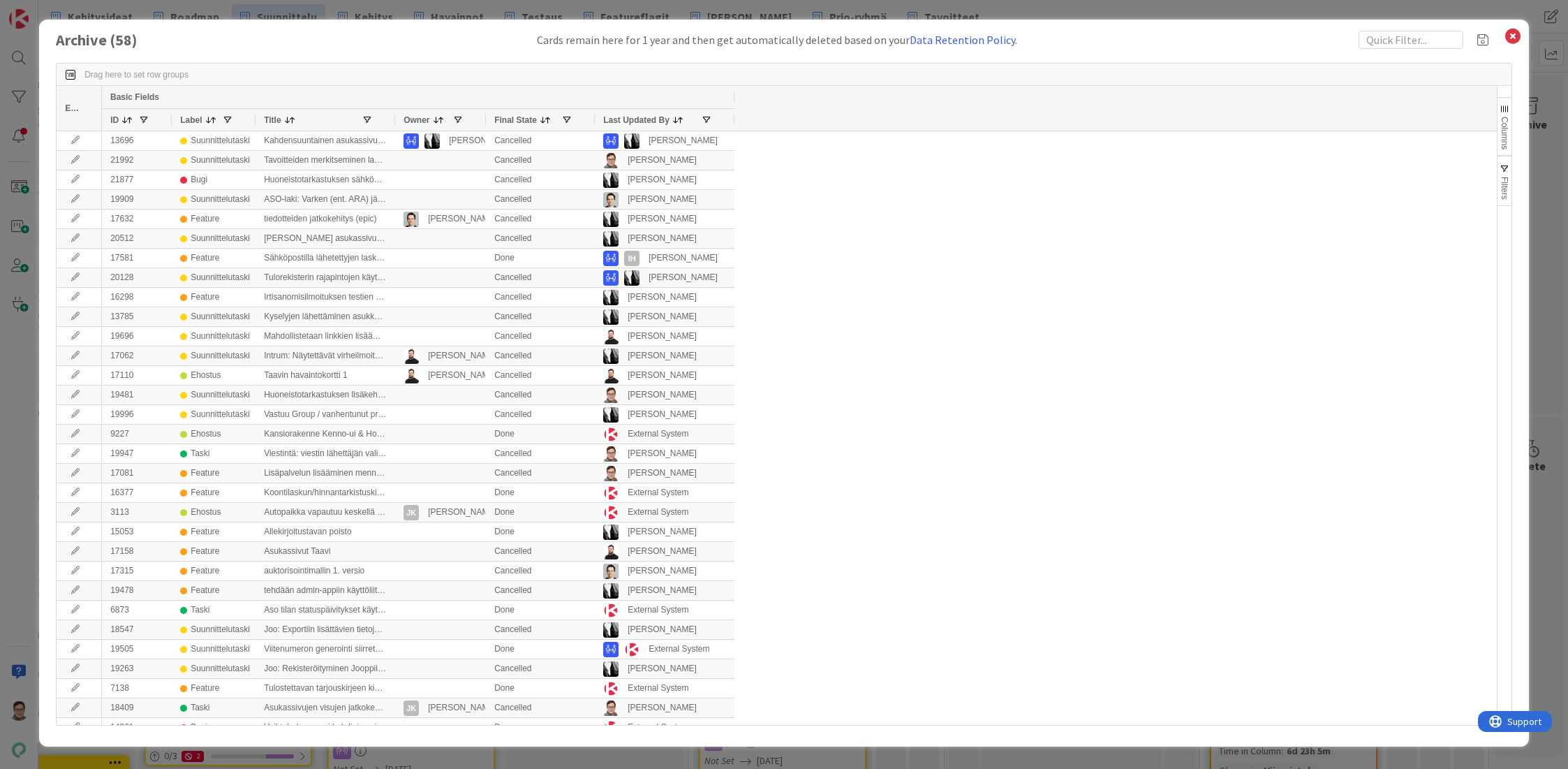
click at [638, 122] on span "Last Updated By" at bounding box center [636, 120] width 66 height 10
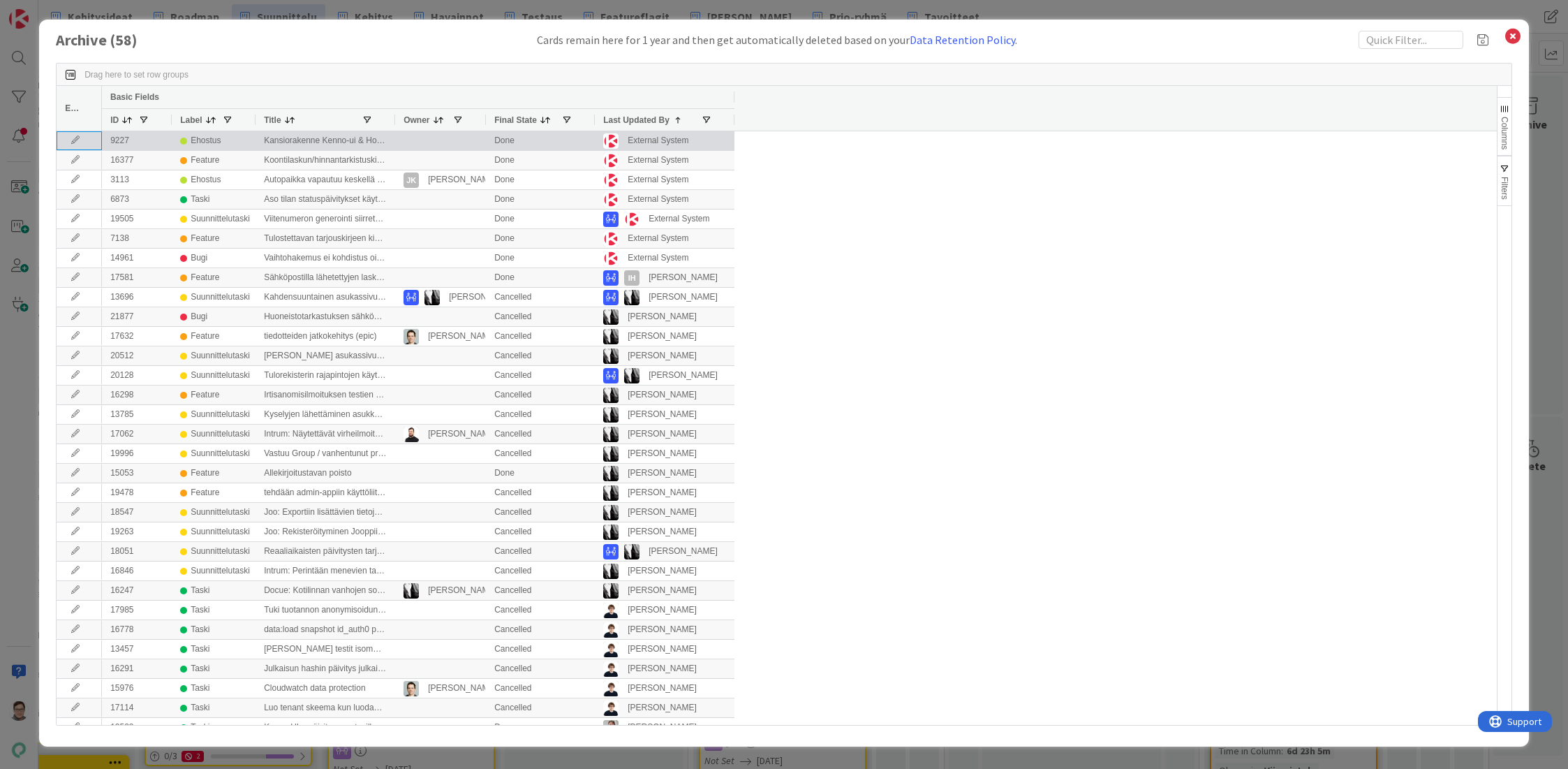
click at [77, 141] on icon at bounding box center [75, 140] width 21 height 8
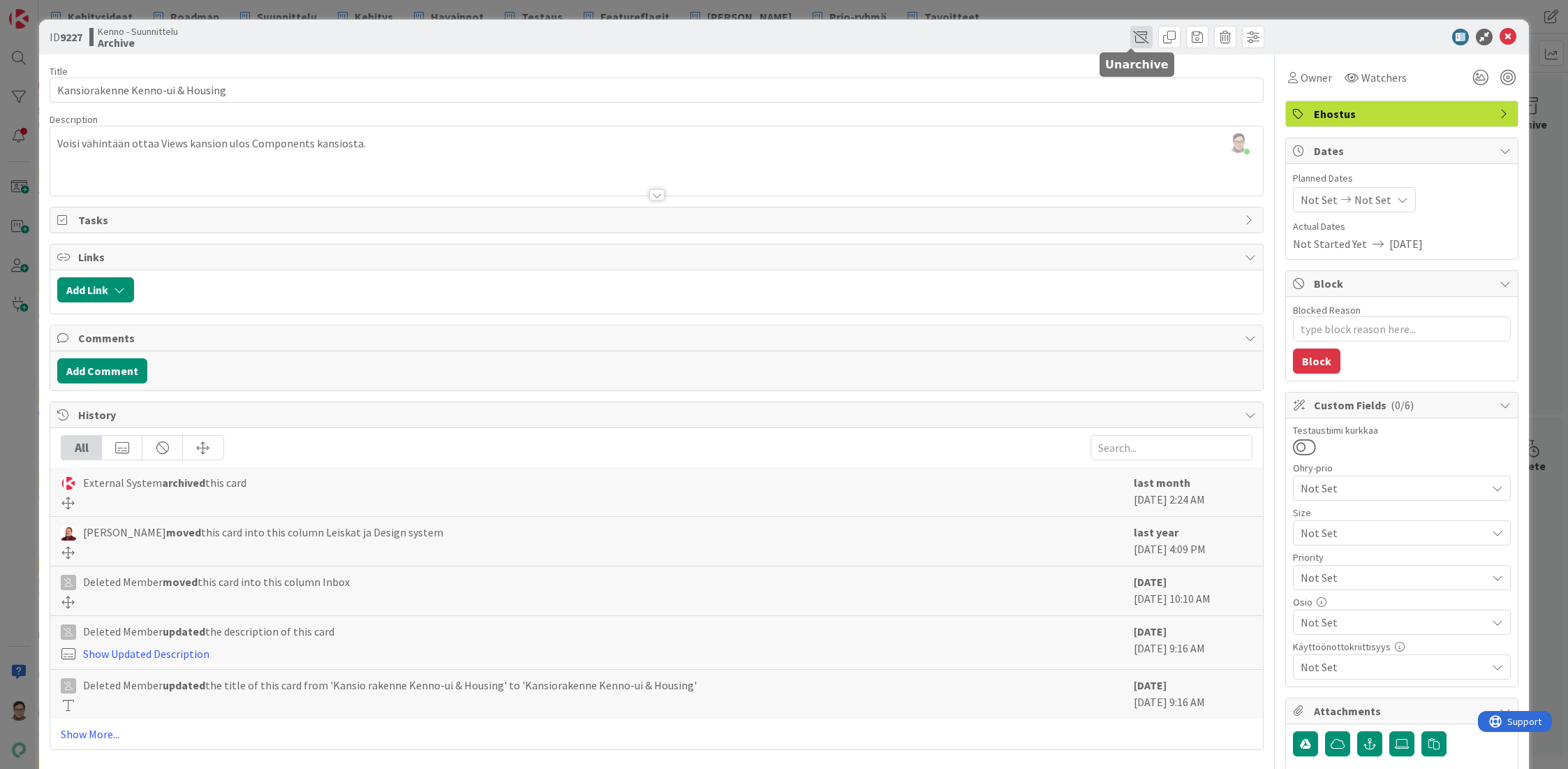
click at [1130, 31] on span at bounding box center [1140, 36] width 22 height 22
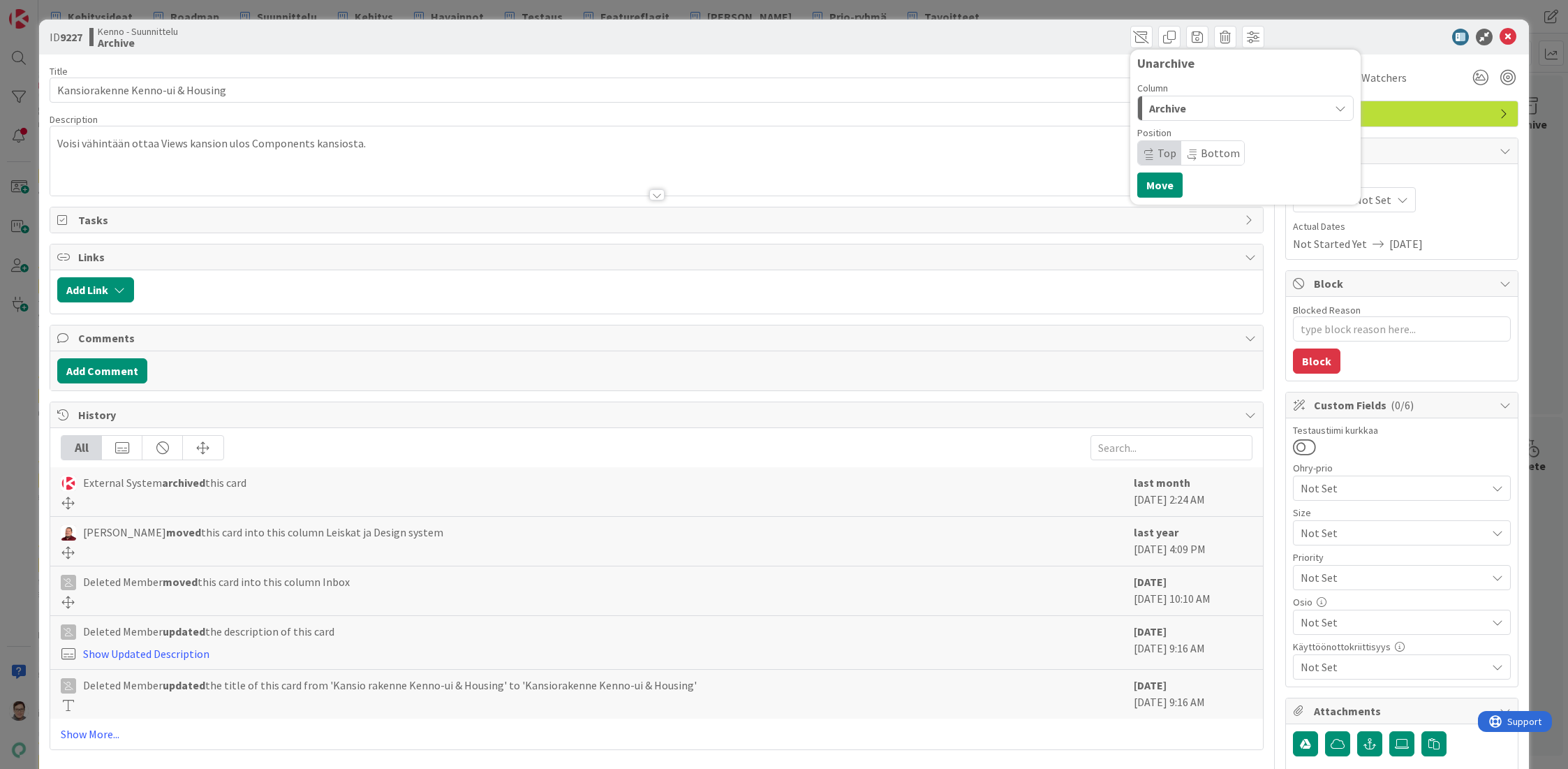
click at [1159, 104] on span "Archive" at bounding box center [1168, 108] width 37 height 18
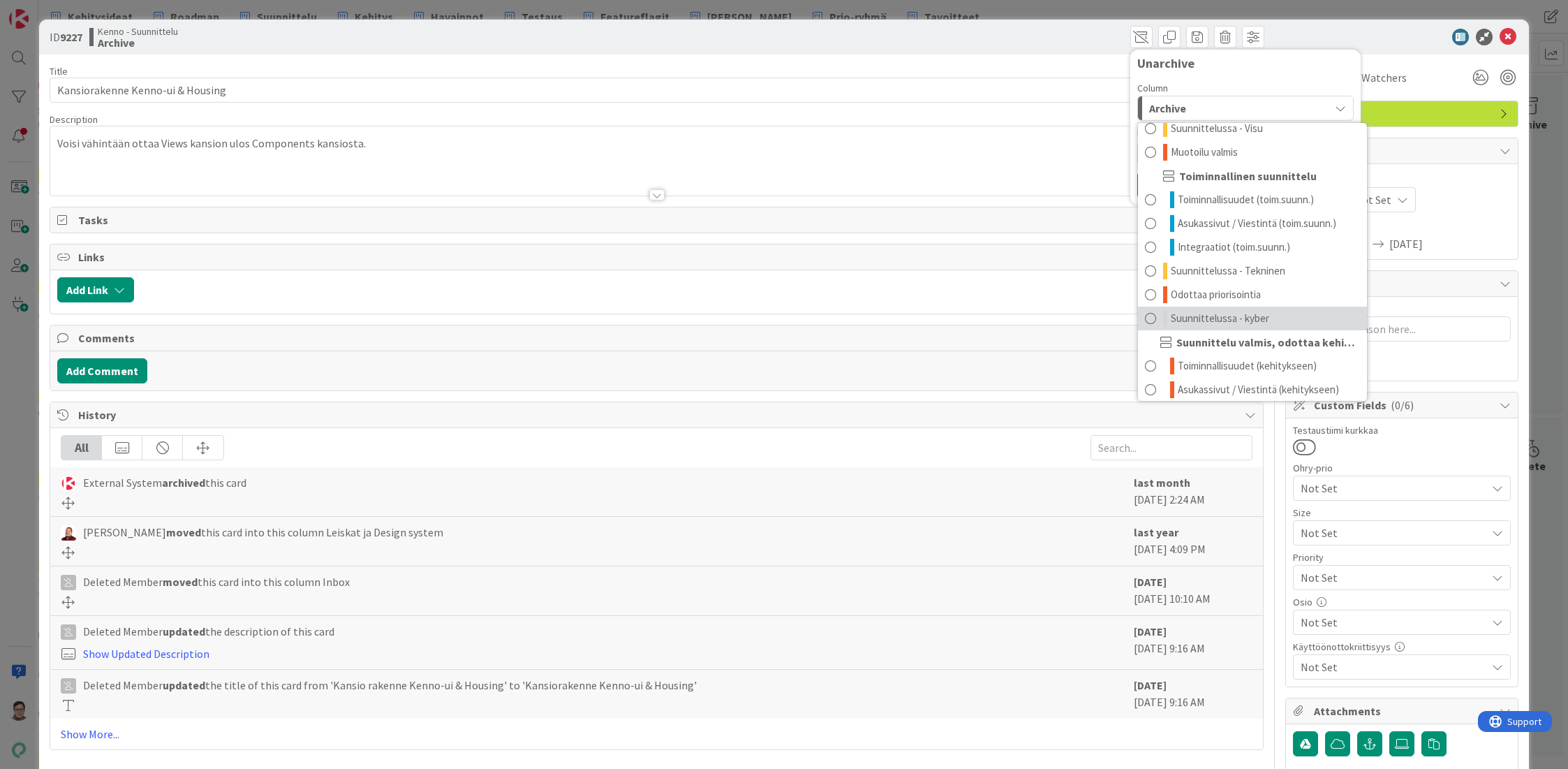
scroll to position [113, 0]
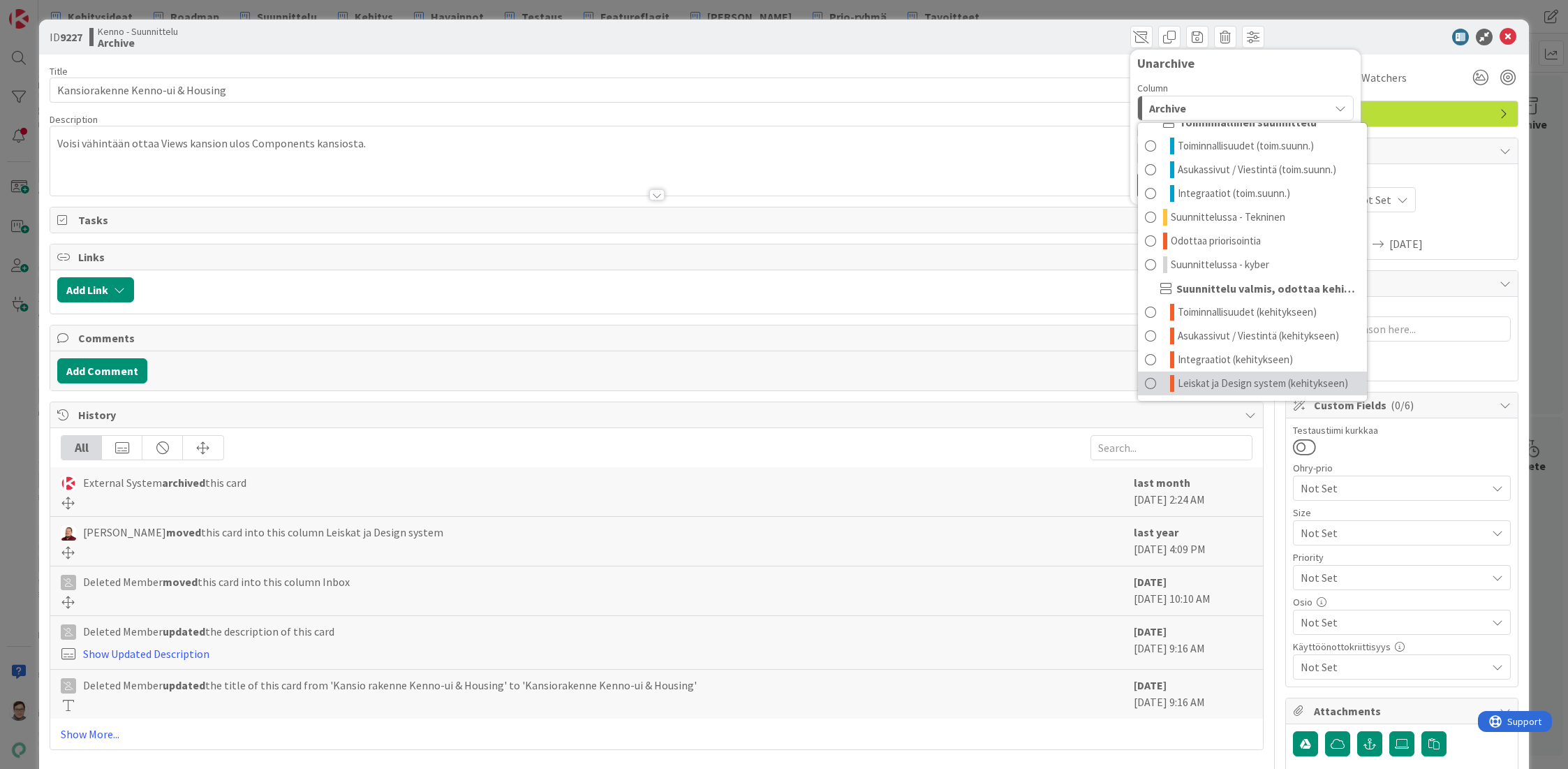
click at [1145, 382] on span at bounding box center [1150, 383] width 12 height 17
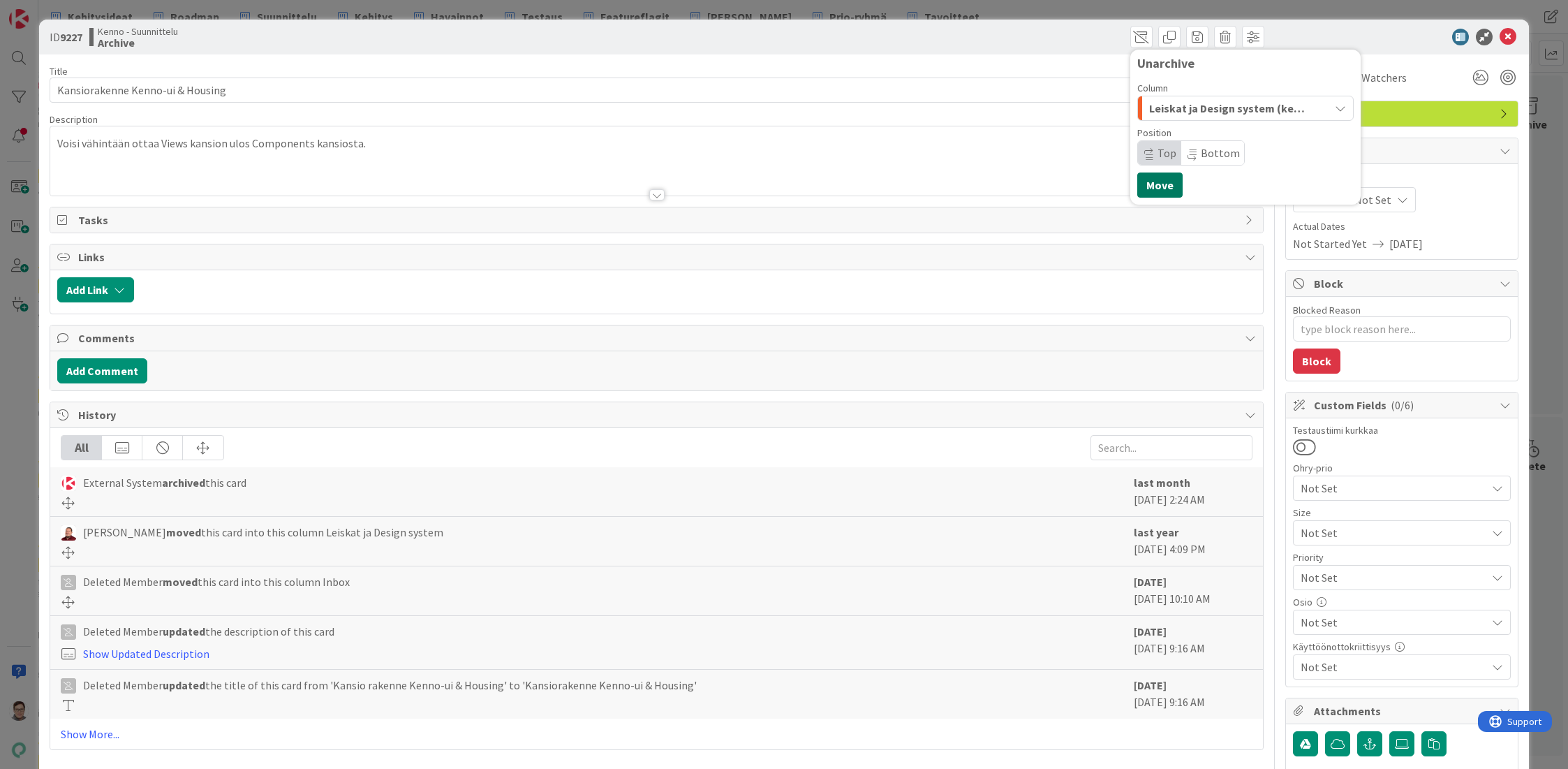
click at [1151, 189] on button "Move" at bounding box center [1159, 185] width 45 height 25
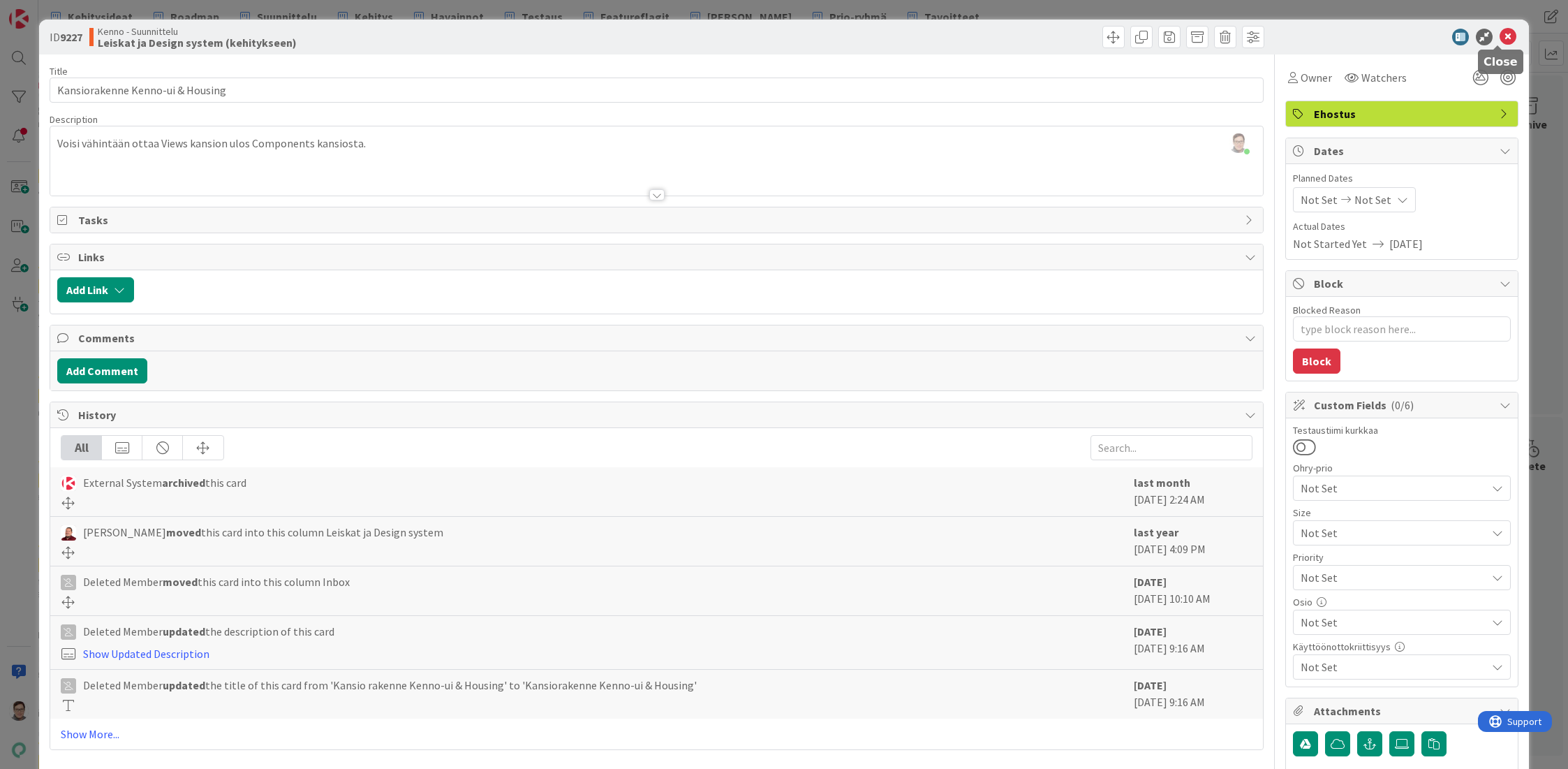
click at [1500, 37] on icon at bounding box center [1508, 36] width 17 height 17
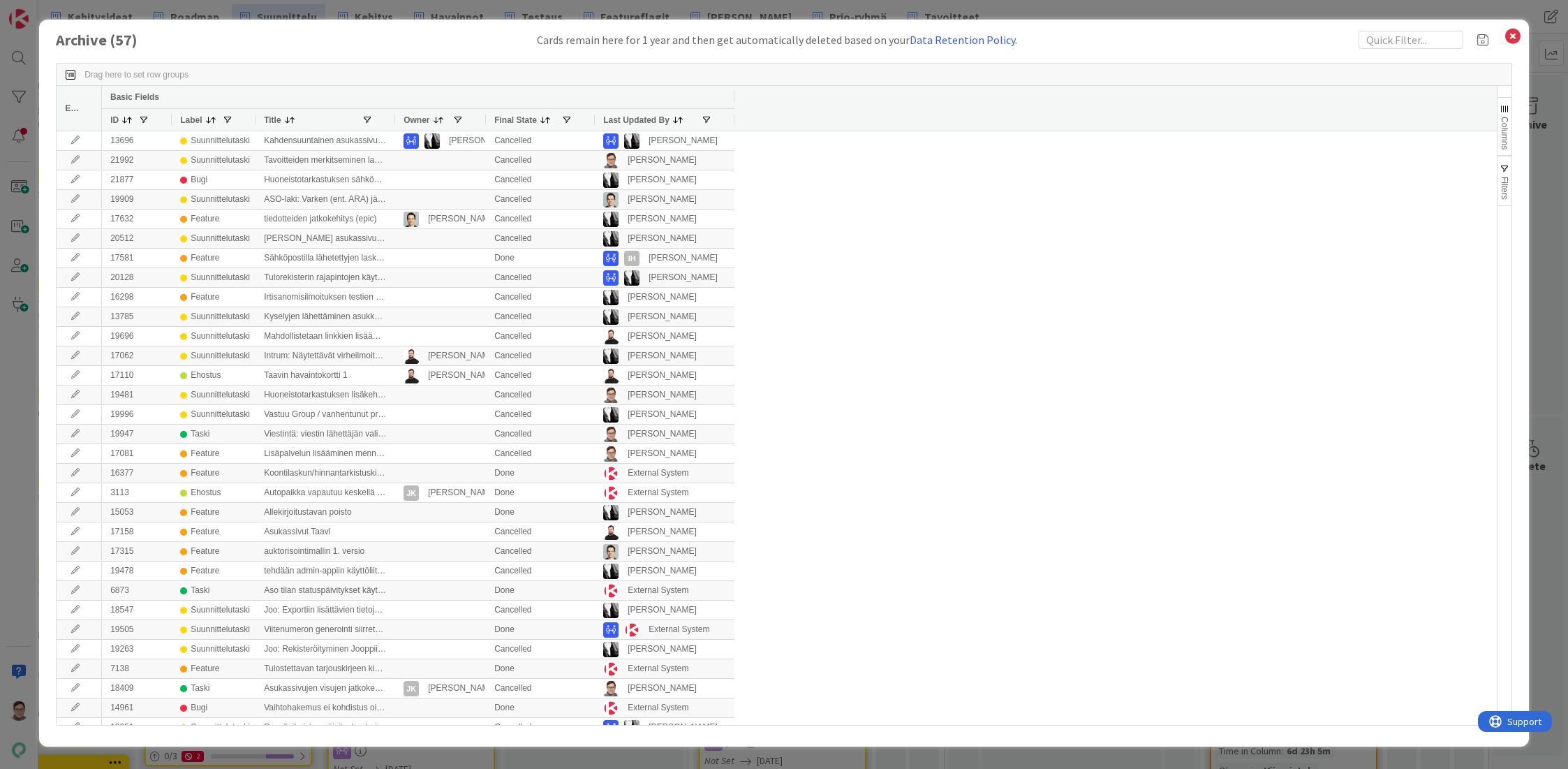
click at [633, 119] on span "Last Updated By" at bounding box center [636, 120] width 66 height 10
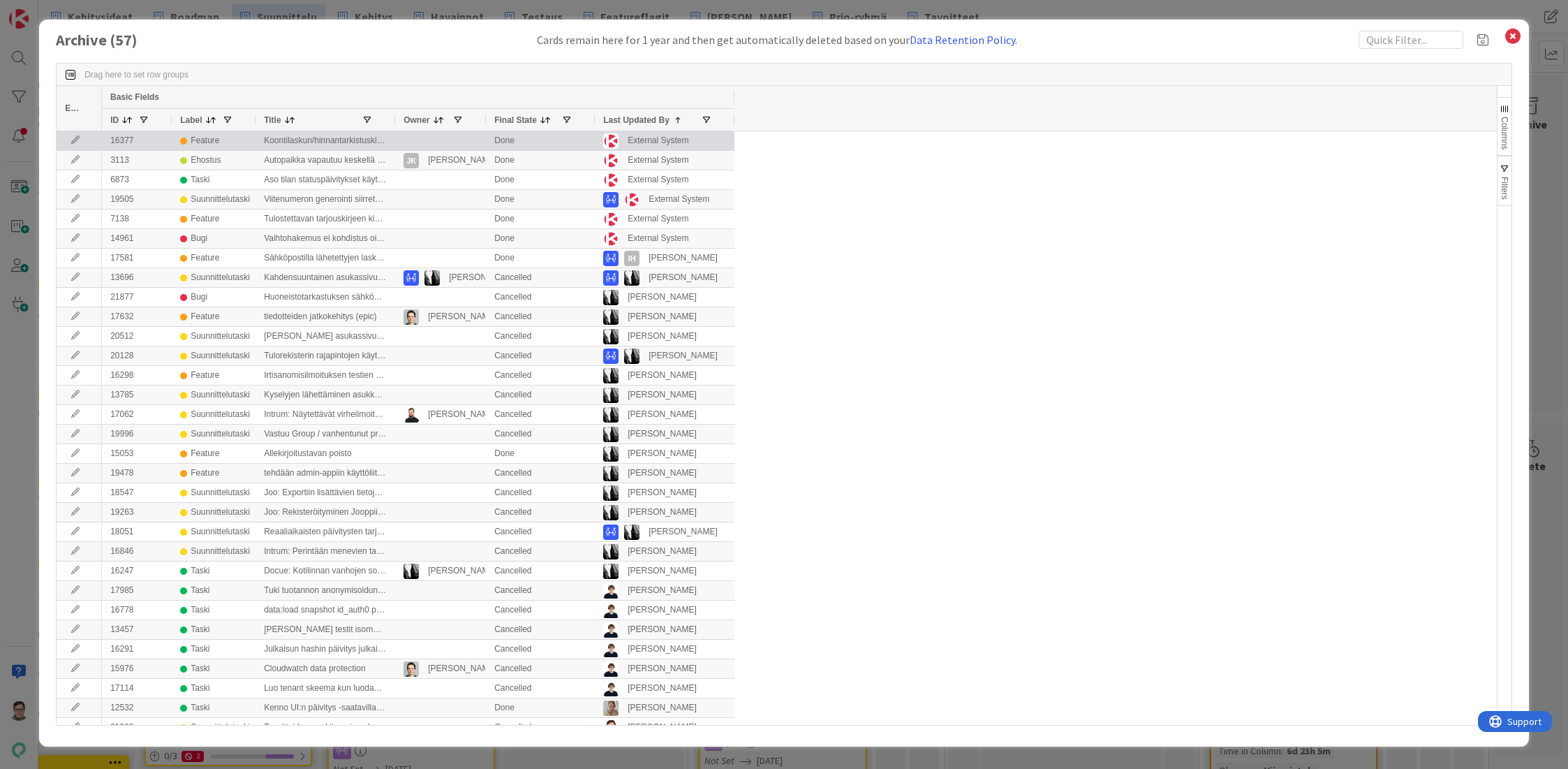
click at [77, 140] on icon at bounding box center [75, 140] width 21 height 8
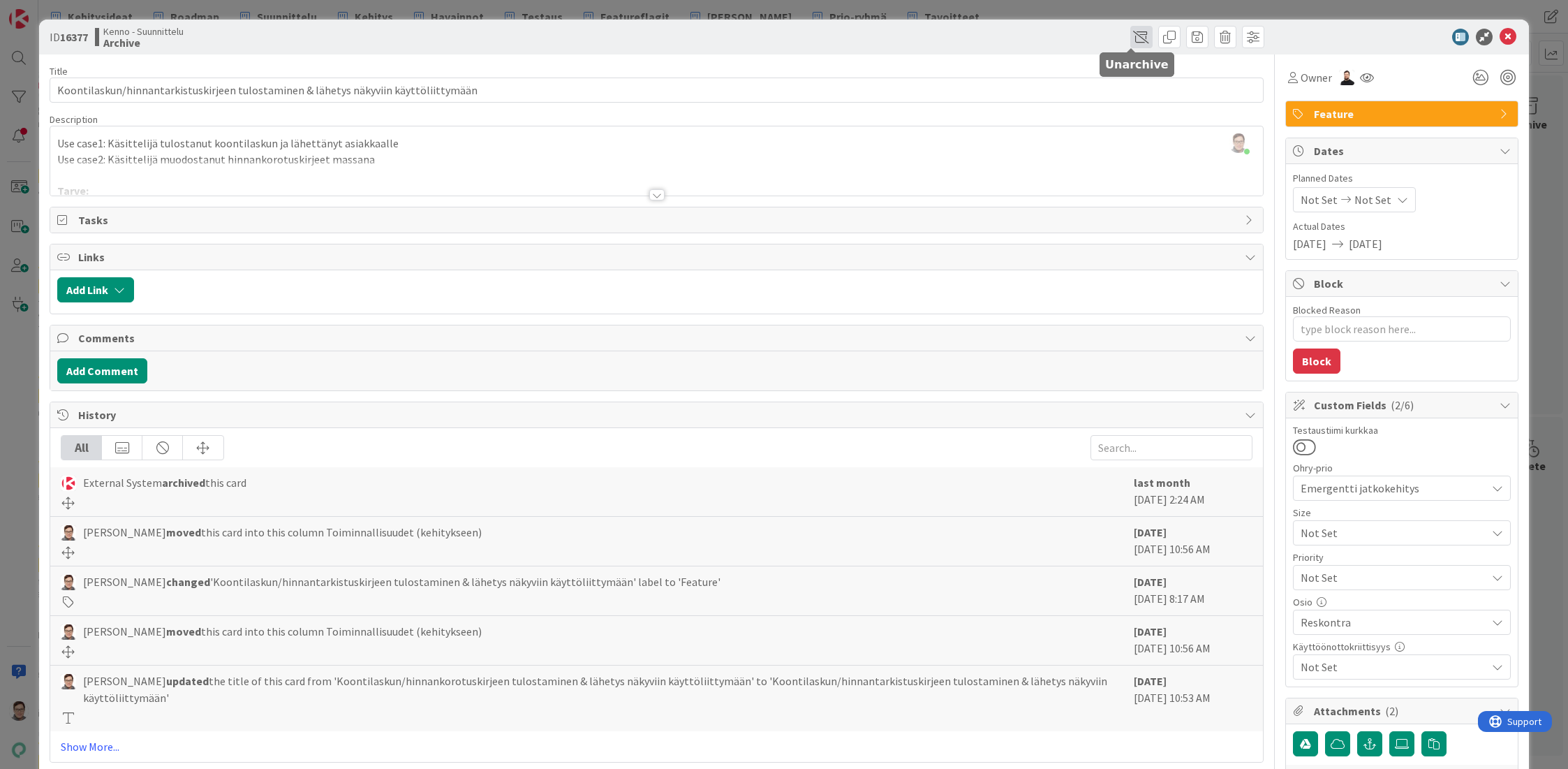
click at [1133, 37] on span at bounding box center [1140, 36] width 22 height 22
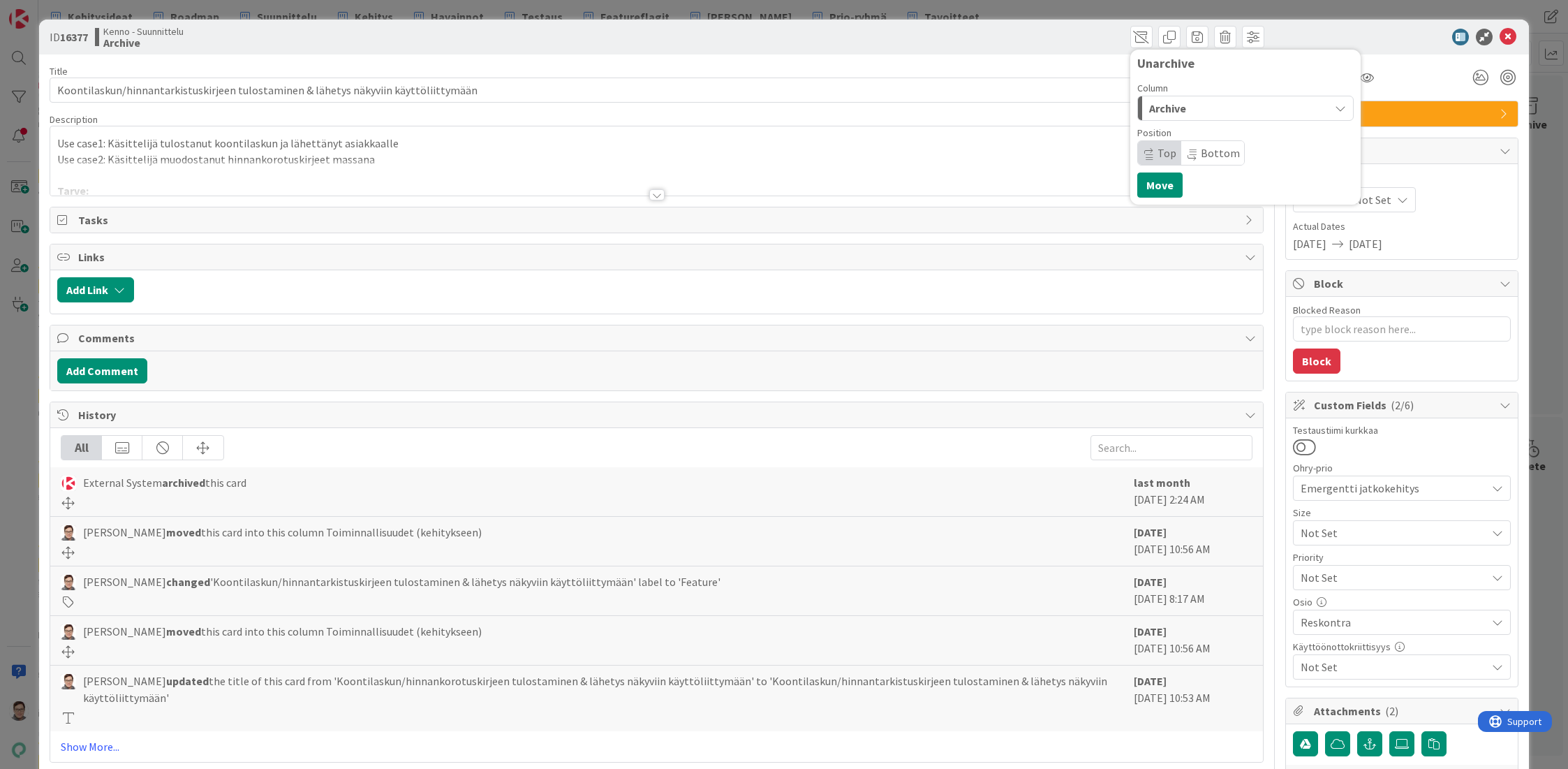
click at [1172, 101] on span "Archive" at bounding box center [1168, 108] width 37 height 18
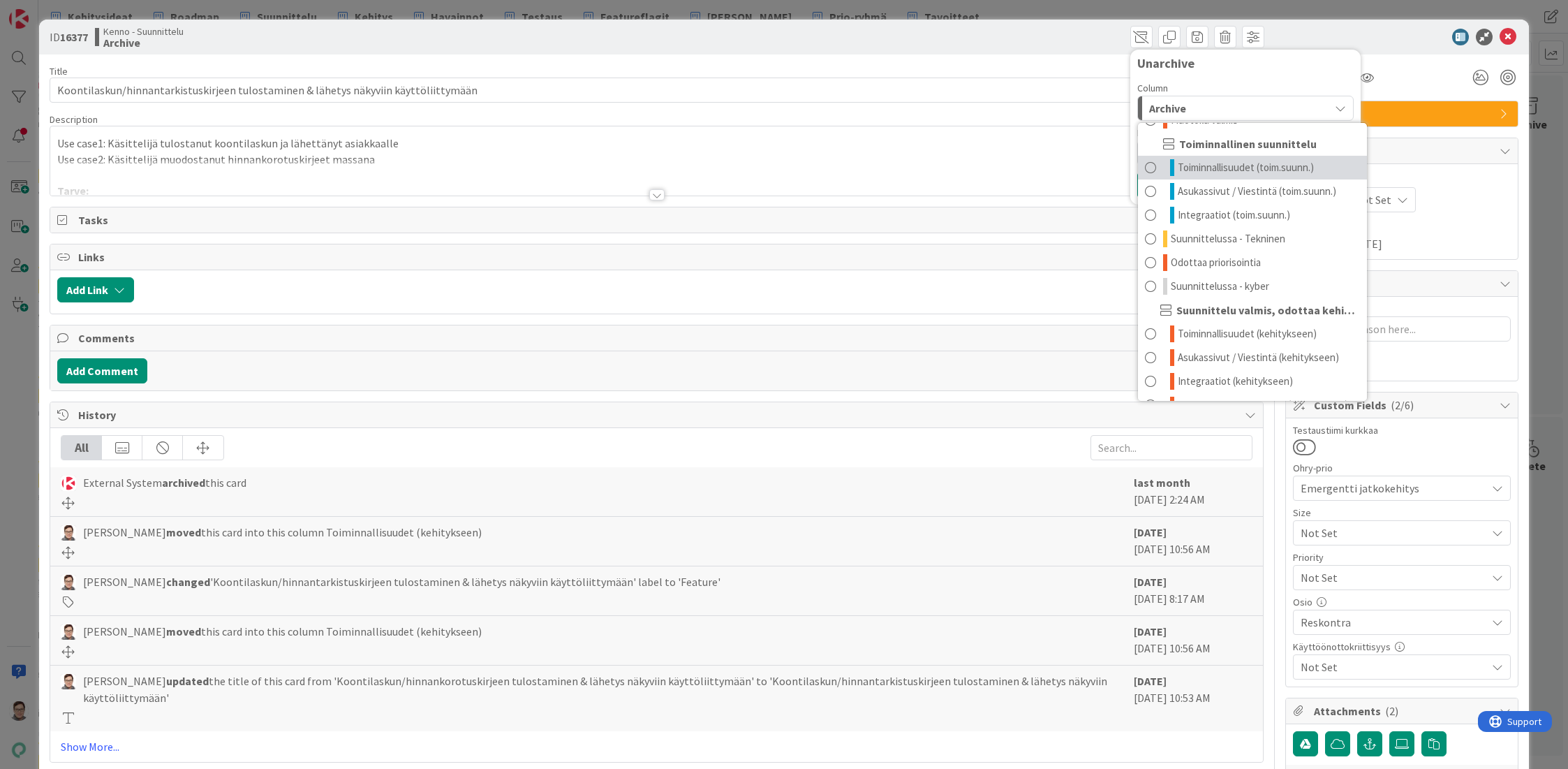
scroll to position [113, 0]
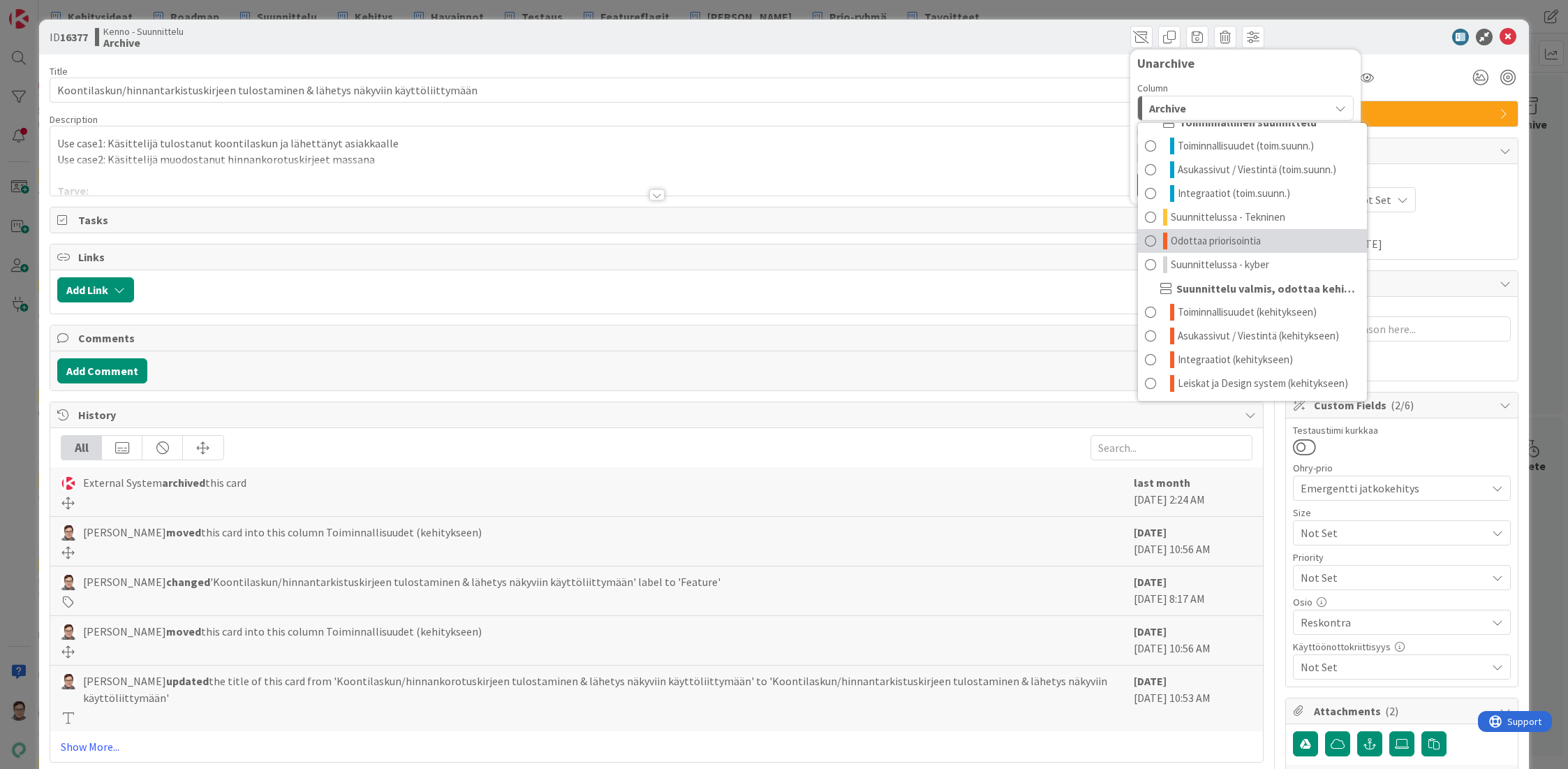
click at [1230, 237] on span "Odottaa priorisointia" at bounding box center [1216, 241] width 90 height 17
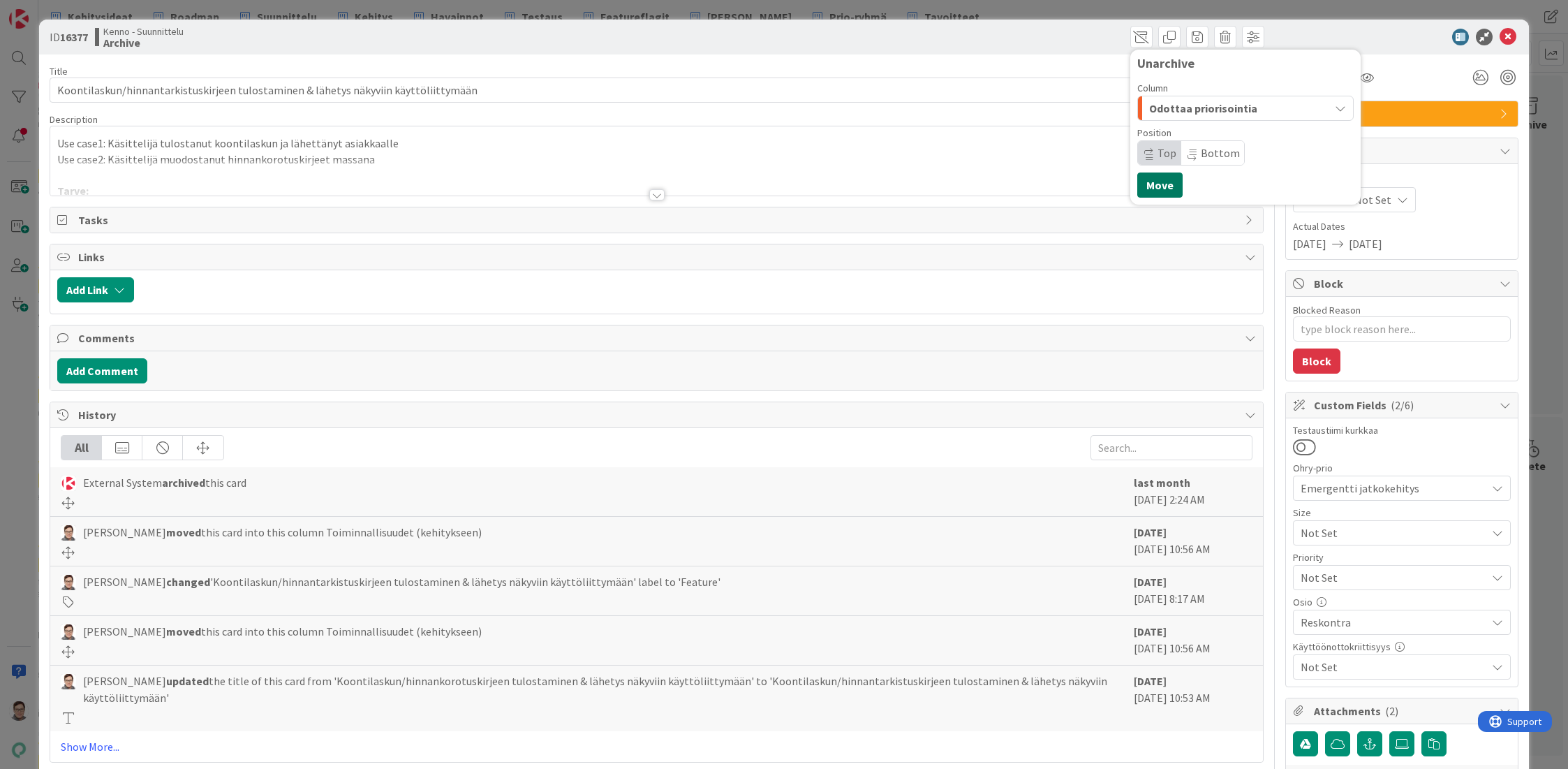
click at [1155, 183] on button "Move" at bounding box center [1159, 185] width 45 height 25
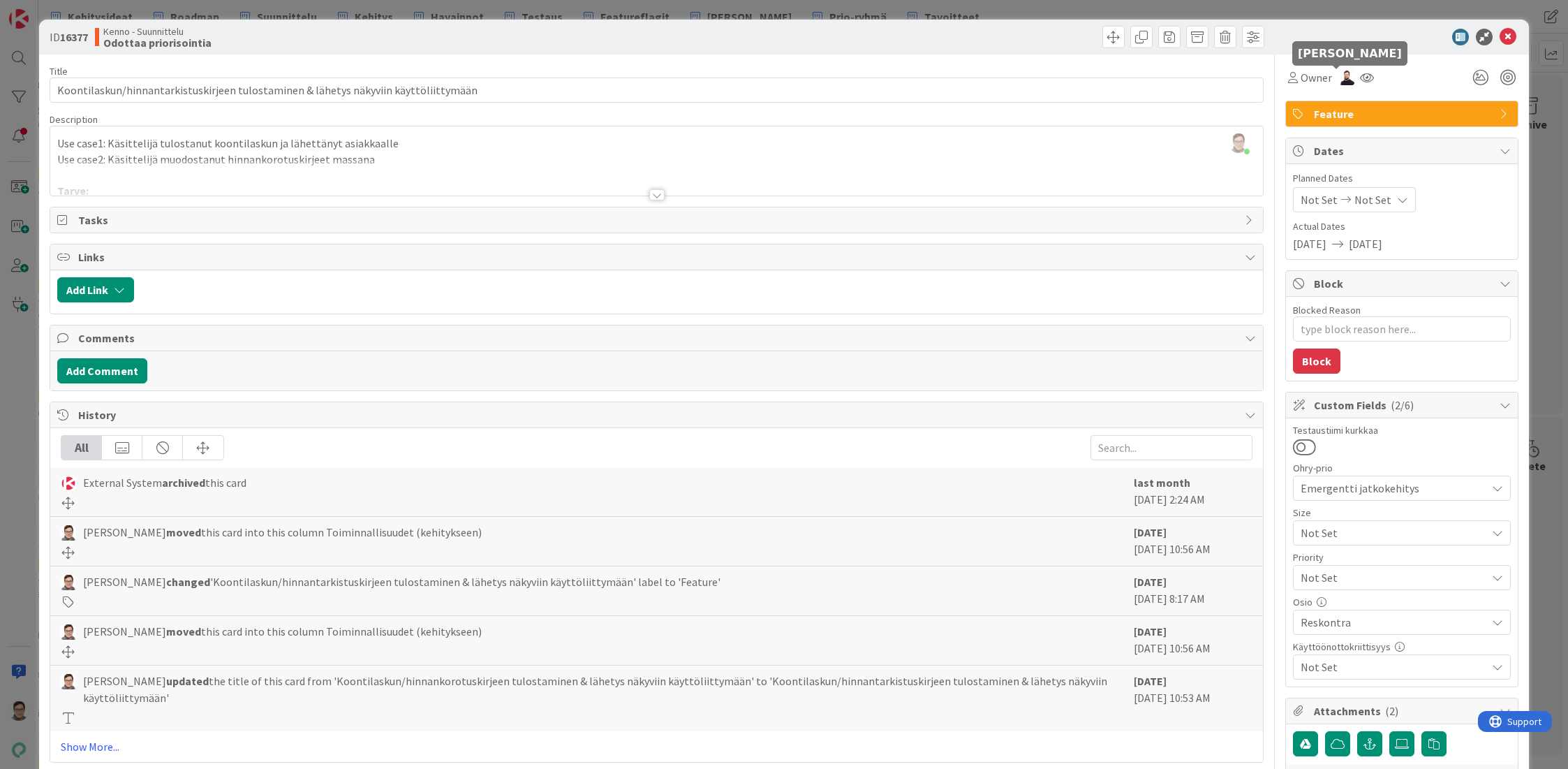
type textarea "x"
click at [1500, 35] on icon at bounding box center [1508, 36] width 17 height 17
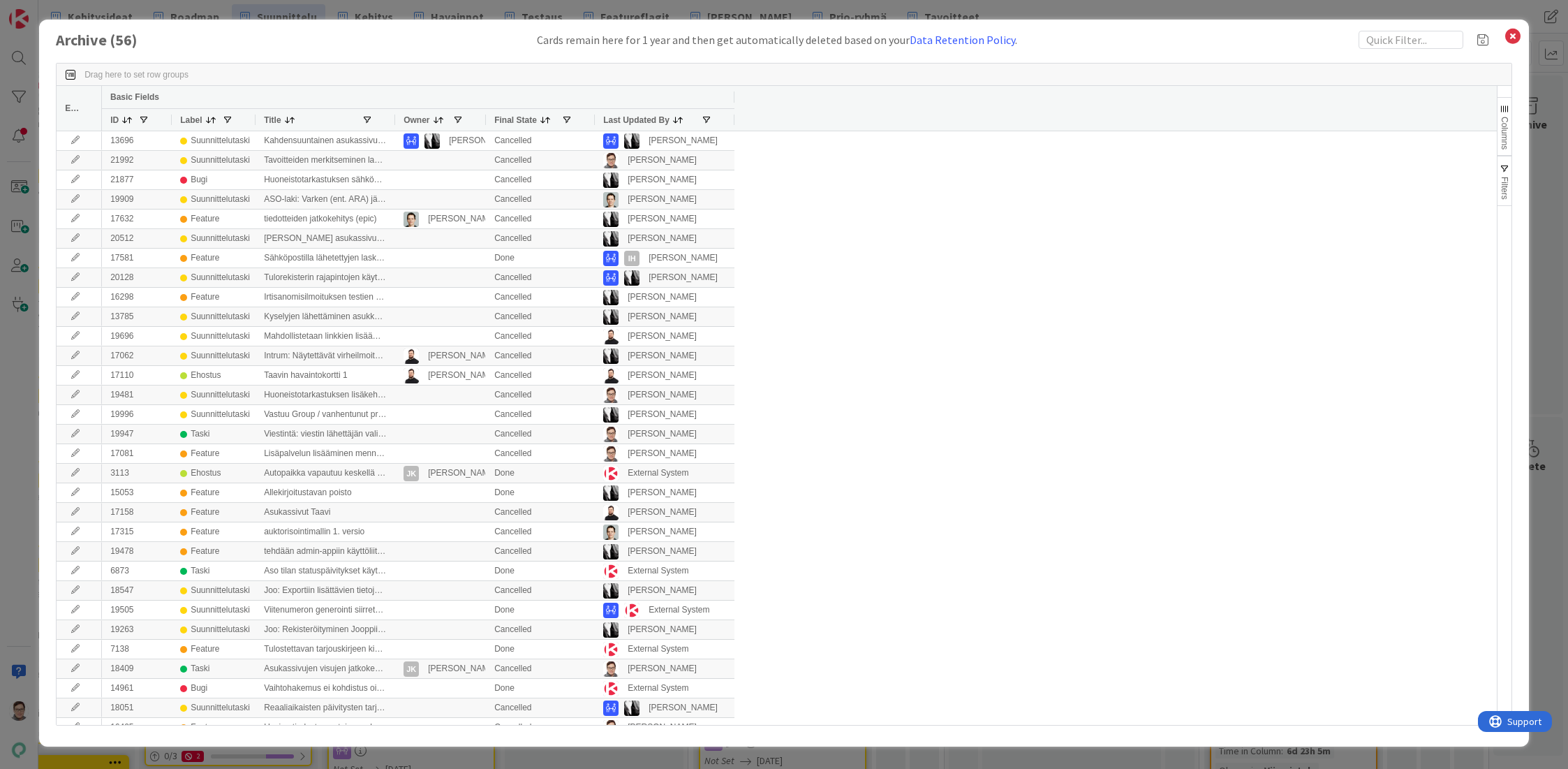
click at [631, 120] on span "Last Updated By" at bounding box center [636, 120] width 66 height 10
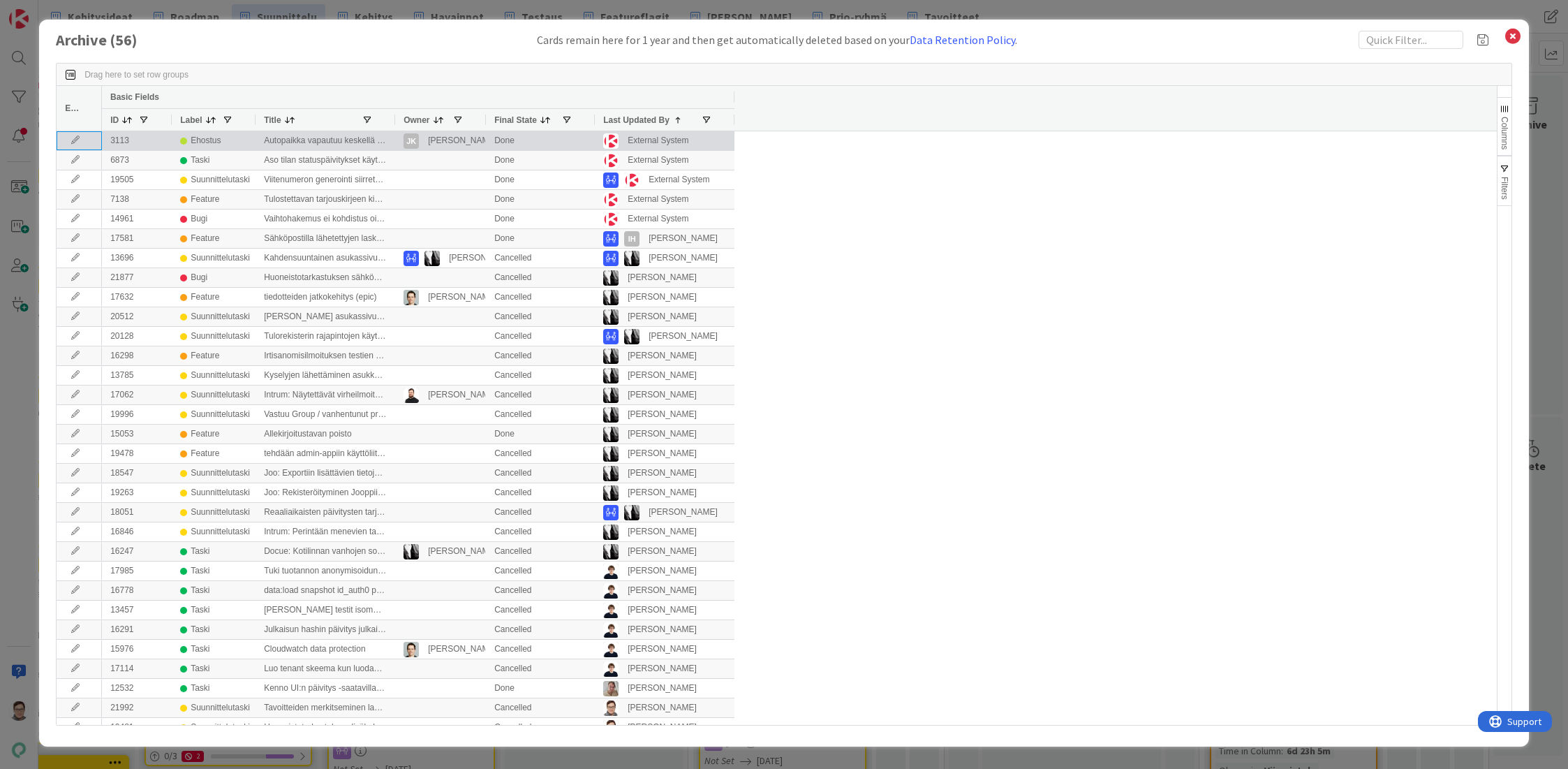
click at [71, 137] on icon at bounding box center [75, 140] width 21 height 8
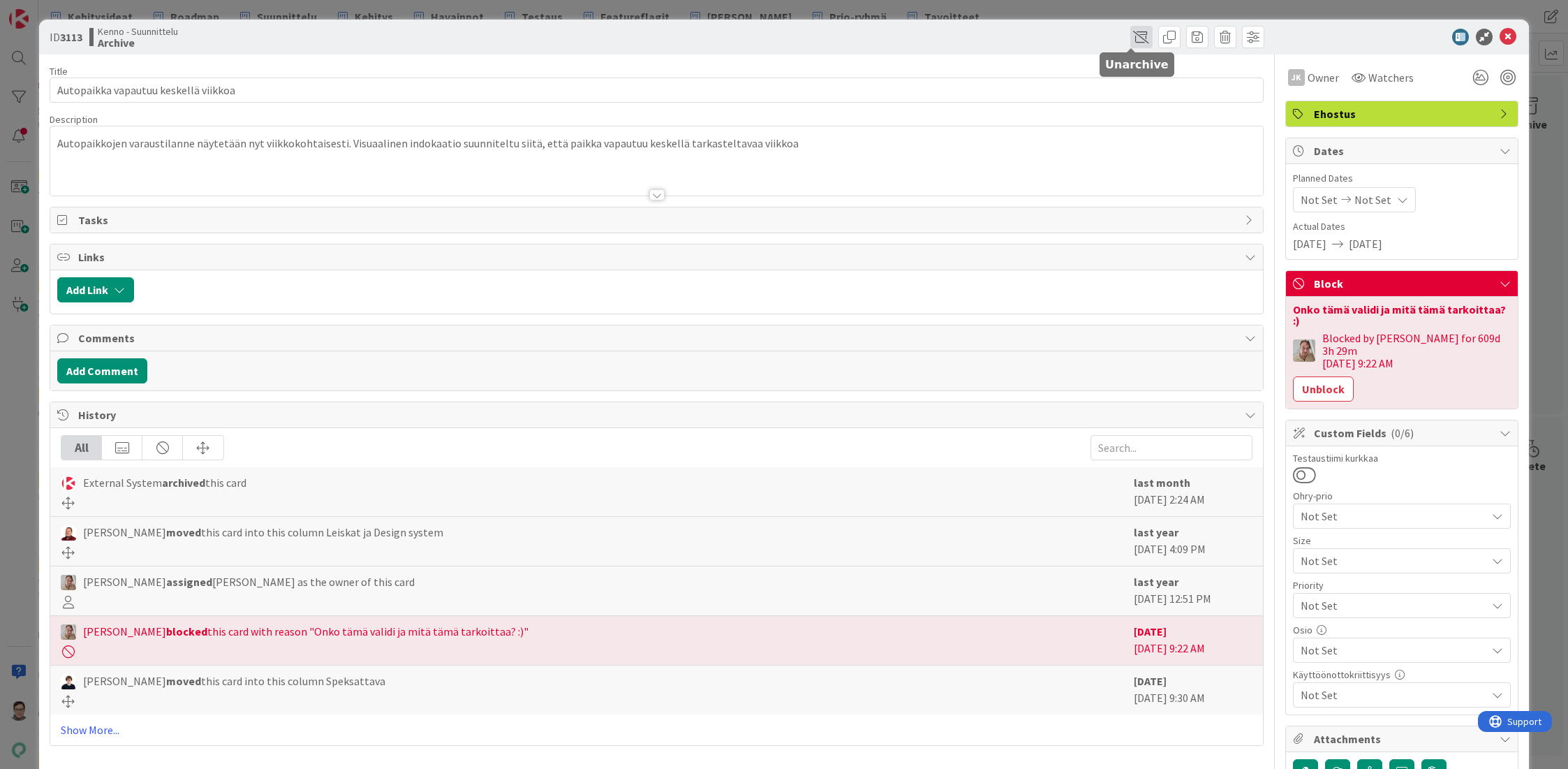
click at [1130, 35] on span at bounding box center [1140, 36] width 22 height 22
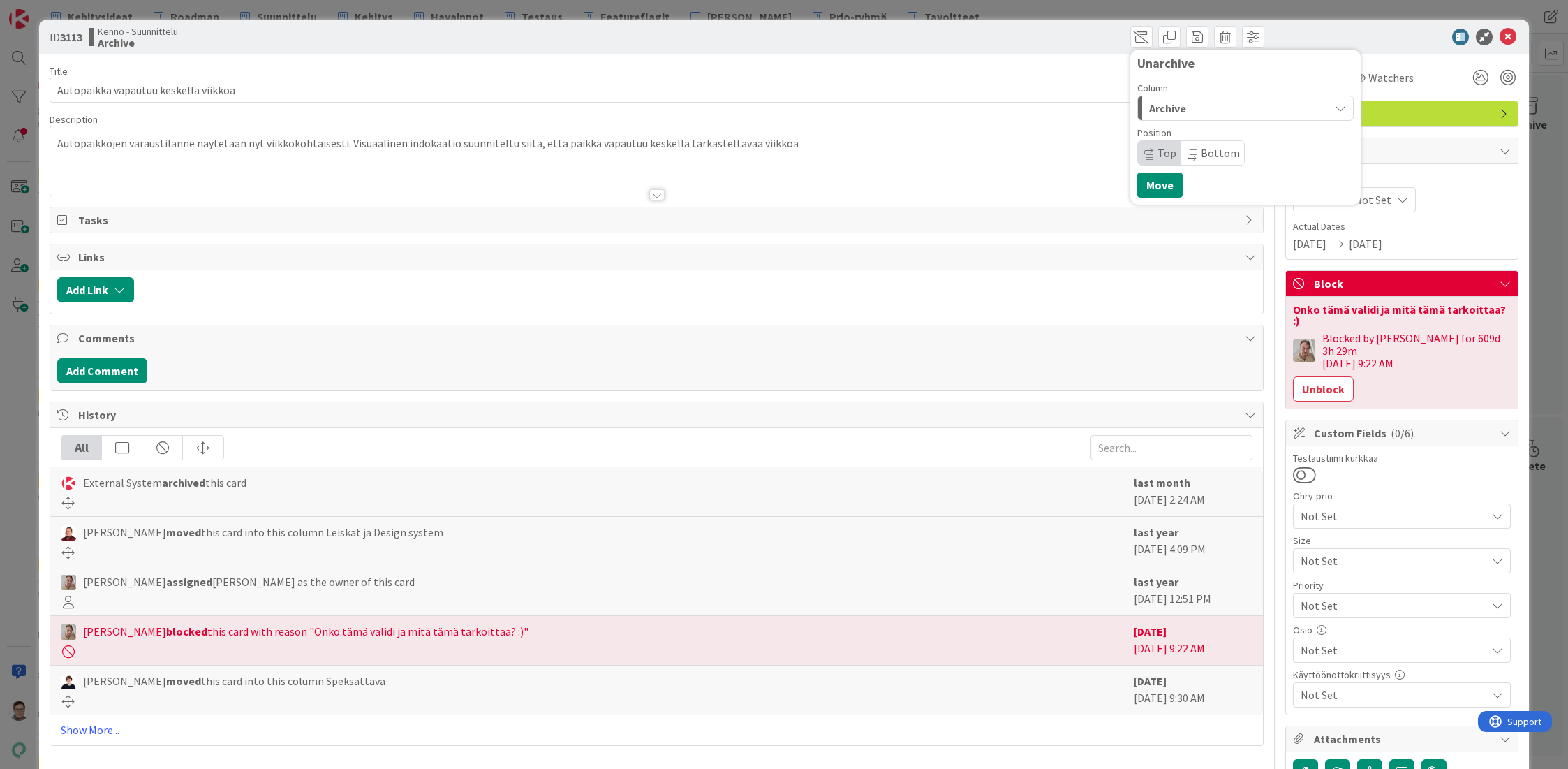
click at [1163, 104] on span "Archive" at bounding box center [1168, 108] width 37 height 18
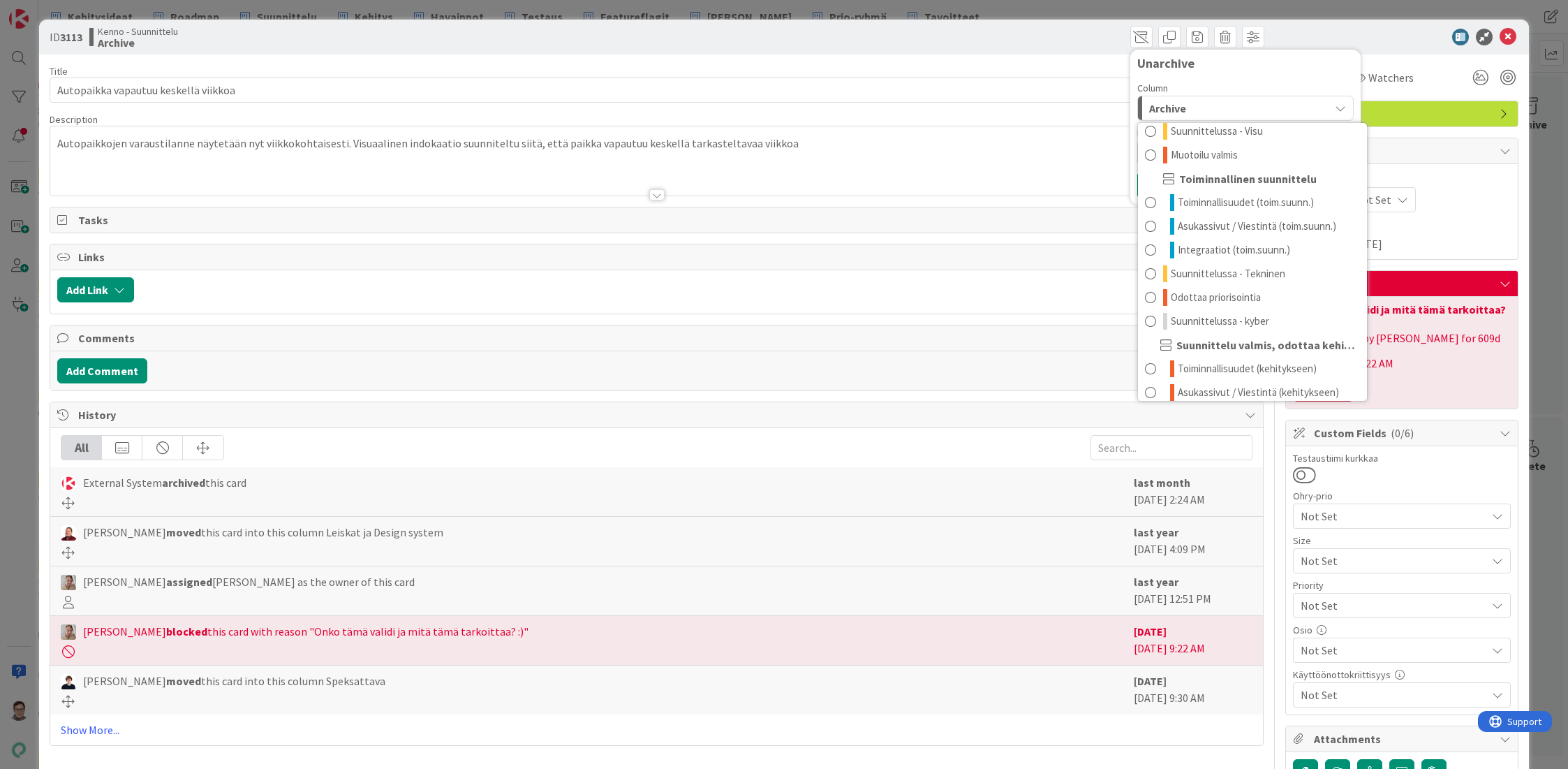
scroll to position [113, 0]
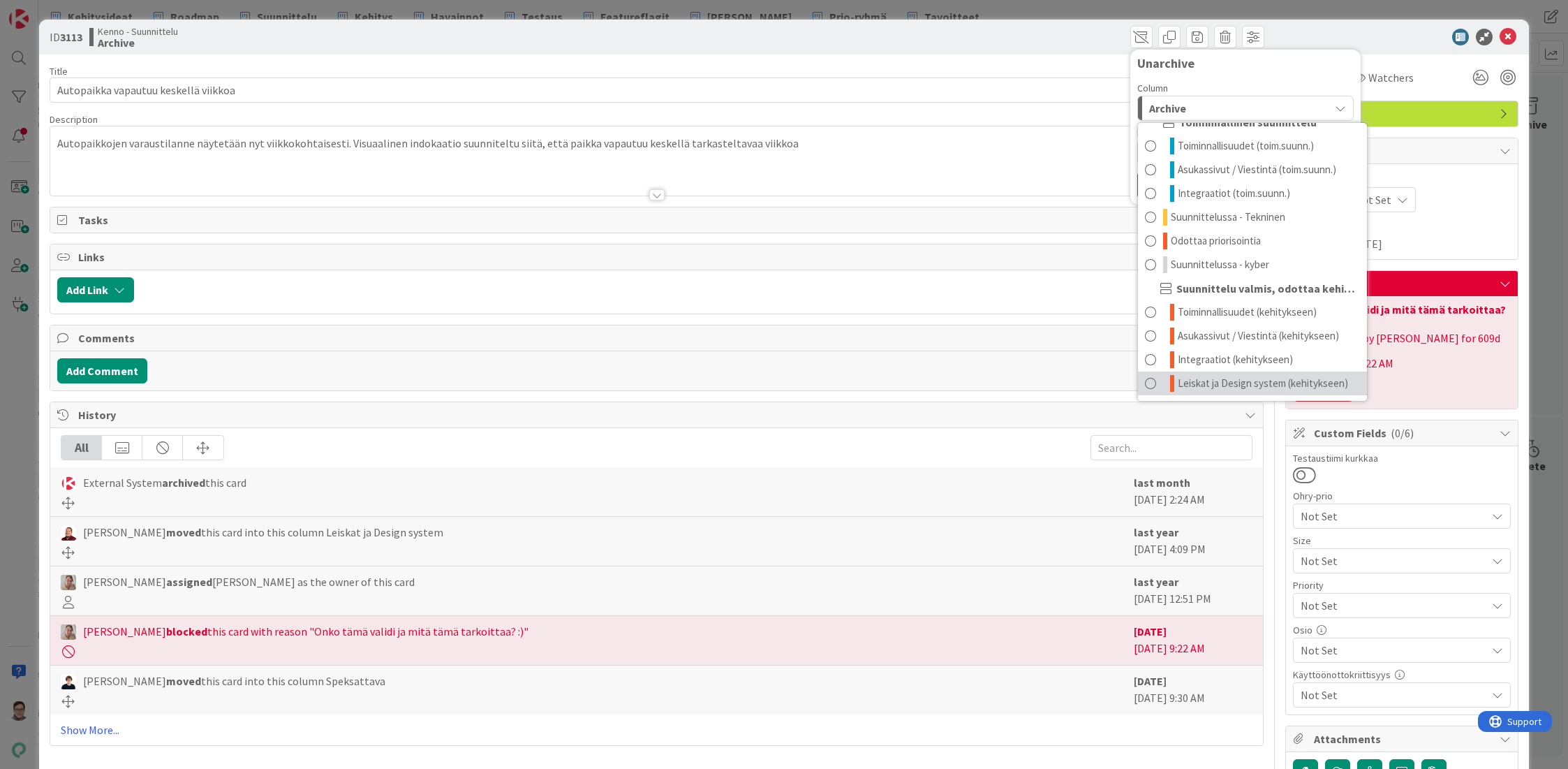
click at [1185, 380] on span "Leiskat ja Design system (kehitykseen)" at bounding box center [1263, 383] width 170 height 17
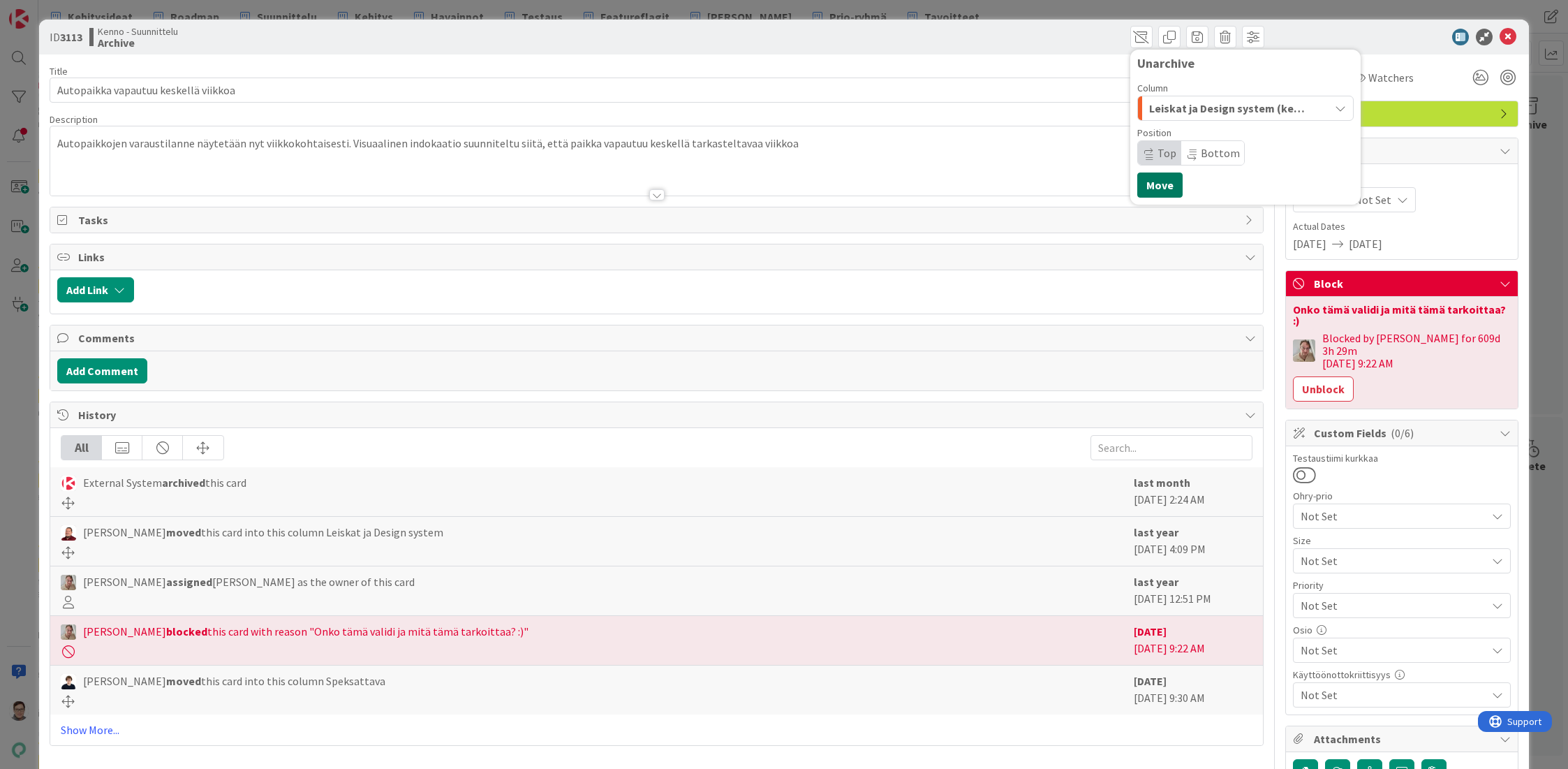
click at [1143, 176] on button "Move" at bounding box center [1159, 185] width 45 height 25
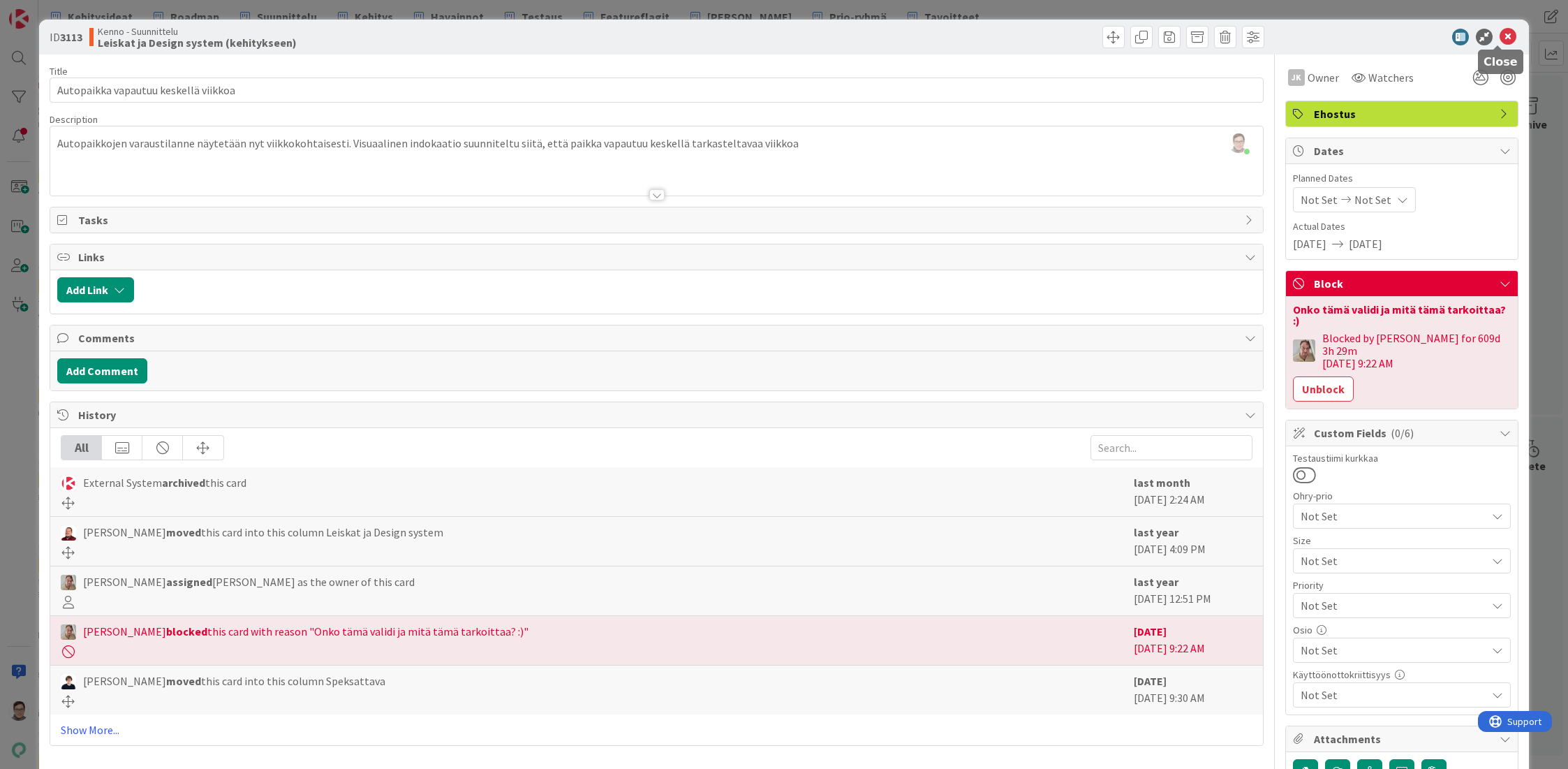
click at [1502, 37] on icon at bounding box center [1508, 36] width 17 height 17
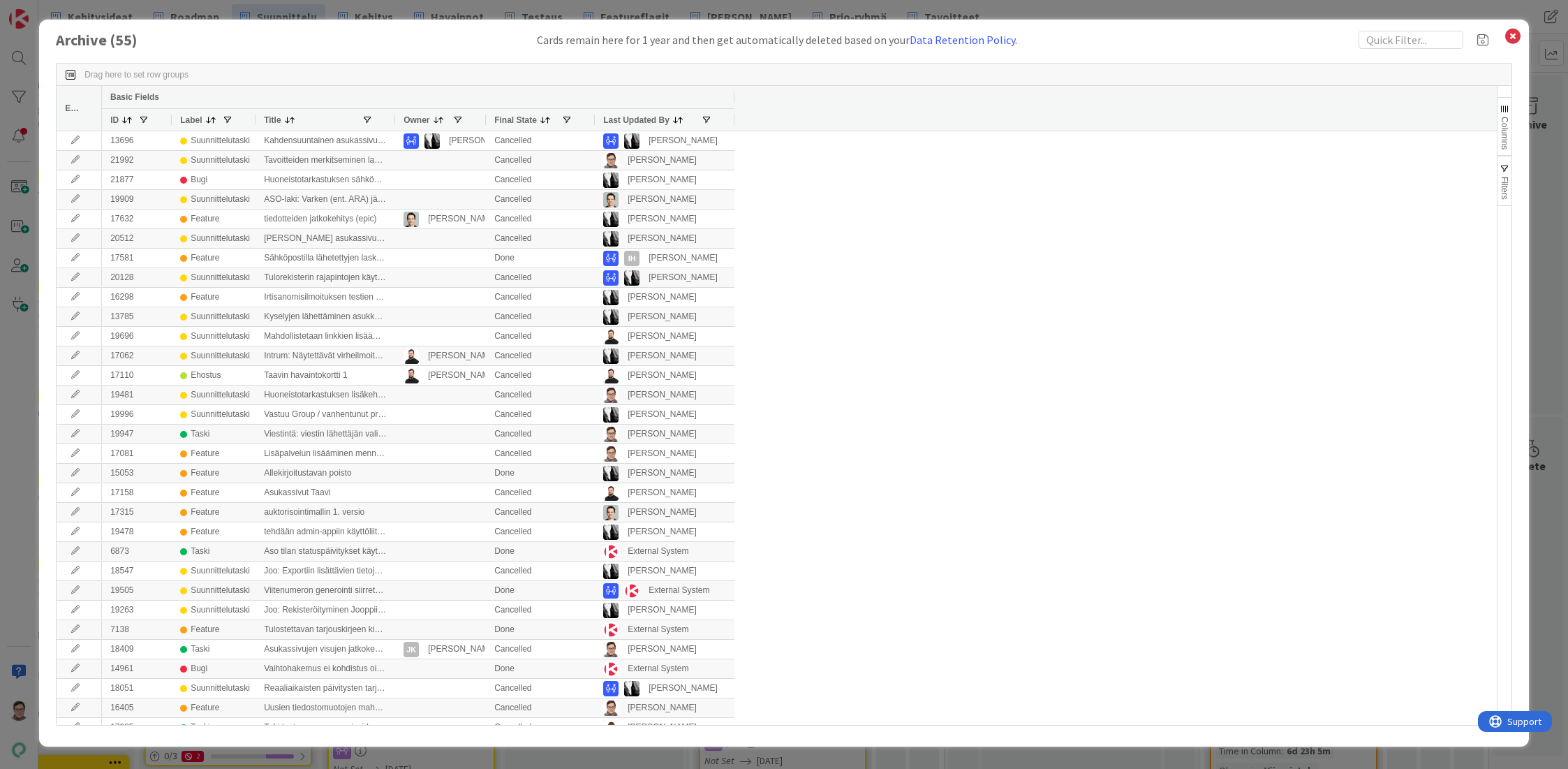
click at [627, 120] on span "Last Updated By" at bounding box center [636, 120] width 66 height 10
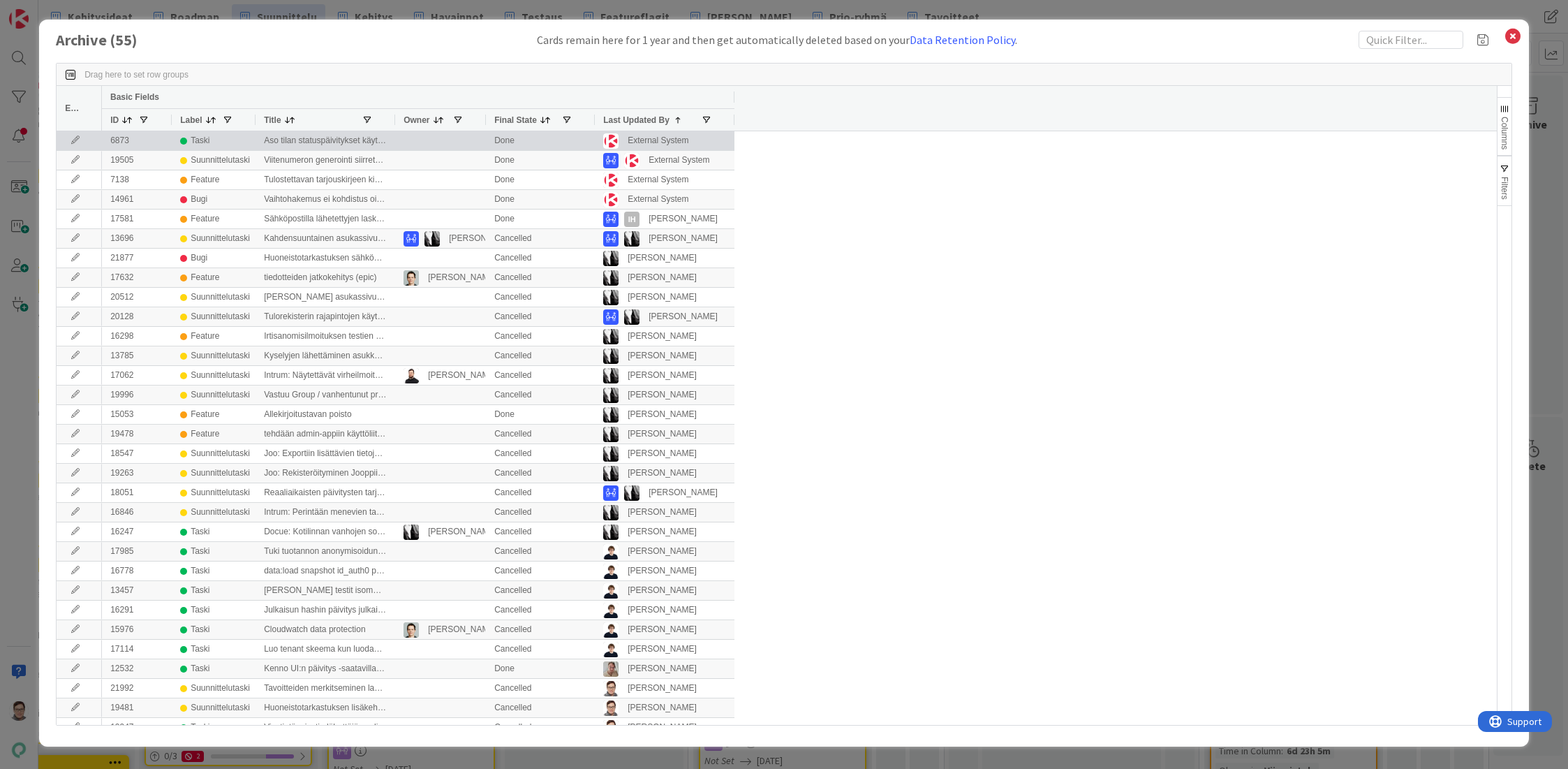
click at [72, 139] on icon at bounding box center [75, 140] width 21 height 8
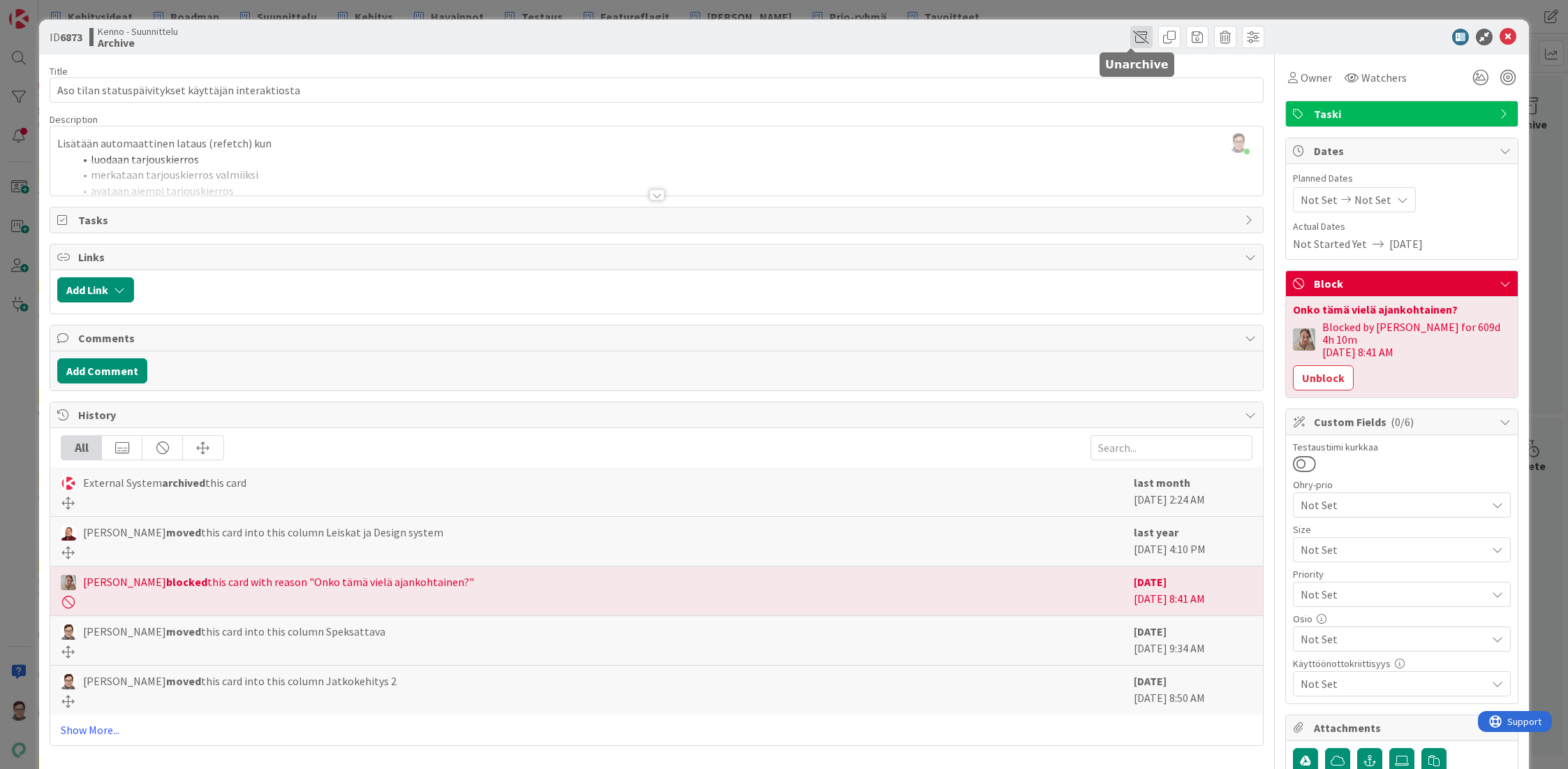
click at [1130, 38] on span at bounding box center [1140, 36] width 22 height 22
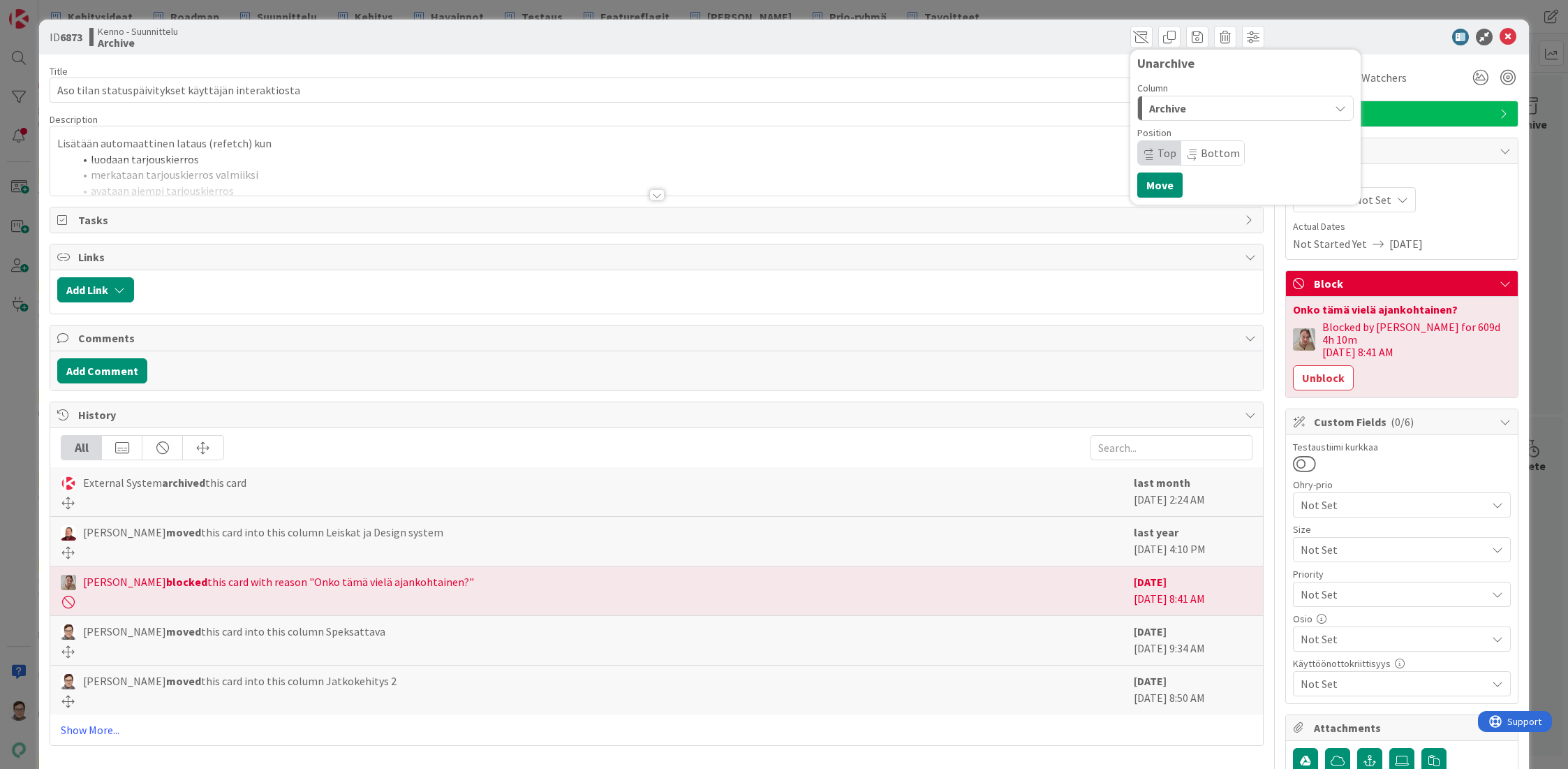
click at [1187, 104] on div "Archive" at bounding box center [1237, 108] width 183 height 22
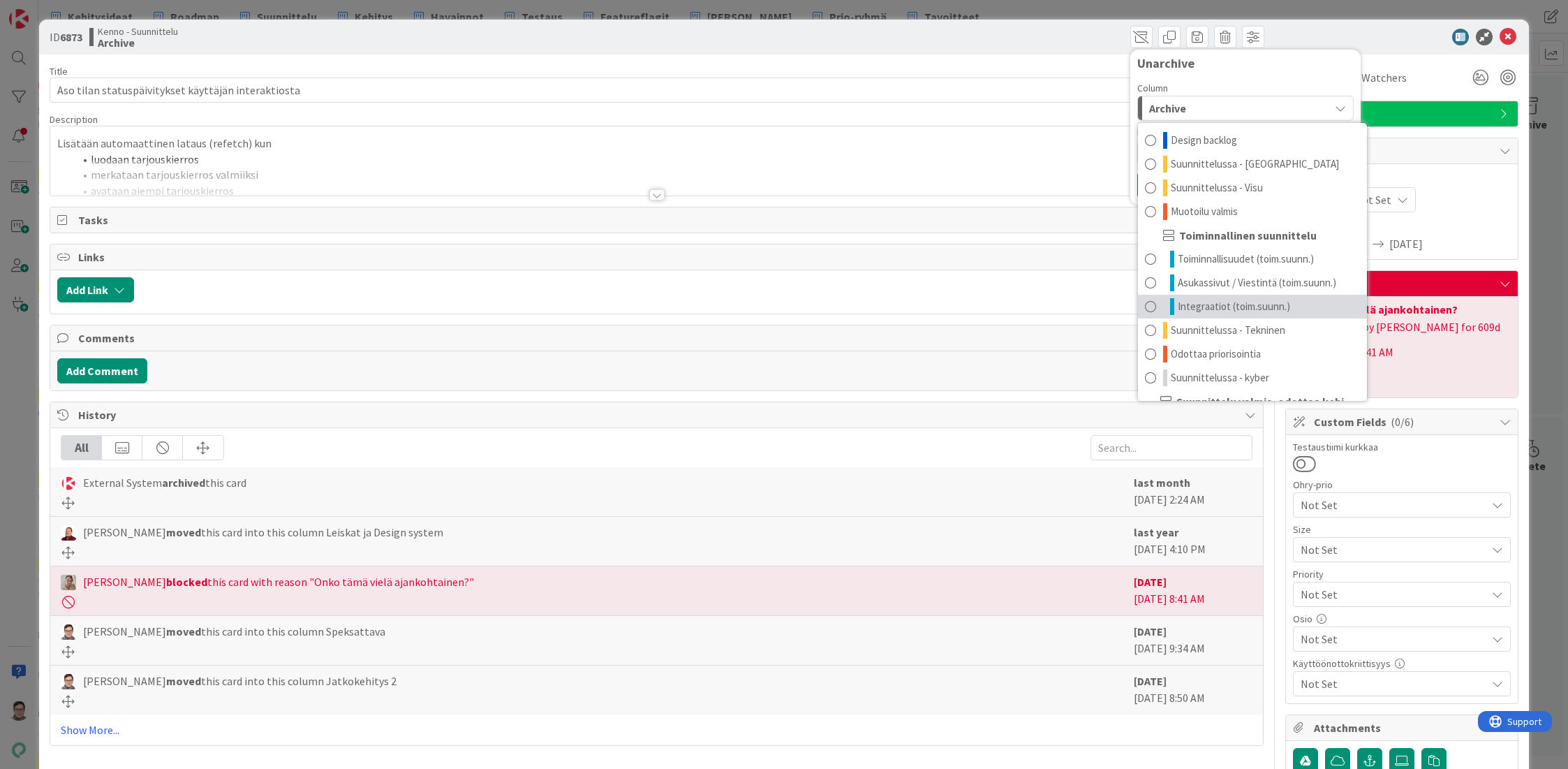
scroll to position [113, 0]
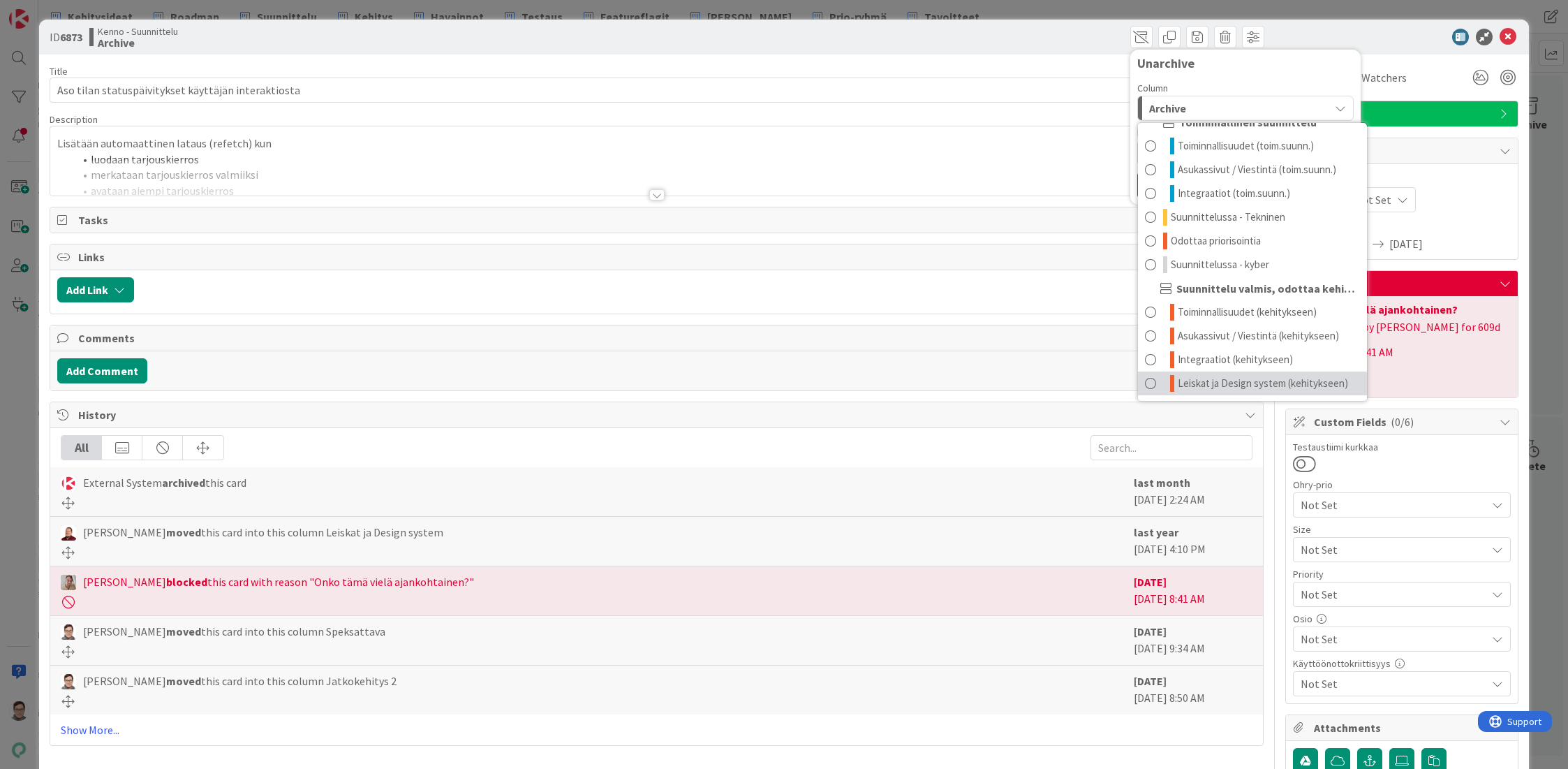
click at [1196, 384] on span "Leiskat ja Design system (kehitykseen)" at bounding box center [1263, 383] width 170 height 17
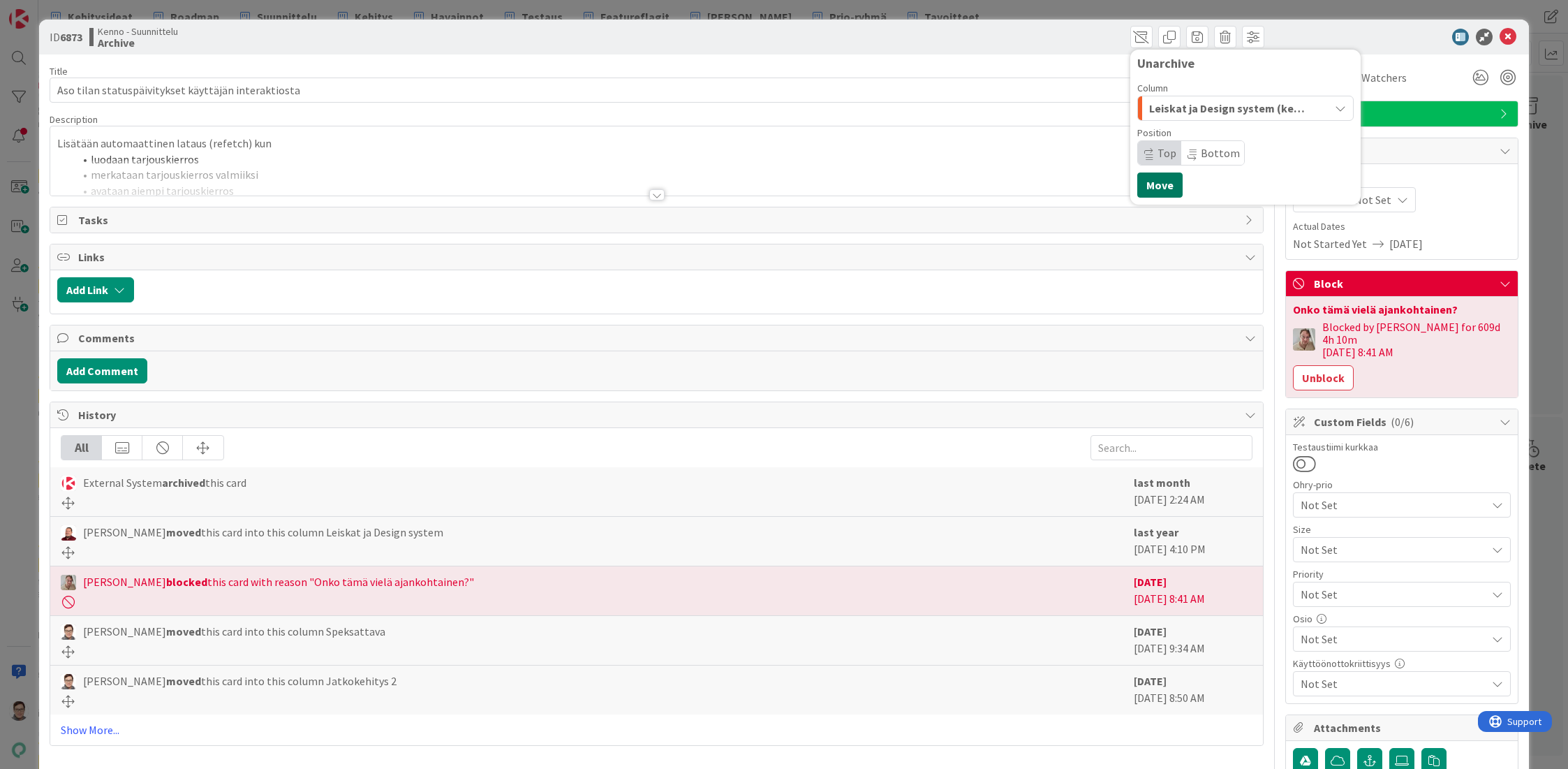
click at [1147, 190] on button "Move" at bounding box center [1159, 185] width 45 height 25
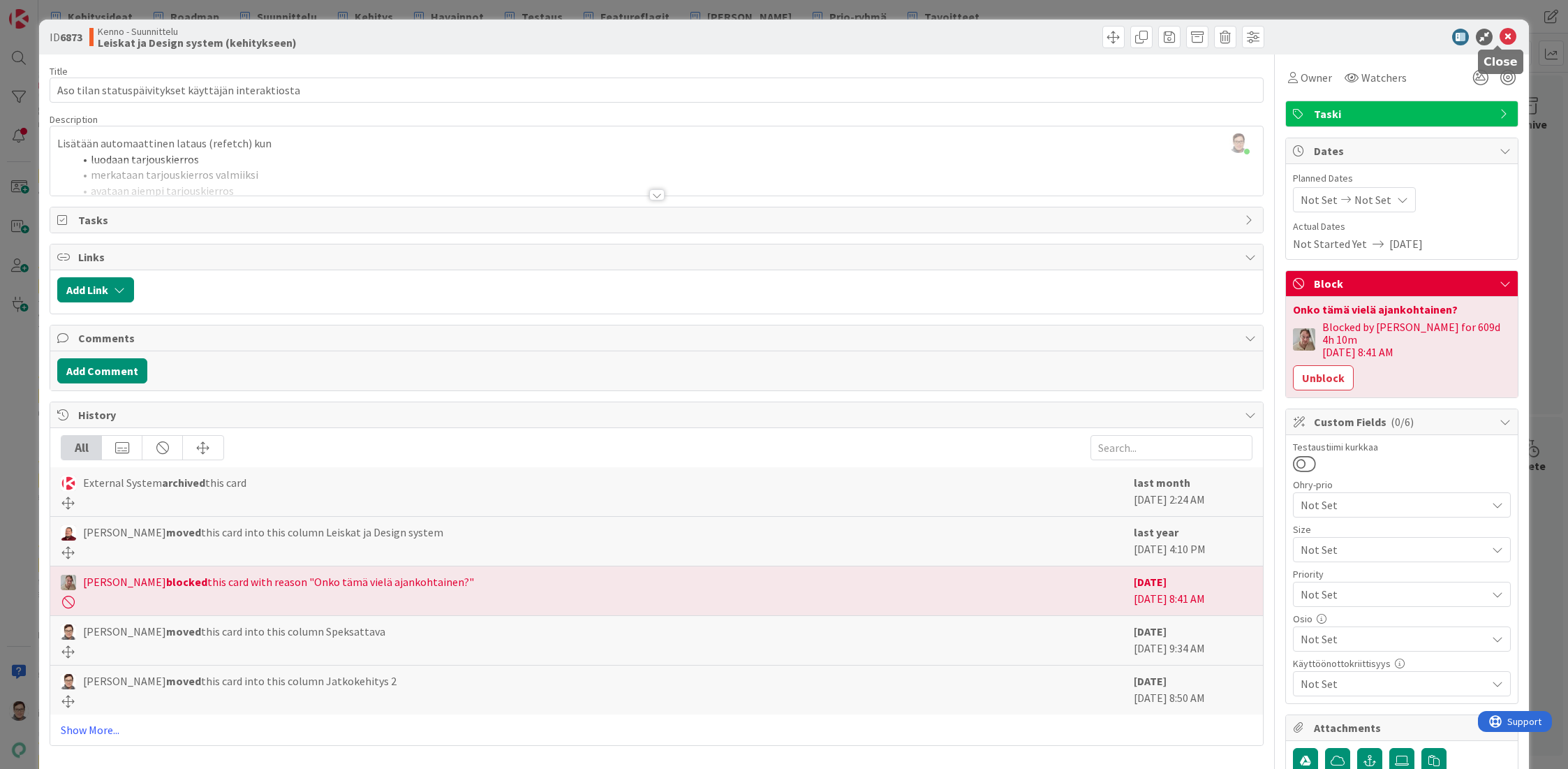
click at [1500, 35] on icon at bounding box center [1508, 36] width 17 height 17
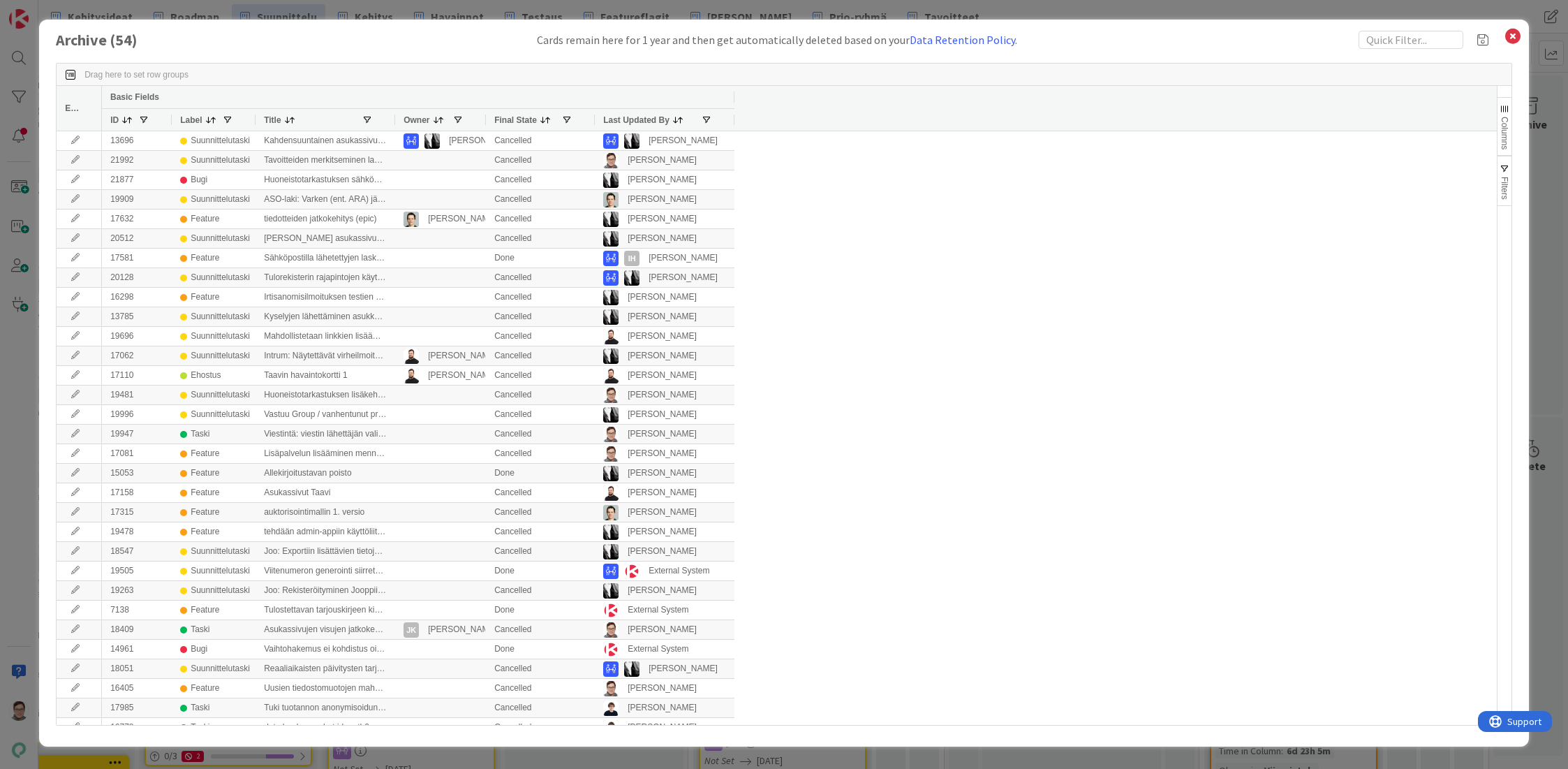
click at [635, 119] on span "Last Updated By" at bounding box center [636, 120] width 66 height 10
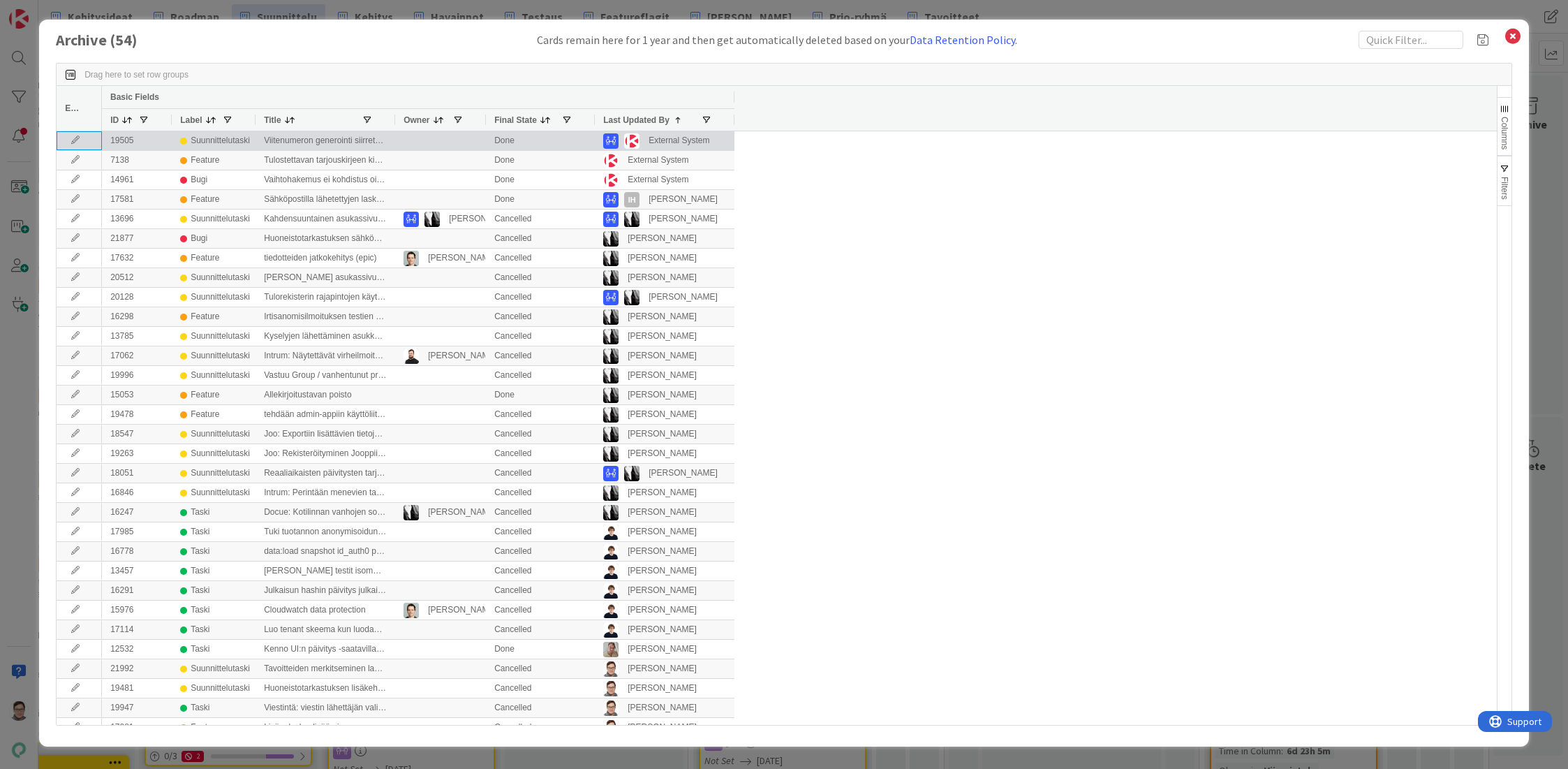
click at [74, 139] on icon at bounding box center [75, 140] width 21 height 8
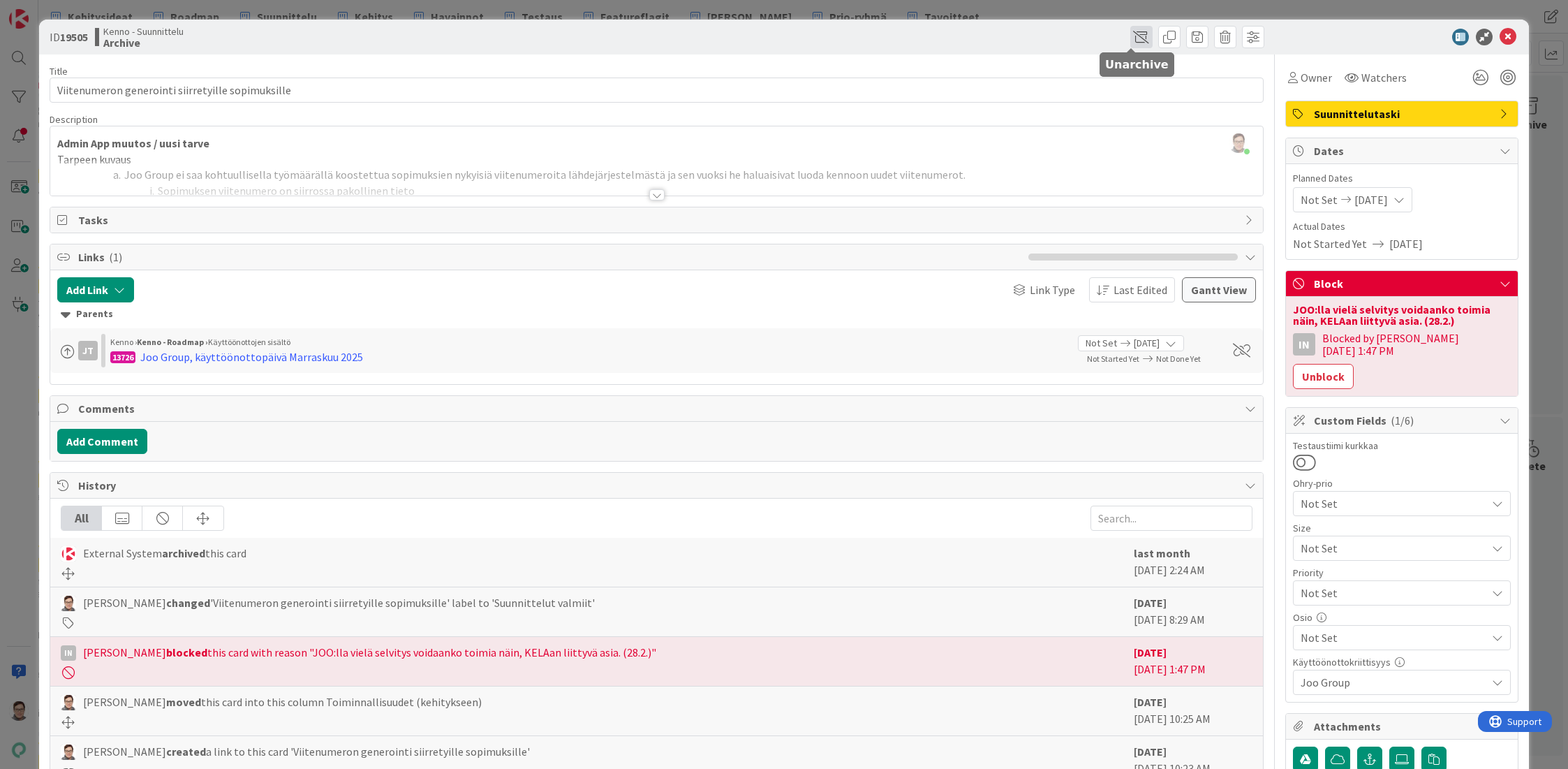
click at [1130, 31] on span at bounding box center [1140, 36] width 22 height 22
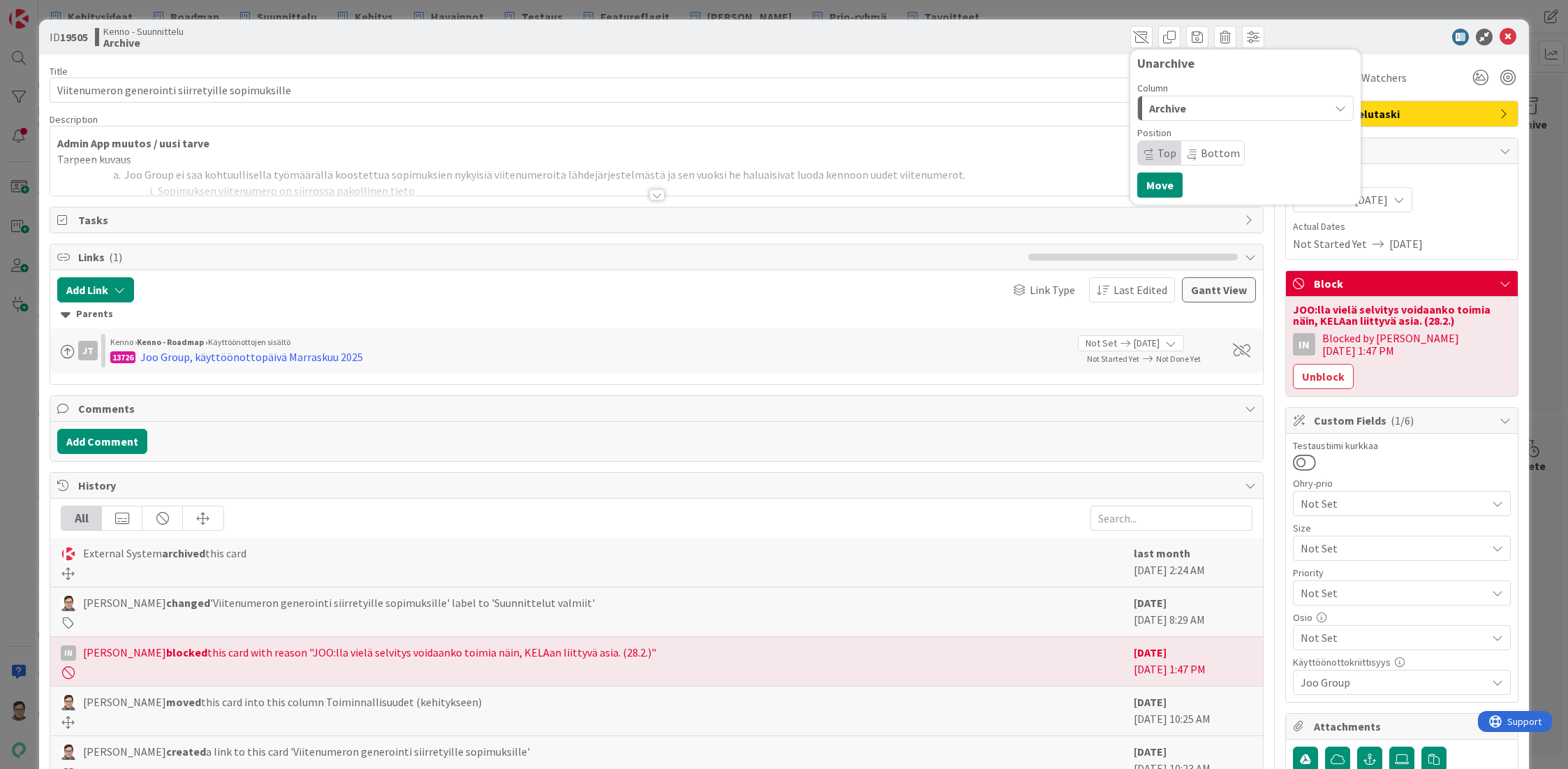
click at [1170, 107] on span "Archive" at bounding box center [1168, 108] width 37 height 18
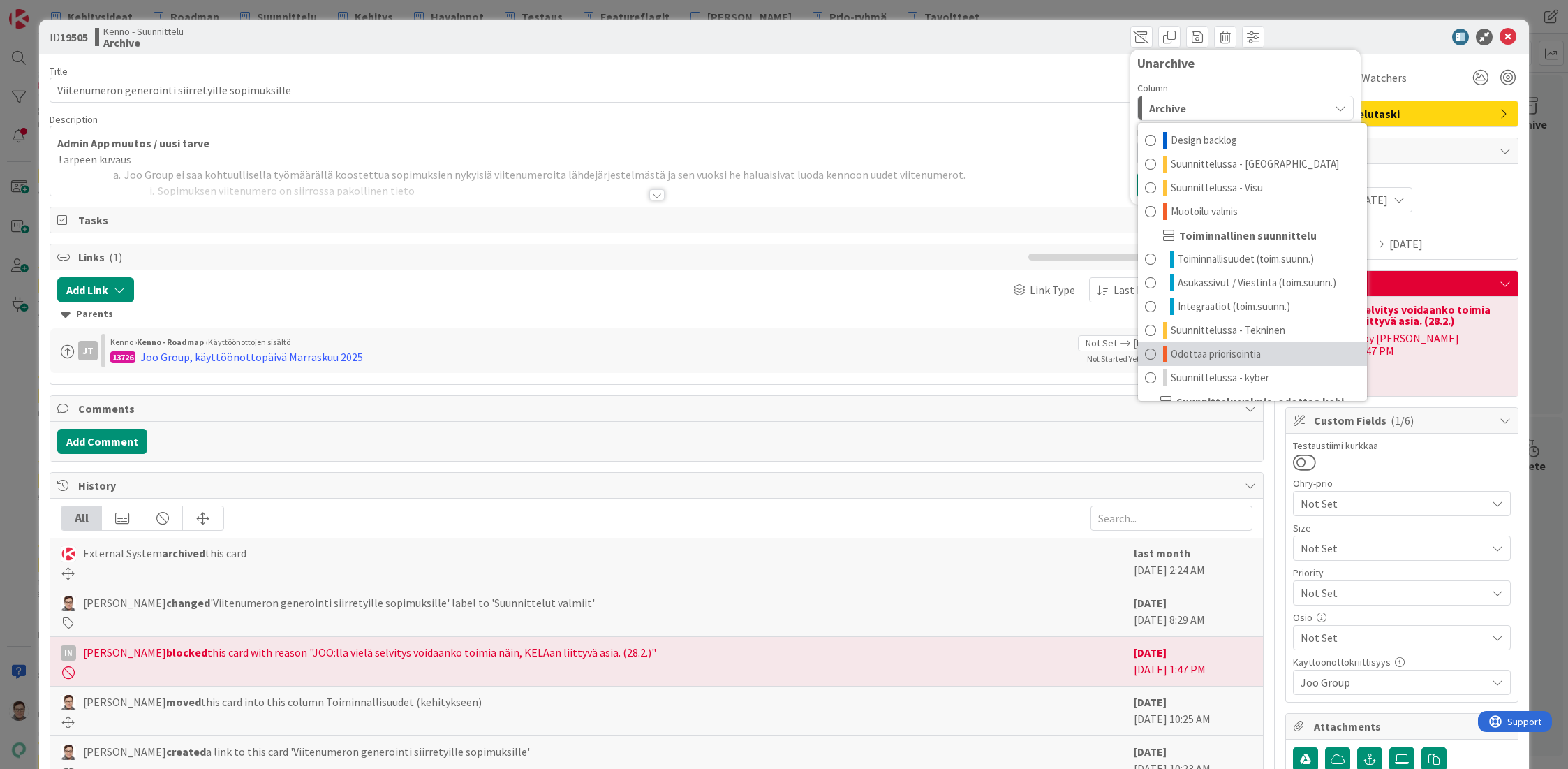
click at [1219, 352] on span "Odottaa priorisointia" at bounding box center [1216, 353] width 90 height 17
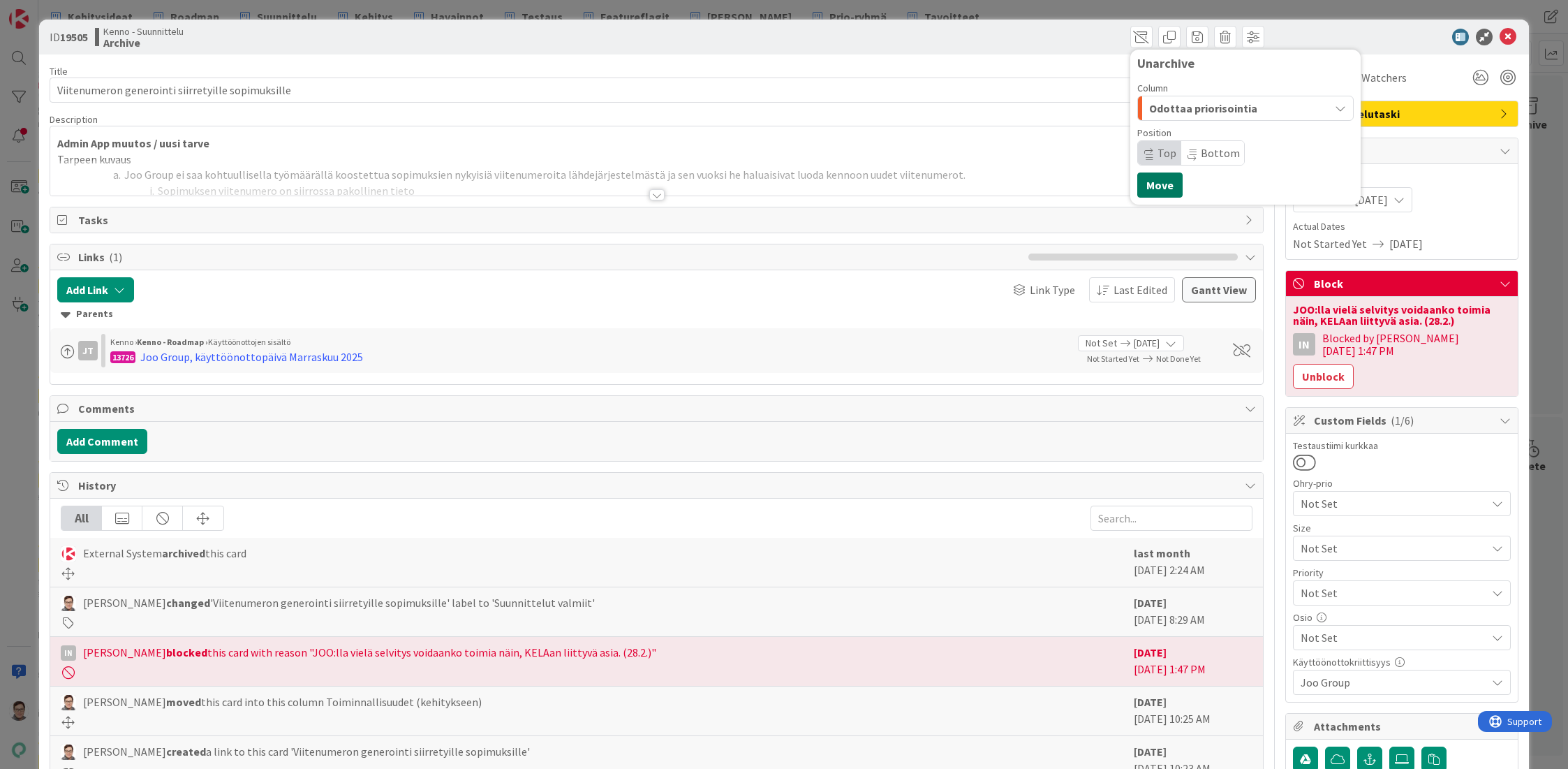
click at [1147, 187] on button "Move" at bounding box center [1159, 185] width 45 height 25
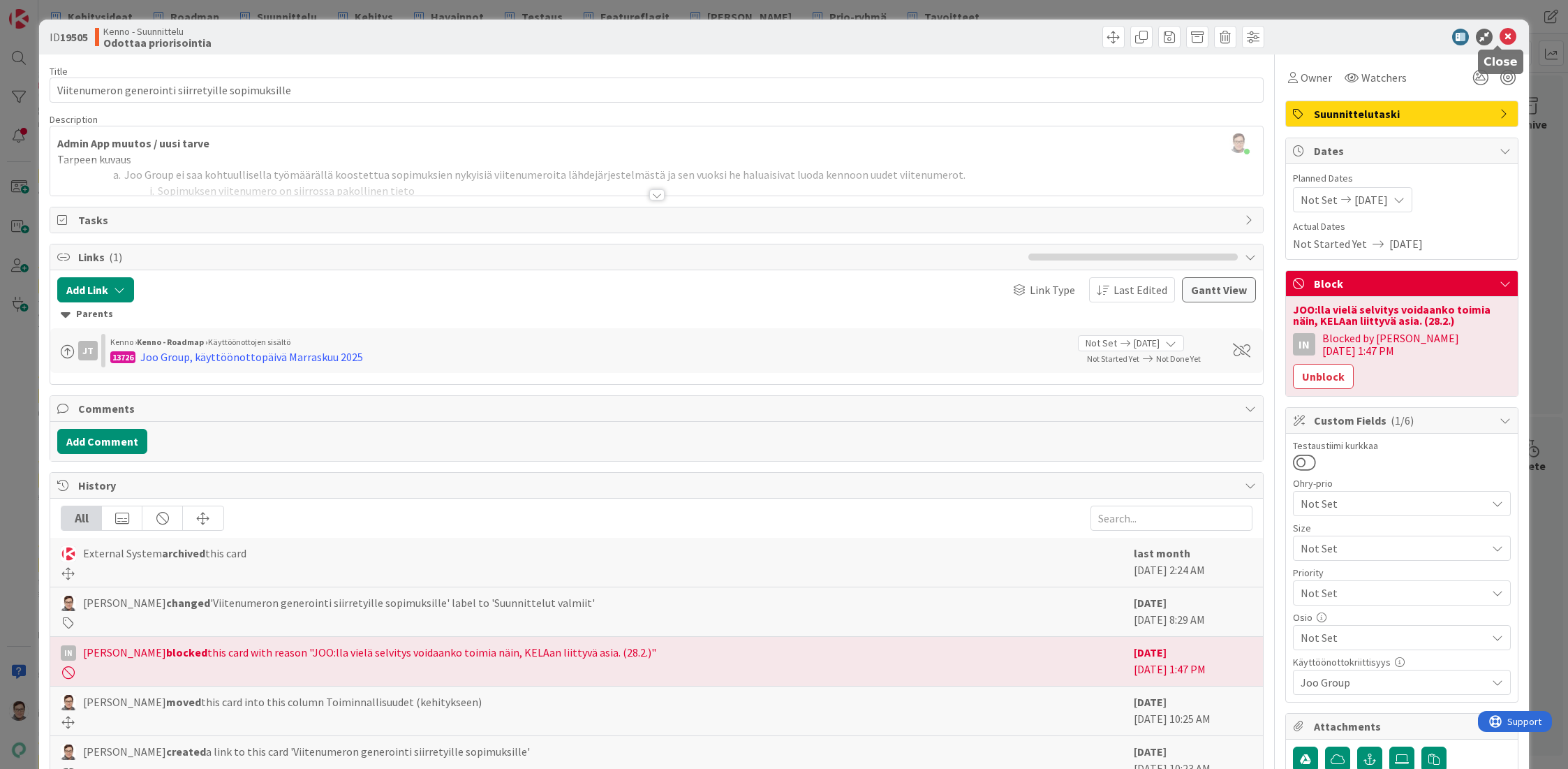
click at [1500, 36] on icon at bounding box center [1508, 36] width 17 height 17
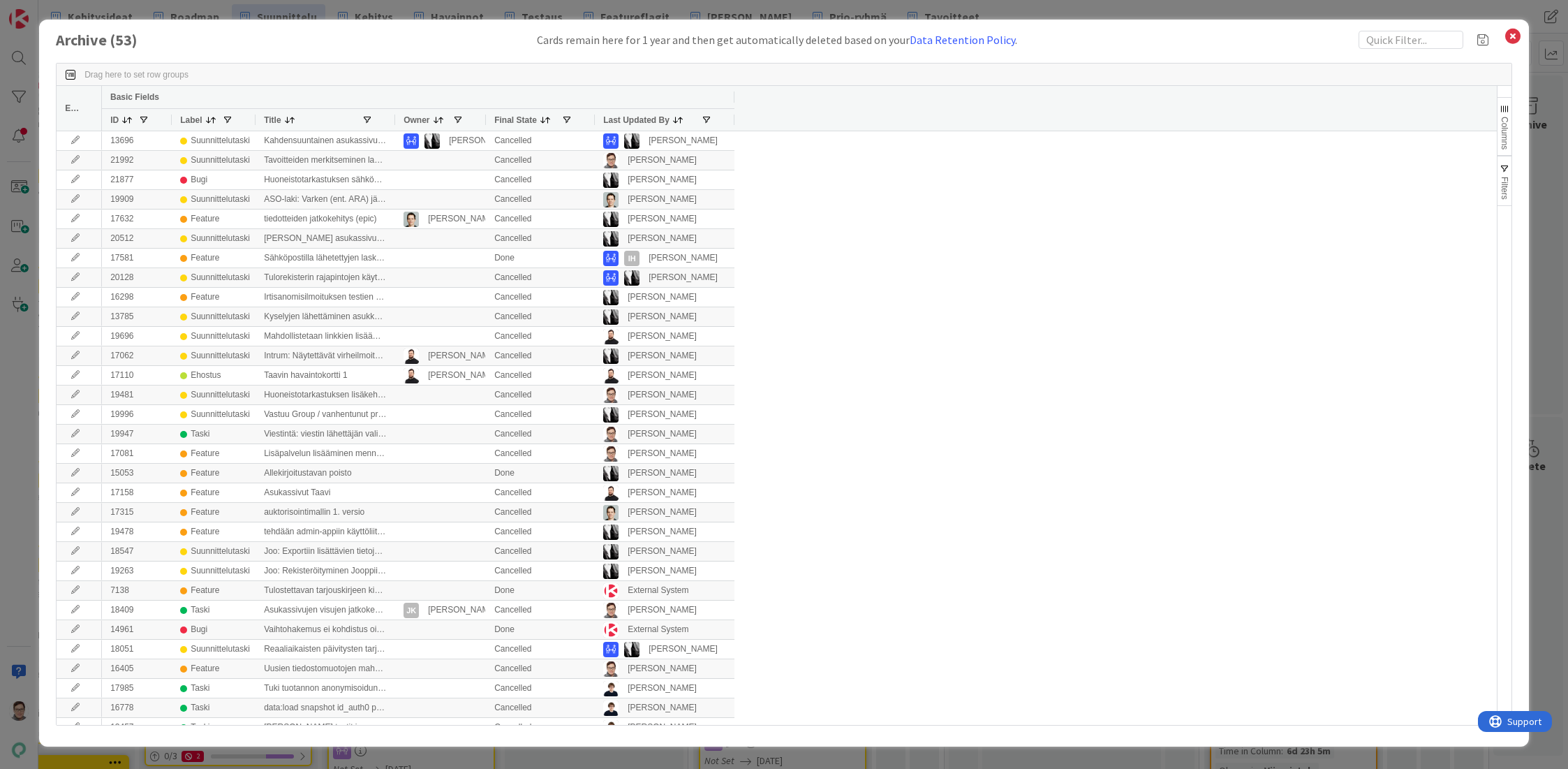
click at [637, 115] on span "Last Updated By" at bounding box center [636, 120] width 66 height 10
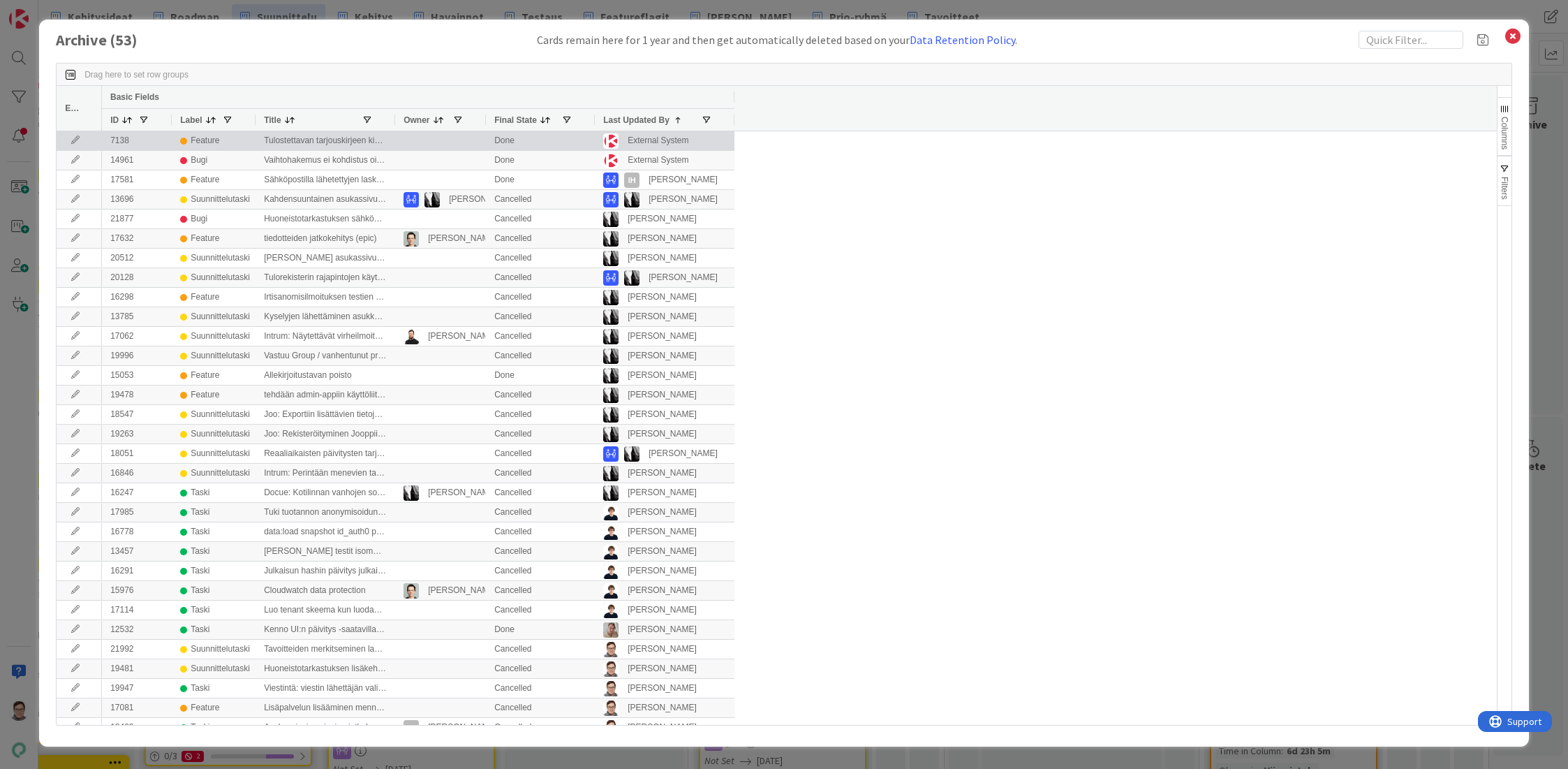
click at [71, 137] on icon at bounding box center [75, 140] width 21 height 8
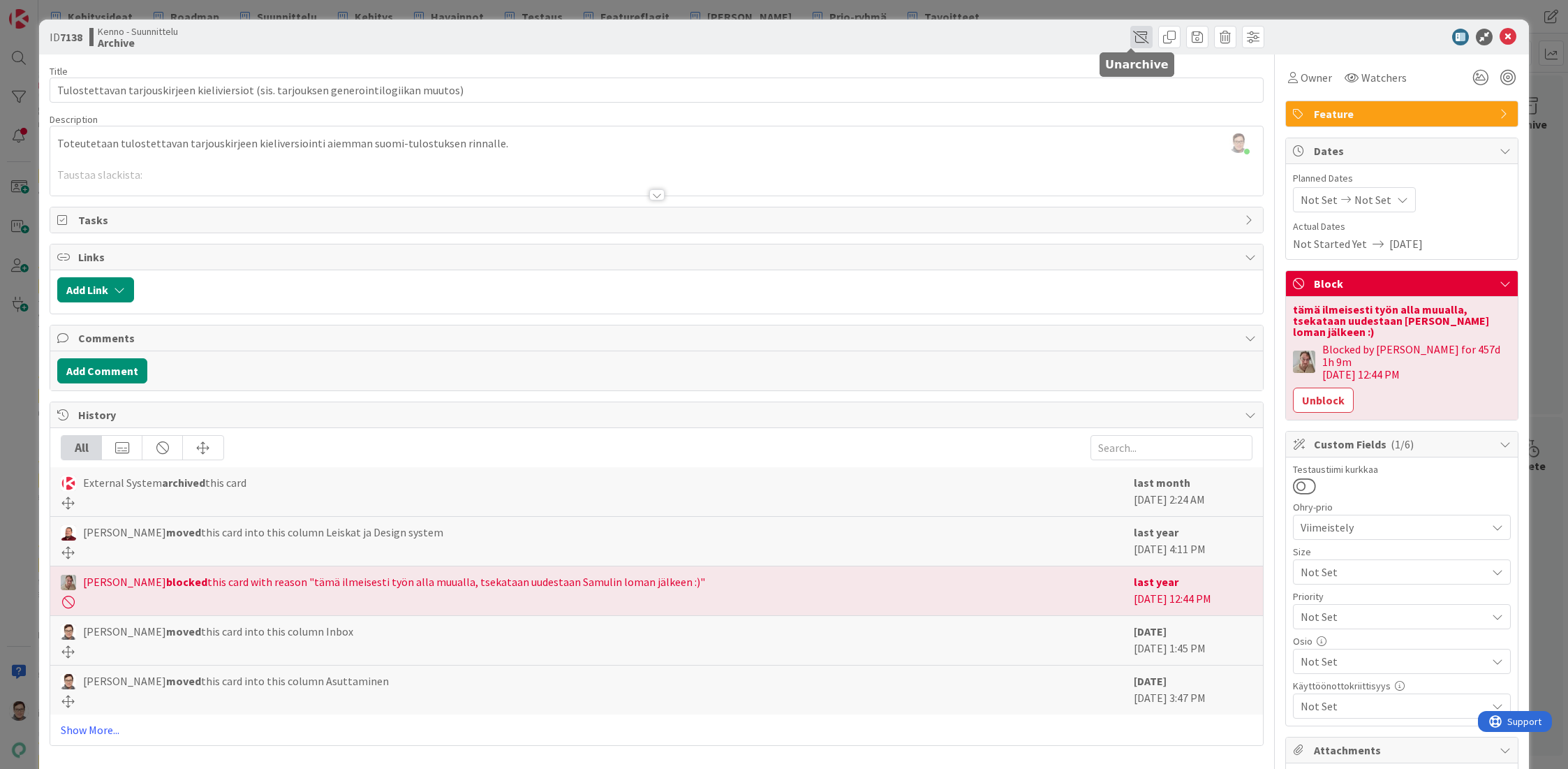
click at [1130, 40] on span at bounding box center [1140, 36] width 22 height 22
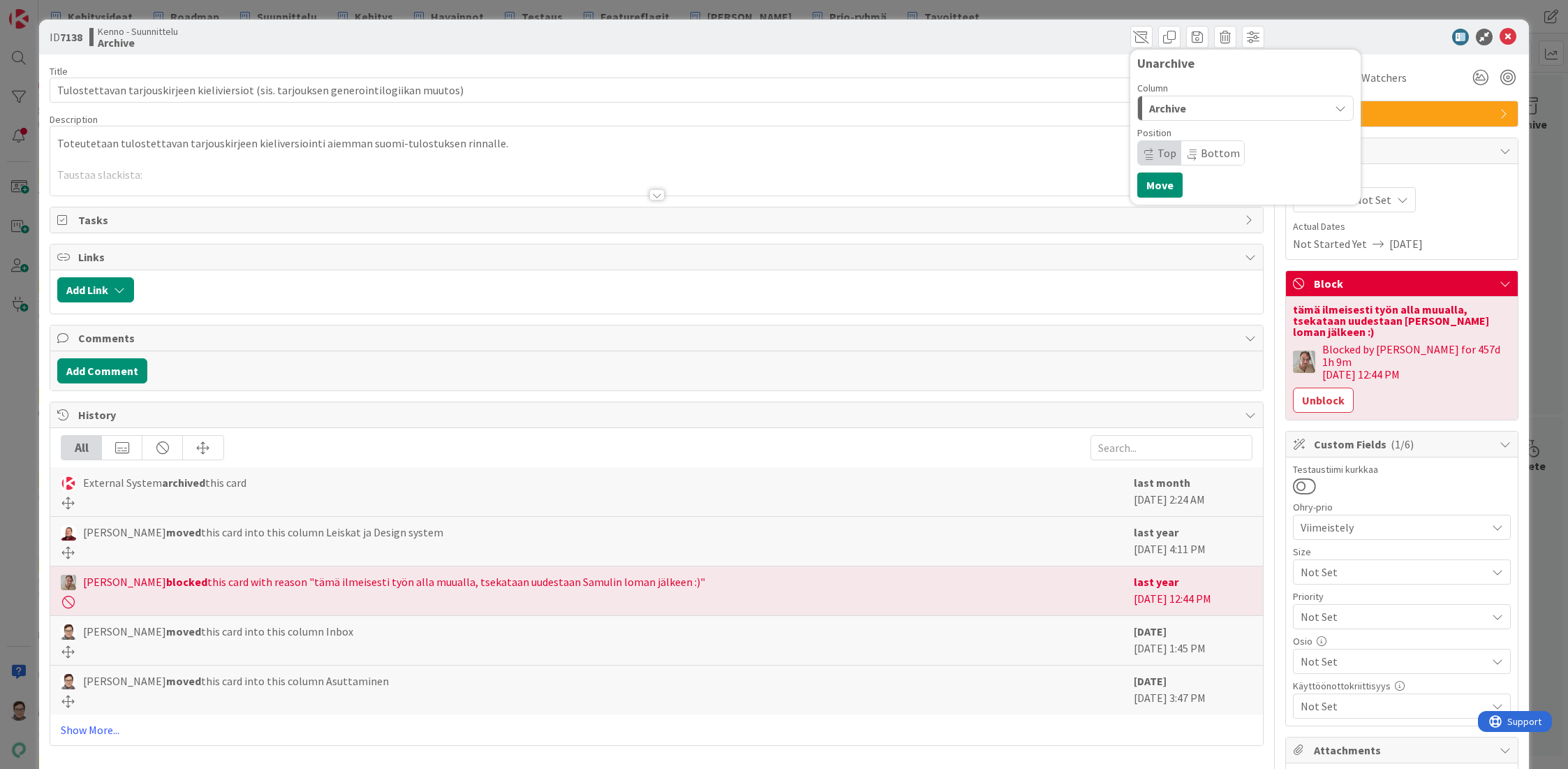
click at [1170, 104] on span "Archive" at bounding box center [1168, 108] width 37 height 18
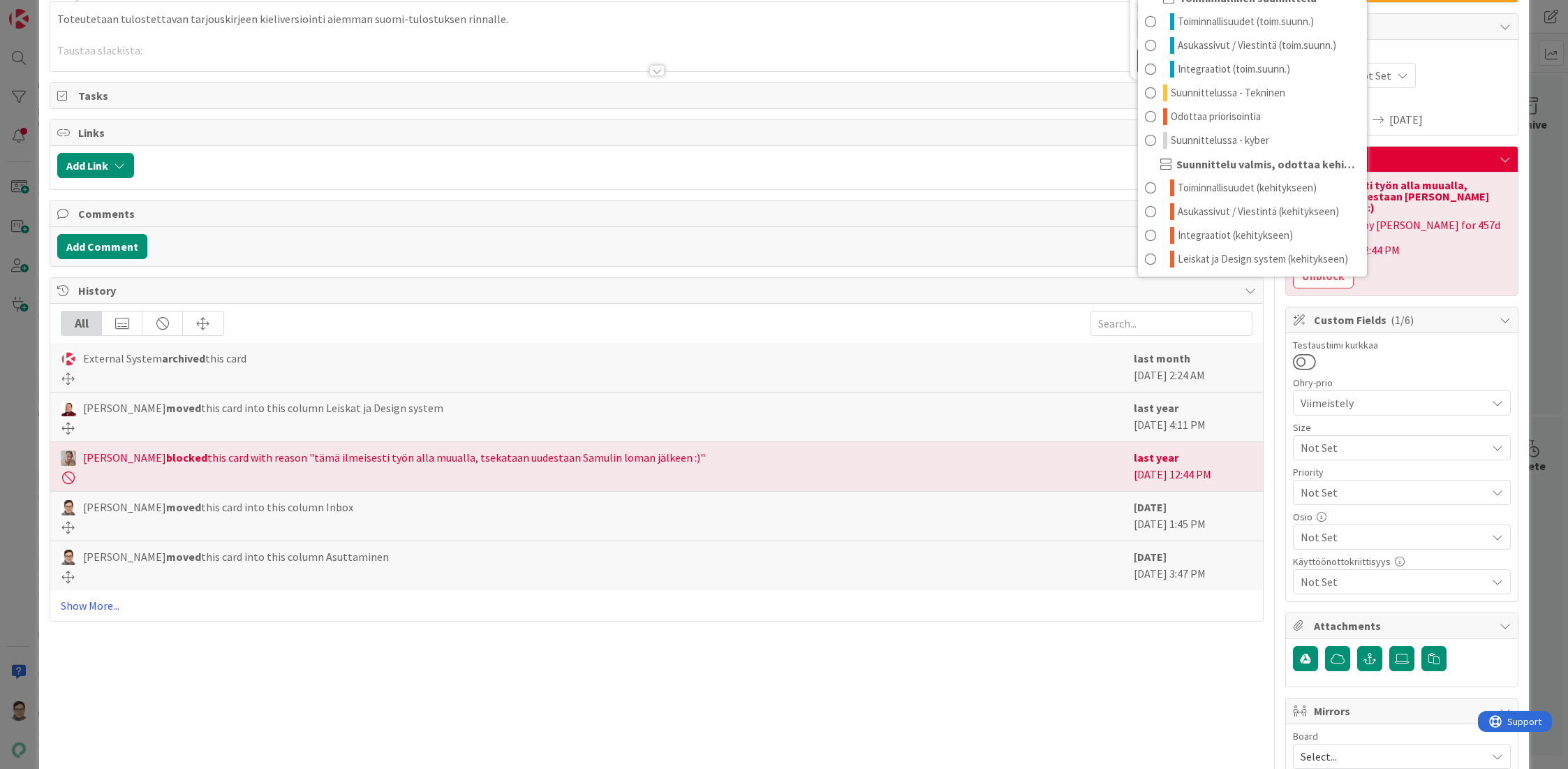
scroll to position [214, 0]
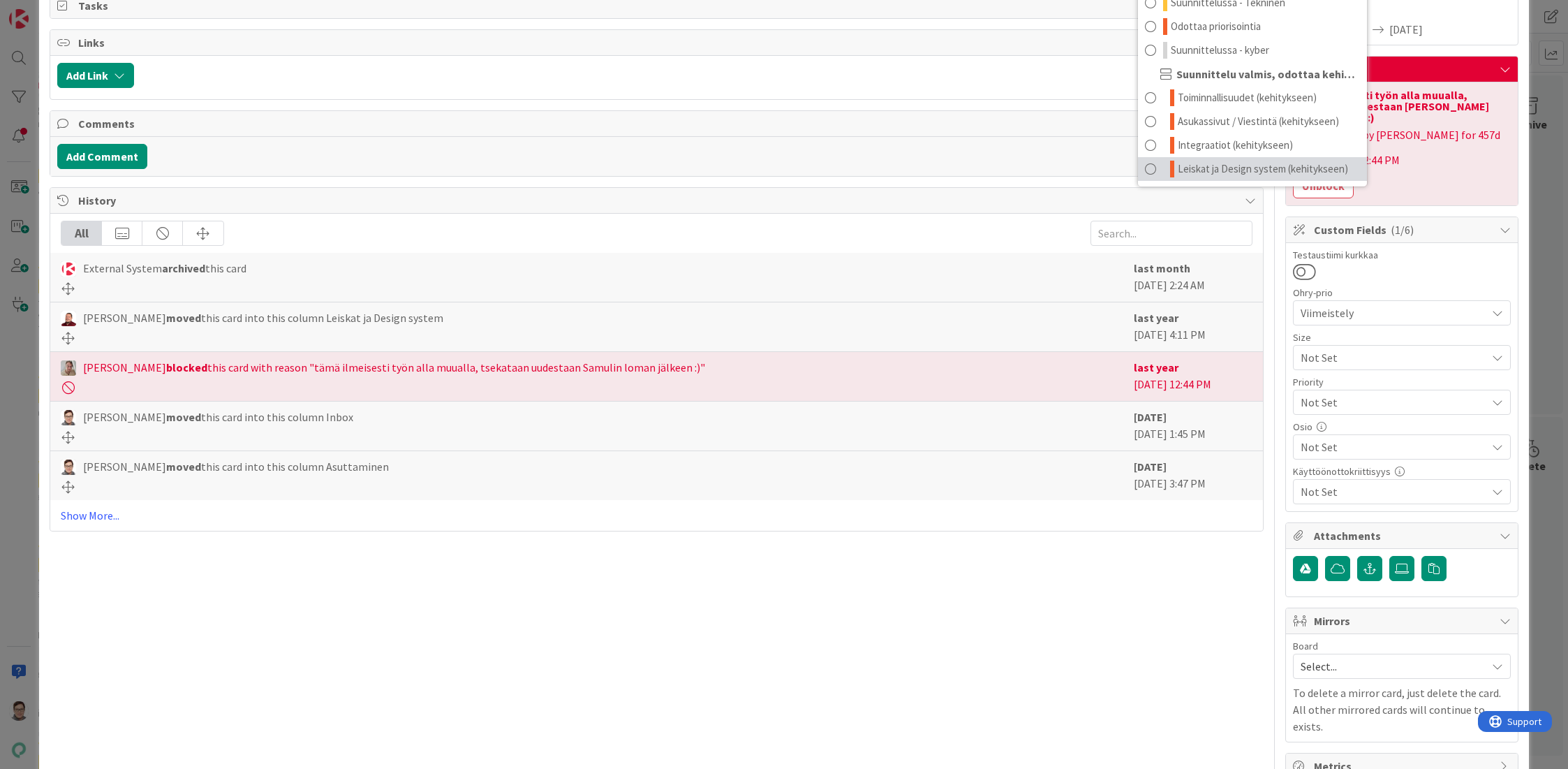
click at [1196, 169] on span "Leiskat ja Design system (kehitykseen)" at bounding box center [1263, 168] width 170 height 17
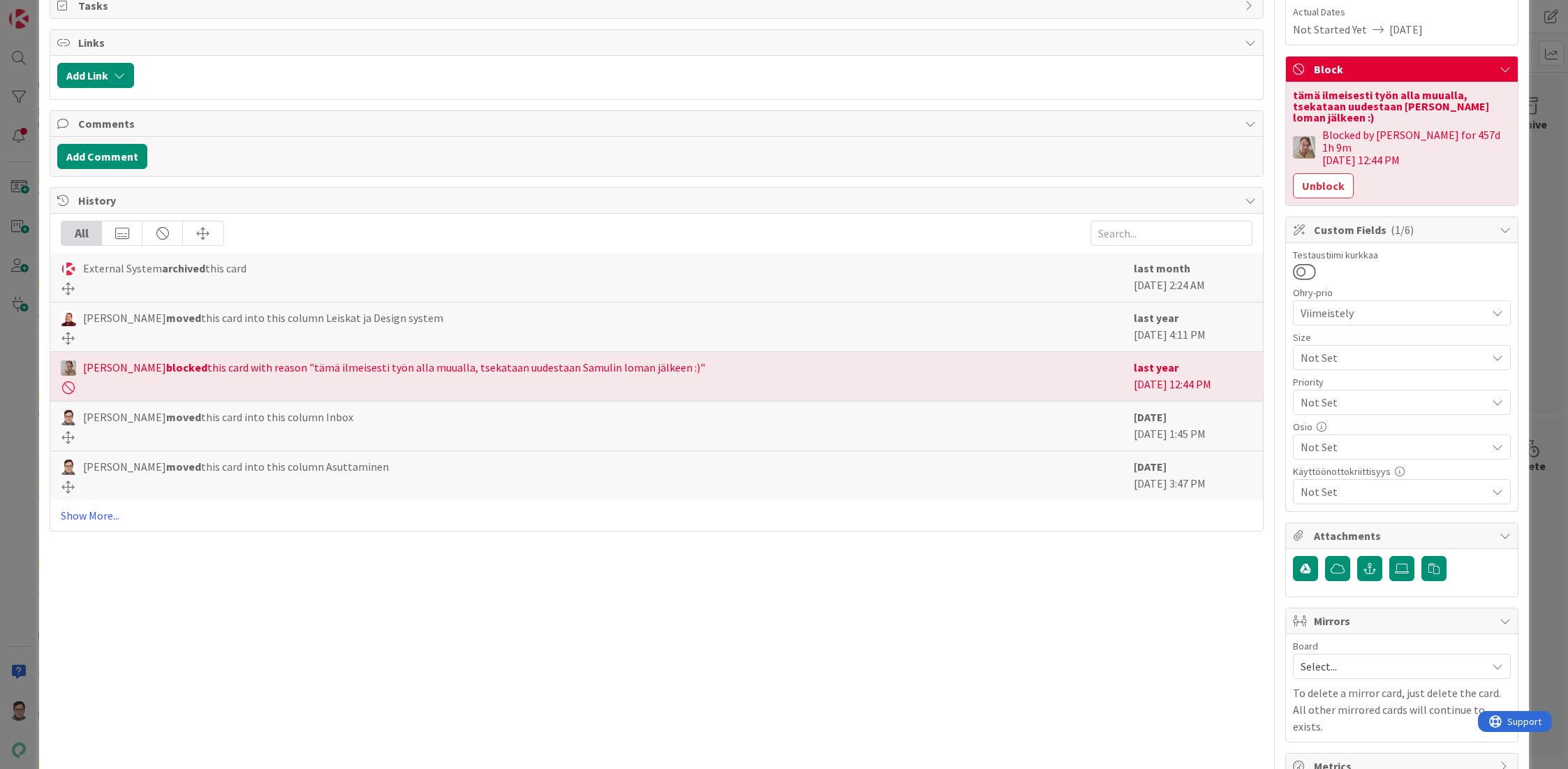
scroll to position [0, 0]
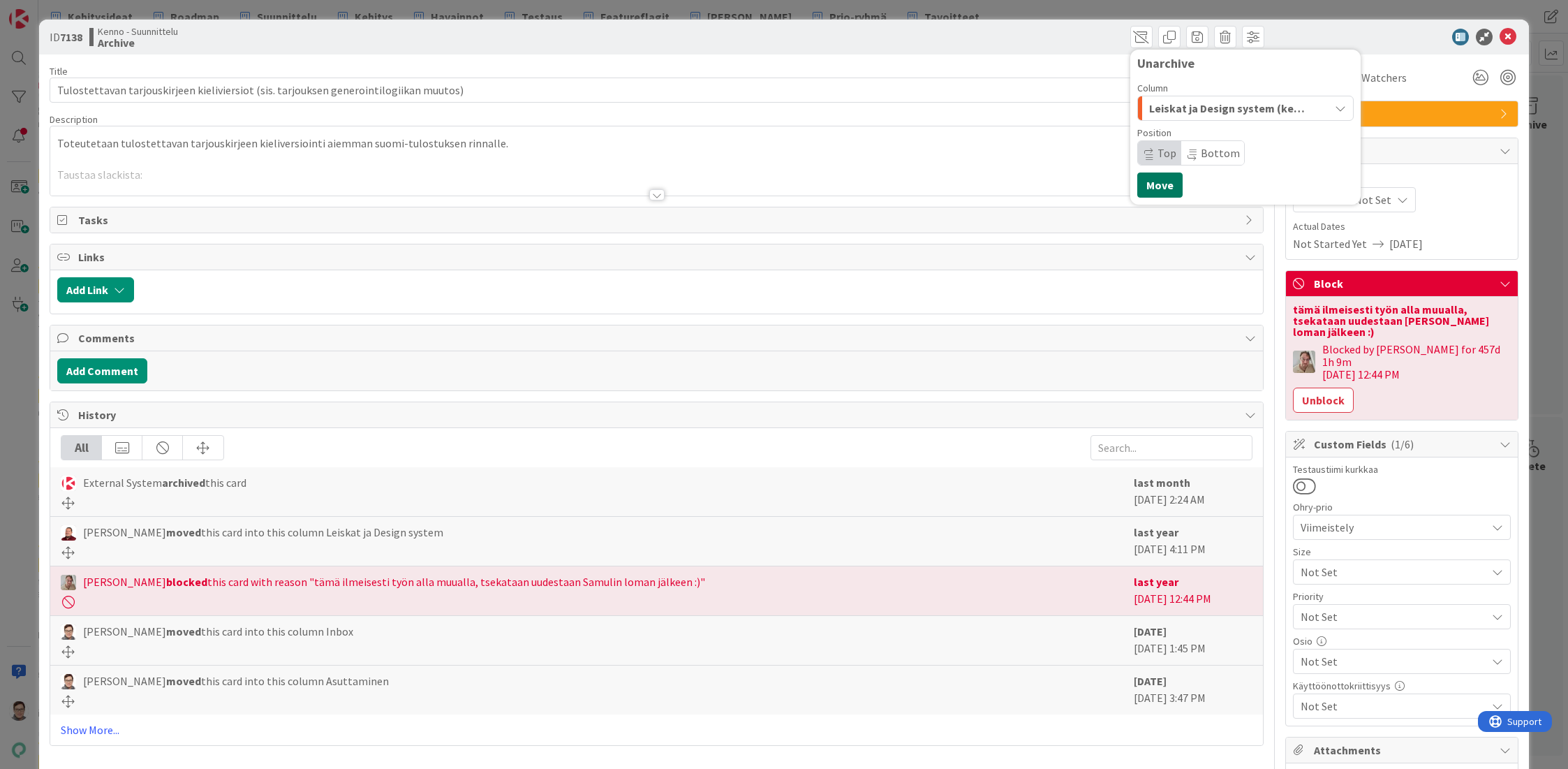
click at [1146, 187] on button "Move" at bounding box center [1159, 185] width 45 height 25
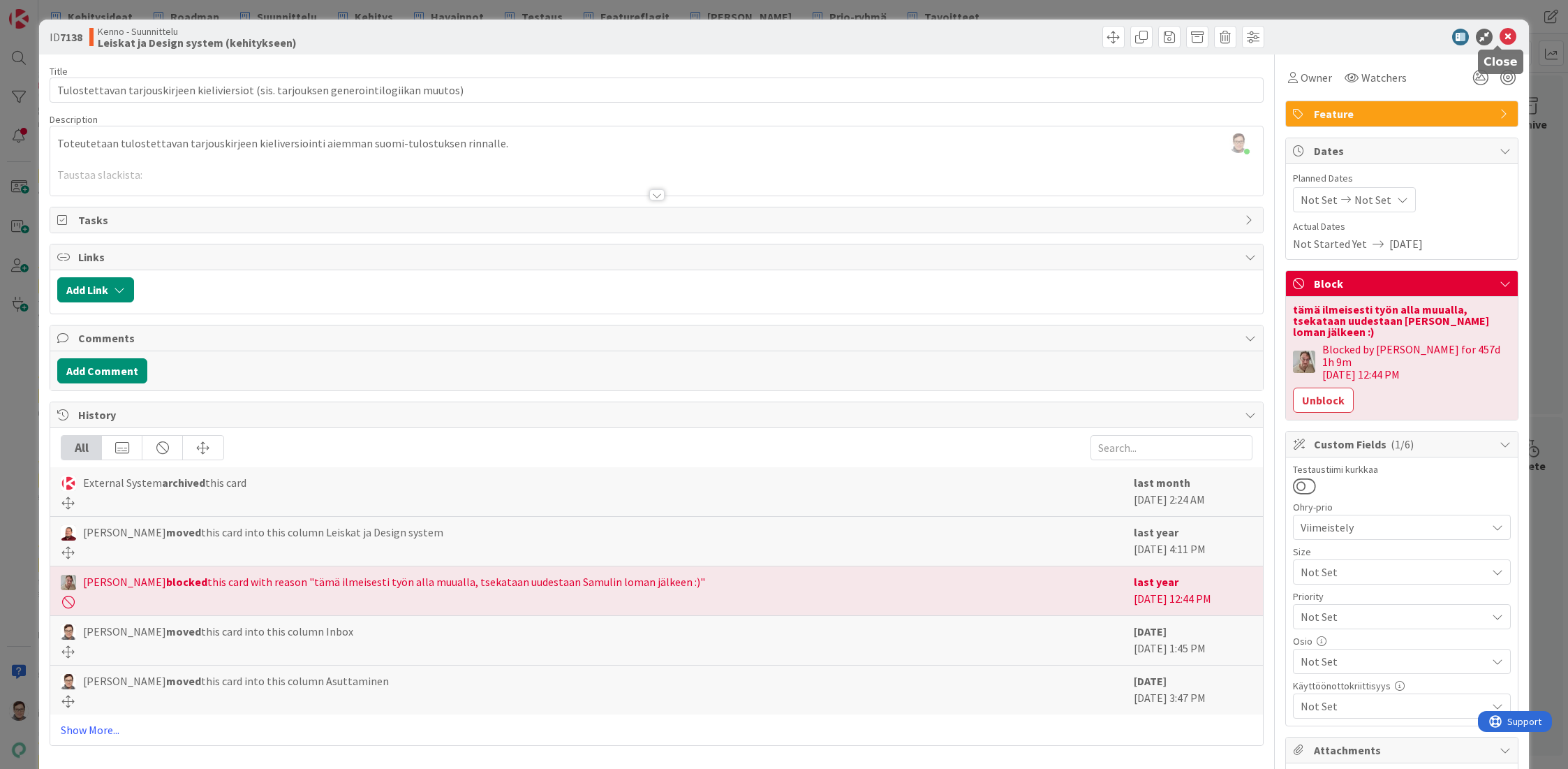
click at [1500, 38] on icon at bounding box center [1508, 36] width 17 height 17
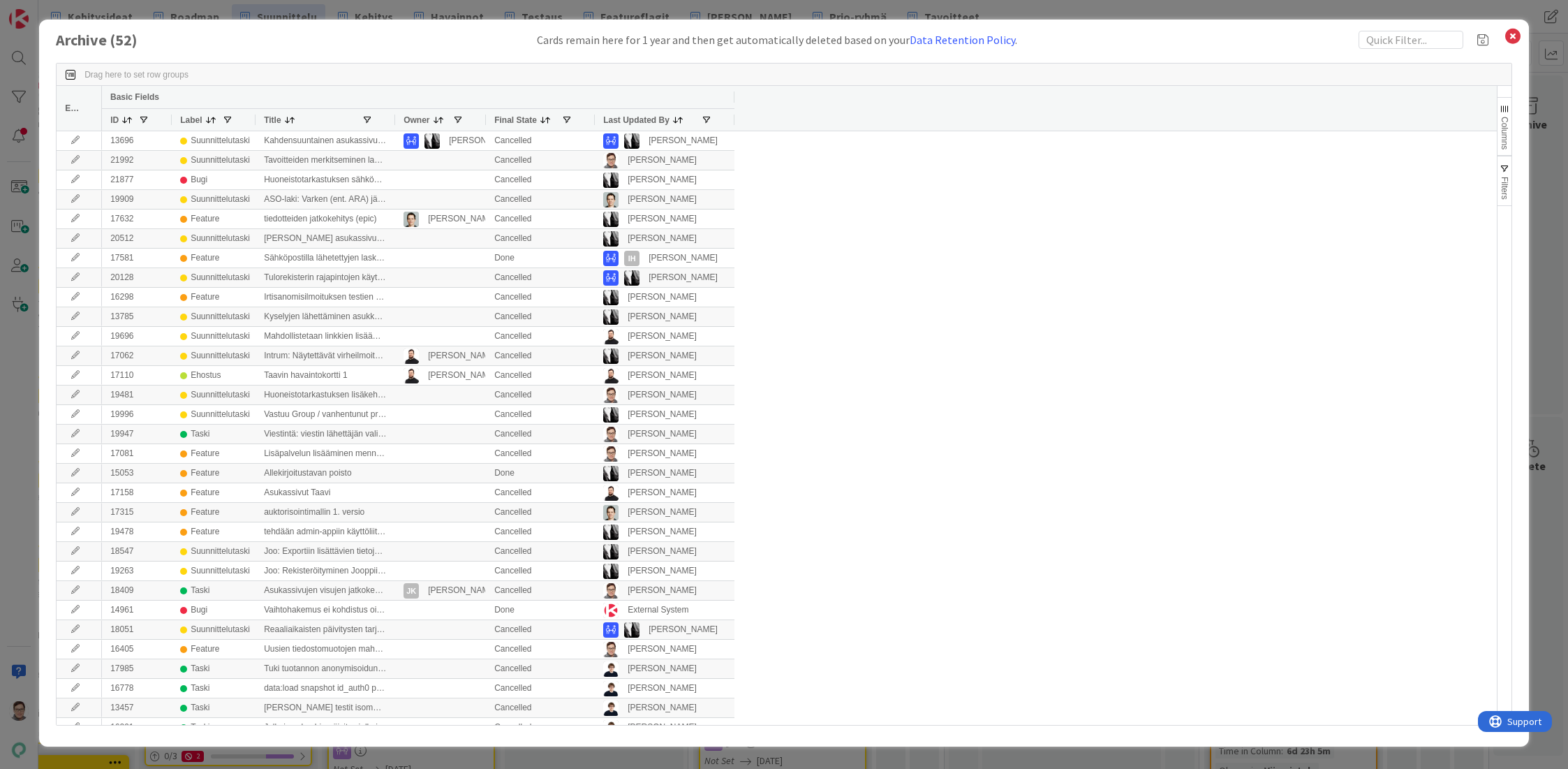
click at [637, 116] on span "Last Updated By" at bounding box center [636, 120] width 66 height 10
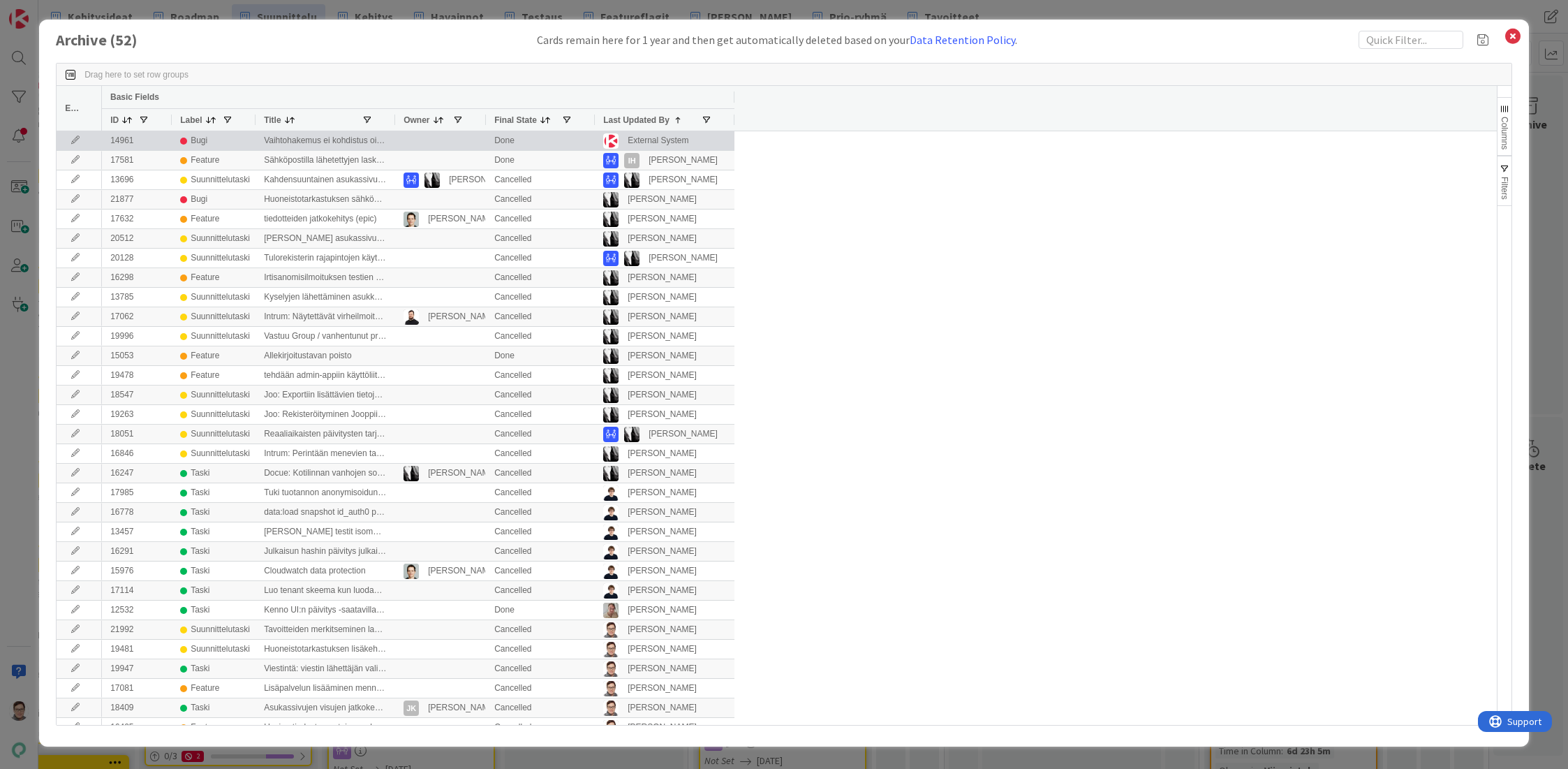
click at [73, 140] on icon at bounding box center [75, 140] width 21 height 8
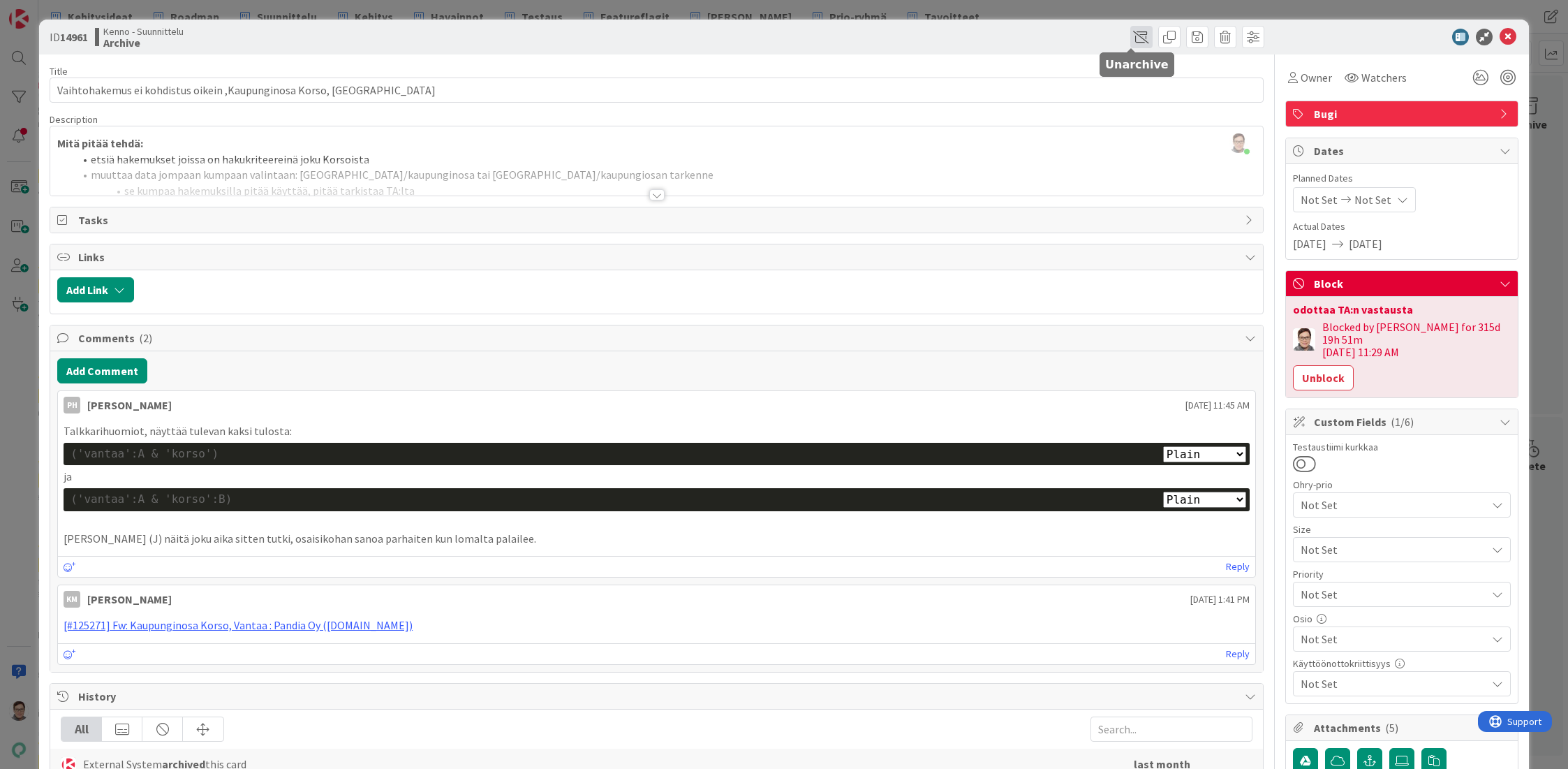
click at [1130, 33] on span at bounding box center [1140, 36] width 22 height 22
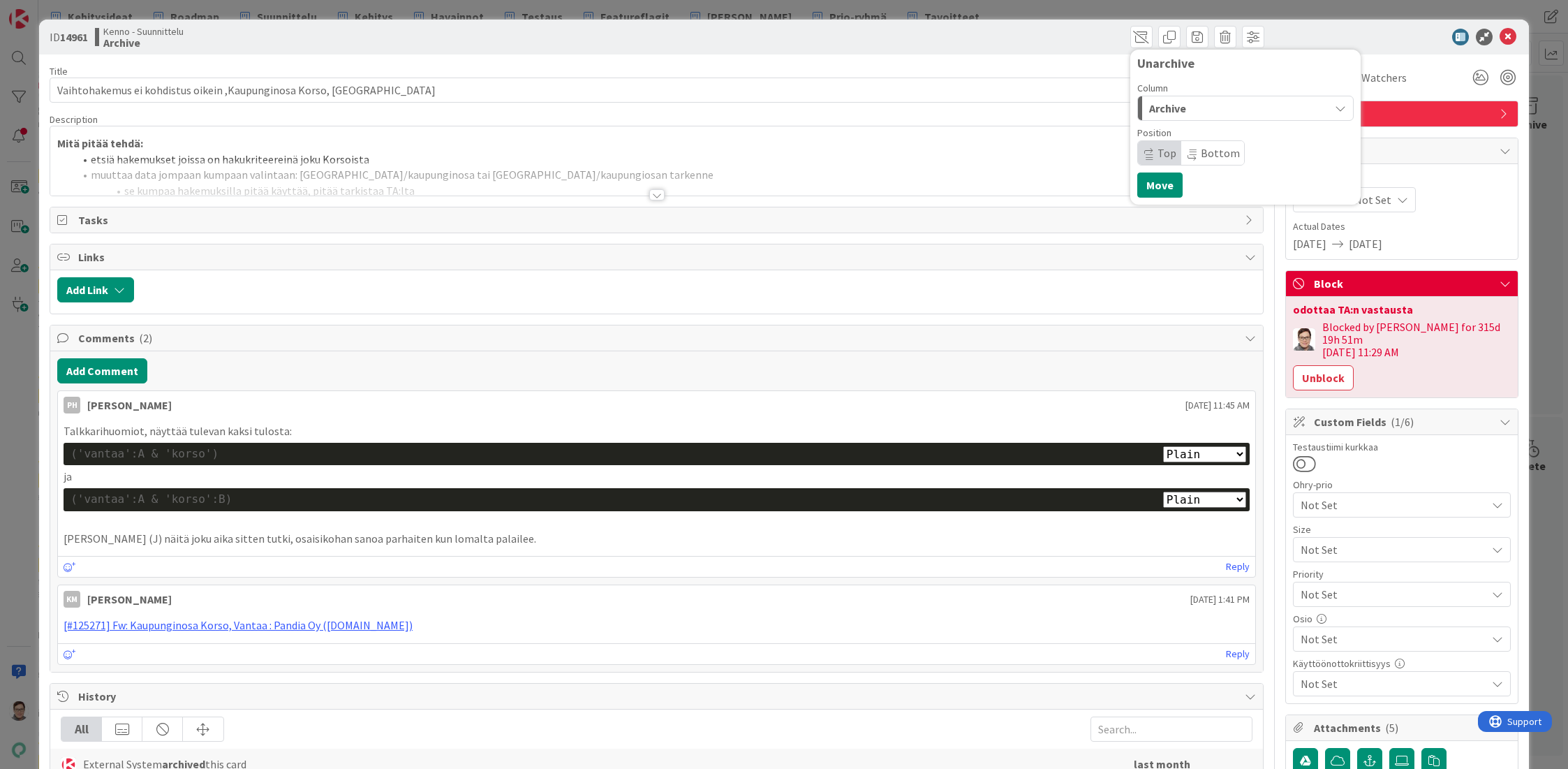
click at [1177, 110] on div "Archive" at bounding box center [1237, 108] width 183 height 22
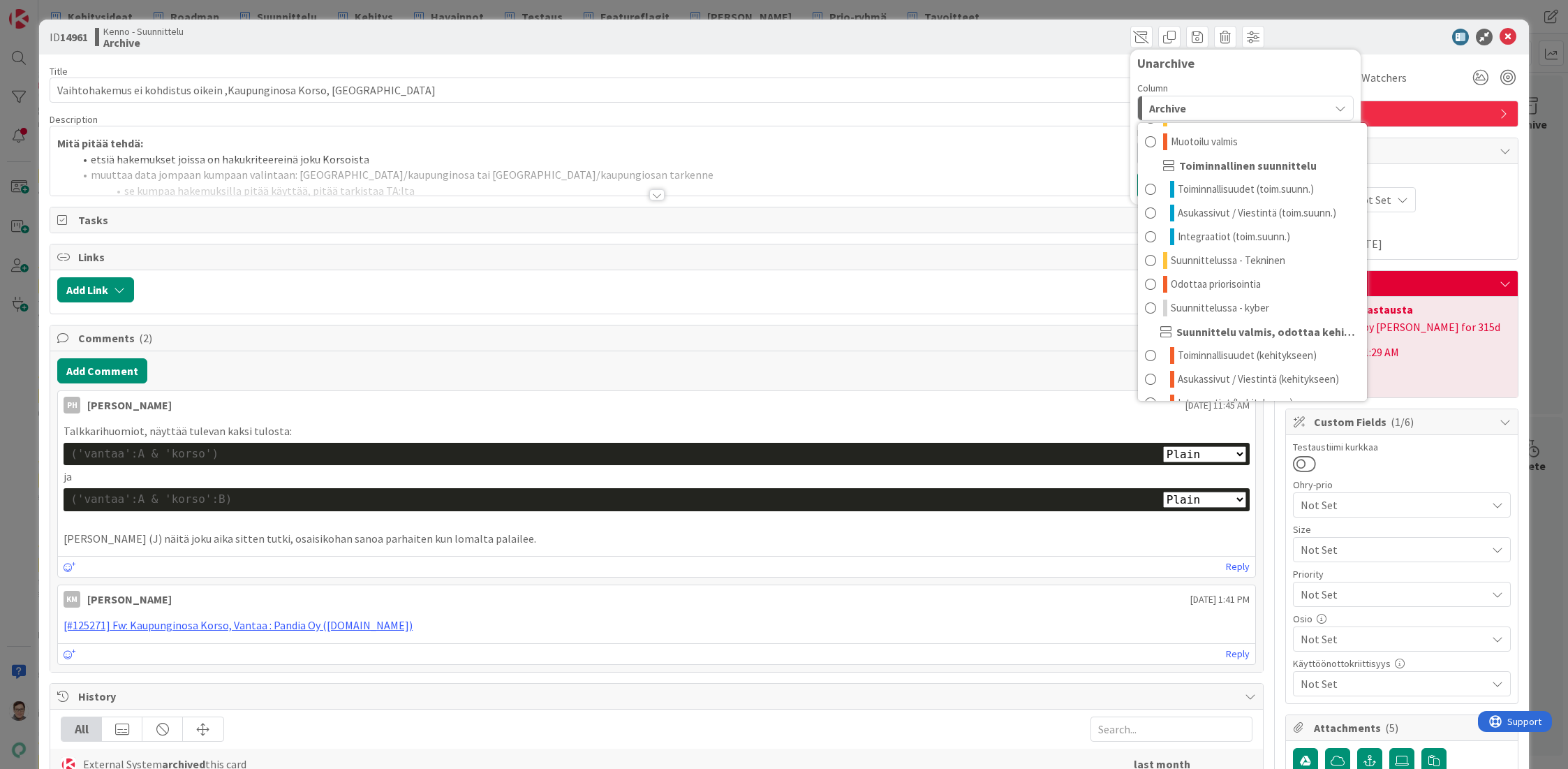
scroll to position [113, 0]
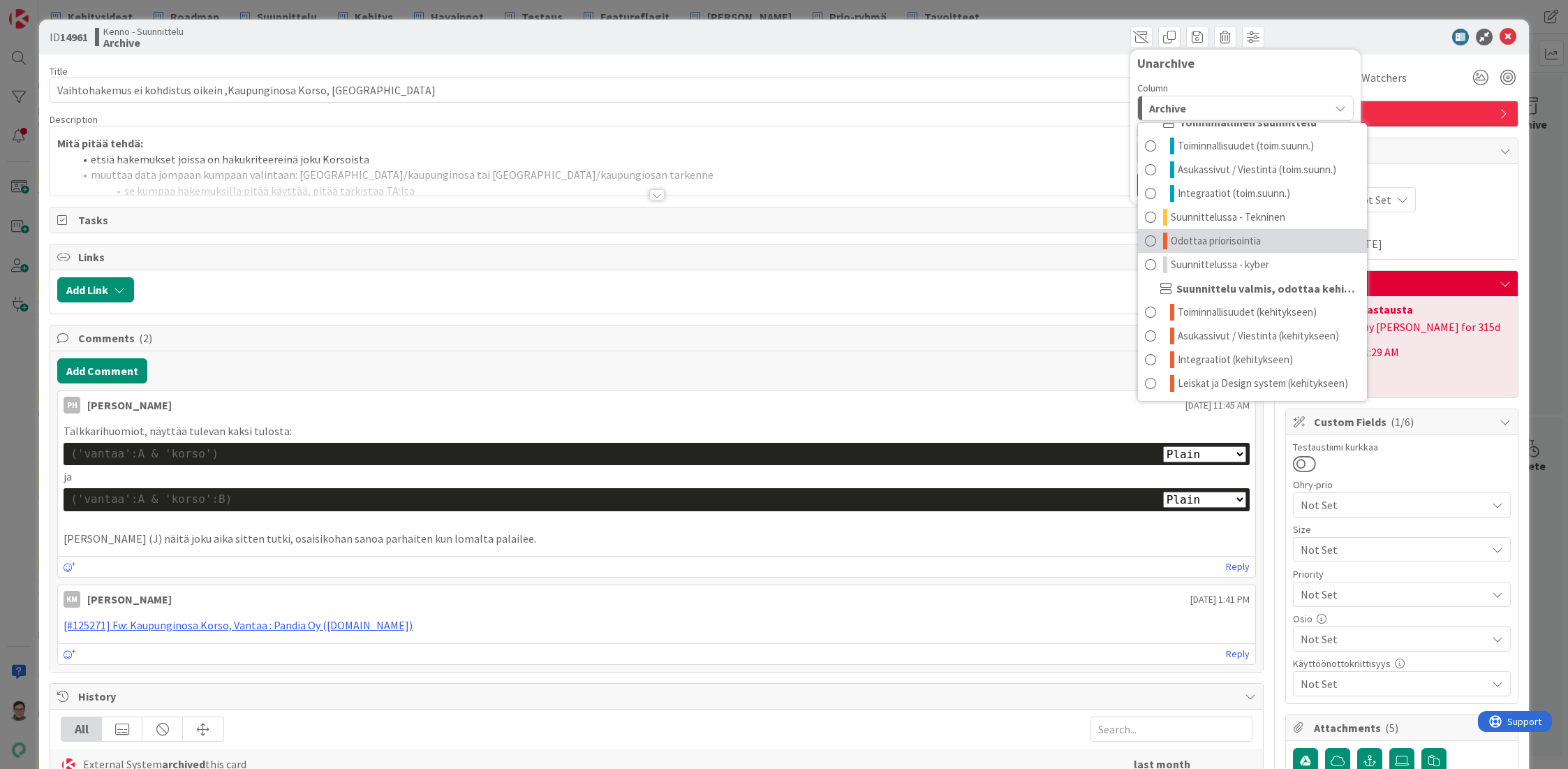
click at [1218, 241] on span "Odottaa priorisointia" at bounding box center [1216, 241] width 90 height 17
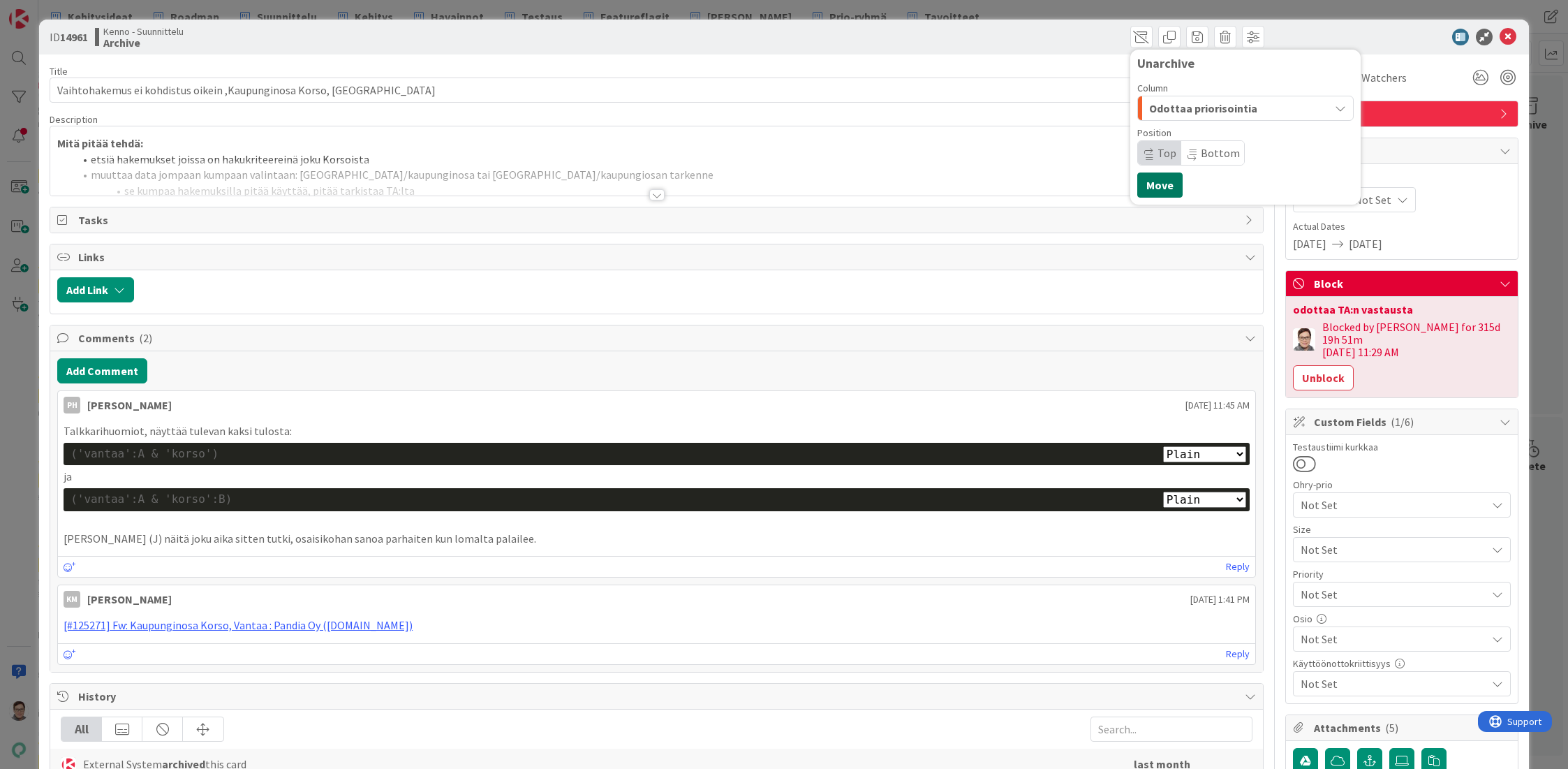
click at [1155, 185] on button "Move" at bounding box center [1159, 185] width 45 height 25
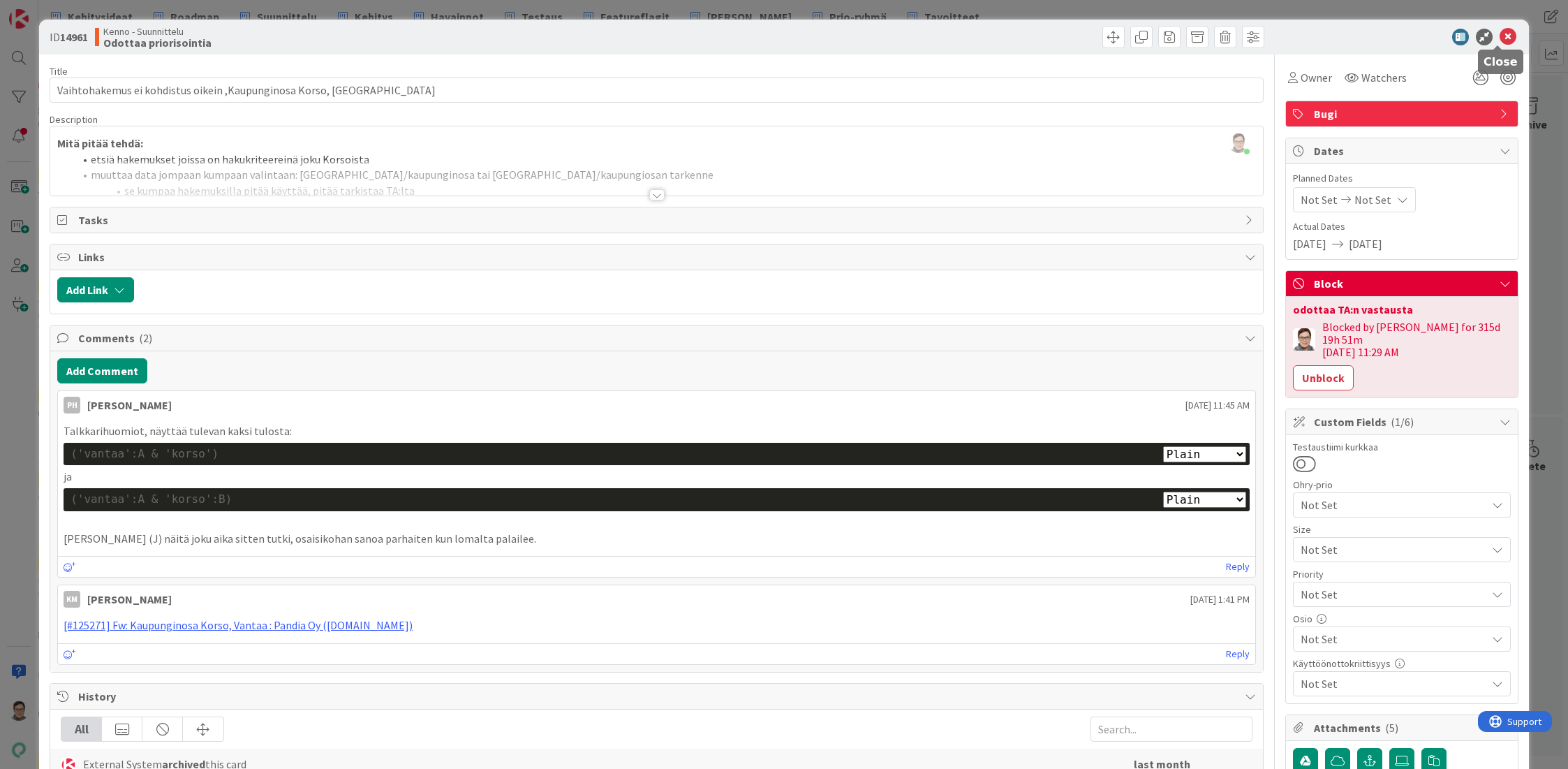
click at [1500, 35] on icon at bounding box center [1508, 36] width 17 height 17
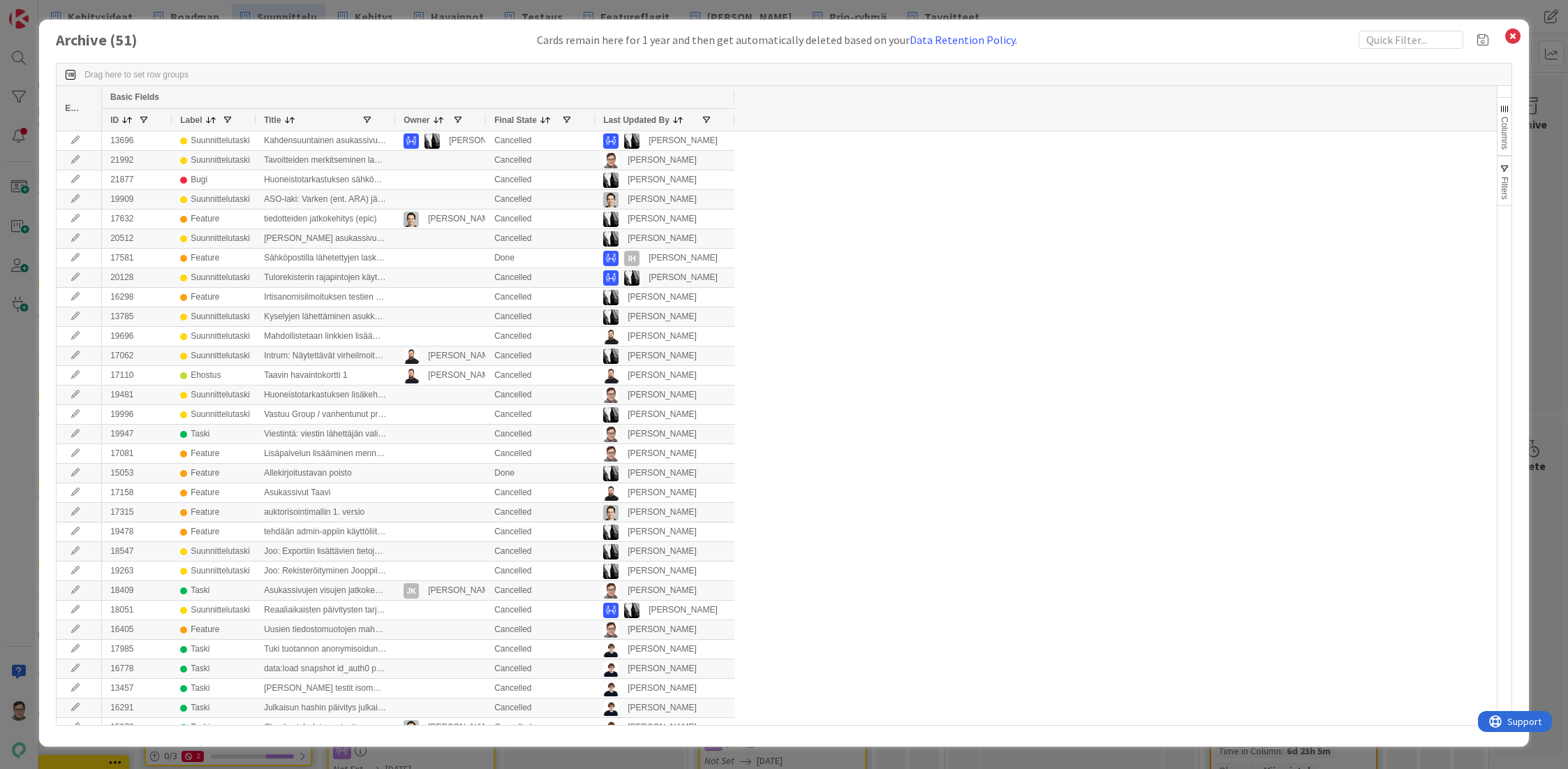
click at [642, 119] on span "Last Updated By" at bounding box center [636, 120] width 66 height 10
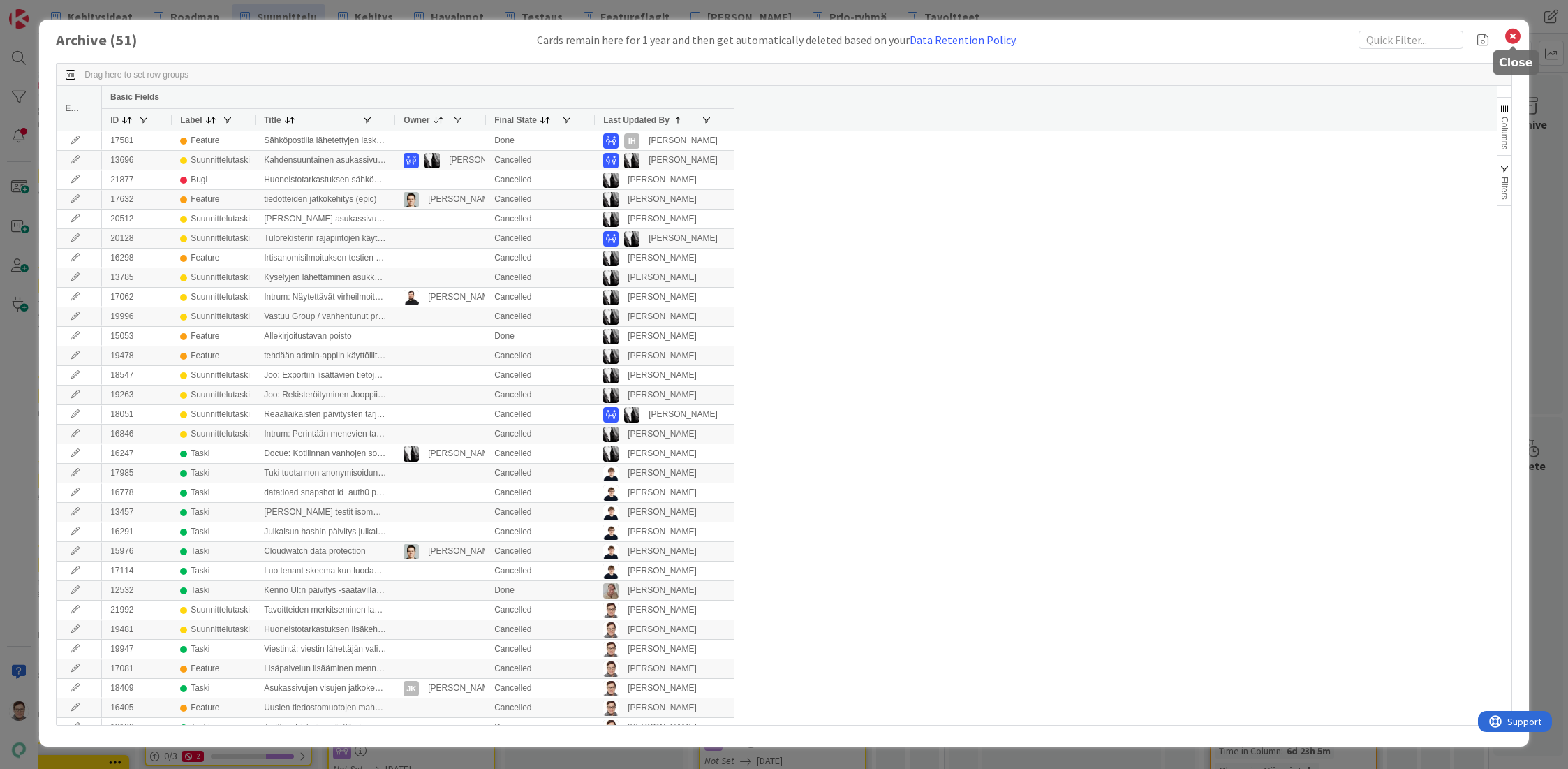
click at [1507, 35] on icon at bounding box center [1512, 36] width 18 height 19
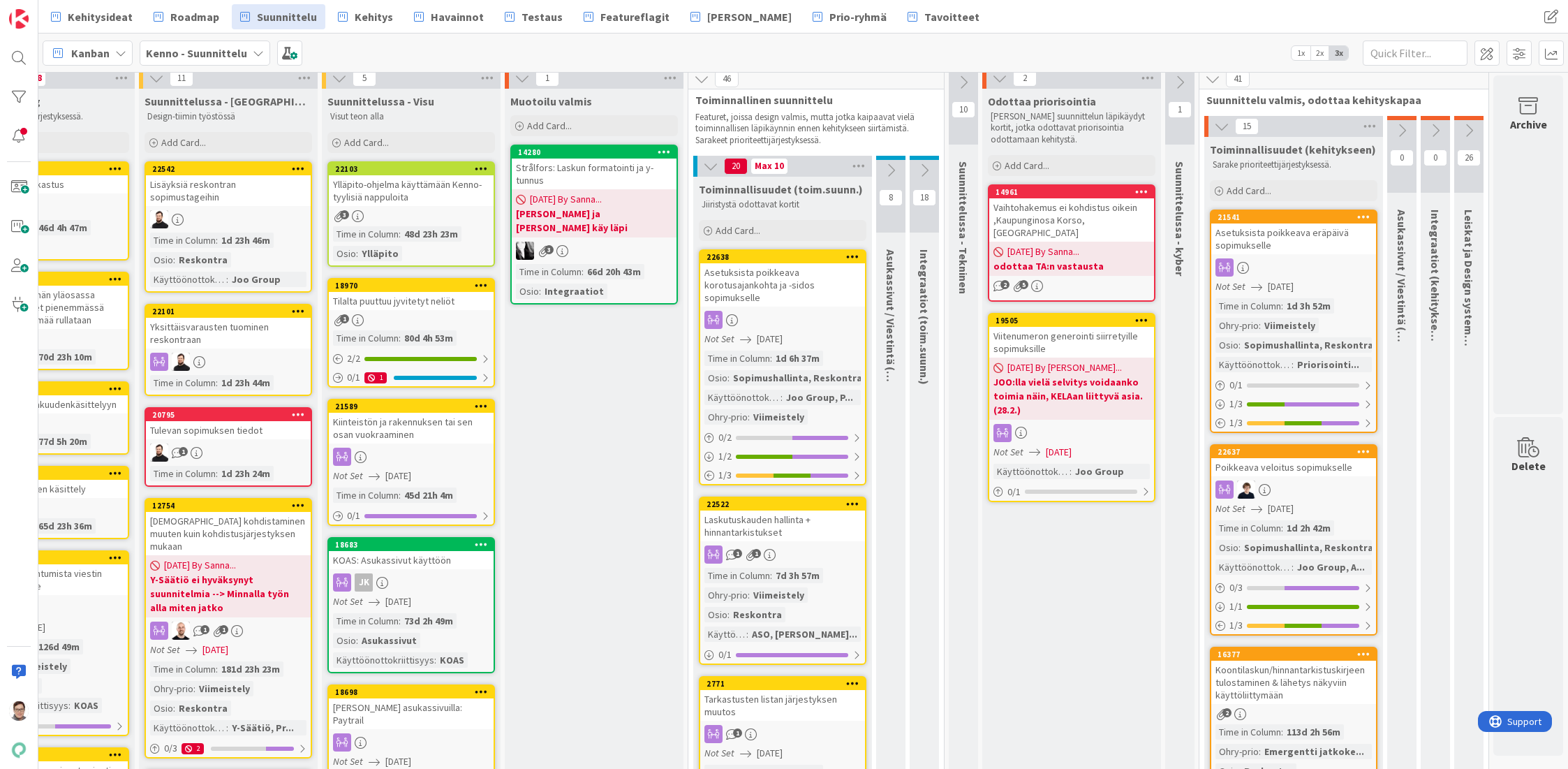
scroll to position [0, 97]
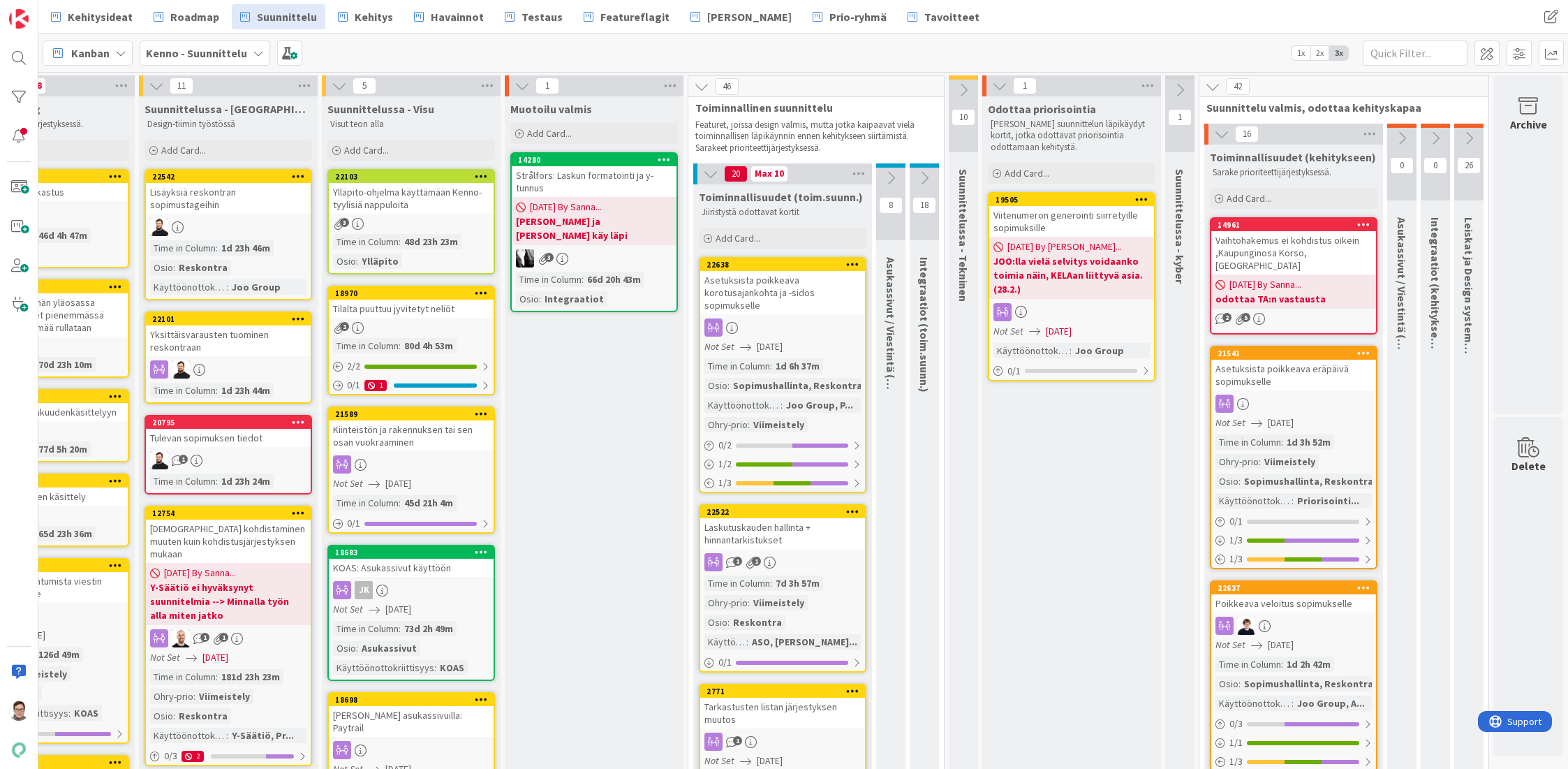
click at [1357, 223] on icon at bounding box center [1363, 224] width 13 height 10
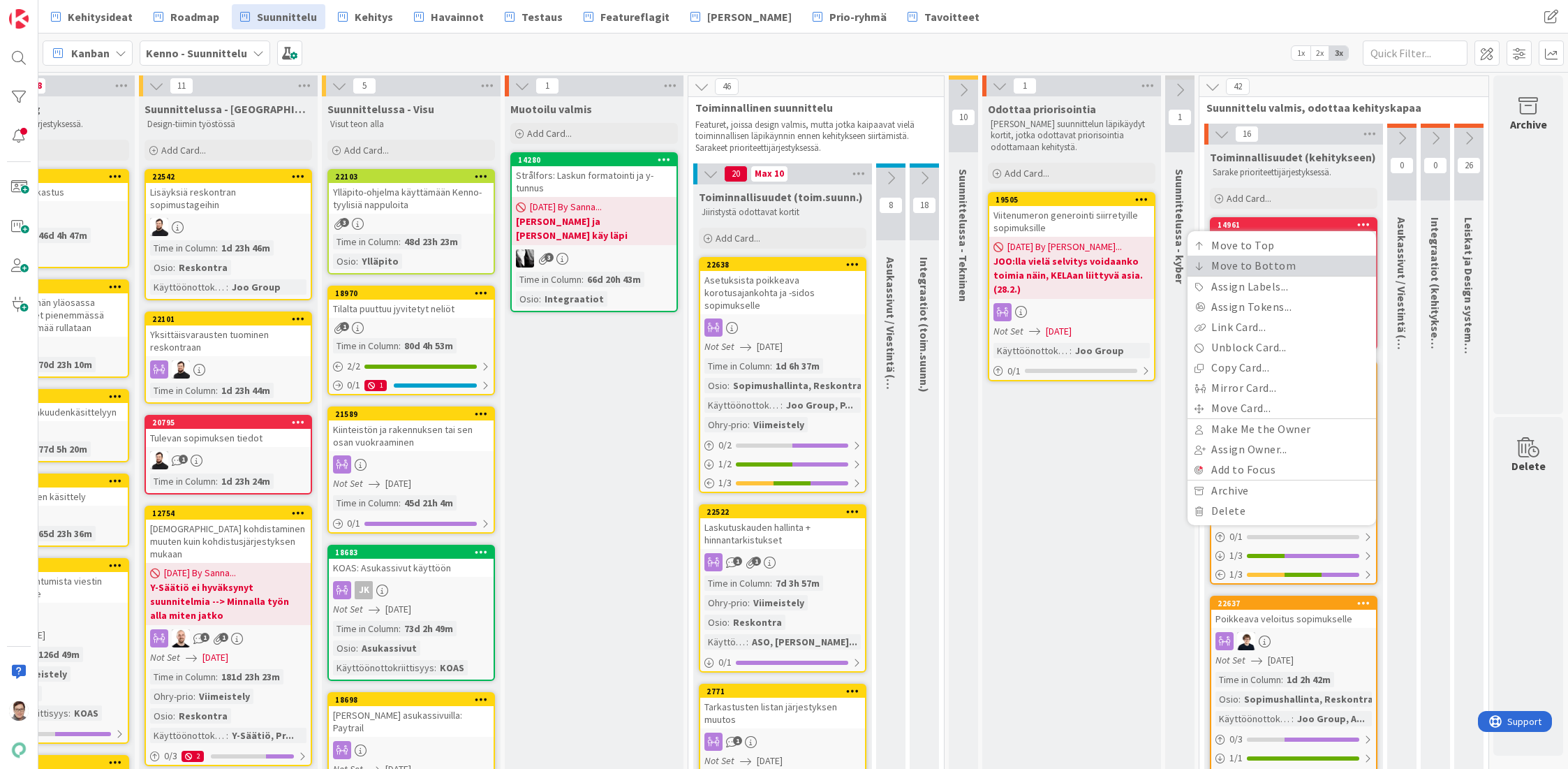
click at [1259, 265] on link "Move to Bottom" at bounding box center [1281, 266] width 189 height 20
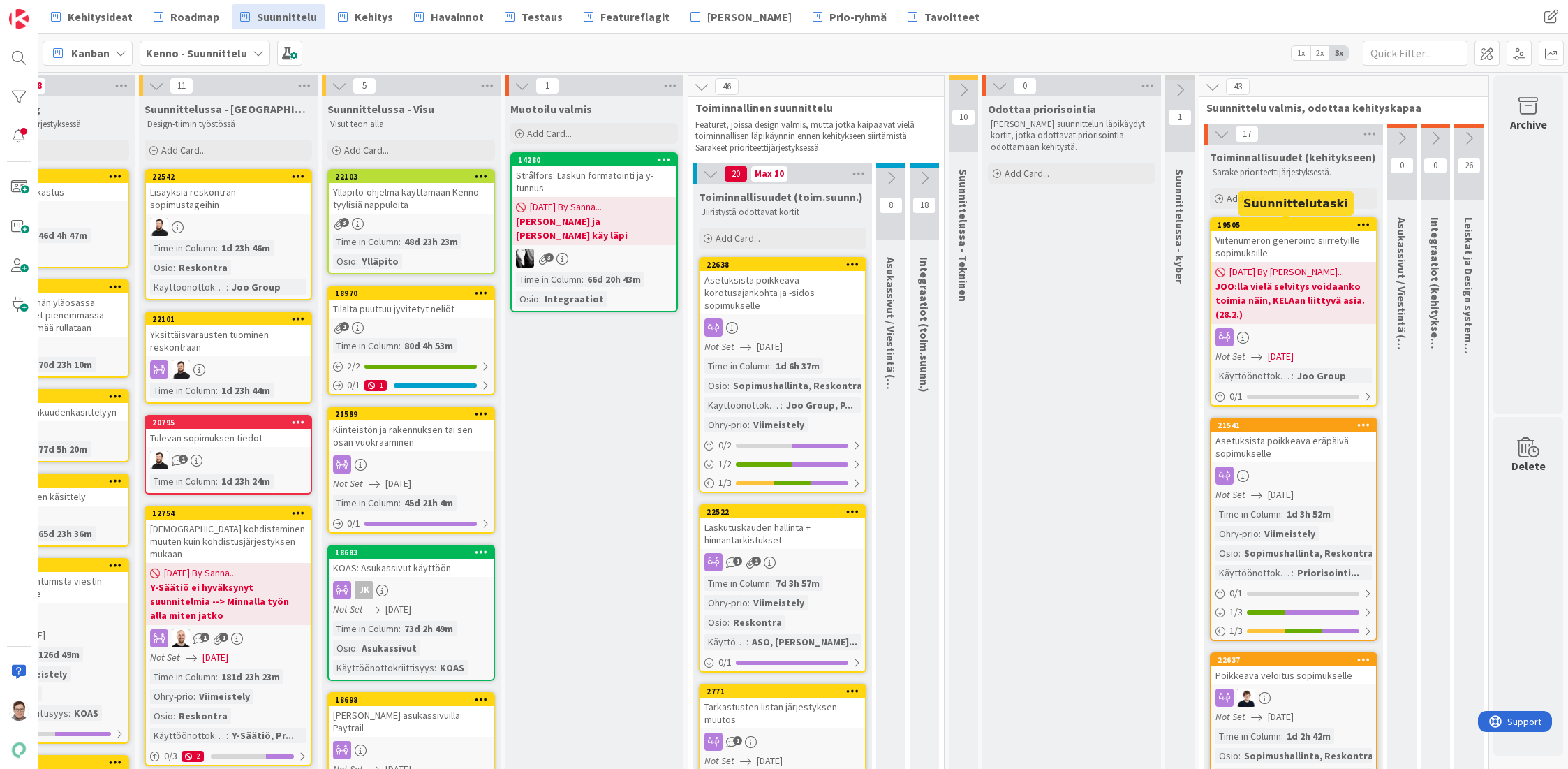
click at [1357, 225] on icon at bounding box center [1363, 224] width 13 height 10
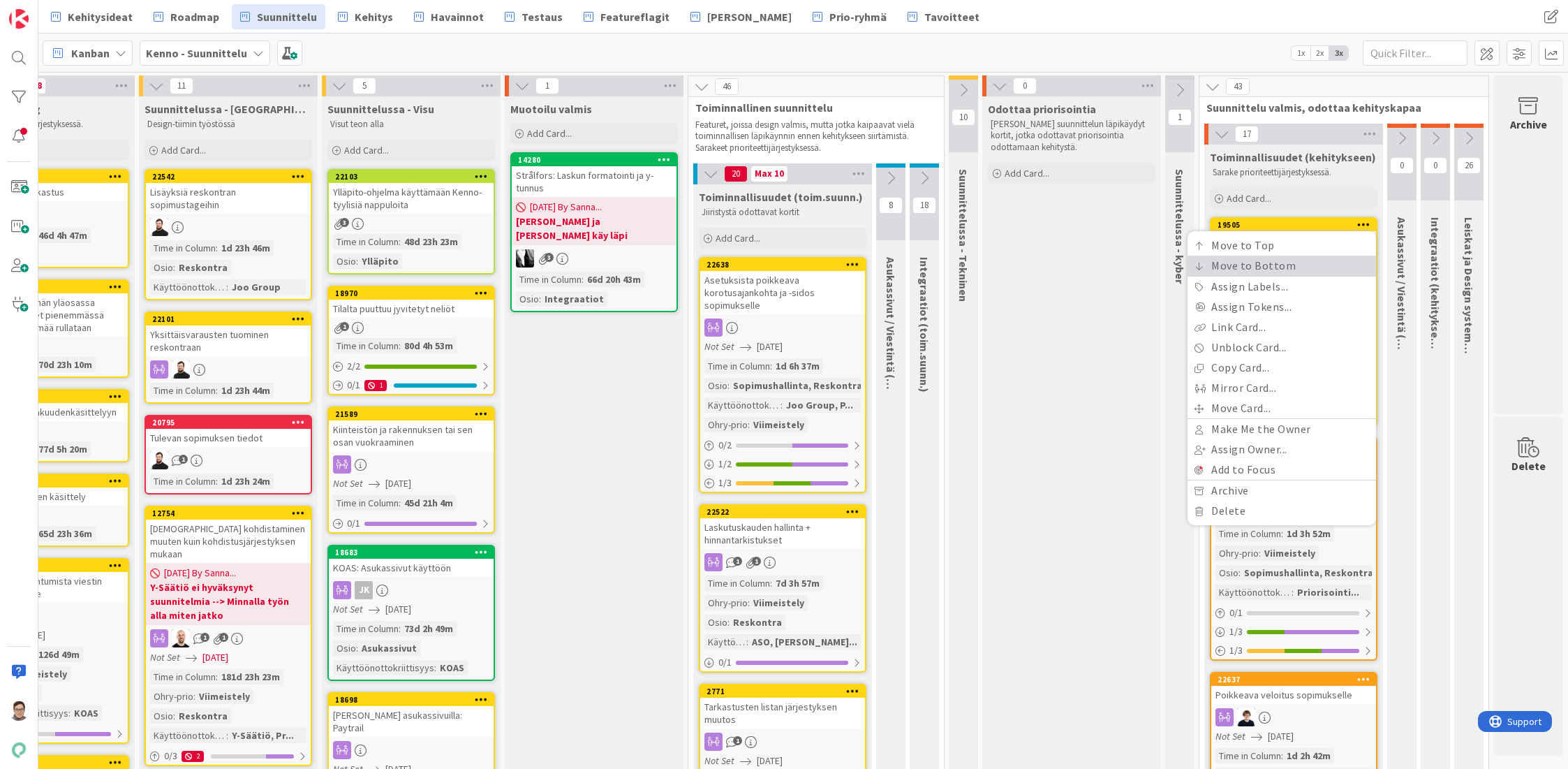
click at [1265, 262] on link "Move to Bottom" at bounding box center [1281, 266] width 189 height 20
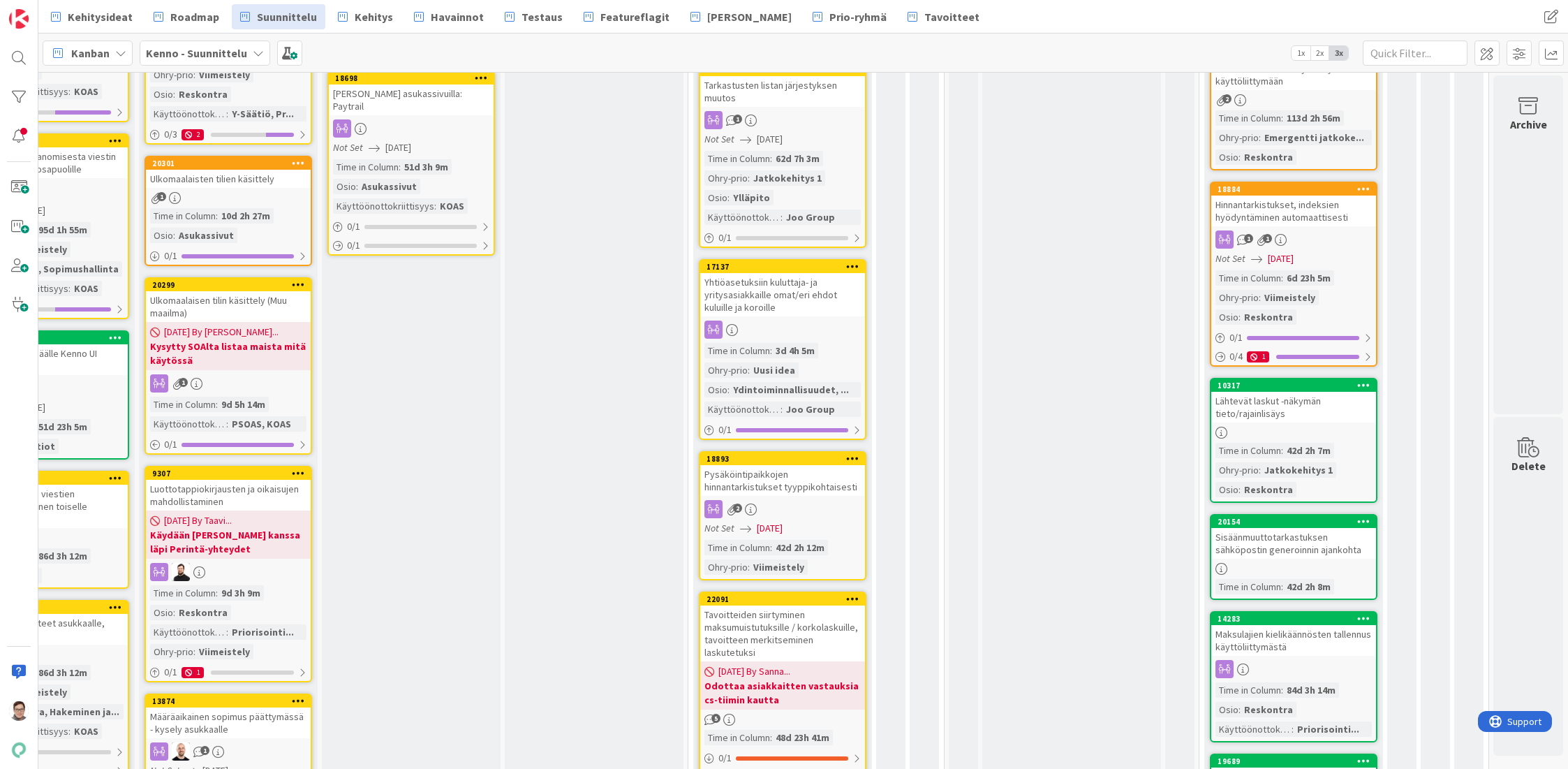
scroll to position [698, 97]
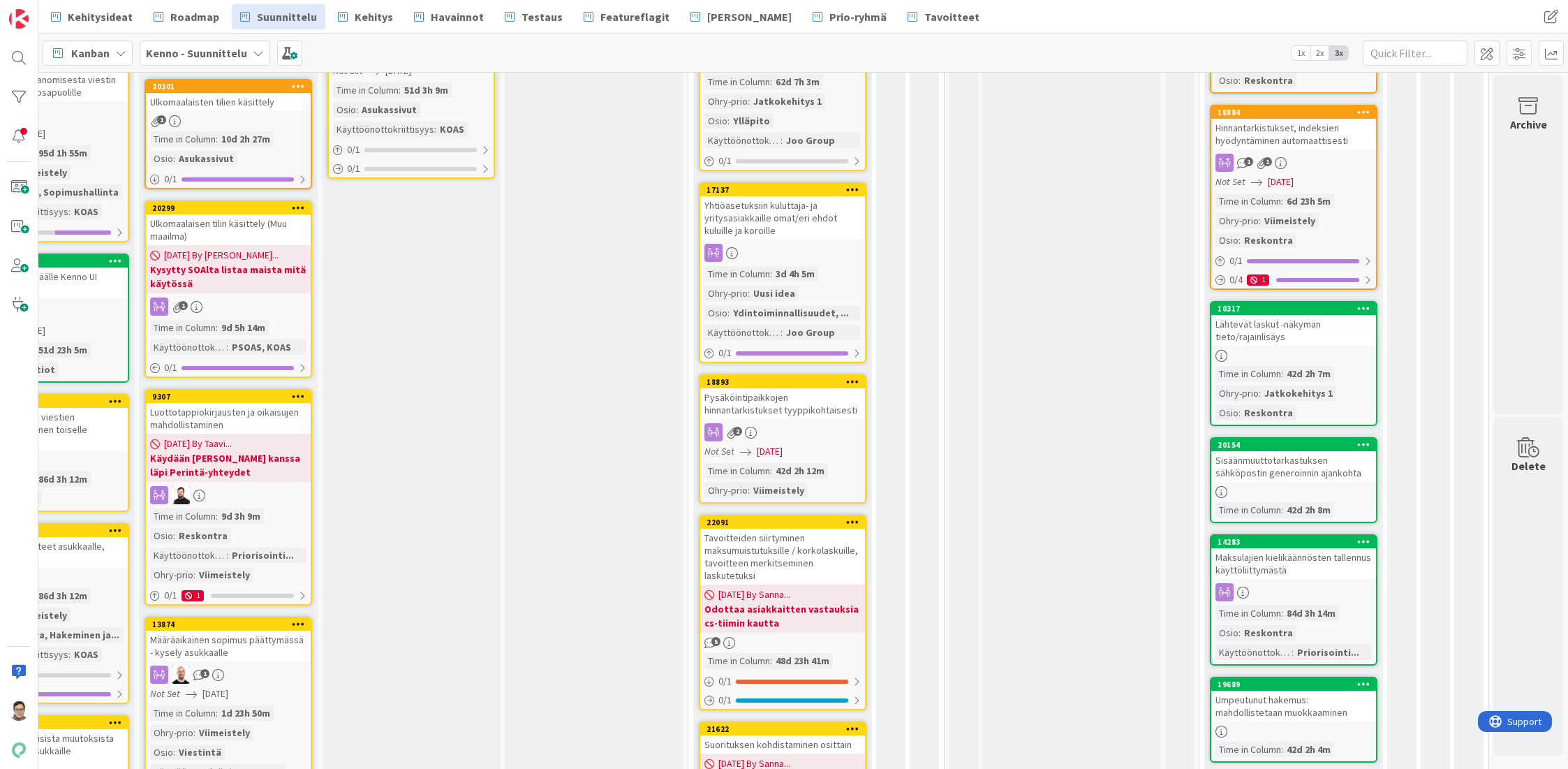
click at [204, 403] on div "Luottotappiokirjausten ja oikaisujen mahdollistaminen" at bounding box center [228, 418] width 165 height 31
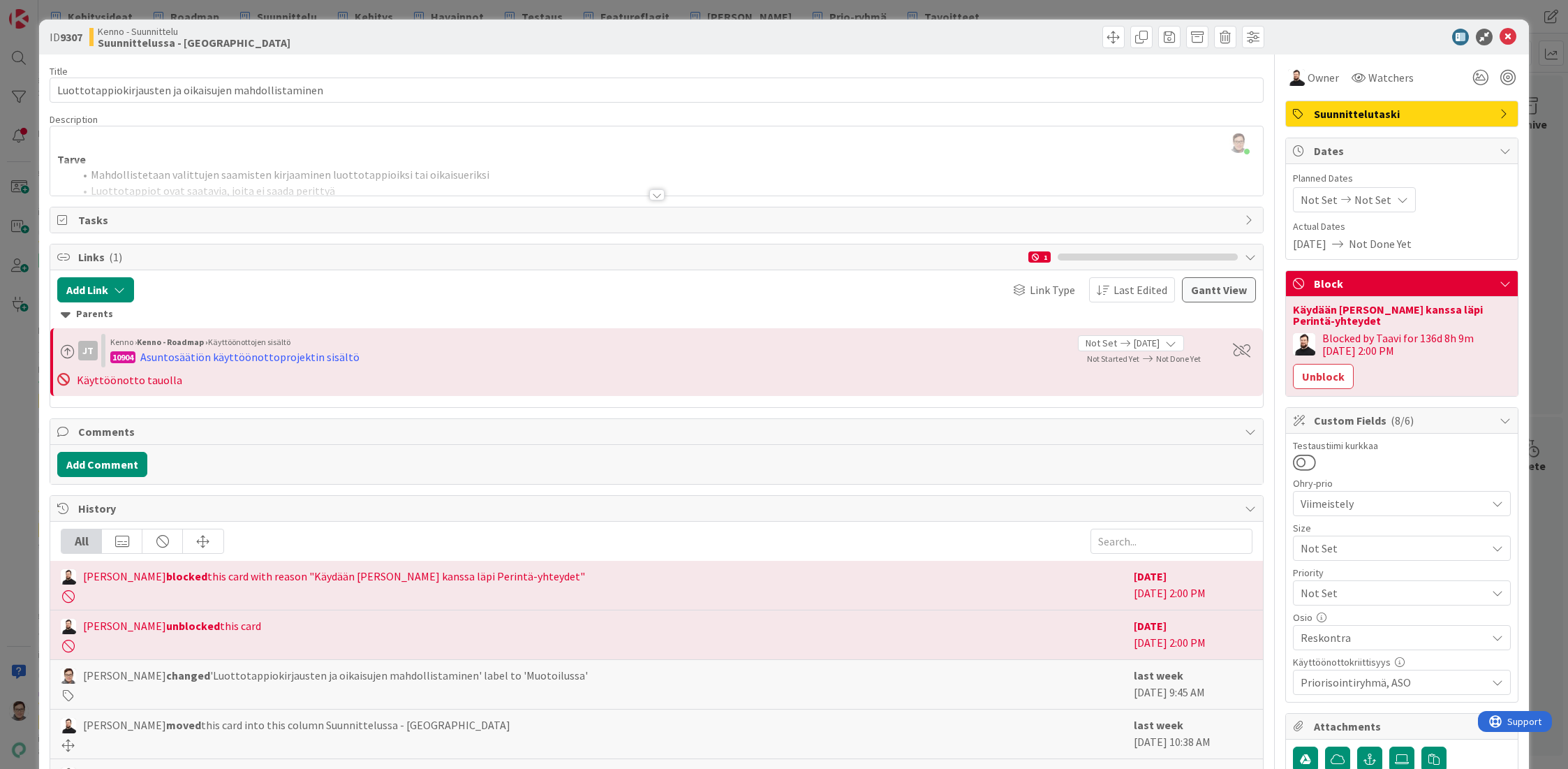
click at [383, 762] on div "Taavi Kervinen removed Anu Hievanen as a watcher of this card last week August …" at bounding box center [657, 783] width 1213 height 49
click at [1502, 38] on icon at bounding box center [1508, 36] width 17 height 17
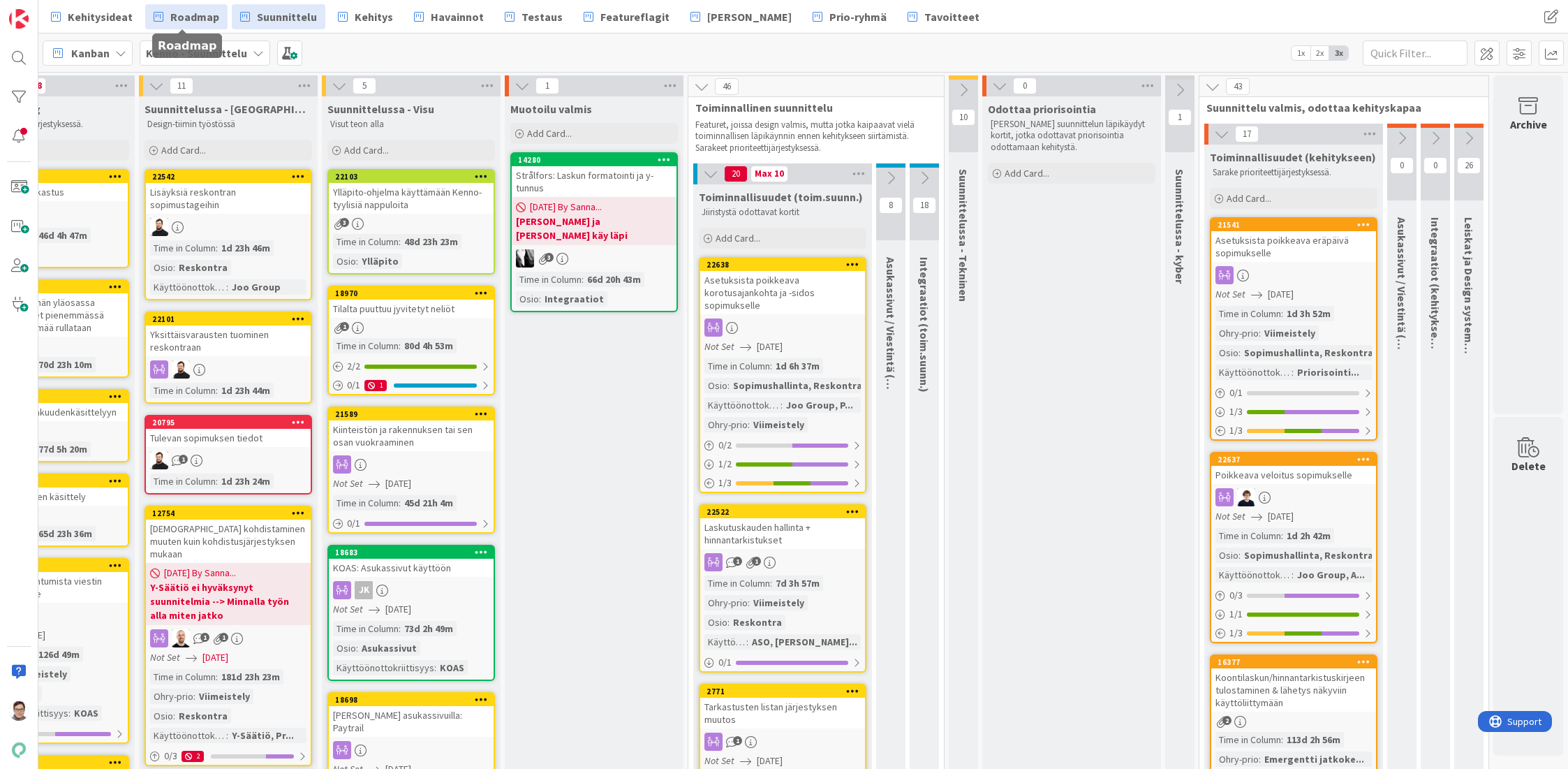
click at [203, 18] on span "Roadmap" at bounding box center [194, 16] width 49 height 17
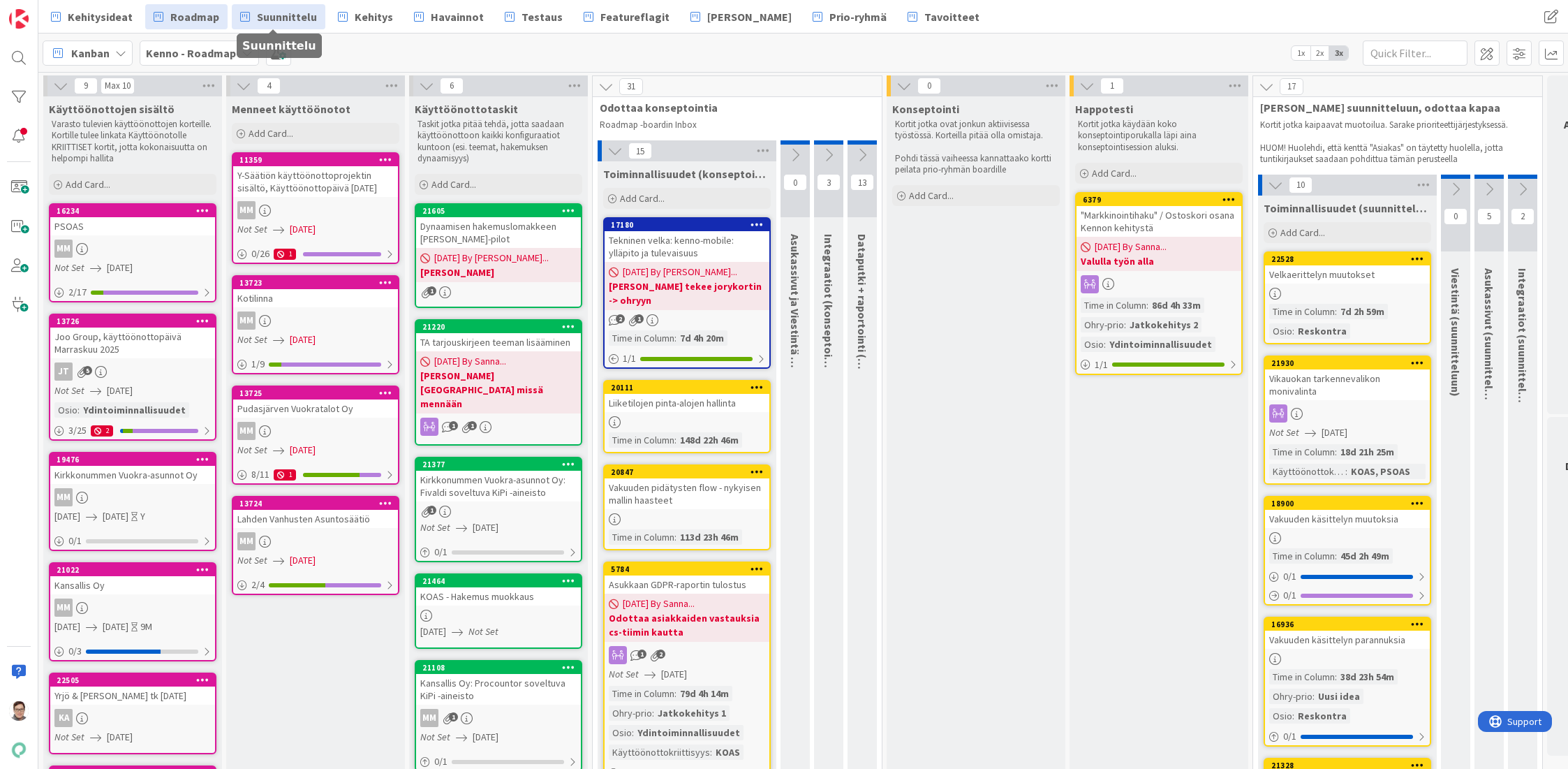
click at [284, 18] on span "Suunnittelu" at bounding box center [287, 16] width 60 height 17
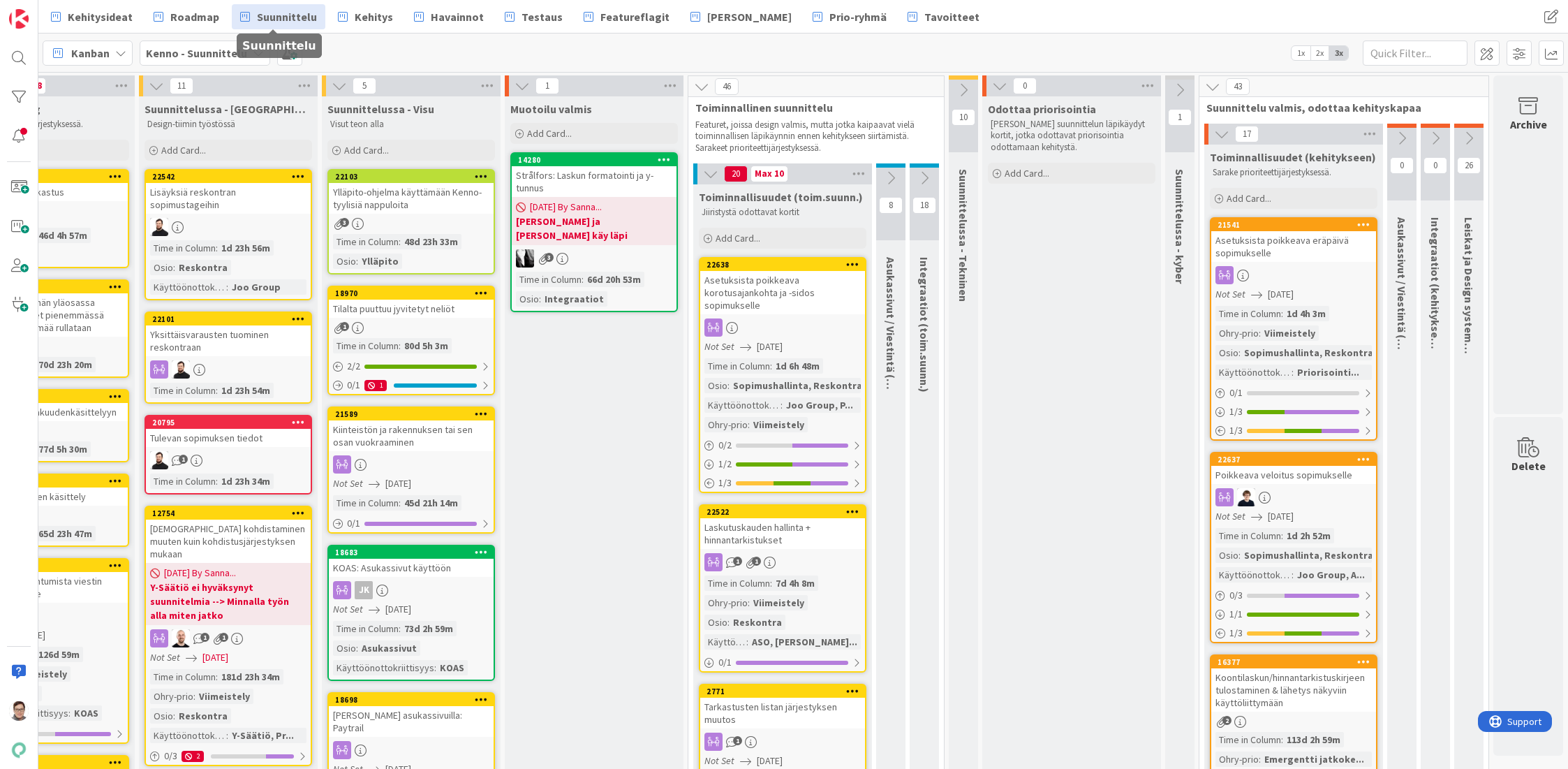
scroll to position [0, 97]
click at [1489, 53] on span at bounding box center [1487, 53] width 25 height 25
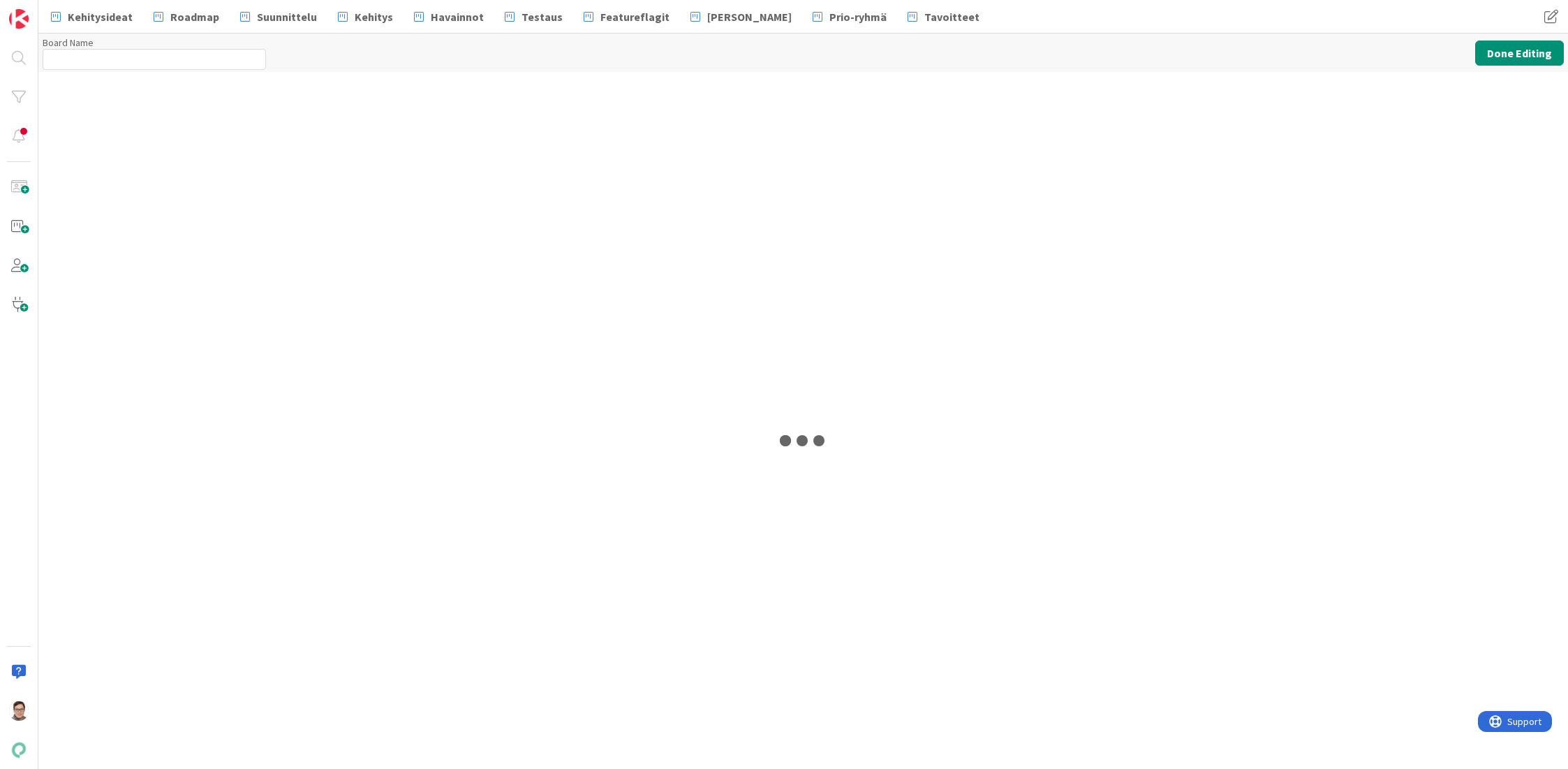
type input "Kenno - Suunnittelu"
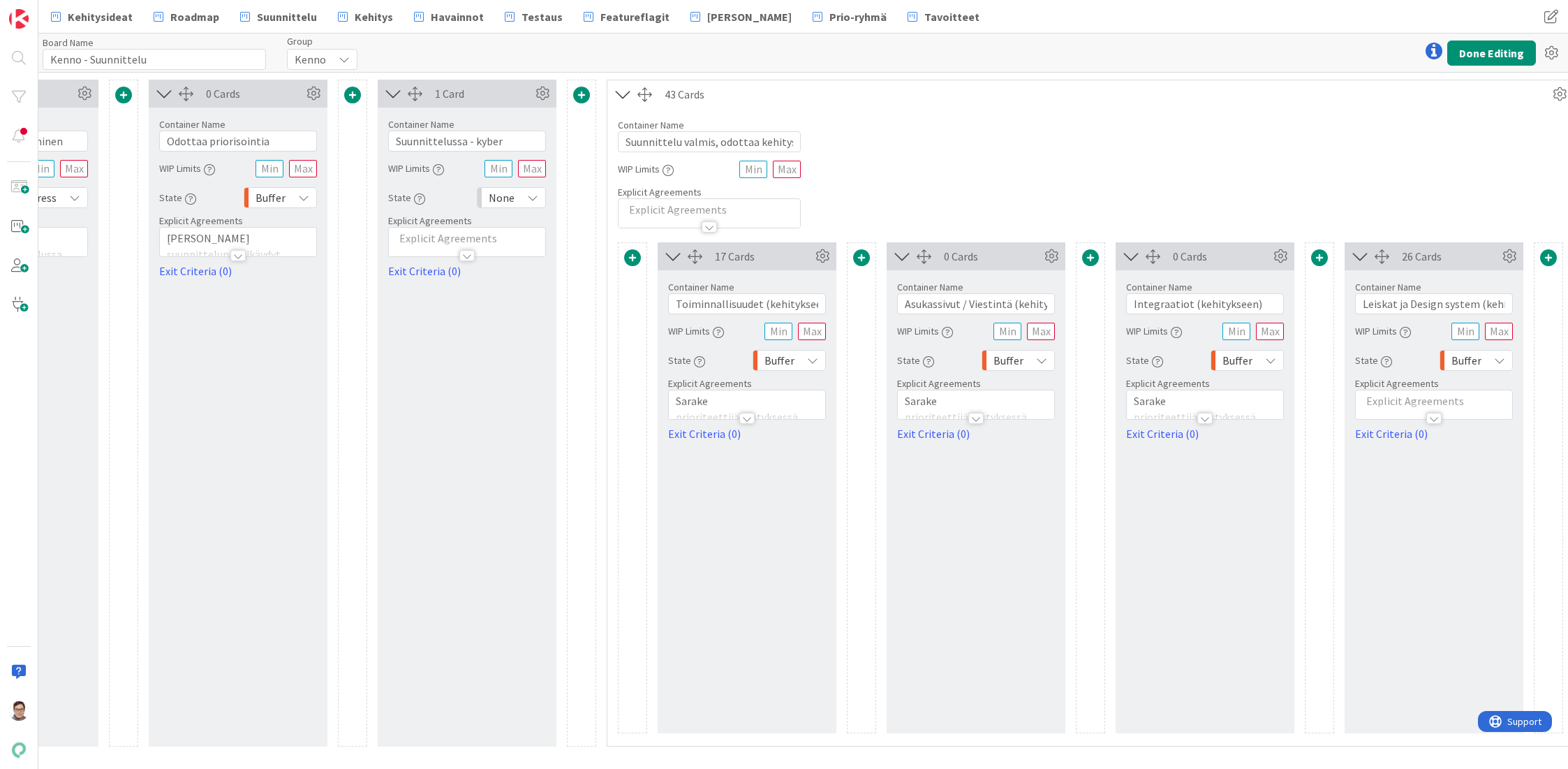
scroll to position [0, 1923]
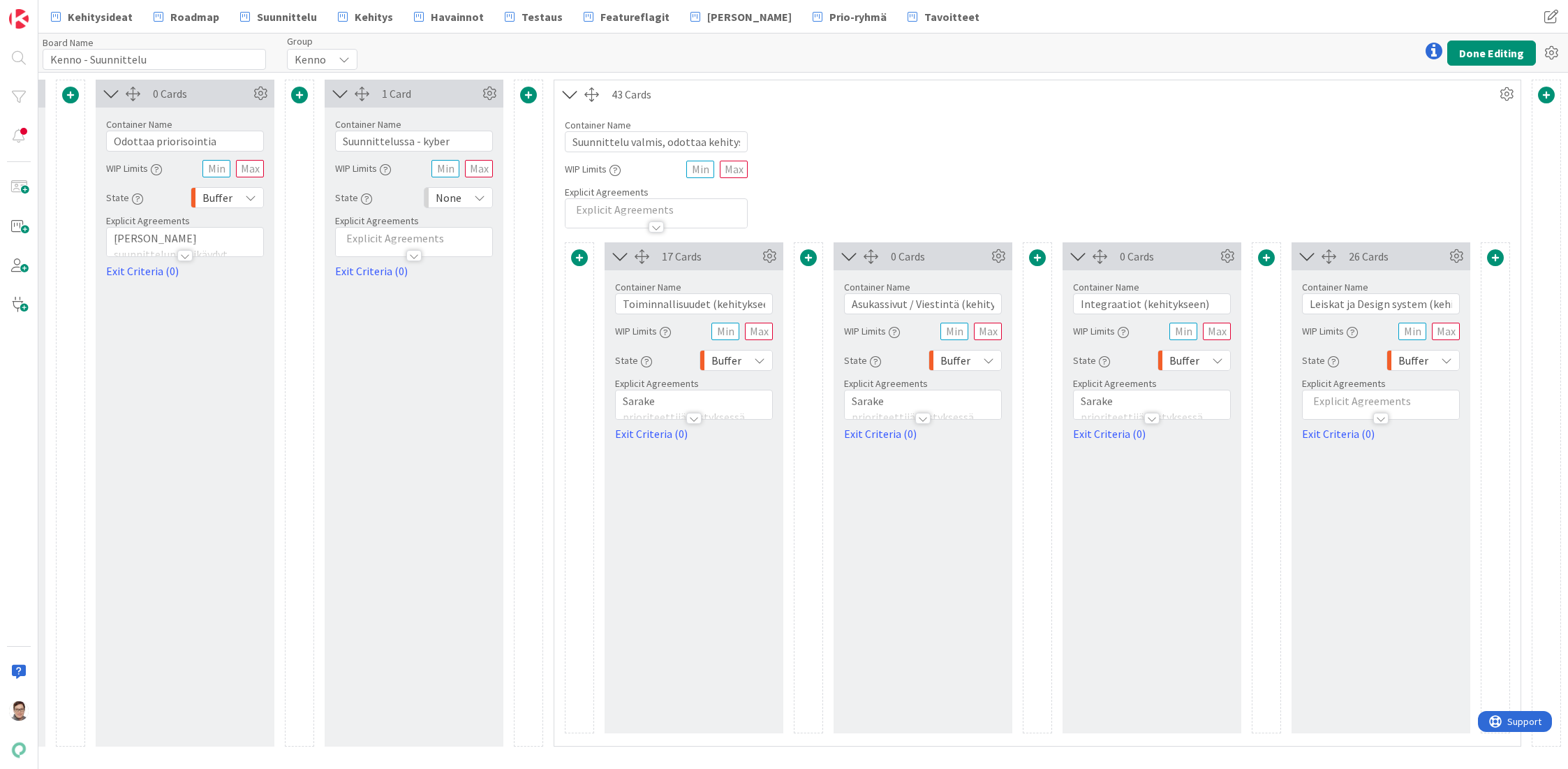
click at [740, 360] on span "Buffer" at bounding box center [726, 361] width 30 height 19
click at [751, 517] on span "Done" at bounding box center [794, 517] width 116 height 21
click at [970, 360] on div "Buffer" at bounding box center [965, 361] width 73 height 21
click at [981, 515] on span "Done" at bounding box center [1023, 517] width 116 height 21
click at [1199, 360] on span "Buffer" at bounding box center [1185, 361] width 30 height 19
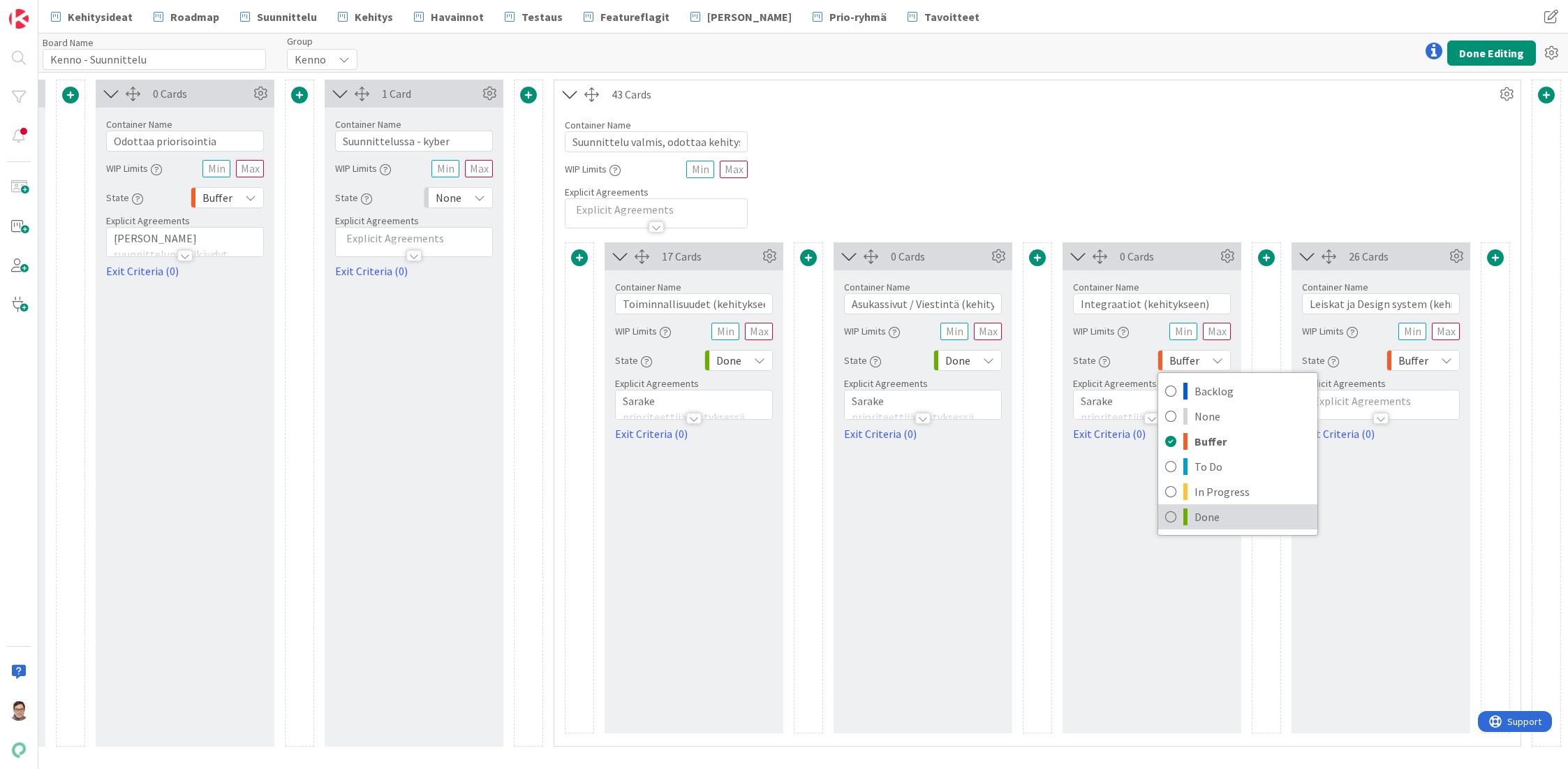
click at [1189, 517] on link "Done" at bounding box center [1238, 517] width 159 height 25
click at [1407, 360] on span "Buffer" at bounding box center [1413, 361] width 30 height 19
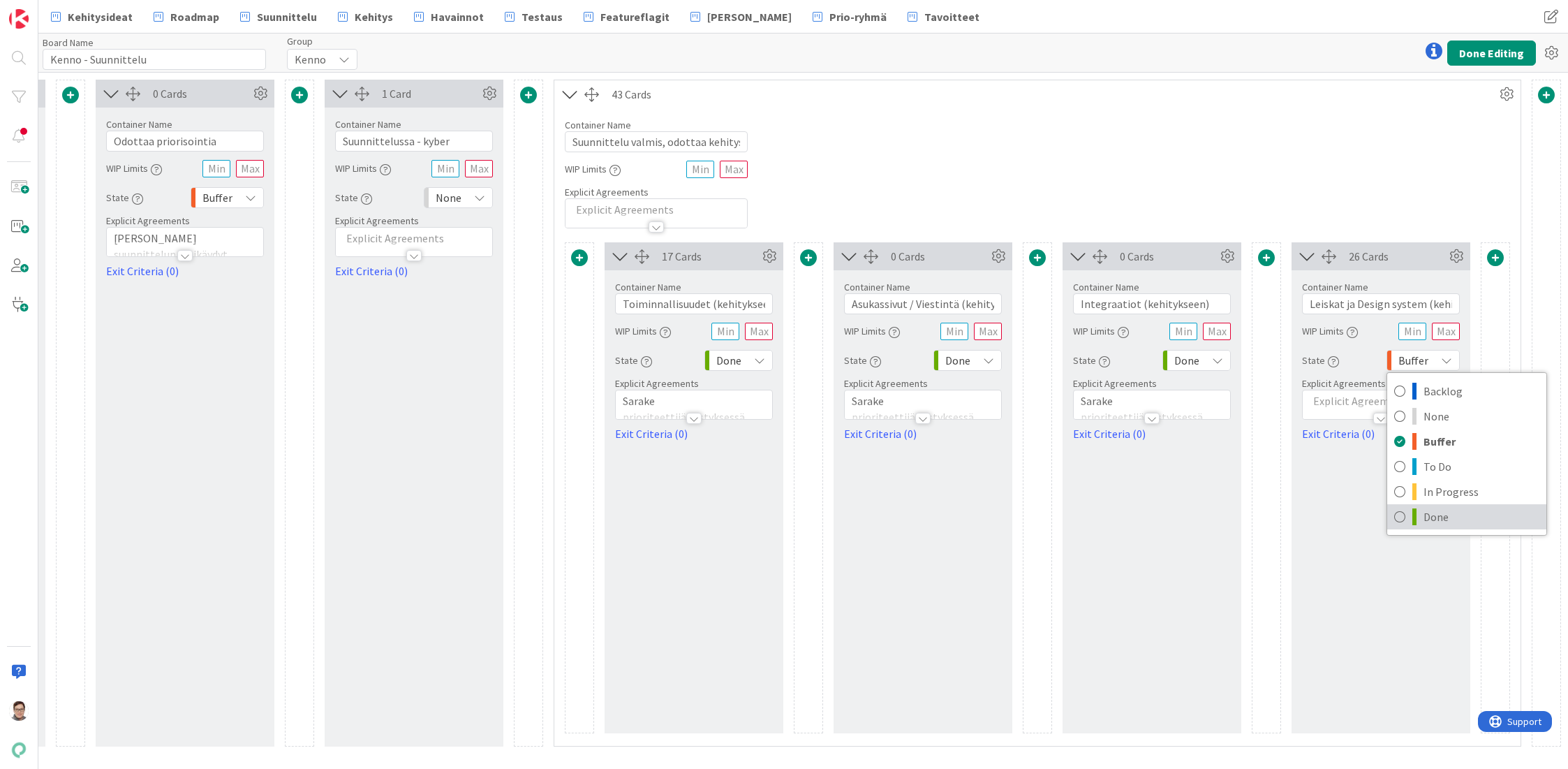
click at [1423, 513] on link "Done" at bounding box center [1467, 517] width 159 height 25
click at [1480, 47] on button "Done Editing" at bounding box center [1491, 53] width 89 height 25
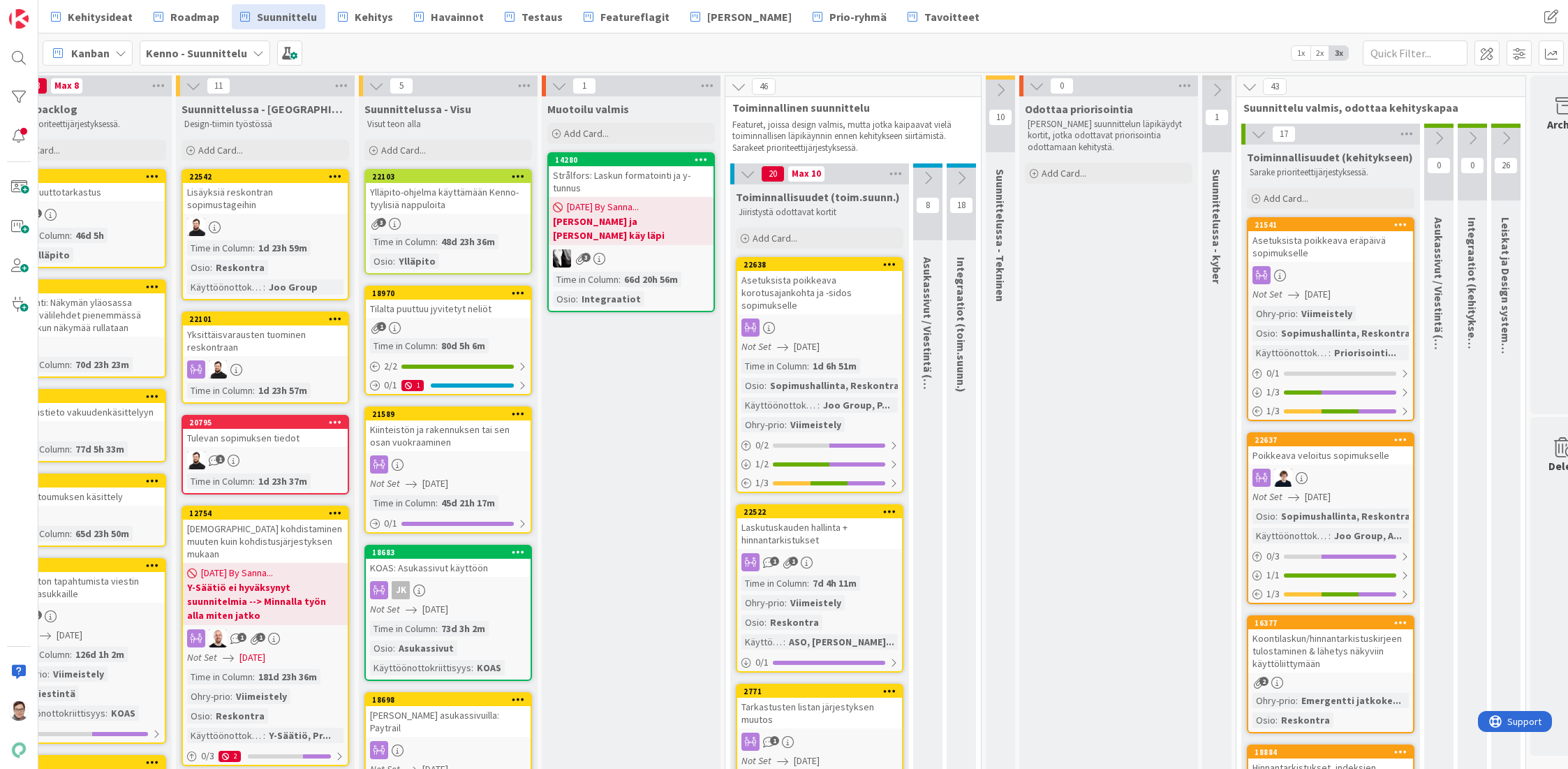
scroll to position [0, 97]
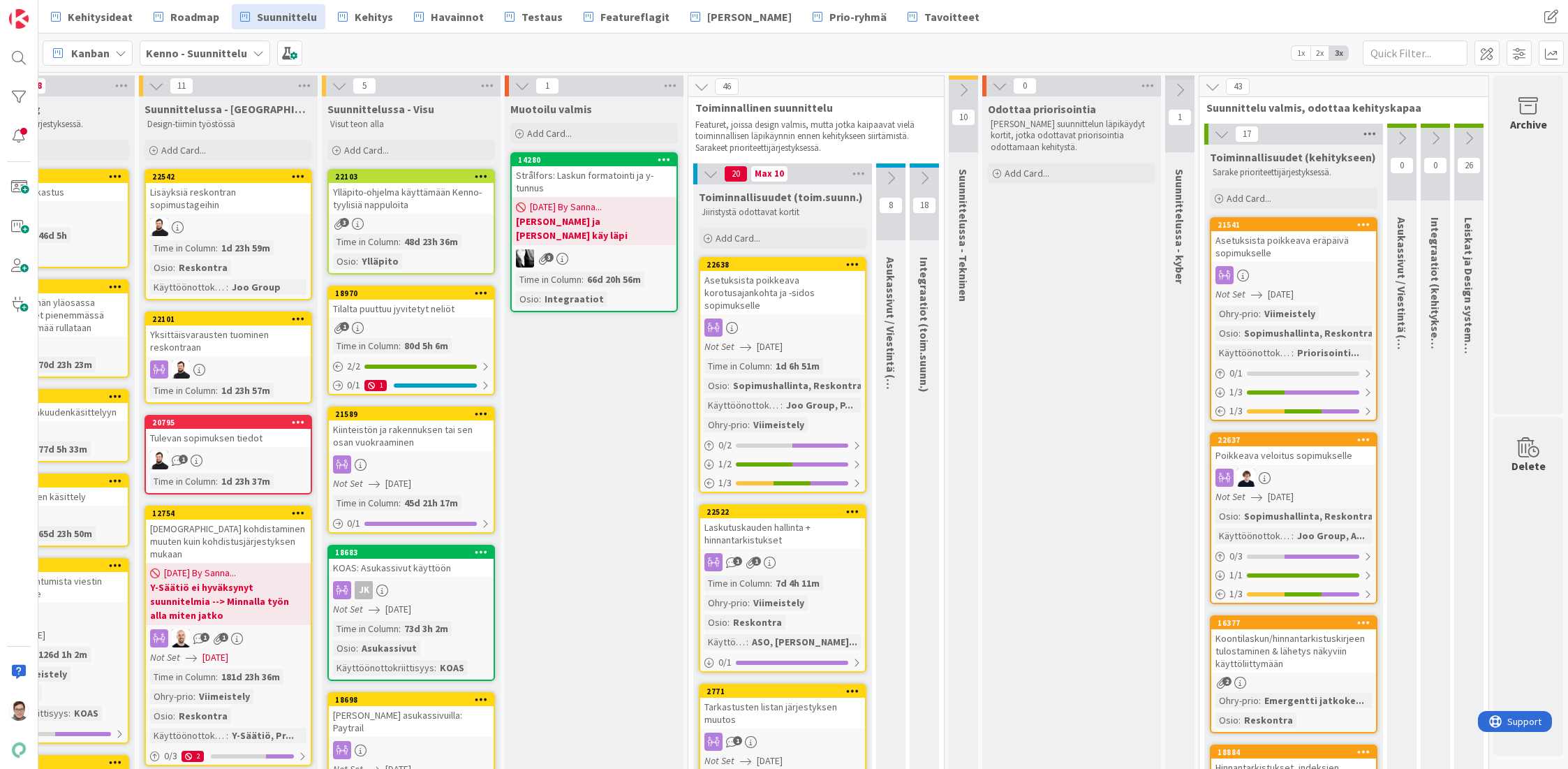
click at [1361, 132] on icon at bounding box center [1370, 135] width 18 height 21
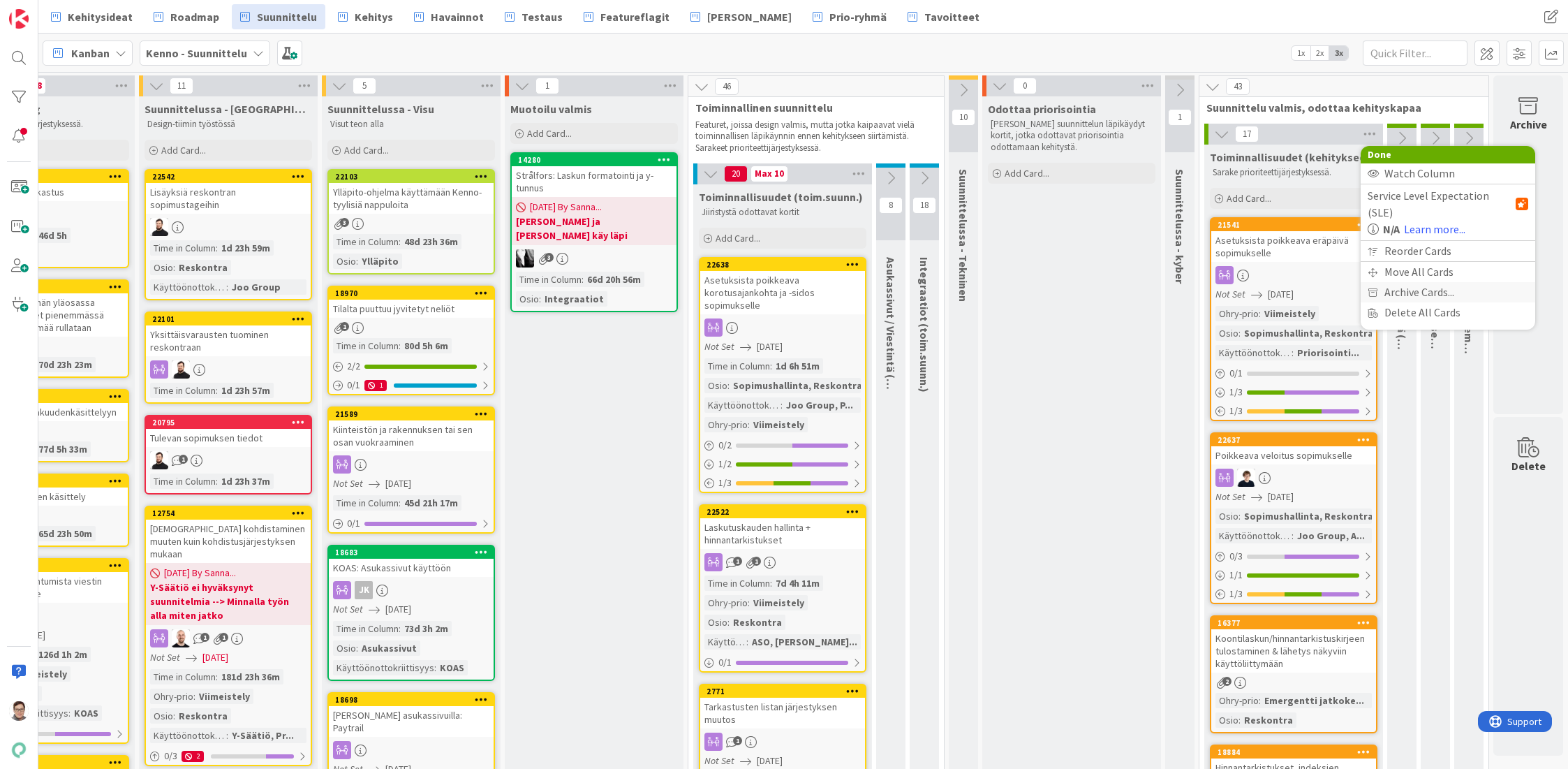
click at [1390, 283] on span "Archive Cards..." at bounding box center [1418, 292] width 70 height 20
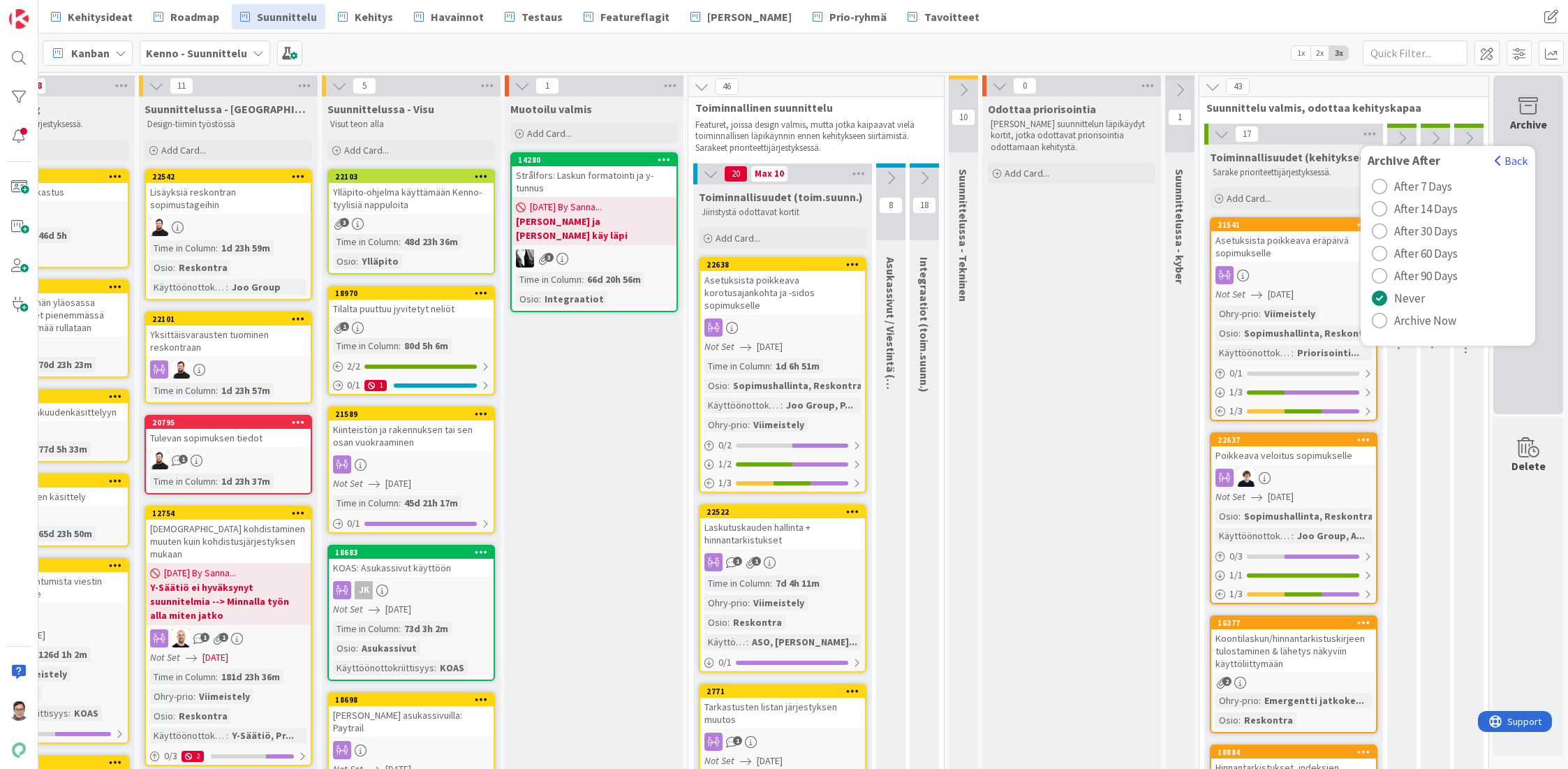
click at [1538, 168] on div "Archive" at bounding box center [1527, 245] width 70 height 338
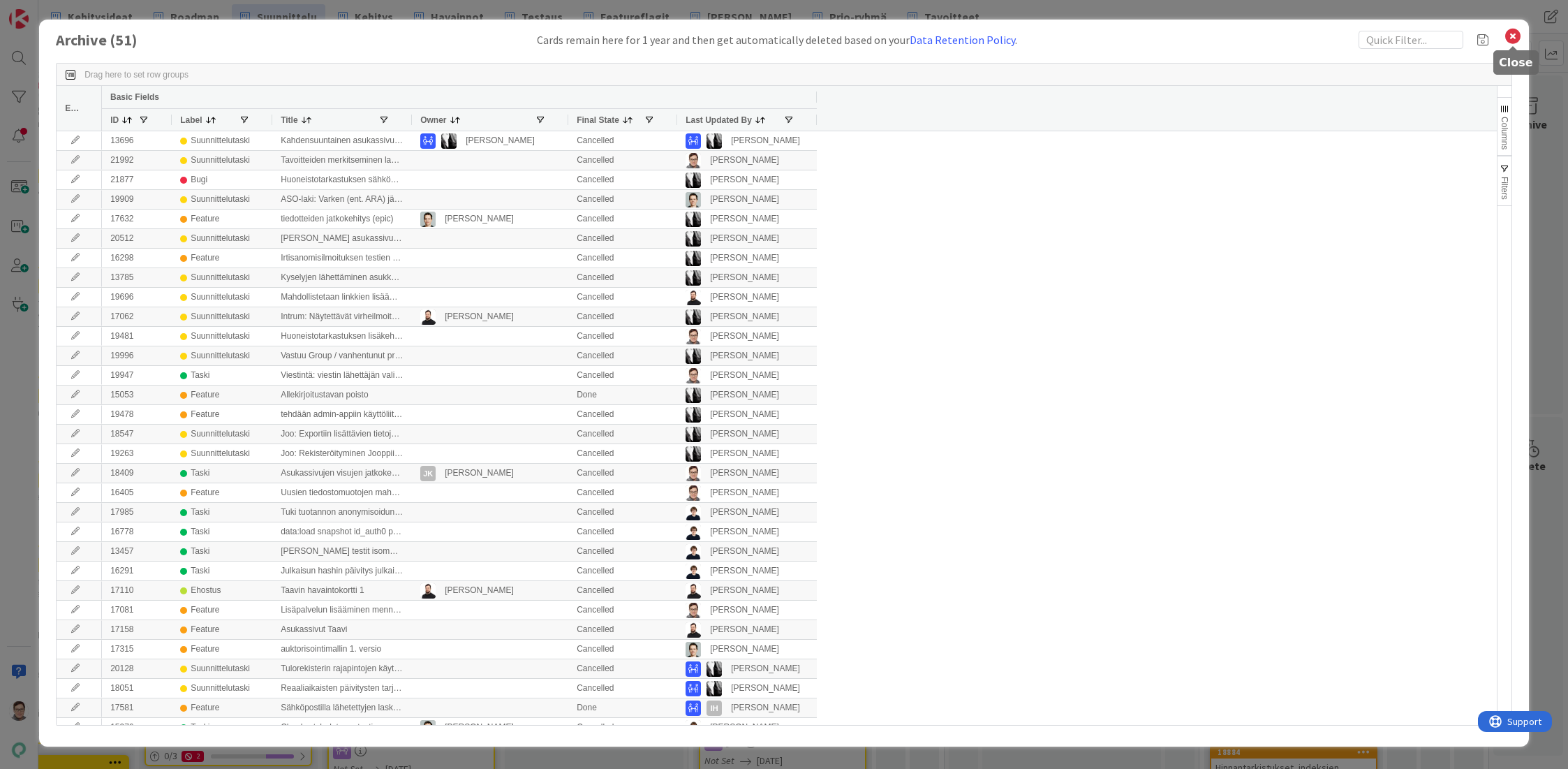
click at [1511, 42] on icon at bounding box center [1512, 36] width 18 height 19
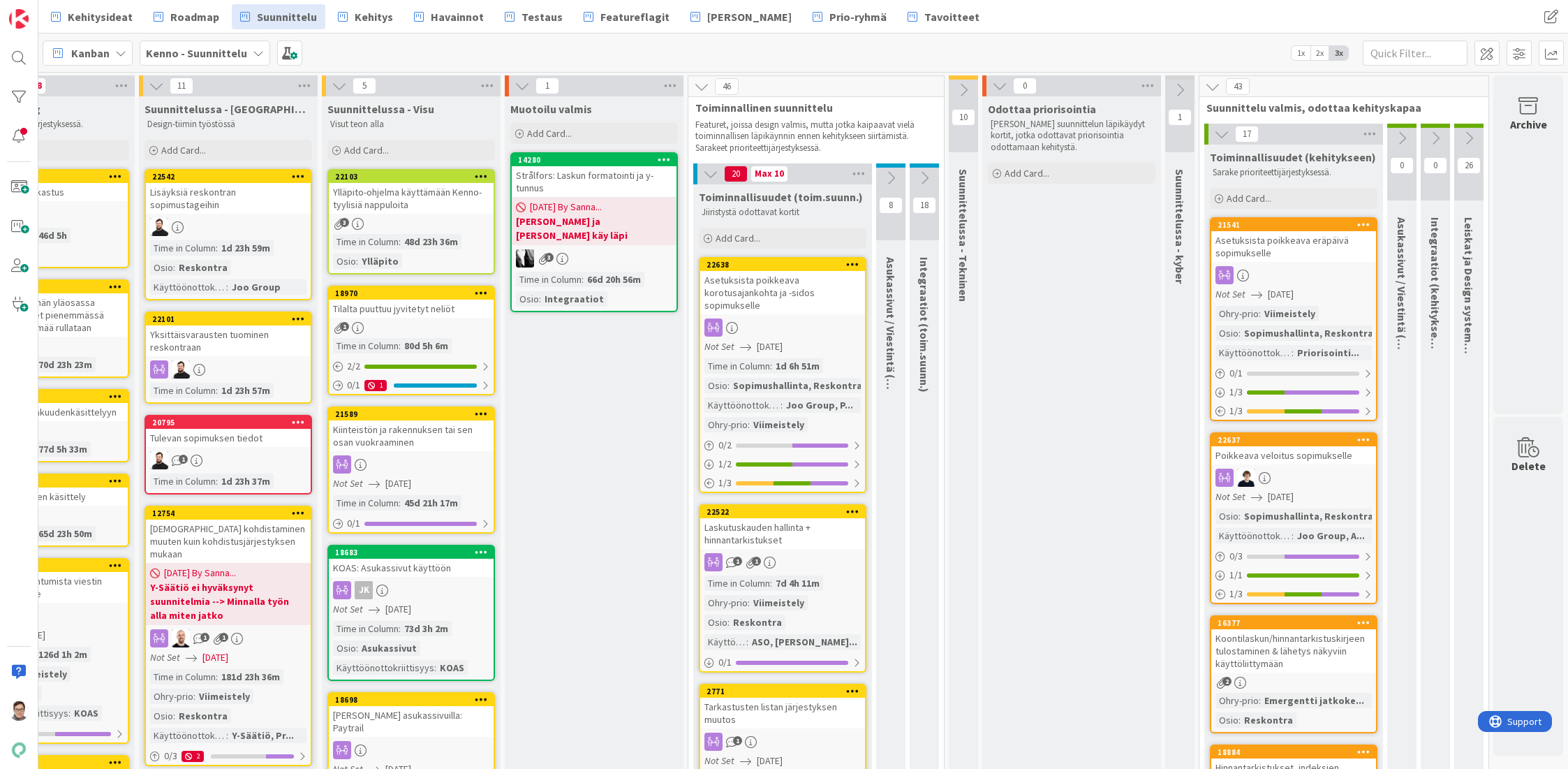
click at [1394, 136] on icon at bounding box center [1402, 137] width 15 height 15
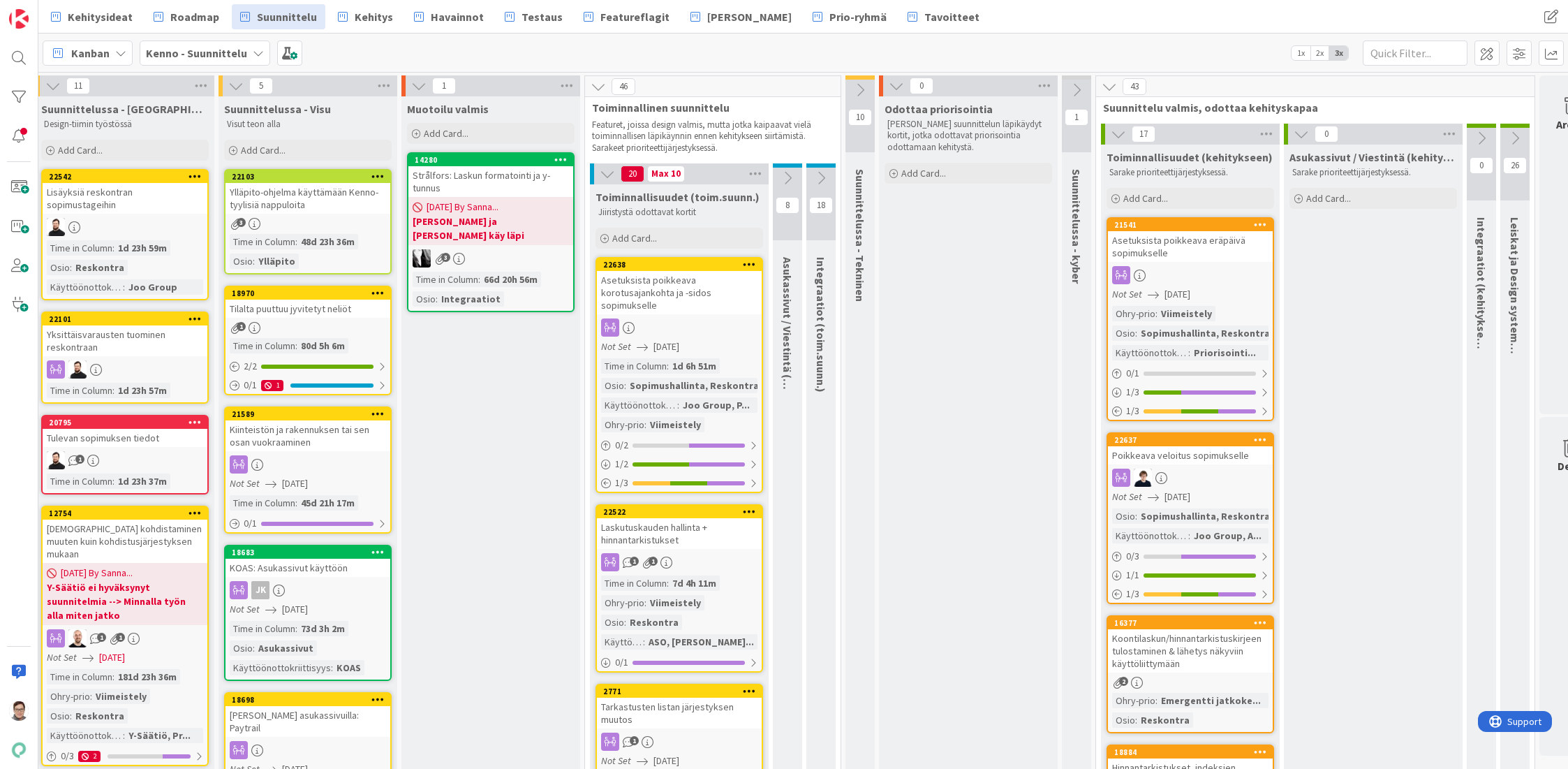
scroll to position [0, 247]
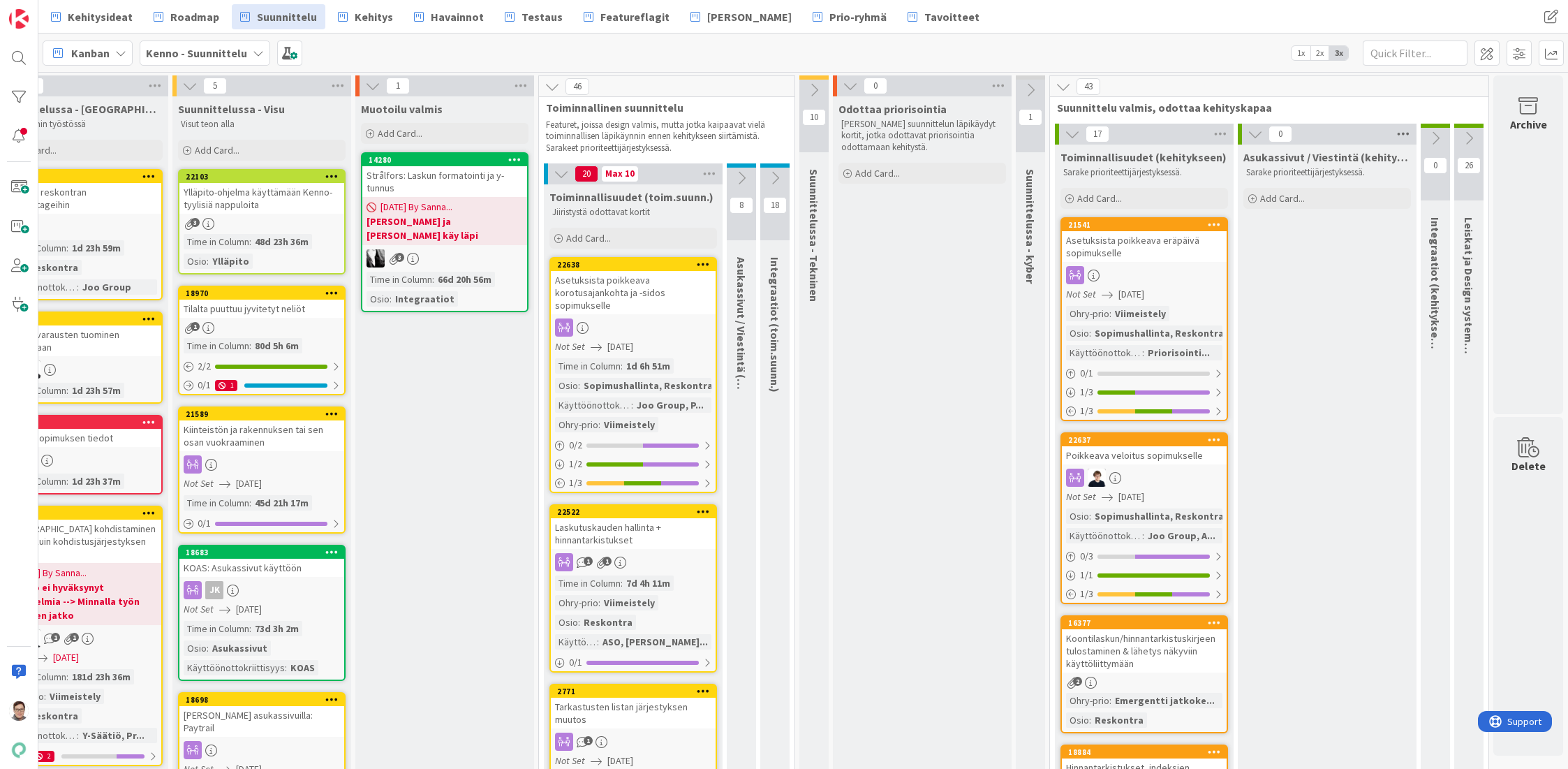
click at [1394, 135] on icon at bounding box center [1403, 135] width 18 height 21
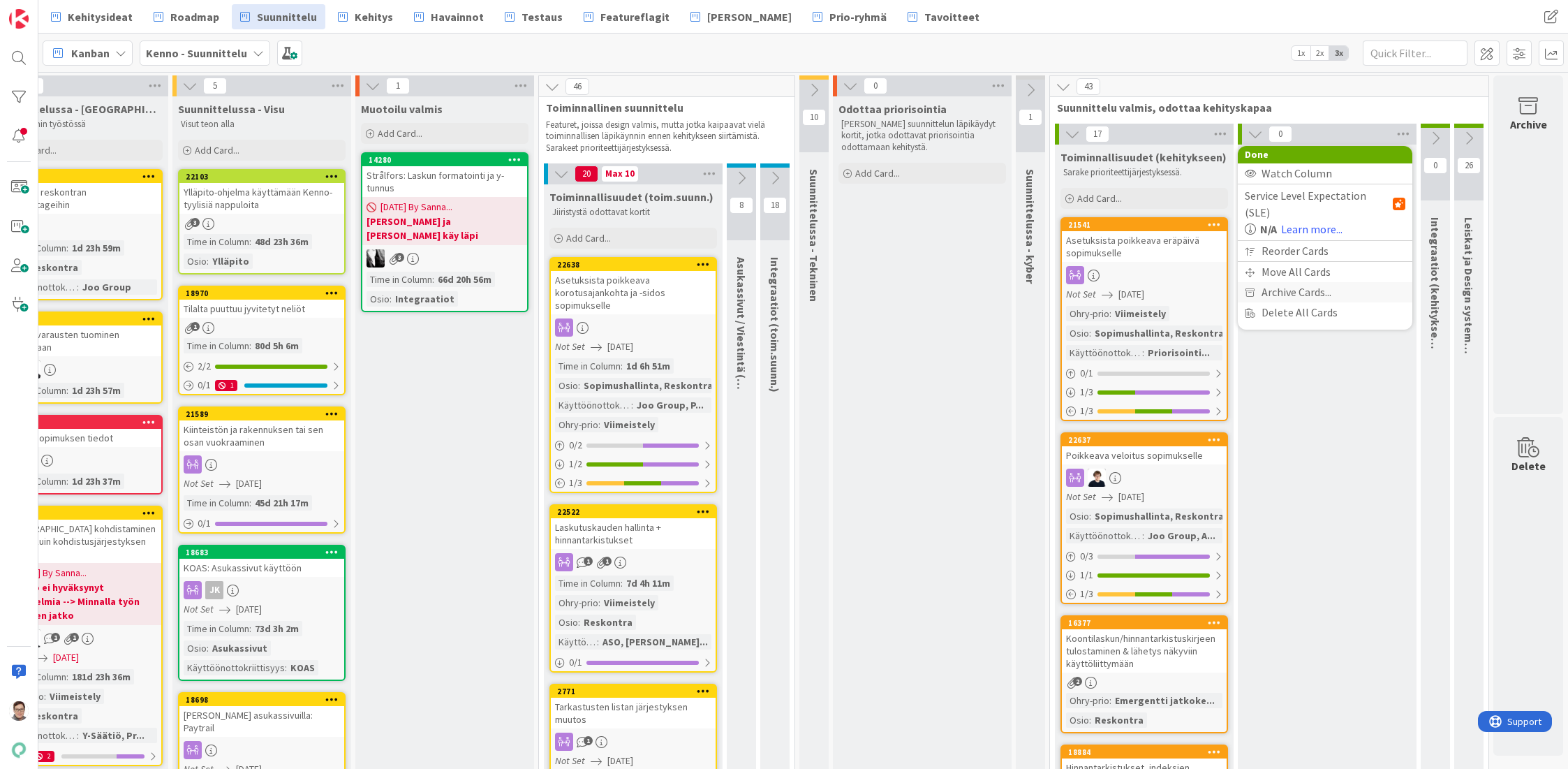
click at [1286, 283] on span "Archive Cards..." at bounding box center [1296, 292] width 70 height 20
click at [1371, 157] on span "button" at bounding box center [1375, 160] width 7 height 12
click at [1394, 134] on icon at bounding box center [1403, 135] width 18 height 21
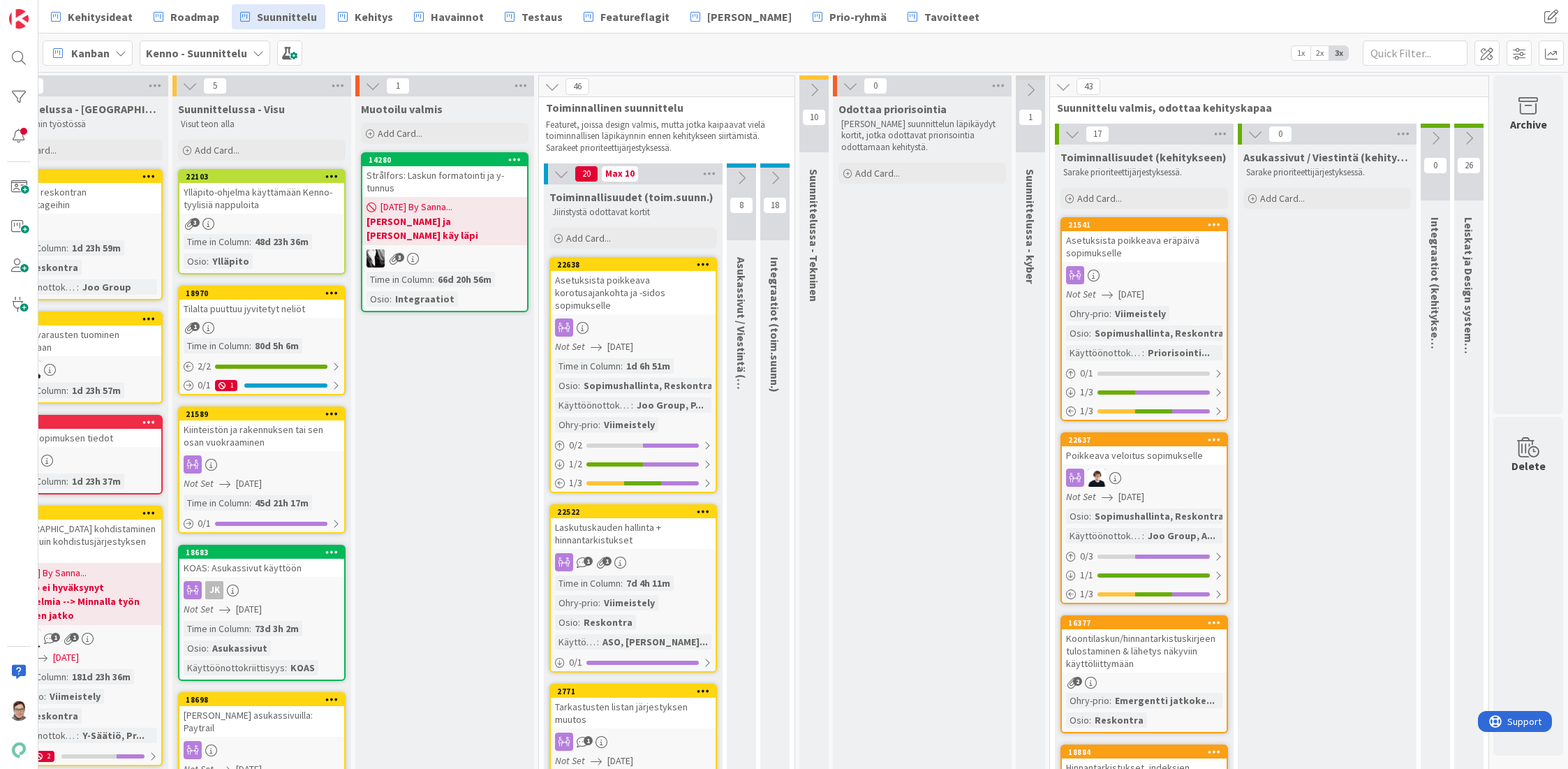
click at [1247, 136] on icon at bounding box center [1255, 134] width 15 height 15
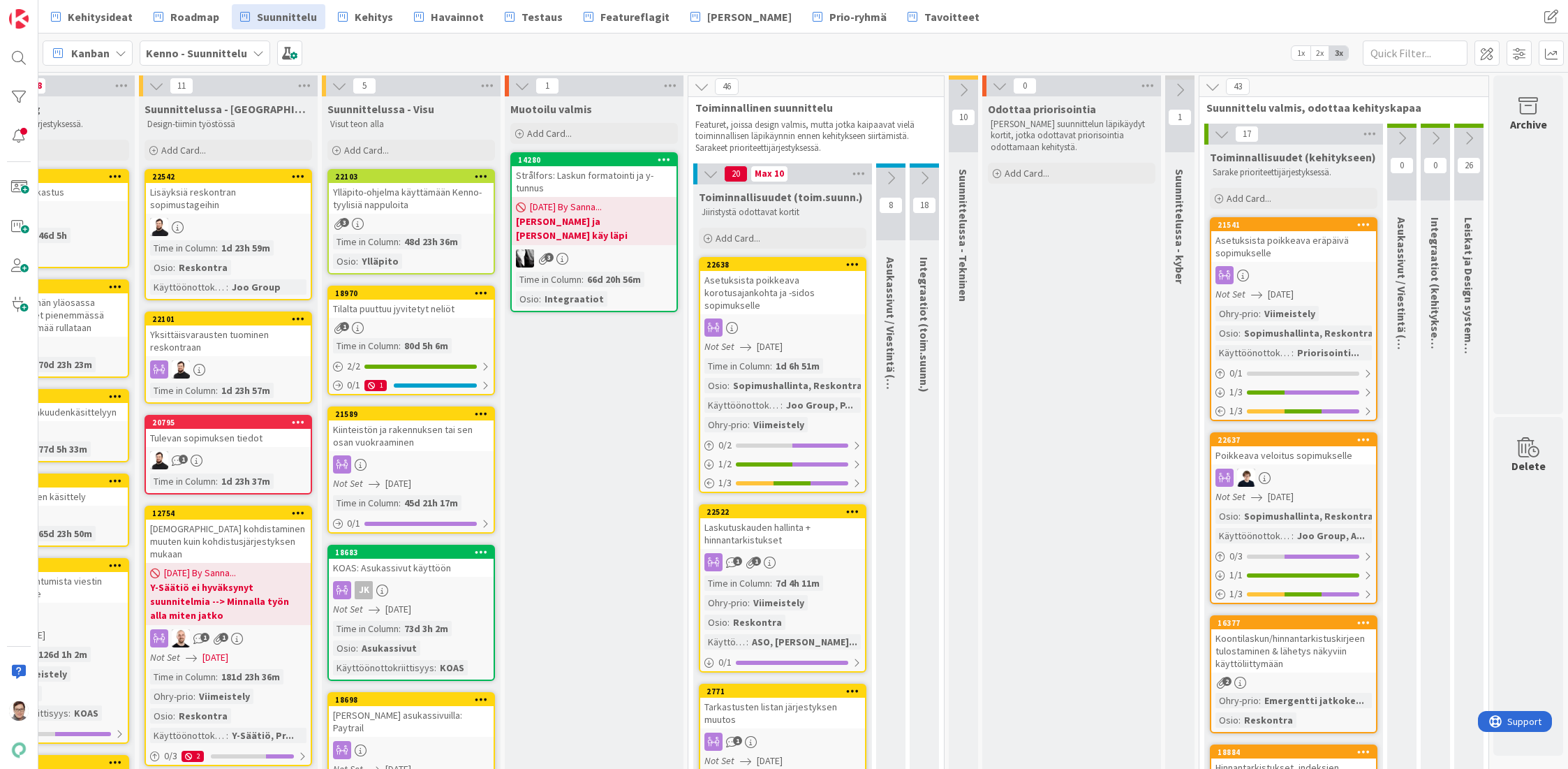
scroll to position [0, 97]
click at [1427, 133] on icon at bounding box center [1434, 137] width 15 height 15
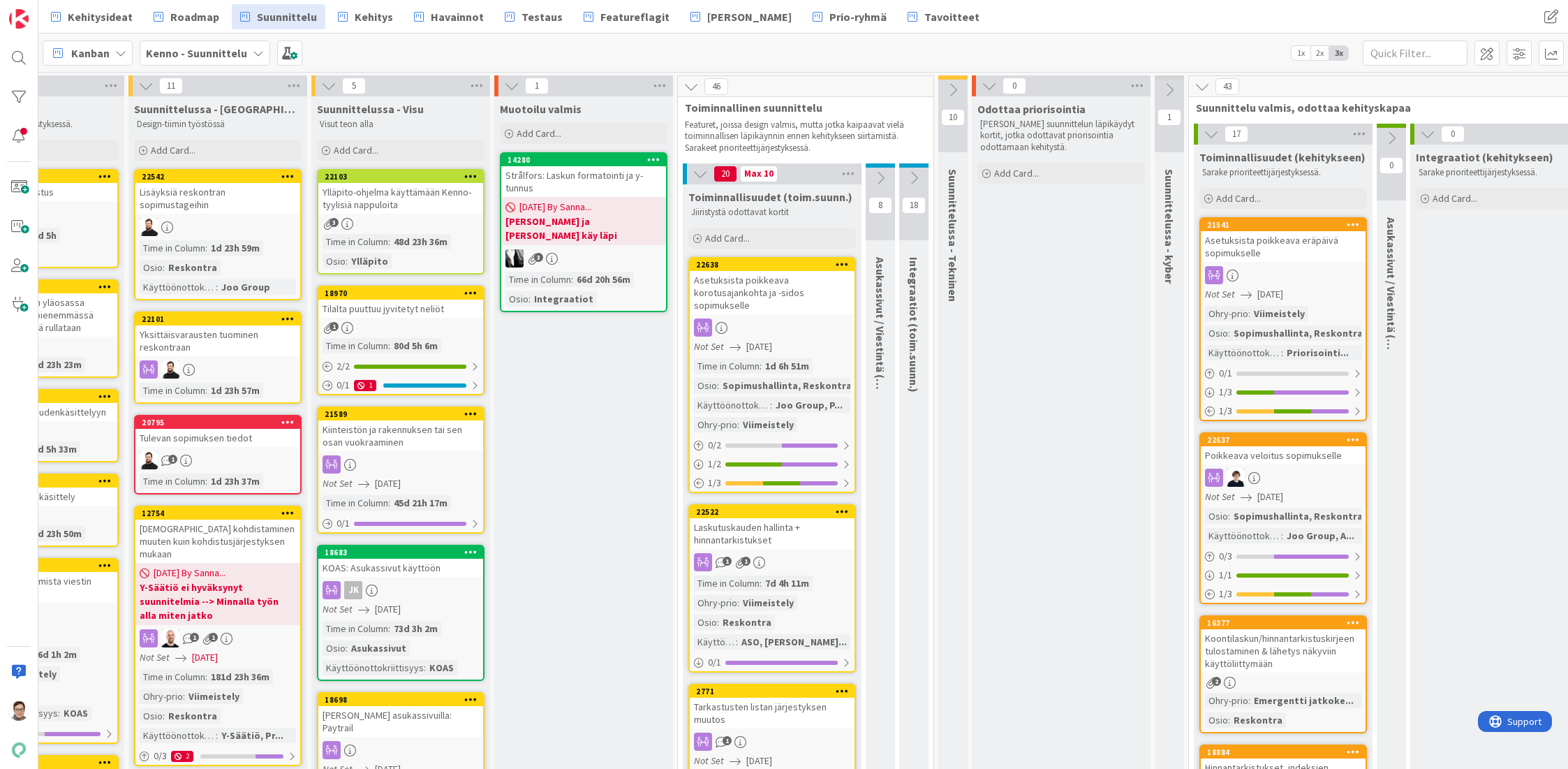
scroll to position [0, 247]
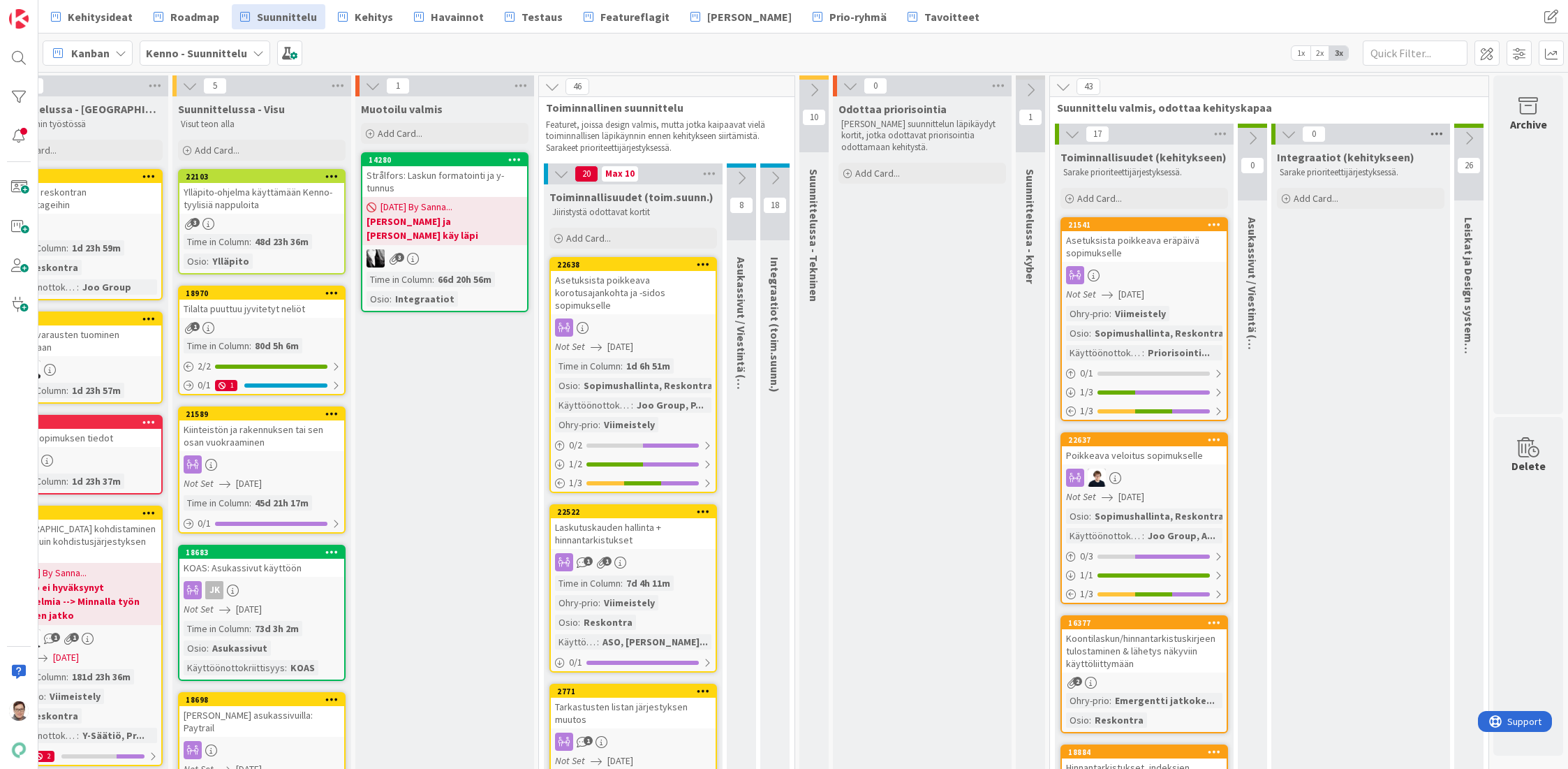
click at [1427, 135] on icon at bounding box center [1436, 135] width 18 height 21
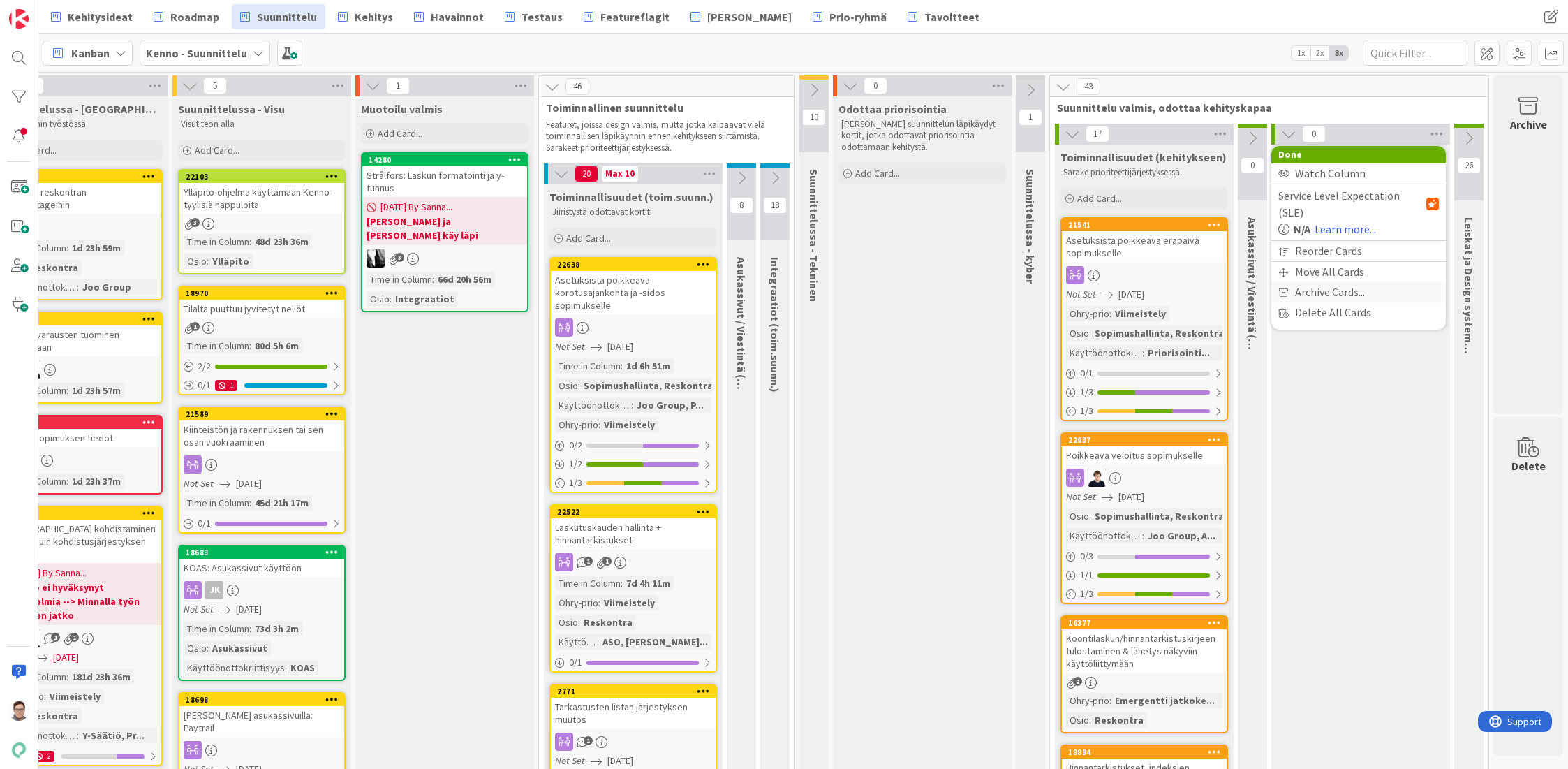
click at [1320, 283] on span "Archive Cards..." at bounding box center [1330, 292] width 70 height 20
click at [1406, 156] on button "Back" at bounding box center [1421, 160] width 35 height 15
click at [1427, 132] on icon at bounding box center [1436, 135] width 18 height 21
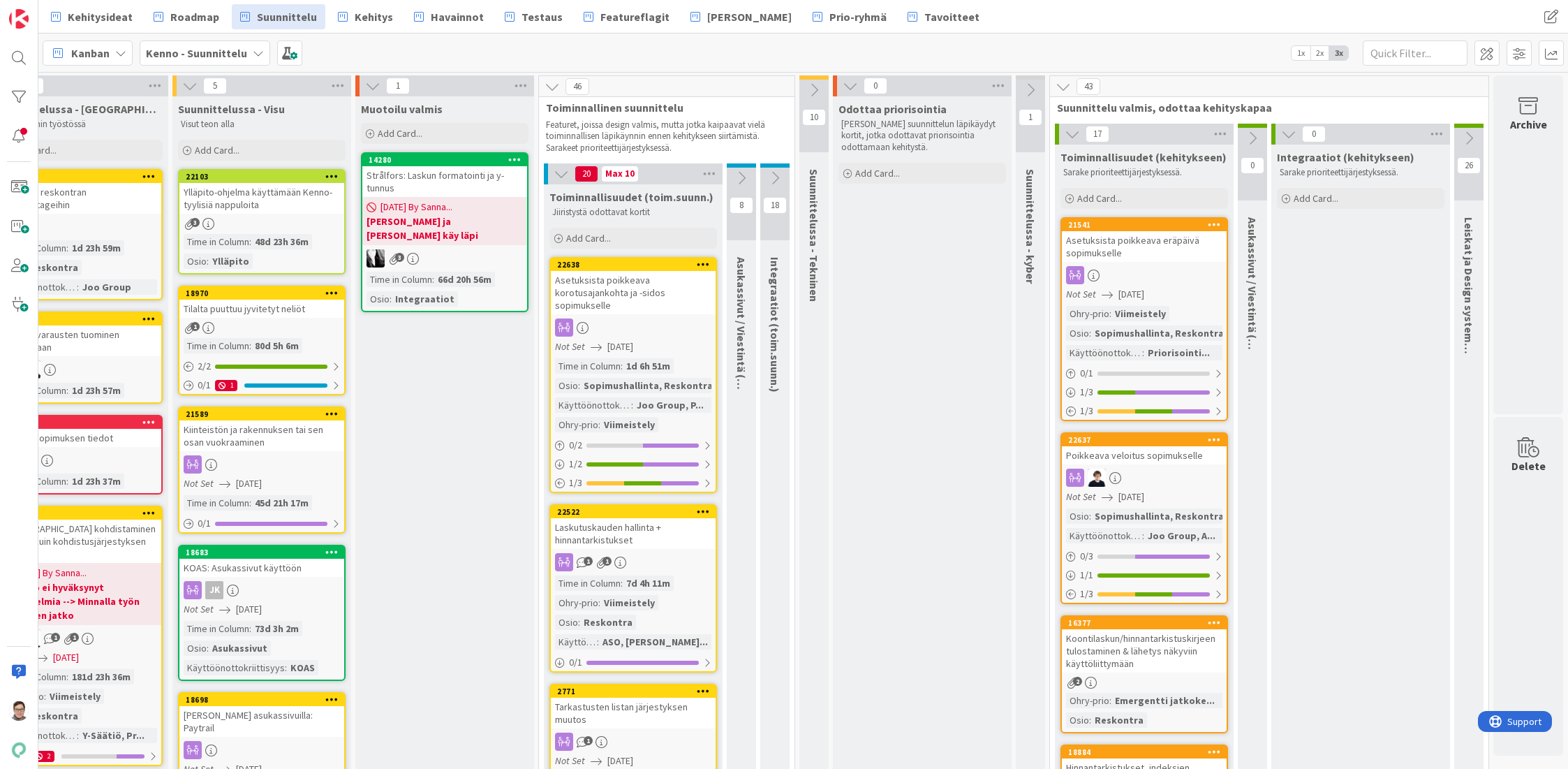
click at [1281, 136] on icon at bounding box center [1288, 134] width 15 height 15
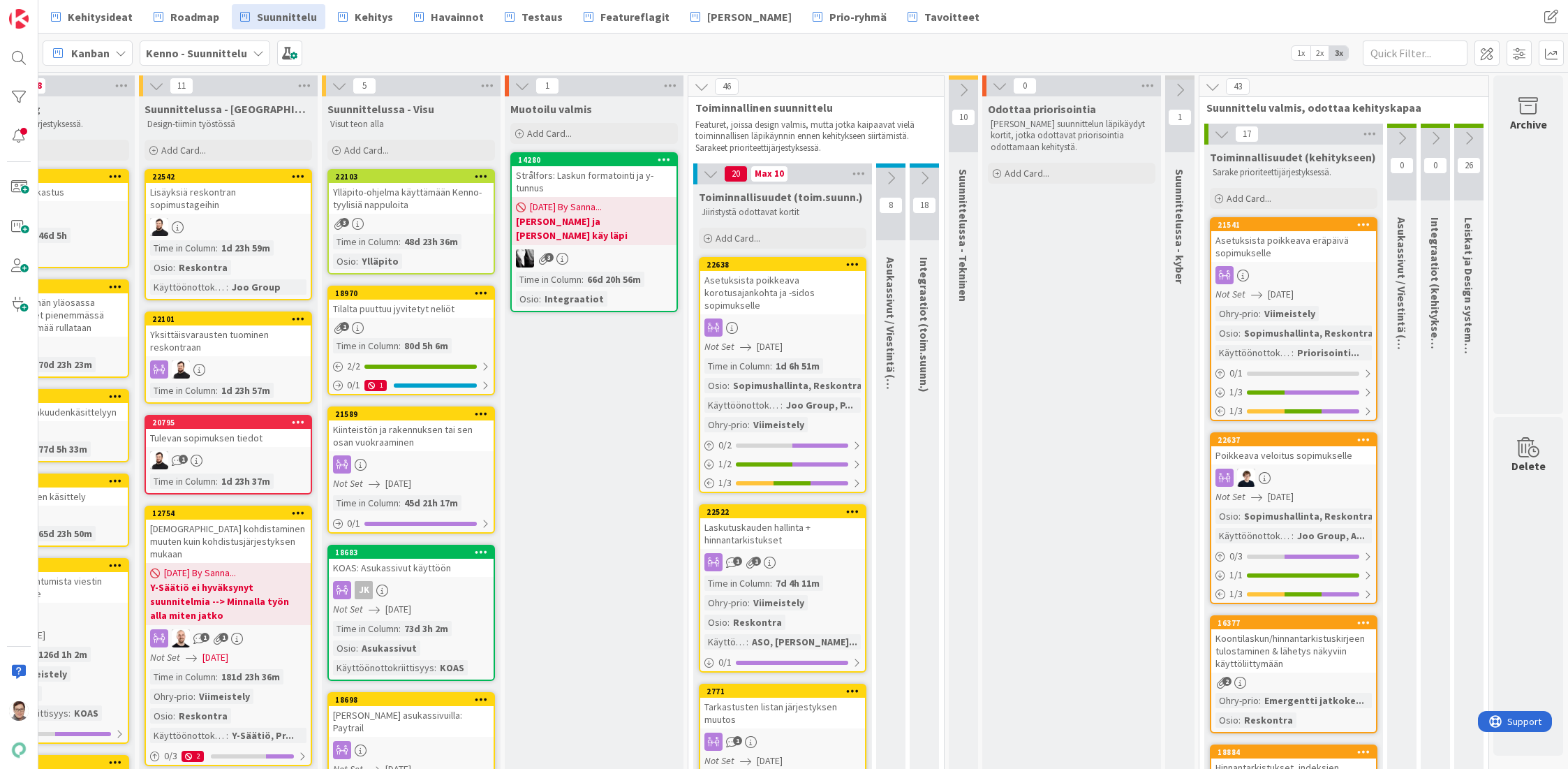
click at [1461, 137] on icon at bounding box center [1468, 137] width 15 height 15
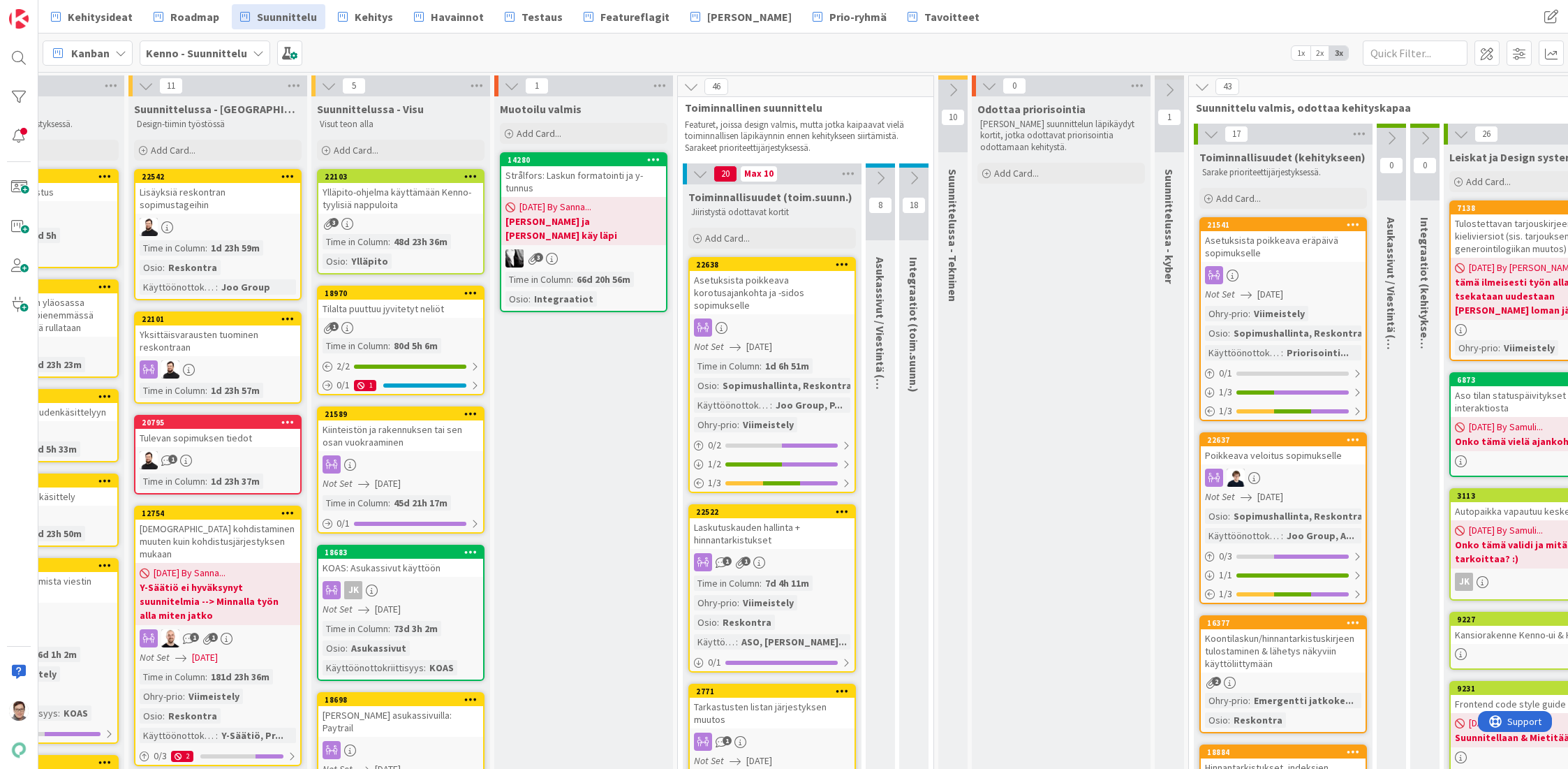
scroll to position [0, 247]
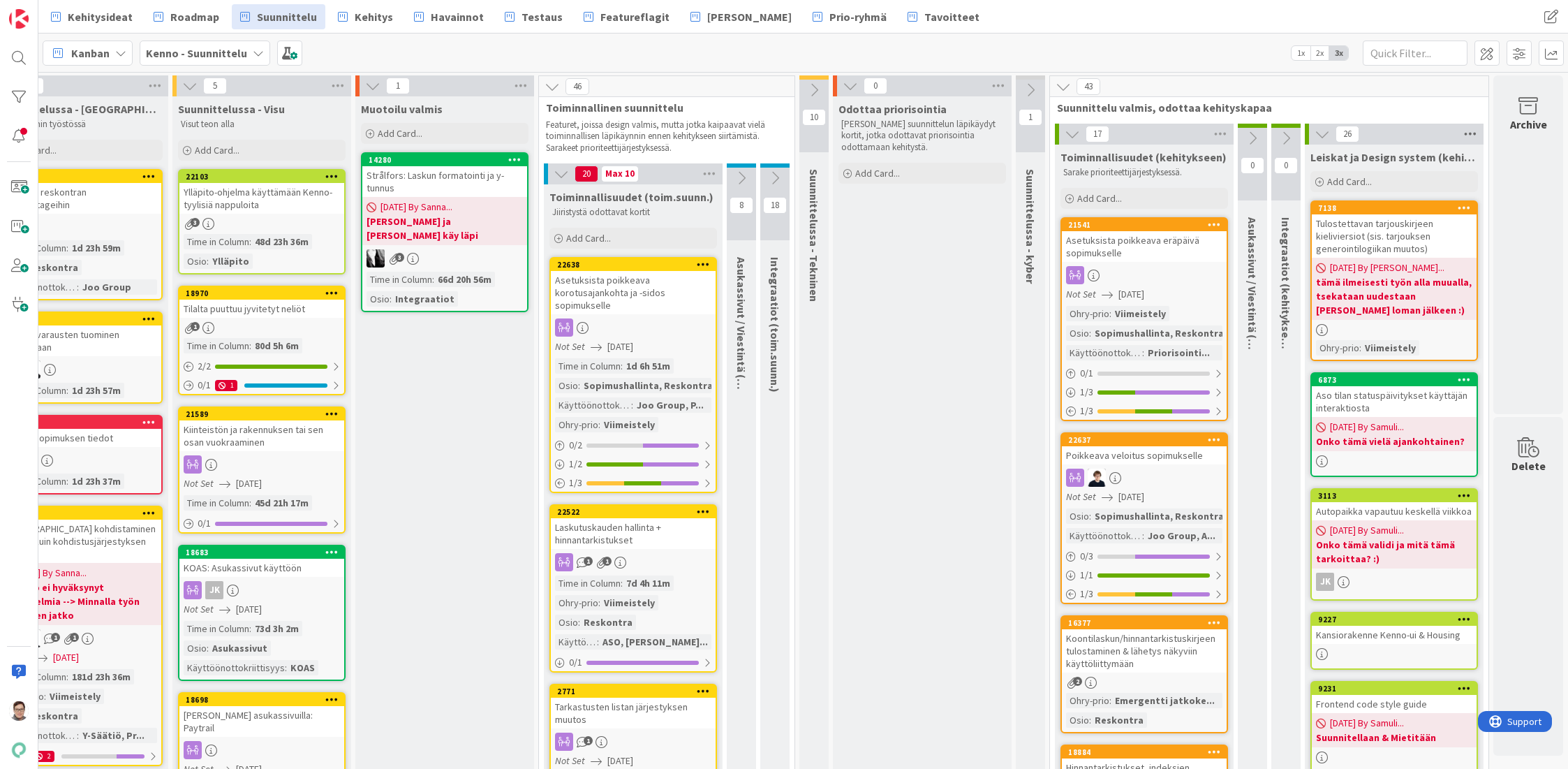
click at [1461, 136] on icon at bounding box center [1470, 135] width 18 height 21
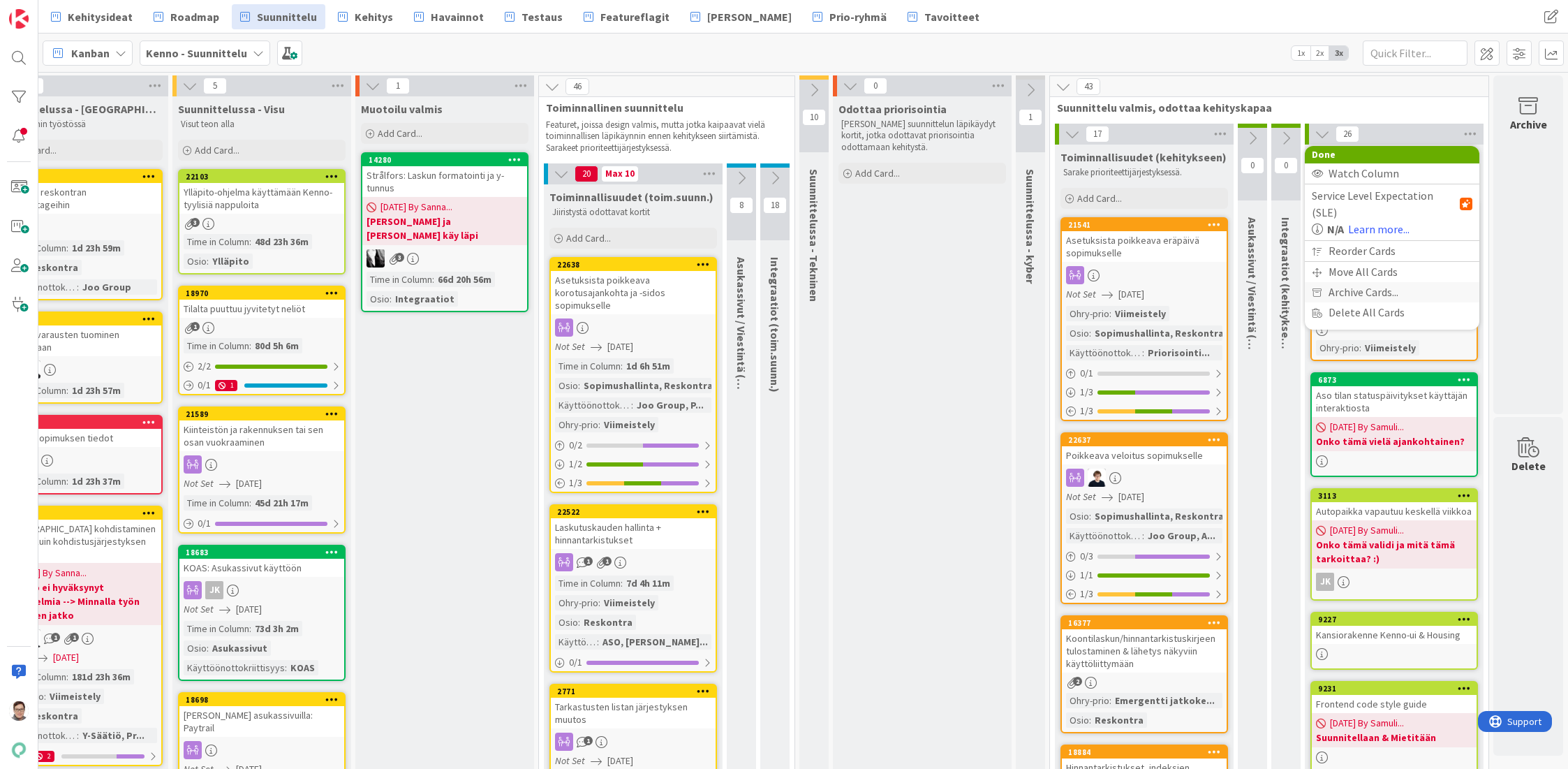
click at [1341, 283] on span "Archive Cards..." at bounding box center [1363, 292] width 70 height 20
click at [1441, 154] on button "Back" at bounding box center [1455, 160] width 35 height 15
click at [1437, 111] on span "Suunnittelu valmis, odottaa kehityskapaa" at bounding box center [1264, 108] width 414 height 14
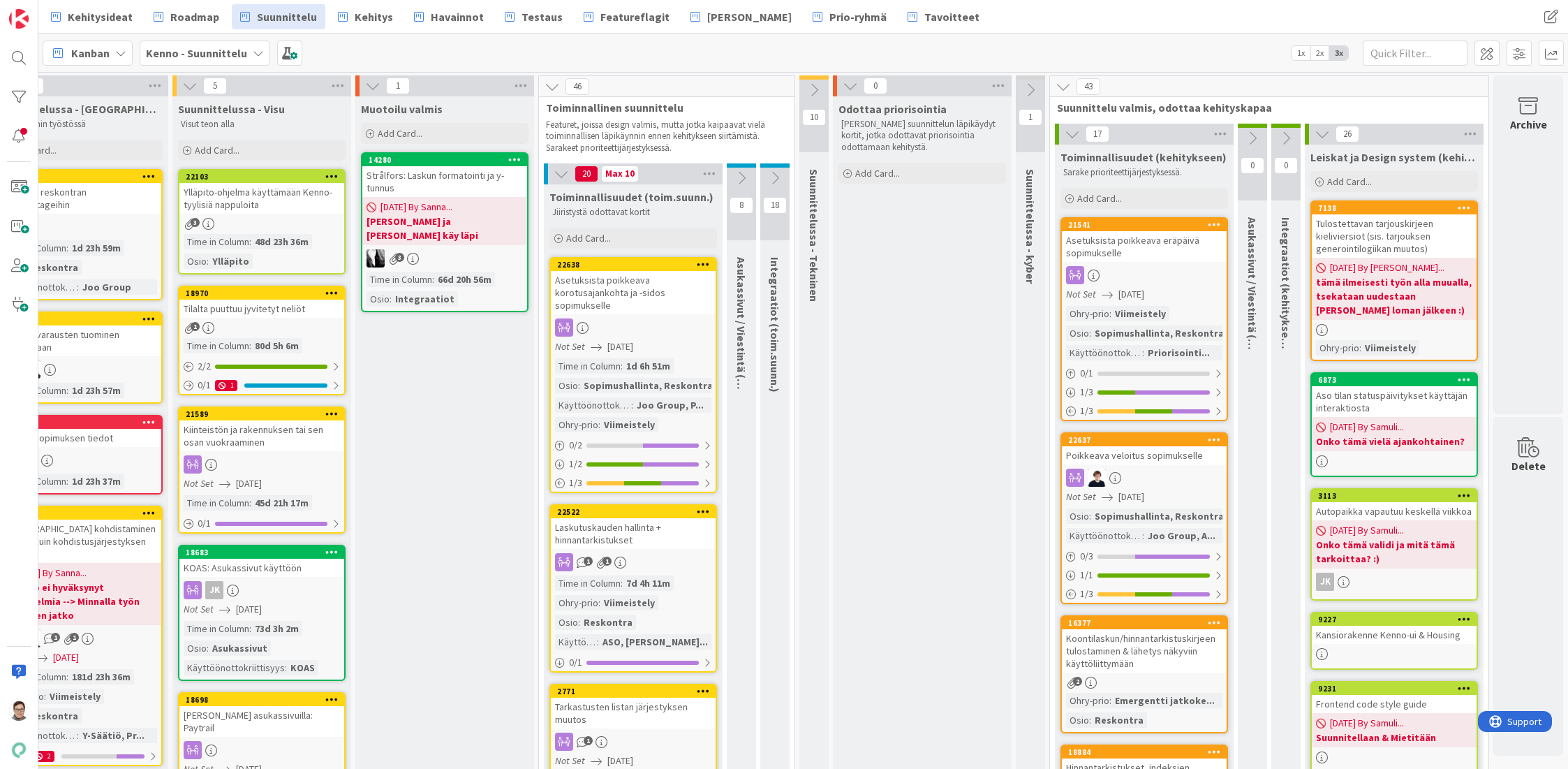
click at [1315, 134] on icon at bounding box center [1322, 134] width 15 height 15
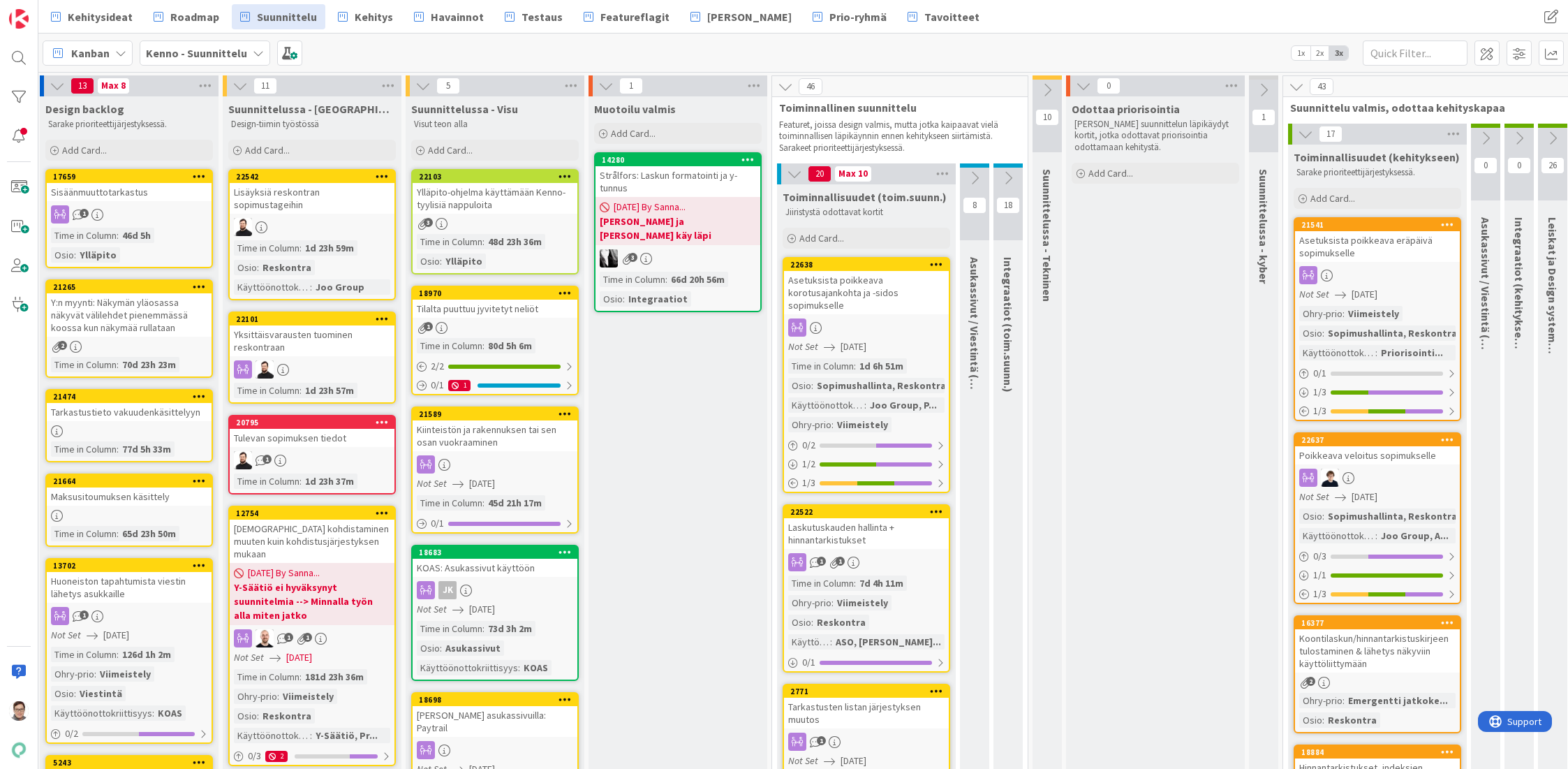
scroll to position [0, 0]
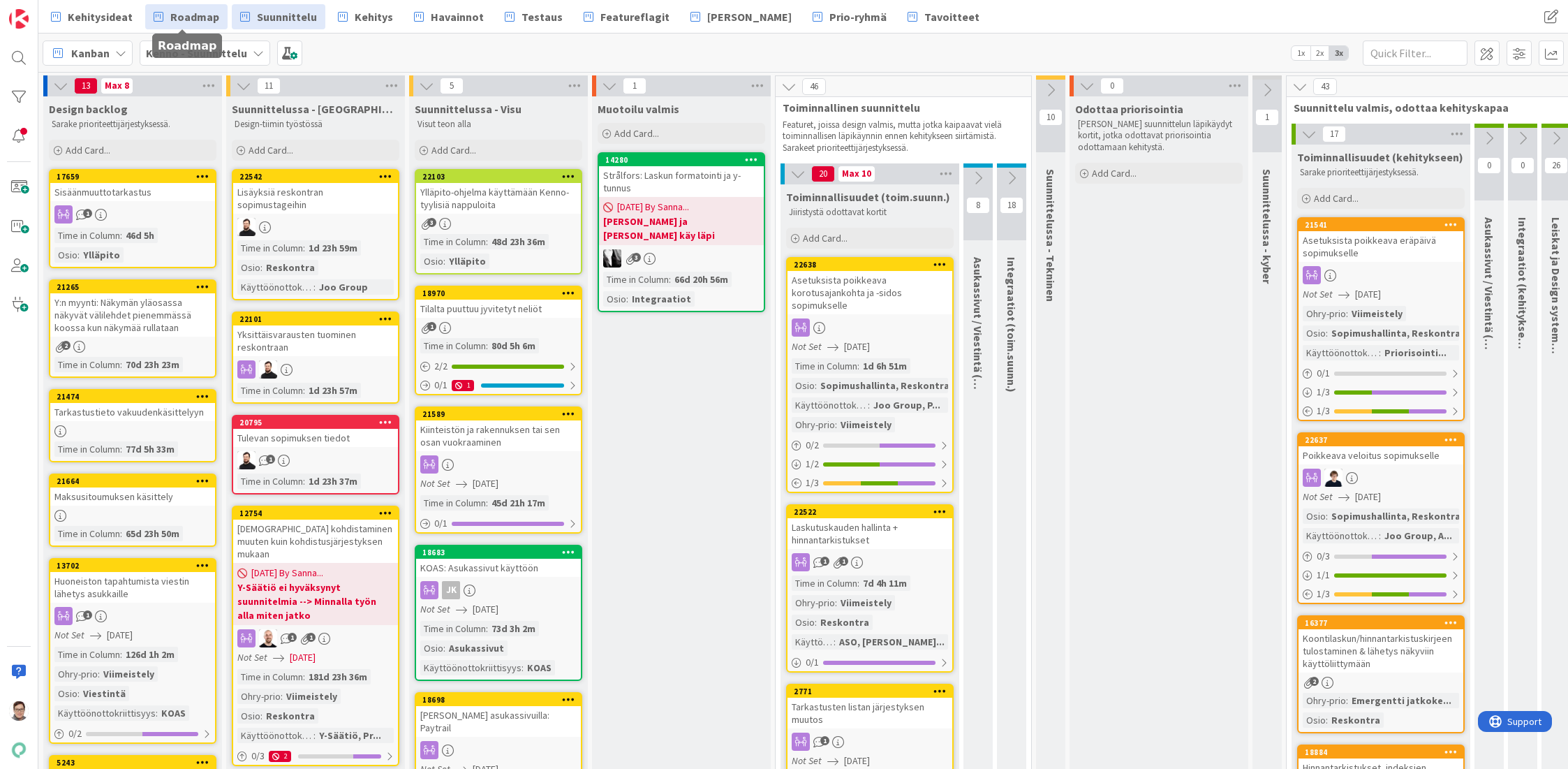
click at [189, 21] on span "Roadmap" at bounding box center [194, 16] width 49 height 17
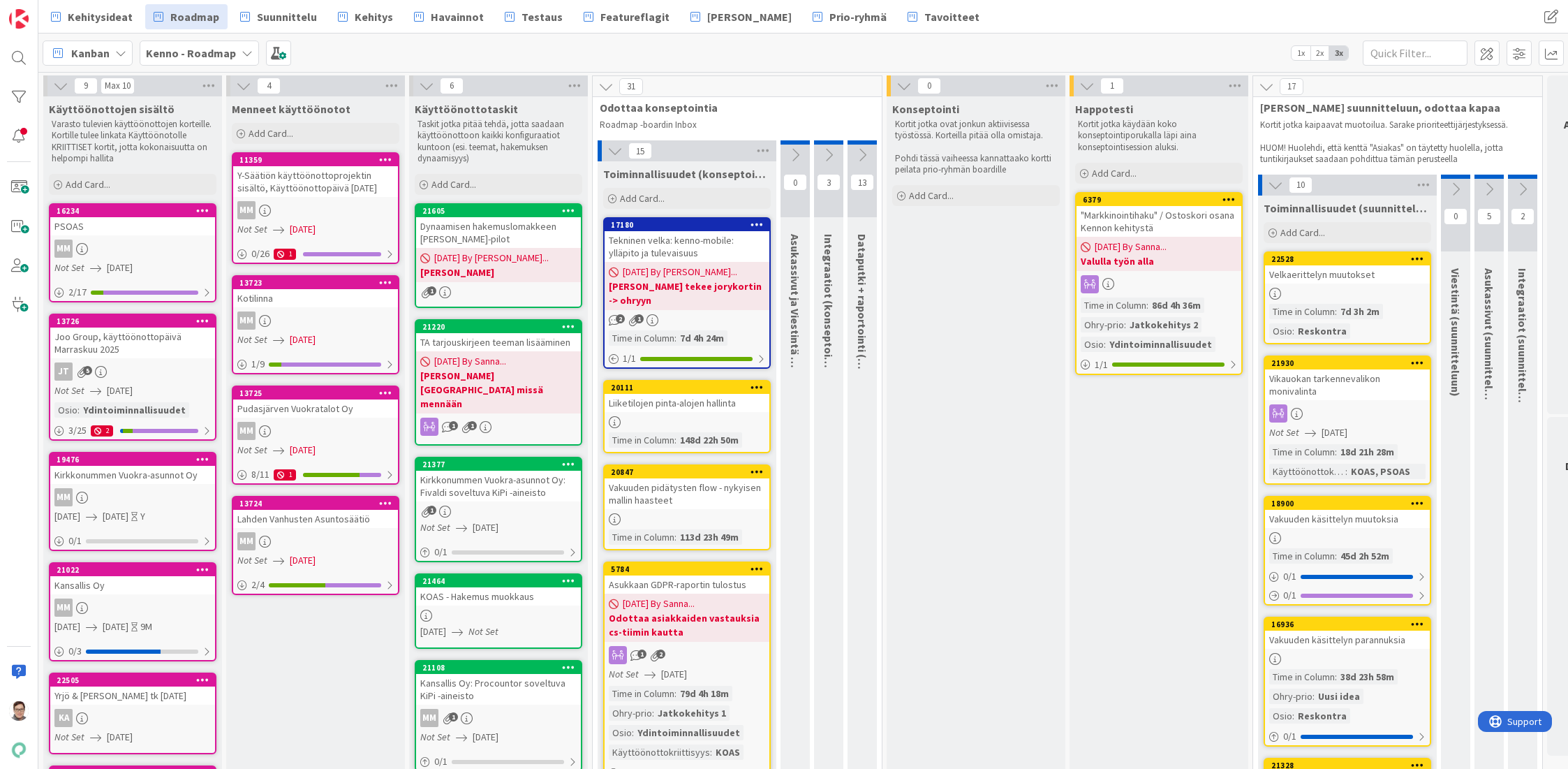
scroll to position [0, 65]
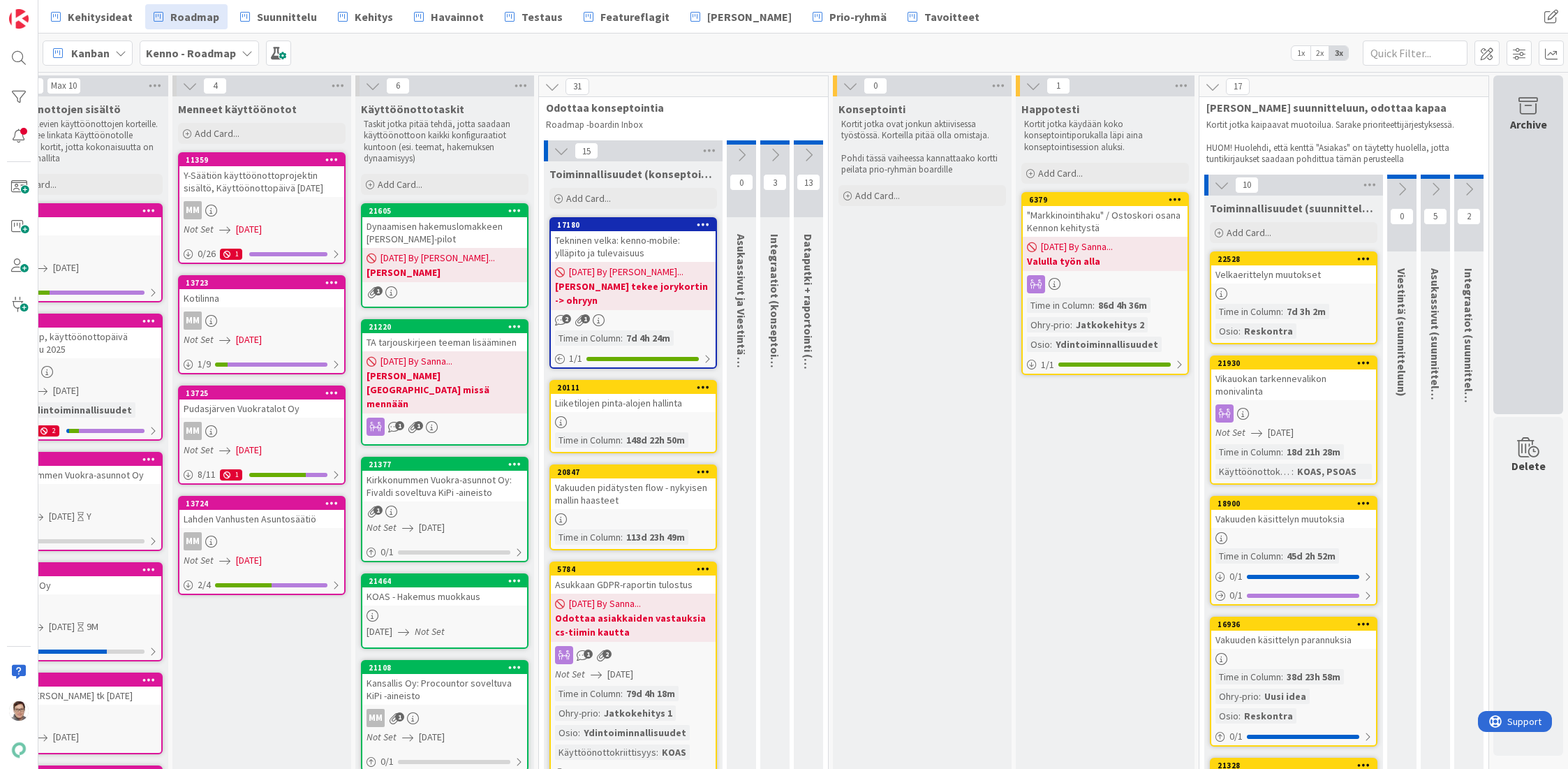
click at [1526, 173] on div "Archive" at bounding box center [1527, 245] width 70 height 338
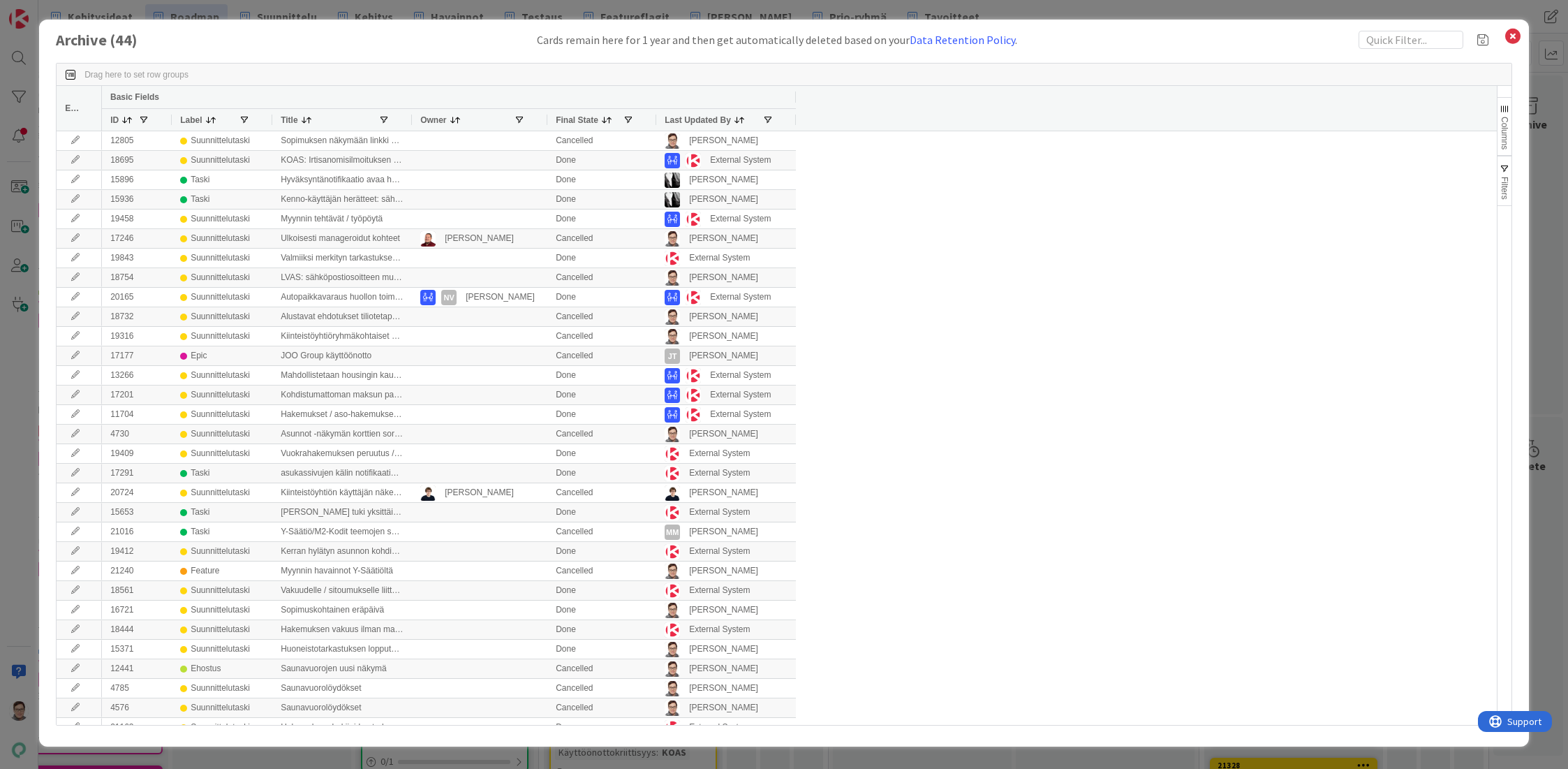
click at [709, 115] on span "Last Updated By" at bounding box center [698, 120] width 66 height 10
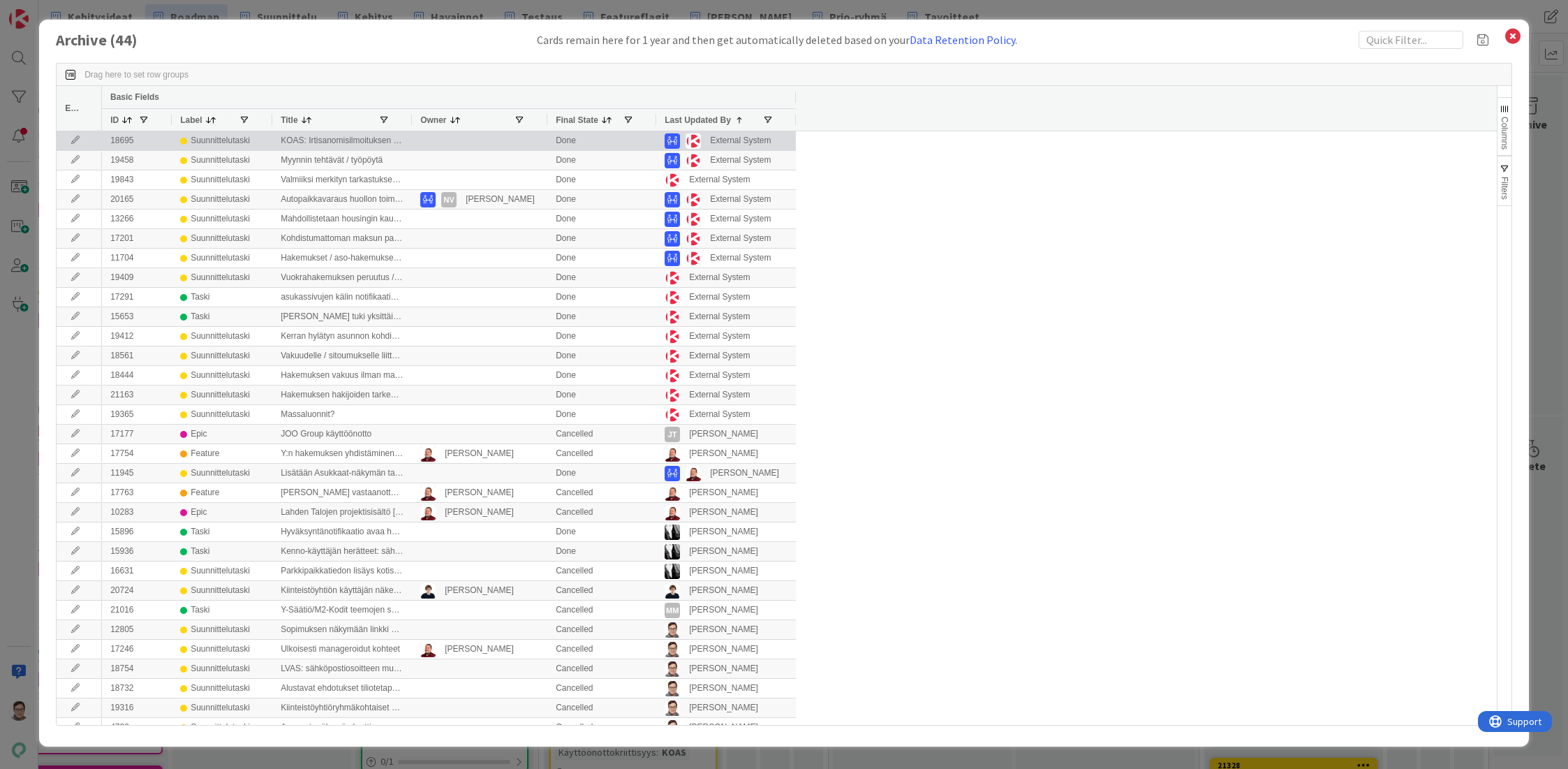
click at [75, 138] on icon at bounding box center [75, 140] width 21 height 8
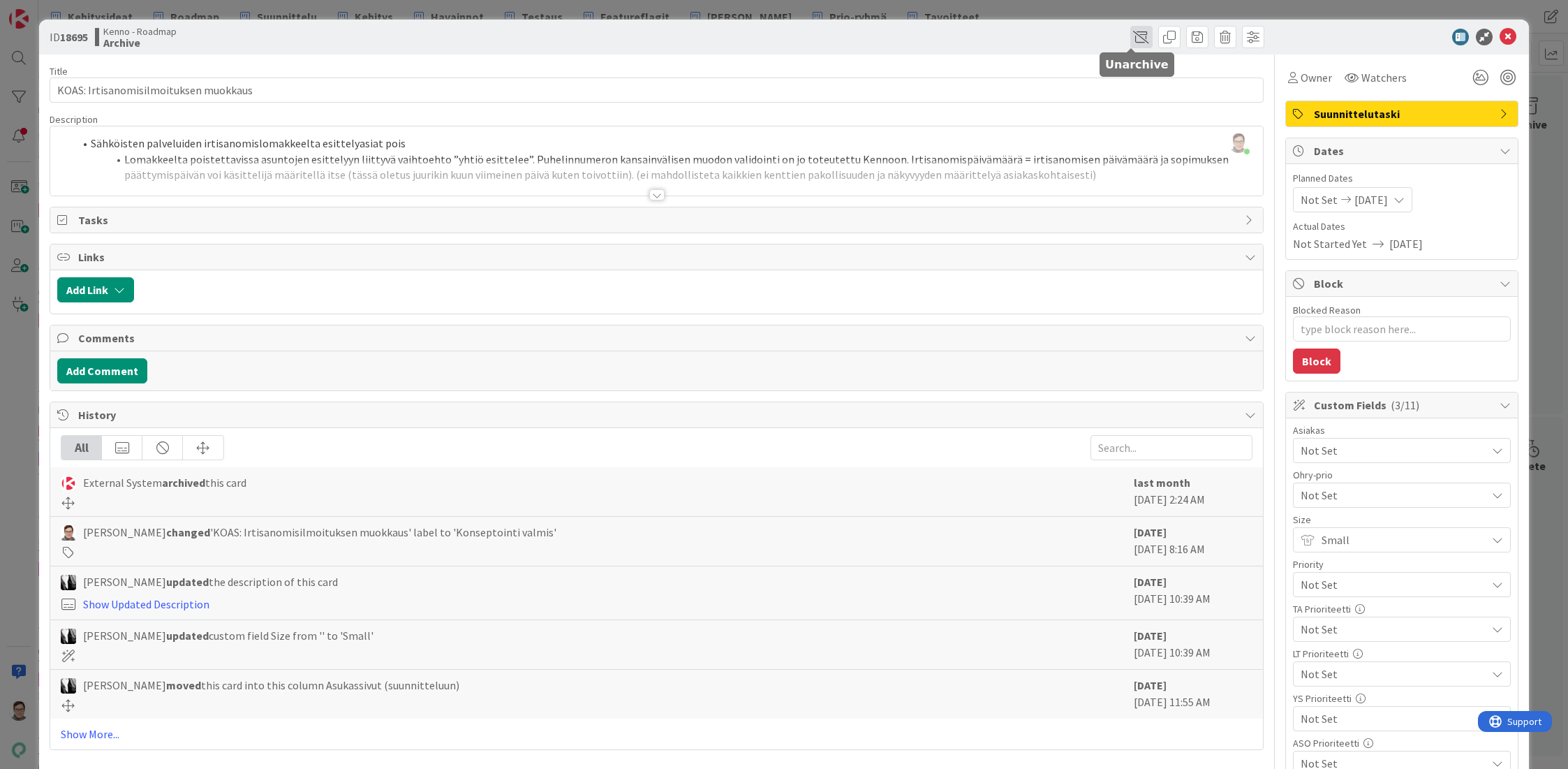
click at [1130, 40] on span at bounding box center [1140, 36] width 22 height 22
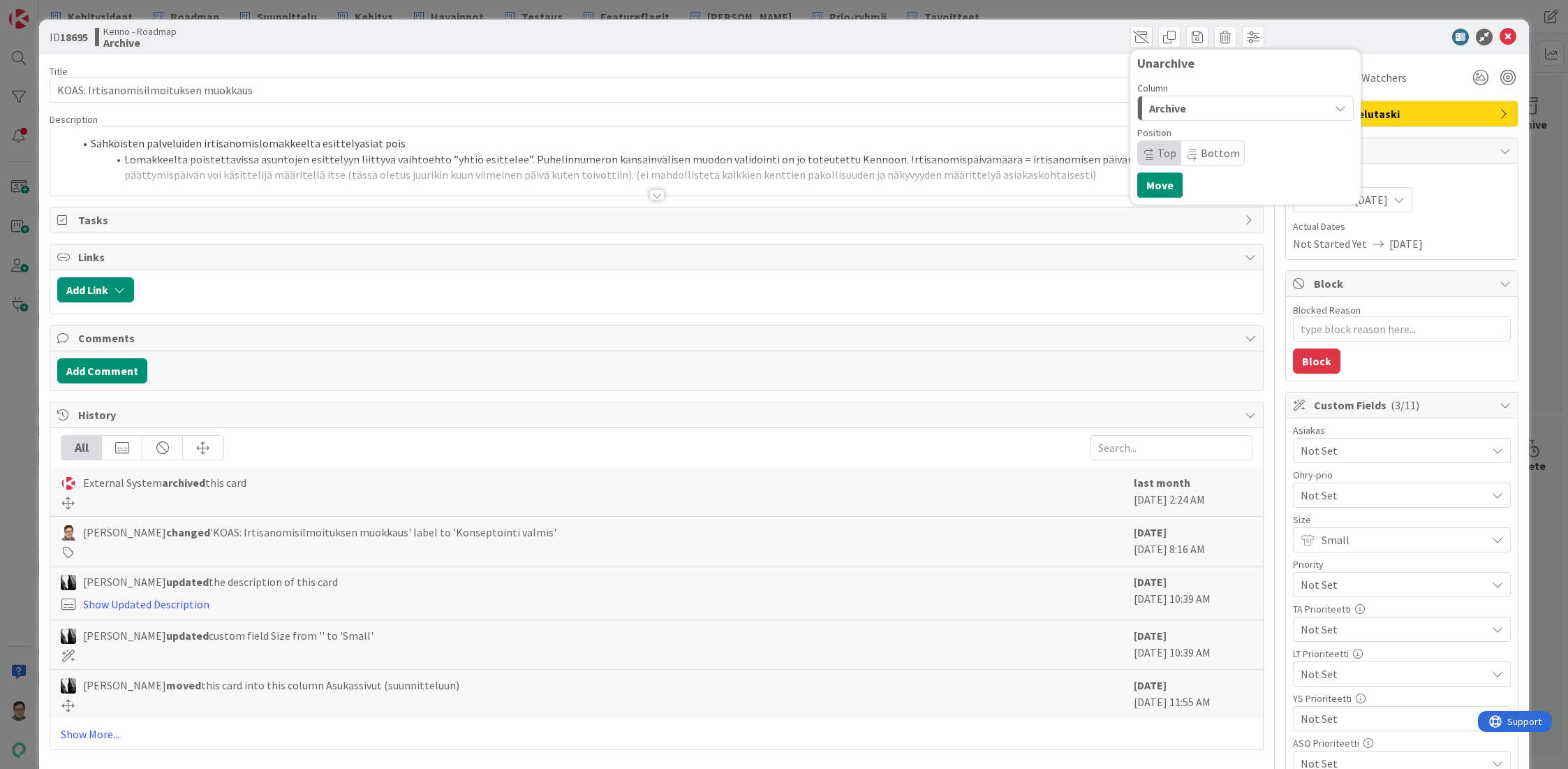
click at [1173, 111] on span "Archive" at bounding box center [1168, 108] width 37 height 18
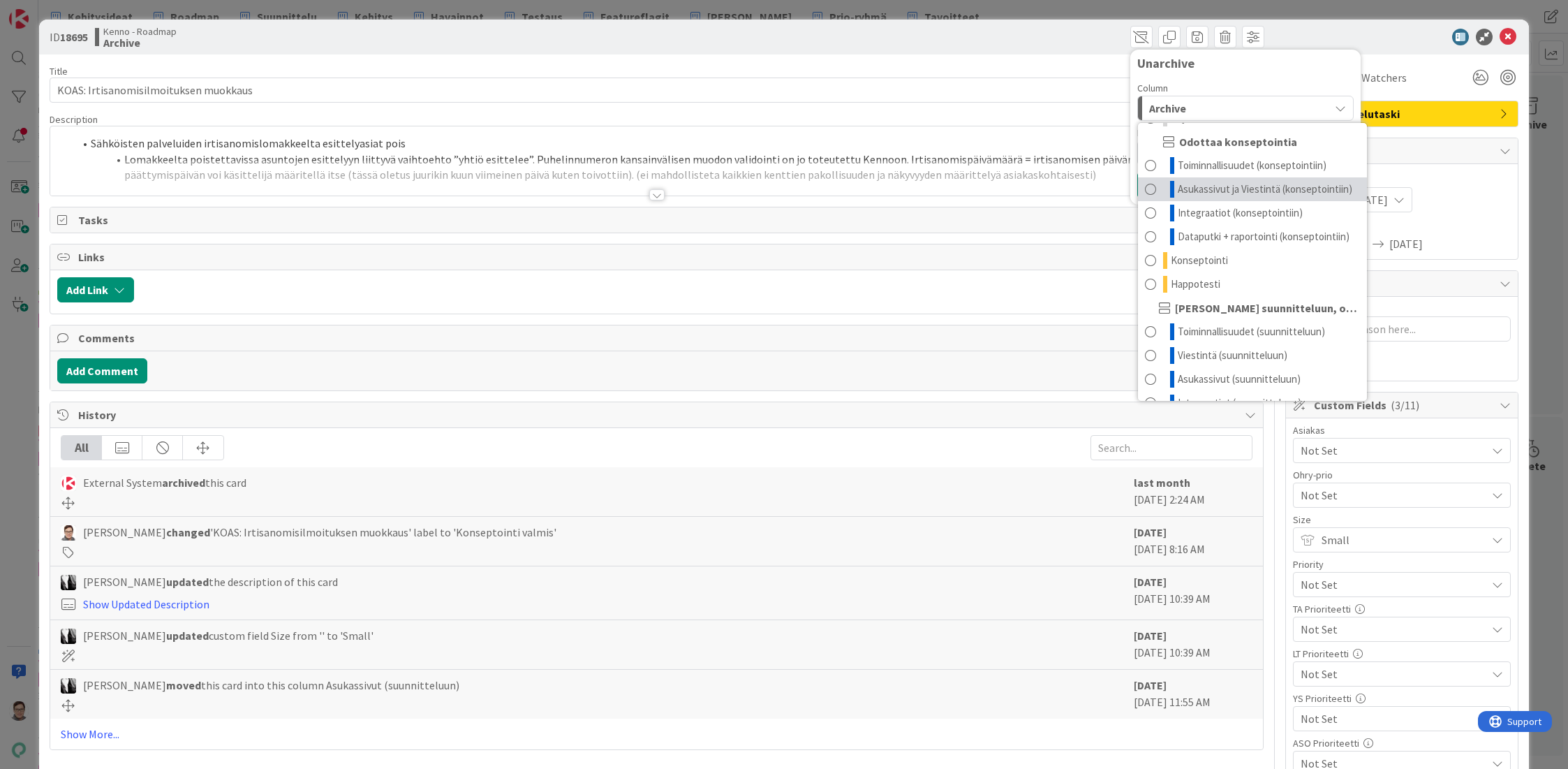
scroll to position [106, 0]
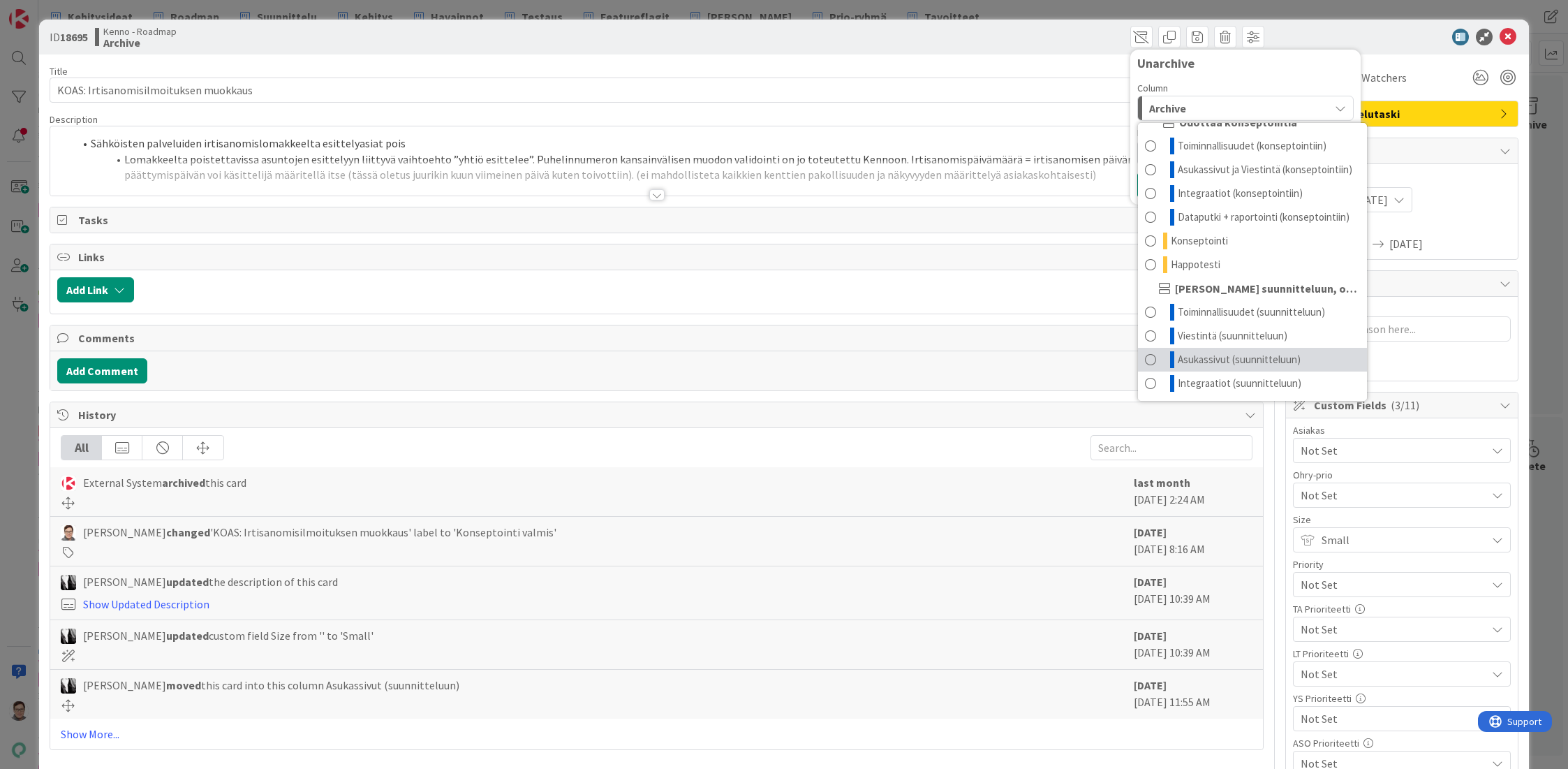
click at [1270, 361] on span "Asukassivut (suunnitteluun)" at bounding box center [1239, 360] width 123 height 17
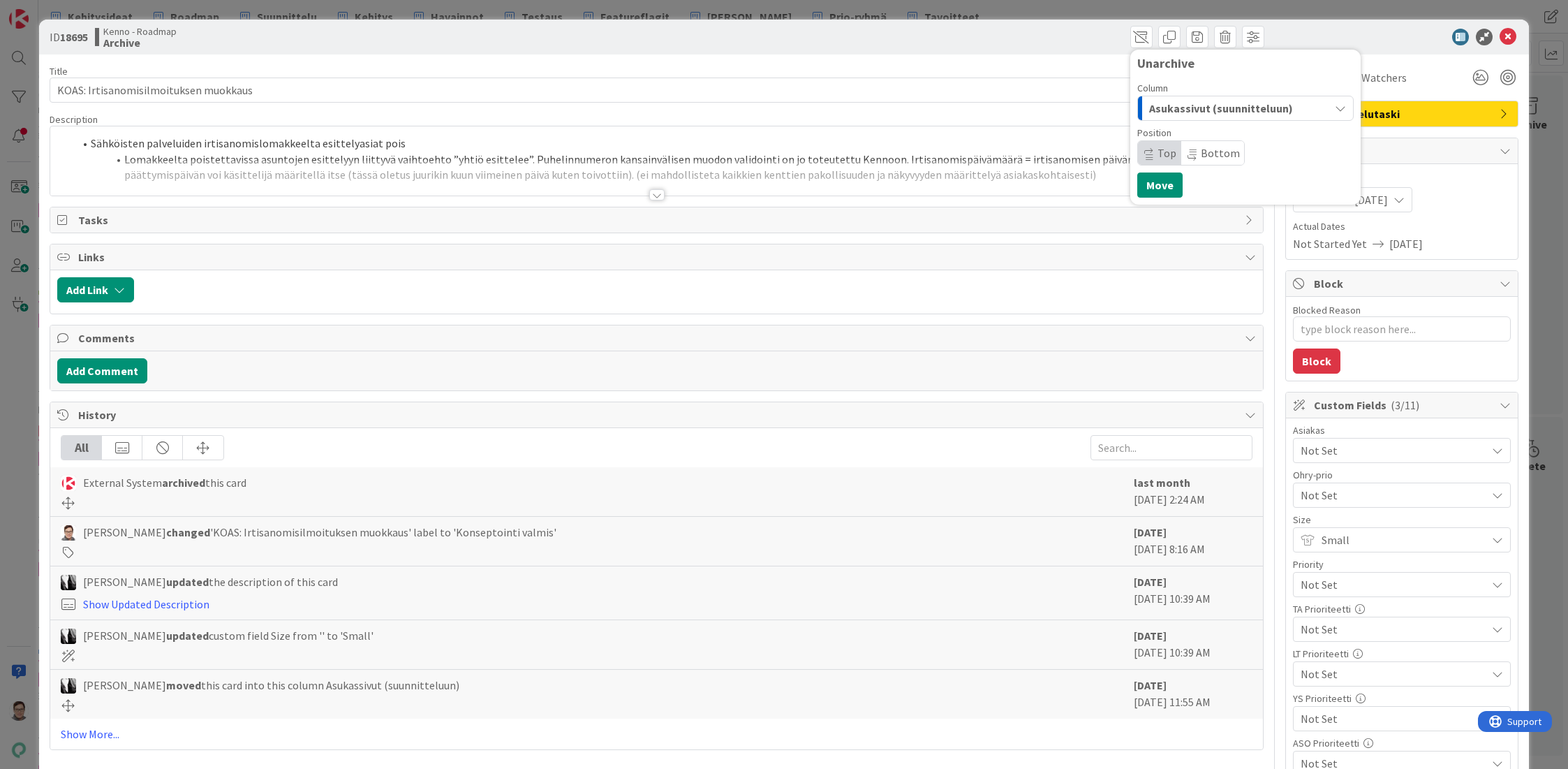
click at [1161, 152] on span "Top" at bounding box center [1166, 153] width 19 height 14
click at [1156, 187] on button "Move" at bounding box center [1159, 185] width 45 height 25
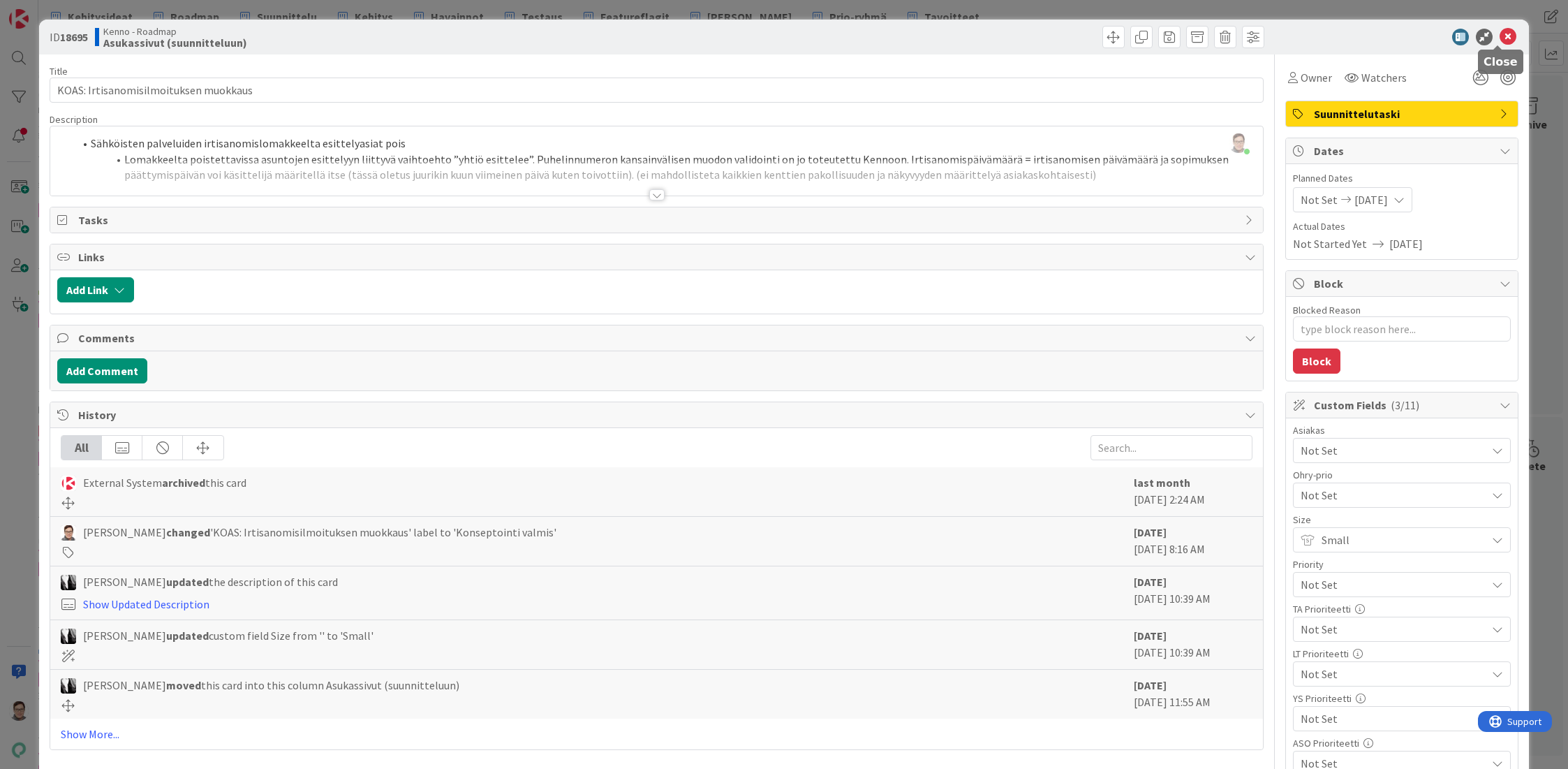
click at [1500, 37] on icon at bounding box center [1508, 36] width 17 height 17
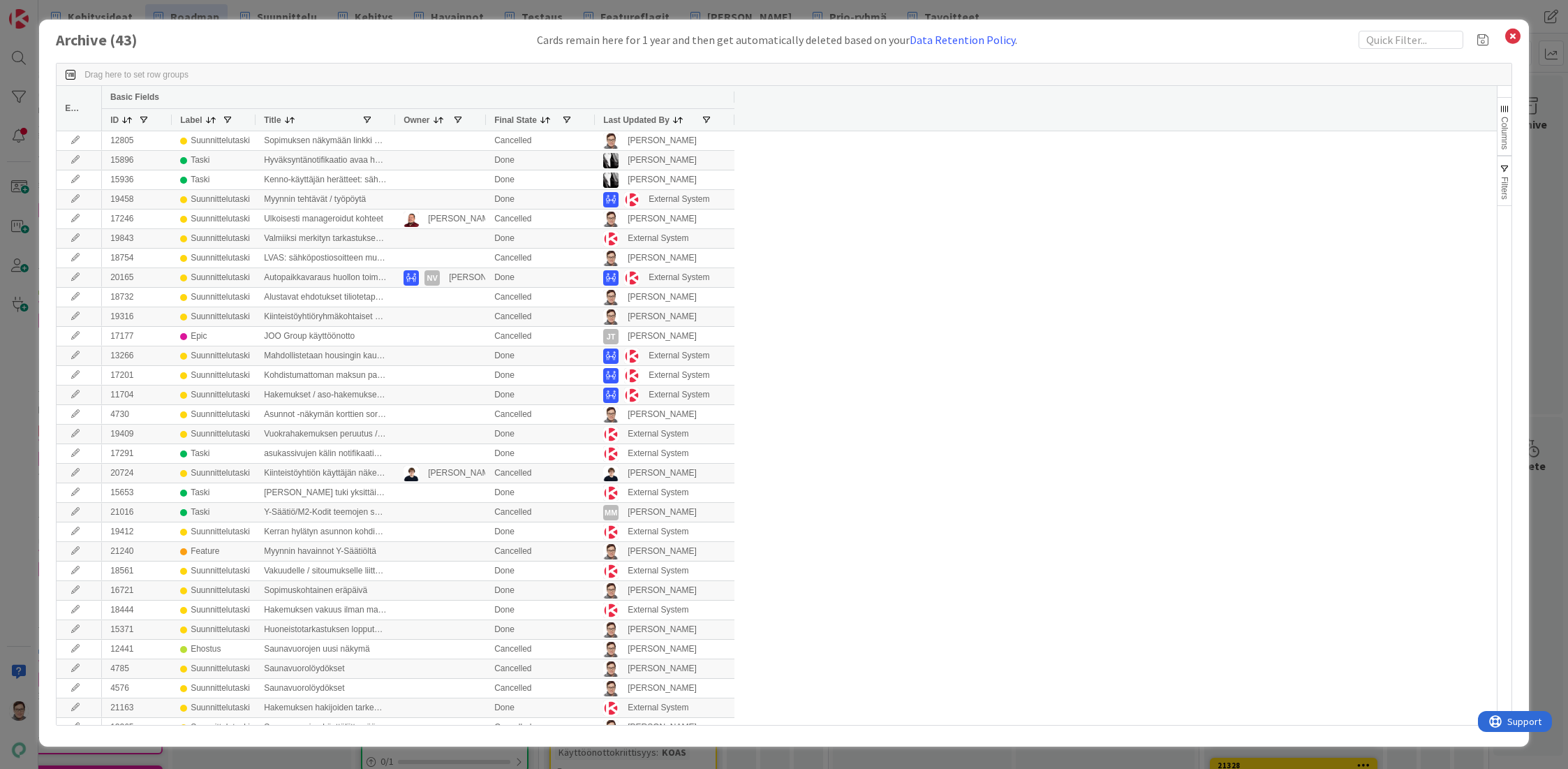
click at [626, 116] on span "Last Updated By" at bounding box center [636, 120] width 66 height 10
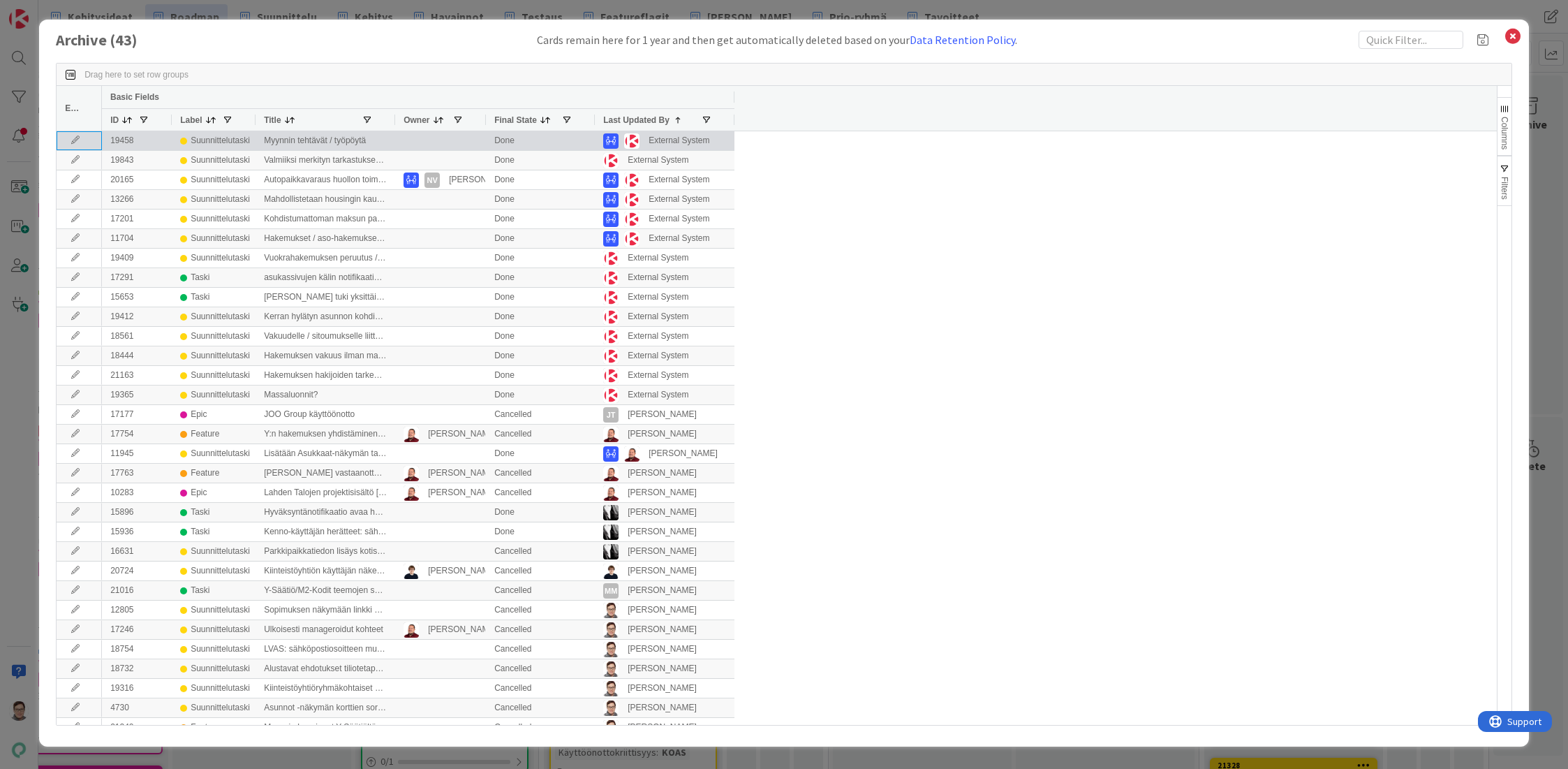
click at [73, 138] on icon at bounding box center [75, 140] width 21 height 8
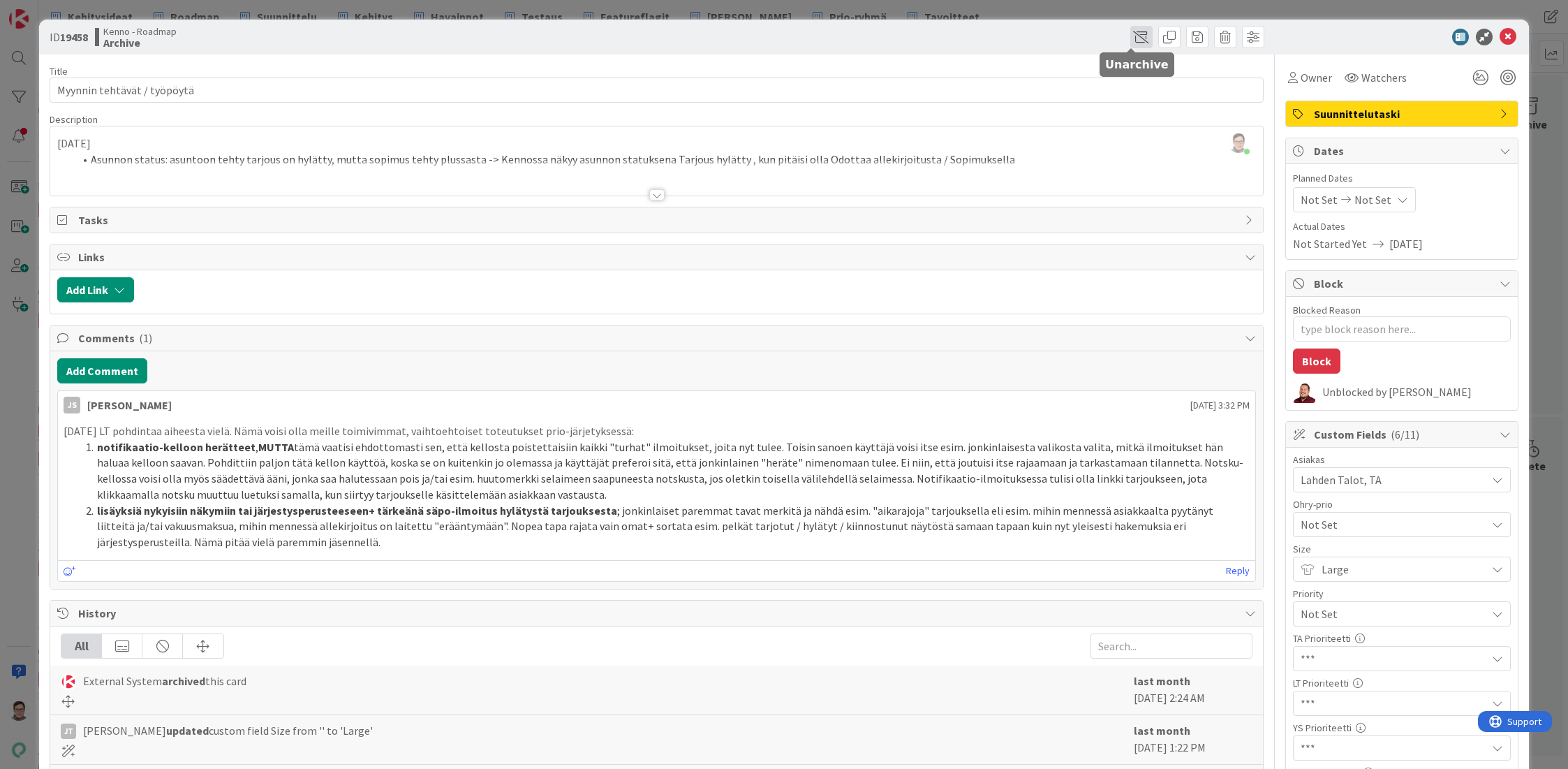
click at [1130, 34] on span at bounding box center [1140, 36] width 22 height 22
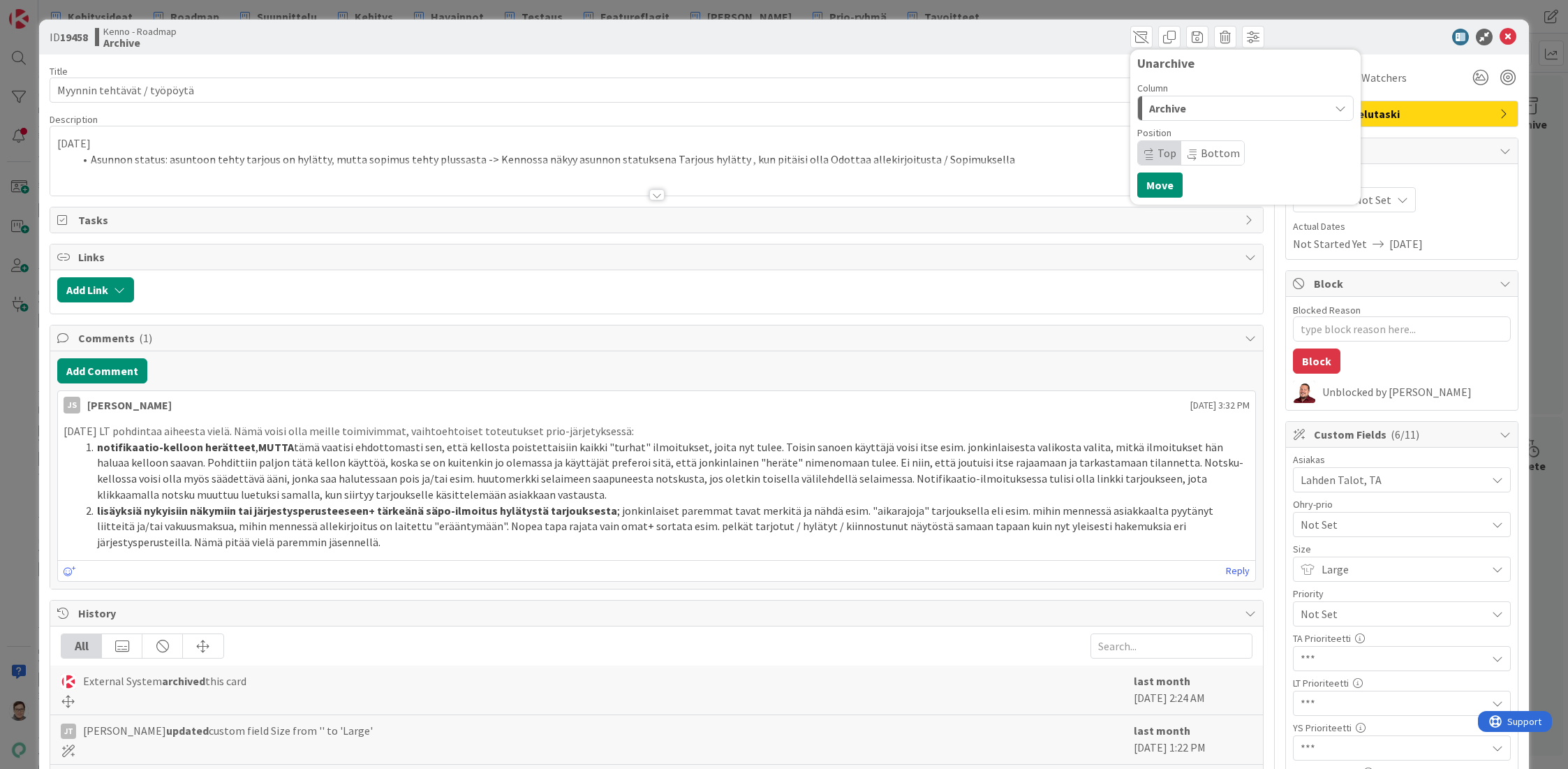
click at [1186, 108] on div "Archive" at bounding box center [1237, 108] width 183 height 22
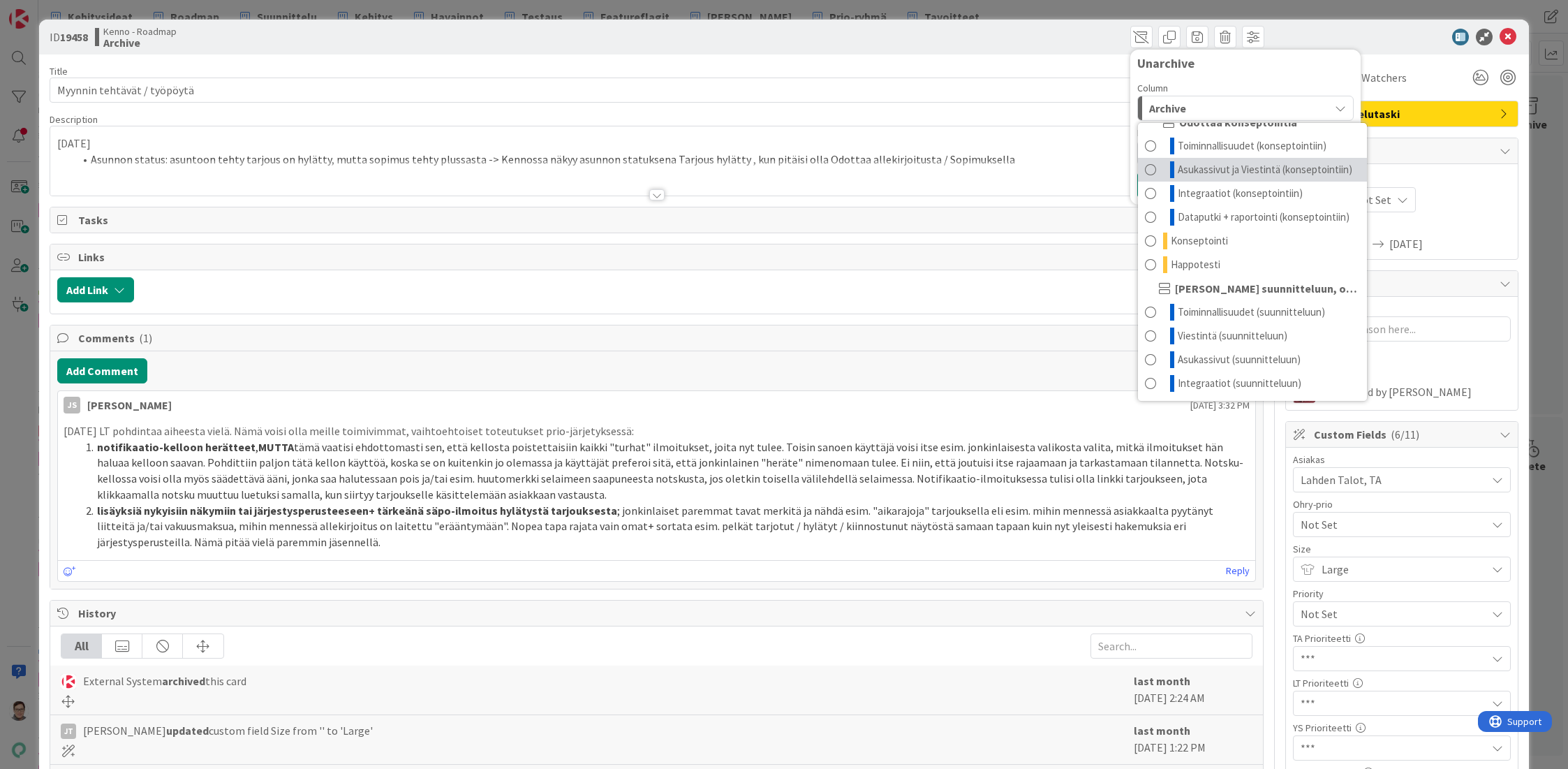
scroll to position [106, 0]
click at [1257, 308] on span "Toiminnallisuudet (suunnitteluun)" at bounding box center [1251, 312] width 147 height 17
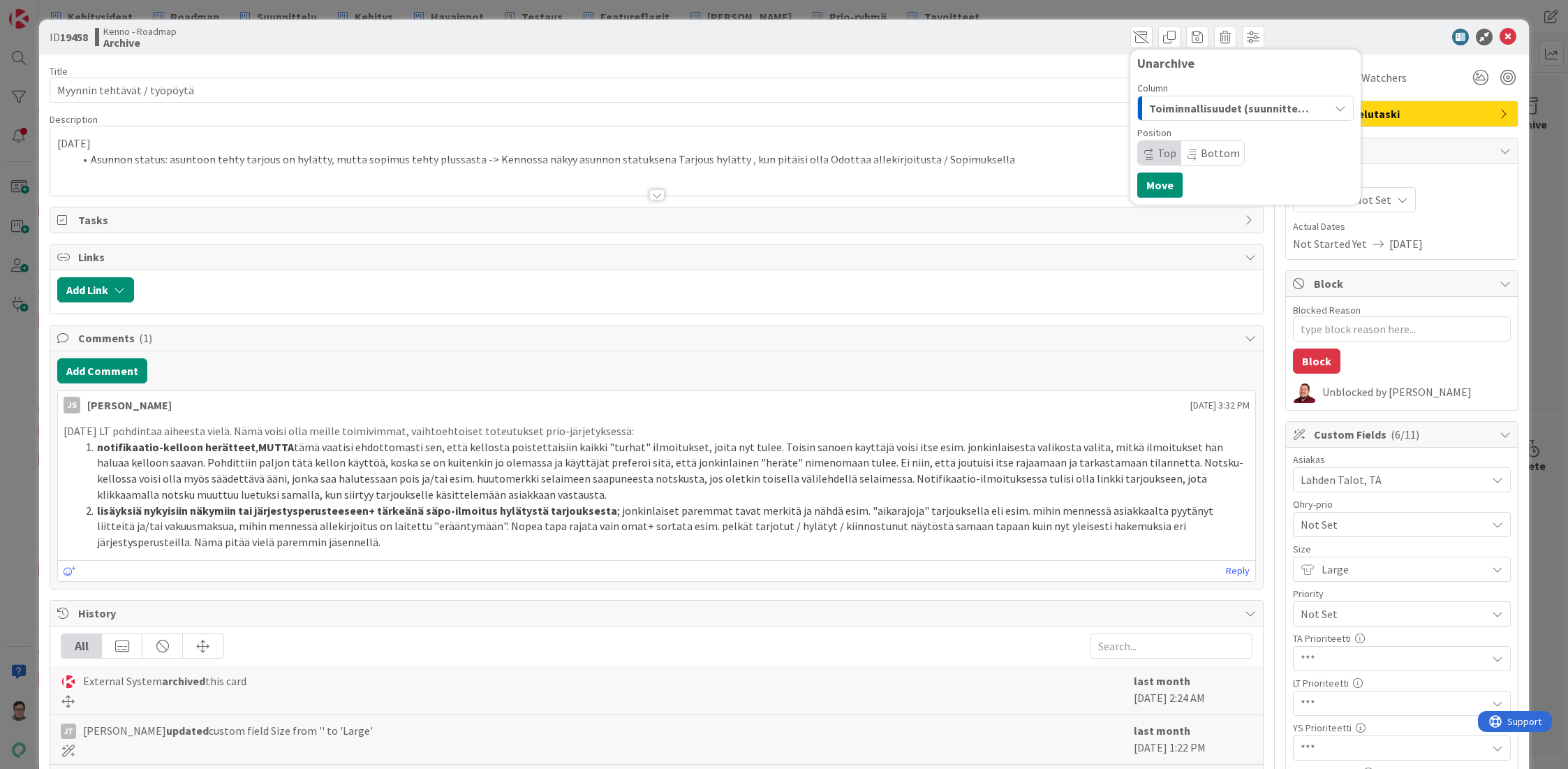
click at [1207, 154] on span "Bottom" at bounding box center [1220, 153] width 39 height 14
click at [1155, 183] on button "Move" at bounding box center [1159, 185] width 45 height 25
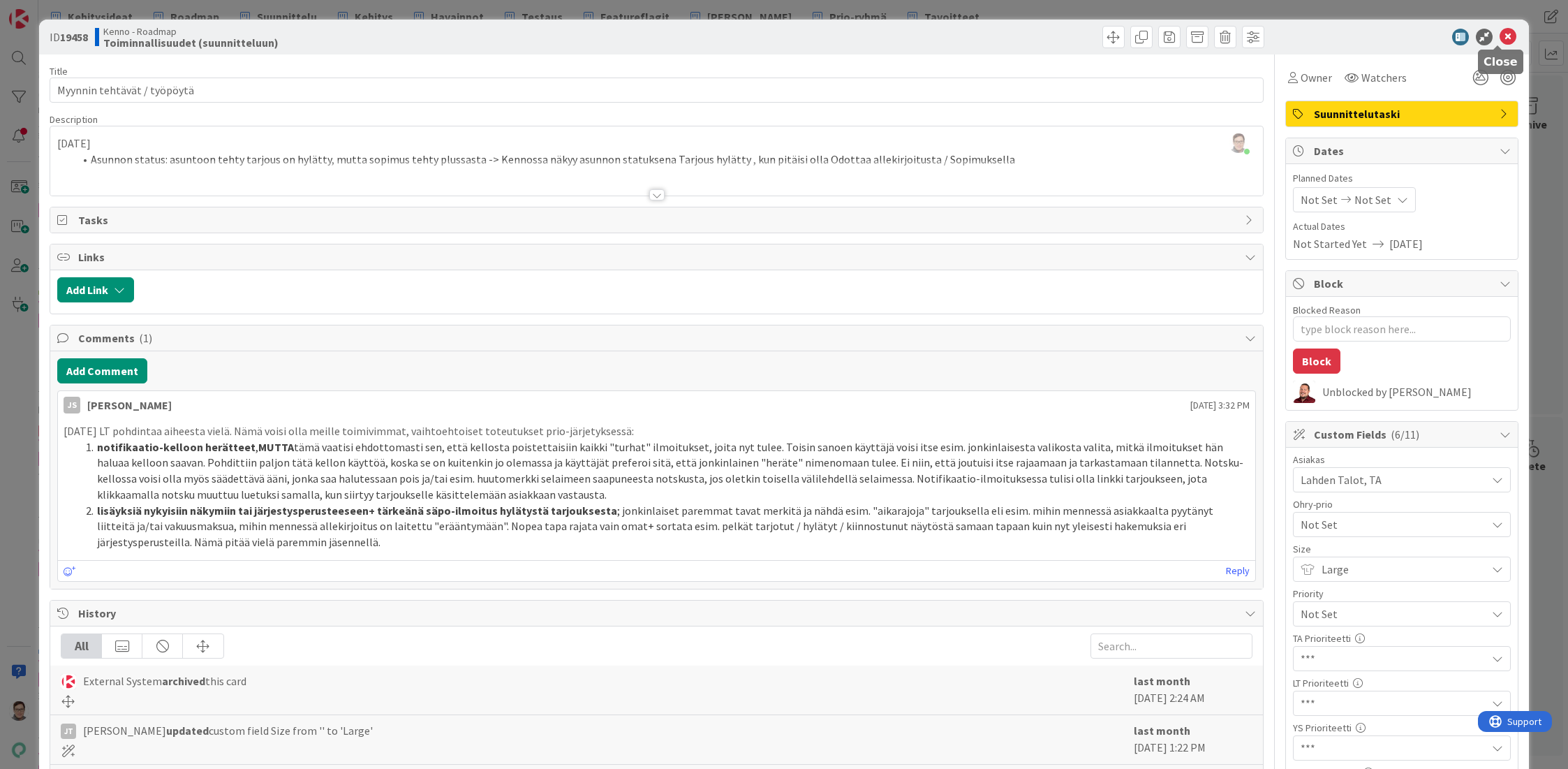
click at [1500, 34] on icon at bounding box center [1508, 36] width 17 height 17
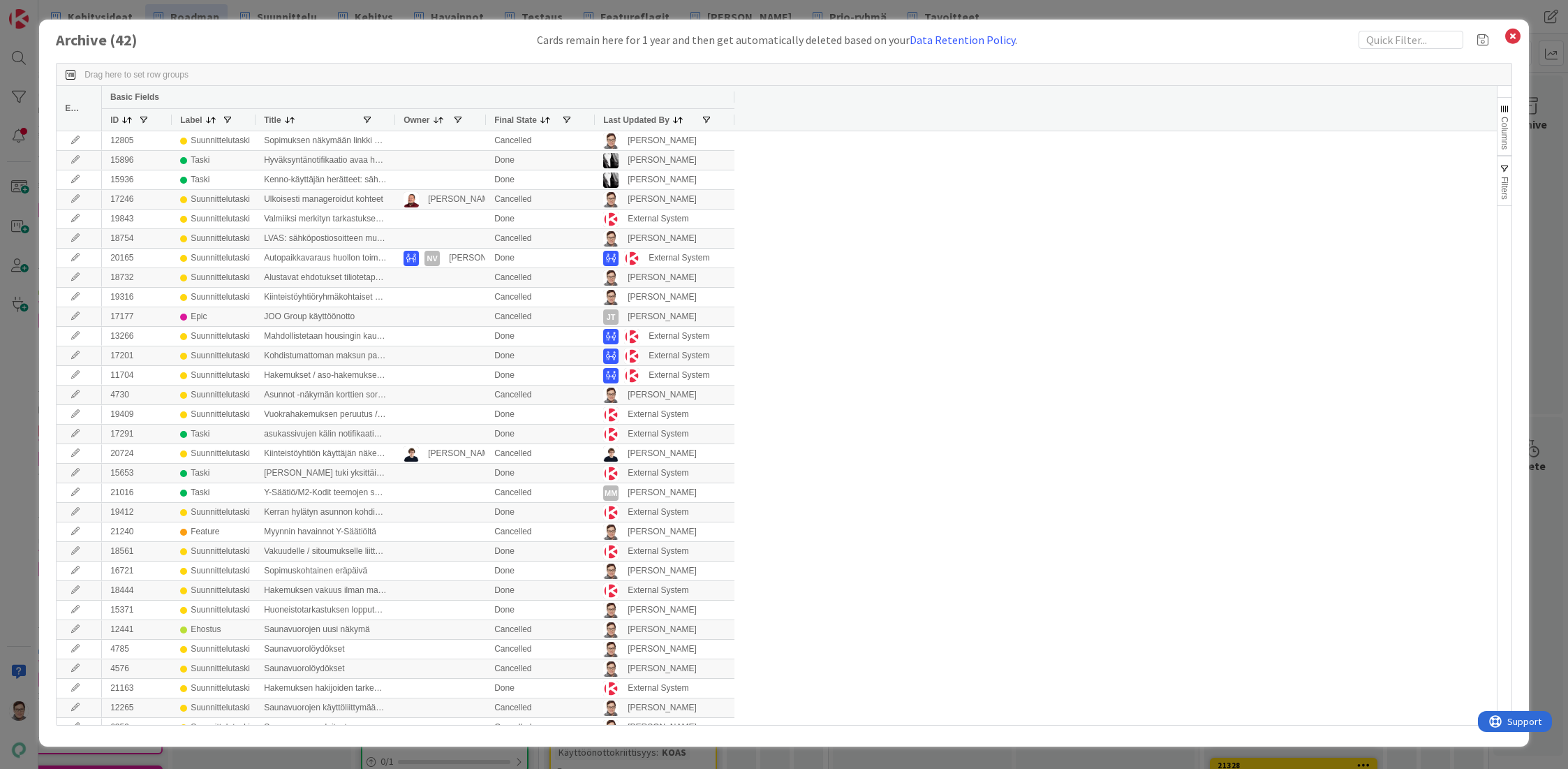
click at [629, 121] on span "Last Updated By" at bounding box center [636, 120] width 66 height 10
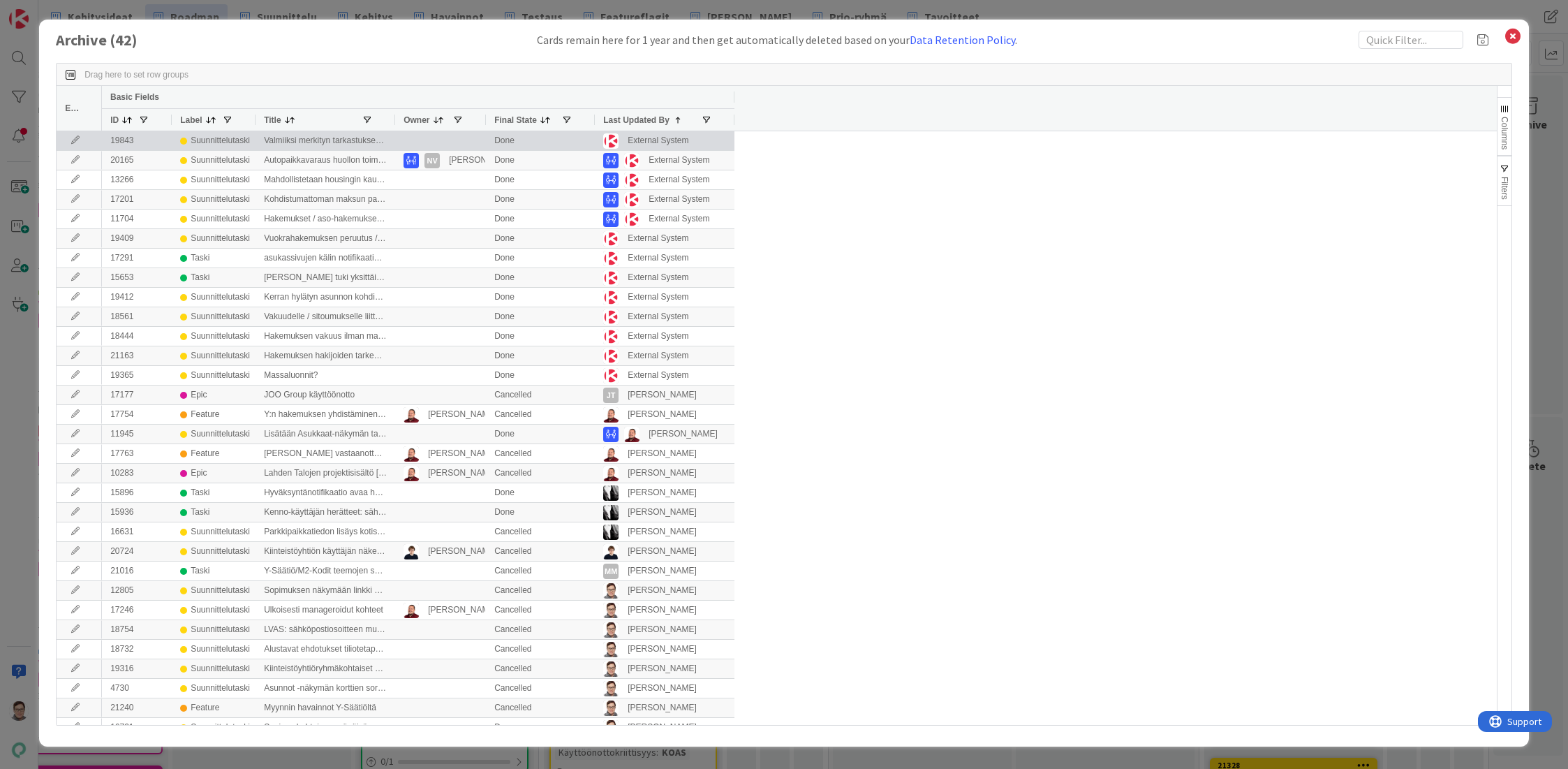
click at [74, 140] on icon at bounding box center [75, 140] width 21 height 8
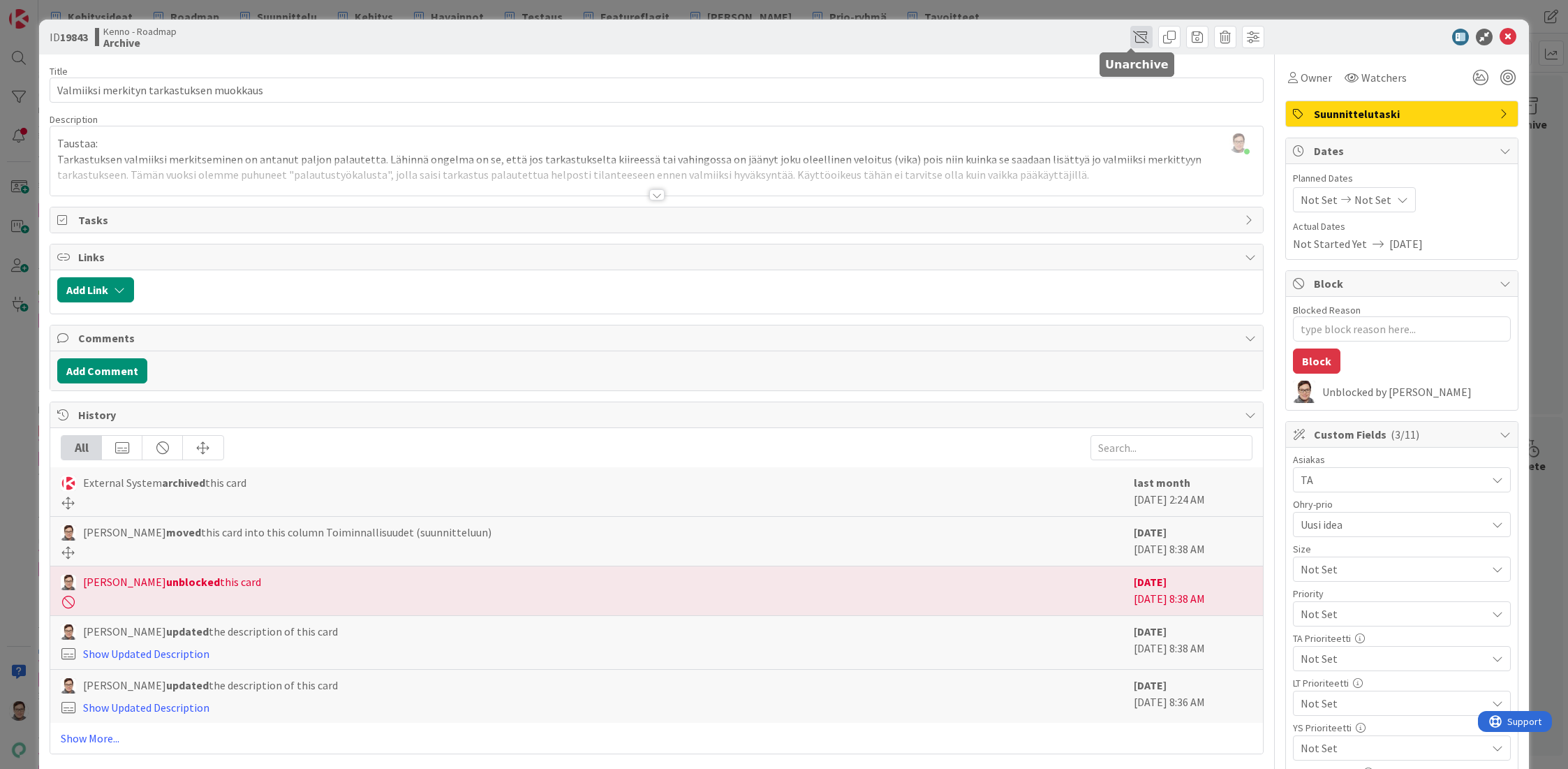
click at [1130, 43] on span at bounding box center [1140, 36] width 22 height 22
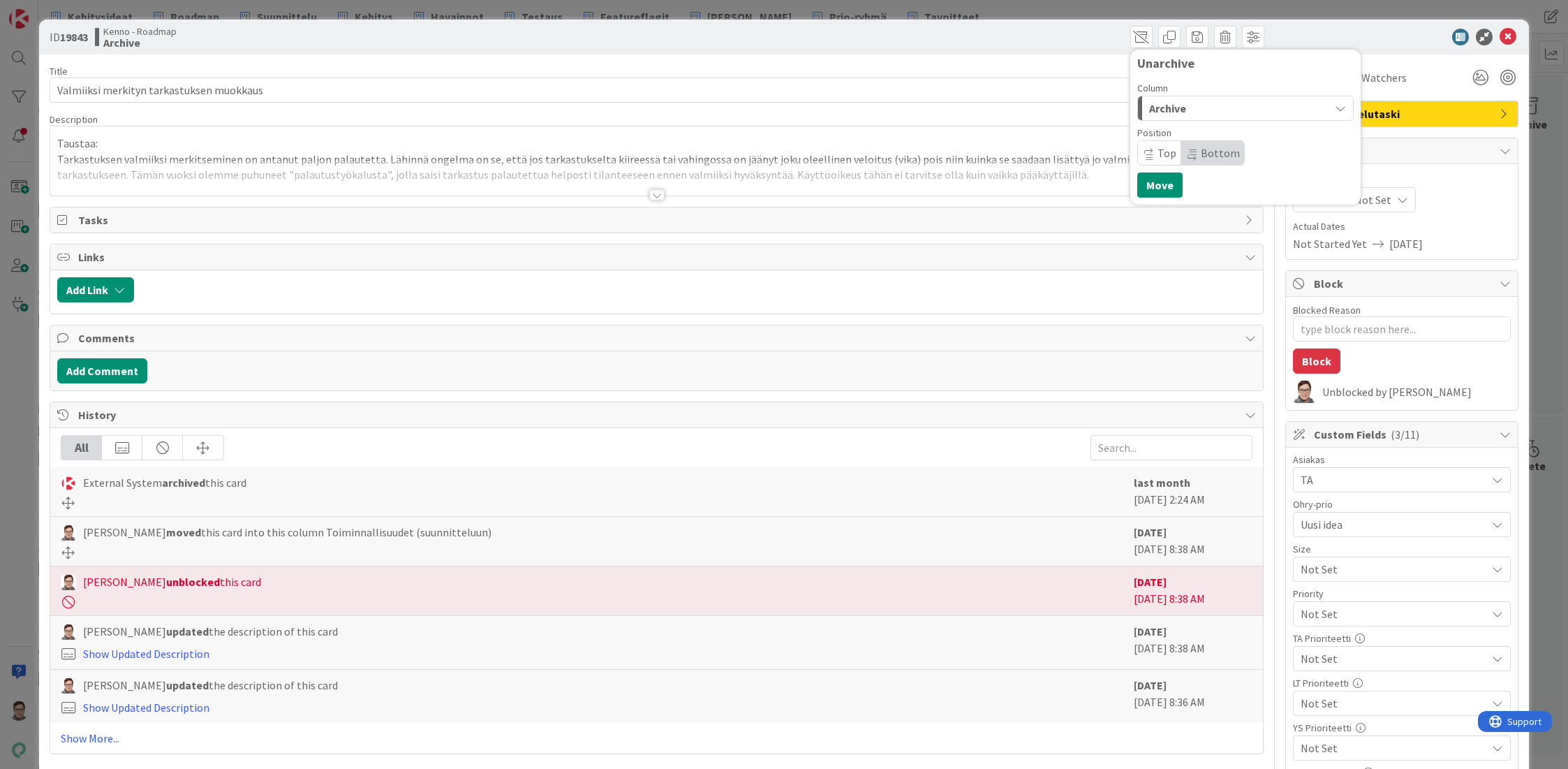
click at [1173, 105] on span "Archive" at bounding box center [1168, 108] width 37 height 18
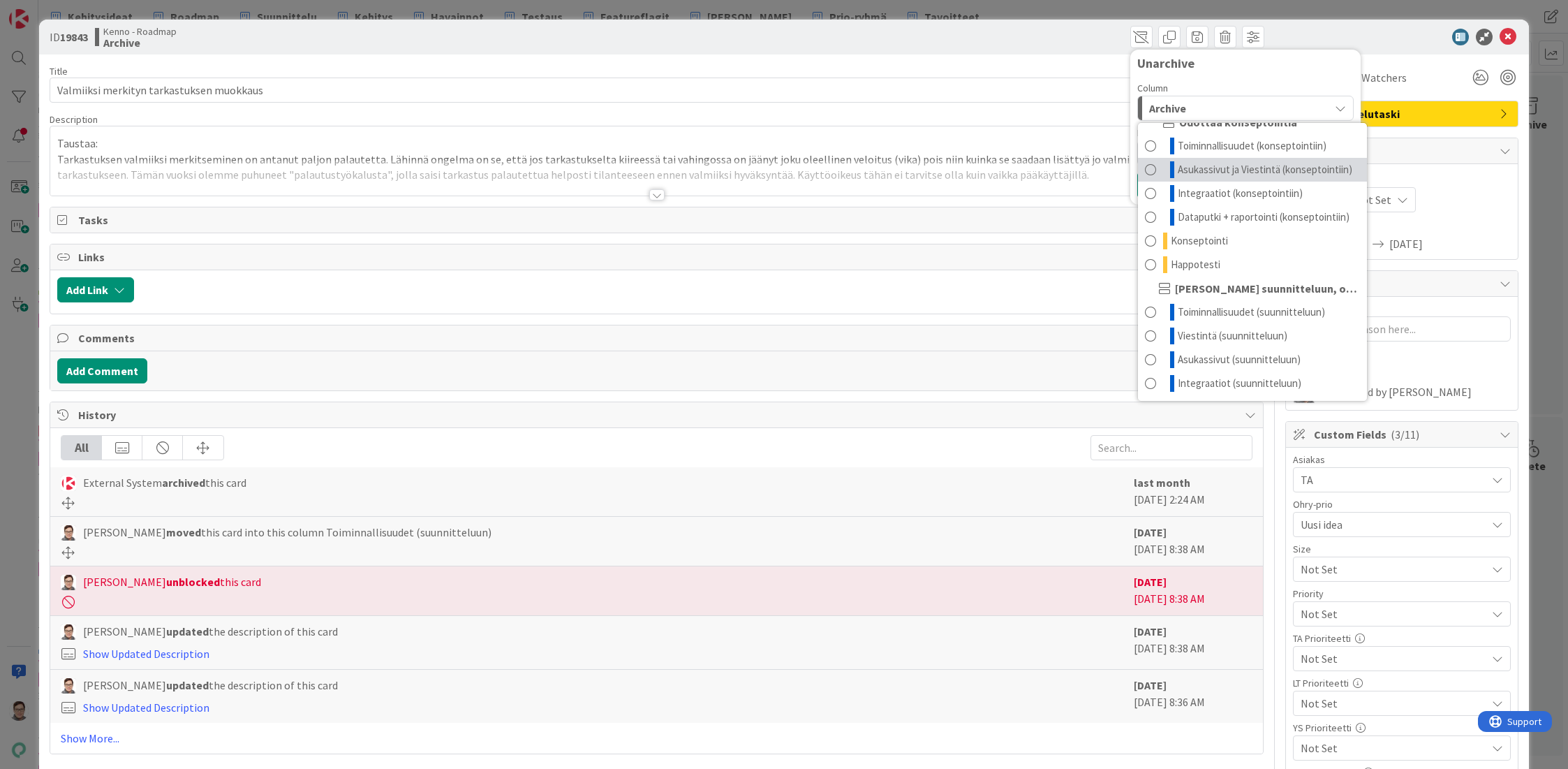
scroll to position [106, 0]
click at [1212, 306] on span "Toiminnallisuudet (suunnitteluun)" at bounding box center [1251, 312] width 147 height 17
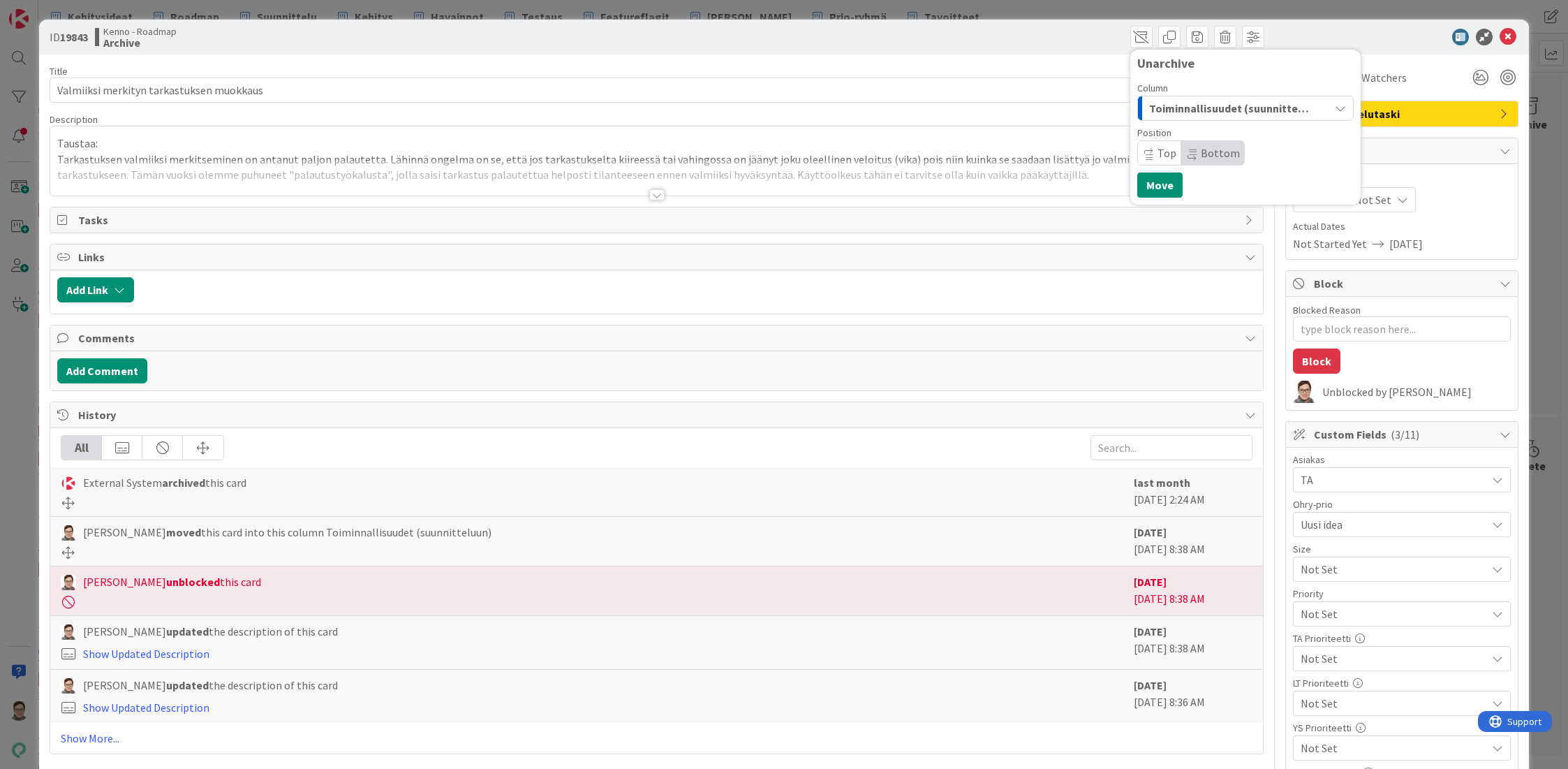
click at [1208, 153] on span "Bottom" at bounding box center [1220, 153] width 39 height 14
click at [1148, 190] on button "Move" at bounding box center [1159, 185] width 45 height 25
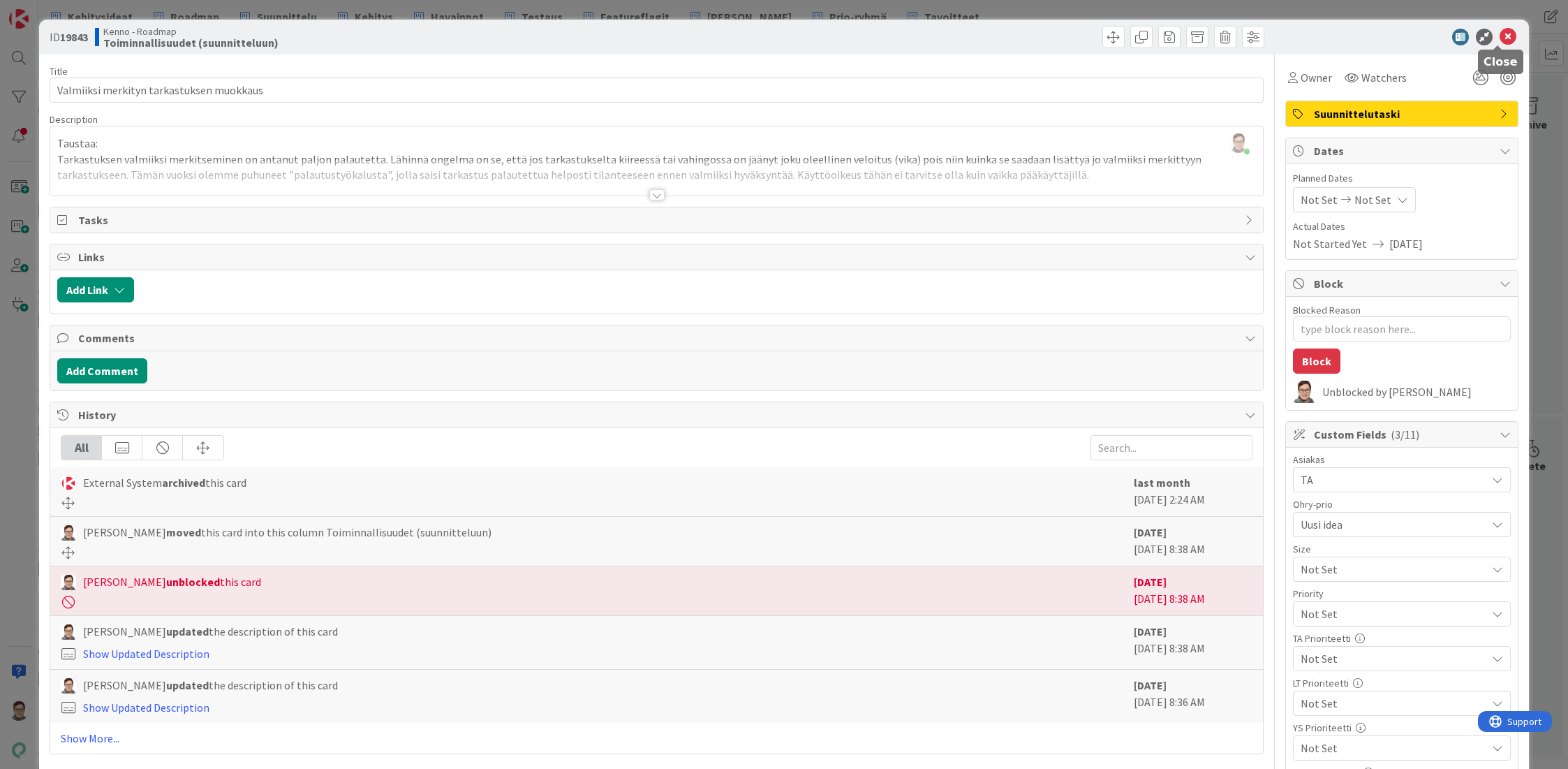
click at [1500, 35] on icon at bounding box center [1508, 36] width 17 height 17
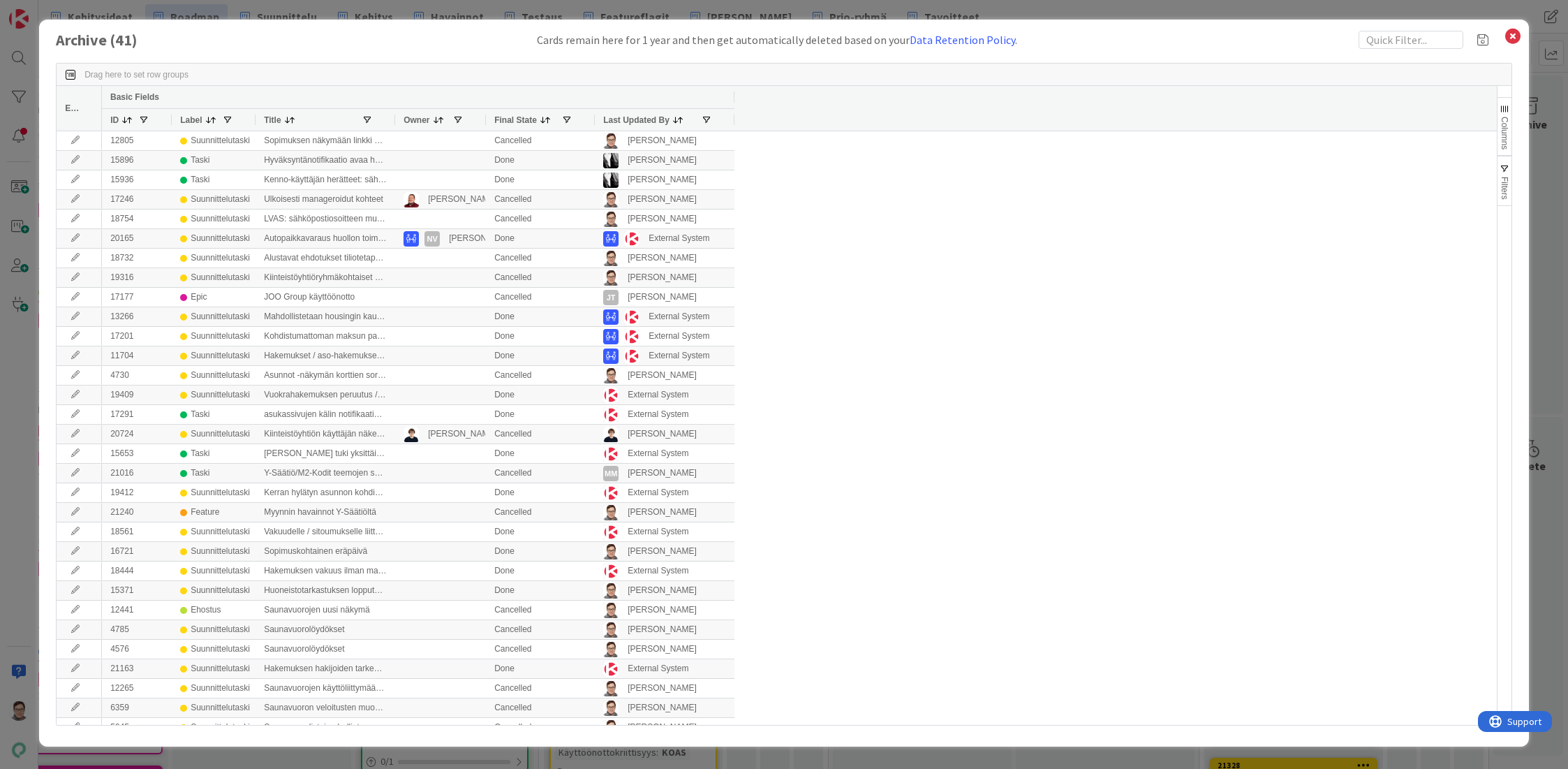
click at [638, 120] on span "Last Updated By" at bounding box center [636, 120] width 66 height 10
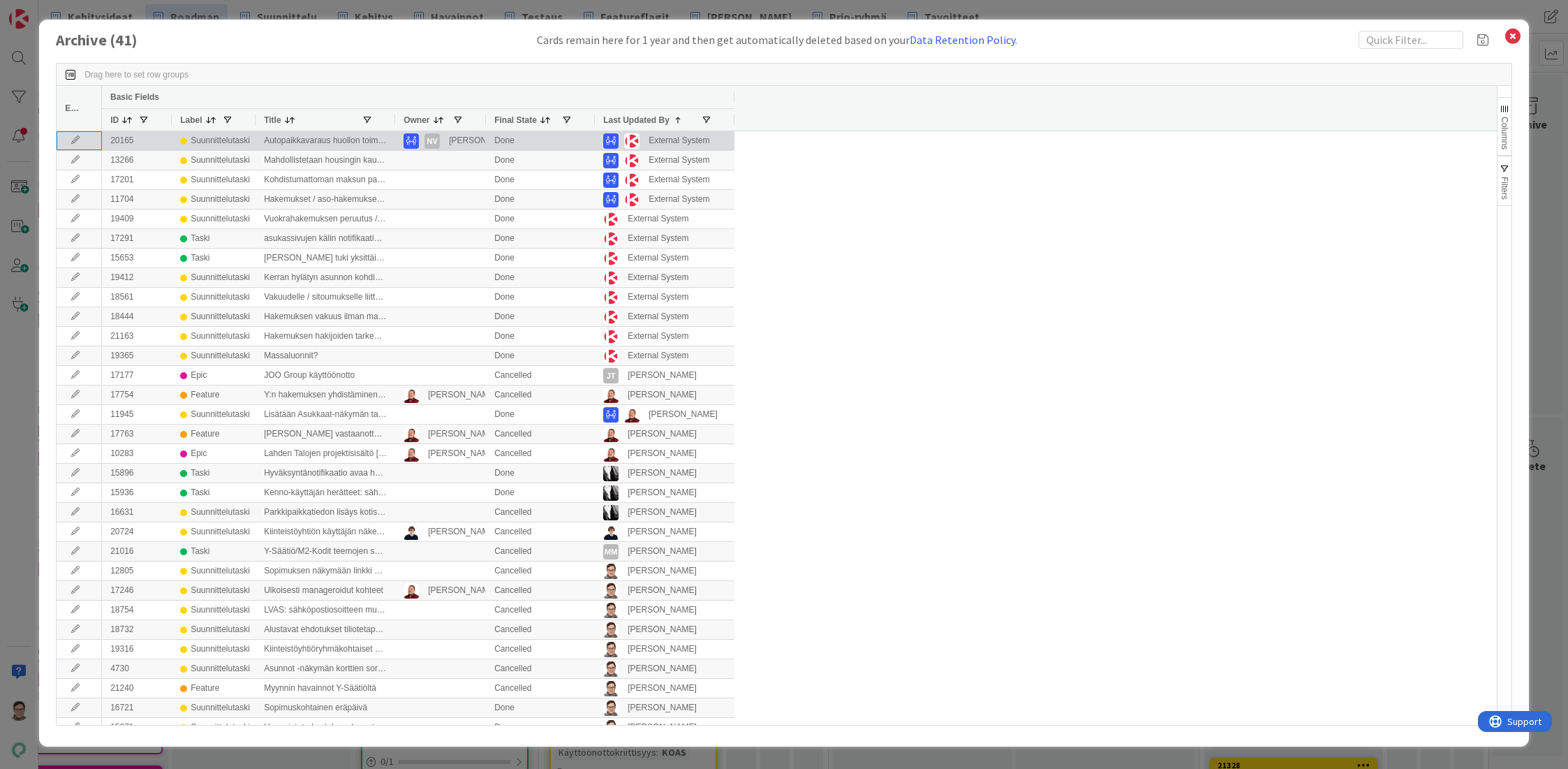
click at [76, 139] on icon at bounding box center [75, 140] width 21 height 8
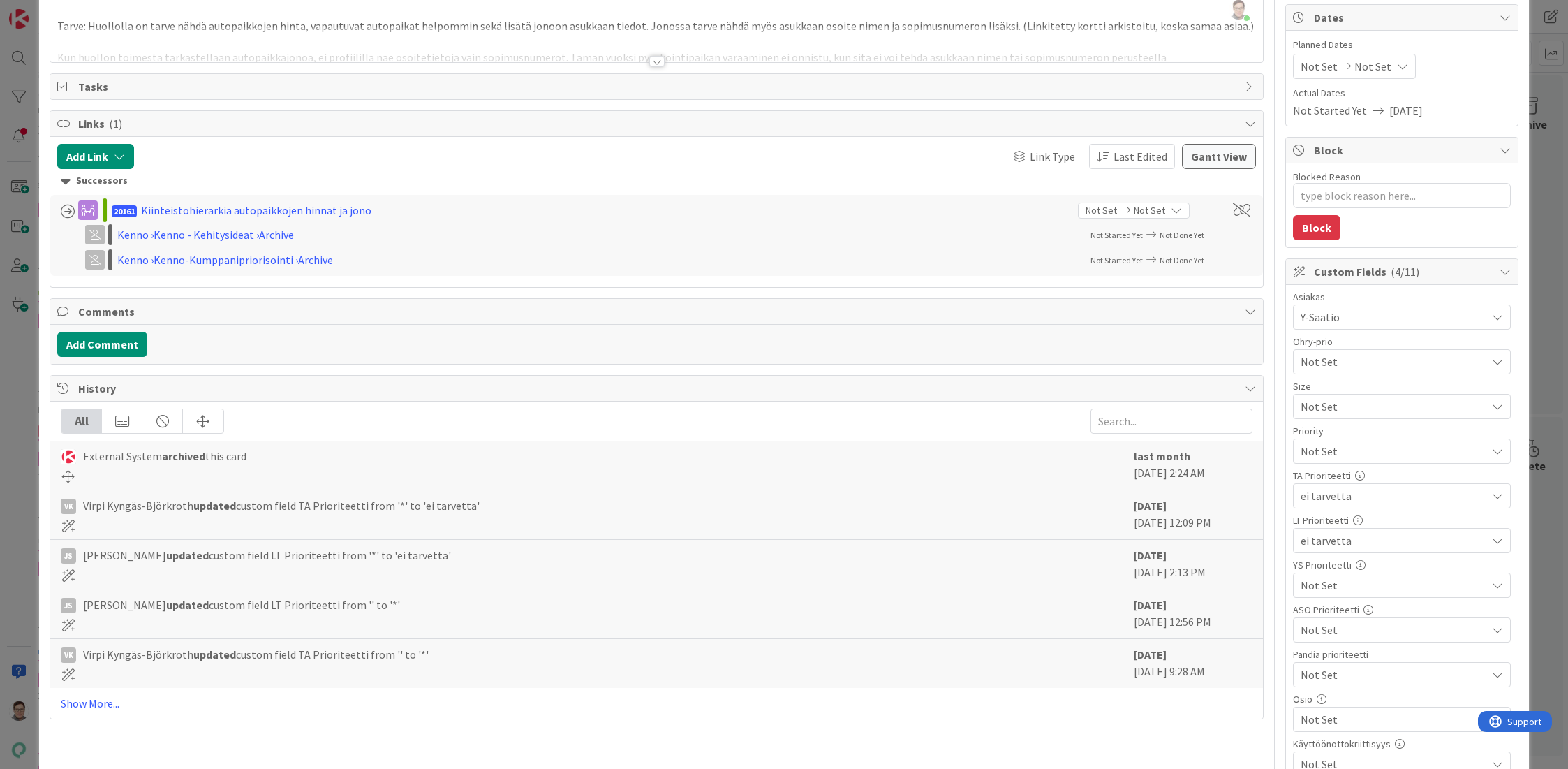
scroll to position [210, 0]
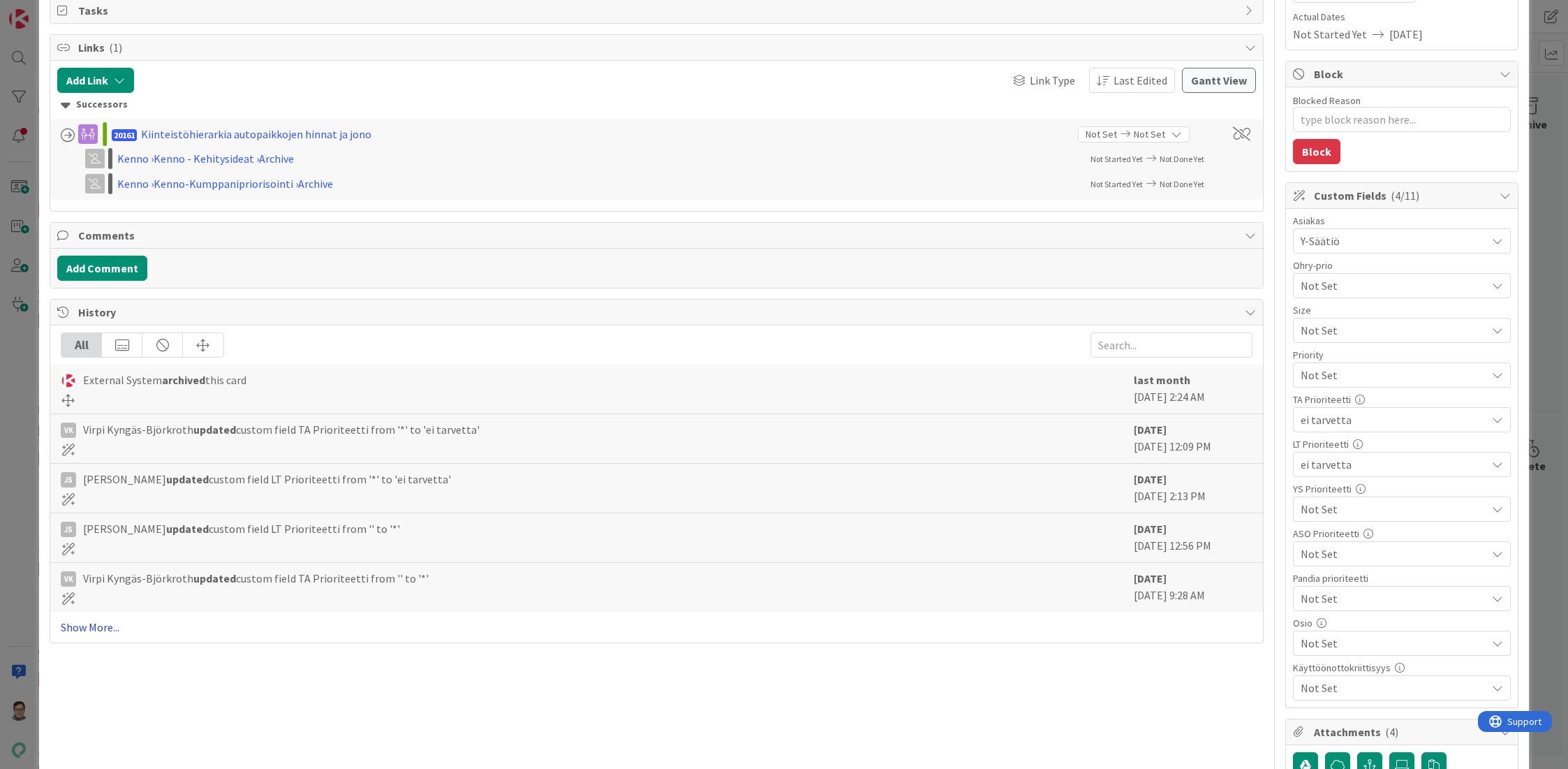
click at [89, 625] on link "Show More..." at bounding box center [657, 627] width 1192 height 17
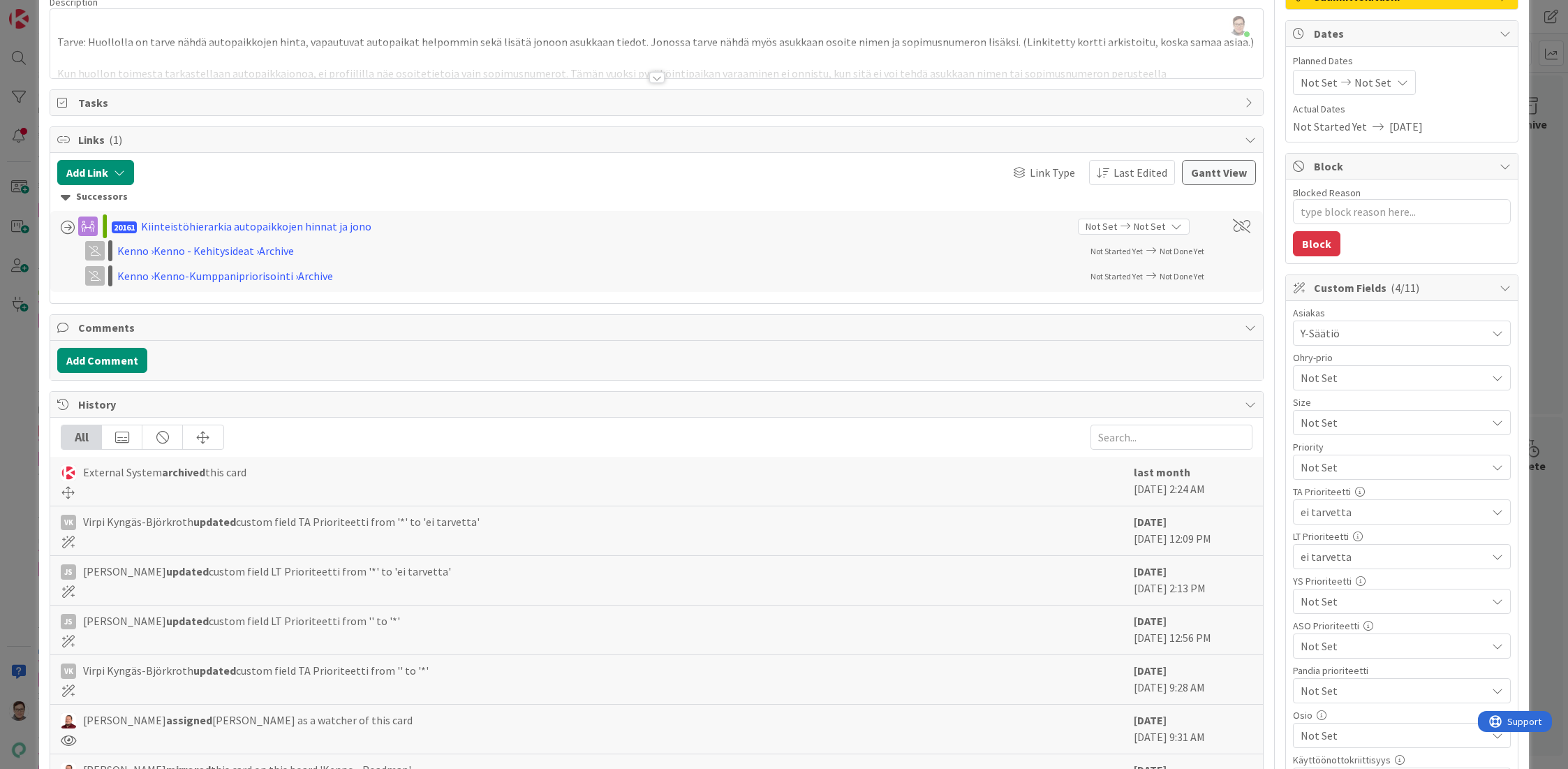
scroll to position [0, 0]
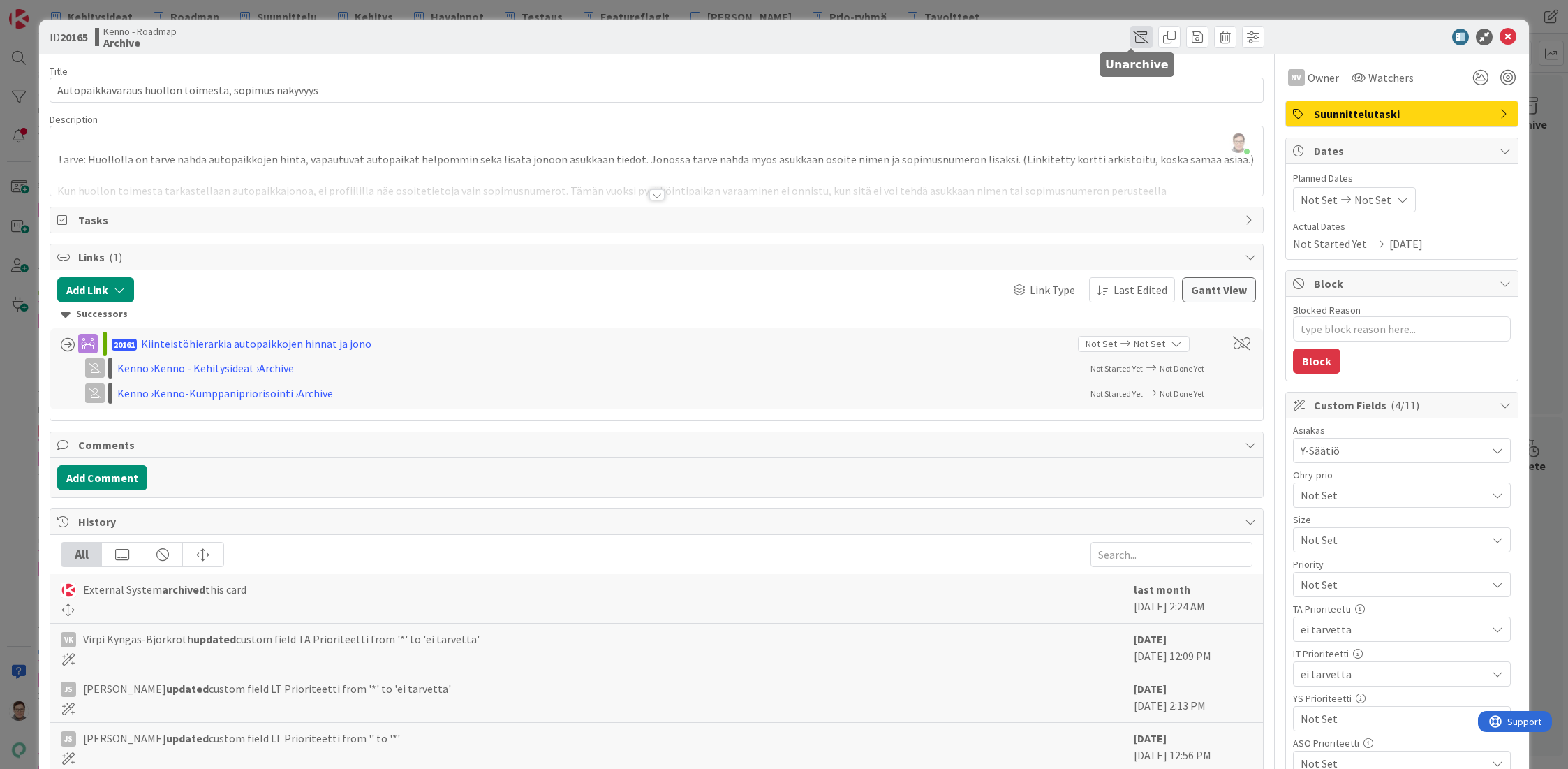
click at [1130, 36] on span at bounding box center [1140, 36] width 22 height 22
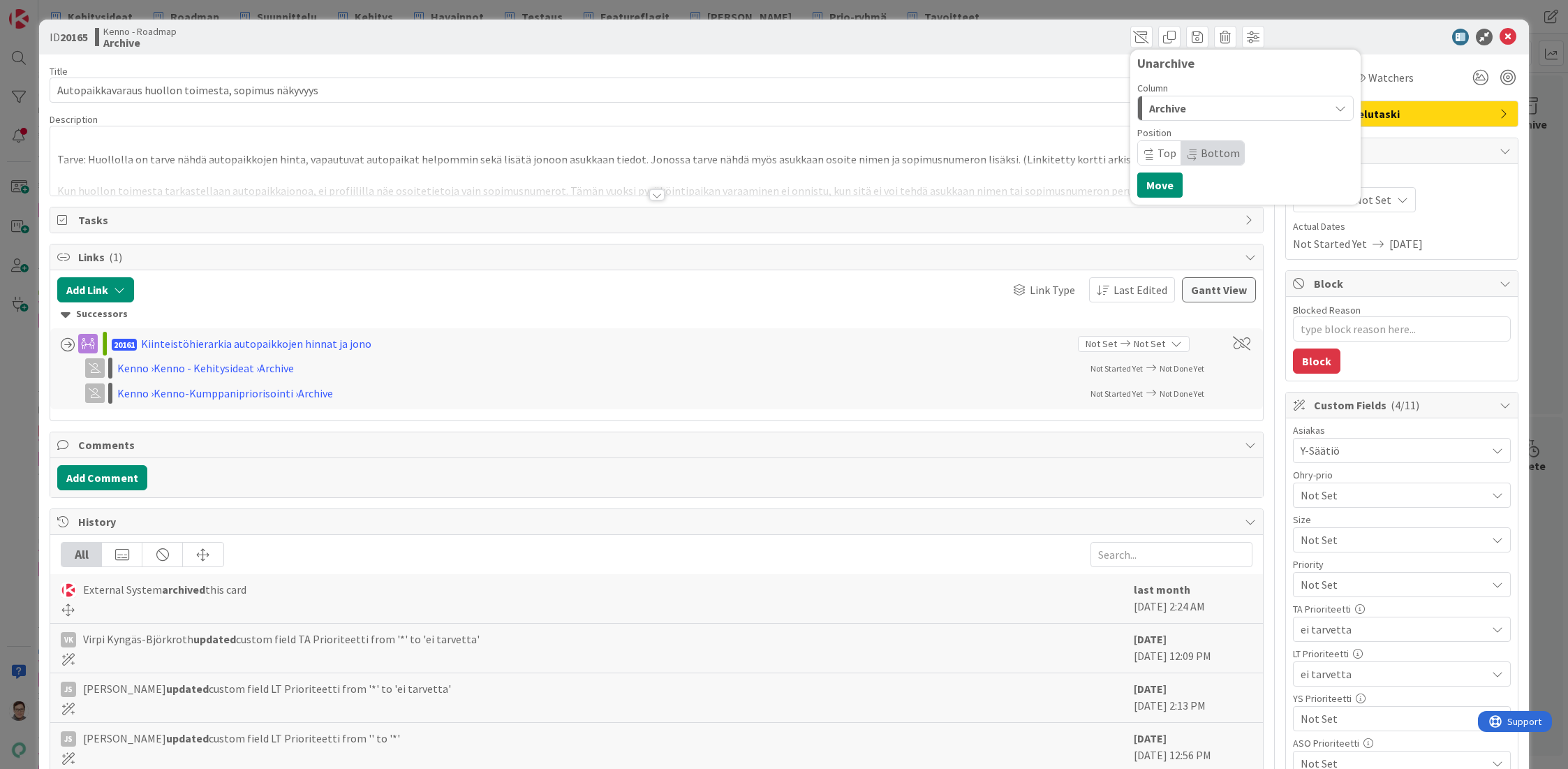
click at [1153, 105] on span "Archive" at bounding box center [1168, 108] width 37 height 18
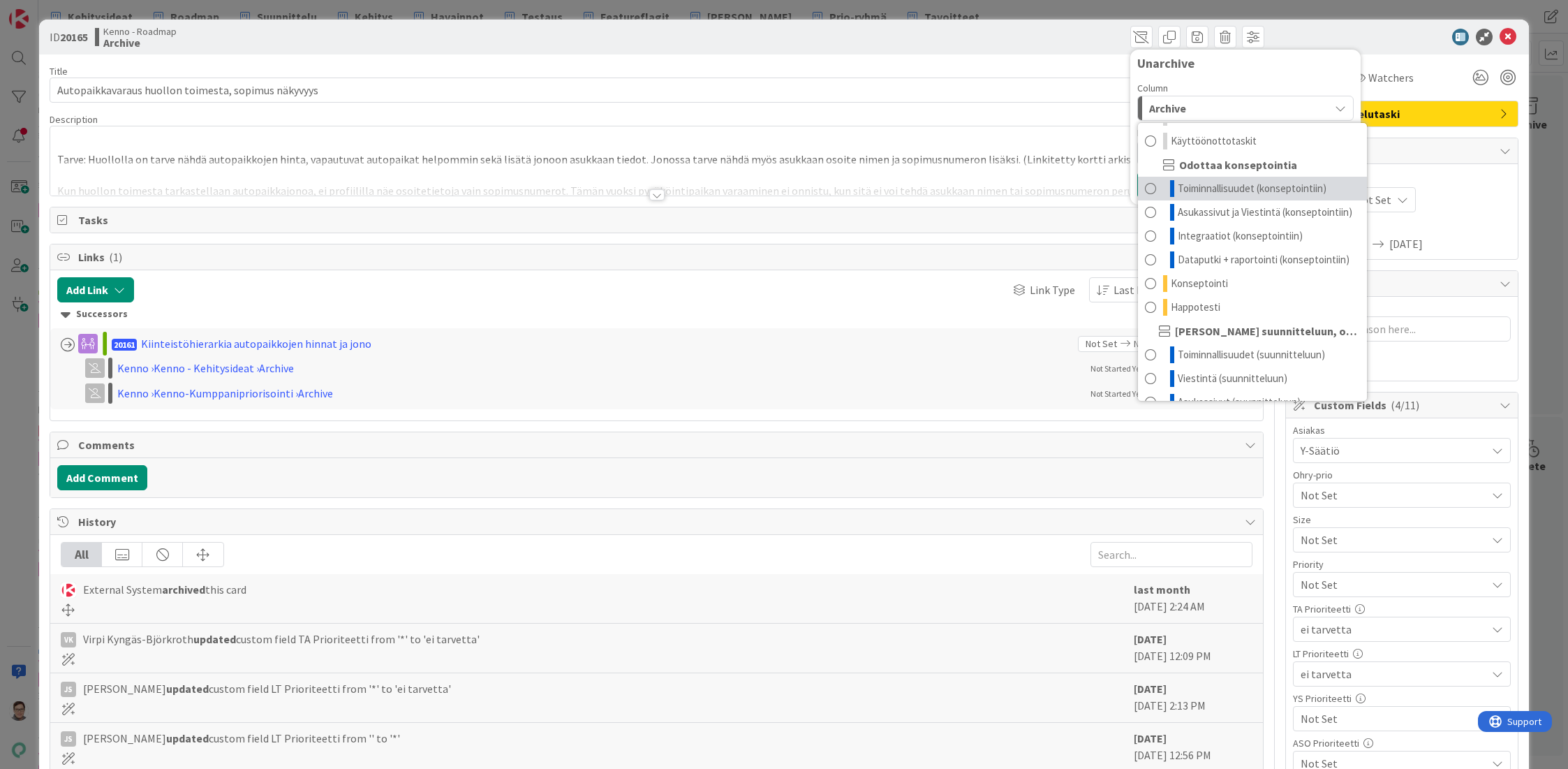
scroll to position [106, 0]
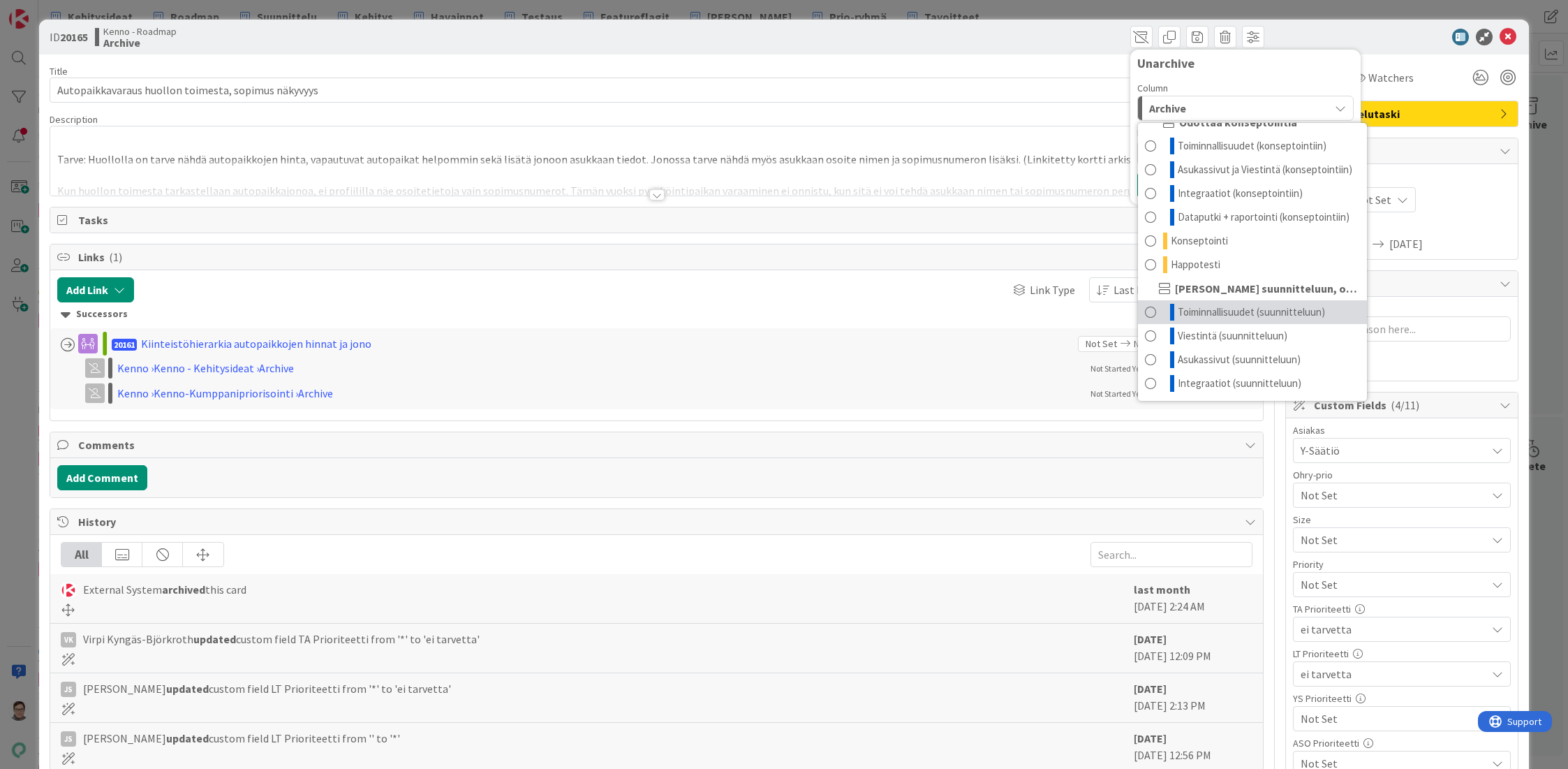
click at [1219, 307] on span "Toiminnallisuudet (suunnitteluun)" at bounding box center [1251, 312] width 147 height 17
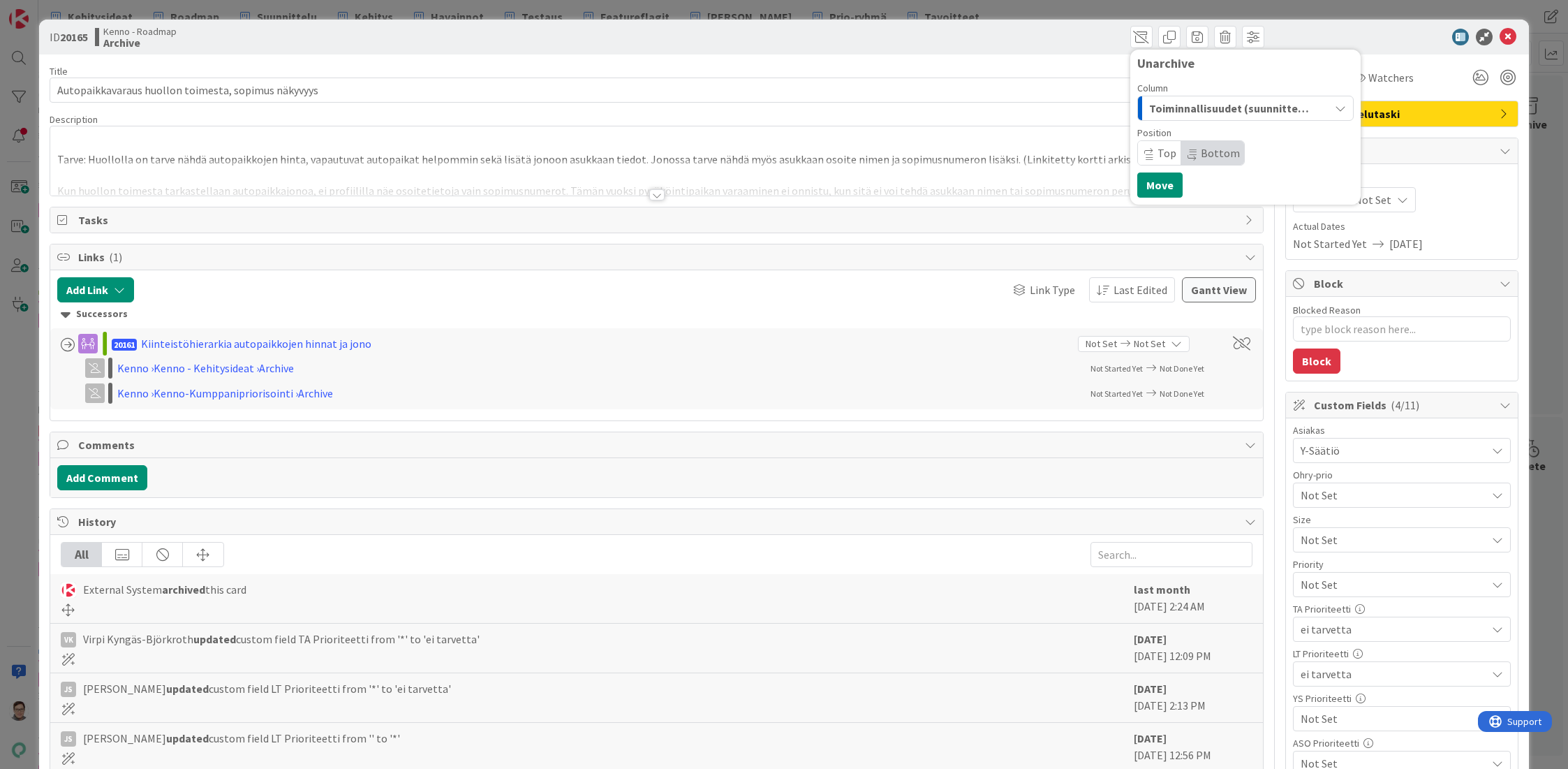
click at [1213, 147] on span "Bottom" at bounding box center [1220, 153] width 39 height 14
click at [1147, 183] on button "Move" at bounding box center [1159, 185] width 45 height 25
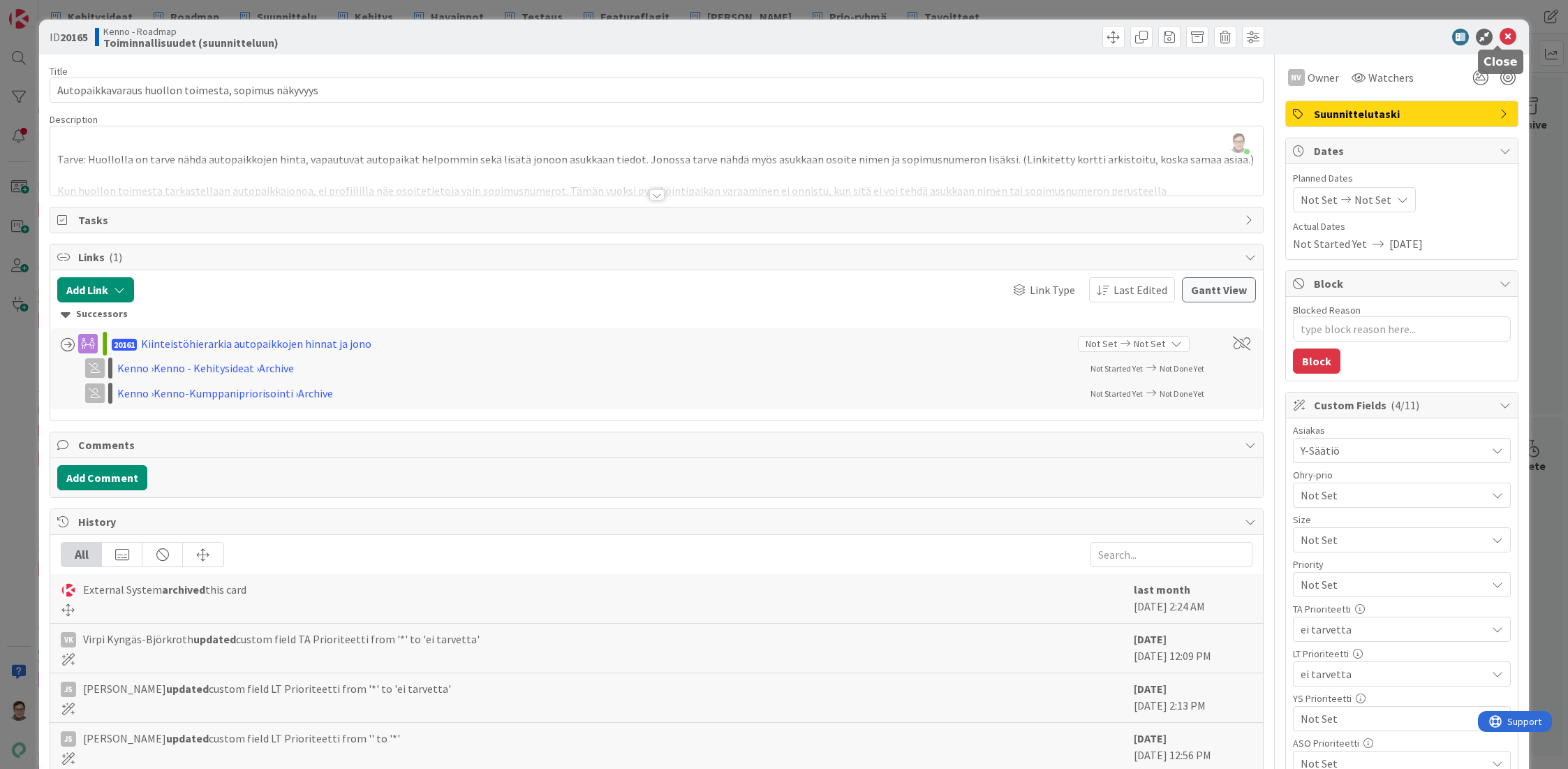
click at [1502, 35] on icon at bounding box center [1508, 36] width 17 height 17
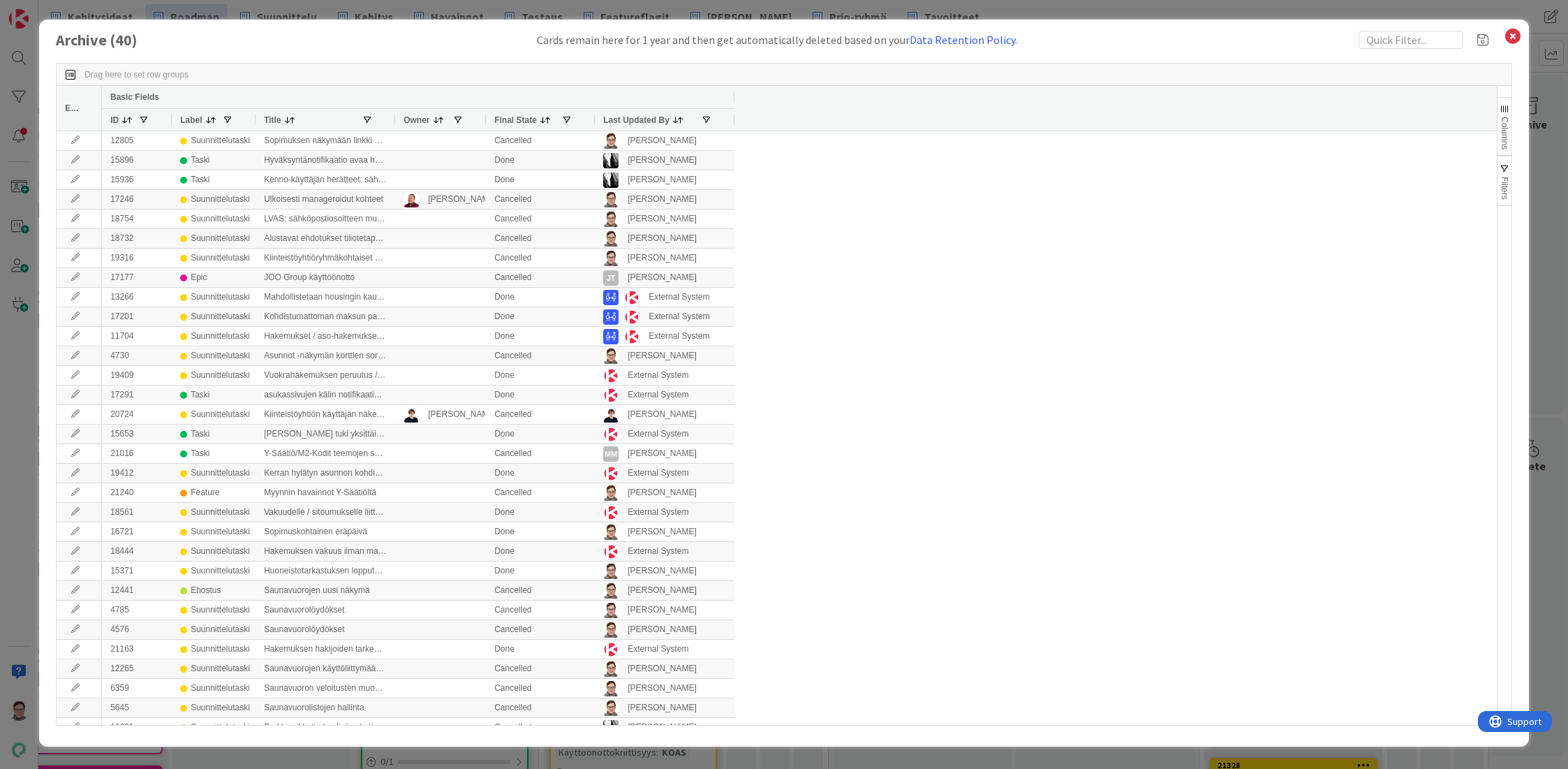
click at [635, 116] on span "Last Updated By" at bounding box center [636, 120] width 66 height 10
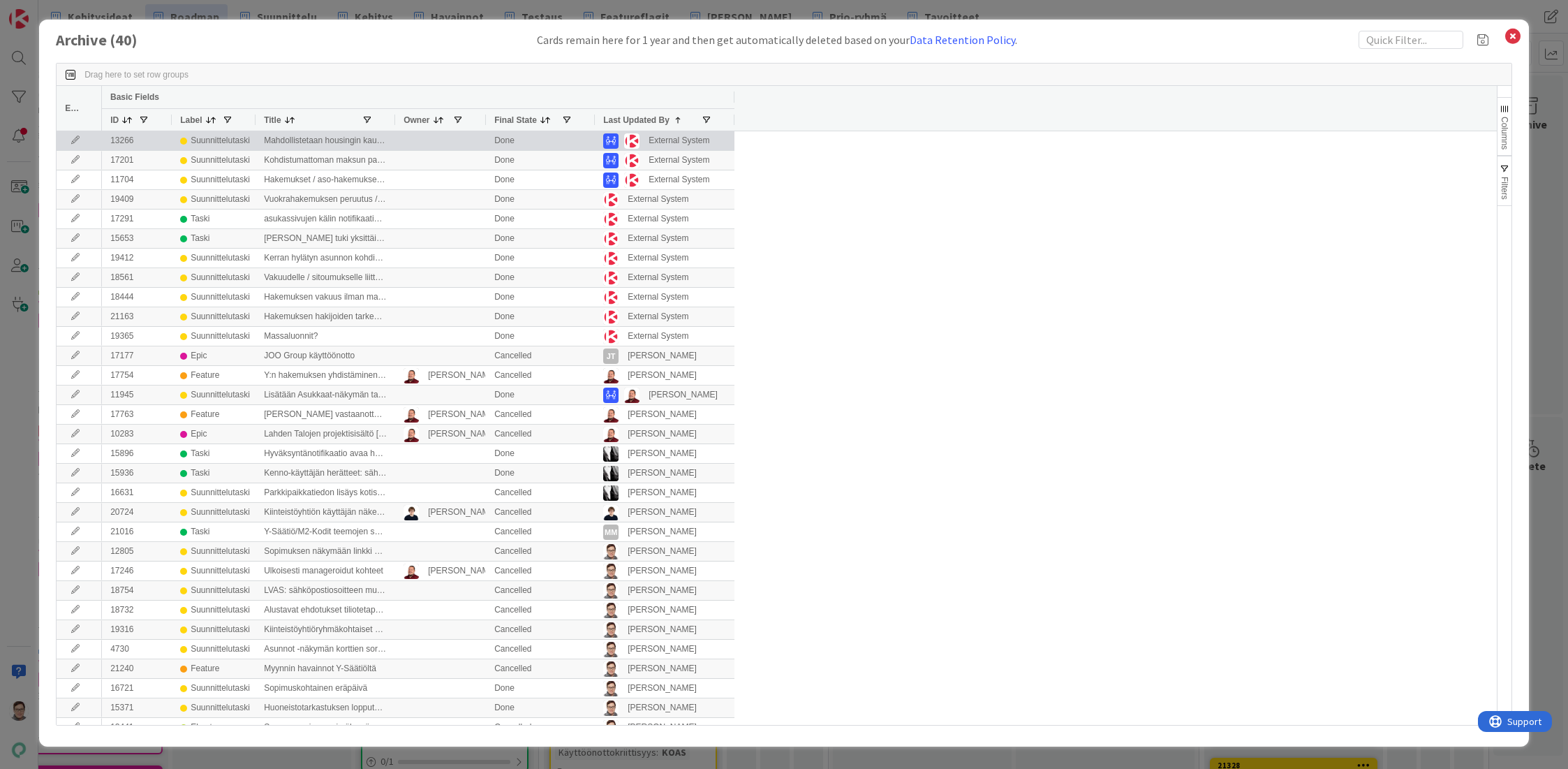
click at [70, 137] on icon at bounding box center [75, 140] width 21 height 8
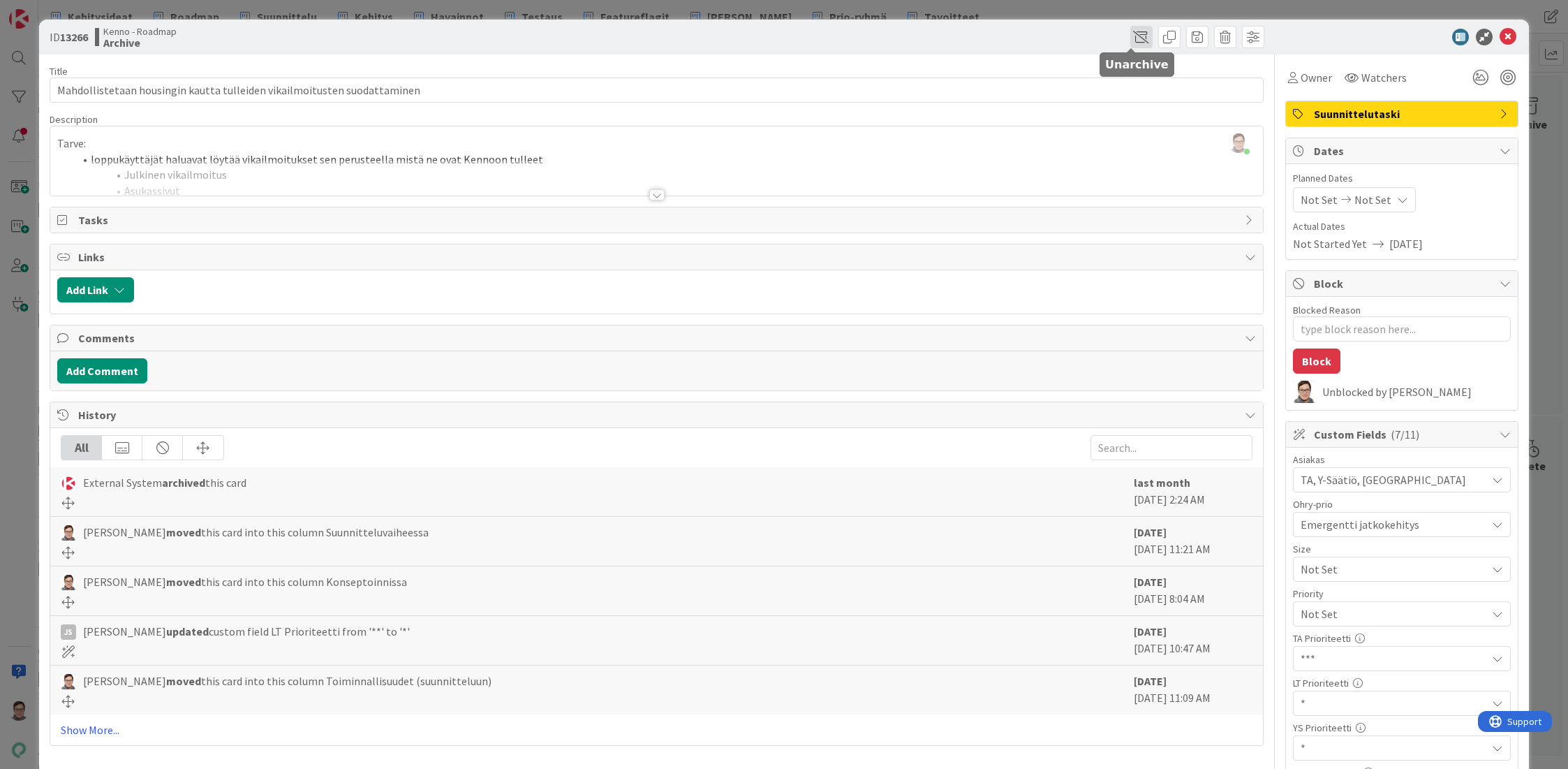
click at [1130, 35] on span at bounding box center [1140, 36] width 22 height 22
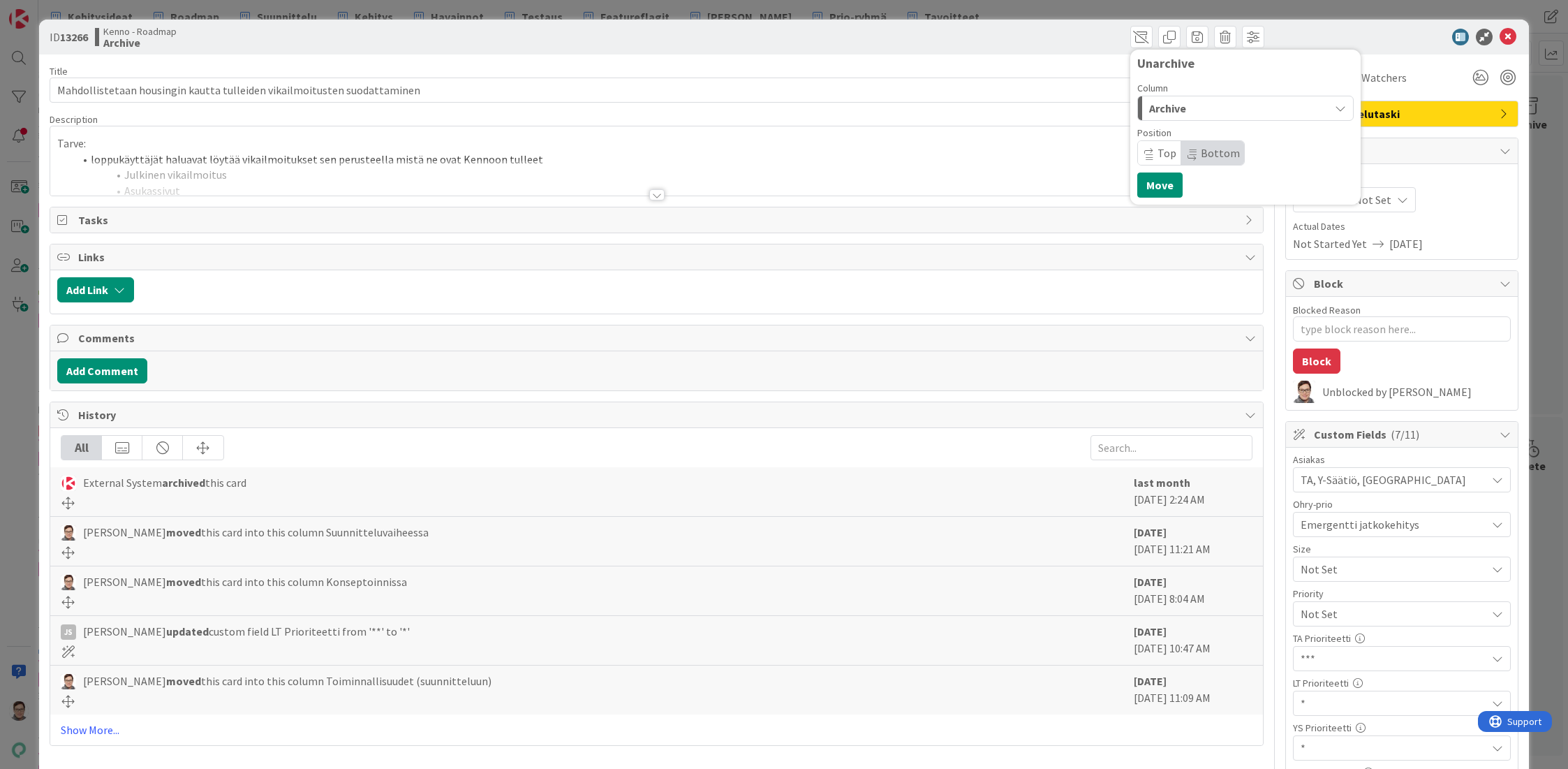
click at [1180, 107] on div "Archive" at bounding box center [1237, 108] width 183 height 22
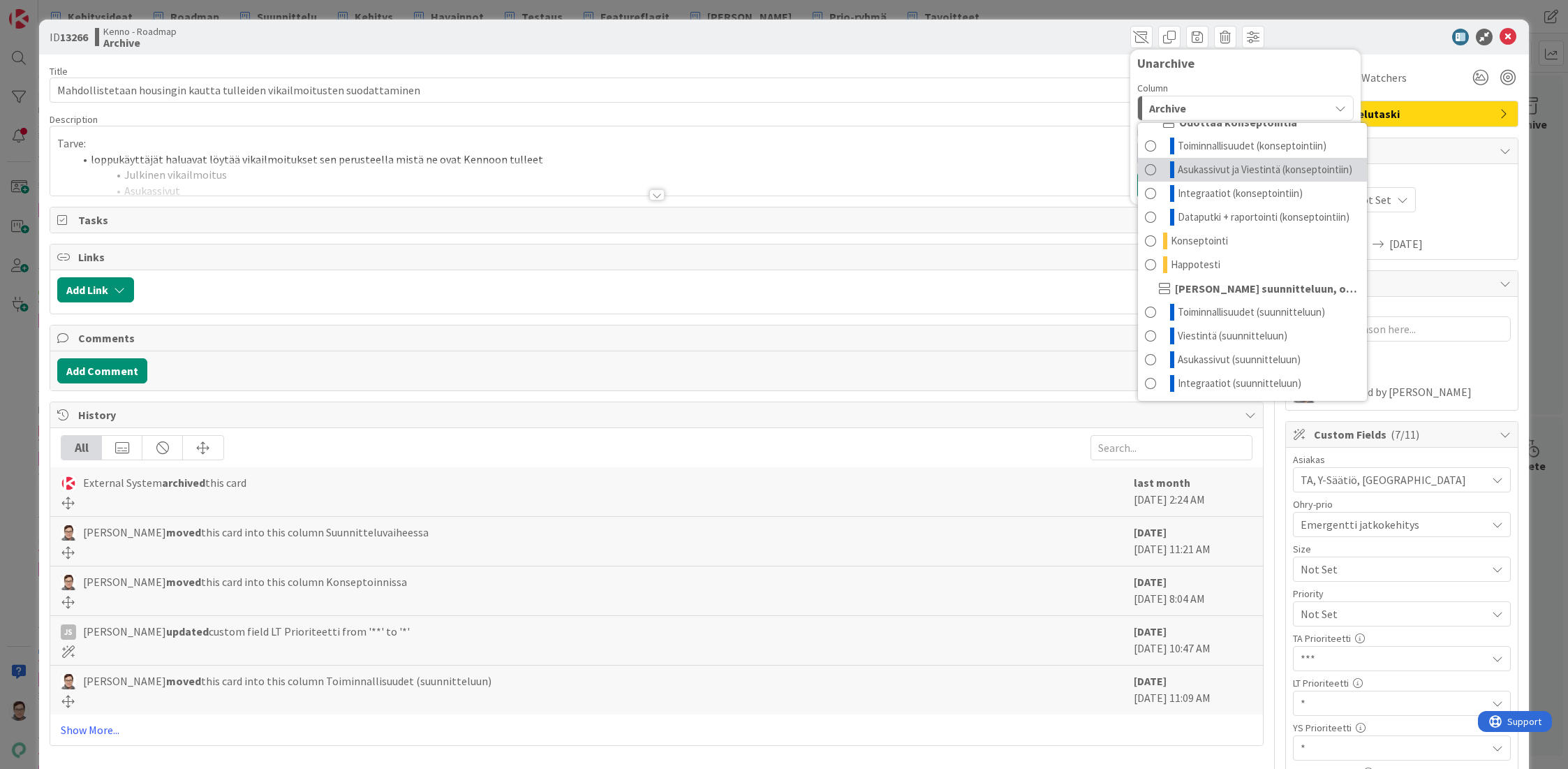
scroll to position [106, 0]
click at [1229, 310] on span "Toiminnallisuudet (suunnitteluun)" at bounding box center [1251, 312] width 147 height 17
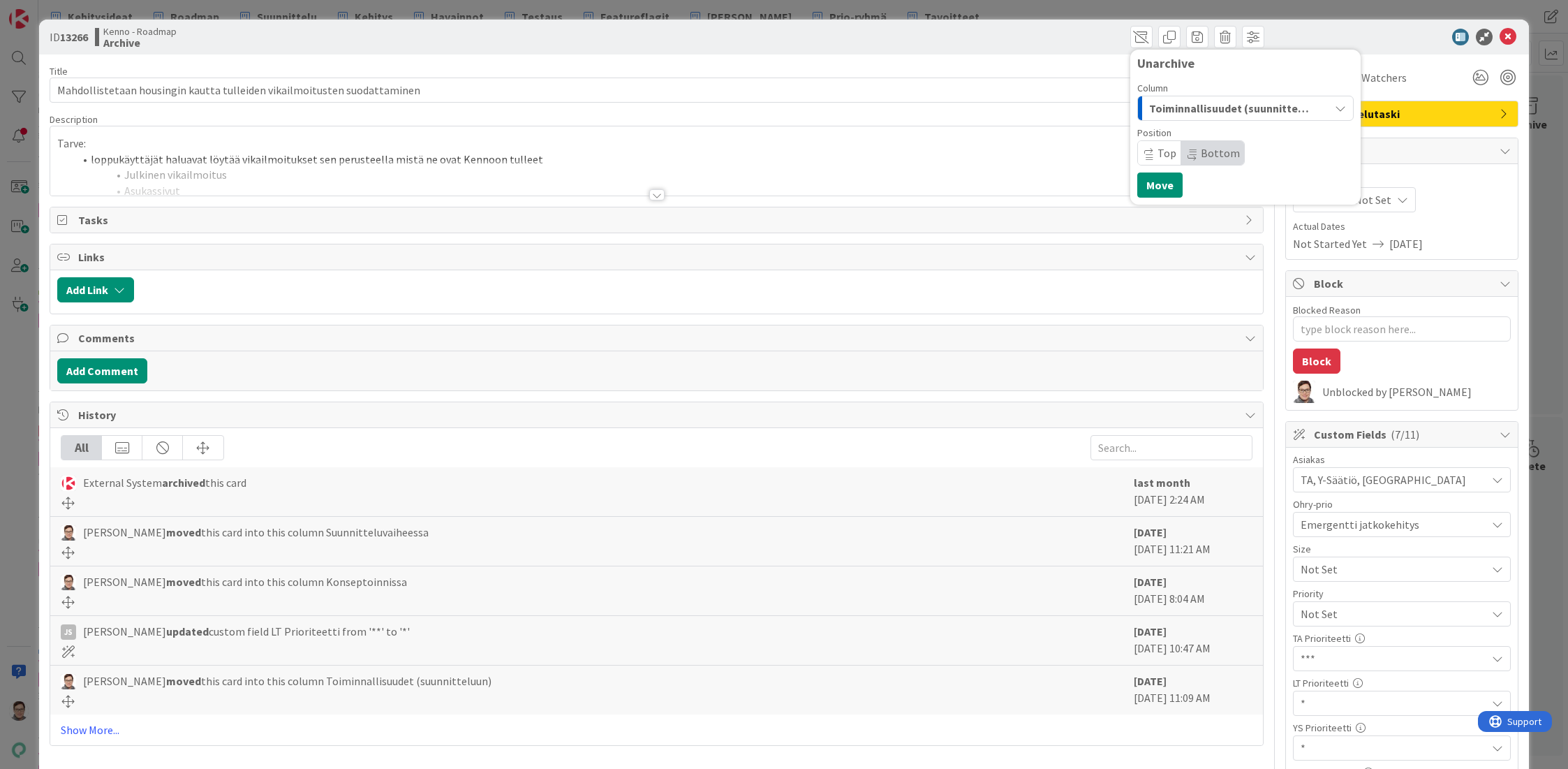
click at [1206, 143] on span "Bottom" at bounding box center [1212, 152] width 63 height 24
click at [1149, 183] on button "Move" at bounding box center [1159, 185] width 45 height 25
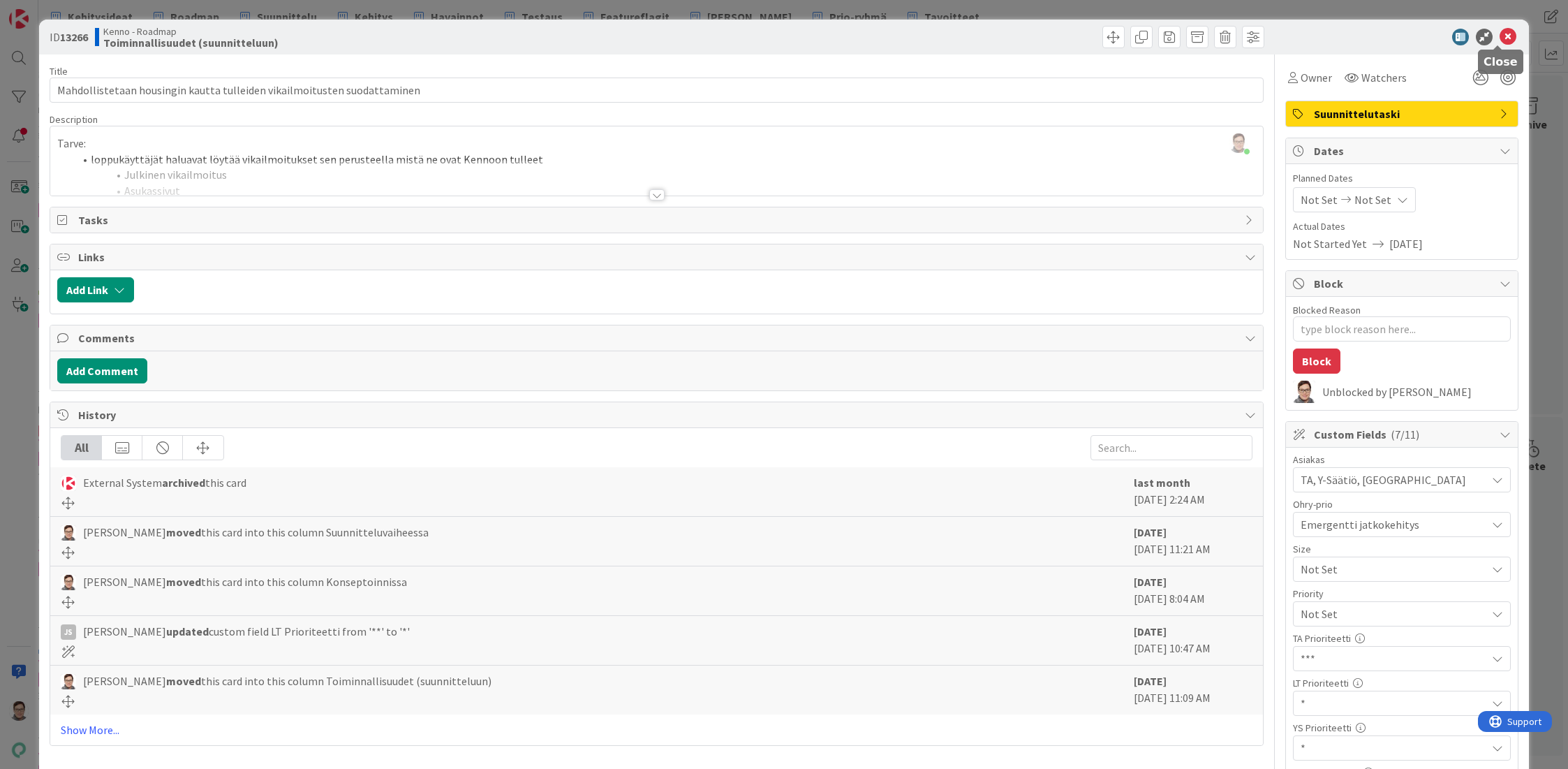
click at [1500, 42] on icon at bounding box center [1508, 36] width 17 height 17
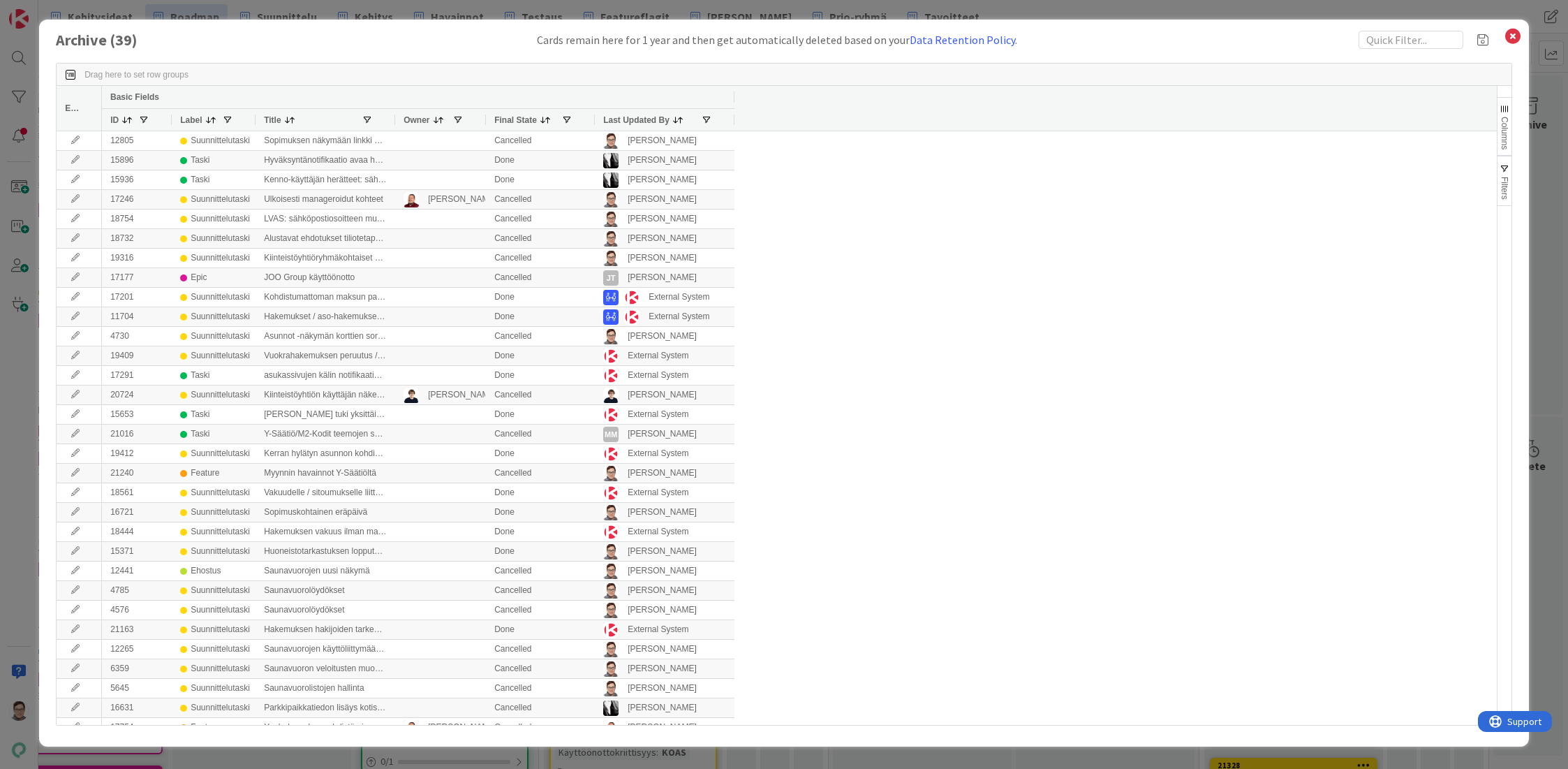
click at [621, 119] on span "Last Updated By" at bounding box center [636, 120] width 66 height 10
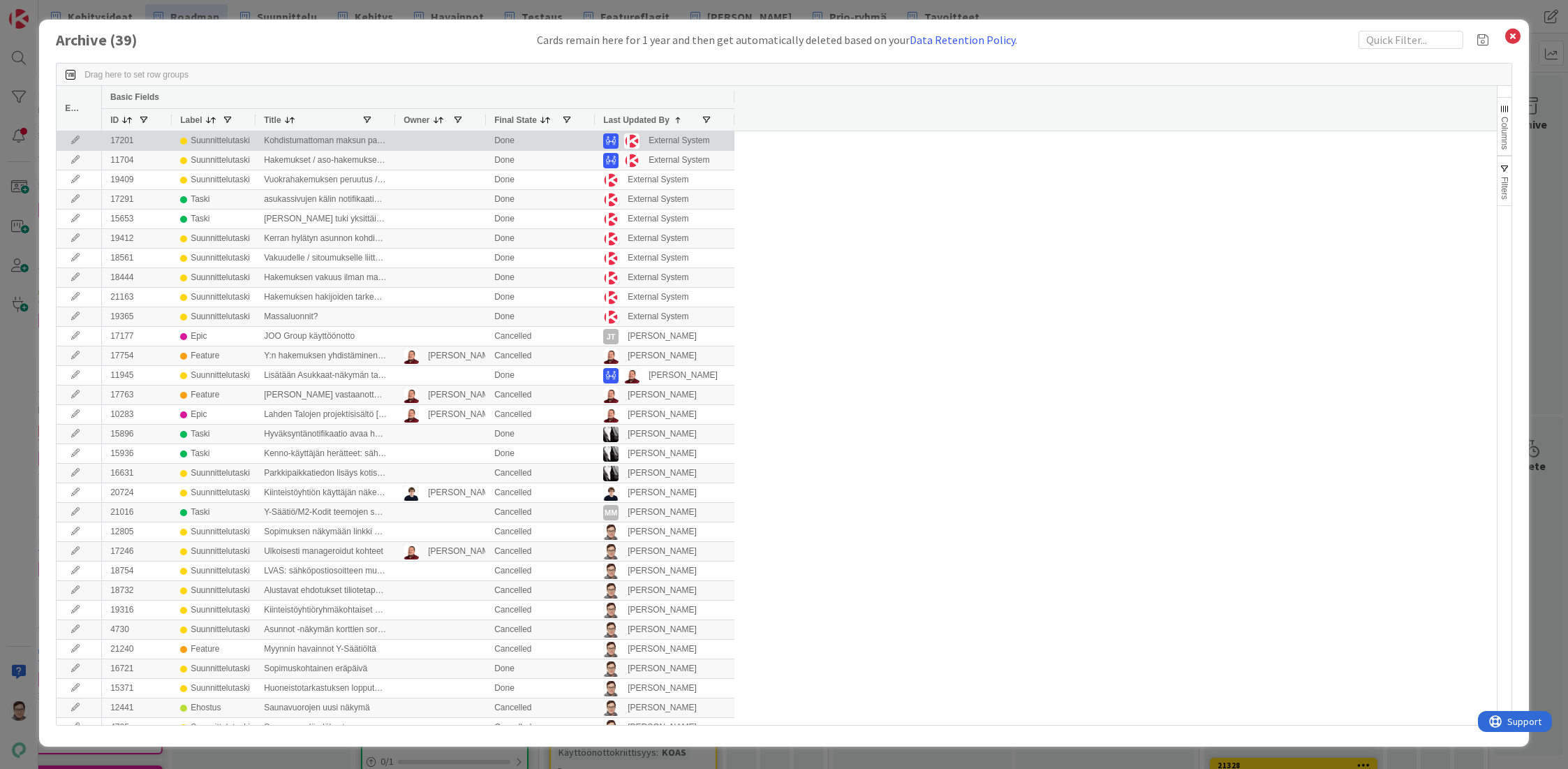
click at [71, 137] on icon at bounding box center [75, 140] width 21 height 8
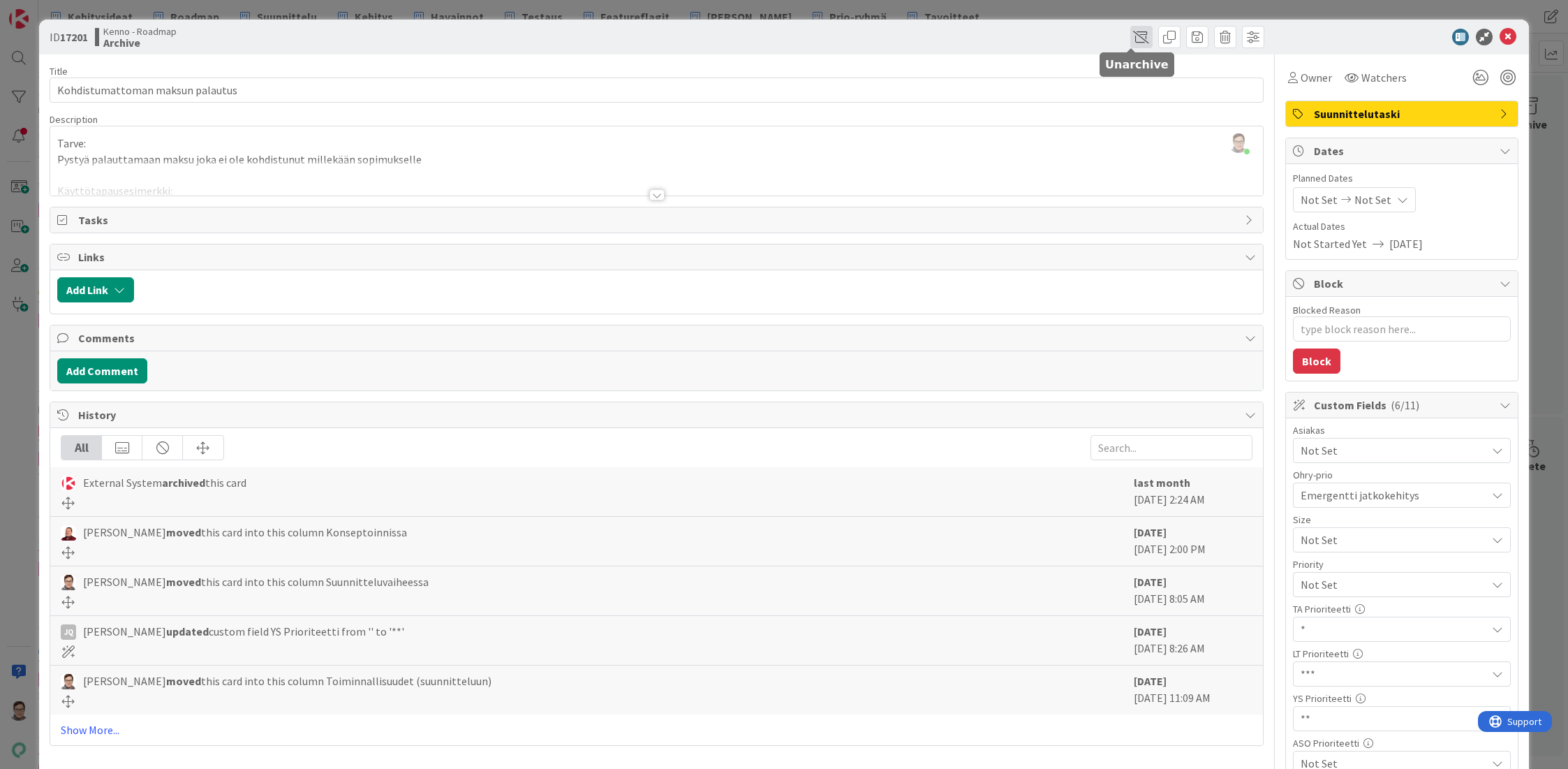
click at [1130, 32] on span at bounding box center [1140, 36] width 22 height 22
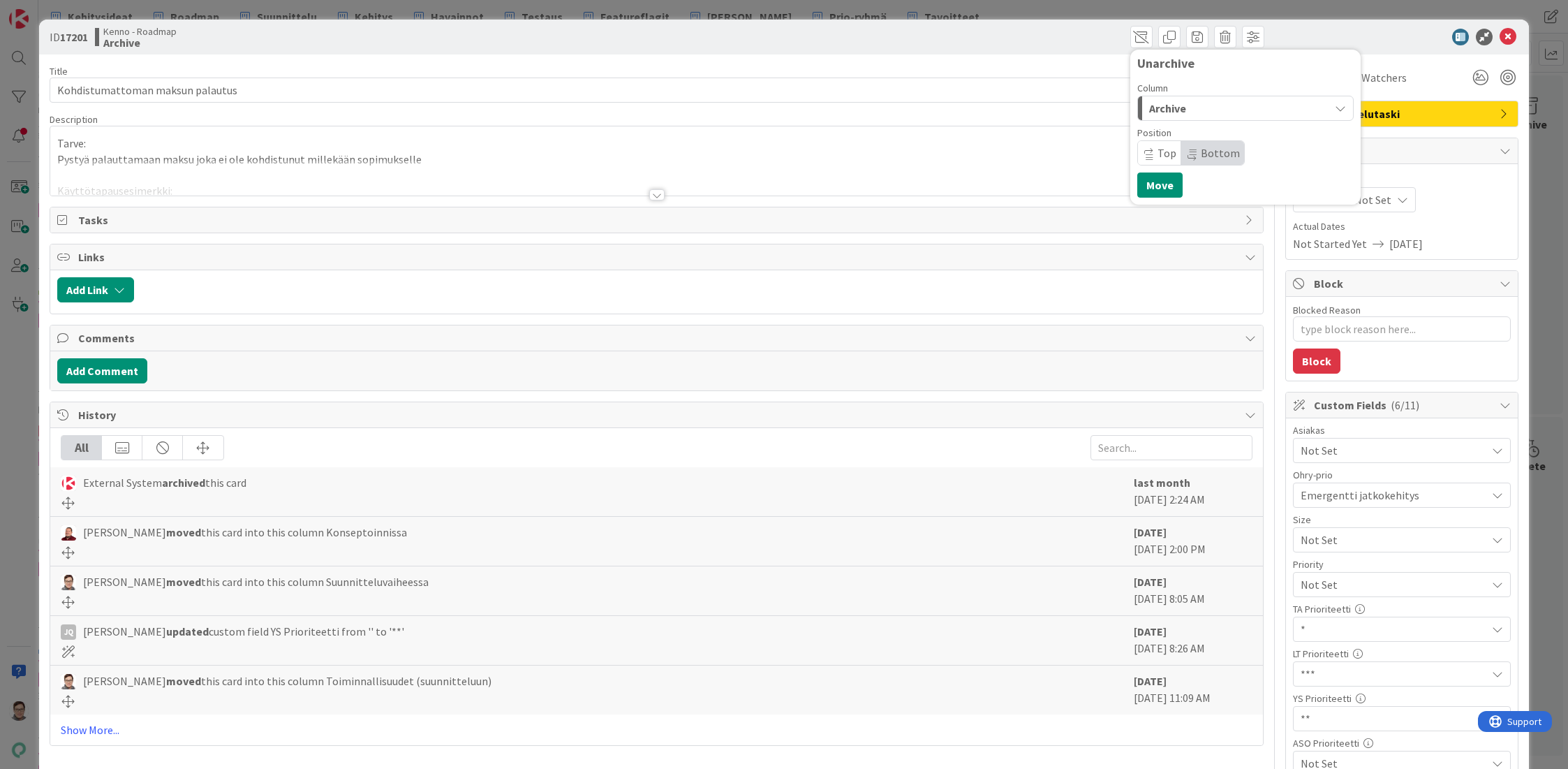
click at [1181, 105] on div "Archive" at bounding box center [1237, 108] width 183 height 22
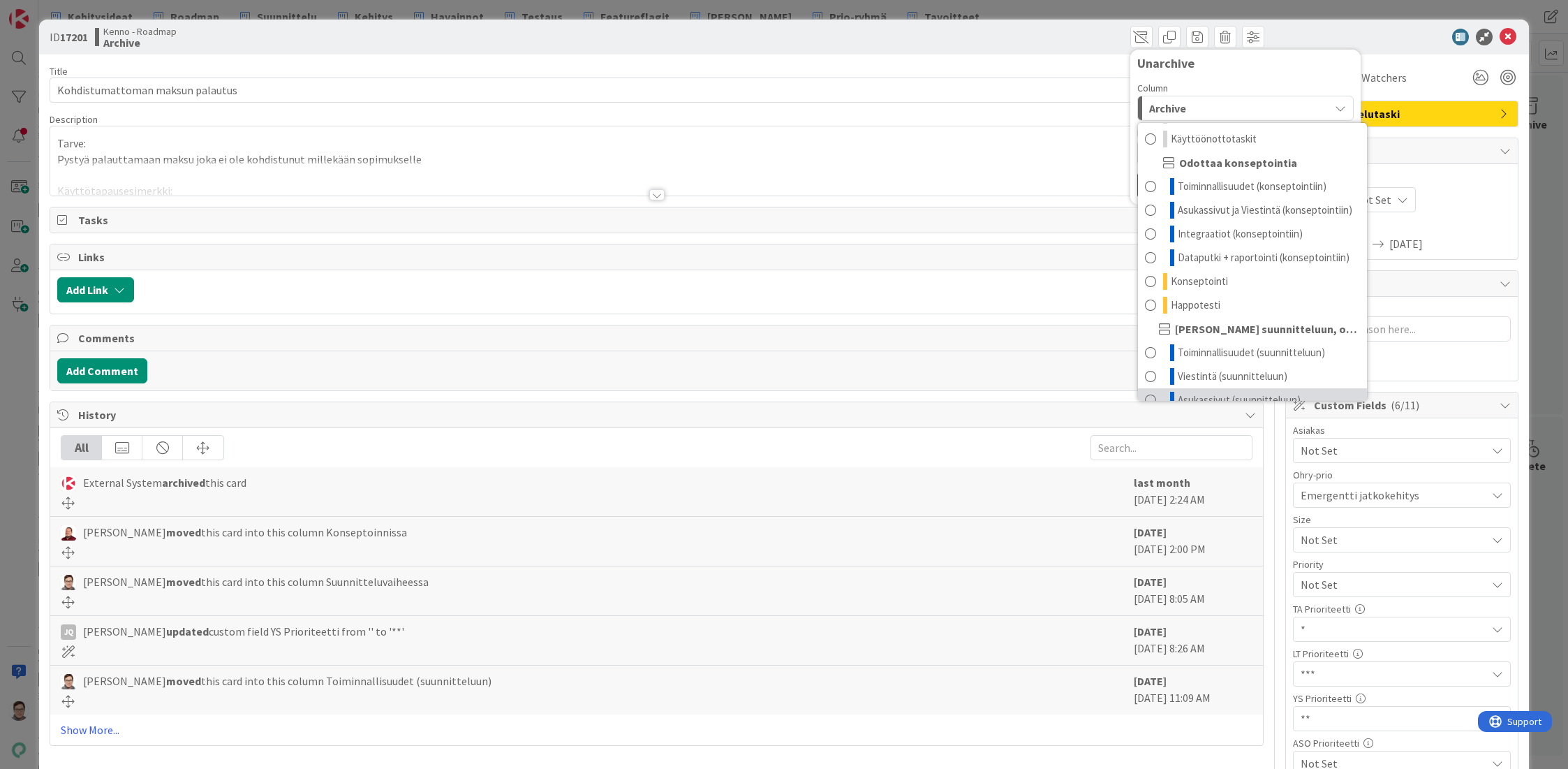
scroll to position [106, 0]
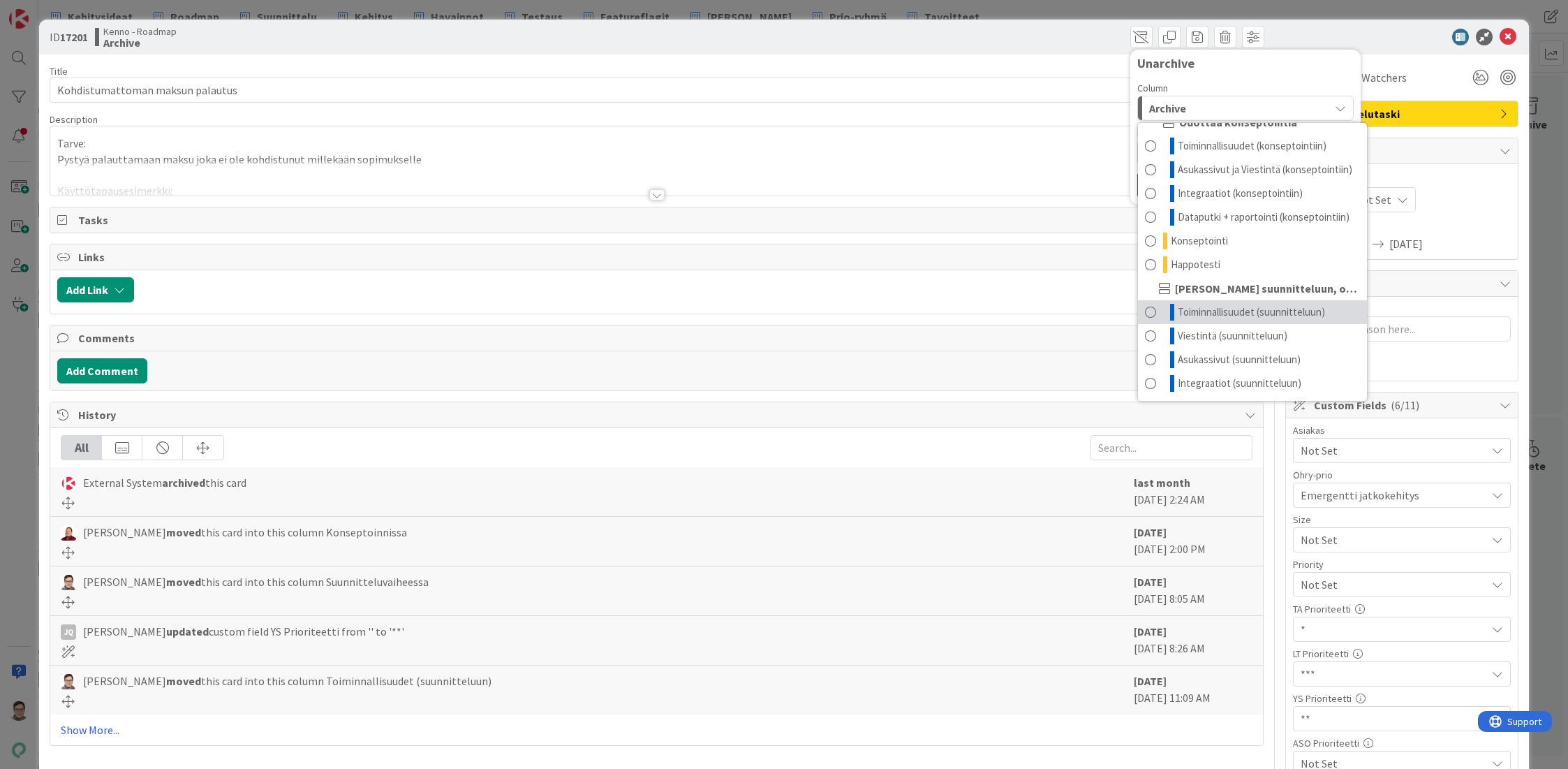
click at [1246, 308] on span "Toiminnallisuudet (suunnitteluun)" at bounding box center [1251, 312] width 147 height 17
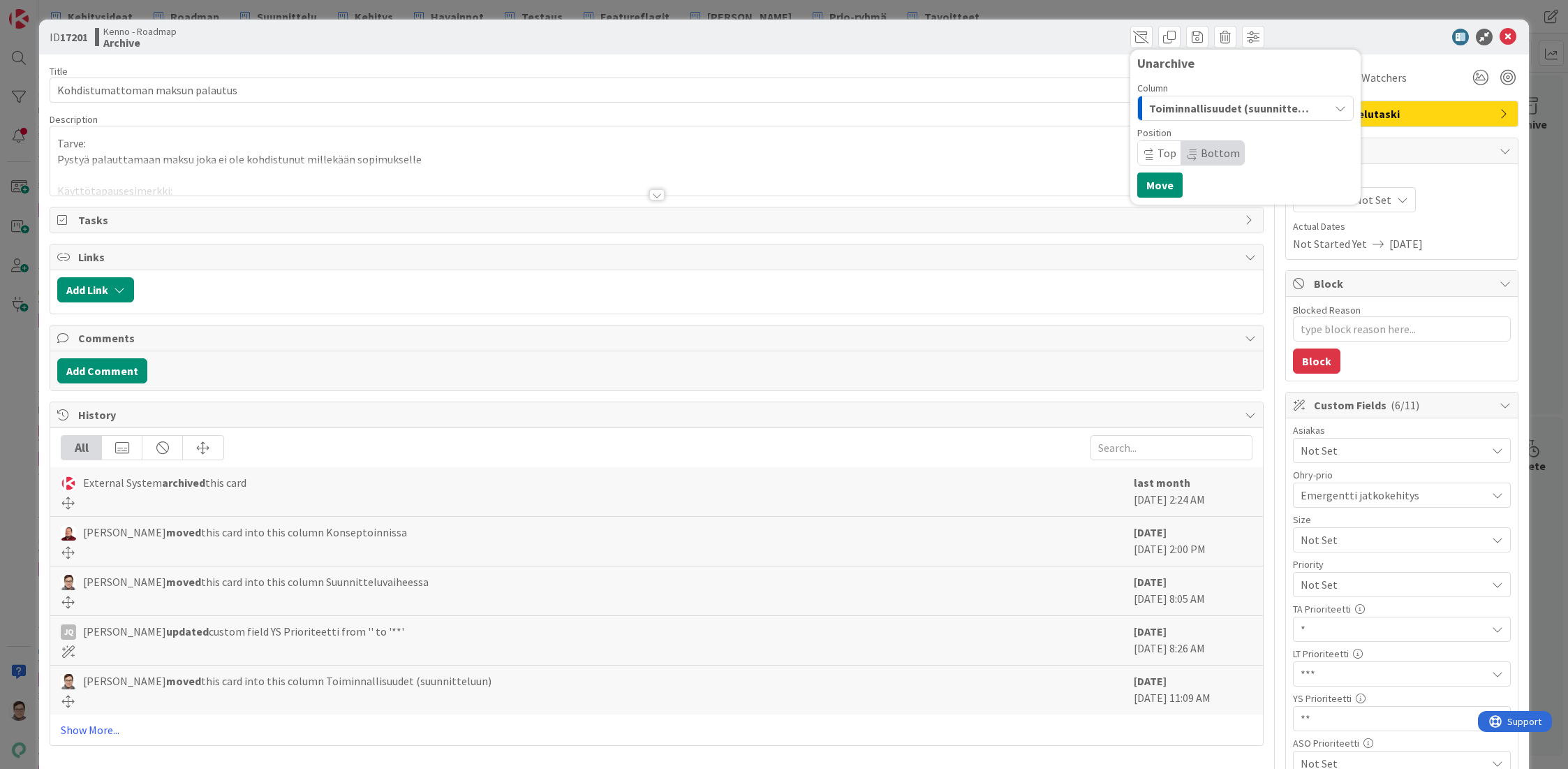
click at [1208, 148] on span "Bottom" at bounding box center [1220, 153] width 39 height 14
click at [1145, 183] on button "Move" at bounding box center [1159, 185] width 45 height 25
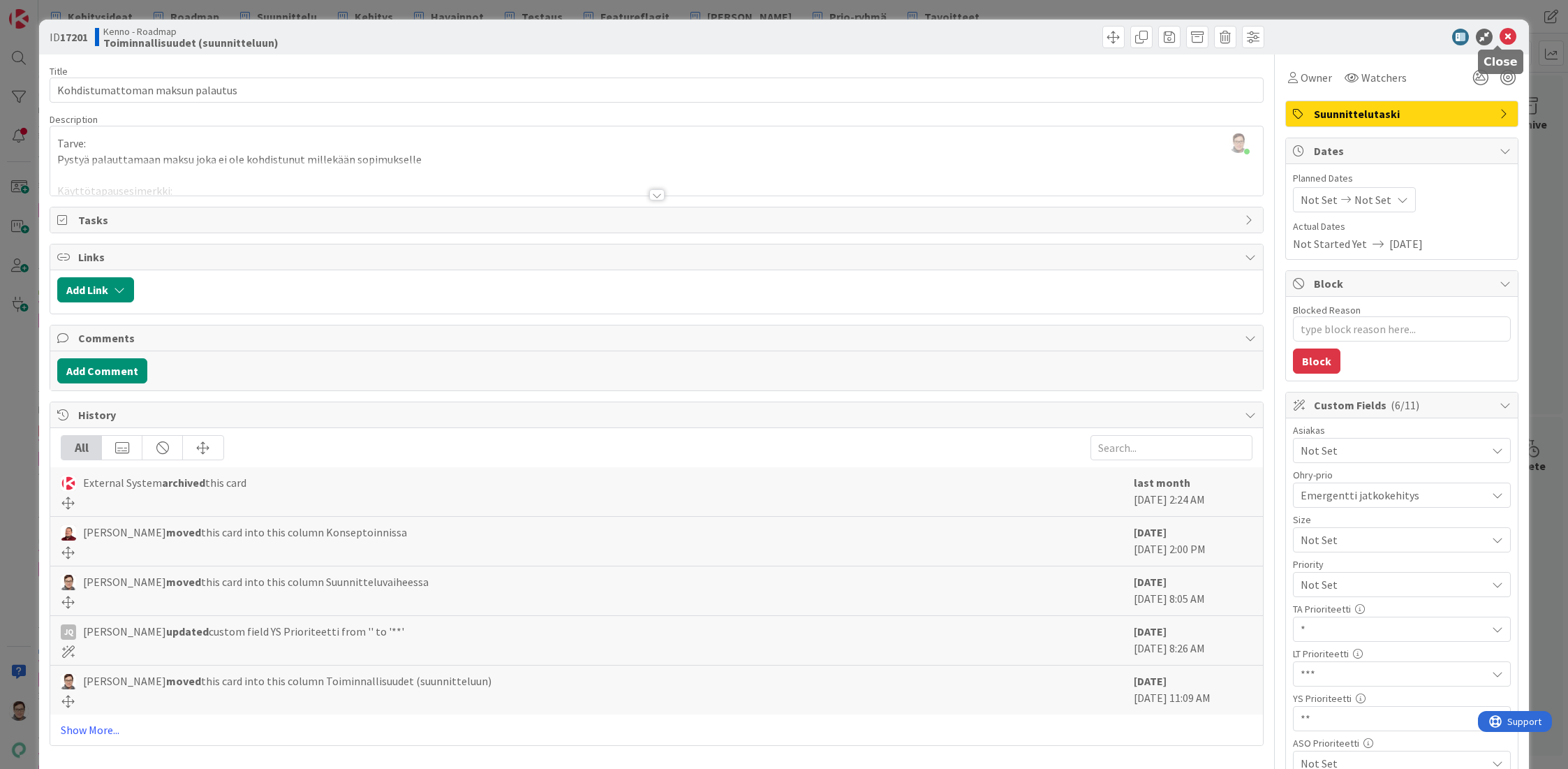
click at [1500, 35] on icon at bounding box center [1508, 36] width 17 height 17
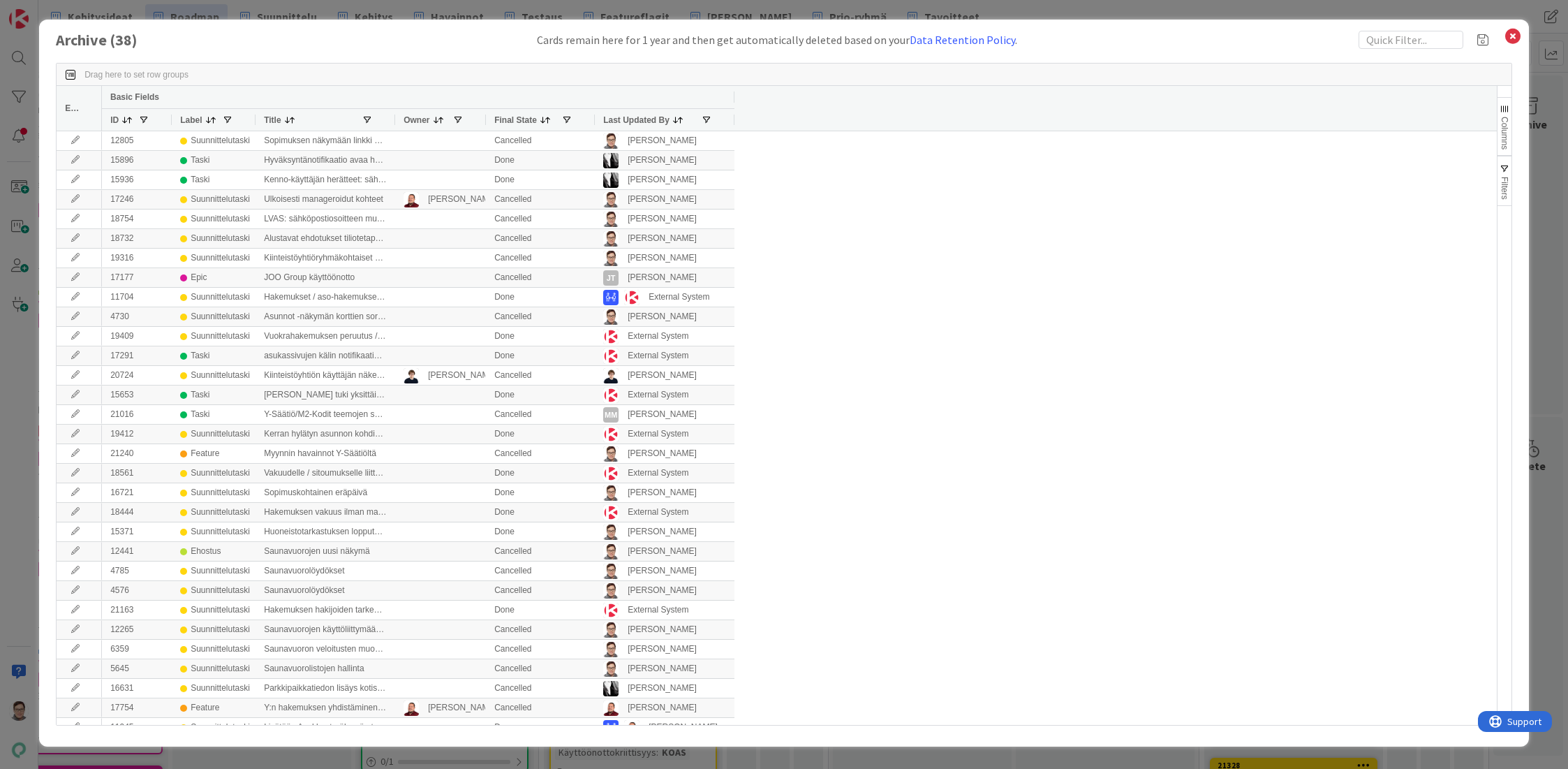
click at [636, 115] on span "Last Updated By" at bounding box center [636, 120] width 66 height 10
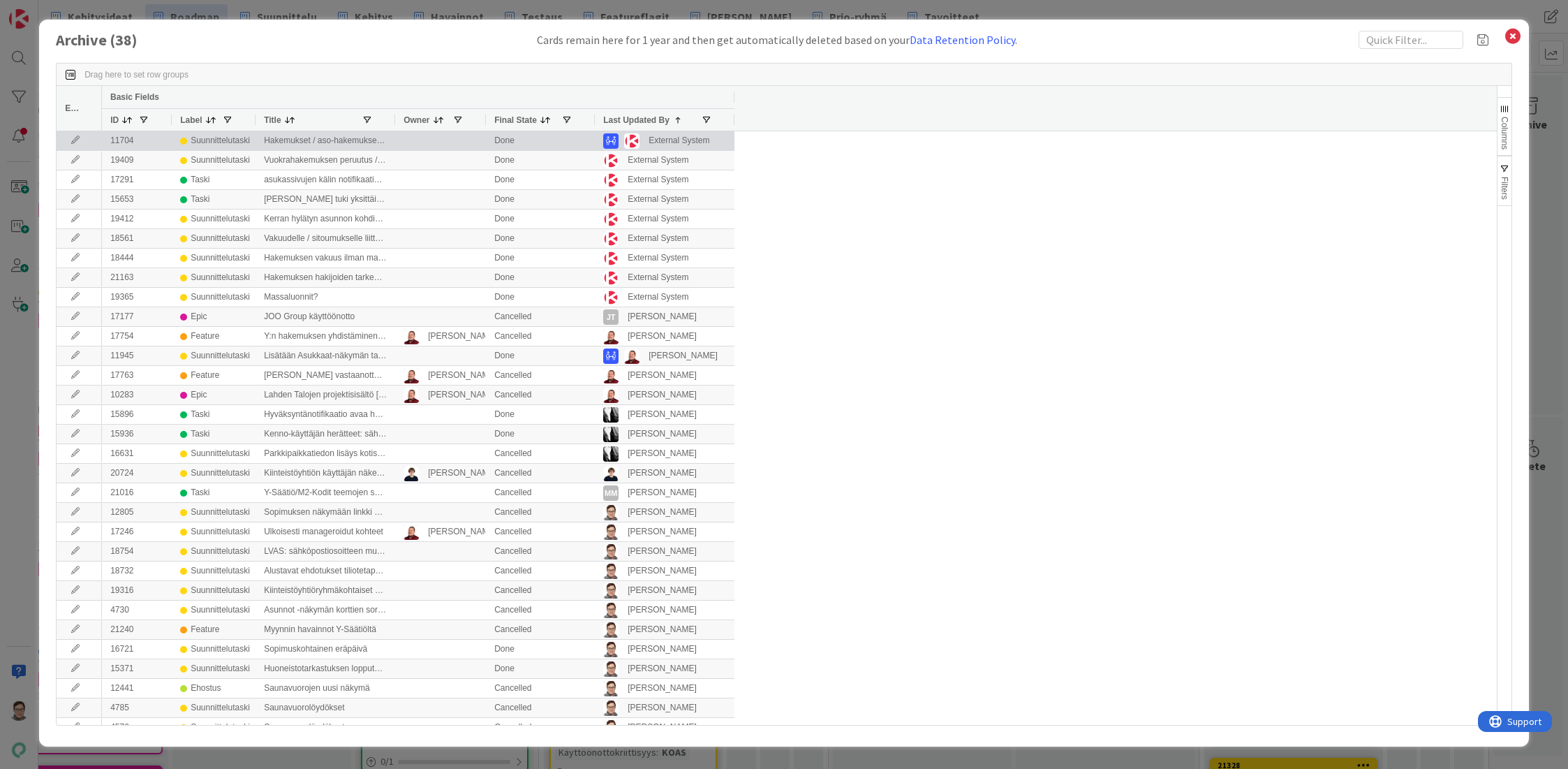
click at [73, 140] on icon at bounding box center [75, 140] width 21 height 8
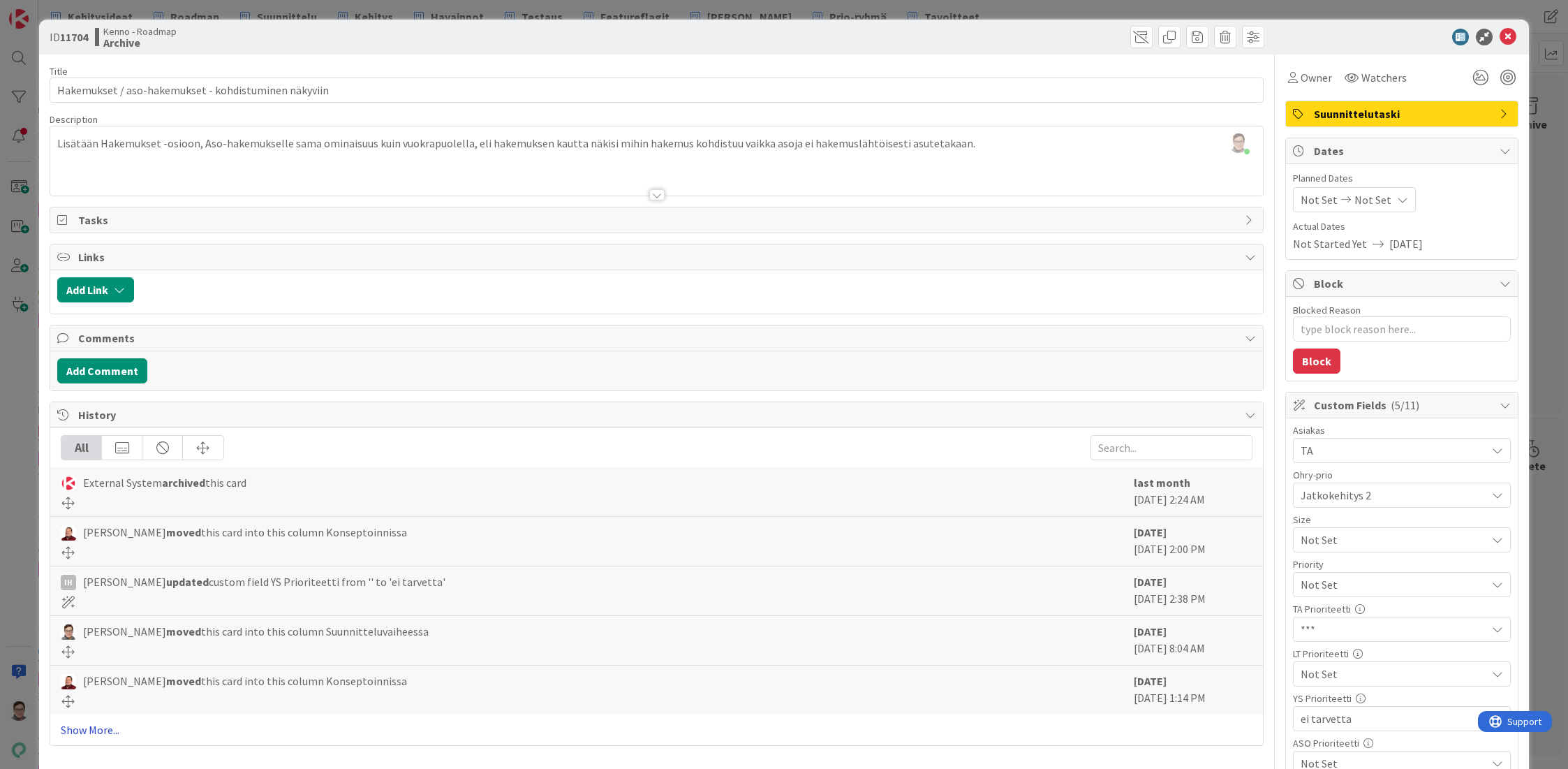
click at [107, 726] on link "Show More..." at bounding box center [657, 729] width 1192 height 17
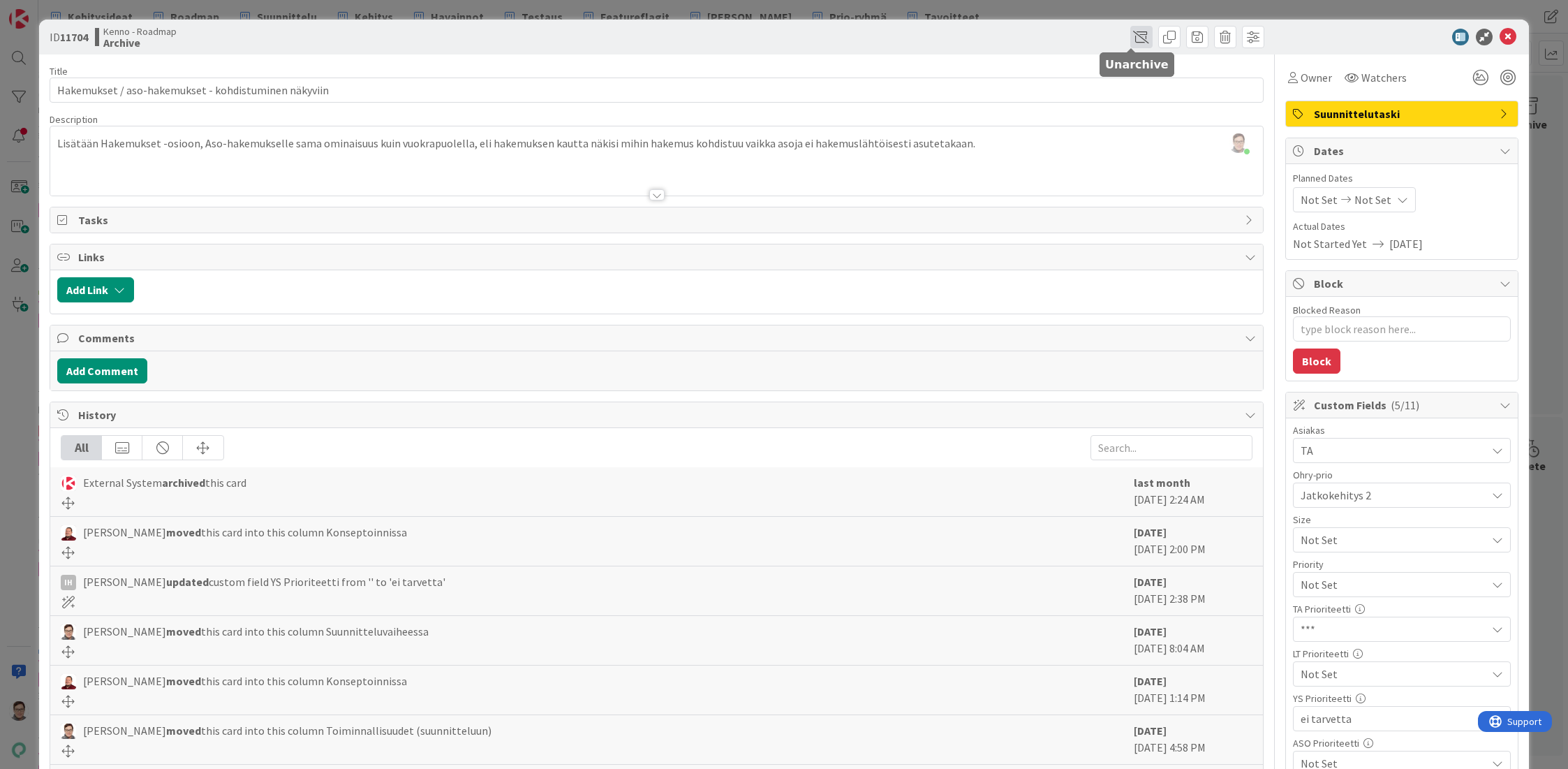
click at [1130, 41] on span at bounding box center [1140, 36] width 22 height 22
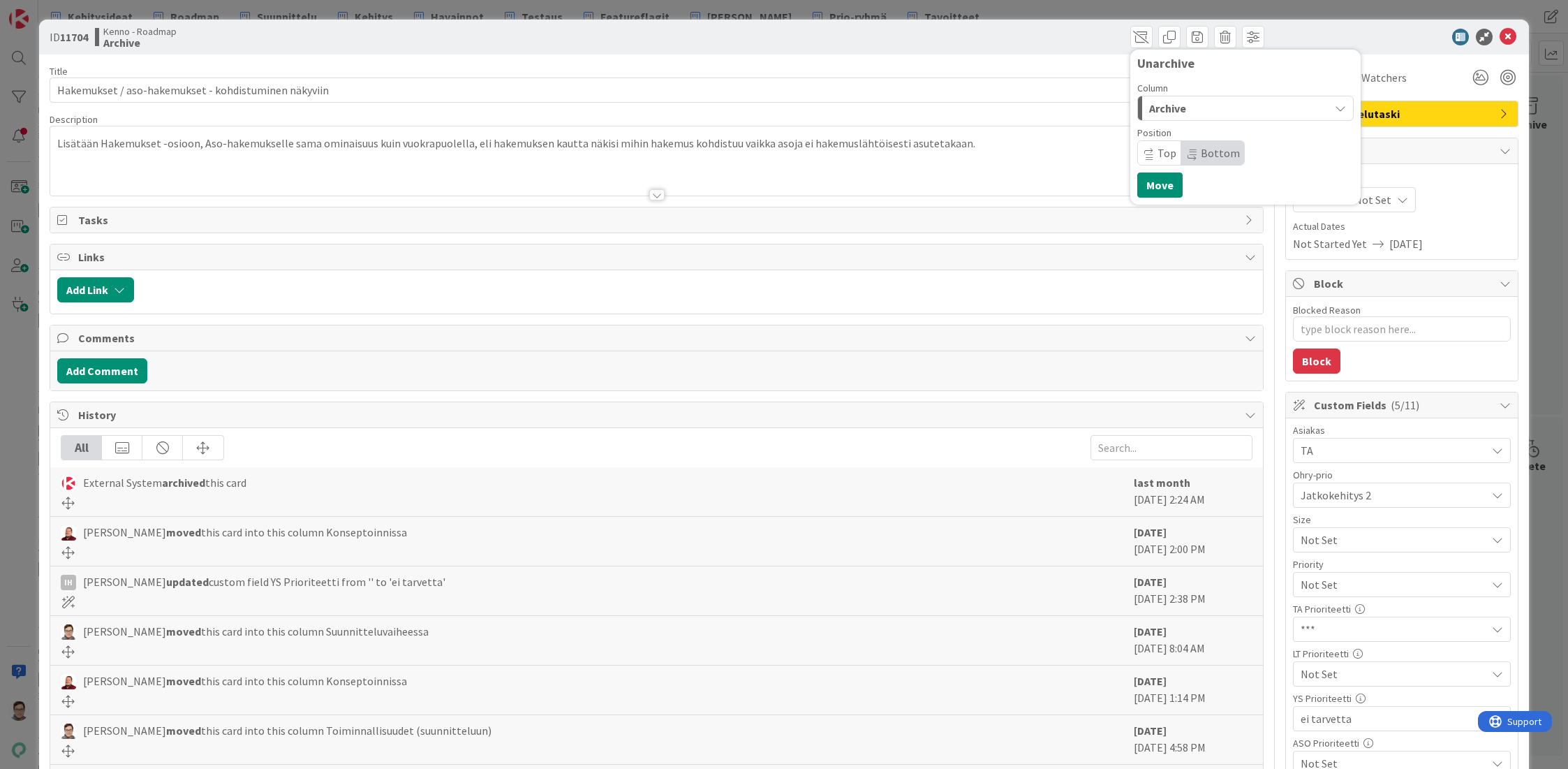
click at [1186, 113] on div "Archive" at bounding box center [1237, 108] width 183 height 22
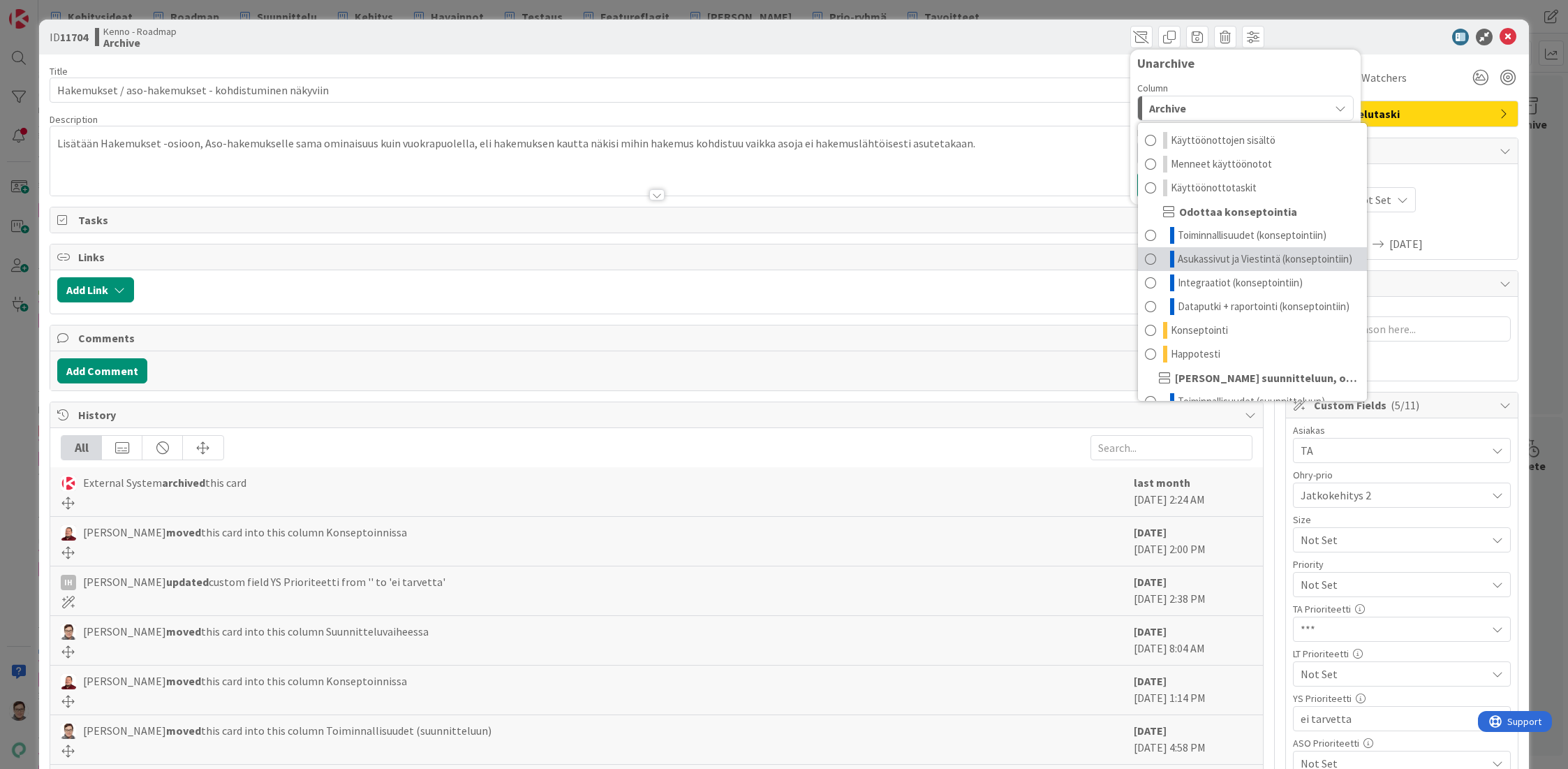
scroll to position [106, 0]
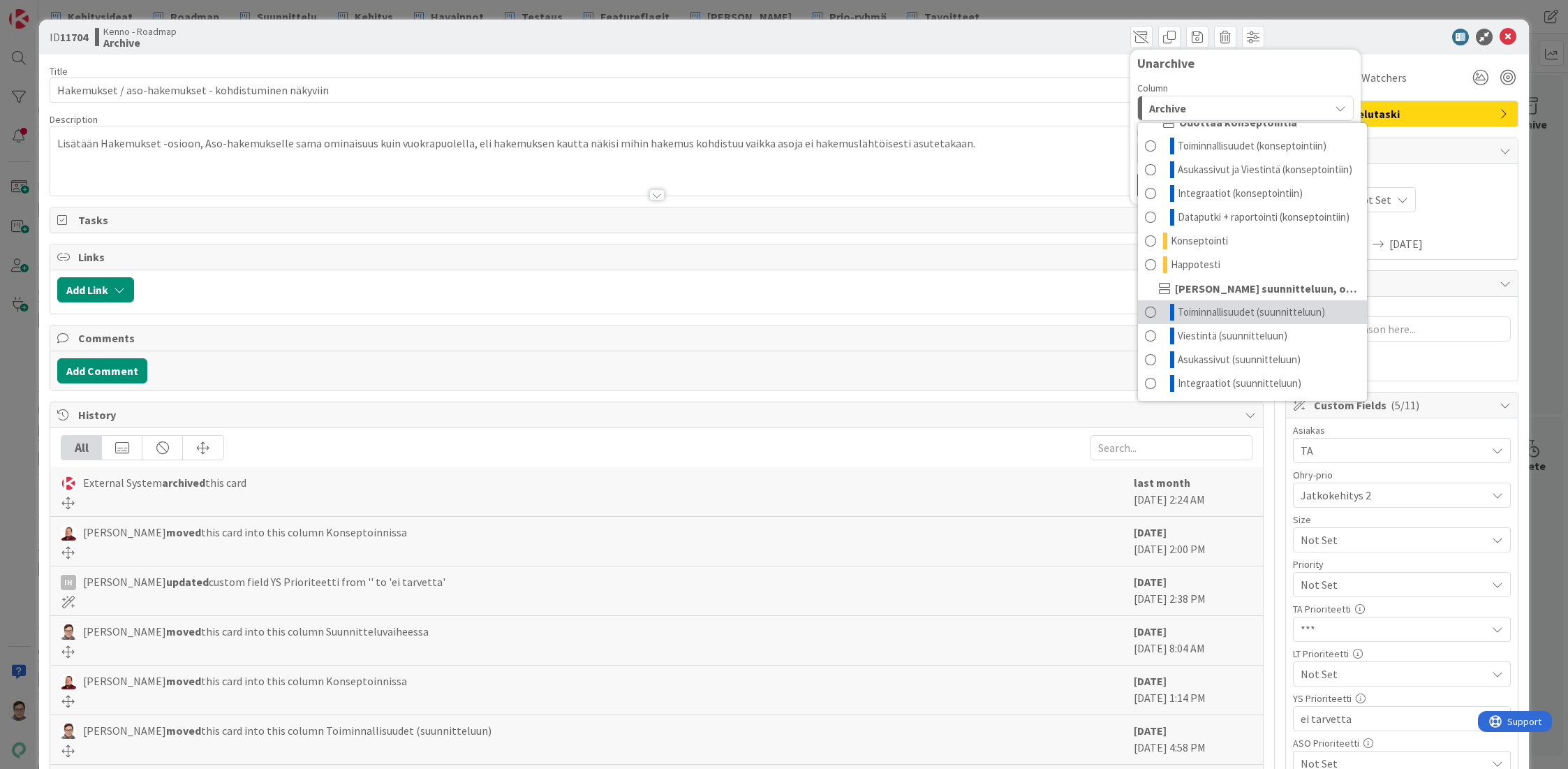
click at [1205, 308] on span "Toiminnallisuudet (suunnitteluun)" at bounding box center [1251, 312] width 147 height 17
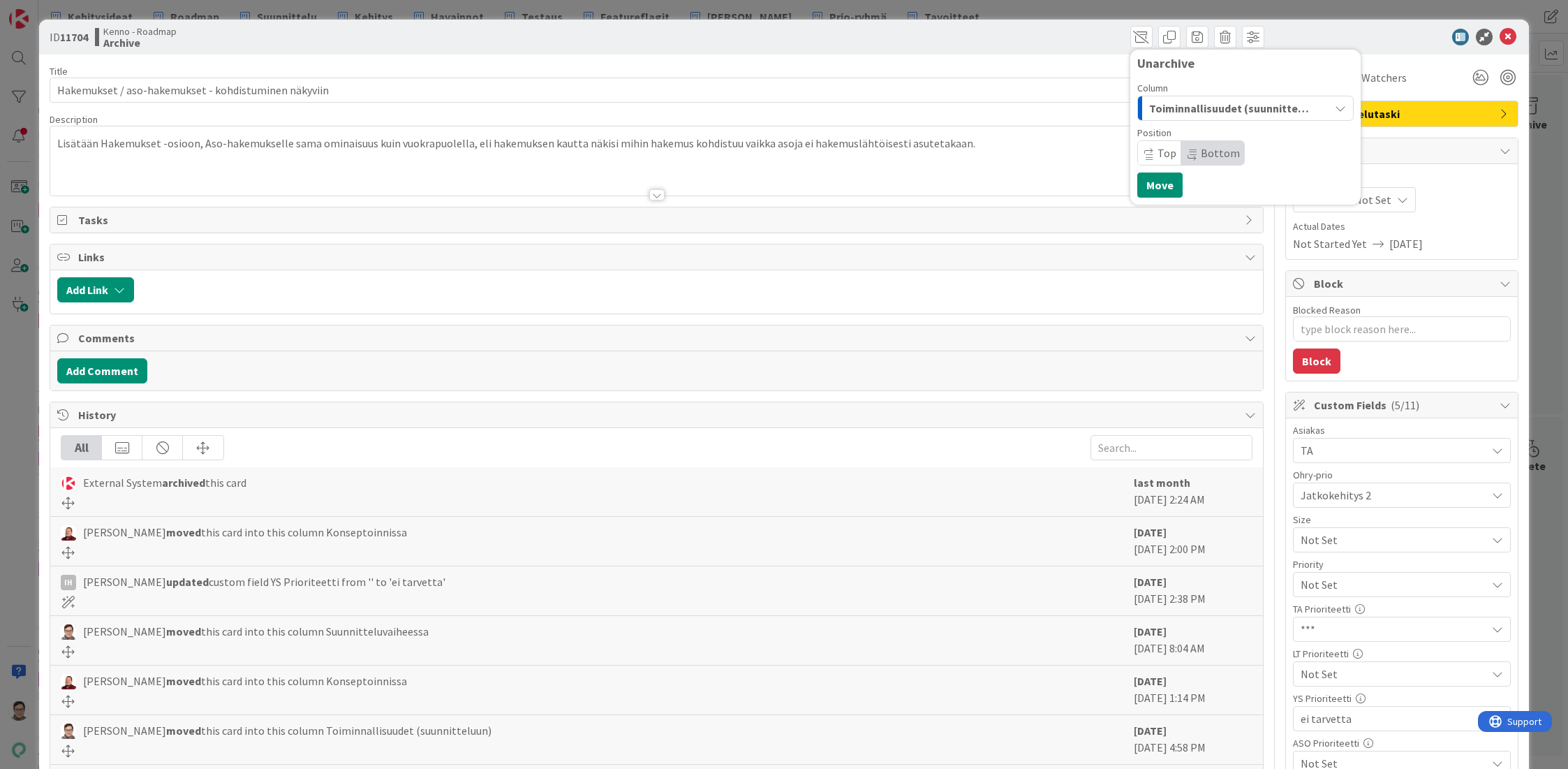
click at [1212, 157] on span "Bottom" at bounding box center [1220, 153] width 39 height 14
click at [1155, 184] on button "Move" at bounding box center [1159, 185] width 45 height 25
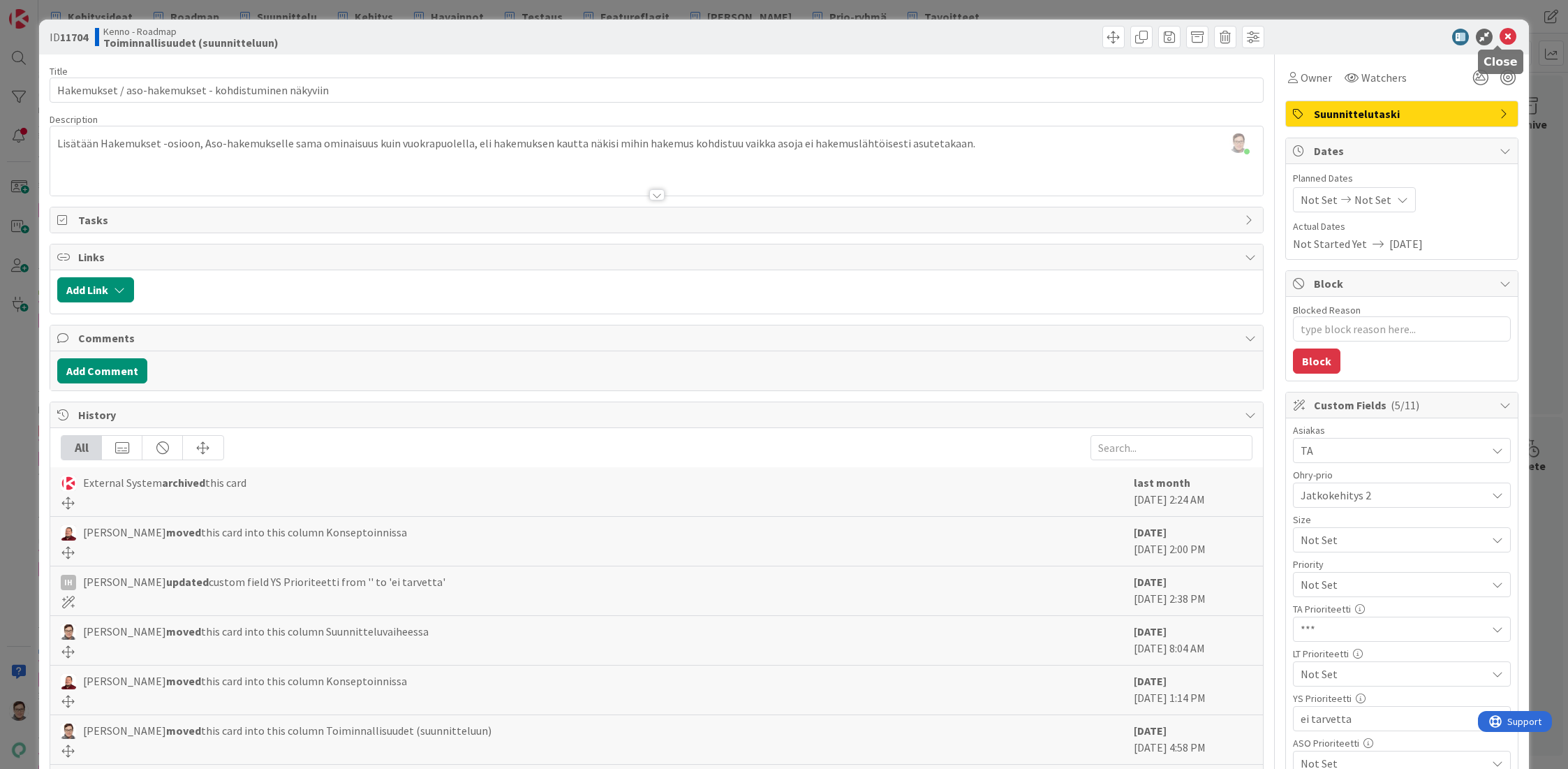
click at [1500, 42] on icon at bounding box center [1508, 36] width 17 height 17
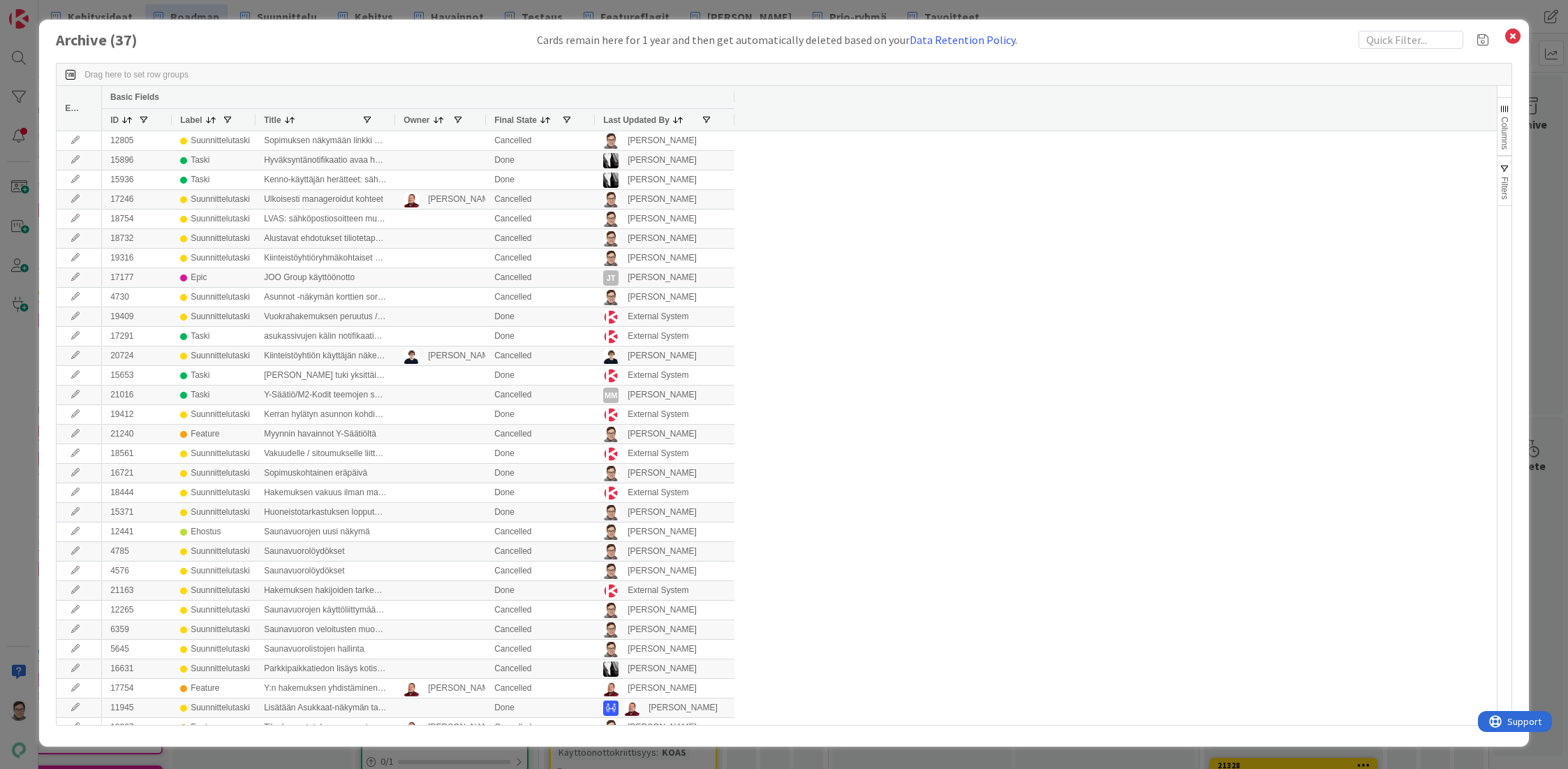
click at [632, 118] on span "Last Updated By" at bounding box center [636, 120] width 66 height 10
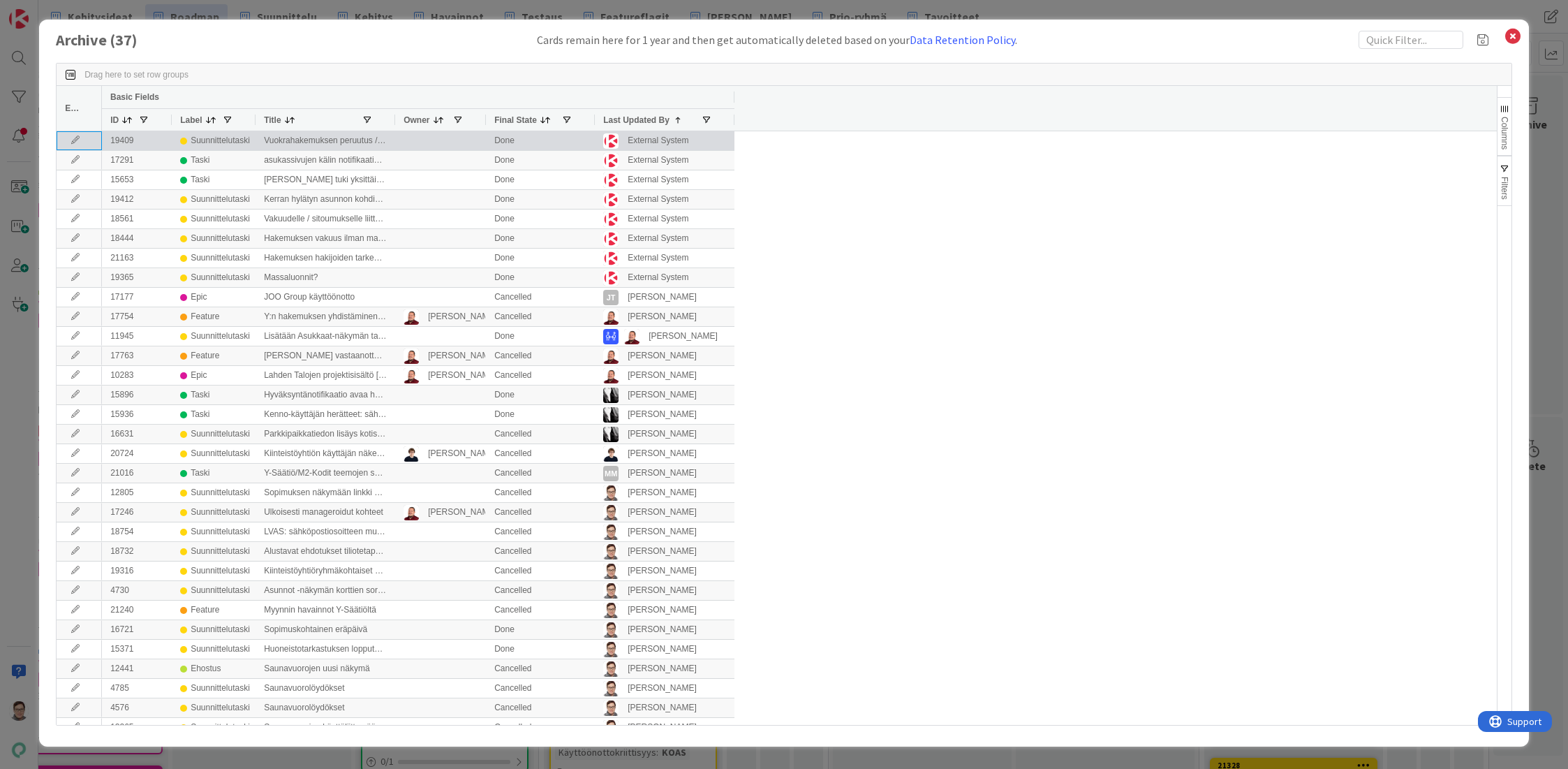
click at [72, 140] on icon at bounding box center [75, 140] width 21 height 8
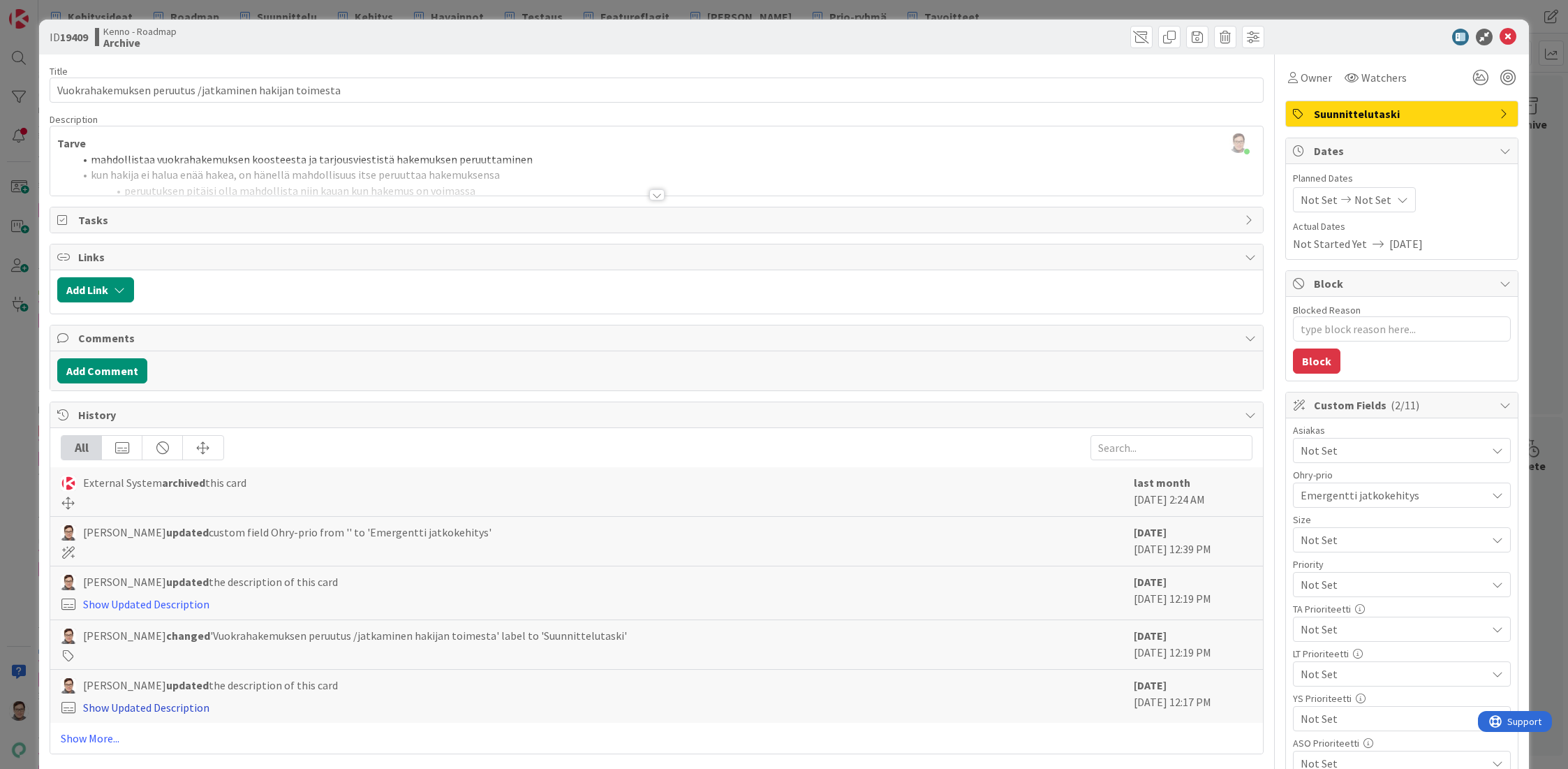
click at [157, 709] on link "Show Updated Description" at bounding box center [146, 708] width 127 height 14
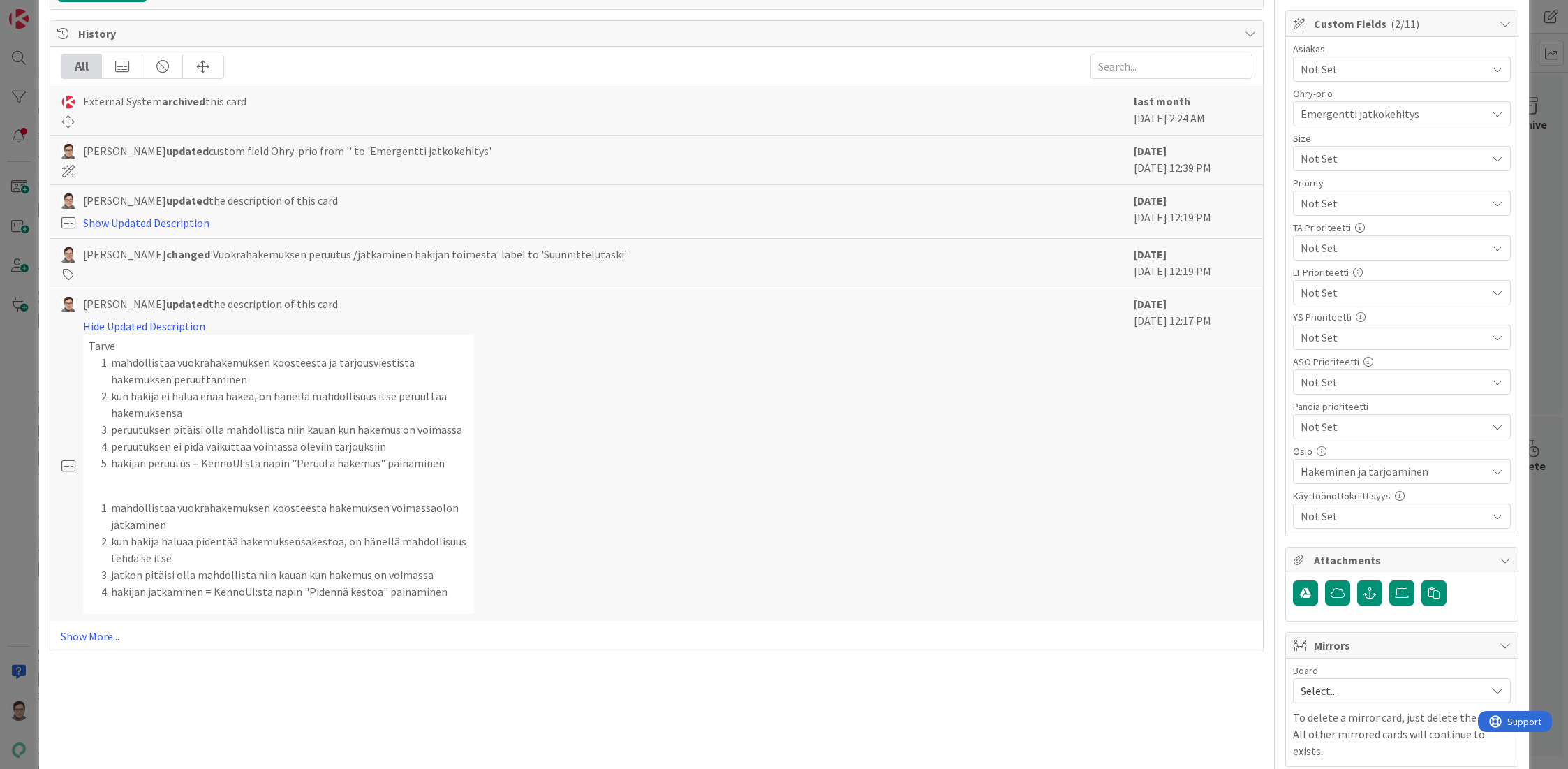
scroll to position [419, 0]
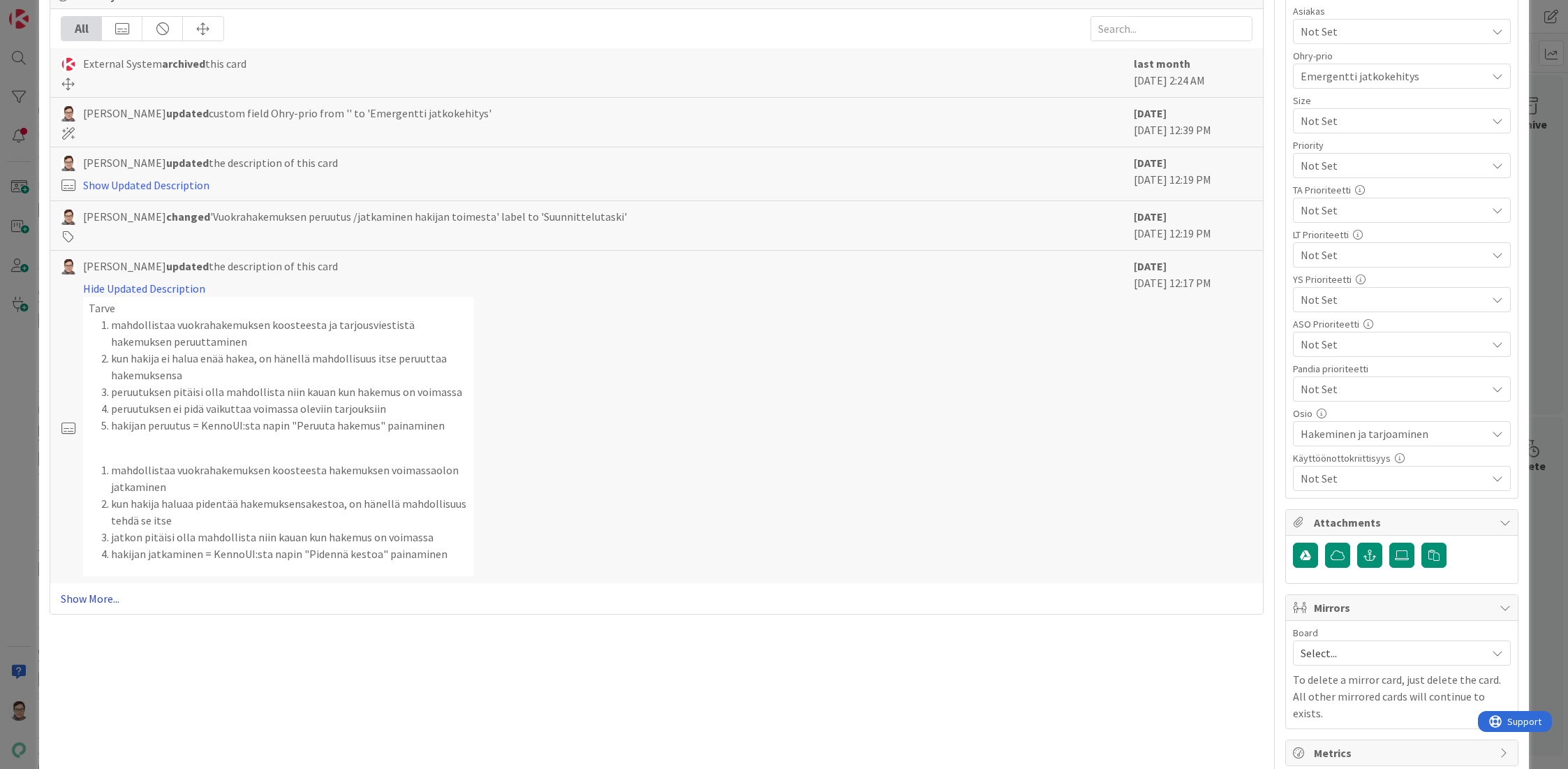
click at [97, 594] on link "Show More..." at bounding box center [657, 598] width 1192 height 17
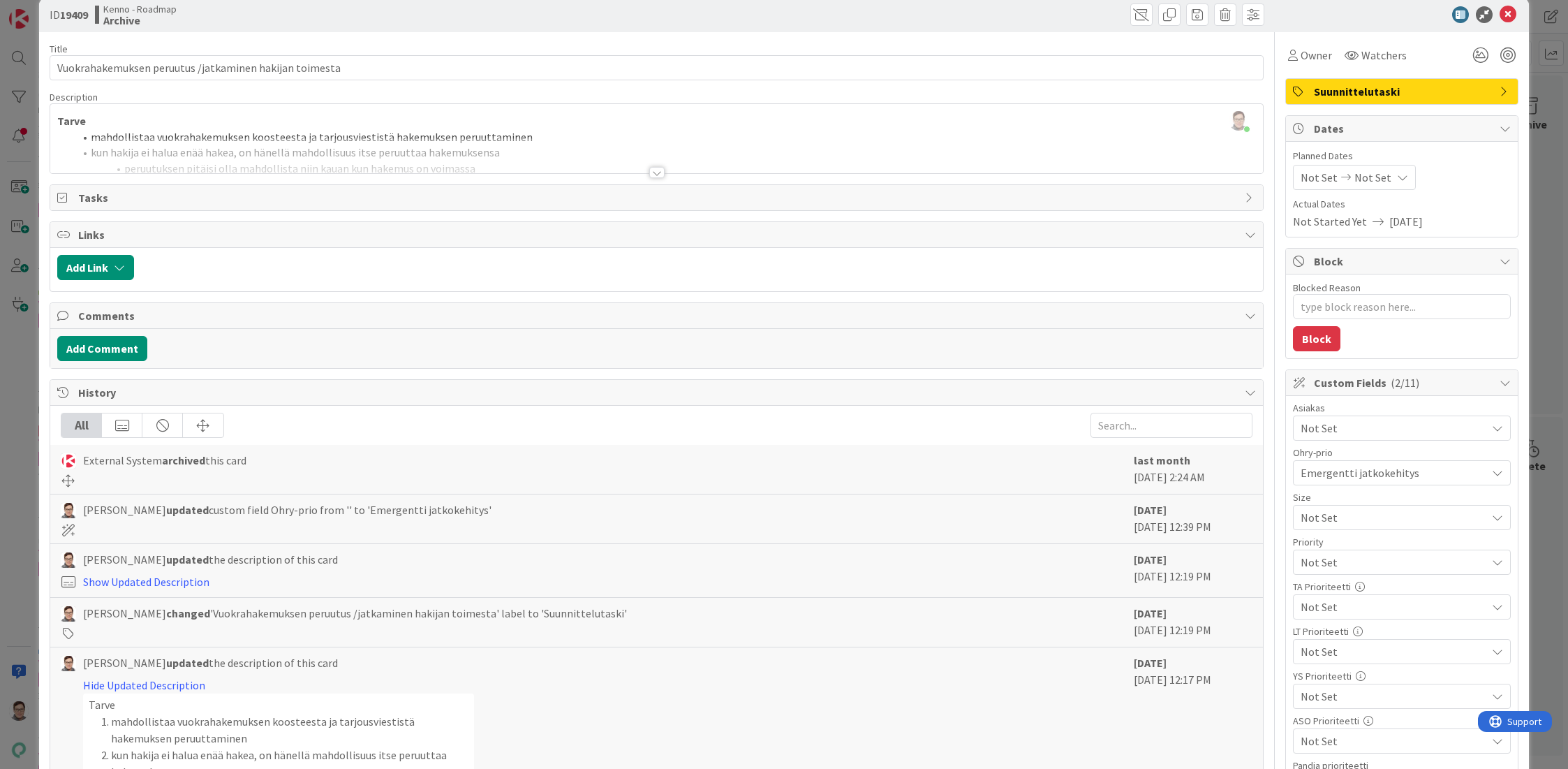
scroll to position [0, 0]
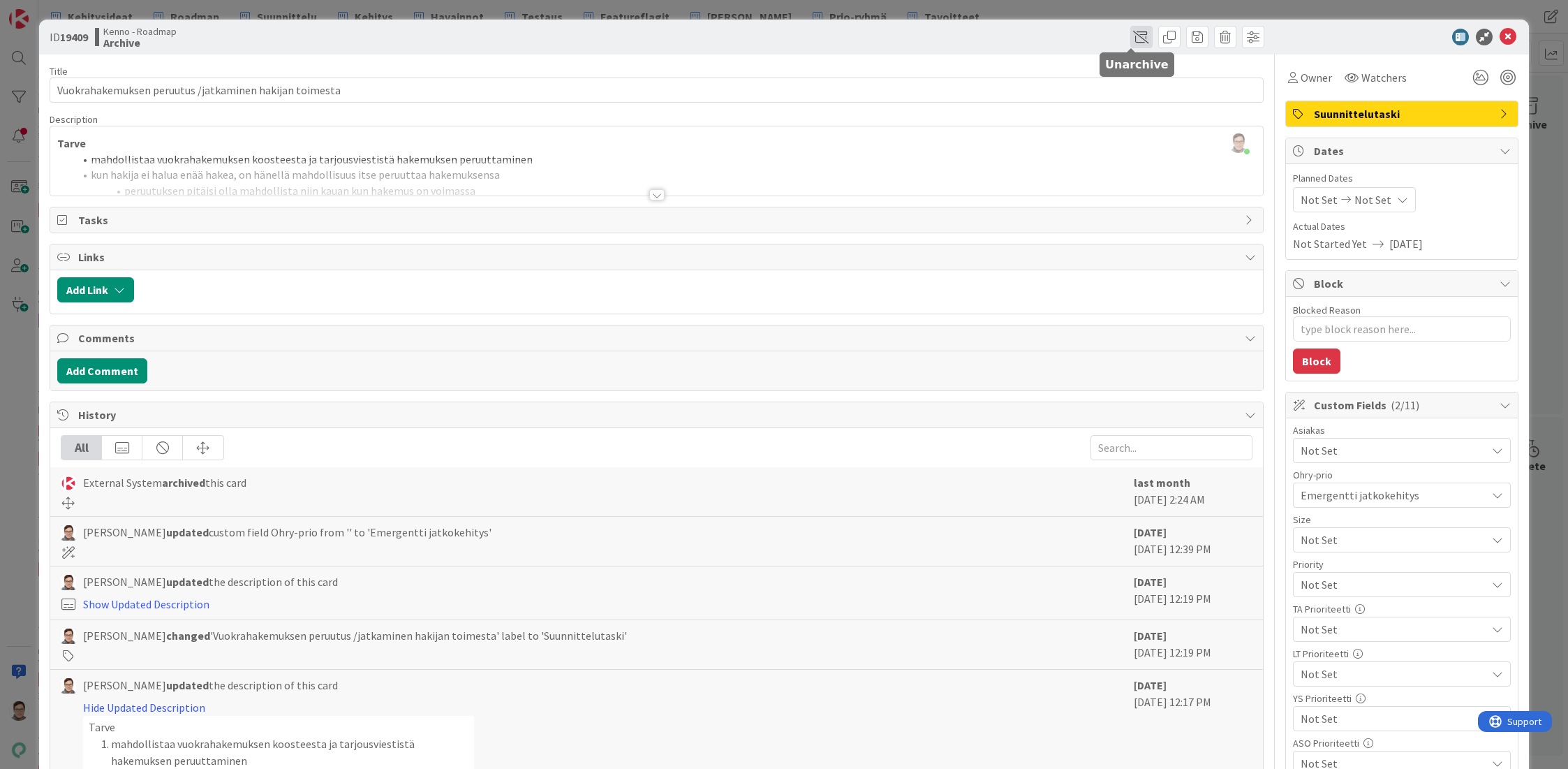
click at [1130, 38] on span at bounding box center [1140, 36] width 22 height 22
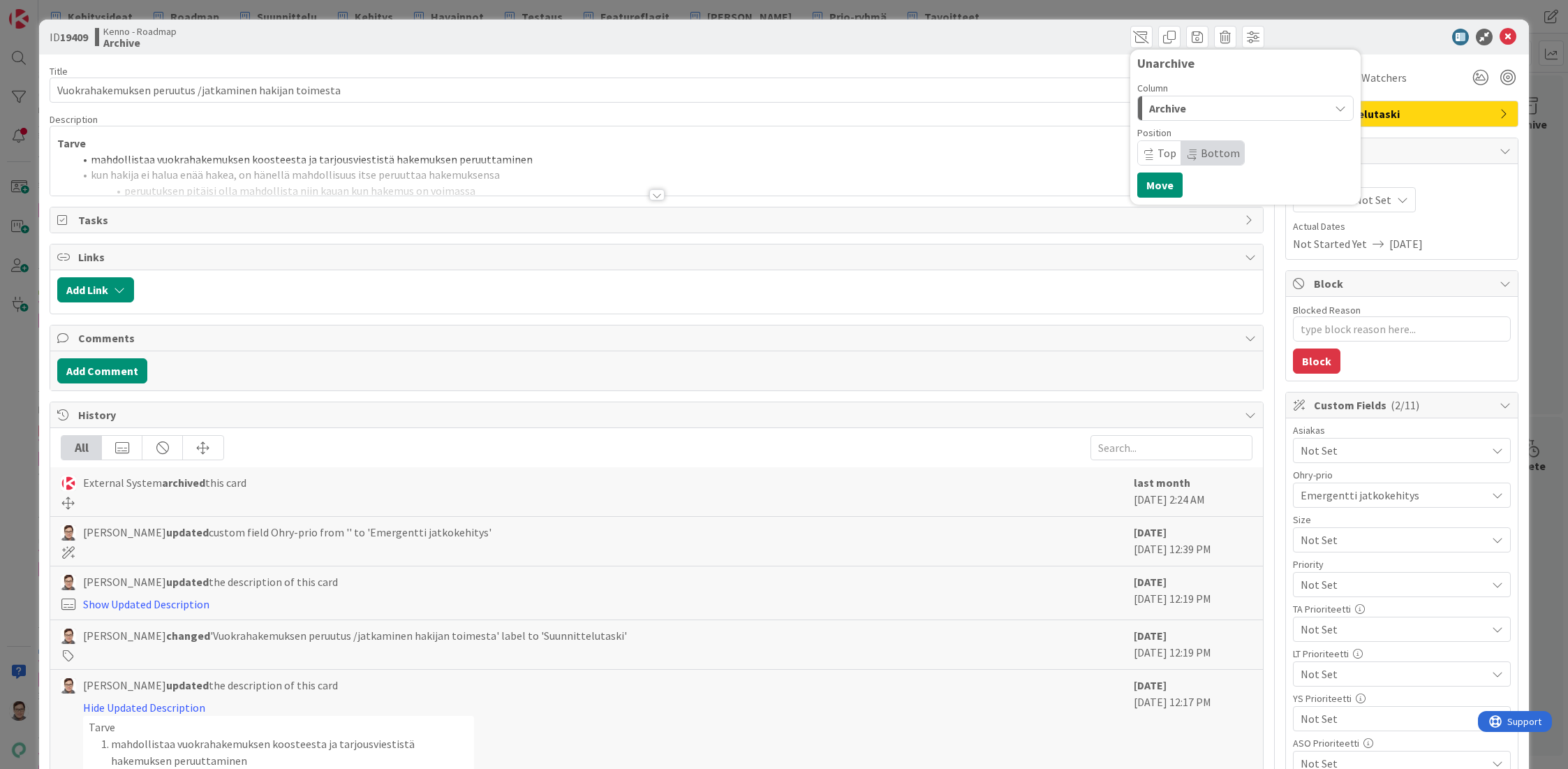
click at [1162, 104] on span "Archive" at bounding box center [1168, 108] width 37 height 18
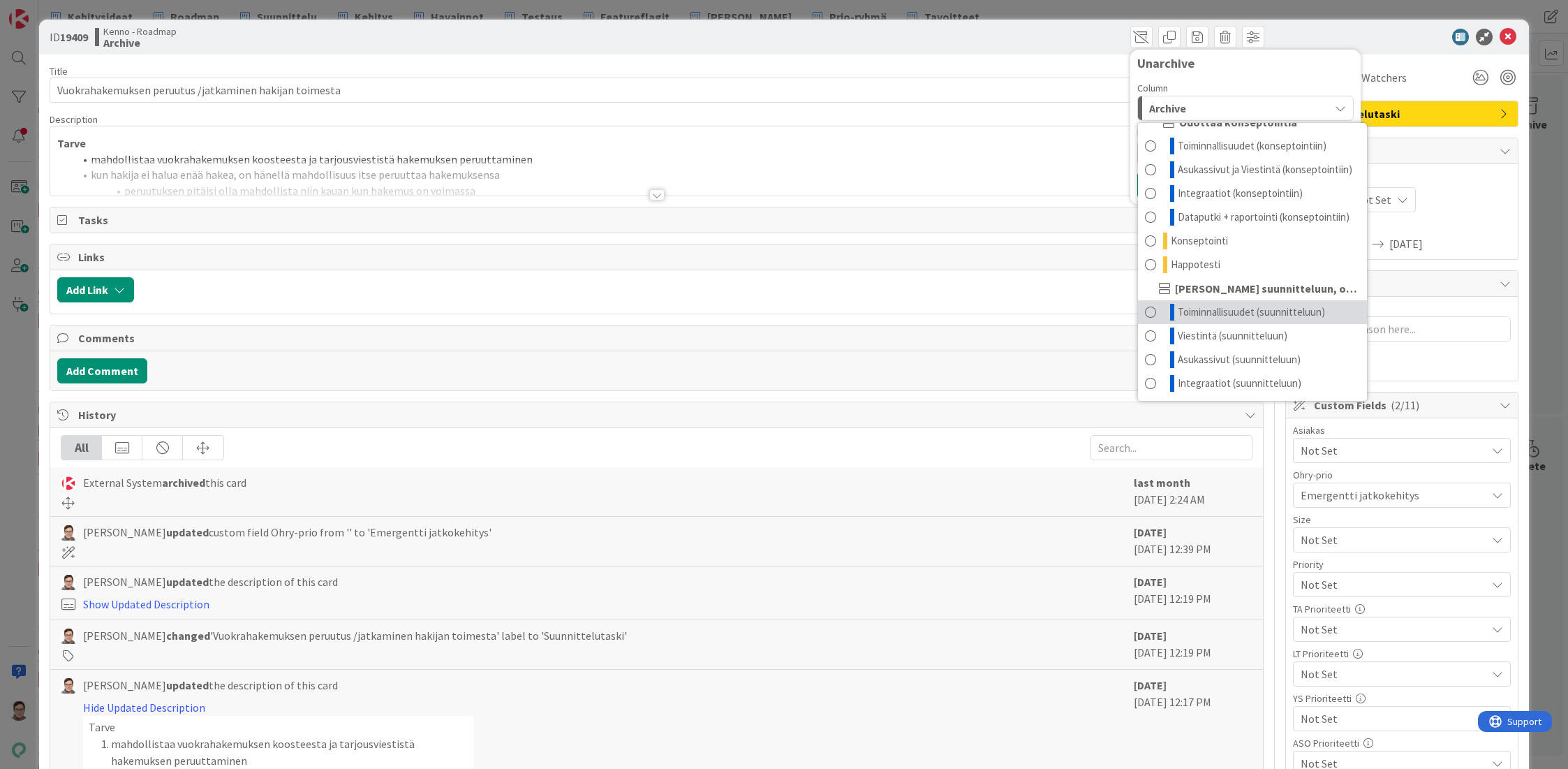
click at [1211, 309] on span "Toiminnallisuudet (suunnitteluun)" at bounding box center [1251, 312] width 147 height 17
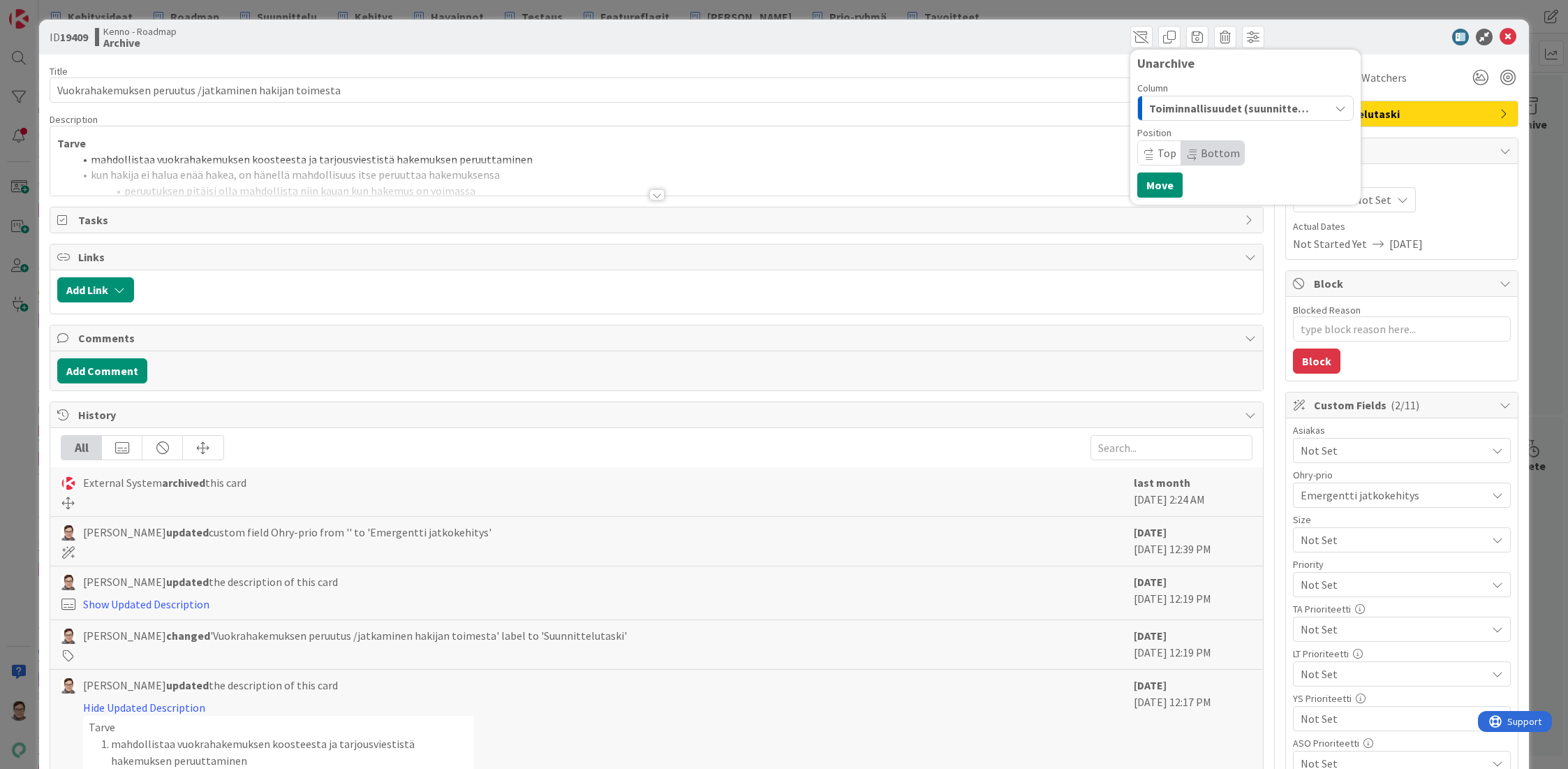
click at [1201, 151] on span "Bottom" at bounding box center [1220, 153] width 39 height 14
click at [1150, 183] on button "Move" at bounding box center [1159, 185] width 45 height 25
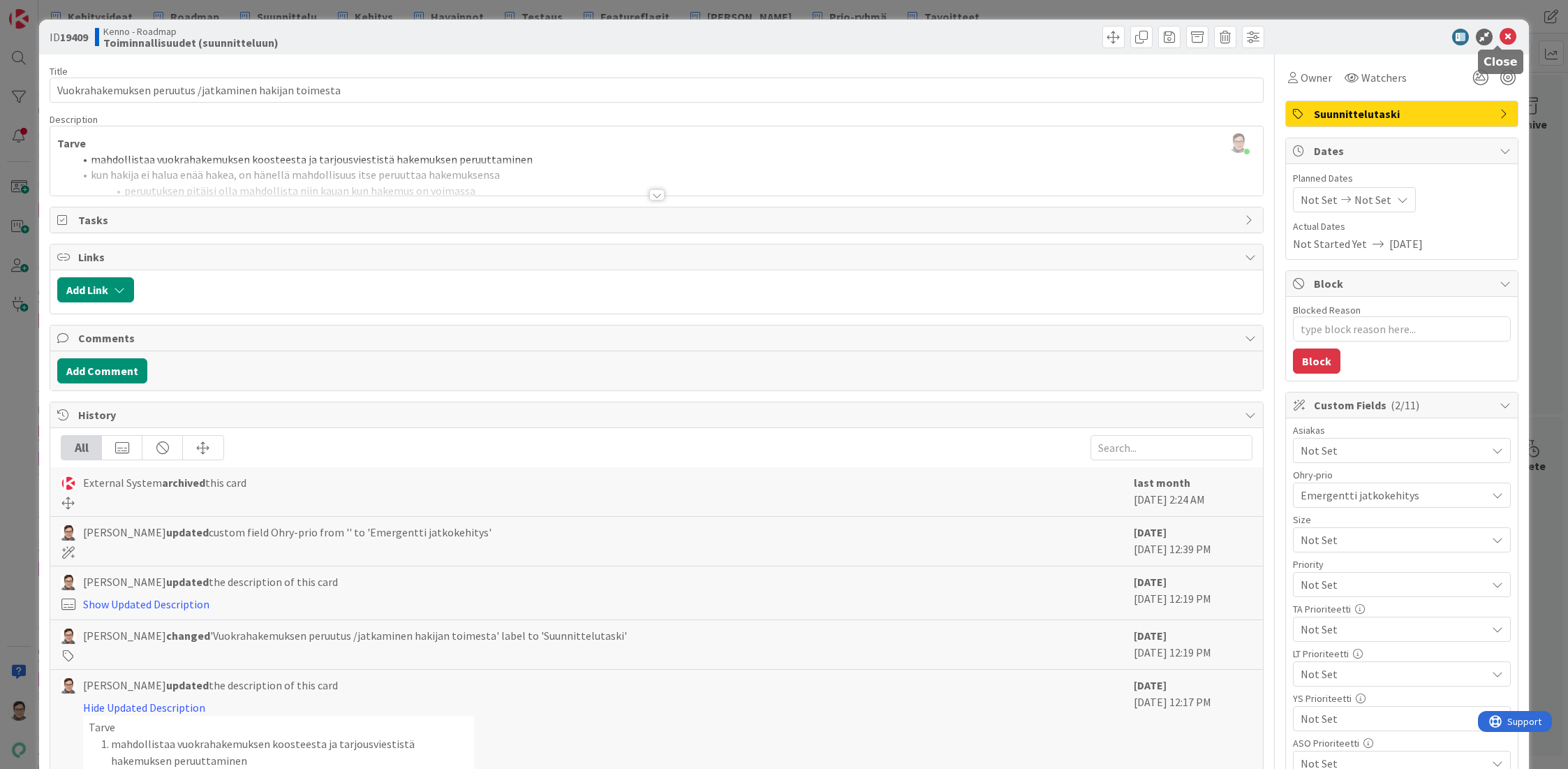
click at [1500, 36] on icon at bounding box center [1508, 36] width 17 height 17
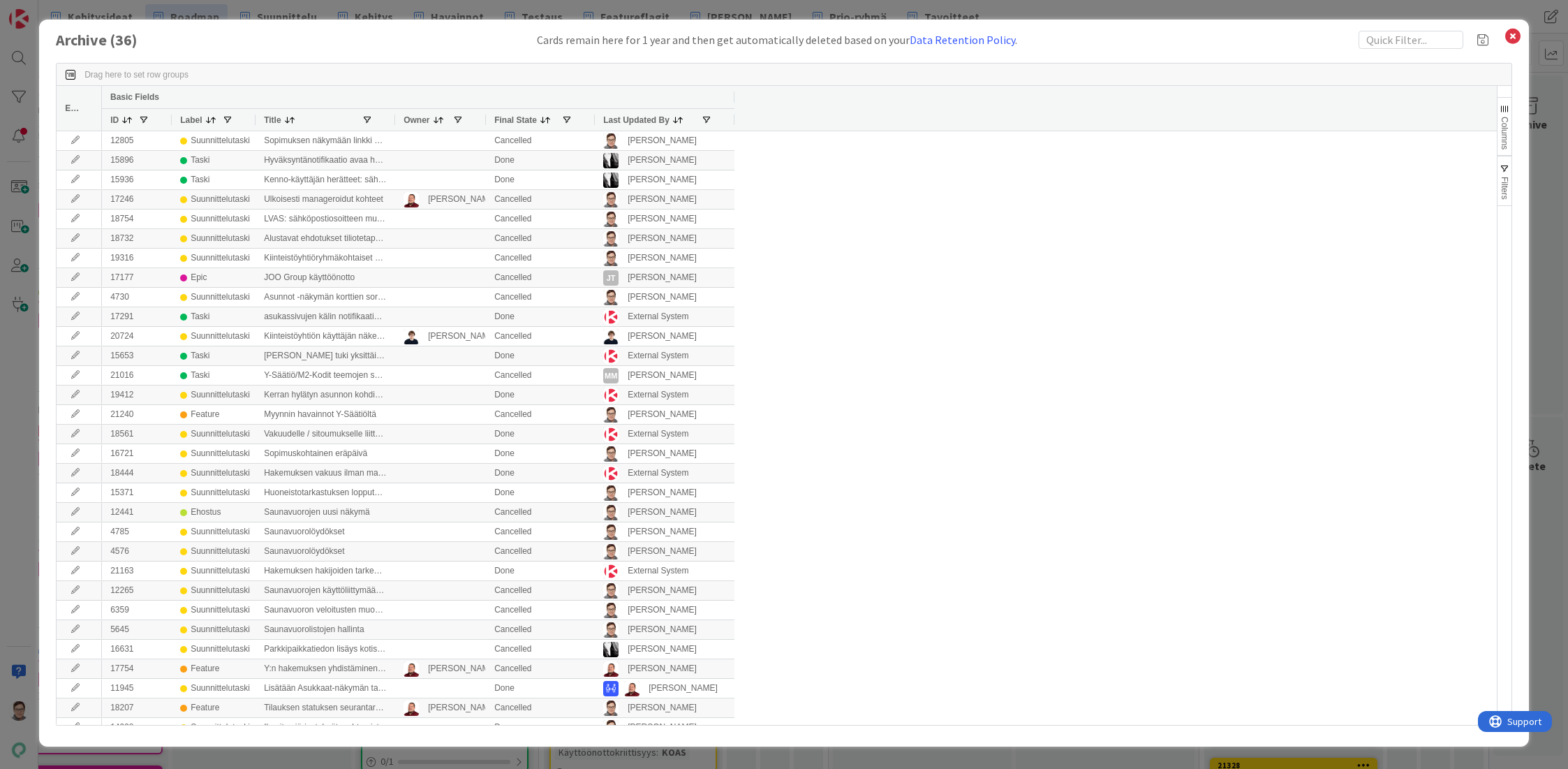
click at [639, 118] on span "Last Updated By" at bounding box center [636, 120] width 66 height 10
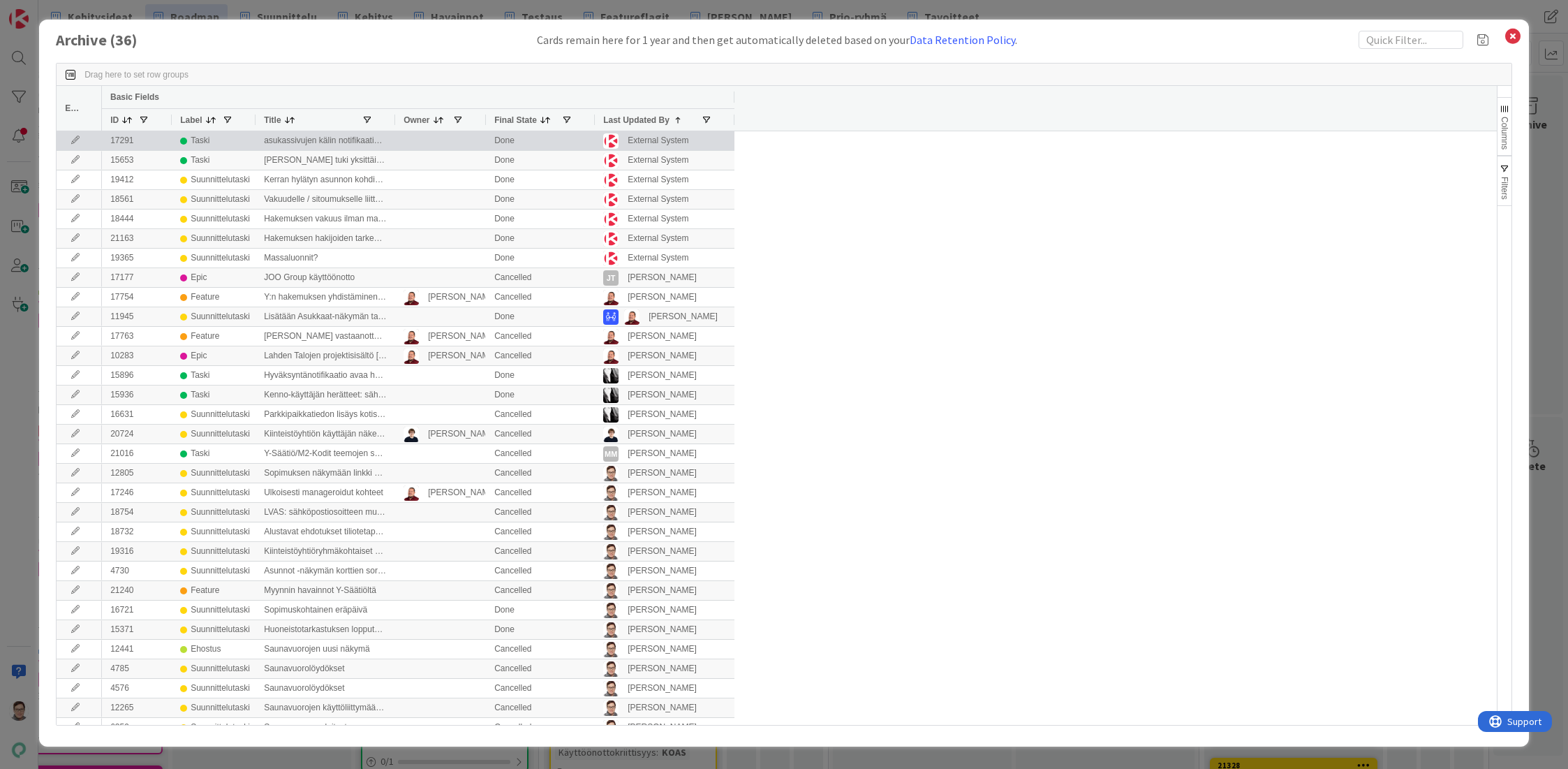
click at [73, 141] on icon at bounding box center [75, 140] width 21 height 8
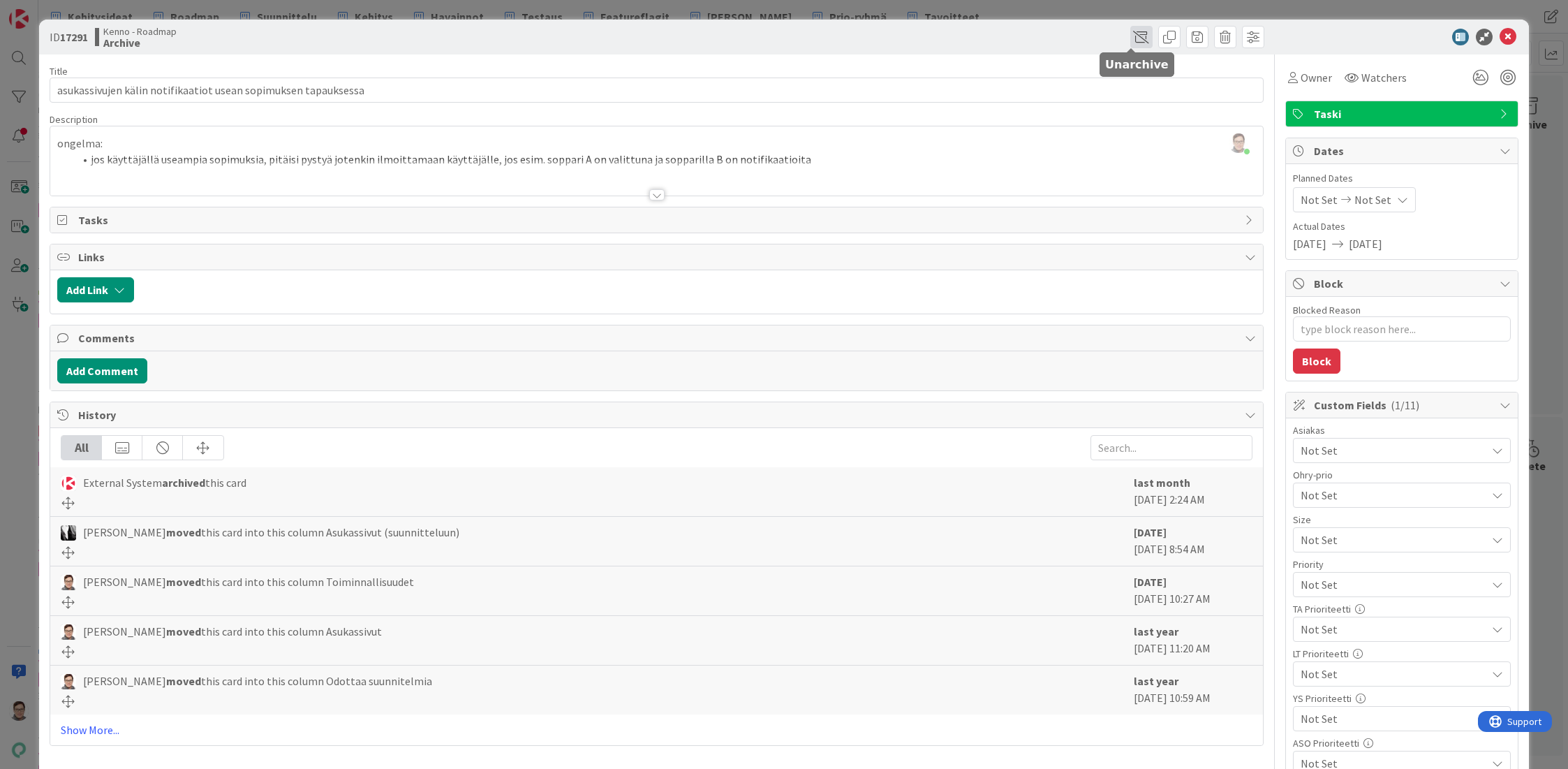
click at [1130, 35] on span at bounding box center [1140, 36] width 22 height 22
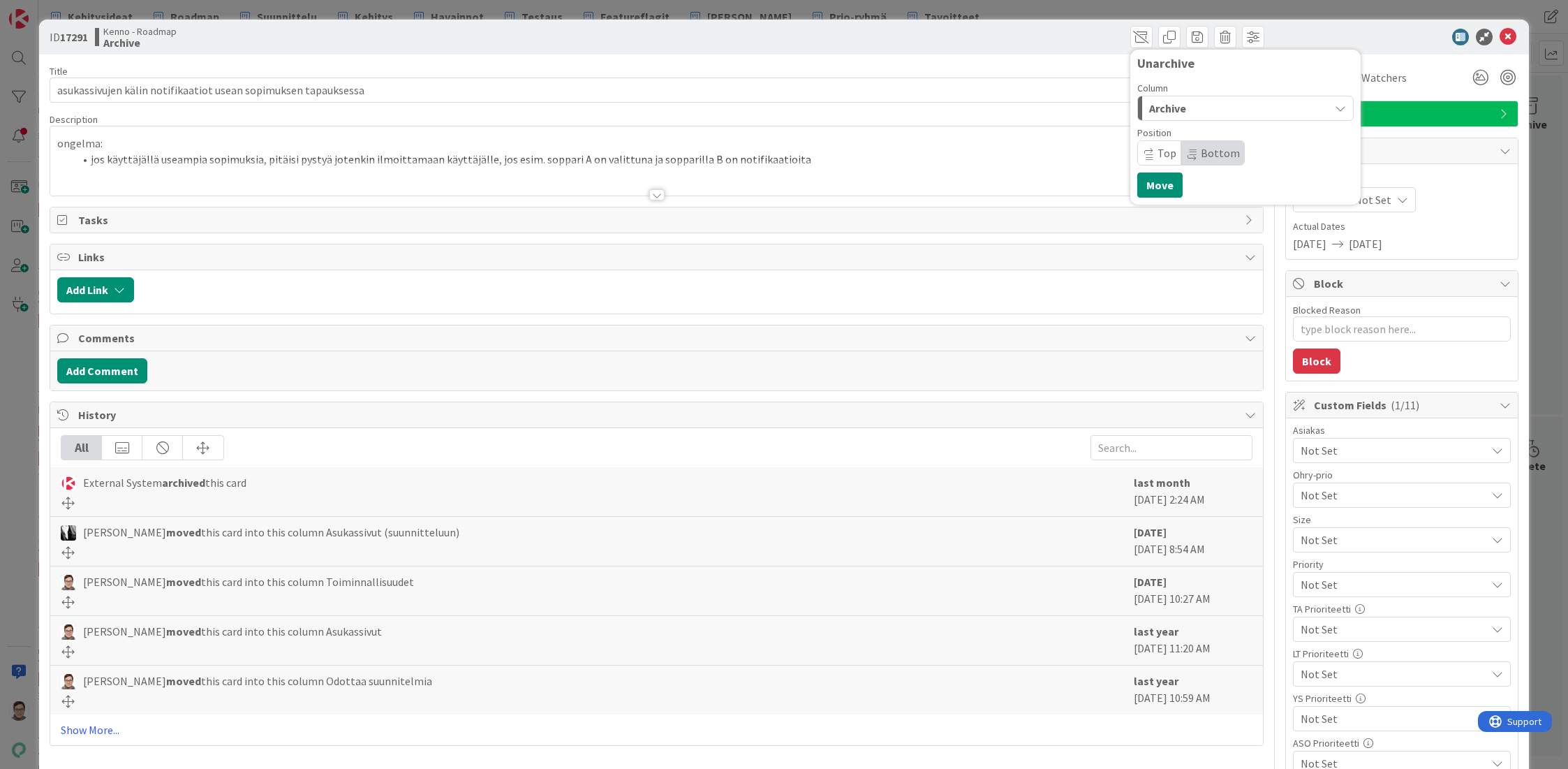
click at [1189, 106] on div "Archive" at bounding box center [1237, 108] width 183 height 22
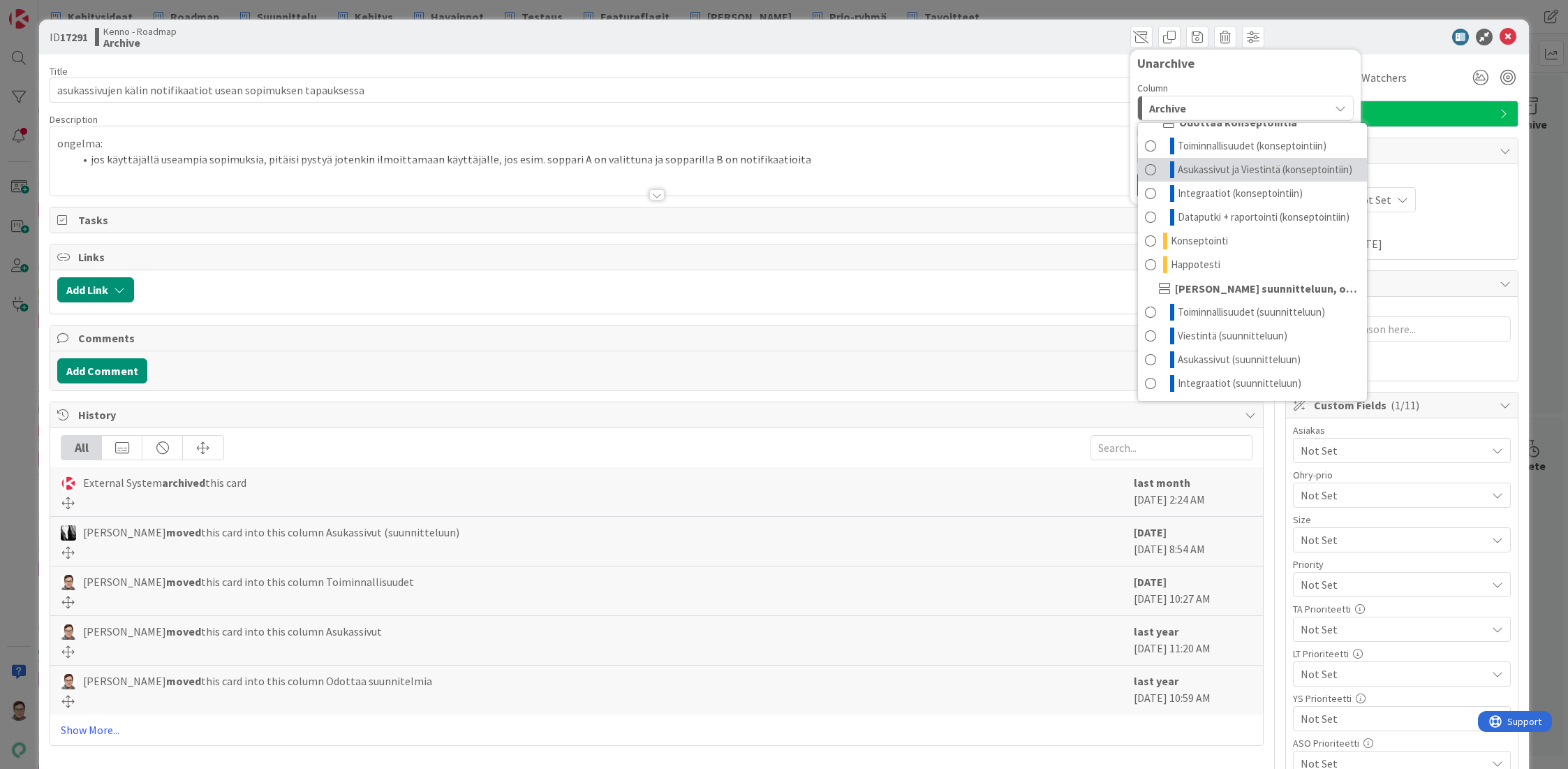
scroll to position [106, 0]
click at [1229, 355] on span "Asukassivut (suunnitteluun)" at bounding box center [1239, 360] width 123 height 17
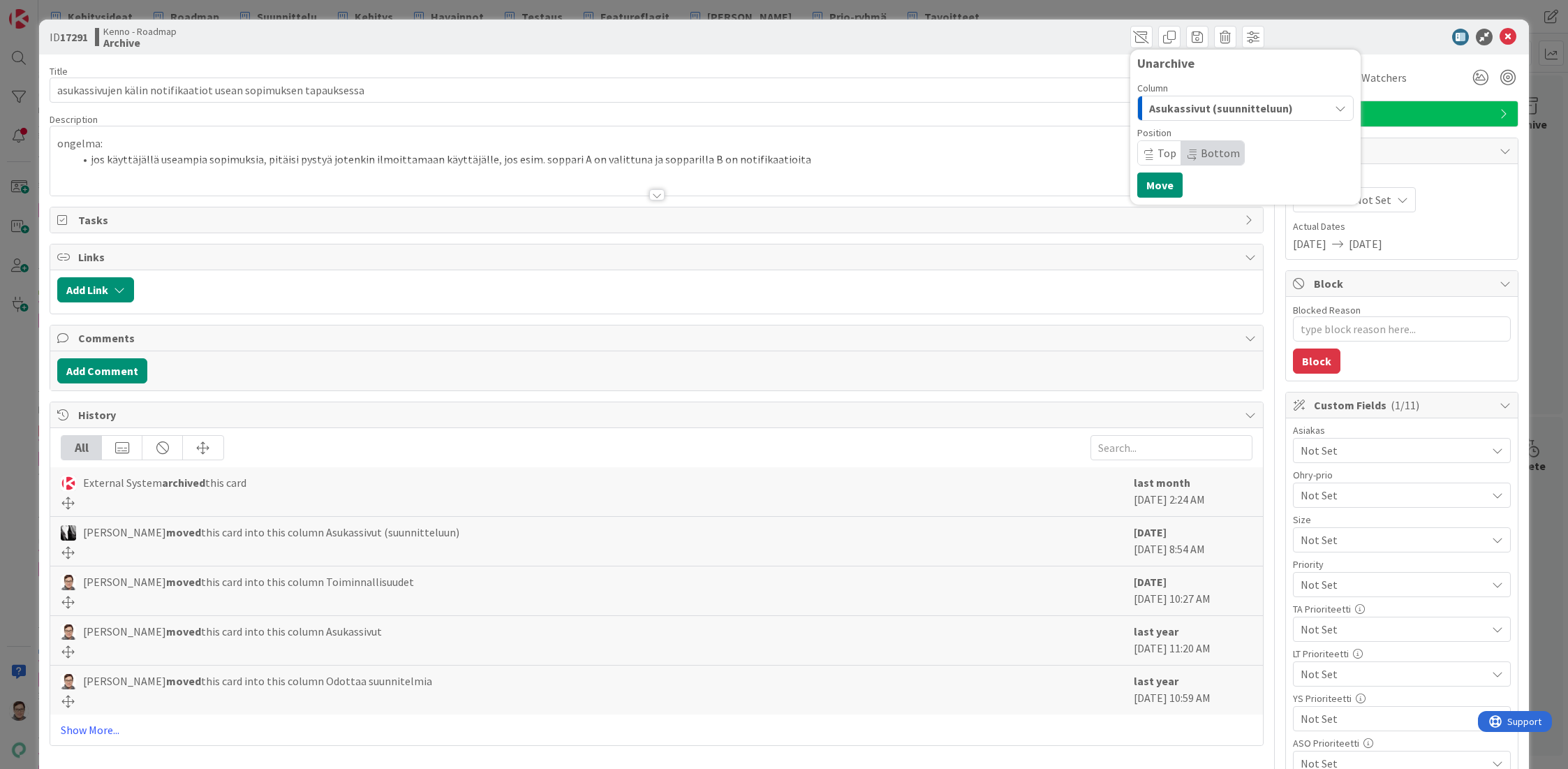
click at [1200, 140] on div "Top Bottom" at bounding box center [1190, 152] width 107 height 25
click at [1159, 181] on button "Move" at bounding box center [1159, 185] width 45 height 25
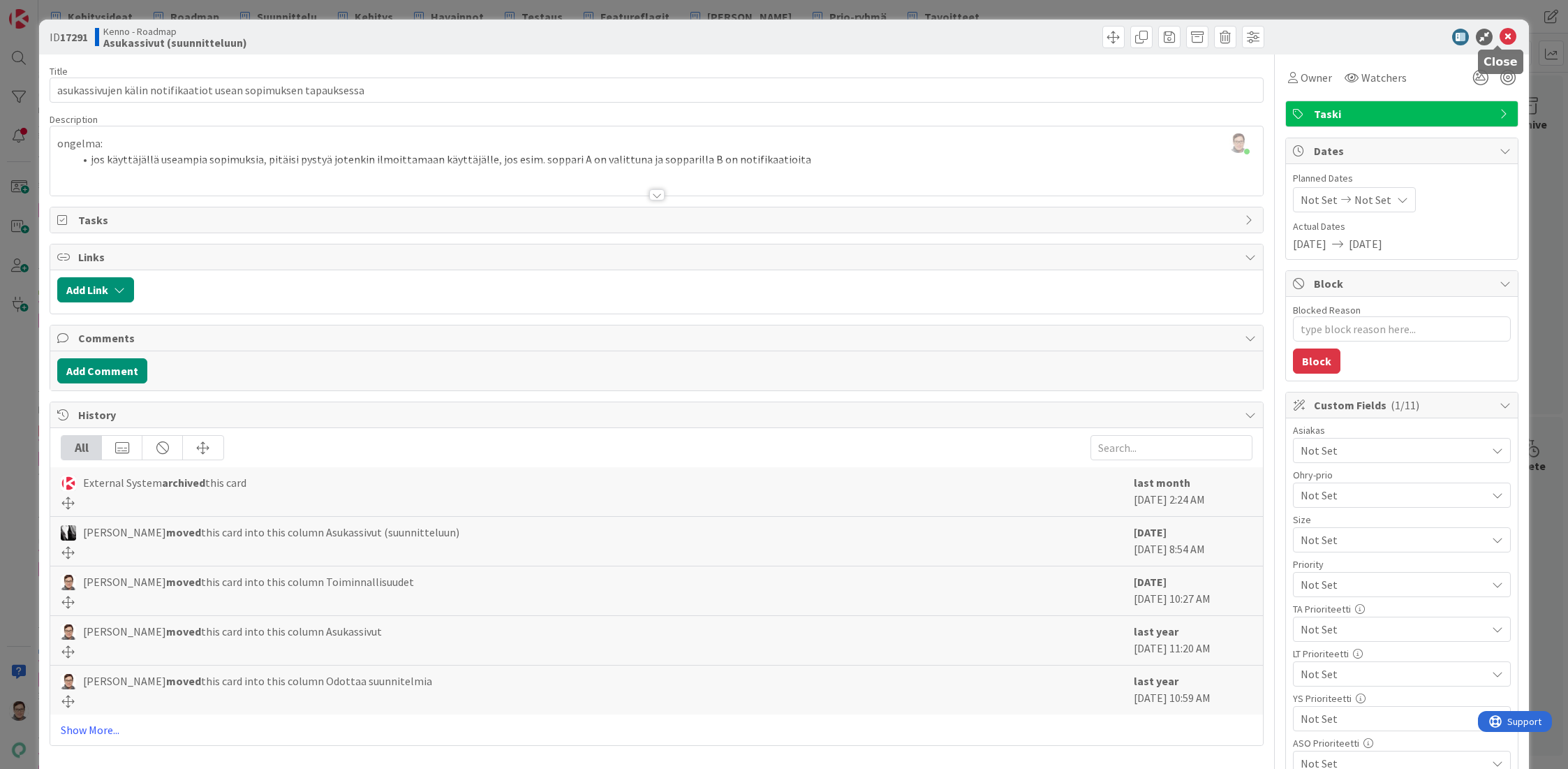
click at [1500, 38] on icon at bounding box center [1508, 36] width 17 height 17
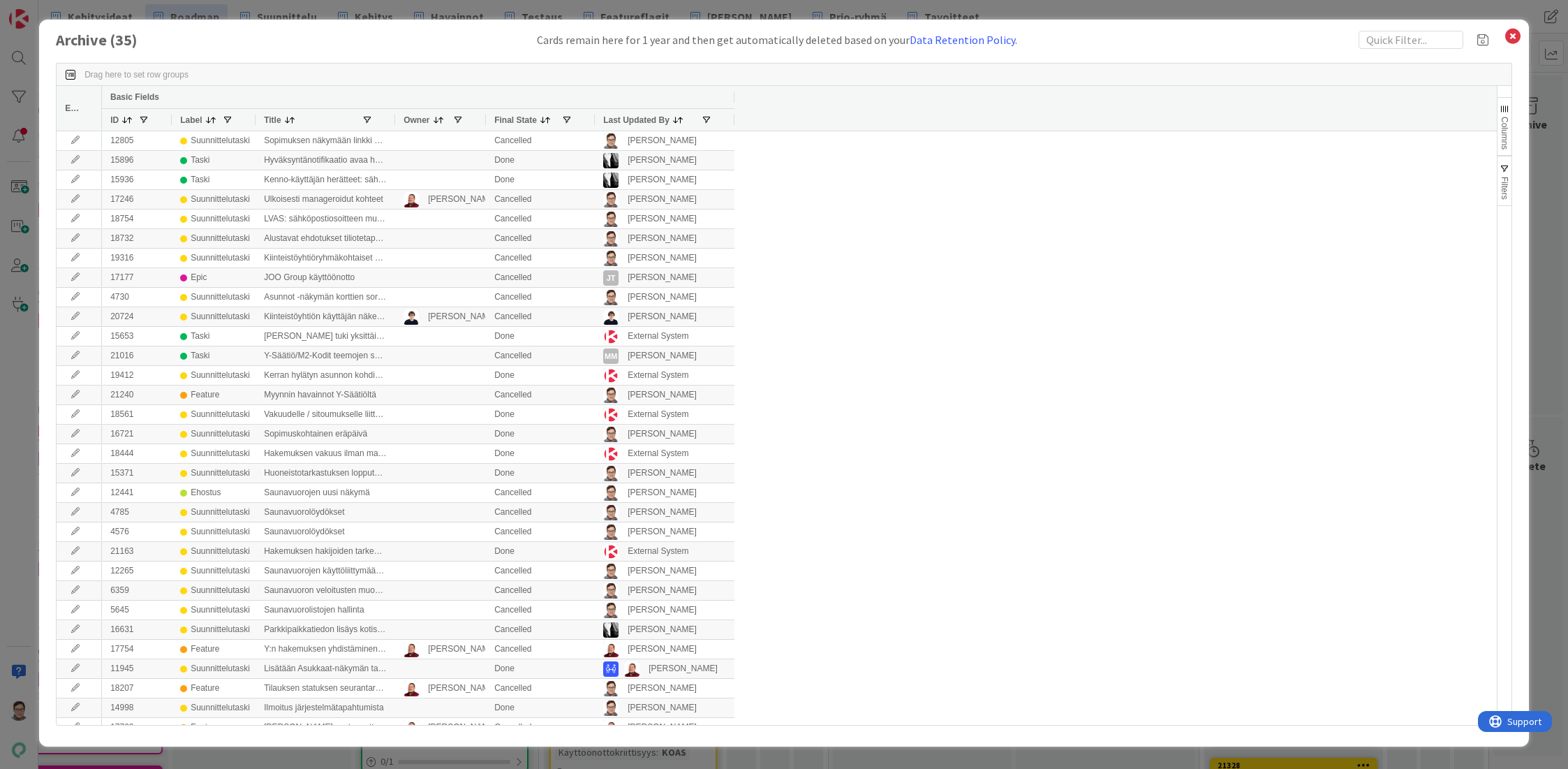
click at [627, 122] on span "Last Updated By" at bounding box center [636, 120] width 66 height 10
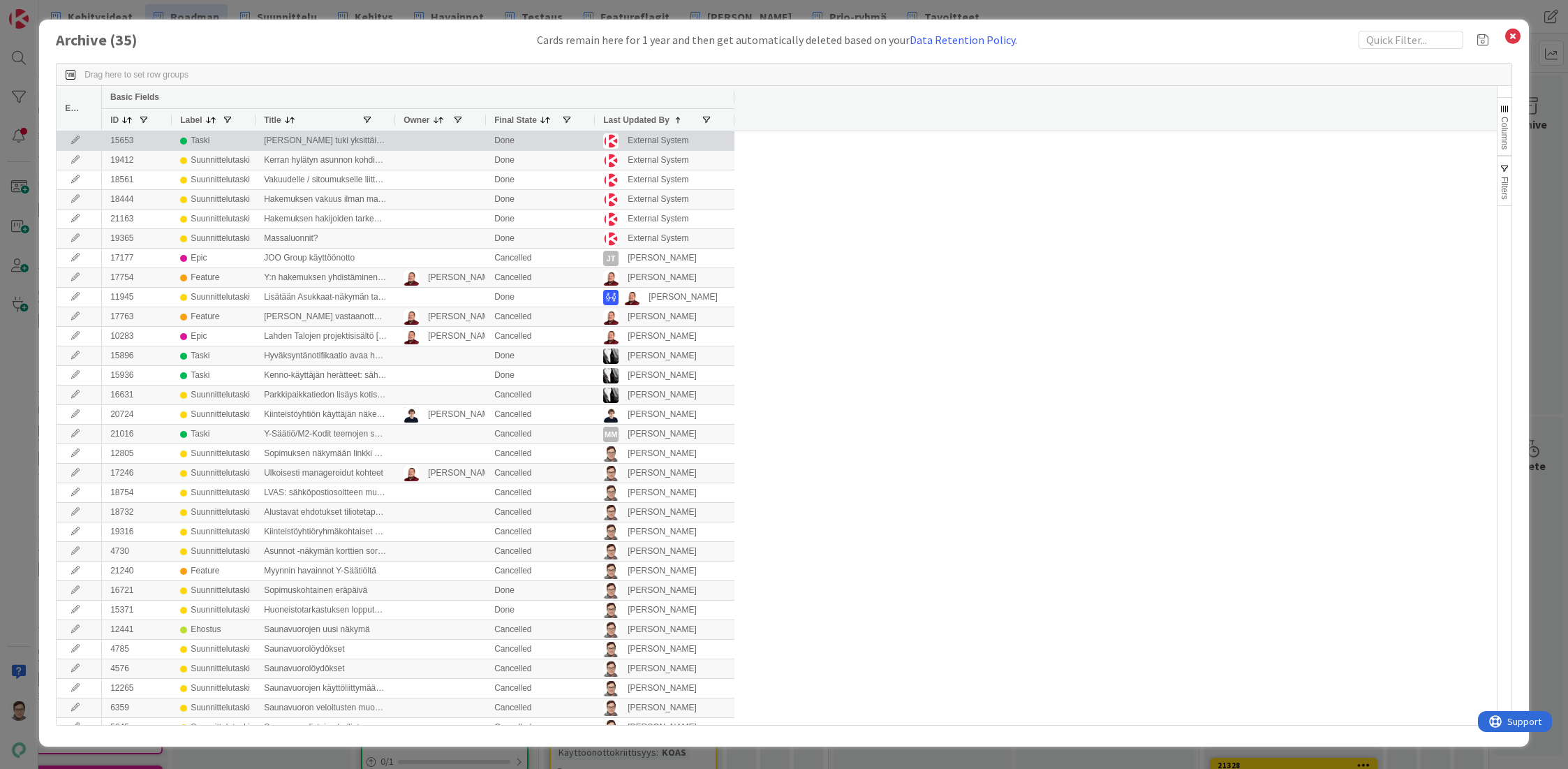
click at [71, 142] on icon at bounding box center [75, 140] width 21 height 8
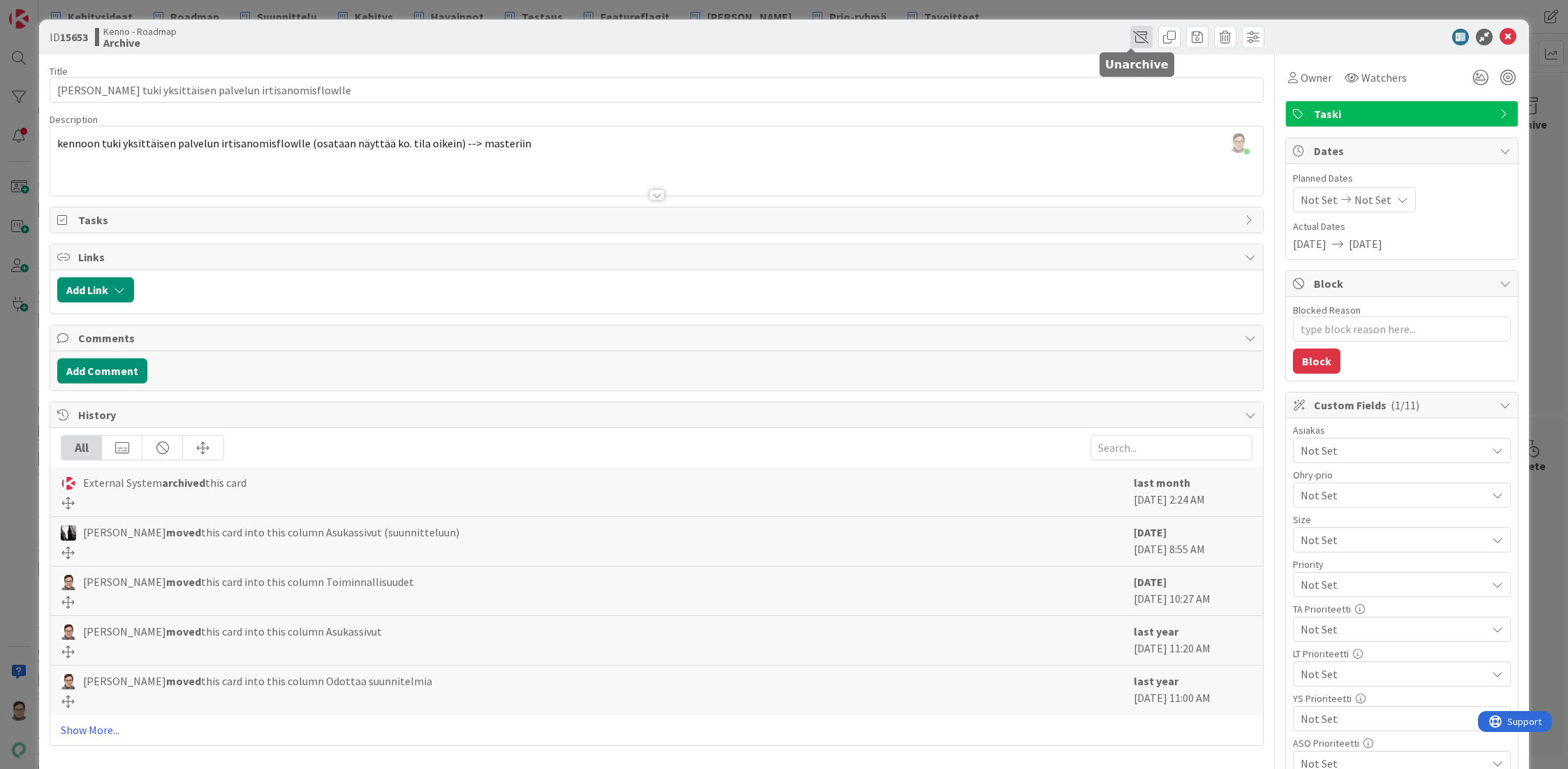
click at [1130, 37] on span at bounding box center [1140, 36] width 22 height 22
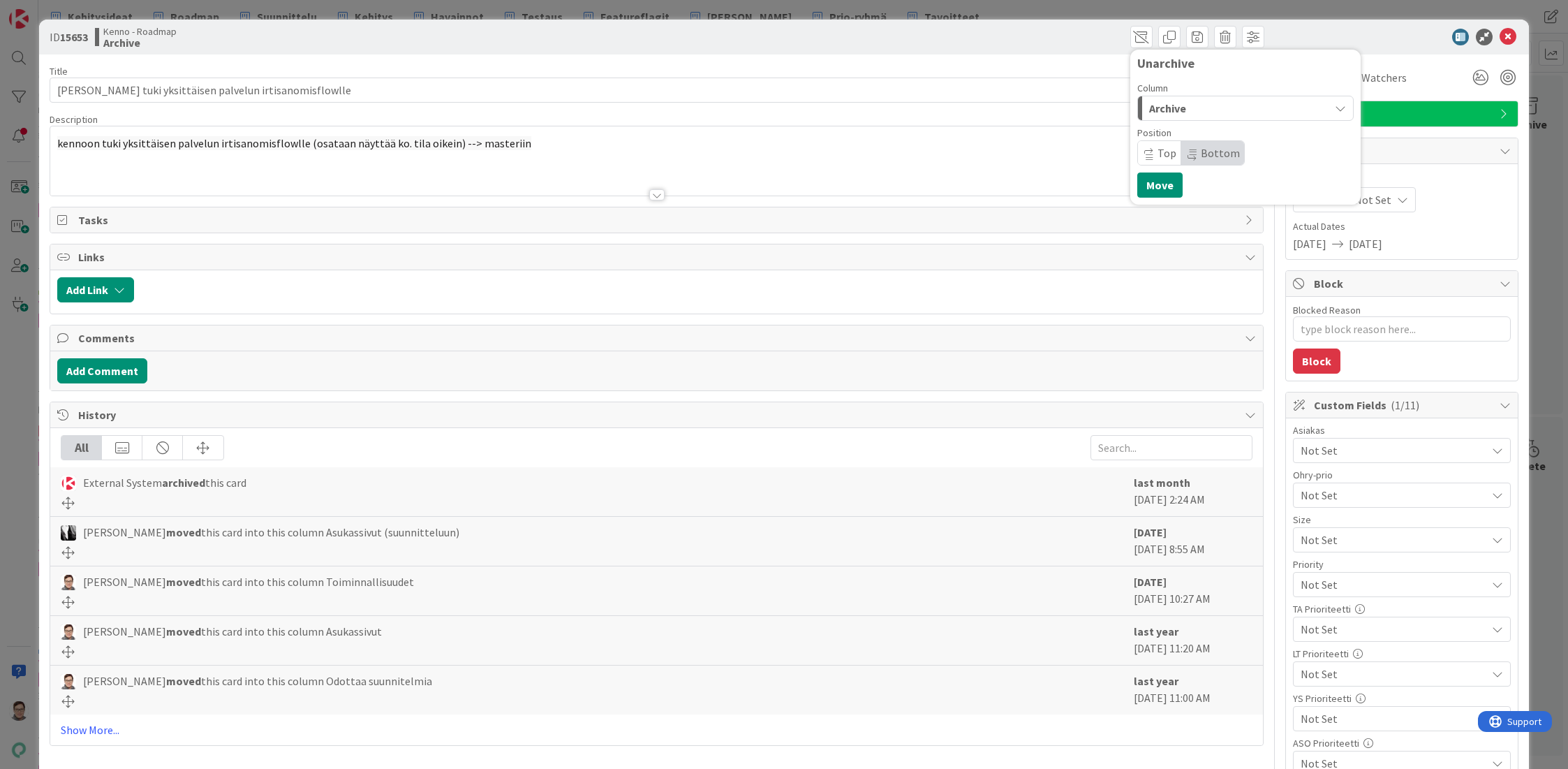
click at [1195, 107] on div "Archive" at bounding box center [1237, 108] width 183 height 22
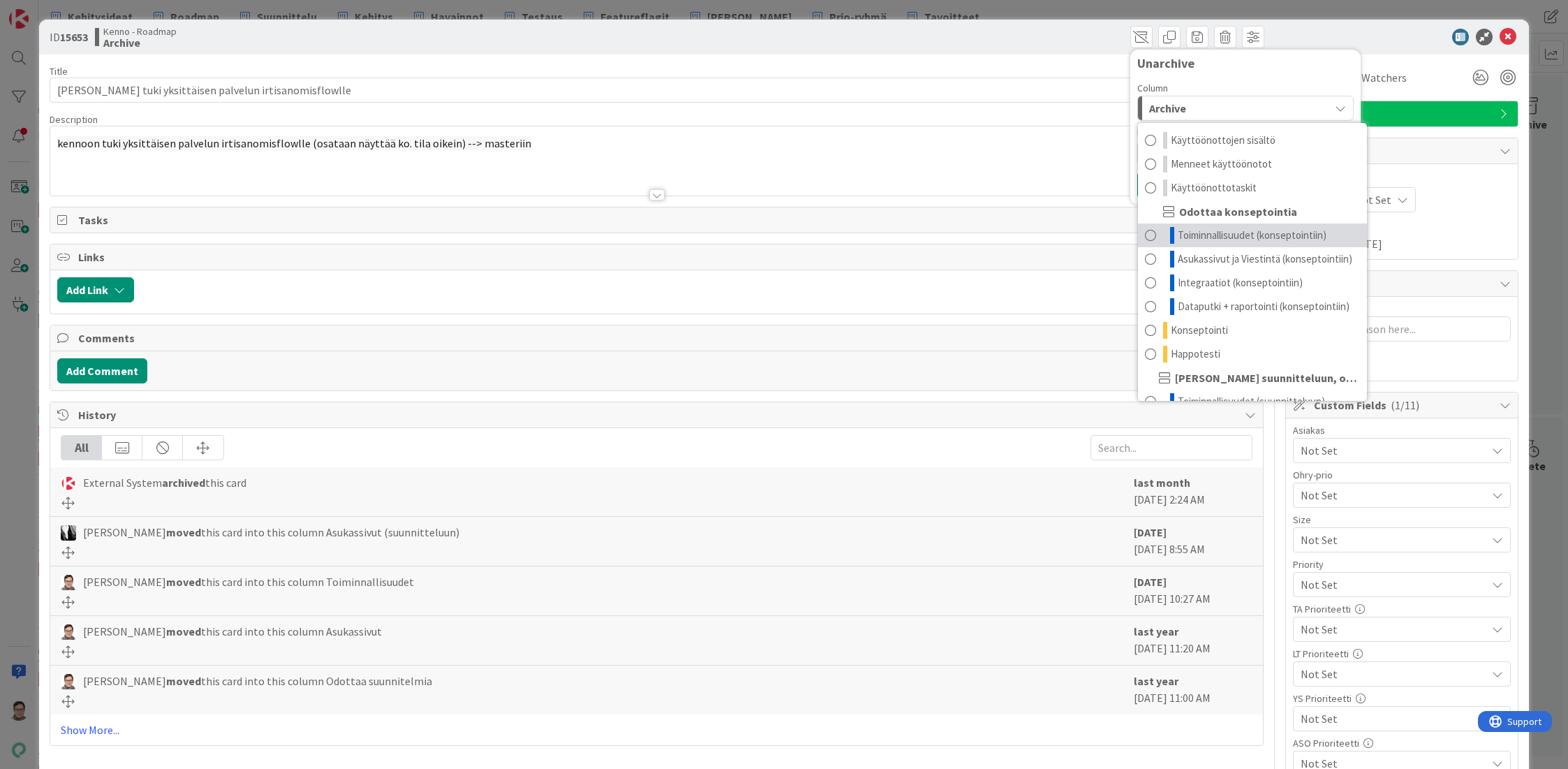
scroll to position [106, 0]
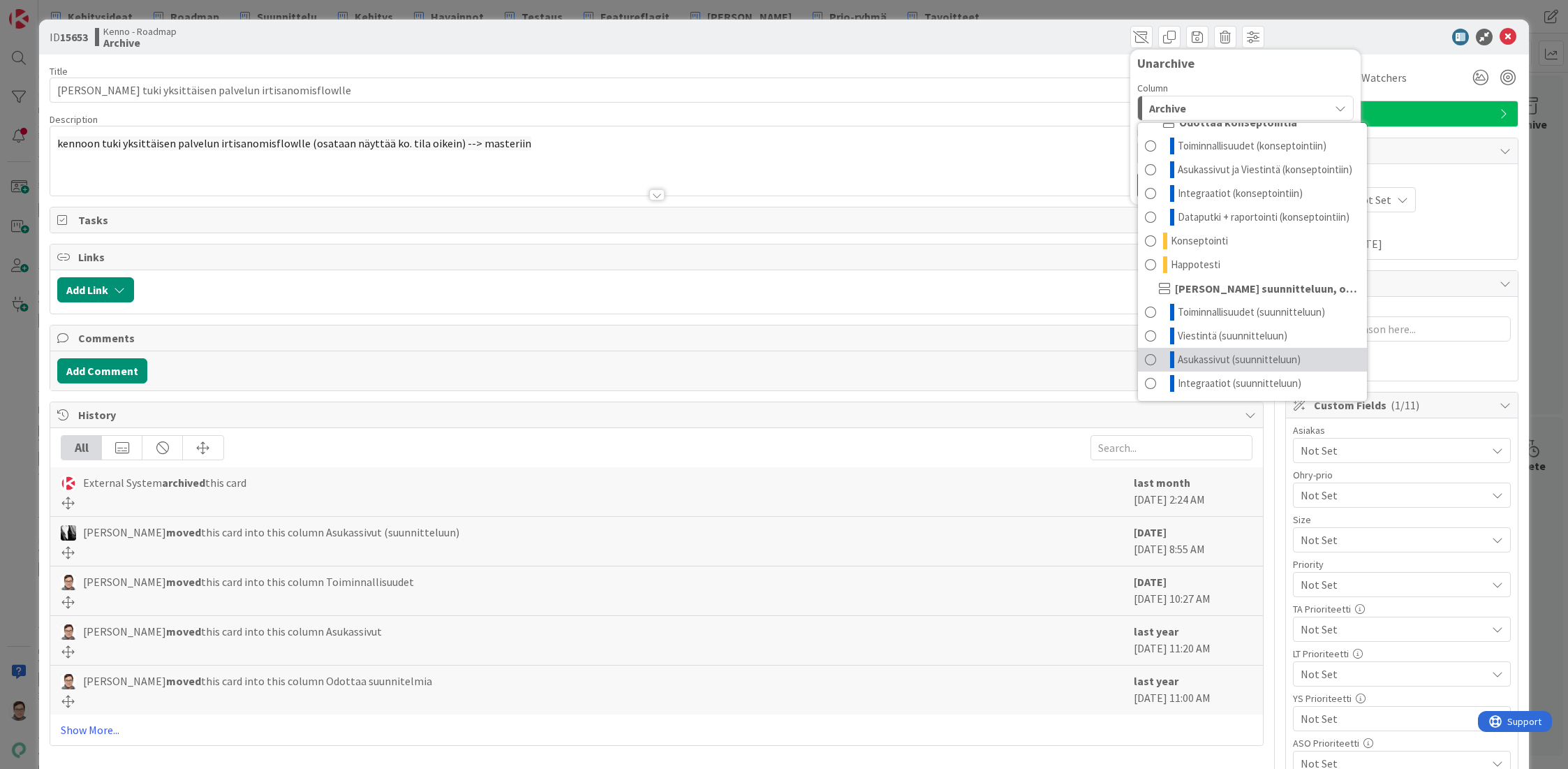
click at [1200, 360] on span "Asukassivut (suunnitteluun)" at bounding box center [1239, 360] width 123 height 17
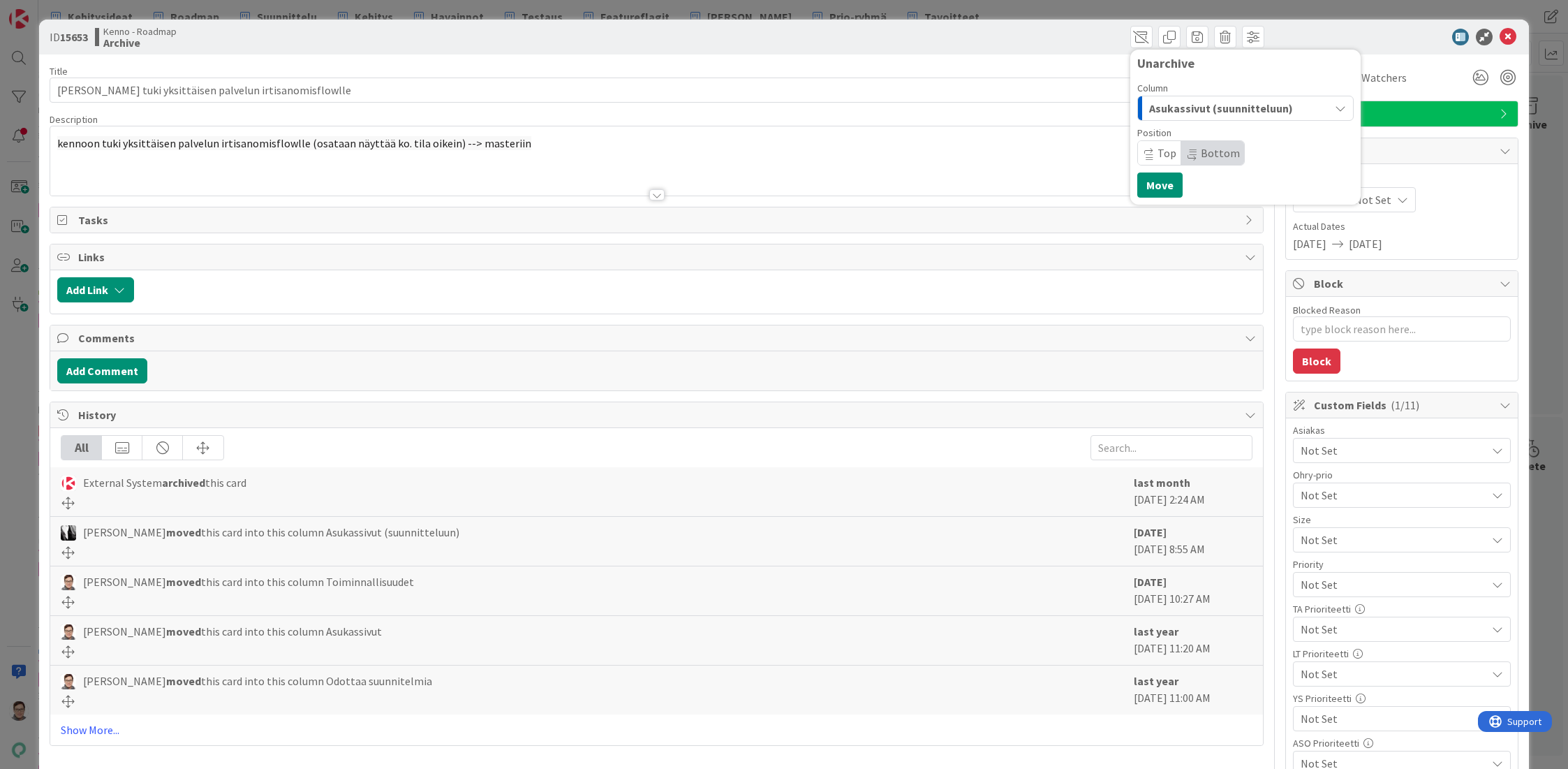
click at [1201, 152] on span "Bottom" at bounding box center [1220, 153] width 39 height 14
click at [1161, 182] on button "Move" at bounding box center [1159, 185] width 45 height 25
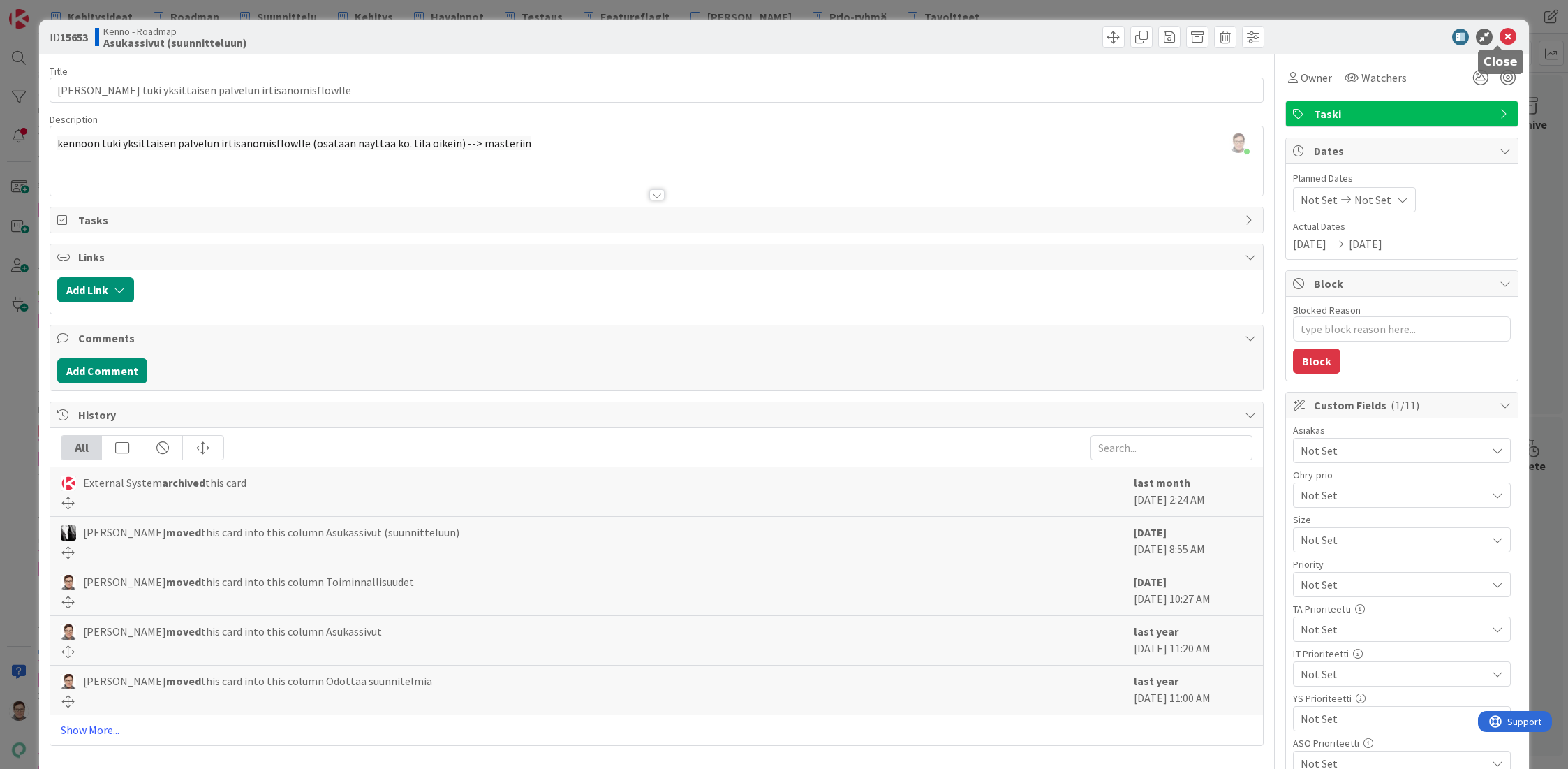
click at [1500, 35] on icon at bounding box center [1508, 36] width 17 height 17
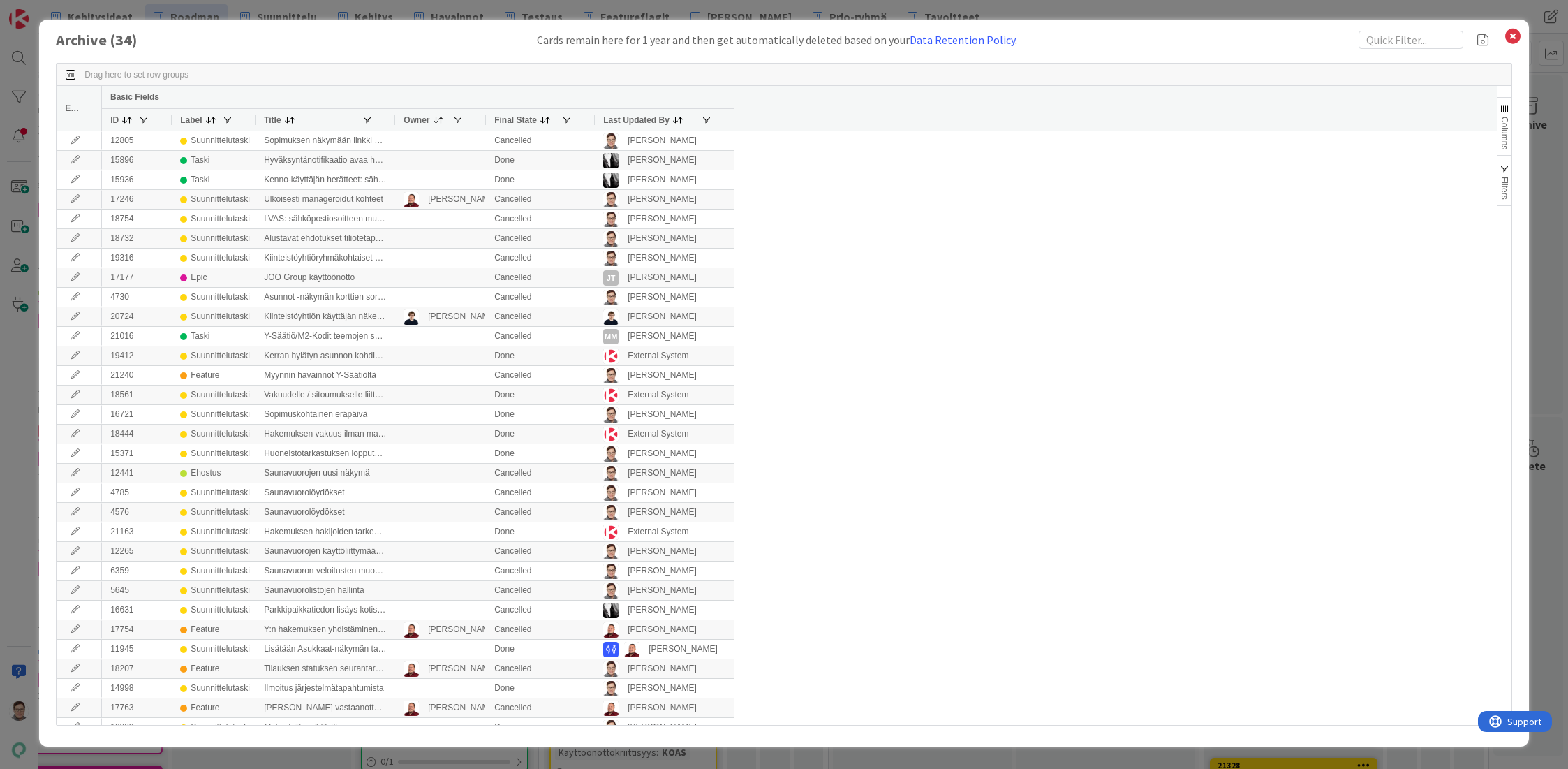
click at [621, 120] on span "Last Updated By" at bounding box center [636, 120] width 66 height 10
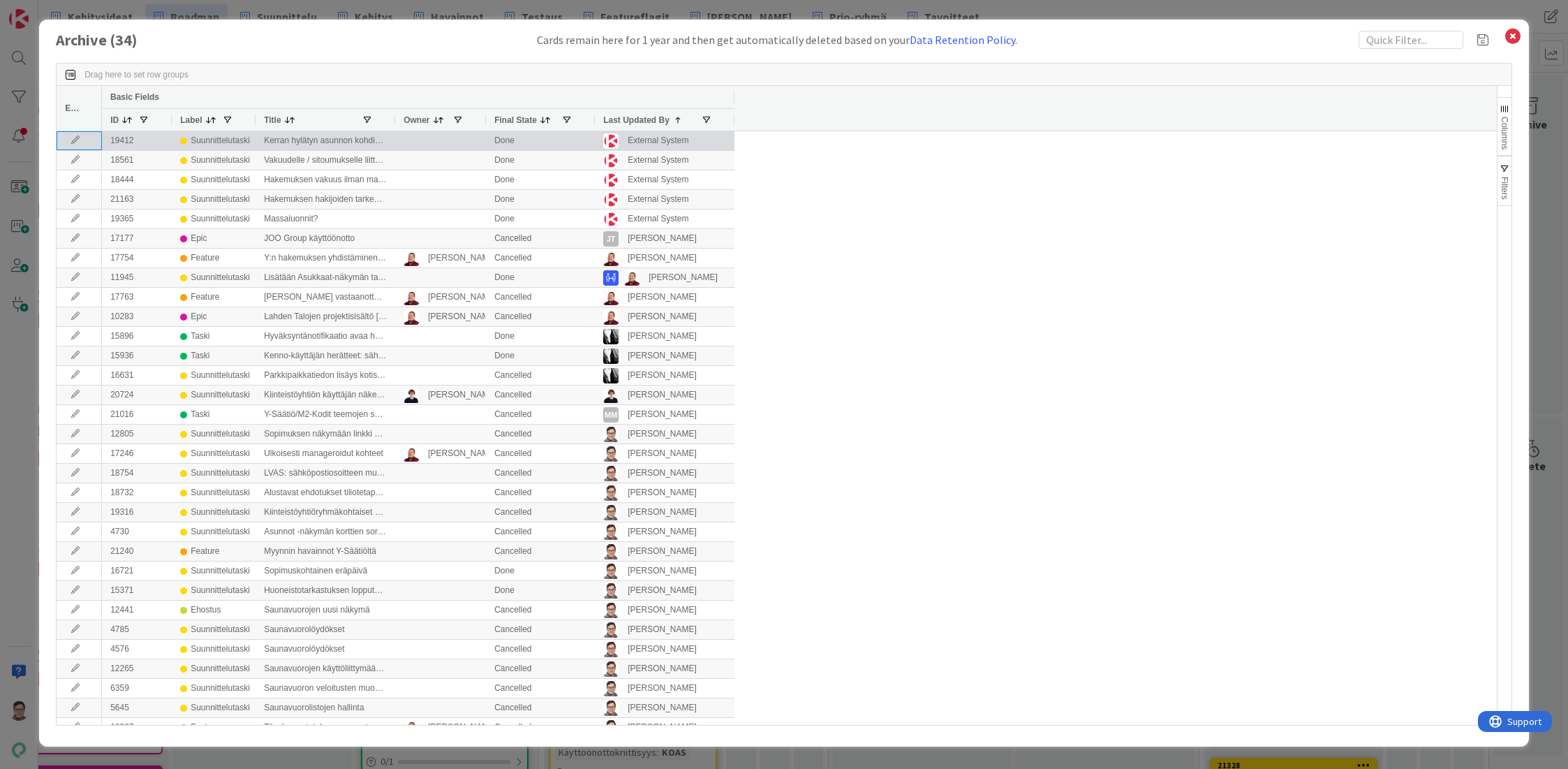
click at [76, 142] on icon at bounding box center [75, 140] width 21 height 8
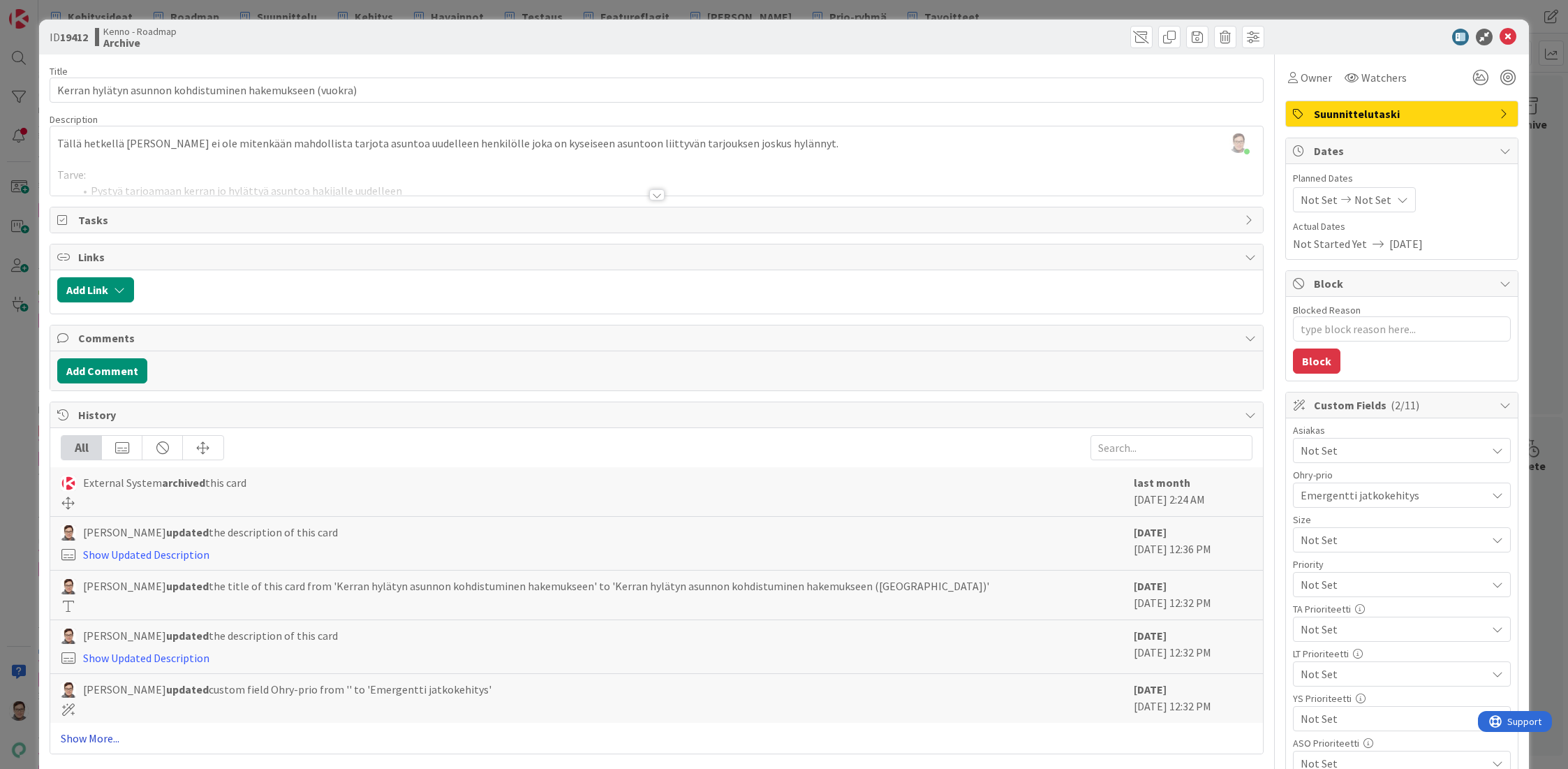
click at [88, 736] on link "Show More..." at bounding box center [657, 738] width 1192 height 17
click at [1130, 37] on span at bounding box center [1140, 36] width 22 height 22
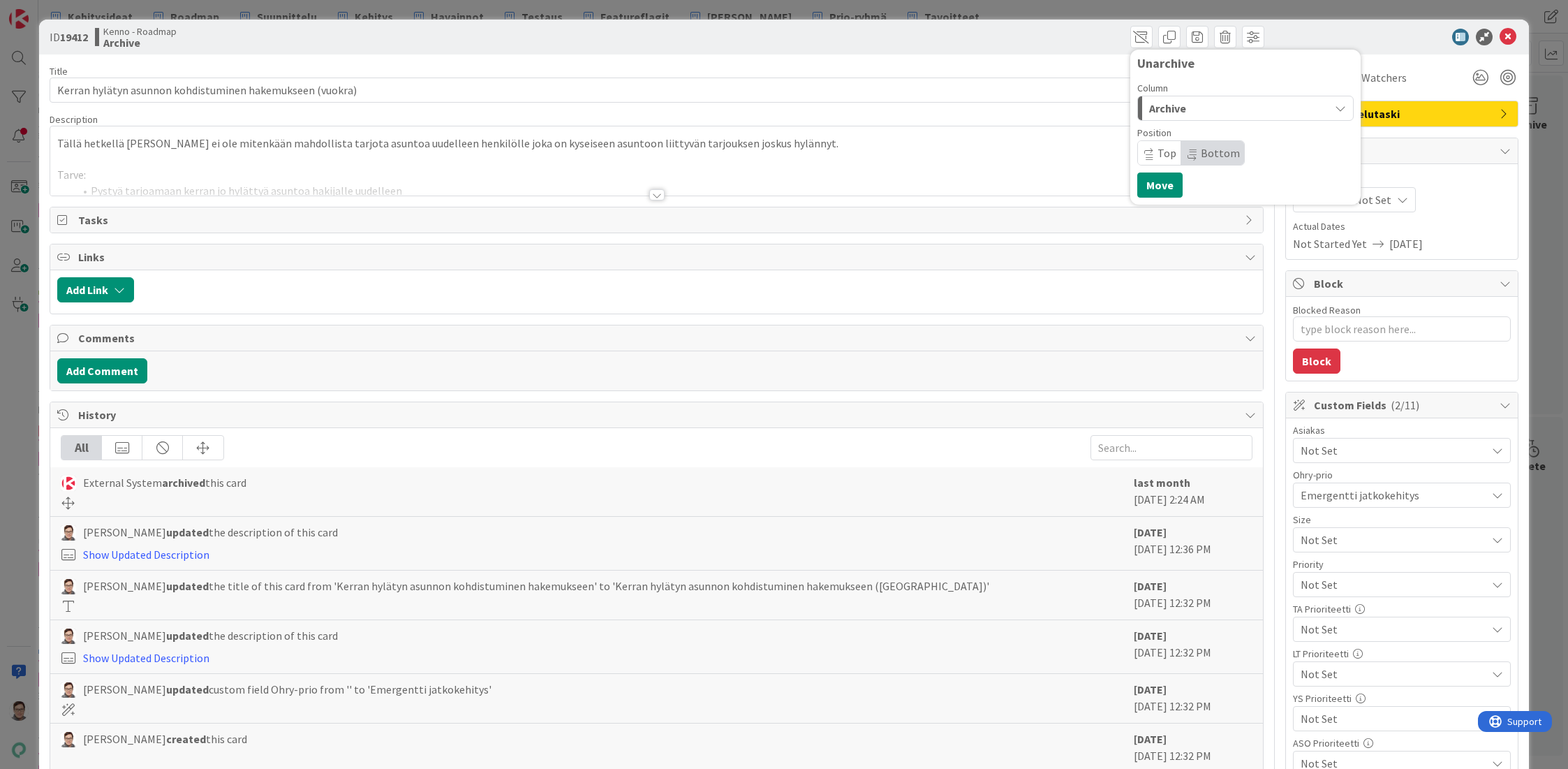
click at [1181, 107] on div "Archive" at bounding box center [1237, 108] width 183 height 22
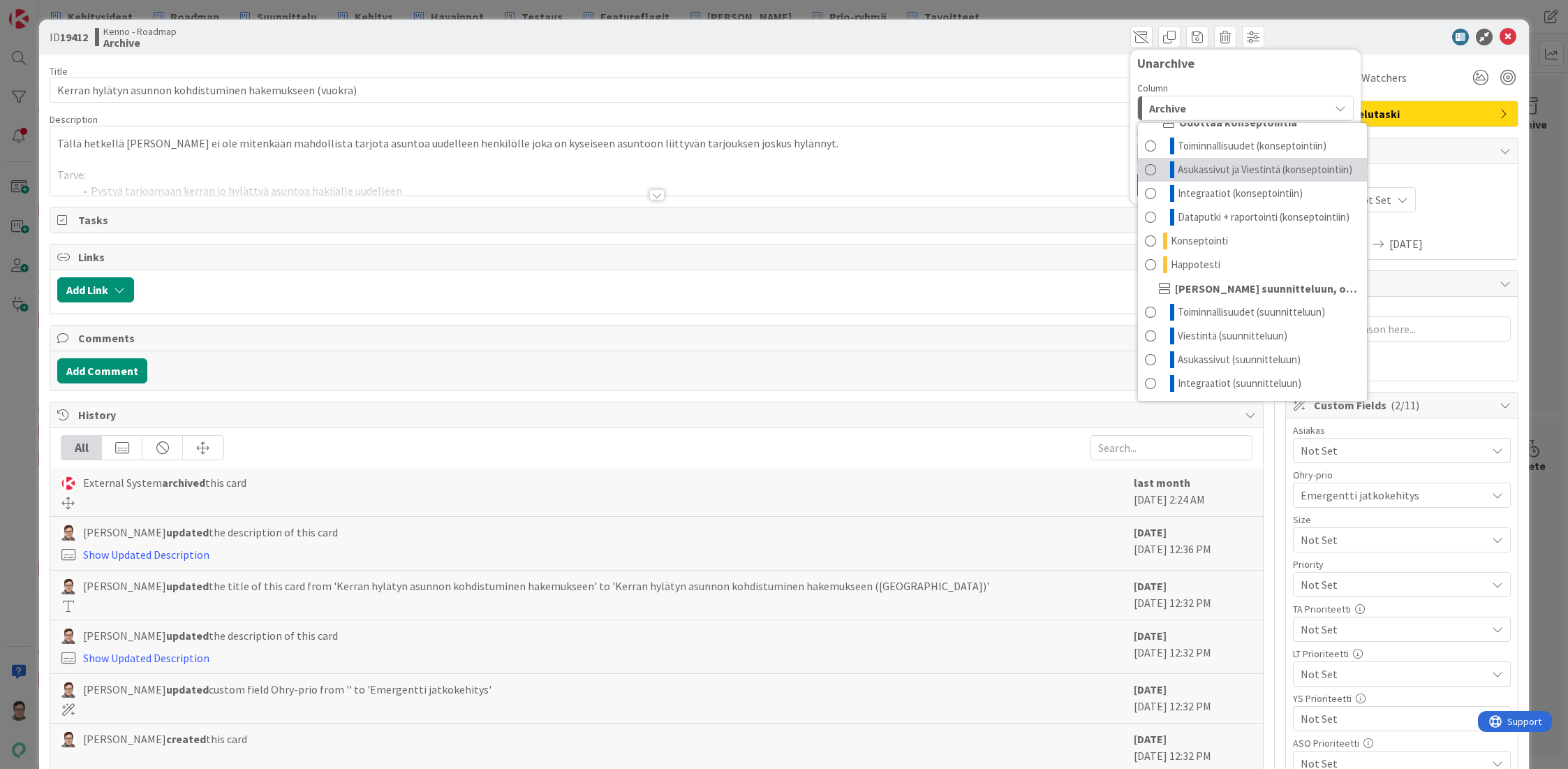
scroll to position [106, 0]
click at [1213, 307] on span "Toiminnallisuudet (suunnitteluun)" at bounding box center [1251, 312] width 147 height 17
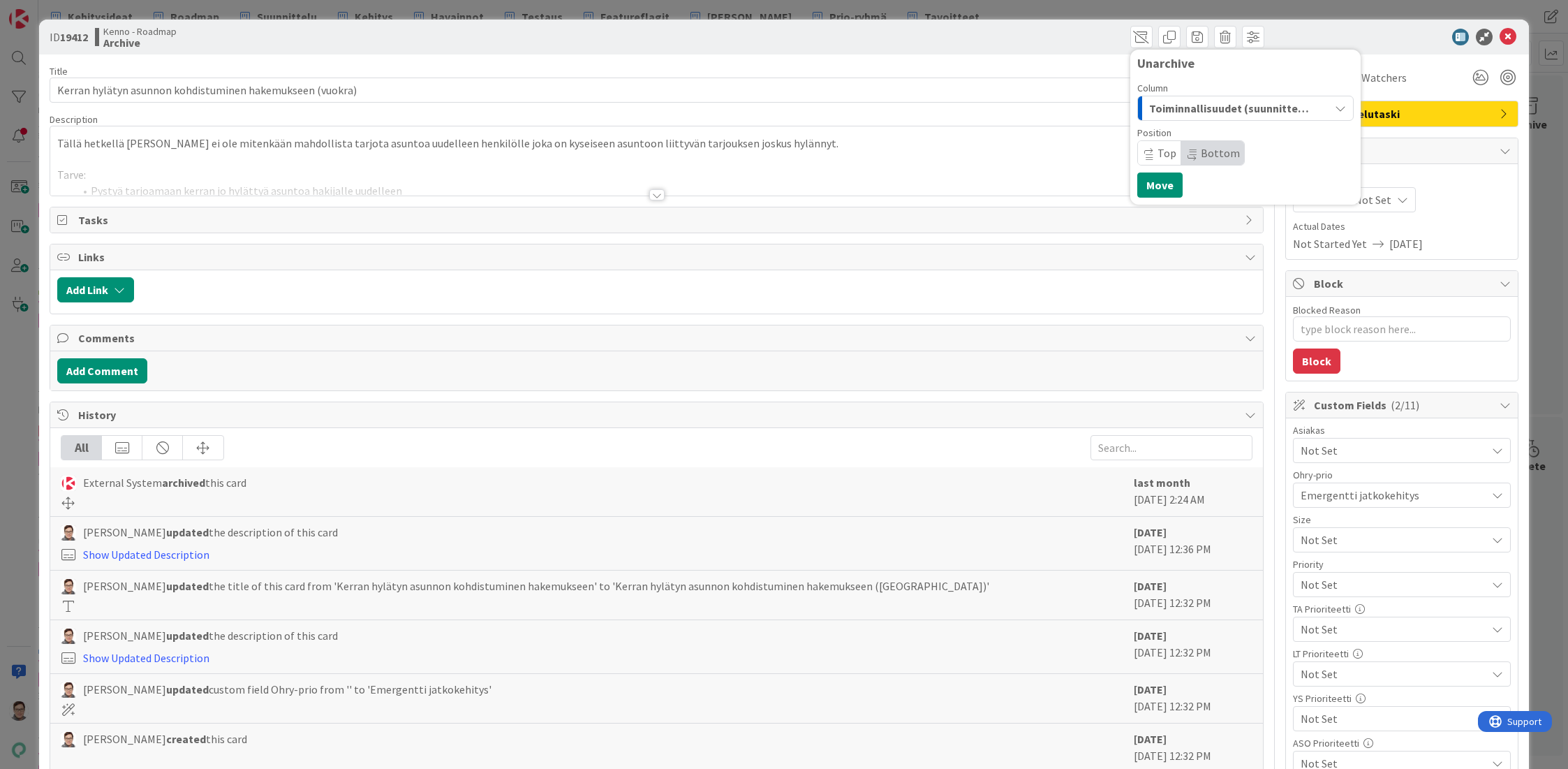
click at [1204, 149] on span "Bottom" at bounding box center [1220, 153] width 39 height 14
click at [1156, 184] on button "Move" at bounding box center [1159, 185] width 45 height 25
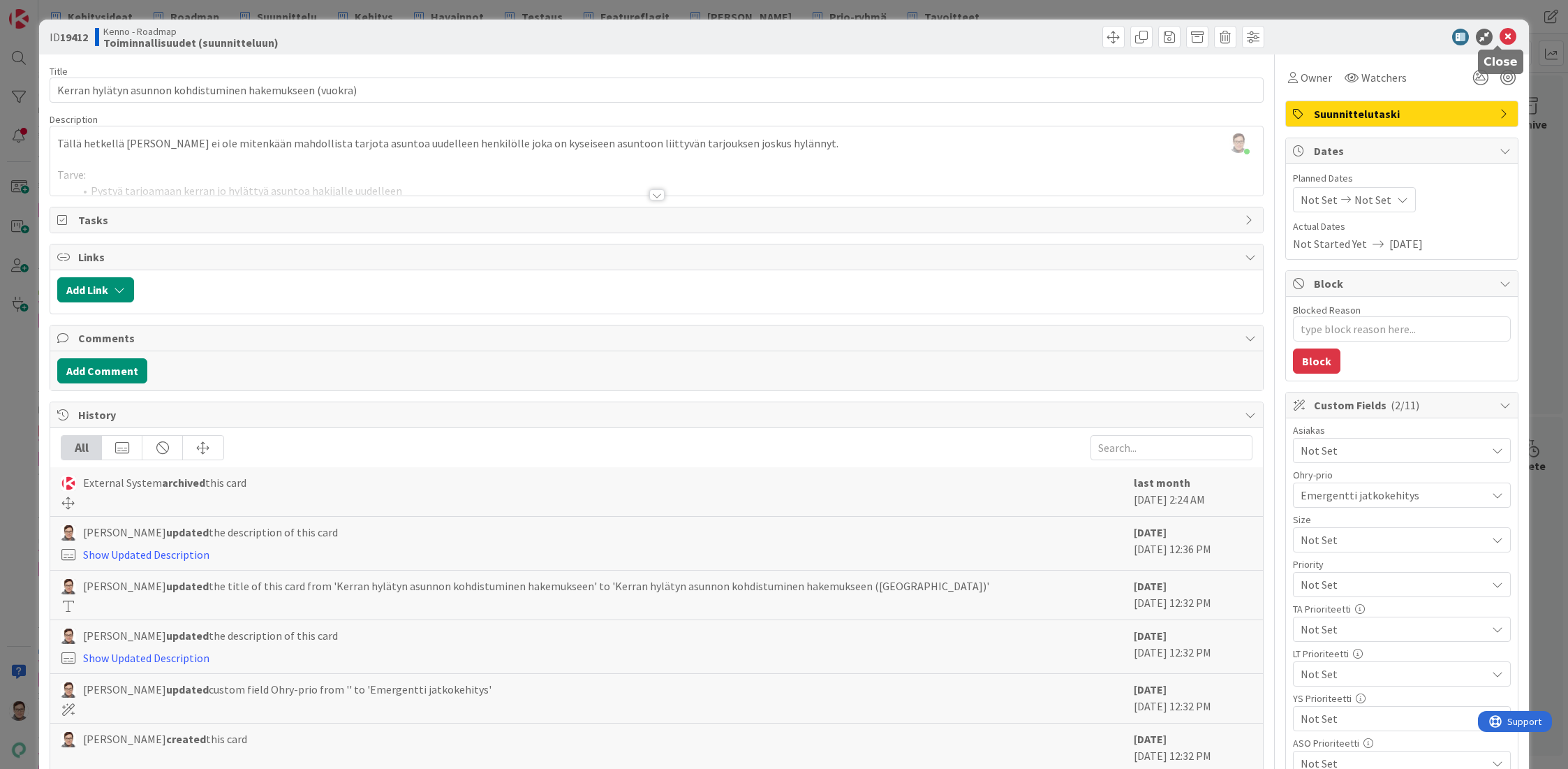
click at [1500, 41] on icon at bounding box center [1508, 36] width 17 height 17
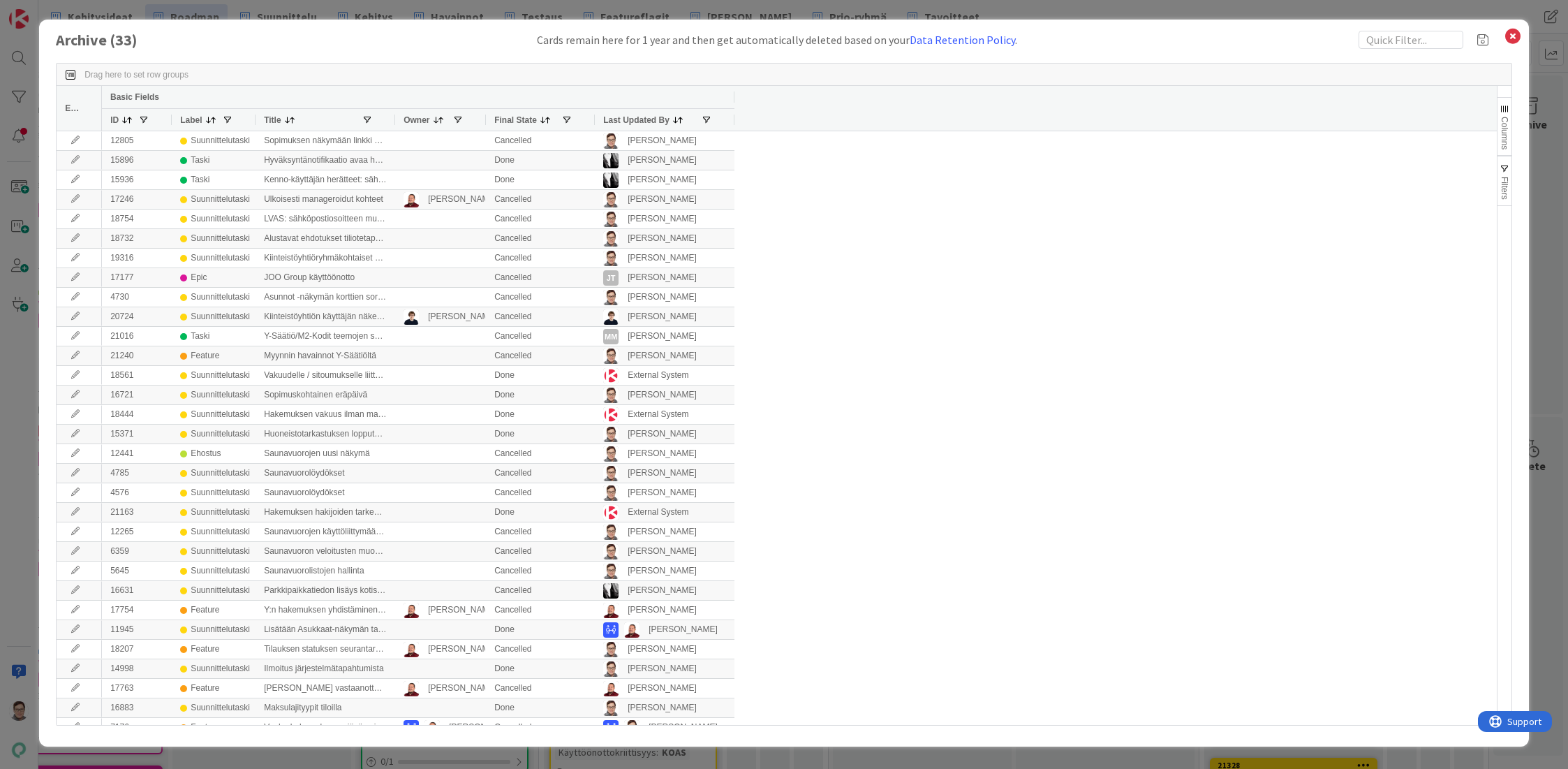
click at [643, 121] on span "Last Updated By" at bounding box center [636, 120] width 66 height 10
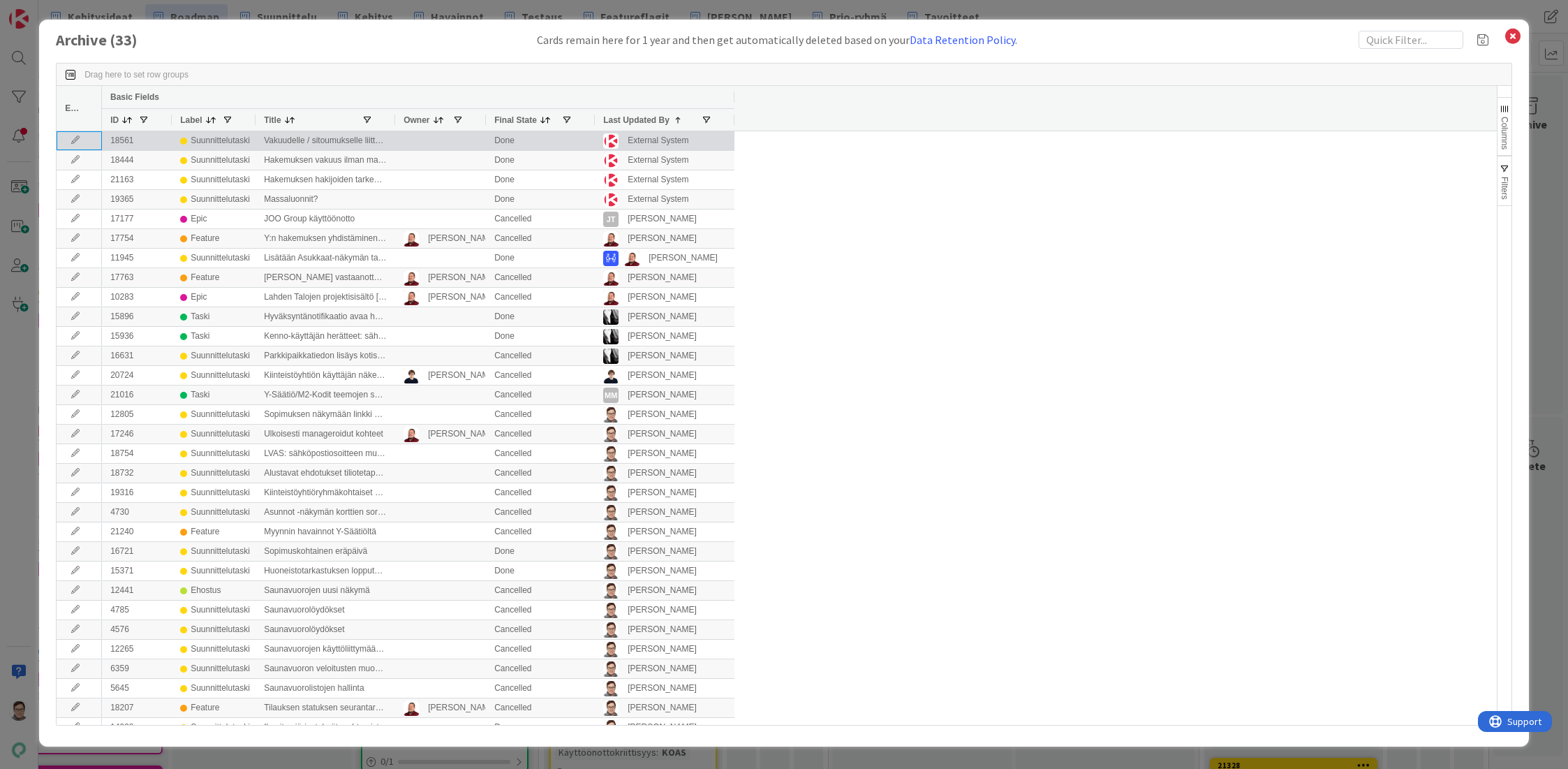
click at [77, 140] on icon at bounding box center [75, 140] width 21 height 8
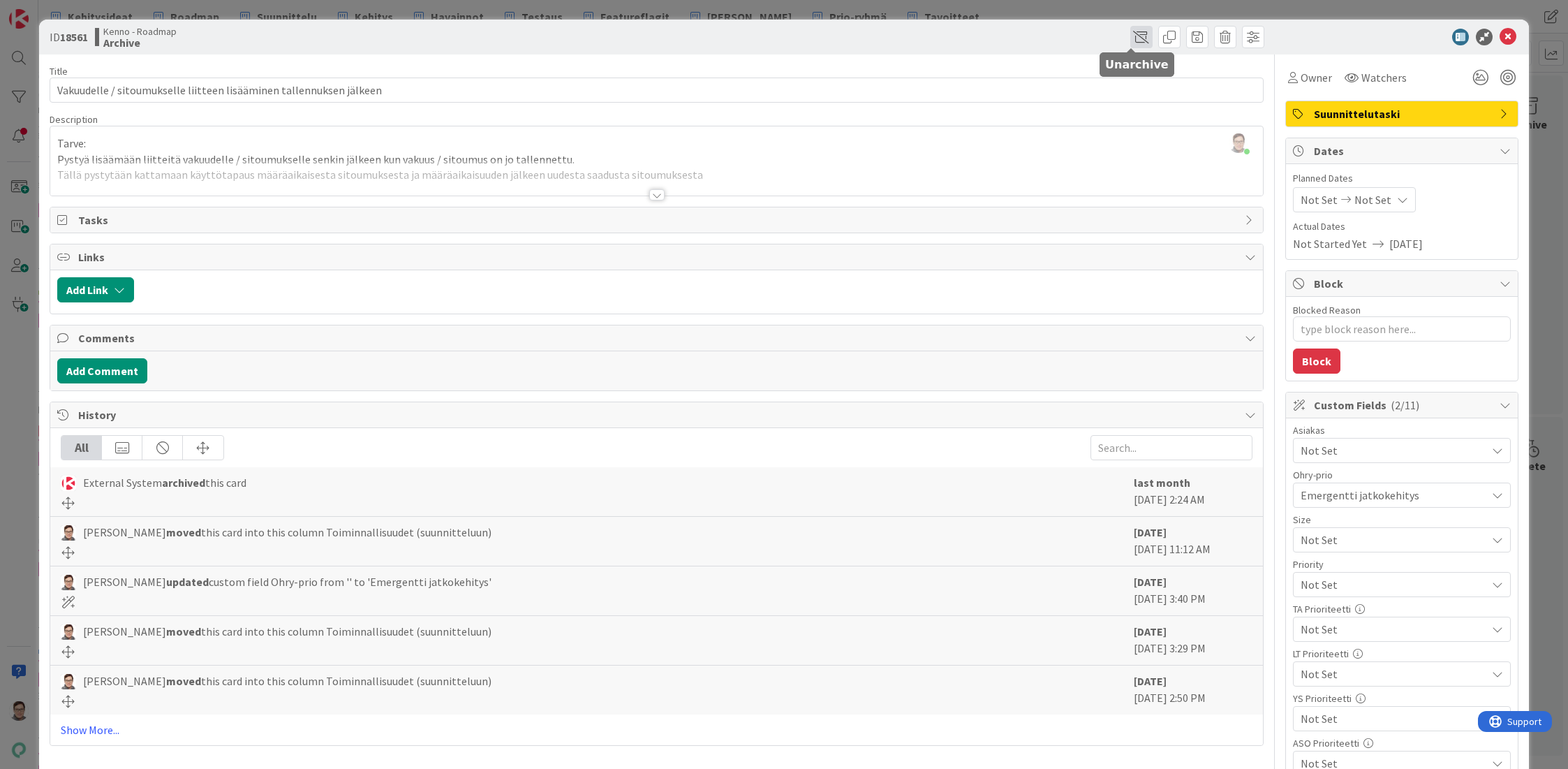
click at [1130, 35] on span at bounding box center [1140, 36] width 22 height 22
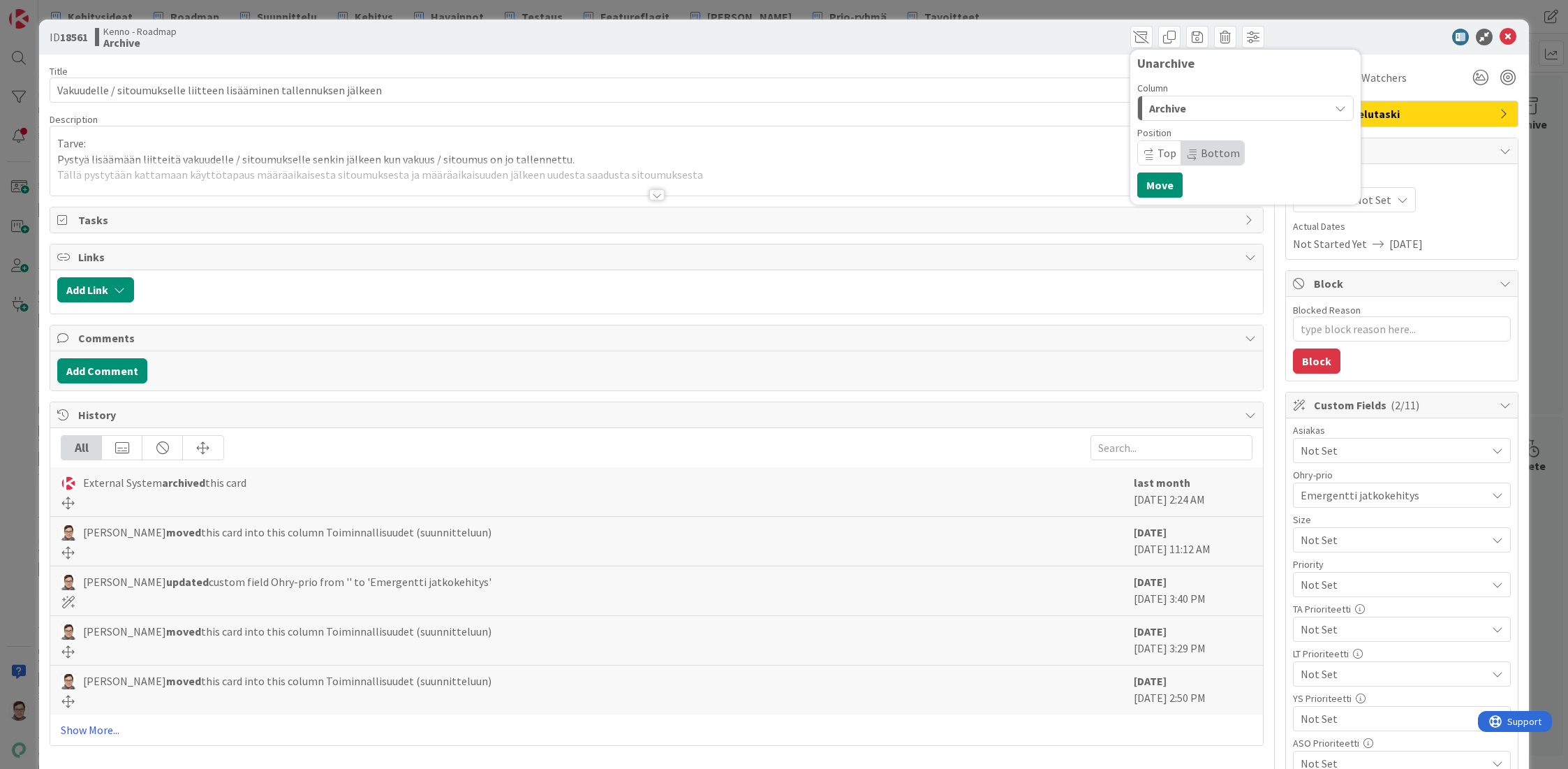
click at [1166, 105] on span "Archive" at bounding box center [1168, 108] width 37 height 18
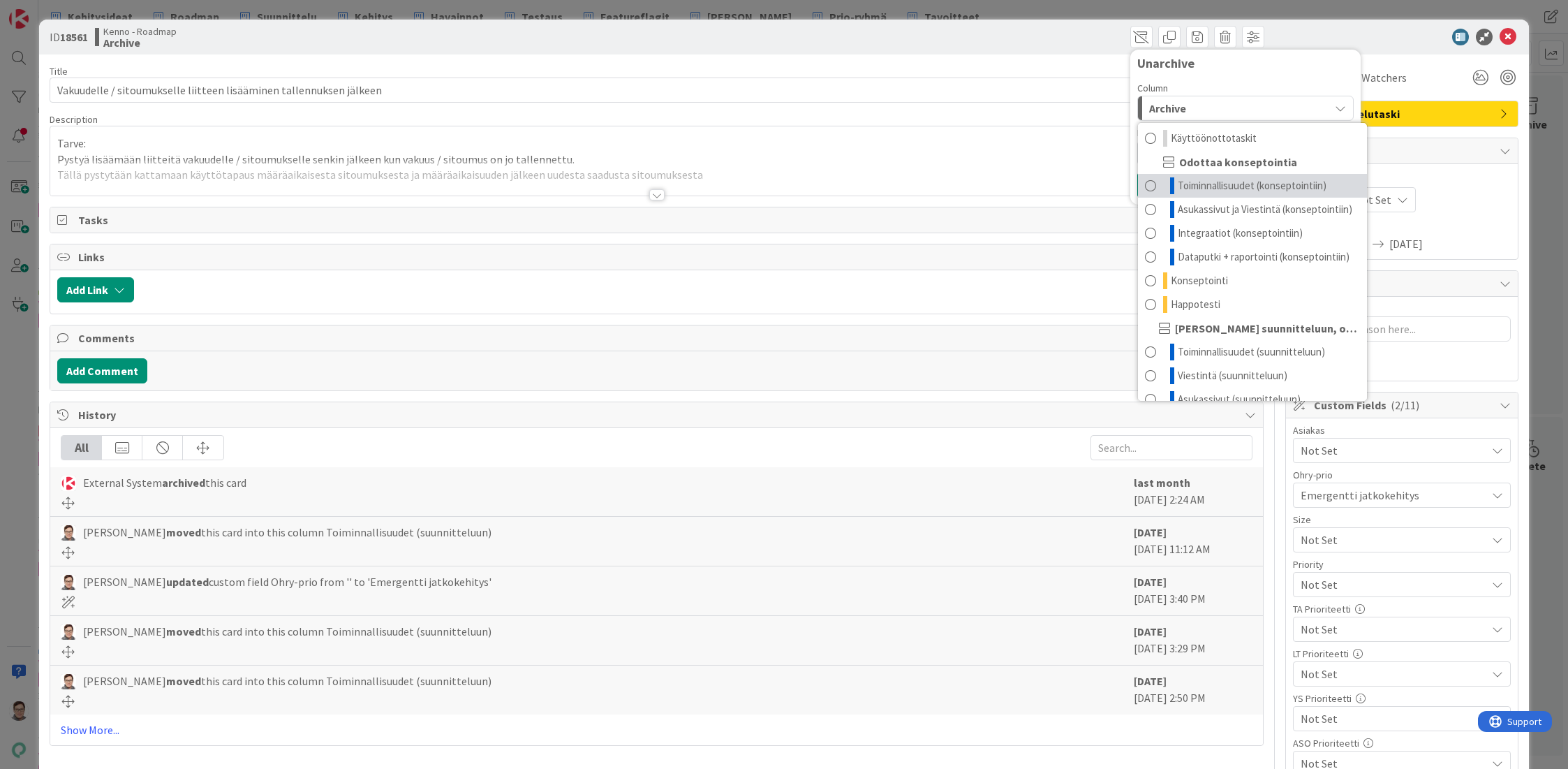
scroll to position [106, 0]
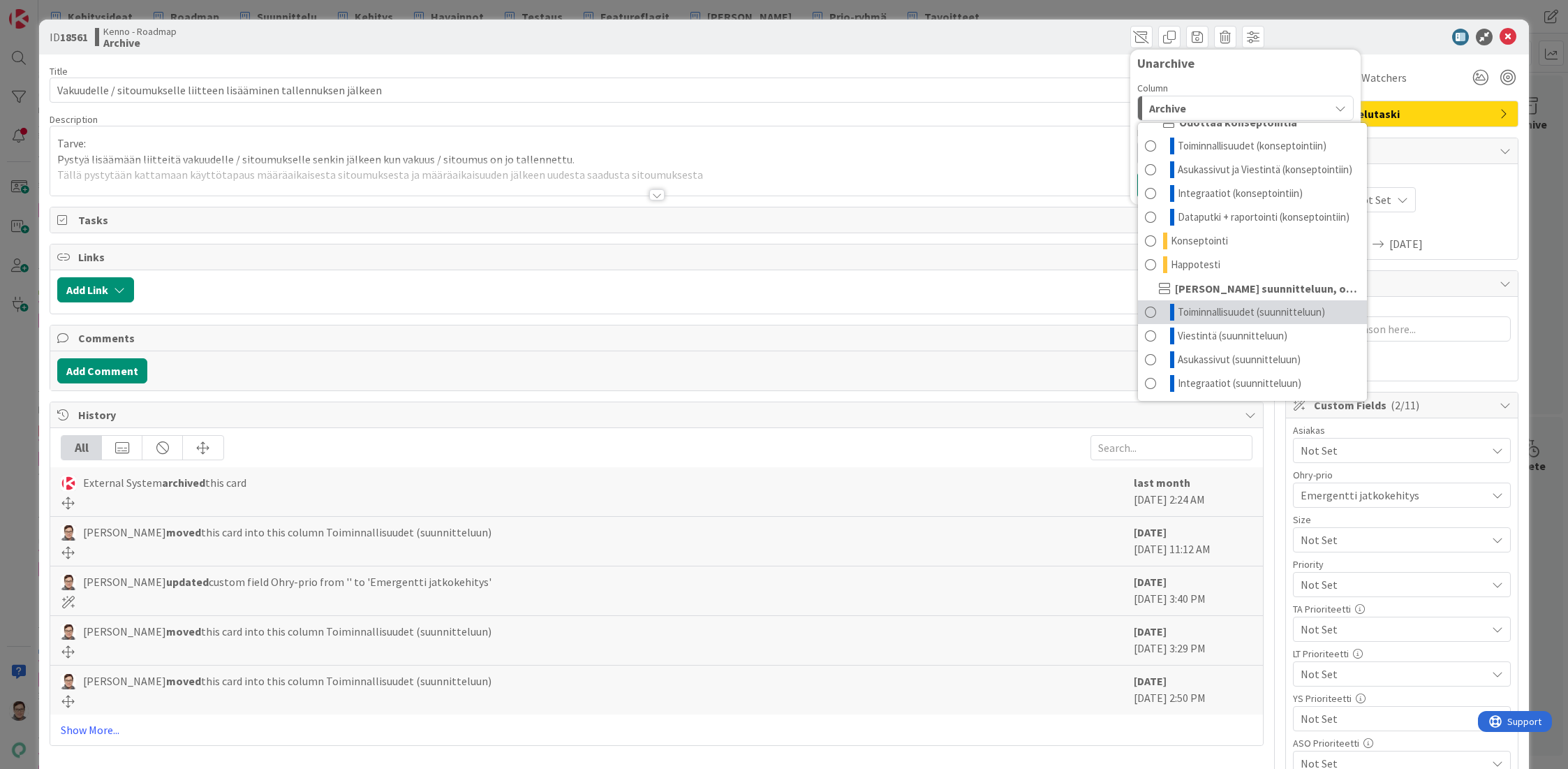
click at [1223, 315] on span "Toiminnallisuudet (suunnitteluun)" at bounding box center [1251, 312] width 147 height 17
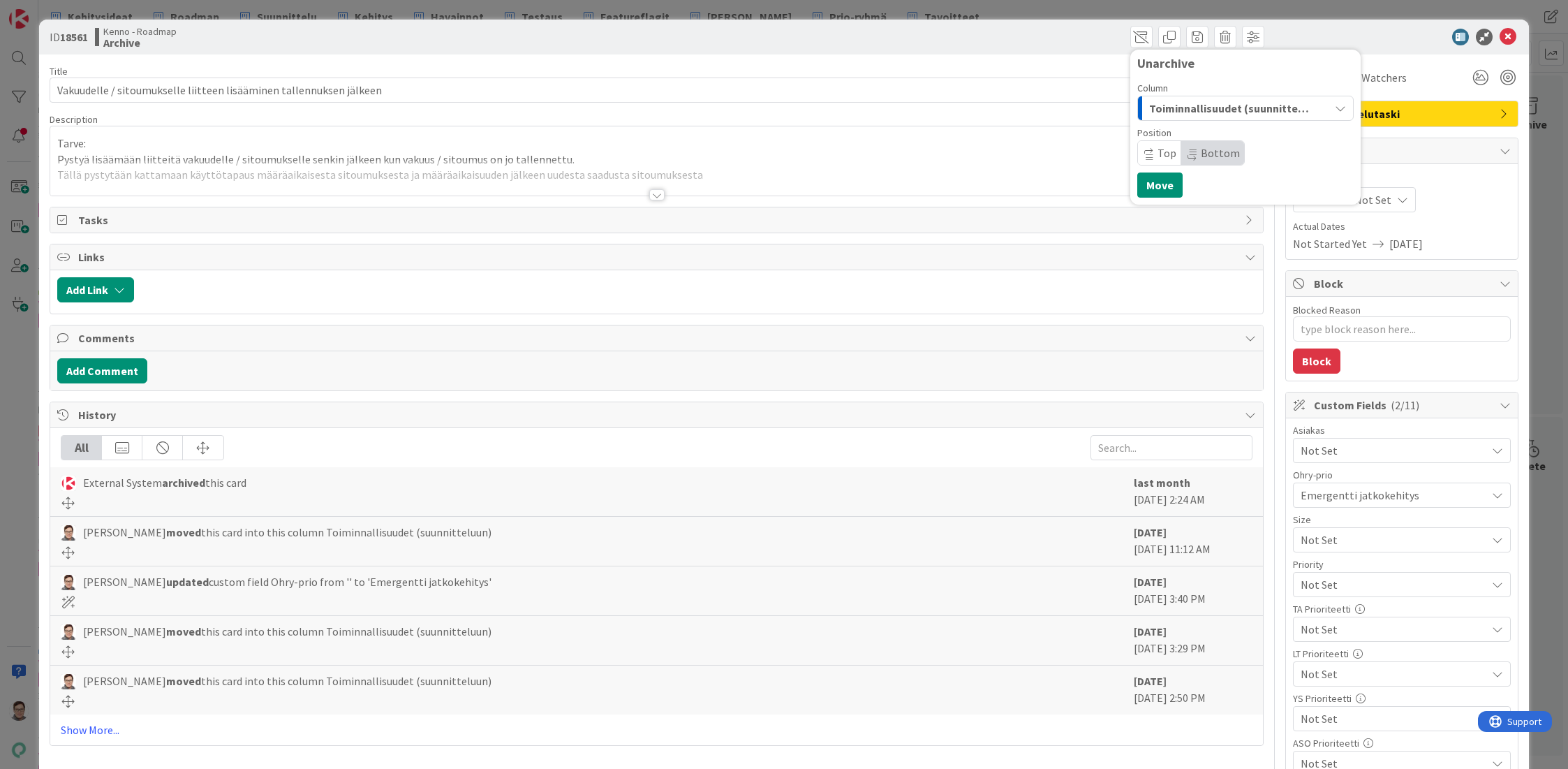
click at [1205, 153] on span "Bottom" at bounding box center [1220, 153] width 39 height 14
click at [1155, 183] on button "Move" at bounding box center [1159, 185] width 45 height 25
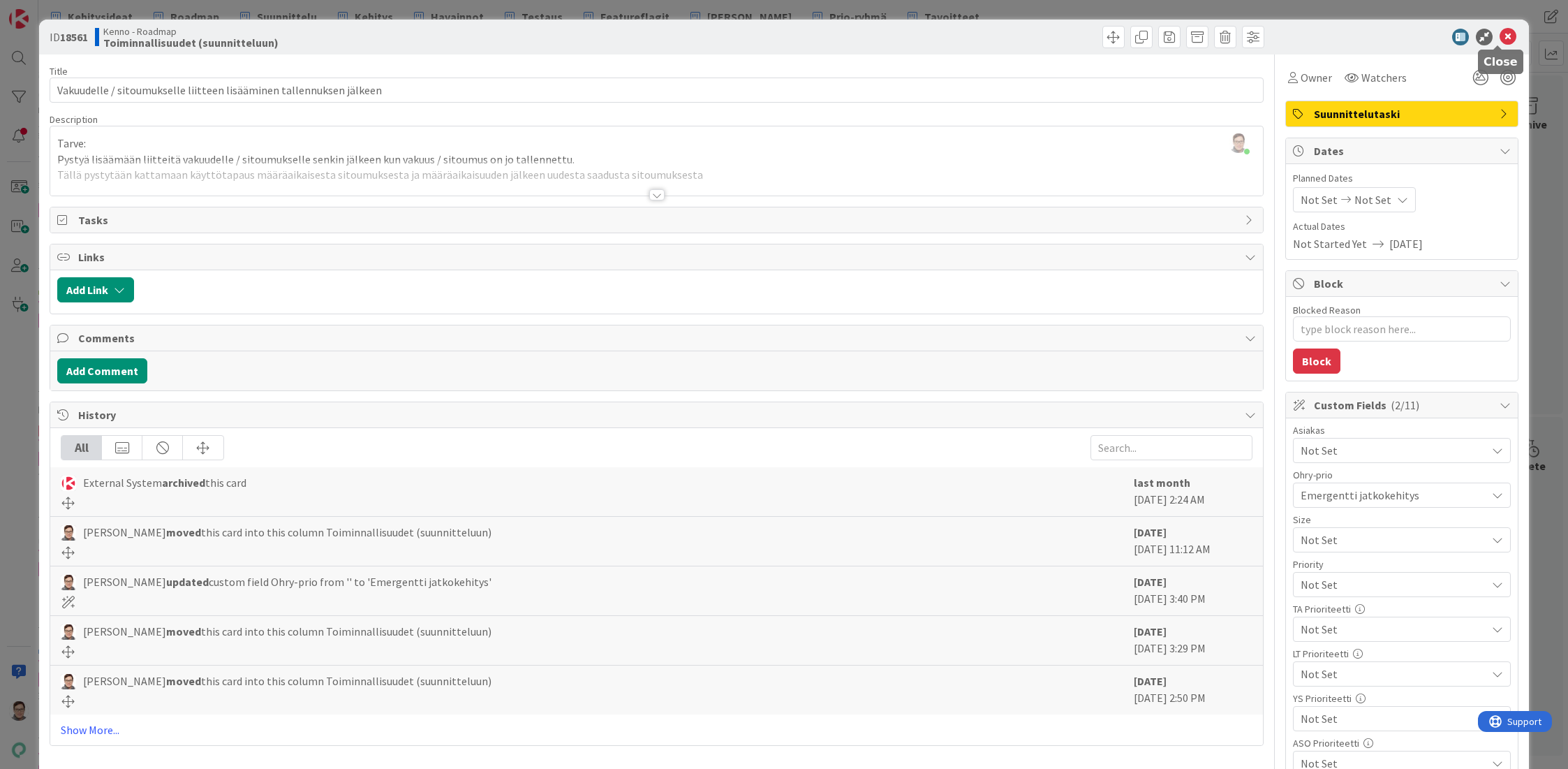
click at [1500, 39] on icon at bounding box center [1508, 36] width 17 height 17
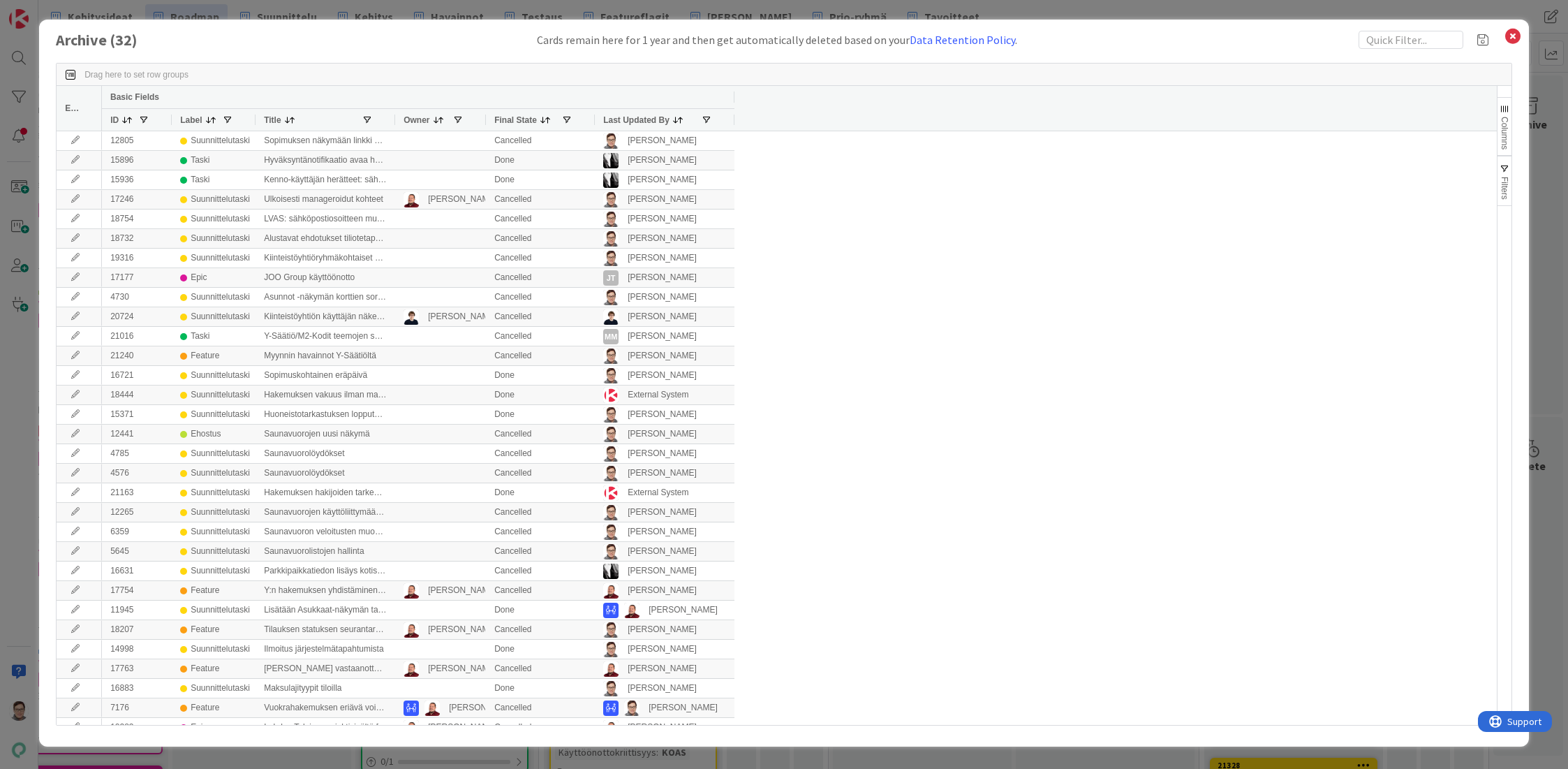
click at [627, 119] on span "Last Updated By" at bounding box center [636, 120] width 66 height 10
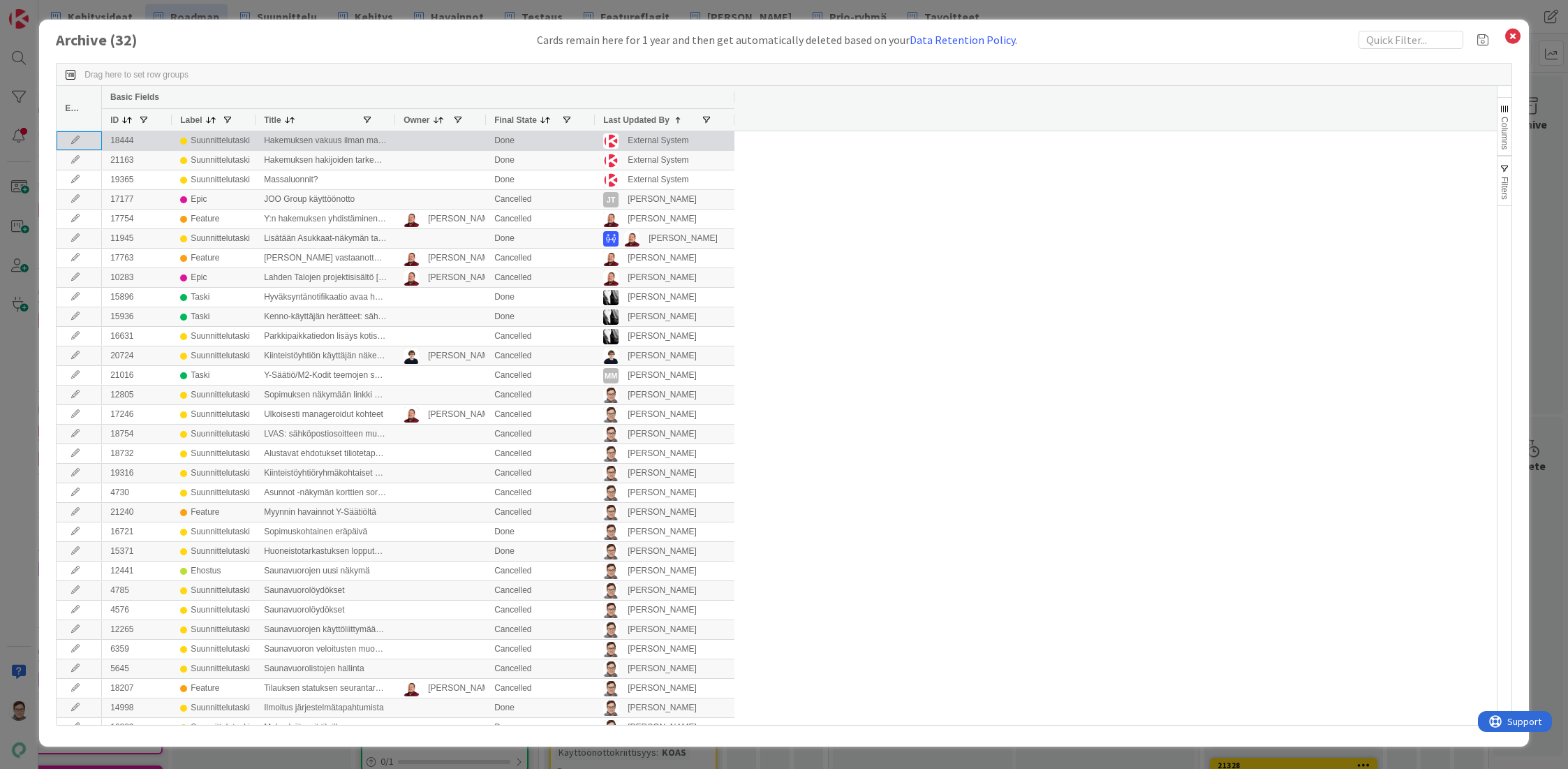
click at [71, 137] on icon at bounding box center [75, 140] width 21 height 8
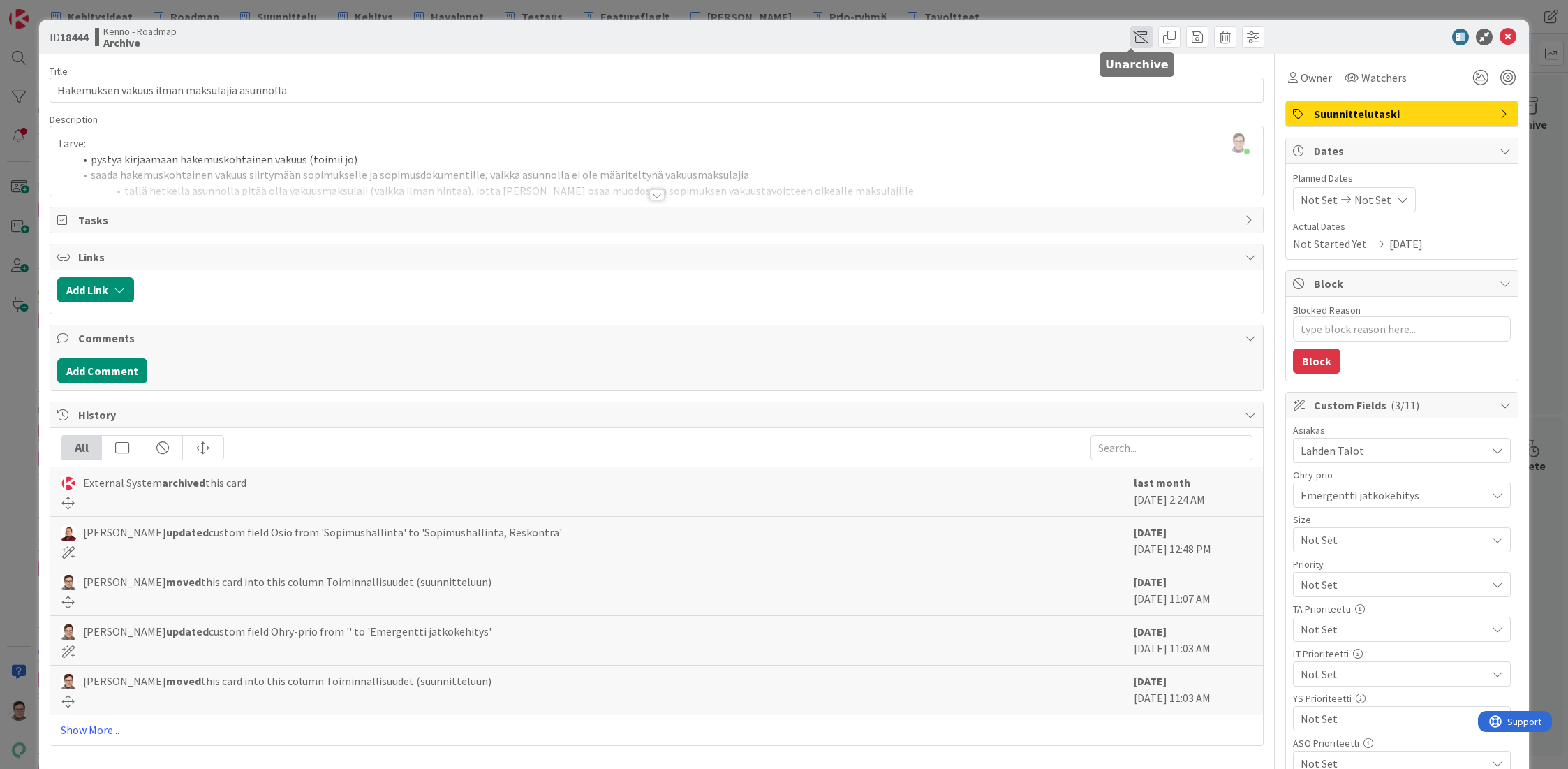
click at [1130, 33] on span at bounding box center [1140, 36] width 22 height 22
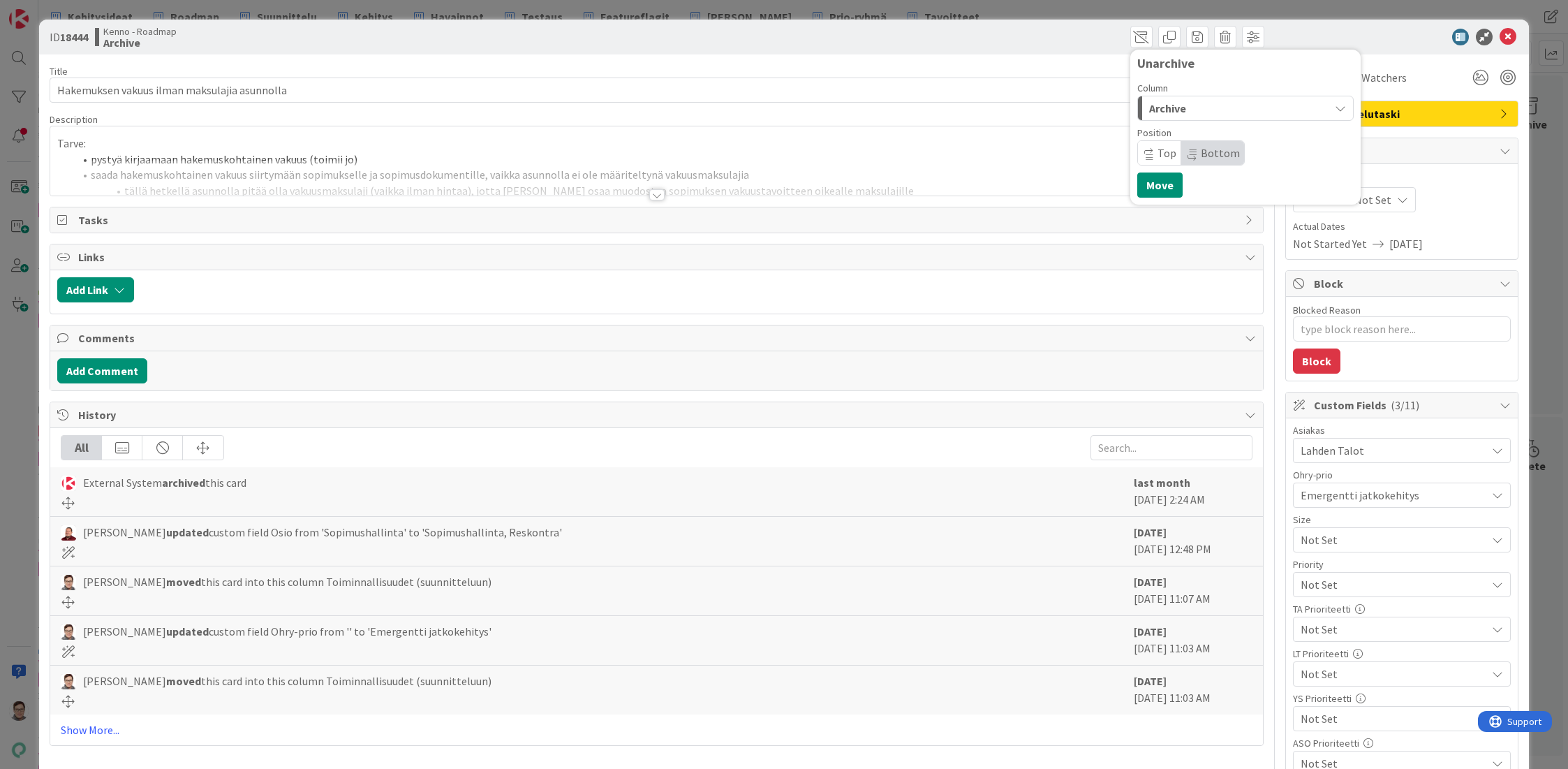
click at [1189, 105] on div "Archive" at bounding box center [1237, 108] width 183 height 22
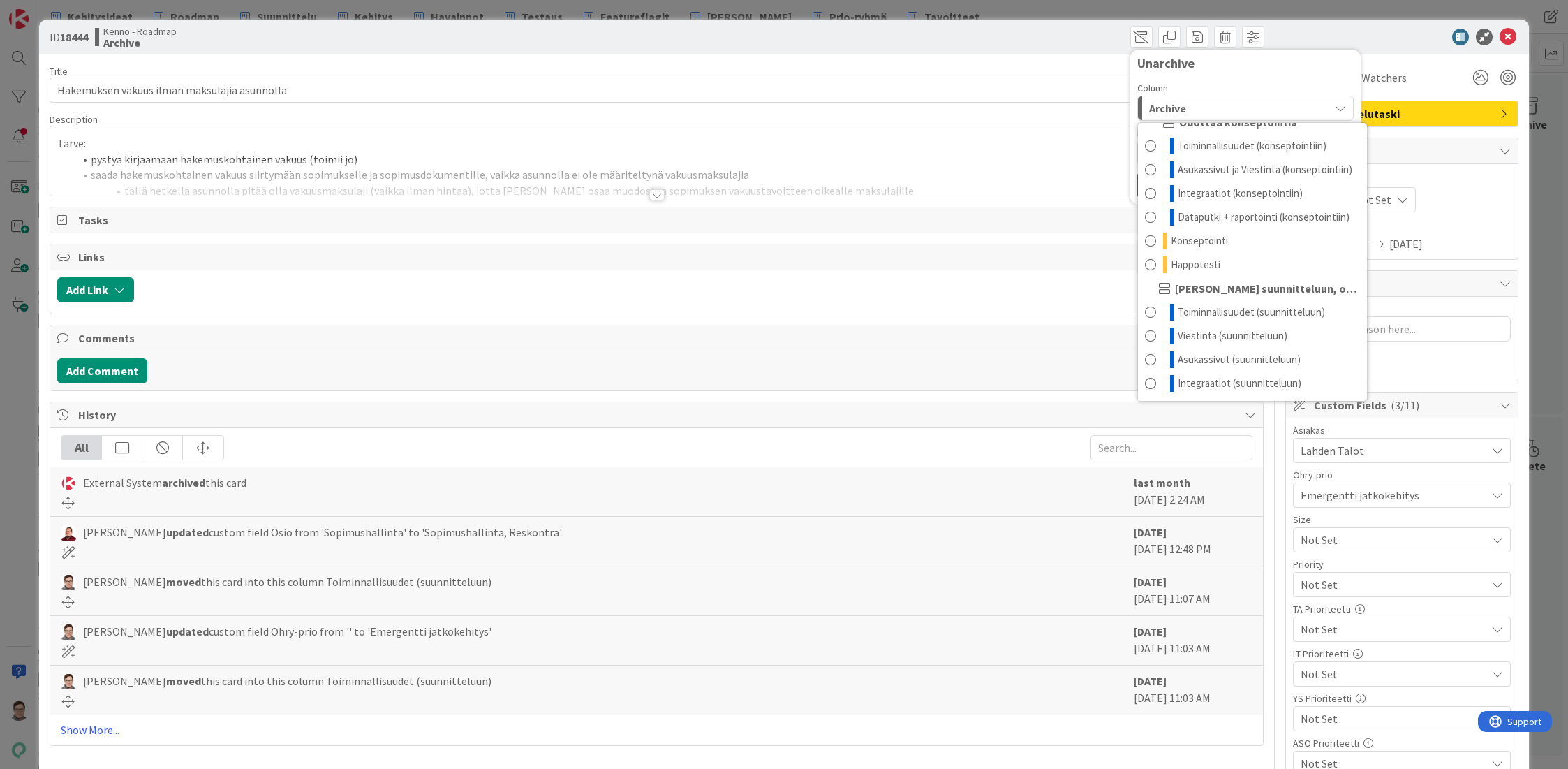
scroll to position [106, 0]
click at [1210, 306] on span "Toiminnallisuudet (suunnitteluun)" at bounding box center [1251, 312] width 147 height 17
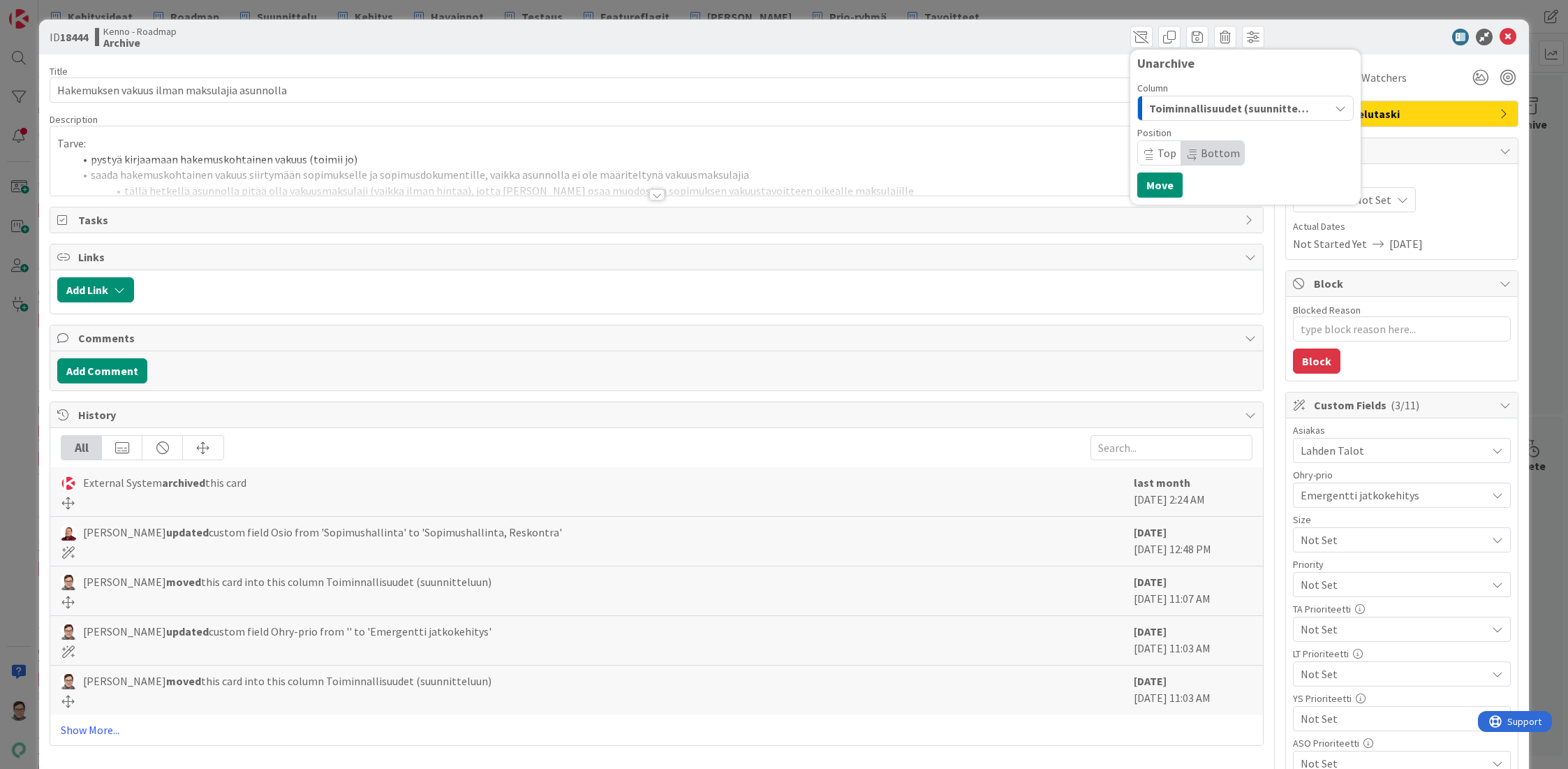
click at [1198, 145] on span "Bottom" at bounding box center [1212, 152] width 63 height 24
click at [1147, 180] on button "Move" at bounding box center [1159, 185] width 45 height 25
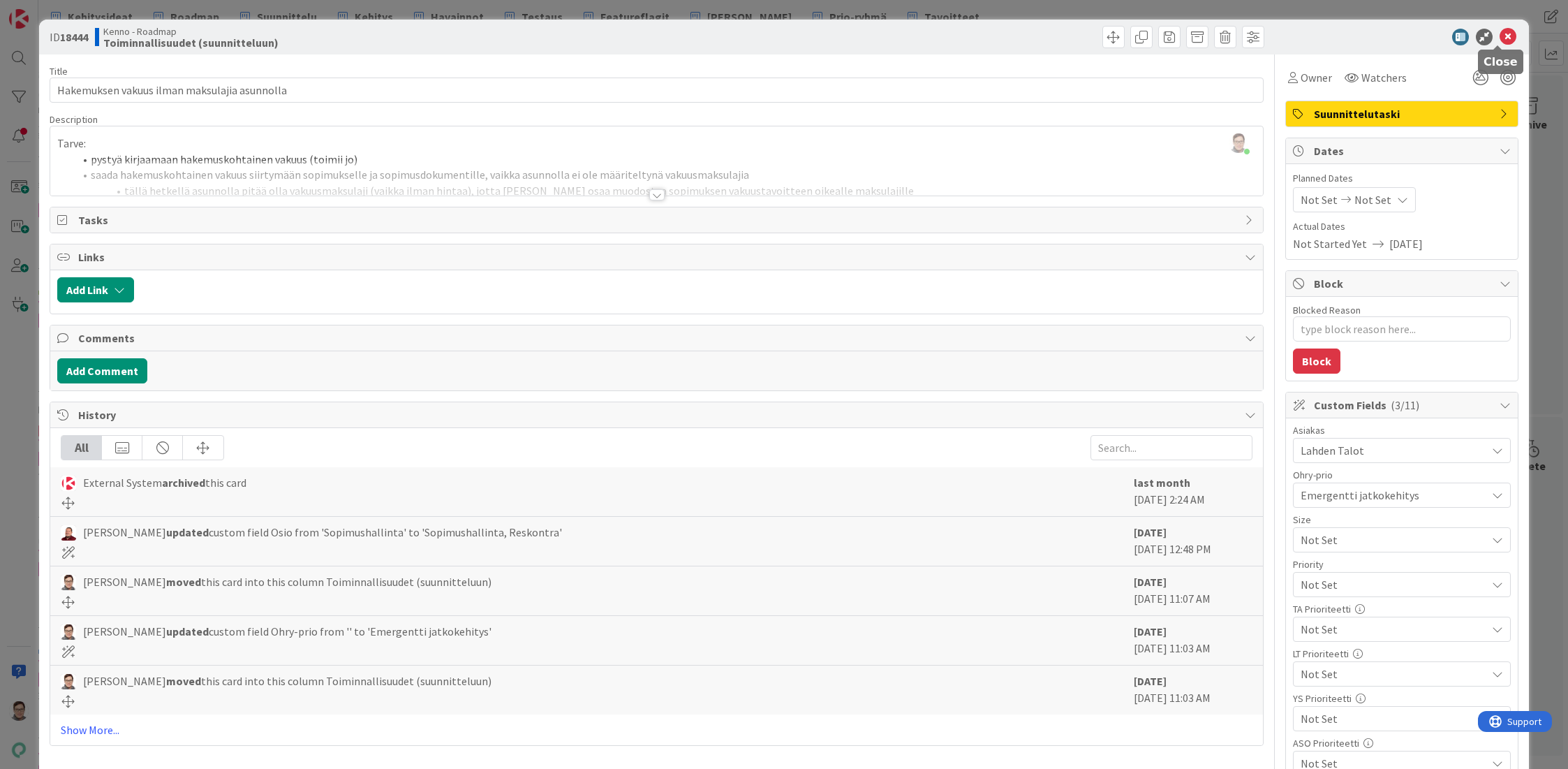
click at [1500, 41] on icon at bounding box center [1508, 36] width 17 height 17
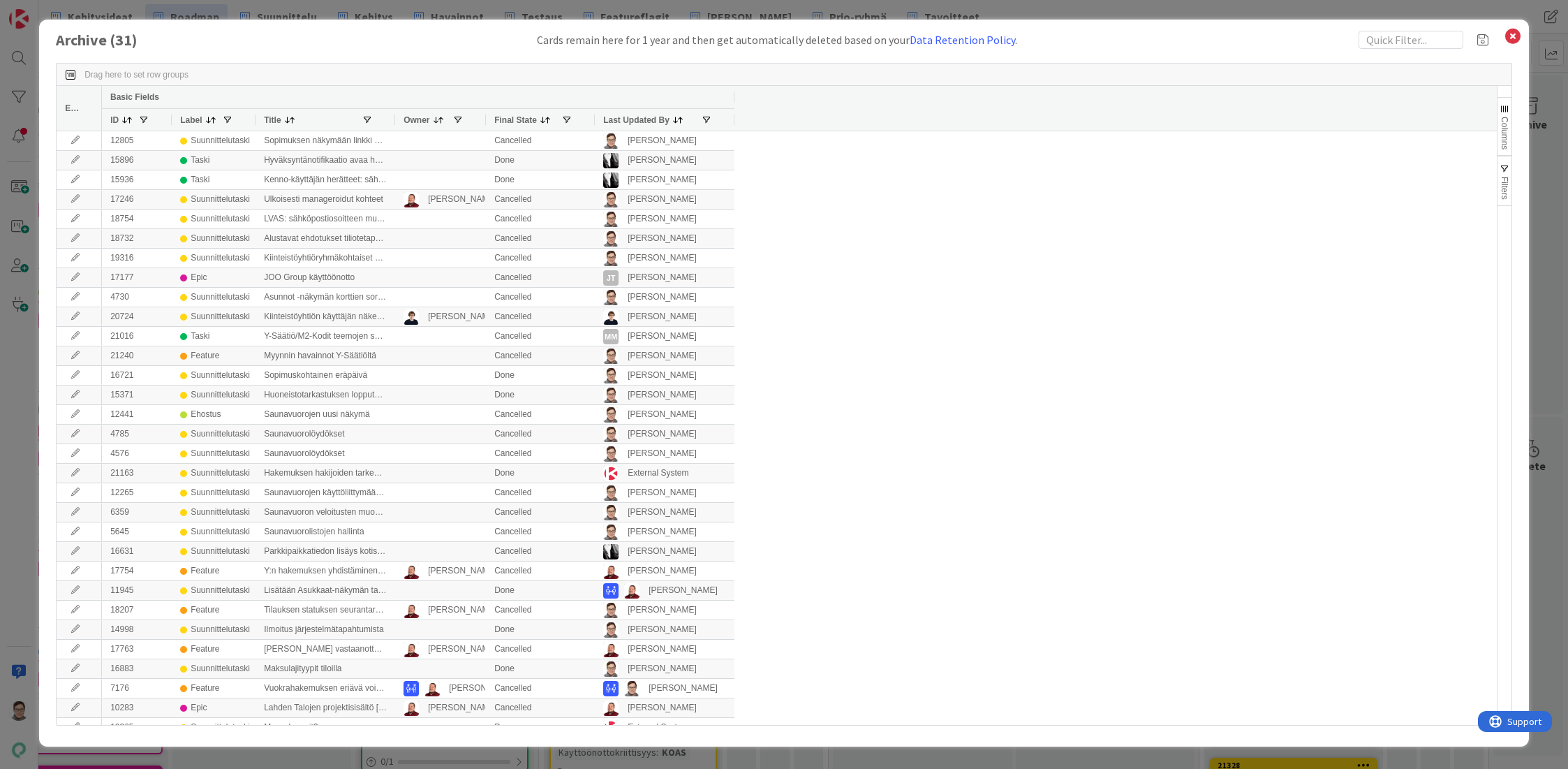
click at [629, 120] on span "Last Updated By" at bounding box center [636, 120] width 66 height 10
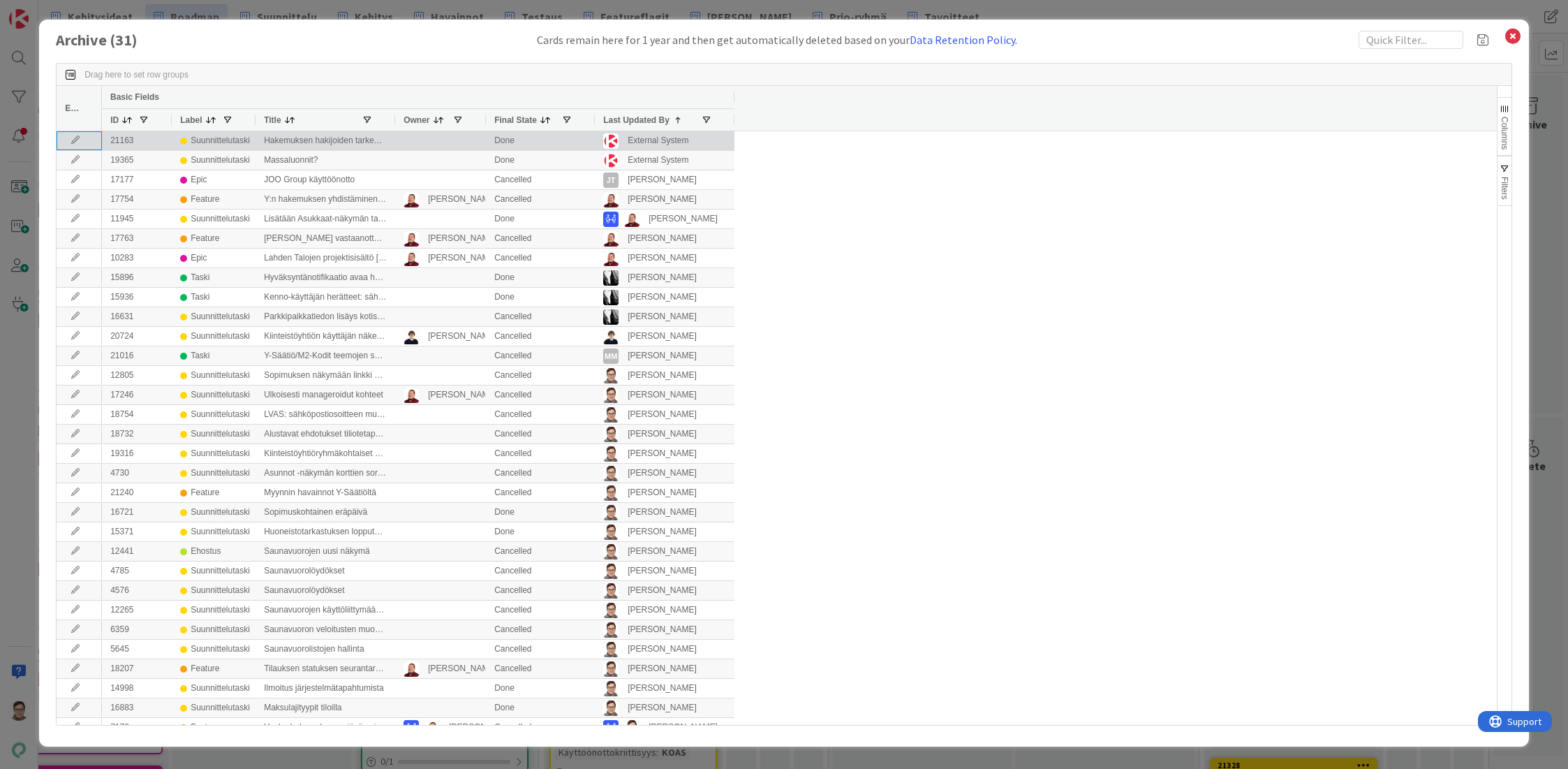
click at [72, 138] on icon at bounding box center [75, 140] width 21 height 8
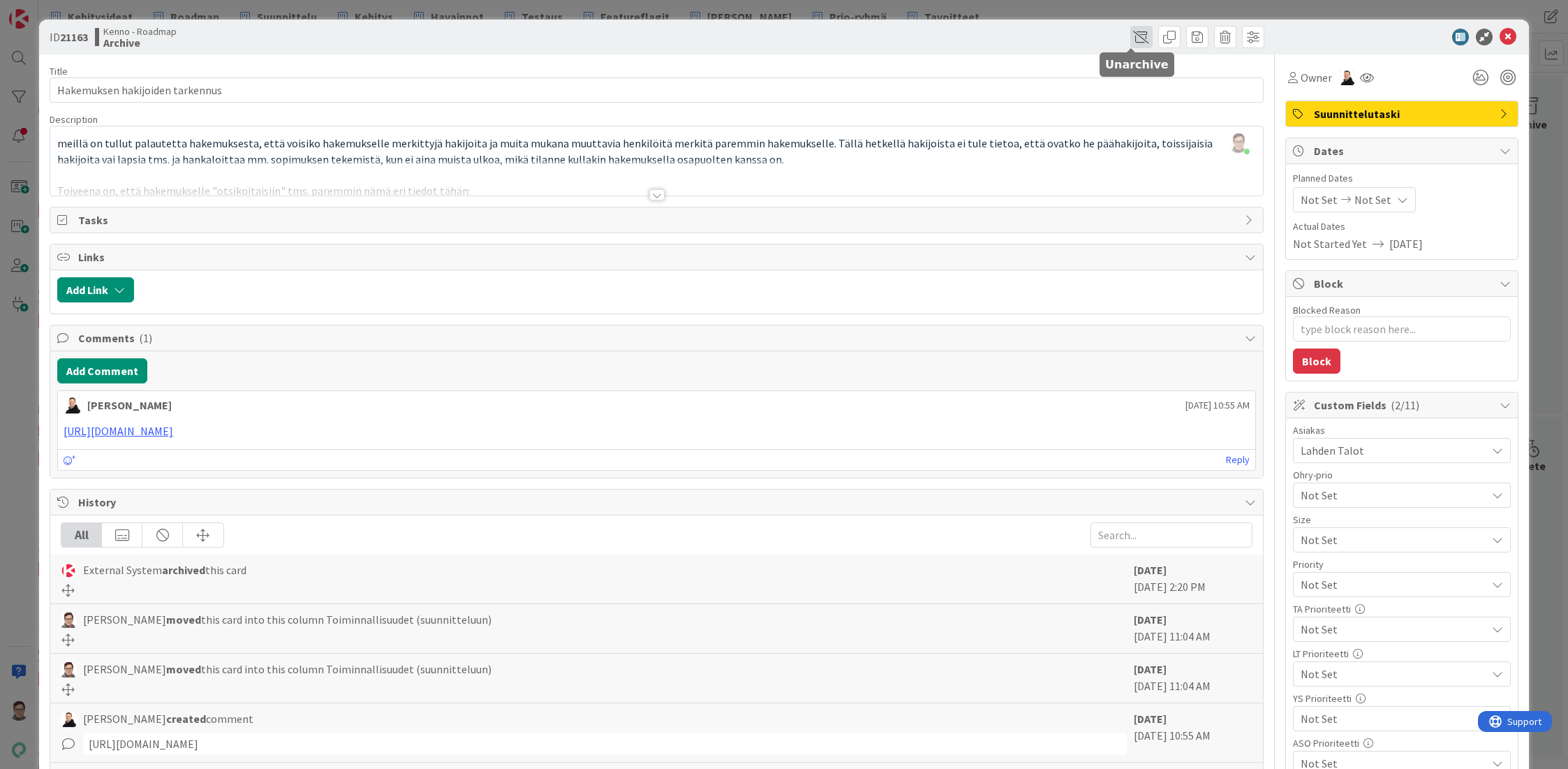
click at [1130, 36] on span at bounding box center [1140, 36] width 22 height 22
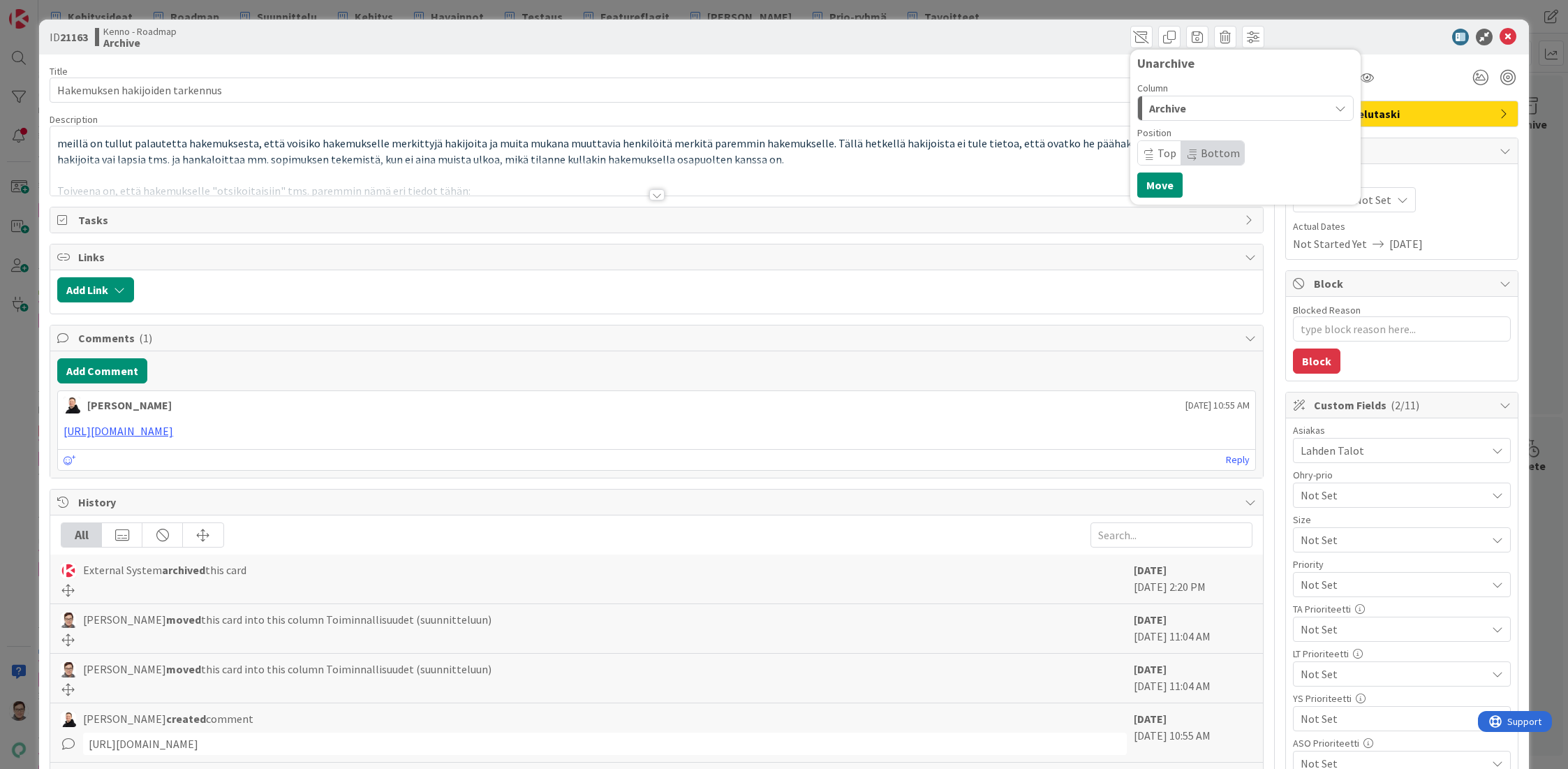
click at [1167, 113] on span "Archive" at bounding box center [1168, 108] width 37 height 18
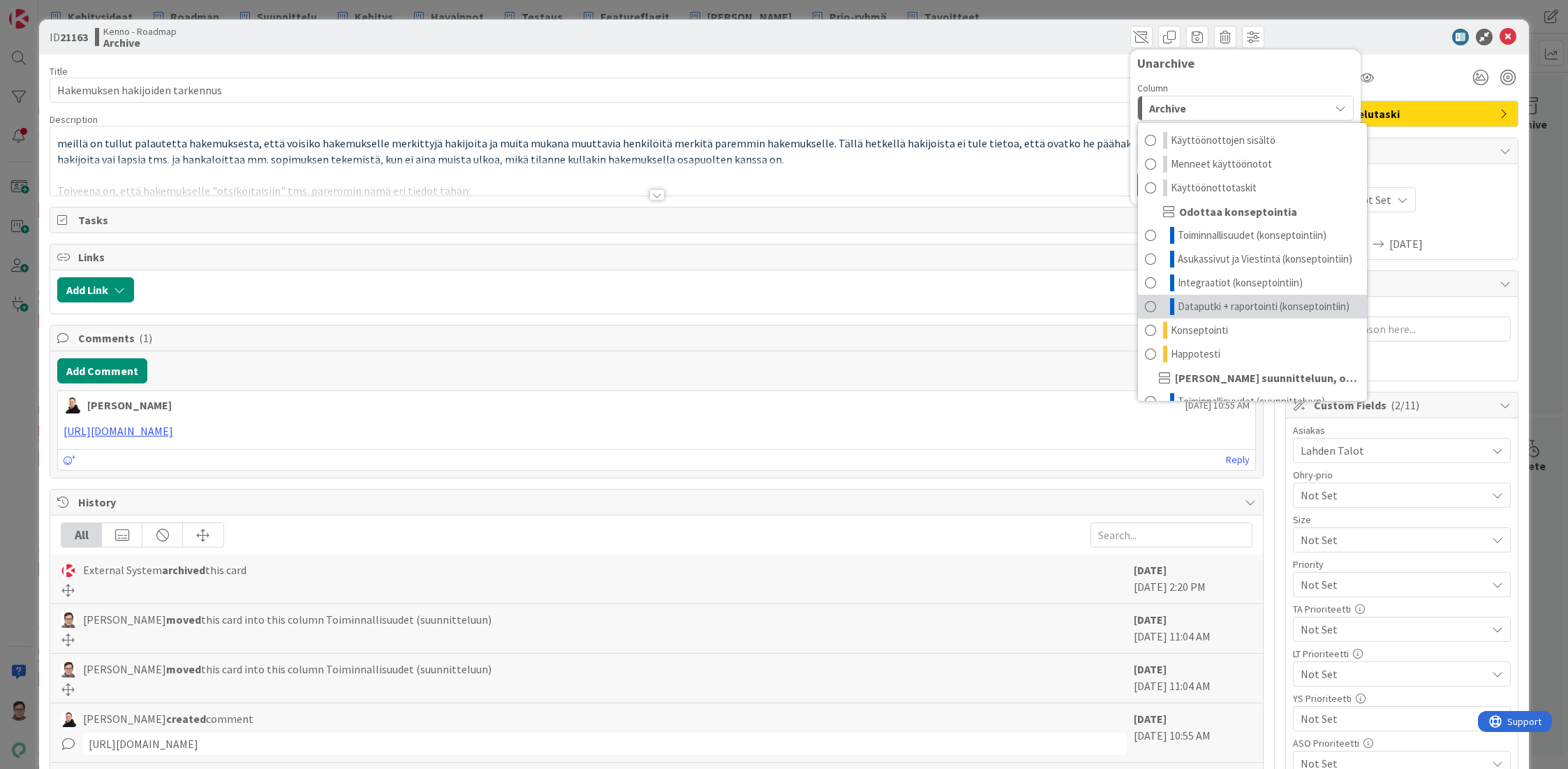
scroll to position [70, 0]
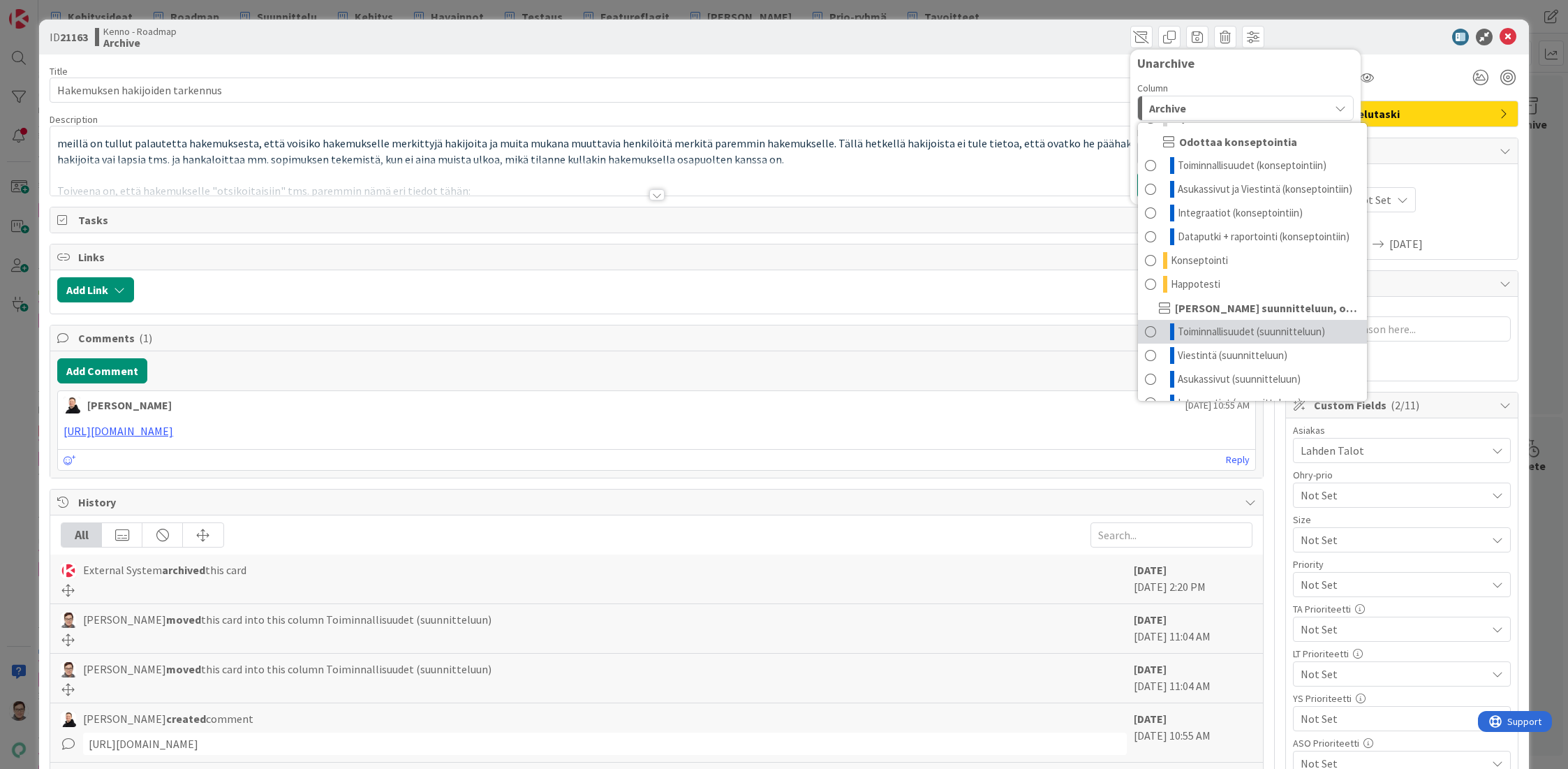
click at [1212, 340] on span "Toiminnallisuudet (suunnitteluun)" at bounding box center [1251, 331] width 147 height 17
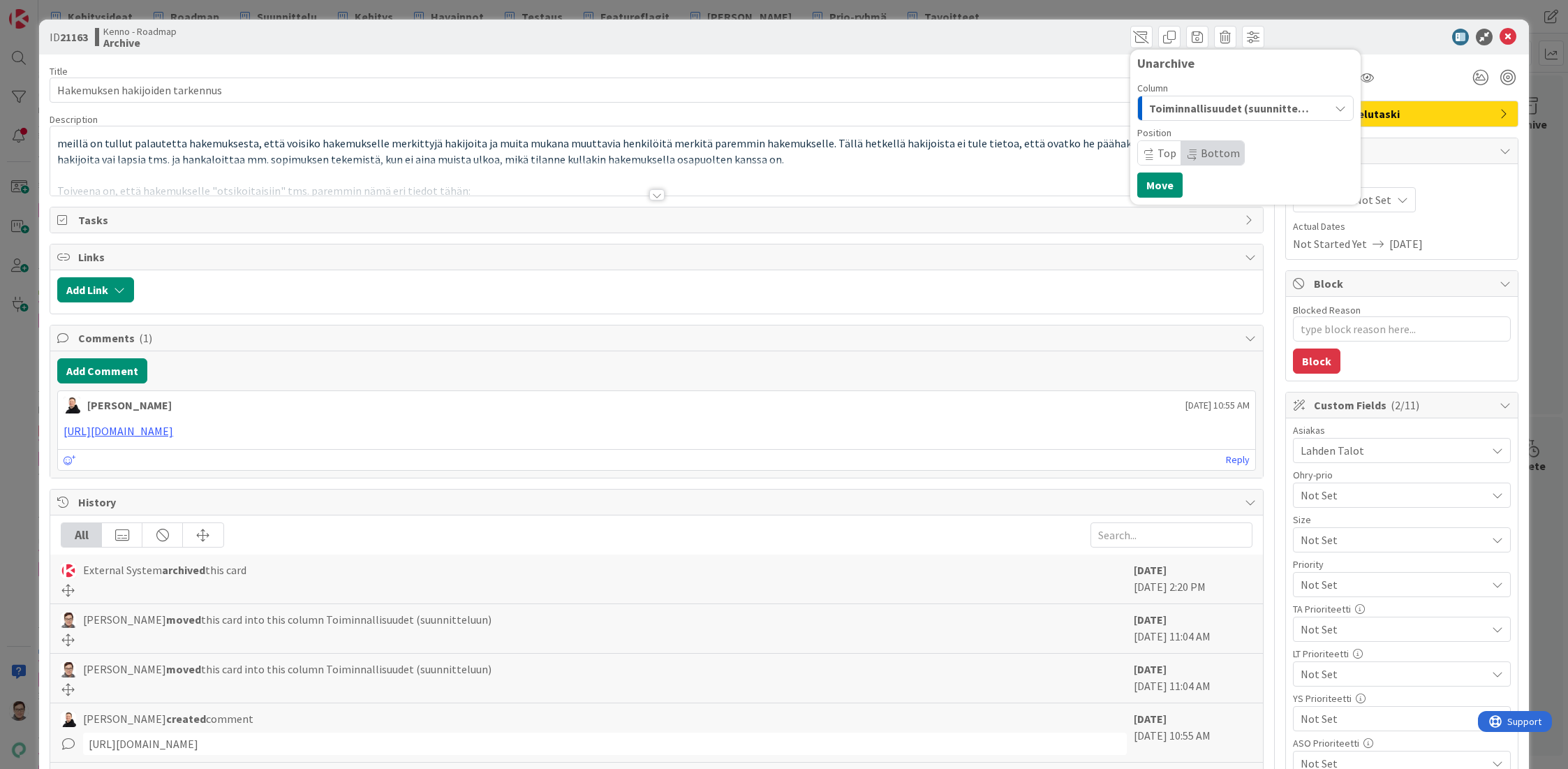
click at [1203, 162] on span "Bottom" at bounding box center [1212, 152] width 63 height 24
click at [1160, 187] on button "Move" at bounding box center [1159, 185] width 45 height 25
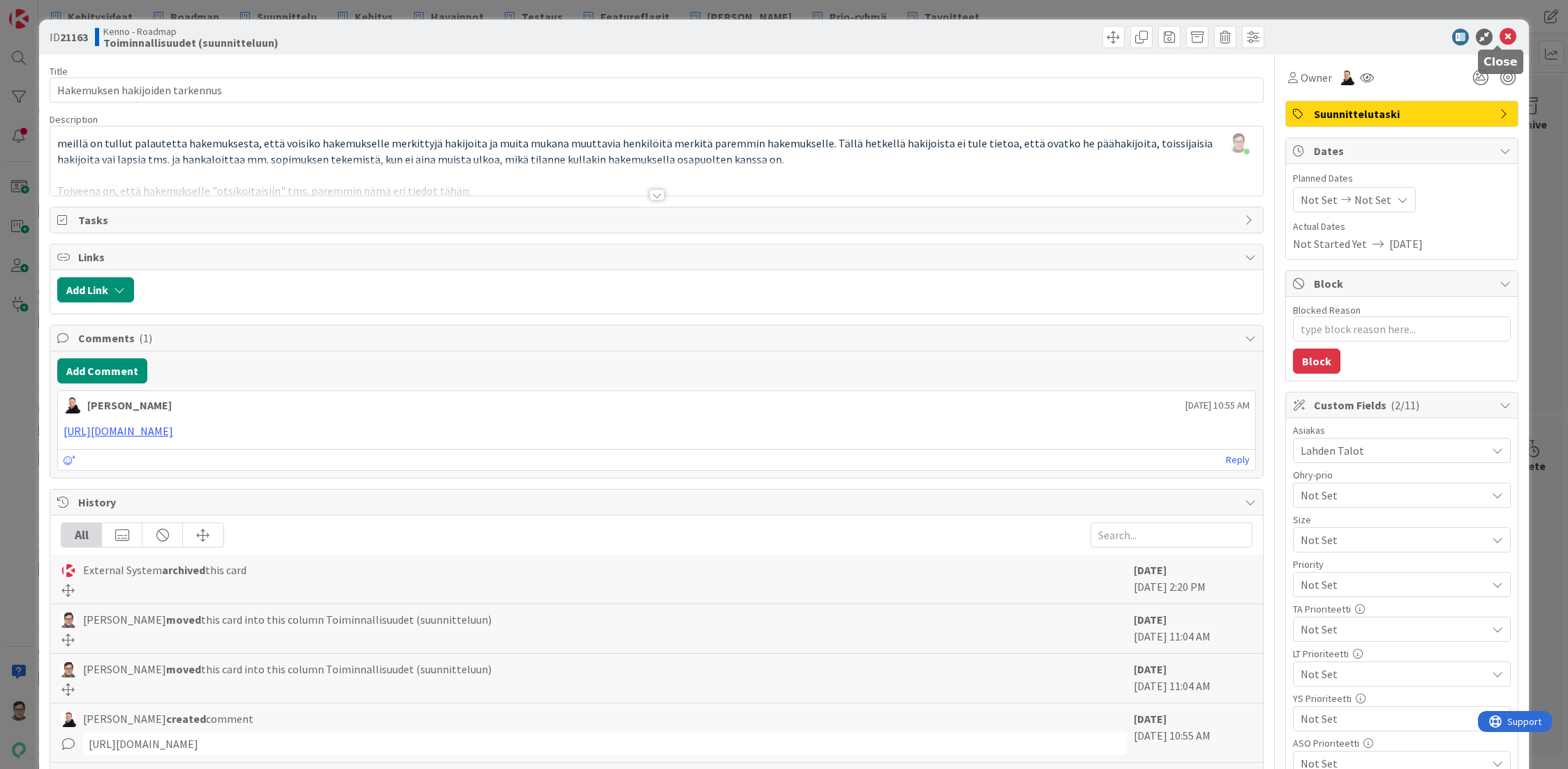
click at [1500, 41] on icon at bounding box center [1508, 36] width 17 height 17
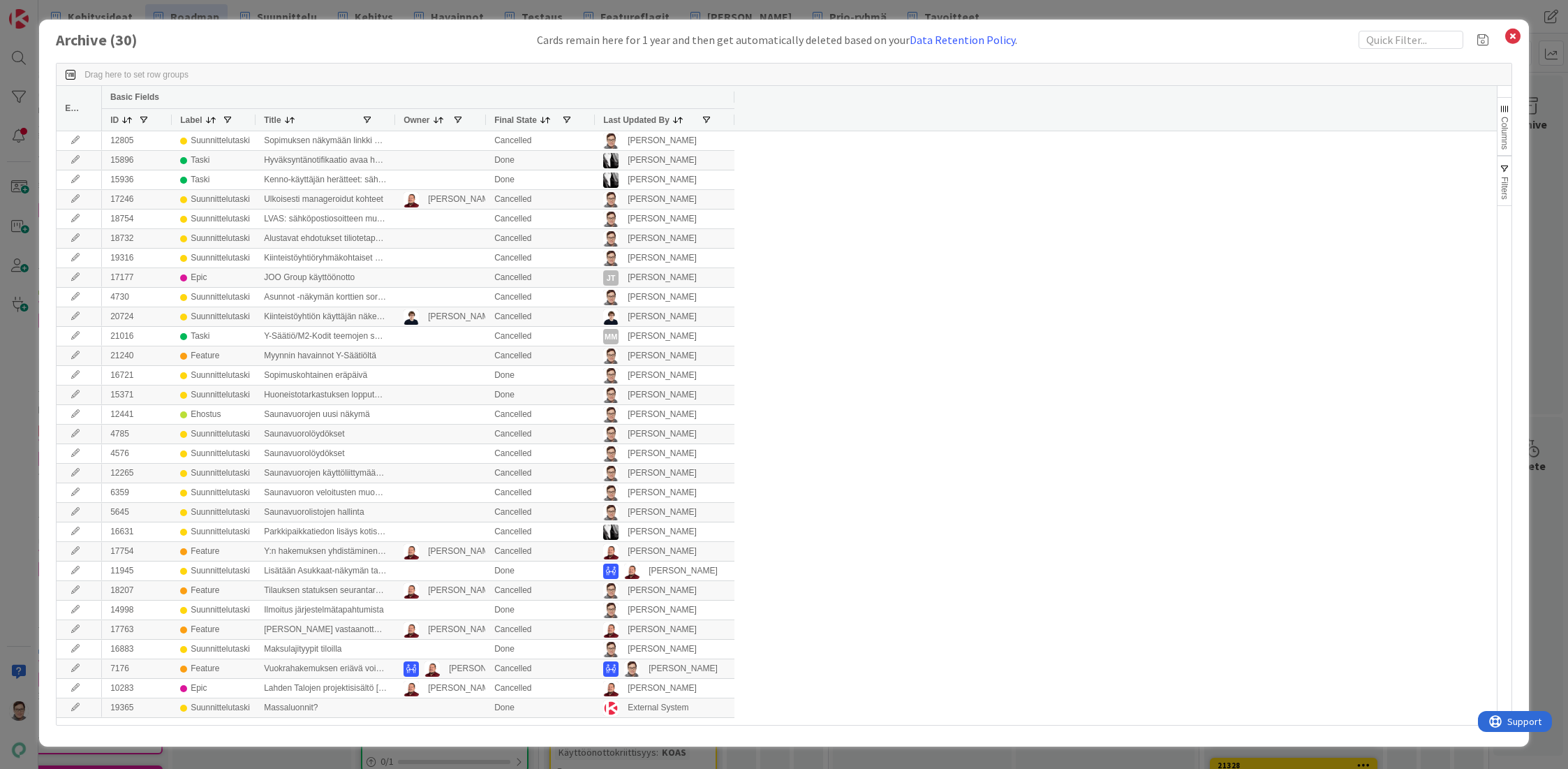
click at [632, 127] on div "Last Updated By" at bounding box center [652, 120] width 97 height 15
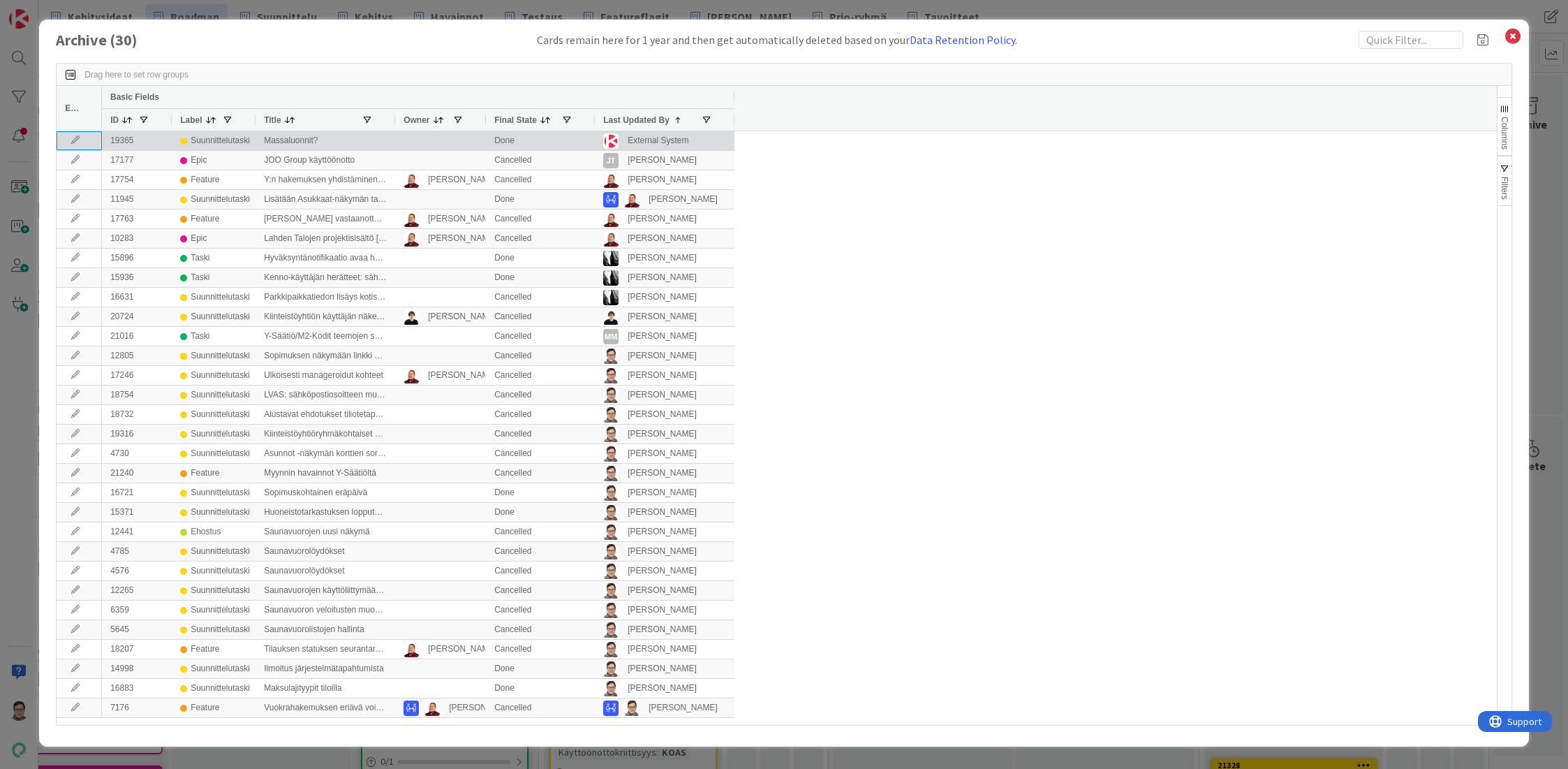
click at [78, 139] on icon at bounding box center [75, 140] width 21 height 8
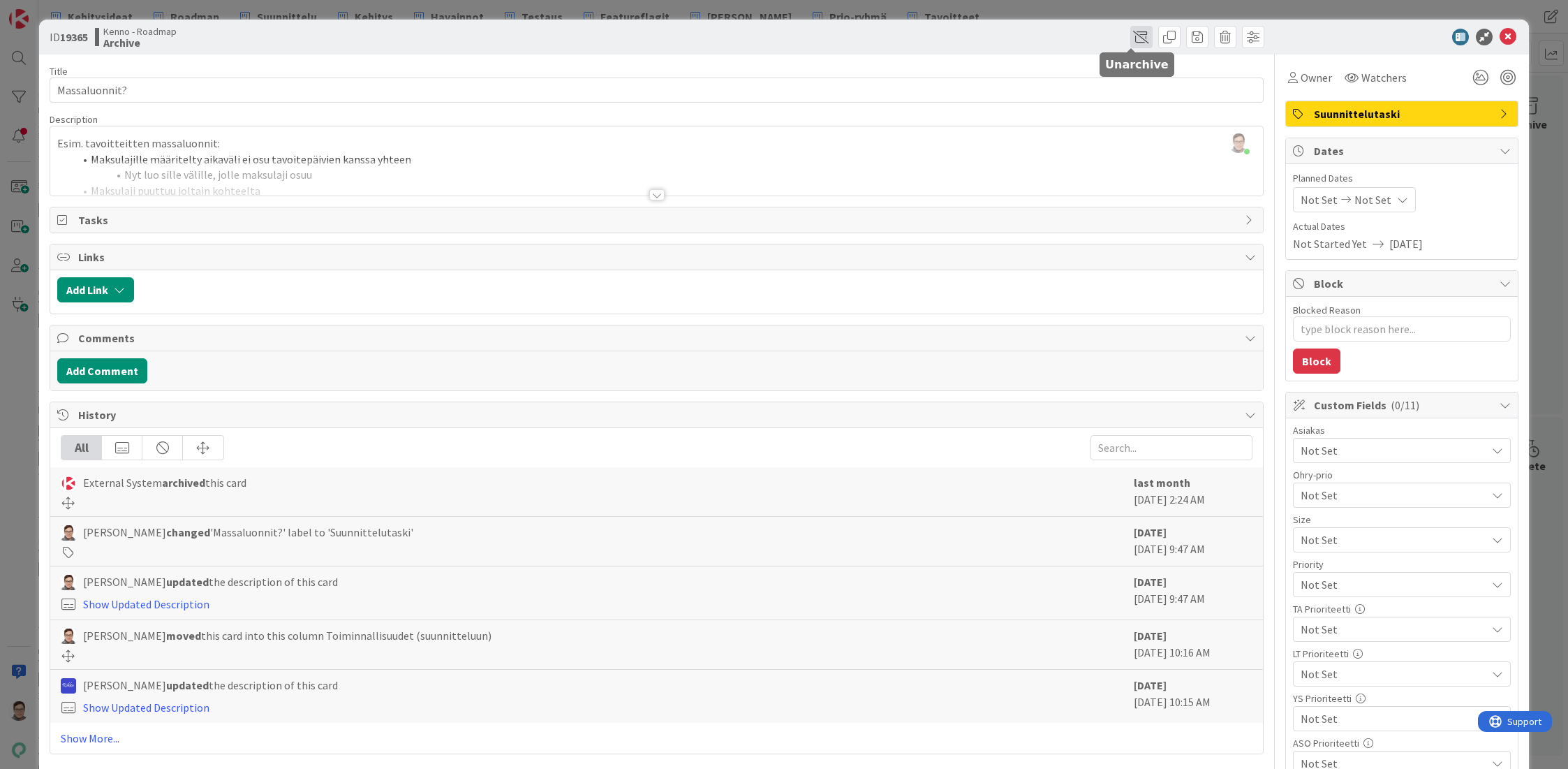
click at [1131, 41] on span at bounding box center [1140, 36] width 22 height 22
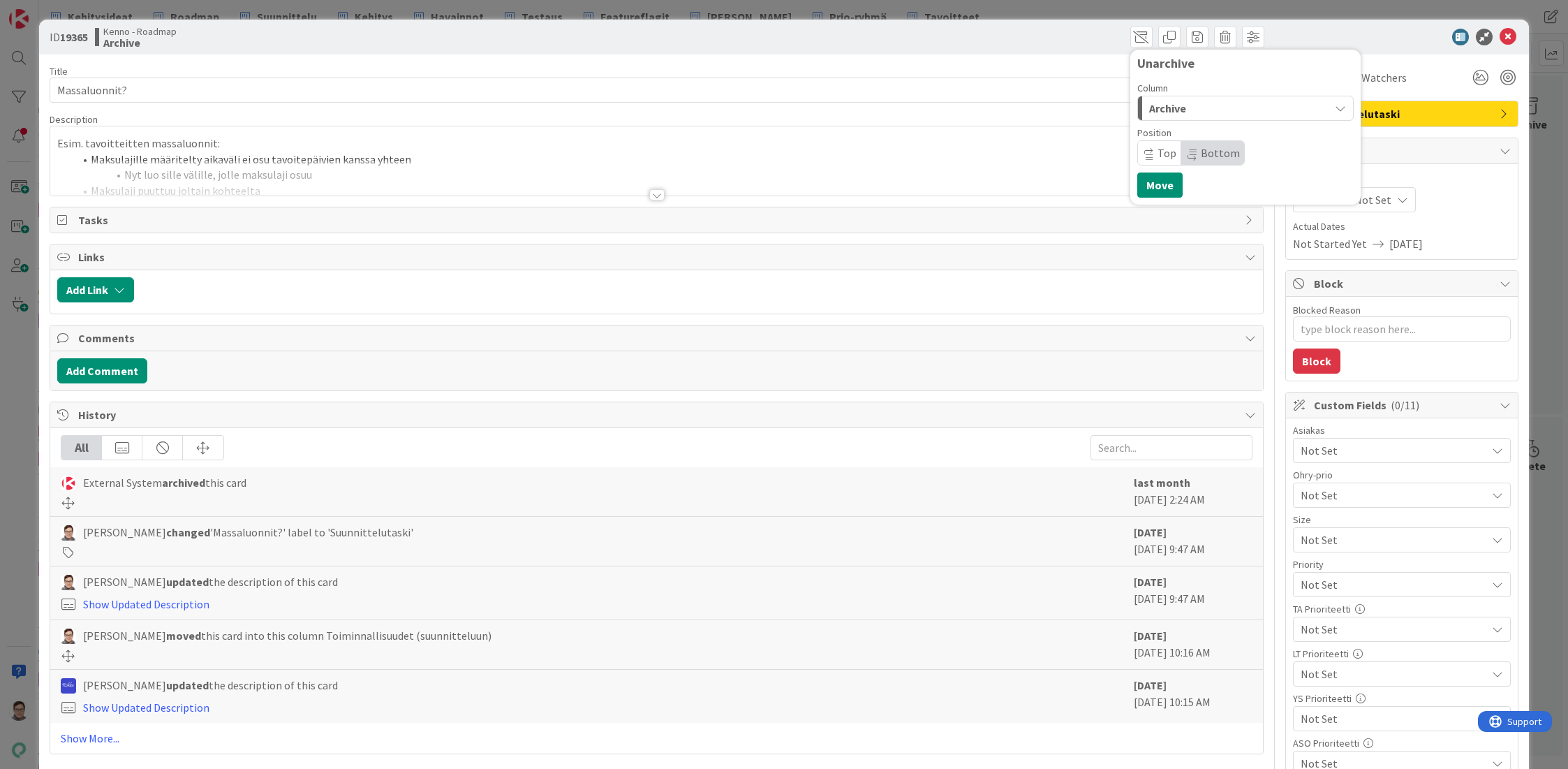
click at [1193, 110] on div "Archive" at bounding box center [1237, 108] width 183 height 22
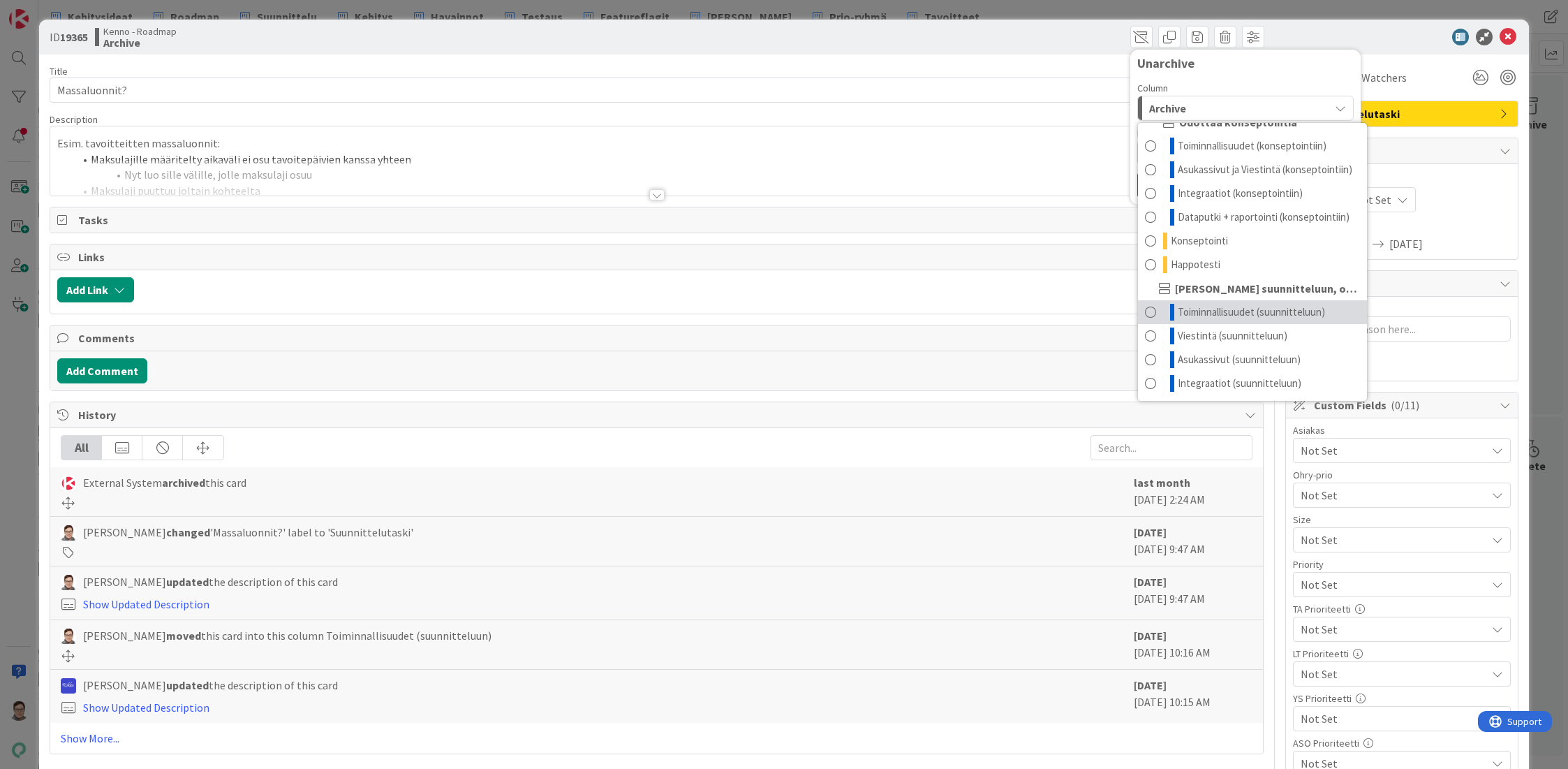
scroll to position [106, 0]
click at [1249, 313] on span "Toiminnallisuudet (suunnitteluun)" at bounding box center [1251, 312] width 147 height 17
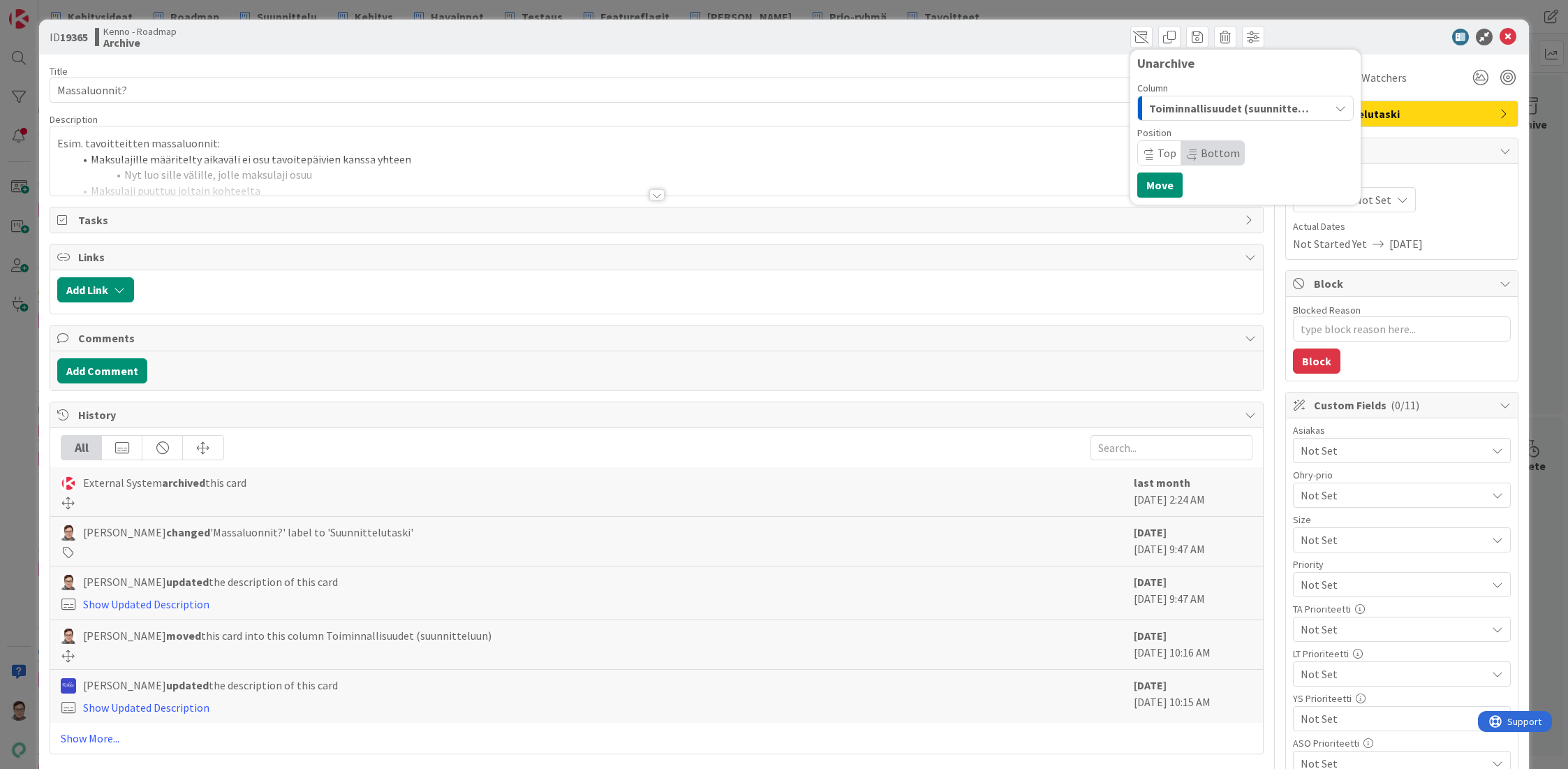
click at [1201, 153] on span "Bottom" at bounding box center [1220, 153] width 39 height 14
click at [1160, 188] on button "Move" at bounding box center [1159, 185] width 45 height 25
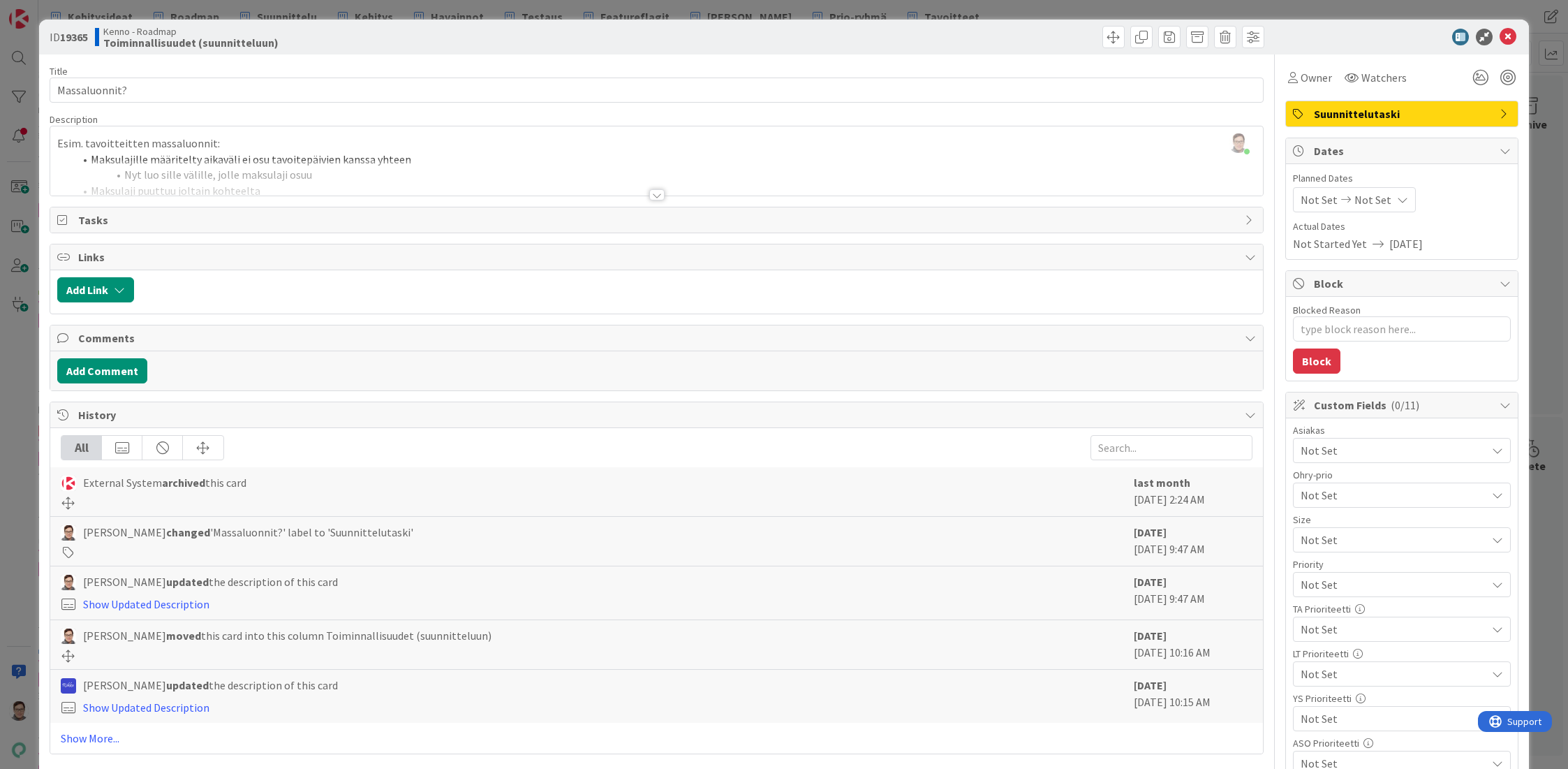
type textarea "x"
click at [1503, 42] on icon at bounding box center [1508, 36] width 17 height 17
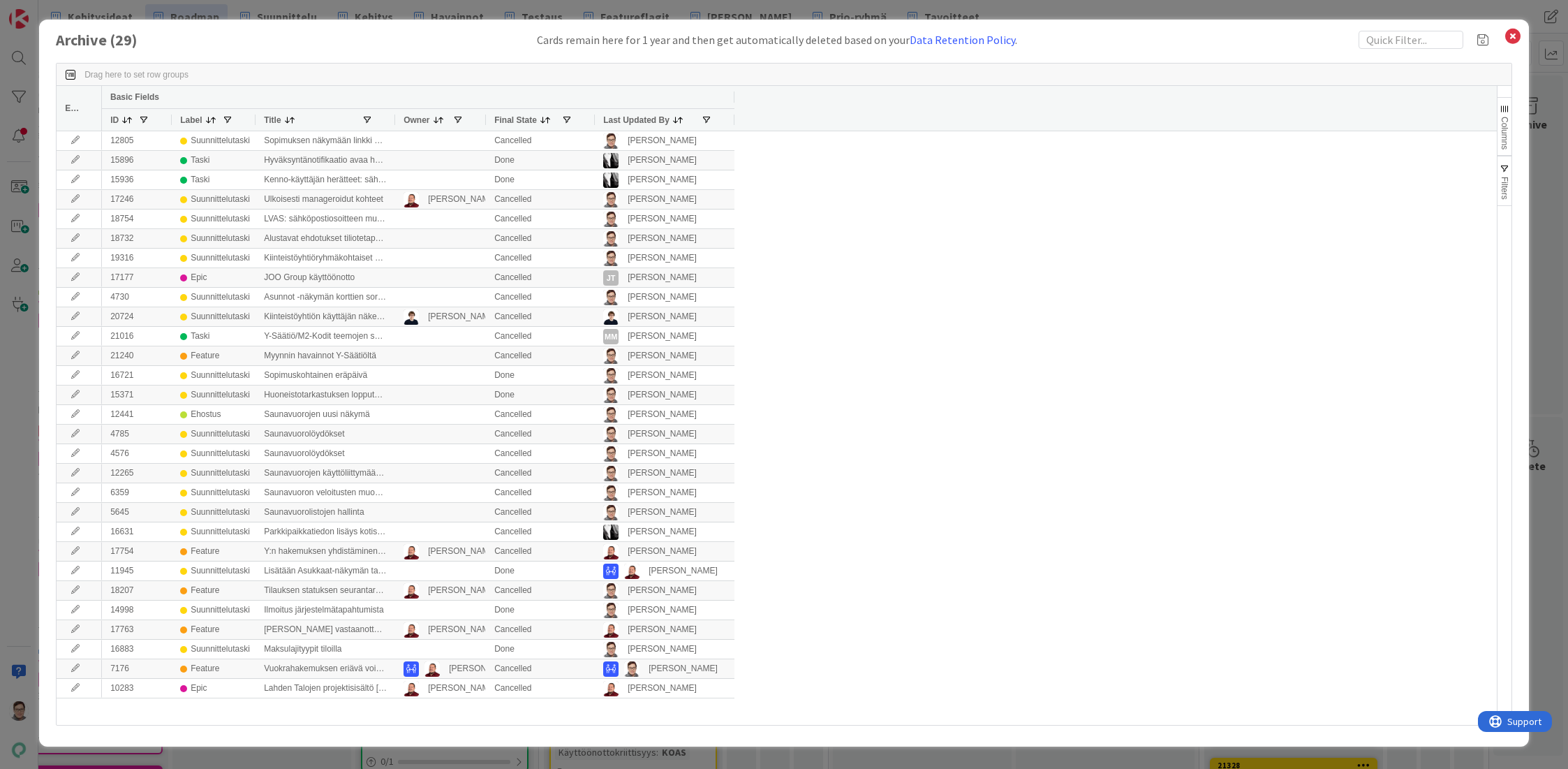
click at [629, 117] on span "Last Updated By" at bounding box center [636, 120] width 66 height 10
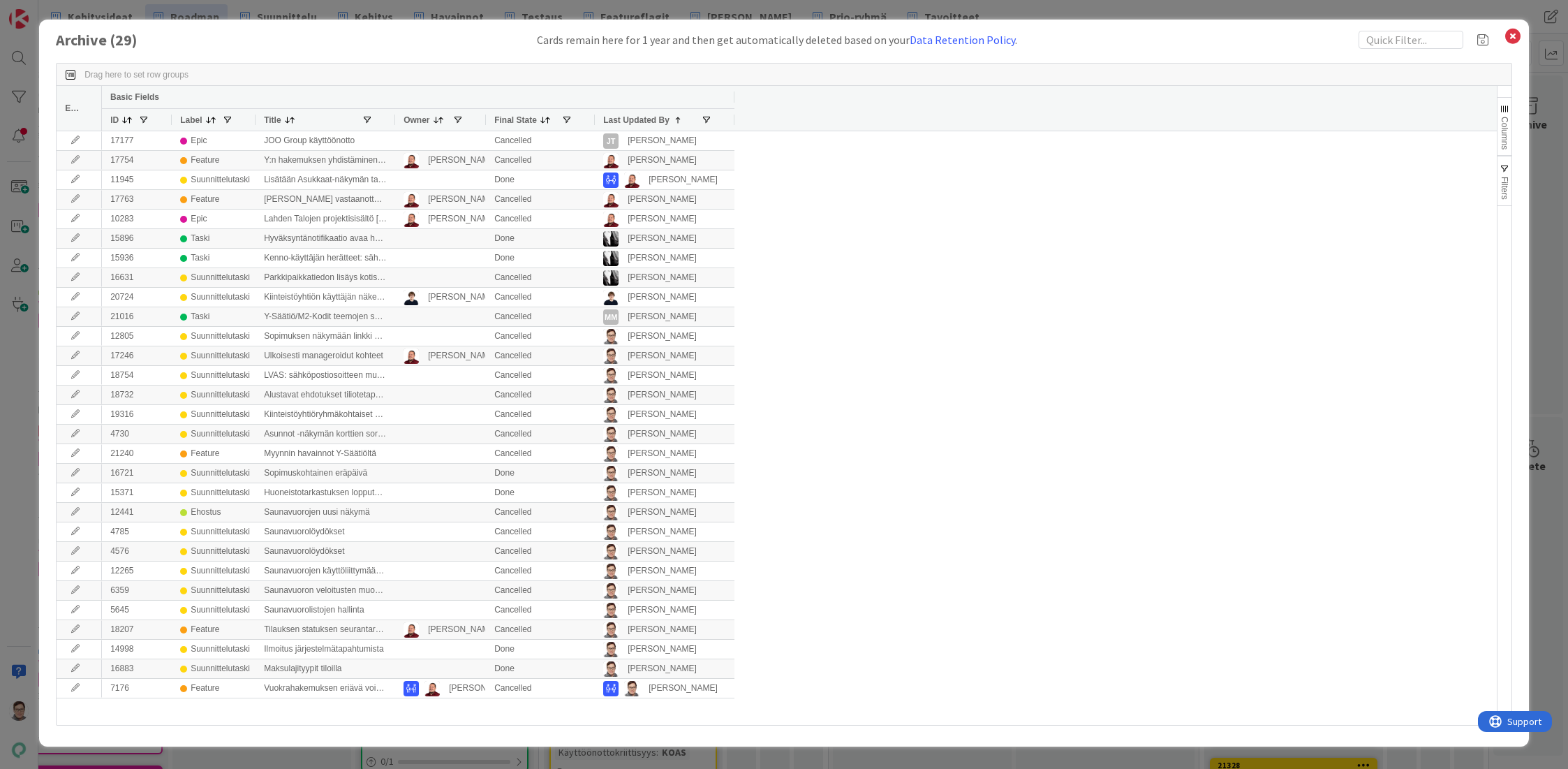
click at [629, 117] on span "Last Updated By" at bounding box center [636, 120] width 66 height 10
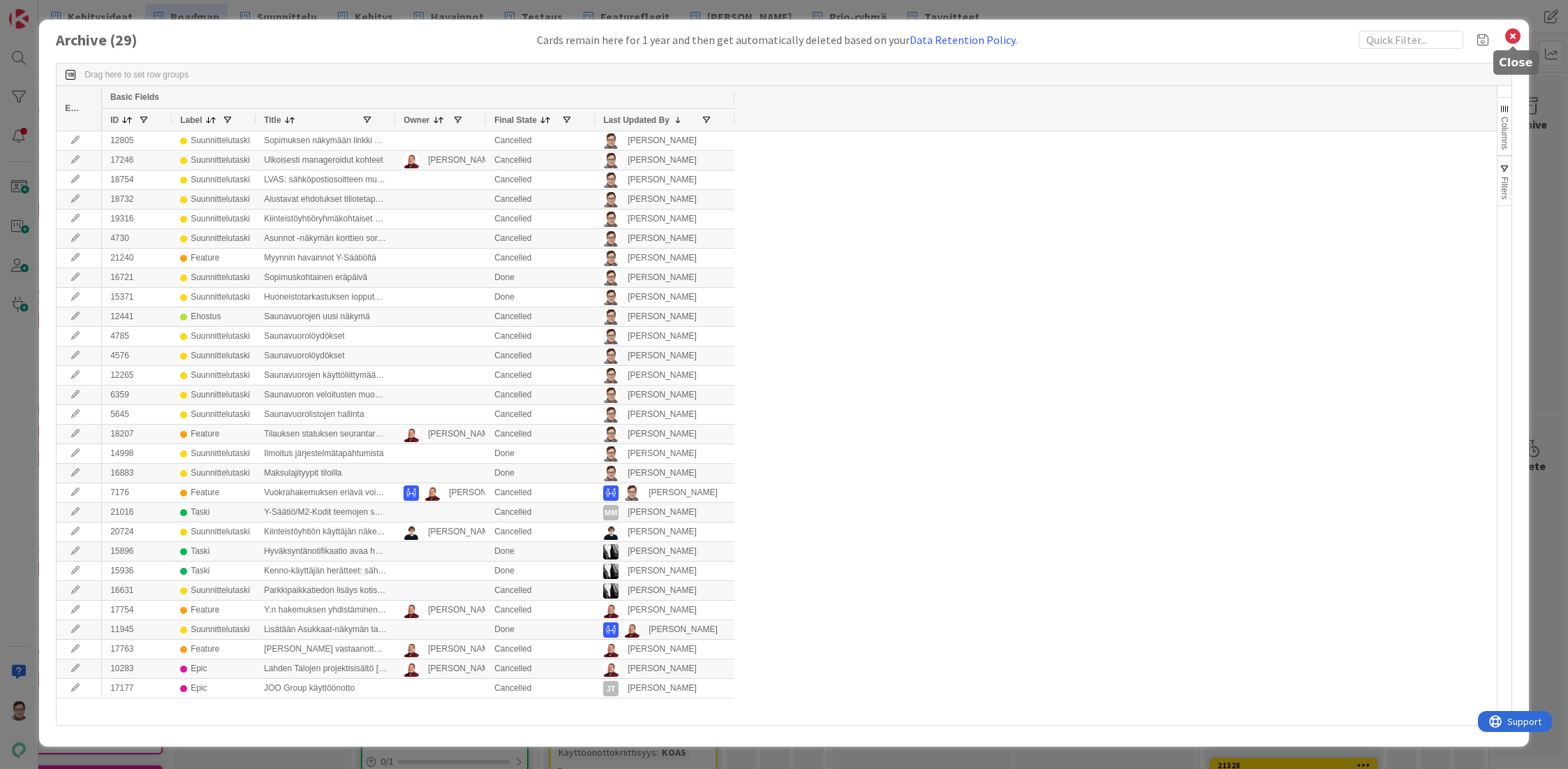
click at [1511, 36] on icon at bounding box center [1512, 36] width 18 height 19
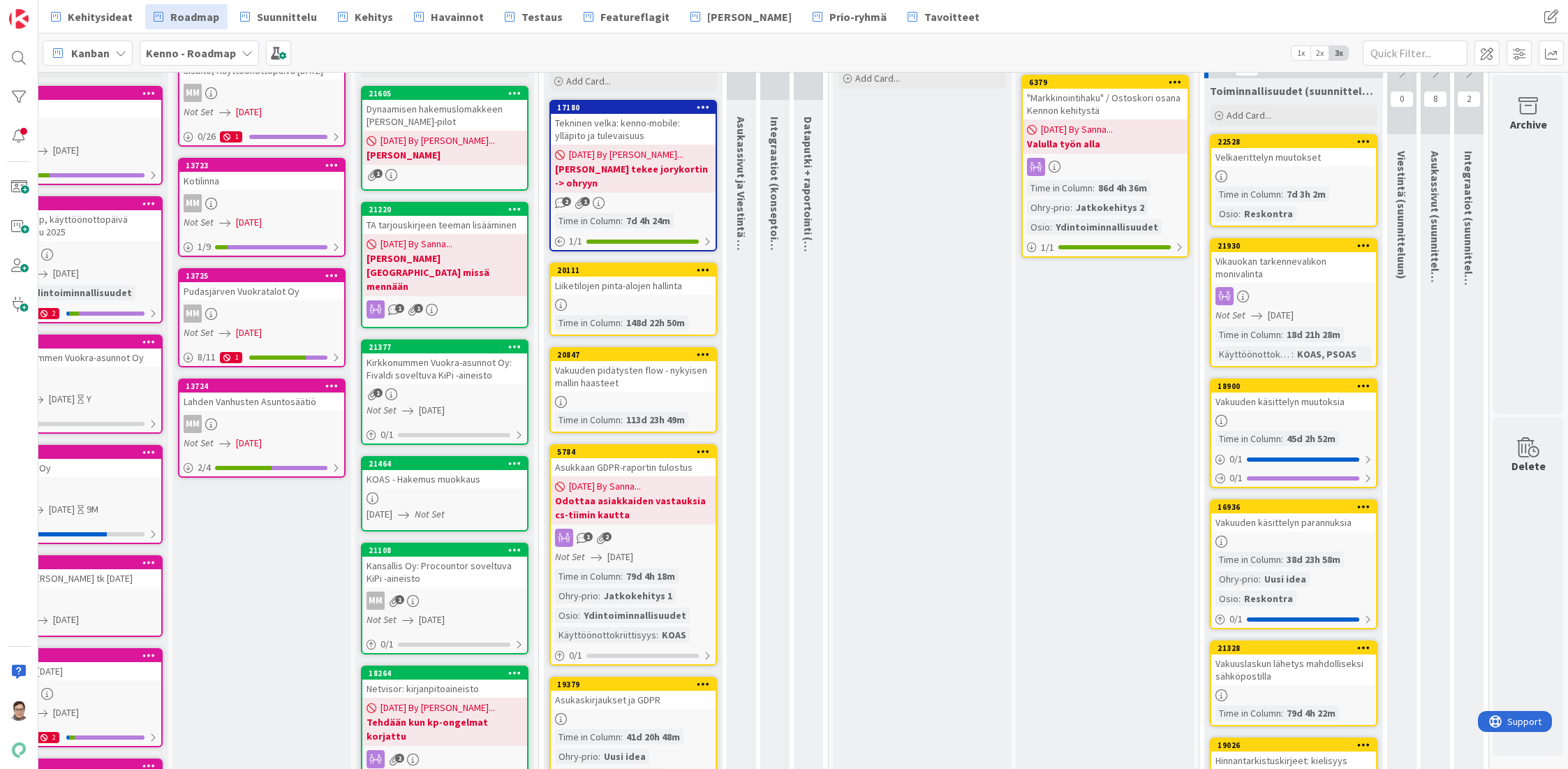
scroll to position [0, 65]
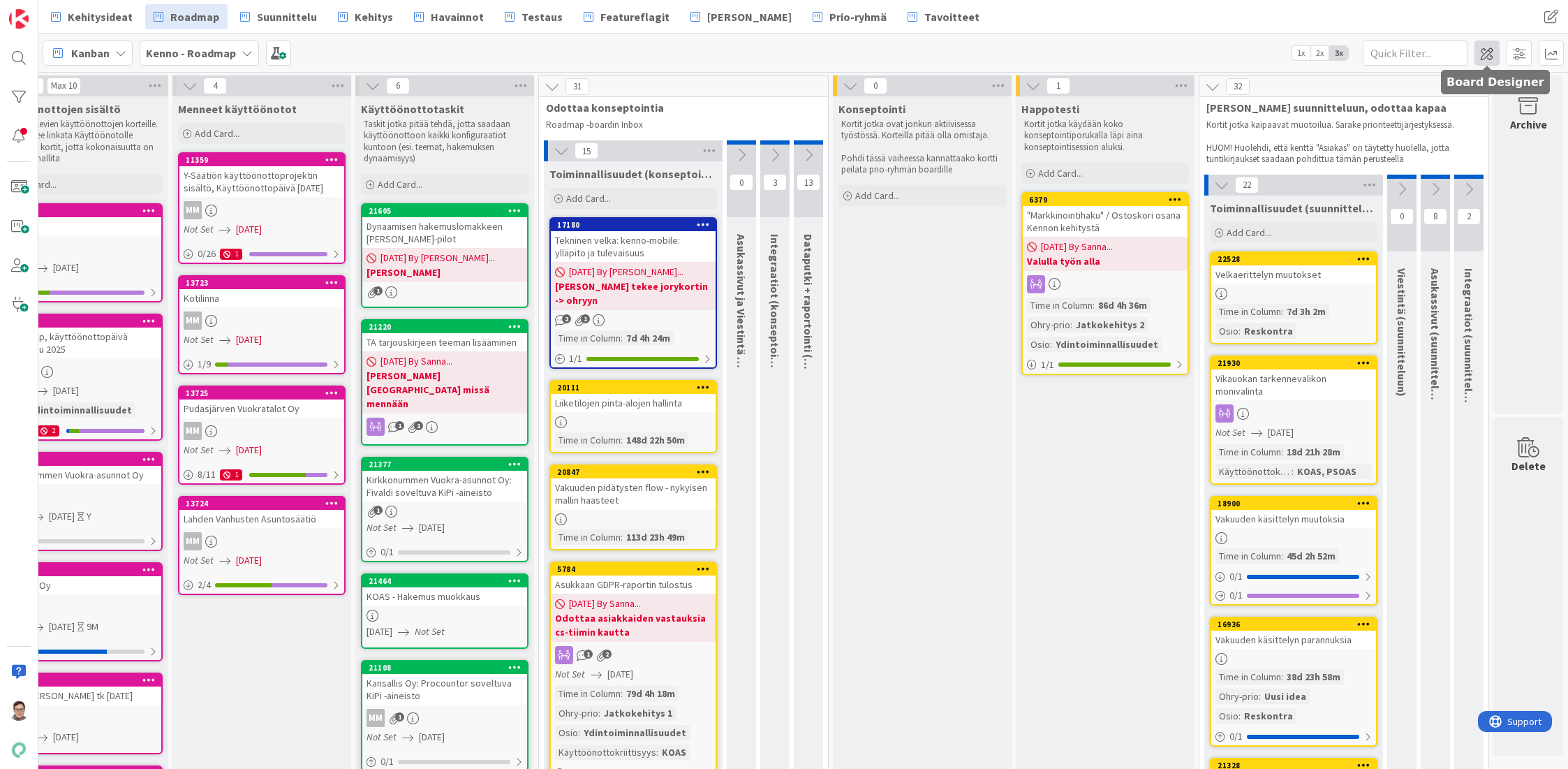
click at [1487, 58] on span at bounding box center [1487, 53] width 25 height 25
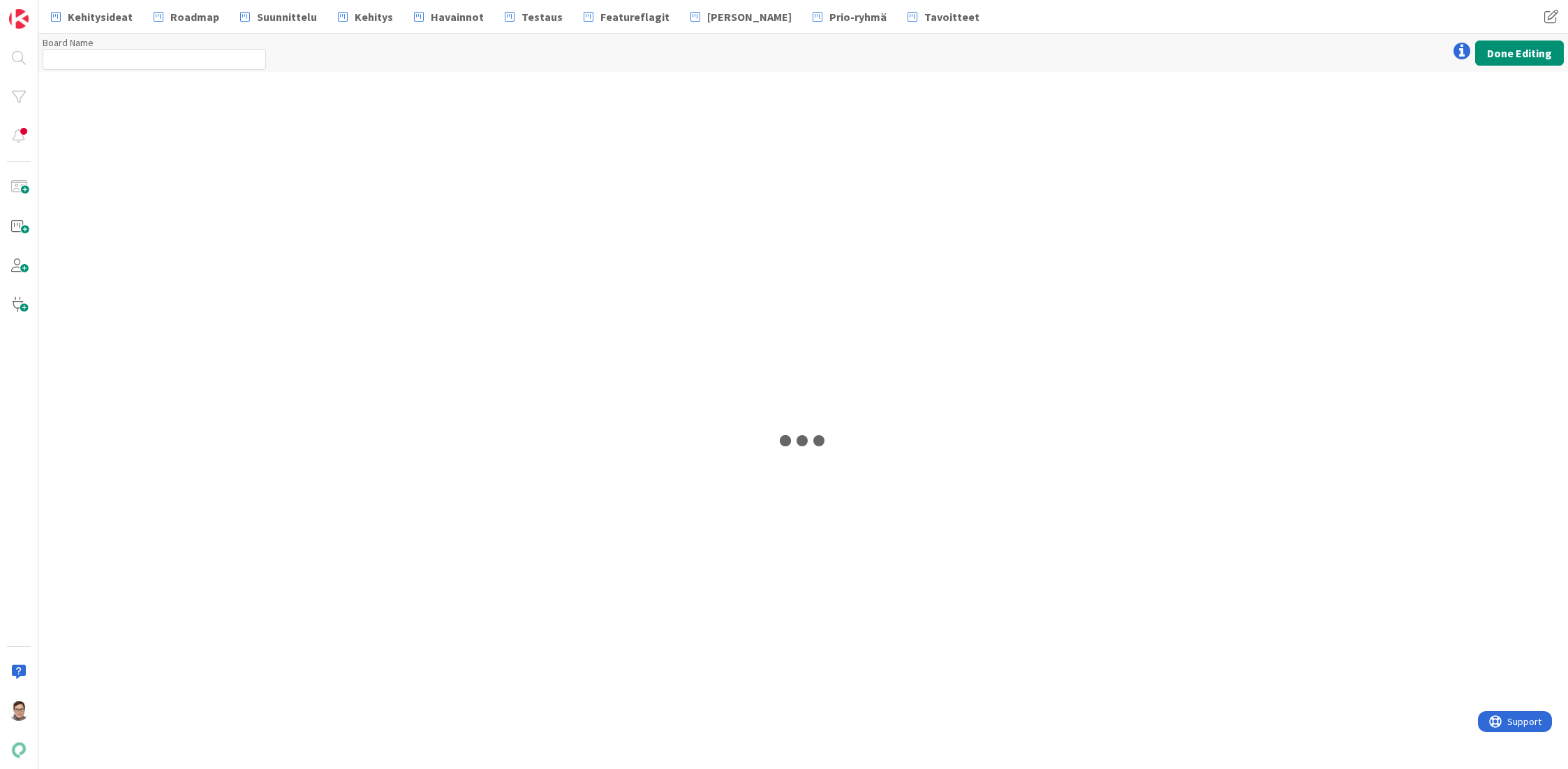
type input "Kenno - Roadmap"
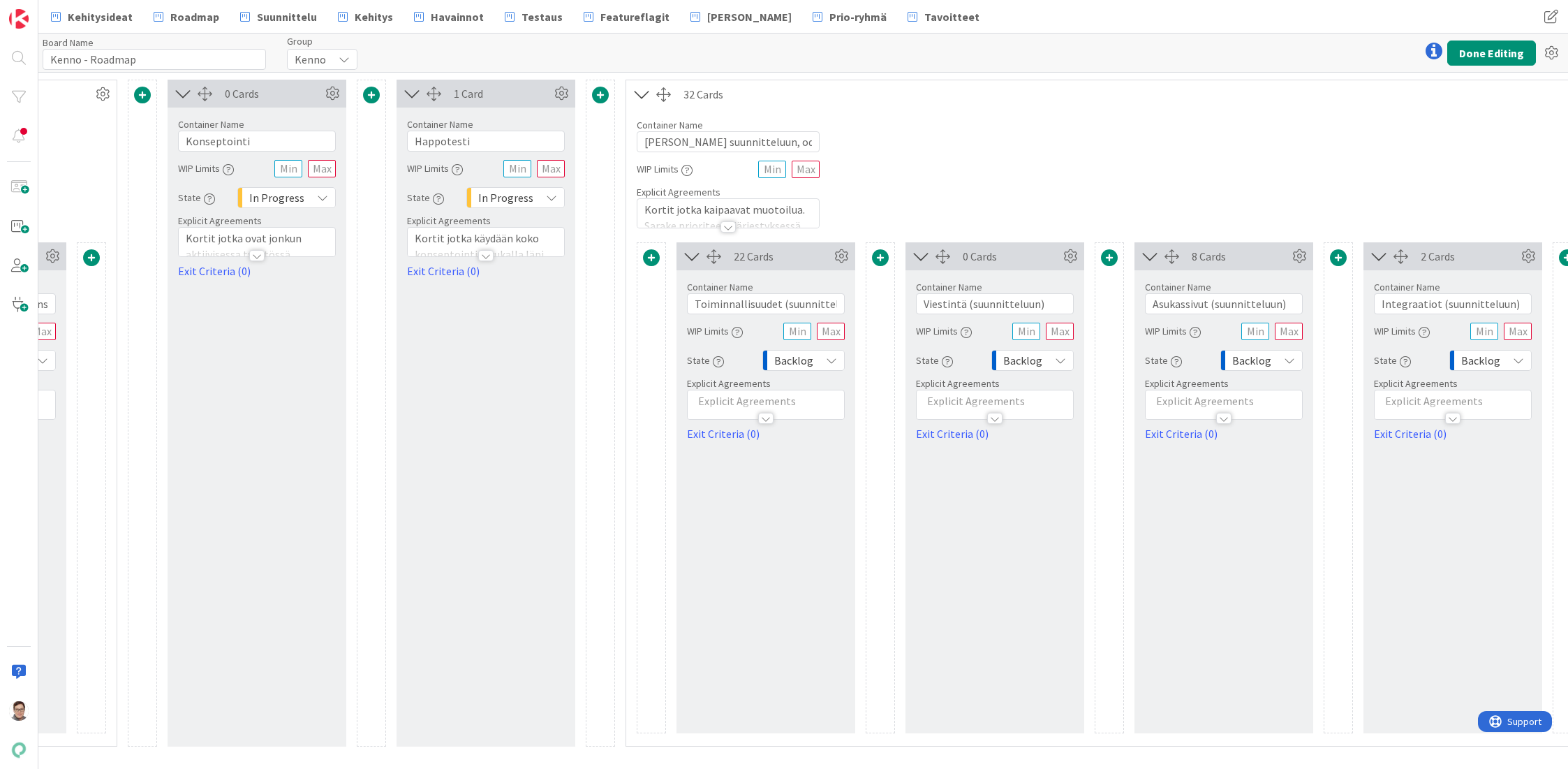
scroll to position [0, 1695]
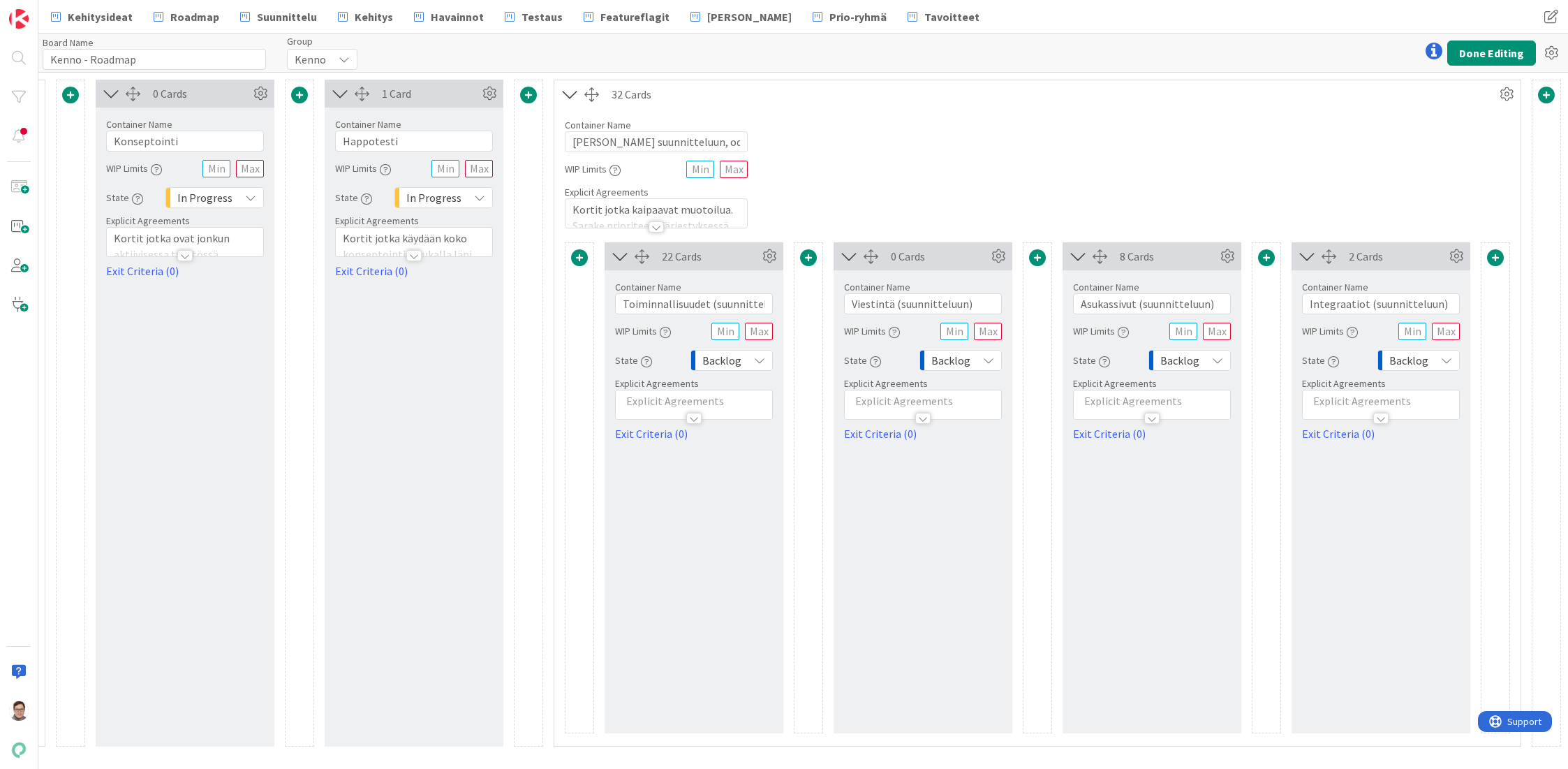
click at [721, 355] on span "Backlog" at bounding box center [722, 361] width 39 height 19
click at [738, 520] on span "Done" at bounding box center [785, 517] width 116 height 21
click at [977, 354] on div "Backlog" at bounding box center [960, 361] width 82 height 21
click at [963, 524] on span "Done" at bounding box center [1014, 517] width 116 height 21
click at [1188, 361] on span "Backlog" at bounding box center [1179, 361] width 39 height 19
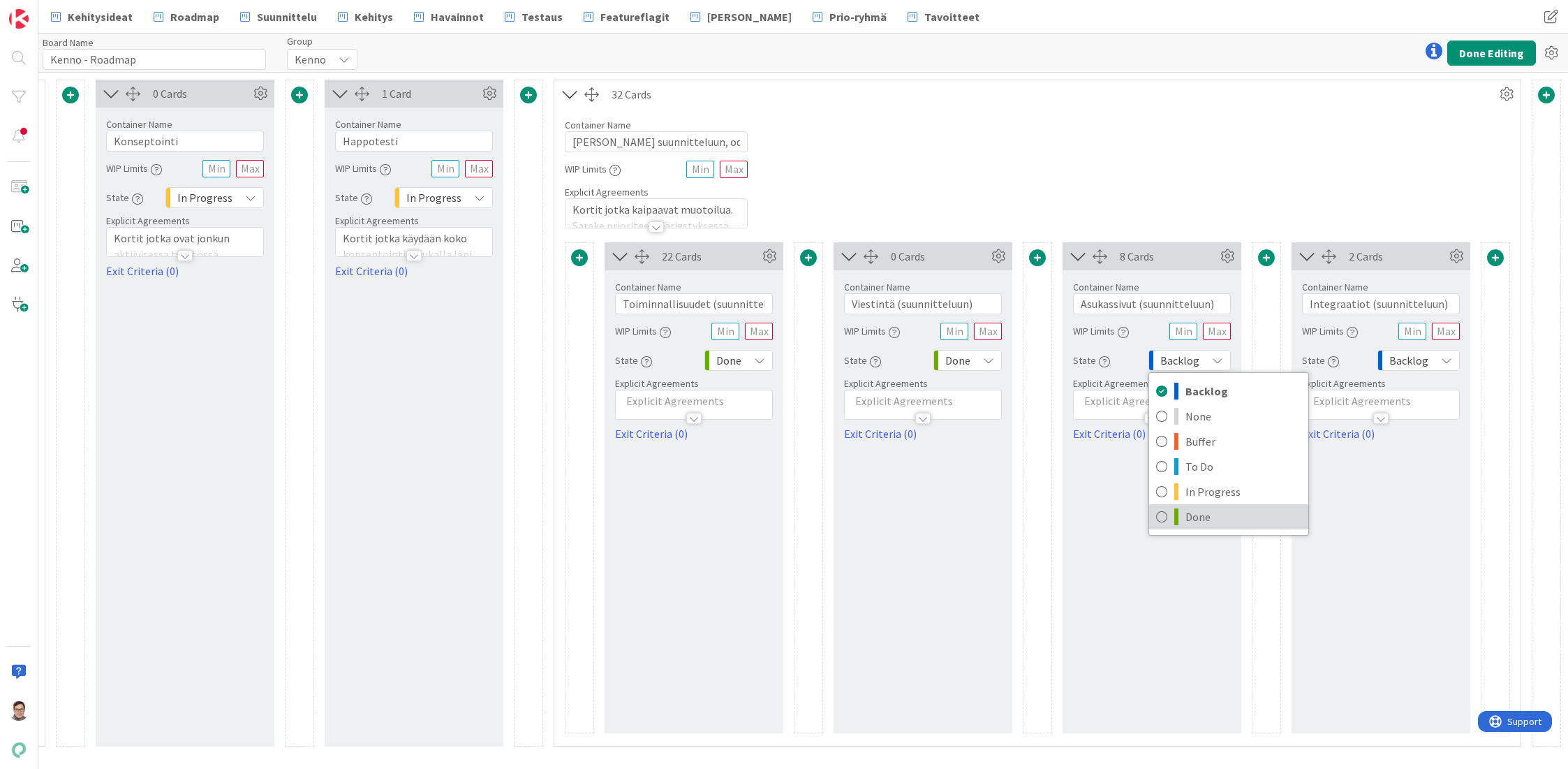
click at [1183, 514] on link "Done" at bounding box center [1229, 517] width 159 height 25
click at [1410, 362] on span "Backlog" at bounding box center [1409, 361] width 39 height 19
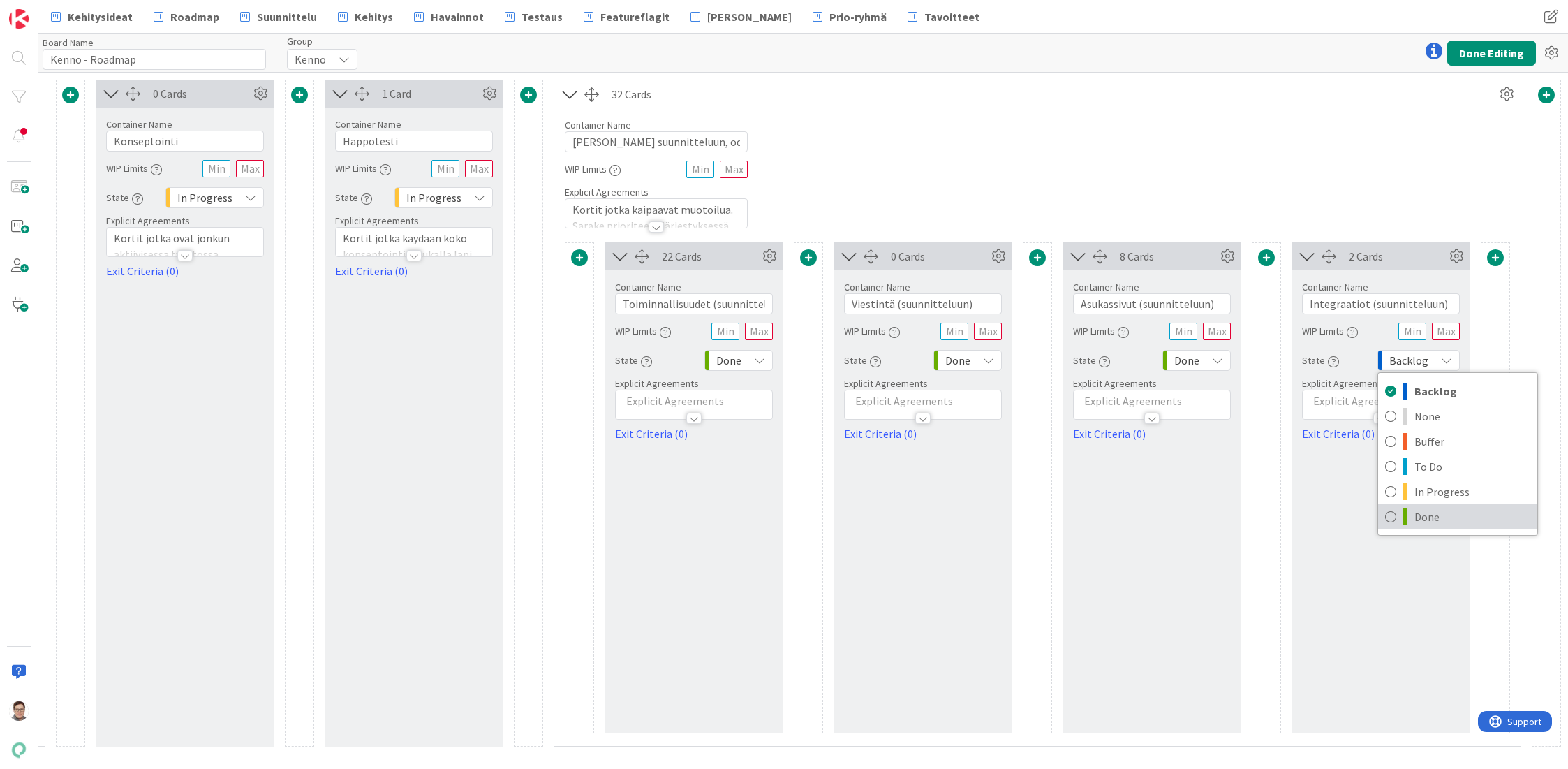
click at [1414, 520] on link "Done" at bounding box center [1457, 517] width 159 height 25
click at [1477, 51] on button "Done Editing" at bounding box center [1491, 53] width 89 height 25
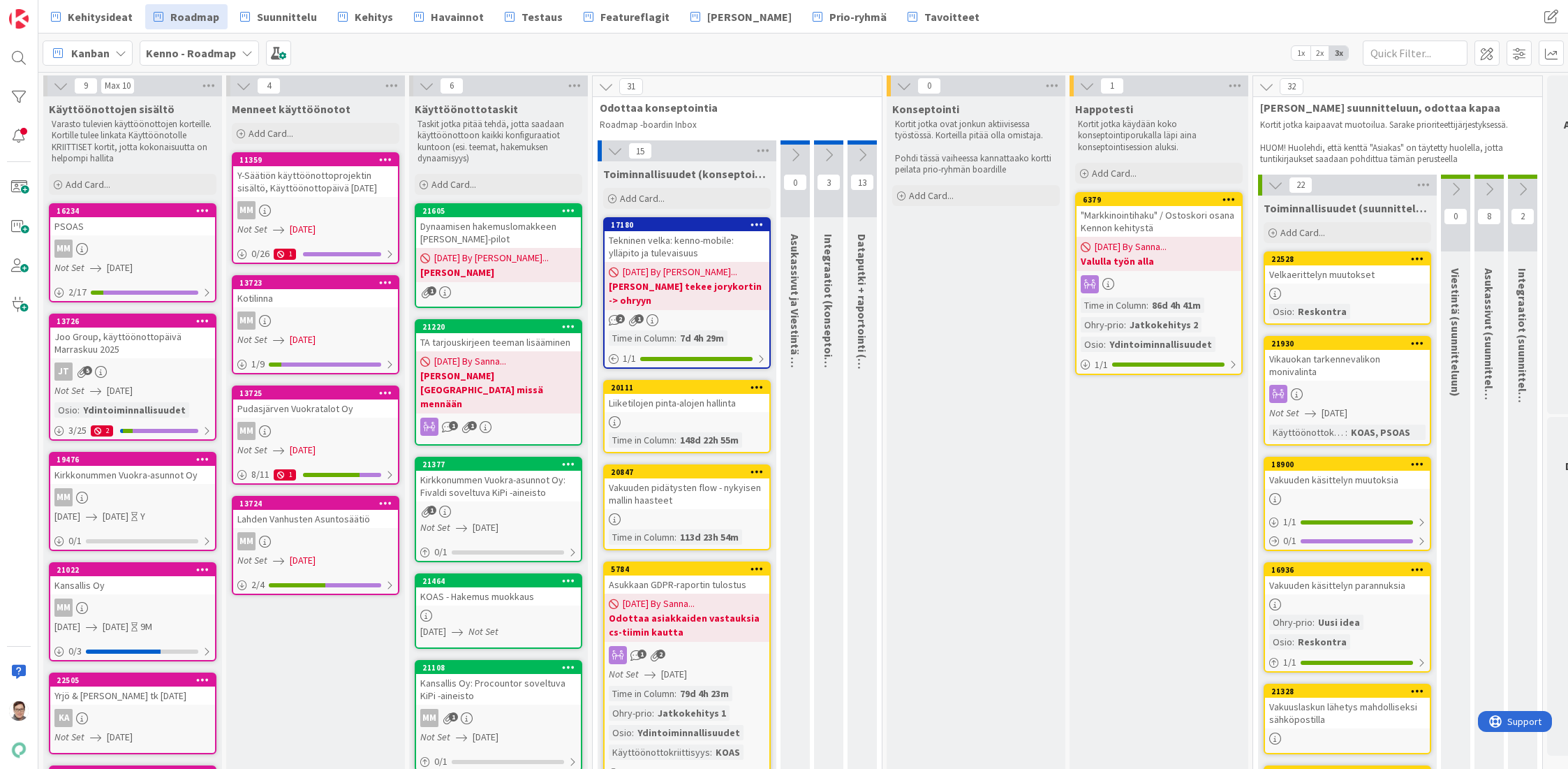
scroll to position [0, 65]
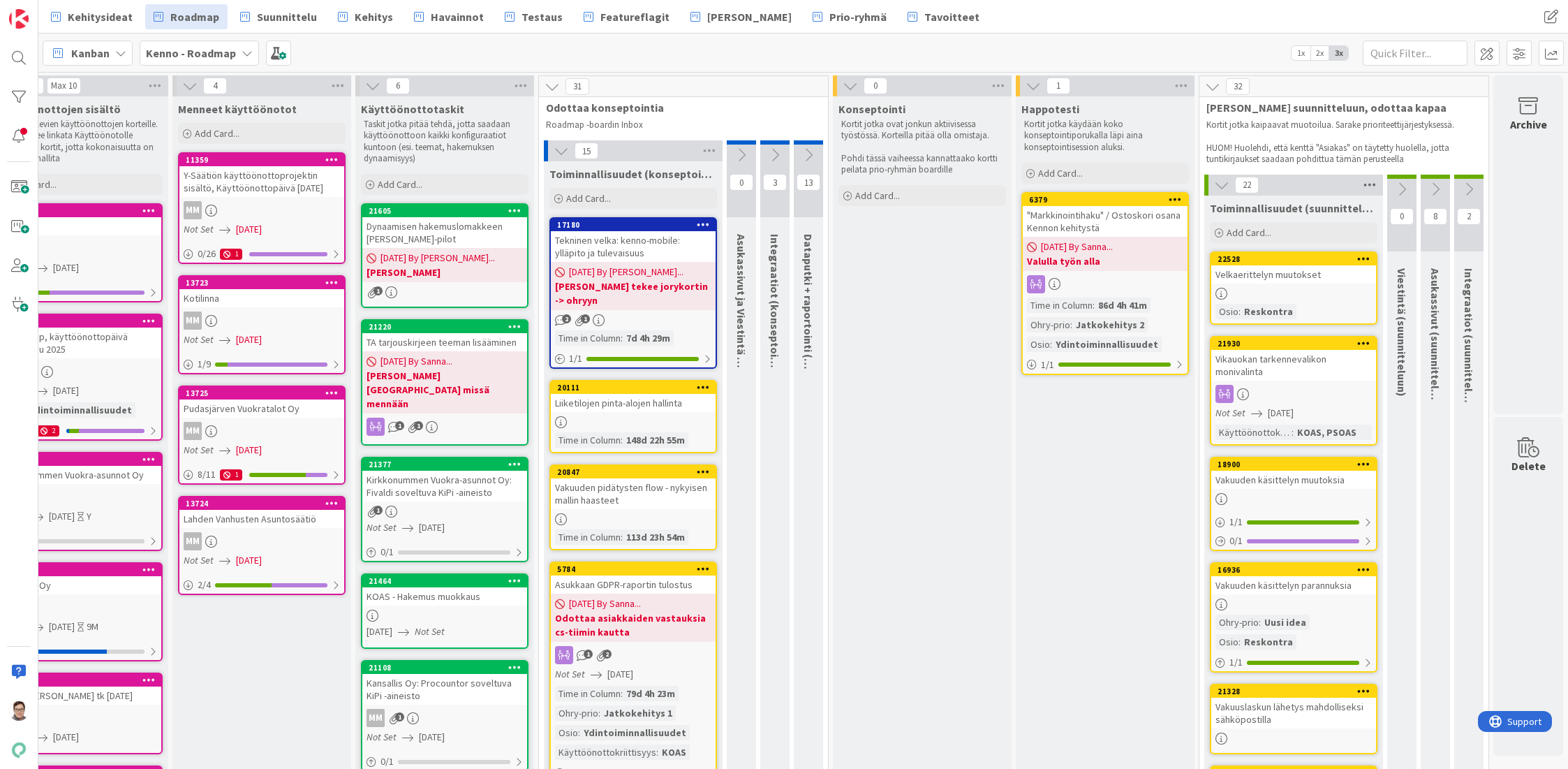
click at [1361, 175] on icon at bounding box center [1370, 185] width 18 height 21
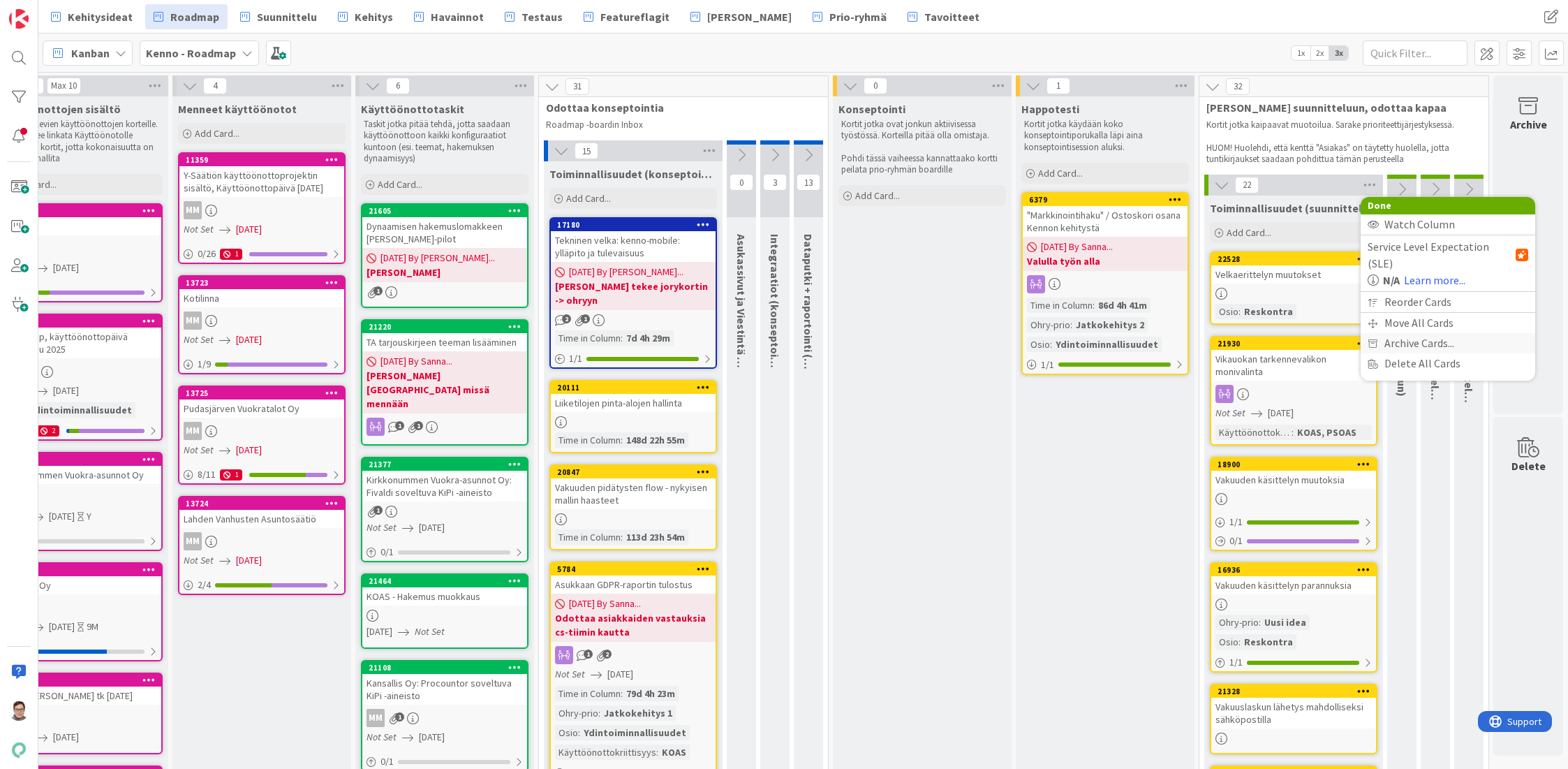
click at [1402, 333] on span "Archive Cards..." at bounding box center [1418, 343] width 70 height 20
click at [1504, 213] on button "Back" at bounding box center [1510, 211] width 35 height 15
click at [1413, 160] on p "HUOM! Huolehdi, että kenttä "Asiakas" on täytetty huolella, jotta tuntikirjauks…" at bounding box center [1343, 154] width 275 height 23
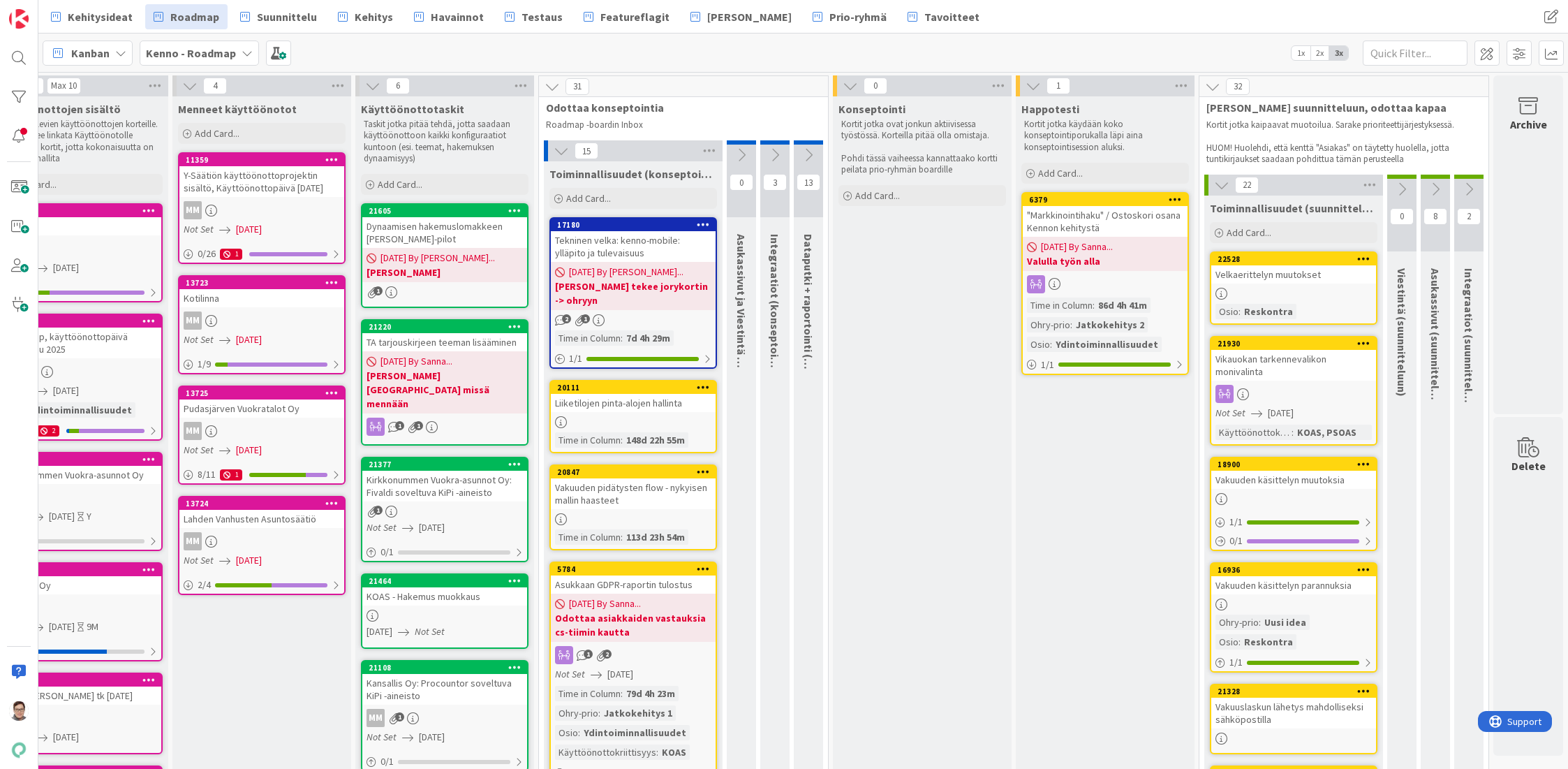
click at [1394, 185] on icon at bounding box center [1402, 189] width 15 height 15
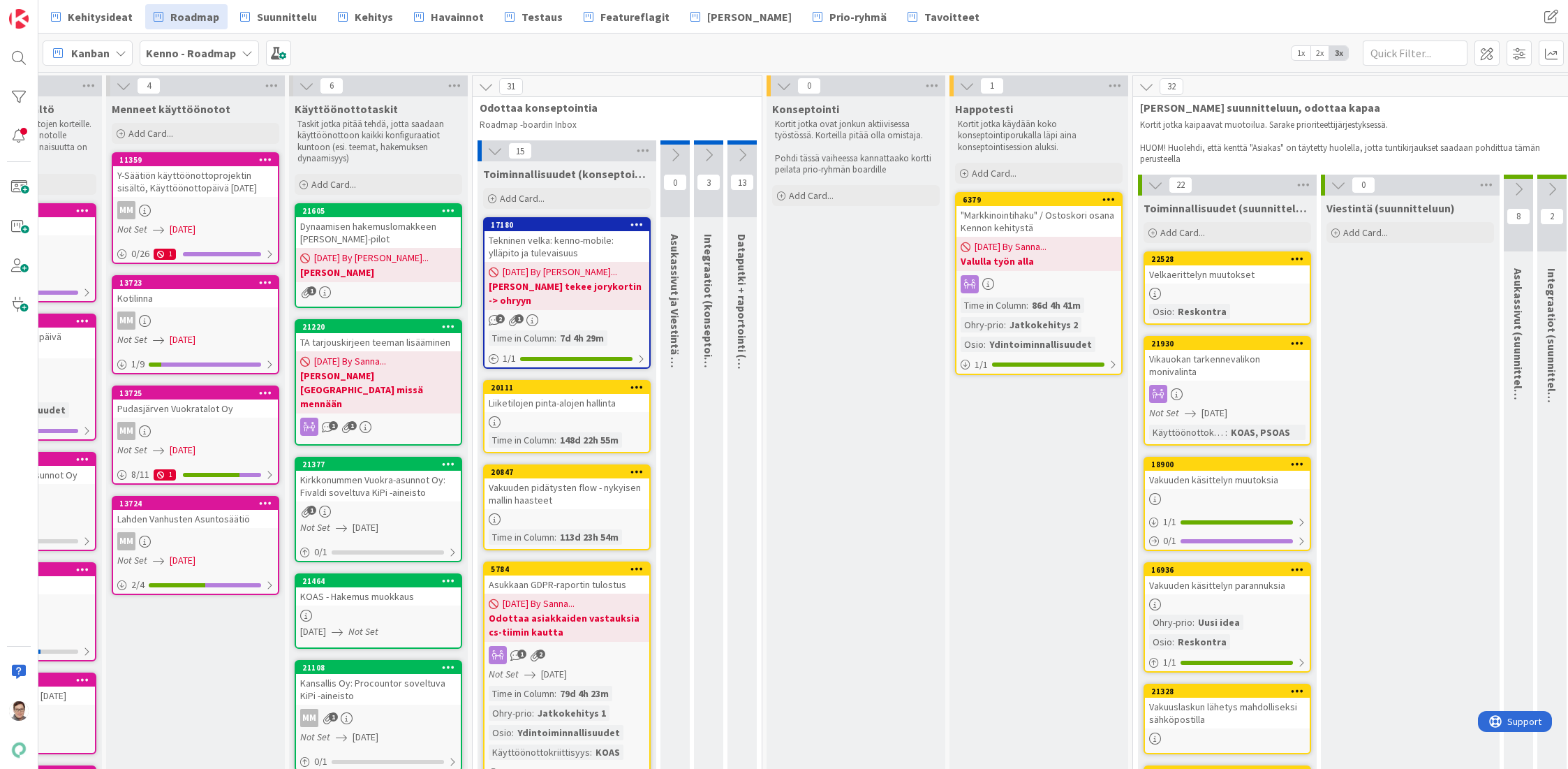
scroll to position [0, 213]
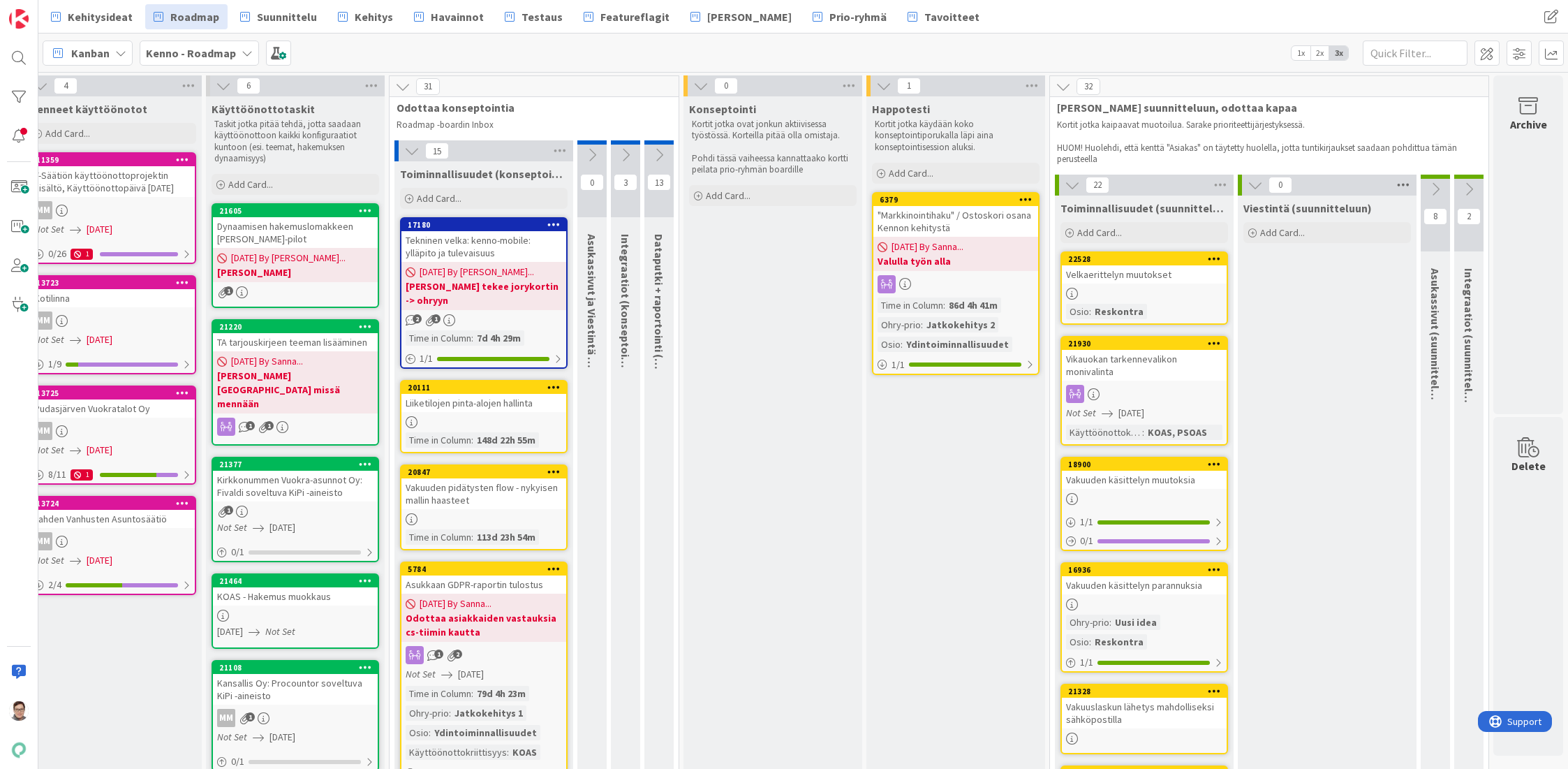
click at [1394, 183] on icon at bounding box center [1403, 185] width 18 height 21
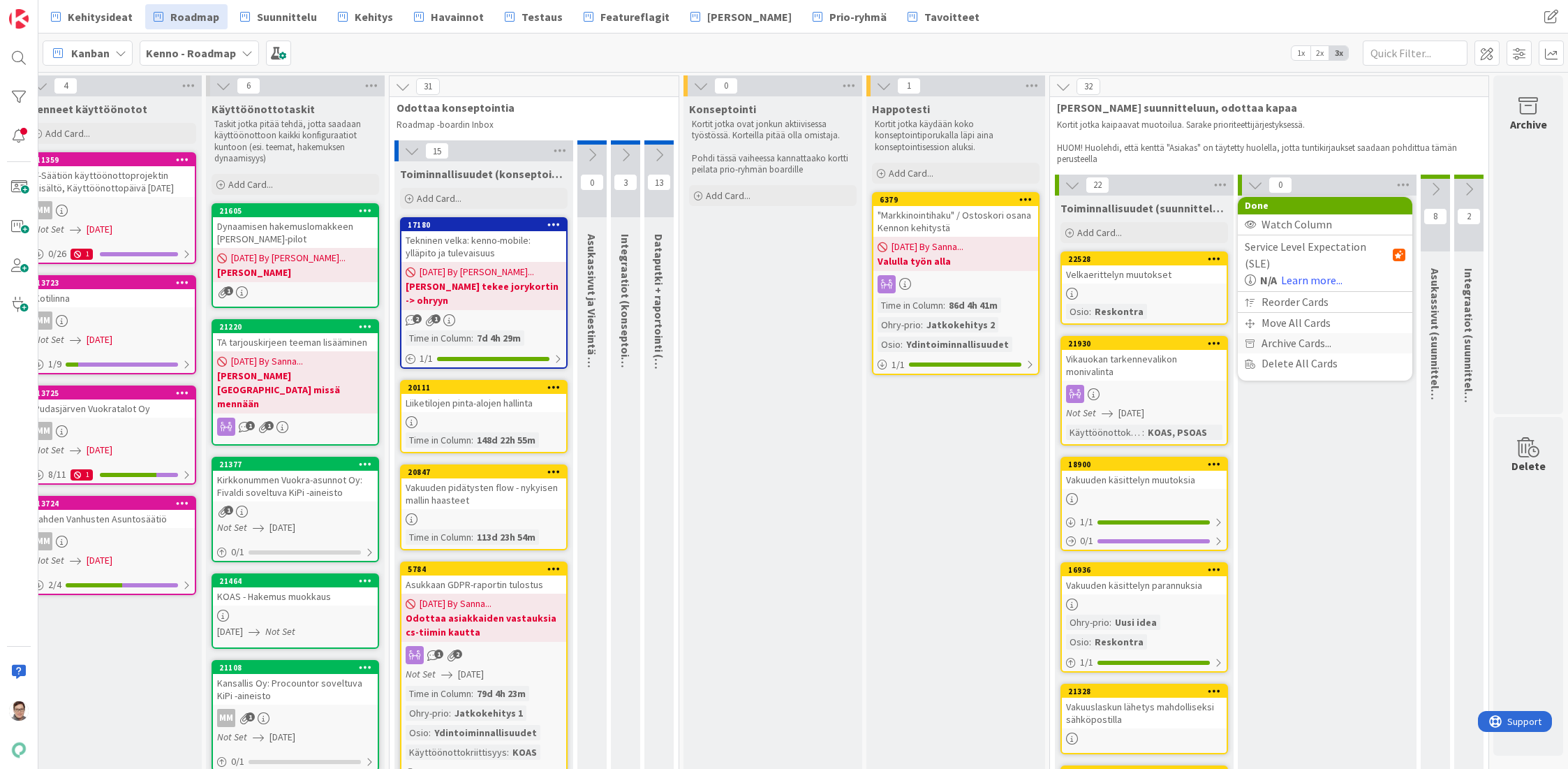
click at [1274, 333] on span "Archive Cards..." at bounding box center [1296, 343] width 70 height 20
click at [1378, 213] on button "Back" at bounding box center [1387, 211] width 35 height 15
click at [1370, 190] on div "0 Done Watch Column Service Level Expectation (SLE) N/A Learn more... Reorder C…" at bounding box center [1327, 185] width 179 height 21
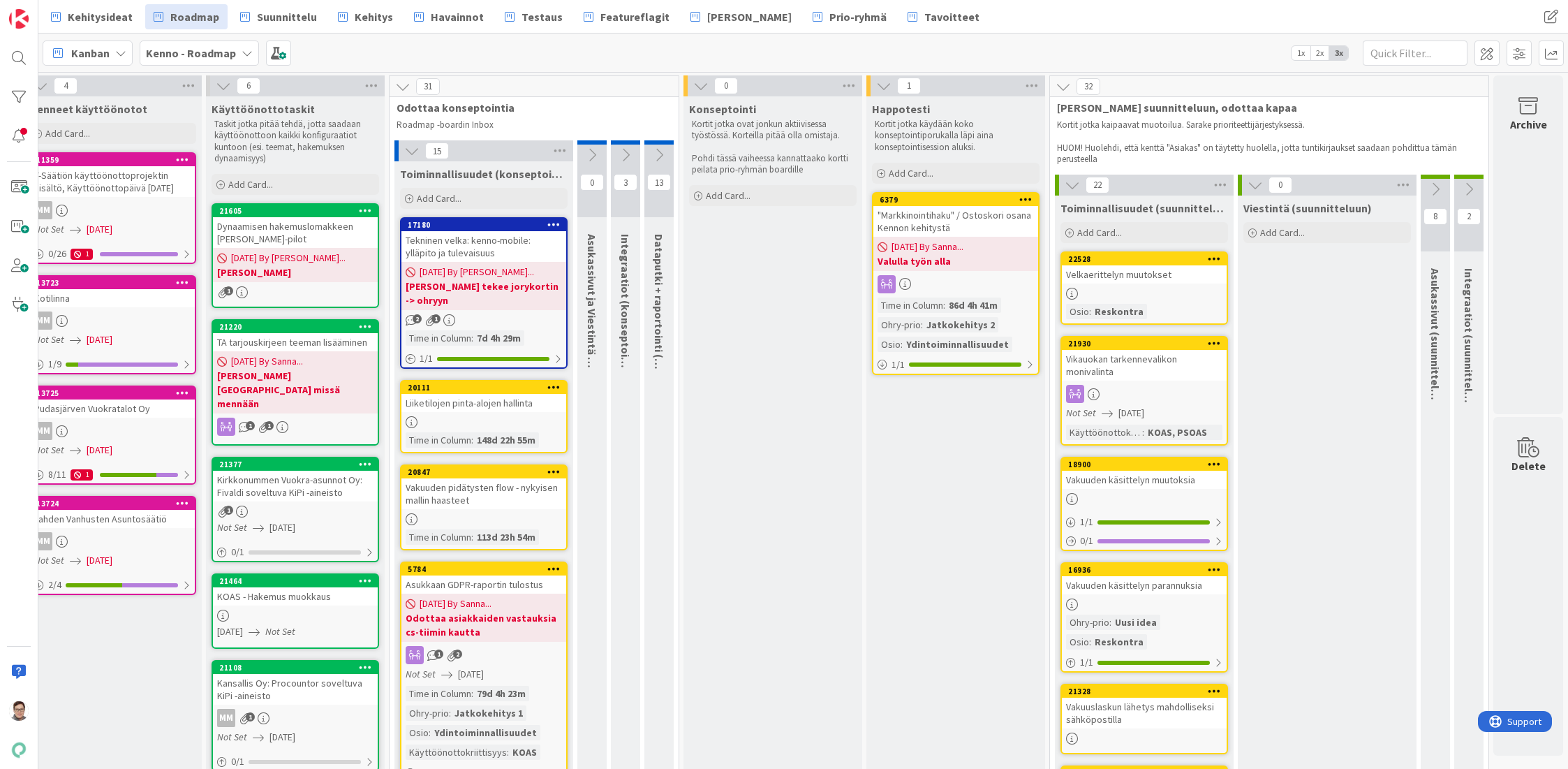
click at [1247, 188] on icon at bounding box center [1255, 184] width 15 height 15
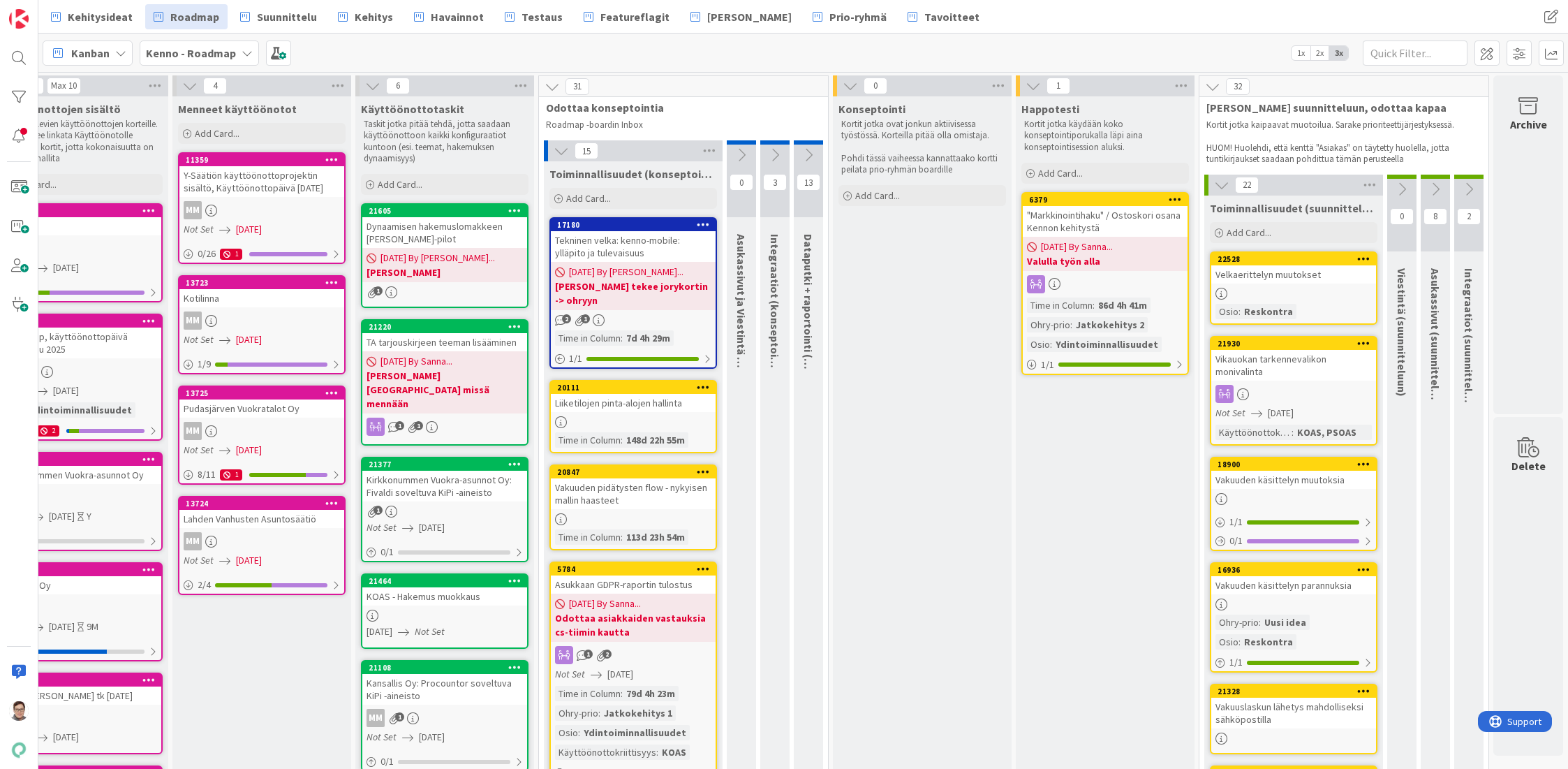
scroll to position [0, 65]
click at [1427, 190] on icon at bounding box center [1434, 189] width 15 height 15
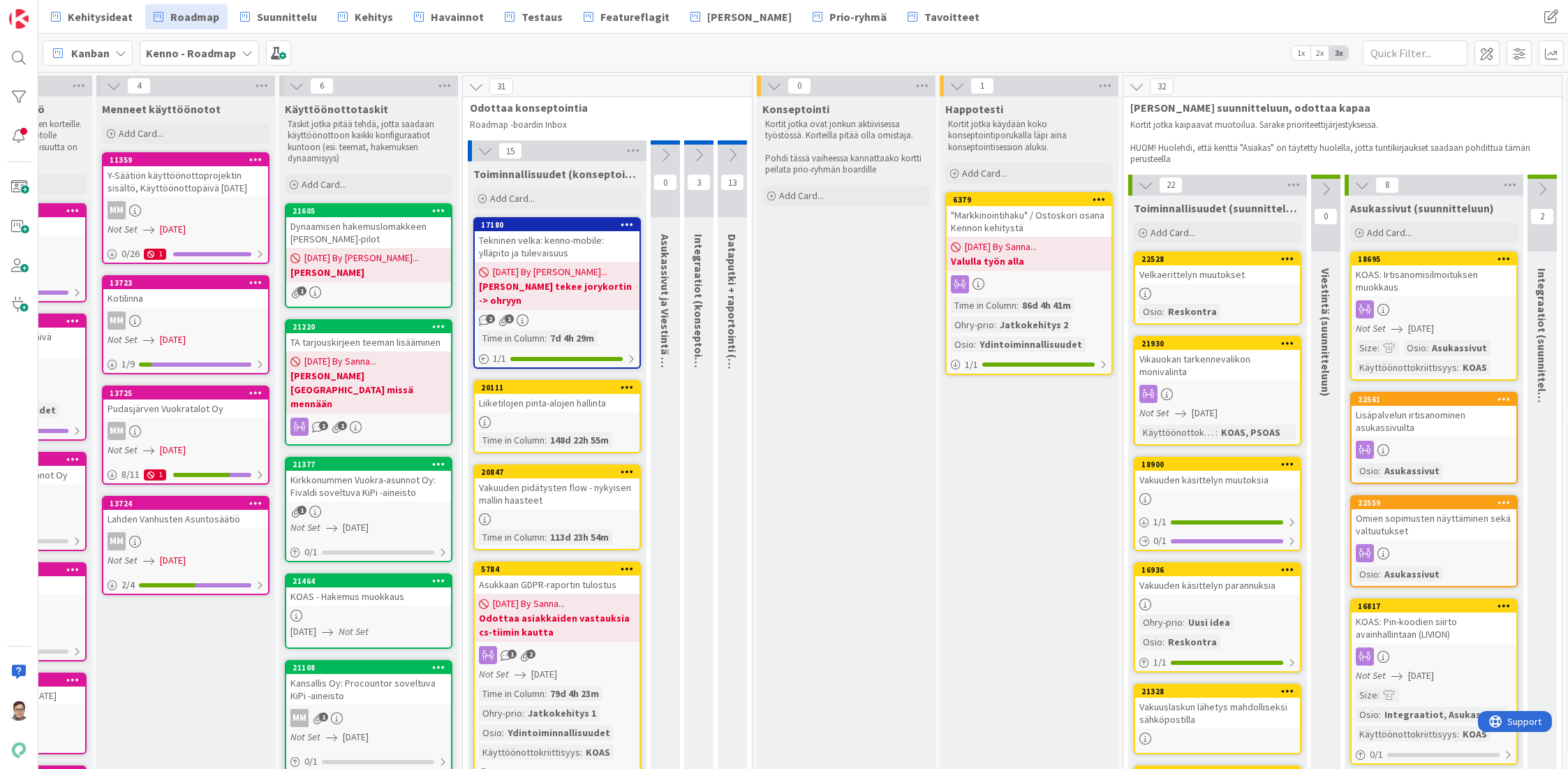
scroll to position [0, 213]
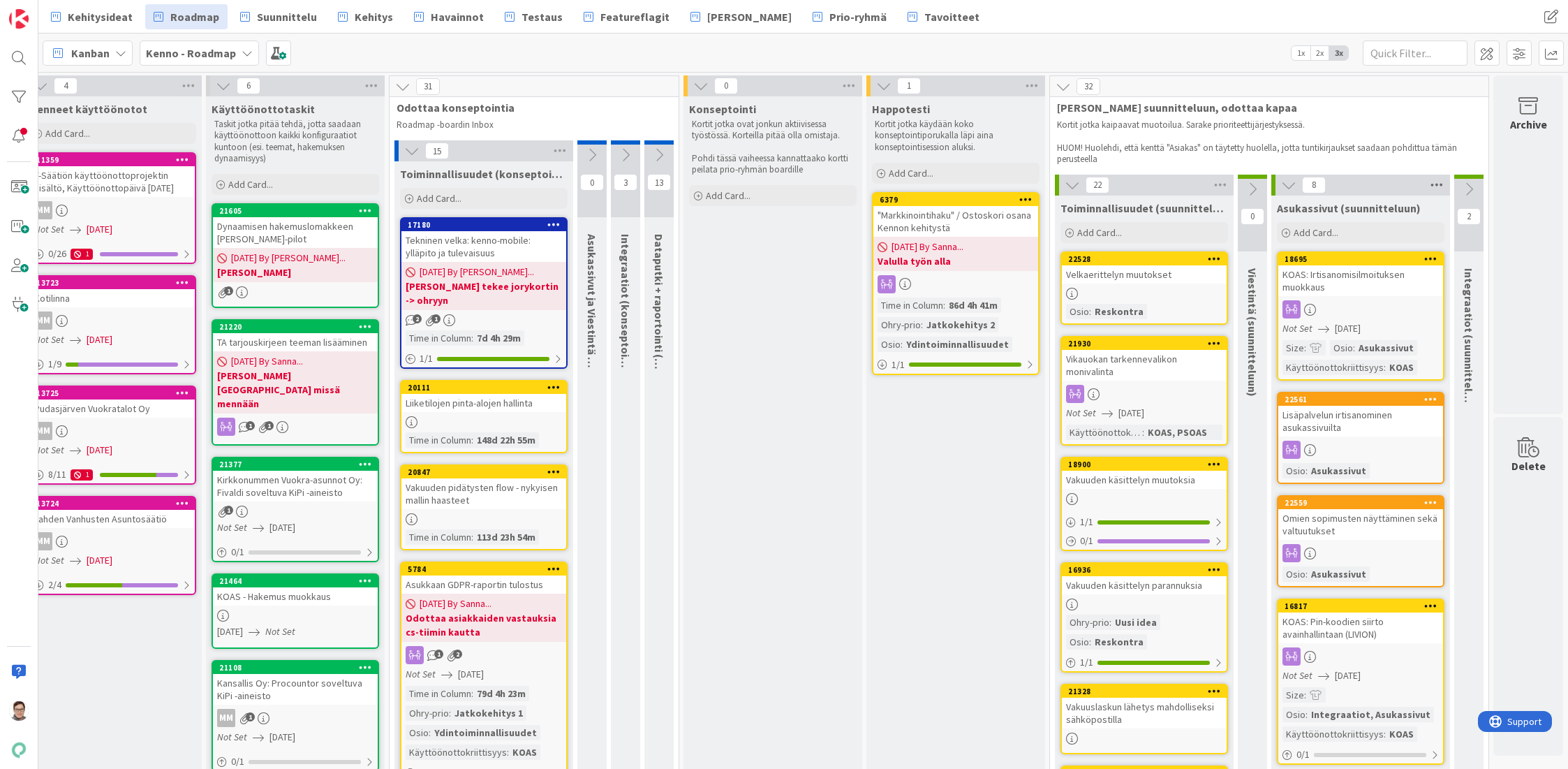
click at [1427, 183] on icon at bounding box center [1436, 185] width 18 height 21
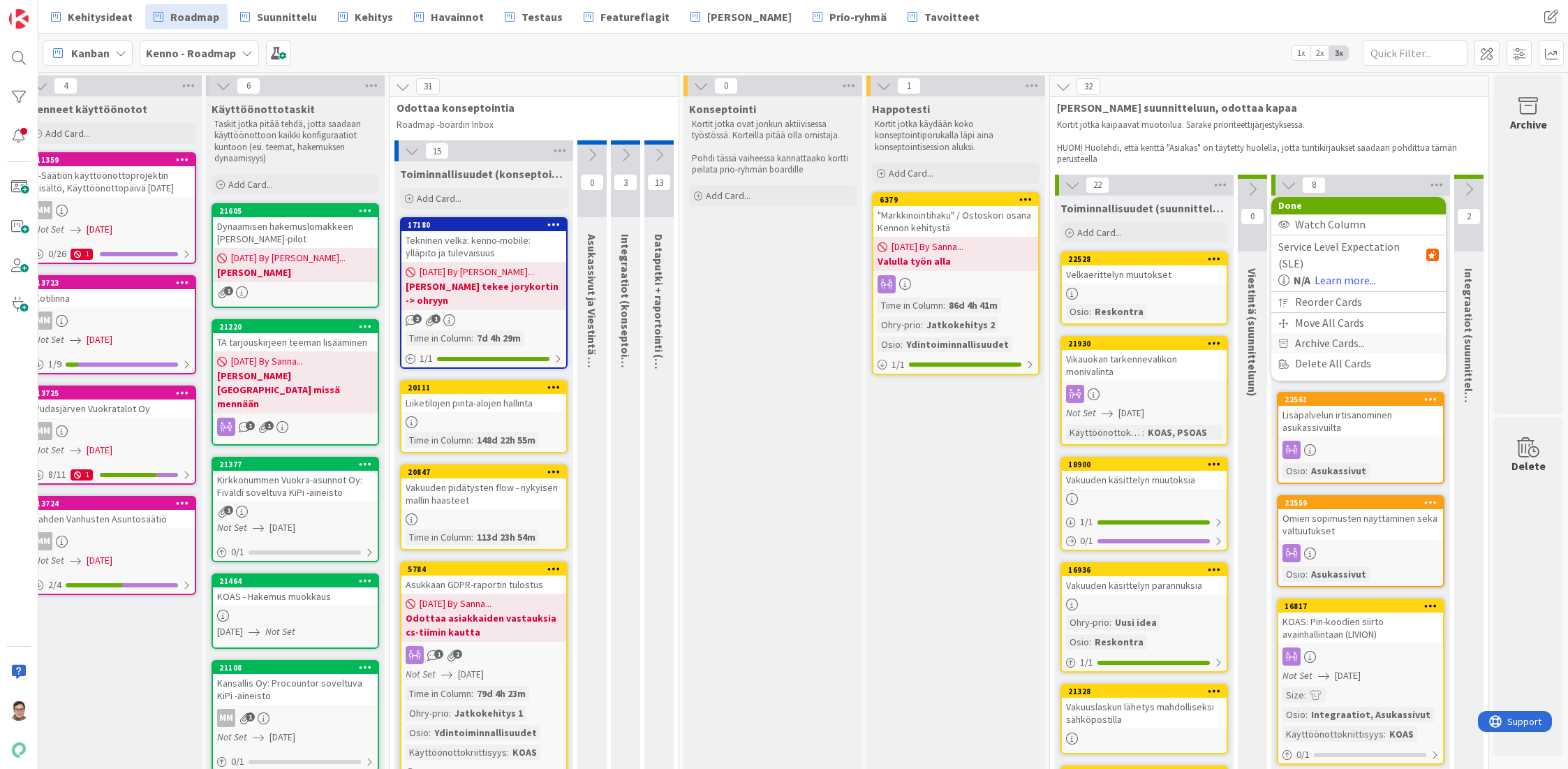
click at [1315, 333] on span "Archive Cards..." at bounding box center [1330, 343] width 70 height 20
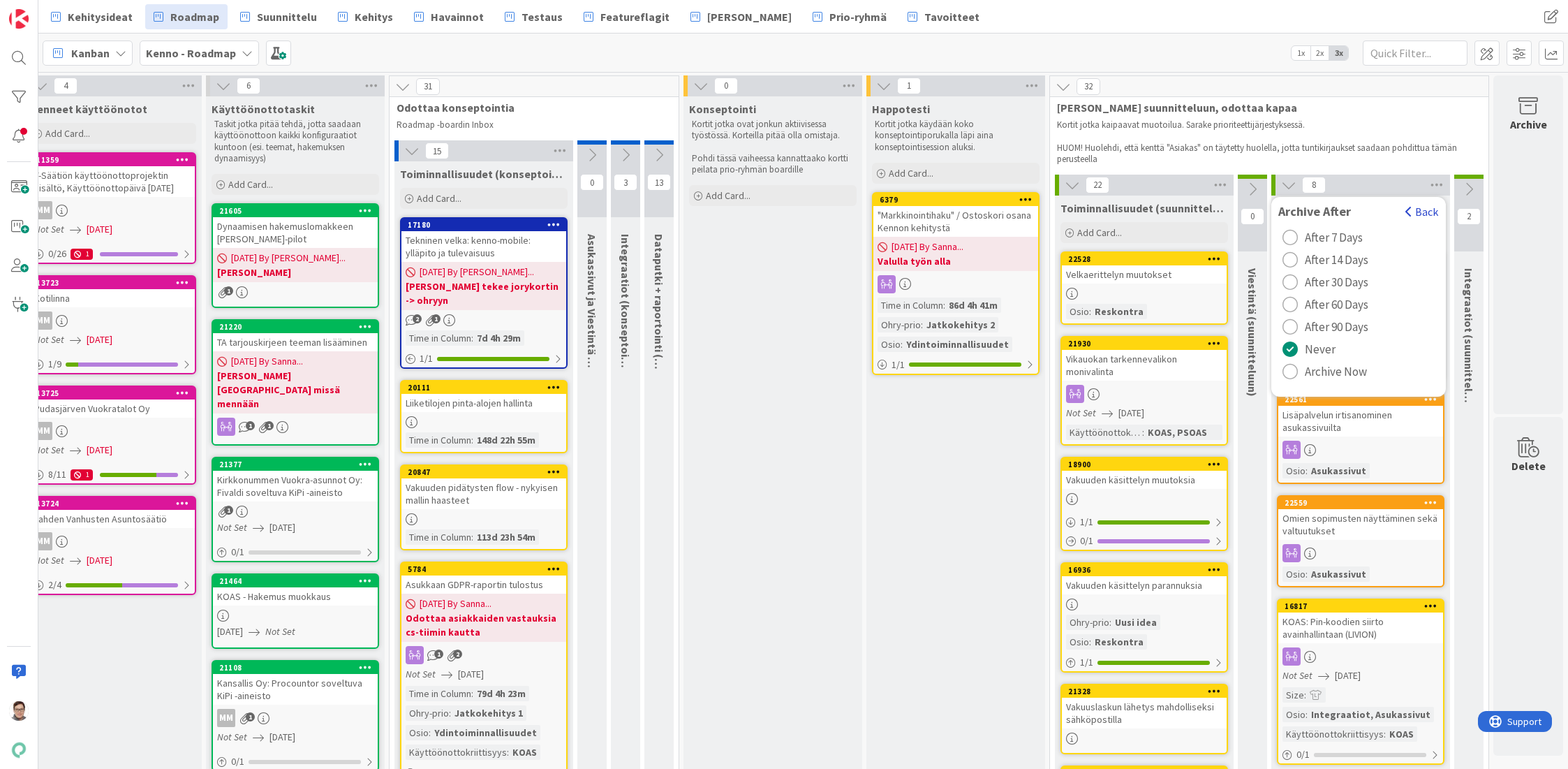
click at [1405, 206] on span "button" at bounding box center [1409, 212] width 7 height 12
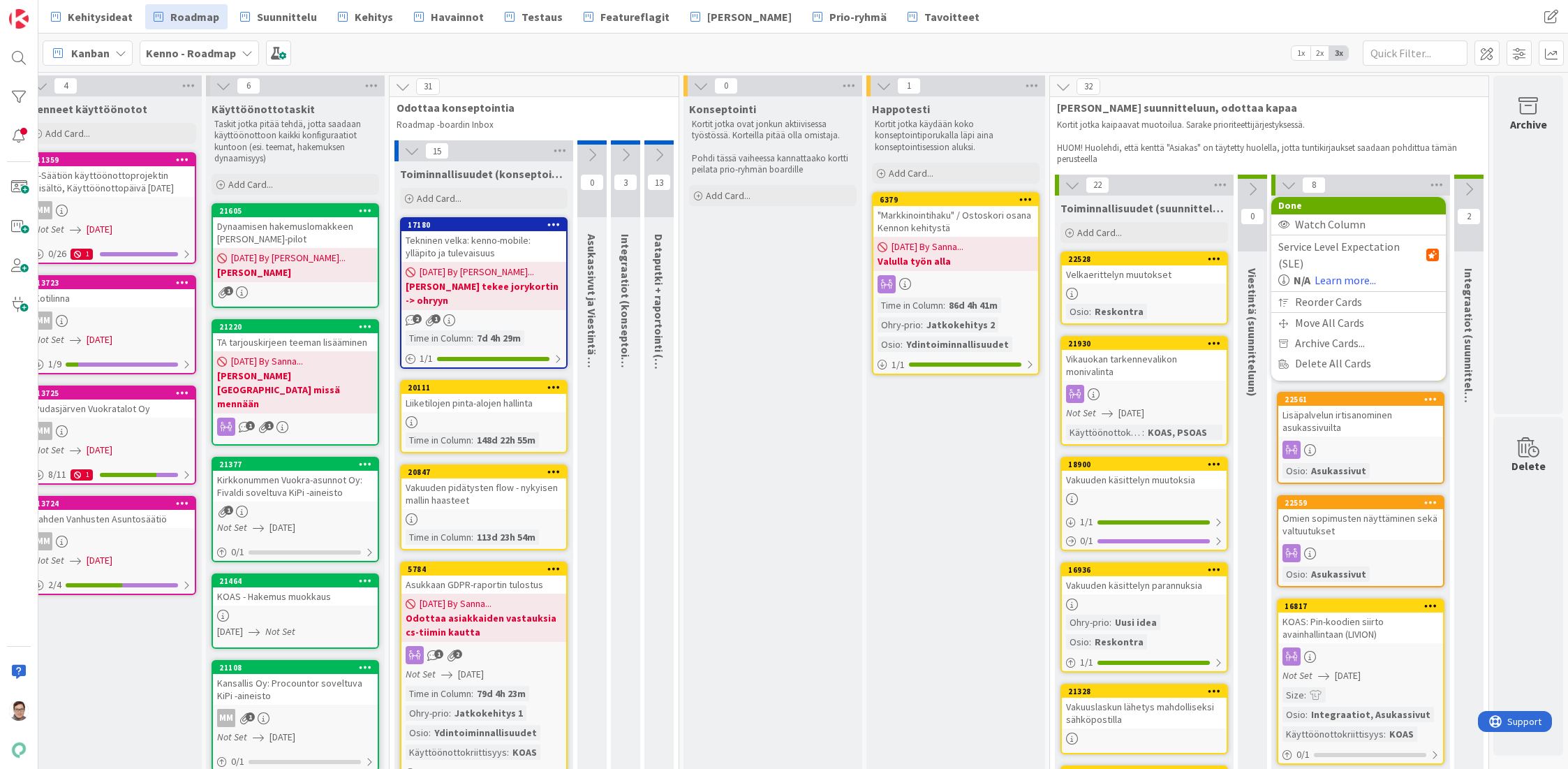
click at [1384, 183] on div "8 Done Watch Column Service Level Expectation (SLE) N/A Learn more... Reorder C…" at bounding box center [1361, 185] width 179 height 21
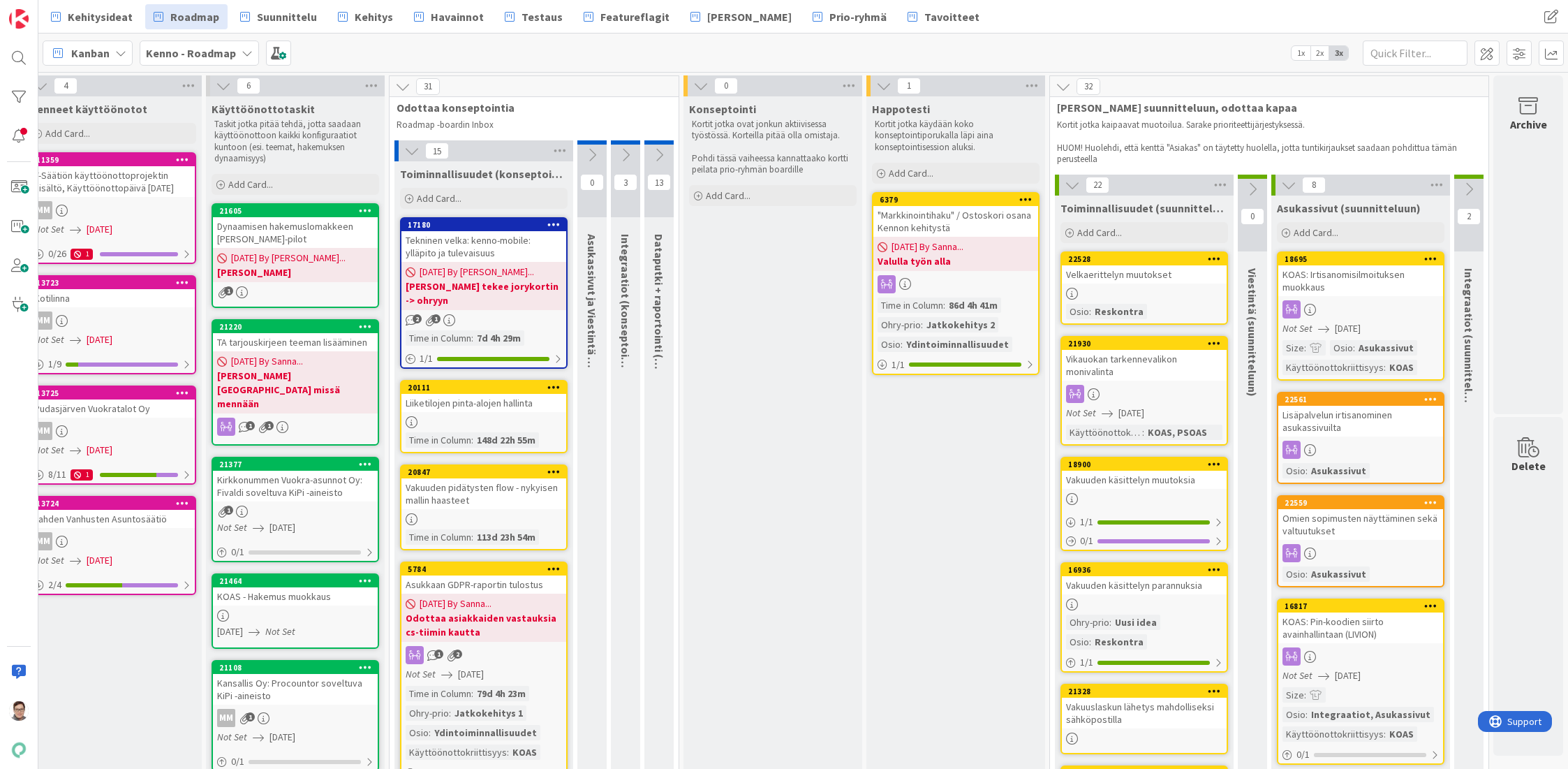
click at [1282, 184] on icon at bounding box center [1288, 184] width 15 height 15
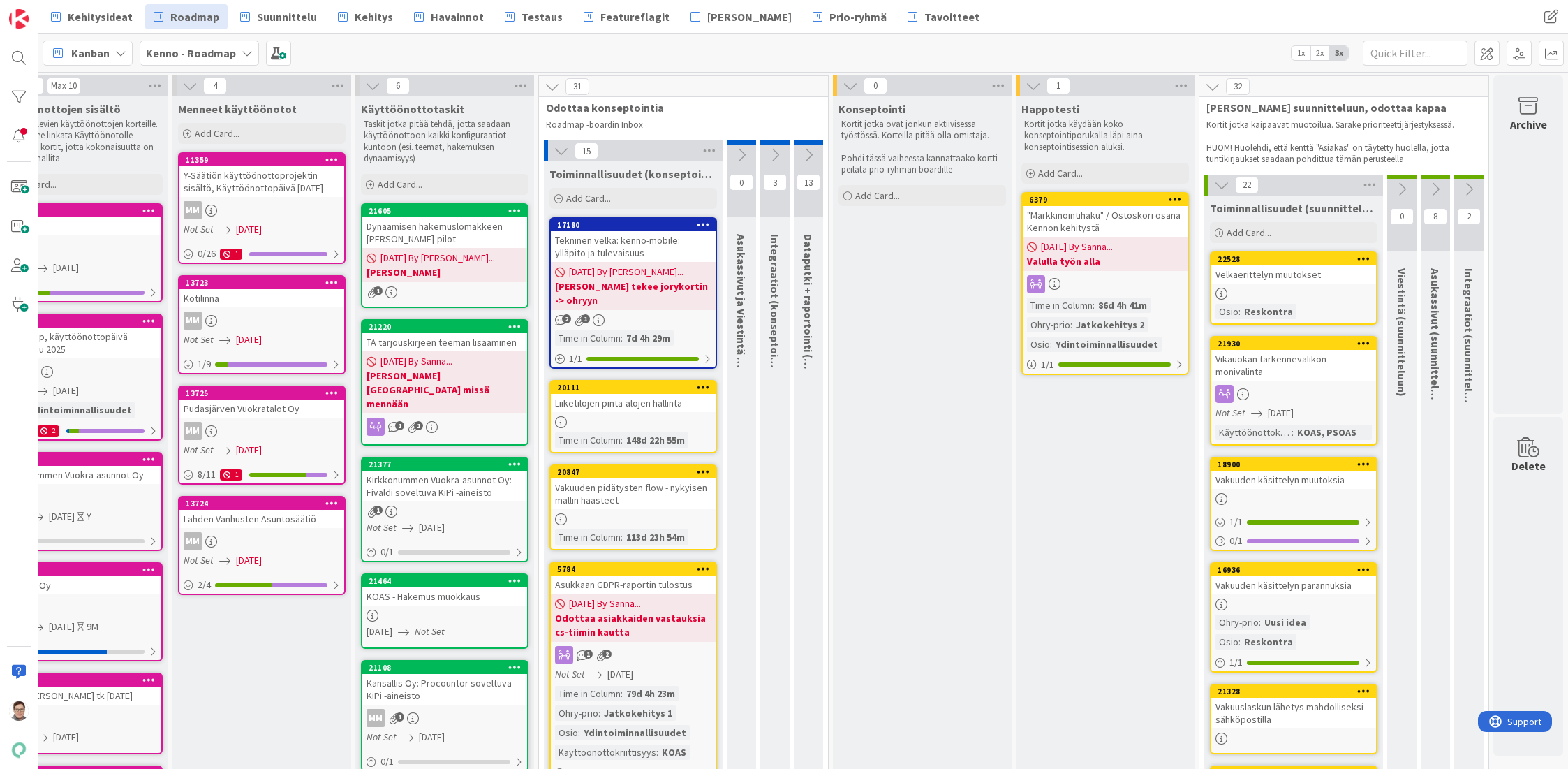
click at [1461, 192] on icon at bounding box center [1468, 189] width 15 height 15
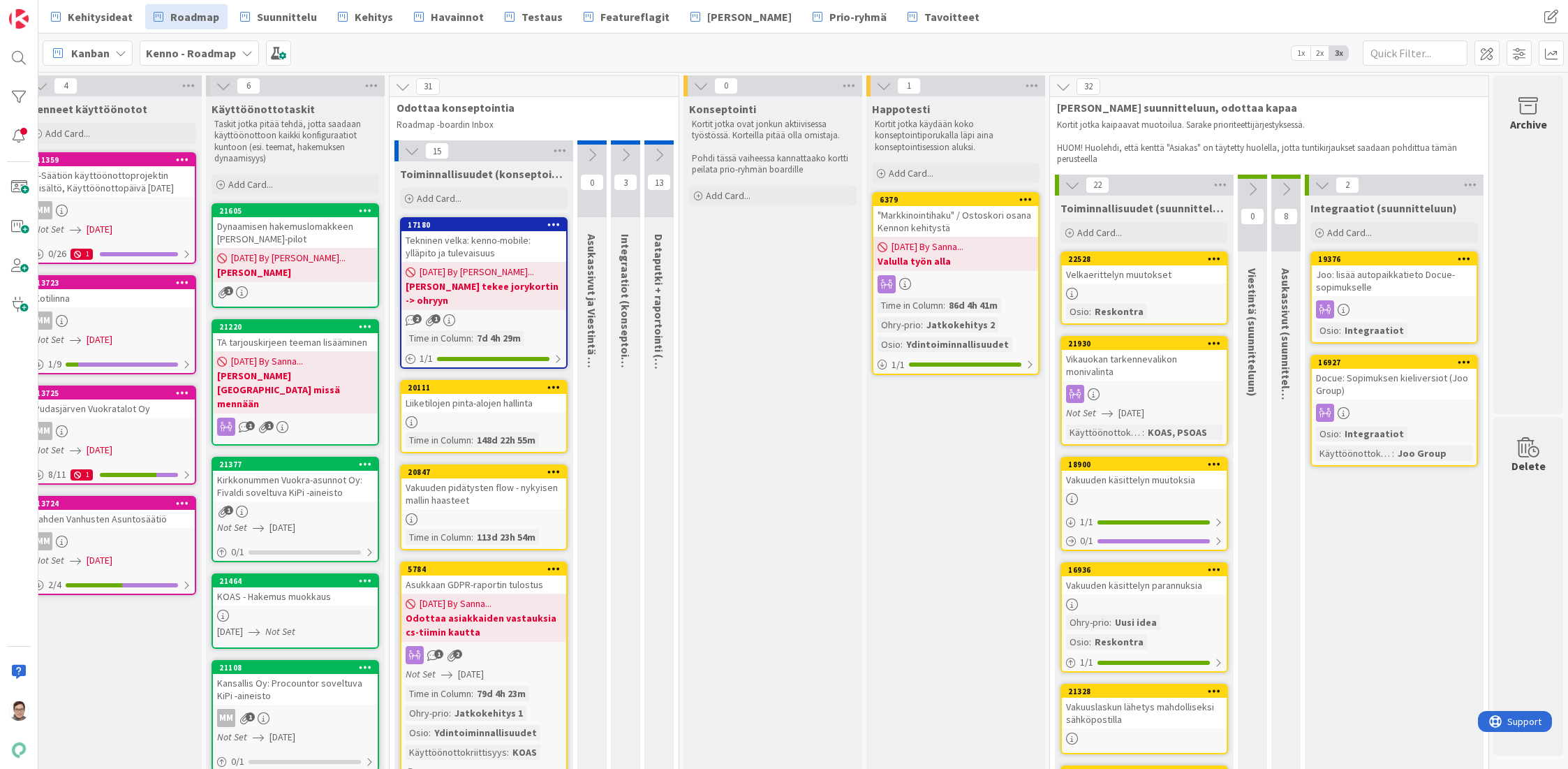
scroll to position [0, 213]
click at [1461, 183] on icon at bounding box center [1470, 185] width 18 height 21
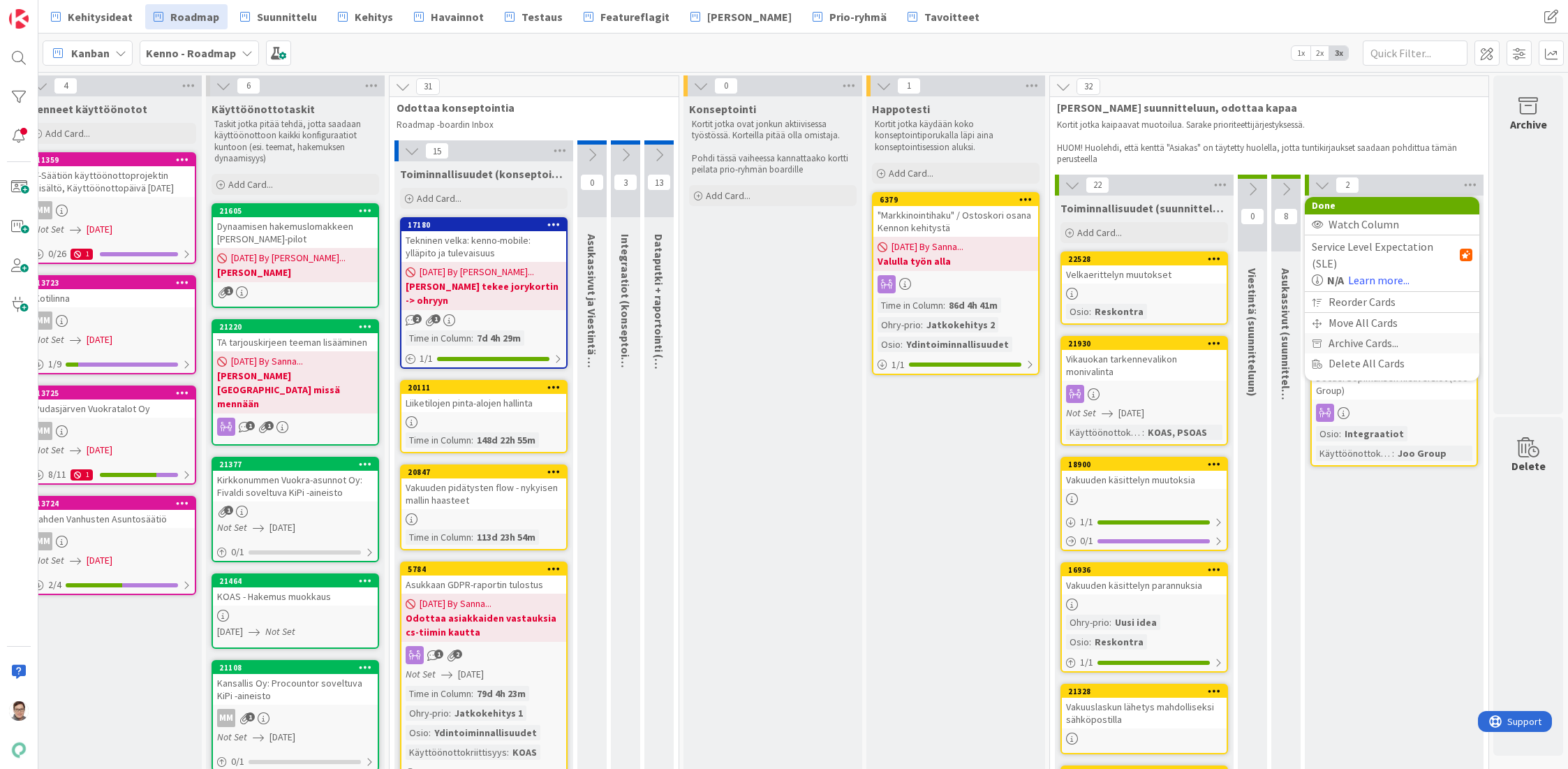
click at [1361, 333] on span "Archive Cards..." at bounding box center [1363, 343] width 70 height 20
click at [1448, 211] on button "Back" at bounding box center [1455, 211] width 35 height 15
click at [1461, 183] on icon at bounding box center [1470, 185] width 18 height 21
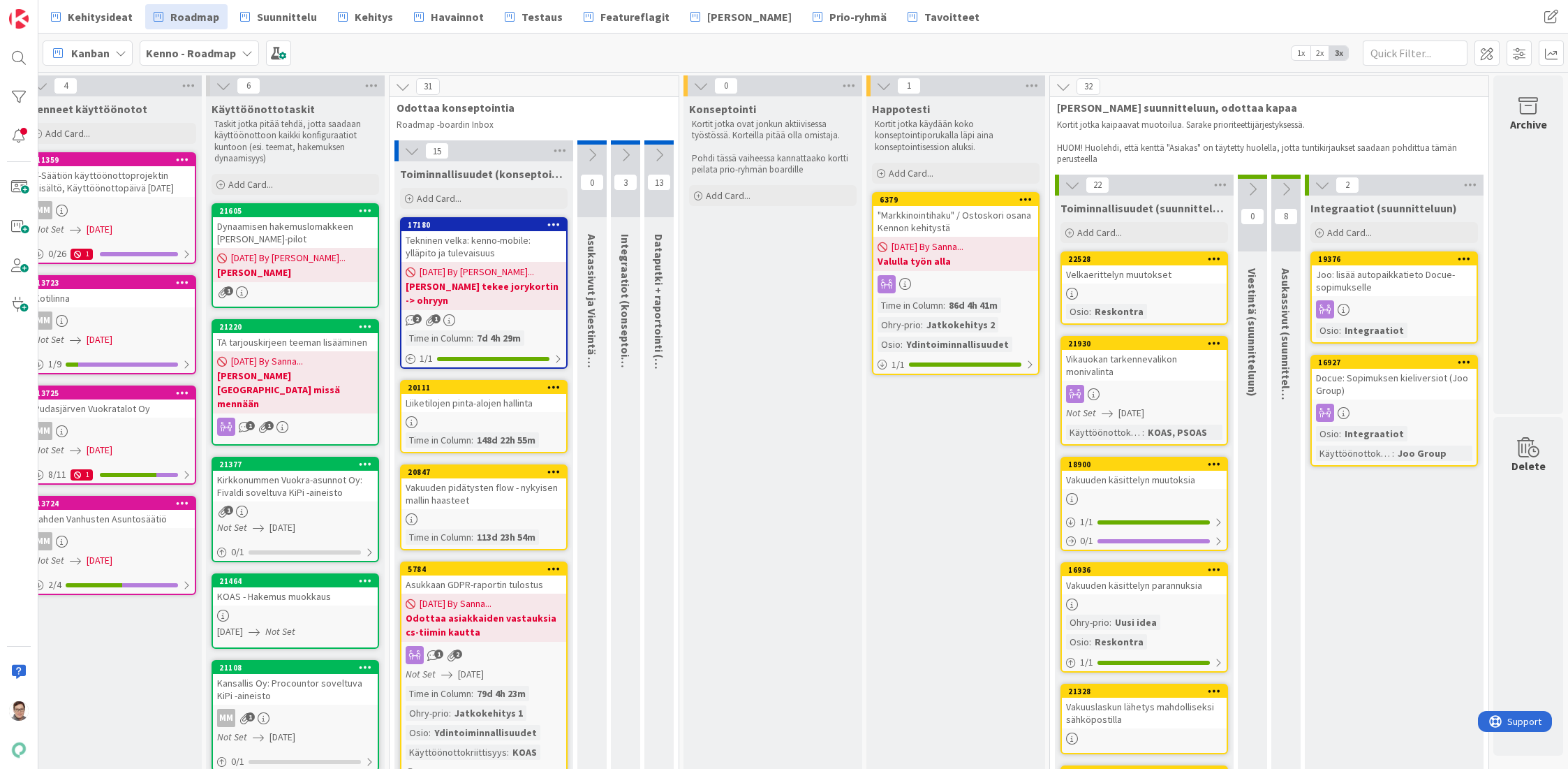
click at [1315, 182] on icon at bounding box center [1322, 184] width 15 height 15
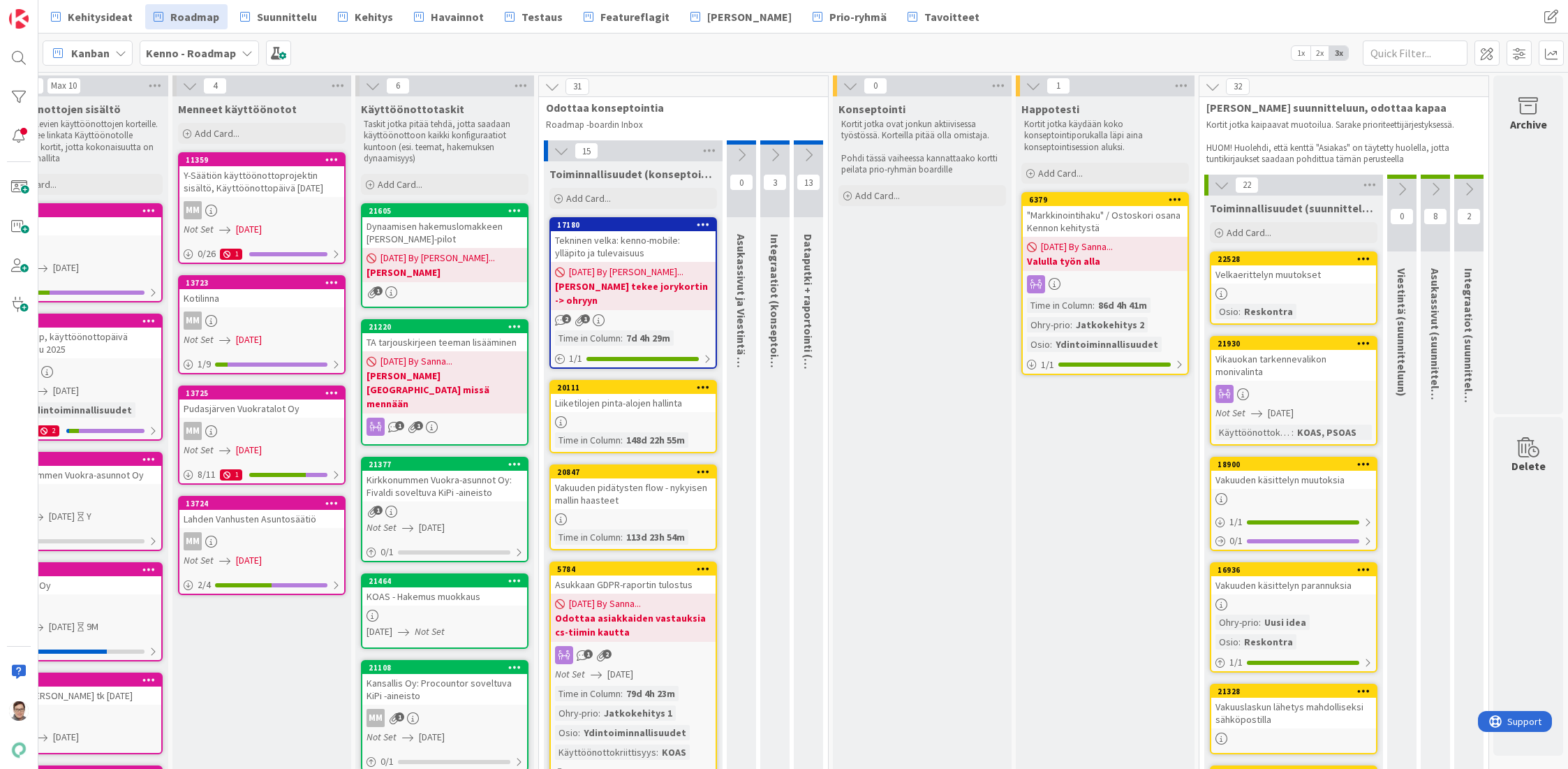
scroll to position [0, 0]
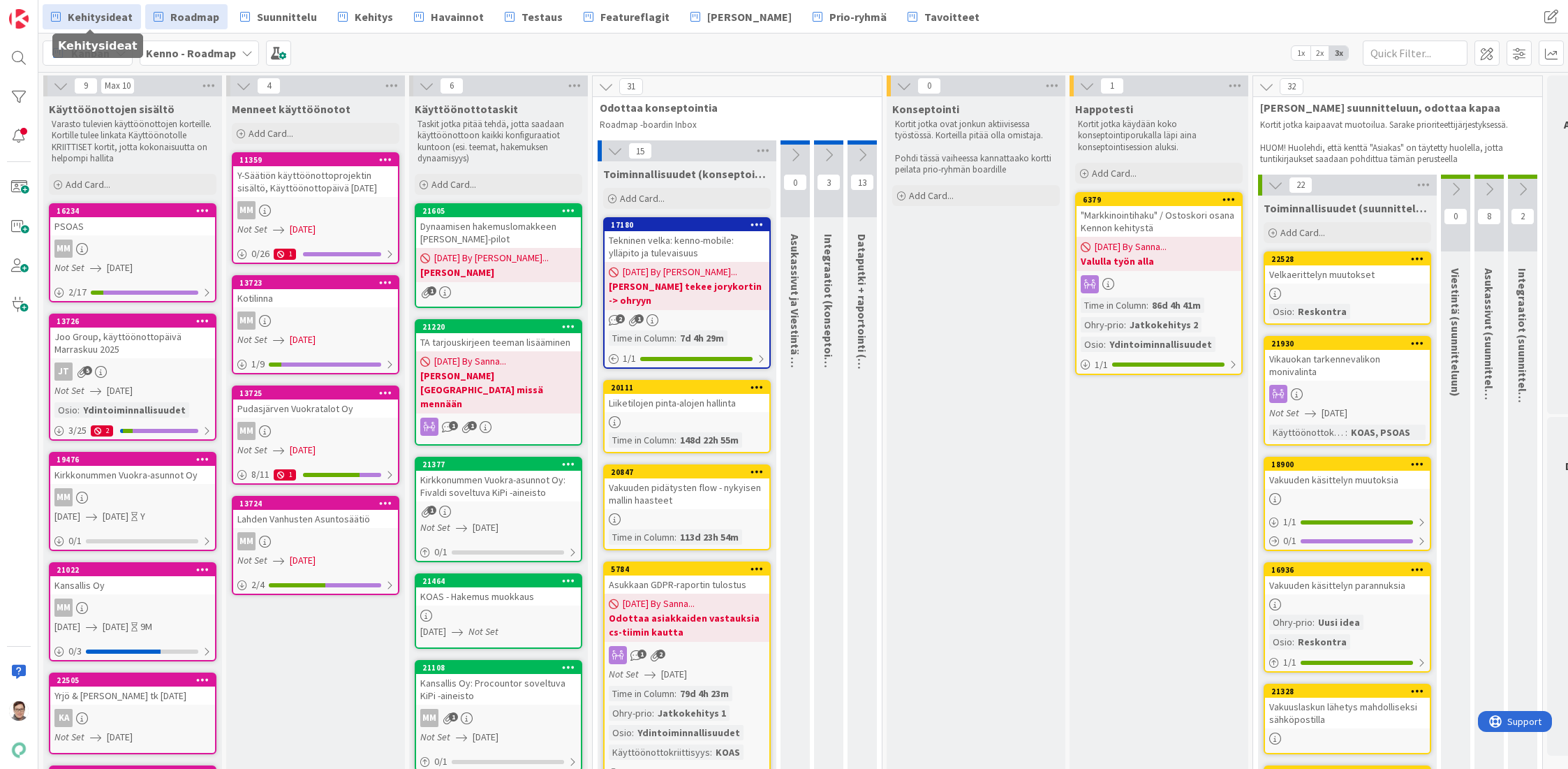
click at [97, 15] on span "Kehitysideat" at bounding box center [99, 16] width 65 height 17
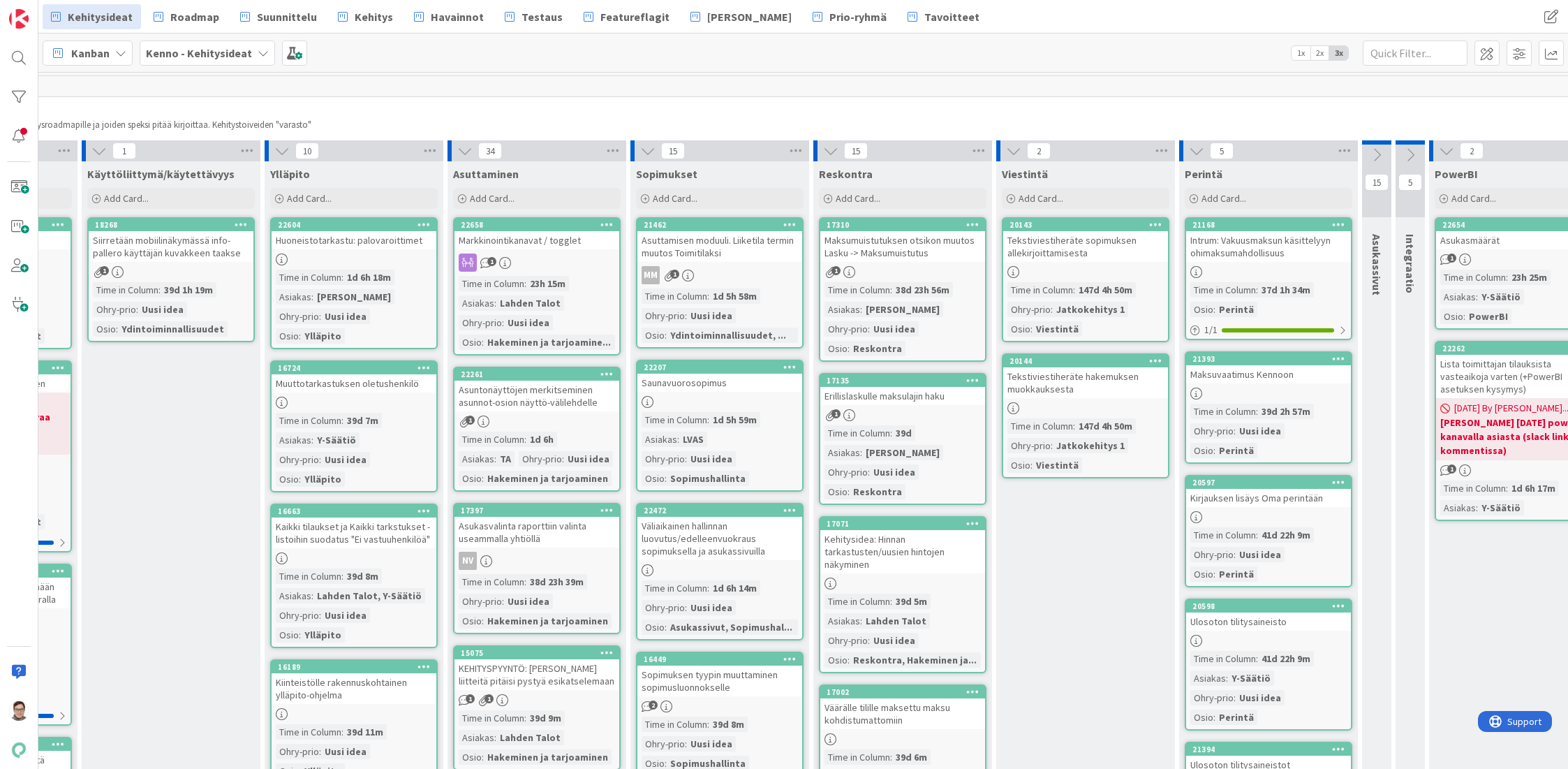
scroll to position [0, 651]
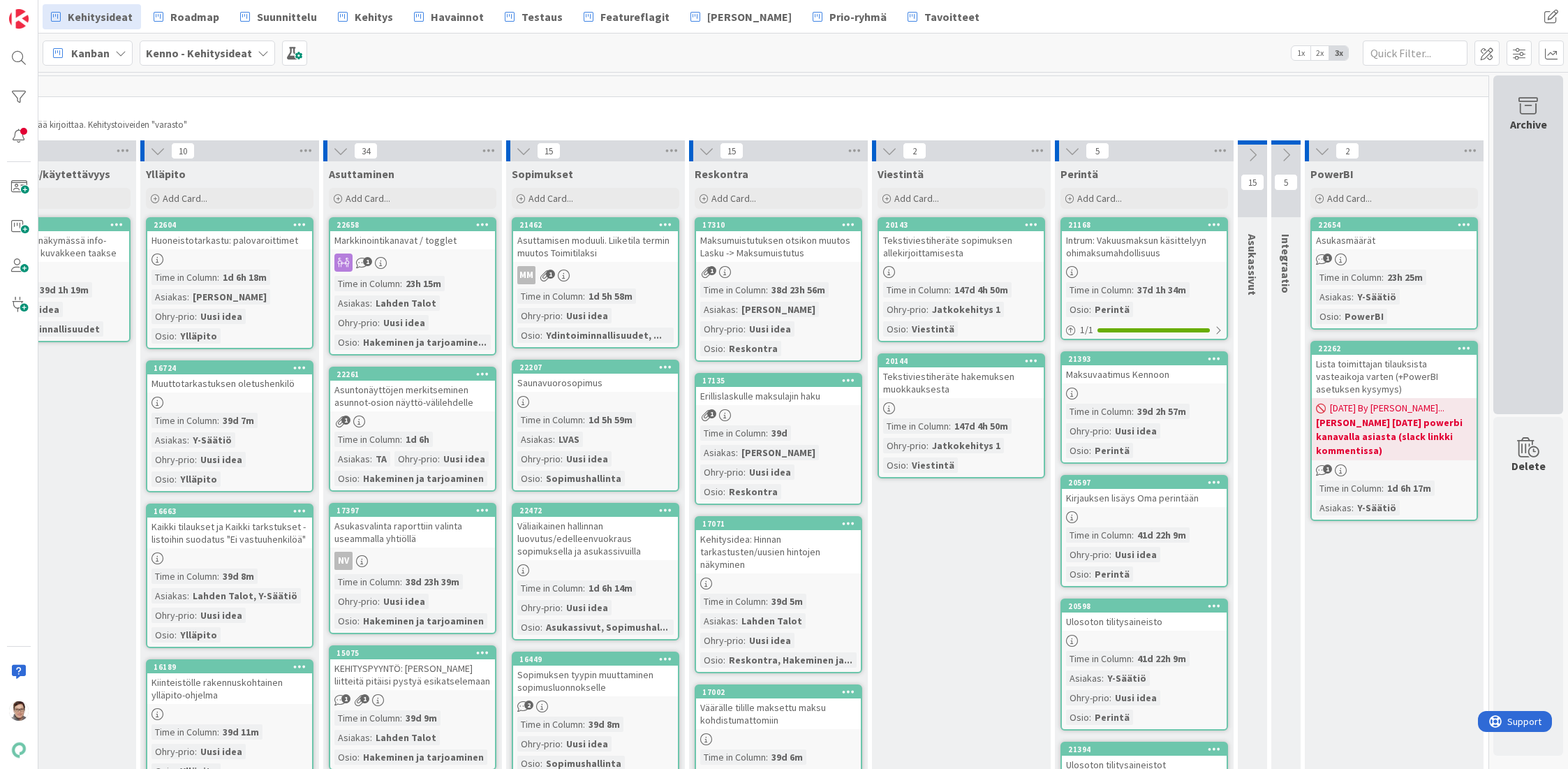
click at [1518, 144] on div "Archive" at bounding box center [1527, 245] width 70 height 338
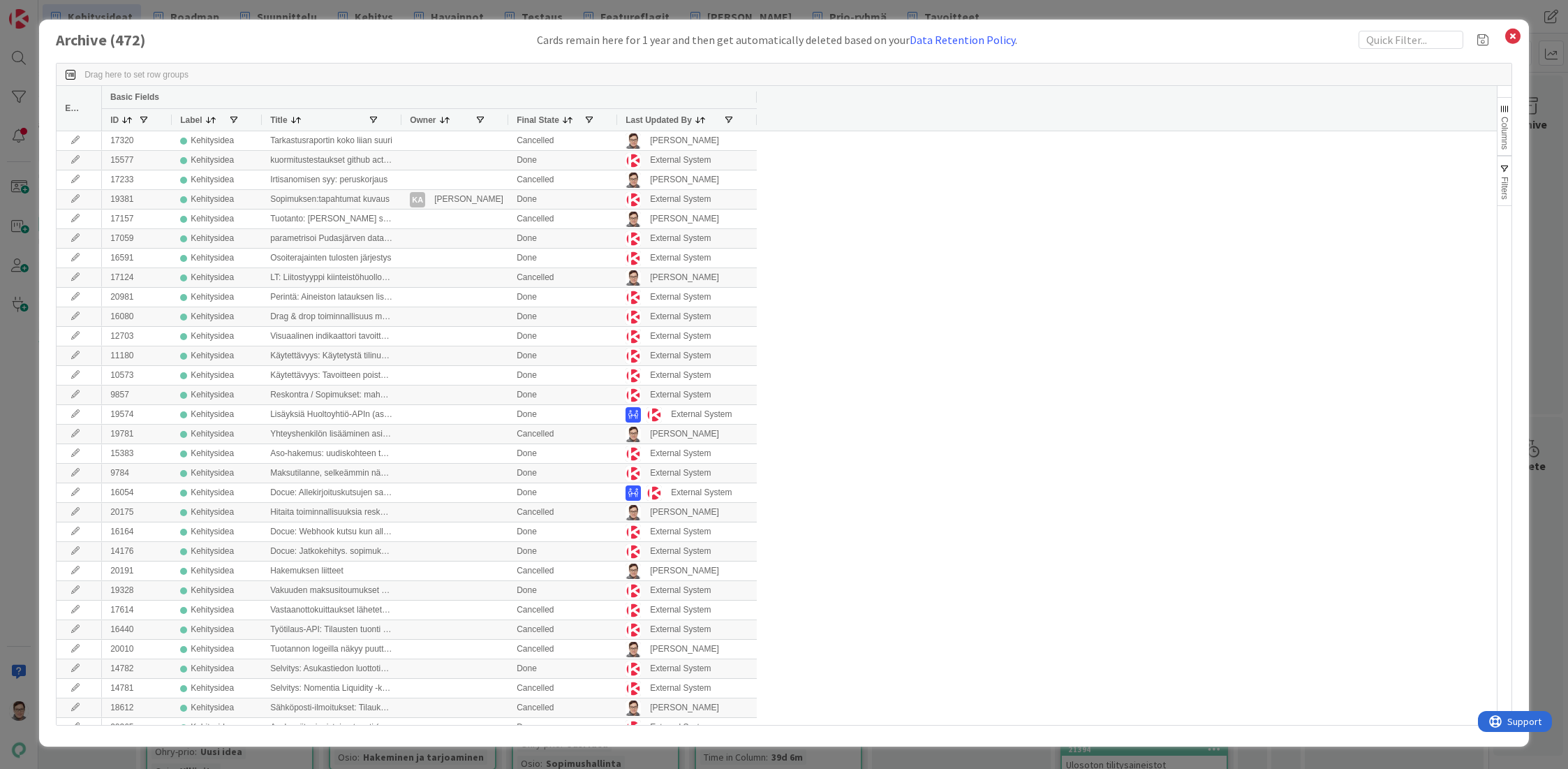
click at [656, 123] on span "Last Updated By" at bounding box center [658, 120] width 66 height 10
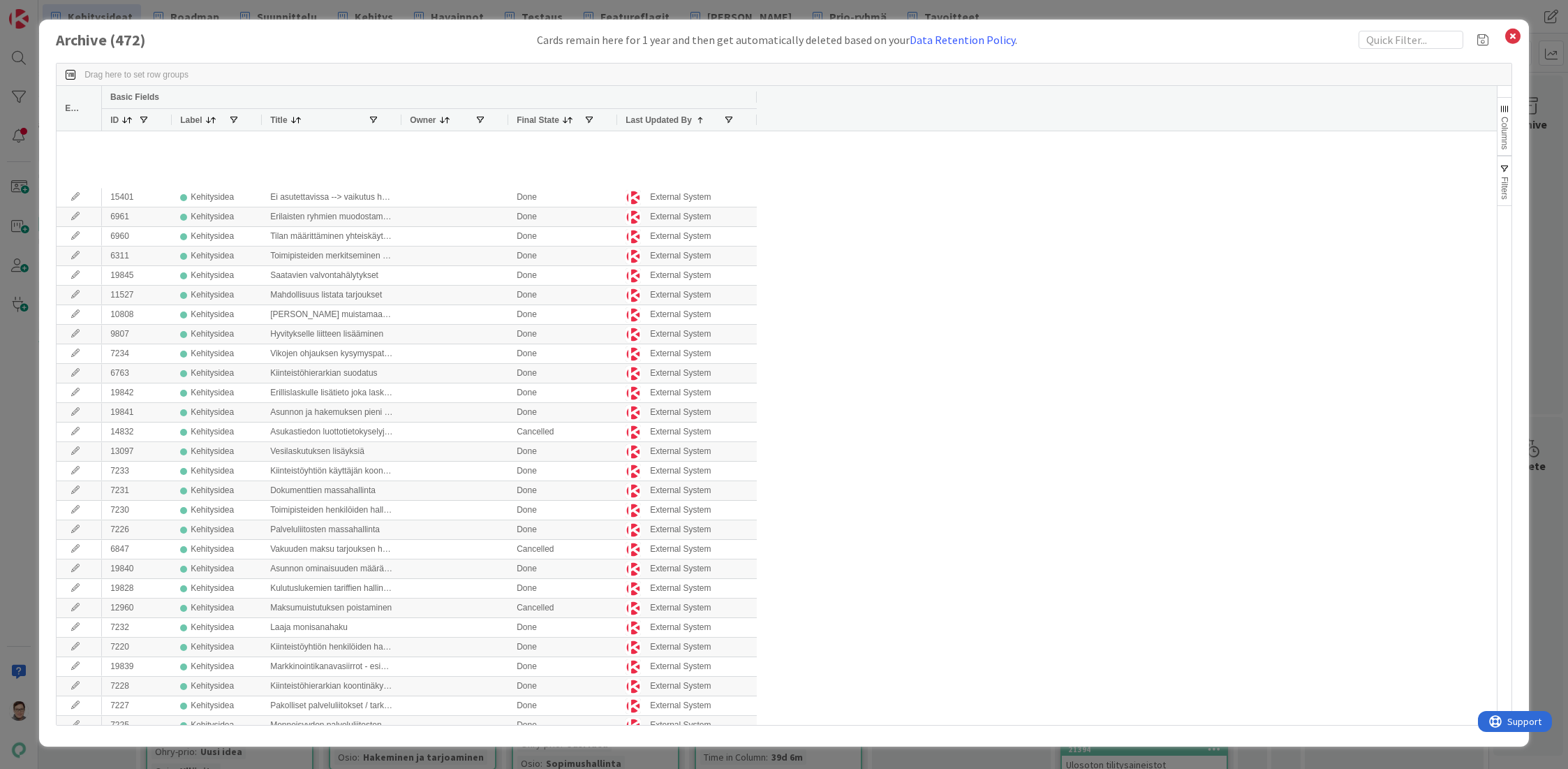
scroll to position [4820, 0]
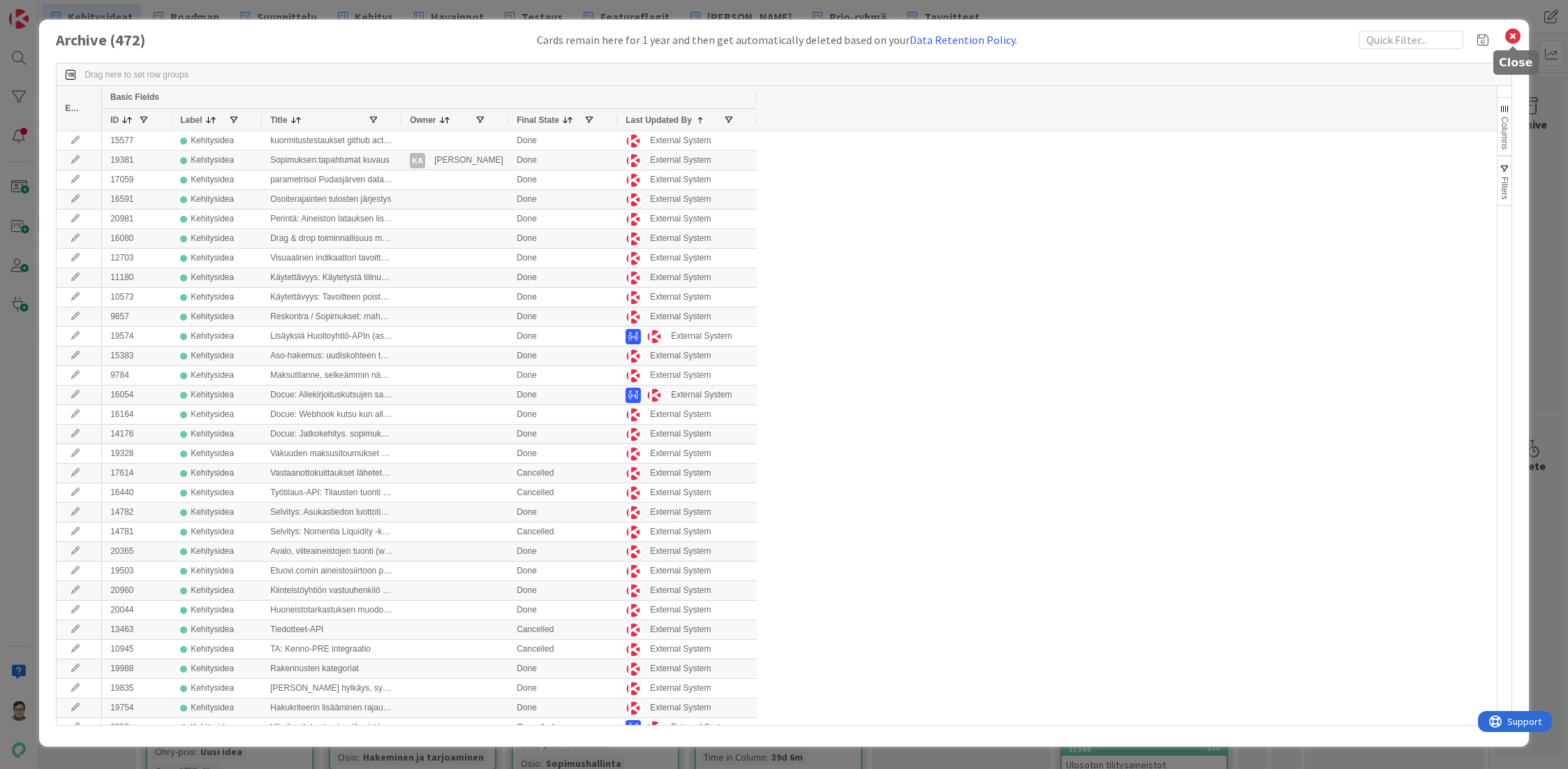
click at [1510, 38] on icon at bounding box center [1512, 36] width 18 height 19
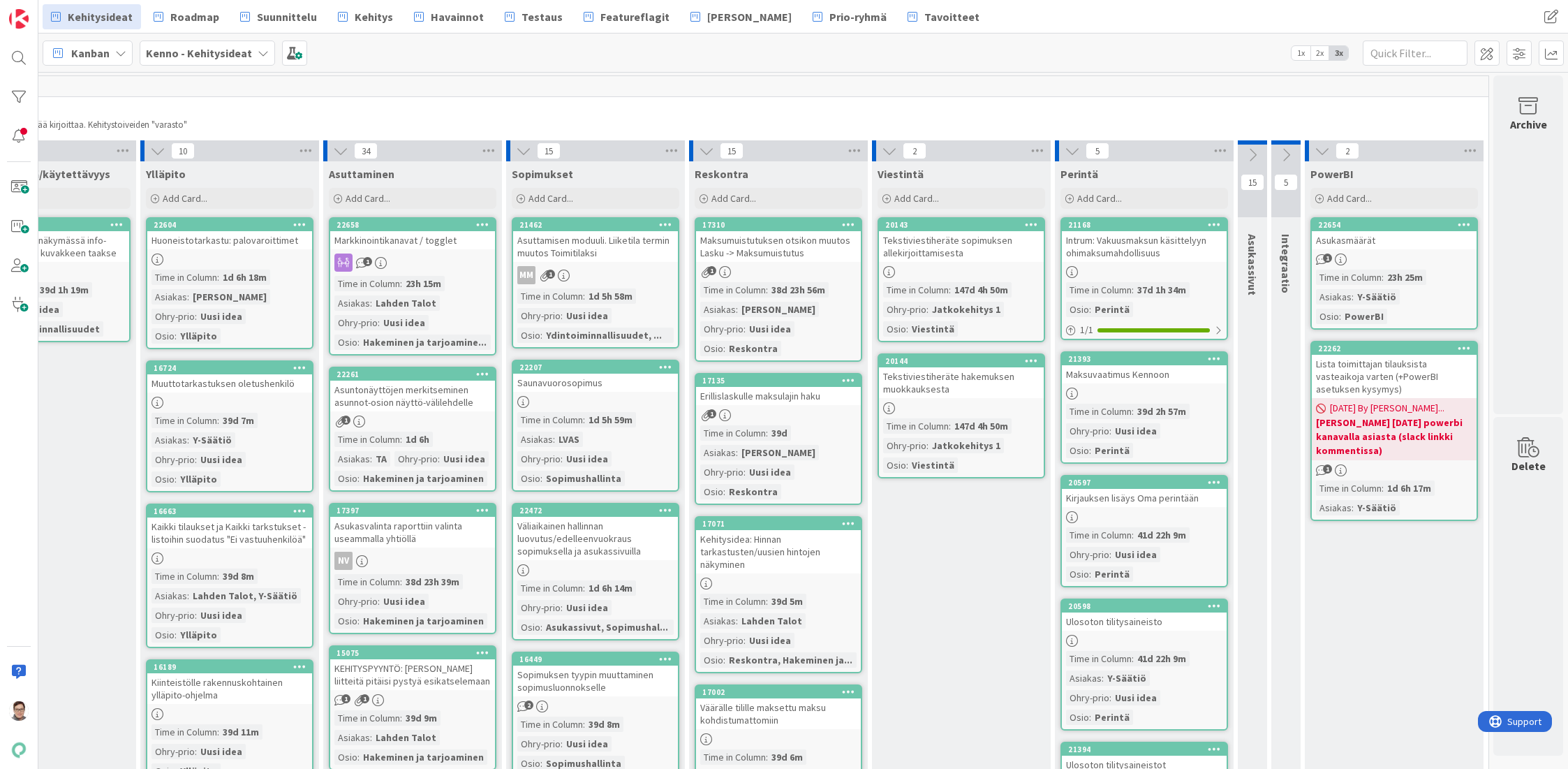
click at [706, 757] on div "Time in Column" at bounding box center [733, 757] width 66 height 15
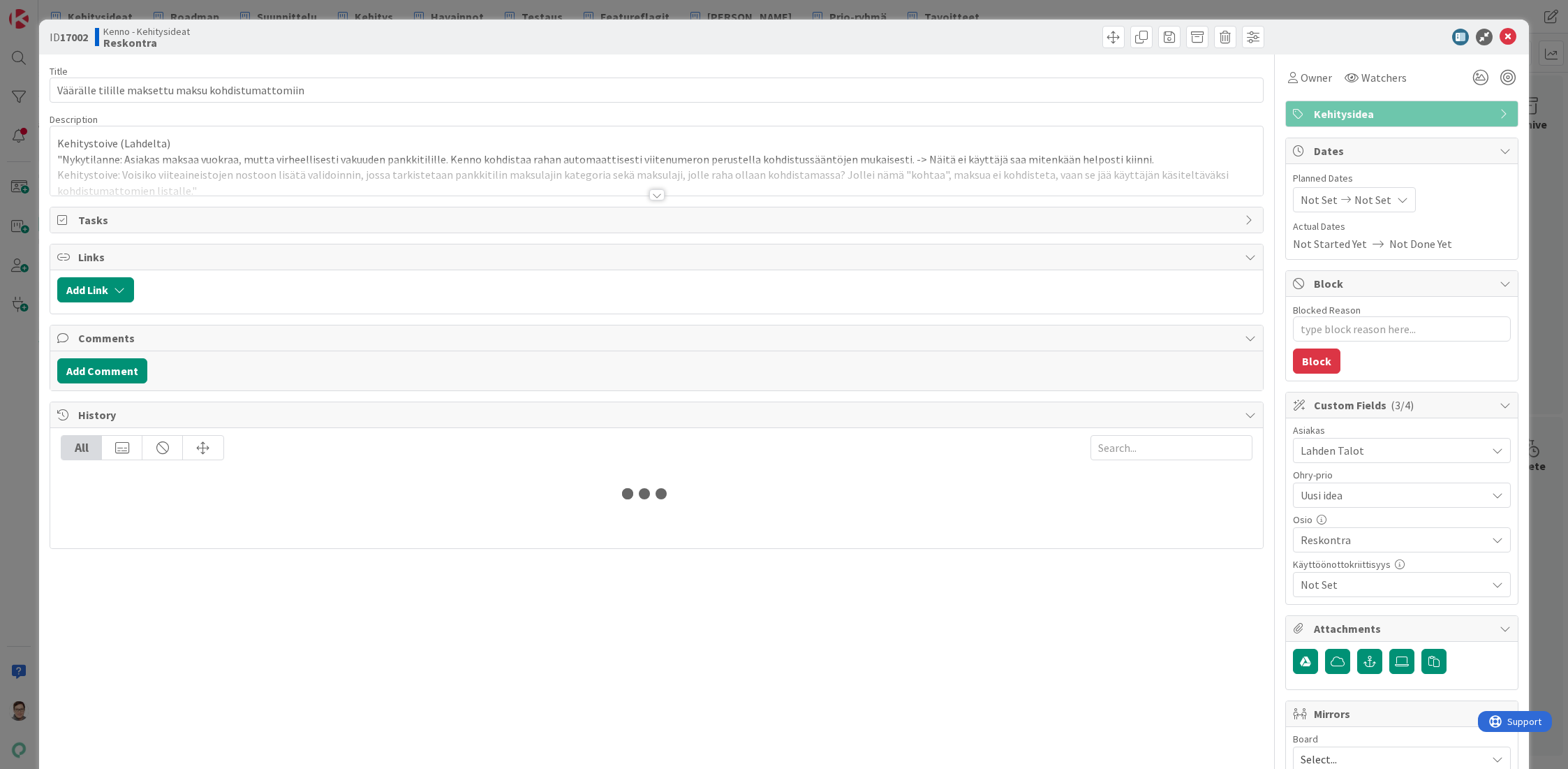
type textarea "x"
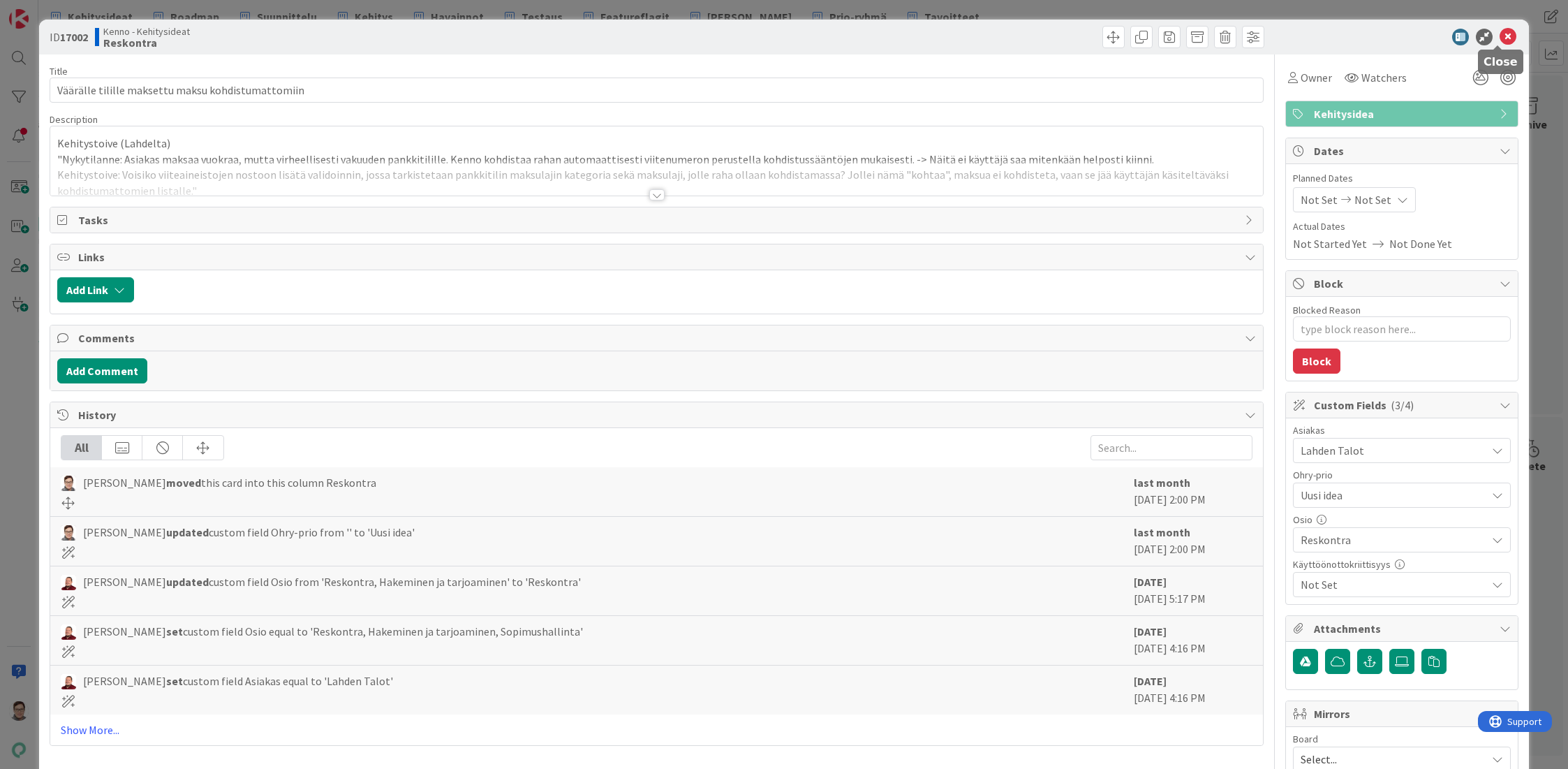
click at [1500, 38] on icon at bounding box center [1508, 36] width 17 height 17
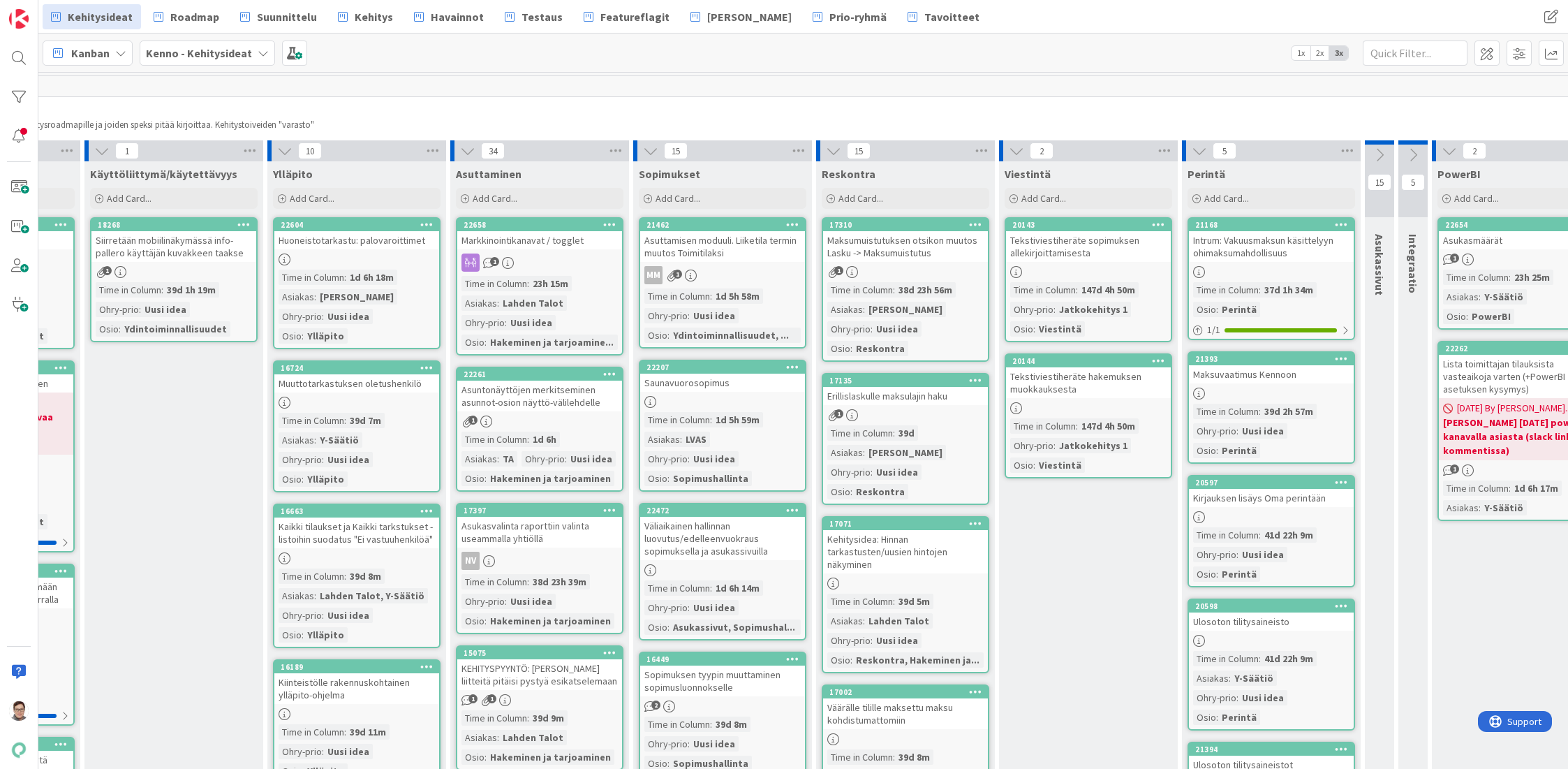
scroll to position [0, 651]
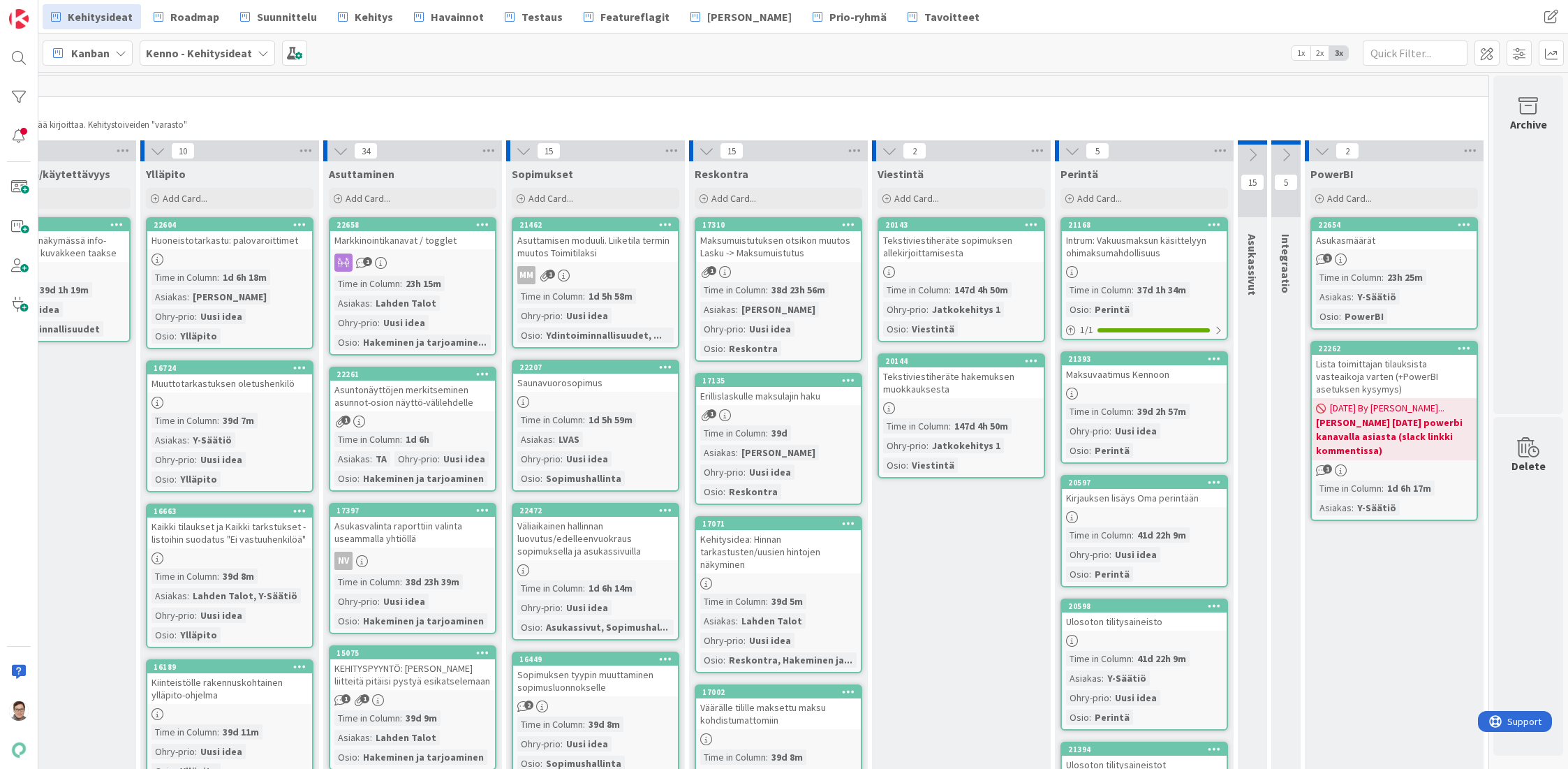
click at [1315, 151] on icon at bounding box center [1322, 151] width 15 height 15
